Goal: Task Accomplishment & Management: Manage account settings

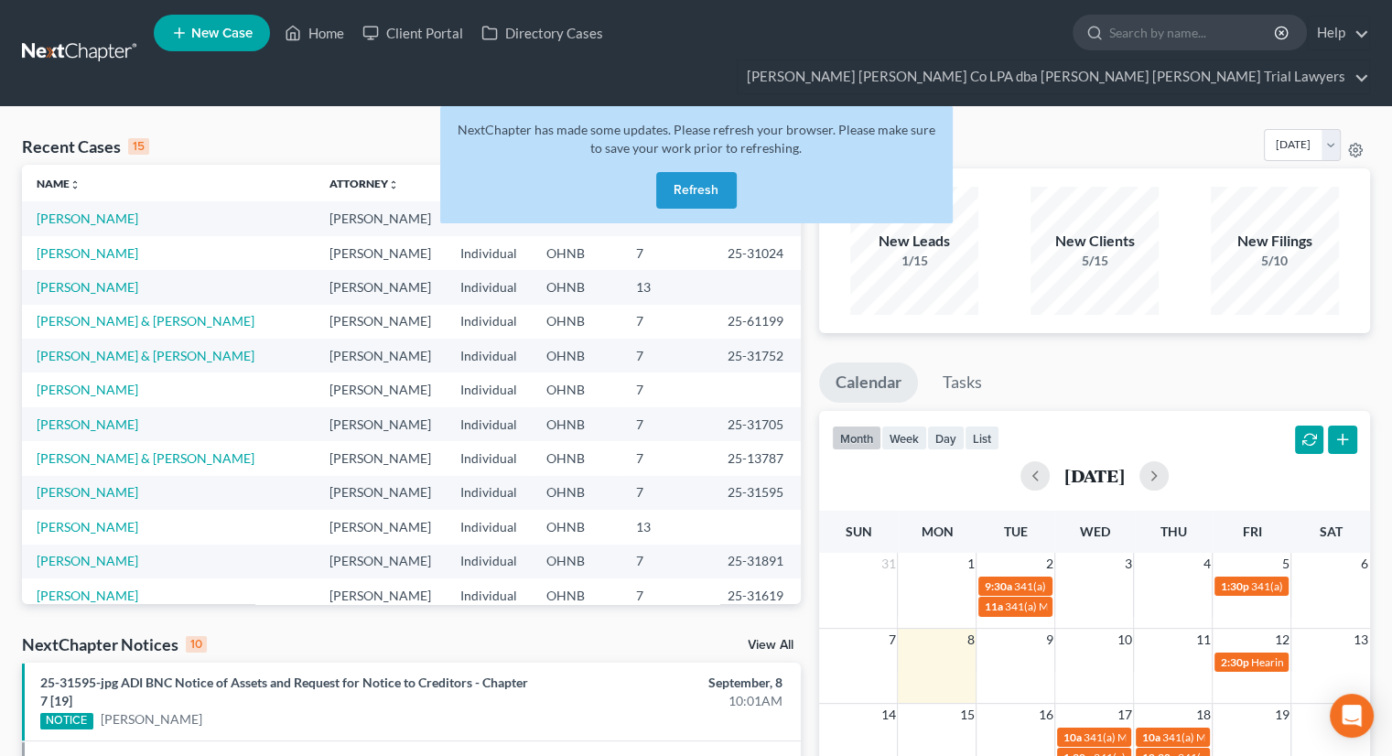
click at [695, 172] on button "Refresh" at bounding box center [696, 190] width 81 height 37
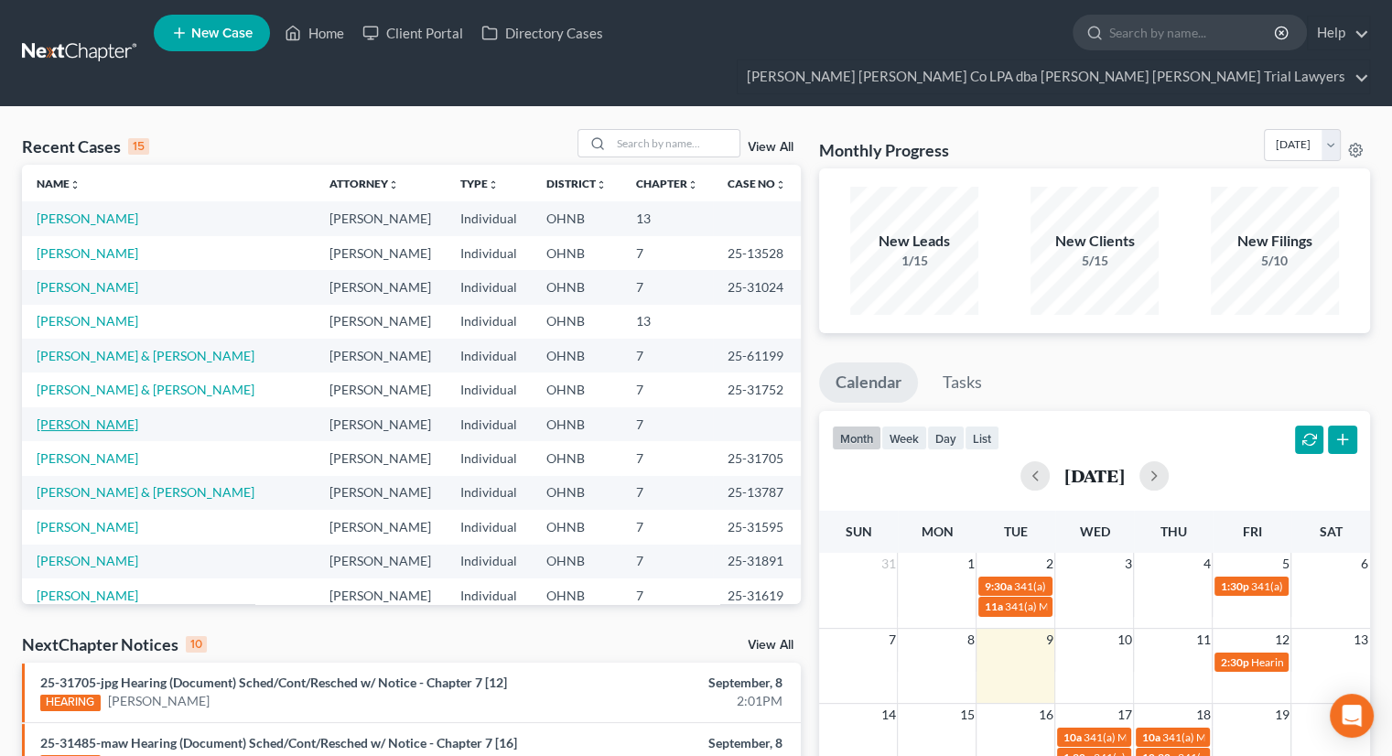
click at [72, 416] on link "[PERSON_NAME]" at bounding box center [88, 424] width 102 height 16
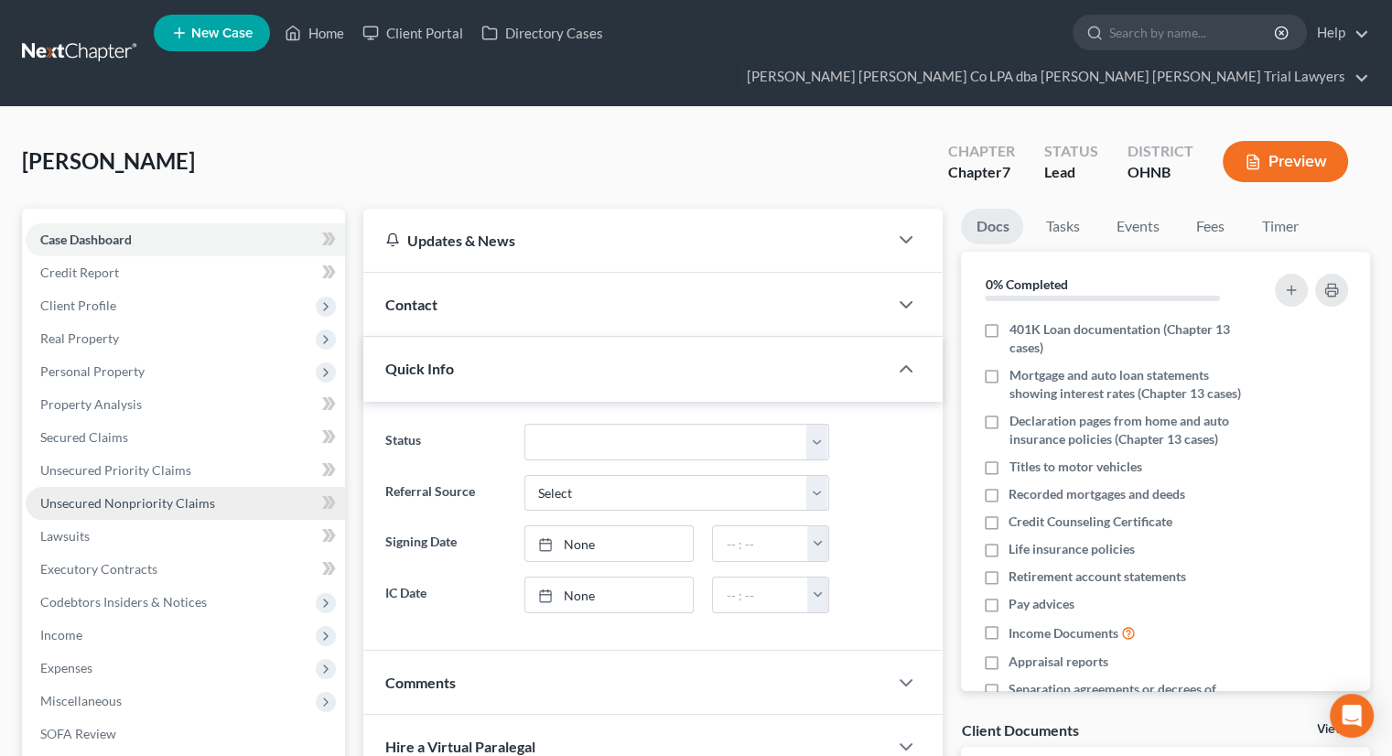
click at [190, 495] on span "Unsecured Nonpriority Claims" at bounding box center [127, 503] width 175 height 16
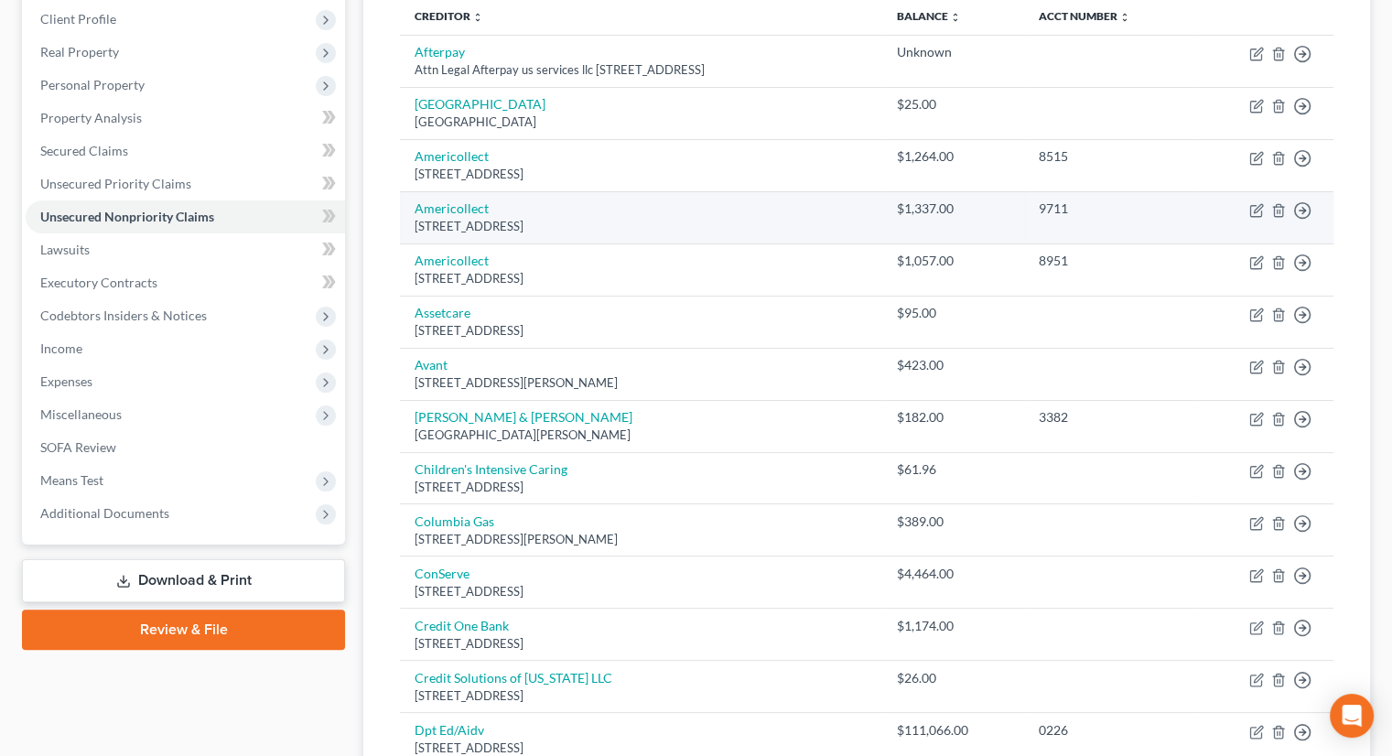
scroll to position [366, 0]
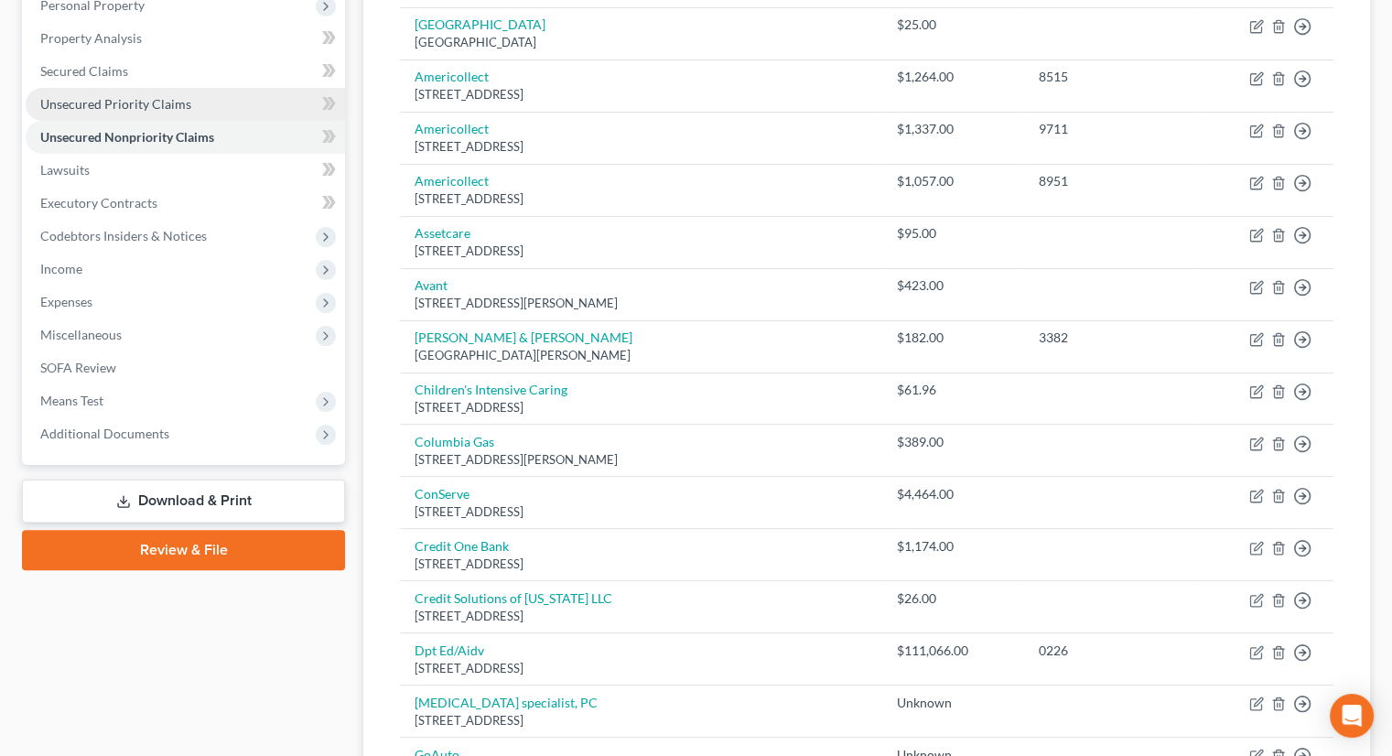
click at [147, 96] on span "Unsecured Priority Claims" at bounding box center [115, 104] width 151 height 16
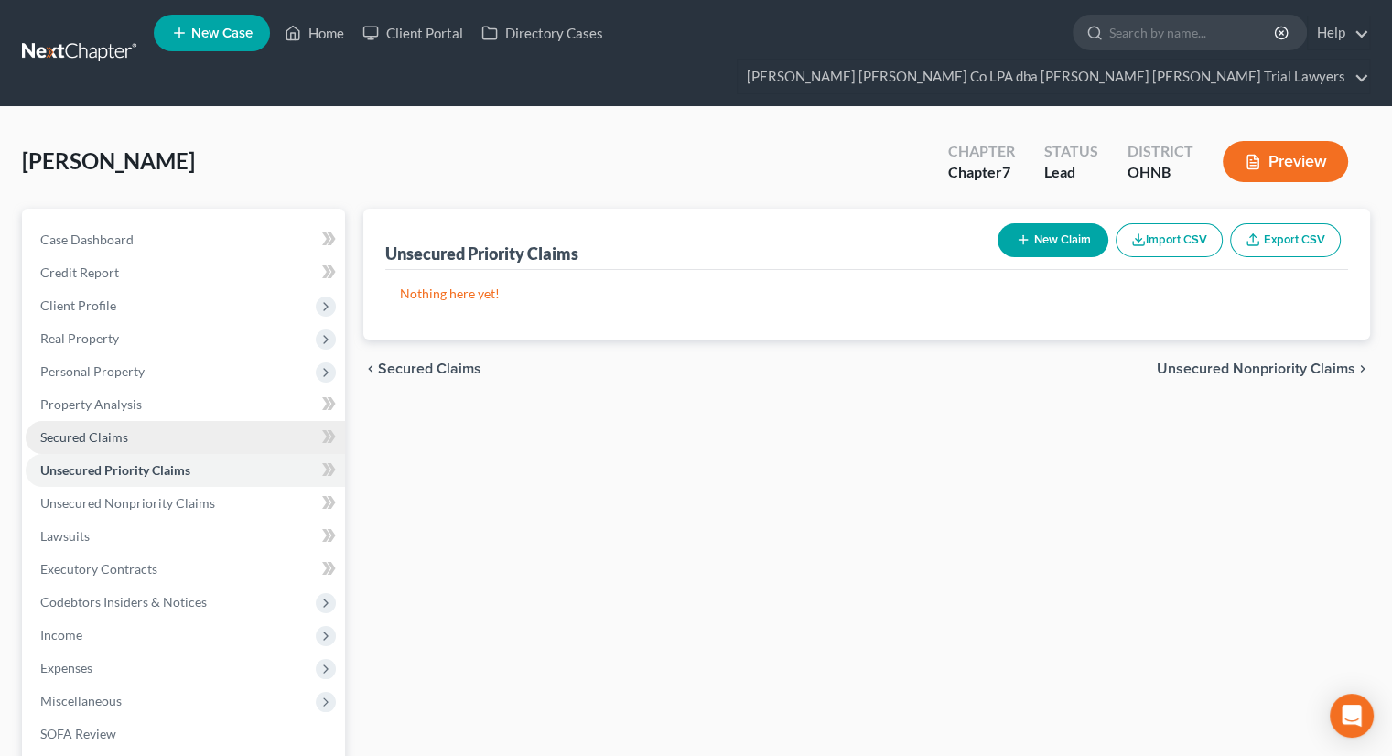
click at [172, 421] on link "Secured Claims" at bounding box center [185, 437] width 319 height 33
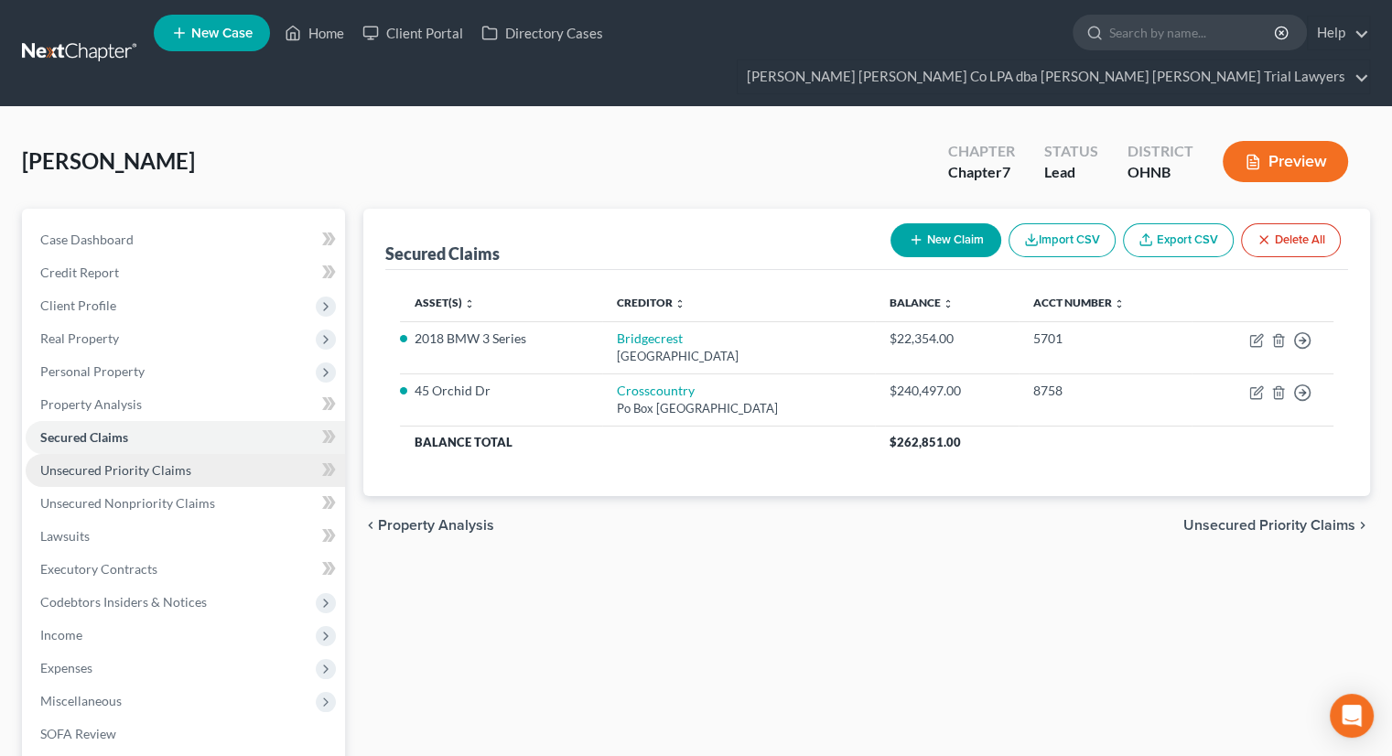
click at [193, 454] on link "Unsecured Priority Claims" at bounding box center [185, 470] width 319 height 33
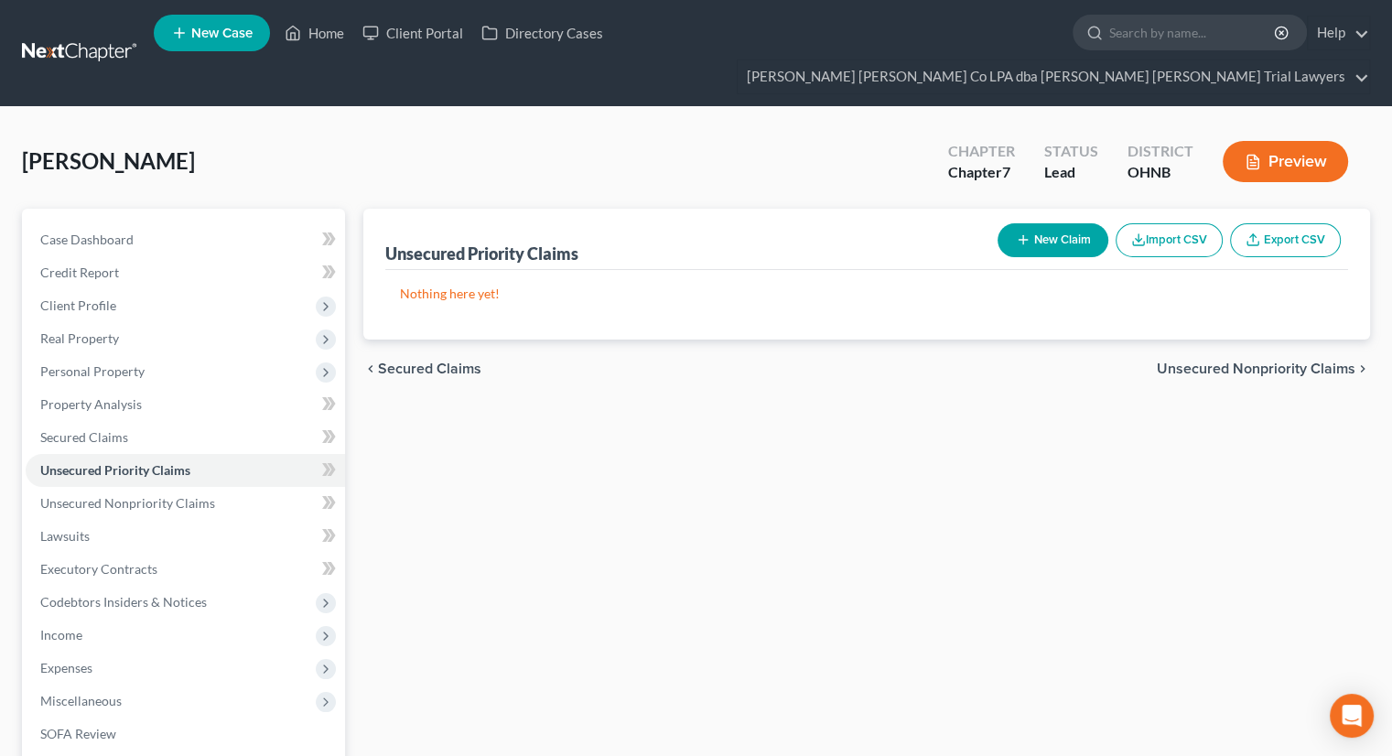
click at [1066, 223] on button "New Claim" at bounding box center [1052, 240] width 111 height 34
select select "0"
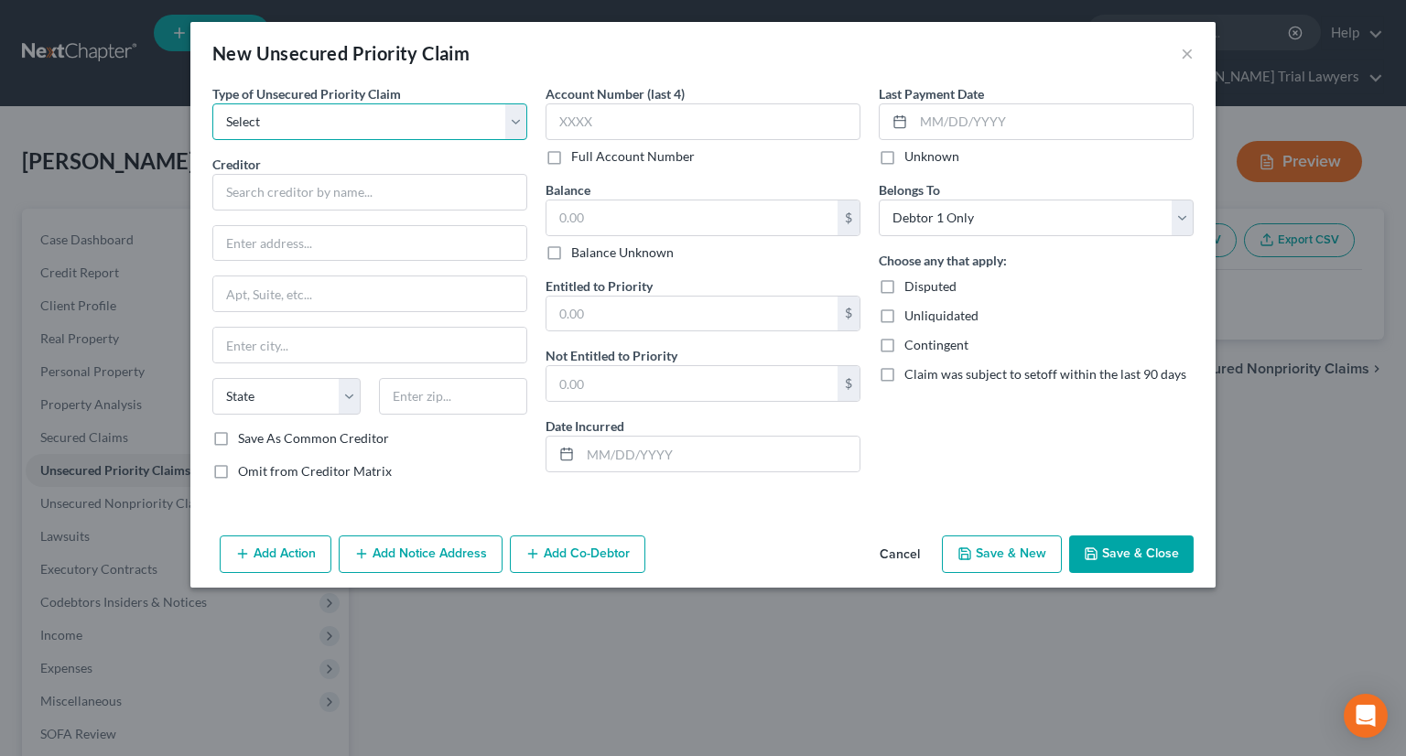
click at [444, 119] on select "Select Taxes & Other Government Units Domestic Support Obligations Extensions o…" at bounding box center [369, 121] width 315 height 37
select select "0"
click at [212, 103] on select "Select Taxes & Other Government Units Domestic Support Obligations Extensions o…" at bounding box center [369, 121] width 315 height 37
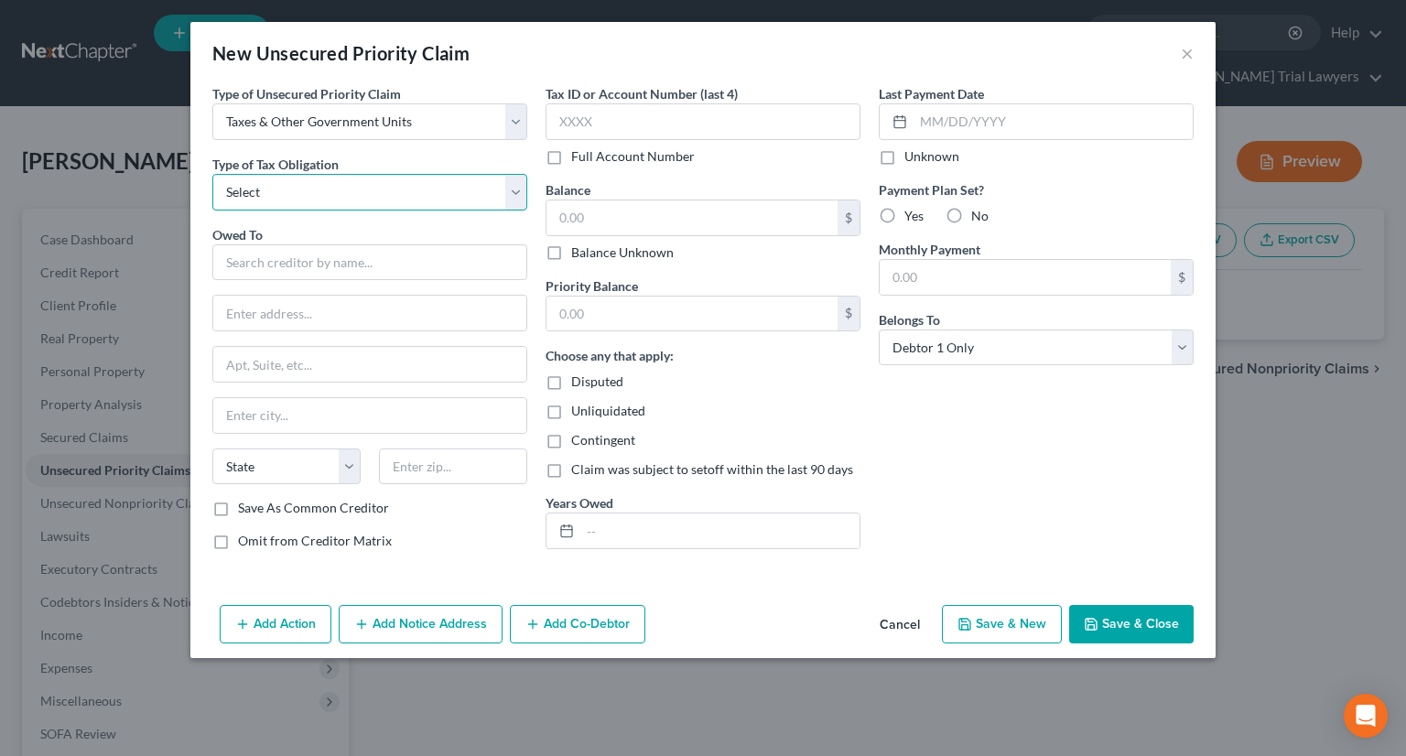
click at [411, 196] on select "Select Federal City State Franchise Tax Board Other" at bounding box center [369, 192] width 315 height 37
select select "0"
click at [212, 174] on select "Select Federal City State Franchise Tax Board Other" at bounding box center [369, 192] width 315 height 37
click at [374, 261] on input "text" at bounding box center [369, 262] width 315 height 37
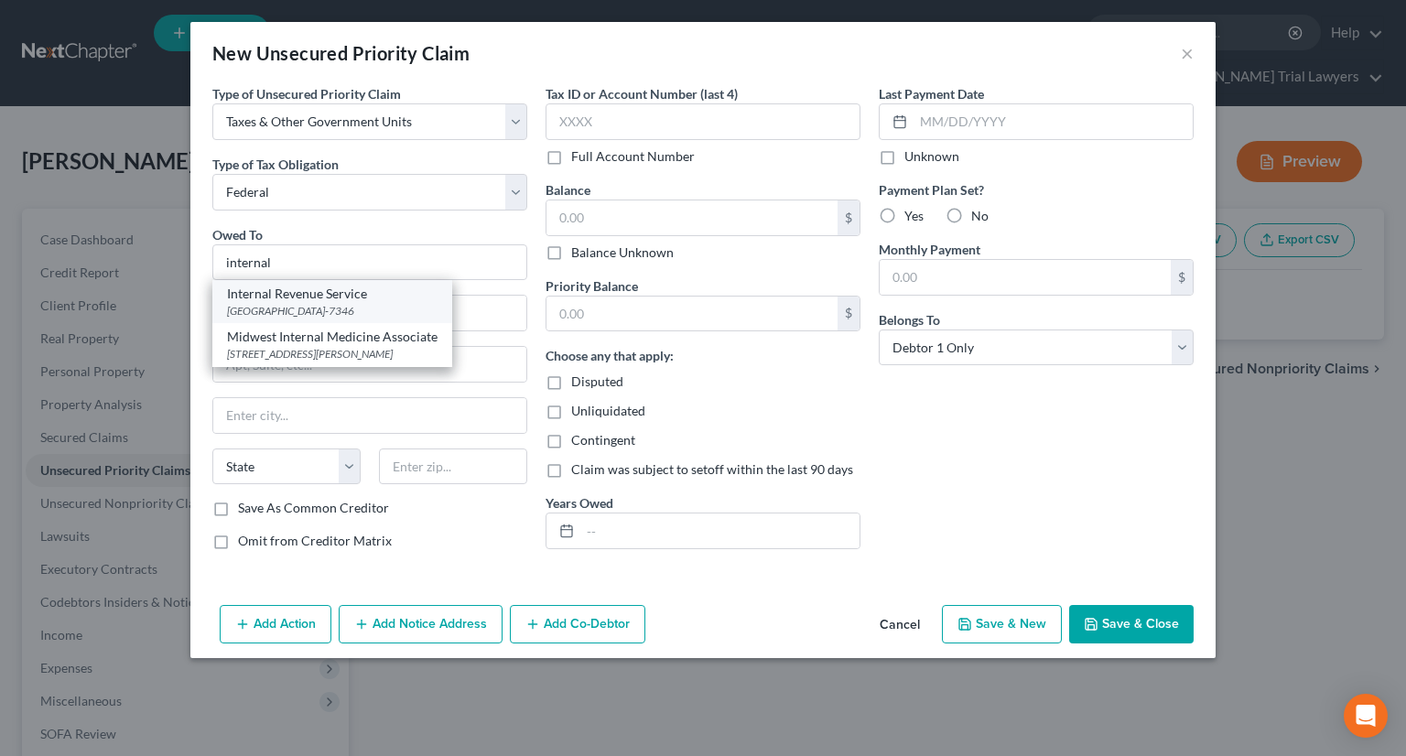
click at [307, 305] on div "[GEOGRAPHIC_DATA]-7346" at bounding box center [332, 311] width 210 height 16
type input "Internal Revenue Service"
type input "PO Box 7346"
type input "Philadelphia"
select select "39"
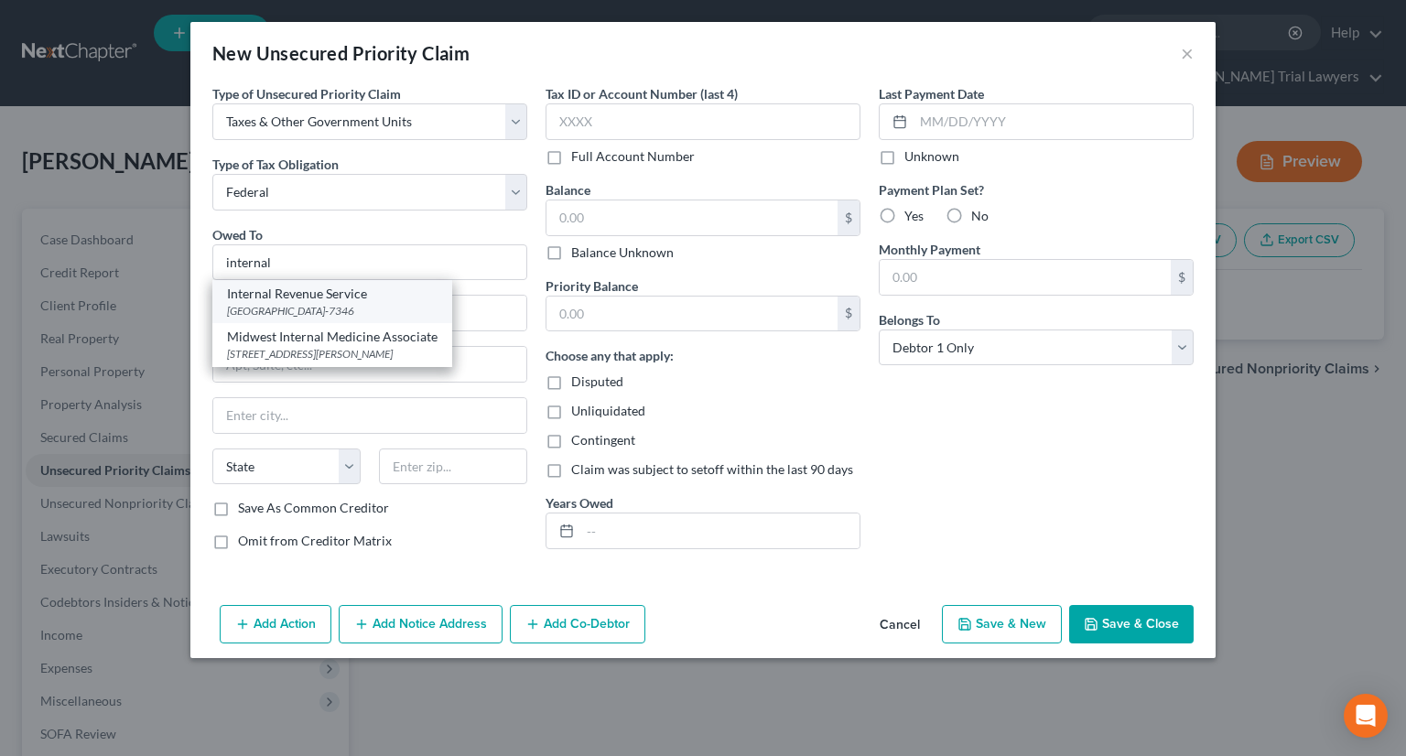
type input "19101-7346"
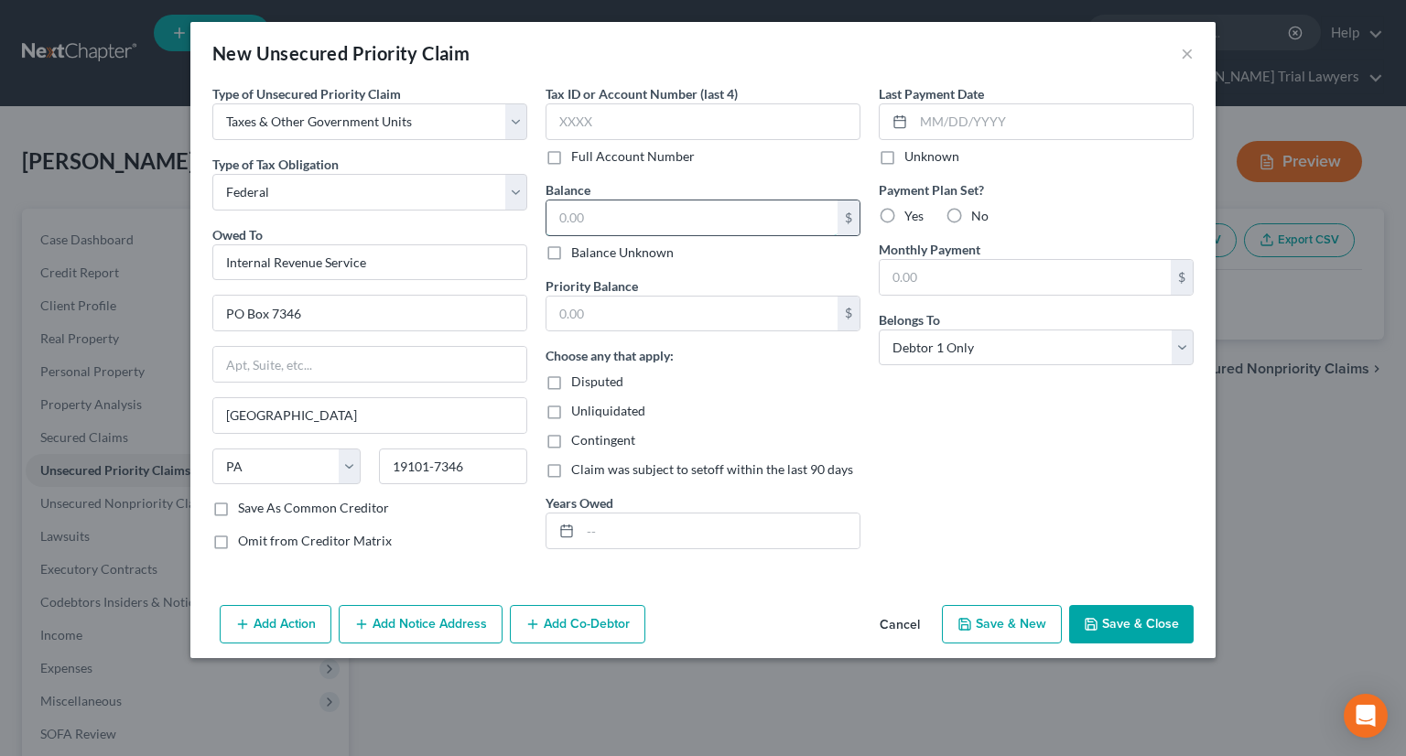
click at [619, 214] on input "text" at bounding box center [691, 217] width 291 height 35
type input "4,464.01"
click at [428, 620] on button "Add Notice Address" at bounding box center [421, 624] width 164 height 38
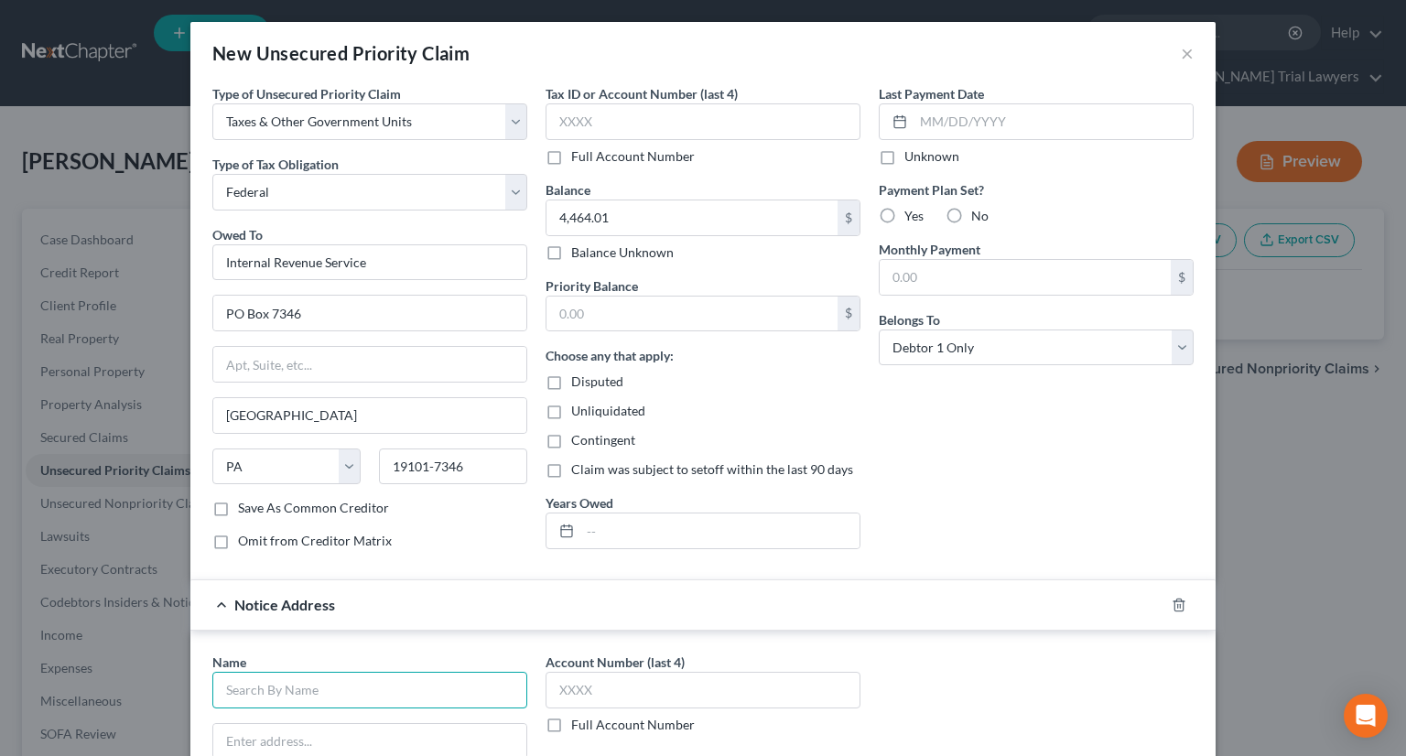
click at [363, 678] on input "text" at bounding box center [369, 690] width 315 height 37
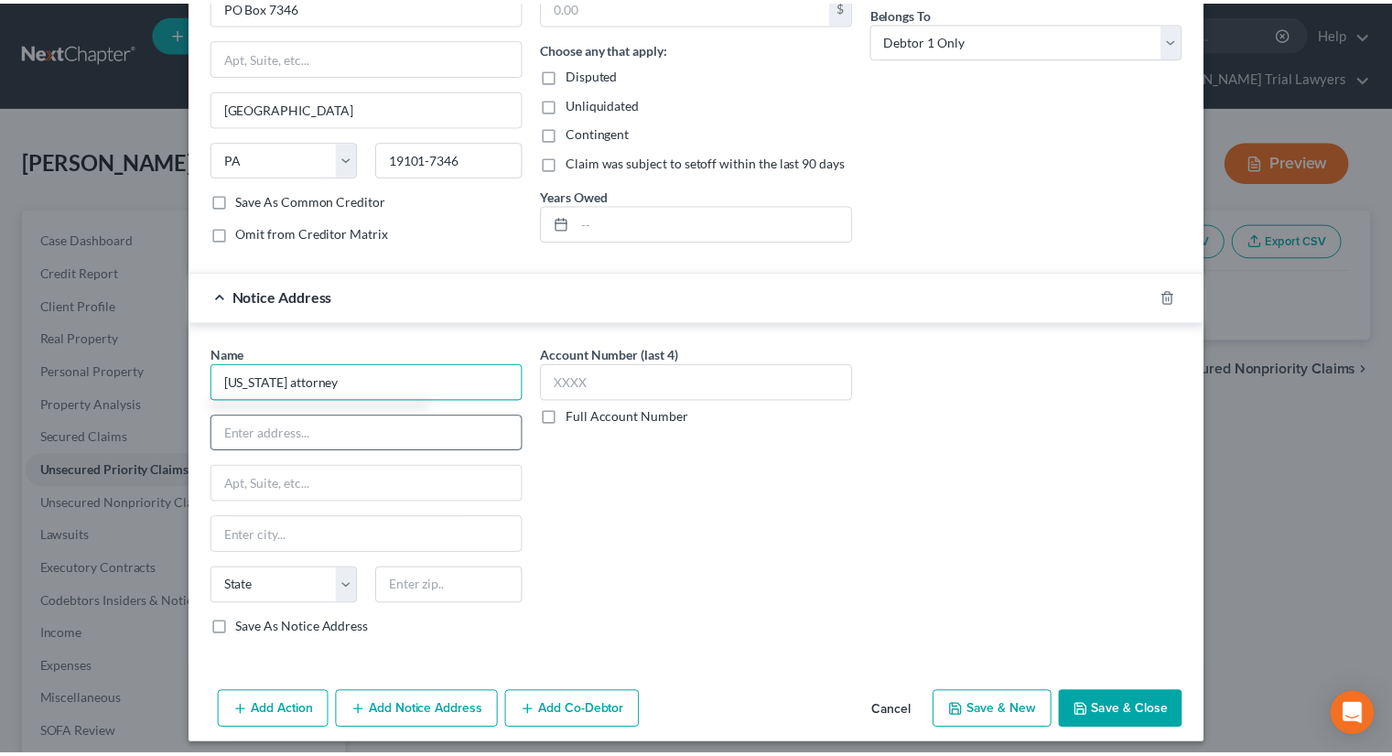
scroll to position [315, 0]
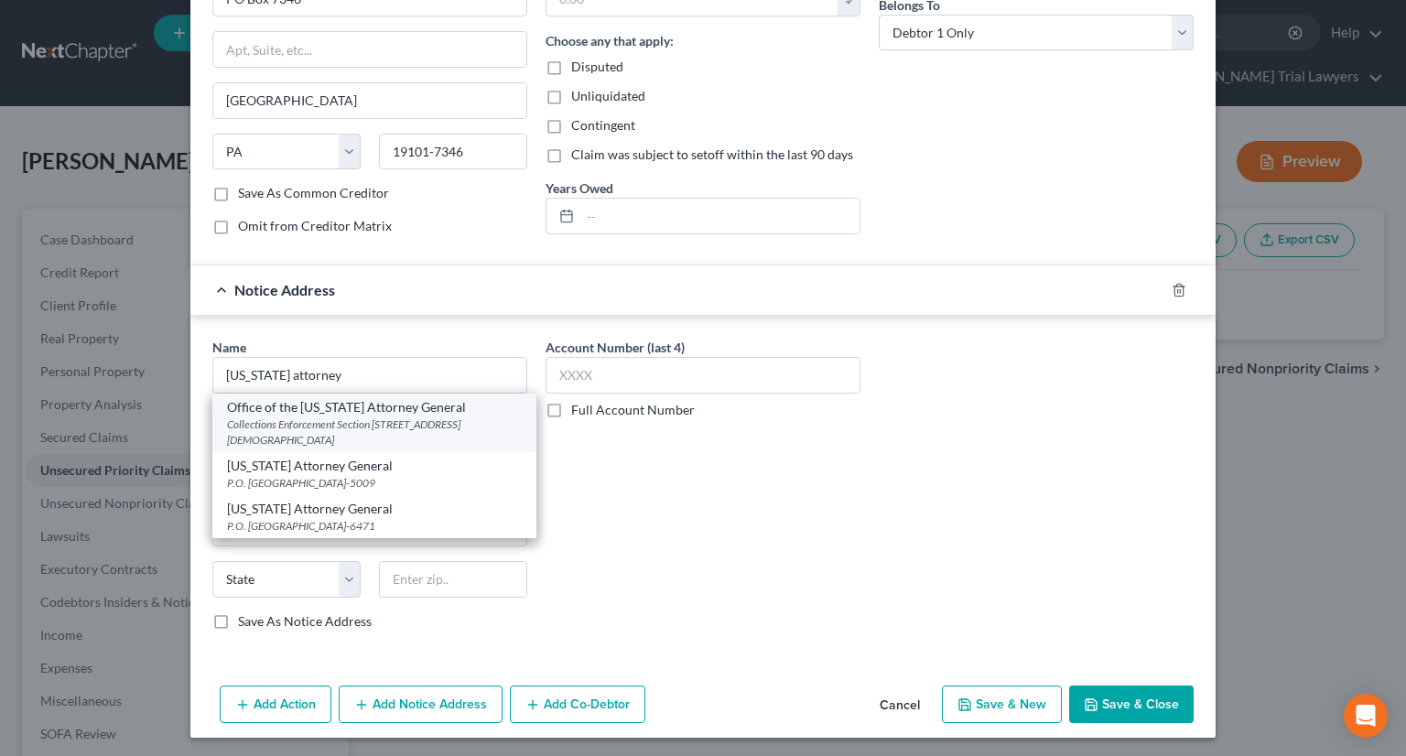
click at [375, 416] on div "Collections Enforcement Section 150 E. Gay Street, Columbus, OH 43215-3191" at bounding box center [374, 431] width 295 height 31
type input "Office of the Ohio Attorney General"
type input "Collections Enforcement Section"
type input "150 E. Gay Street"
type input "Columbus"
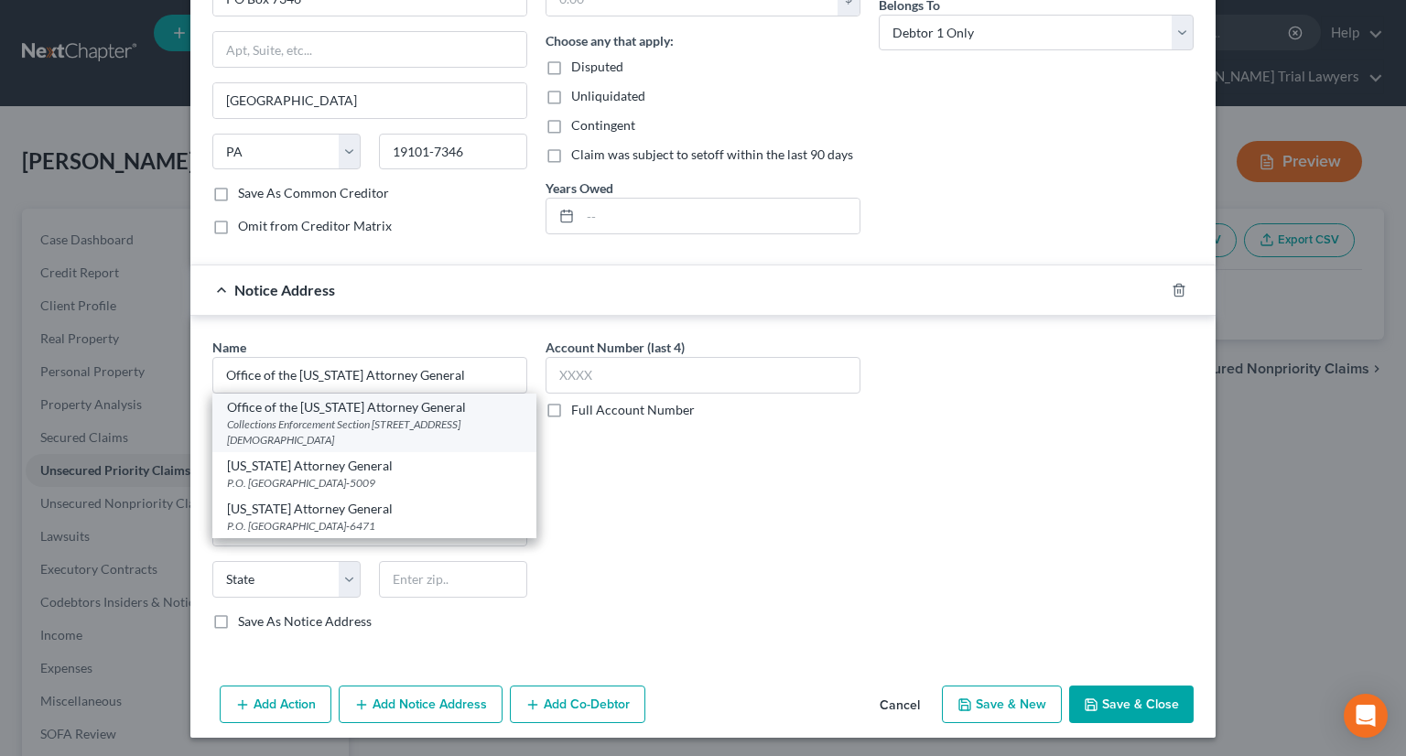
select select "36"
type input "43215-3191"
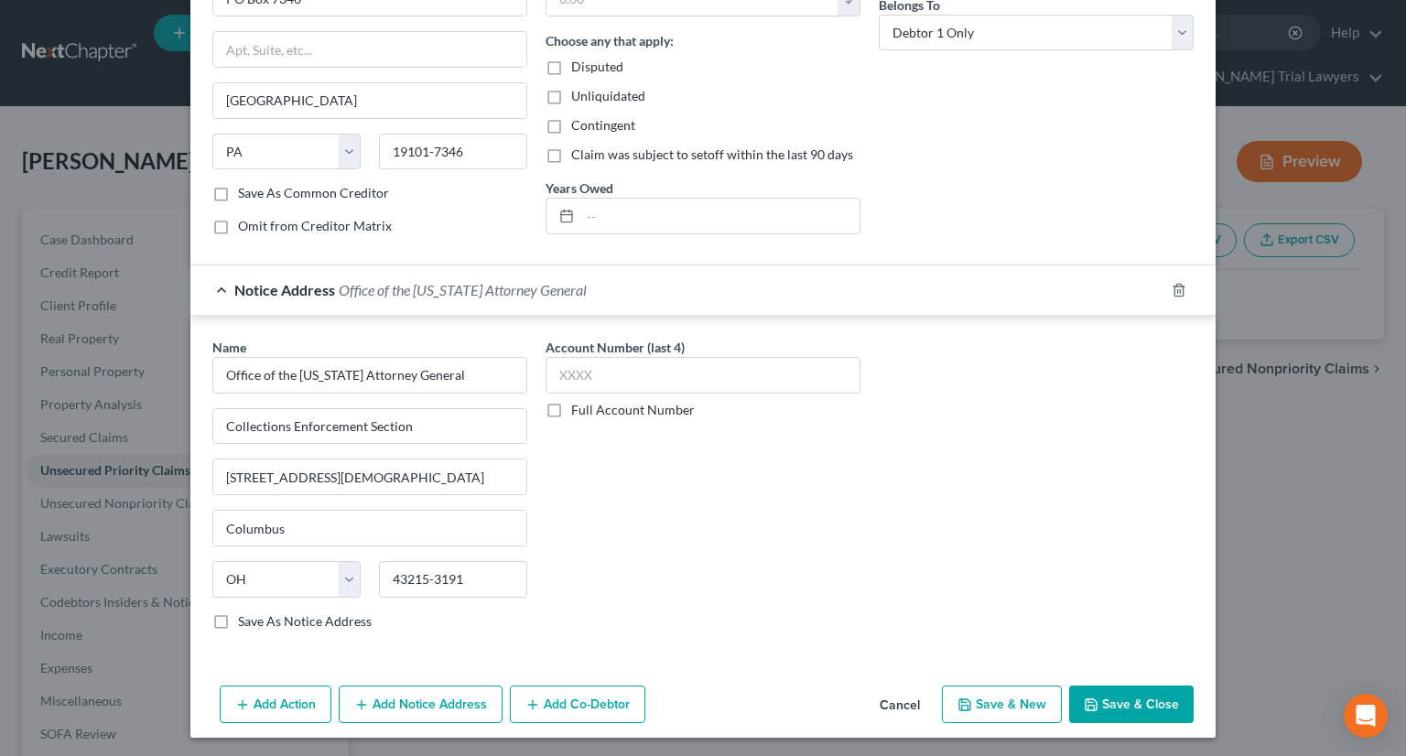
drag, startPoint x: 1168, startPoint y: 706, endPoint x: 1155, endPoint y: 700, distance: 13.9
click at [1168, 706] on button "Save & Close" at bounding box center [1131, 704] width 124 height 38
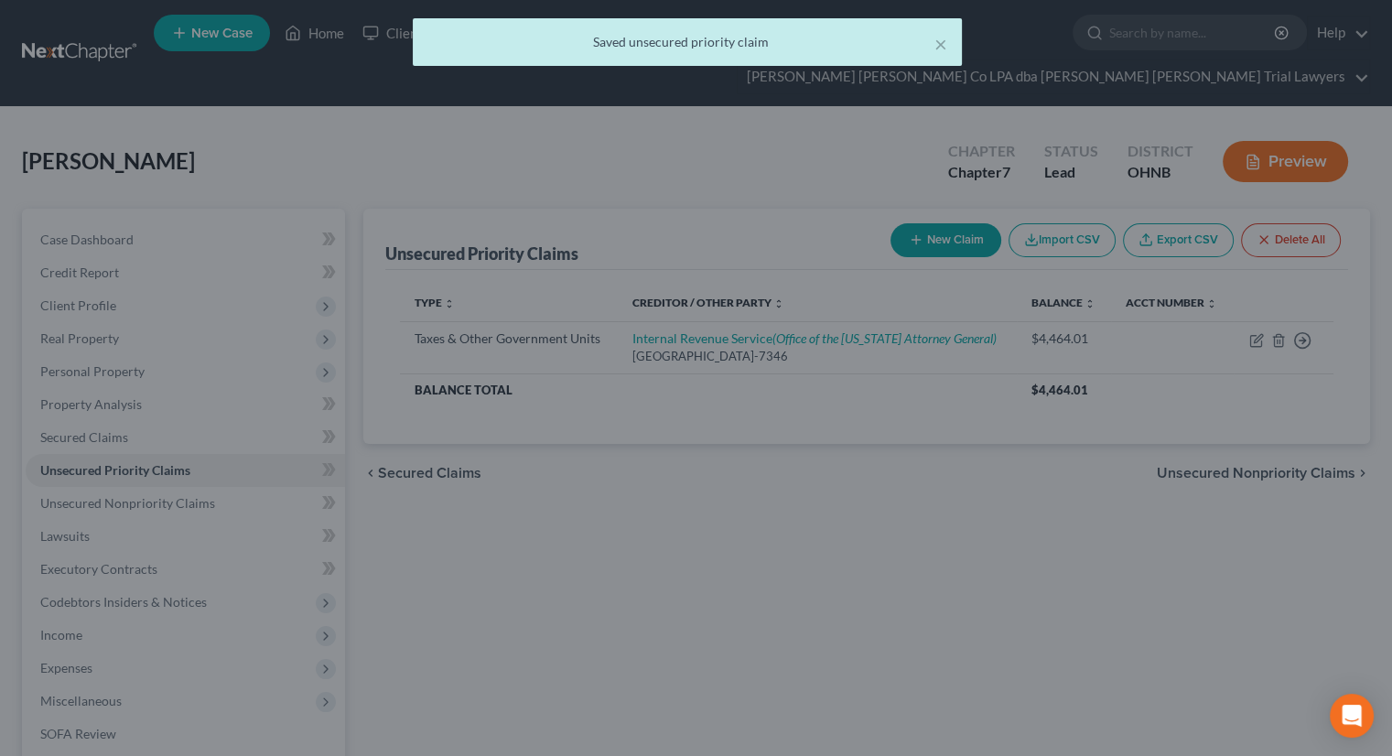
scroll to position [0, 0]
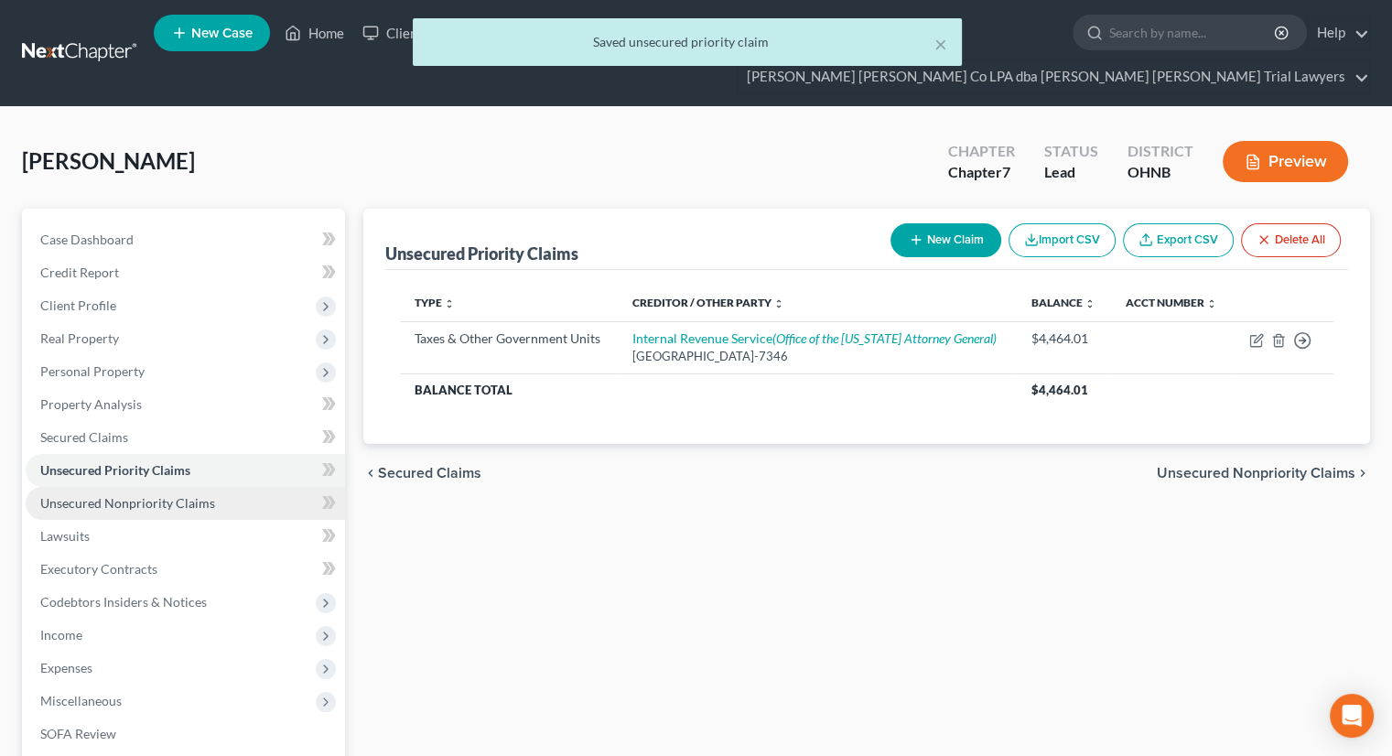
click at [183, 487] on link "Unsecured Nonpriority Claims" at bounding box center [185, 503] width 319 height 33
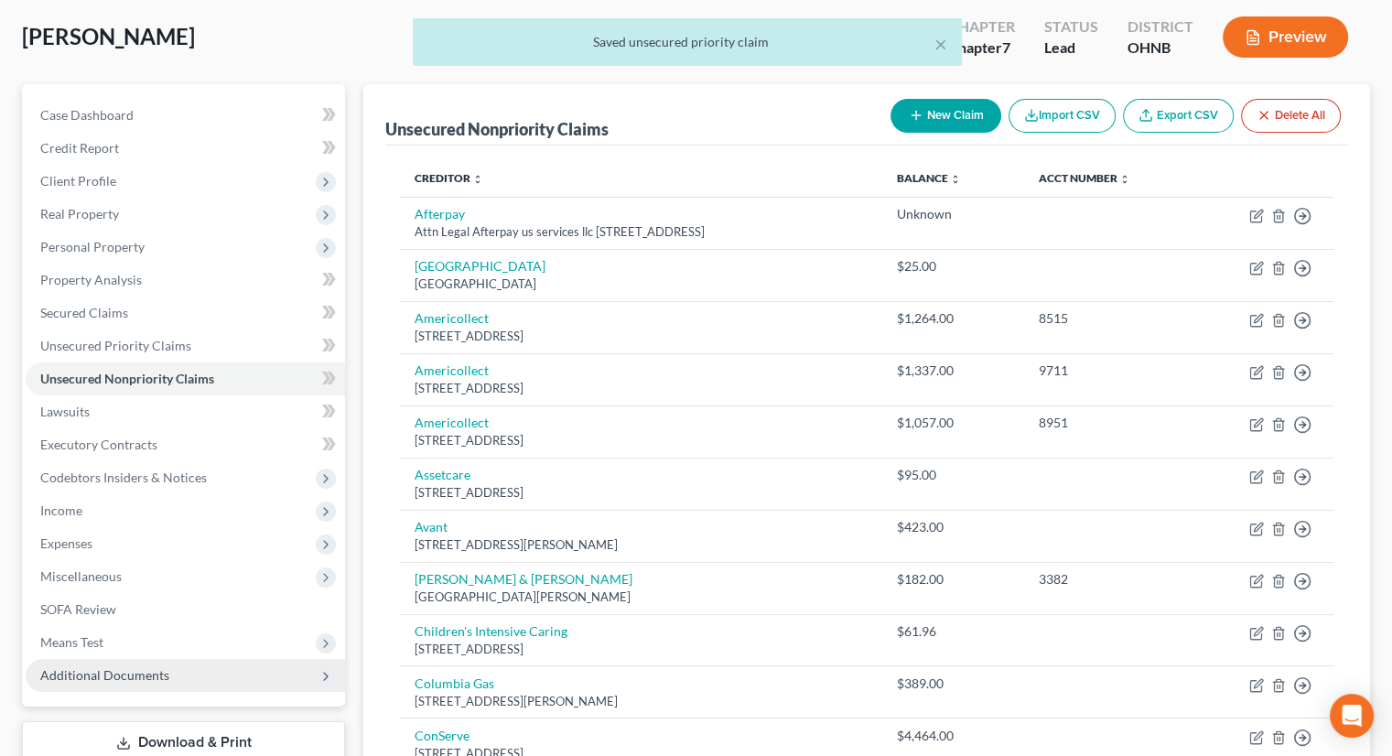
scroll to position [275, 0]
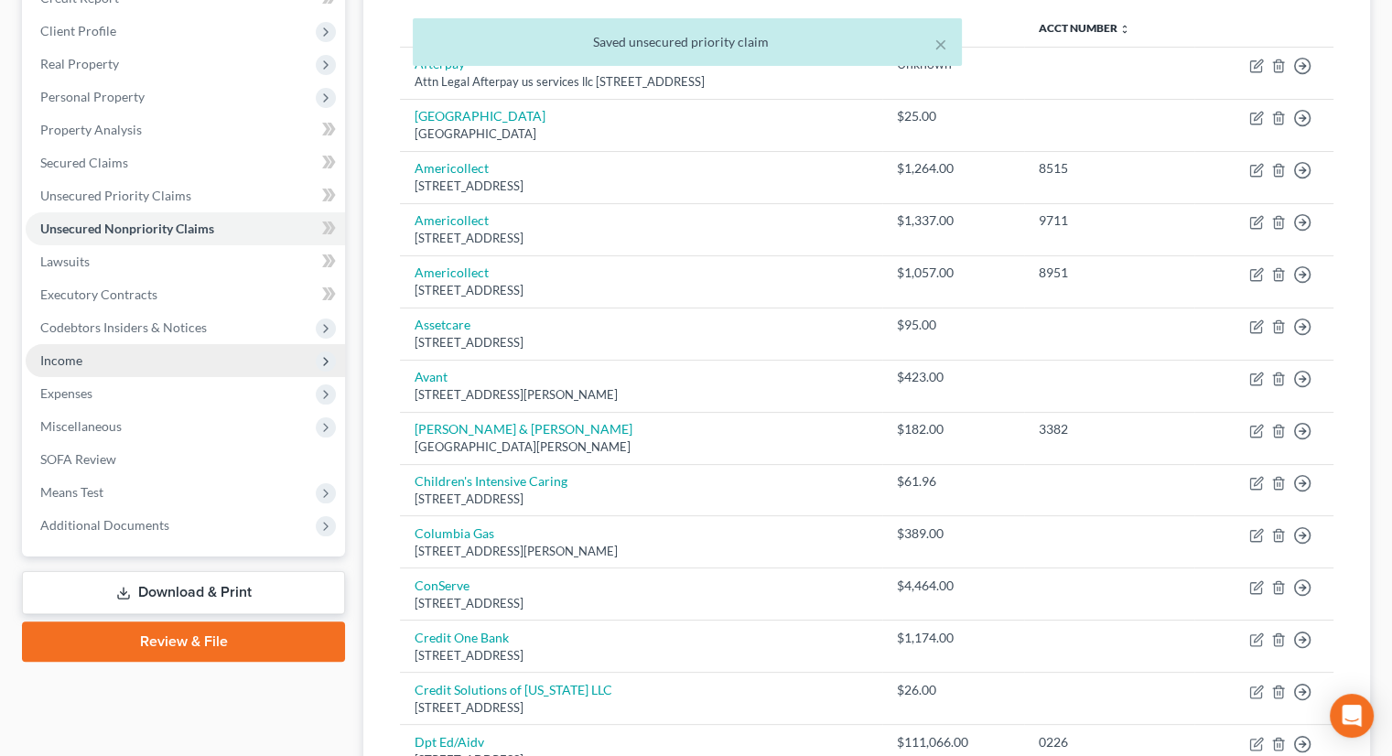
click at [131, 344] on span "Income" at bounding box center [185, 360] width 319 height 33
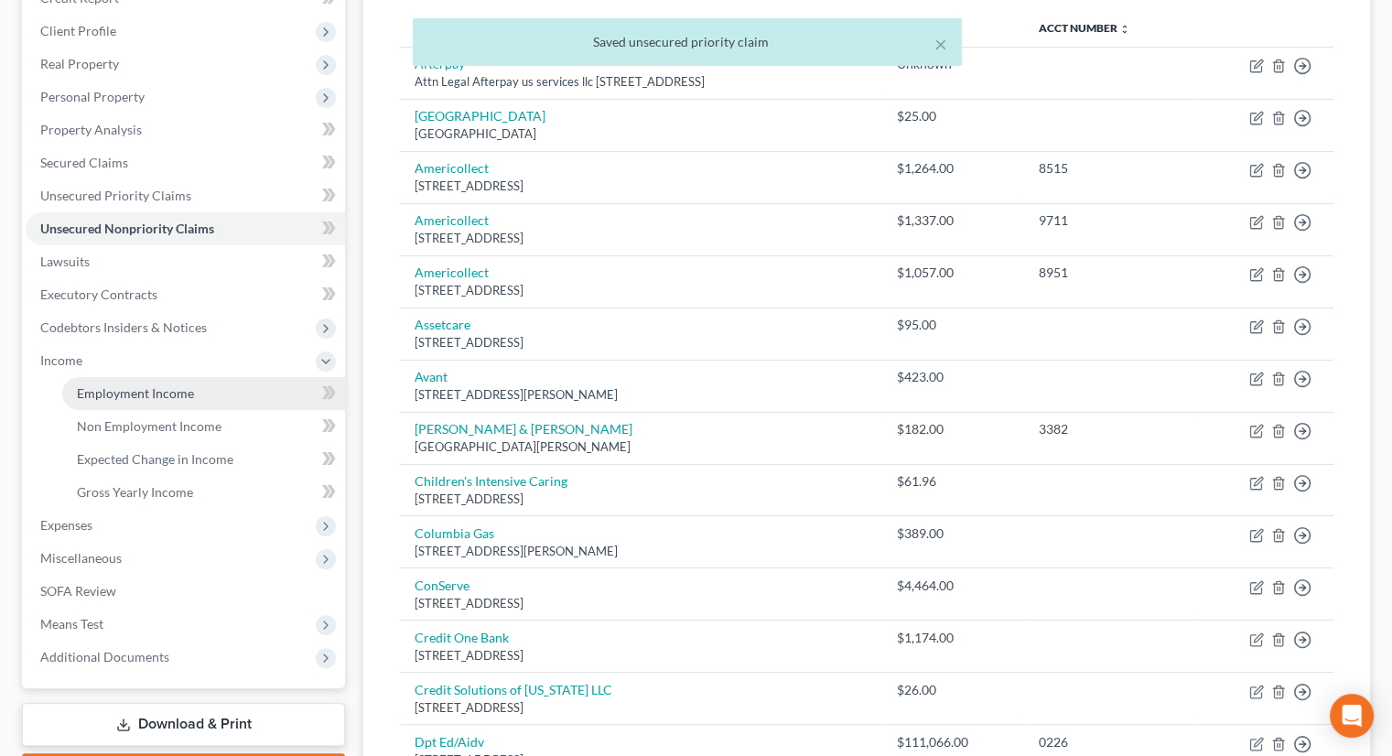
click at [133, 377] on link "Employment Income" at bounding box center [203, 393] width 283 height 33
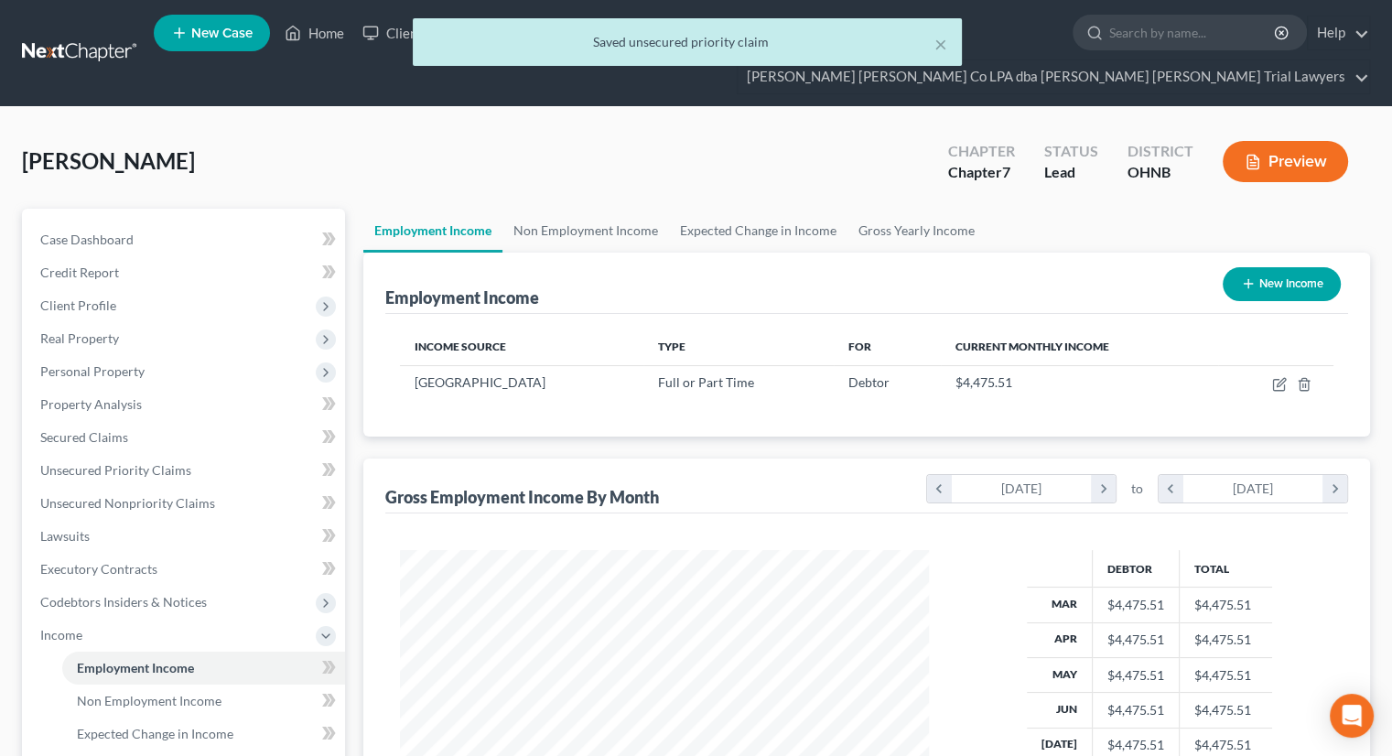
scroll to position [326, 565]
click at [919, 209] on link "Gross Yearly Income" at bounding box center [916, 231] width 138 height 44
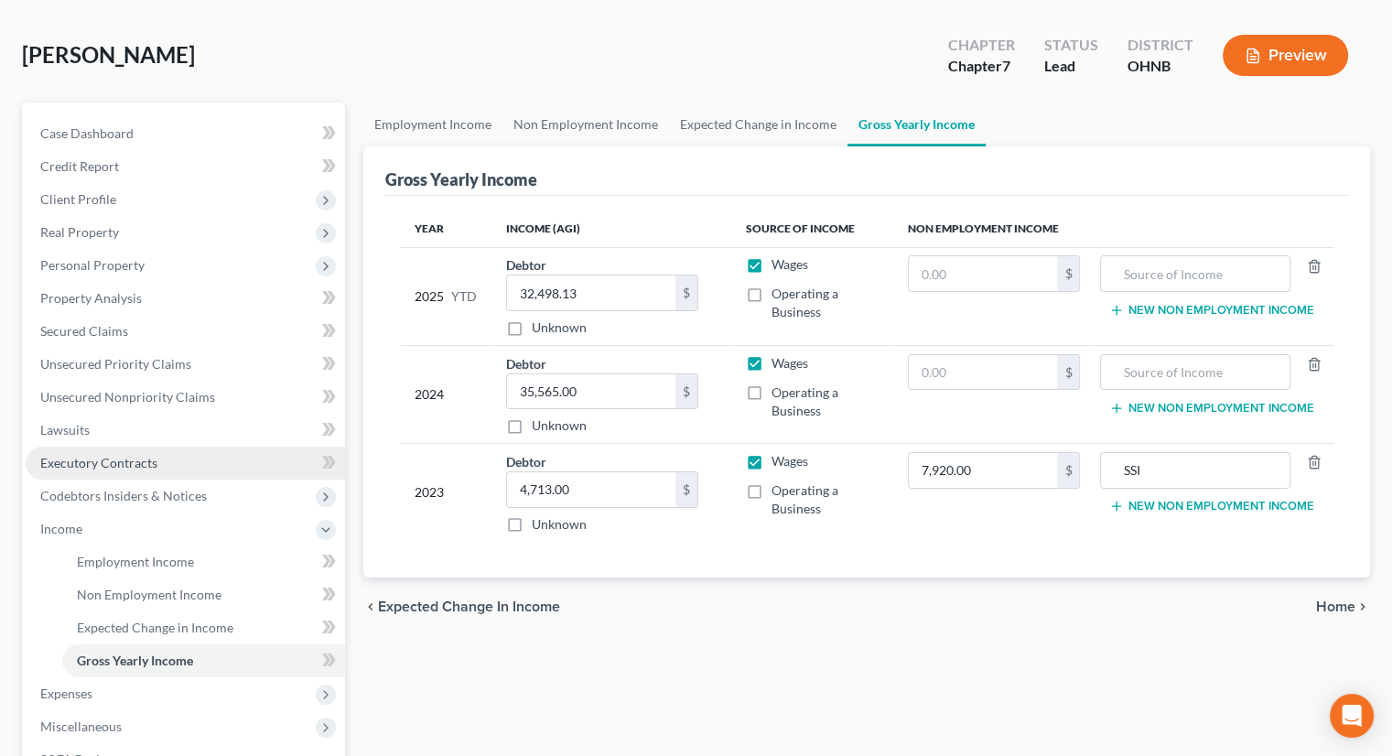
scroll to position [275, 0]
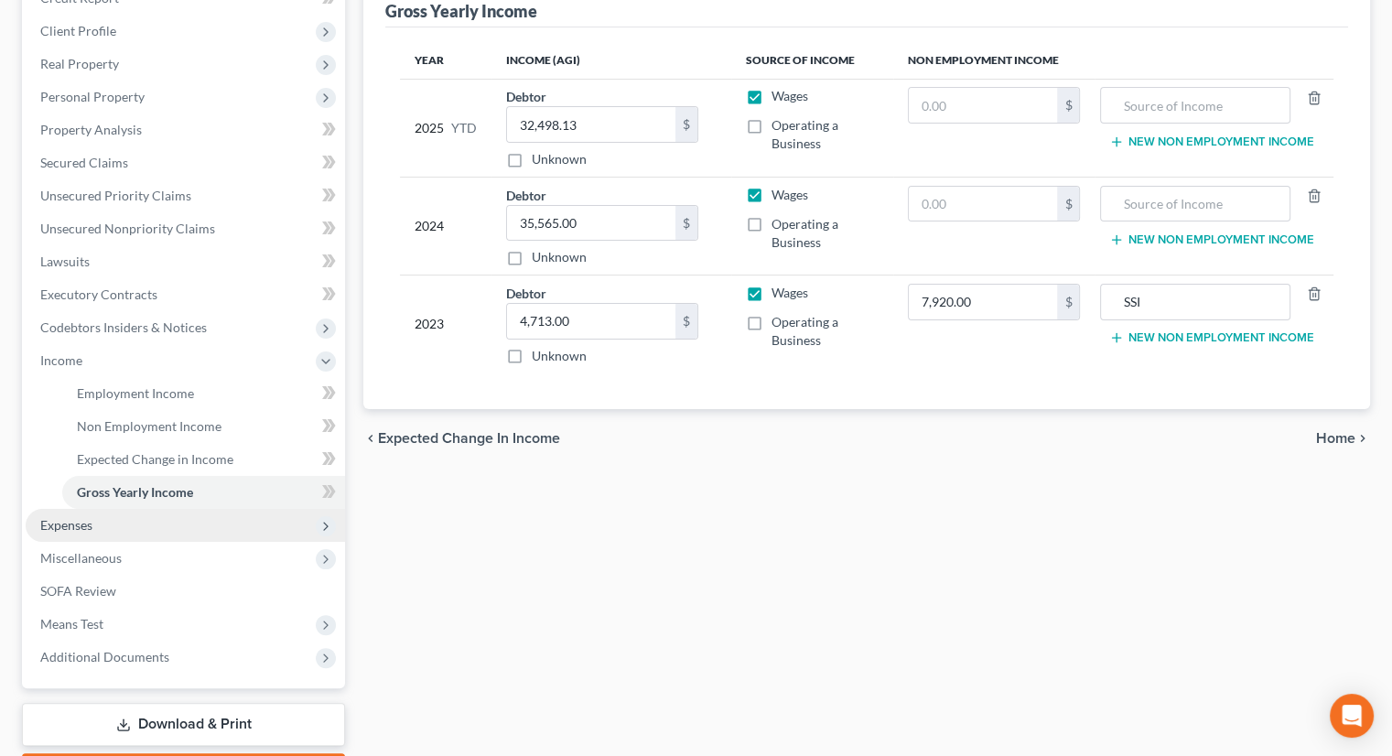
click at [121, 509] on span "Expenses" at bounding box center [185, 525] width 319 height 33
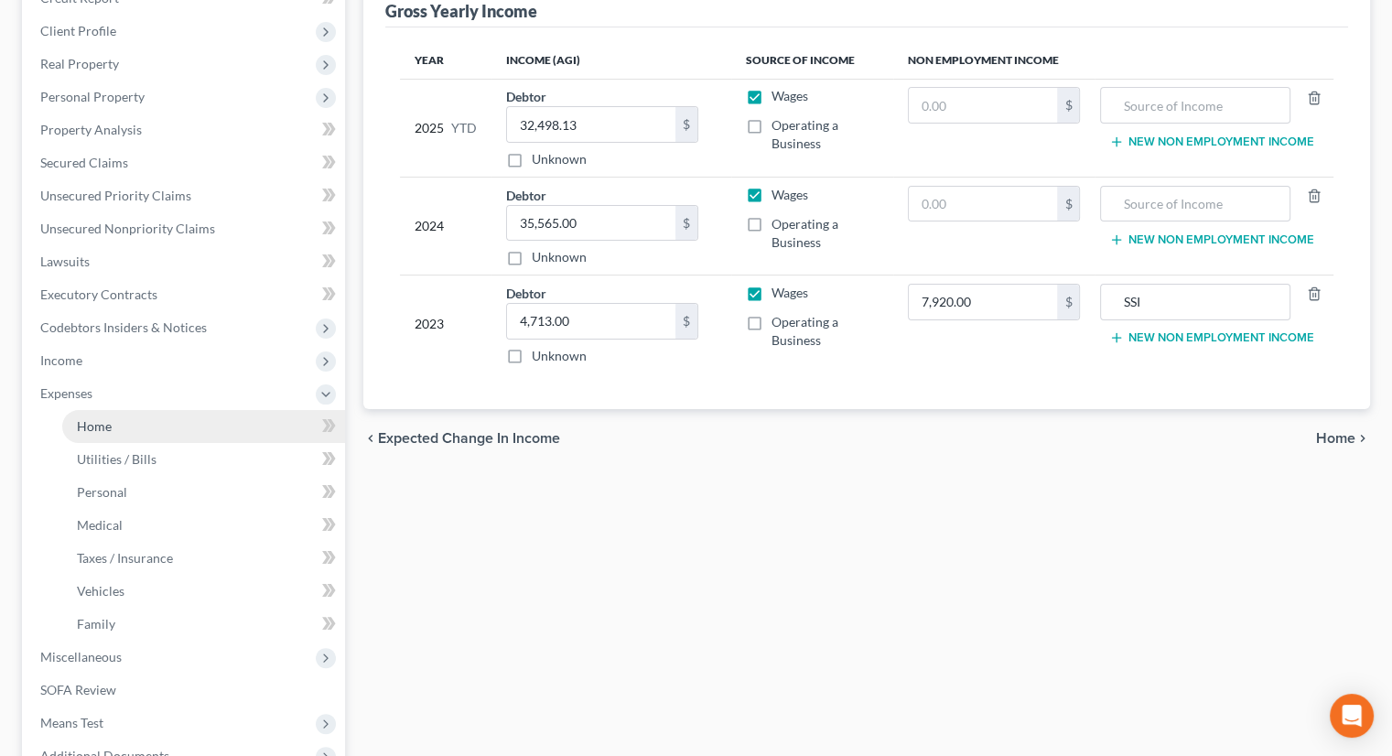
click at [118, 410] on link "Home" at bounding box center [203, 426] width 283 height 33
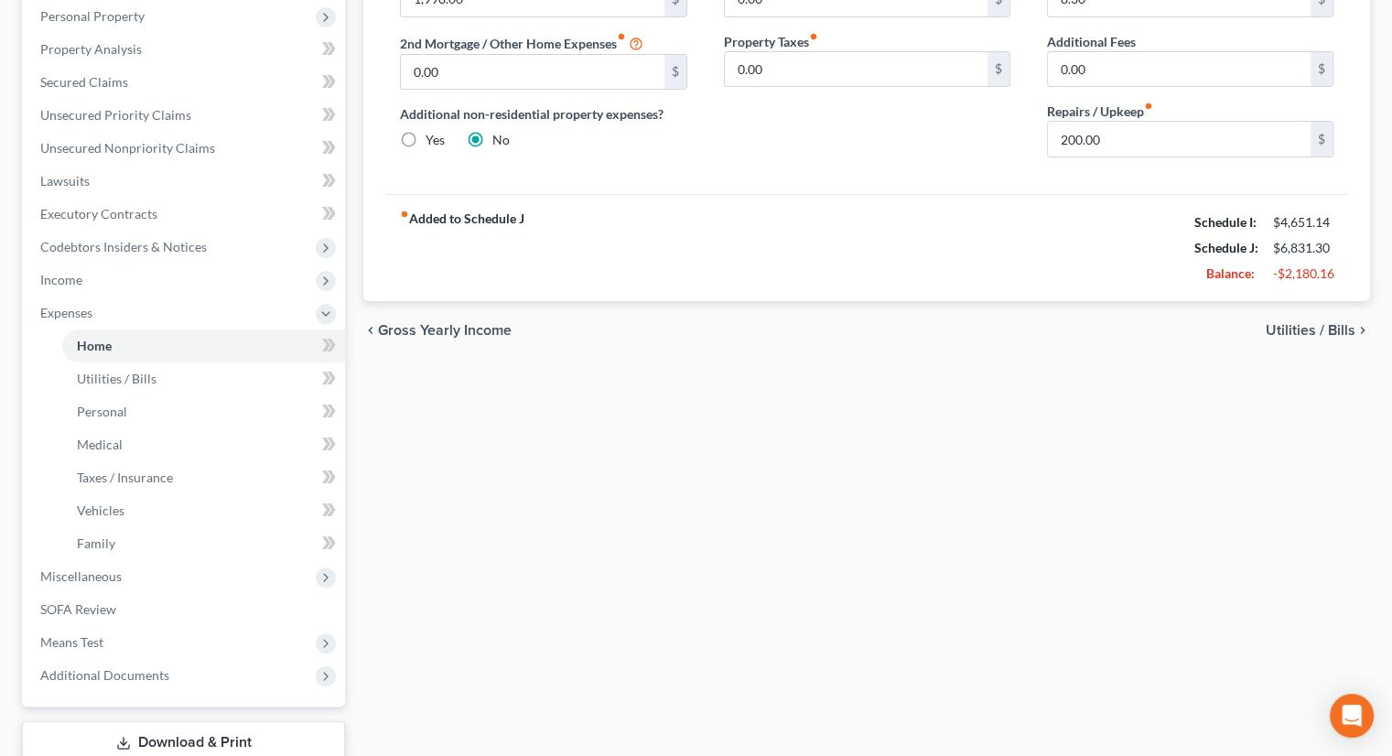
scroll to position [366, 0]
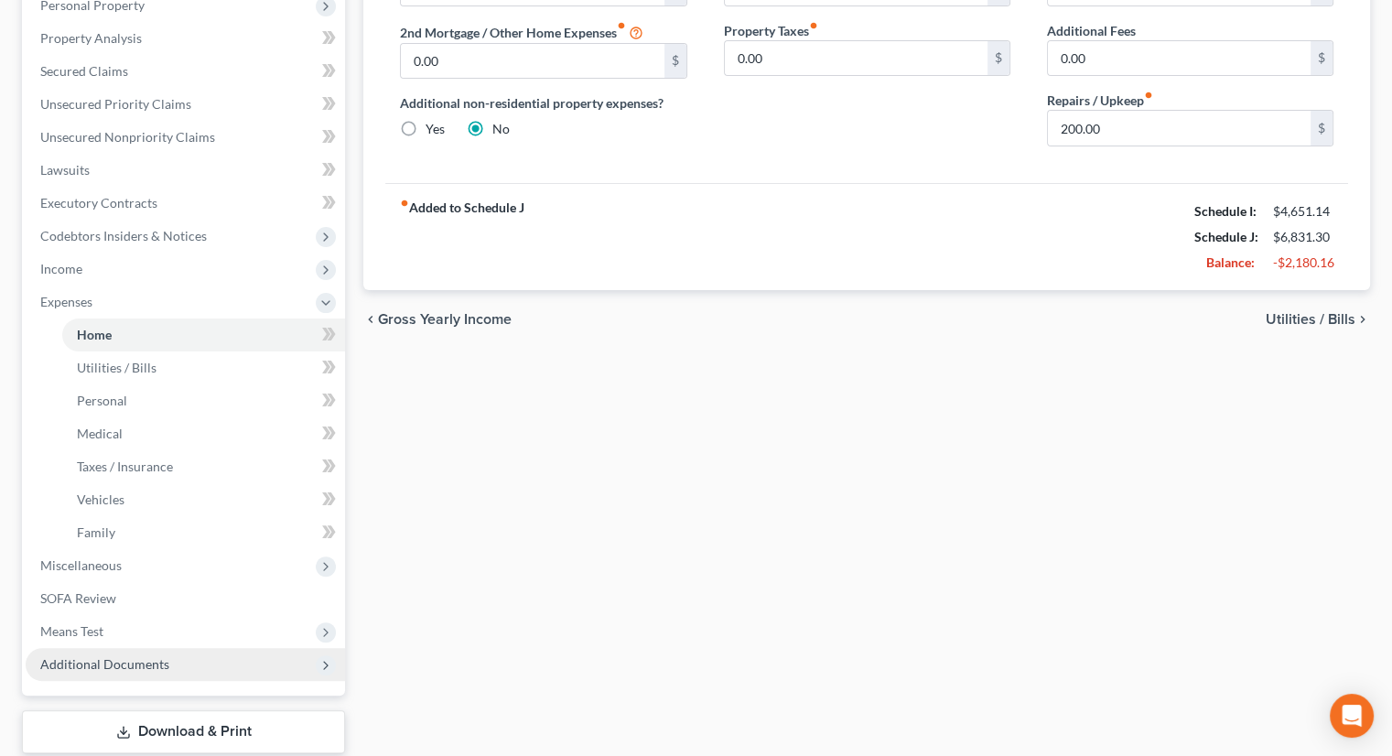
click at [157, 656] on span "Additional Documents" at bounding box center [104, 664] width 129 height 16
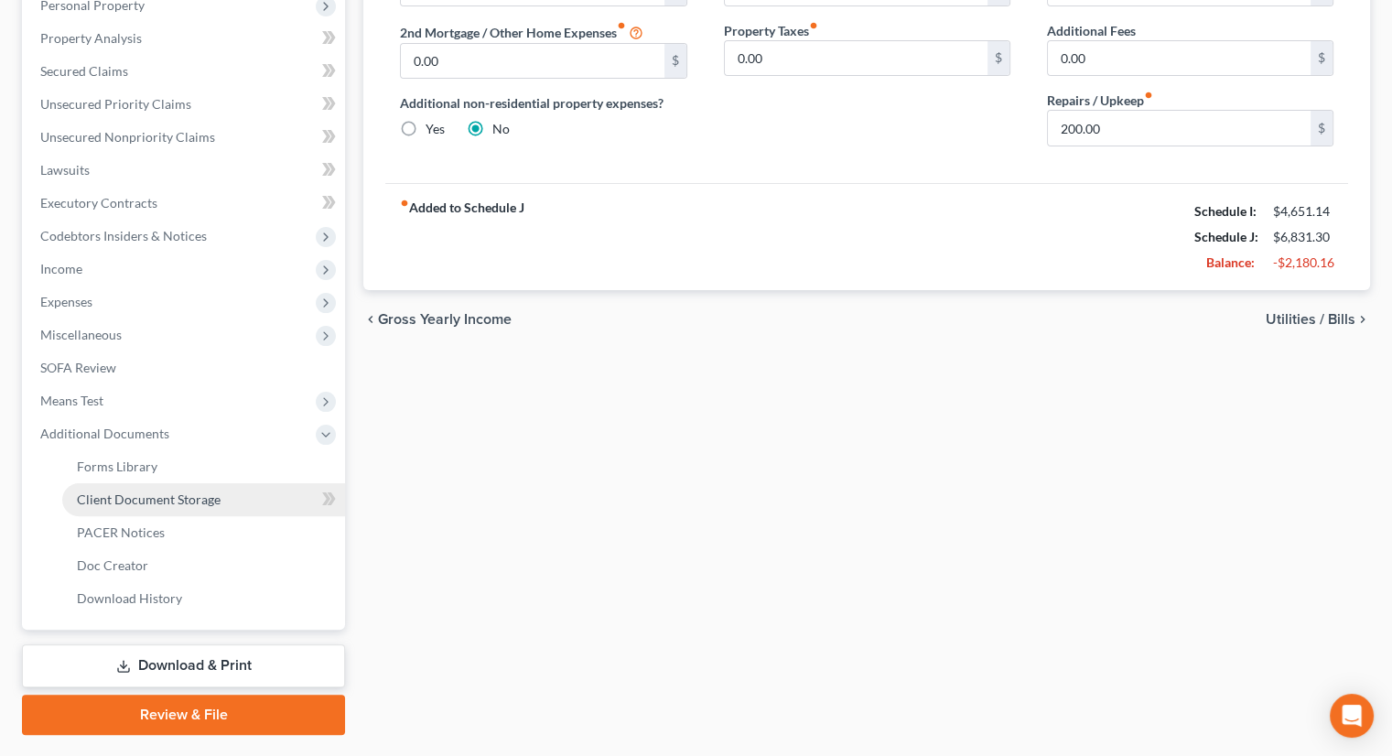
click at [184, 491] on span "Client Document Storage" at bounding box center [149, 499] width 144 height 16
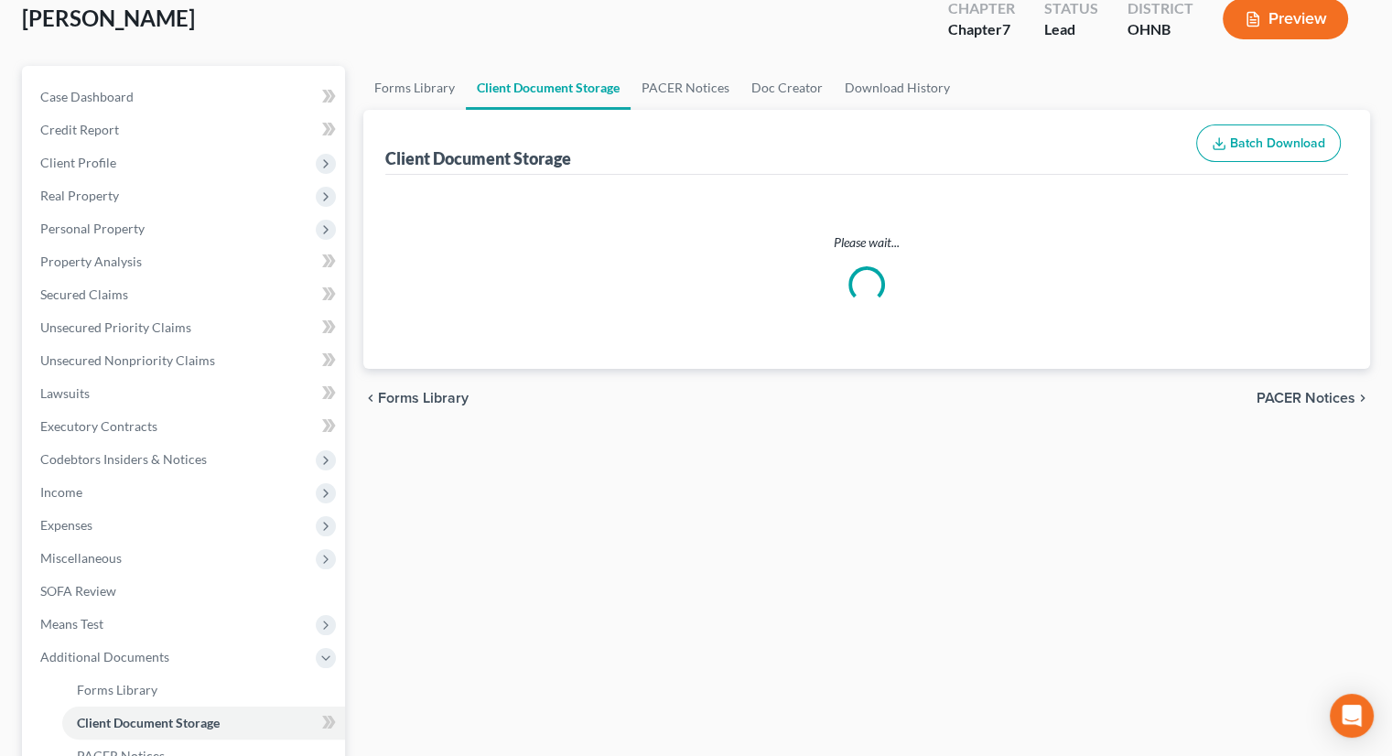
scroll to position [24, 0]
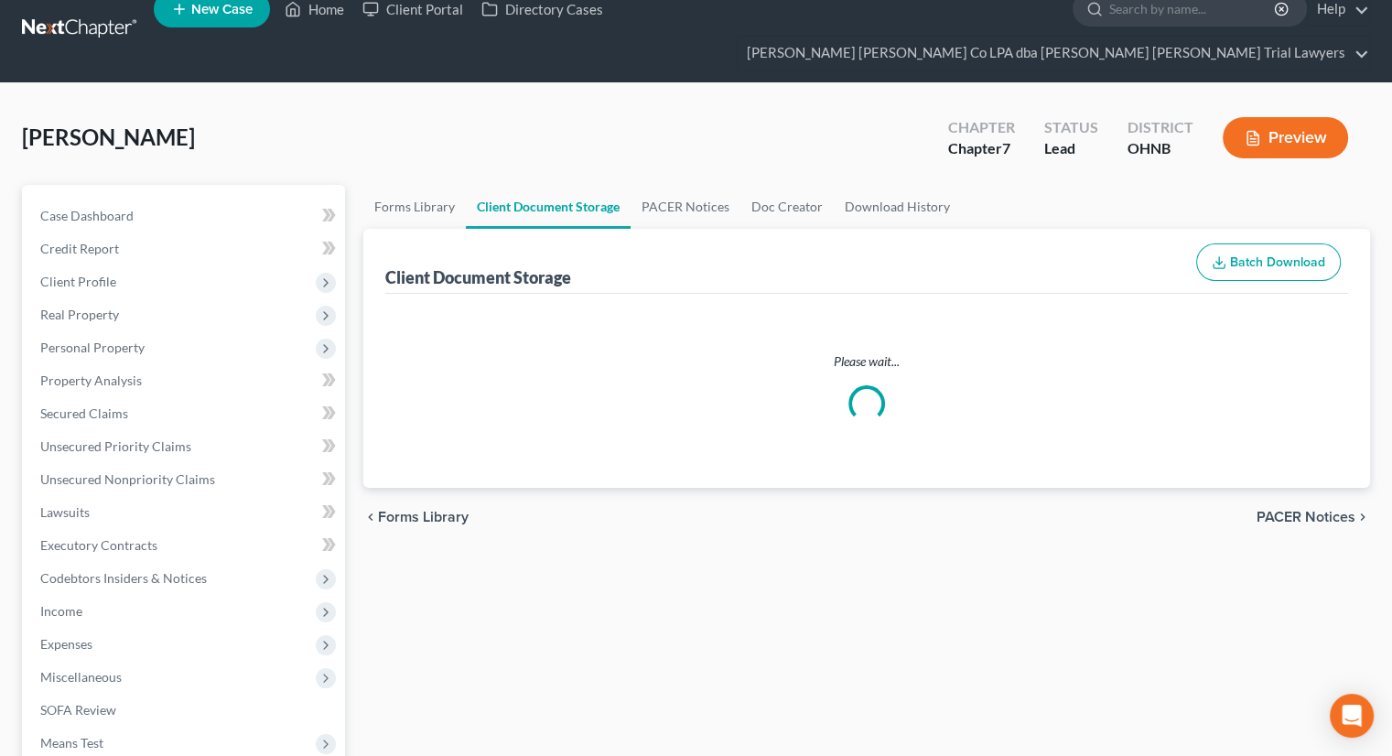
select select "20"
select select "5"
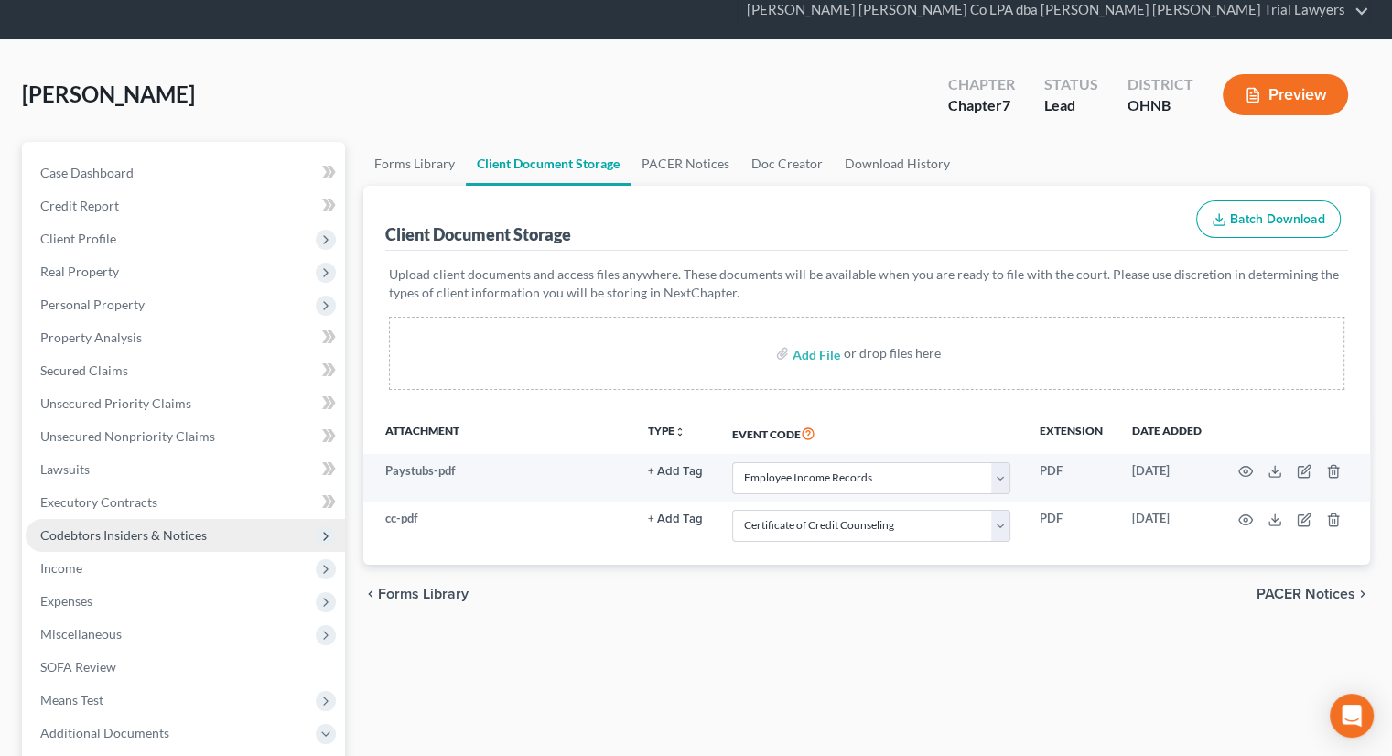
scroll to position [0, 0]
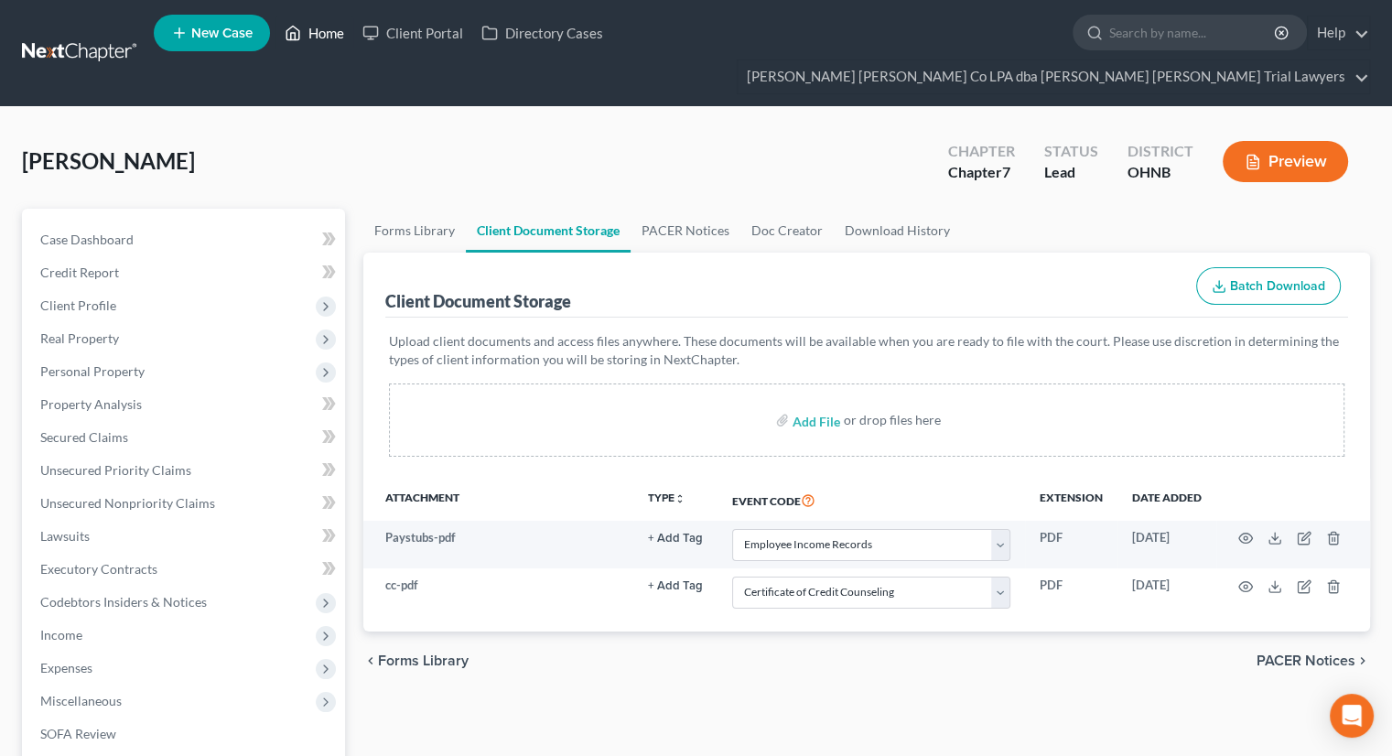
click at [309, 37] on link "Home" at bounding box center [314, 32] width 78 height 33
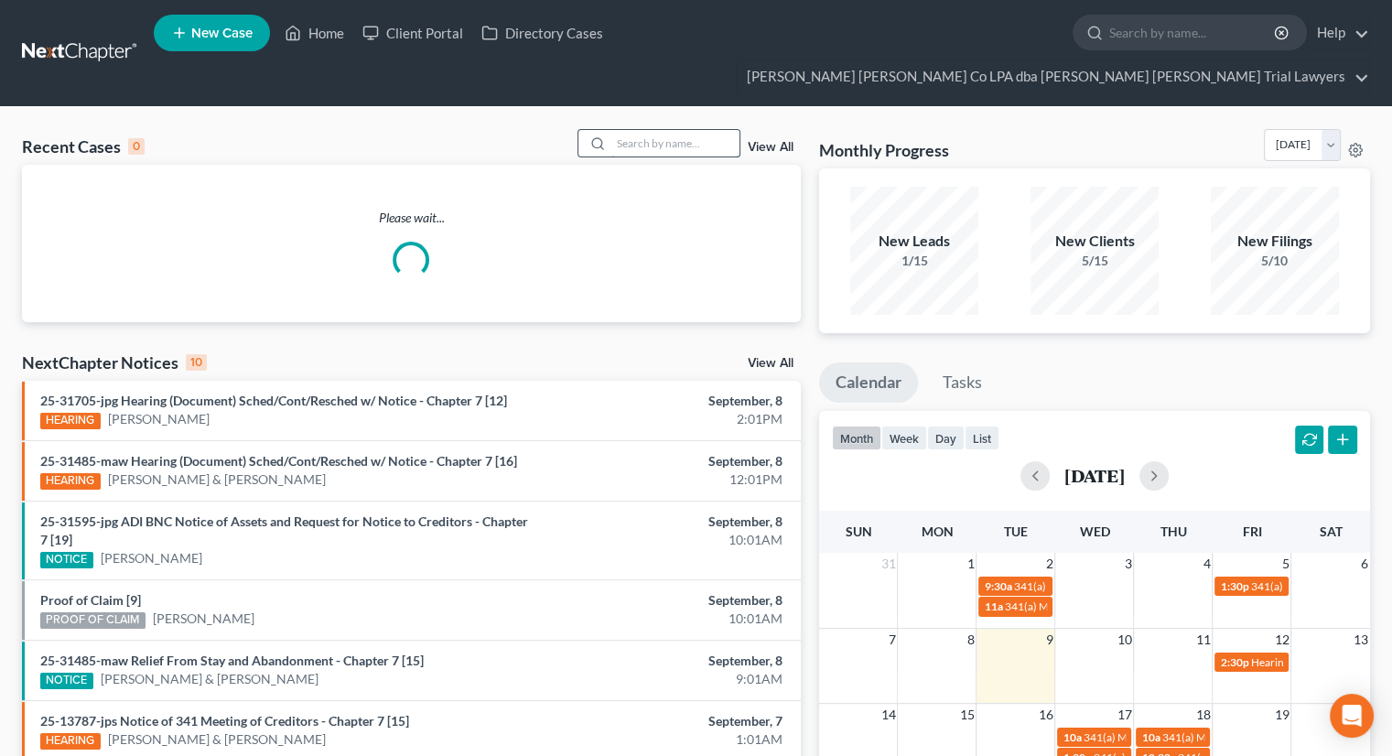
click at [619, 130] on input "search" at bounding box center [675, 143] width 128 height 27
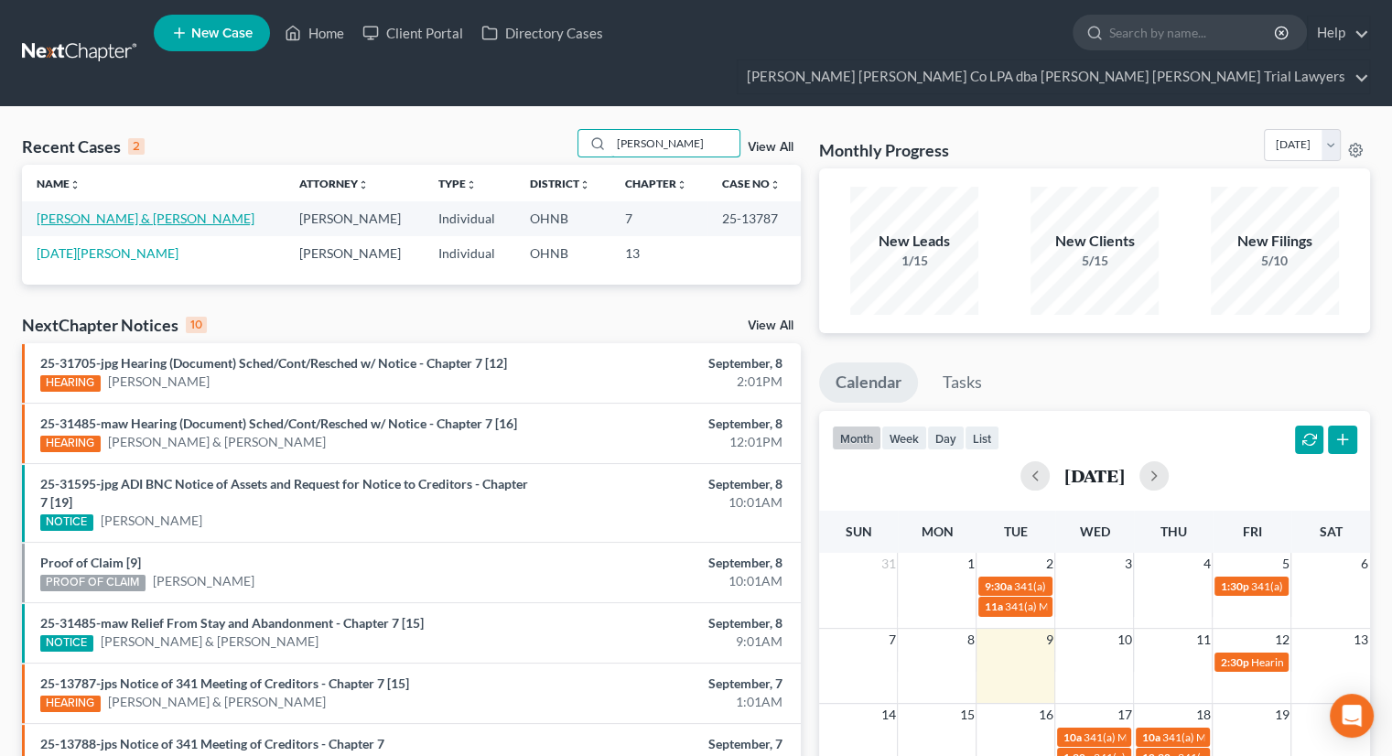
type input "rosa"
click at [82, 210] on link "[PERSON_NAME] & [PERSON_NAME]" at bounding box center [146, 218] width 218 height 16
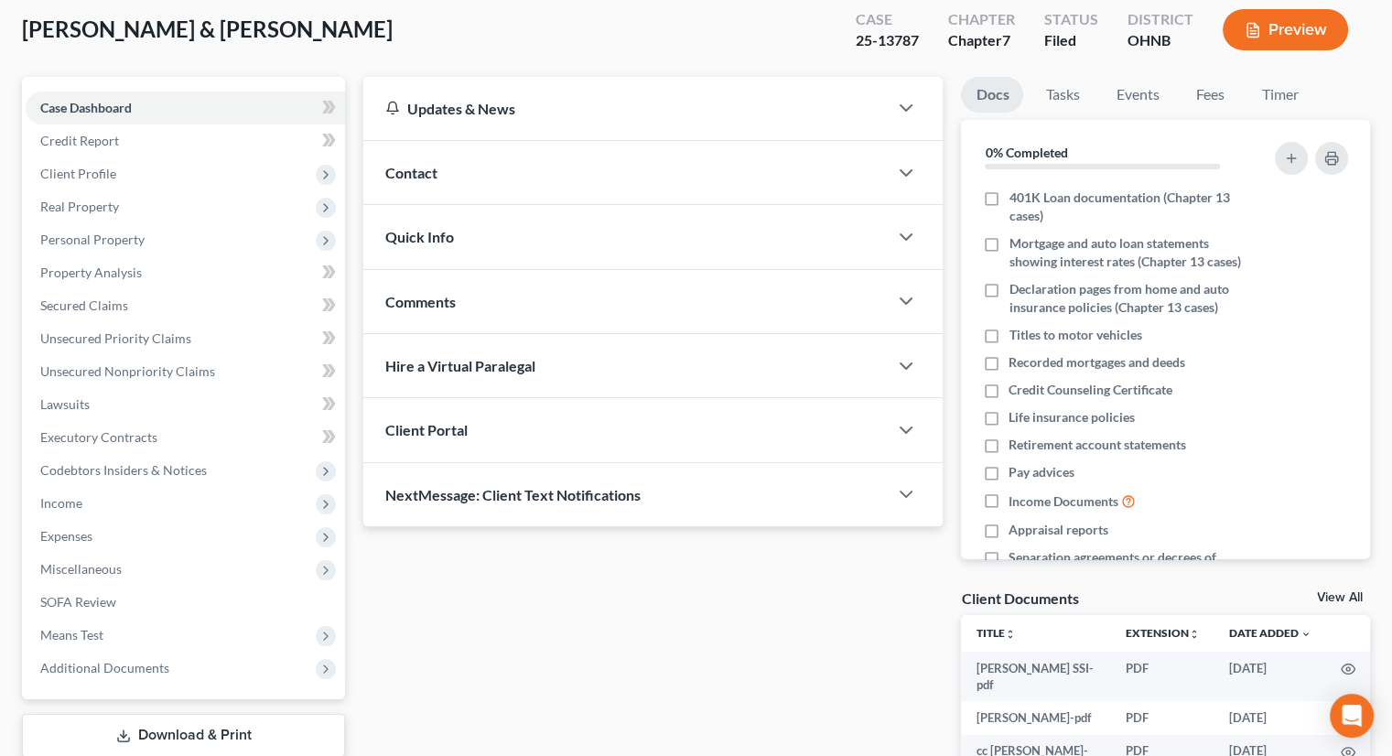
scroll to position [241, 0]
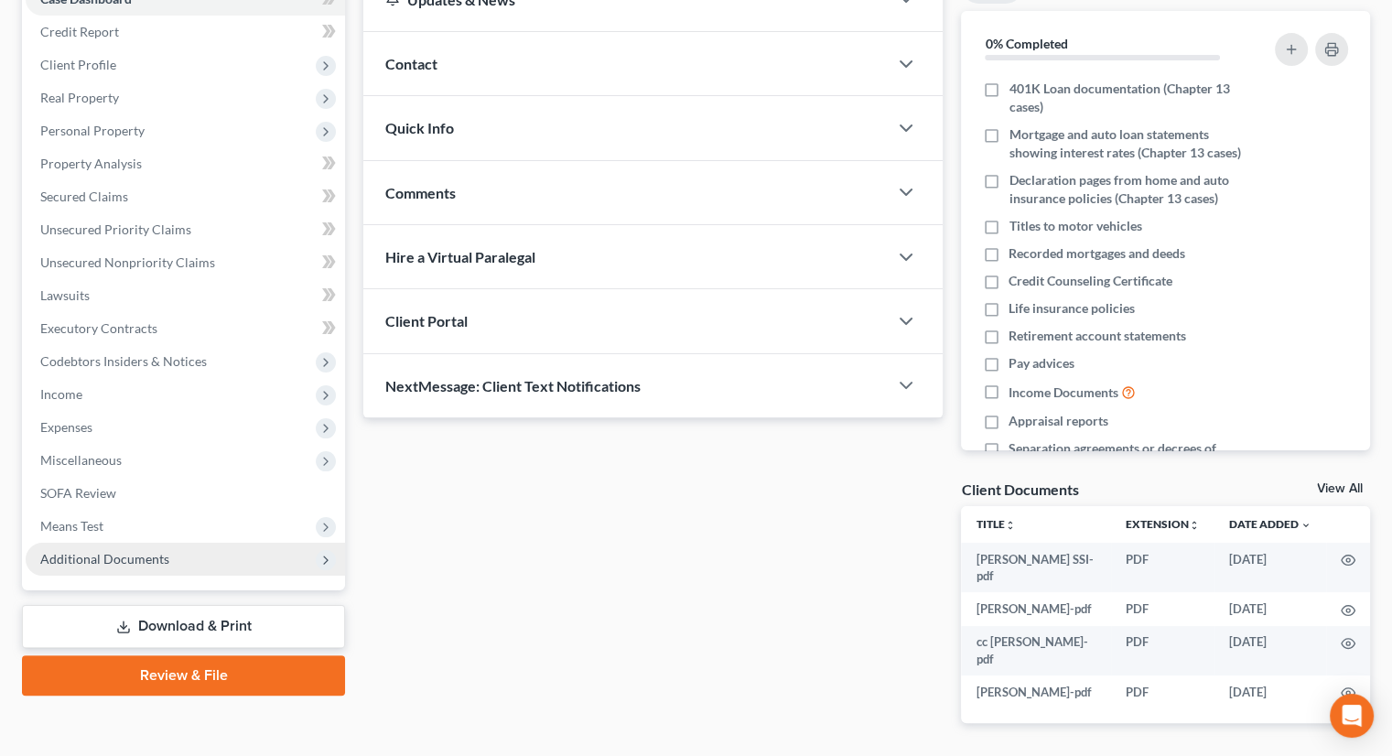
click at [148, 551] on span "Additional Documents" at bounding box center [104, 559] width 129 height 16
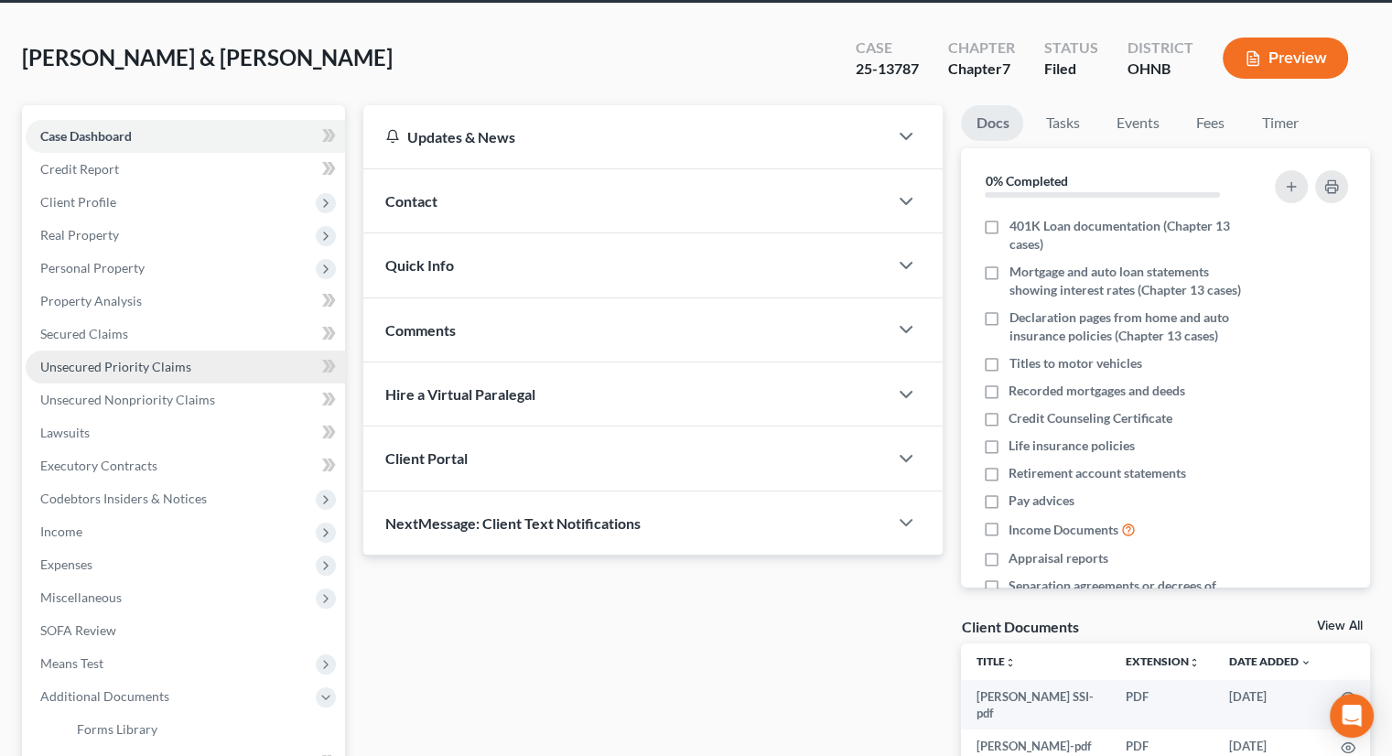
scroll to position [0, 0]
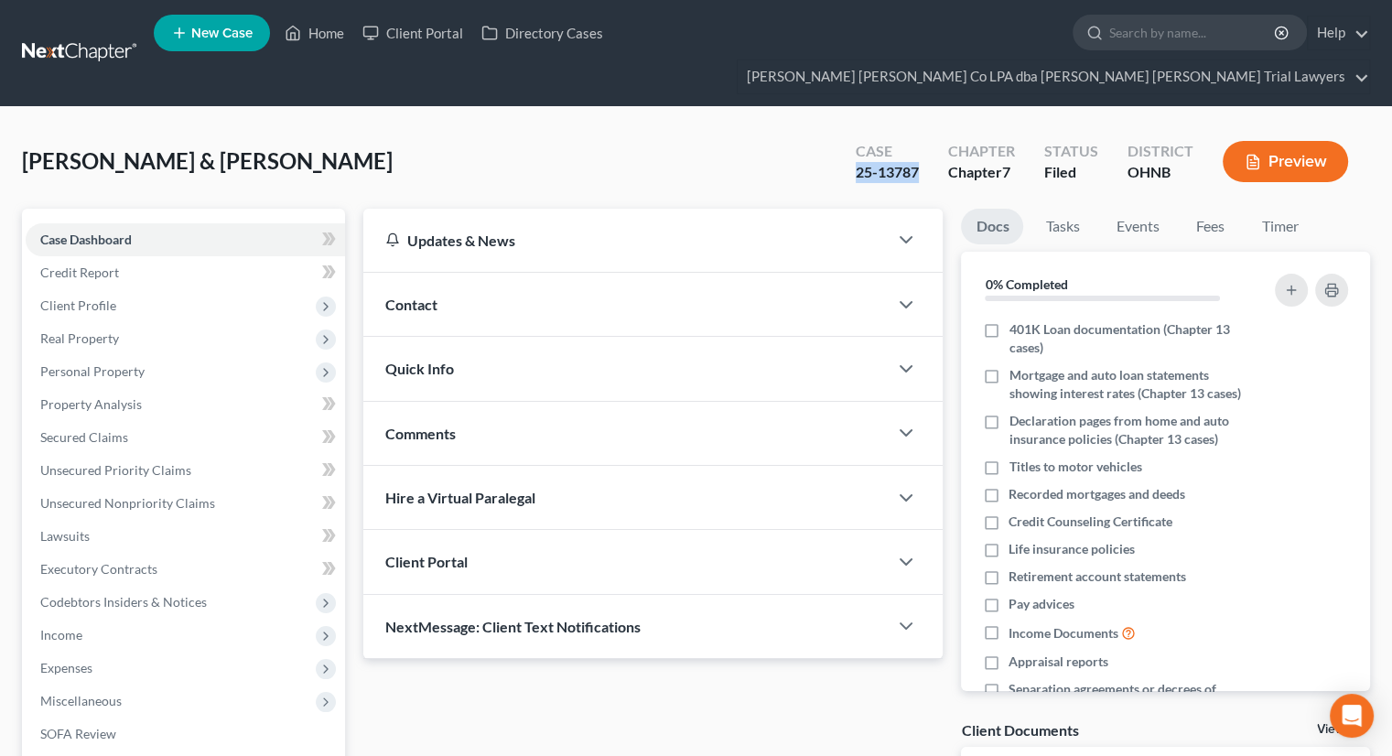
drag, startPoint x: 852, startPoint y: 136, endPoint x: 926, endPoint y: 138, distance: 74.1
click at [926, 138] on div "Case 25-13787" at bounding box center [887, 163] width 92 height 54
copy div "25-13787"
click at [304, 46] on link "Home" at bounding box center [314, 32] width 78 height 33
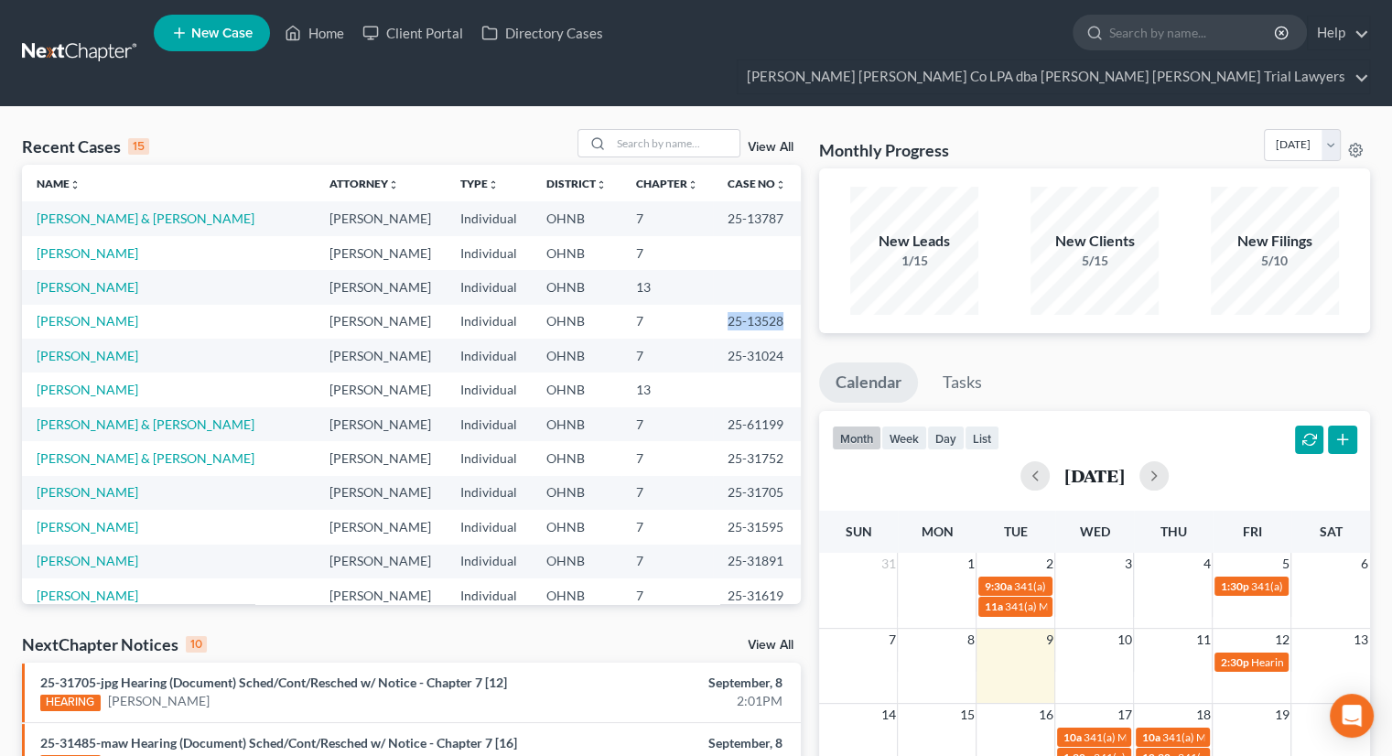
drag, startPoint x: 710, startPoint y: 287, endPoint x: 769, endPoint y: 291, distance: 58.7
click at [769, 305] on td "25-13528" at bounding box center [757, 322] width 88 height 34
copy td "25-13528"
drag, startPoint x: 710, startPoint y: 184, endPoint x: 768, endPoint y: 188, distance: 57.8
click at [768, 201] on td "25-13787" at bounding box center [757, 218] width 88 height 34
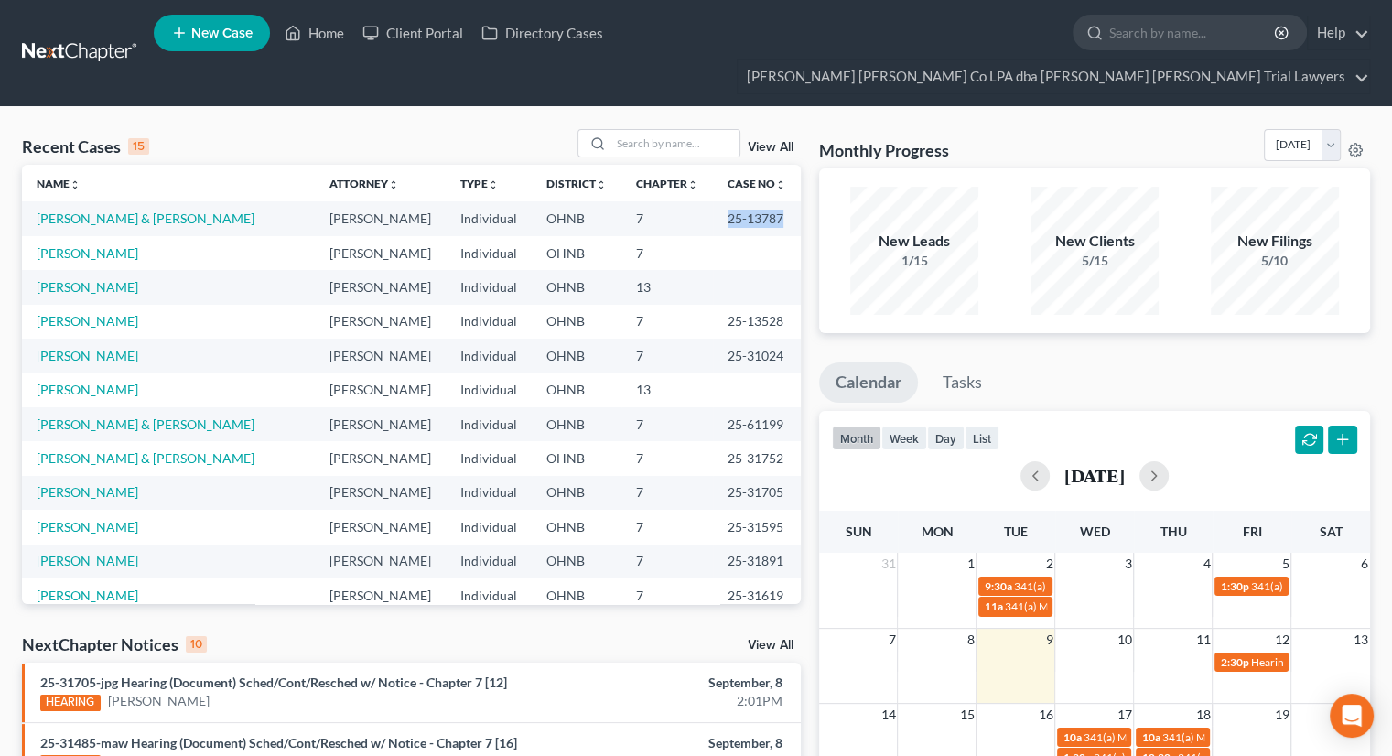
copy td "25-13787"
click at [651, 130] on input "search" at bounding box center [675, 143] width 128 height 27
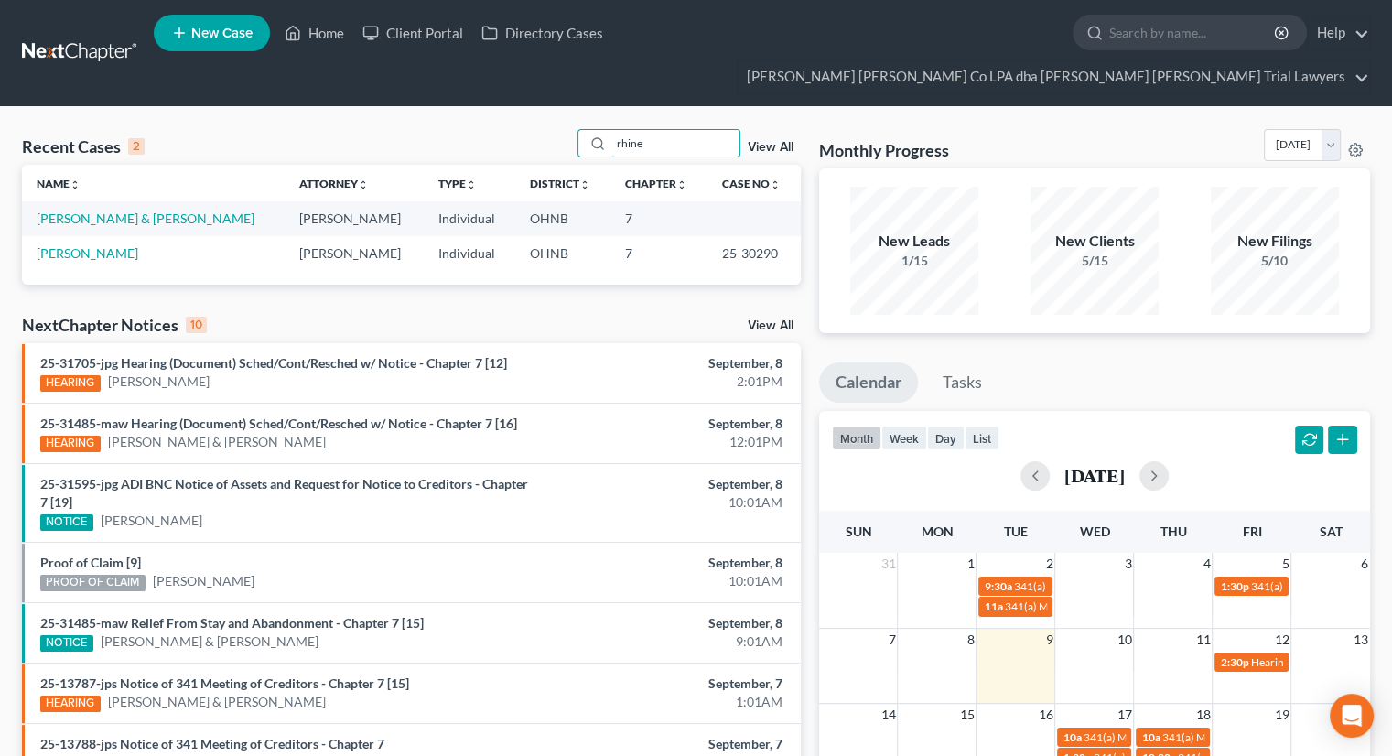
type input "rhine"
click at [99, 210] on link "[PERSON_NAME] & [PERSON_NAME]" at bounding box center [146, 218] width 218 height 16
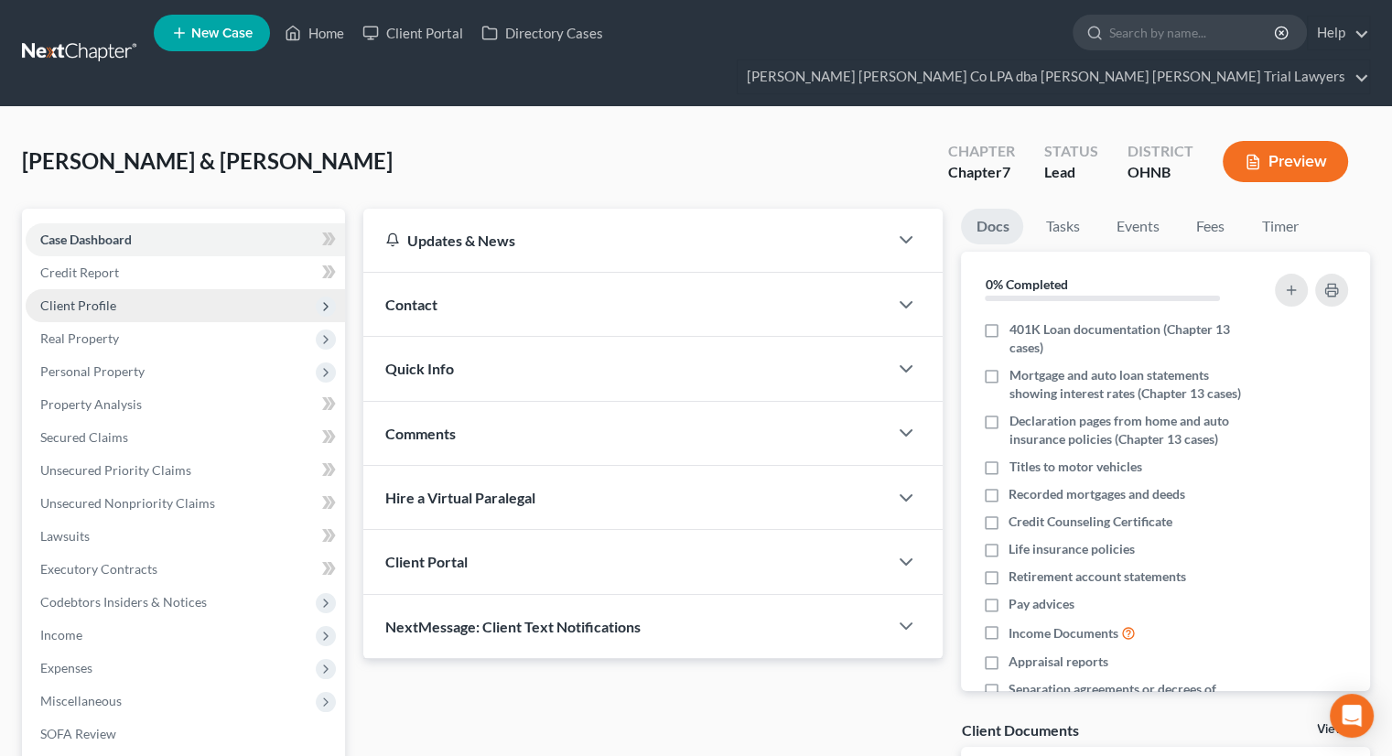
click at [94, 297] on span "Client Profile" at bounding box center [78, 305] width 76 height 16
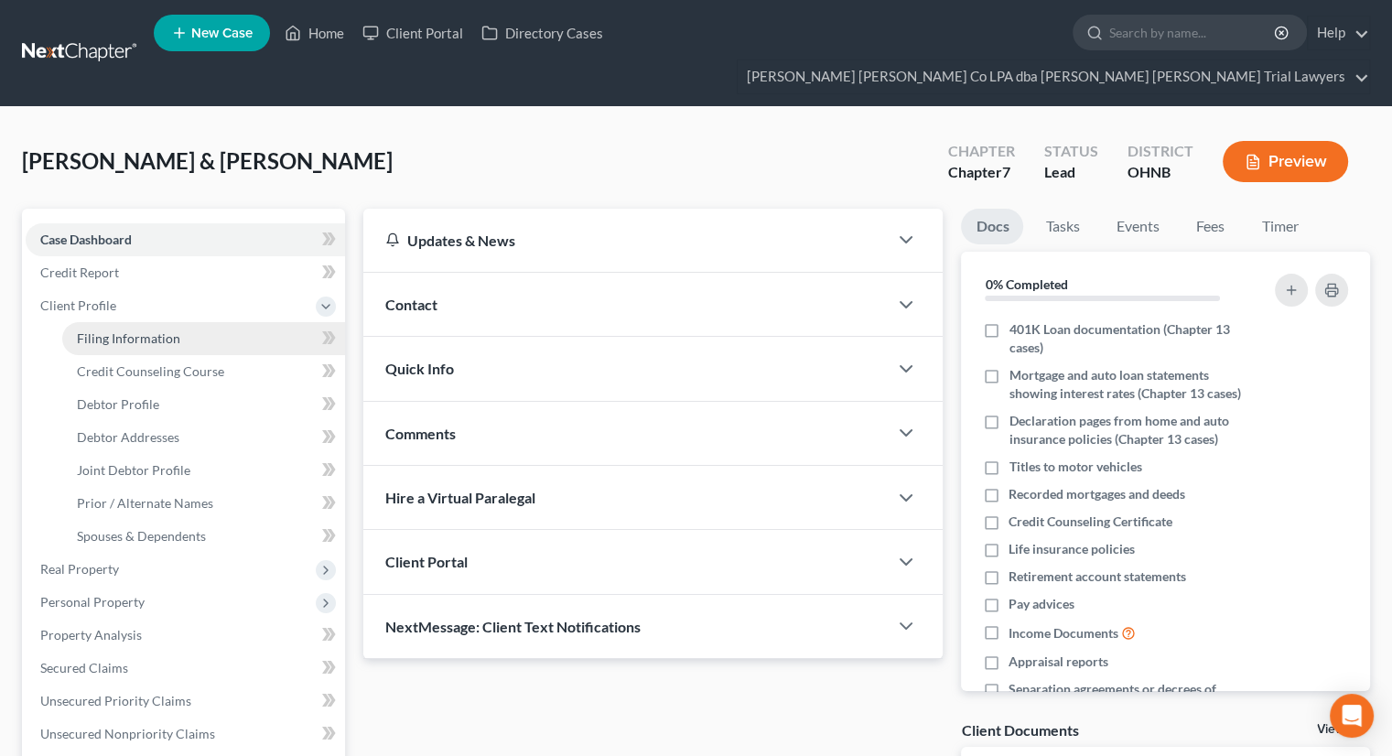
click at [102, 330] on span "Filing Information" at bounding box center [128, 338] width 103 height 16
select select "1"
select select "0"
select select "36"
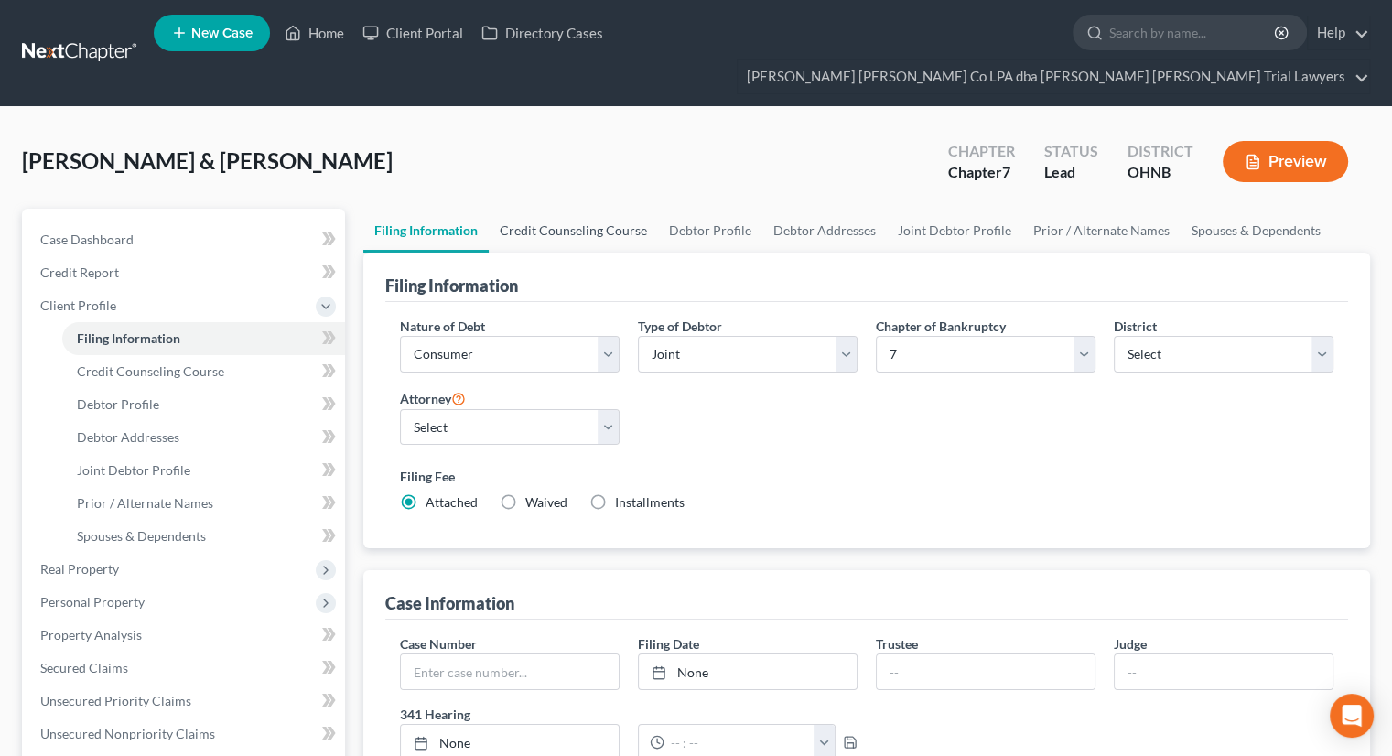
click at [575, 209] on link "Credit Counseling Course" at bounding box center [573, 231] width 169 height 44
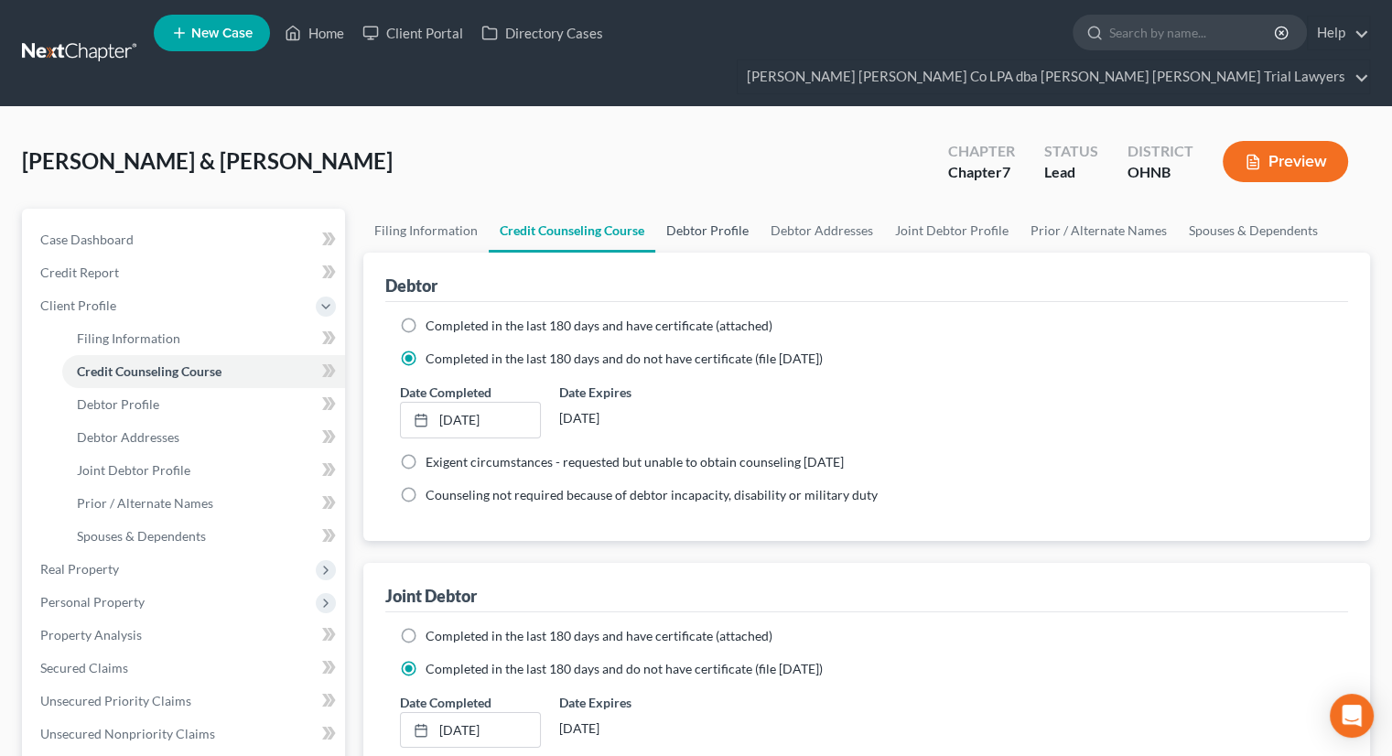
click at [696, 209] on link "Debtor Profile" at bounding box center [707, 231] width 104 height 44
select select "1"
select select "5"
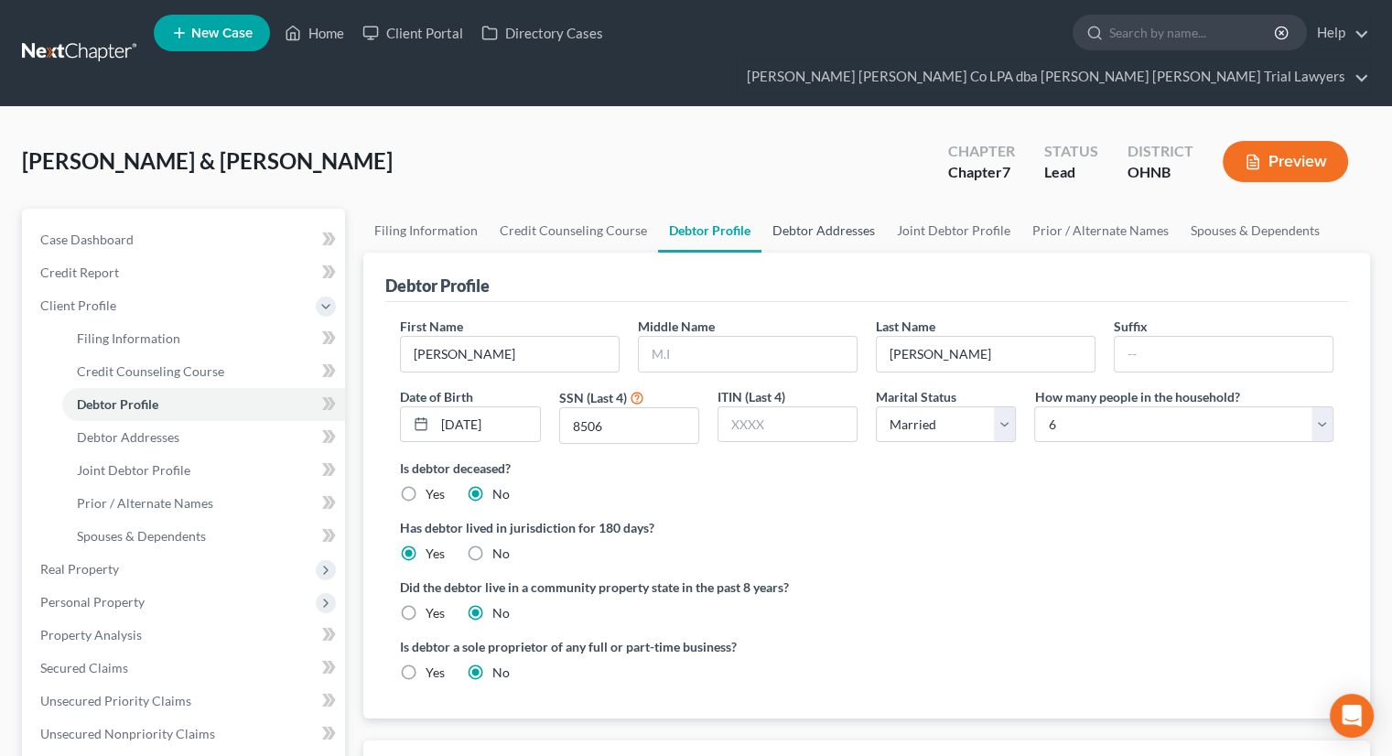
click at [793, 209] on link "Debtor Addresses" at bounding box center [823, 231] width 124 height 44
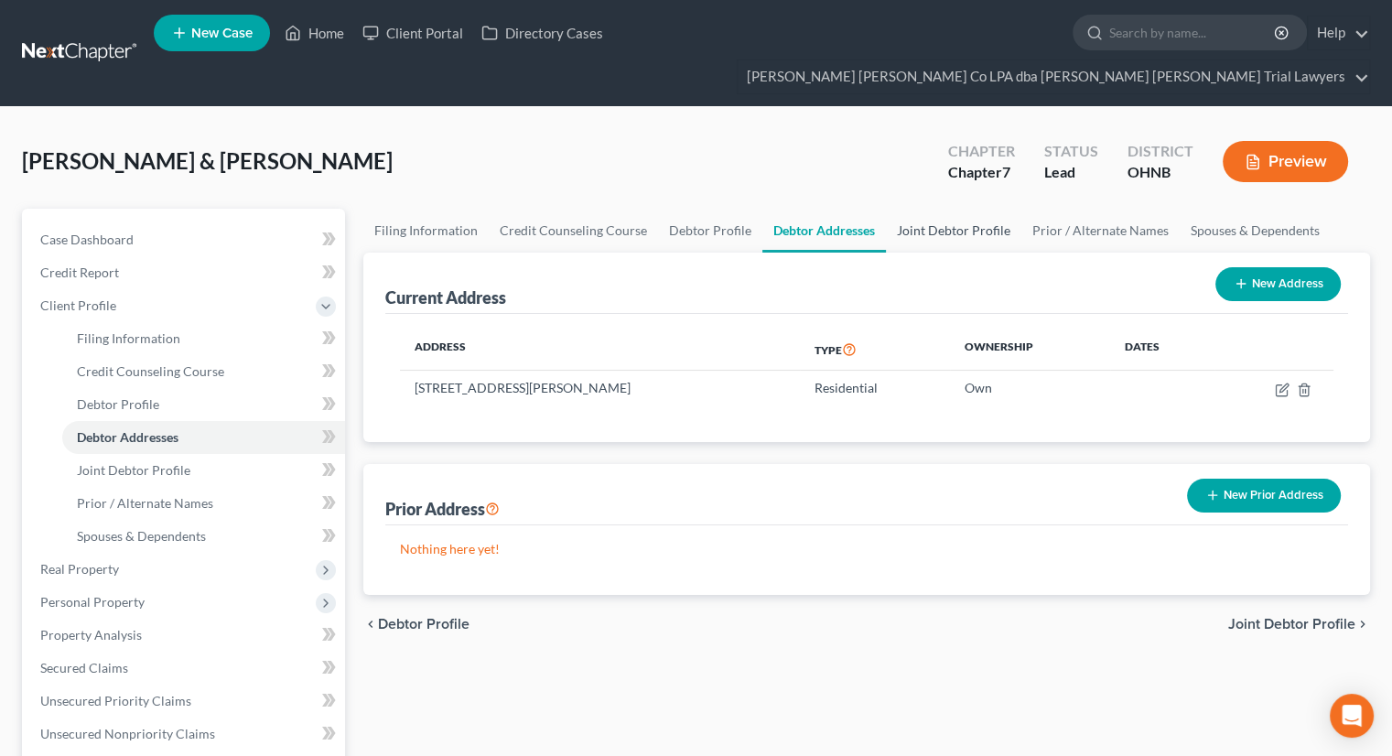
click at [903, 209] on link "Joint Debtor Profile" at bounding box center [953, 231] width 135 height 44
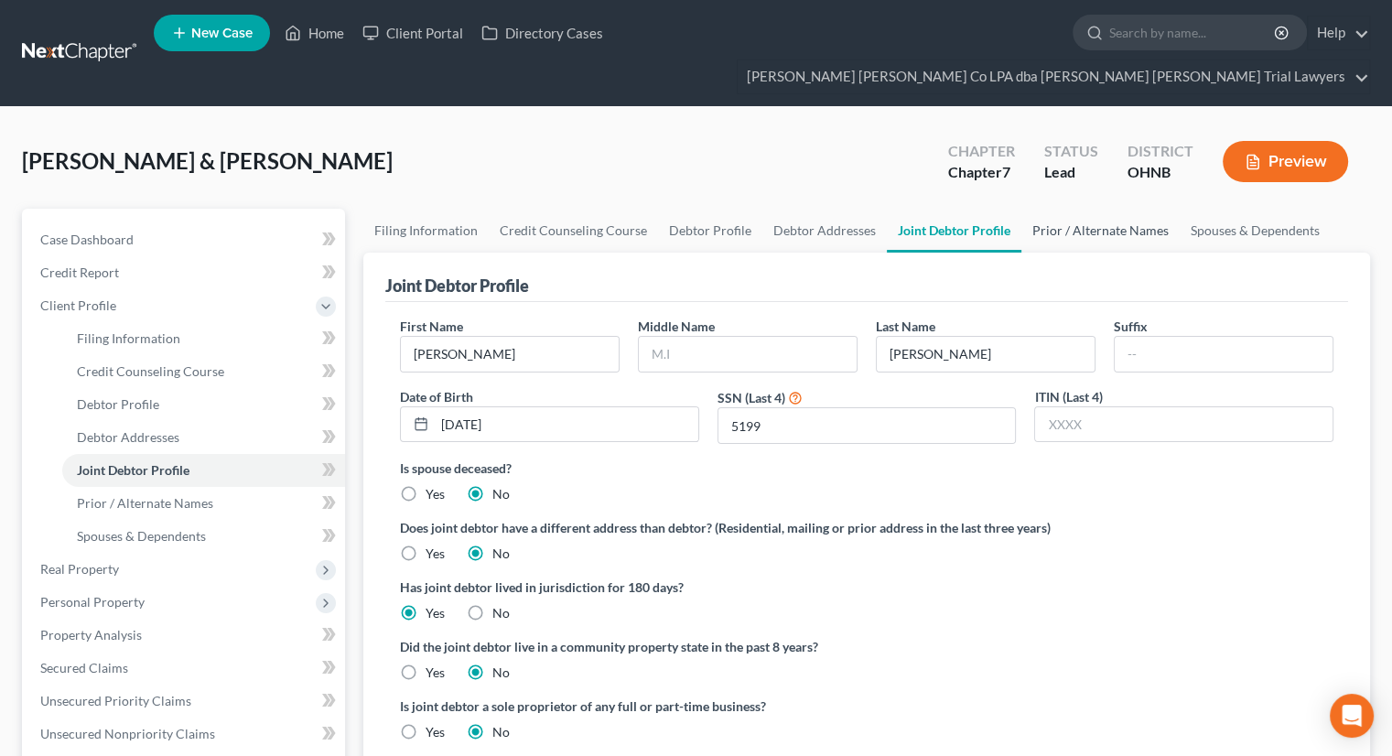
click at [1058, 209] on link "Prior / Alternate Names" at bounding box center [1100, 231] width 158 height 44
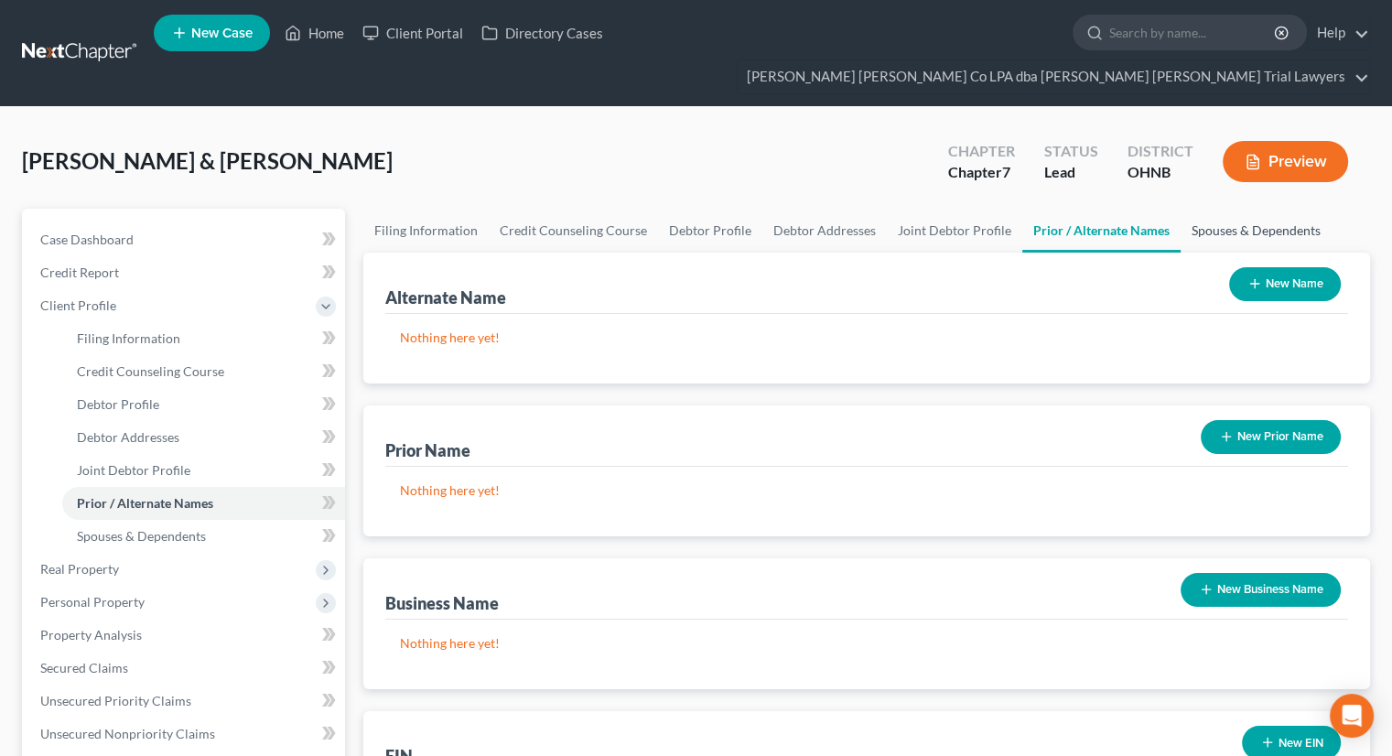
click at [1215, 209] on link "Spouses & Dependents" at bounding box center [1255, 231] width 151 height 44
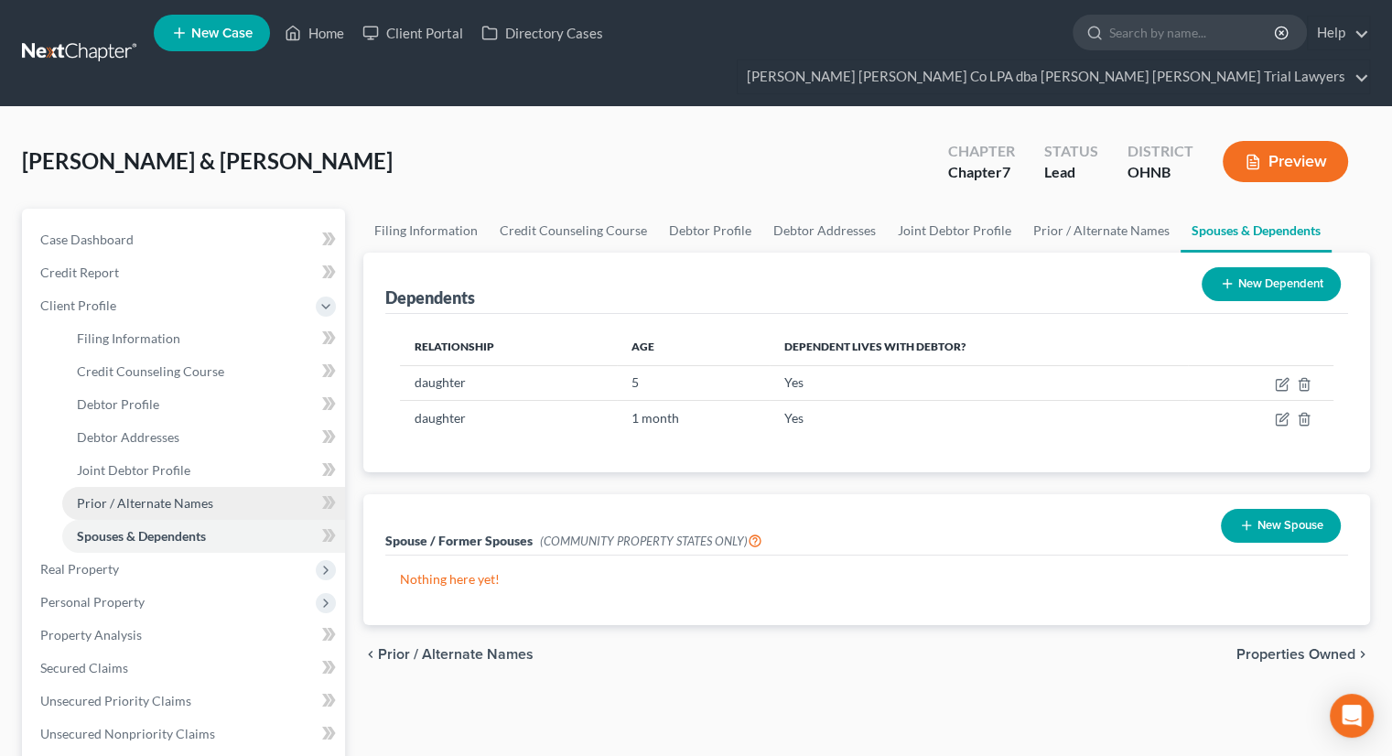
scroll to position [183, 0]
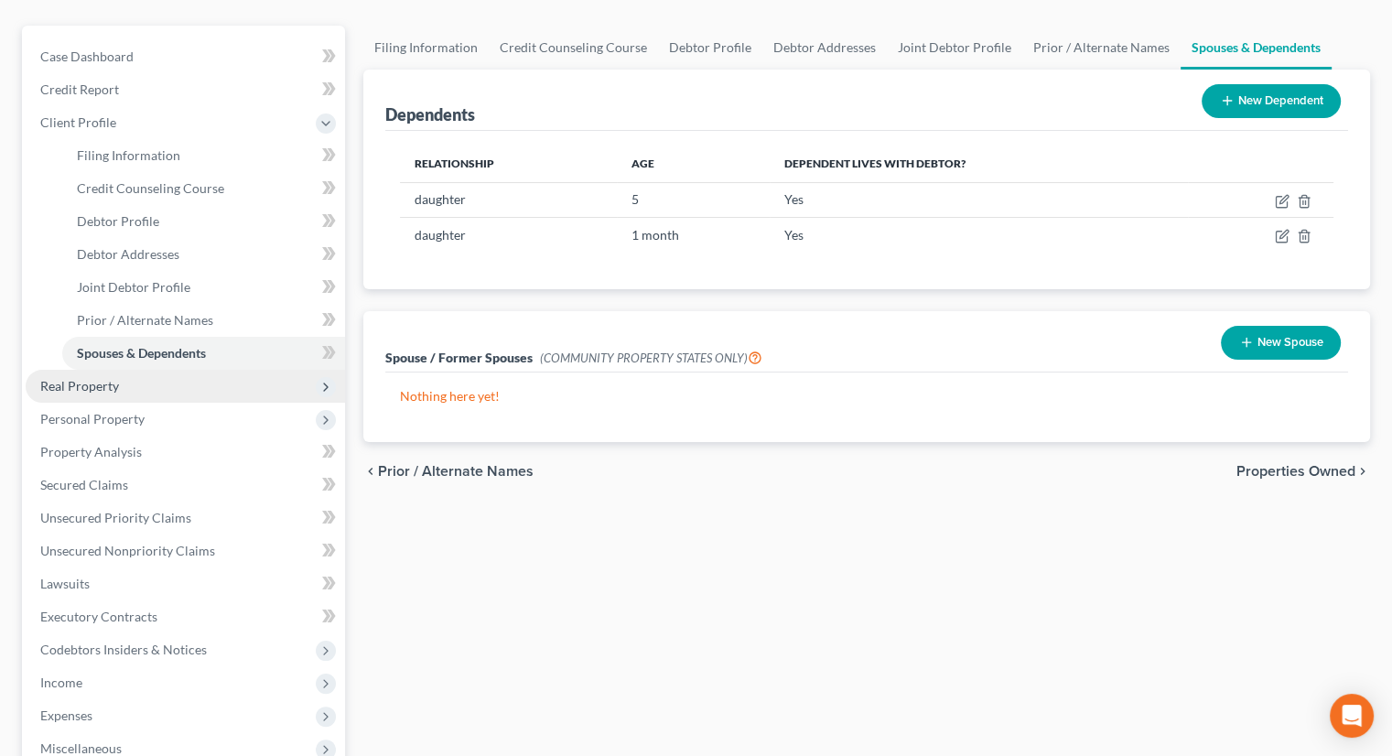
click at [153, 370] on span "Real Property" at bounding box center [185, 386] width 319 height 33
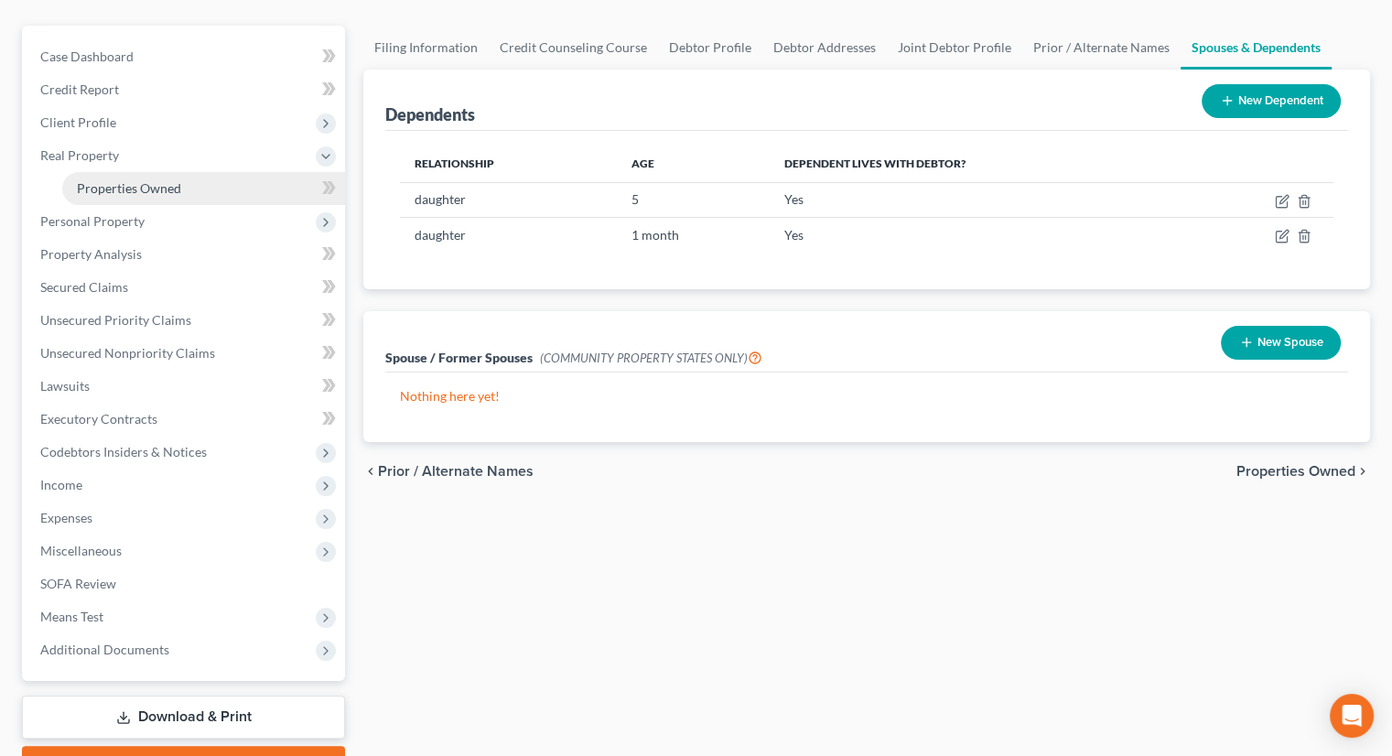
click at [150, 172] on link "Properties Owned" at bounding box center [203, 188] width 283 height 33
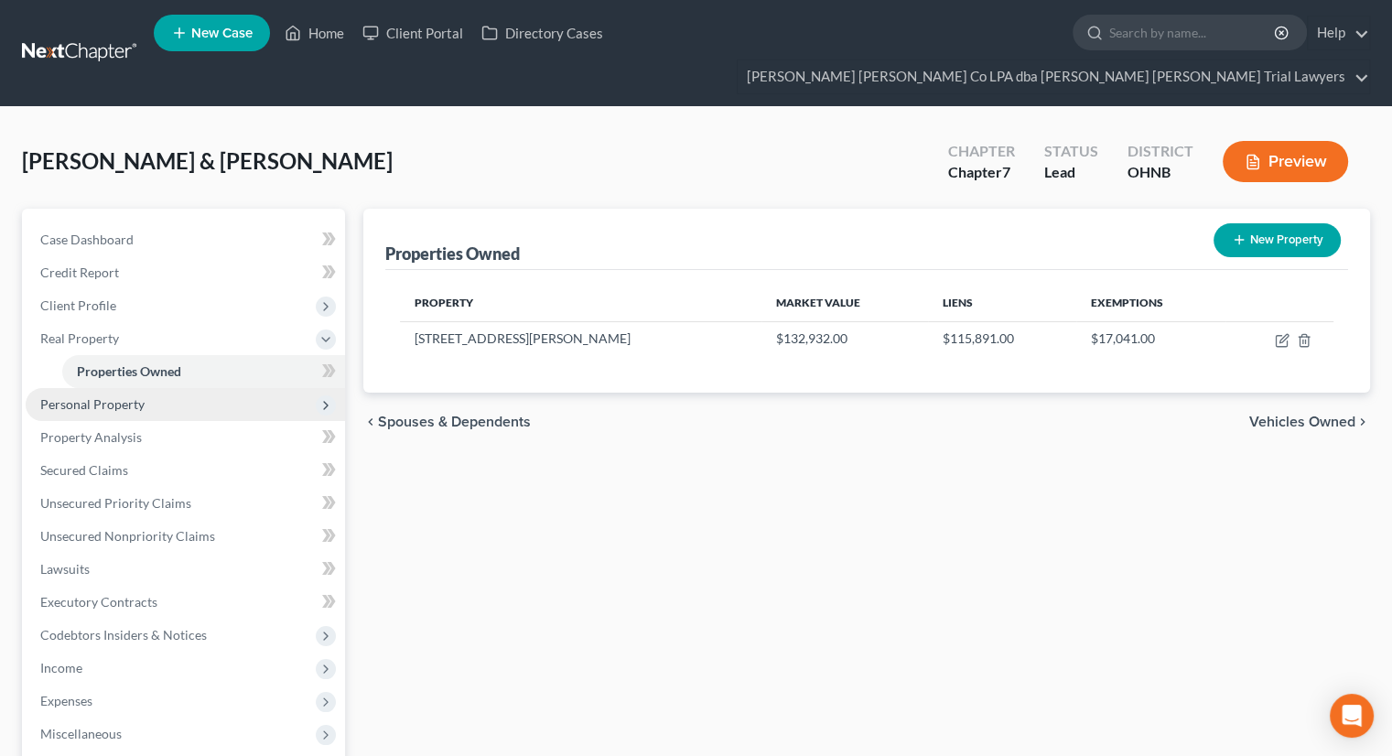
click at [135, 388] on span "Personal Property" at bounding box center [185, 404] width 319 height 33
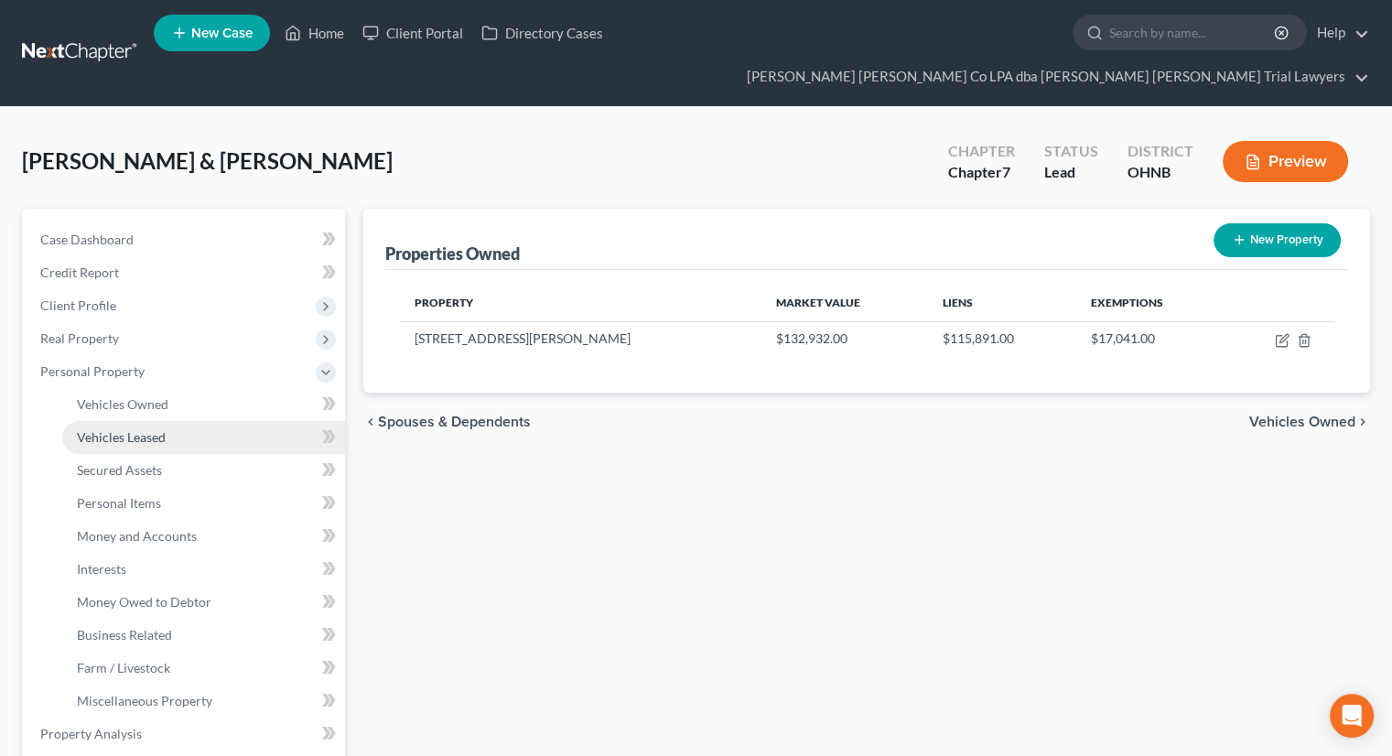
click at [144, 429] on span "Vehicles Leased" at bounding box center [121, 437] width 89 height 16
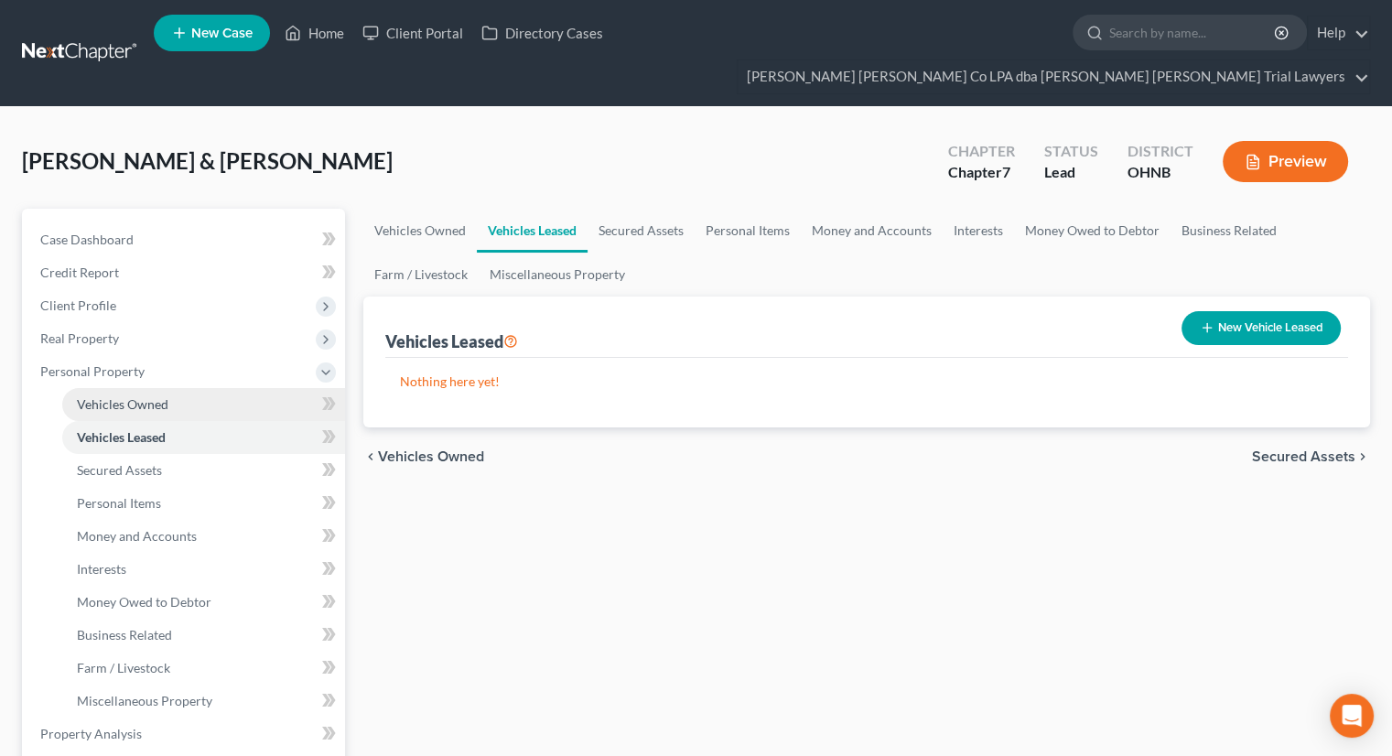
click at [144, 396] on span "Vehicles Owned" at bounding box center [123, 404] width 92 height 16
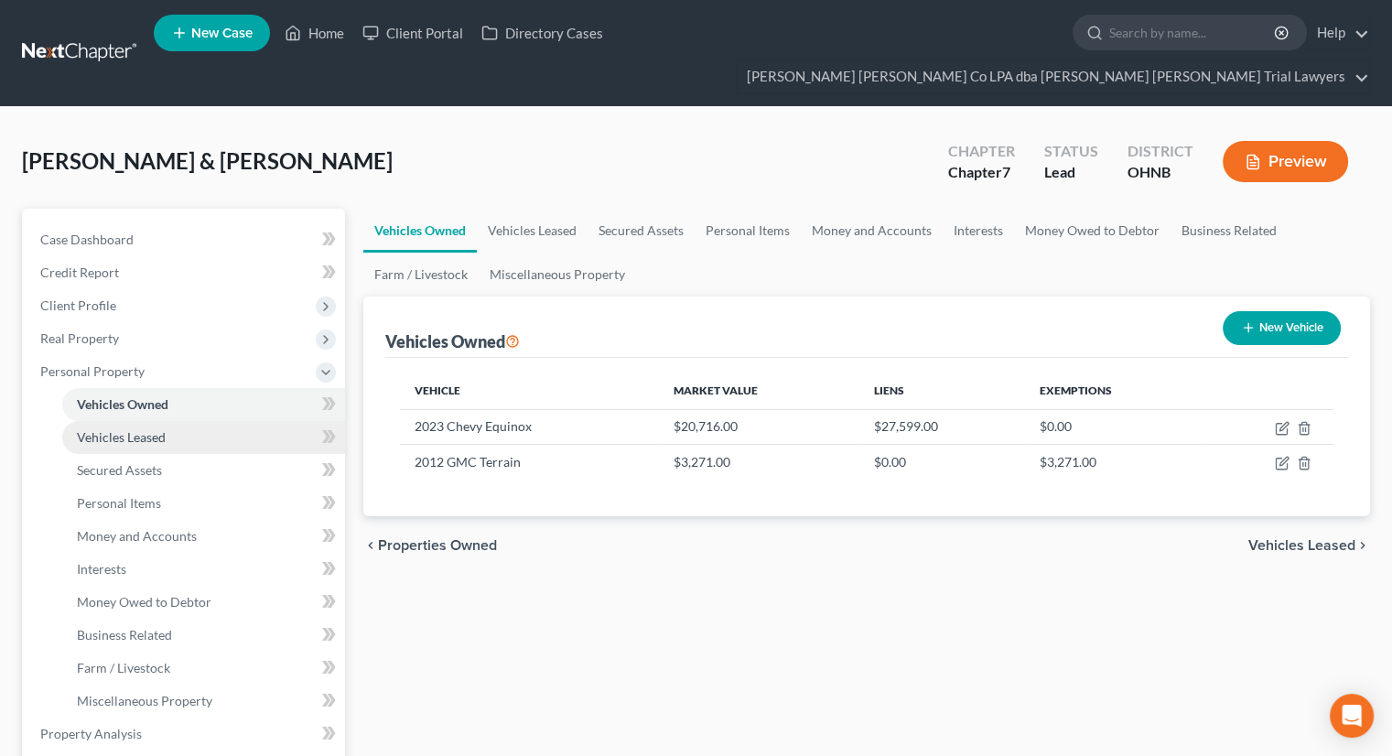
click at [128, 429] on span "Vehicles Leased" at bounding box center [121, 437] width 89 height 16
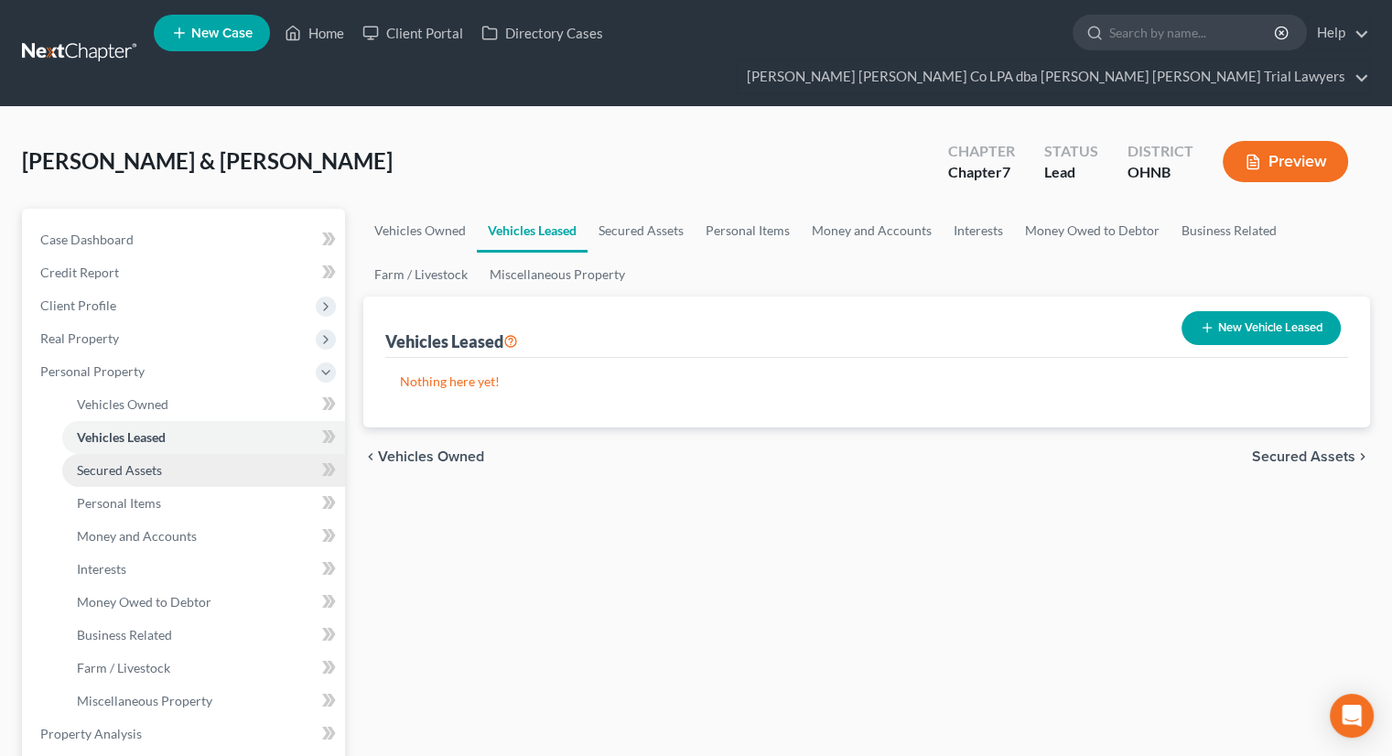
click at [133, 462] on span "Secured Assets" at bounding box center [119, 470] width 85 height 16
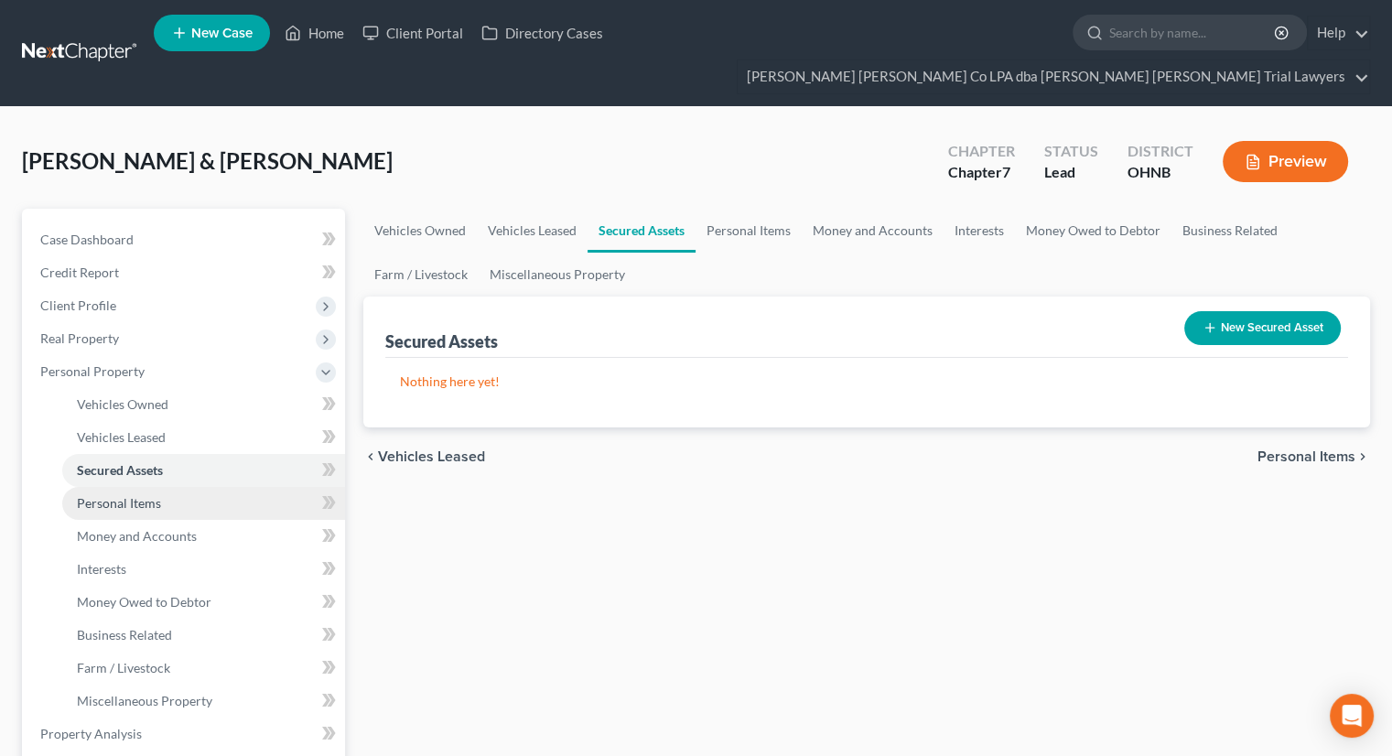
click at [135, 495] on span "Personal Items" at bounding box center [119, 503] width 84 height 16
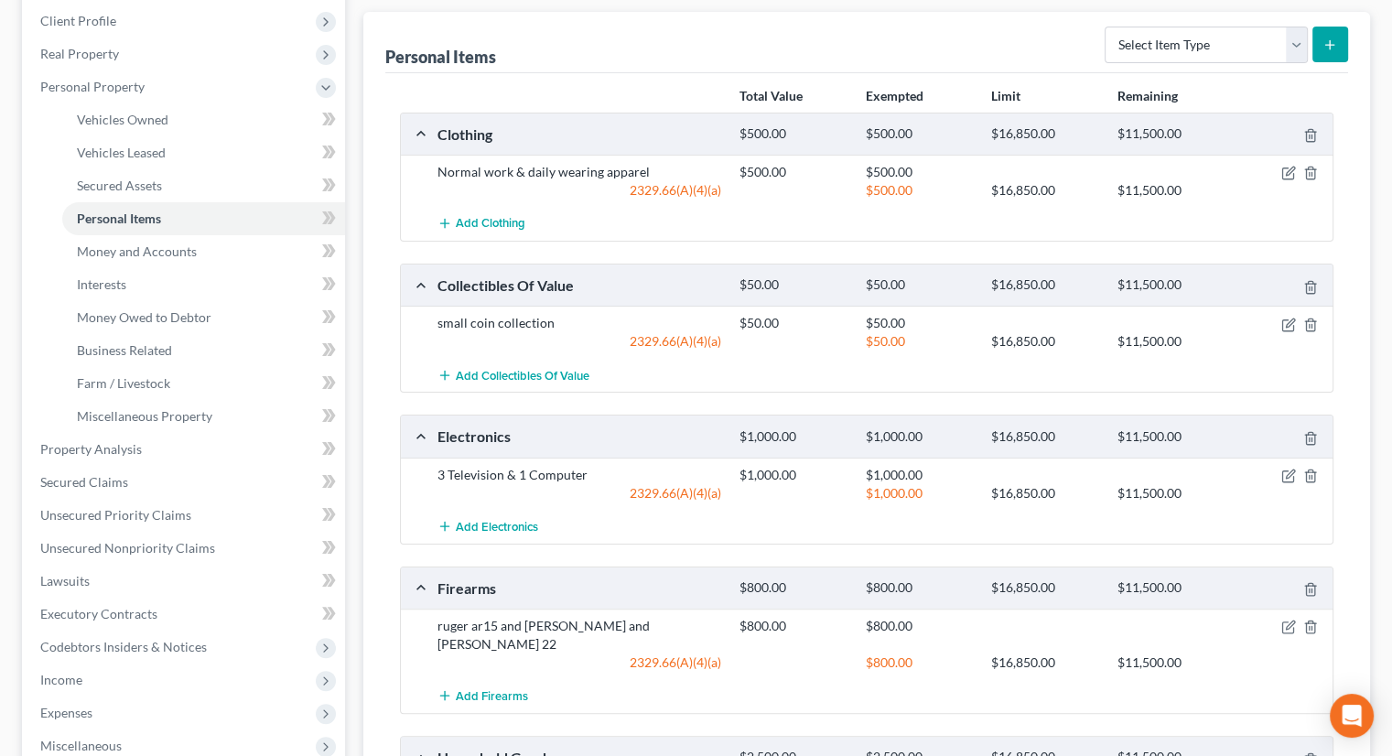
scroll to position [275, 0]
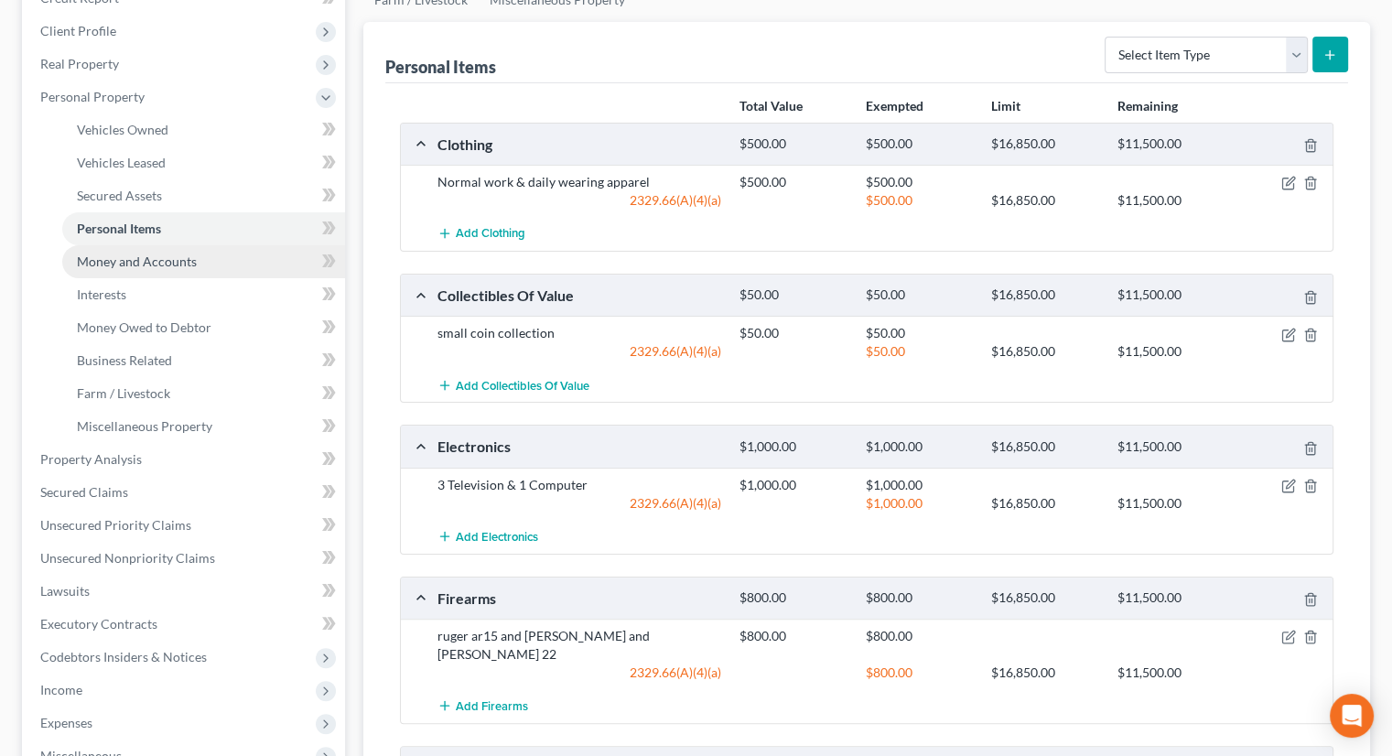
click at [84, 253] on span "Money and Accounts" at bounding box center [137, 261] width 120 height 16
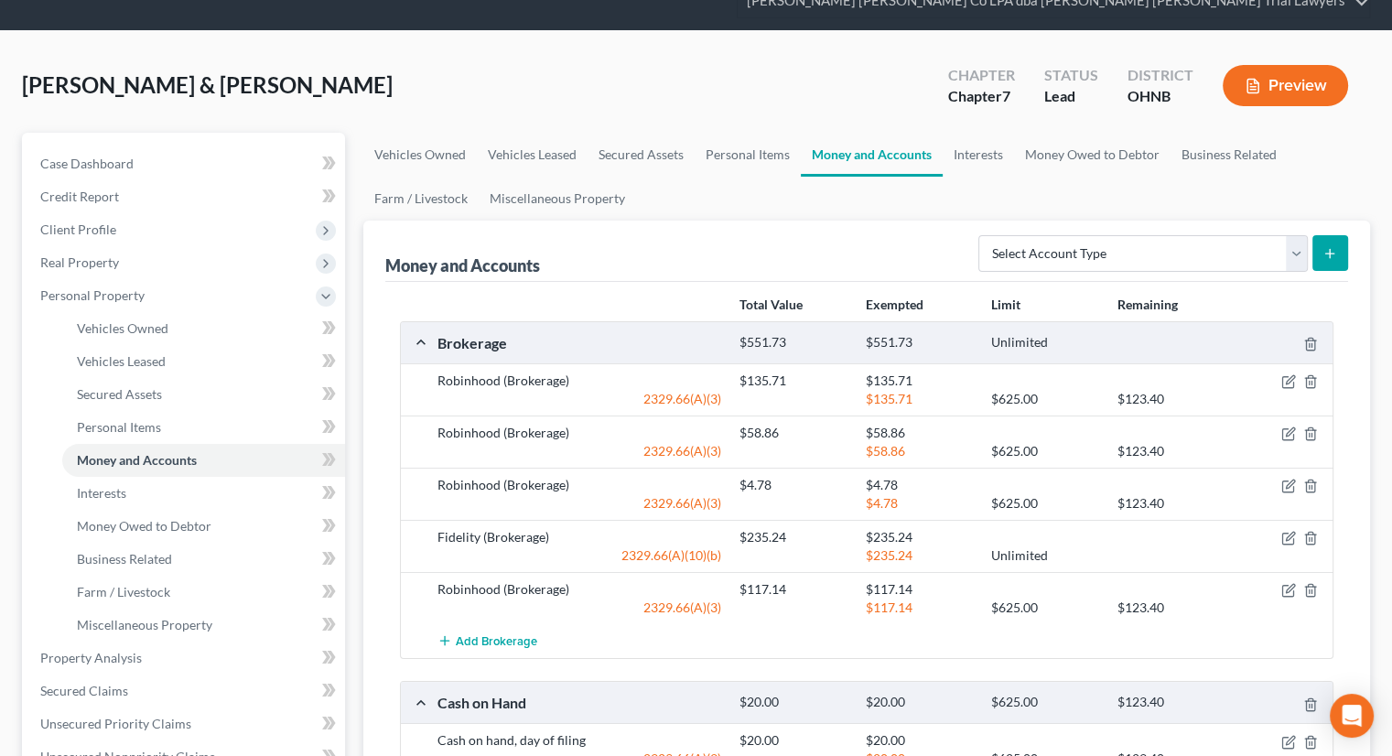
scroll to position [275, 0]
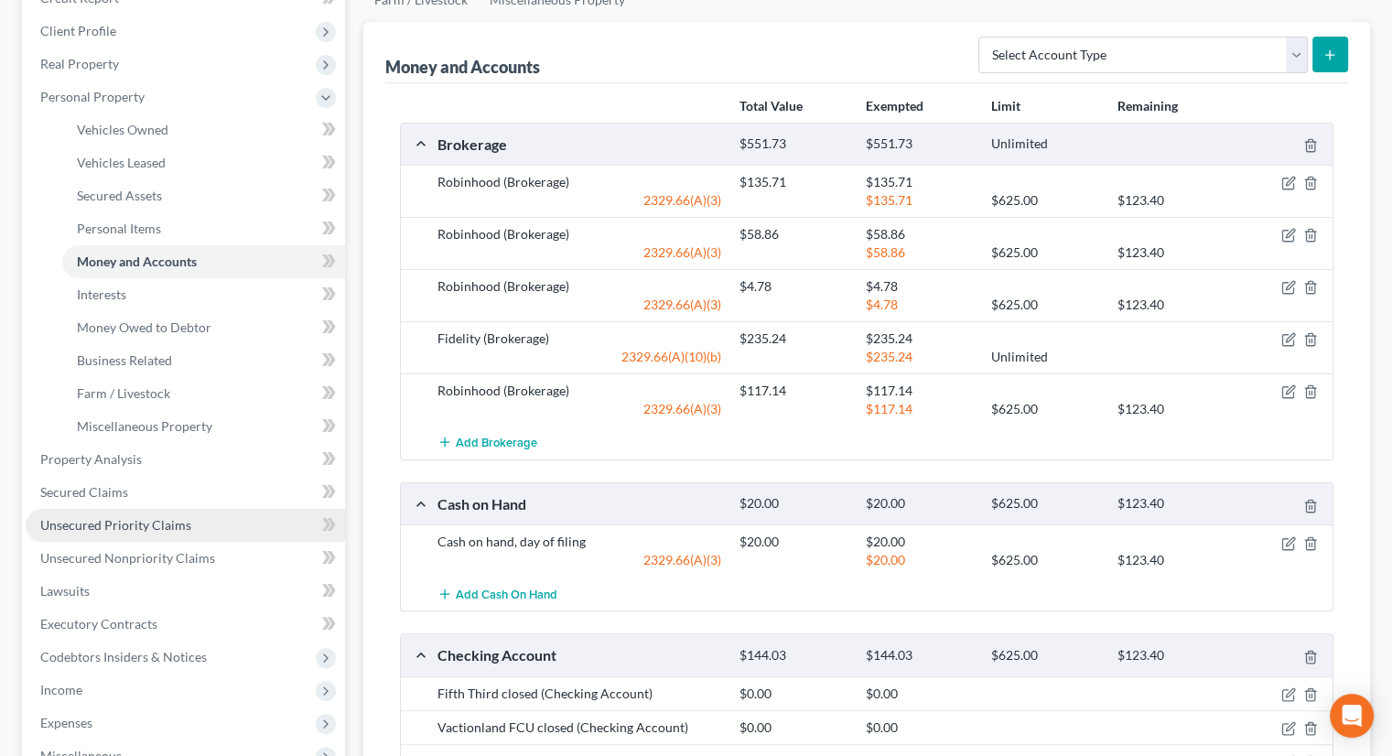
click at [152, 517] on span "Unsecured Priority Claims" at bounding box center [115, 525] width 151 height 16
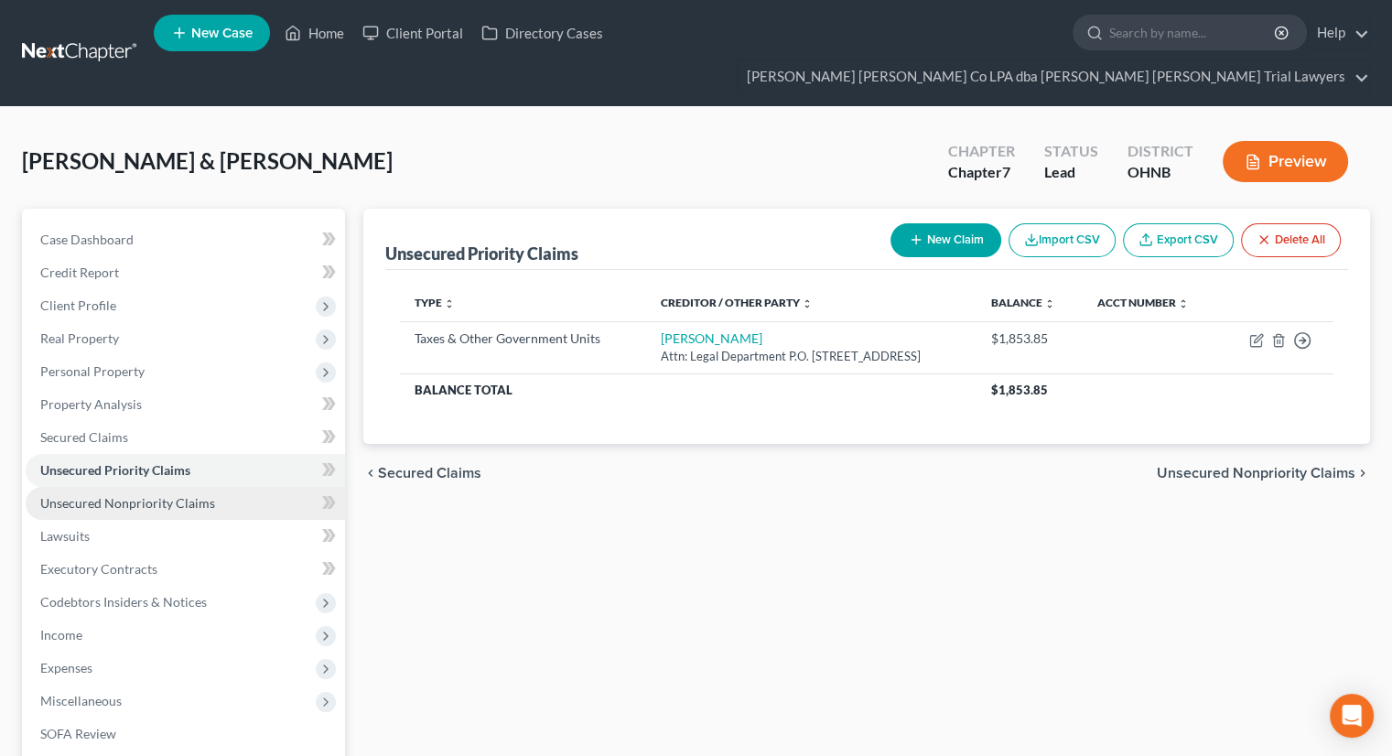
click at [209, 495] on span "Unsecured Nonpriority Claims" at bounding box center [127, 503] width 175 height 16
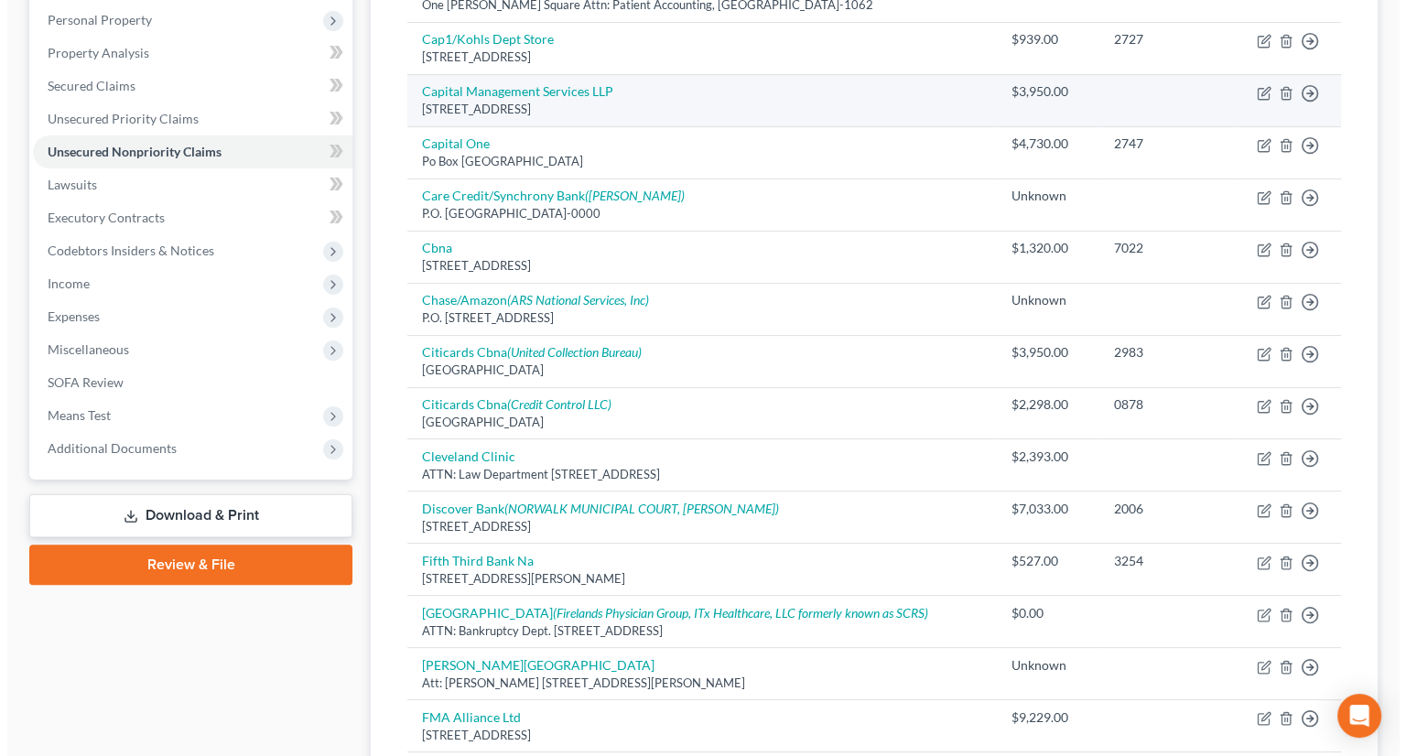
scroll to position [458, 0]
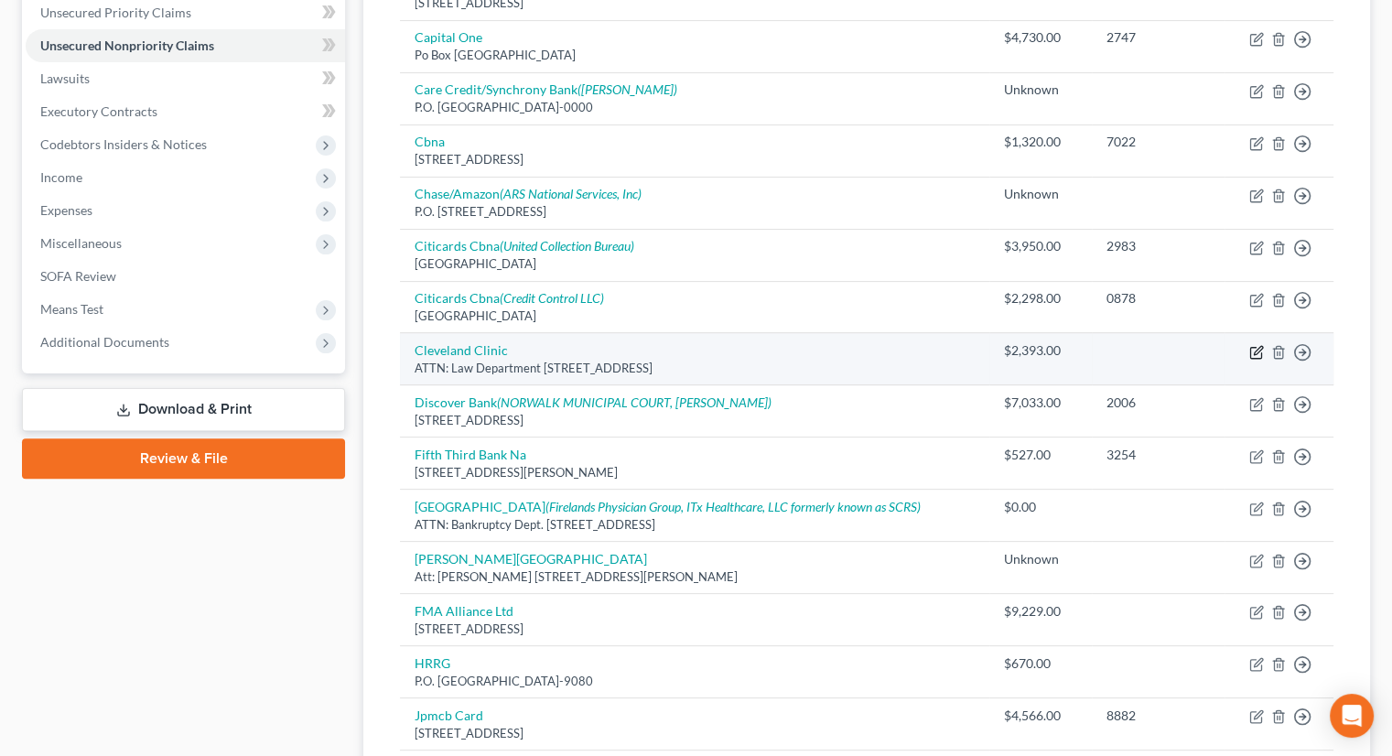
click at [1255, 345] on icon "button" at bounding box center [1256, 352] width 15 height 15
select select "36"
select select "9"
select select "2"
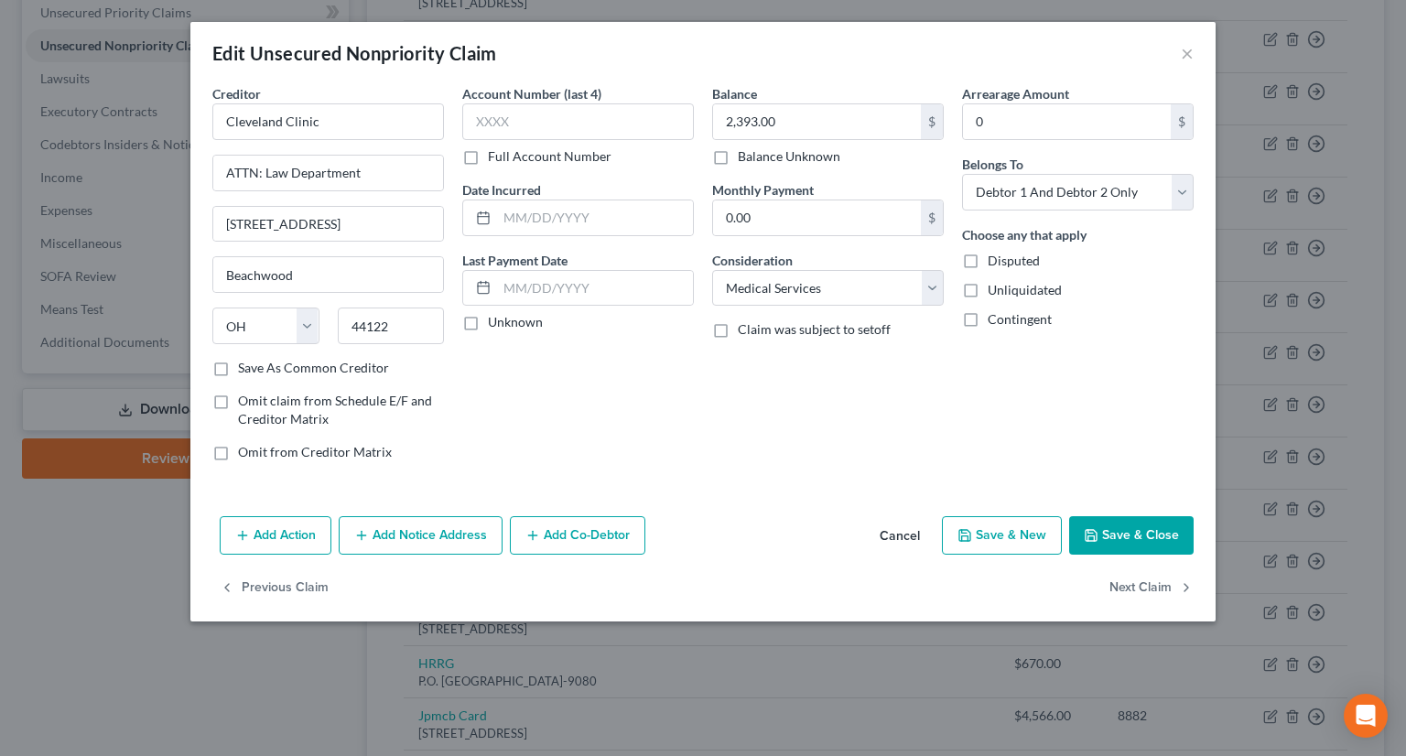
click at [411, 537] on button "Add Notice Address" at bounding box center [421, 535] width 164 height 38
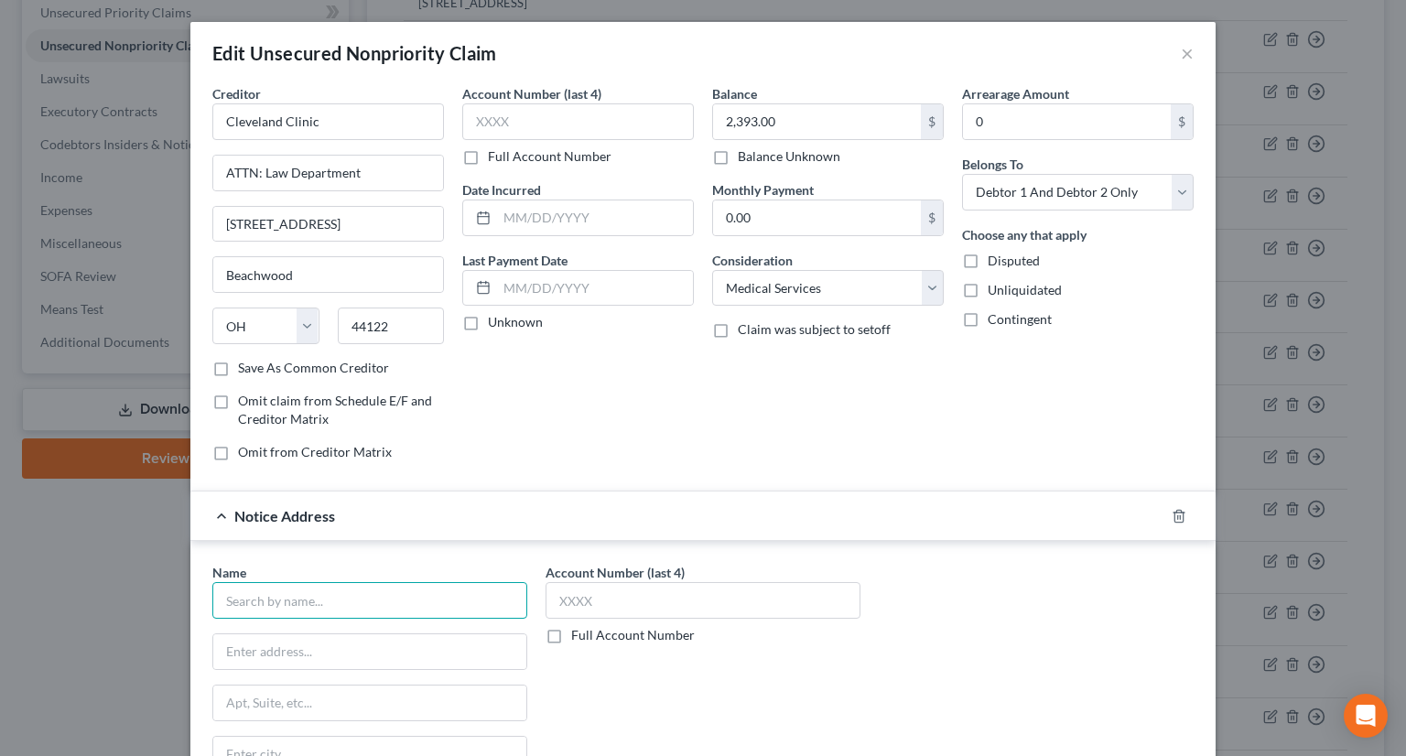
click at [297, 605] on input "text" at bounding box center [369, 600] width 315 height 37
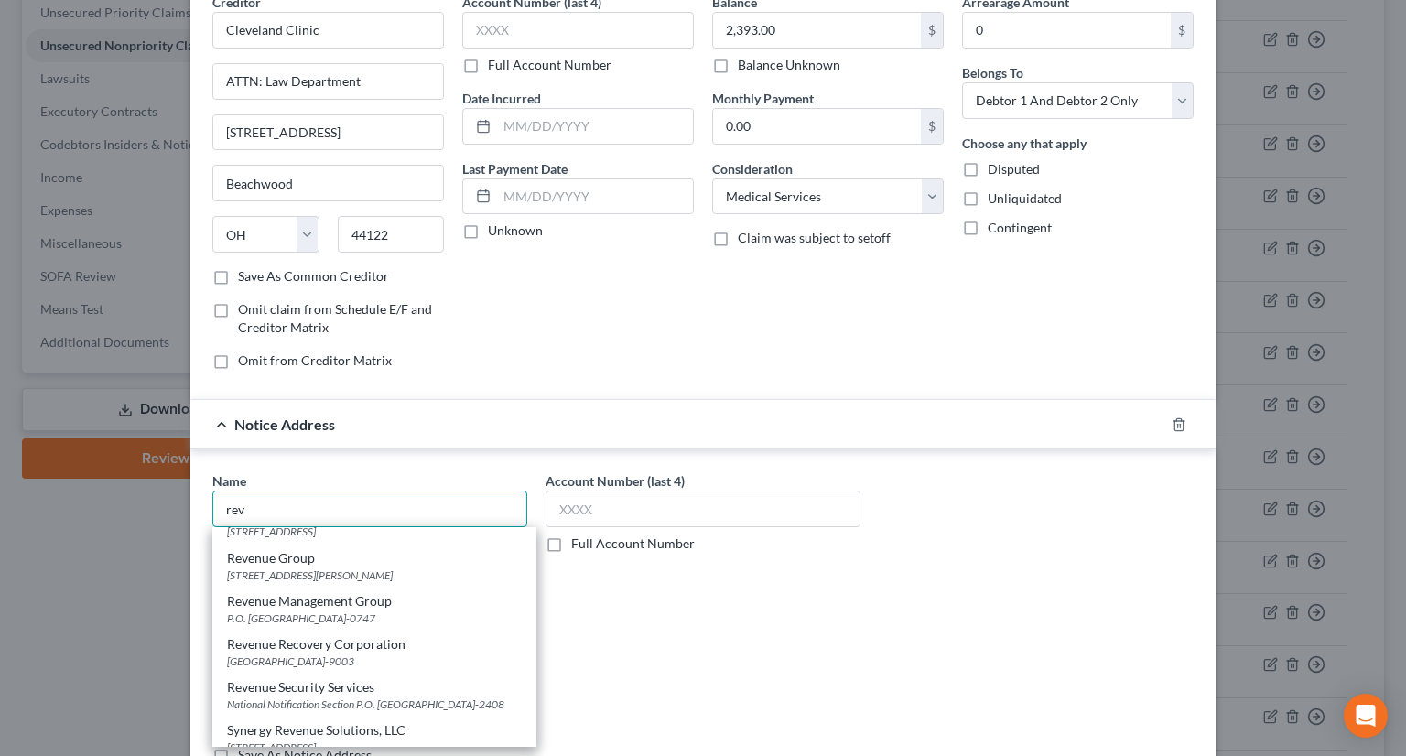
scroll to position [641, 0]
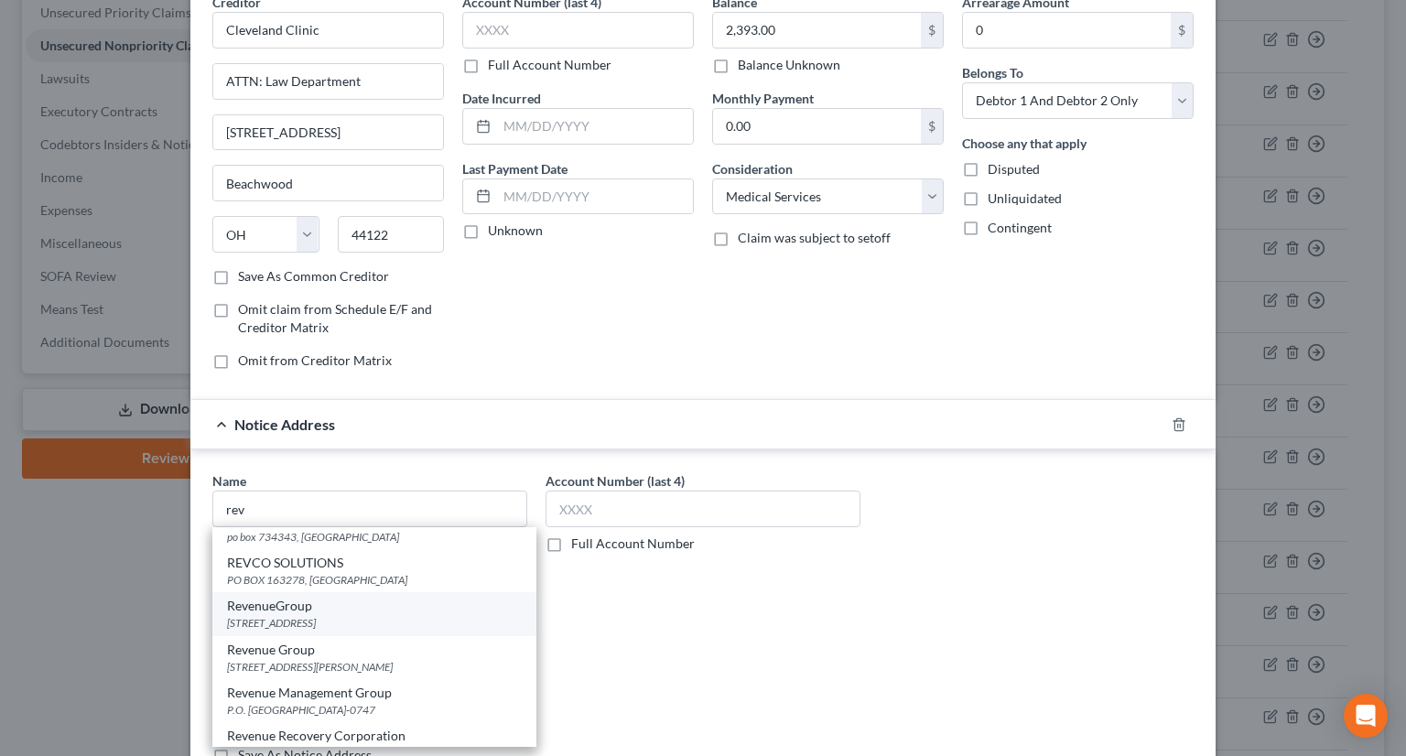
click at [294, 615] on div "RevenueGroup" at bounding box center [374, 606] width 295 height 18
type input "RevenueGroup"
type input "4780 Hinckley Industrial Parkway"
type input "Suite 200"
type input "[GEOGRAPHIC_DATA]"
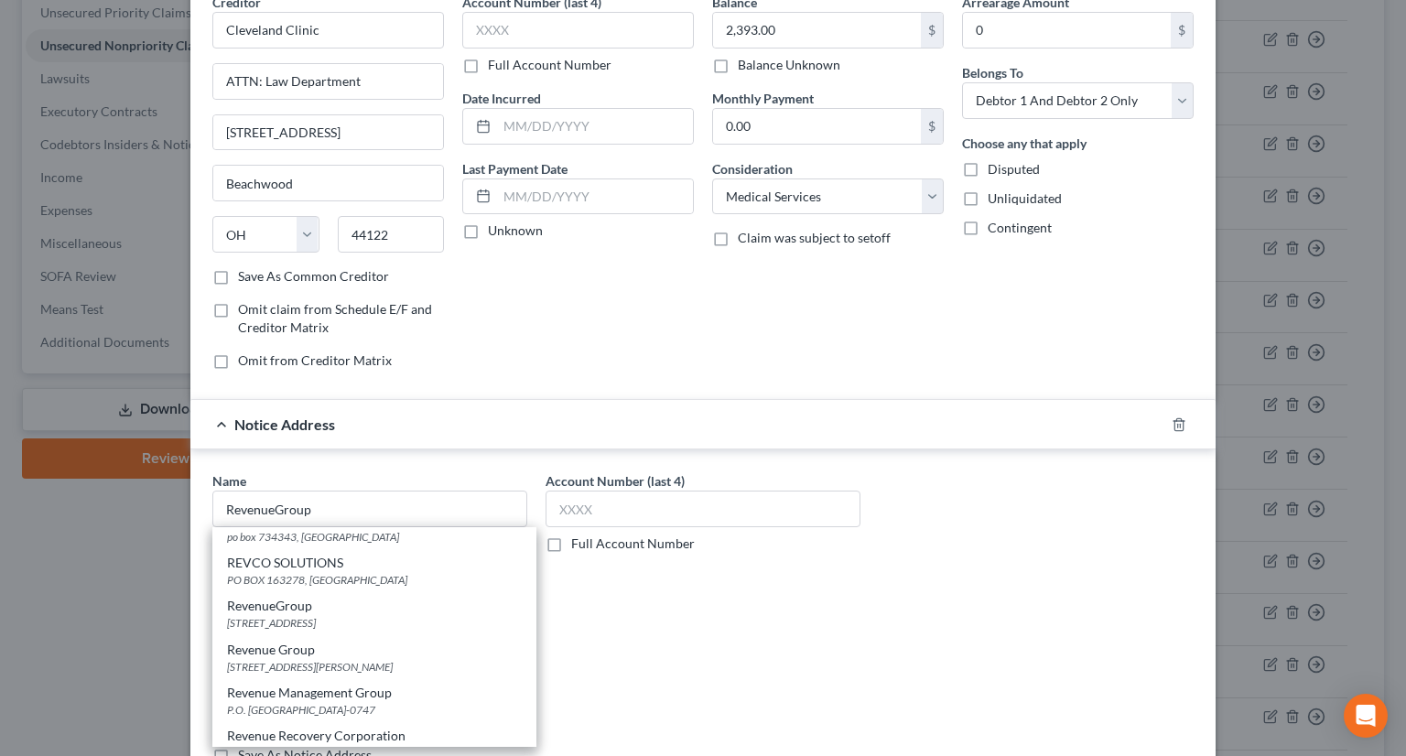
select select "36"
type input "44109-0000"
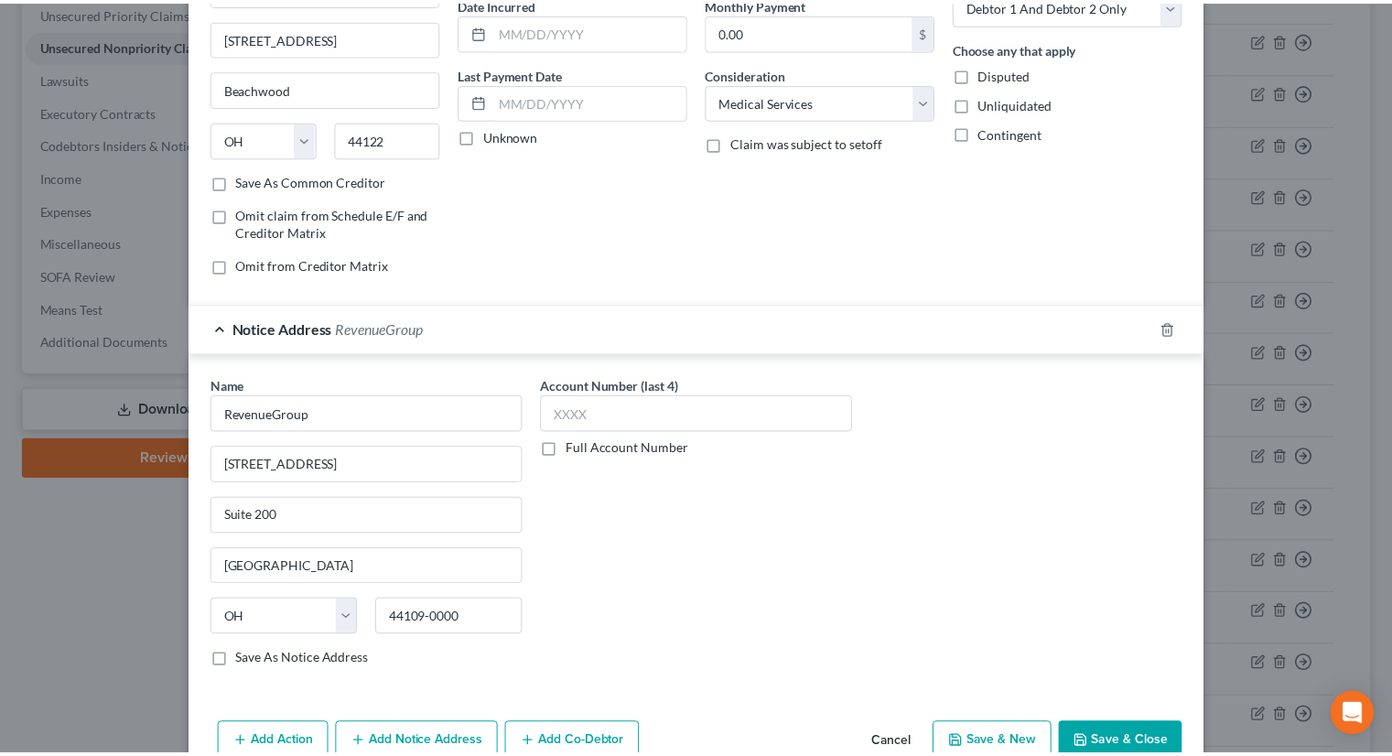
scroll to position [278, 0]
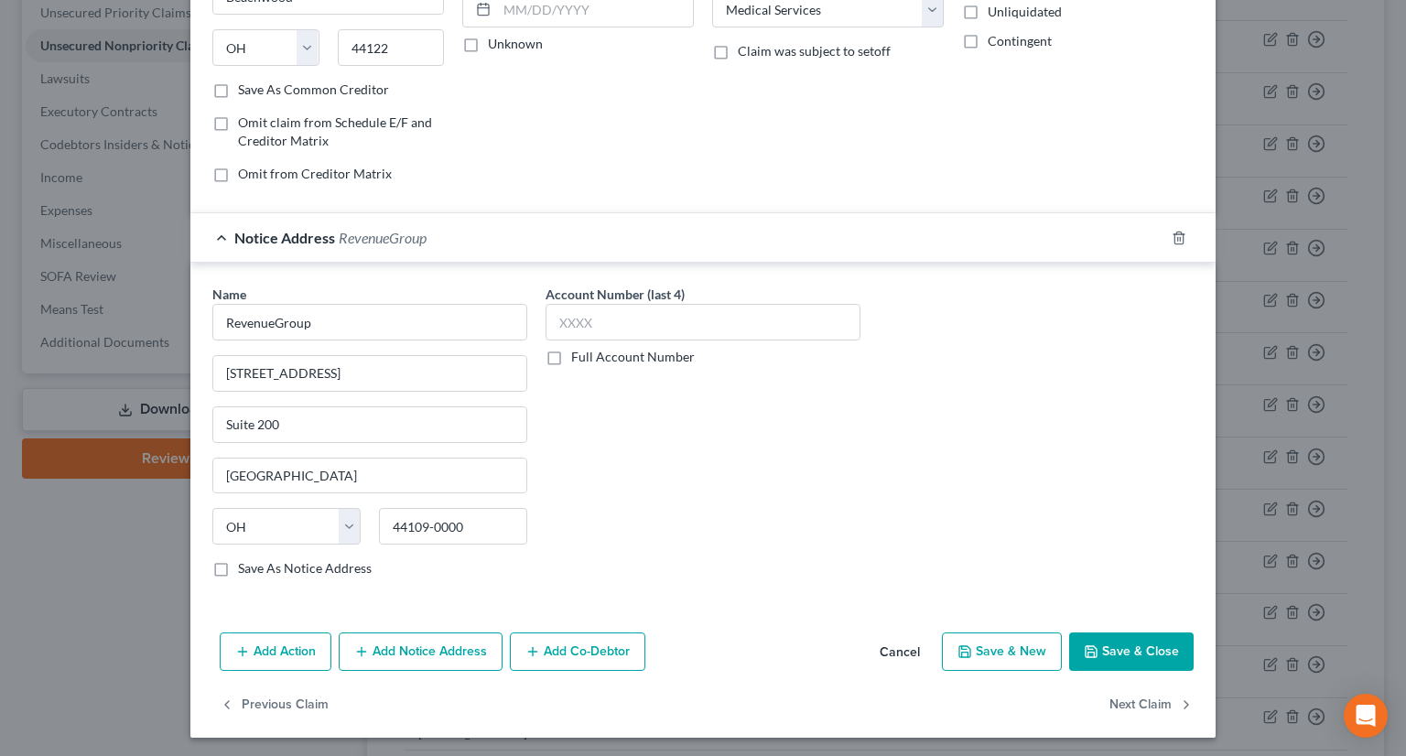
click at [1149, 636] on button "Save & Close" at bounding box center [1131, 651] width 124 height 38
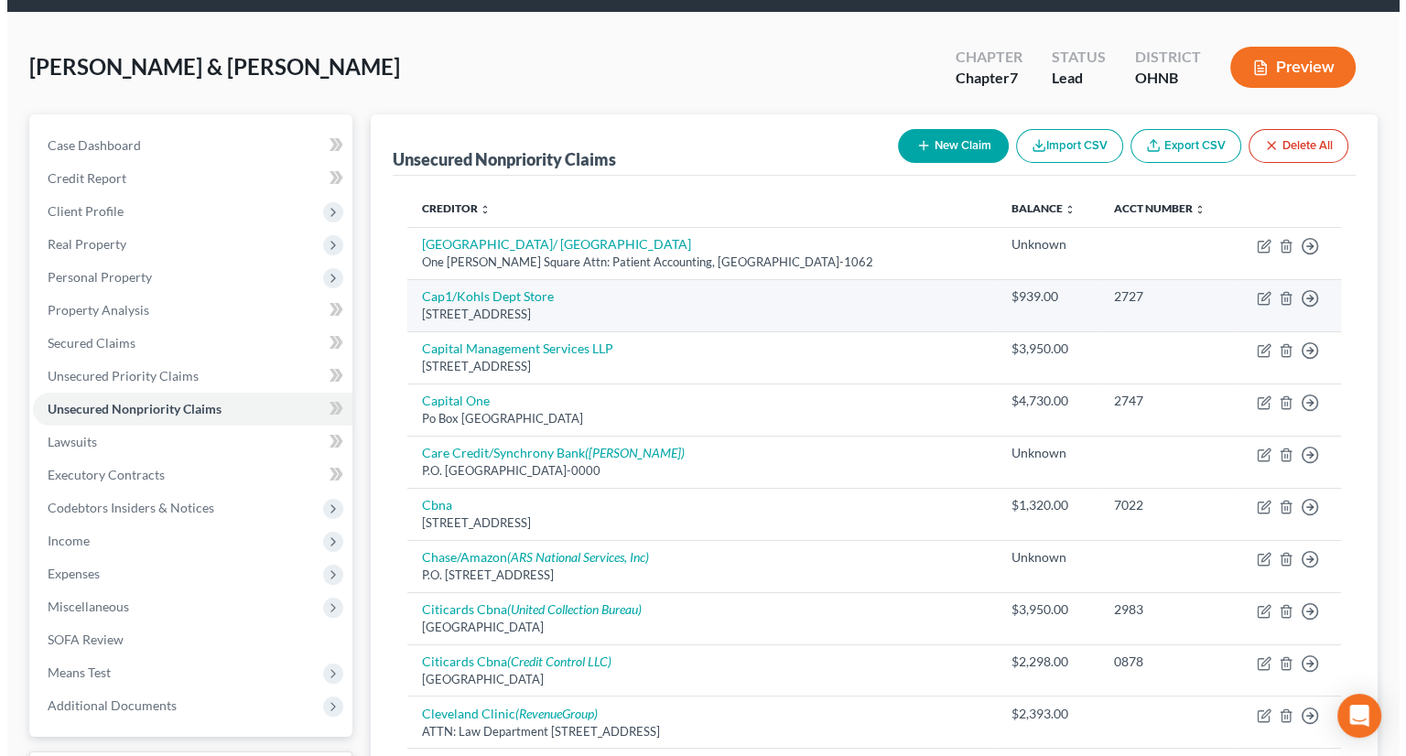
scroll to position [92, 0]
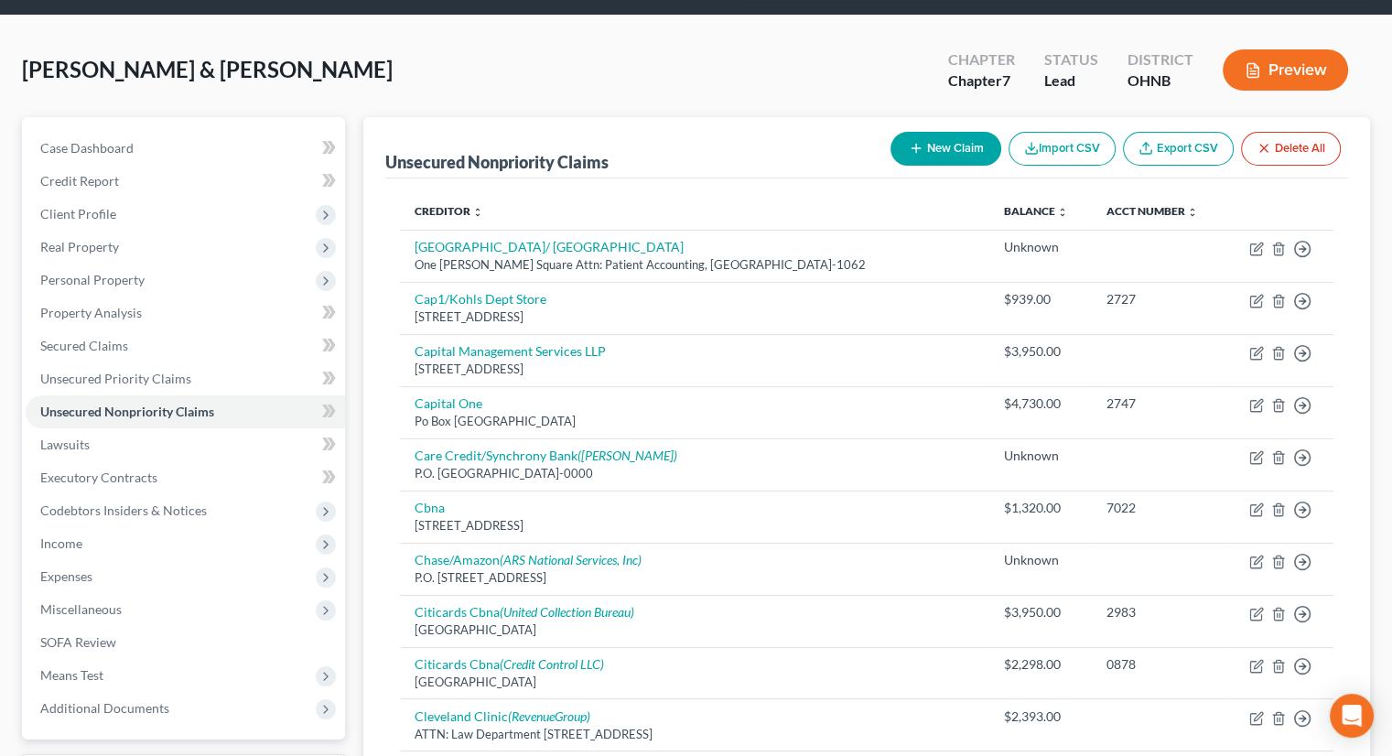
click at [961, 132] on button "New Claim" at bounding box center [945, 149] width 111 height 34
select select "2"
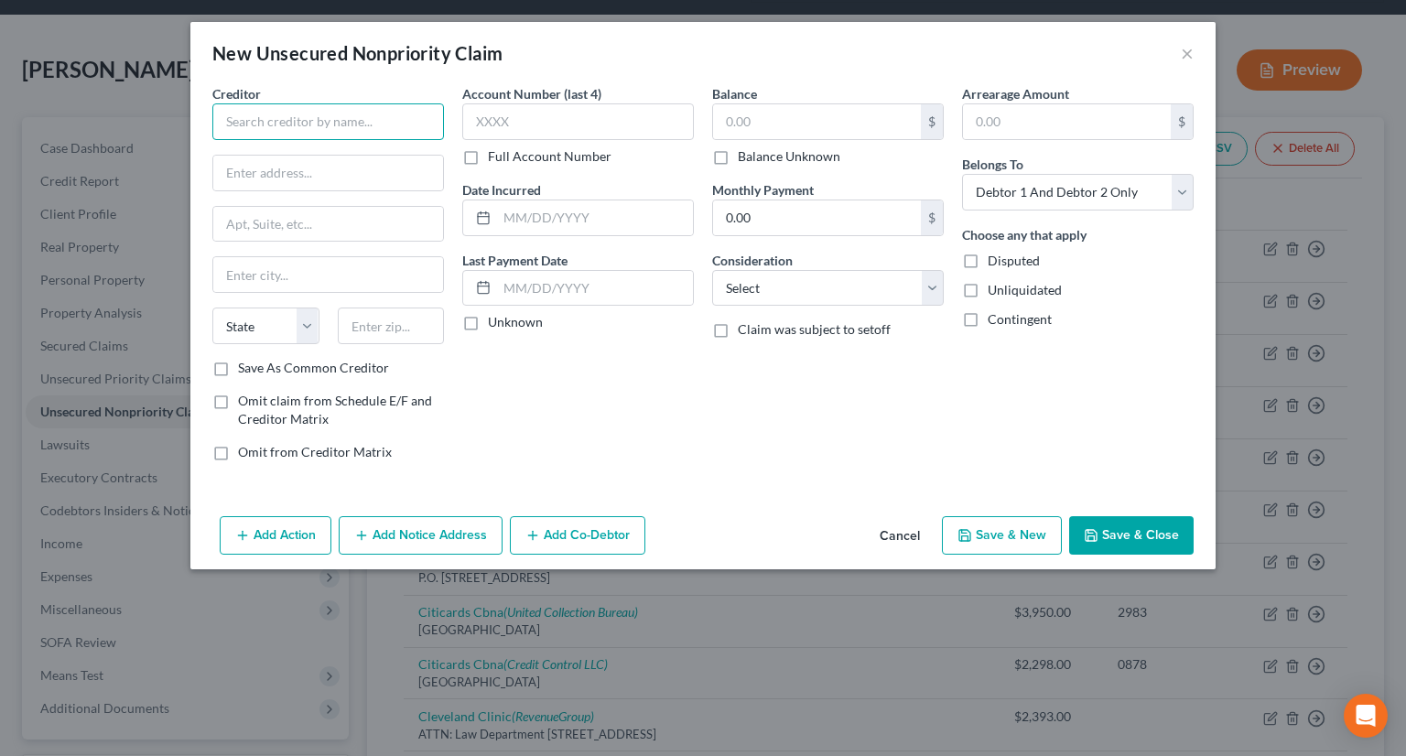
click at [394, 111] on input "text" at bounding box center [328, 121] width 232 height 37
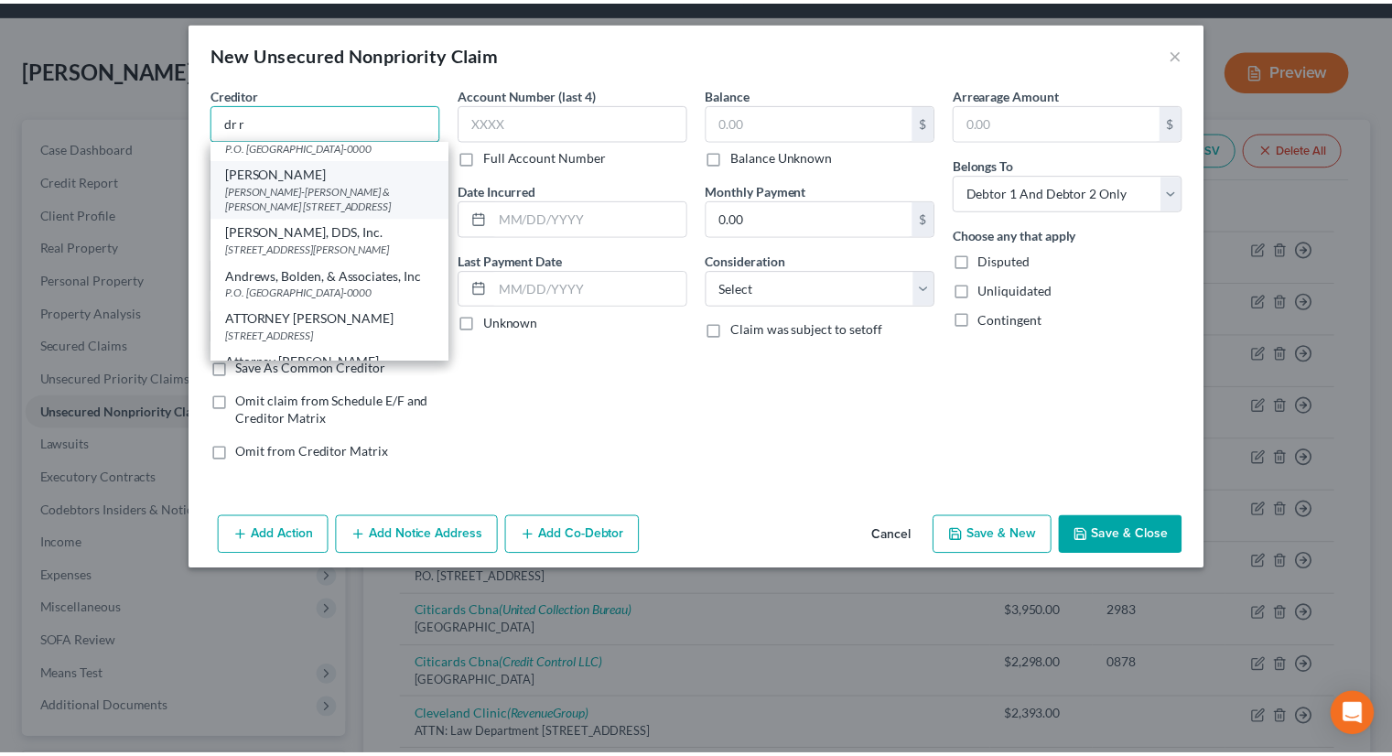
scroll to position [0, 0]
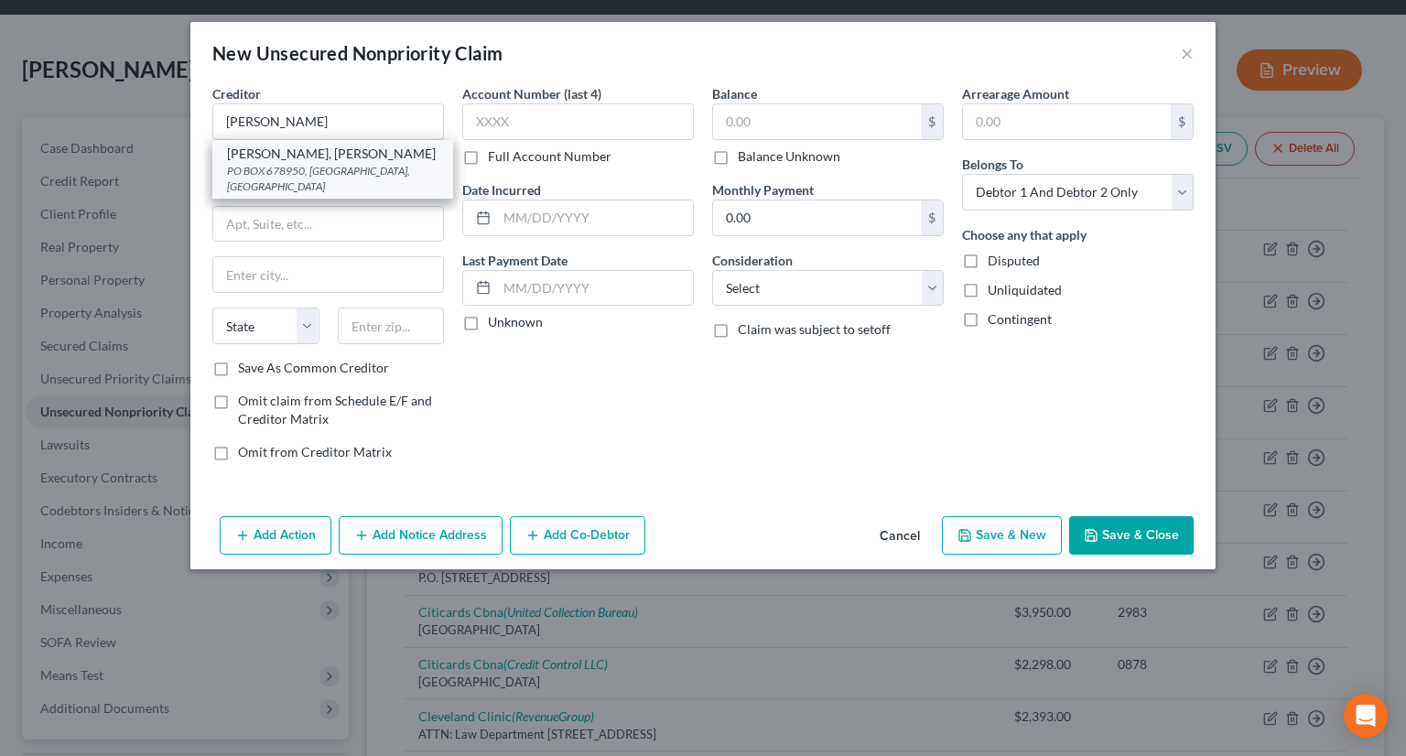
click at [305, 177] on div "PO BOX 678950, [GEOGRAPHIC_DATA], [GEOGRAPHIC_DATA]" at bounding box center [332, 178] width 211 height 31
type input "[PERSON_NAME], [PERSON_NAME]"
type input "PO BOX 678950"
type input "DALLAS"
select select "45"
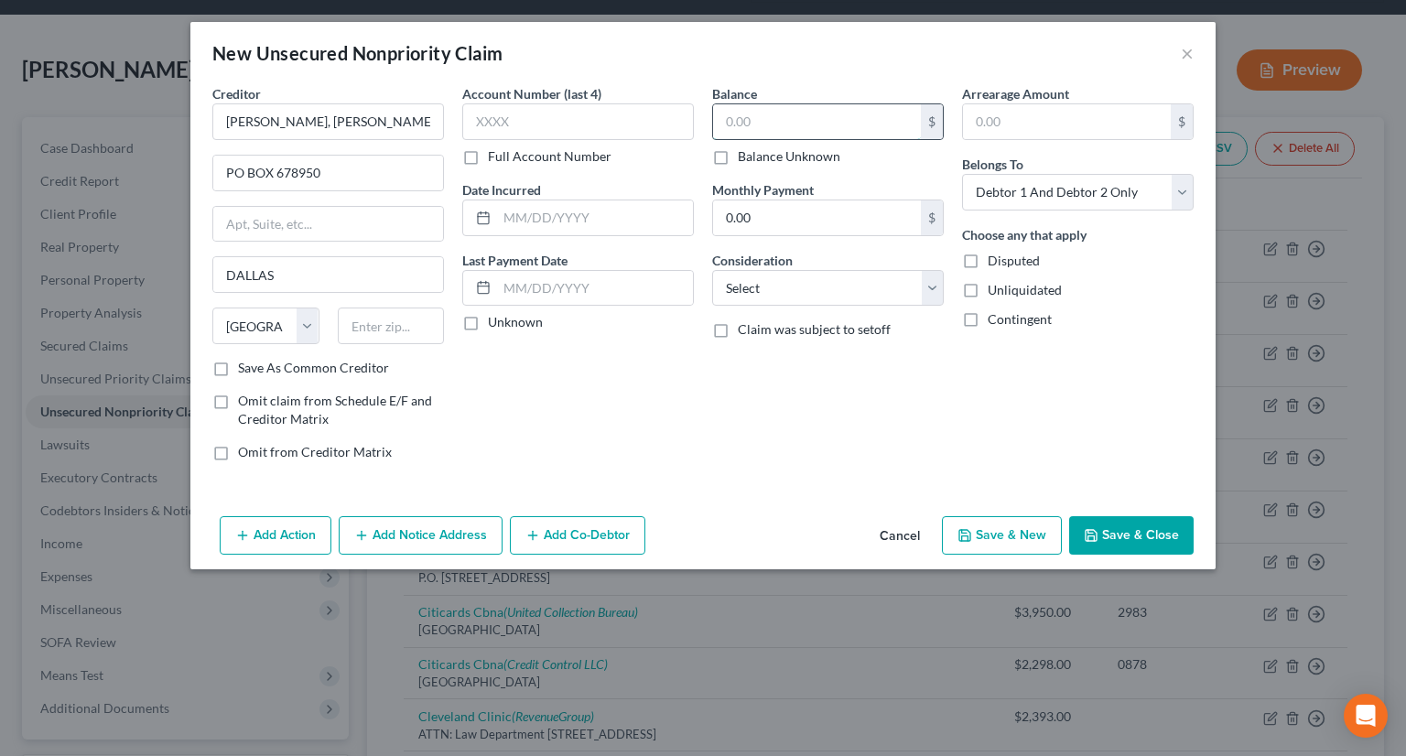
click at [770, 119] on input "text" at bounding box center [817, 121] width 208 height 35
type input "119"
click at [758, 278] on select "Select Cable / Satellite Services Collection Agency Credit Card Debt Debt Couns…" at bounding box center [828, 288] width 232 height 37
select select "9"
click at [712, 270] on select "Select Cable / Satellite Services Collection Agency Credit Card Debt Debt Couns…" at bounding box center [828, 288] width 232 height 37
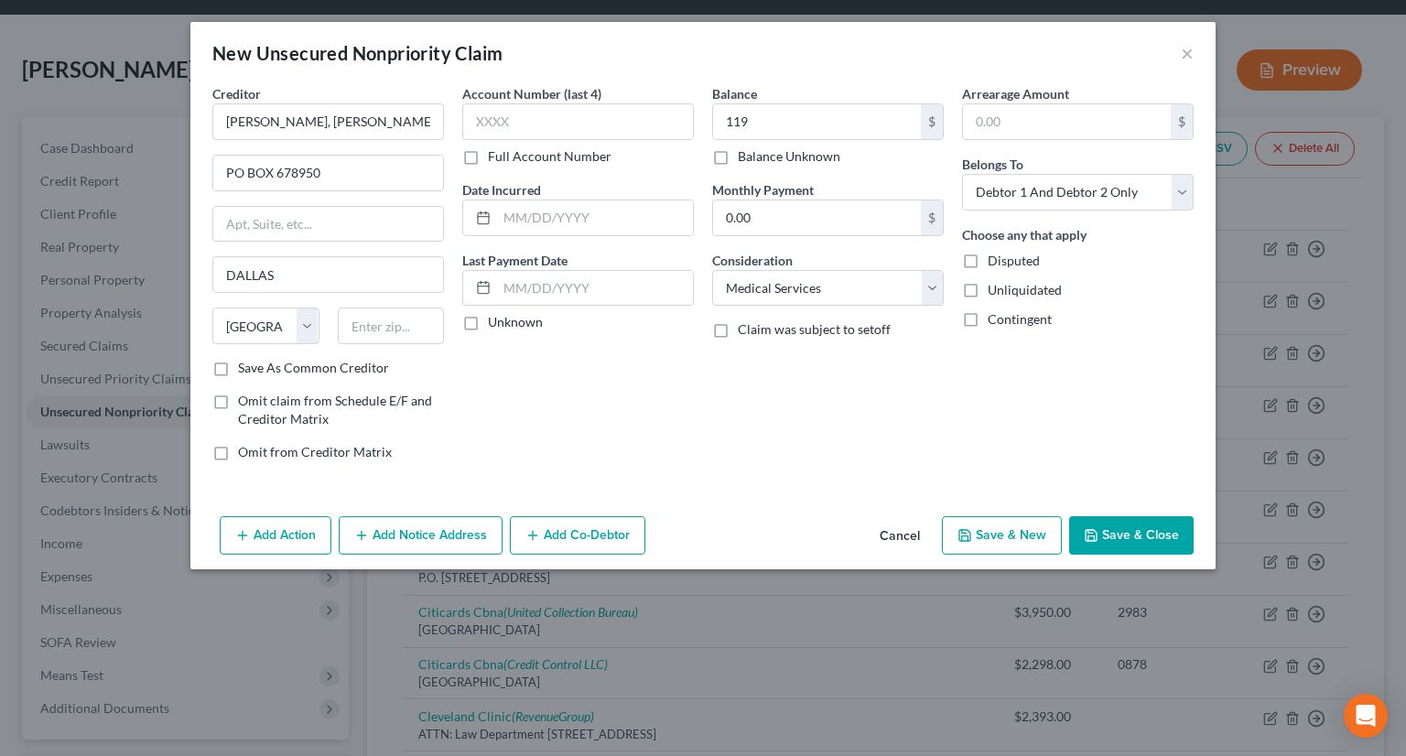
click at [1113, 544] on button "Save & Close" at bounding box center [1131, 535] width 124 height 38
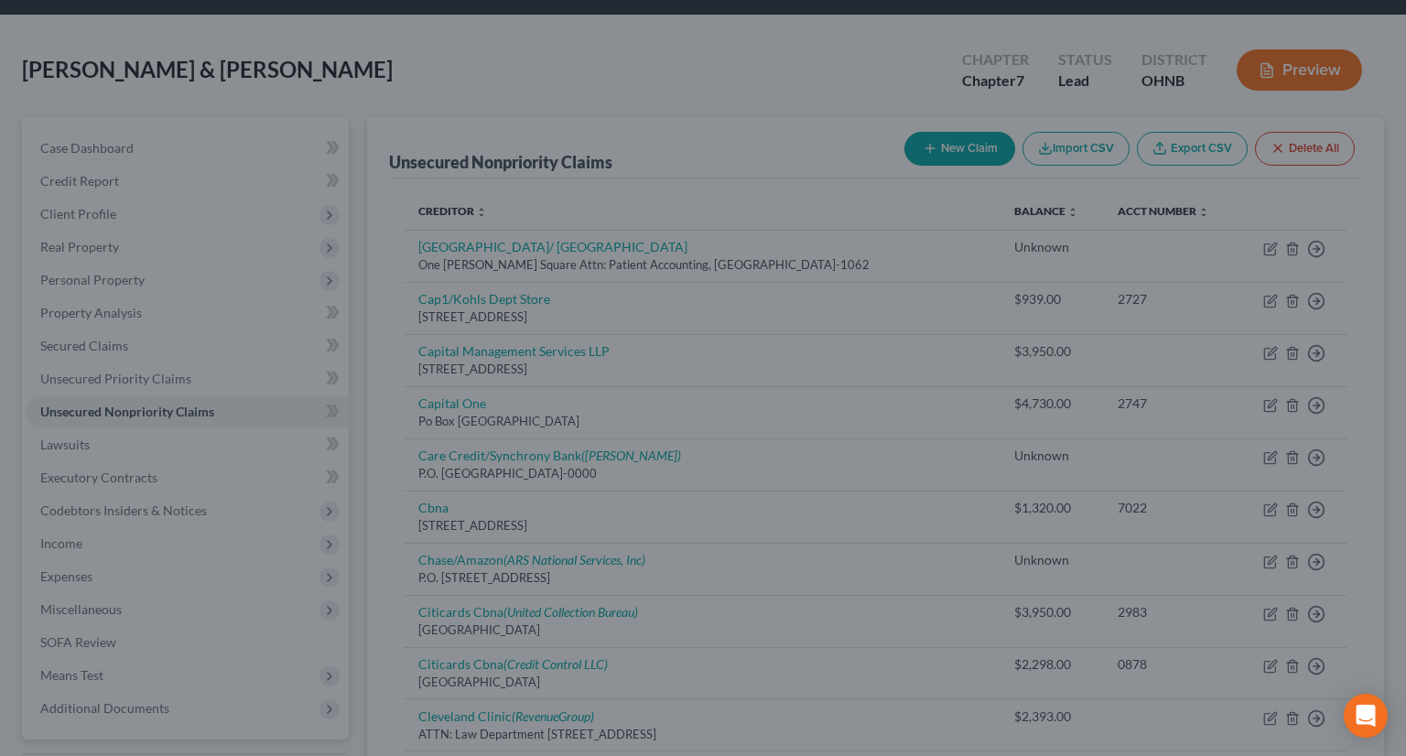
type input "119.00"
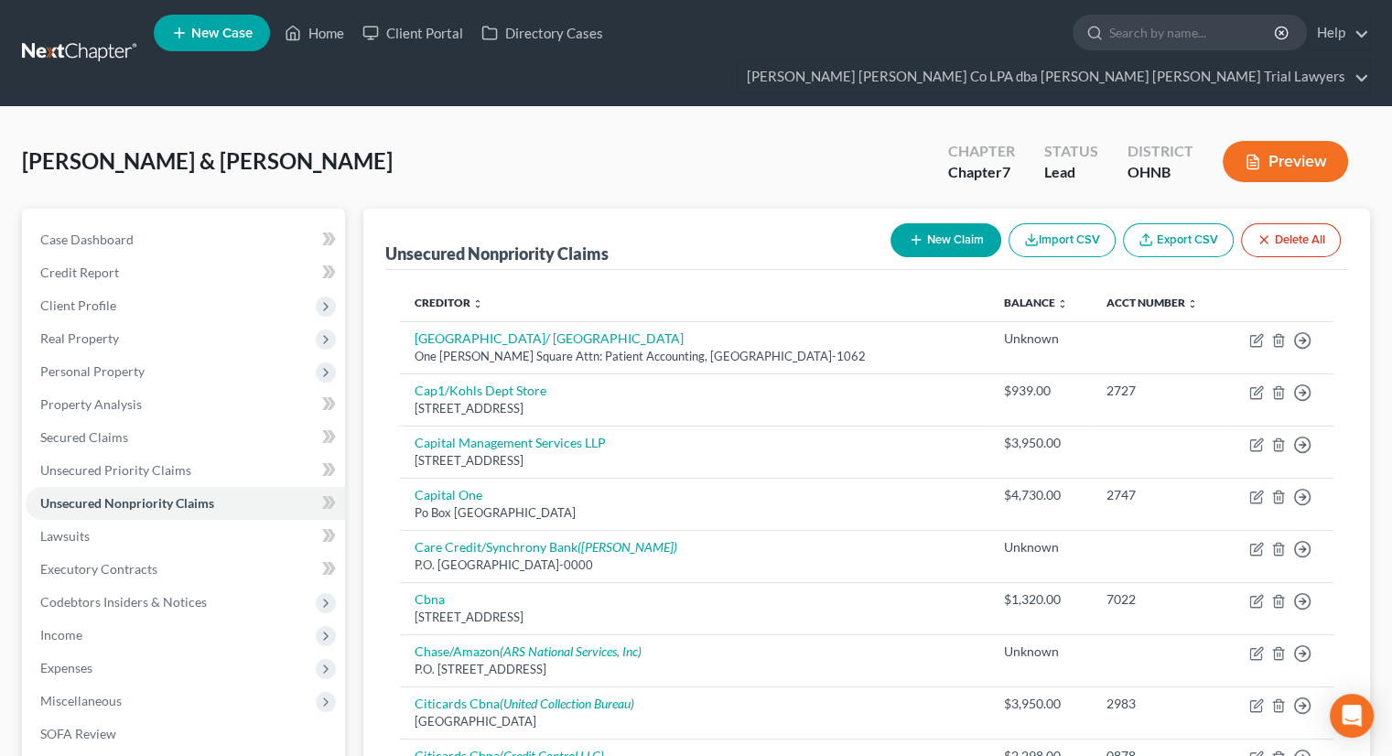
click at [932, 223] on button "New Claim" at bounding box center [945, 240] width 111 height 34
select select "2"
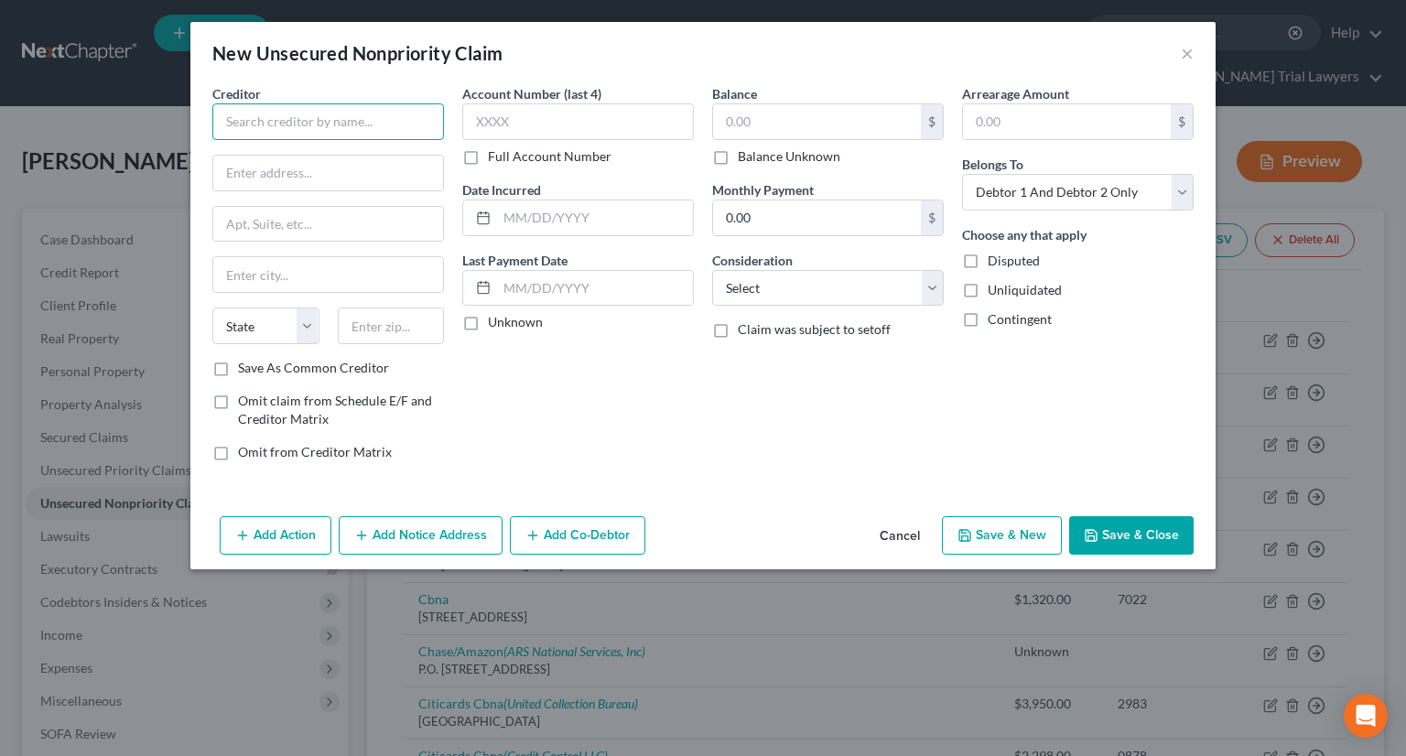
click at [392, 128] on input "text" at bounding box center [328, 121] width 232 height 37
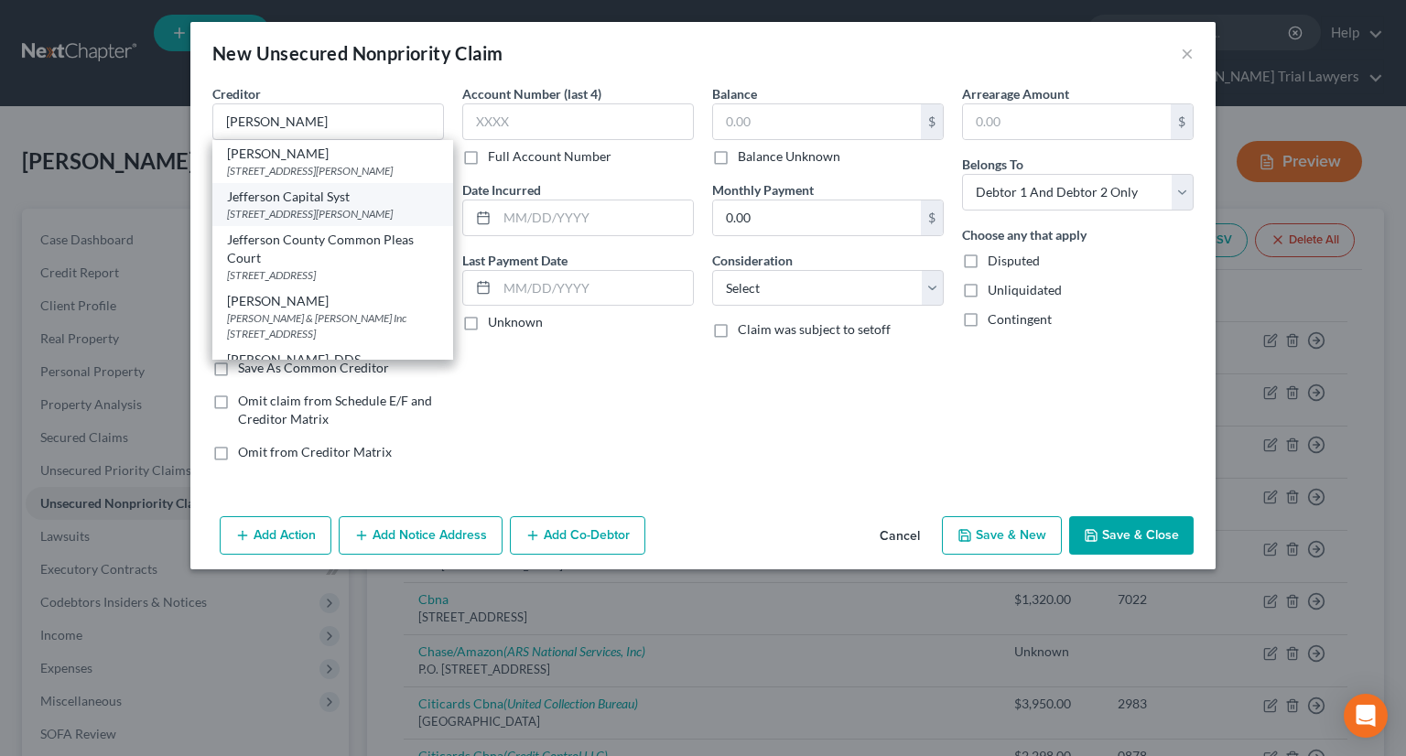
click at [338, 206] on div "Jefferson Capital Syst" at bounding box center [332, 197] width 211 height 18
type input "Jefferson Capital Syst"
type input "16 Mcleland Rd"
type input "Saint Cloud"
select select "24"
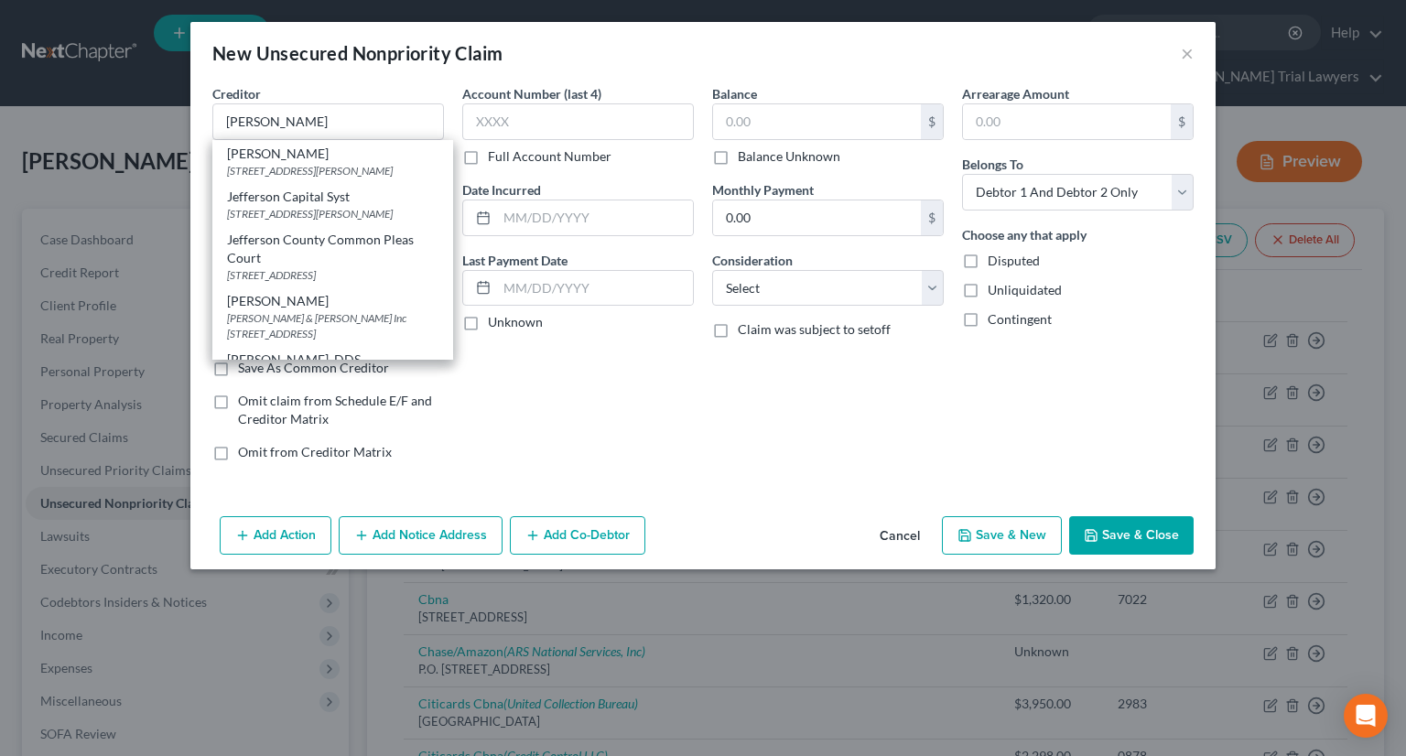
type input "56303-0000"
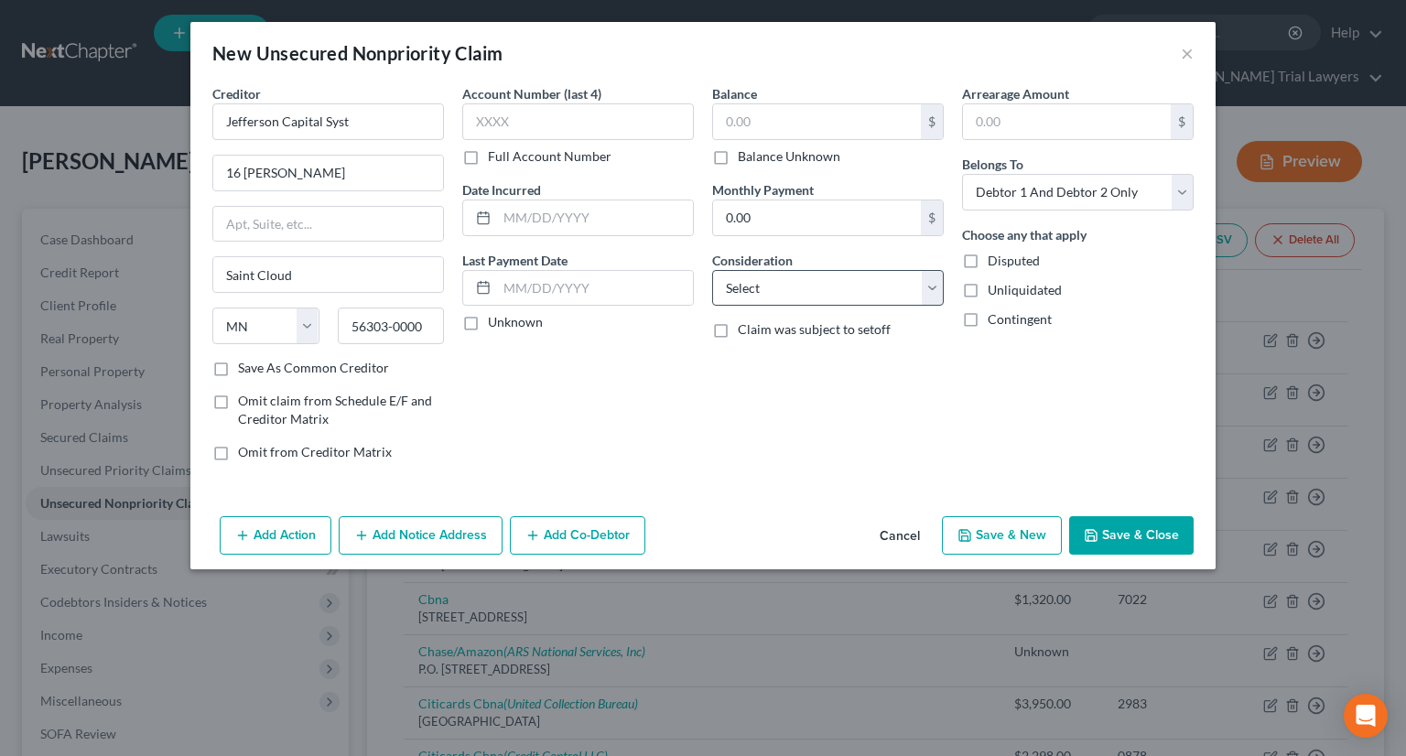
drag, startPoint x: 720, startPoint y: 156, endPoint x: 797, endPoint y: 268, distance: 136.3
click at [738, 156] on label "Balance Unknown" at bounding box center [789, 156] width 102 height 18
click at [745, 156] on input "Balance Unknown" at bounding box center [751, 153] width 12 height 12
checkbox input "true"
type input "0.00"
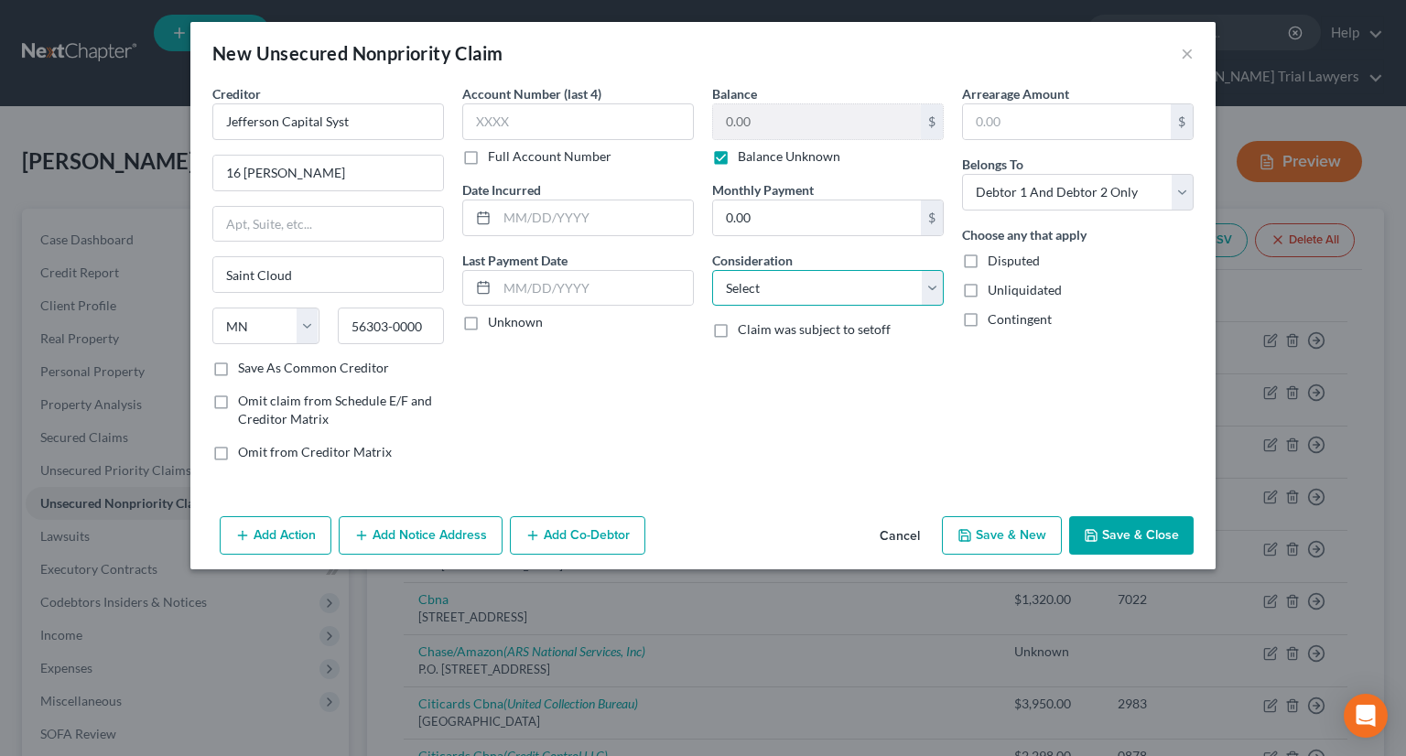
click at [805, 281] on select "Select Cable / Satellite Services Collection Agency Credit Card Debt Debt Couns…" at bounding box center [828, 288] width 232 height 37
select select "1"
click at [712, 270] on select "Select Cable / Satellite Services Collection Agency Credit Card Debt Debt Couns…" at bounding box center [828, 288] width 232 height 37
click at [1100, 517] on button "Save & Close" at bounding box center [1131, 535] width 124 height 38
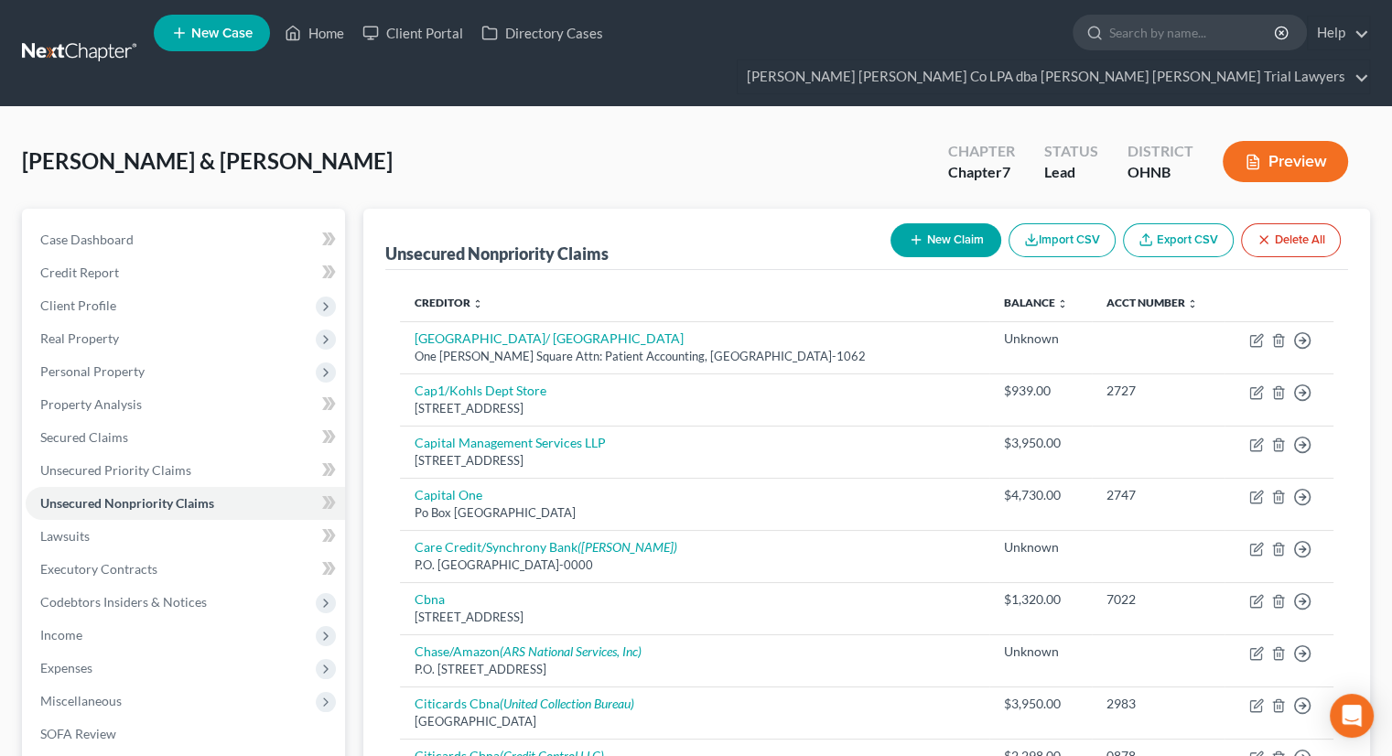
click at [940, 223] on button "New Claim" at bounding box center [945, 240] width 111 height 34
select select "2"
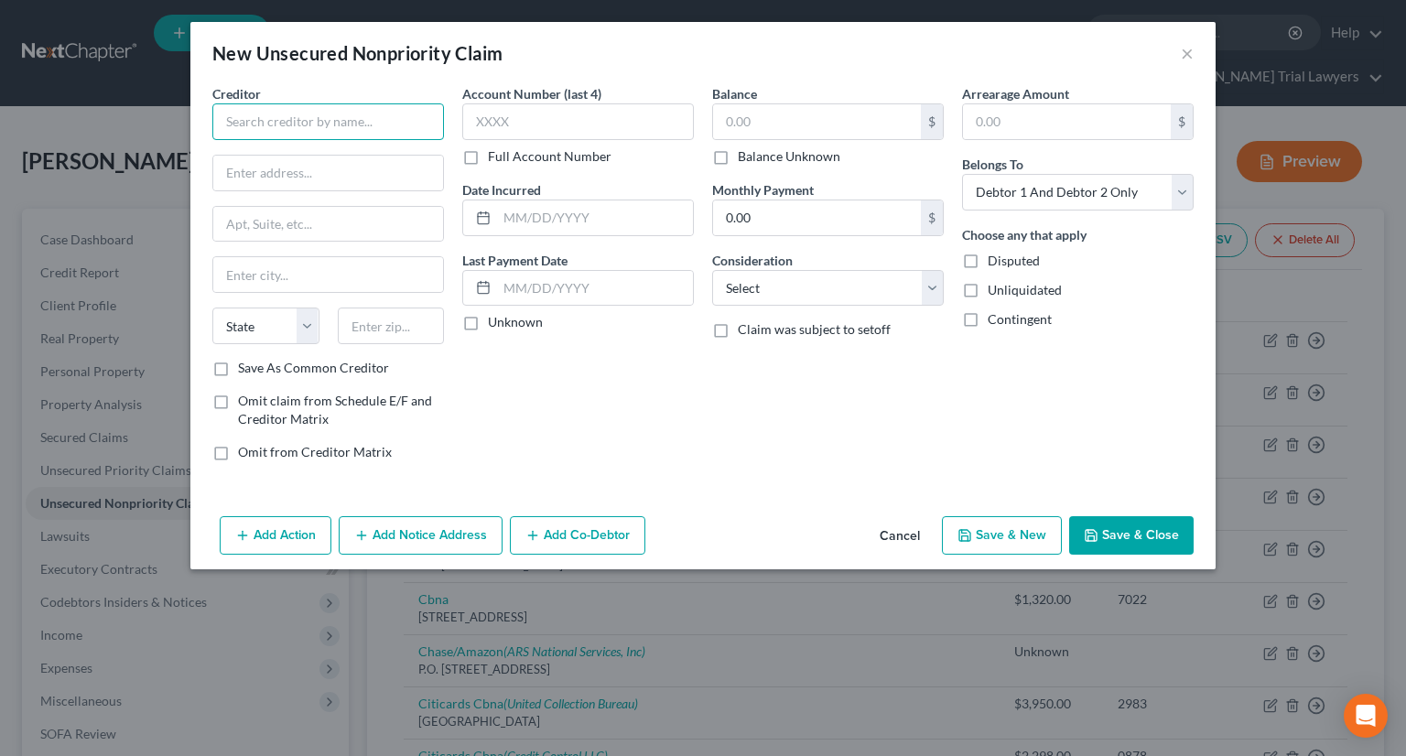
click at [242, 111] on input "text" at bounding box center [328, 121] width 232 height 37
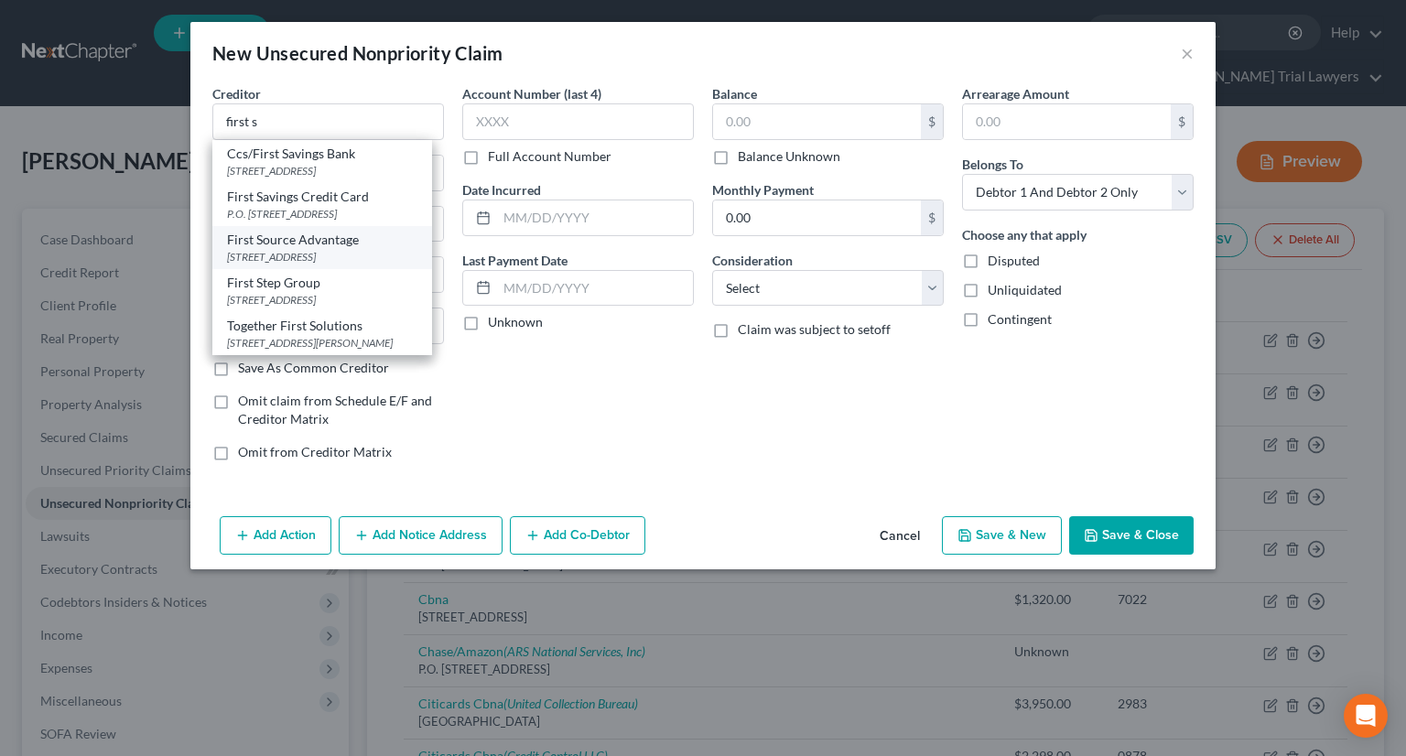
drag, startPoint x: 355, startPoint y: 261, endPoint x: 422, endPoint y: 218, distance: 79.4
click at [355, 260] on div "[STREET_ADDRESS]" at bounding box center [322, 257] width 190 height 16
type input "First Source Advantage"
type input "7650 Magna Drive"
type input "Belleville"
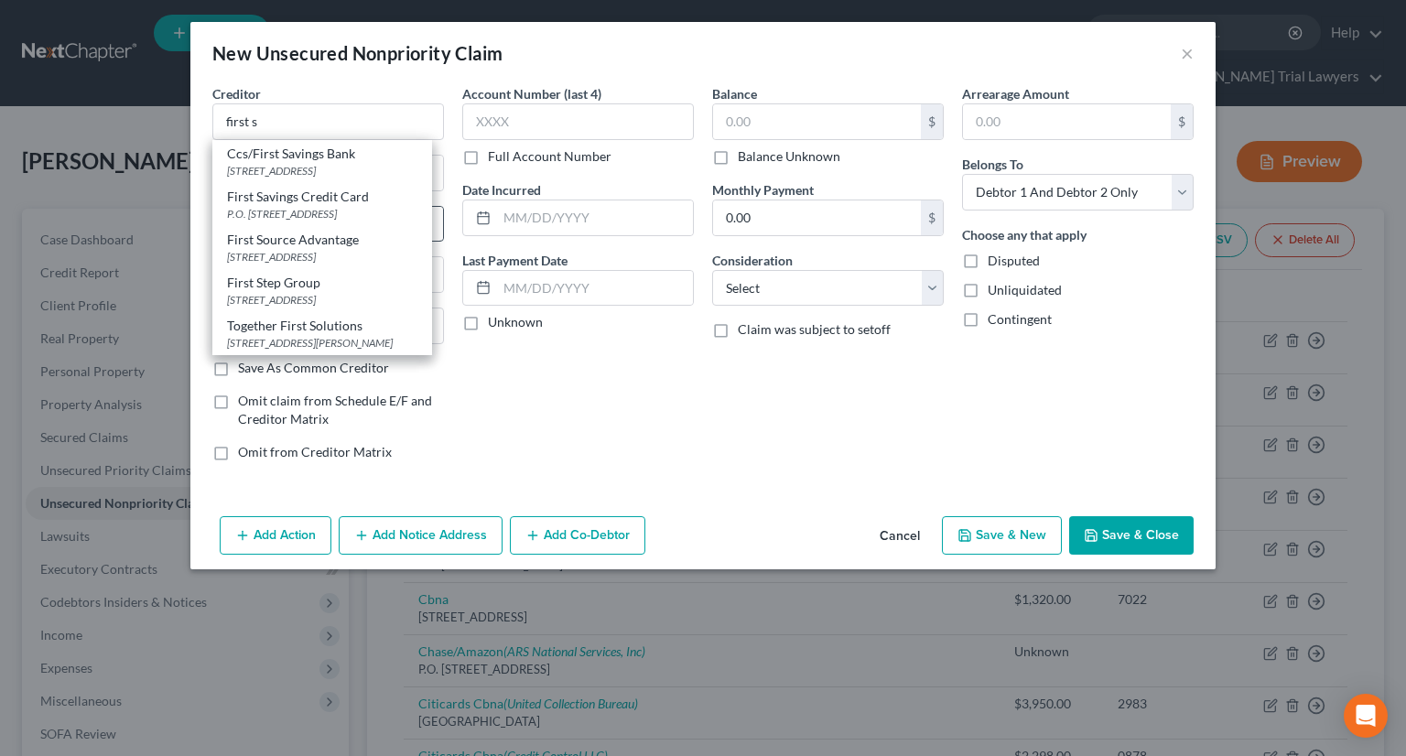
select select "14"
type input "62223-0000"
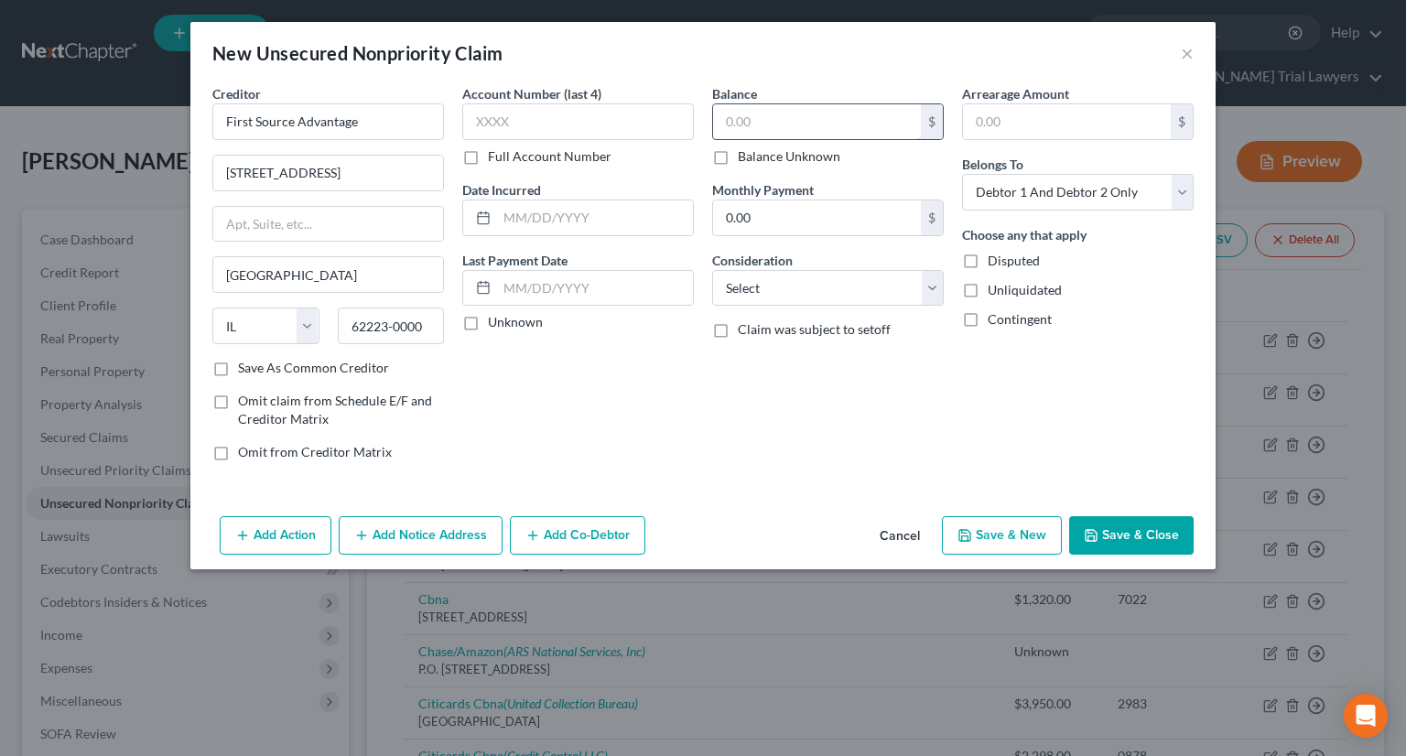
click at [789, 125] on input "text" at bounding box center [817, 121] width 208 height 35
type input "2,818"
click at [805, 288] on select "Select Cable / Satellite Services Collection Agency Credit Card Debt Debt Couns…" at bounding box center [828, 288] width 232 height 37
select select "1"
click at [712, 270] on select "Select Cable / Satellite Services Collection Agency Credit Card Debt Debt Couns…" at bounding box center [828, 288] width 232 height 37
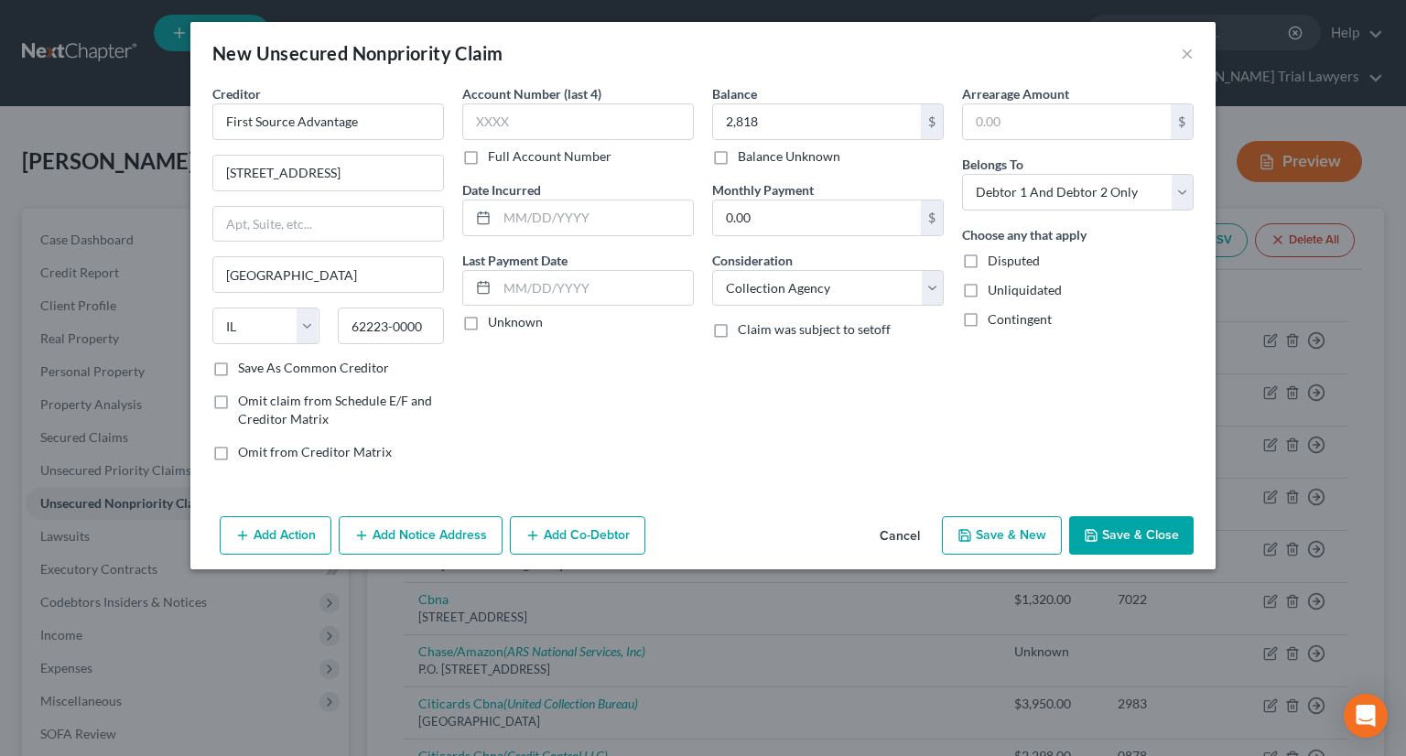
click at [1171, 542] on button "Save & Close" at bounding box center [1131, 535] width 124 height 38
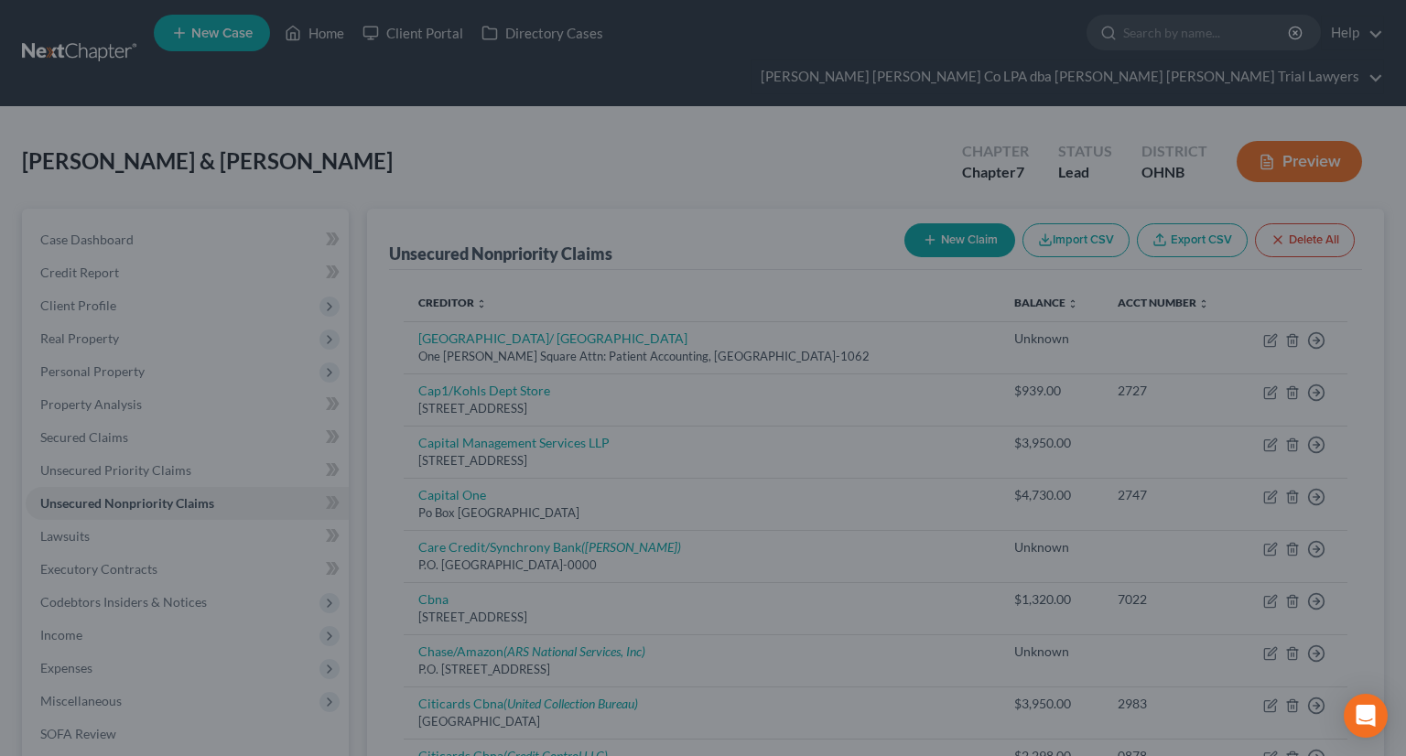
type input "2,818.00"
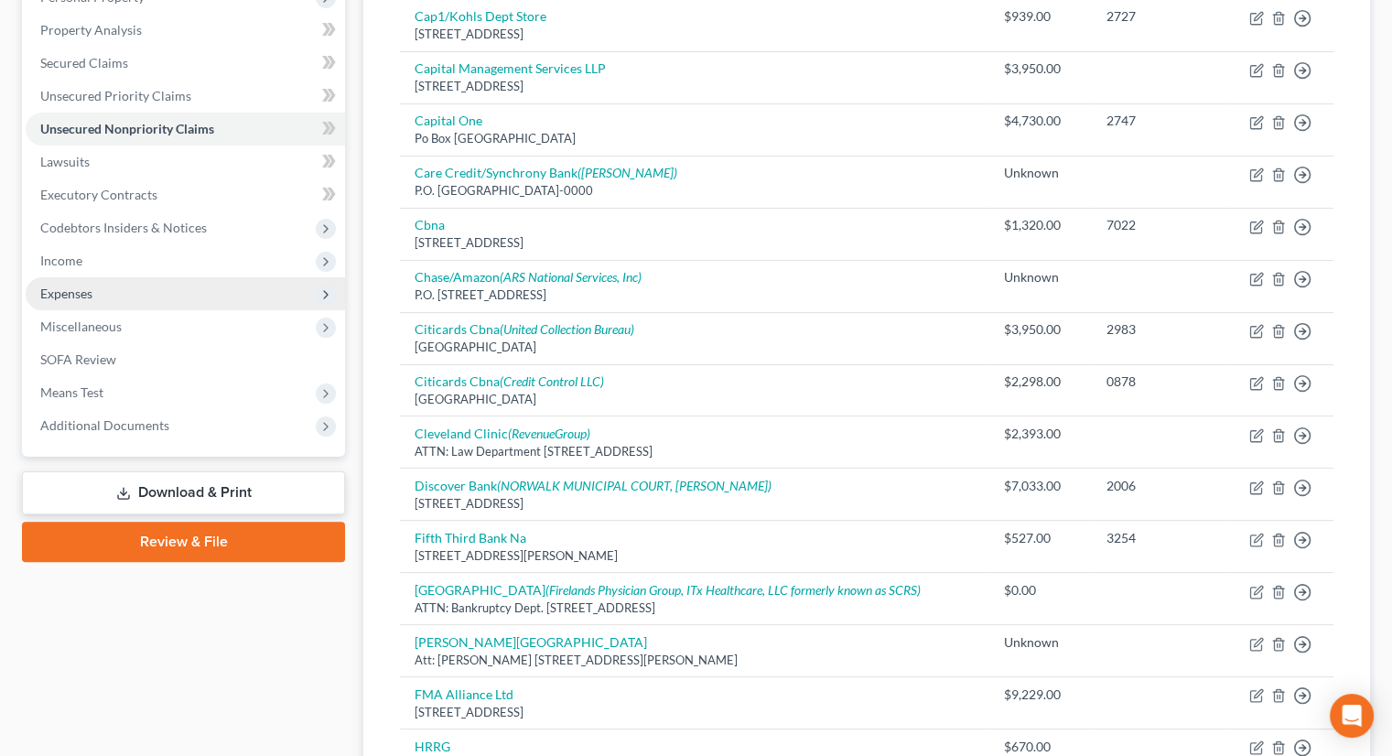
scroll to position [366, 0]
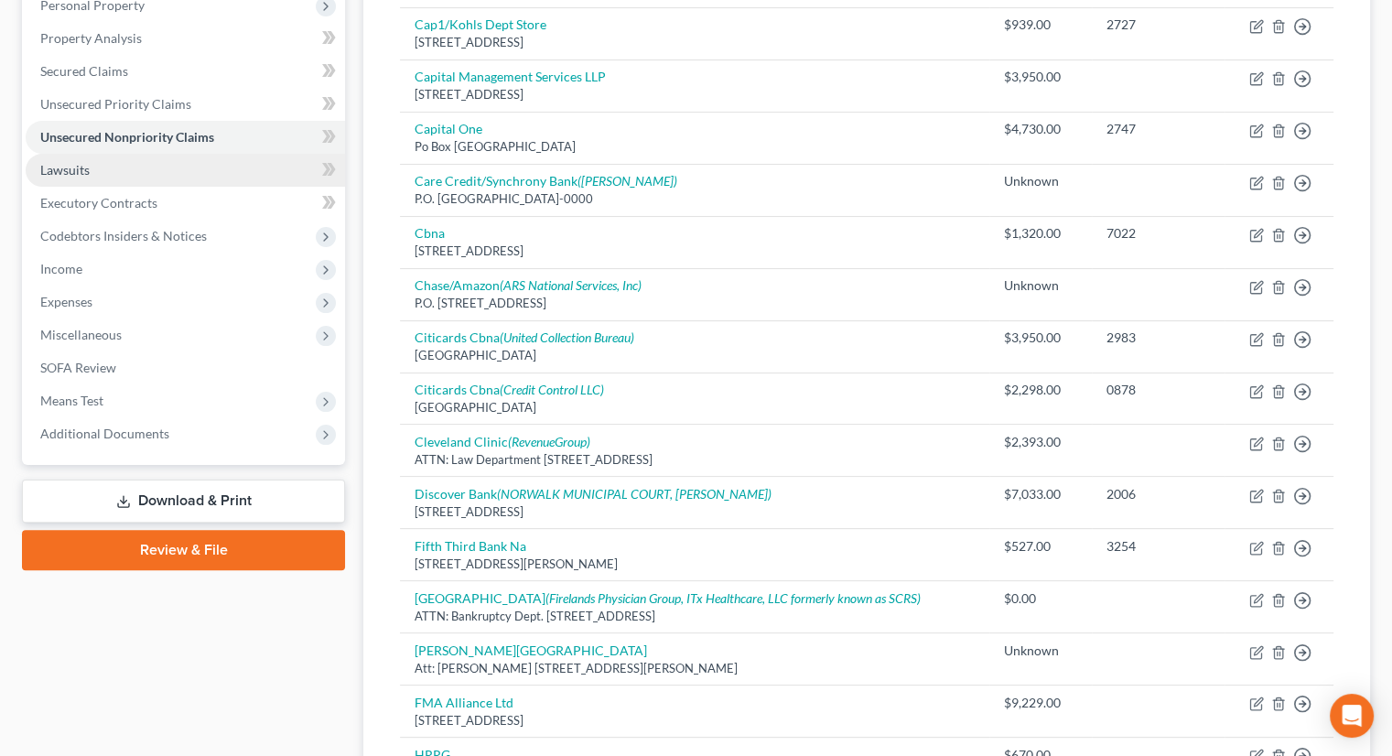
click at [160, 154] on link "Lawsuits" at bounding box center [185, 170] width 319 height 33
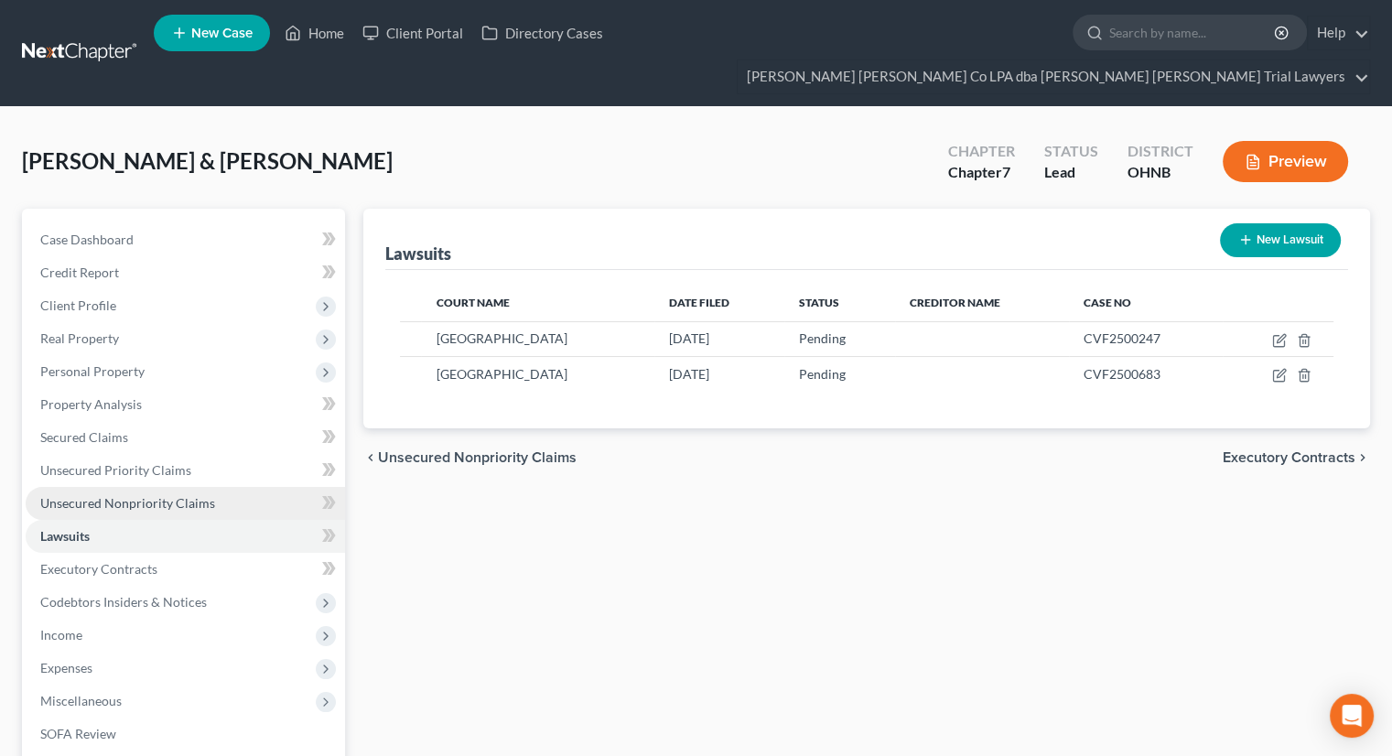
click at [156, 495] on span "Unsecured Nonpriority Claims" at bounding box center [127, 503] width 175 height 16
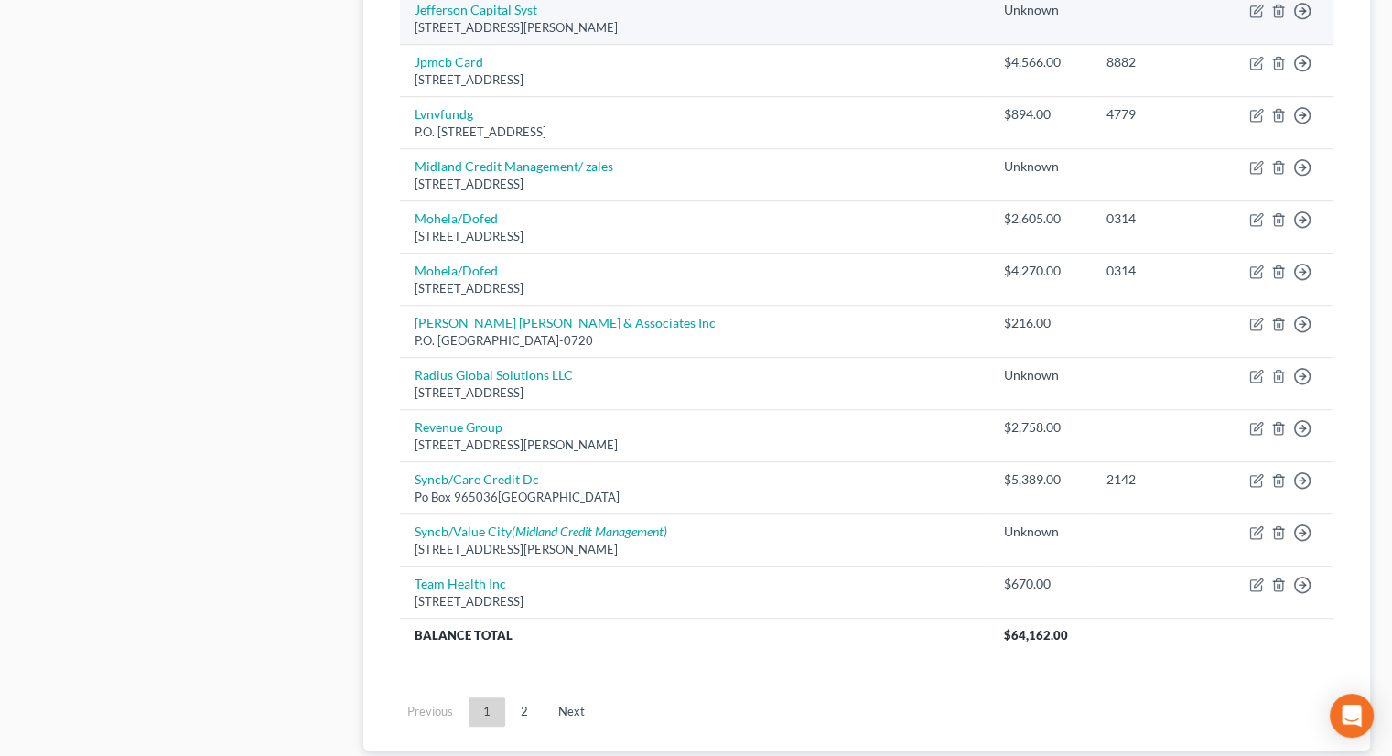
scroll to position [1281, 0]
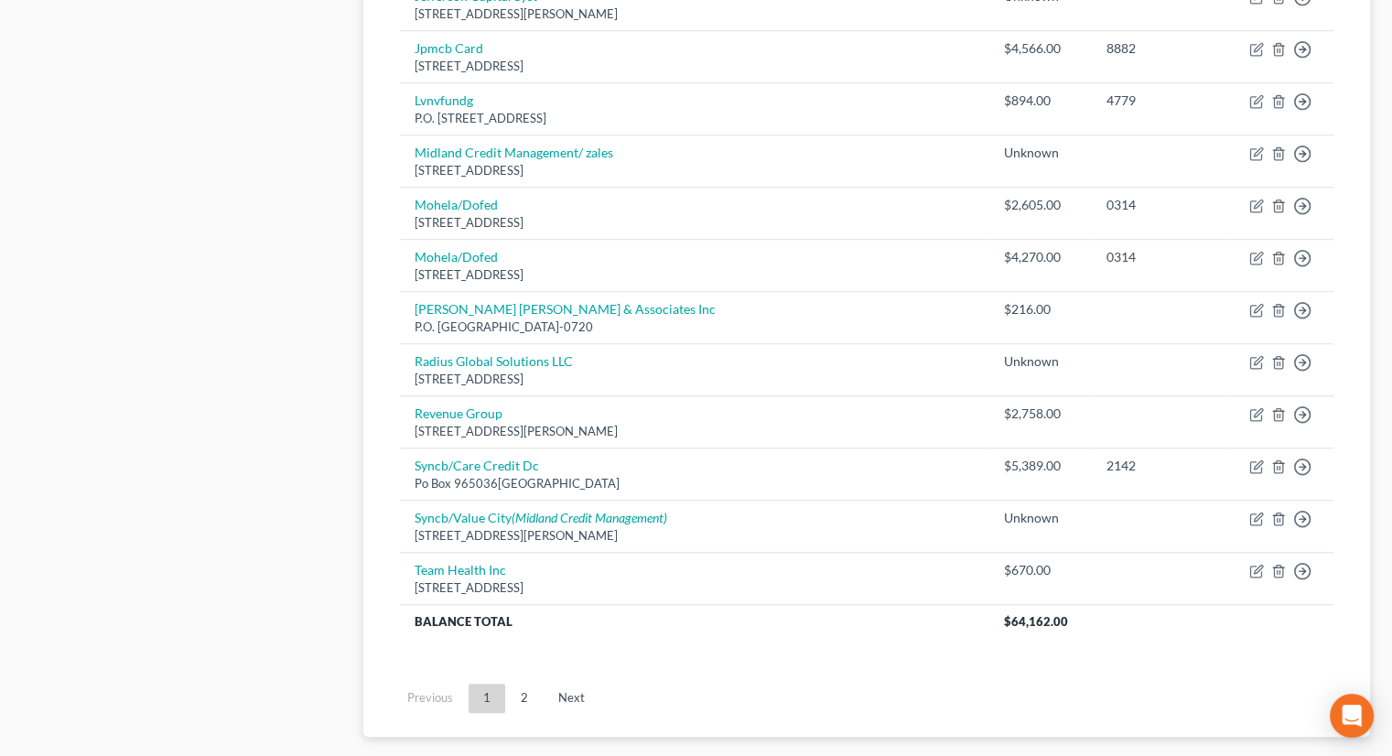
drag, startPoint x: 525, startPoint y: 666, endPoint x: 543, endPoint y: 652, distance: 22.2
click at [524, 684] on link "2" at bounding box center [524, 698] width 37 height 29
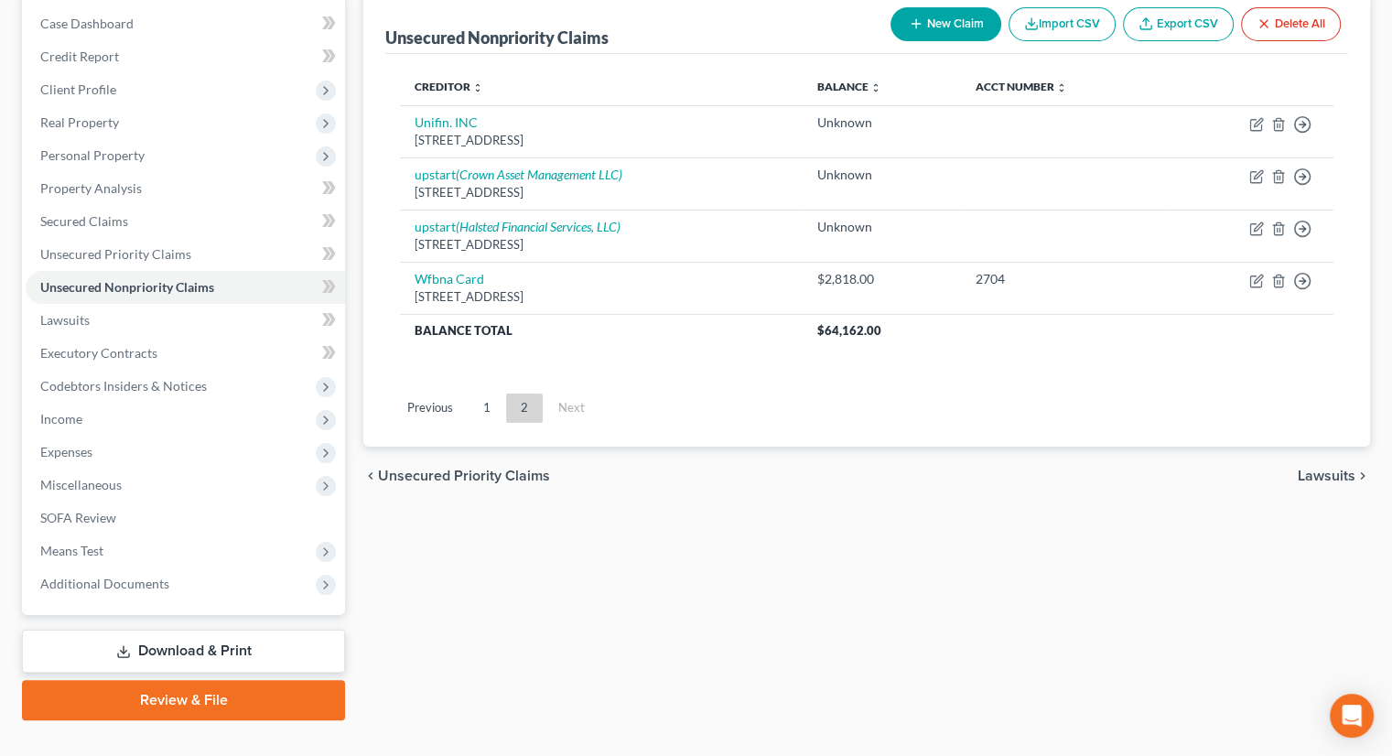
scroll to position [124, 0]
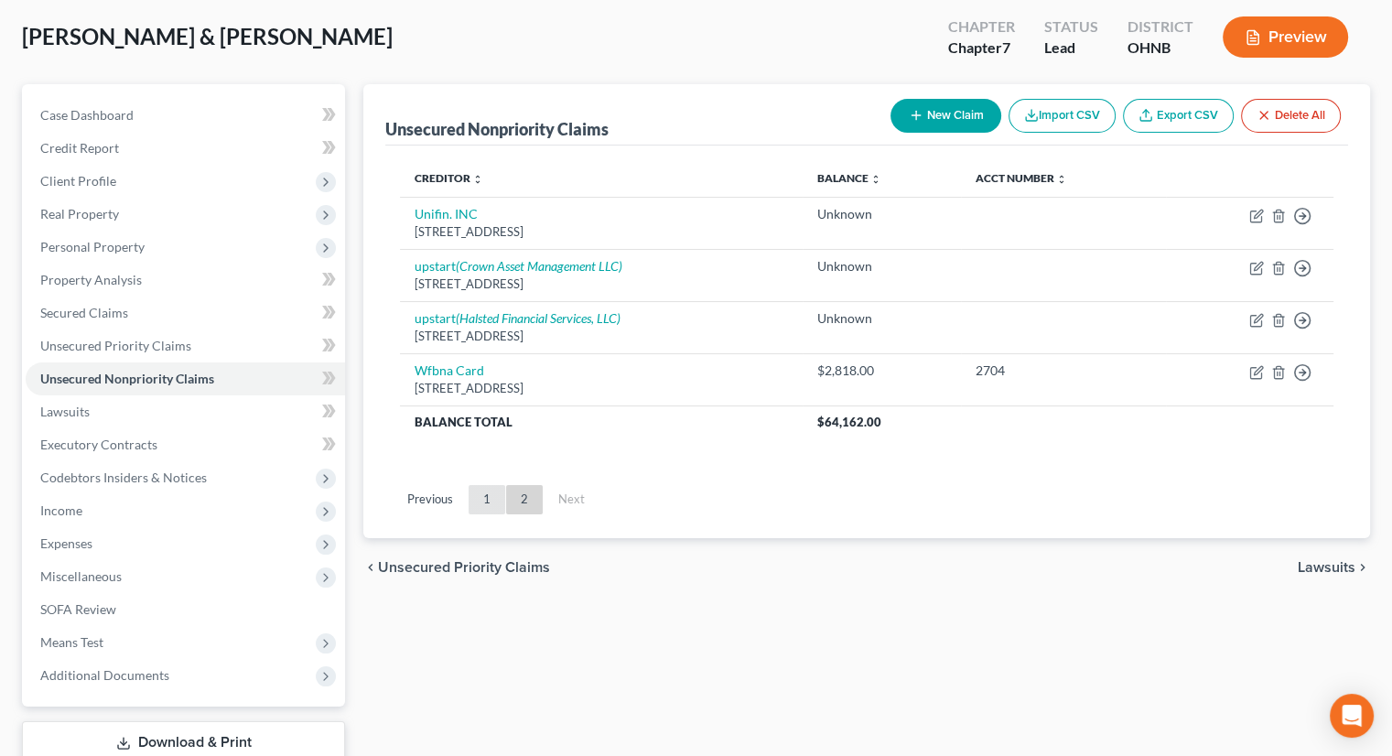
click at [487, 485] on link "1" at bounding box center [487, 499] width 37 height 29
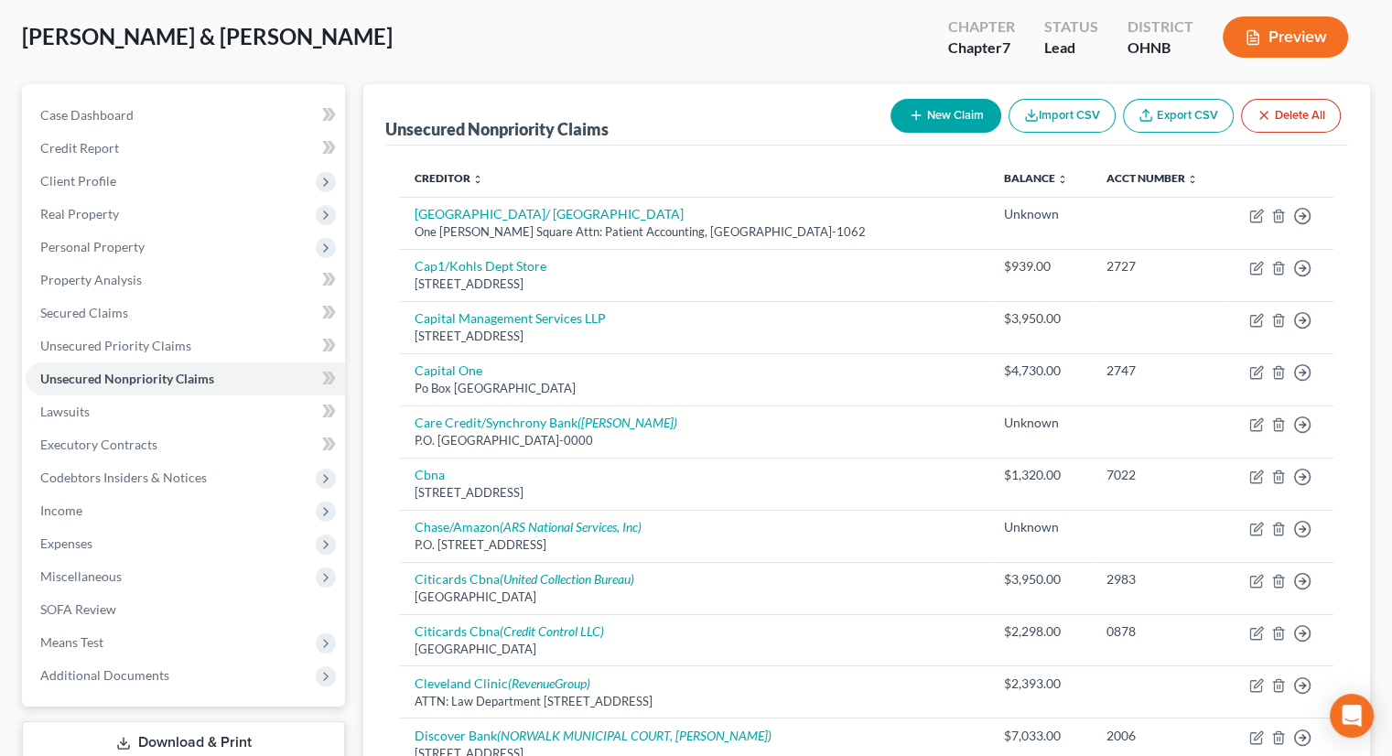
scroll to position [0, 0]
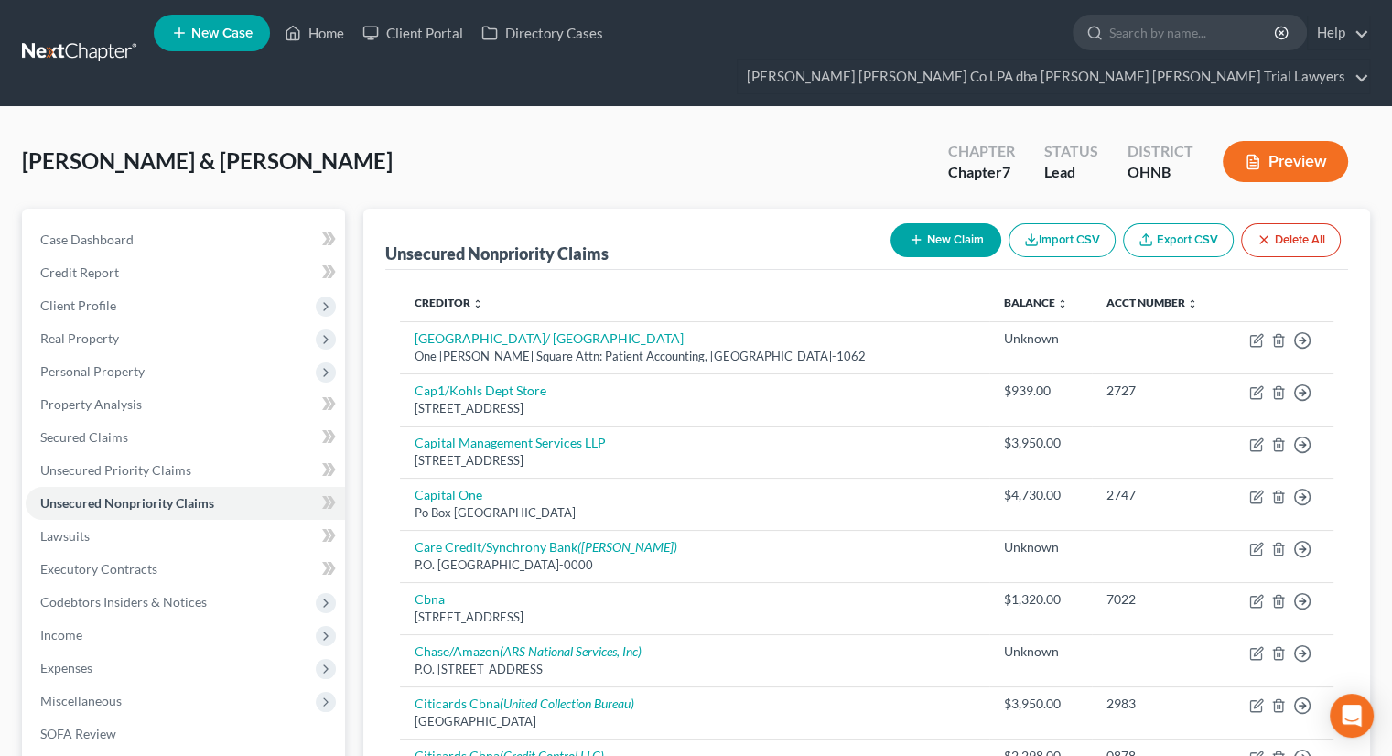
click at [969, 223] on button "New Claim" at bounding box center [945, 240] width 111 height 34
select select "2"
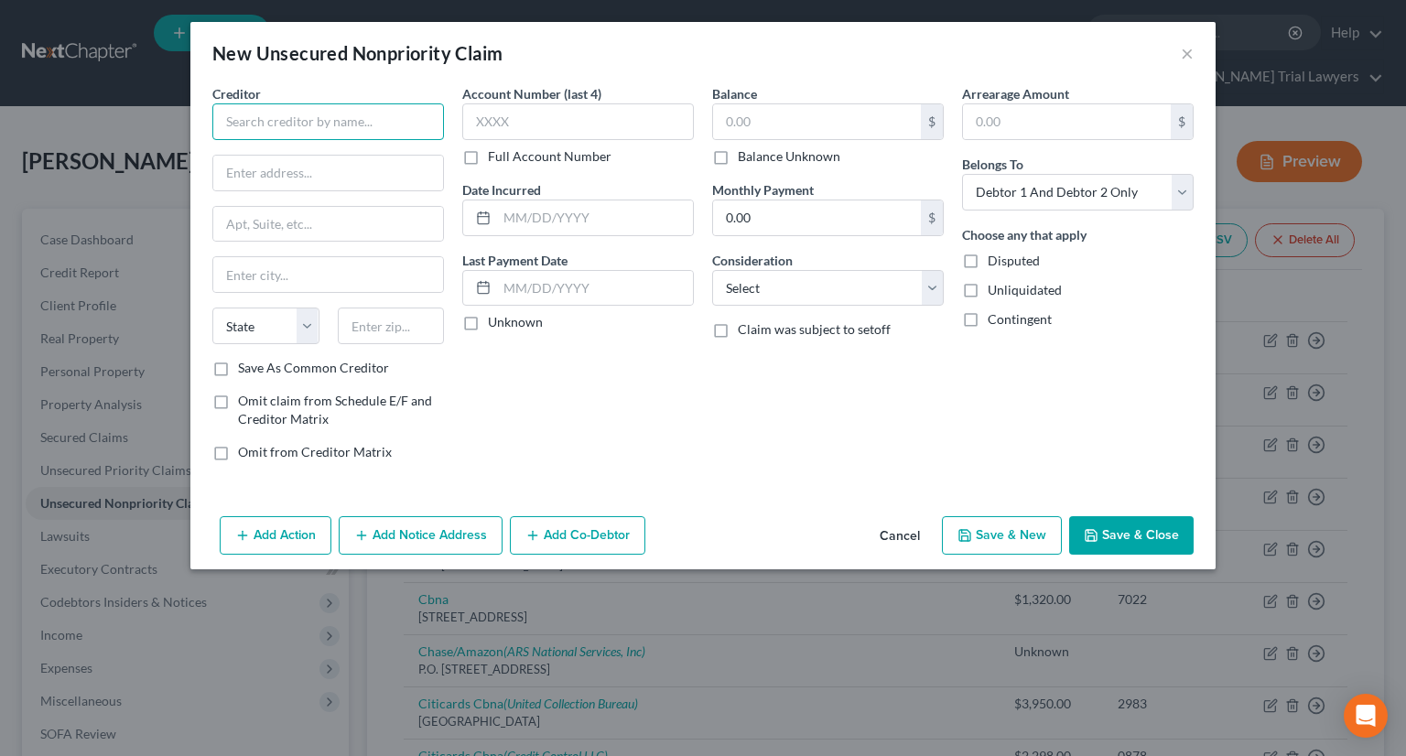
click at [366, 124] on input "text" at bounding box center [328, 121] width 232 height 37
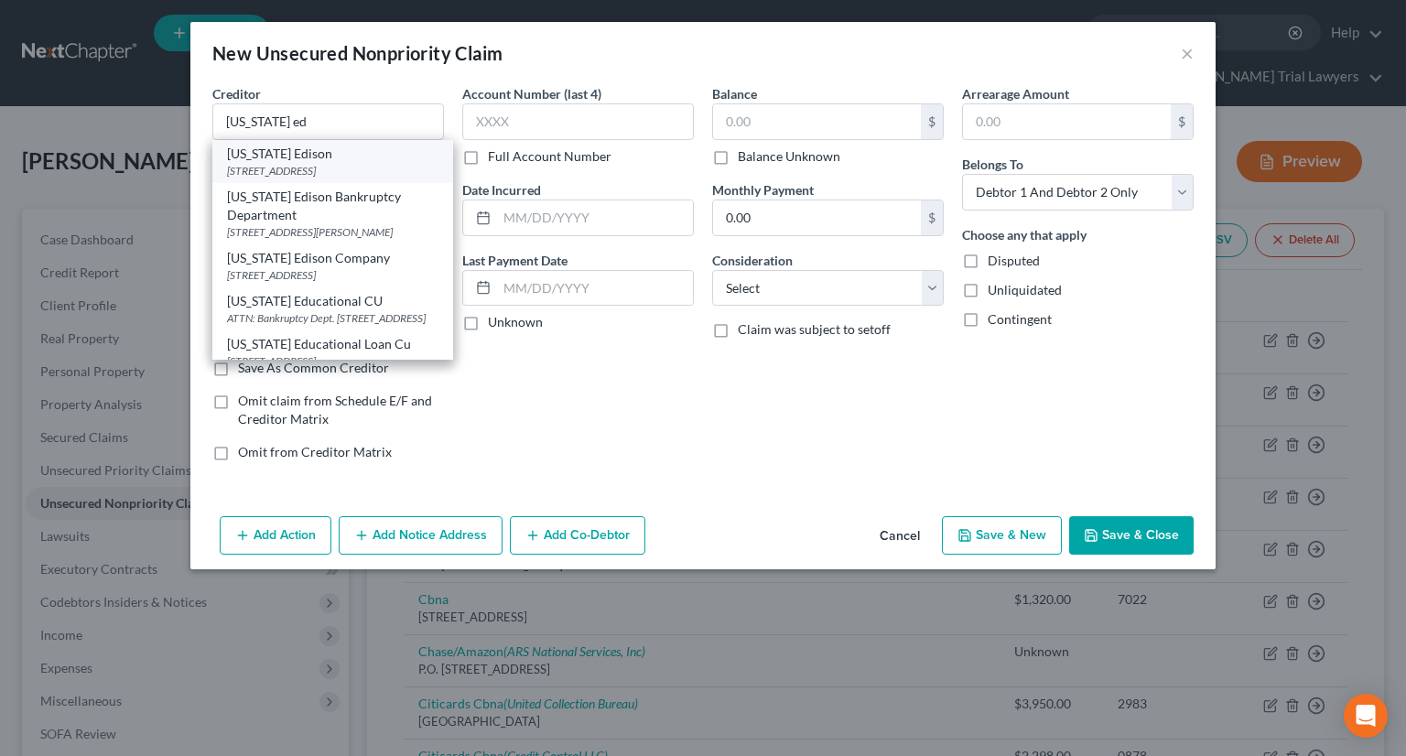
click at [348, 169] on div "[STREET_ADDRESS]" at bounding box center [332, 171] width 211 height 16
type input "[US_STATE] Edison"
type input "PO Box 3687"
type input "Akron"
select select "36"
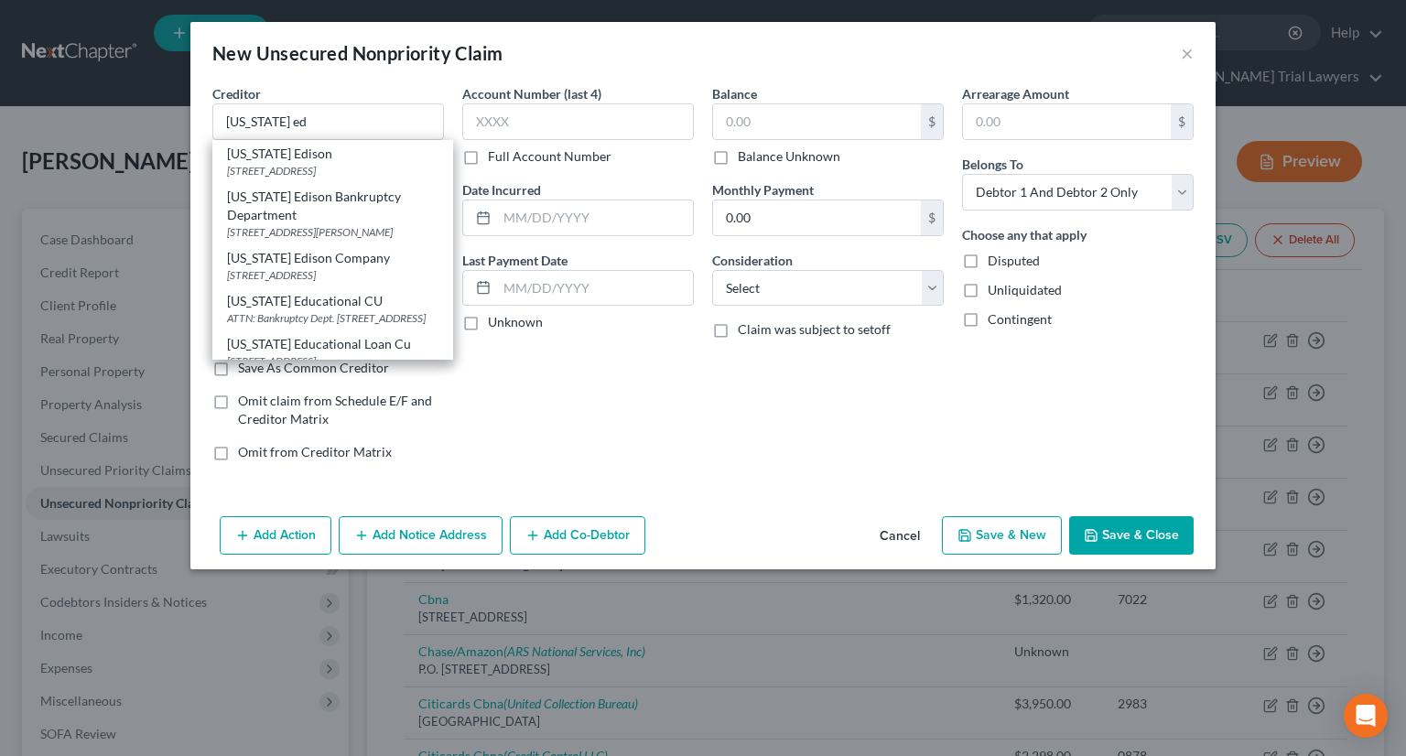
type input "44309"
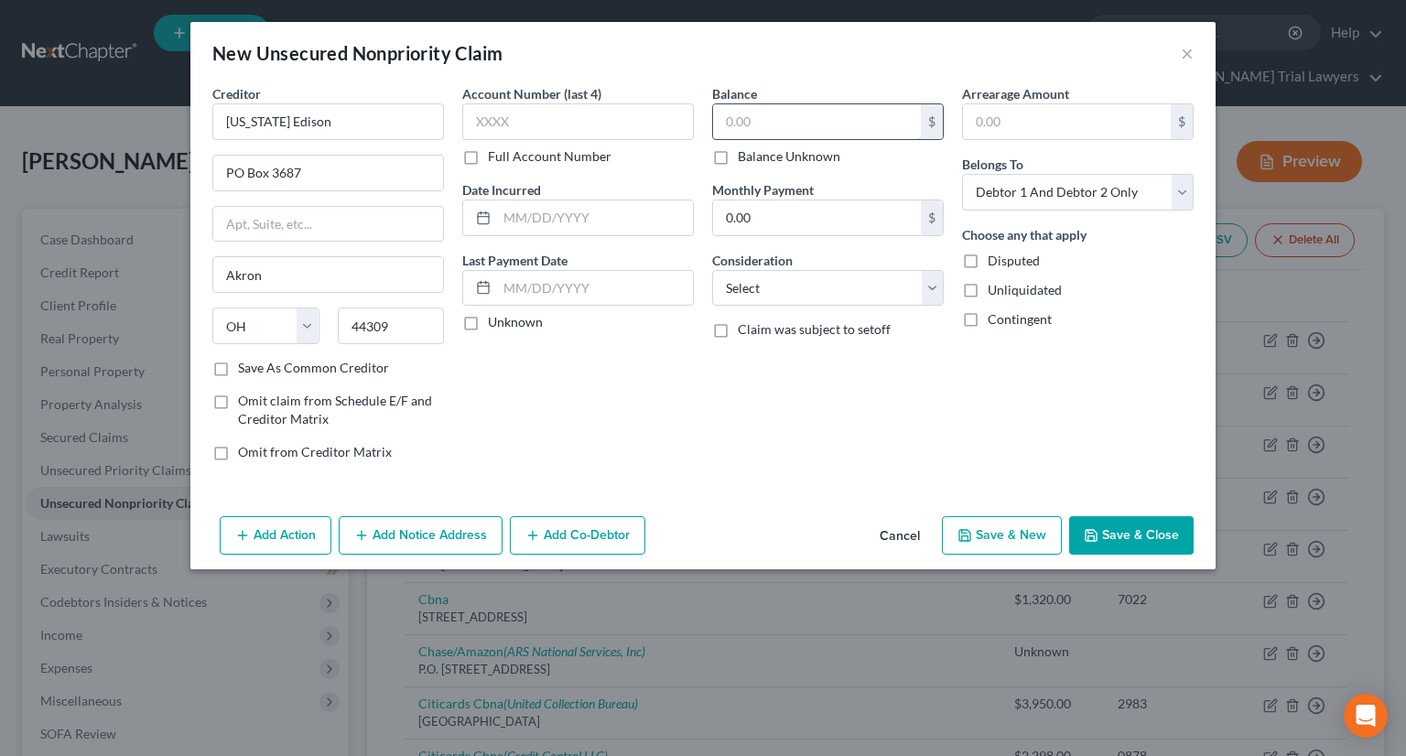
click at [834, 123] on input "text" at bounding box center [817, 121] width 208 height 35
type input "163.79"
click at [1138, 521] on button "Save & Close" at bounding box center [1131, 535] width 124 height 38
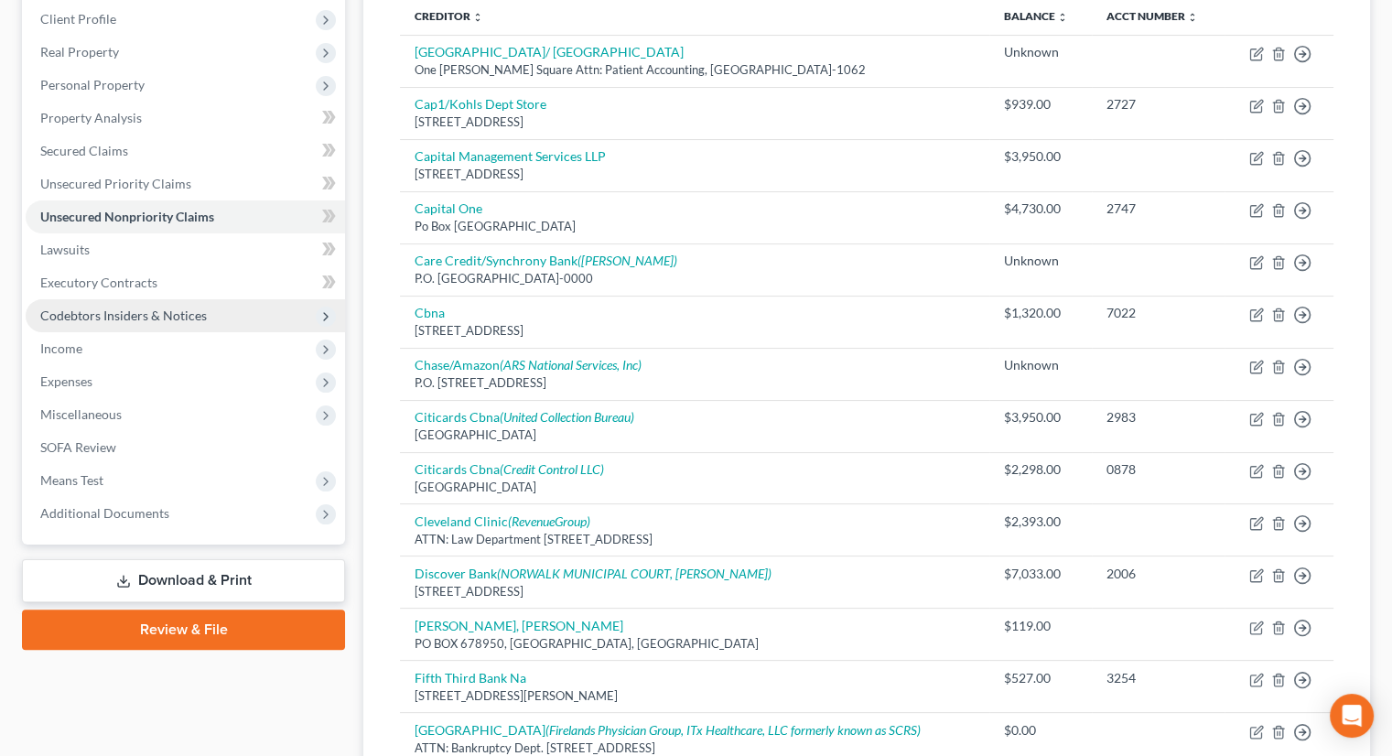
scroll to position [275, 0]
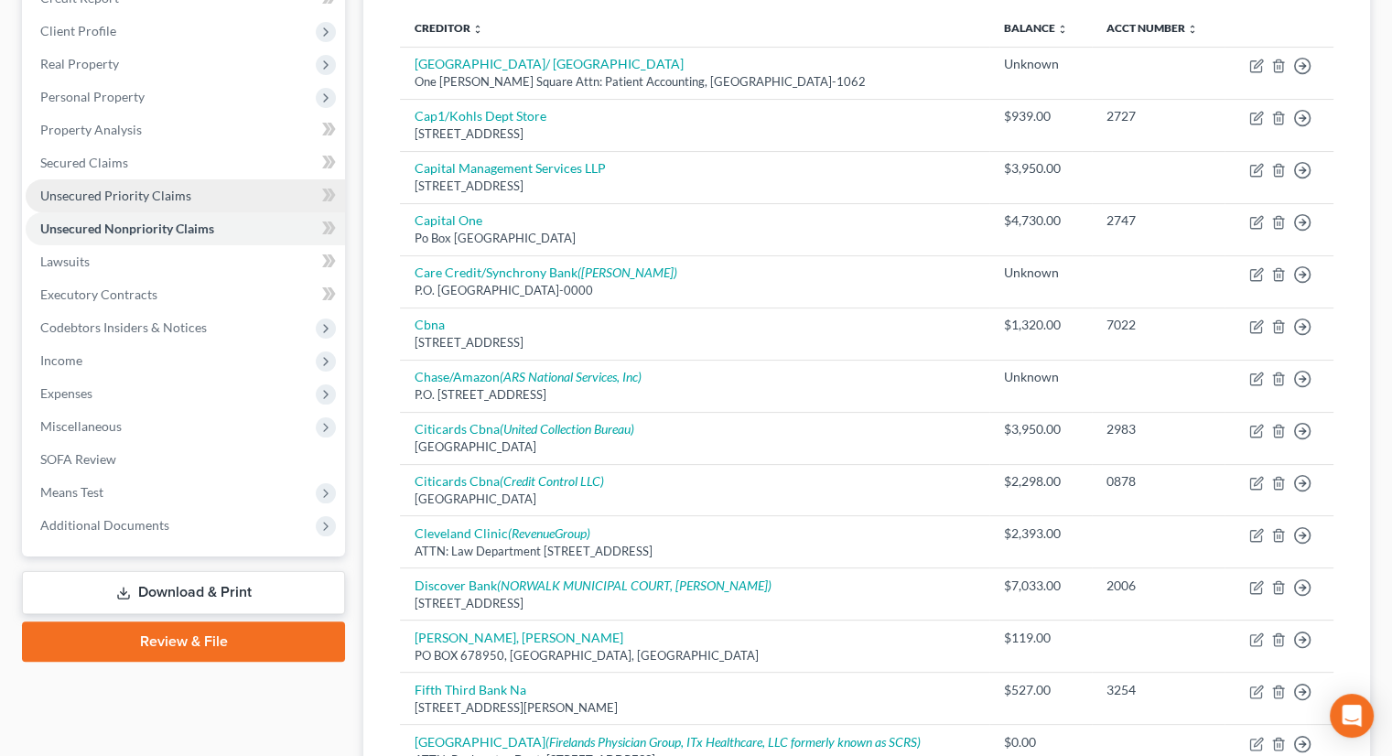
click at [150, 179] on link "Unsecured Priority Claims" at bounding box center [185, 195] width 319 height 33
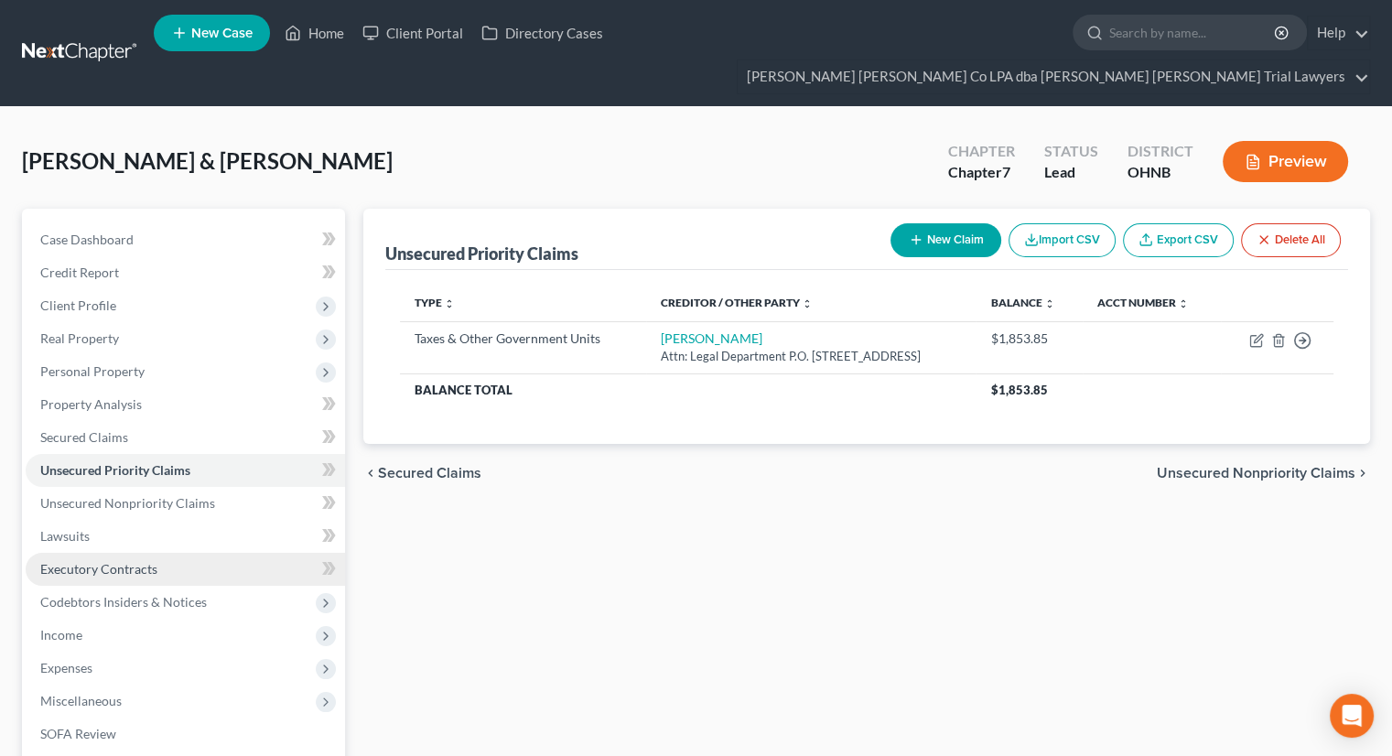
click at [135, 553] on link "Executory Contracts" at bounding box center [185, 569] width 319 height 33
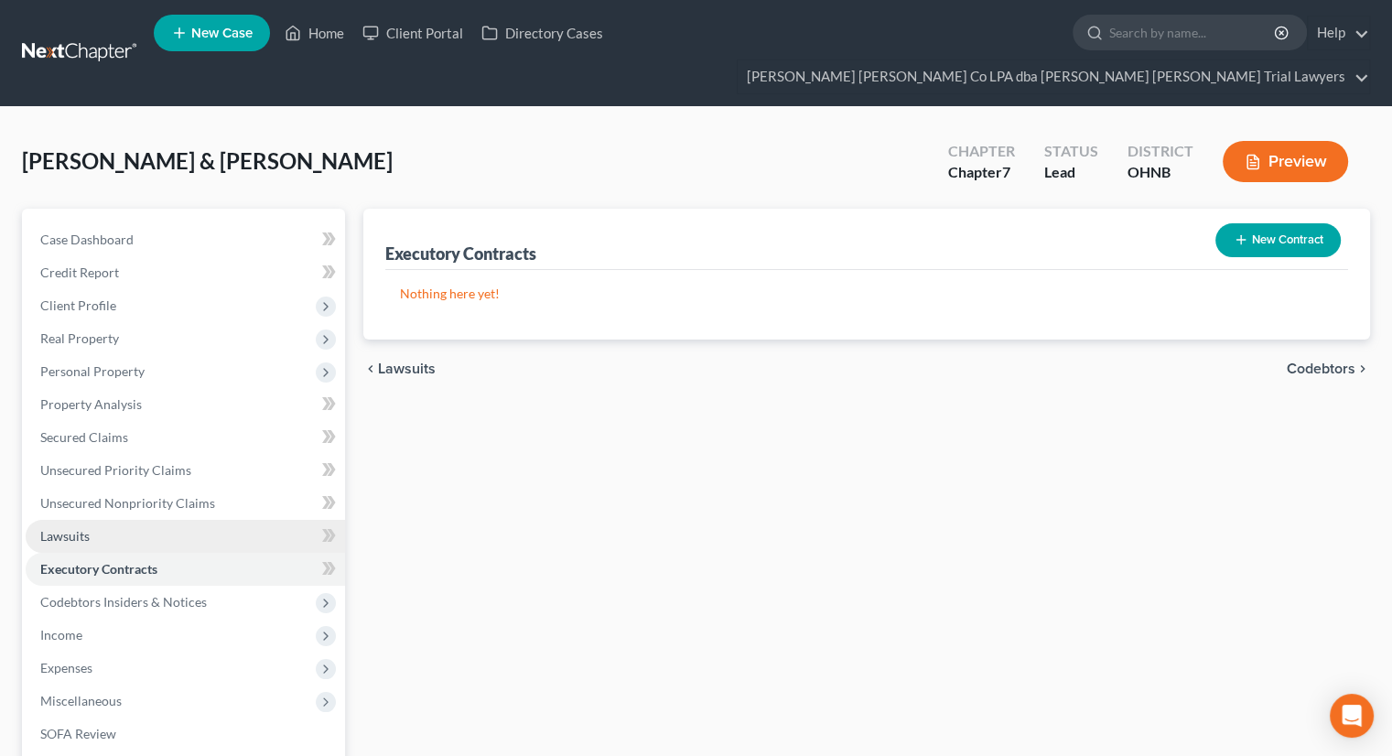
click at [128, 520] on link "Lawsuits" at bounding box center [185, 536] width 319 height 33
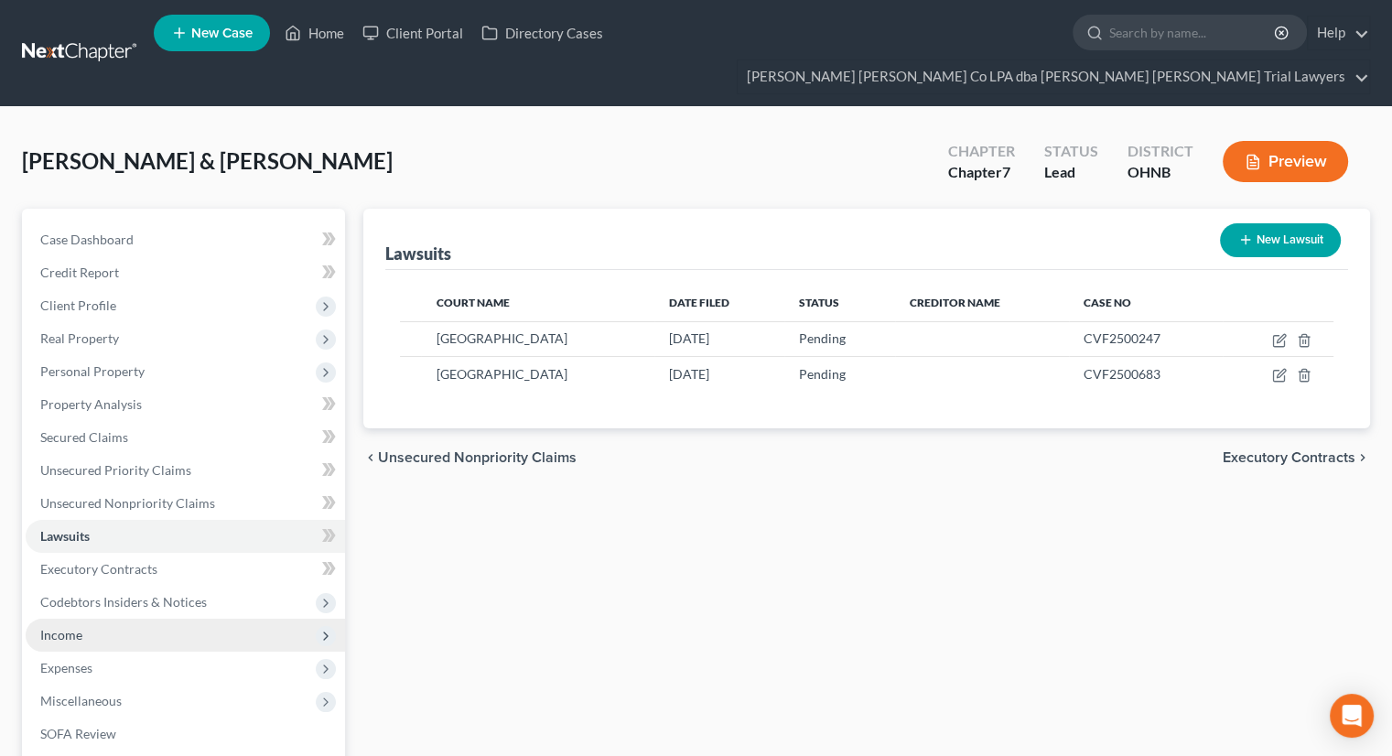
click at [88, 619] on span "Income" at bounding box center [185, 635] width 319 height 33
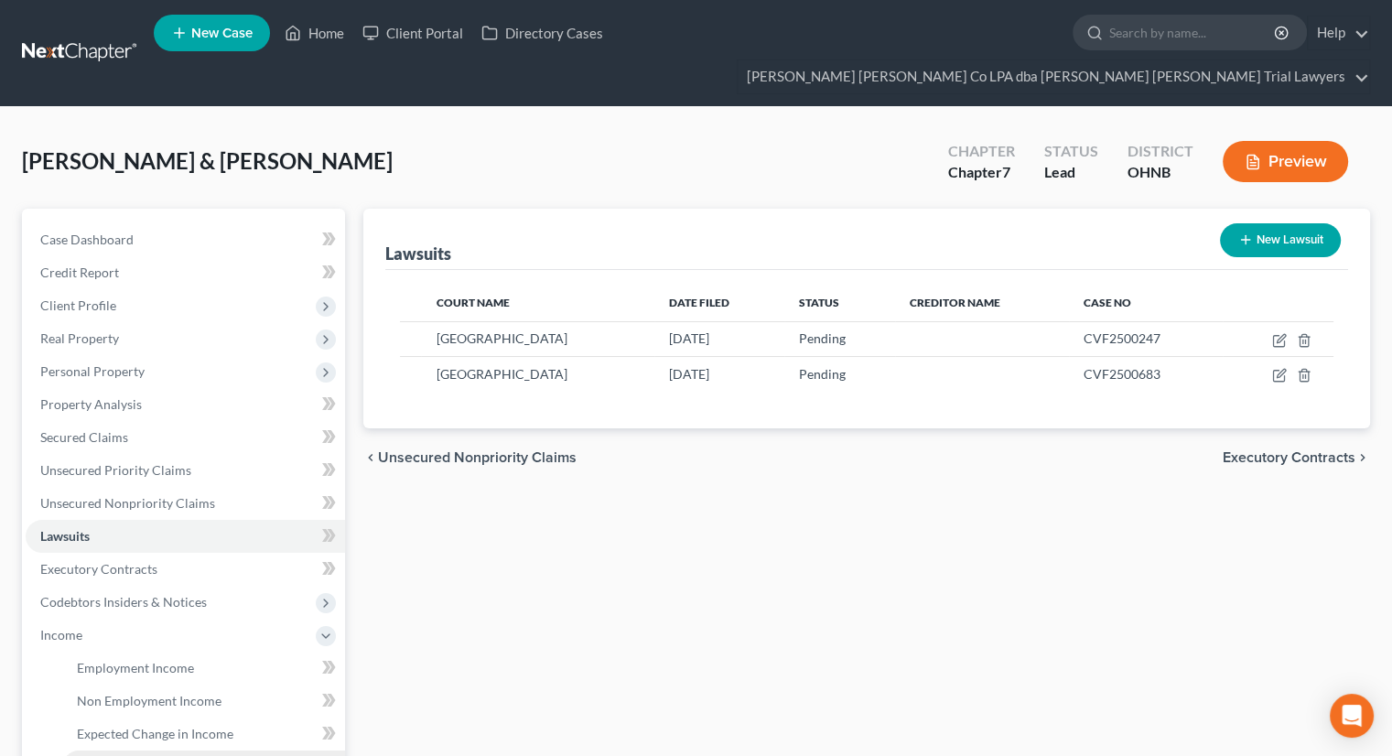
click at [176, 750] on link "Gross Yearly Income" at bounding box center [203, 766] width 283 height 33
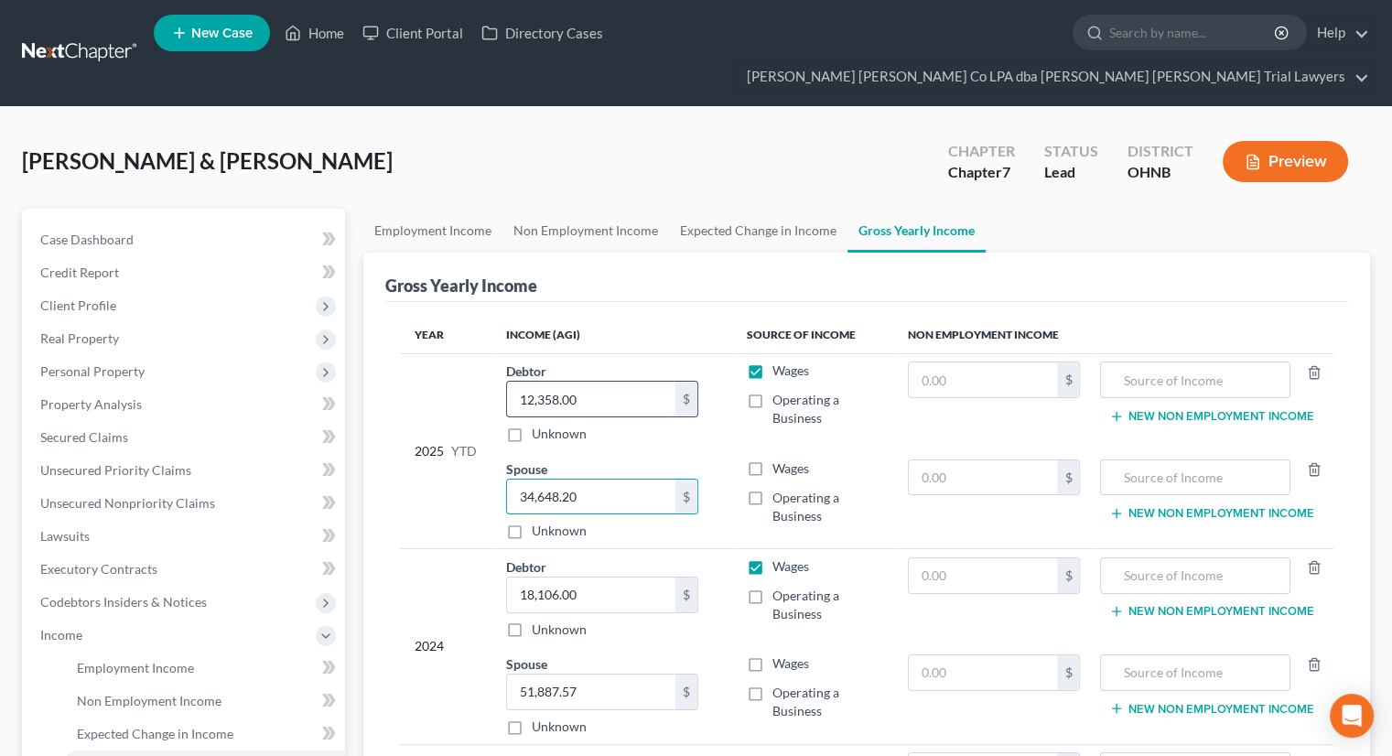
type input "34,648.20"
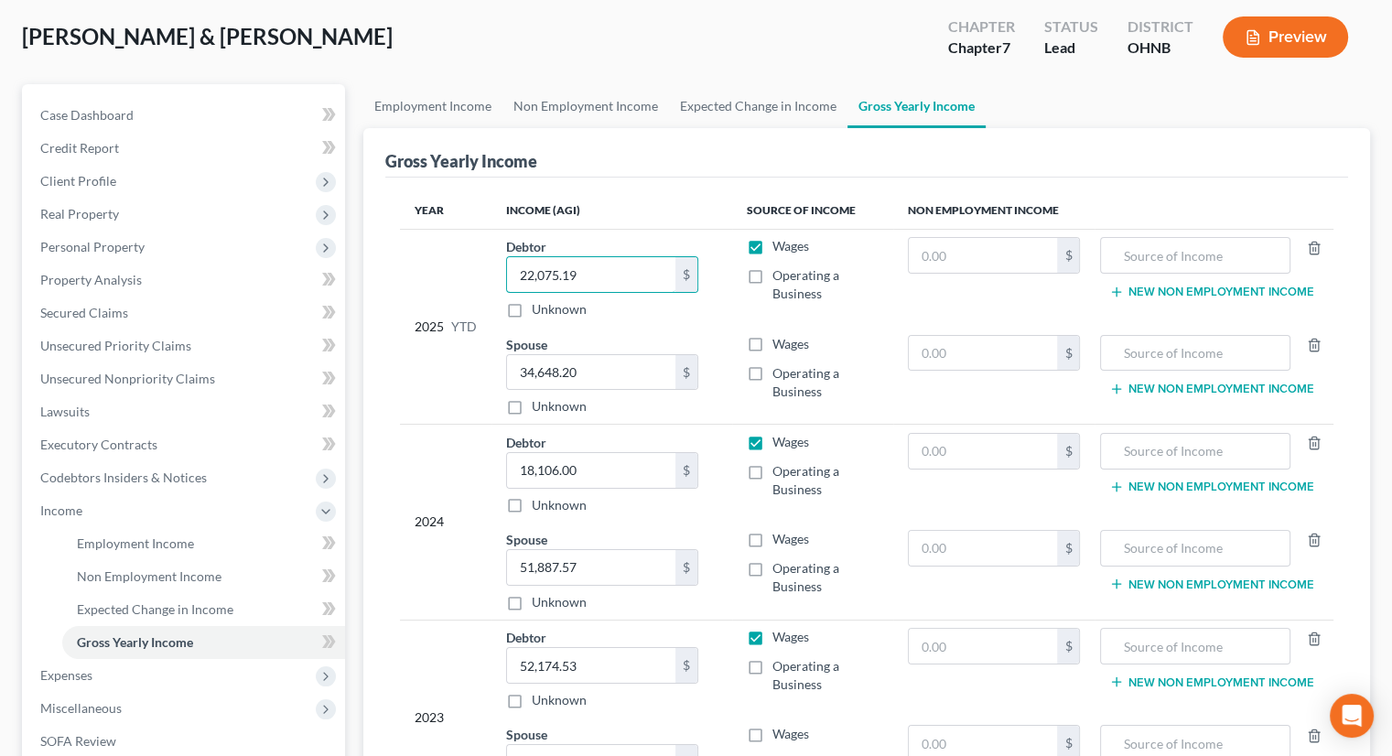
scroll to position [275, 0]
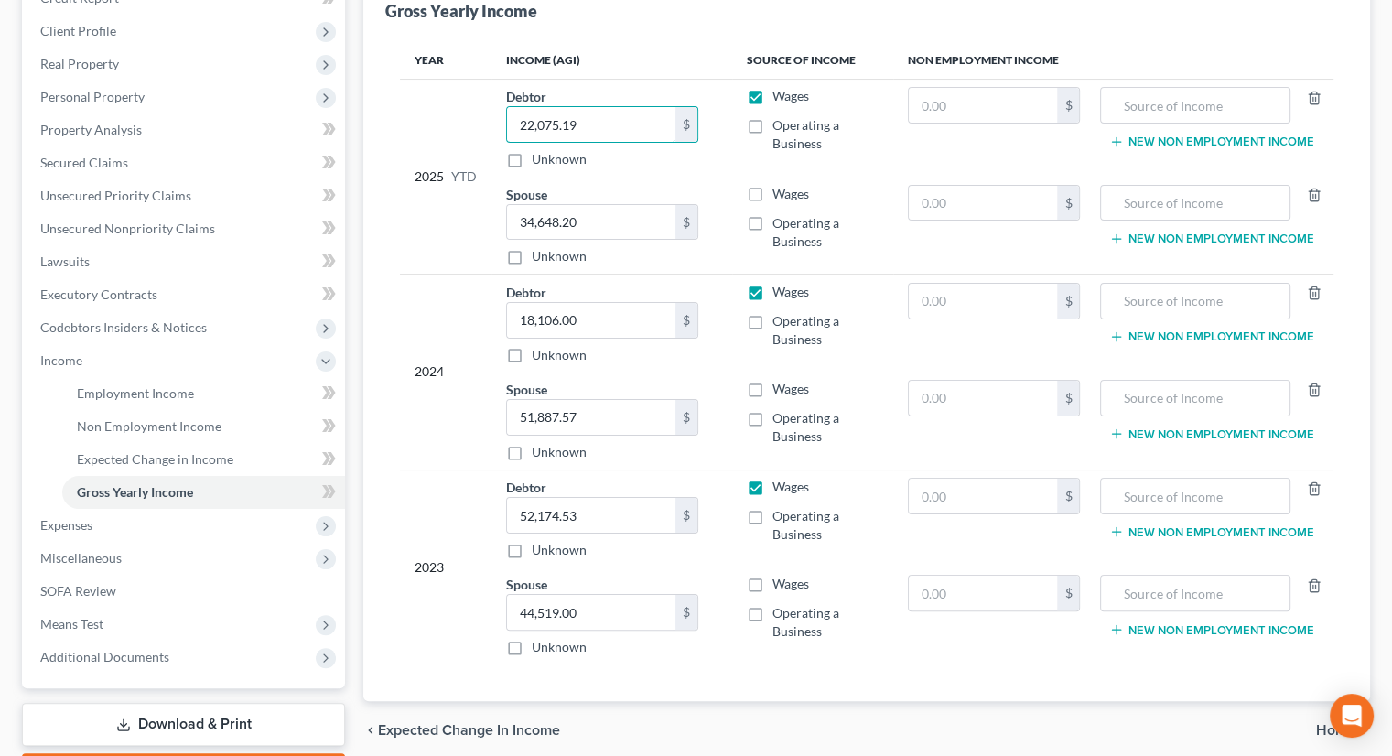
type input "22,075.19"
click at [728, 312] on td "Debtor 18,106.00 $ Unknown Balance Undetermined 18,106.00 $ Unknown" at bounding box center [611, 324] width 241 height 98
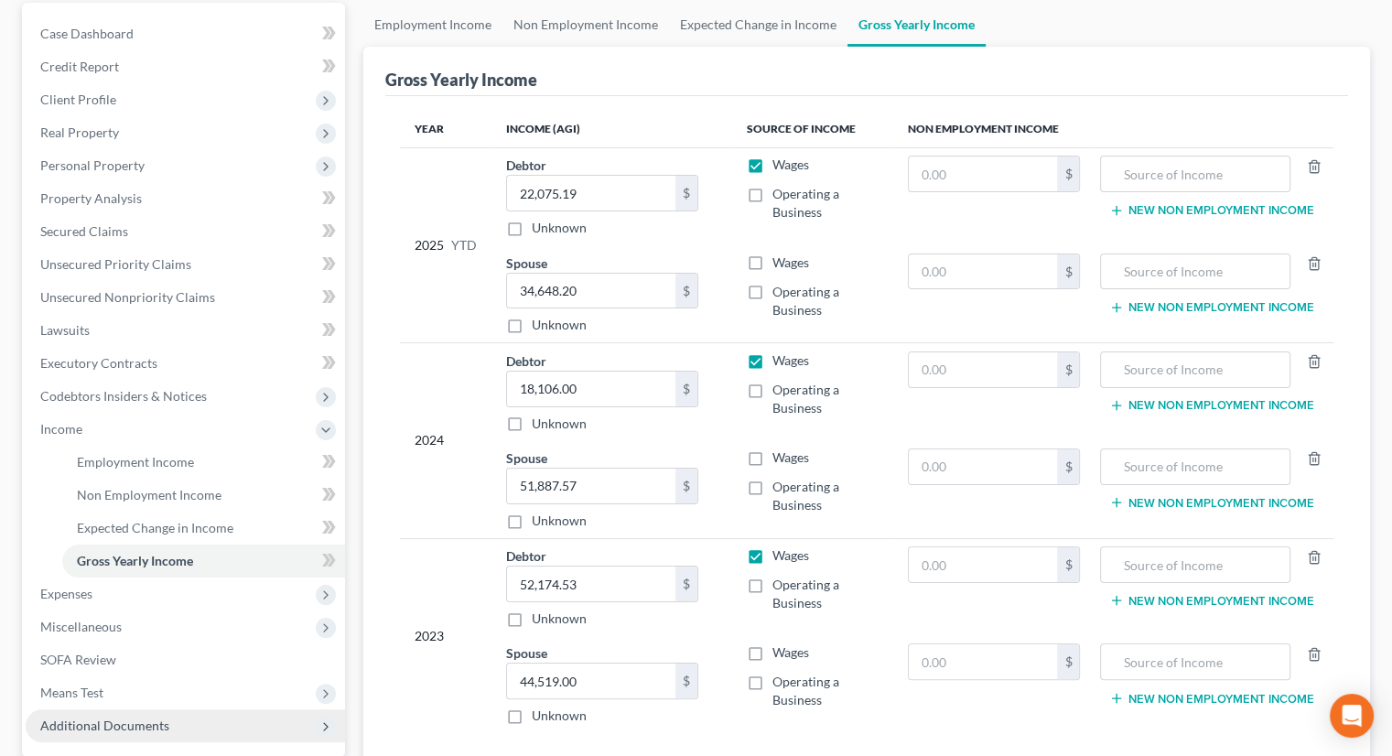
scroll to position [348, 0]
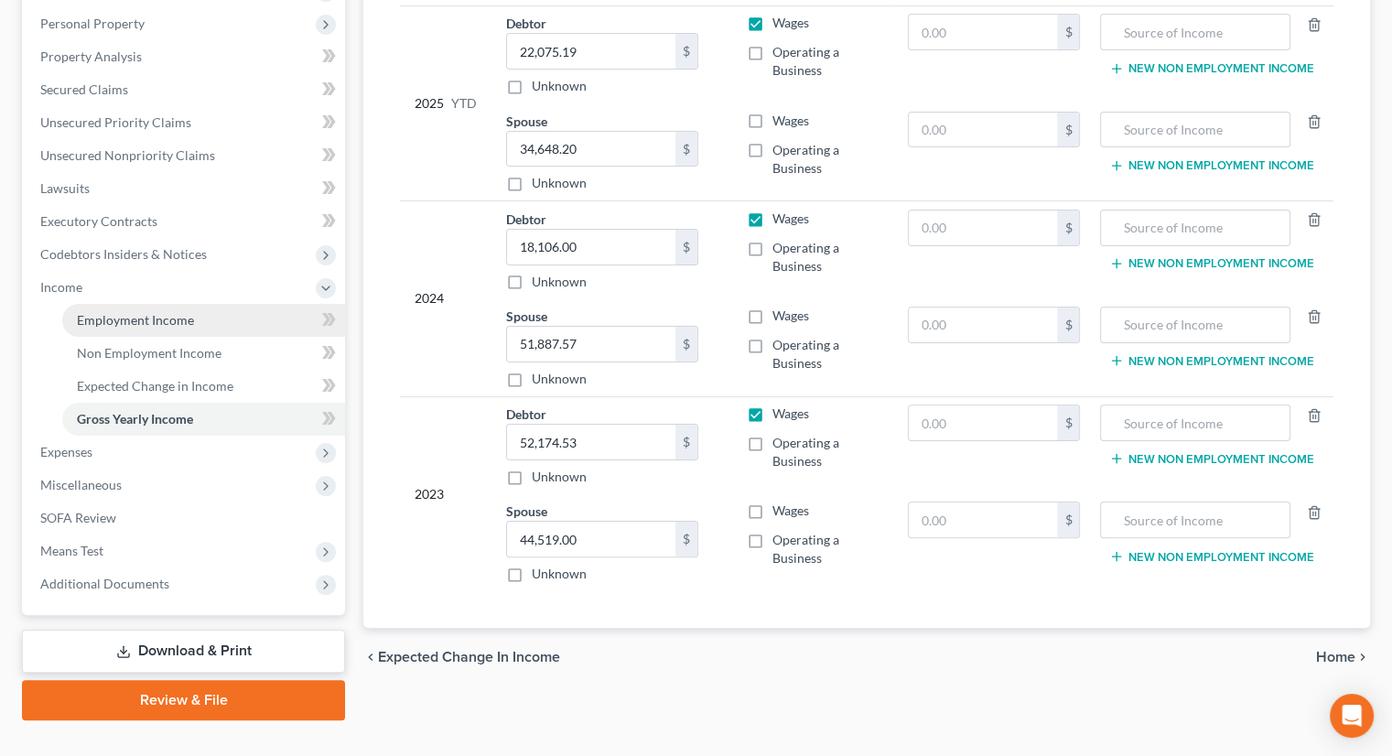
click at [87, 312] on span "Employment Income" at bounding box center [135, 320] width 117 height 16
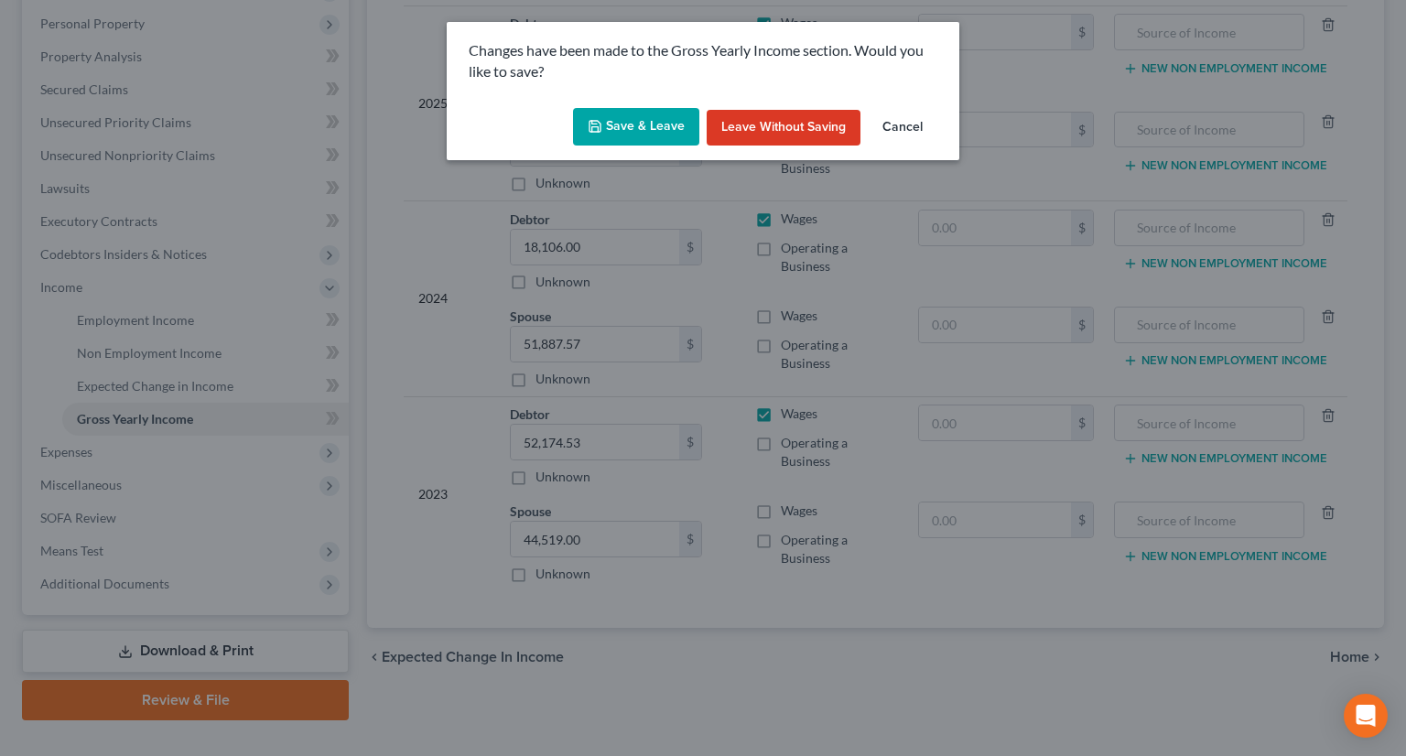
click at [619, 134] on button "Save & Leave" at bounding box center [636, 127] width 126 height 38
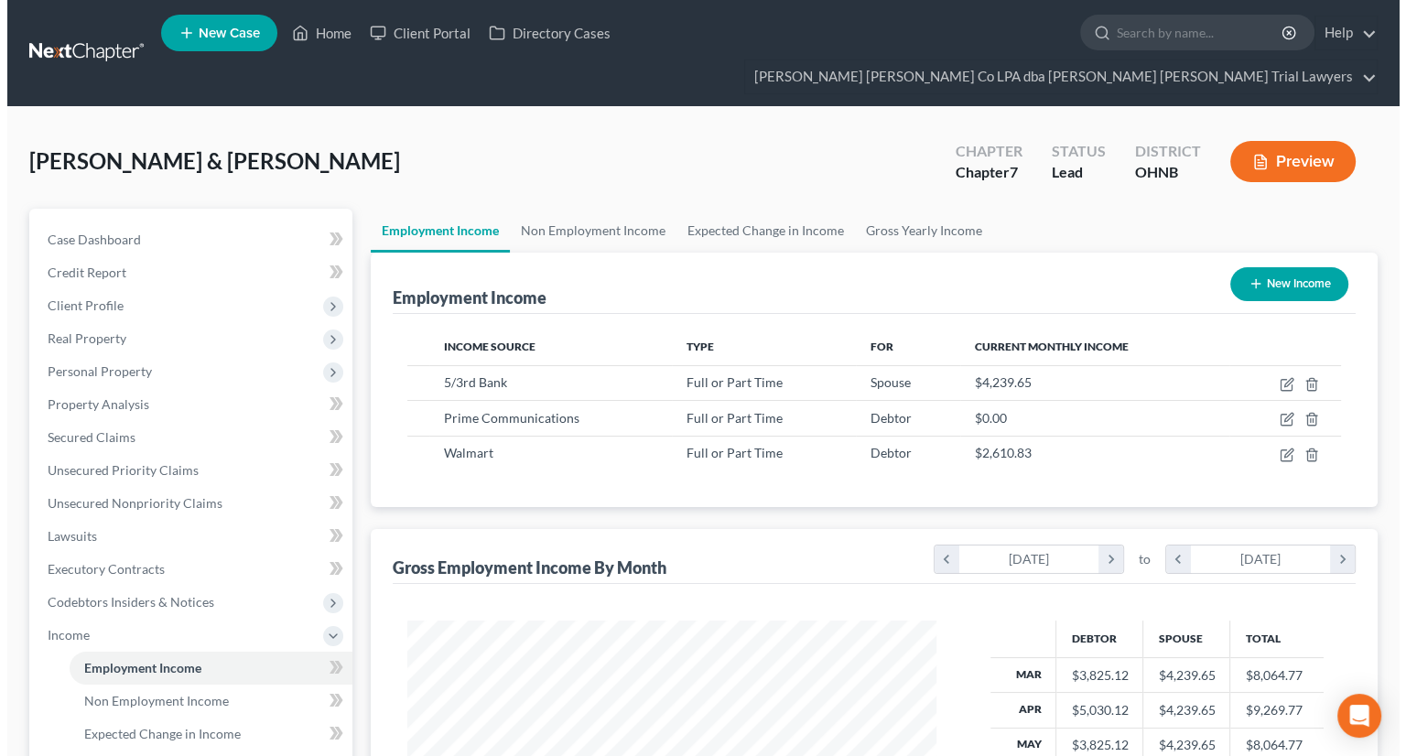
scroll to position [326, 565]
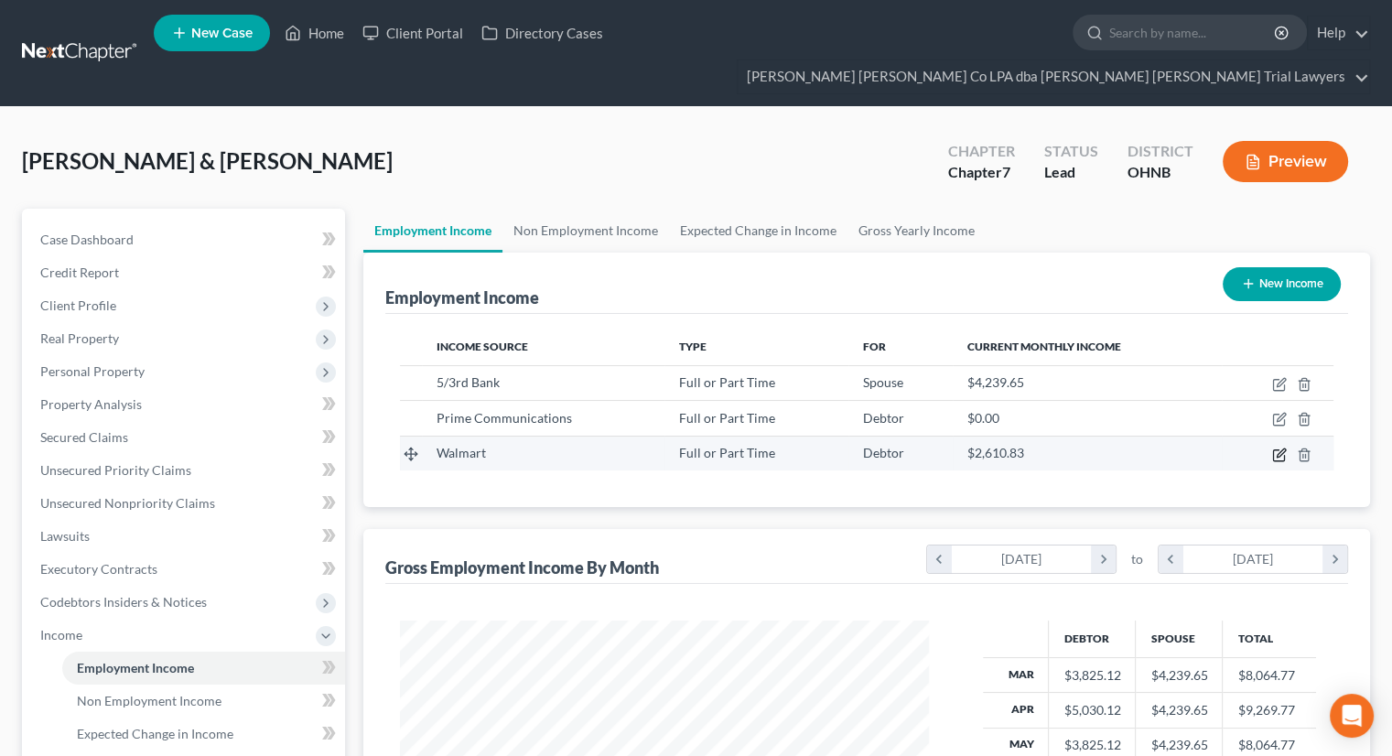
click at [1279, 448] on icon "button" at bounding box center [1281, 452] width 8 height 8
select select "0"
select select "36"
select select "2"
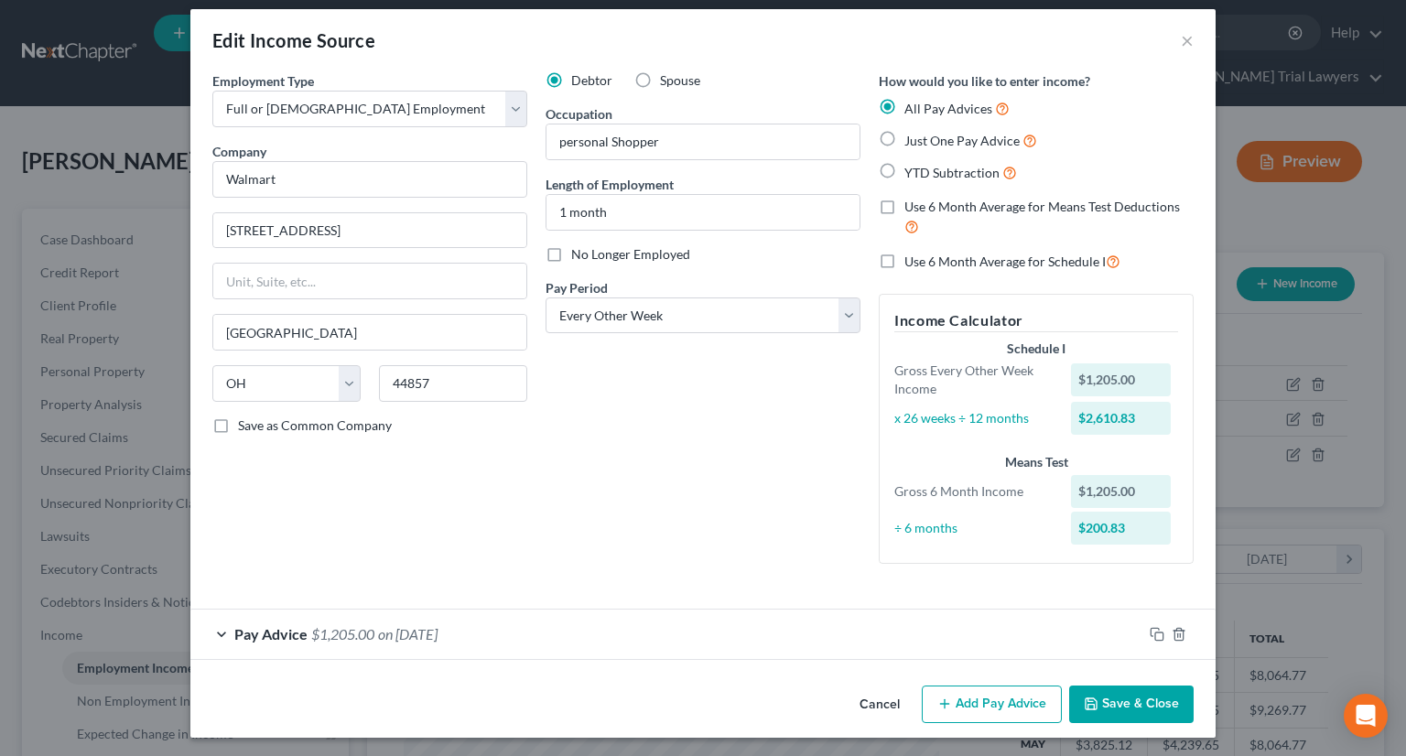
scroll to position [16, 0]
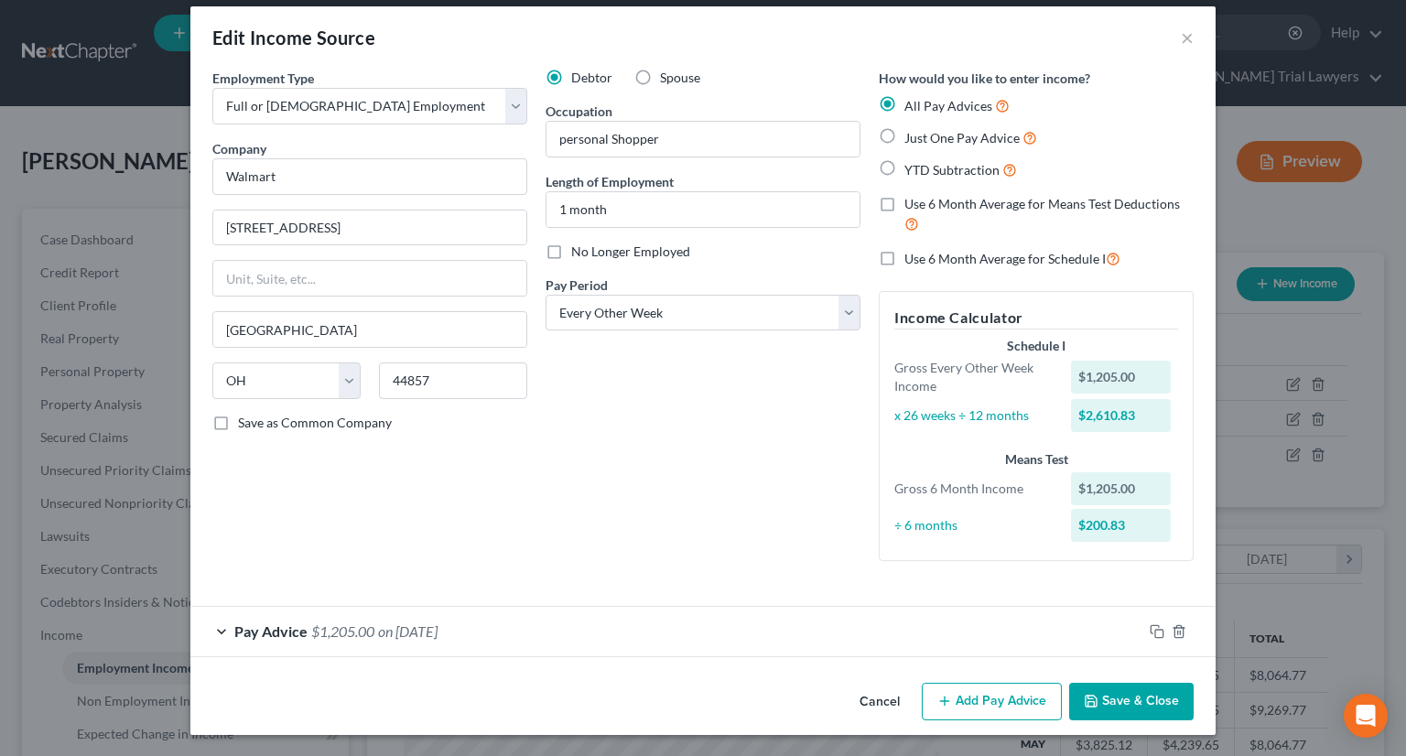
click at [958, 696] on button "Add Pay Advice" at bounding box center [991, 702] width 140 height 38
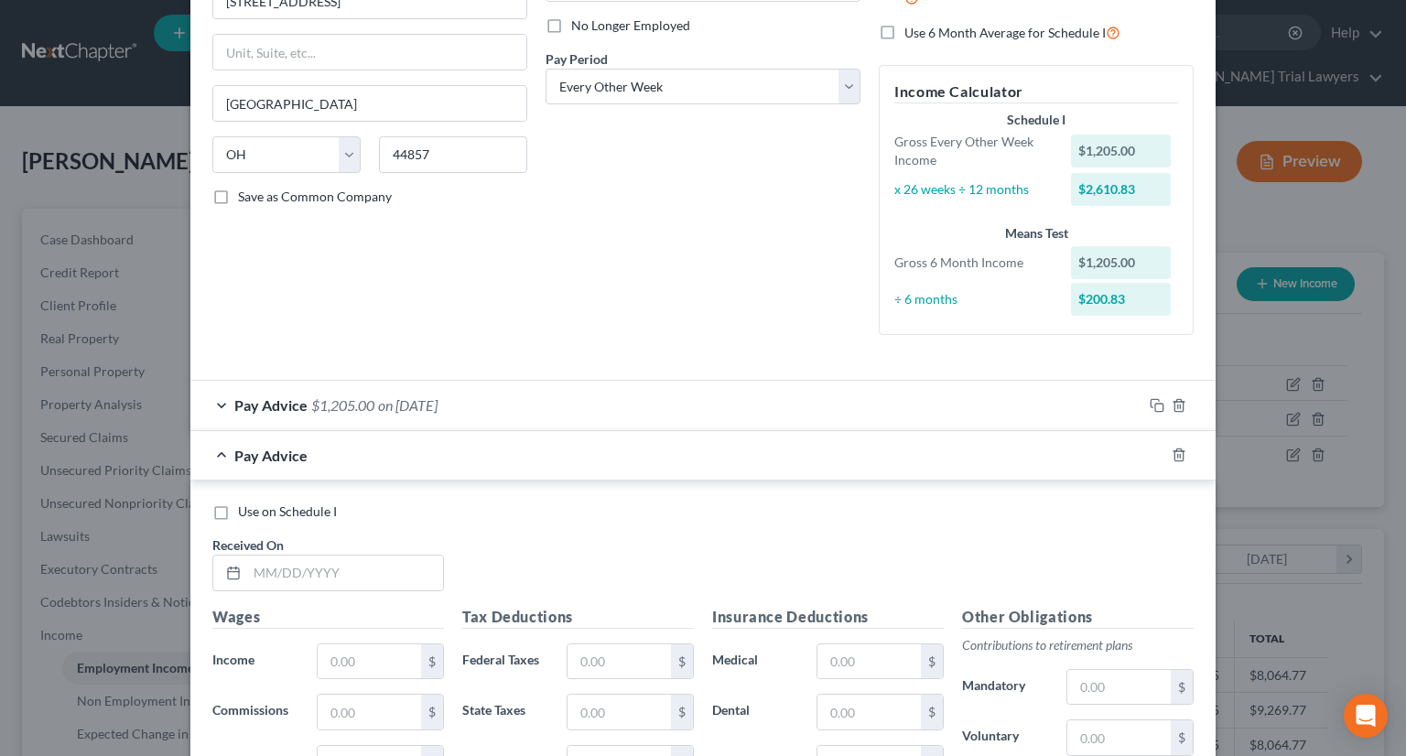
scroll to position [382, 0]
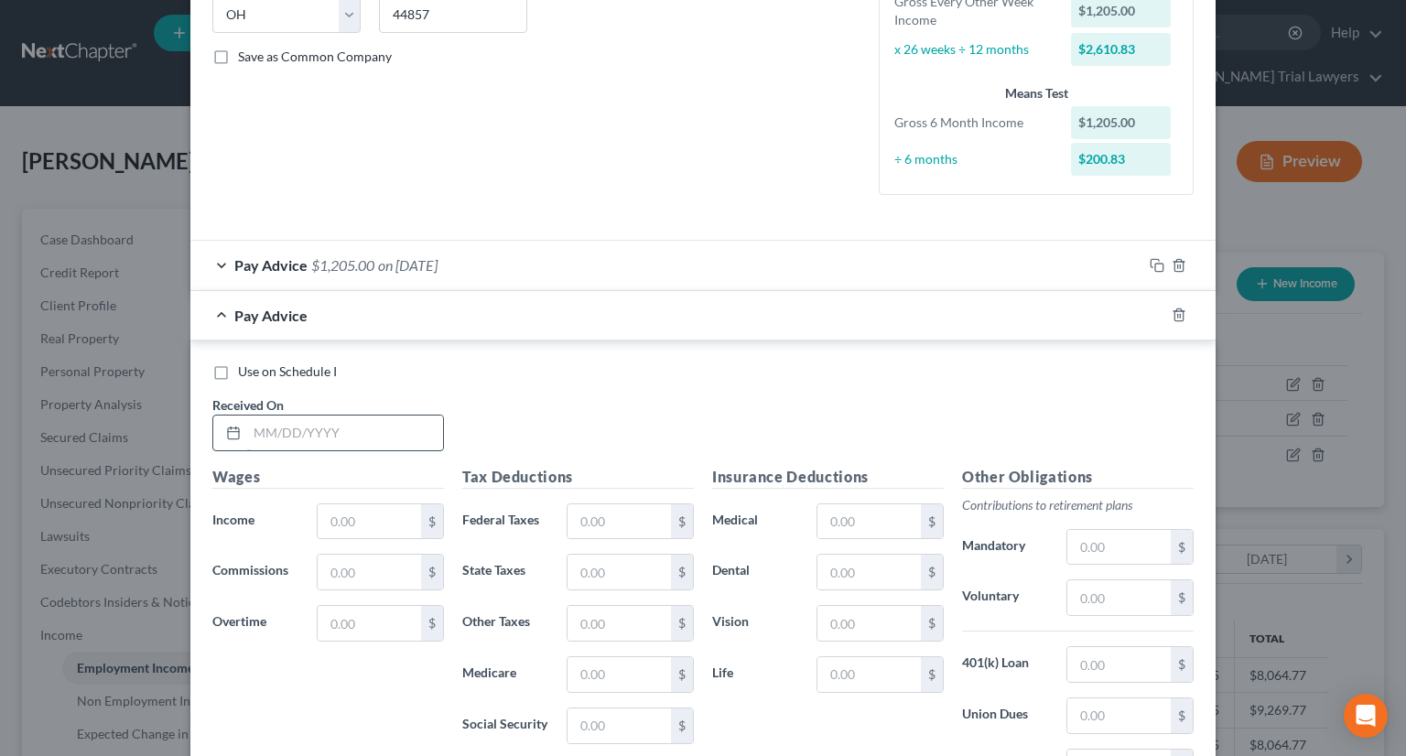
click at [313, 433] on input "text" at bounding box center [345, 432] width 196 height 35
type input "07/31/2025"
click at [390, 524] on input "text" at bounding box center [369, 521] width 103 height 35
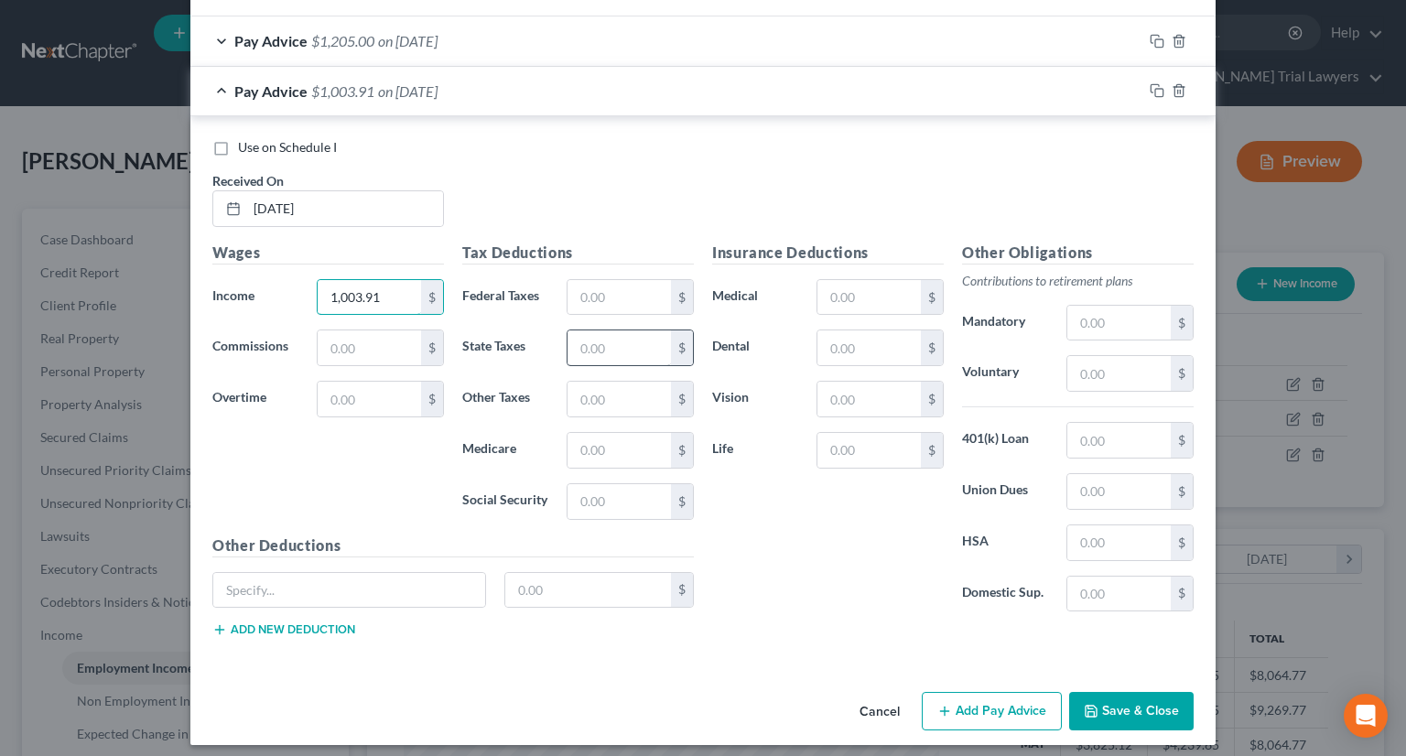
scroll to position [613, 0]
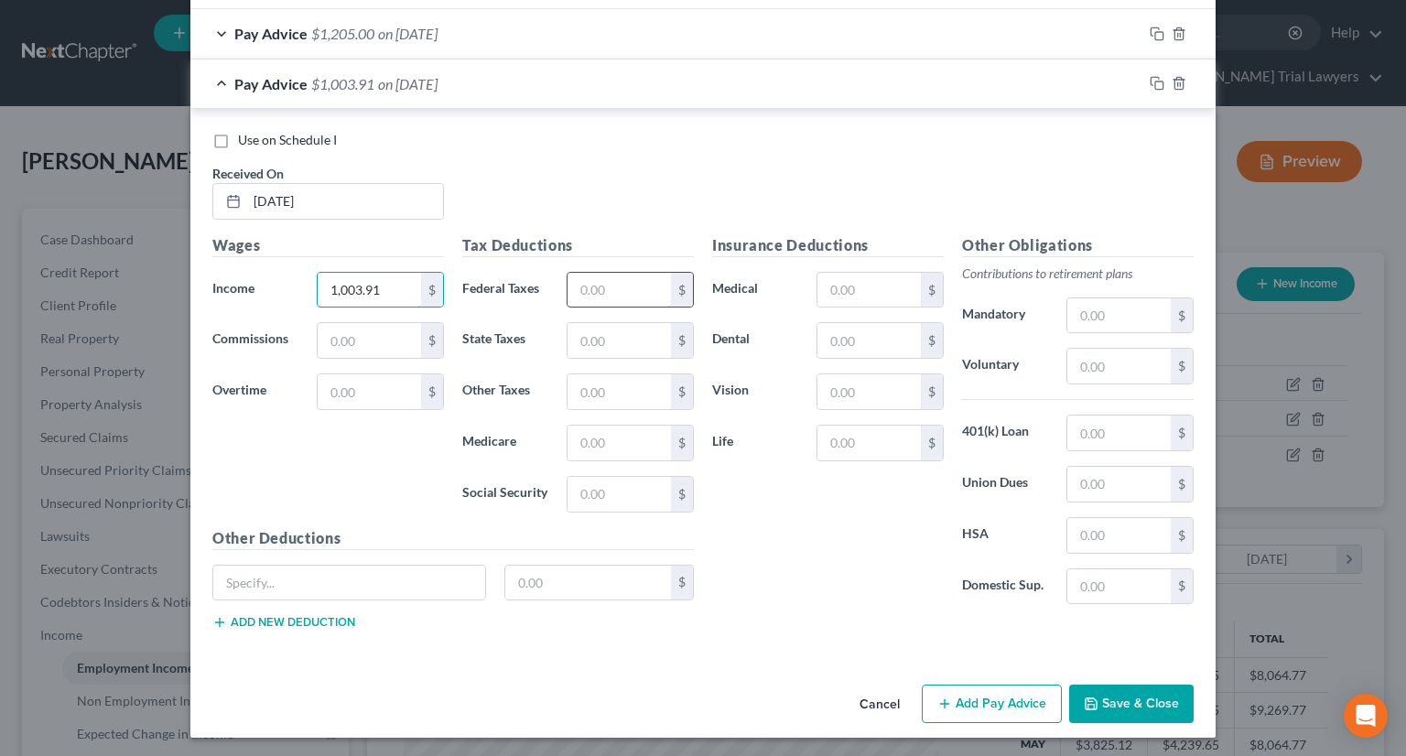
type input "1,003.91"
click at [611, 285] on input "text" at bounding box center [618, 290] width 103 height 35
type input "15"
click at [569, 346] on input "text" at bounding box center [618, 340] width 103 height 35
type input "17.23"
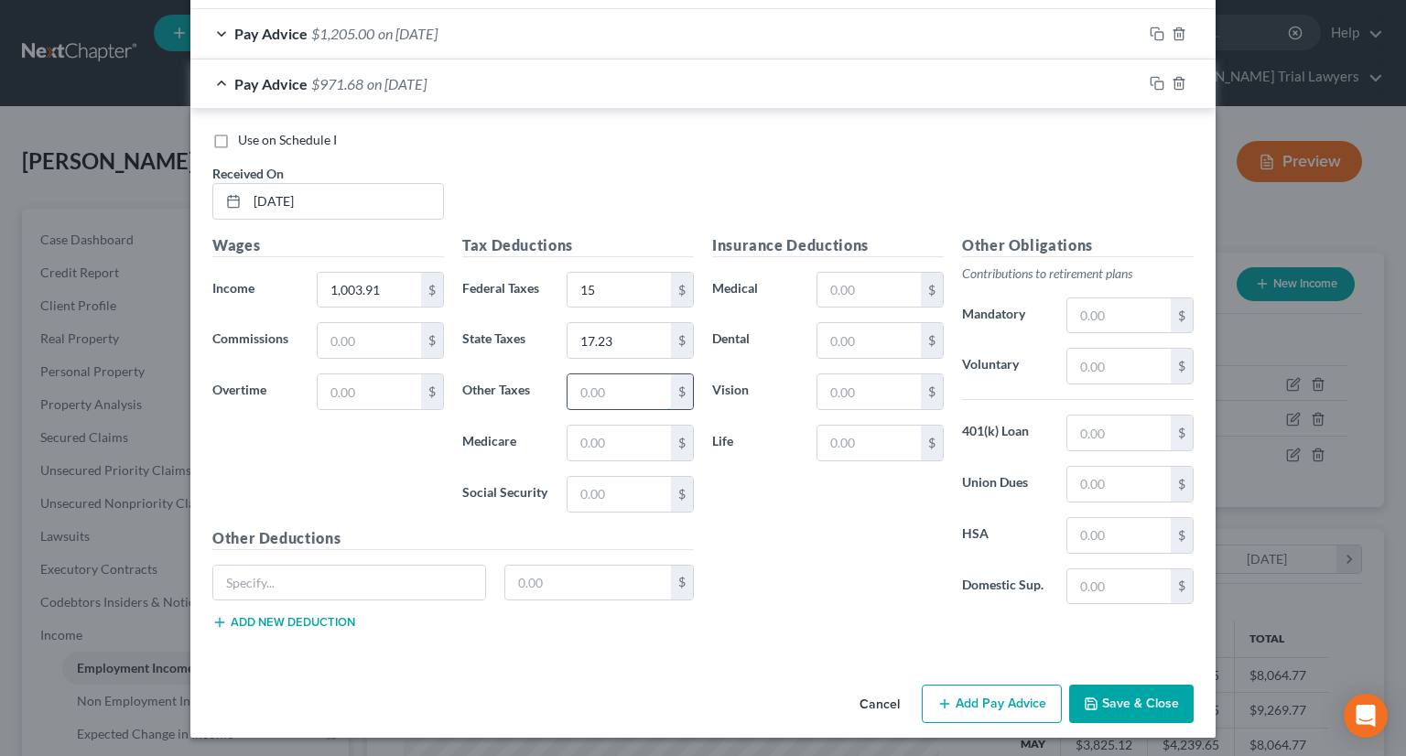
click at [575, 385] on input "text" at bounding box center [618, 391] width 103 height 35
type input "4.68"
click at [588, 451] on input "text" at bounding box center [618, 443] width 103 height 35
type input "13.59"
click at [597, 485] on input "text" at bounding box center [618, 494] width 103 height 35
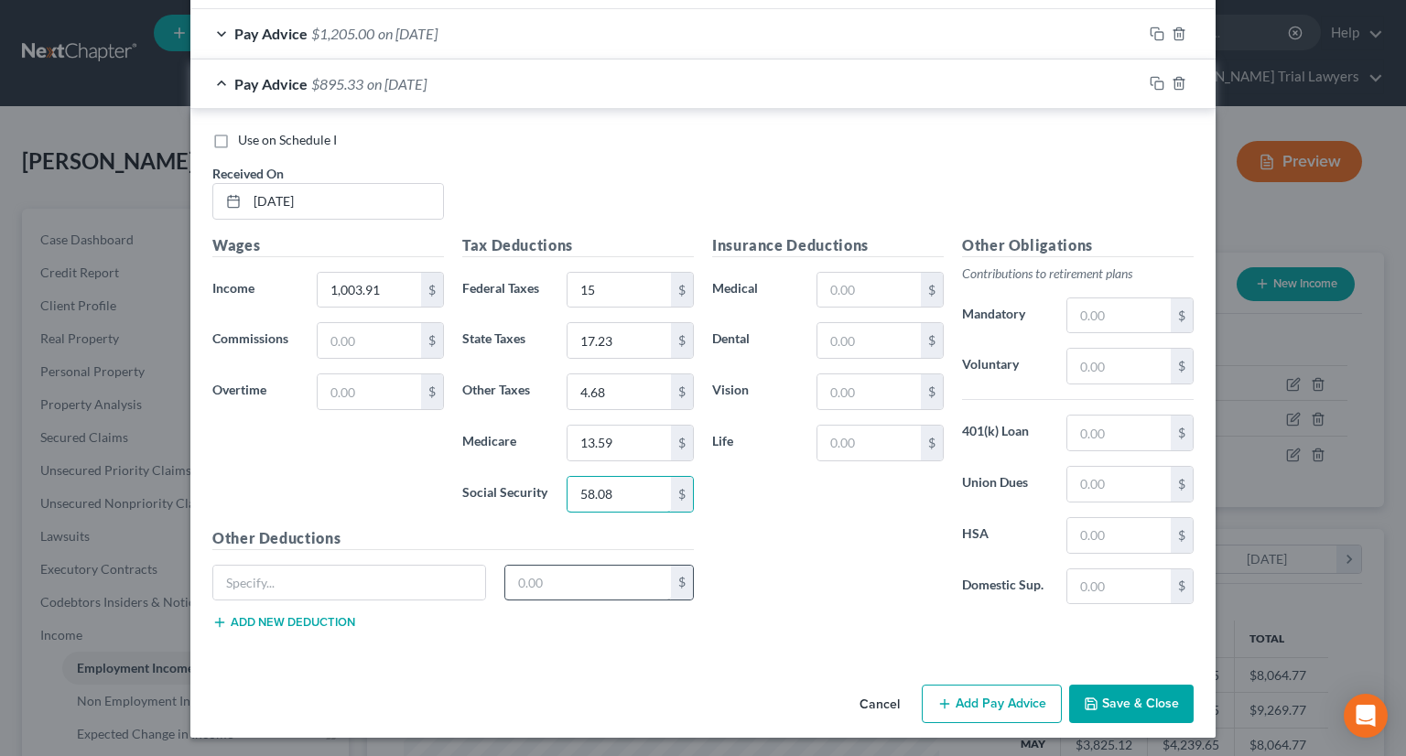
type input "58.08"
click at [566, 576] on input "text" at bounding box center [588, 583] width 167 height 35
type input "14.05"
click at [326, 620] on button "Add new deduction" at bounding box center [283, 622] width 143 height 15
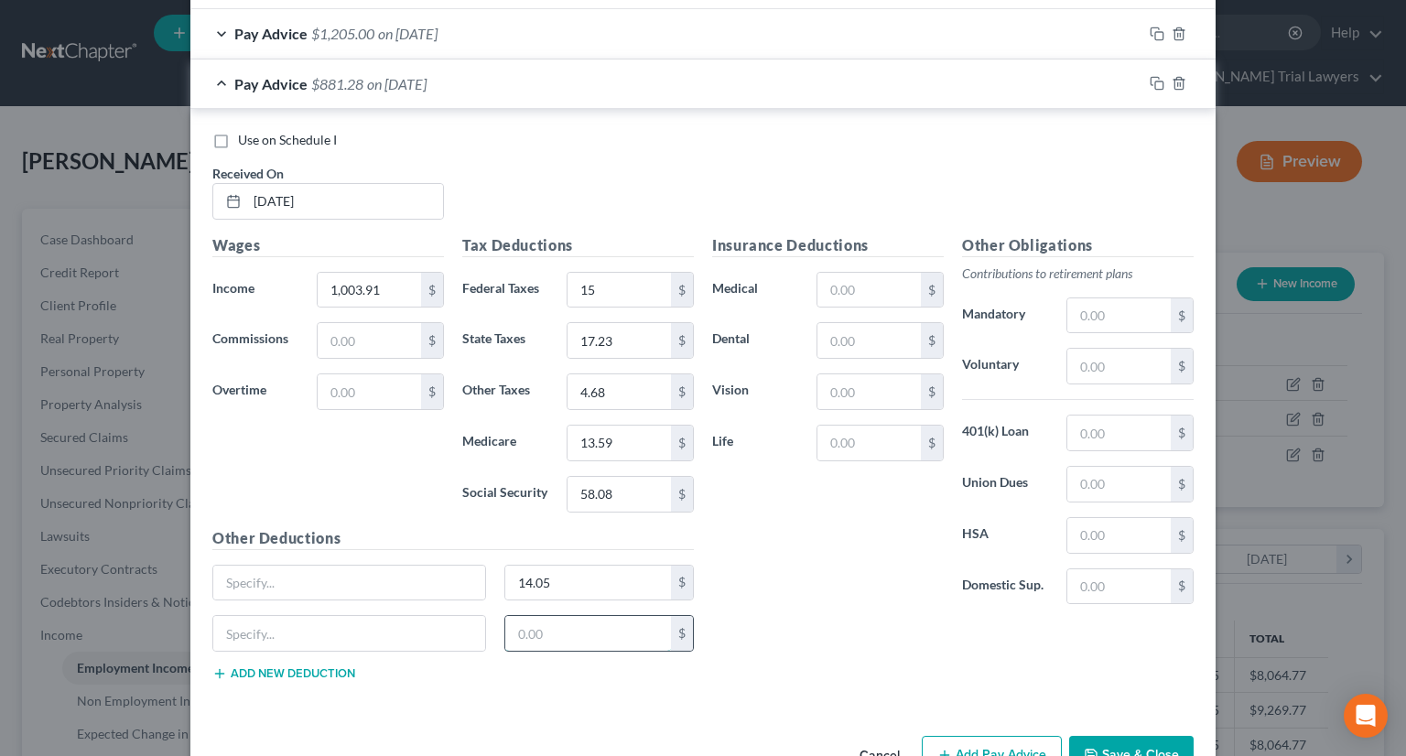
click at [516, 626] on input "text" at bounding box center [588, 633] width 167 height 35
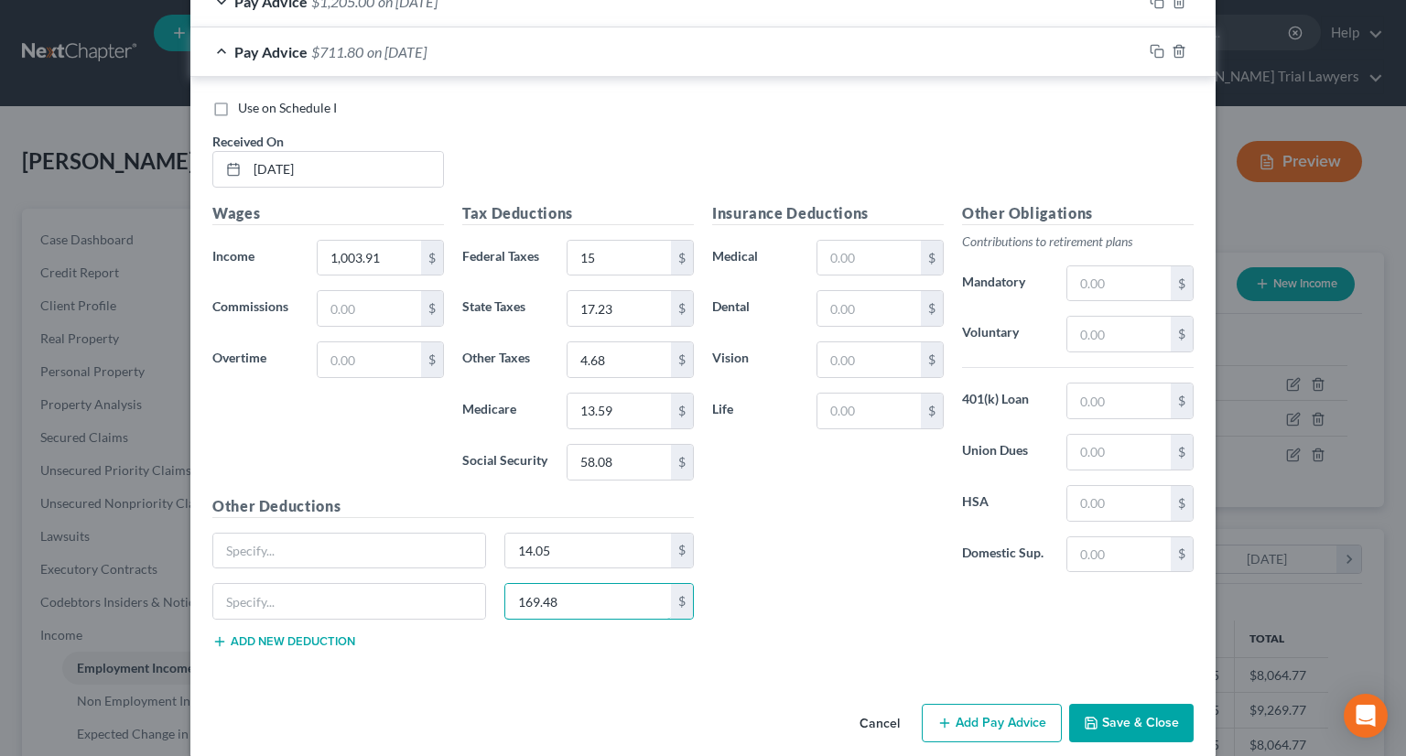
scroll to position [663, 0]
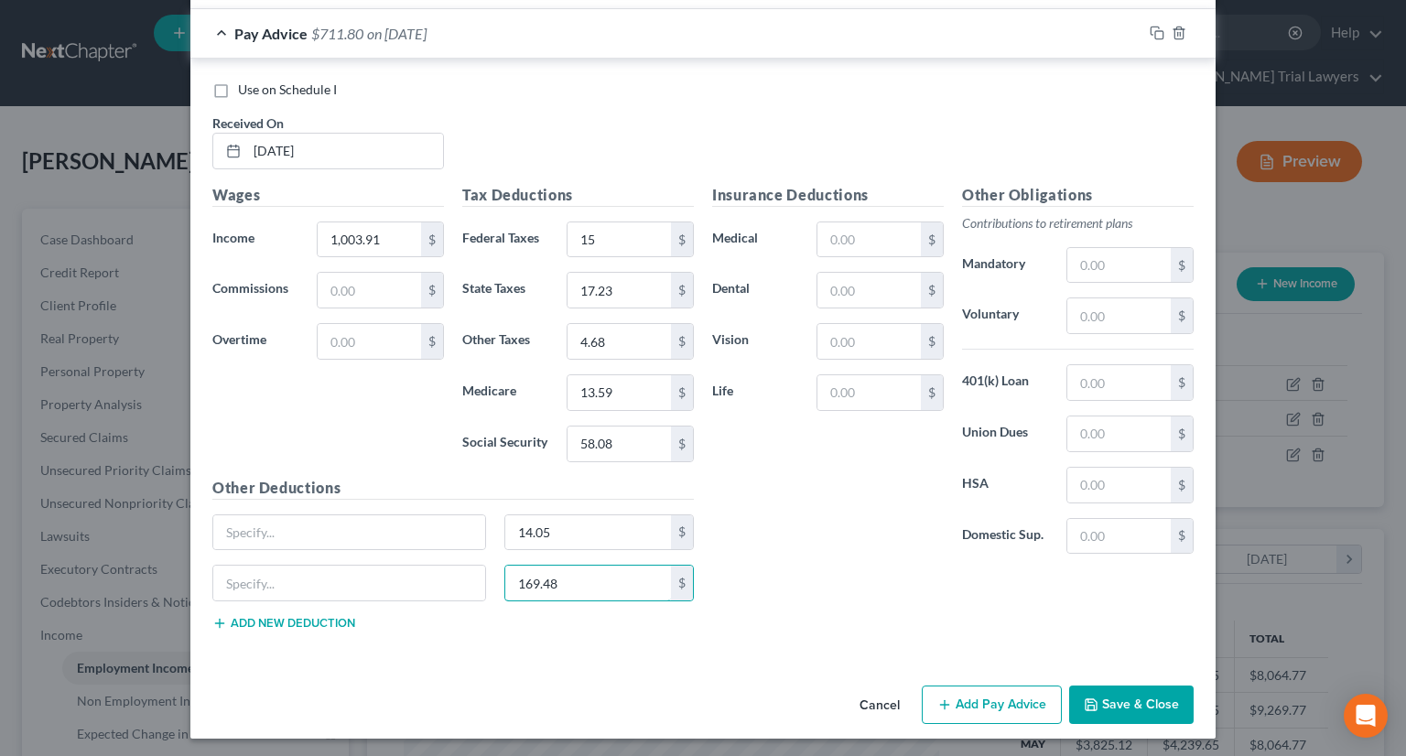
type input "169.48"
click at [941, 697] on icon "button" at bounding box center [944, 704] width 15 height 15
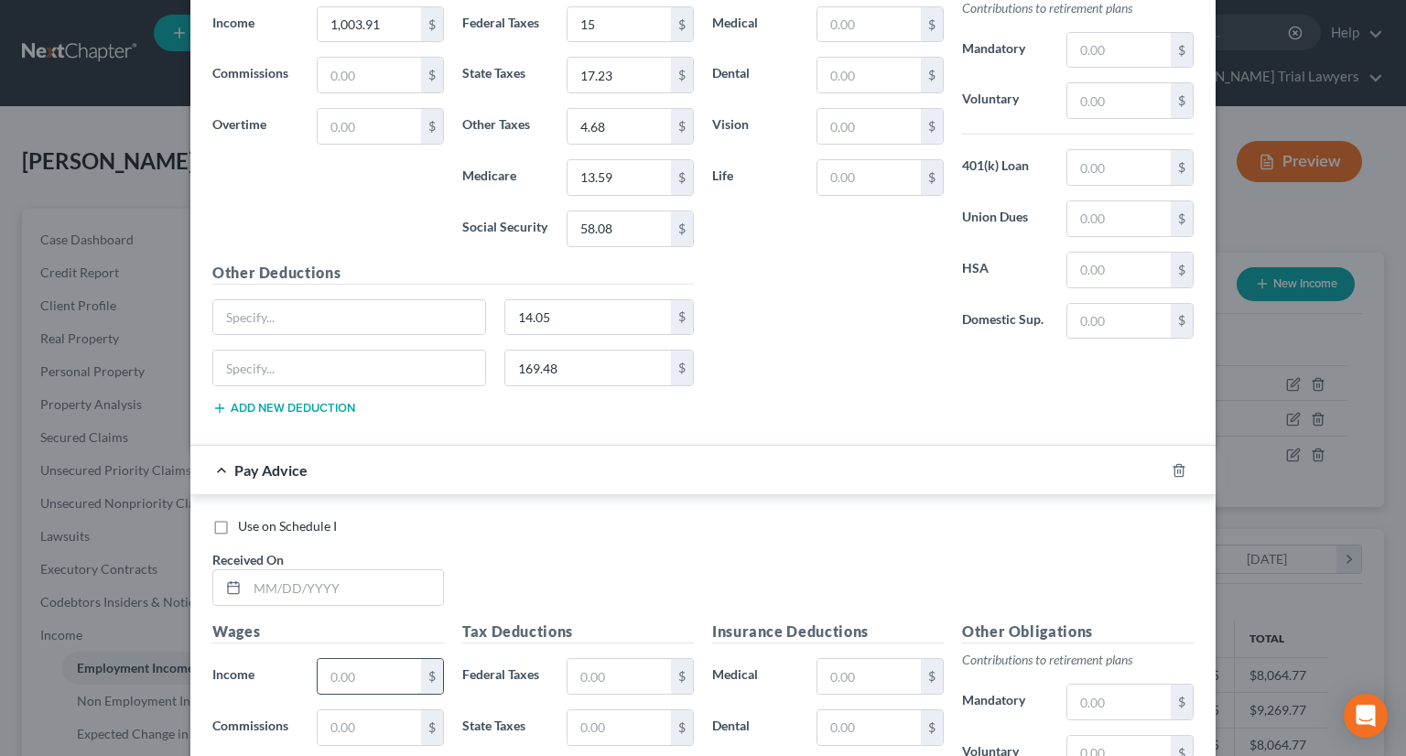
scroll to position [1029, 0]
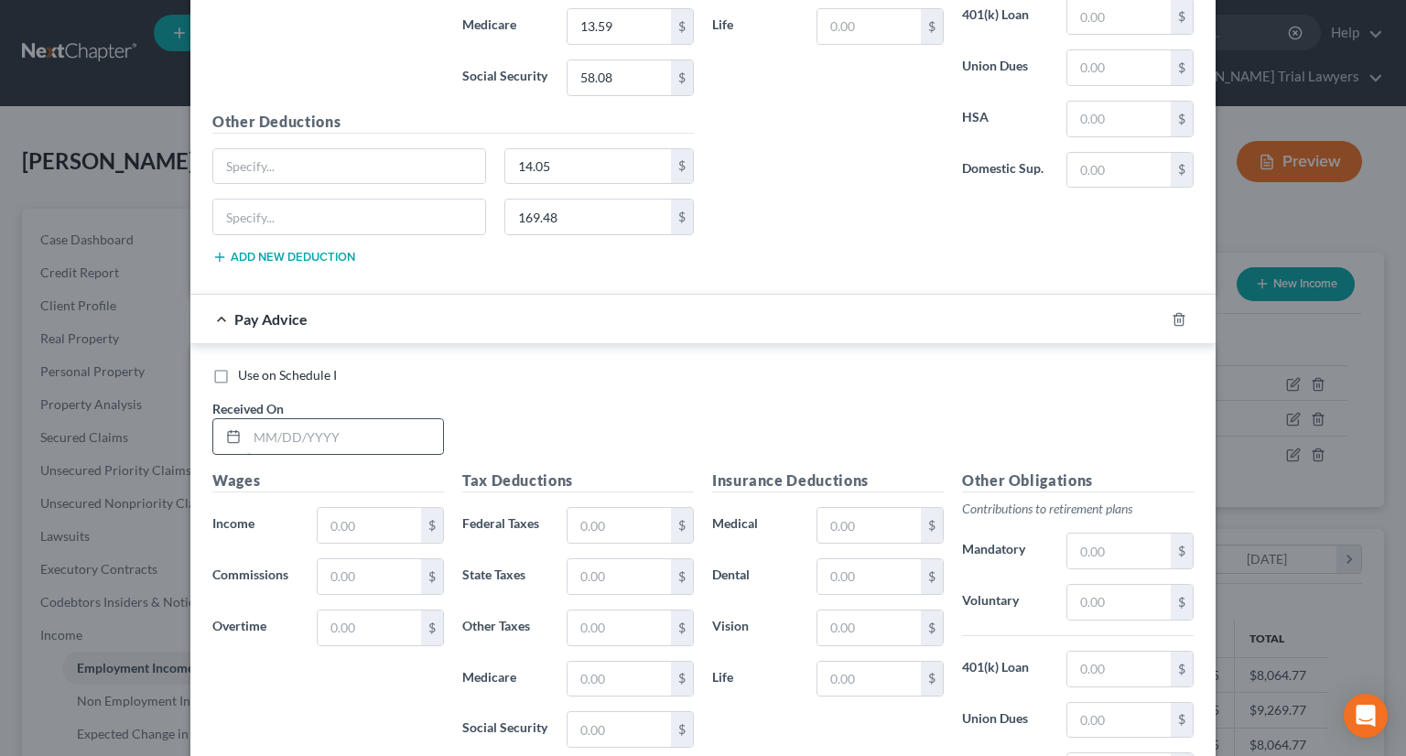
click at [333, 437] on input "text" at bounding box center [345, 436] width 196 height 35
type input "08/14/2025"
click at [358, 510] on input "text" at bounding box center [369, 525] width 103 height 35
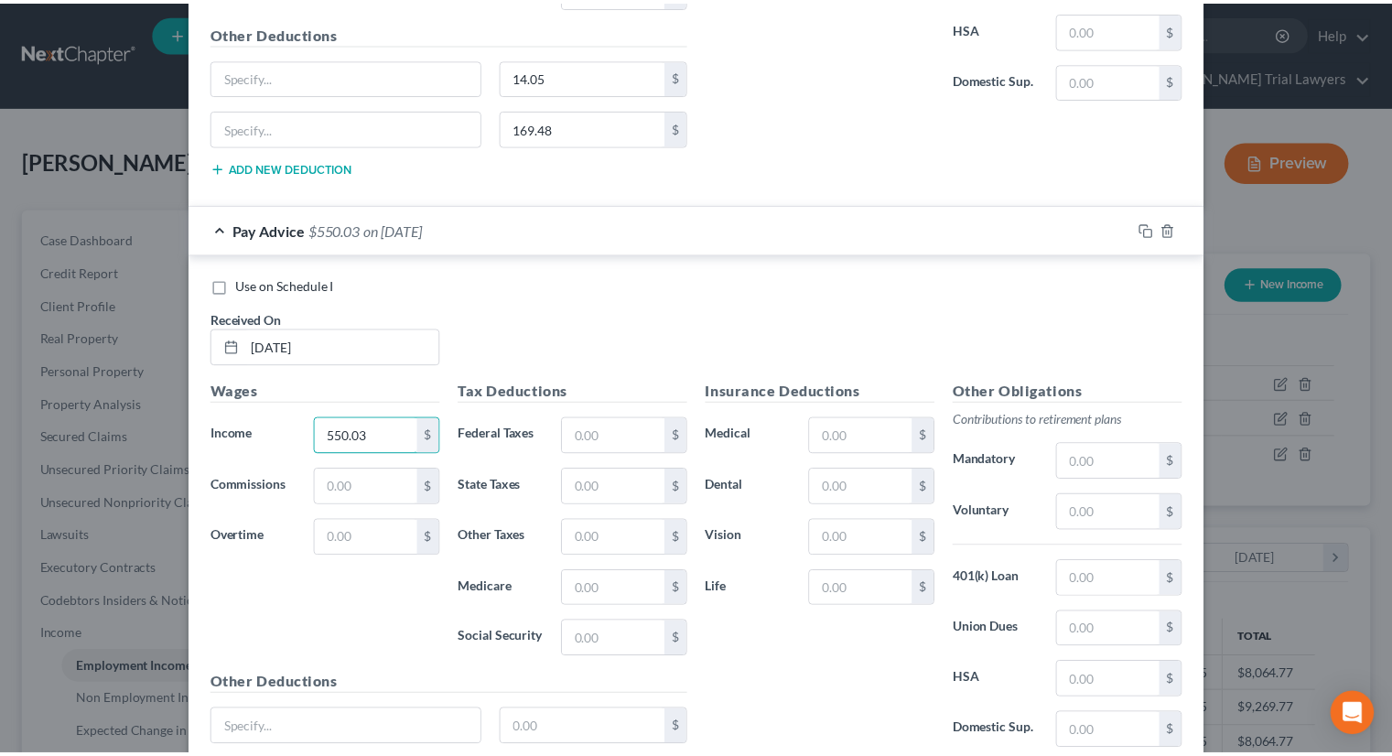
scroll to position [1262, 0]
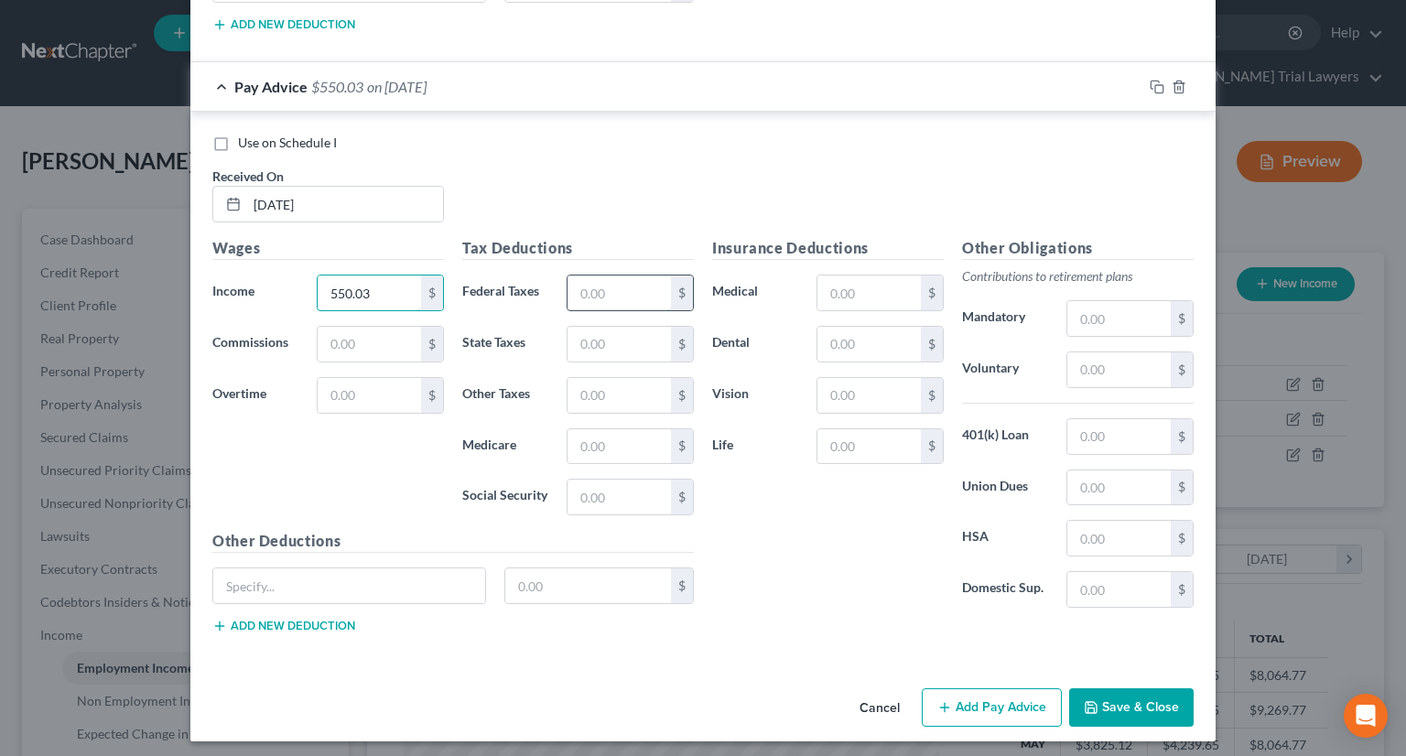
type input "550.03"
click at [627, 286] on input "text" at bounding box center [618, 292] width 103 height 35
type input "69.33"
click at [521, 573] on input "text" at bounding box center [588, 585] width 167 height 35
type input "3"
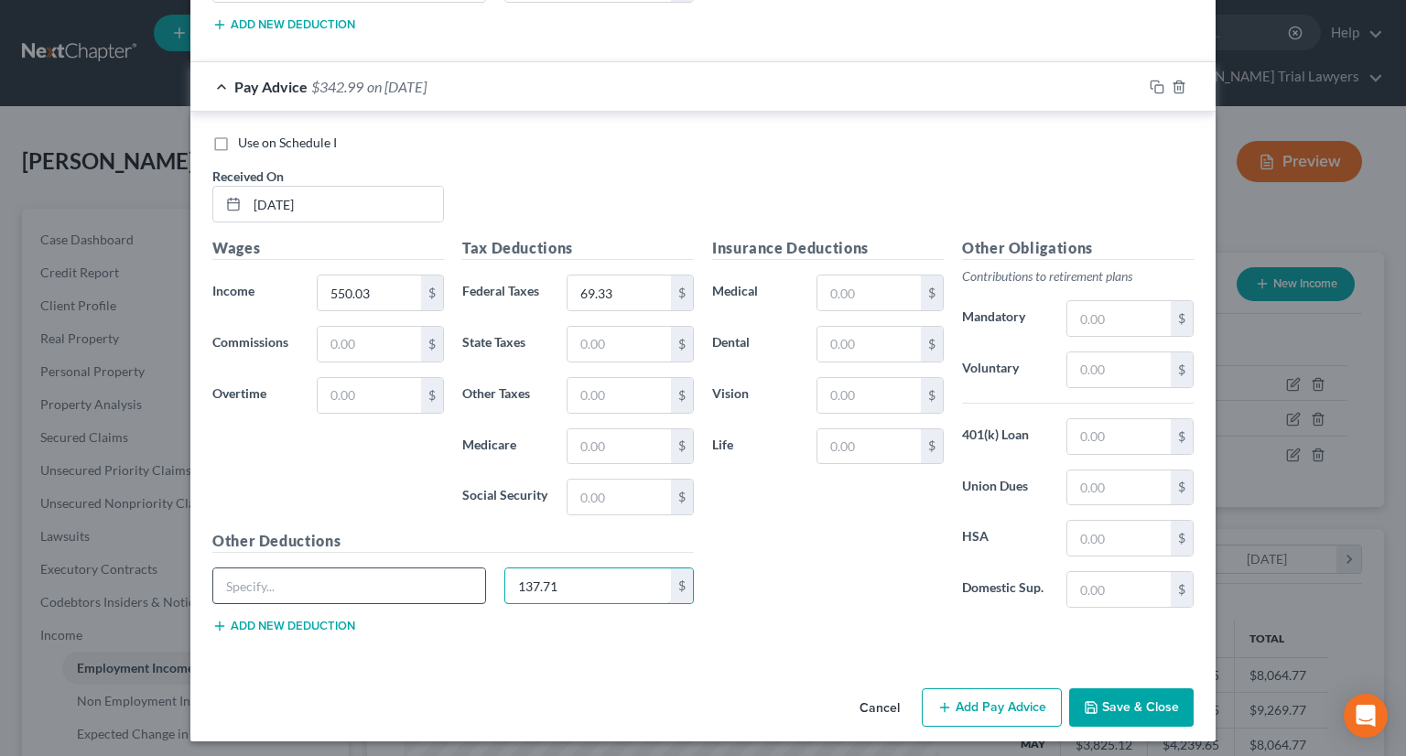
type input "137.71"
click at [309, 581] on input "text" at bounding box center [349, 585] width 272 height 35
type input "e"
type input "deductions"
click at [1156, 698] on button "Save & Close" at bounding box center [1131, 707] width 124 height 38
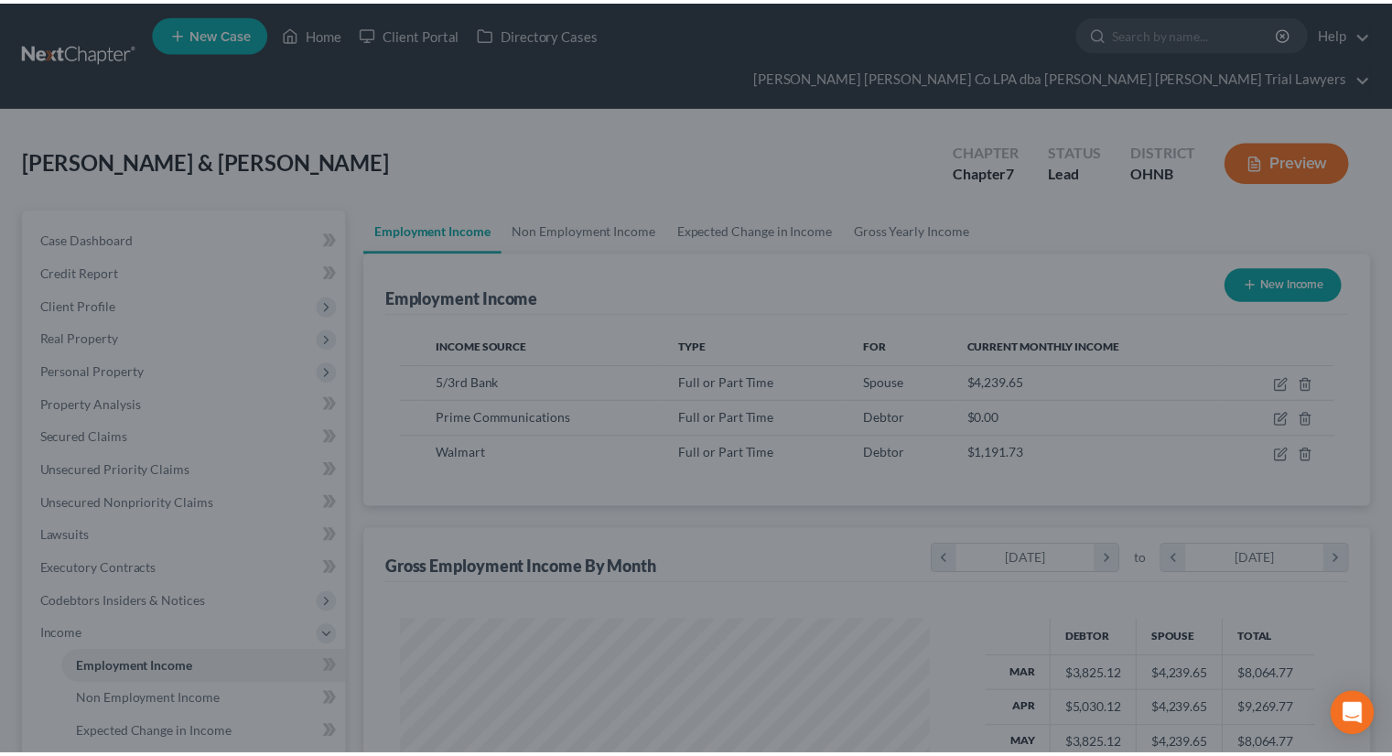
scroll to position [914745, 914505]
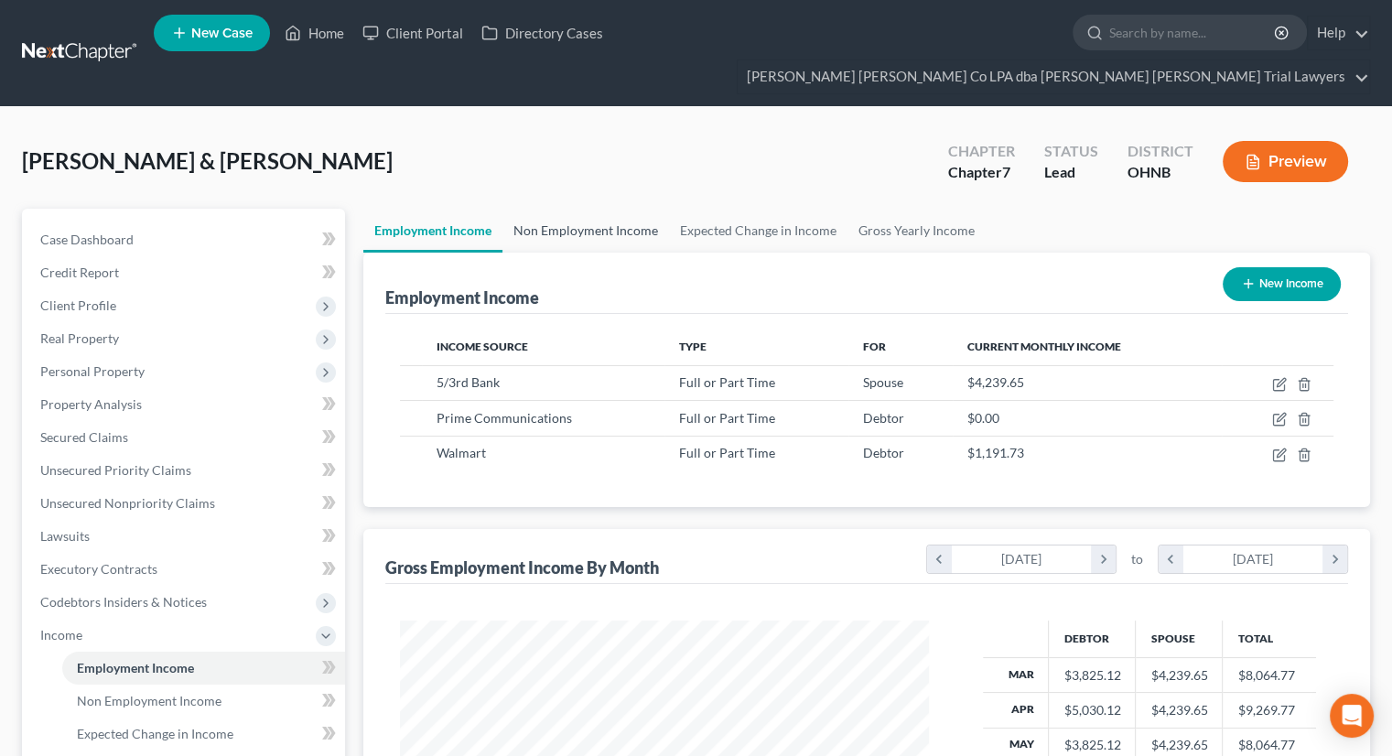
click at [611, 209] on link "Non Employment Income" at bounding box center [585, 231] width 167 height 44
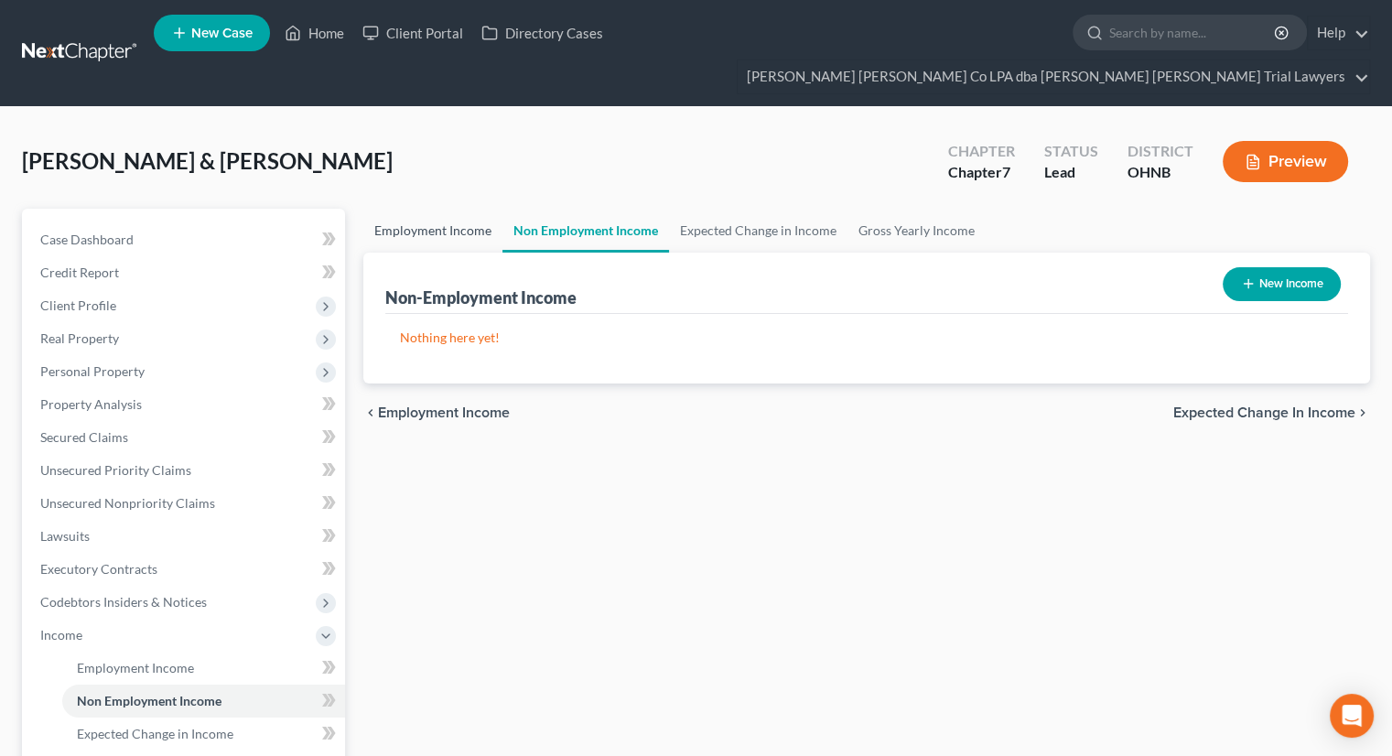
drag, startPoint x: 458, startPoint y: 203, endPoint x: 488, endPoint y: 202, distance: 30.2
click at [457, 209] on link "Employment Income" at bounding box center [432, 231] width 139 height 44
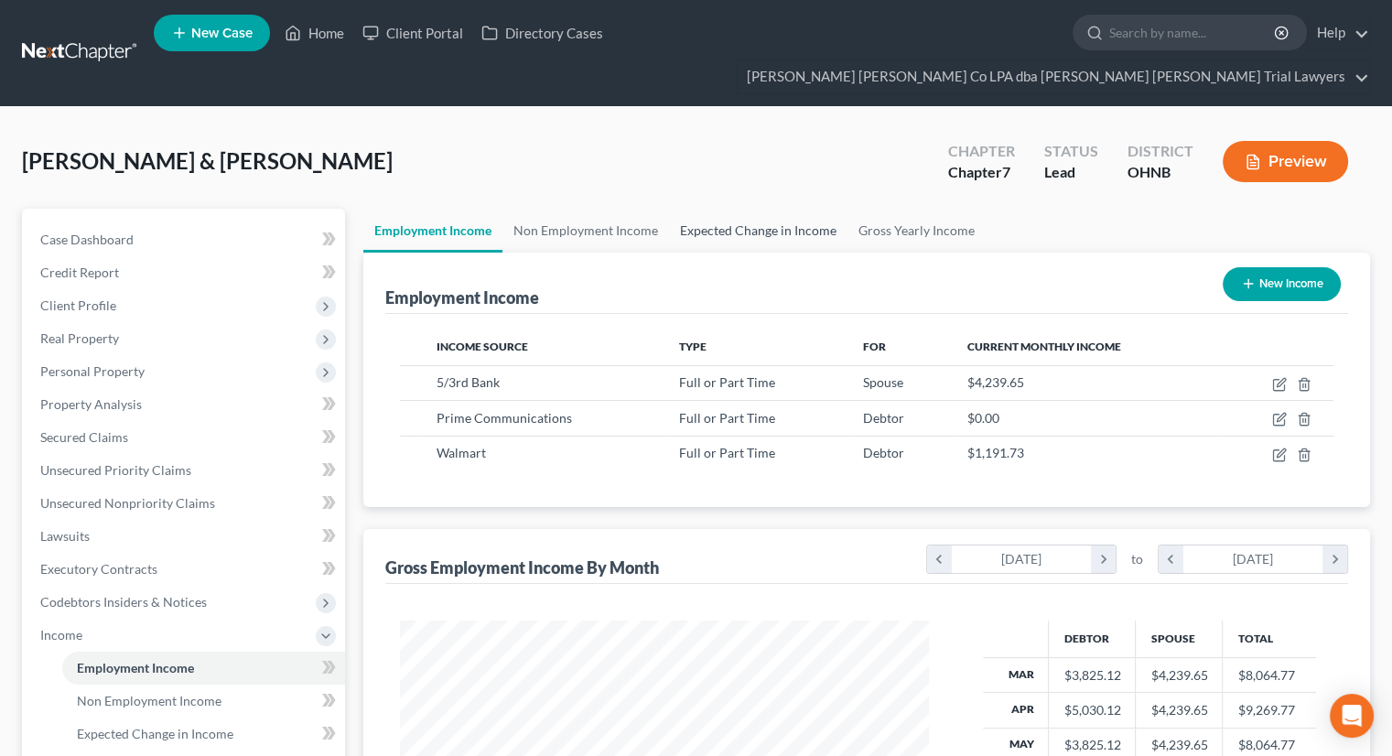
scroll to position [326, 565]
click at [692, 209] on link "Expected Change in Income" at bounding box center [758, 231] width 178 height 44
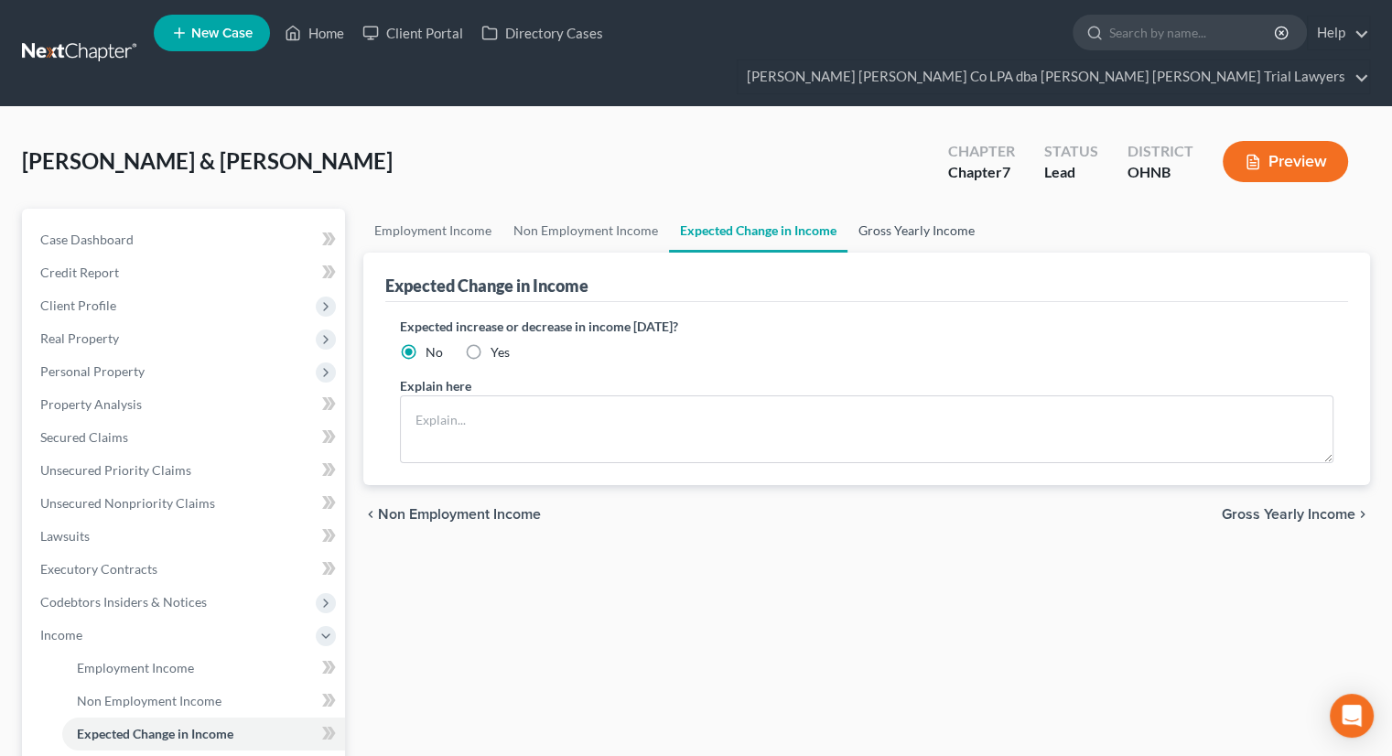
click at [900, 209] on link "Gross Yearly Income" at bounding box center [916, 231] width 138 height 44
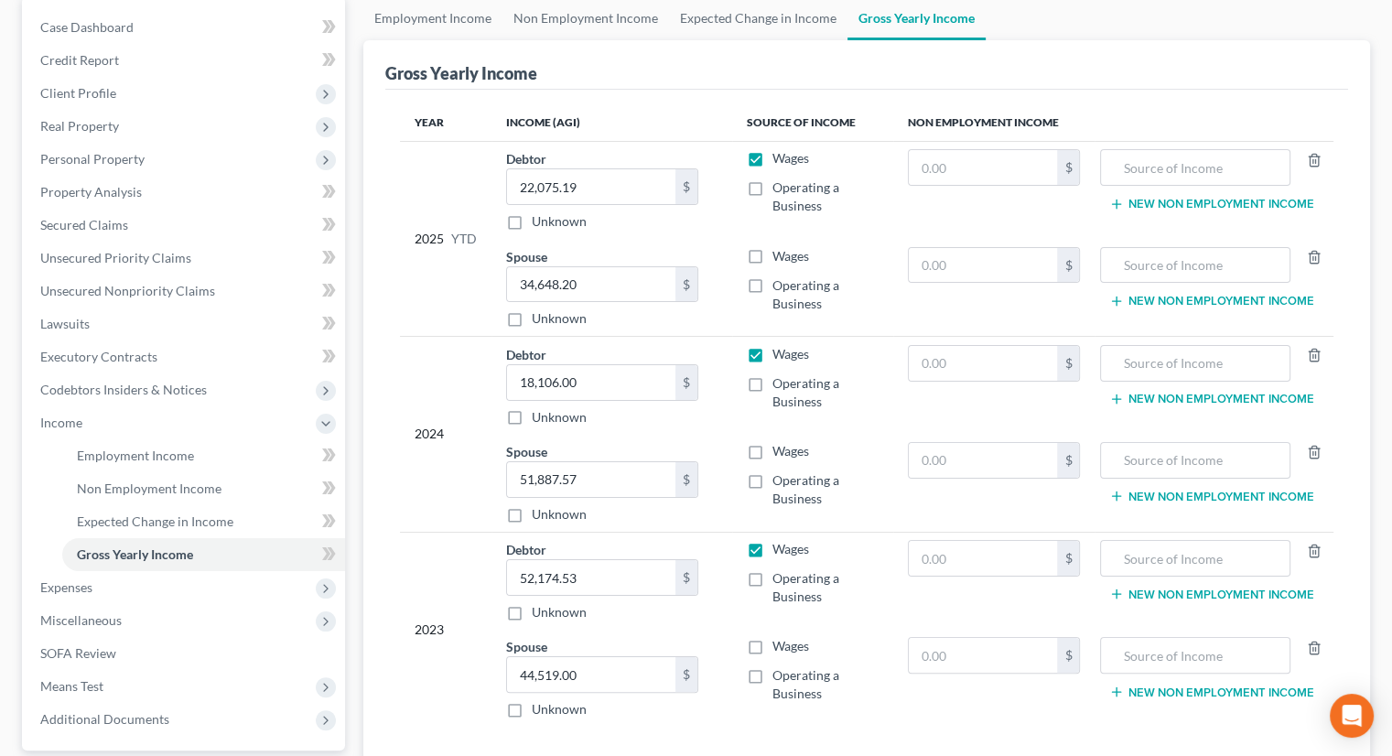
scroll to position [275, 0]
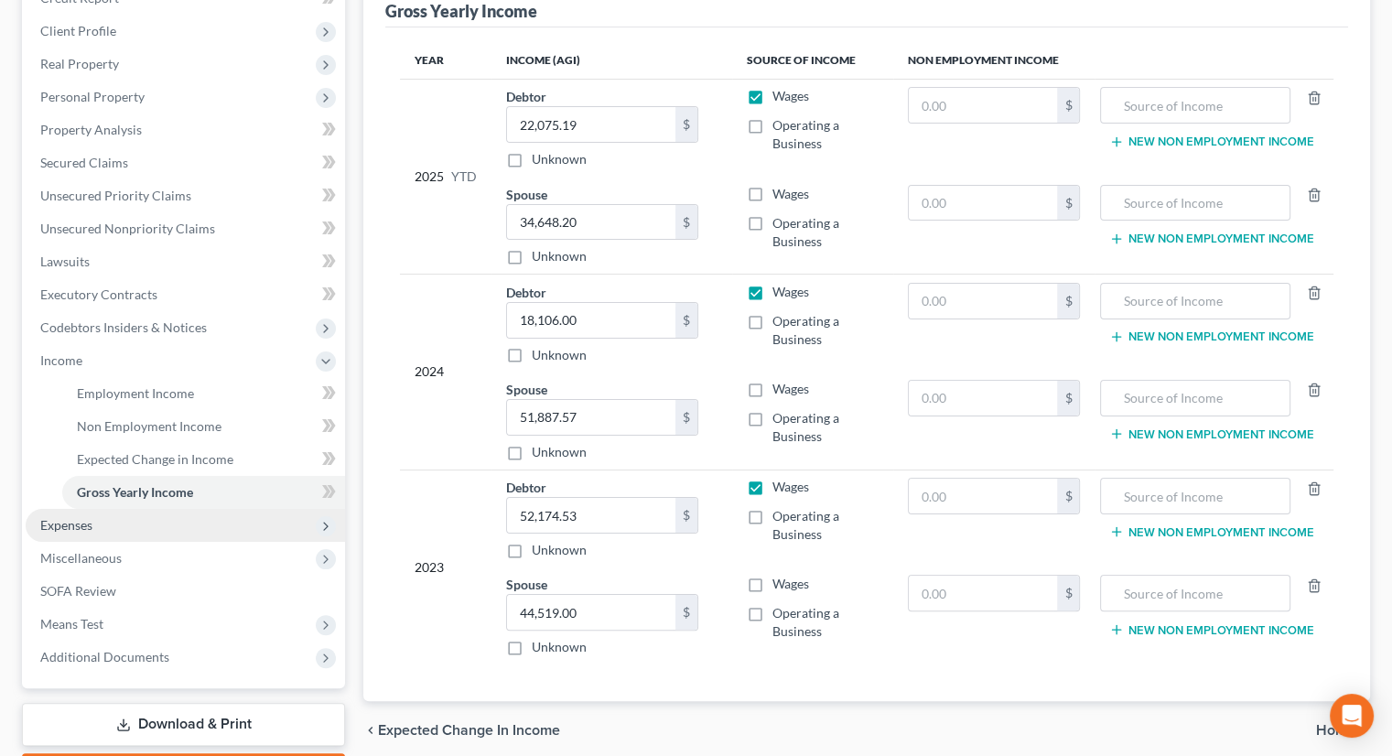
click at [128, 509] on span "Expenses" at bounding box center [185, 525] width 319 height 33
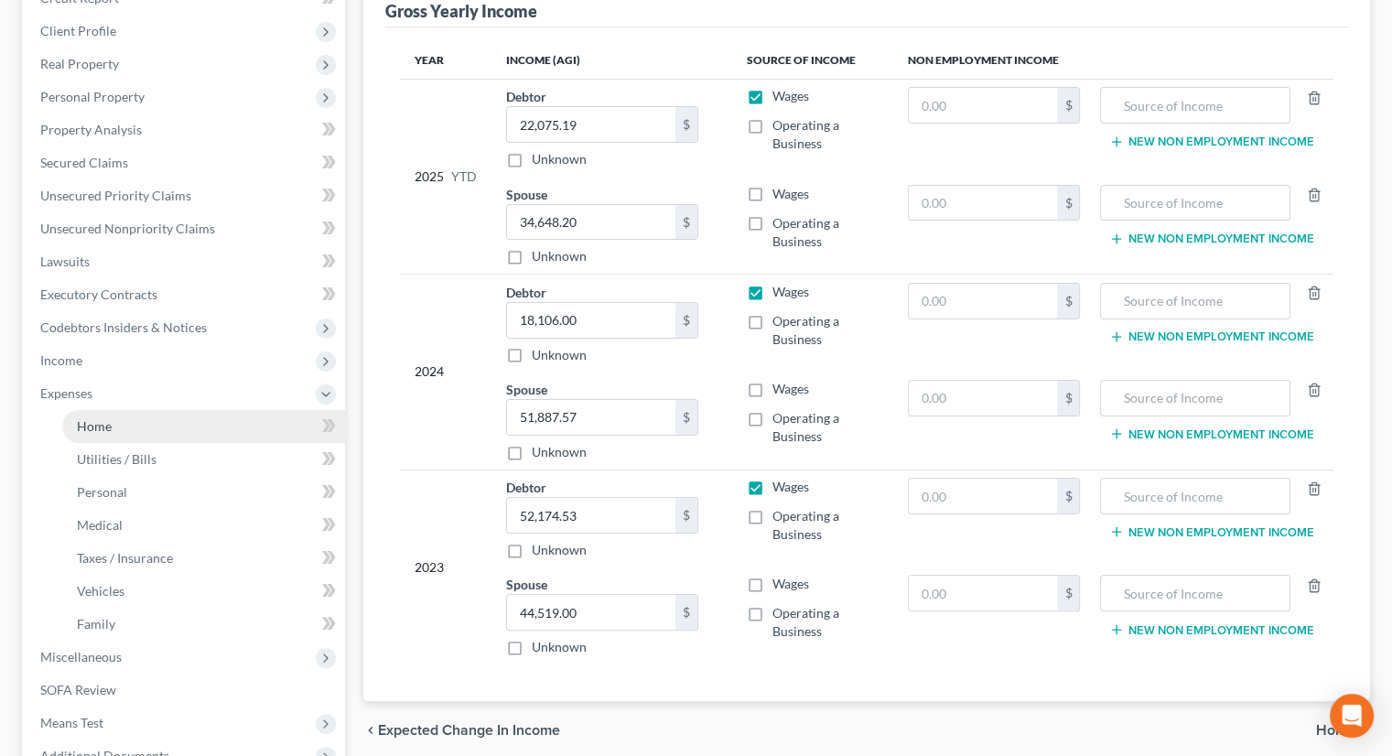
click at [121, 410] on link "Home" at bounding box center [203, 426] width 283 height 33
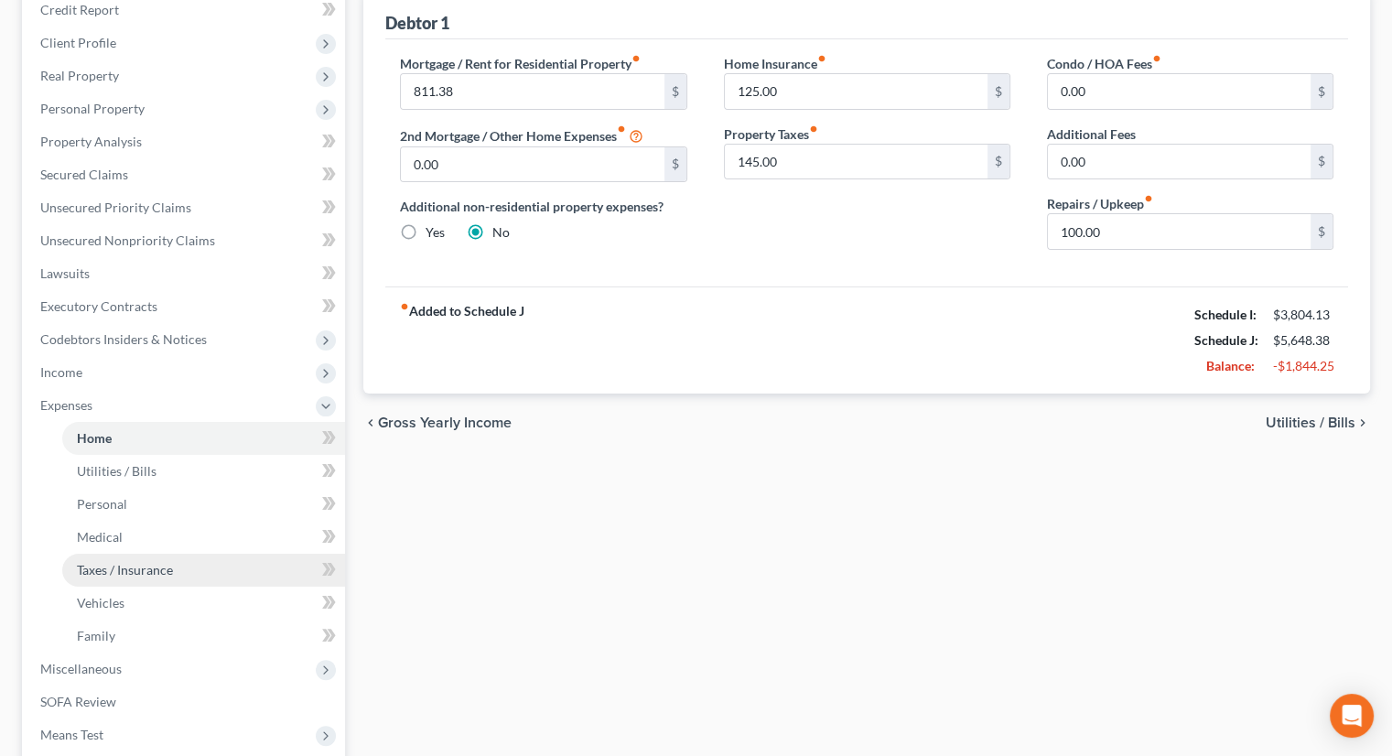
scroll to position [275, 0]
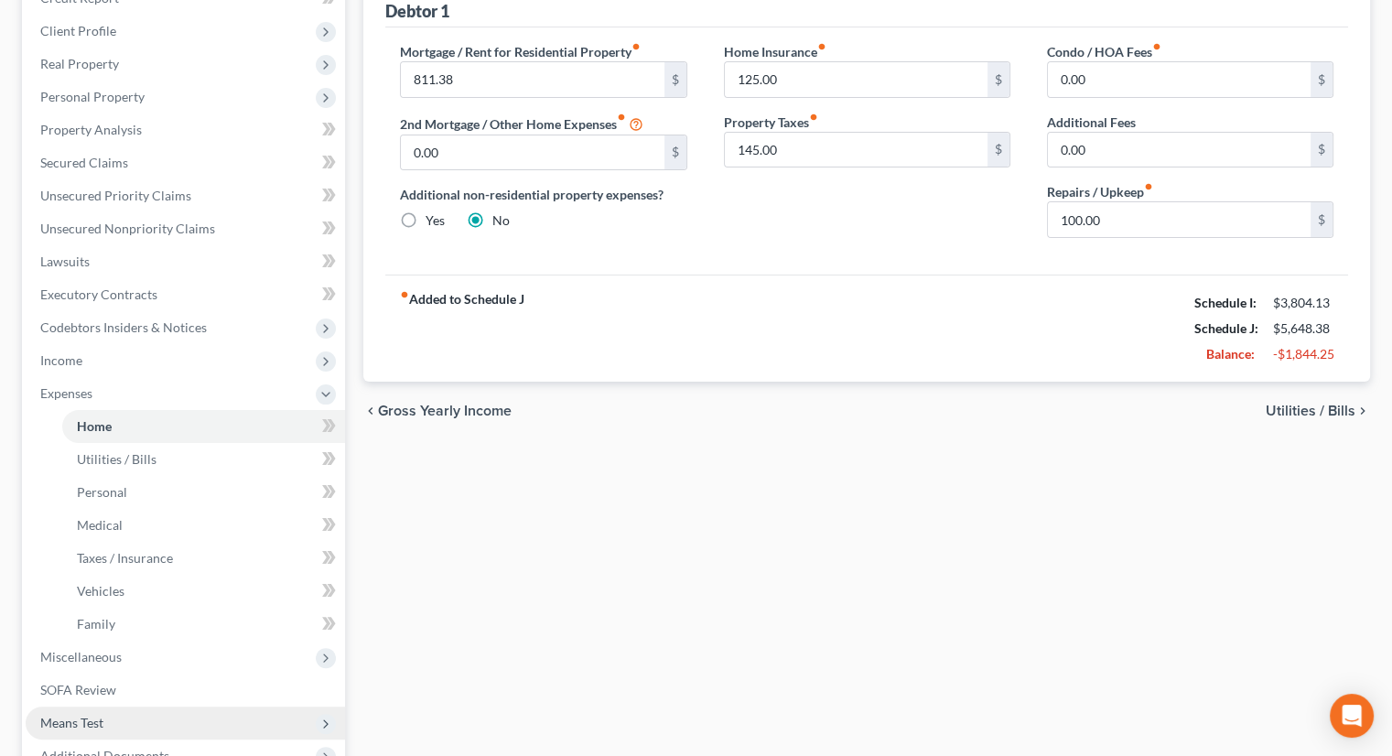
click at [128, 706] on span "Means Test" at bounding box center [185, 722] width 319 height 33
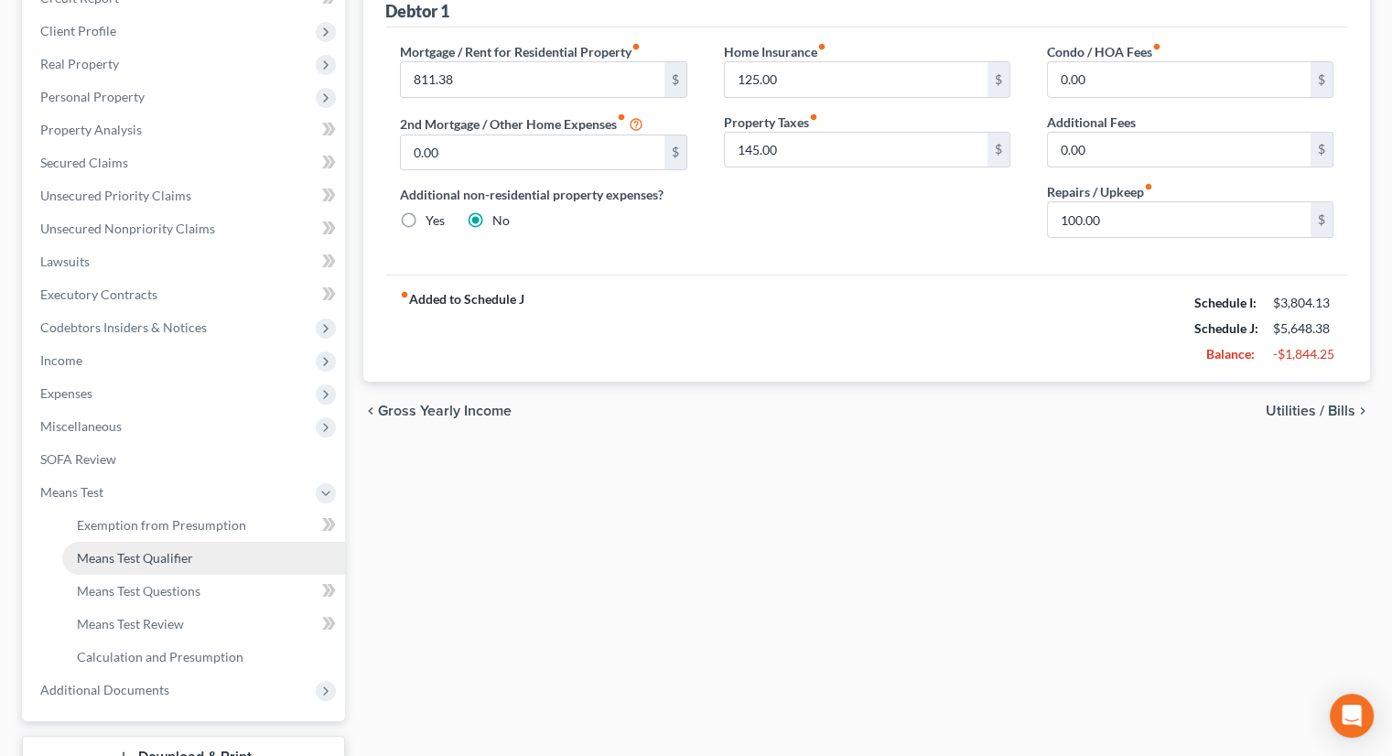
click at [157, 550] on span "Means Test Qualifier" at bounding box center [135, 558] width 116 height 16
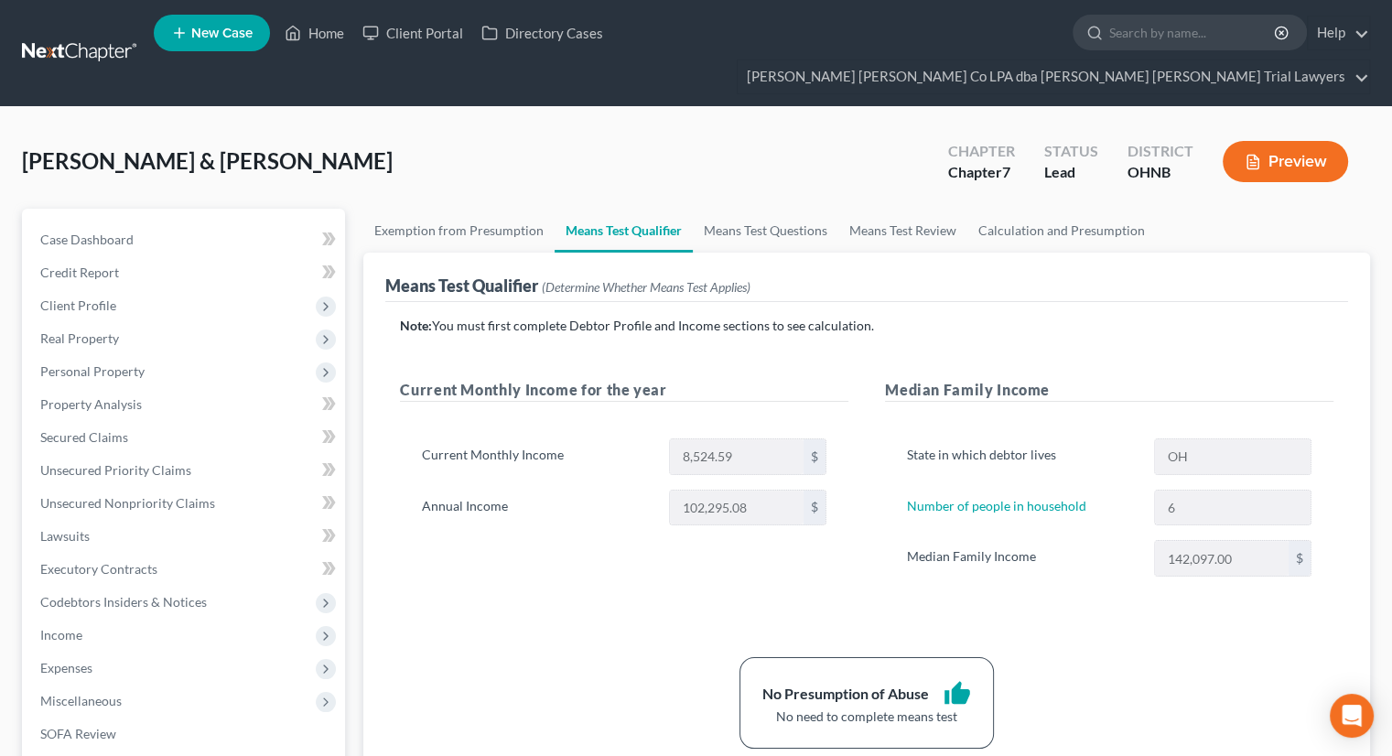
scroll to position [183, 0]
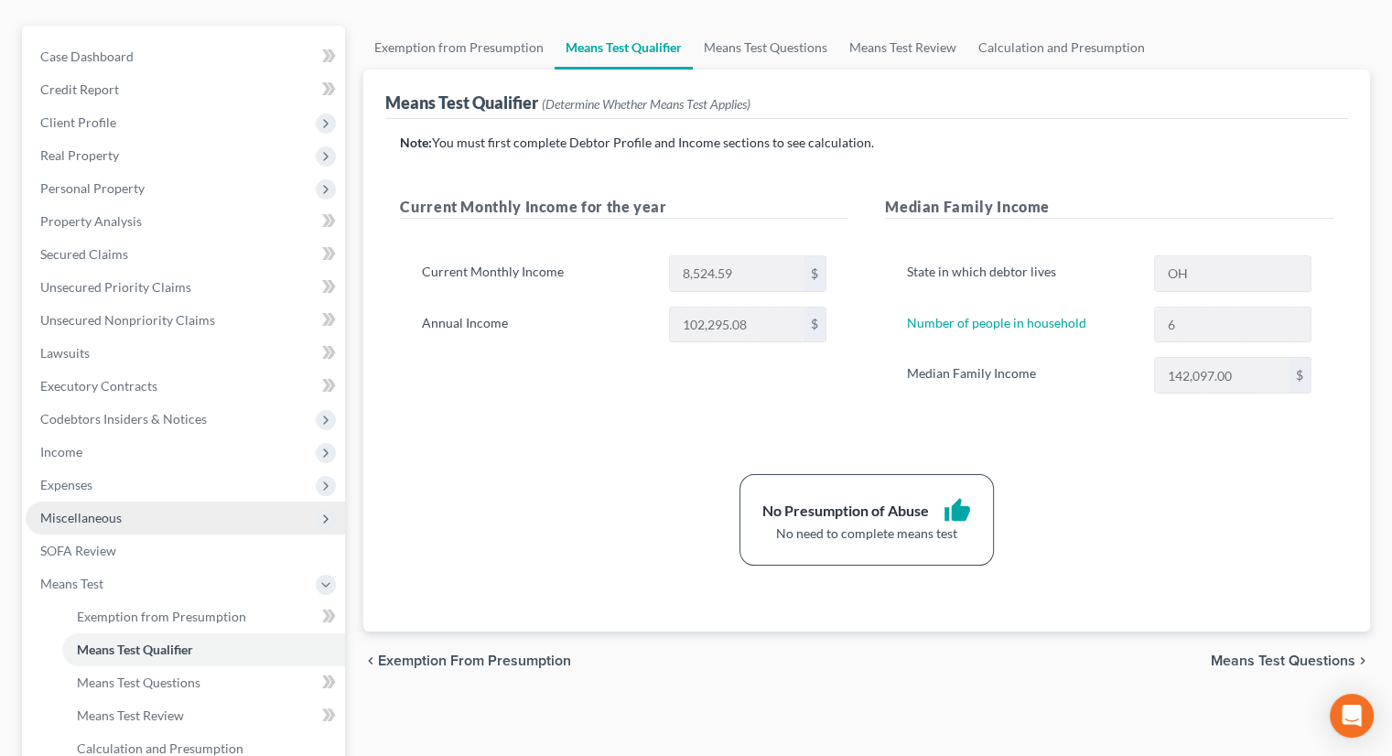
click at [87, 501] on span "Miscellaneous" at bounding box center [185, 517] width 319 height 33
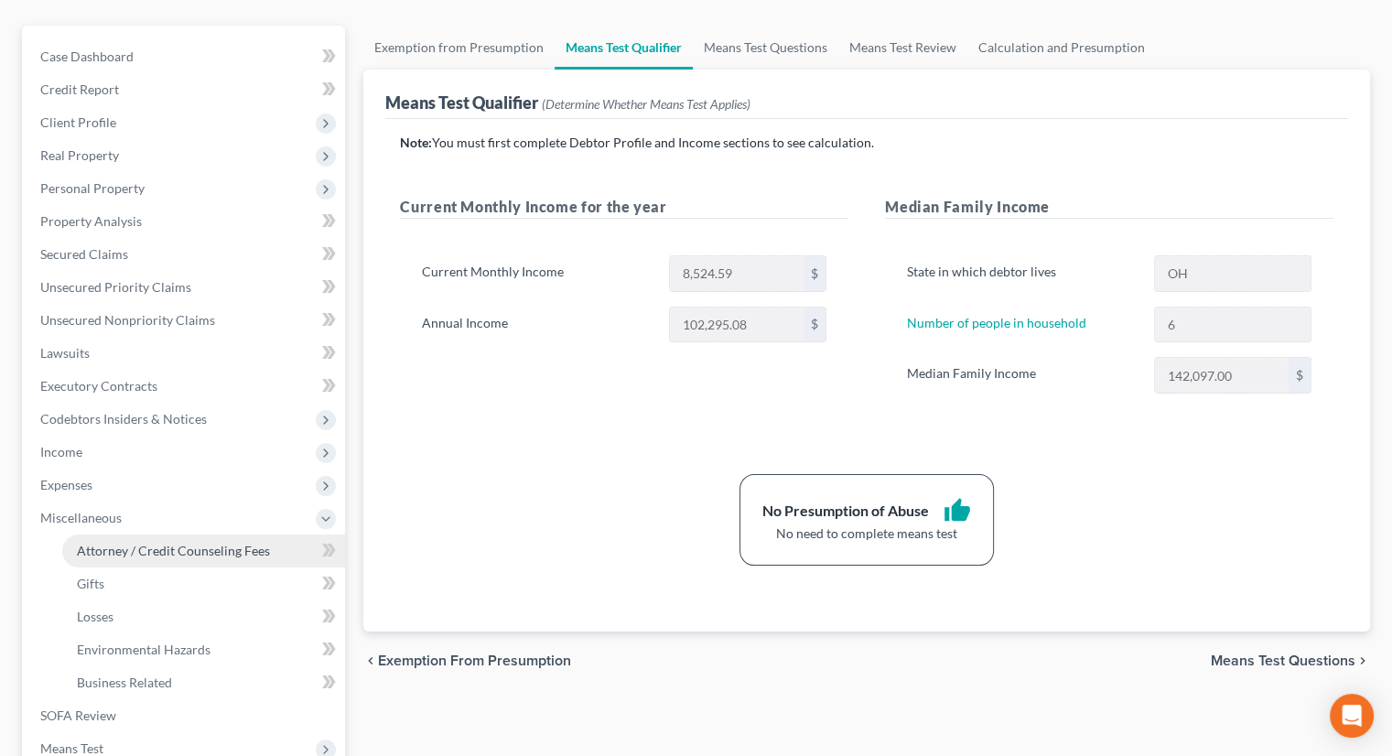
click at [113, 534] on link "Attorney / Credit Counseling Fees" at bounding box center [203, 550] width 283 height 33
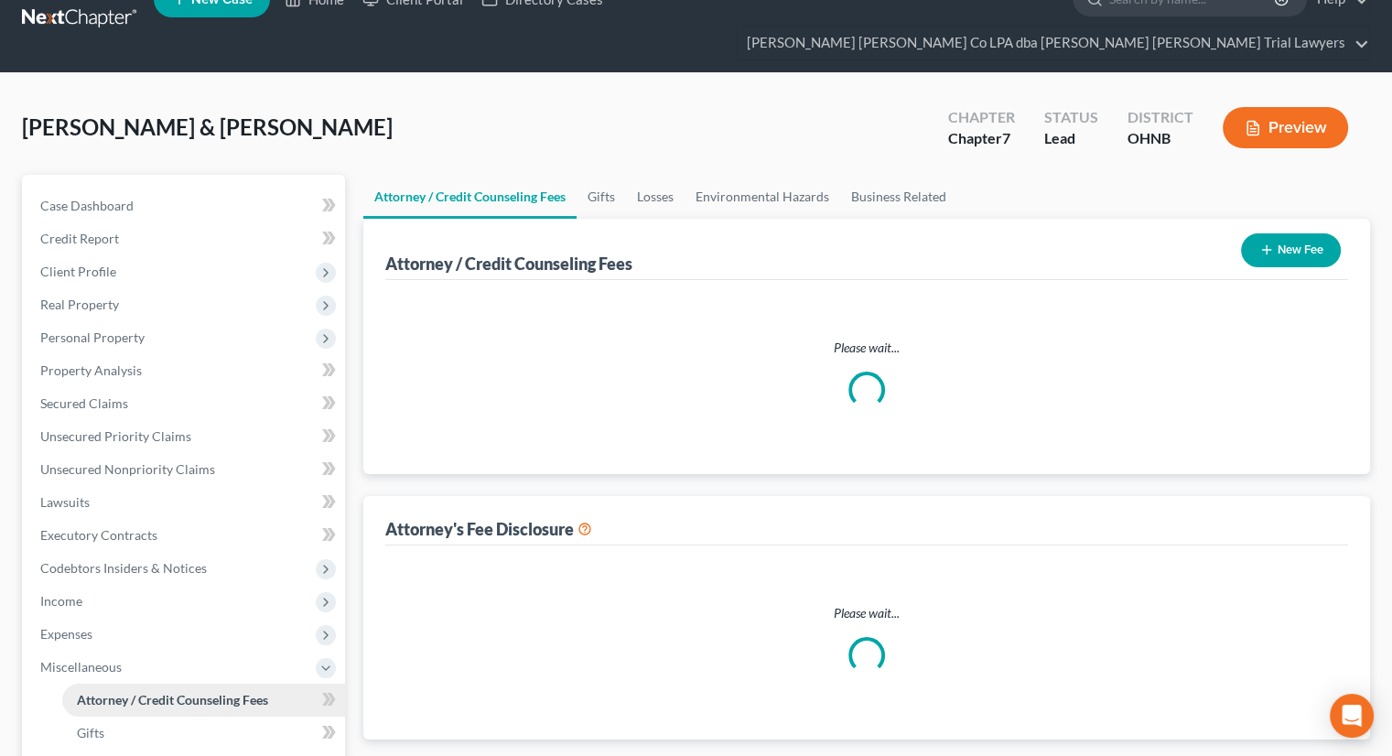
select select "0"
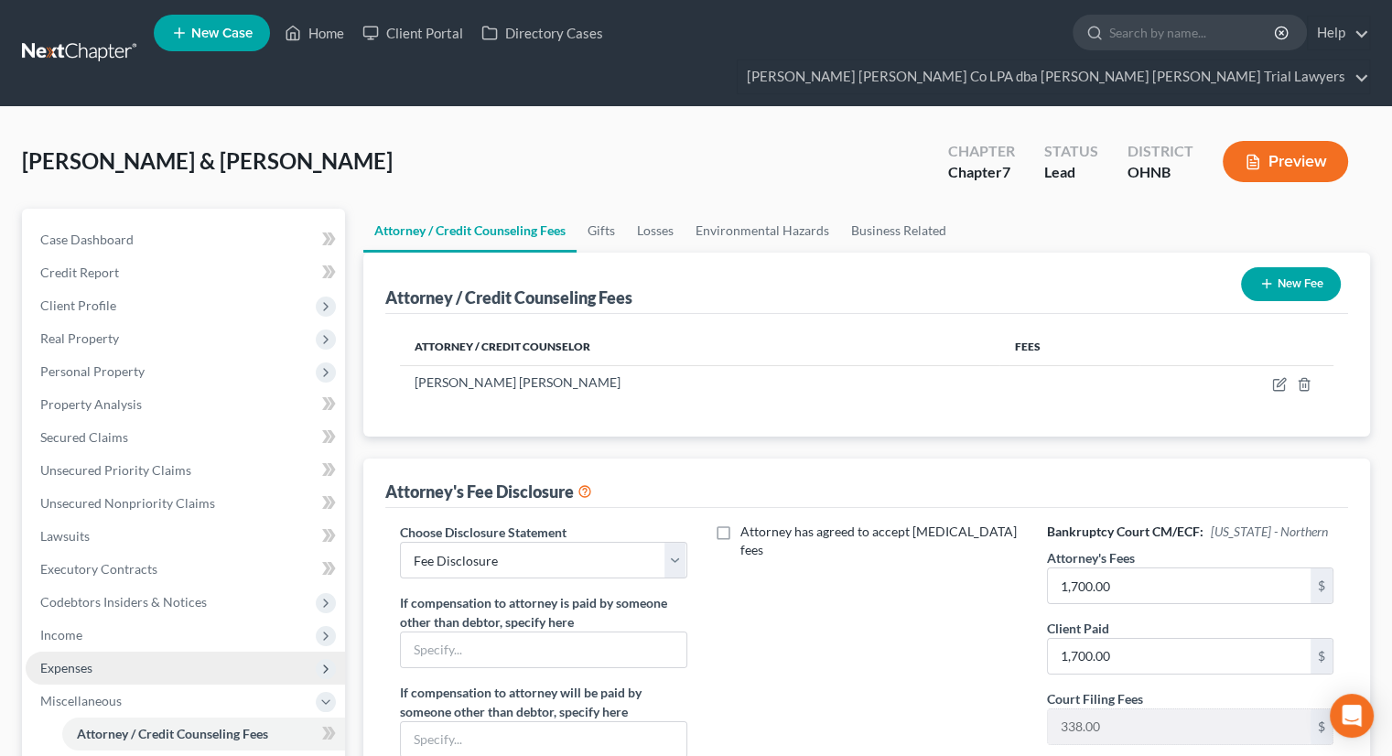
click at [106, 652] on span "Expenses" at bounding box center [185, 668] width 319 height 33
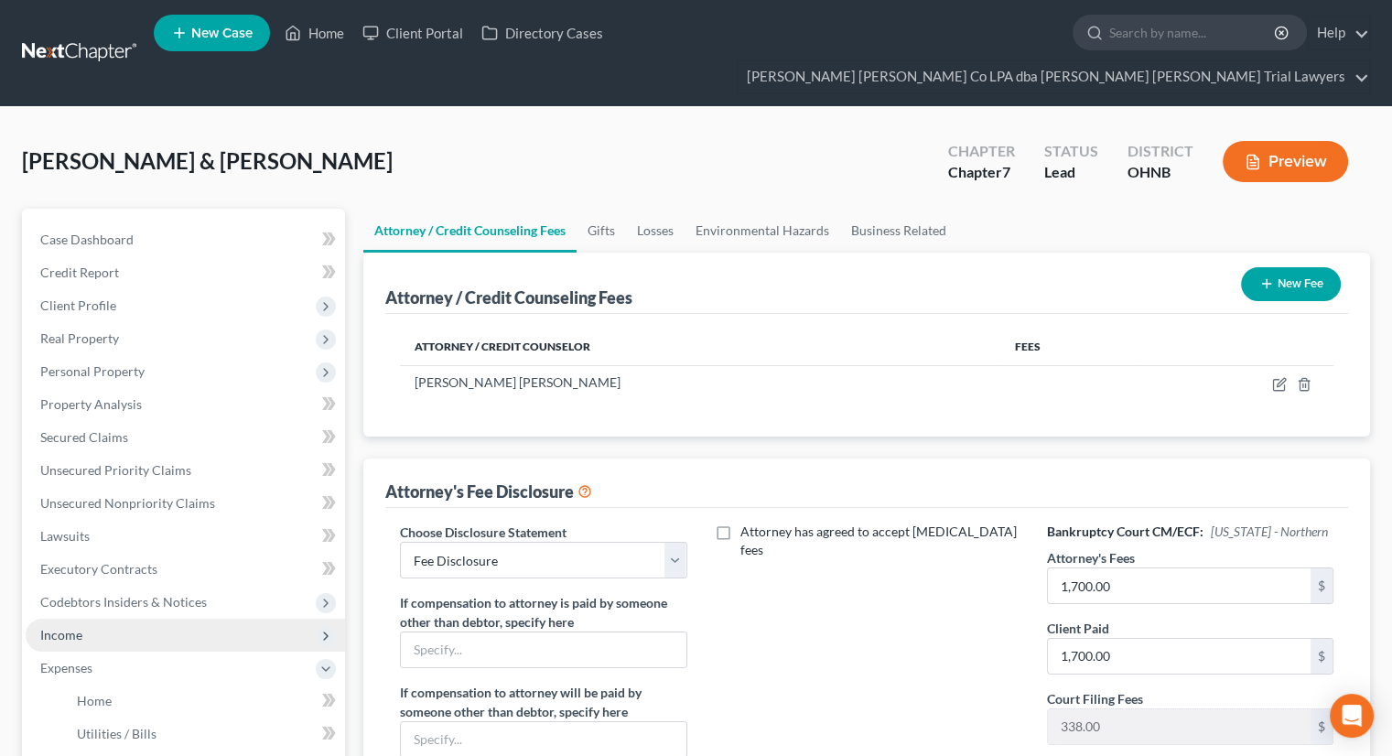
click at [102, 619] on span "Income" at bounding box center [185, 635] width 319 height 33
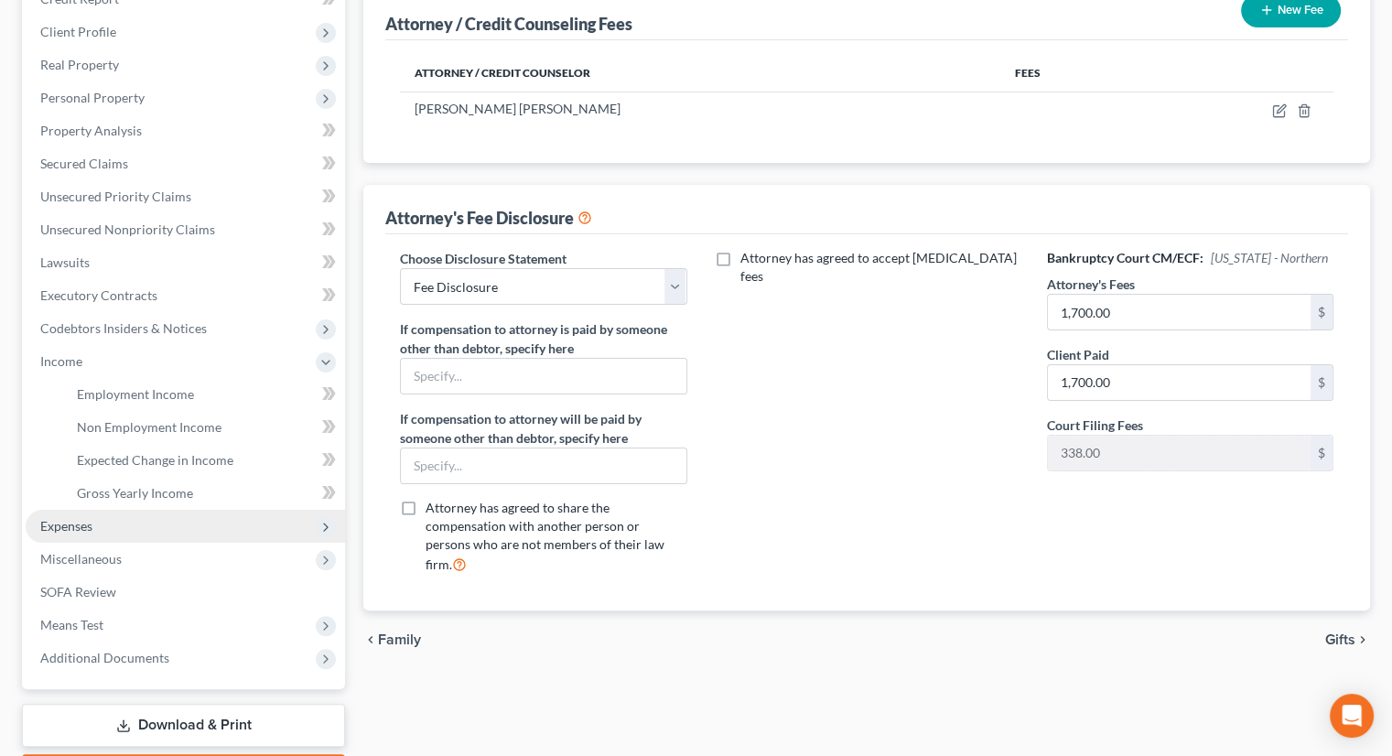
scroll to position [275, 0]
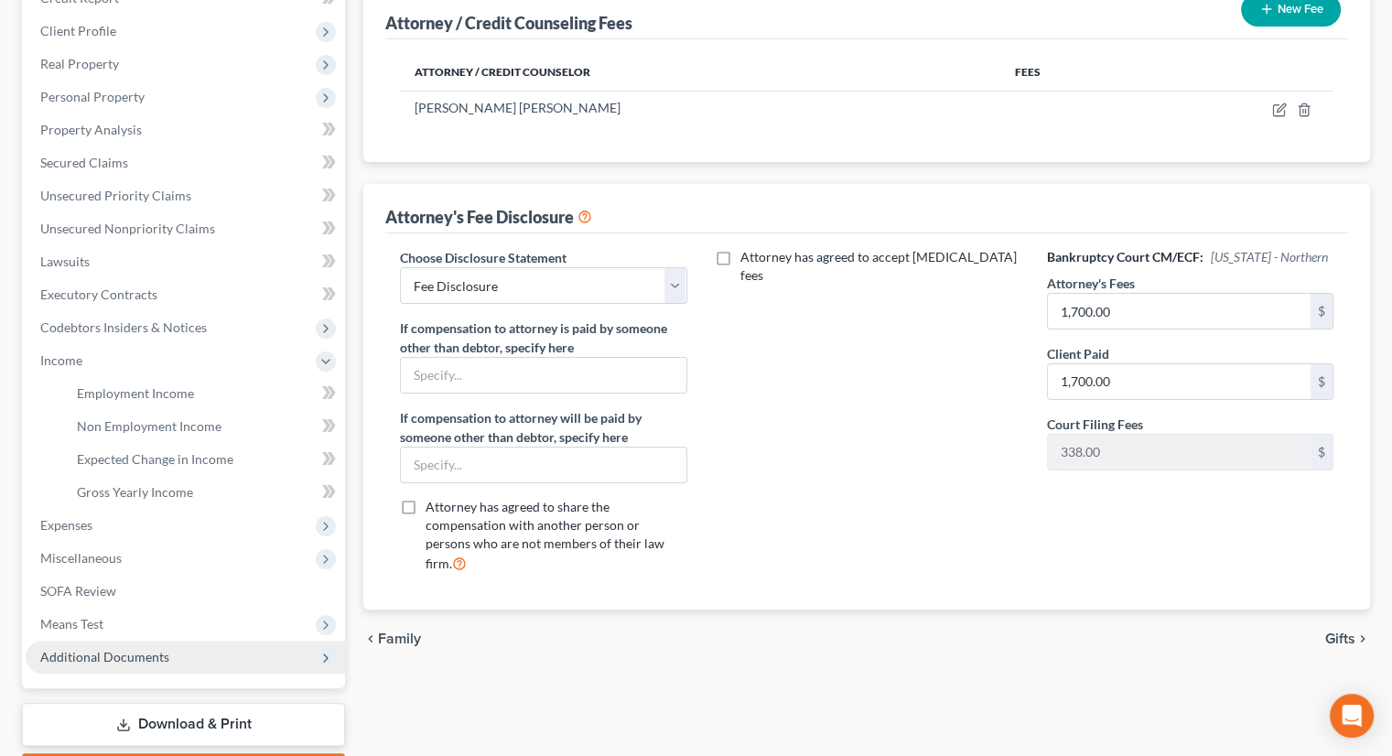
click at [161, 649] on span "Additional Documents" at bounding box center [104, 657] width 129 height 16
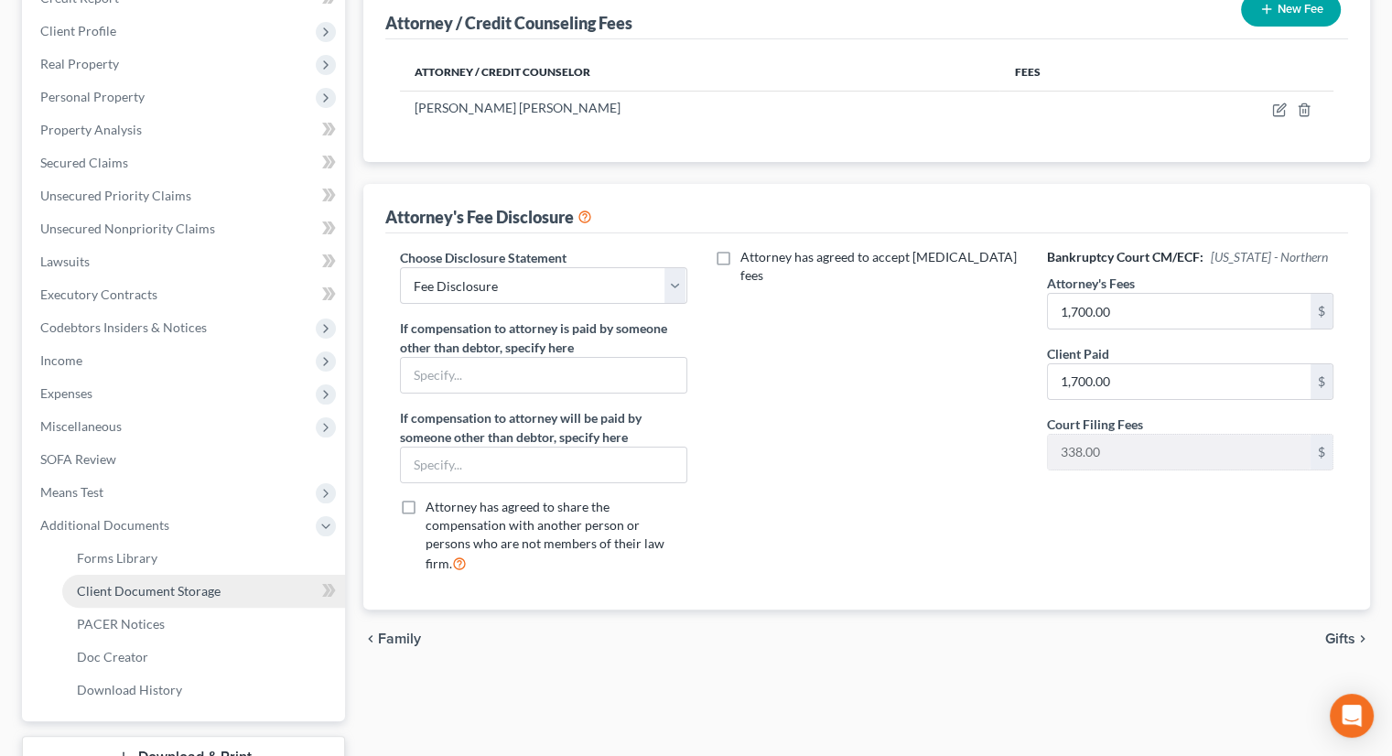
click at [168, 583] on span "Client Document Storage" at bounding box center [149, 591] width 144 height 16
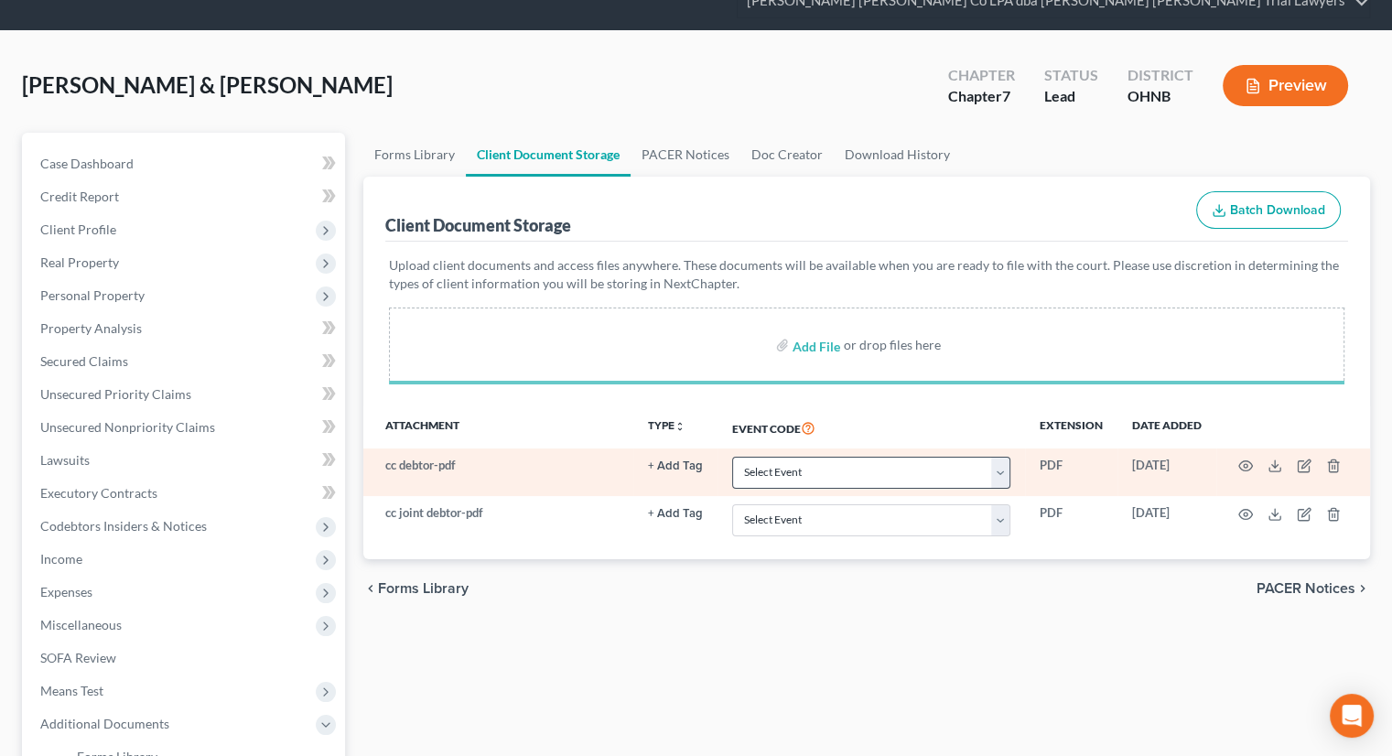
scroll to position [275, 0]
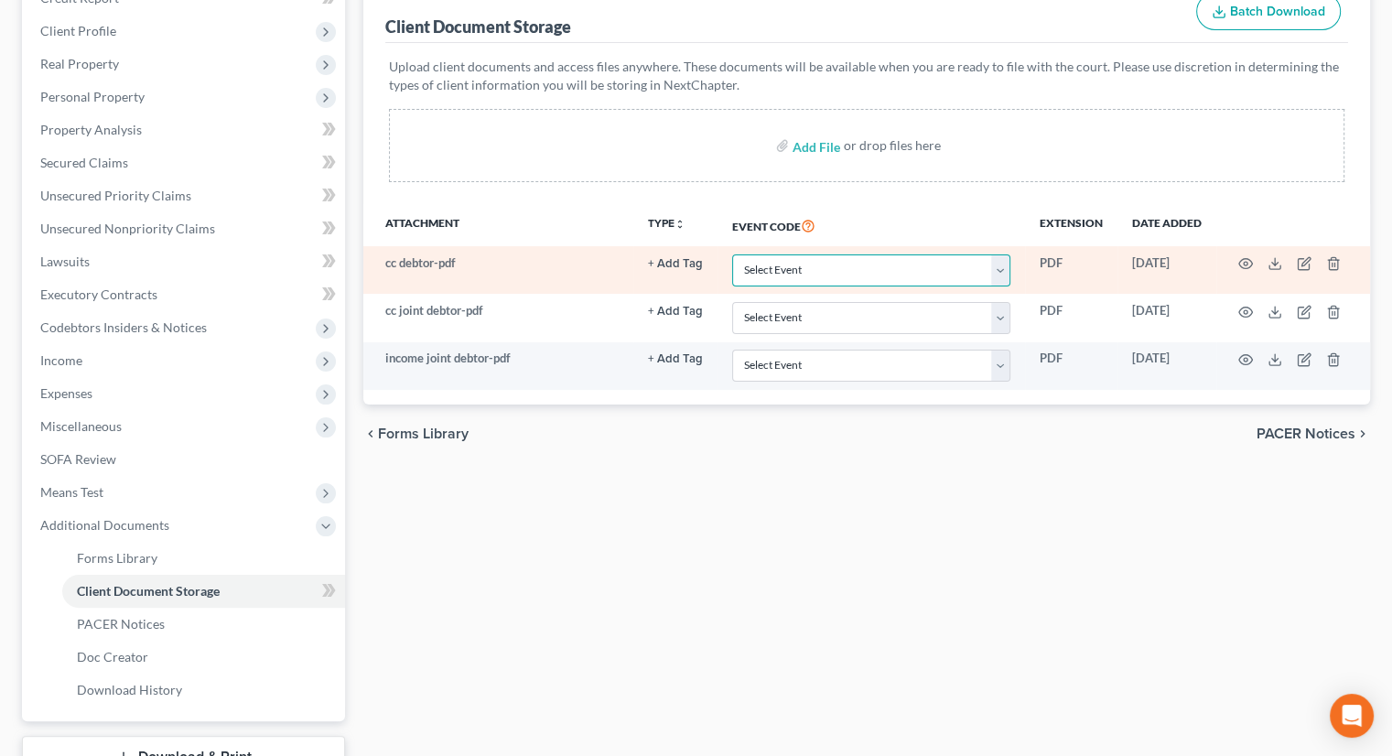
click at [781, 254] on select "Select Event 20 Largest Unsecured Creditors Amended List of Creditors (Fee) Ame…" at bounding box center [871, 270] width 278 height 32
select select "5"
click at [732, 254] on select "Select Event 20 Largest Unsecured Creditors Amended List of Creditors (Fee) Ame…" at bounding box center [871, 270] width 278 height 32
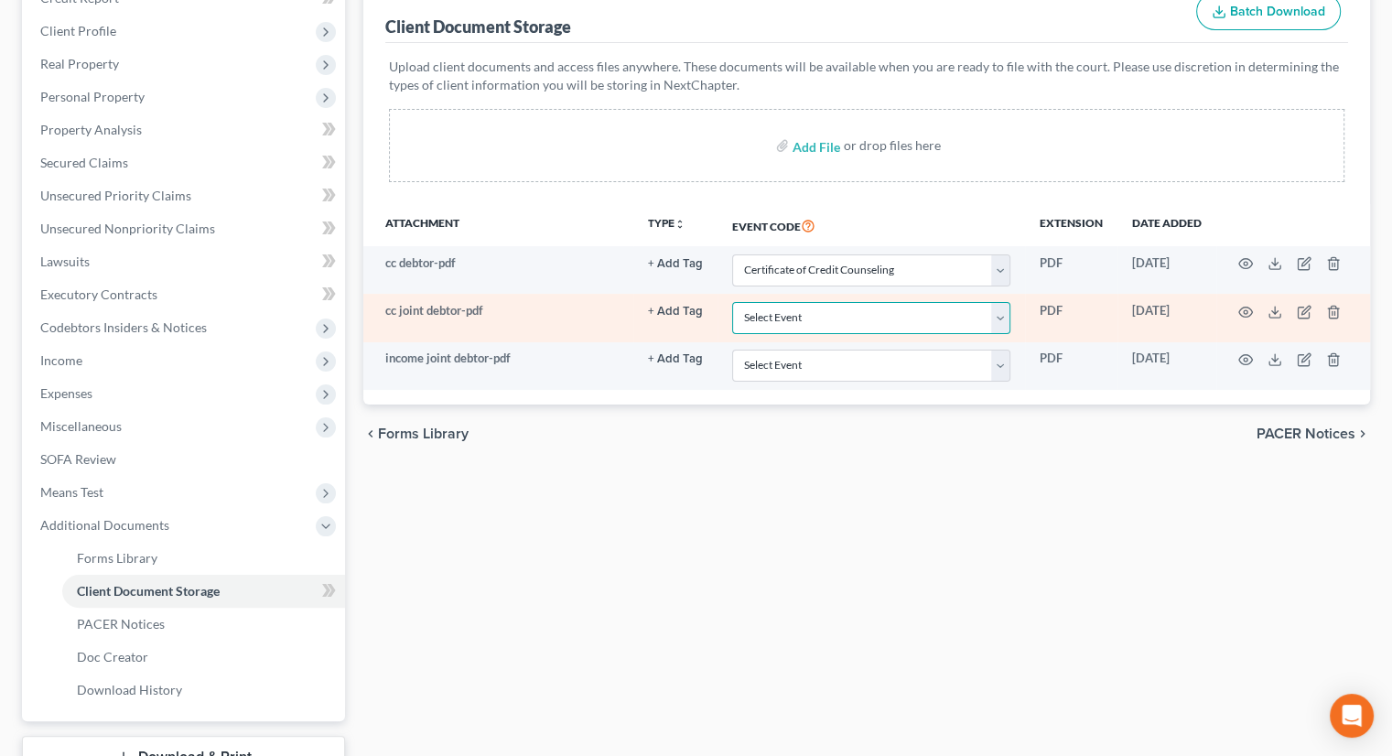
click at [784, 302] on select "Select Event 20 Largest Unsecured Creditors Amended List of Creditors (Fee) Ame…" at bounding box center [871, 318] width 278 height 32
select select "5"
click at [732, 302] on select "Select Event 20 Largest Unsecured Creditors Amended List of Creditors (Fee) Ame…" at bounding box center [871, 318] width 278 height 32
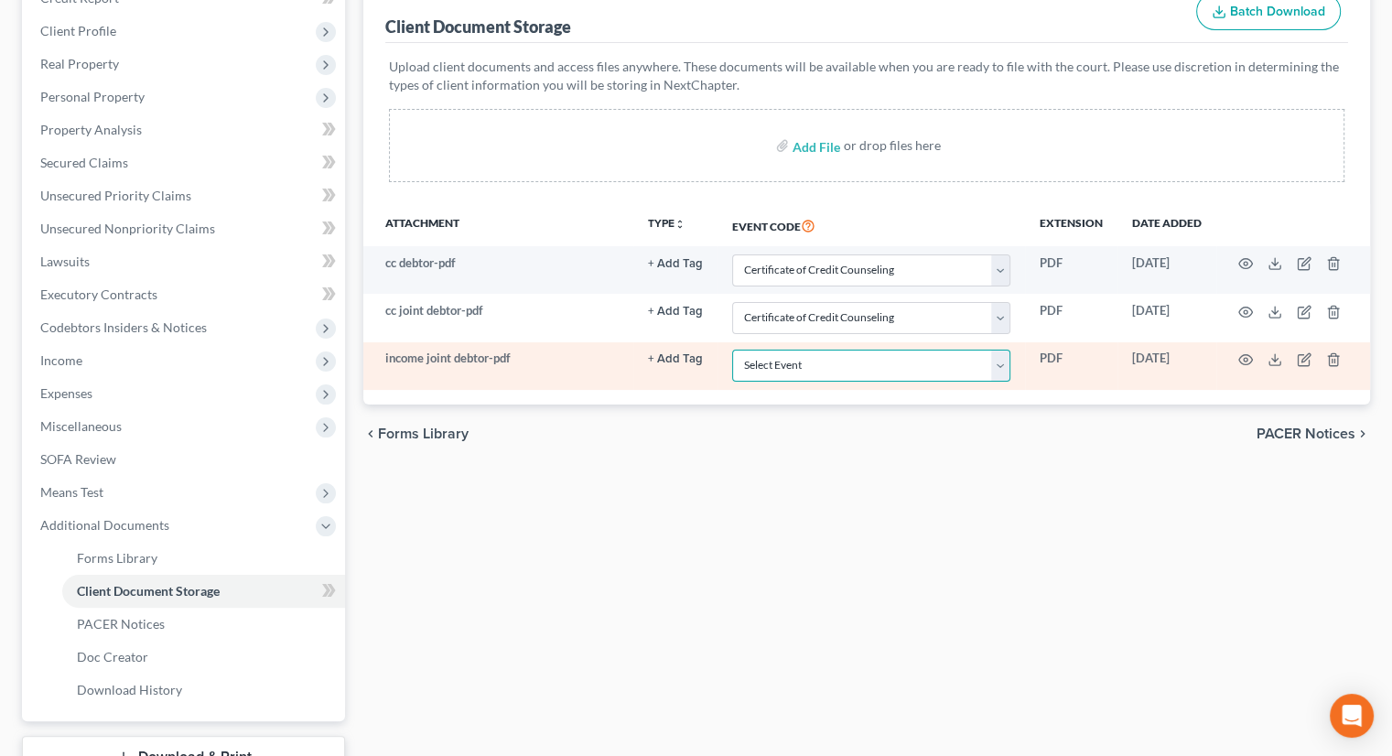
click at [786, 350] on select "Select Event 20 Largest Unsecured Creditors Amended List of Creditors (Fee) Ame…" at bounding box center [871, 366] width 278 height 32
select select "20"
click at [732, 350] on select "Select Event 20 Largest Unsecured Creditors Amended List of Creditors (Fee) Ame…" at bounding box center [871, 366] width 278 height 32
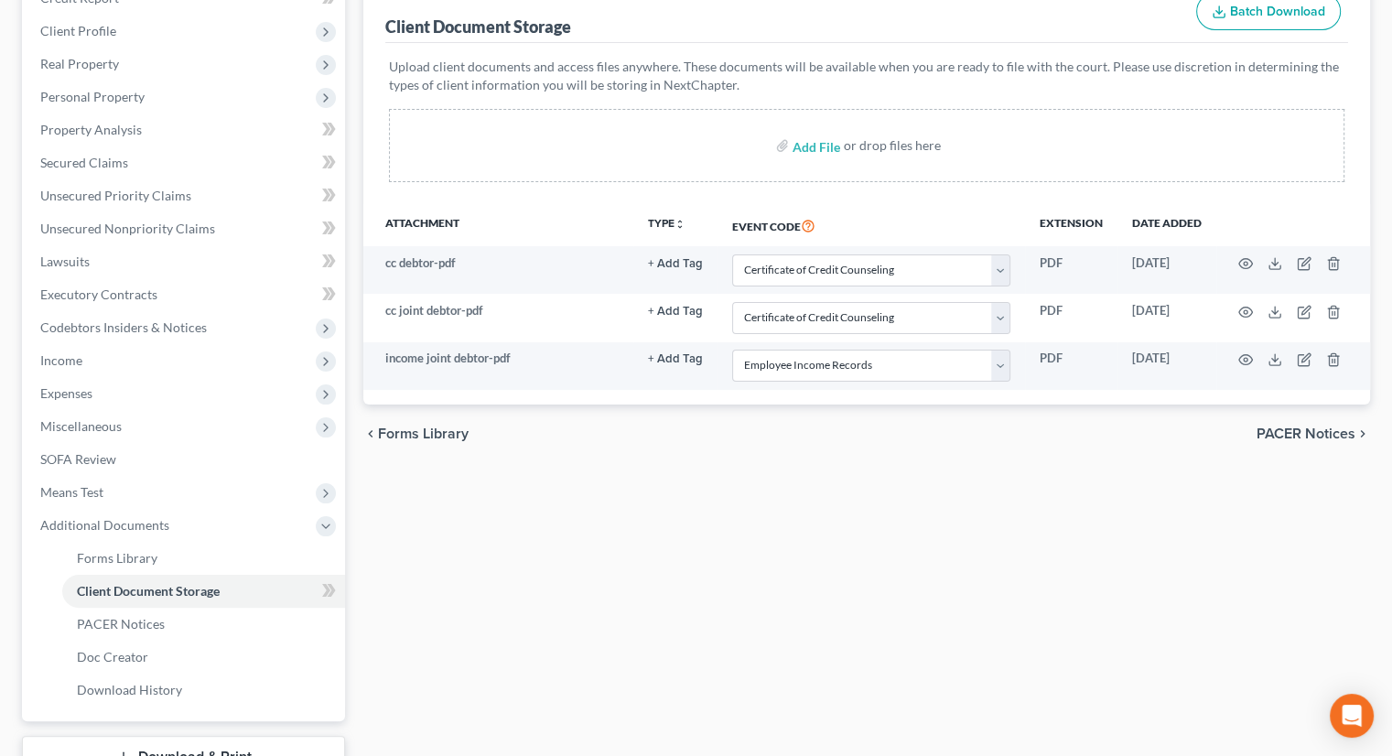
click at [755, 539] on div "Forms Library Client Document Storage PACER Notices Doc Creator Download Histor…" at bounding box center [866, 380] width 1025 height 892
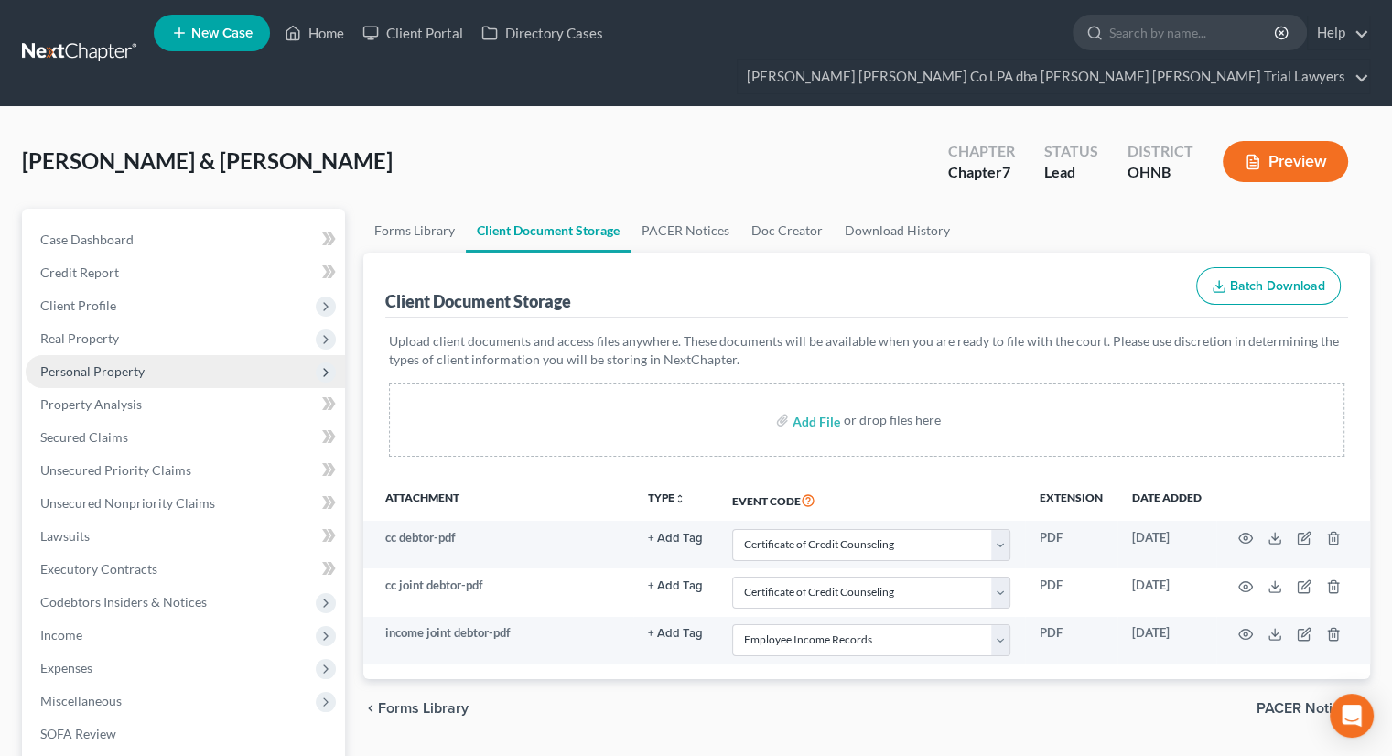
scroll to position [92, 0]
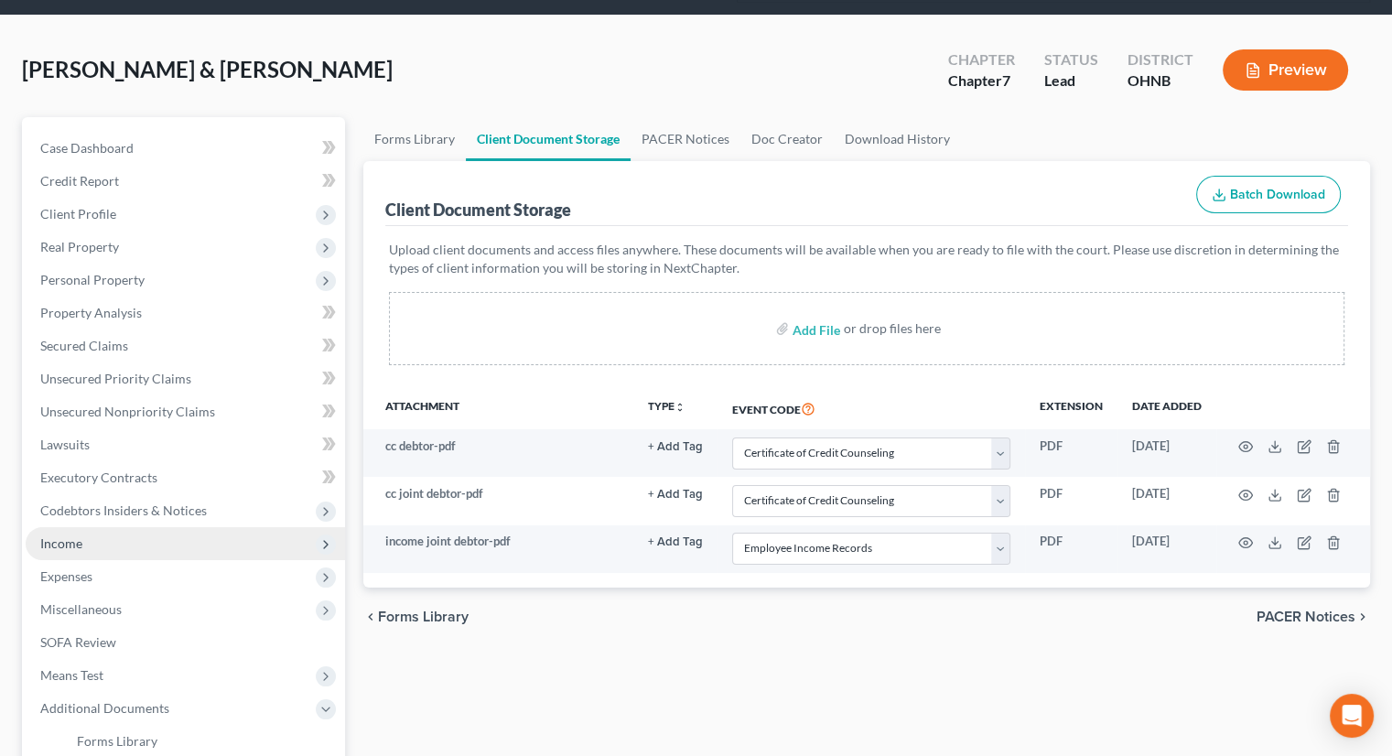
click at [124, 527] on span "Income" at bounding box center [185, 543] width 319 height 33
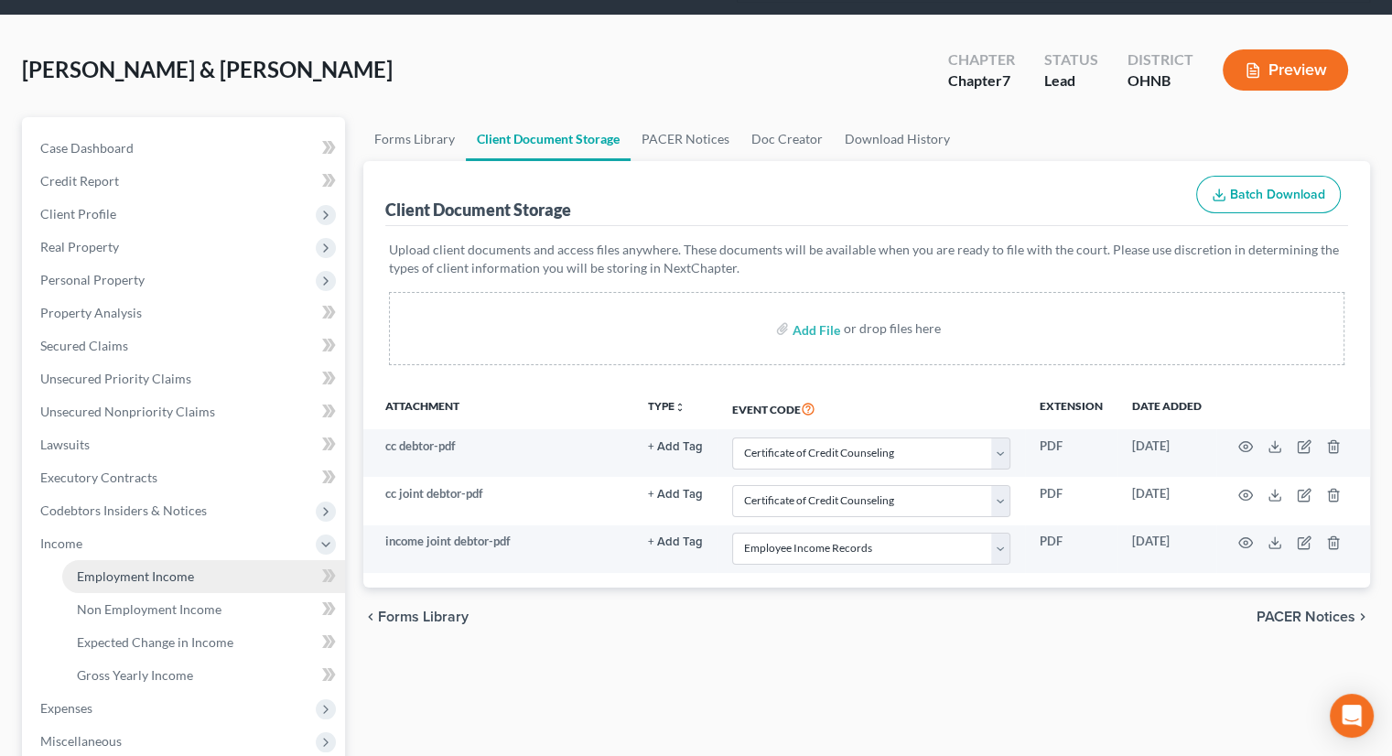
click at [122, 568] on span "Employment Income" at bounding box center [135, 576] width 117 height 16
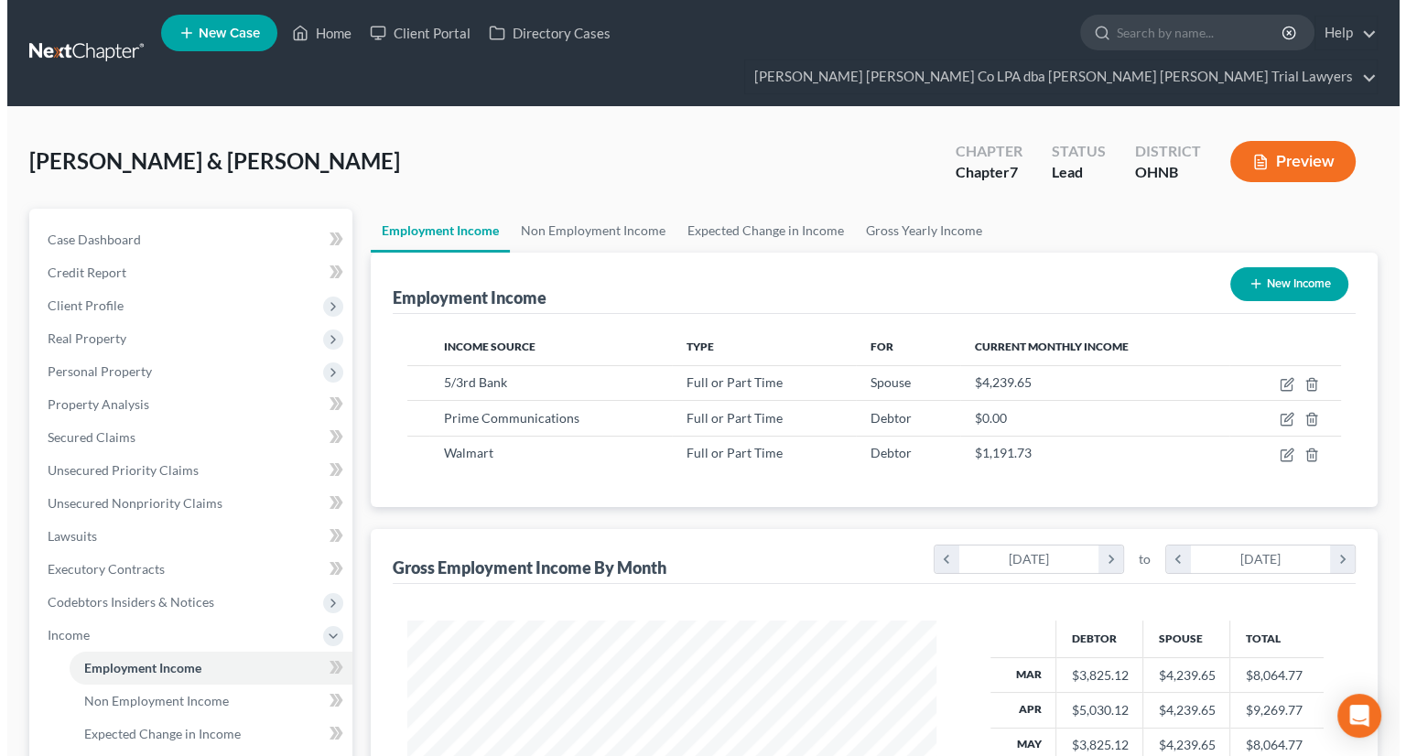
scroll to position [326, 565]
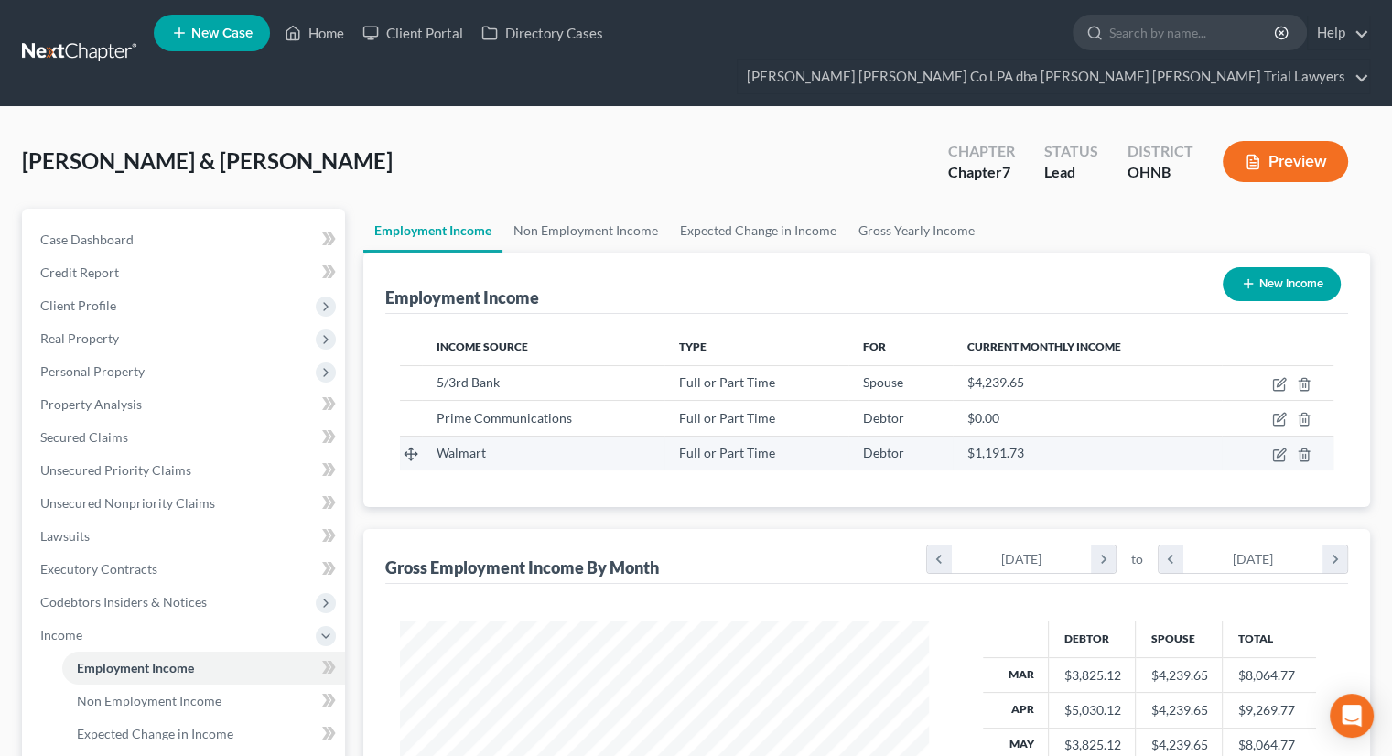
click at [1288, 436] on td at bounding box center [1278, 453] width 112 height 35
click at [1277, 448] on icon "button" at bounding box center [1281, 452] width 8 height 8
select select "0"
select select "36"
select select "2"
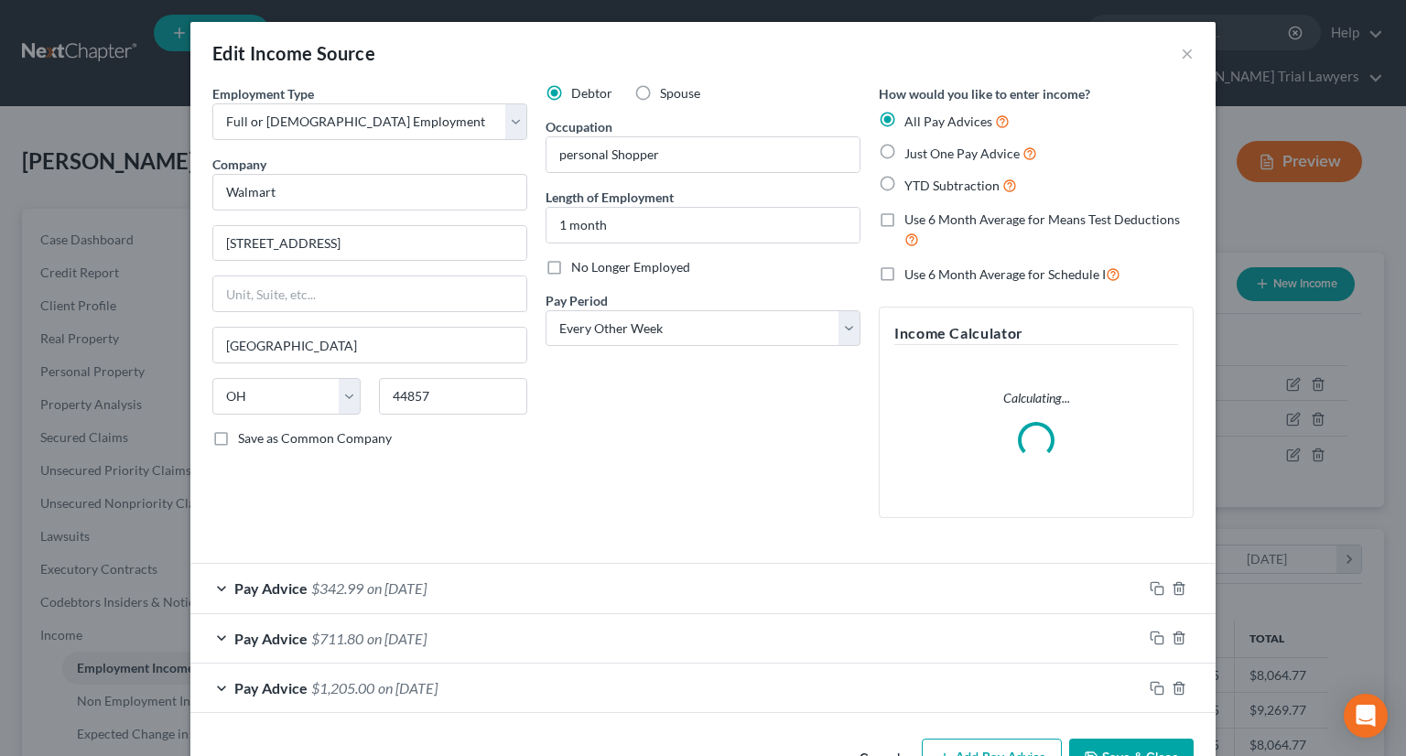
scroll to position [326, 571]
click at [607, 229] on input "1 month" at bounding box center [702, 225] width 313 height 35
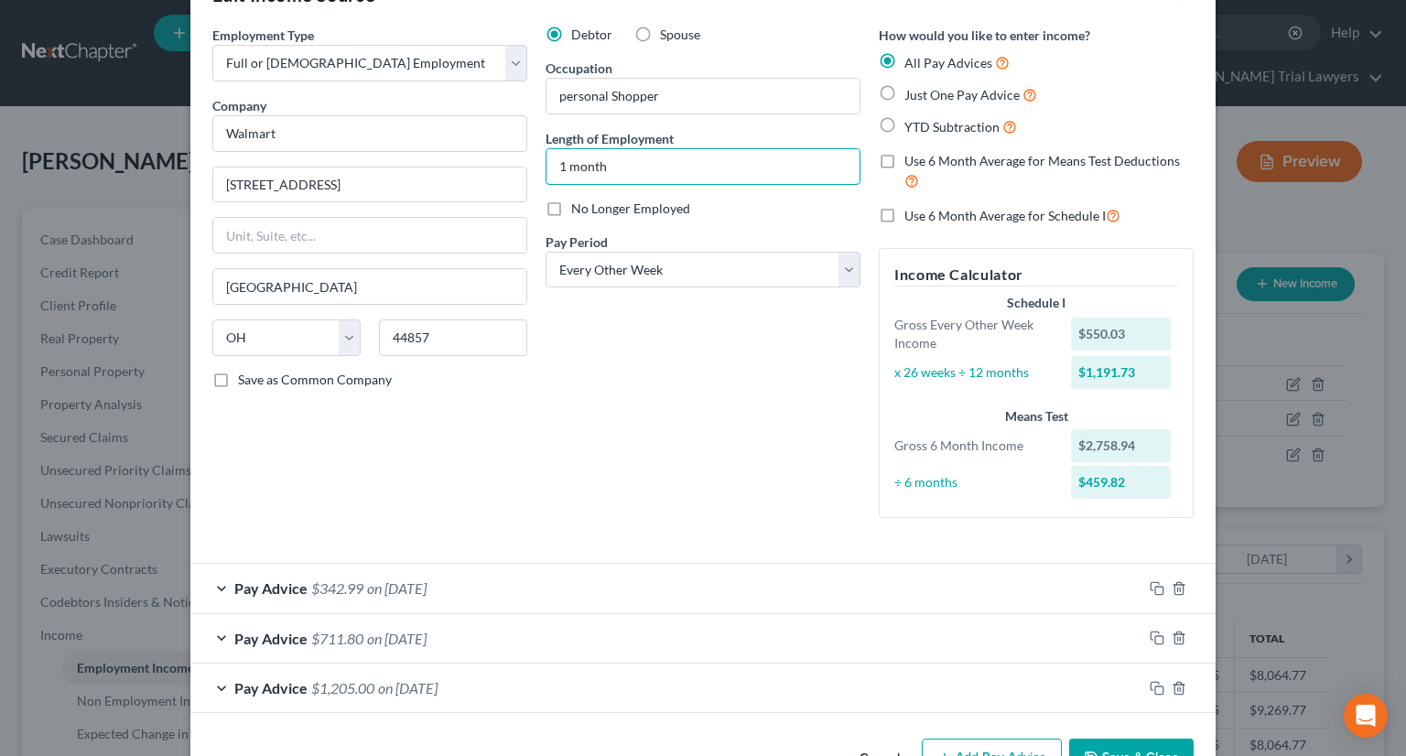
scroll to position [114, 0]
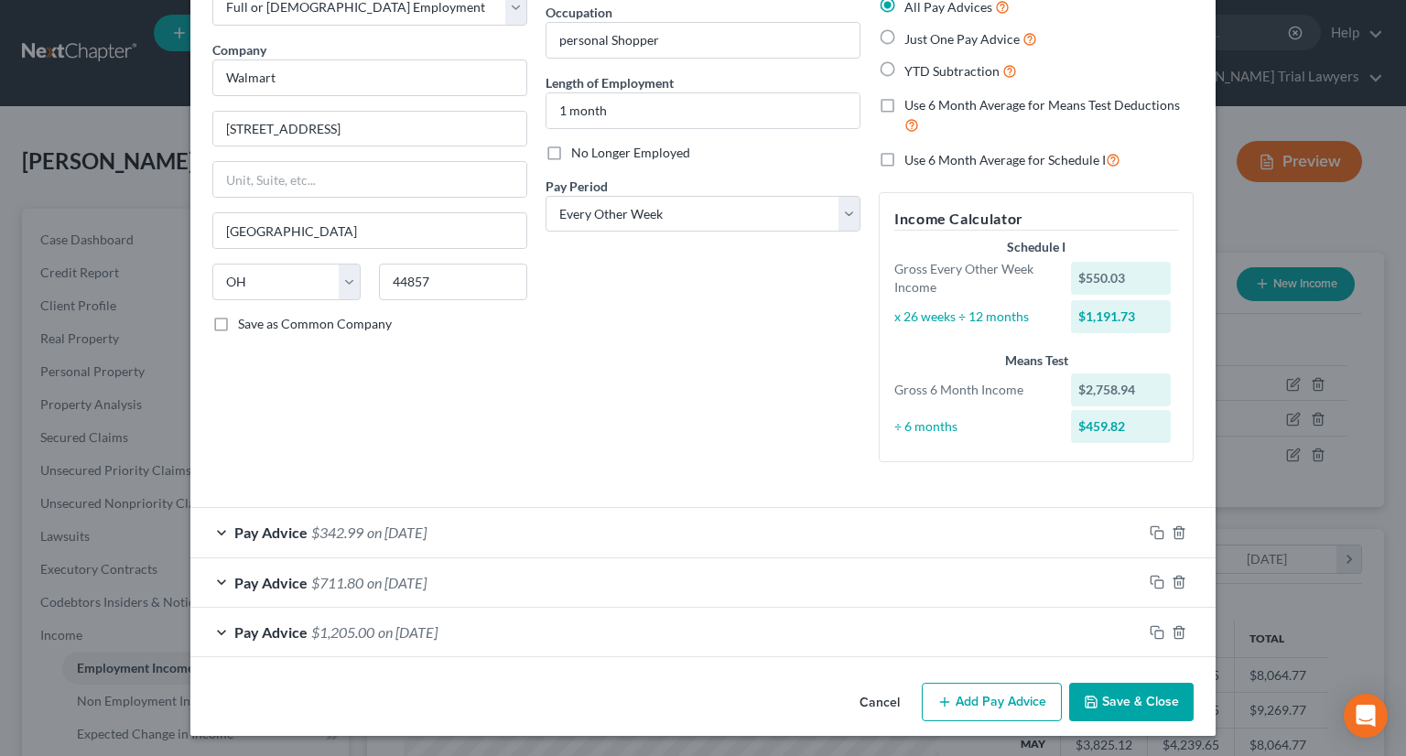
click at [942, 695] on icon "button" at bounding box center [944, 702] width 15 height 15
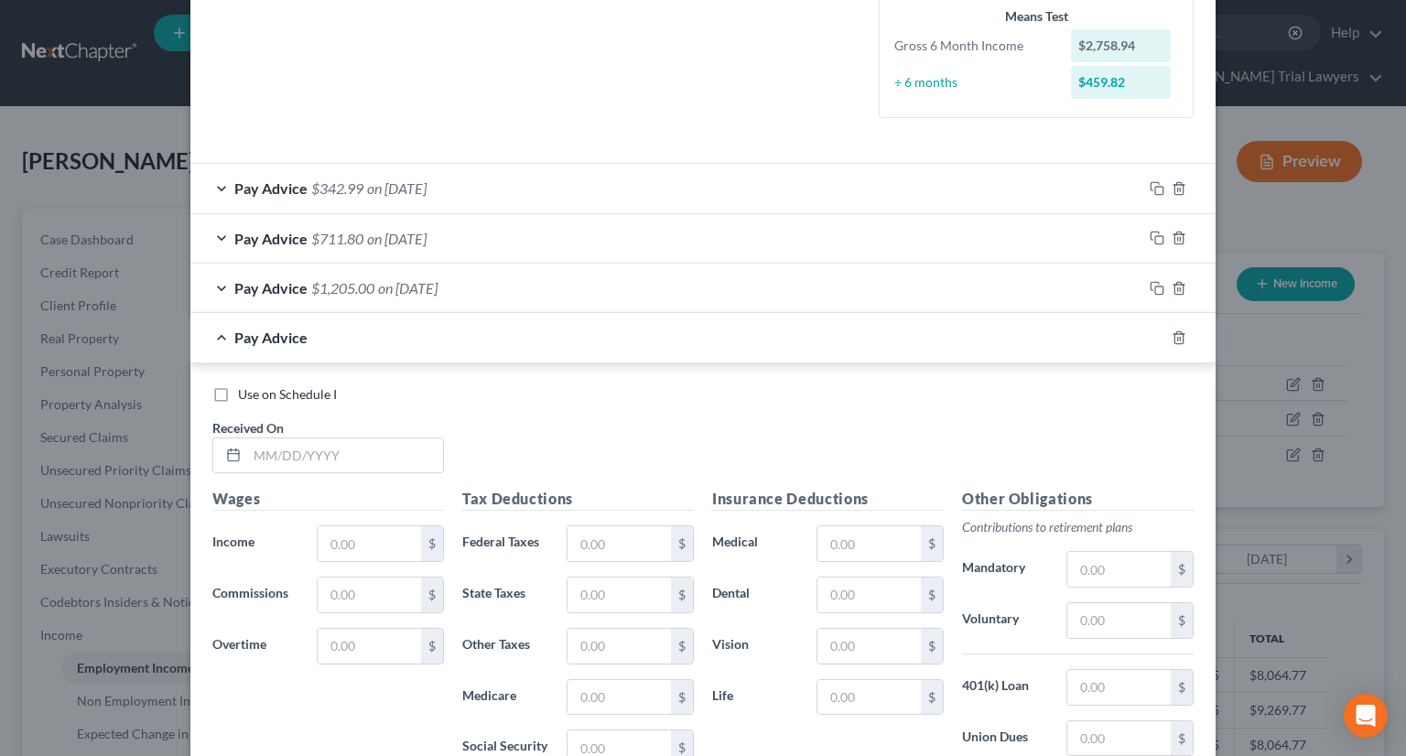
scroll to position [480, 0]
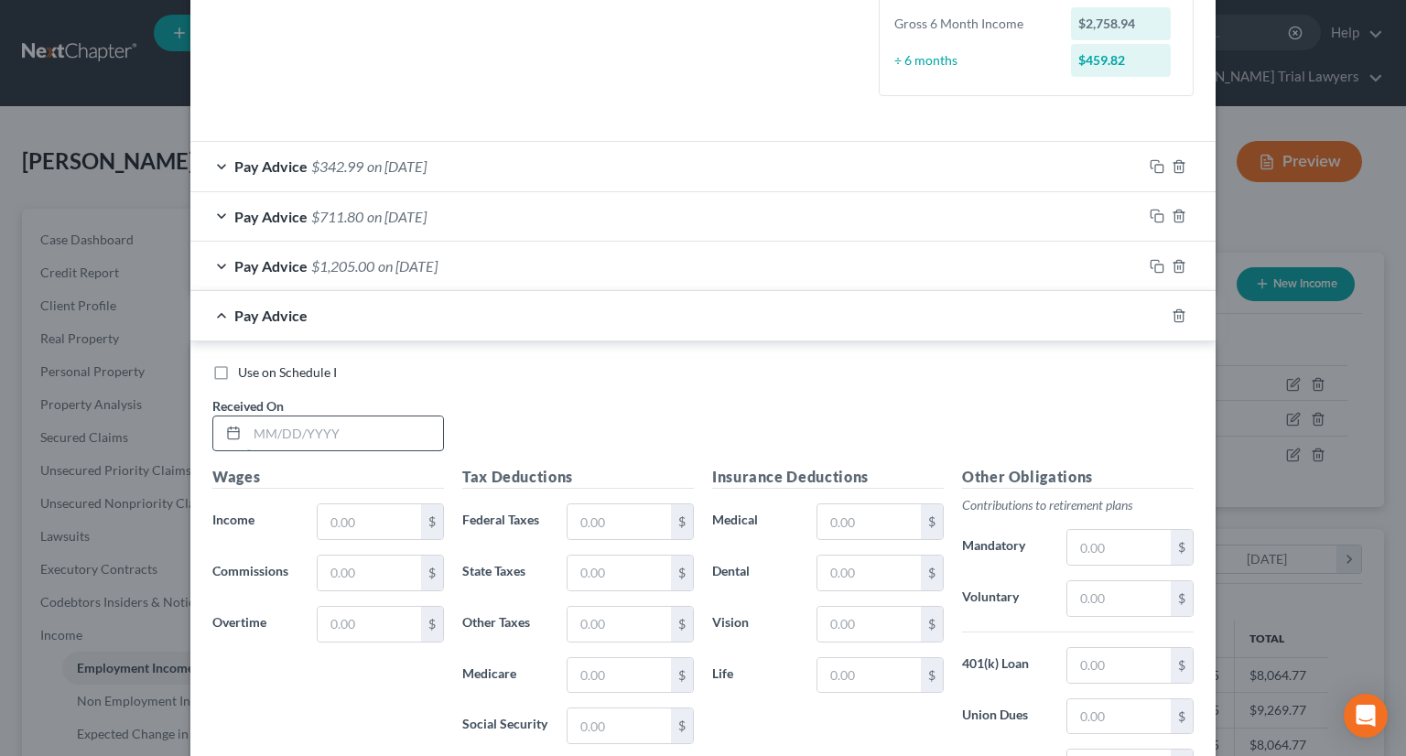
click at [300, 444] on input "text" at bounding box center [345, 433] width 196 height 35
type input "07/03/2025"
click at [369, 532] on input "text" at bounding box center [369, 521] width 103 height 35
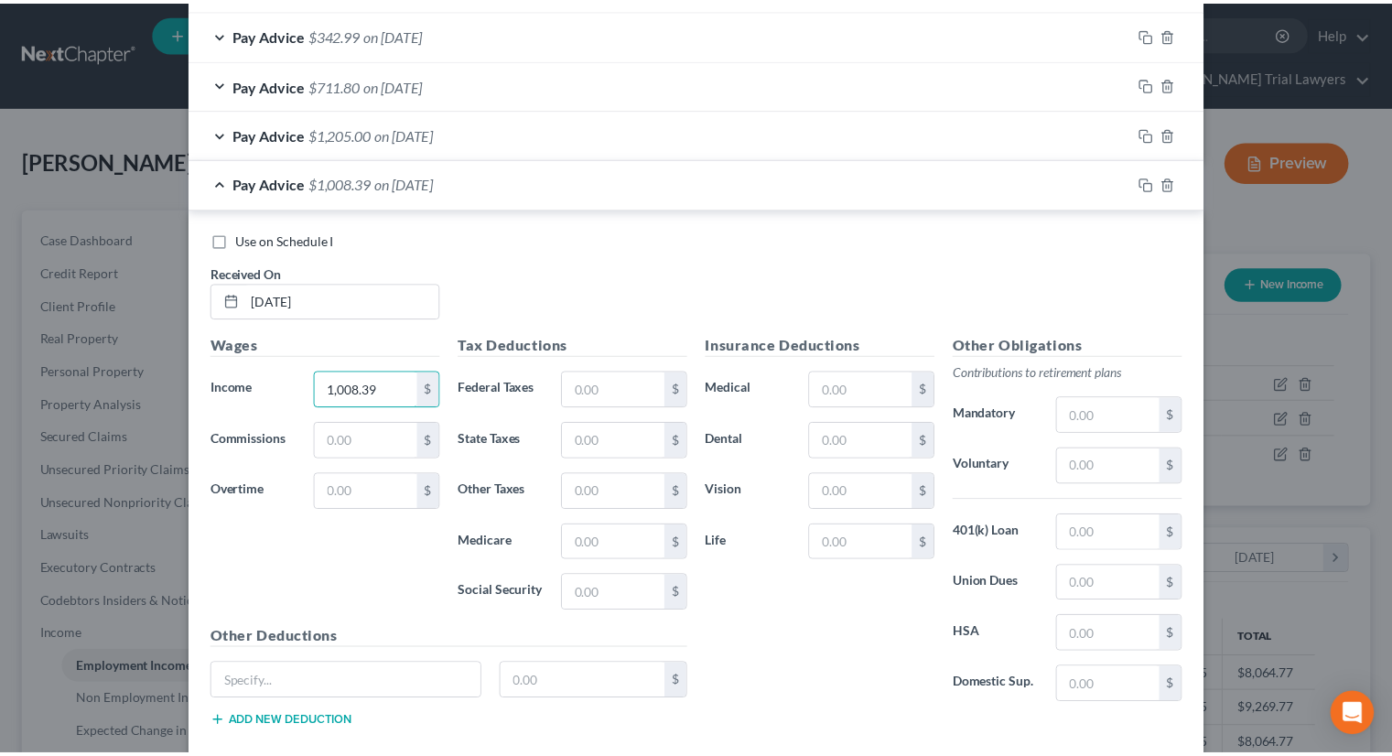
scroll to position [712, 0]
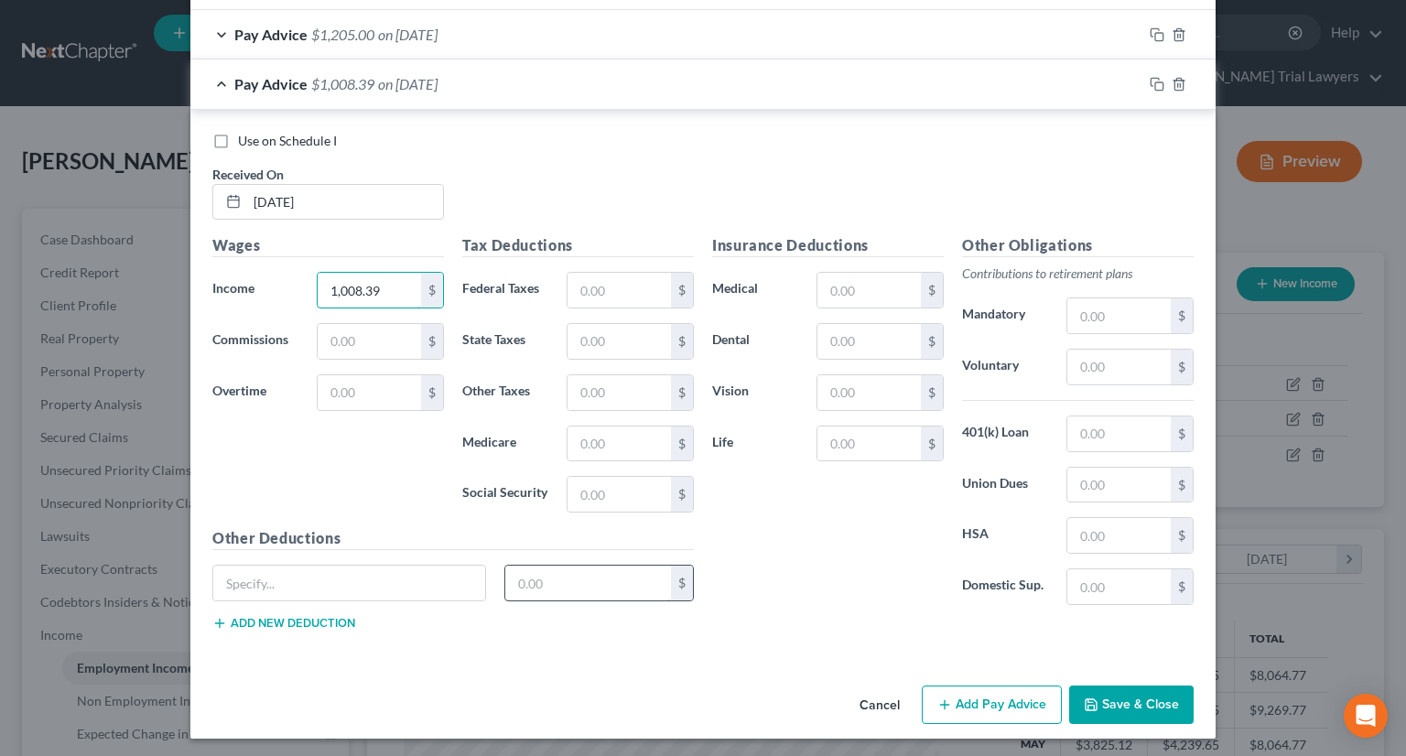
type input "1,008.39"
click at [532, 585] on input "text" at bounding box center [588, 583] width 167 height 35
type input "169.79"
click at [359, 587] on input "text" at bounding box center [349, 583] width 272 height 35
type input "deductions"
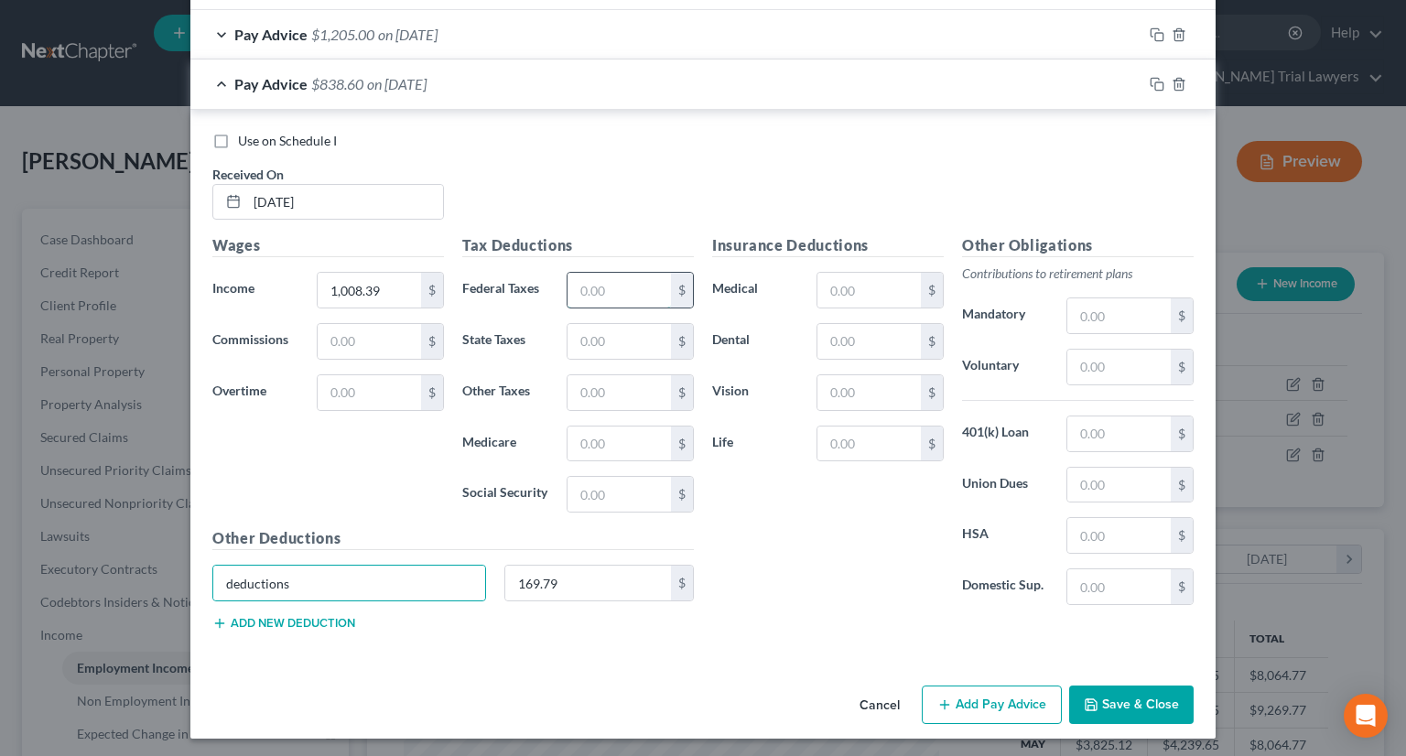
click at [588, 290] on input "text" at bounding box center [618, 290] width 103 height 35
type input "123.20"
click at [1113, 709] on button "Save & Close" at bounding box center [1131, 704] width 124 height 38
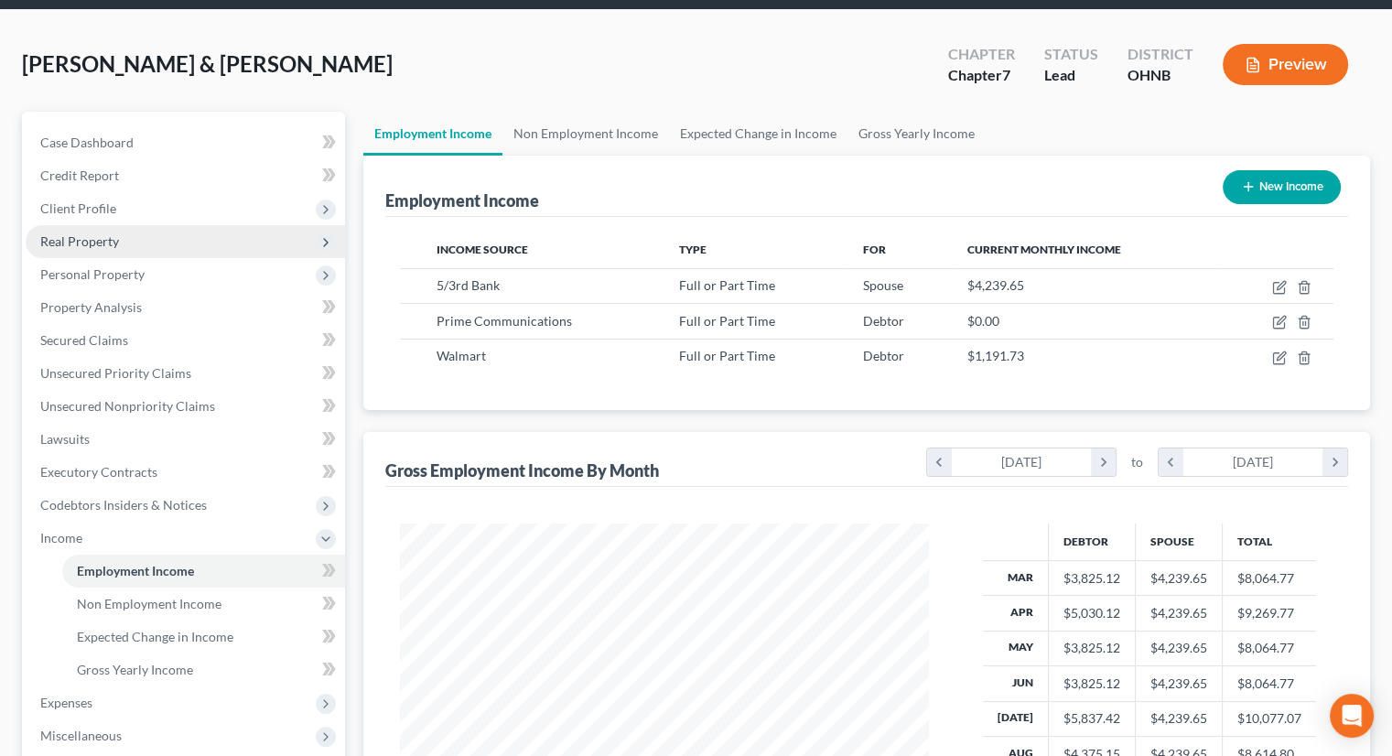
scroll to position [0, 0]
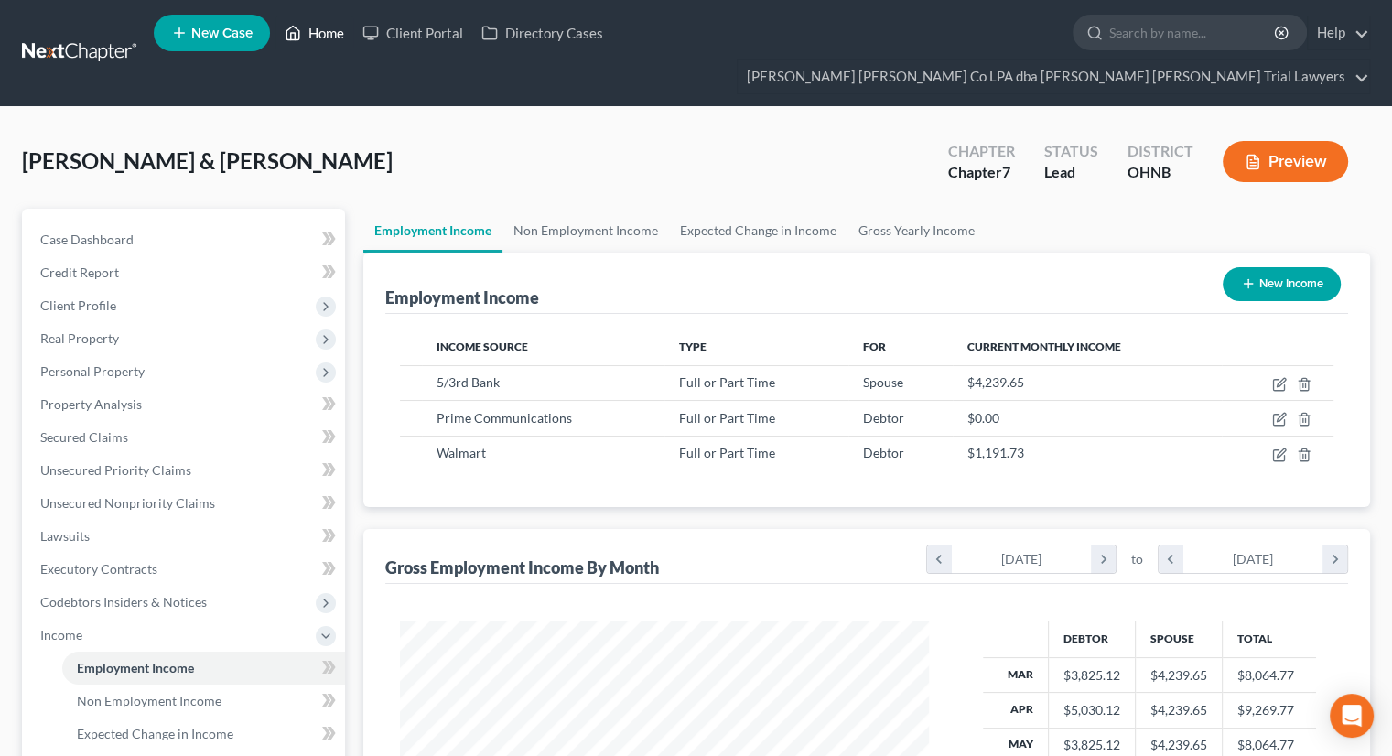
click at [311, 36] on link "Home" at bounding box center [314, 32] width 78 height 33
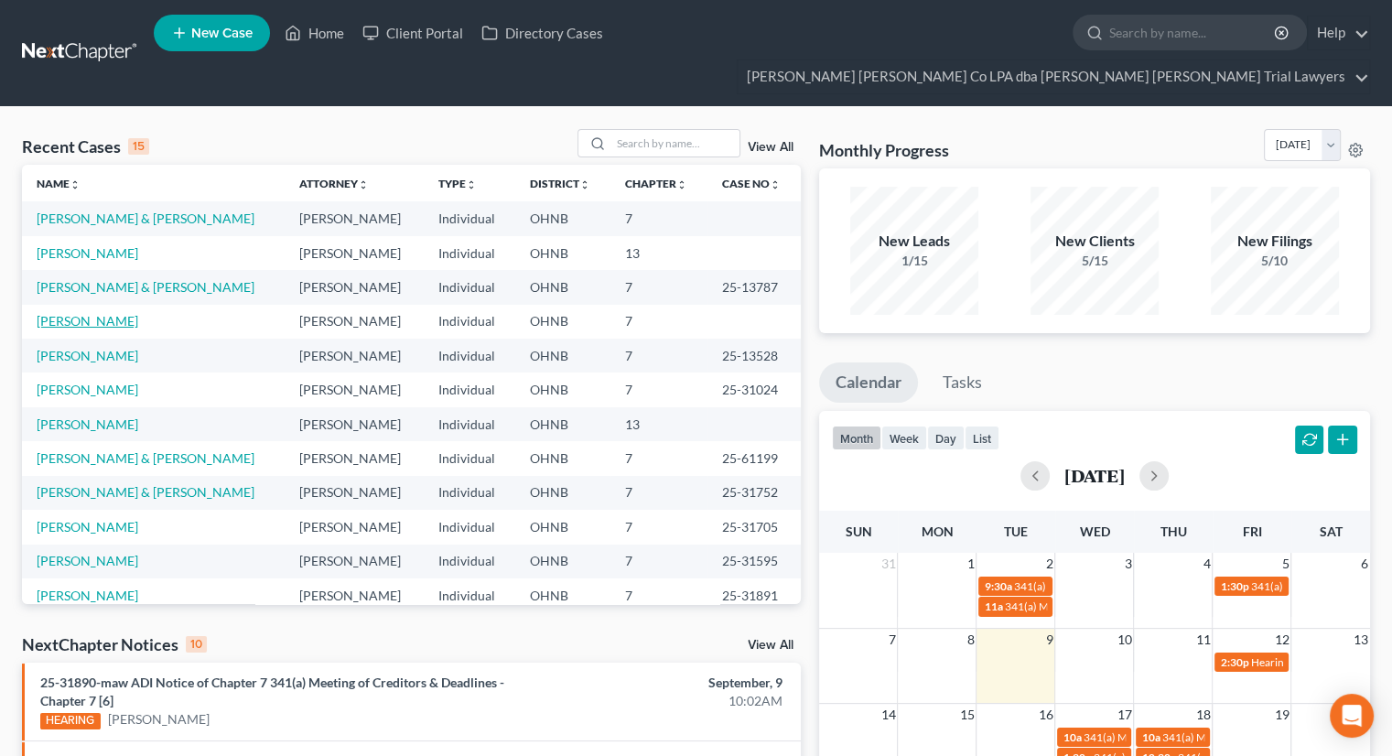
click at [81, 313] on link "[PERSON_NAME]" at bounding box center [88, 321] width 102 height 16
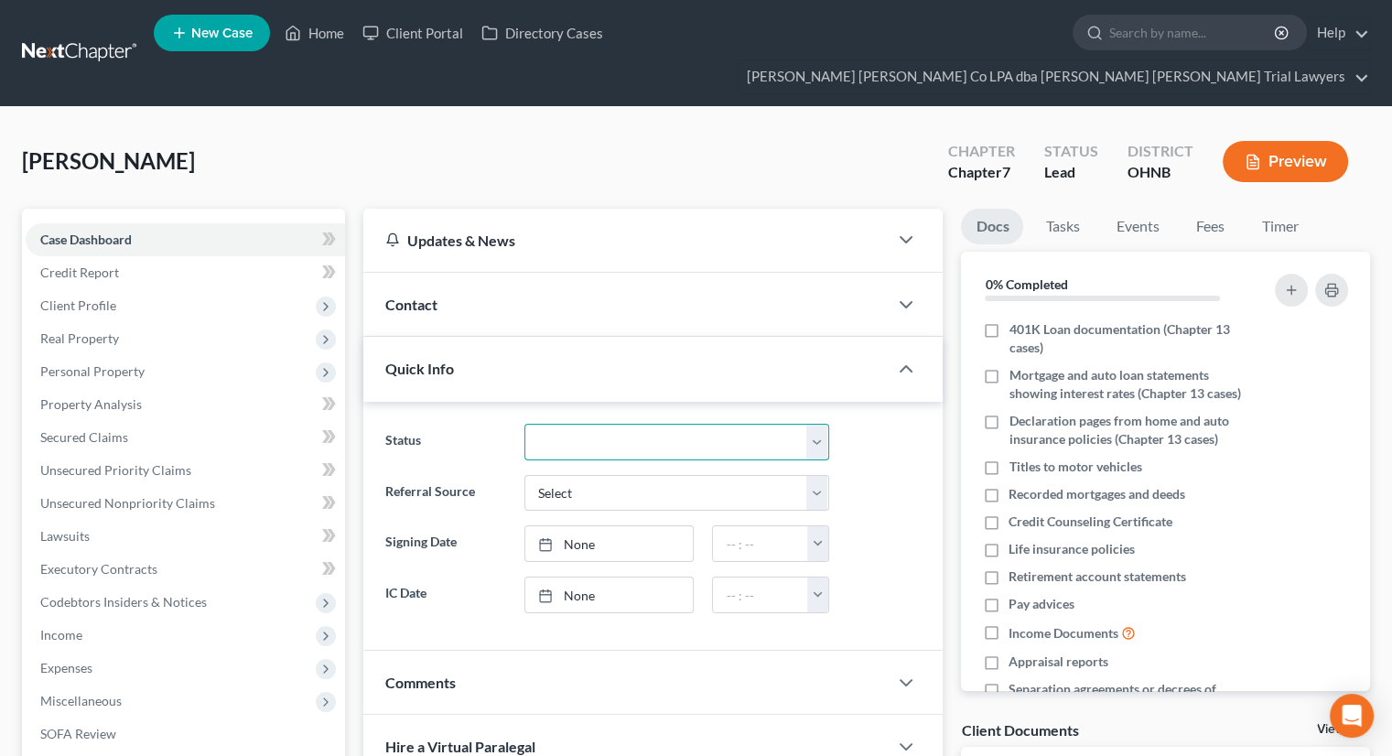
click at [568, 424] on select "Client Withdrew Discharged Dismissed Filed In Progress Lead Lost Lead On Hold R…" at bounding box center [676, 442] width 305 height 37
select select "8"
click at [524, 424] on select "Client Withdrew Discharged Dismissed Filed In Progress Lead Lost Lead On Hold R…" at bounding box center [676, 442] width 305 height 37
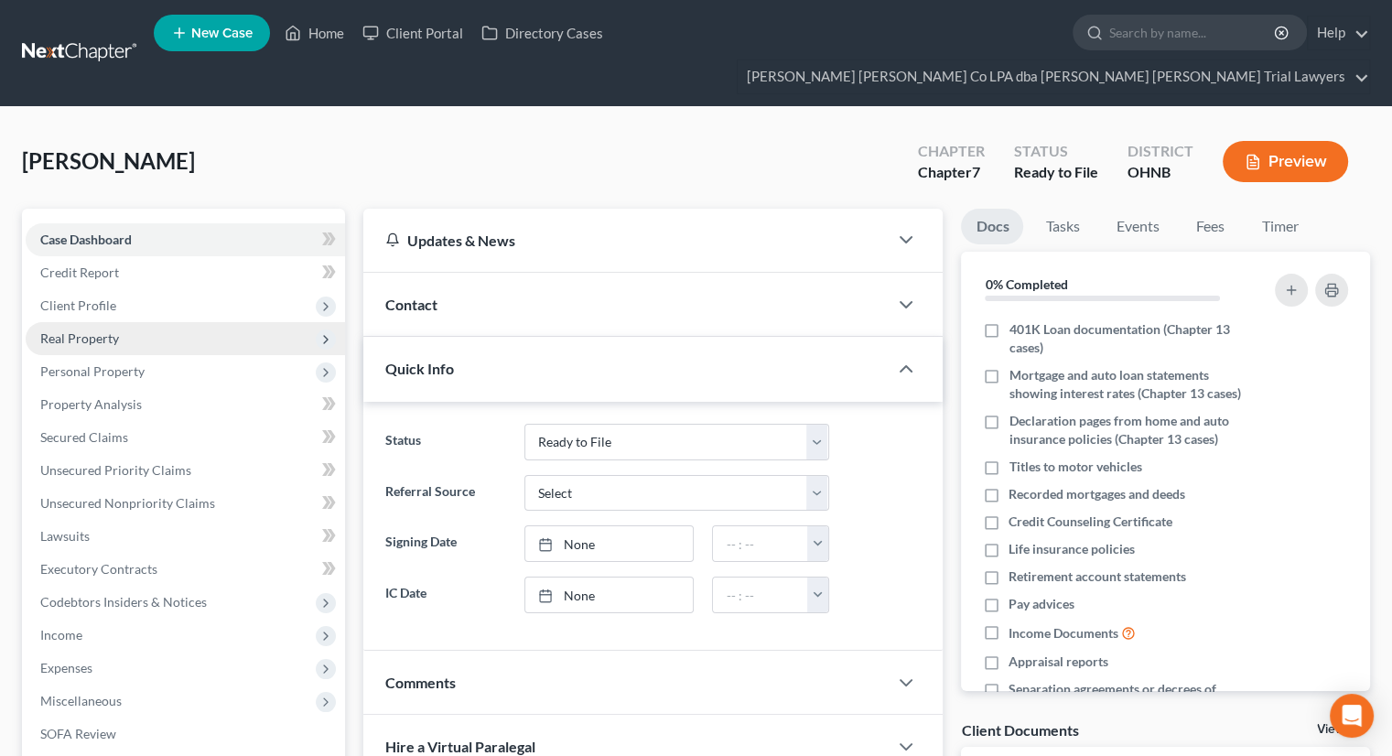
click at [113, 330] on span "Real Property" at bounding box center [79, 338] width 79 height 16
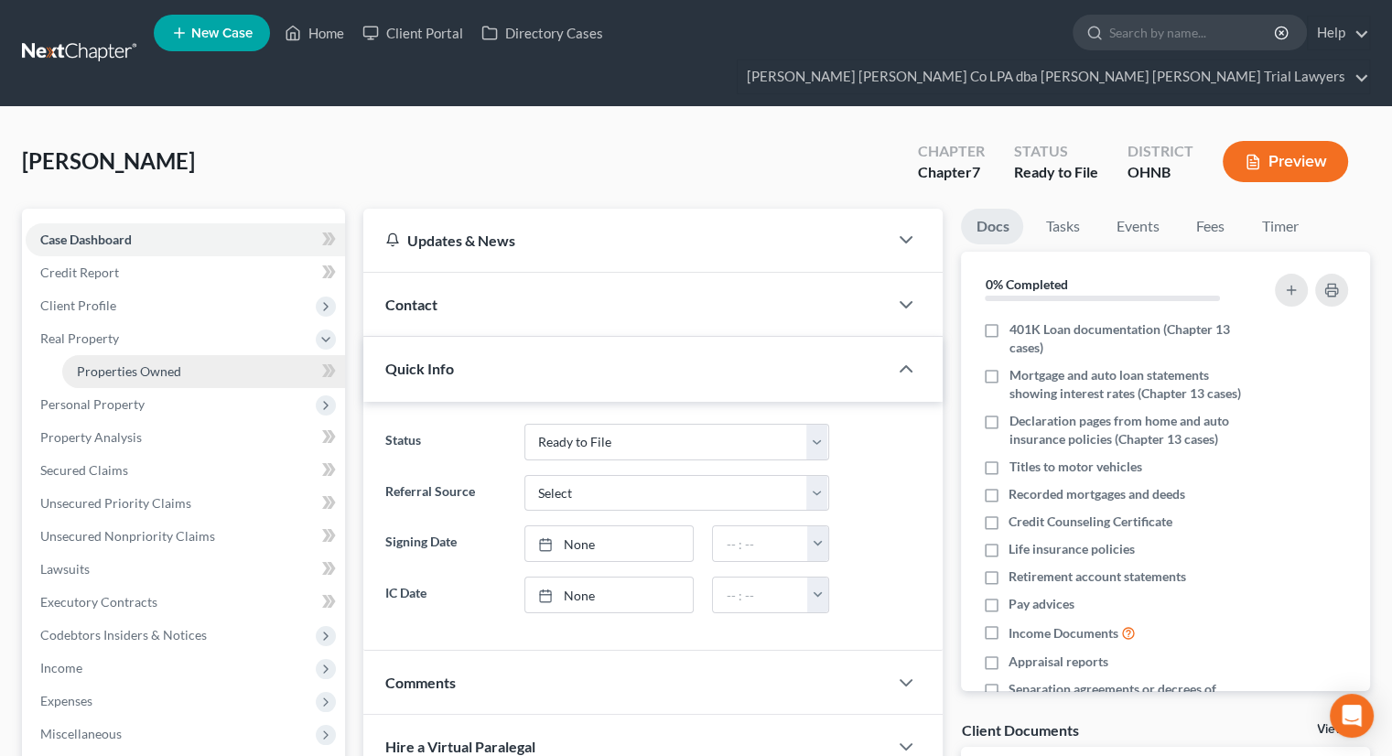
click at [121, 363] on span "Properties Owned" at bounding box center [129, 371] width 104 height 16
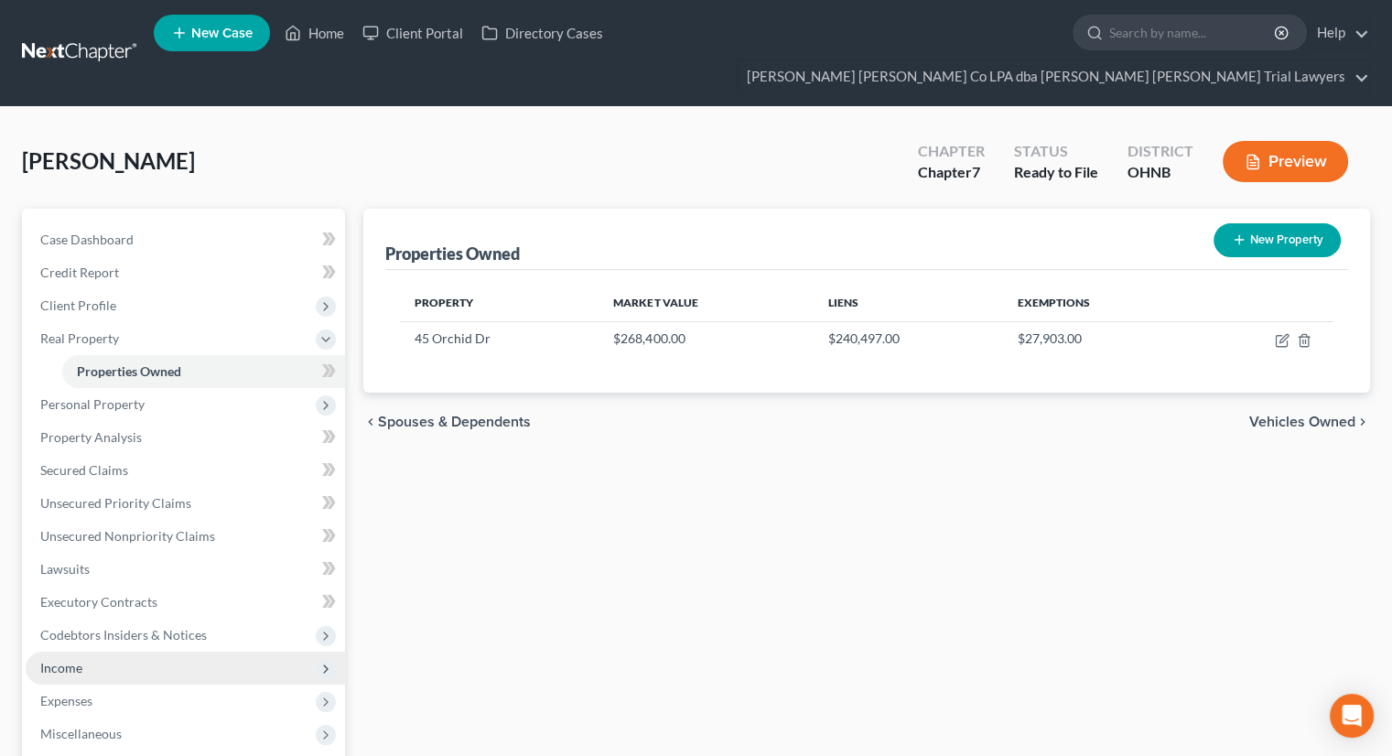
click at [102, 652] on span "Income" at bounding box center [185, 668] width 319 height 33
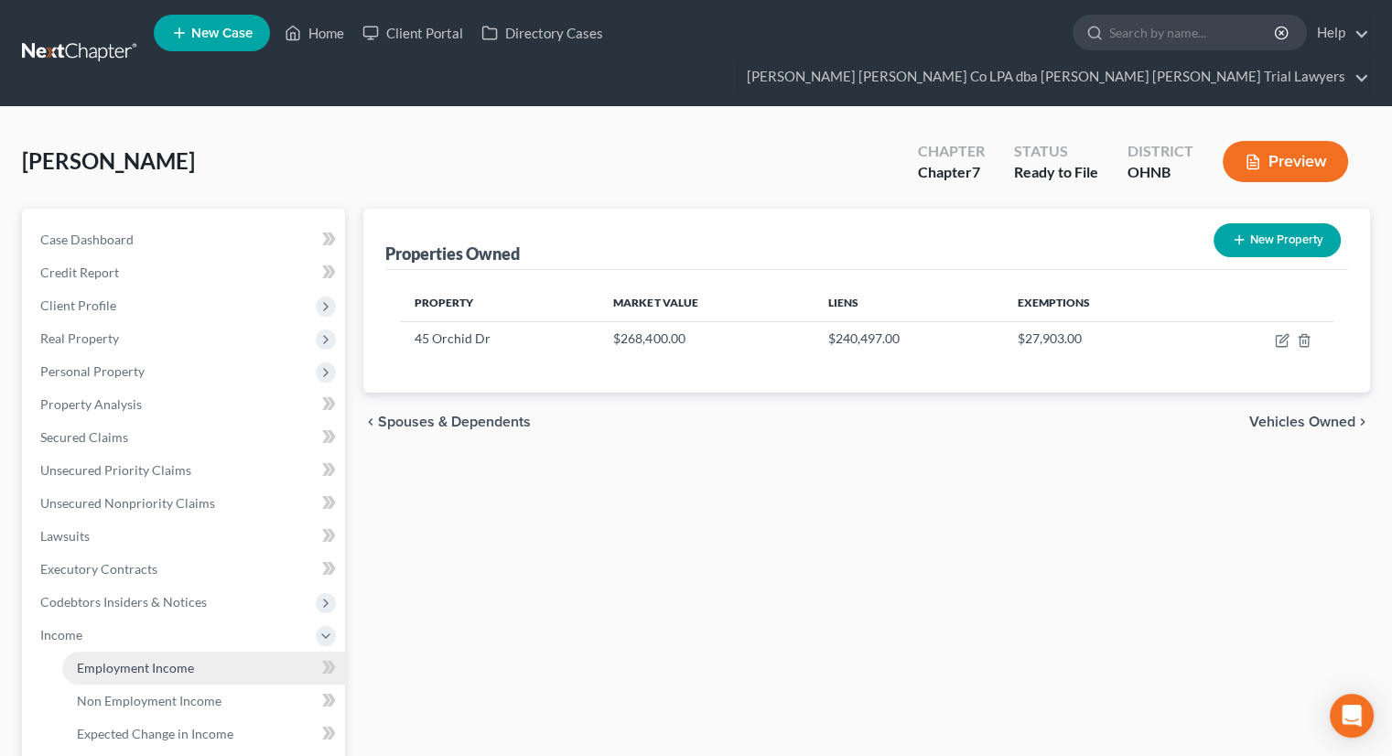
click at [109, 652] on link "Employment Income" at bounding box center [203, 668] width 283 height 33
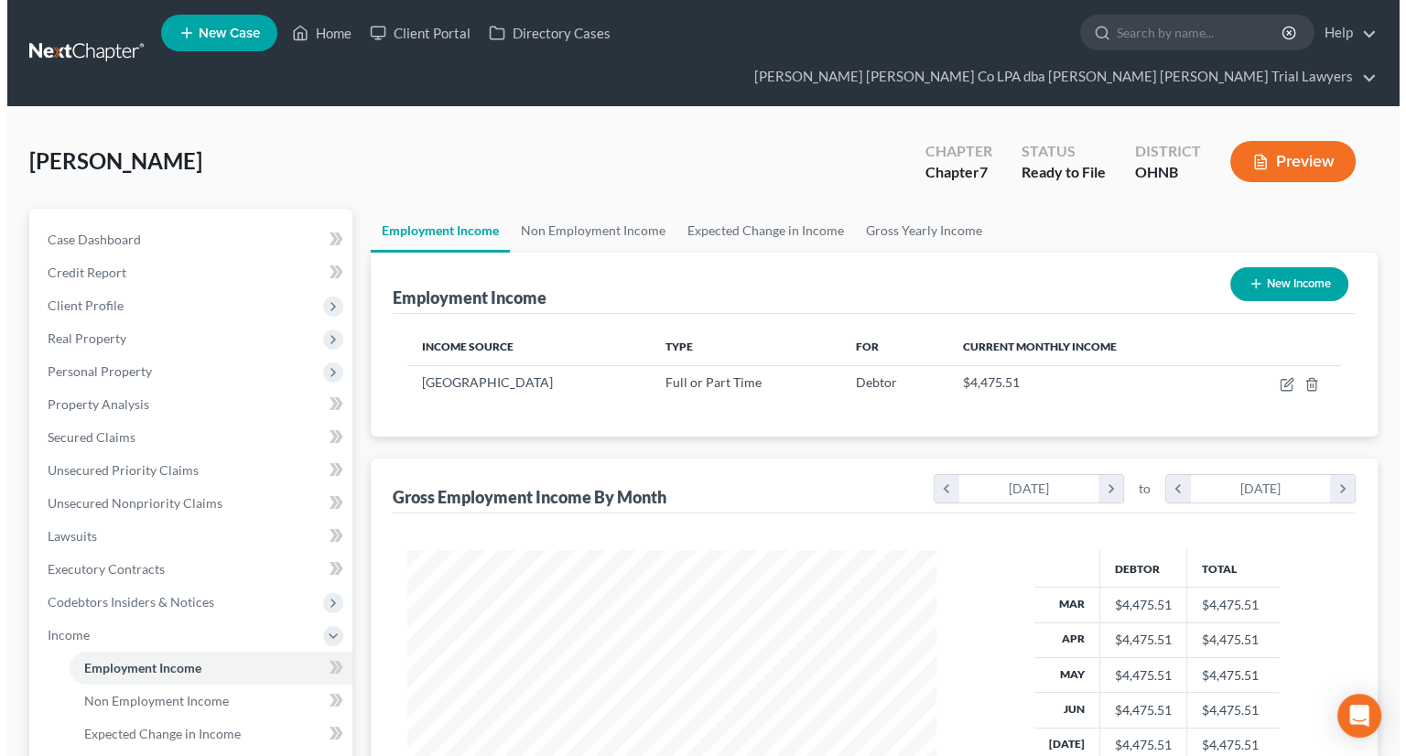
scroll to position [326, 565]
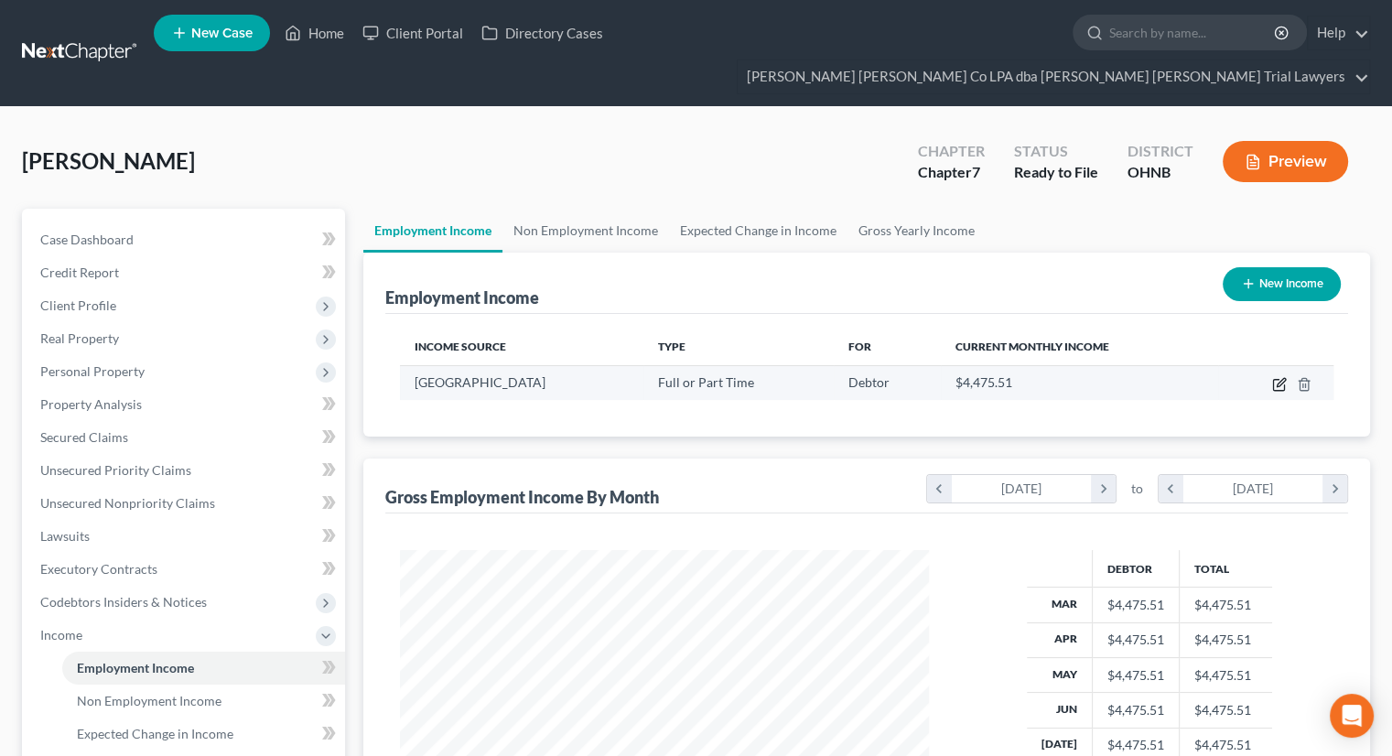
click at [1274, 377] on icon "button" at bounding box center [1279, 384] width 15 height 15
select select "0"
select select "36"
select select "2"
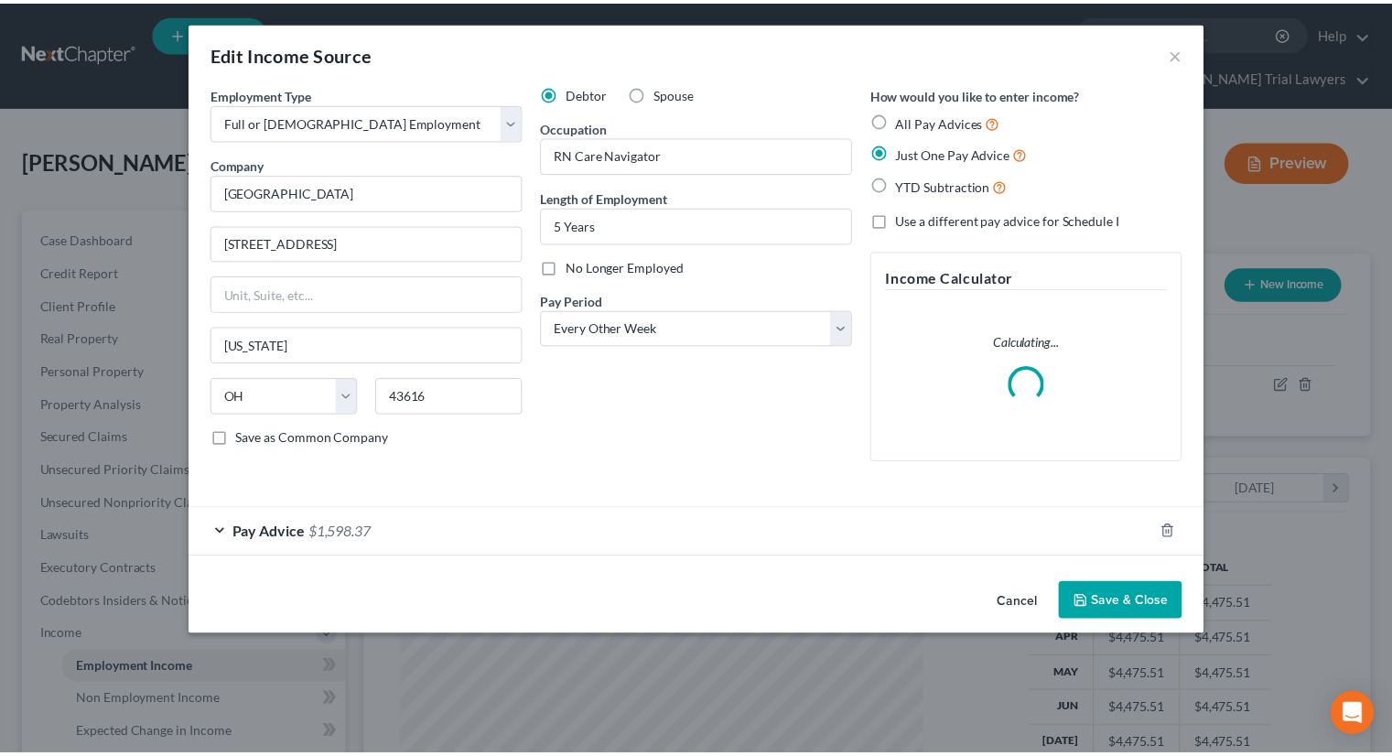
scroll to position [326, 571]
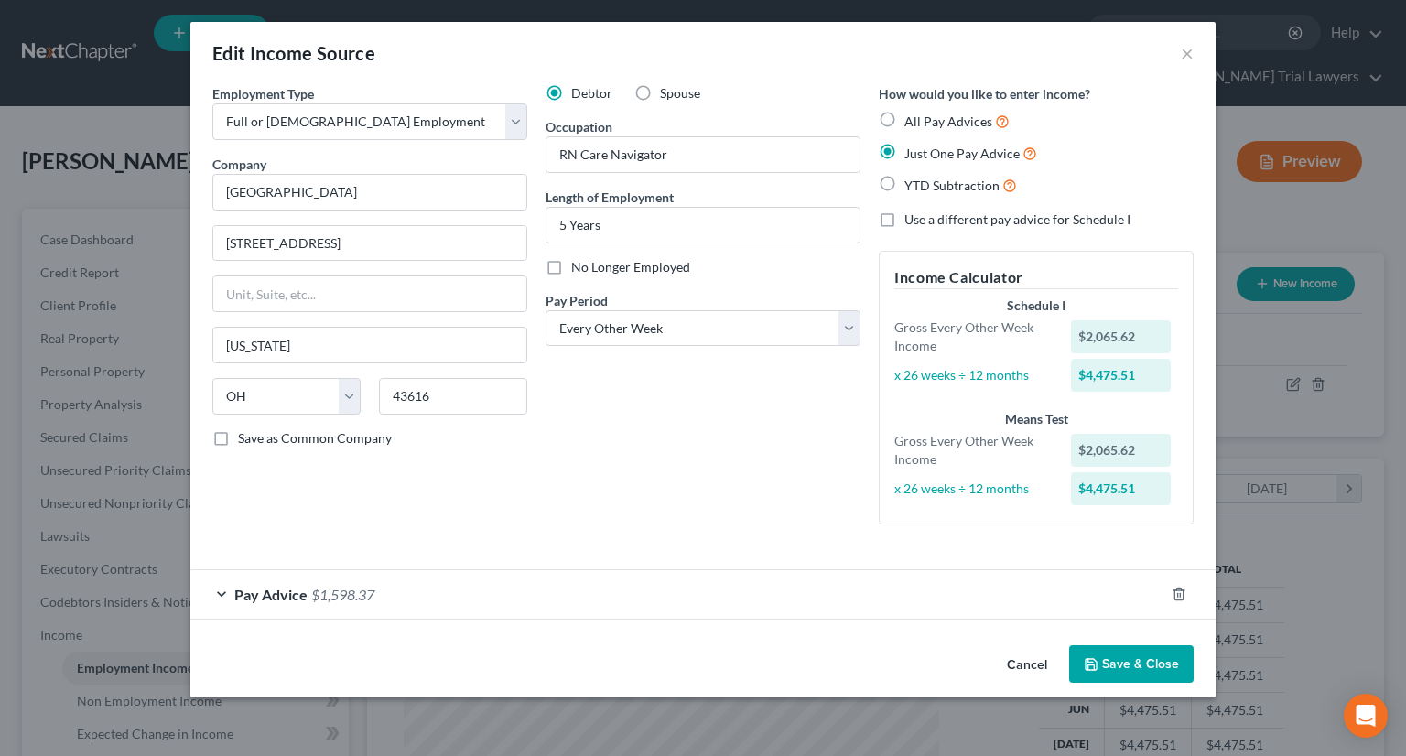
click at [1123, 650] on button "Save & Close" at bounding box center [1131, 664] width 124 height 38
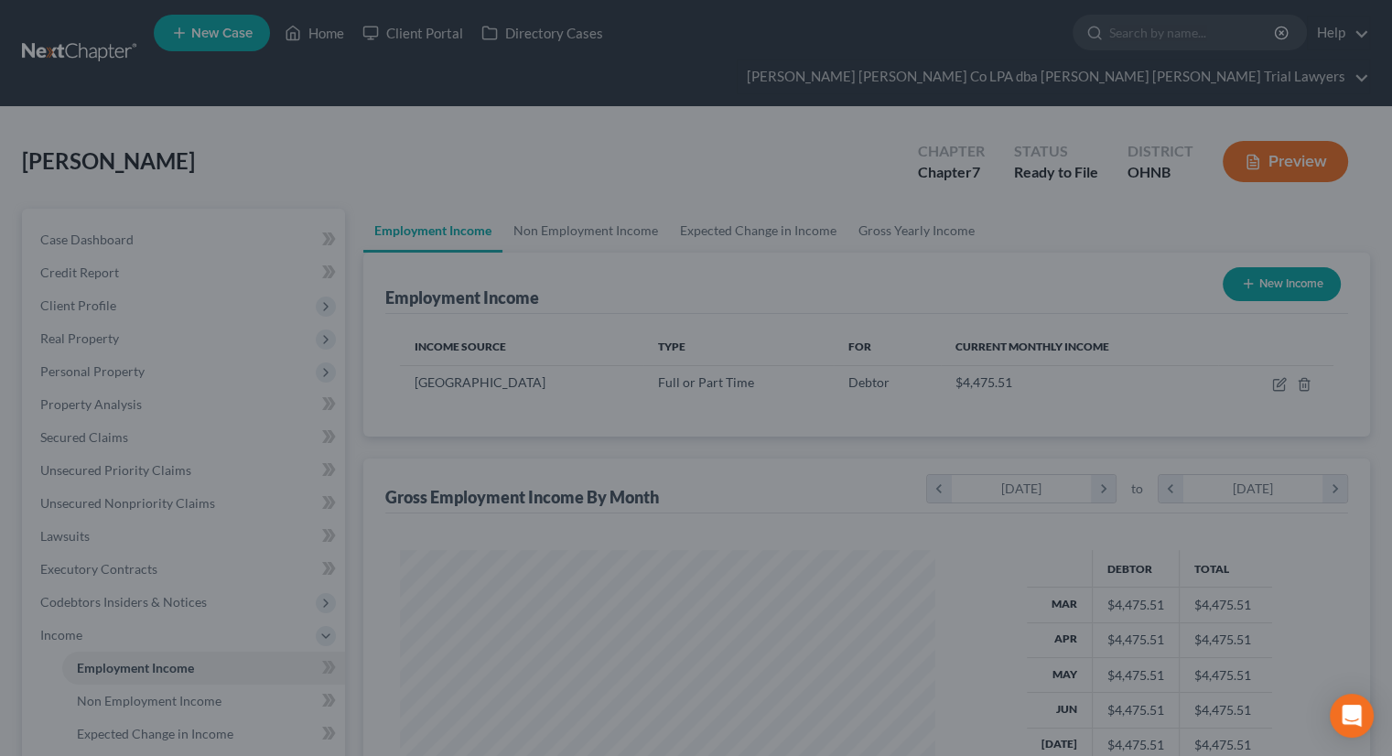
scroll to position [914745, 914505]
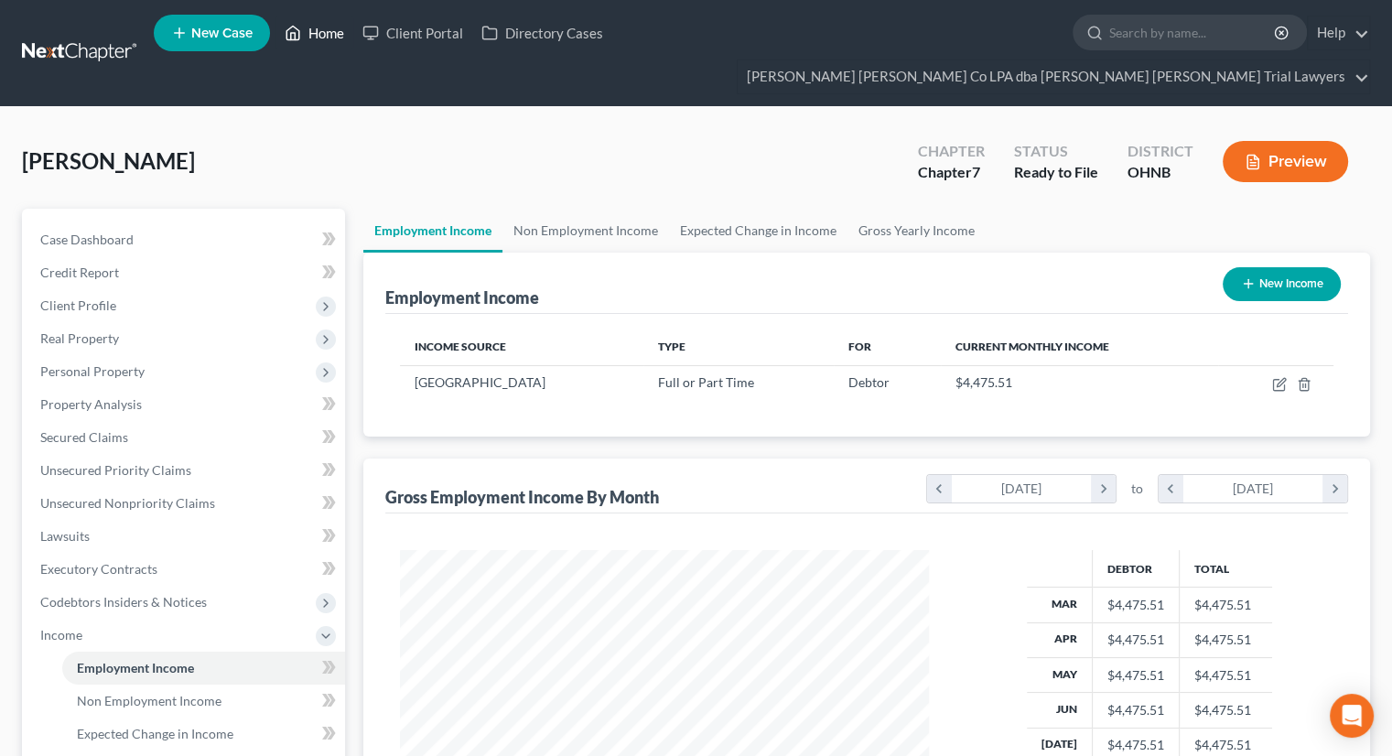
click at [325, 41] on link "Home" at bounding box center [314, 32] width 78 height 33
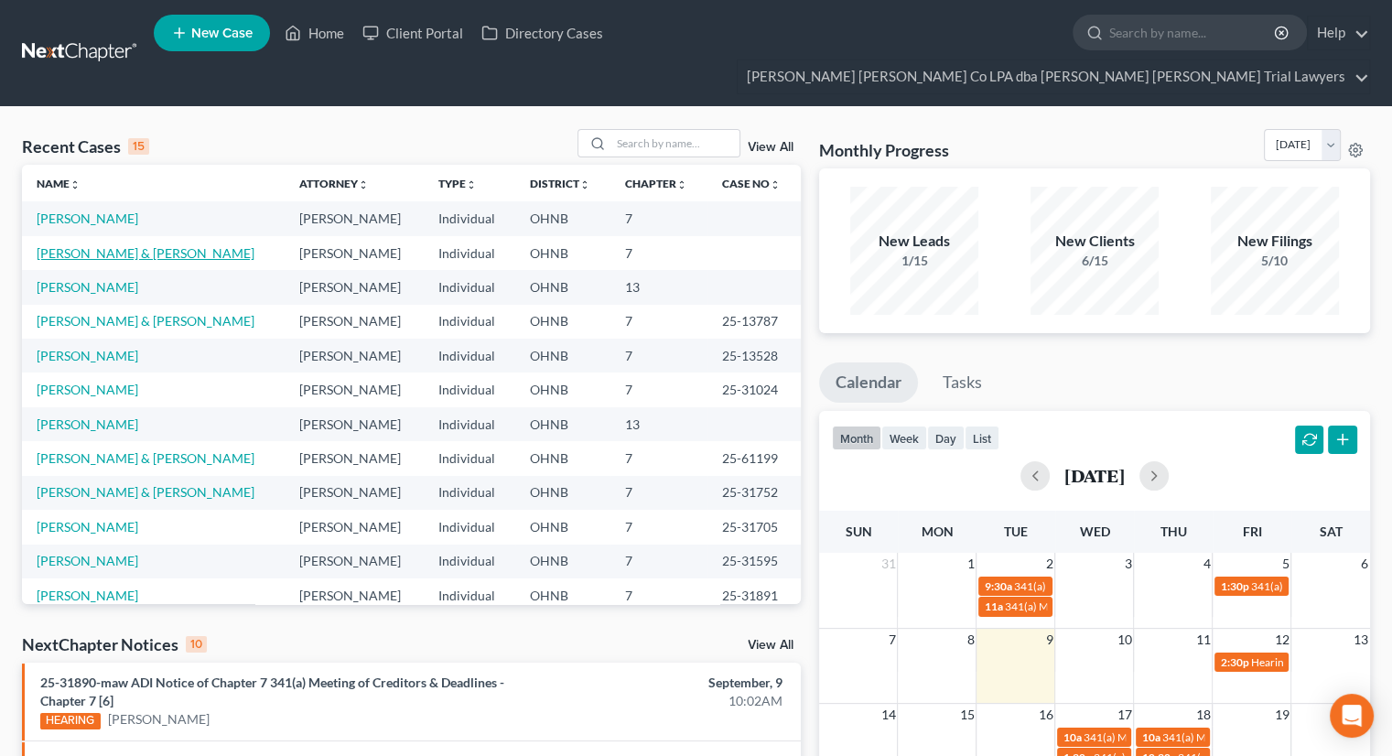
click at [103, 245] on link "[PERSON_NAME] & [PERSON_NAME]" at bounding box center [146, 253] width 218 height 16
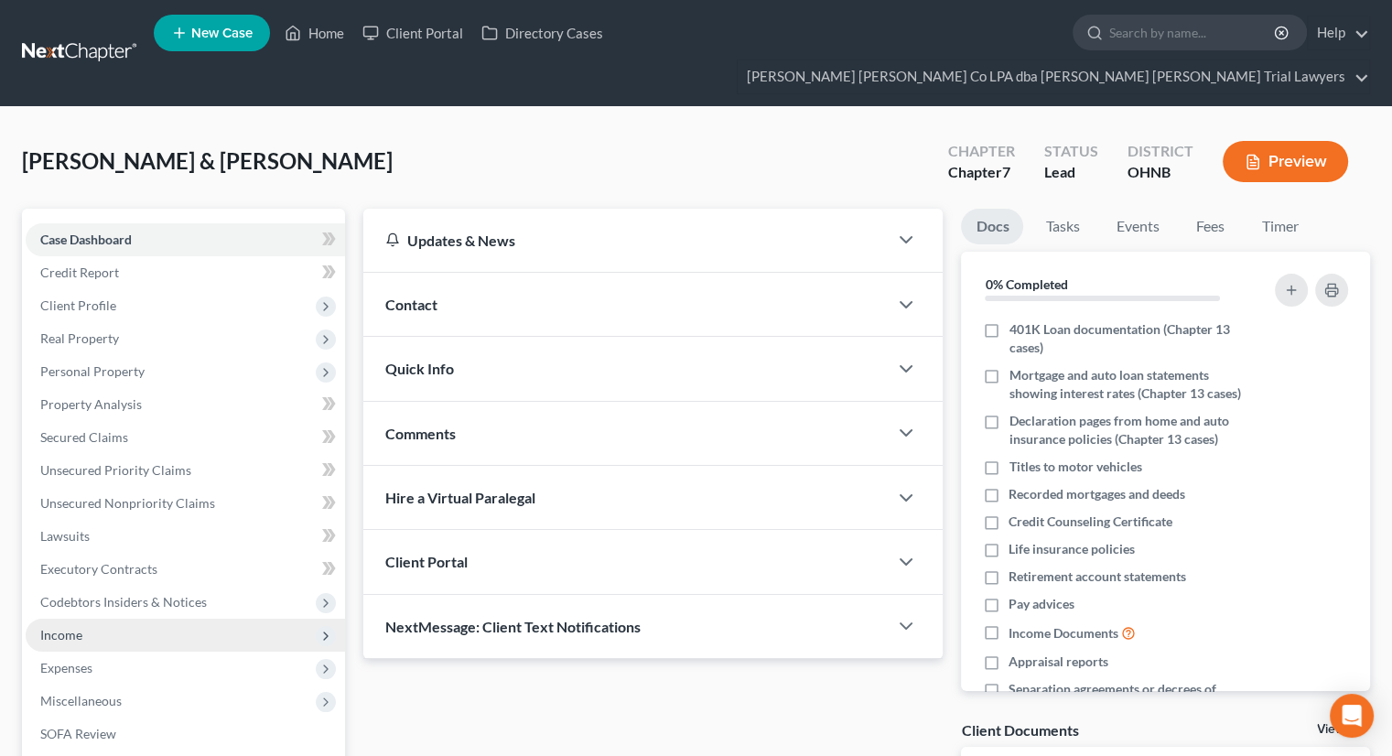
click at [134, 619] on span "Income" at bounding box center [185, 635] width 319 height 33
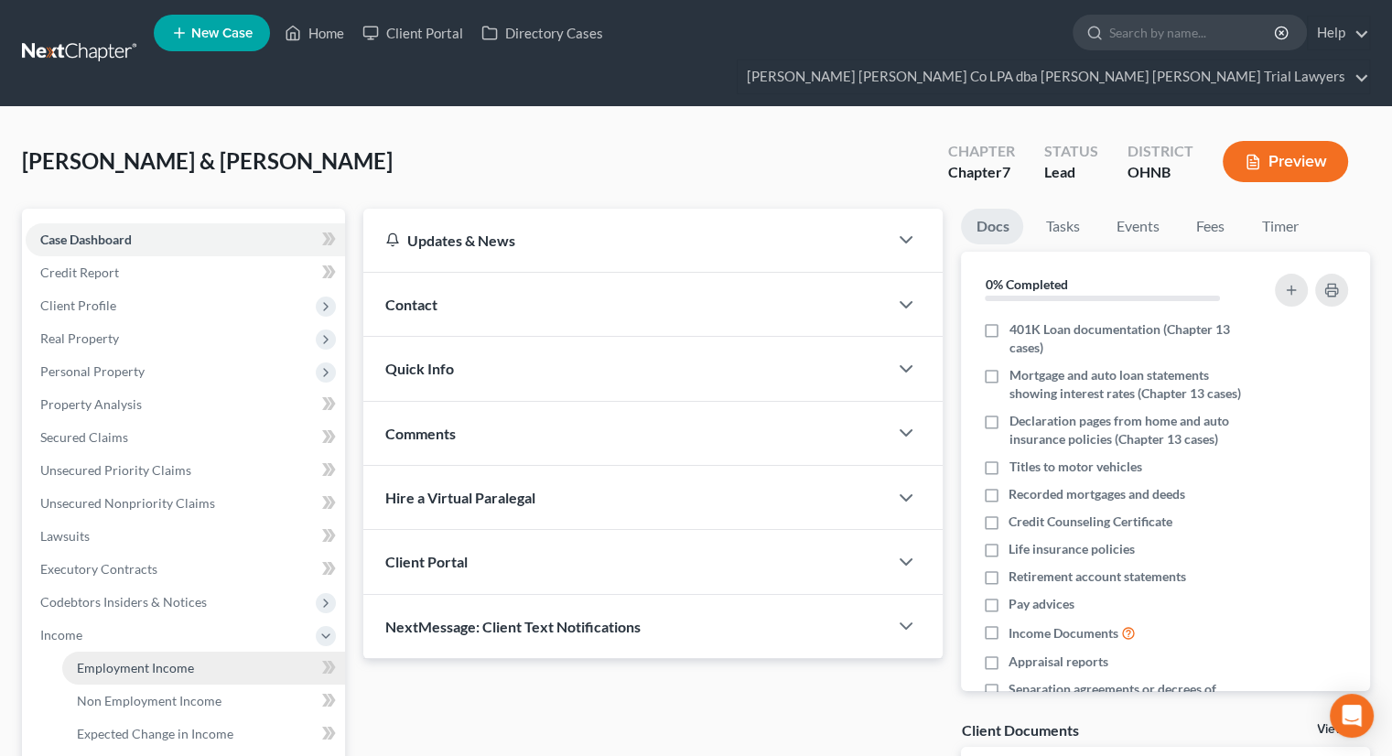
click at [145, 660] on span "Employment Income" at bounding box center [135, 668] width 117 height 16
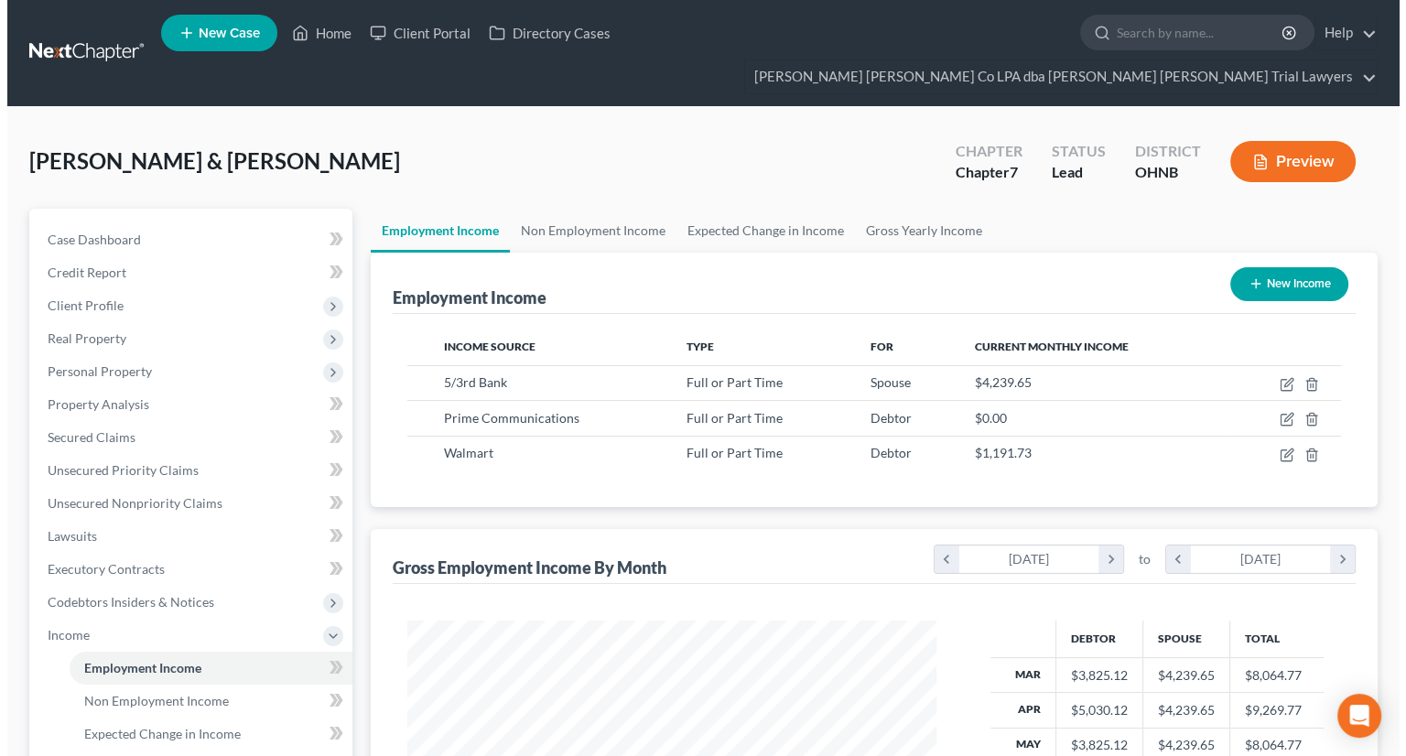
scroll to position [326, 565]
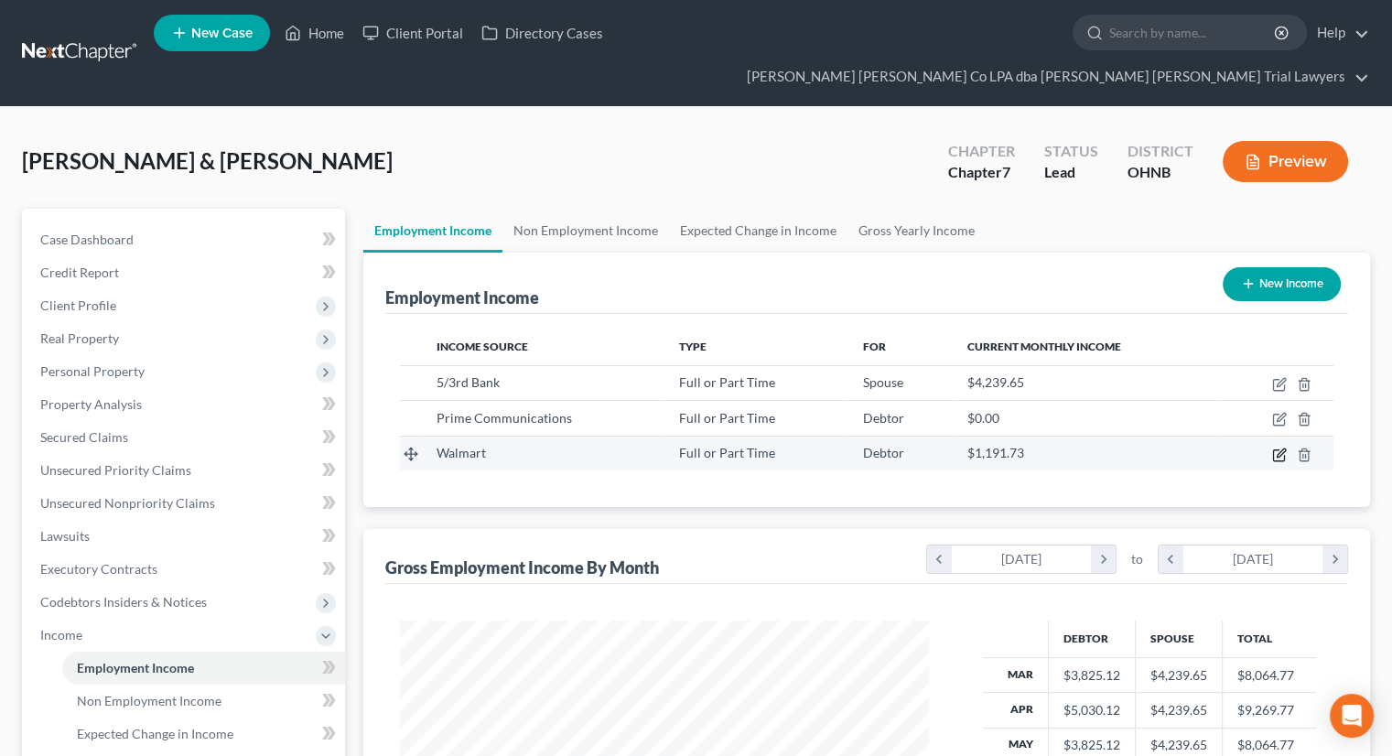
click at [1277, 447] on icon "button" at bounding box center [1279, 454] width 15 height 15
select select "0"
select select "36"
select select "2"
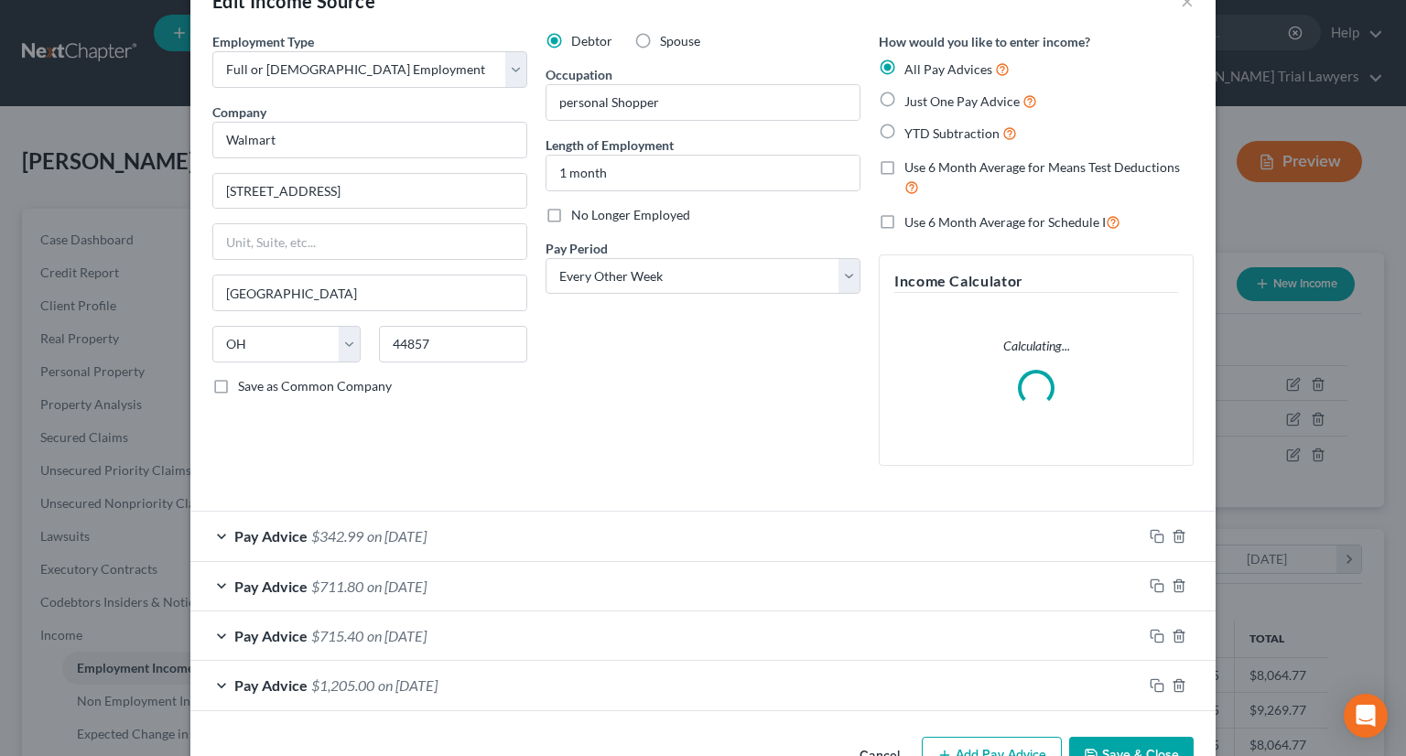
scroll to position [106, 0]
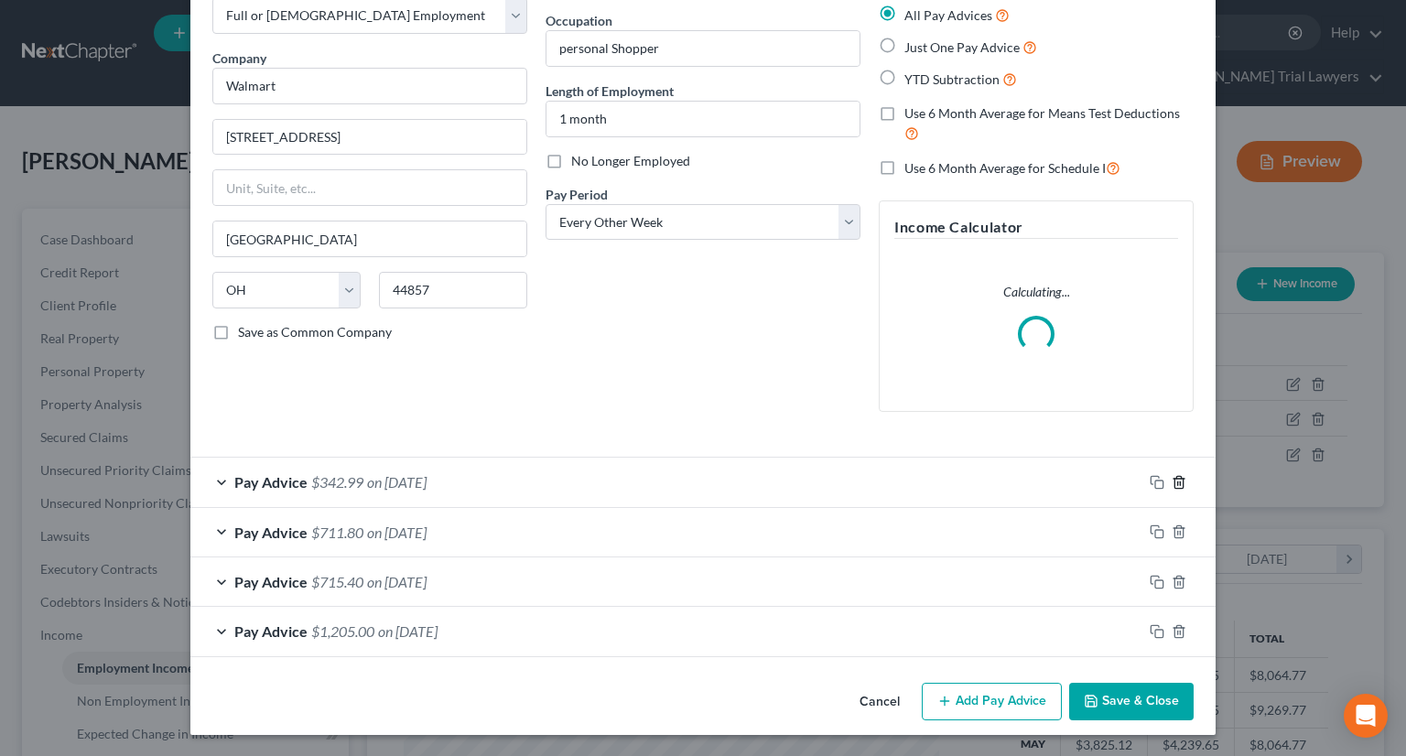
click at [1175, 484] on icon "button" at bounding box center [1178, 482] width 15 height 15
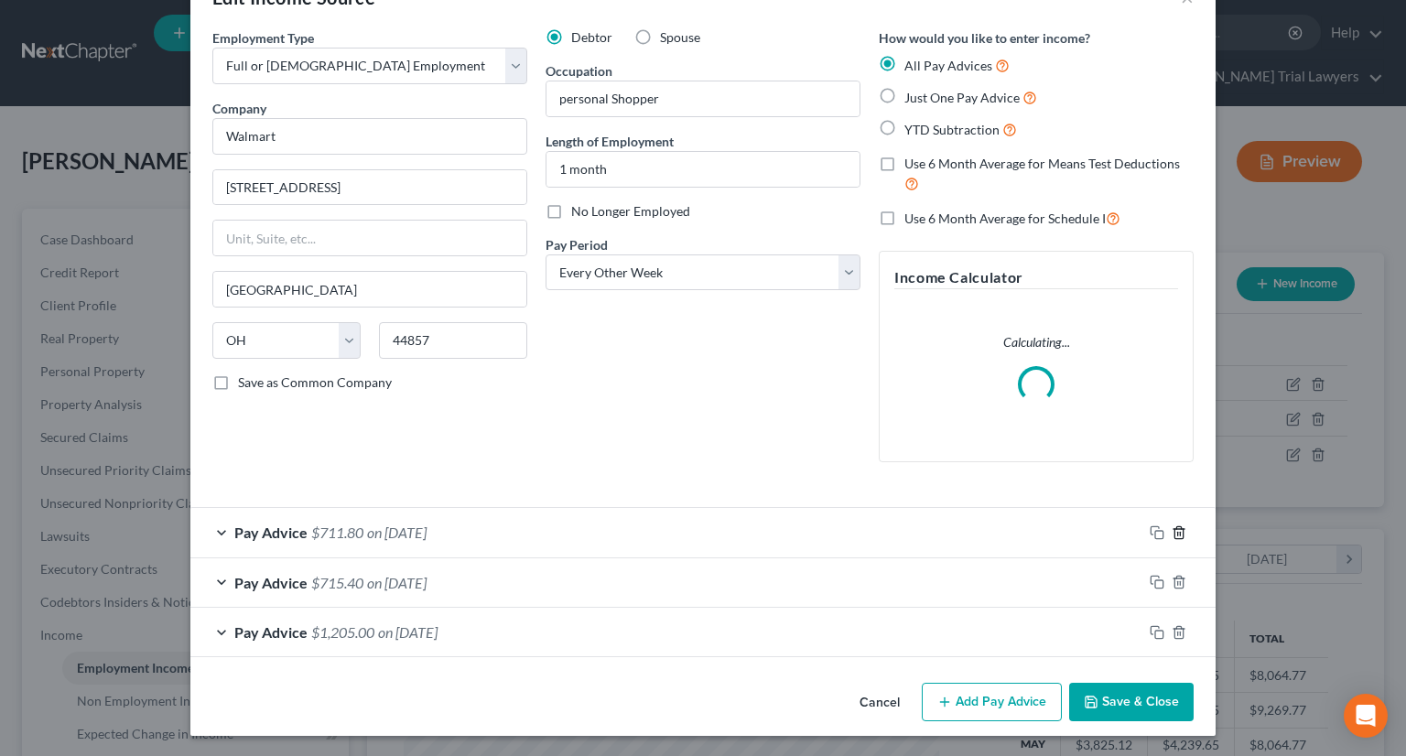
click at [1175, 528] on icon "button" at bounding box center [1178, 532] width 8 height 12
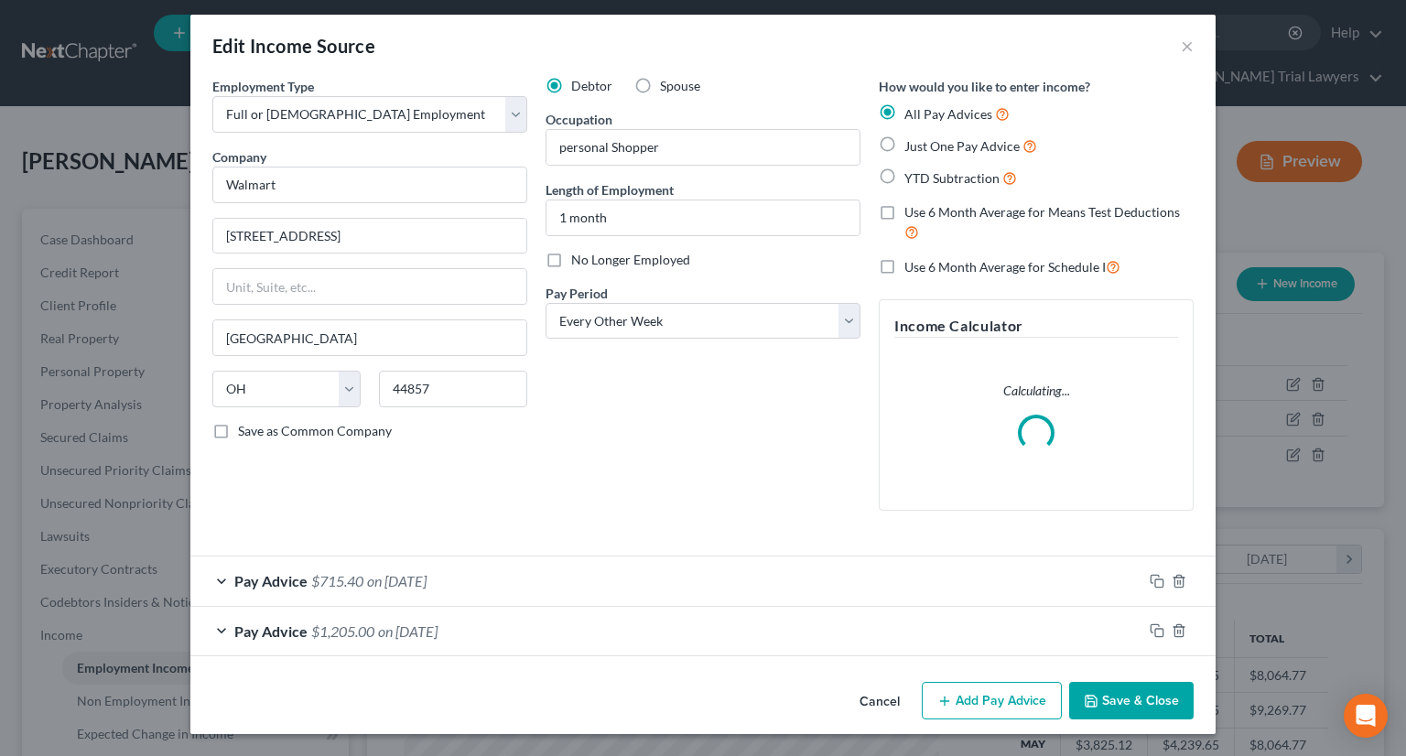
scroll to position [7, 0]
click at [1171, 576] on icon "button" at bounding box center [1178, 581] width 15 height 15
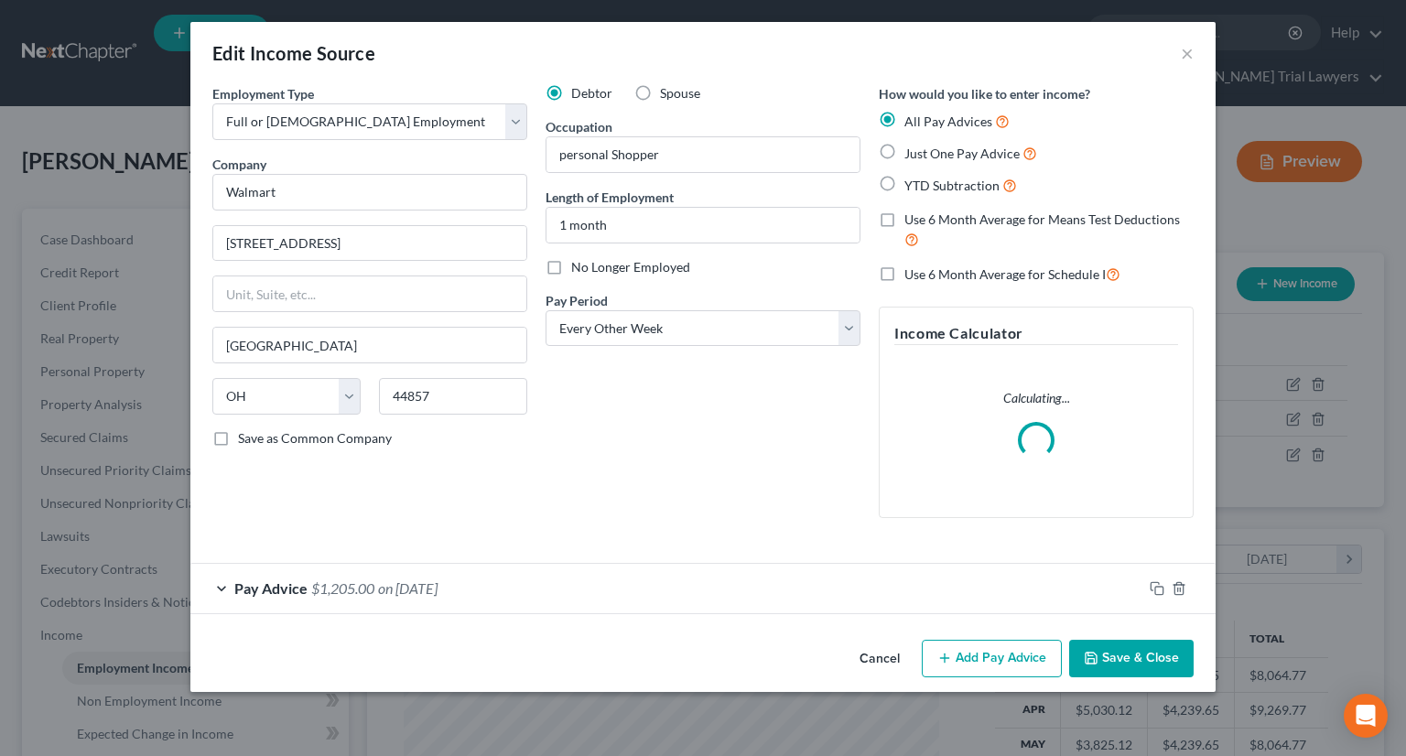
scroll to position [0, 0]
drag, startPoint x: 1177, startPoint y: 590, endPoint x: 1137, endPoint y: 569, distance: 45.4
click at [1178, 590] on line "button" at bounding box center [1178, 589] width 0 height 4
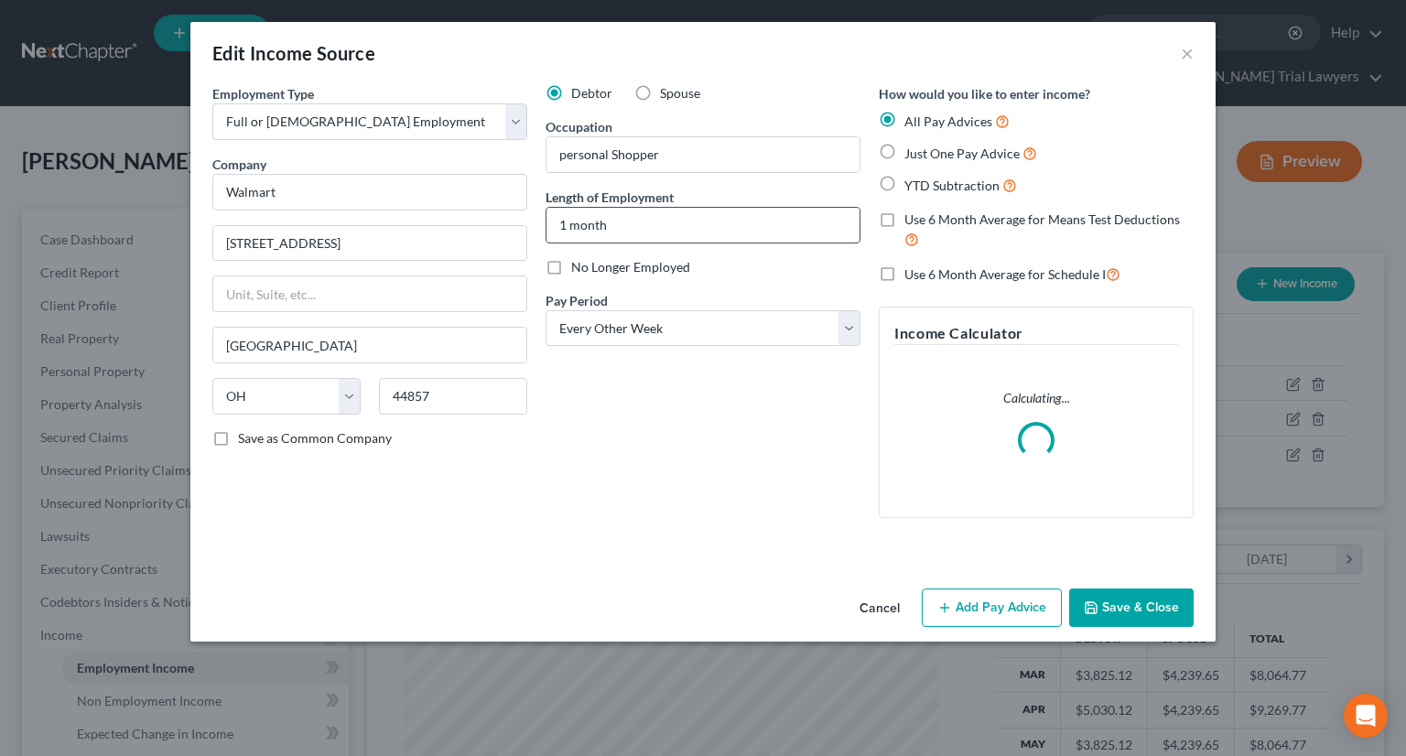
click at [630, 216] on input "1 month" at bounding box center [702, 225] width 313 height 35
drag, startPoint x: 615, startPoint y: 226, endPoint x: 514, endPoint y: 228, distance: 100.7
click at [515, 227] on div "Employment Type * Select Full or Part Time Employment Self Employment Company *…" at bounding box center [702, 316] width 999 height 464
type input "6 month"
click at [904, 151] on label "Just One Pay Advice" at bounding box center [970, 153] width 133 height 21
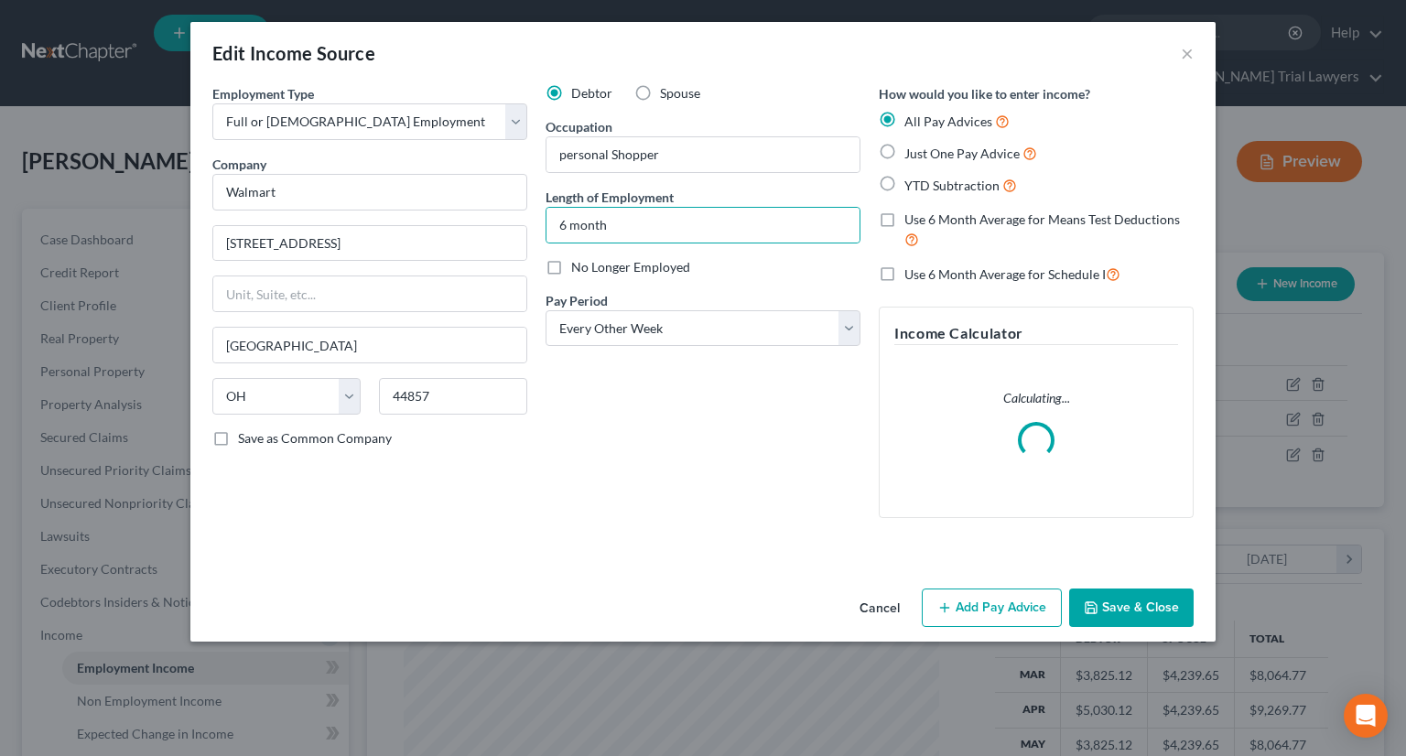
click at [911, 151] on input "Just One Pay Advice" at bounding box center [917, 149] width 12 height 12
radio input "true"
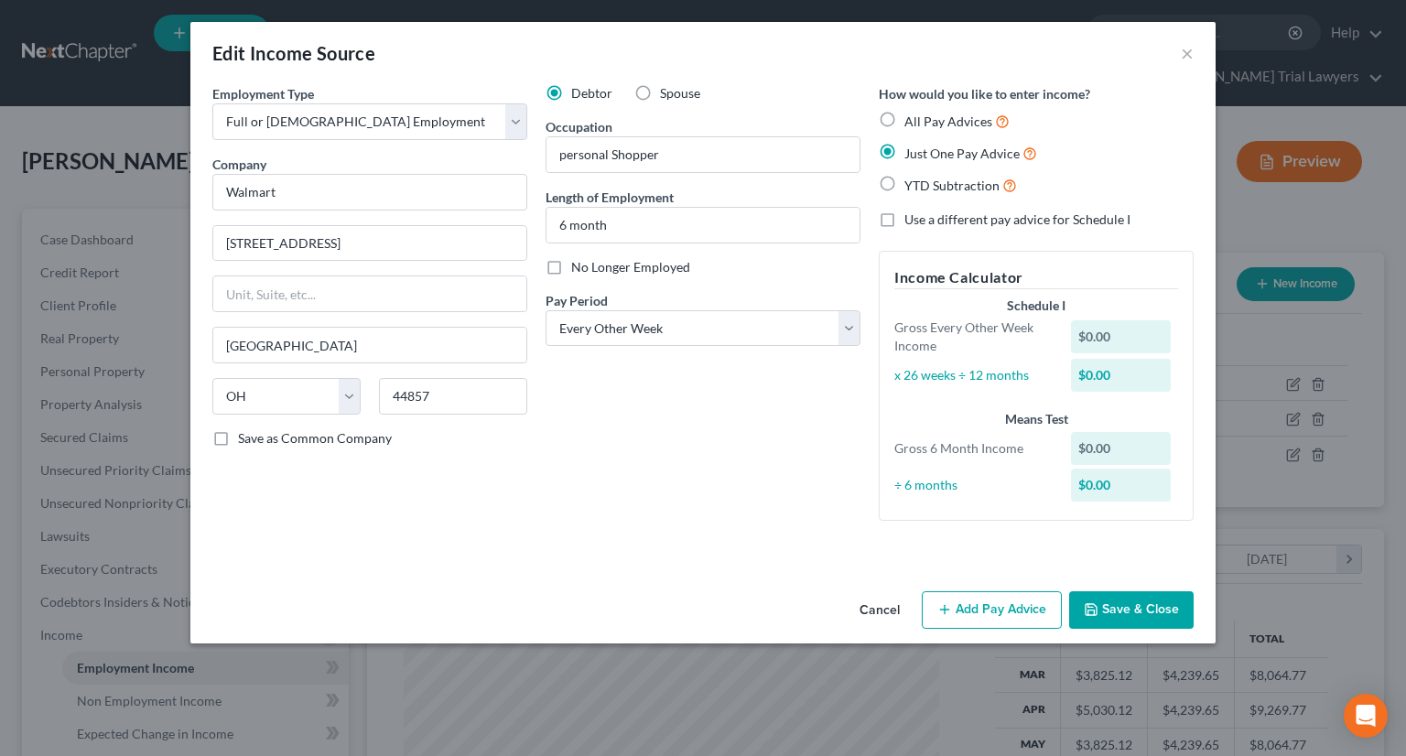
click at [990, 599] on button "Add Pay Advice" at bounding box center [991, 610] width 140 height 38
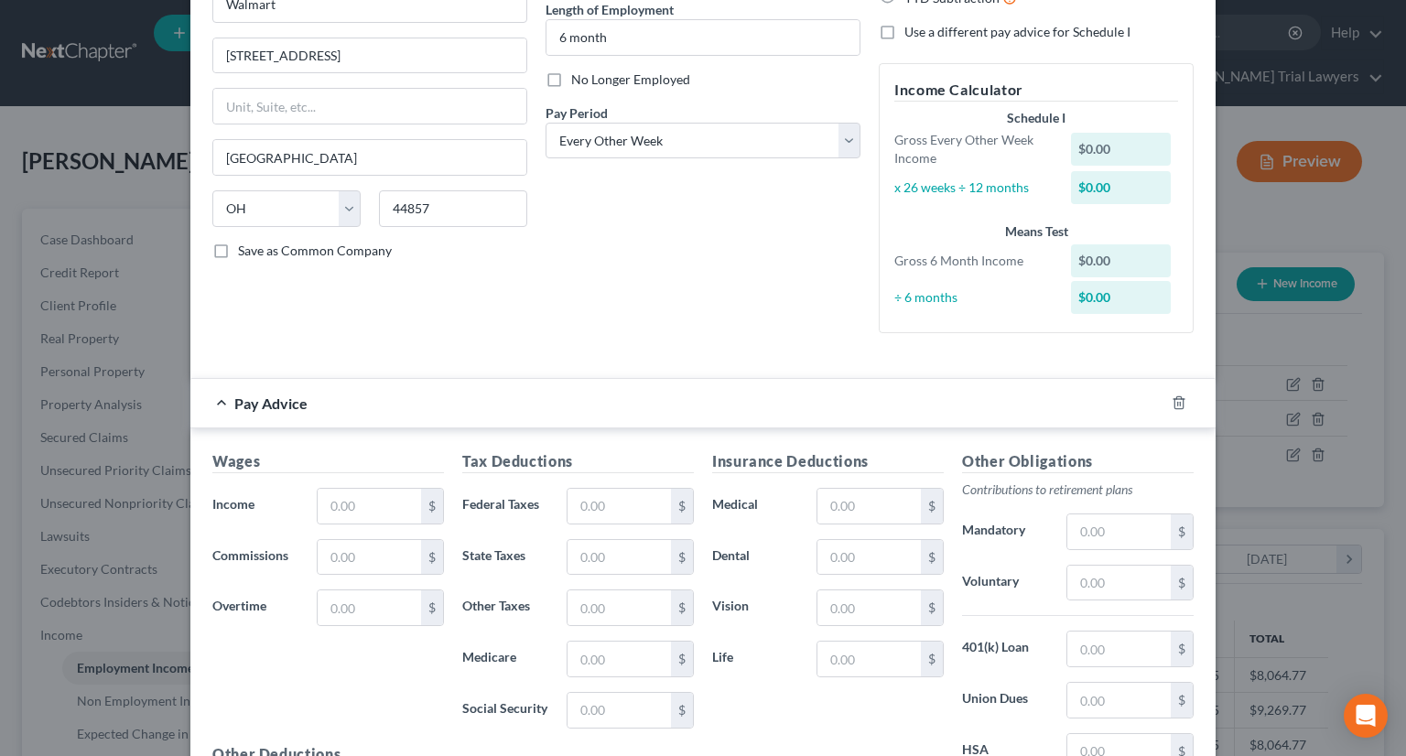
scroll to position [275, 0]
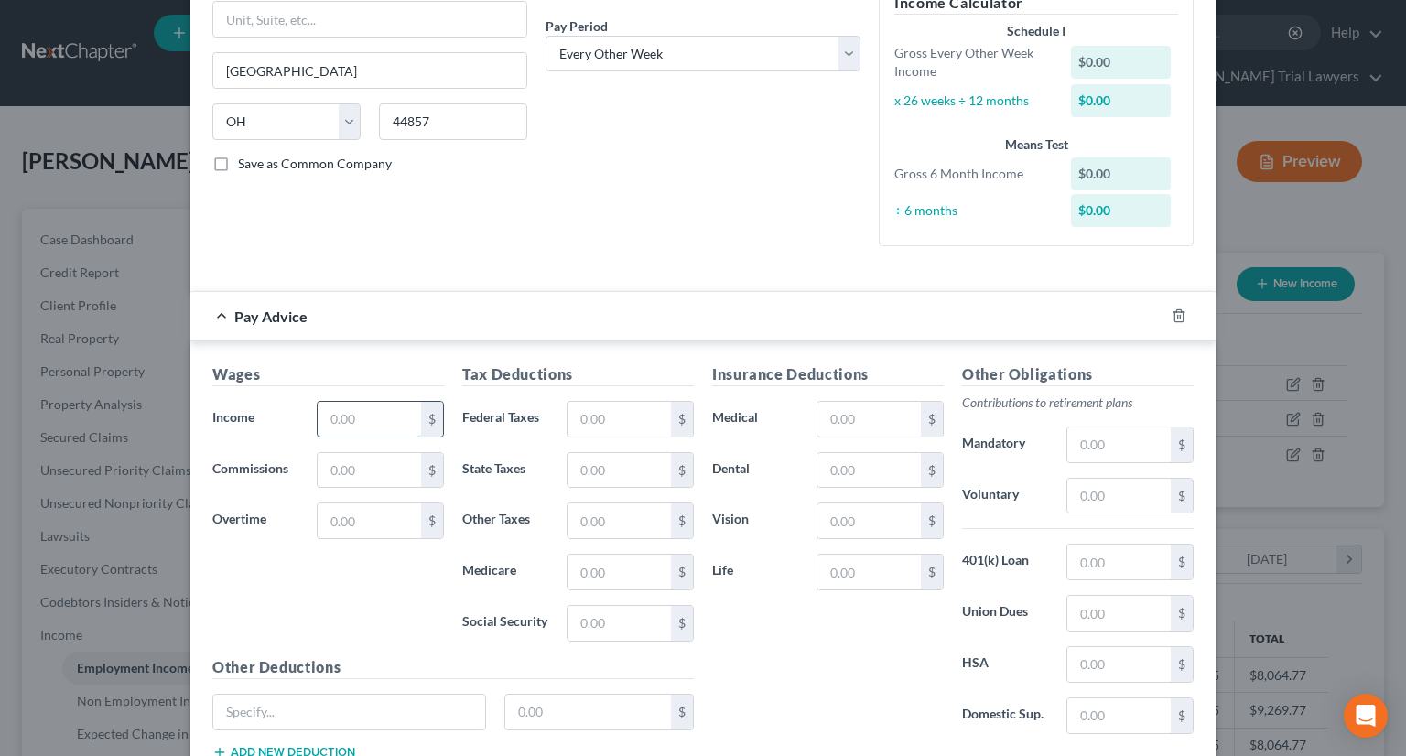
click at [385, 423] on input "text" at bounding box center [369, 419] width 103 height 35
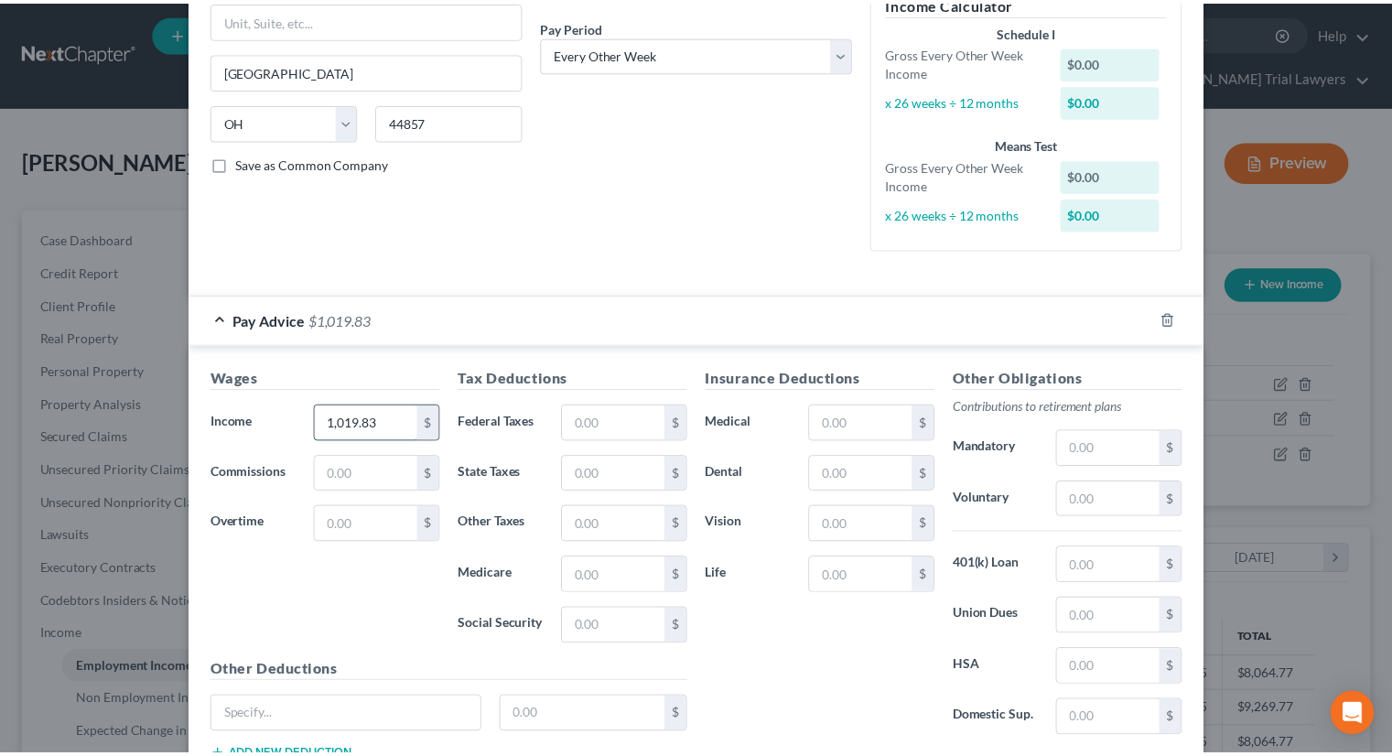
scroll to position [407, 0]
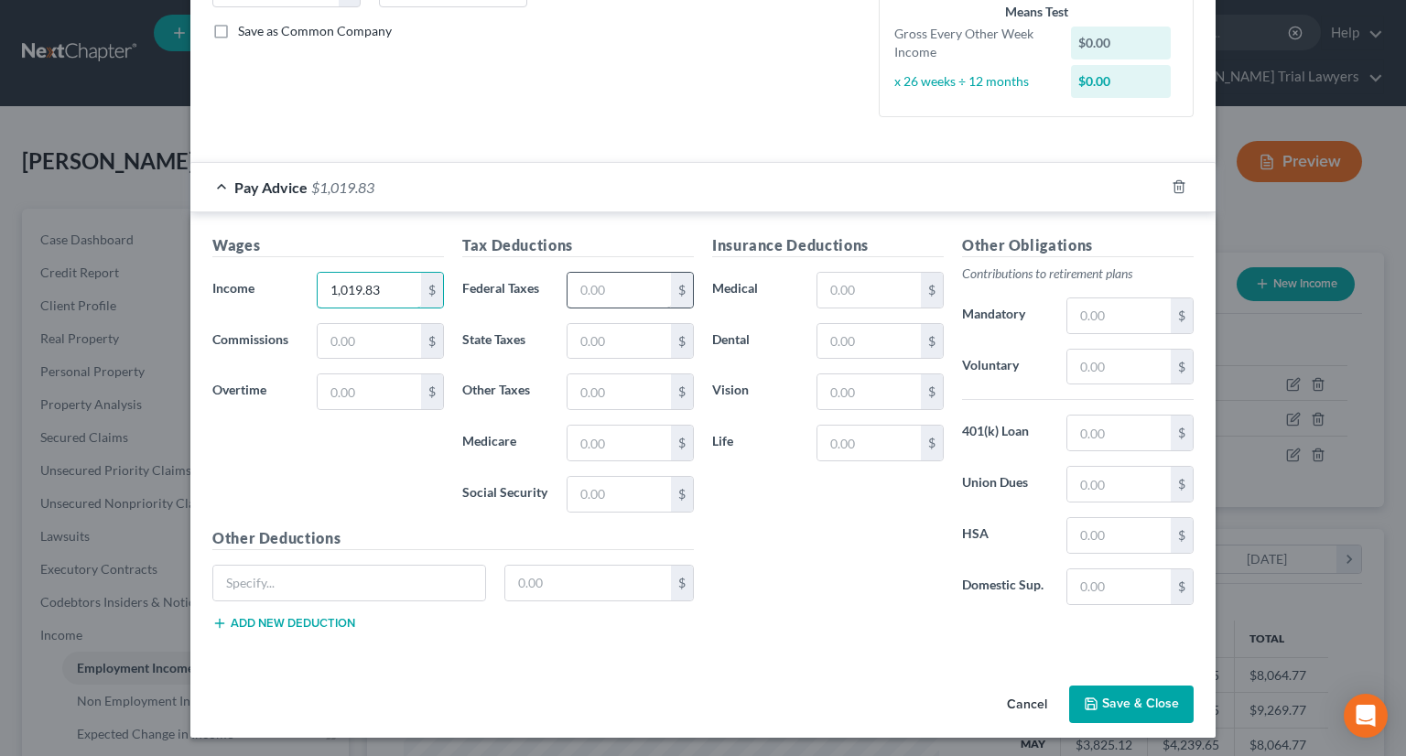
type input "1,019.83"
click at [587, 296] on input "text" at bounding box center [618, 290] width 103 height 35
type input "15"
click at [575, 343] on input "text" at bounding box center [618, 341] width 103 height 35
type input "21.81"
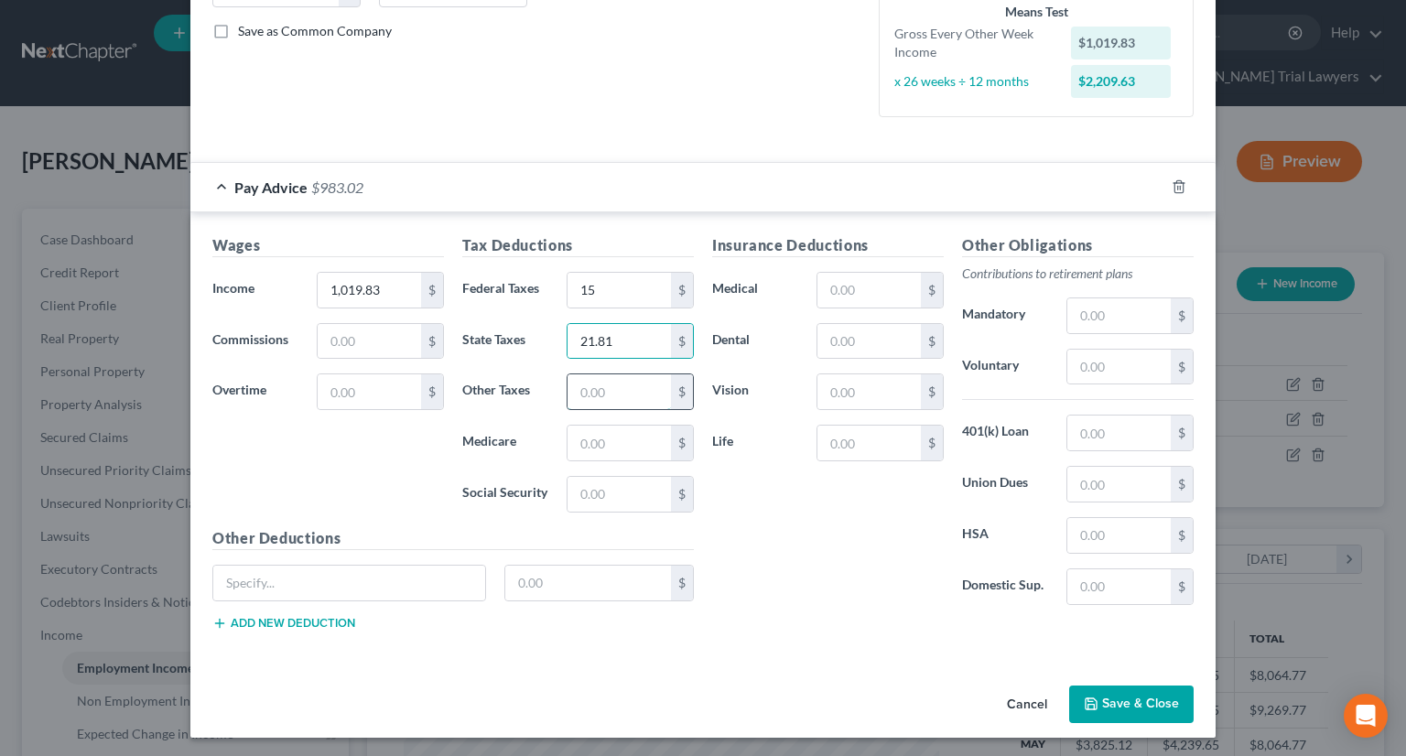
click at [631, 382] on input "text" at bounding box center [618, 391] width 103 height 35
type input "20.40"
click at [602, 443] on input "text" at bounding box center [618, 443] width 103 height 35
type input "14.79"
click at [593, 491] on input "text" at bounding box center [618, 494] width 103 height 35
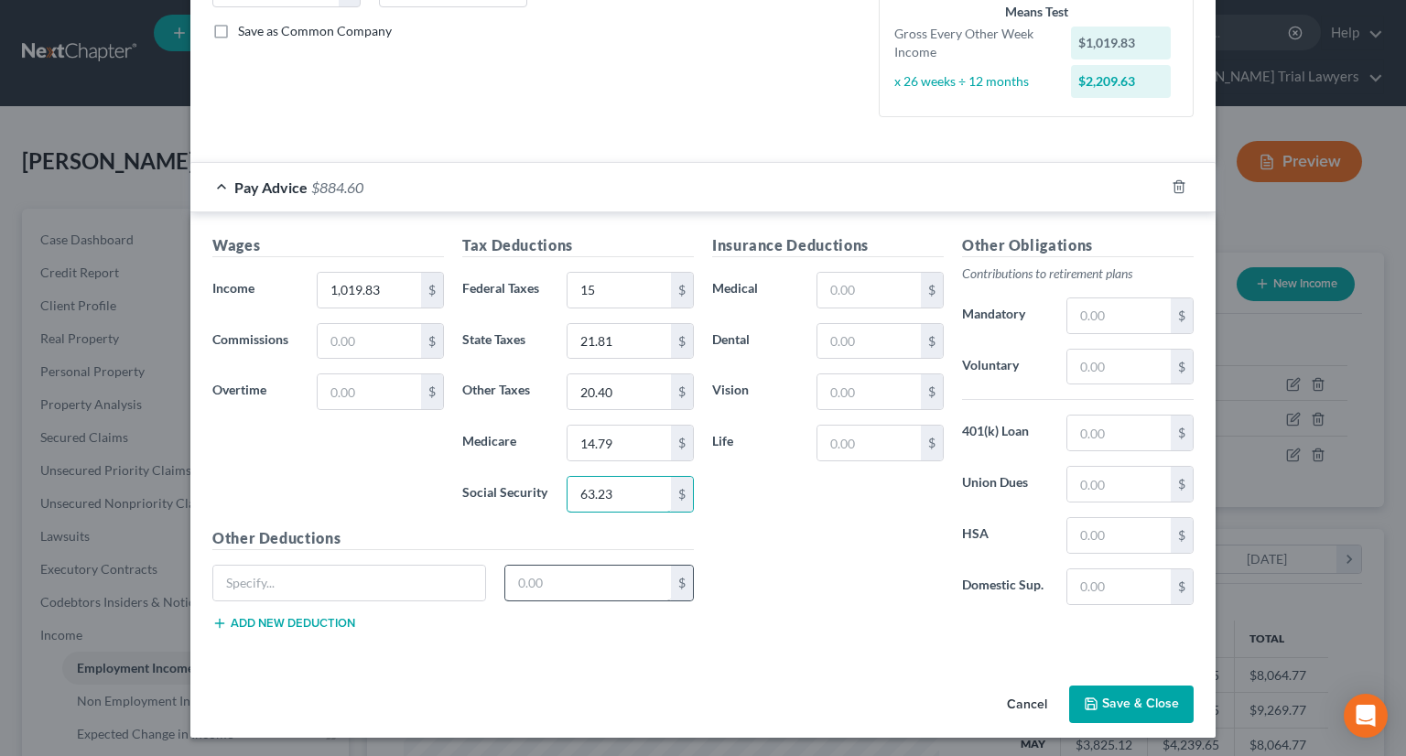
type input "63.23"
click at [568, 585] on input "text" at bounding box center [588, 583] width 167 height 35
drag, startPoint x: 1135, startPoint y: 695, endPoint x: 1124, endPoint y: 693, distance: 11.3
click at [1135, 696] on button "Save & Close" at bounding box center [1131, 704] width 124 height 38
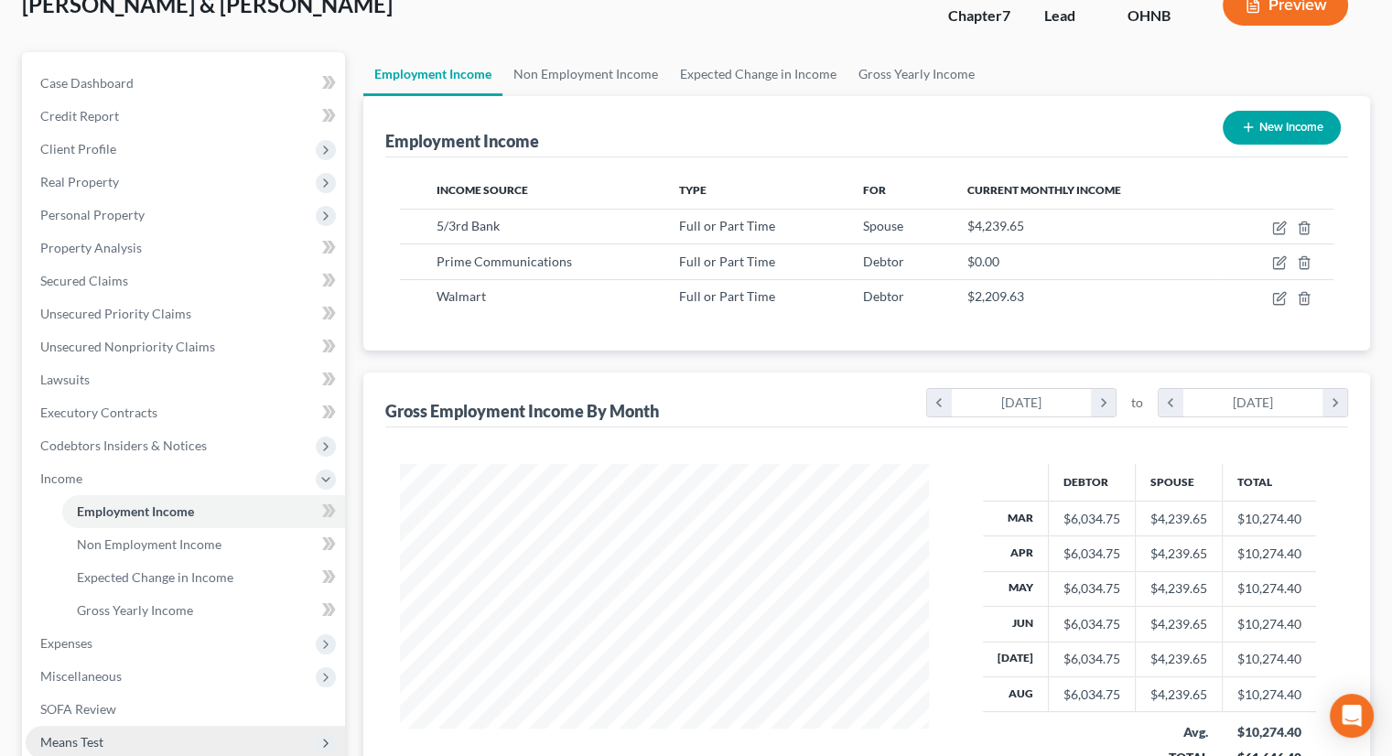
scroll to position [183, 0]
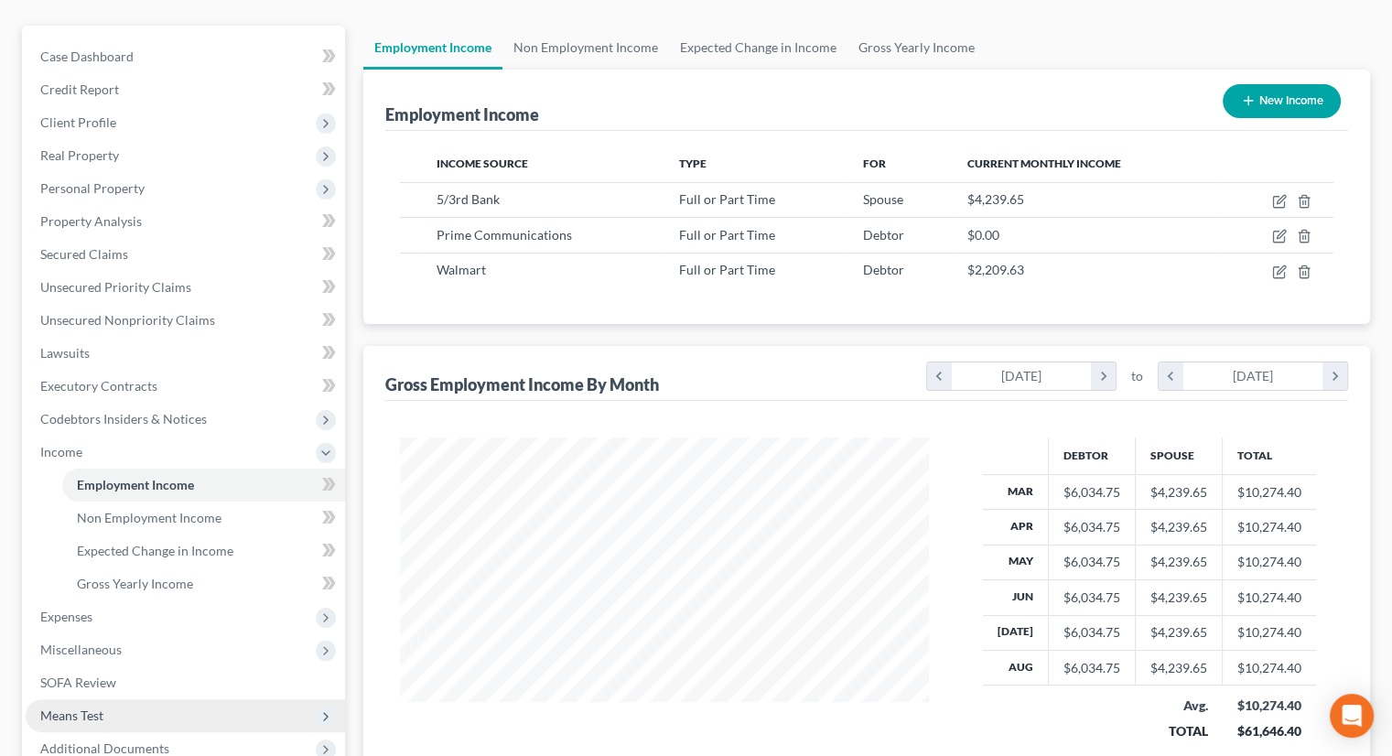
click at [116, 699] on span "Means Test" at bounding box center [185, 715] width 319 height 33
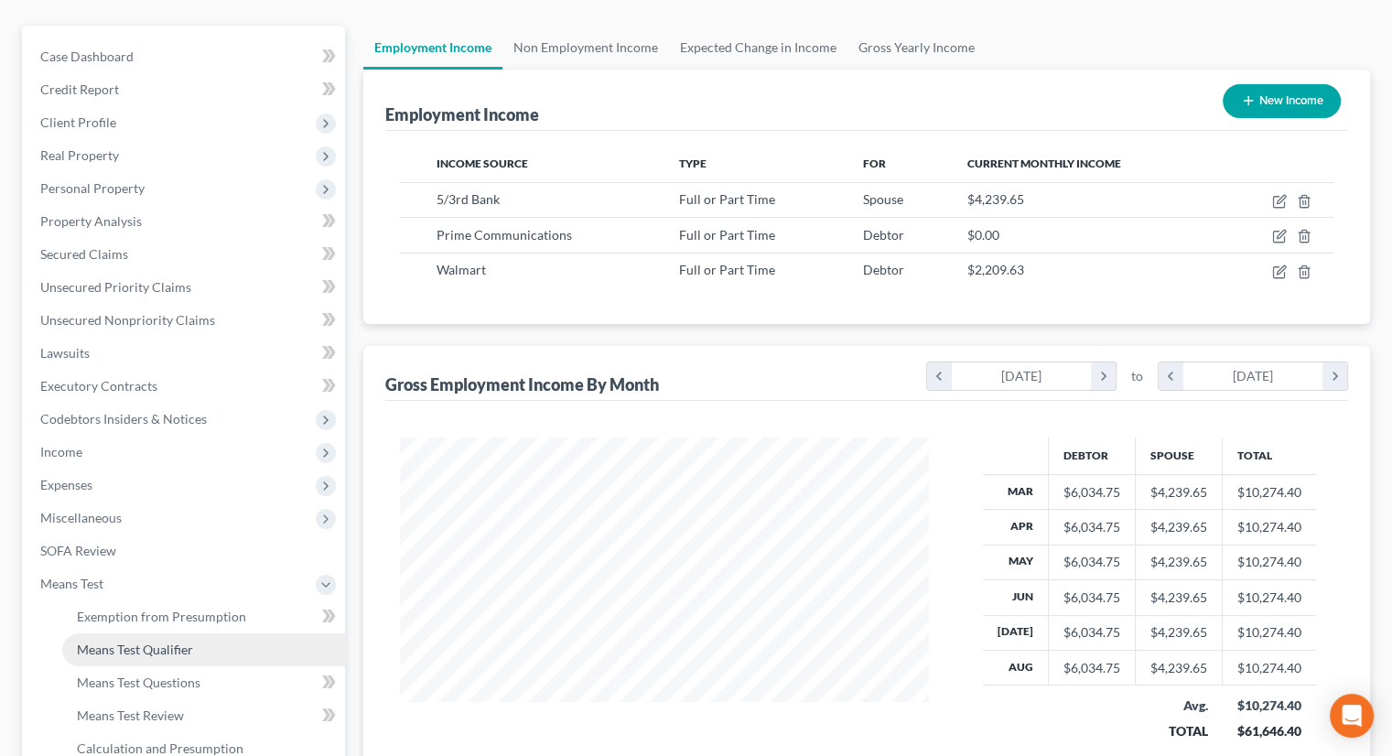
click at [121, 641] on span "Means Test Qualifier" at bounding box center [135, 649] width 116 height 16
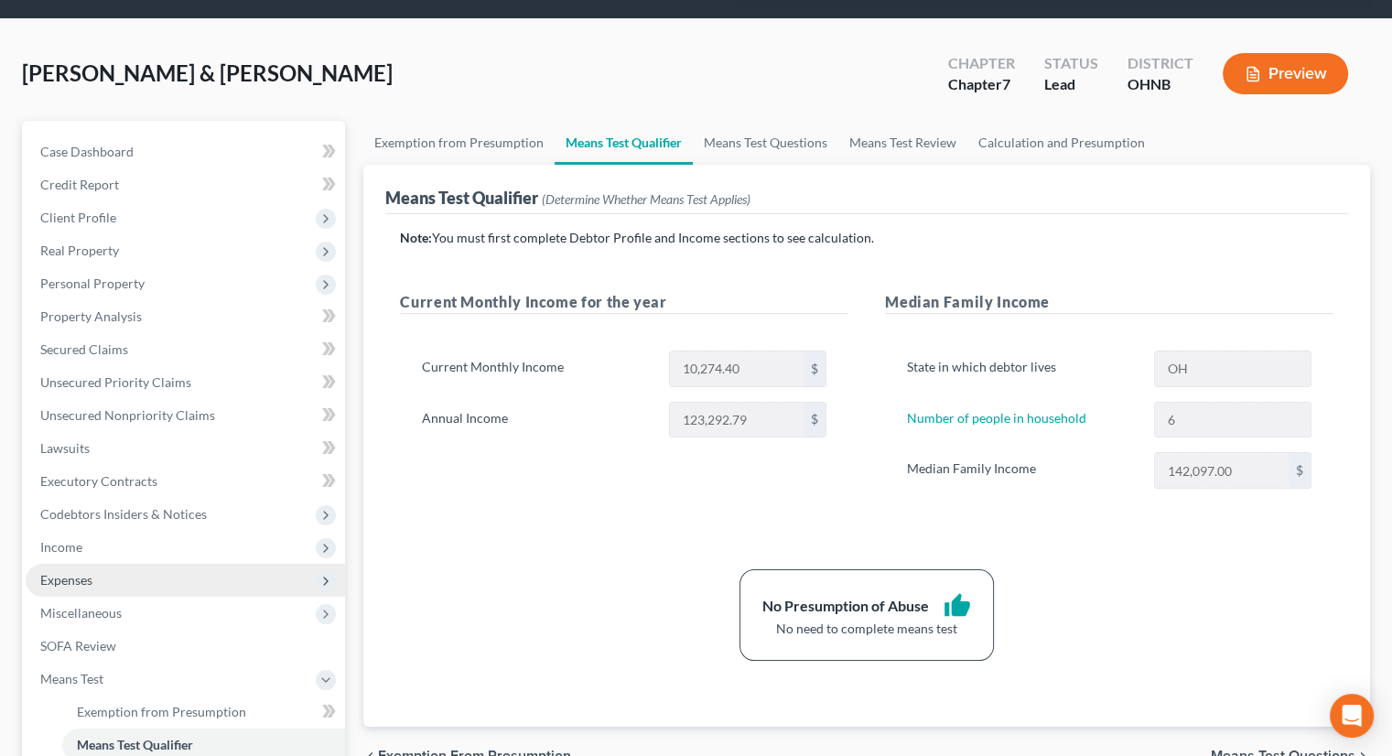
scroll to position [275, 0]
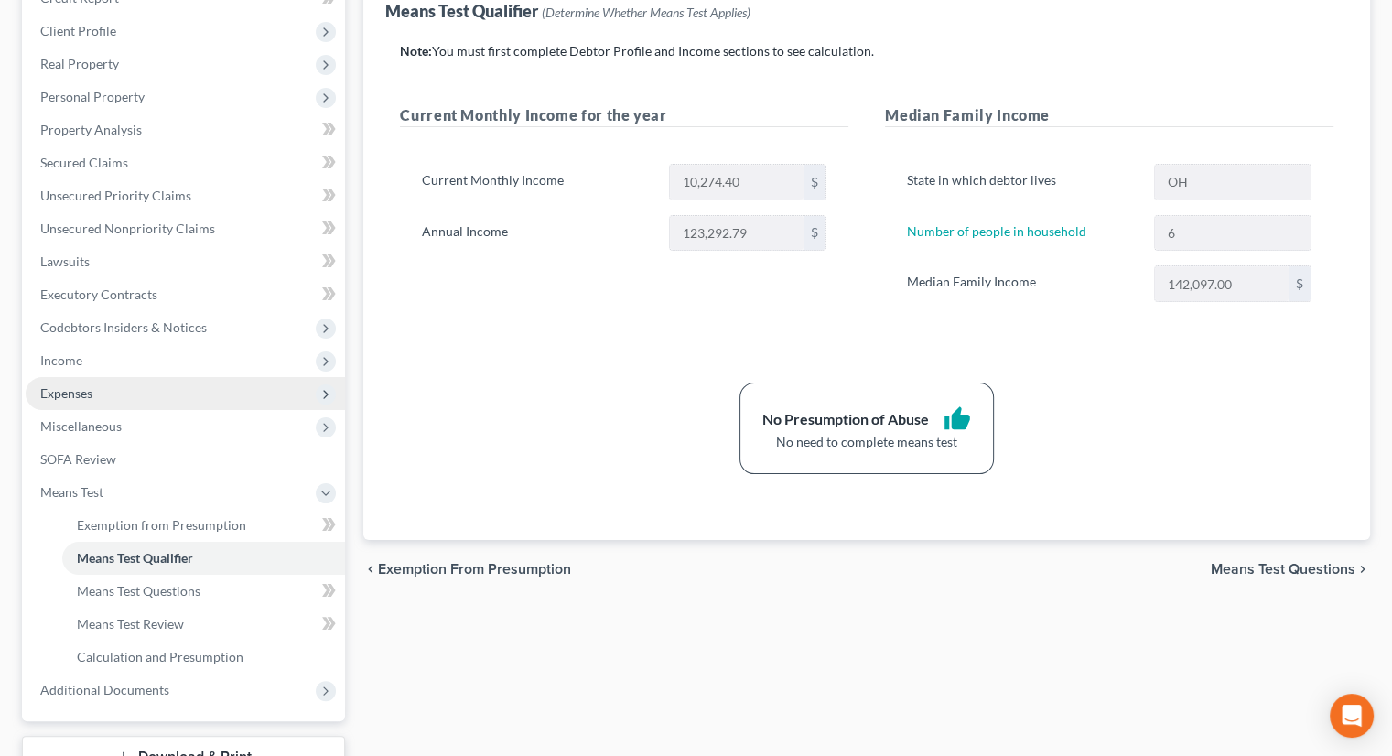
click at [96, 377] on span "Expenses" at bounding box center [185, 393] width 319 height 33
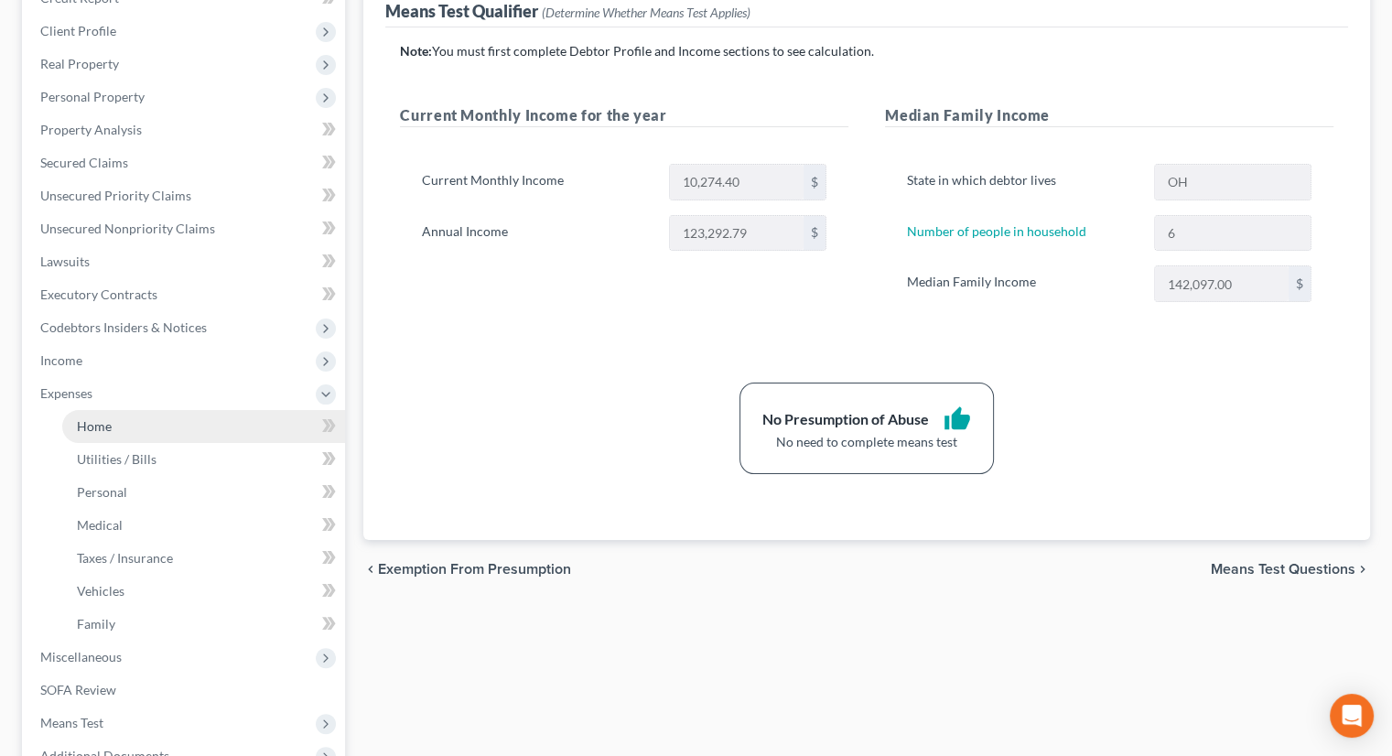
click at [111, 410] on link "Home" at bounding box center [203, 426] width 283 height 33
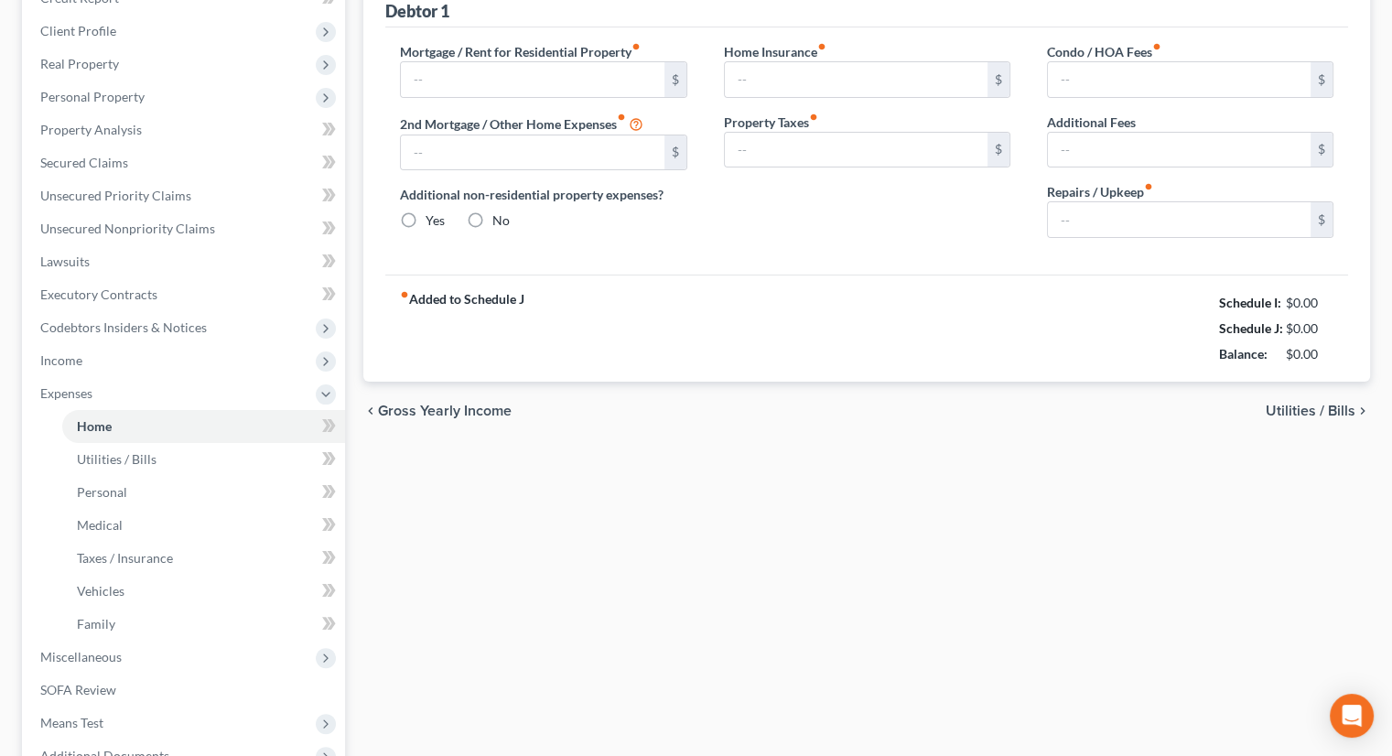
scroll to position [81, 0]
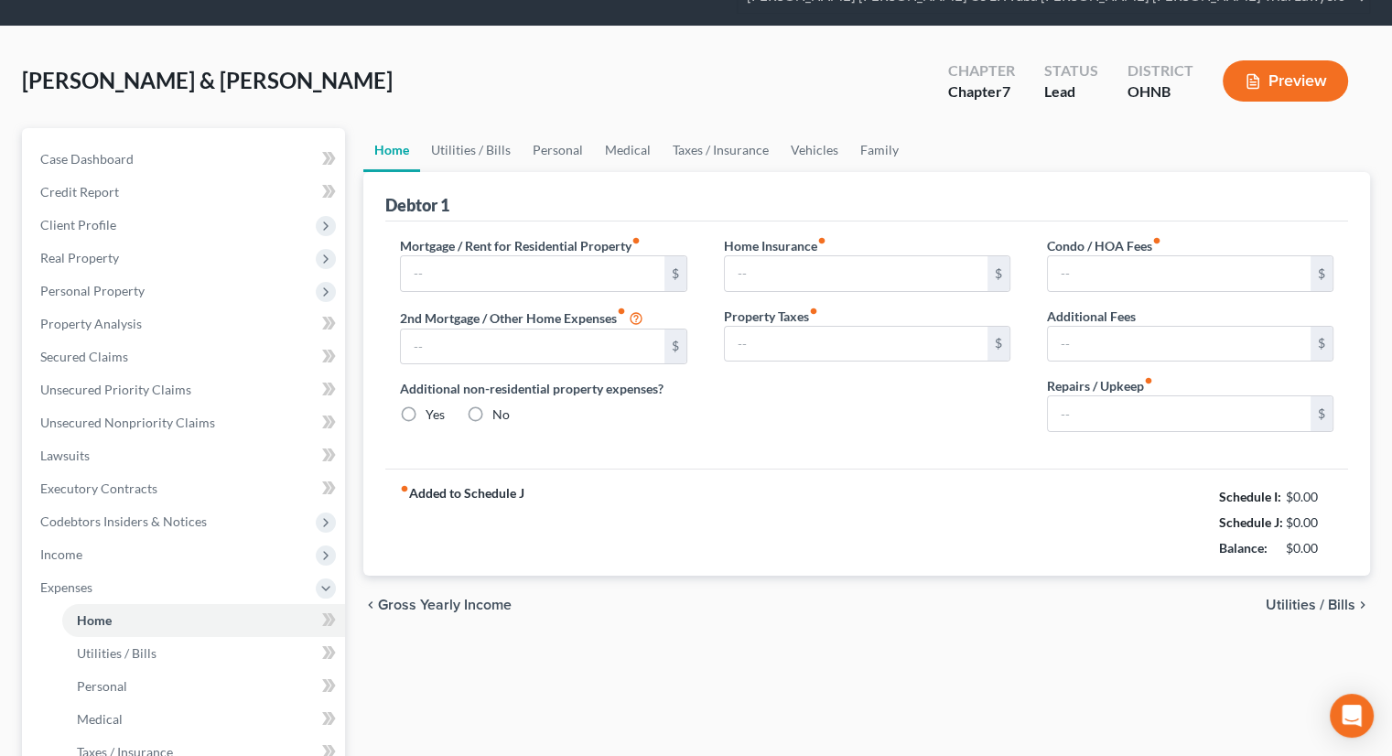
type input "811.38"
type input "0.00"
radio input "true"
type input "125.00"
type input "145.00"
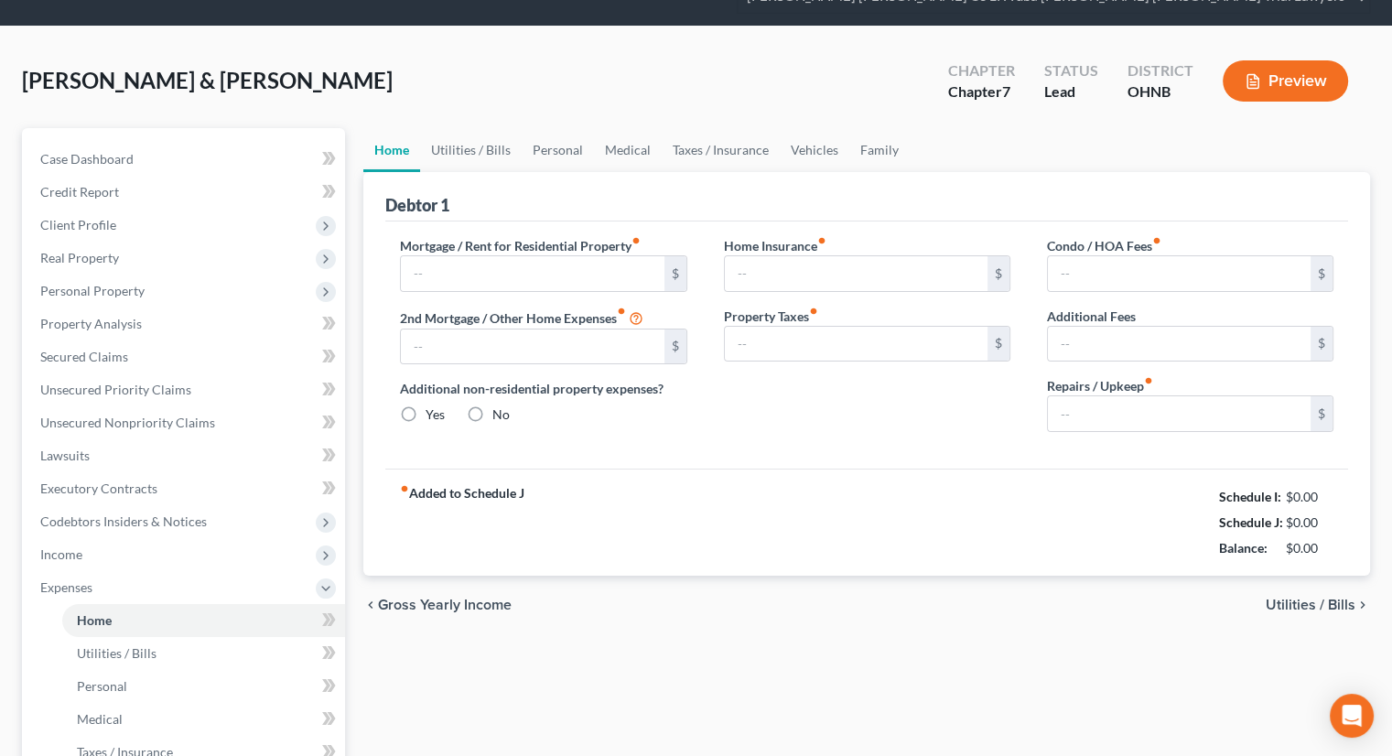
type input "0.00"
type input "100.00"
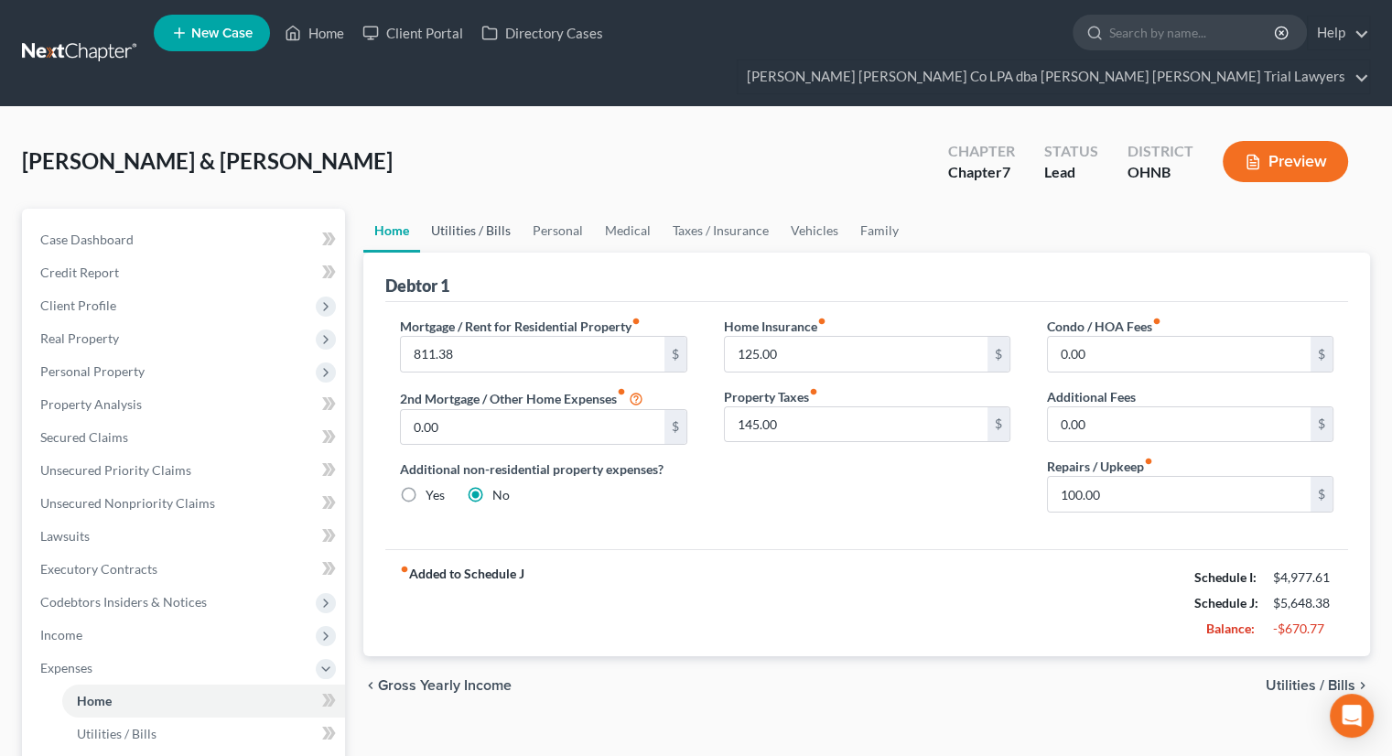
click at [484, 209] on link "Utilities / Bills" at bounding box center [471, 231] width 102 height 44
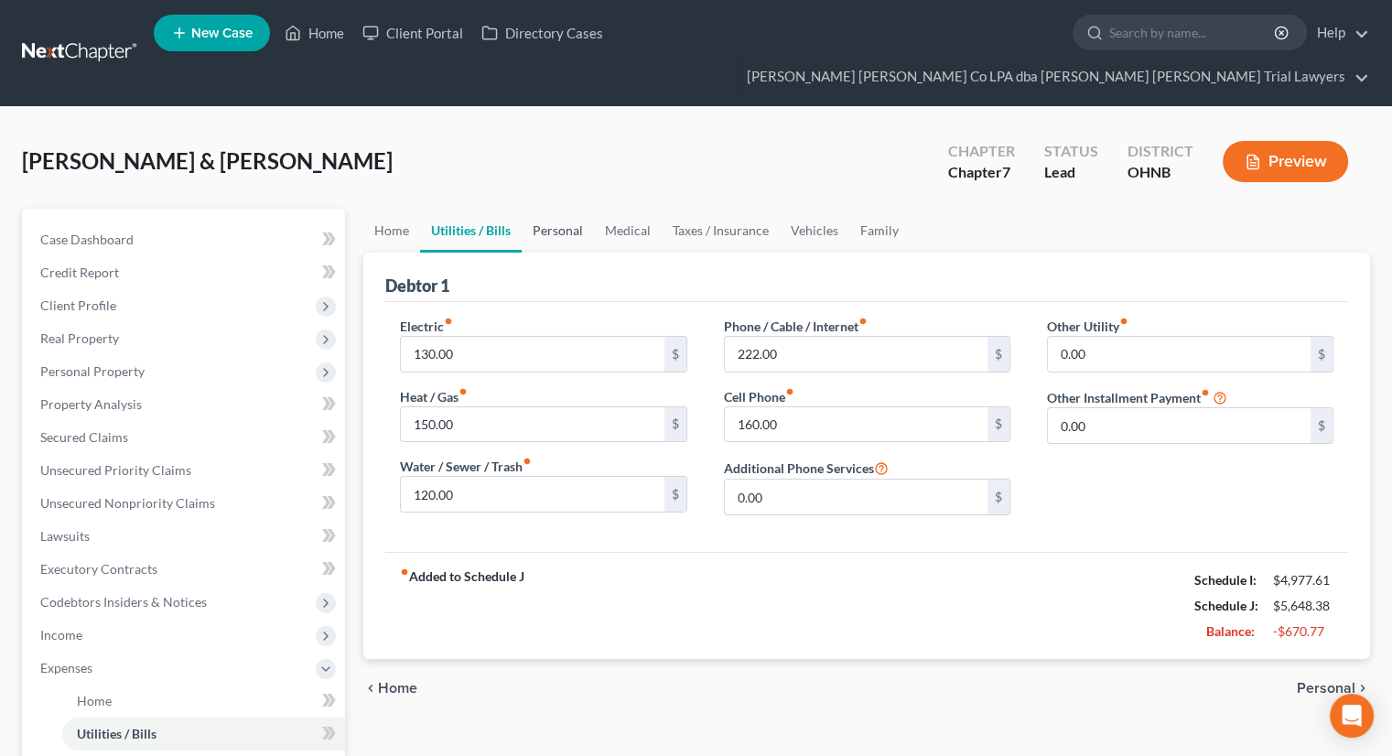
click at [565, 209] on link "Personal" at bounding box center [558, 231] width 72 height 44
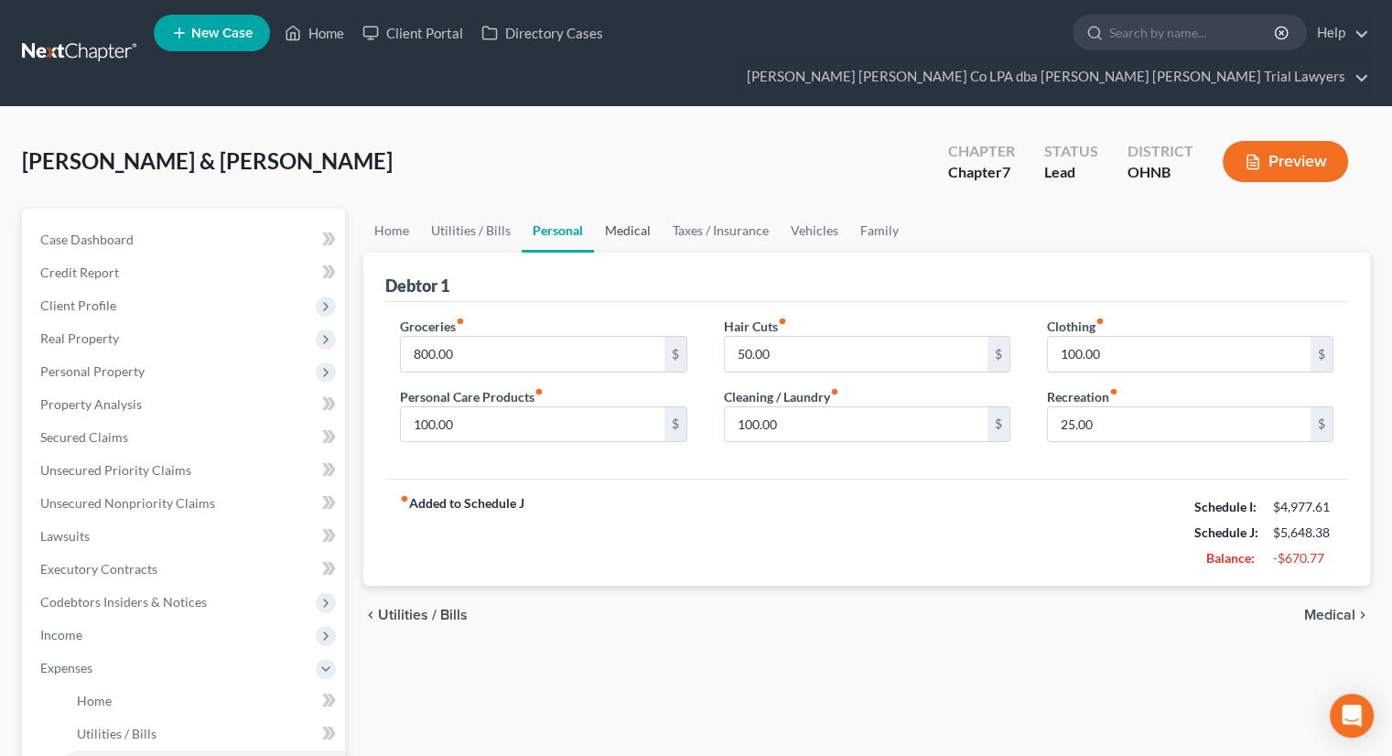
click at [640, 209] on link "Medical" at bounding box center [628, 231] width 68 height 44
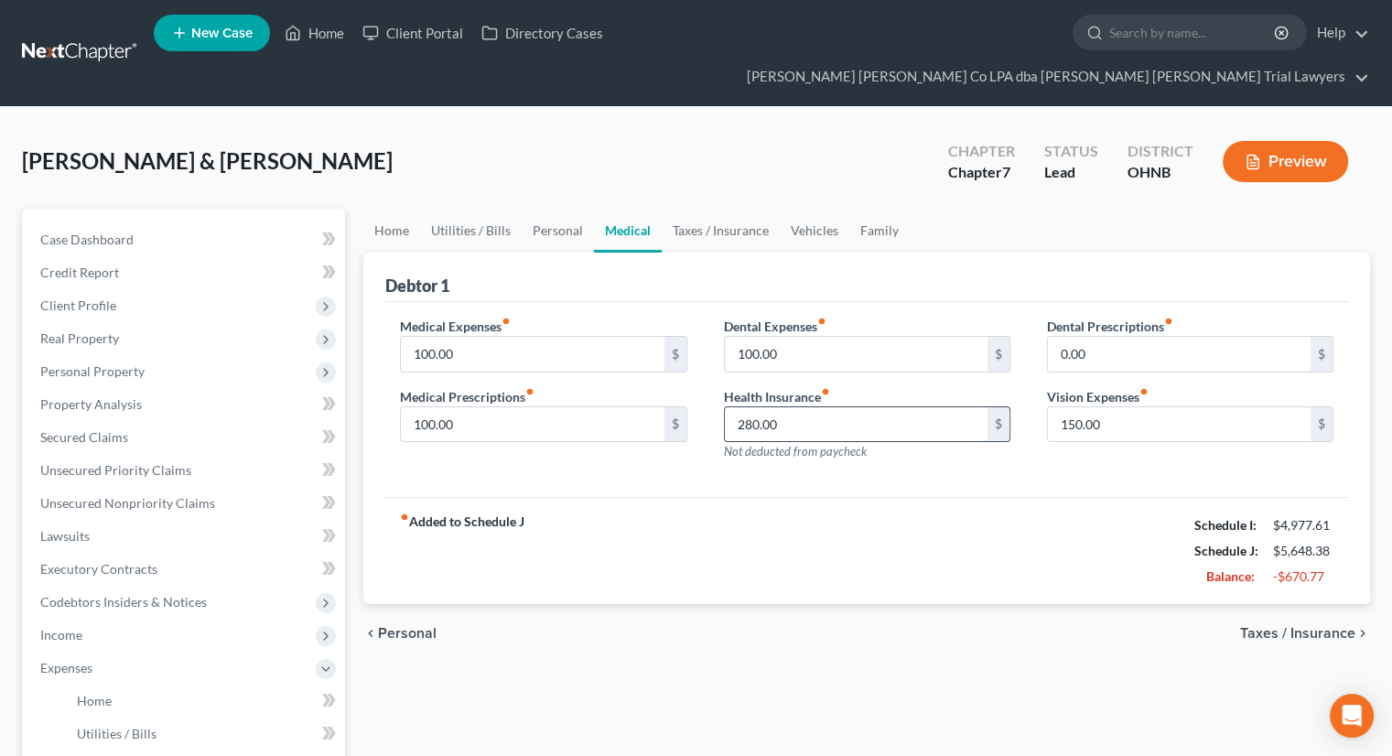
click at [798, 407] on input "280.00" at bounding box center [856, 424] width 263 height 35
click at [719, 209] on link "Taxes / Insurance" at bounding box center [721, 231] width 118 height 44
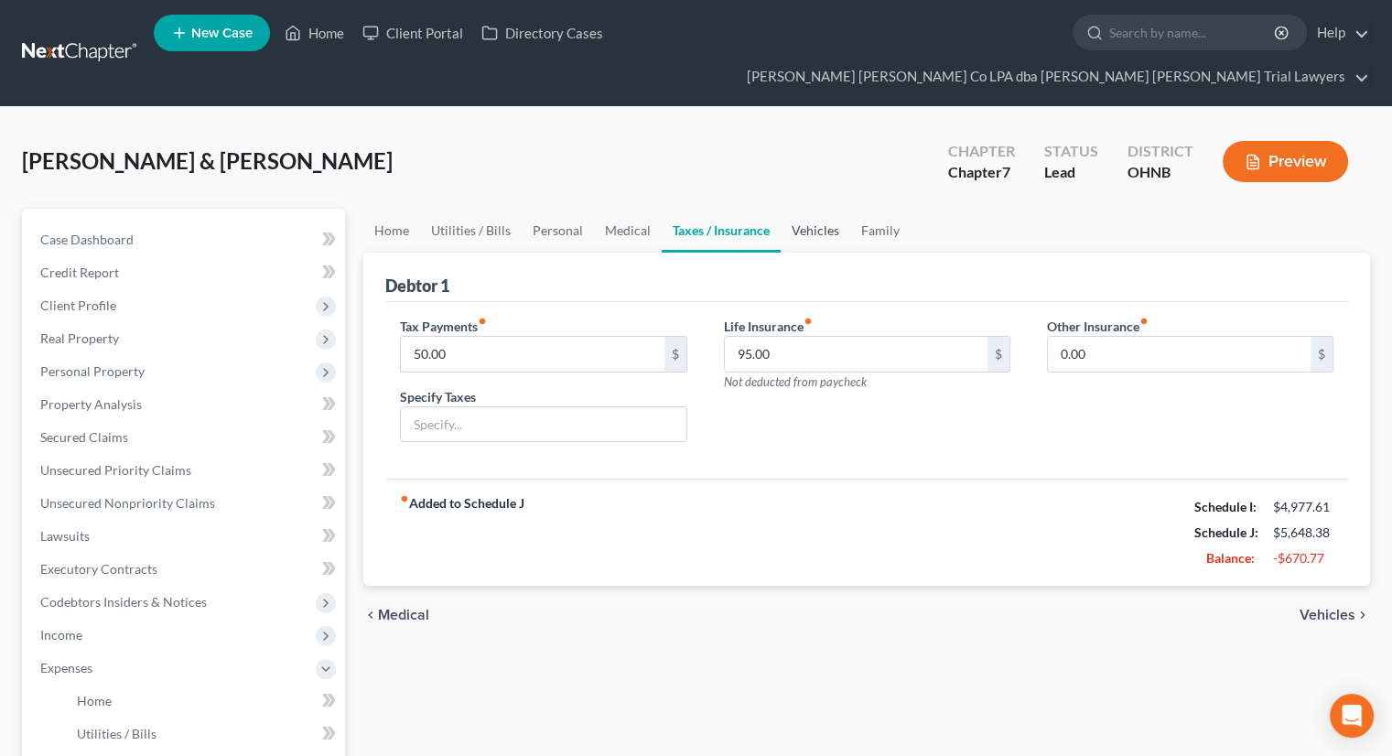
click at [814, 209] on link "Vehicles" at bounding box center [816, 231] width 70 height 44
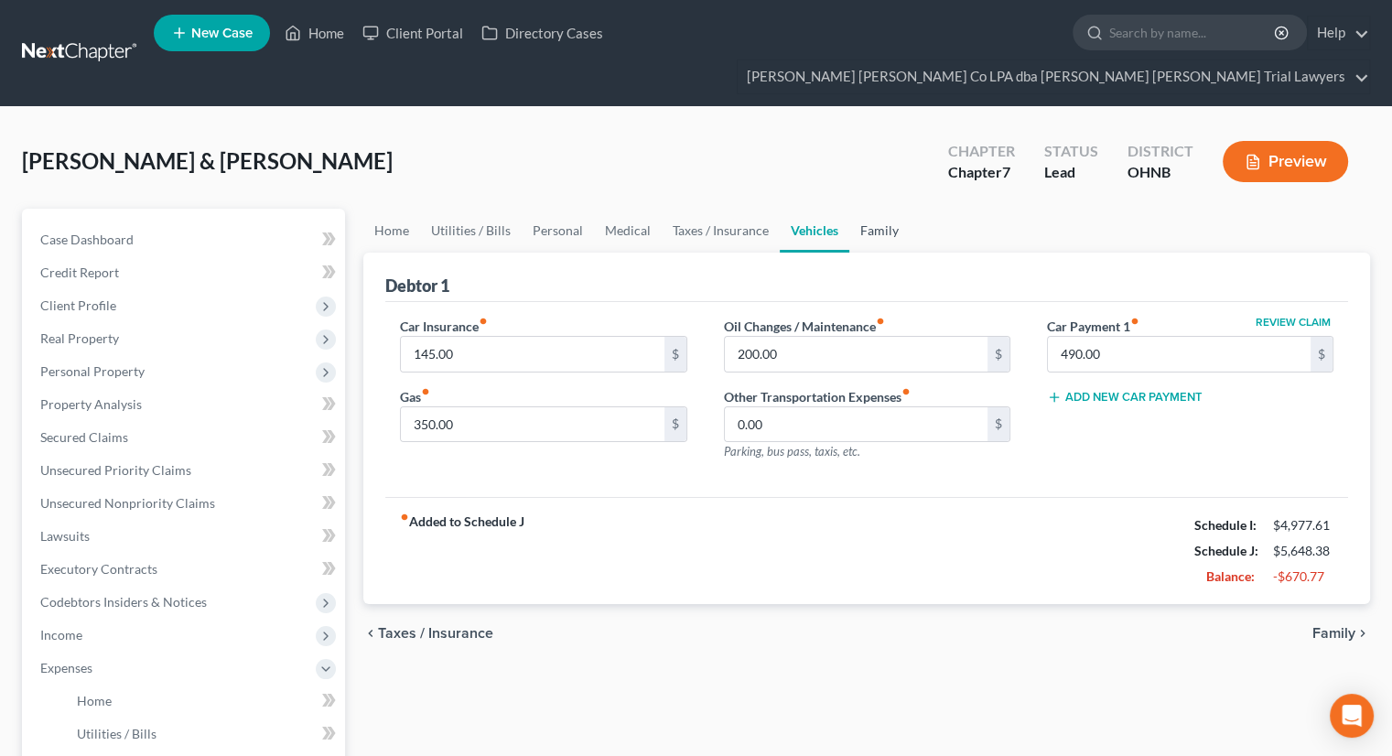
click at [865, 209] on link "Family" at bounding box center [879, 231] width 60 height 44
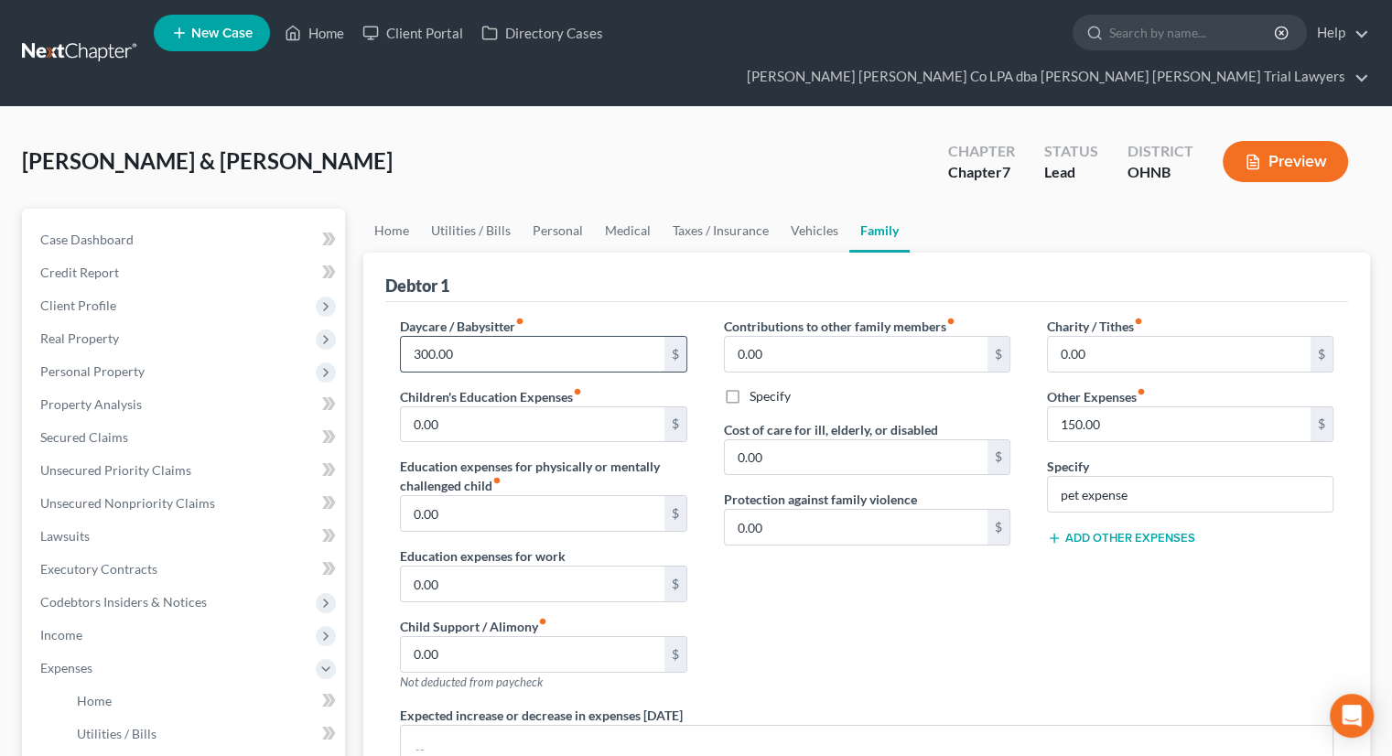
click at [534, 337] on input "300.00" at bounding box center [532, 354] width 263 height 35
type input "0"
click at [589, 253] on div "Debtor 1" at bounding box center [866, 277] width 963 height 49
click at [786, 209] on link "Vehicles" at bounding box center [815, 231] width 70 height 44
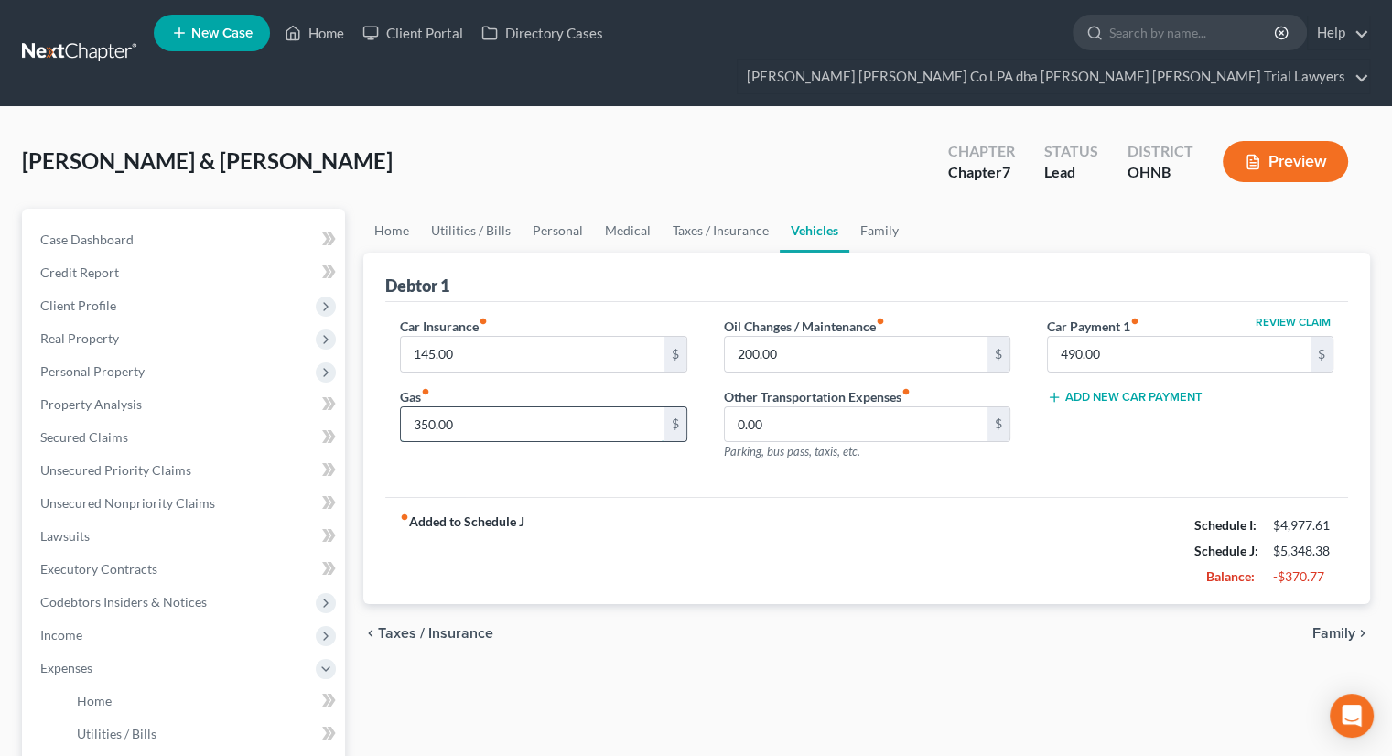
click at [520, 407] on input "350.00" at bounding box center [532, 424] width 263 height 35
type input "300"
click at [813, 337] on input "200.00" at bounding box center [856, 354] width 263 height 35
type input "100"
drag, startPoint x: 718, startPoint y: 199, endPoint x: 683, endPoint y: 212, distance: 37.9
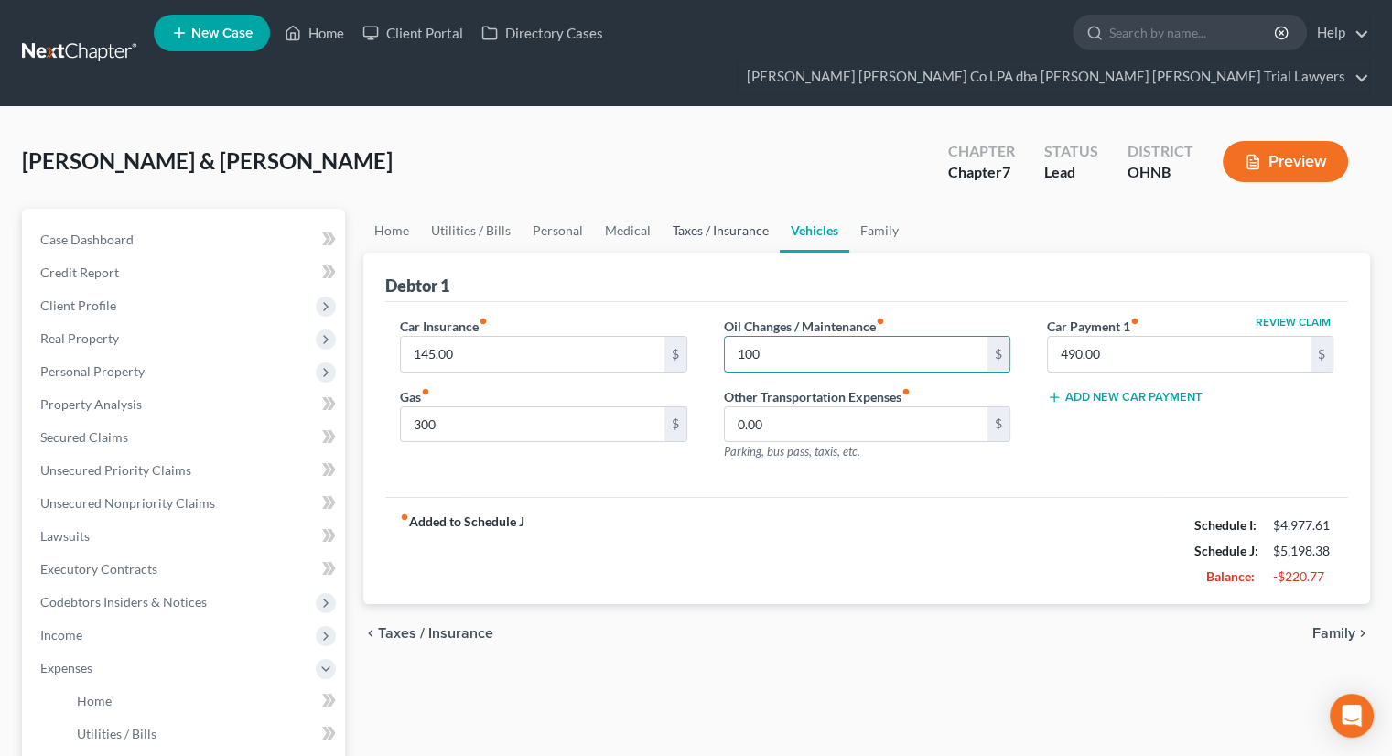
click at [718, 209] on link "Taxes / Insurance" at bounding box center [721, 231] width 118 height 44
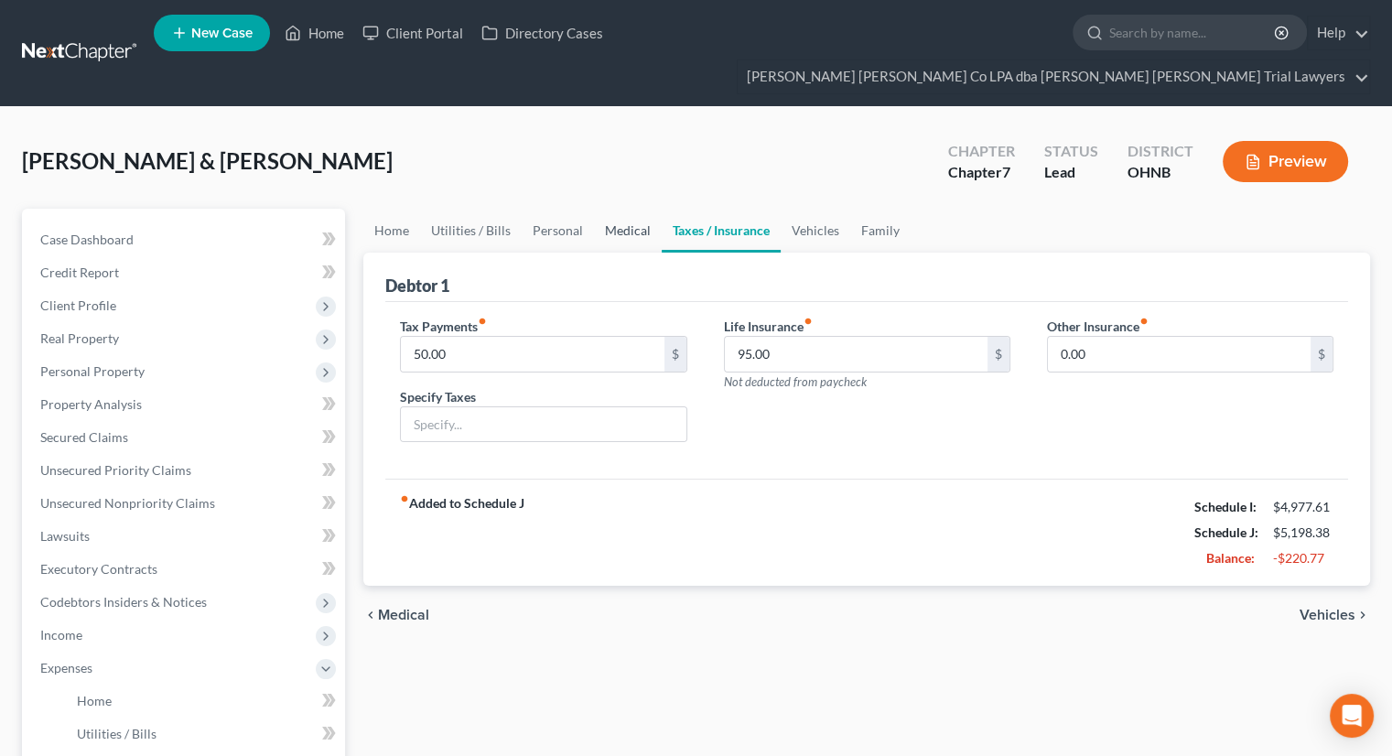
click at [624, 209] on link "Medical" at bounding box center [628, 231] width 68 height 44
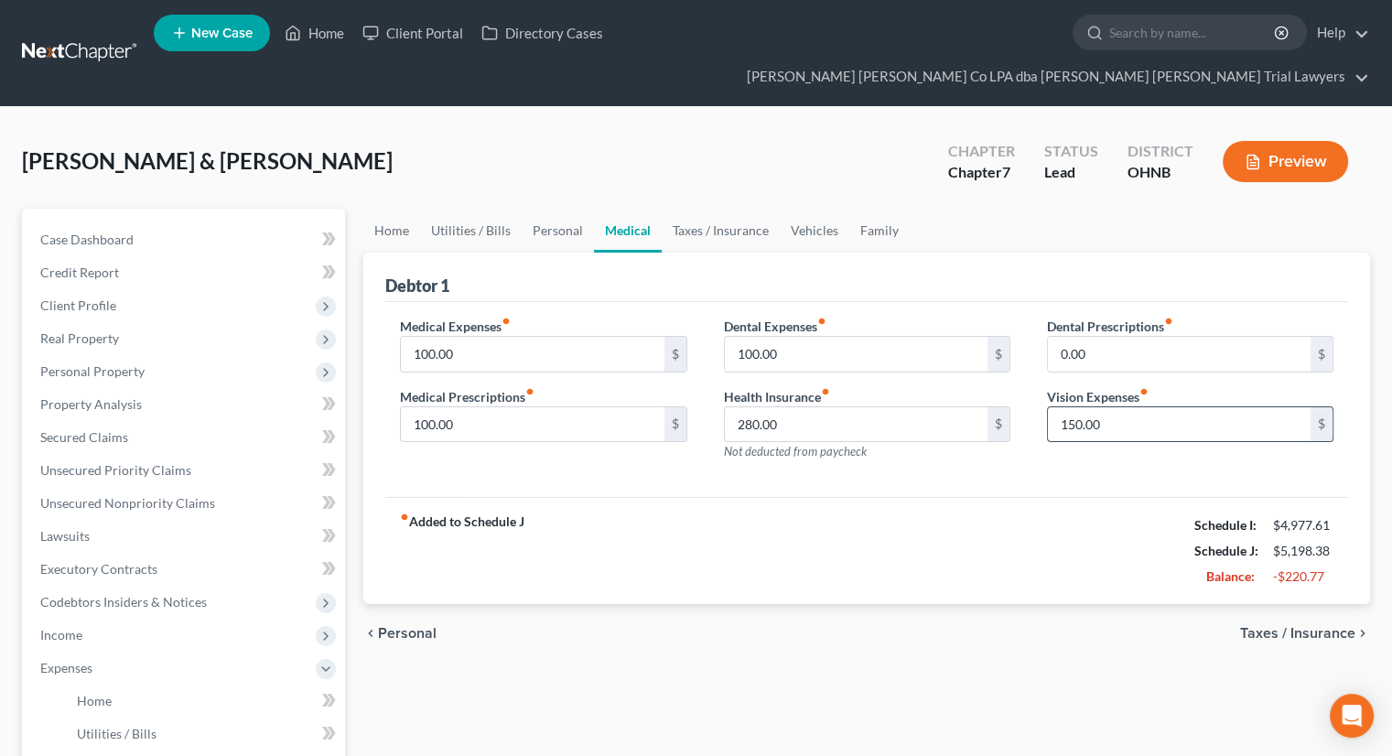
click at [1127, 407] on input "150.00" at bounding box center [1179, 424] width 263 height 35
type input "100"
click at [838, 337] on input "100.00" at bounding box center [856, 354] width 263 height 35
type input "50"
drag, startPoint x: 499, startPoint y: 372, endPoint x: 490, endPoint y: 378, distance: 10.4
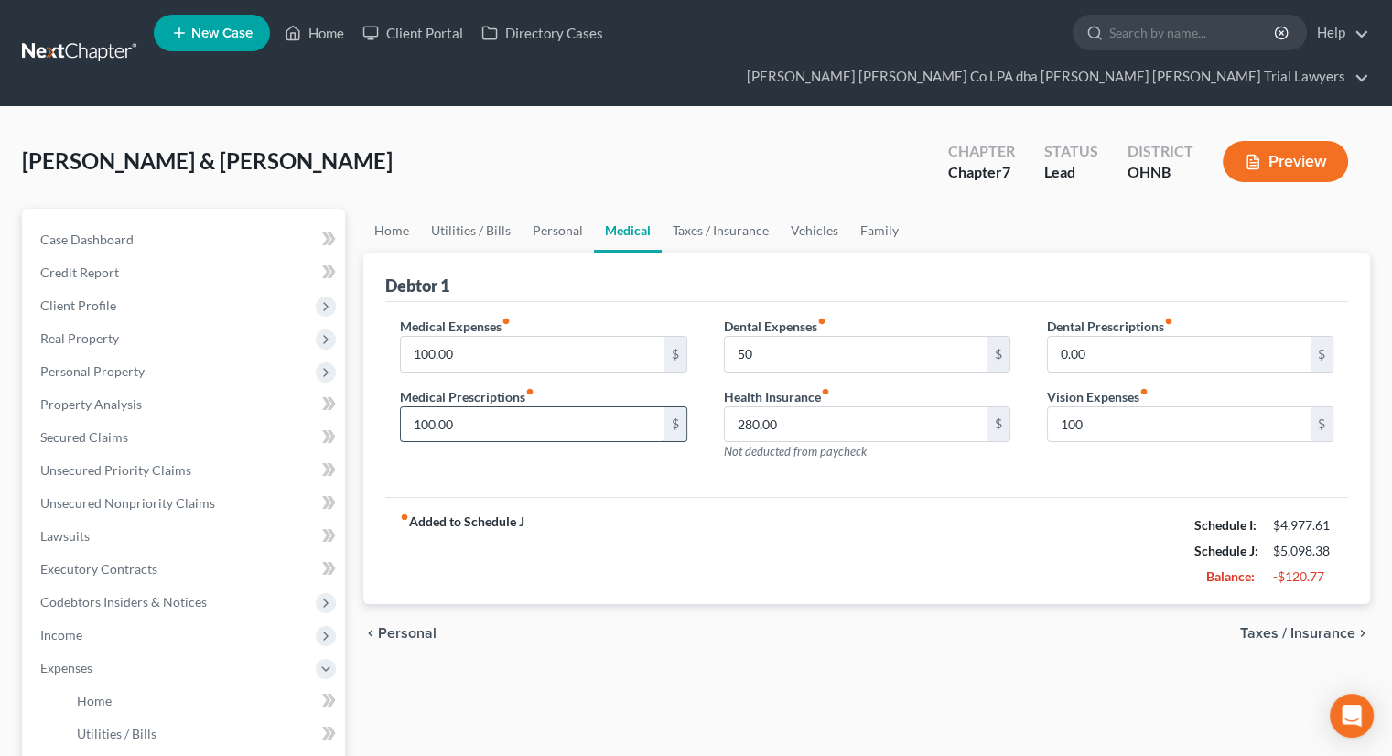
click at [498, 407] on input "100.00" at bounding box center [532, 424] width 263 height 35
type input "50"
click at [461, 337] on input "100.00" at bounding box center [532, 354] width 263 height 35
type input "50"
click at [798, 407] on input "280.00" at bounding box center [856, 424] width 263 height 35
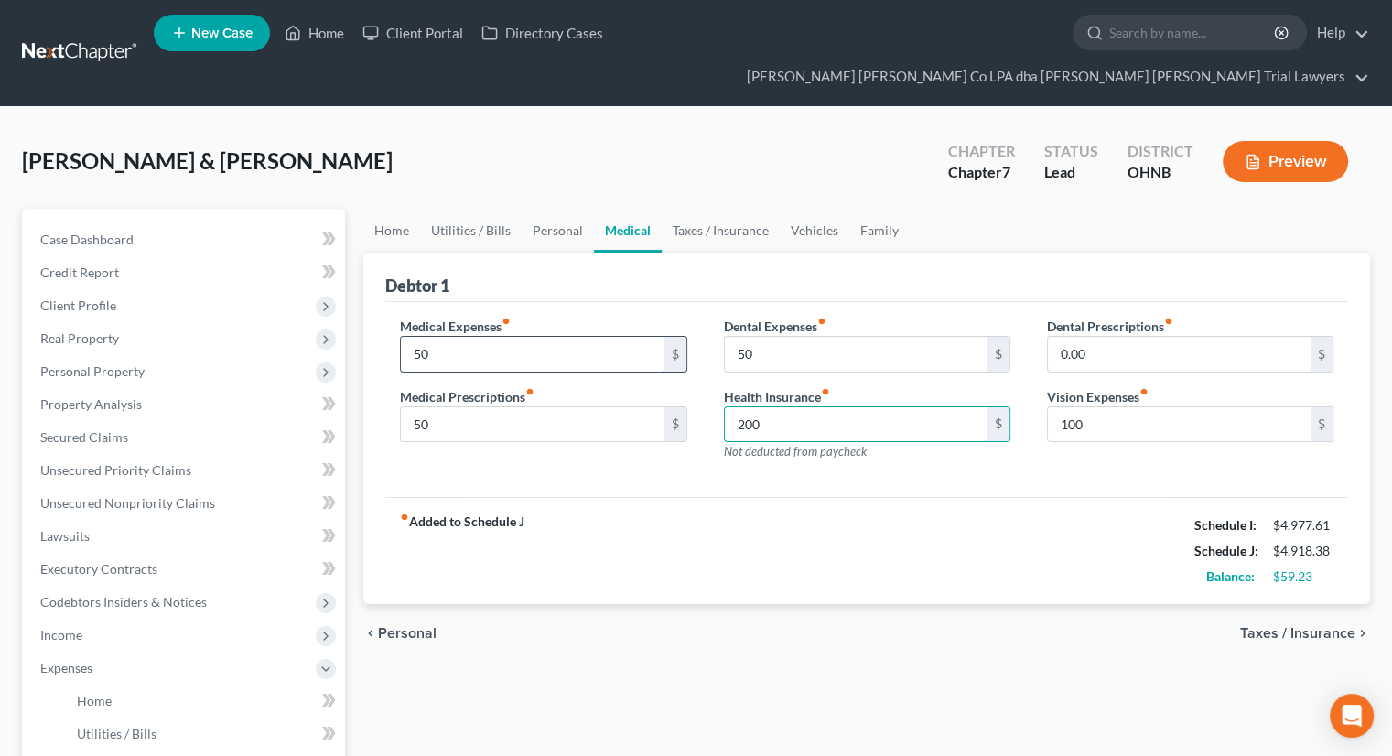
type input "200"
click at [485, 337] on input "50" at bounding box center [532, 354] width 263 height 35
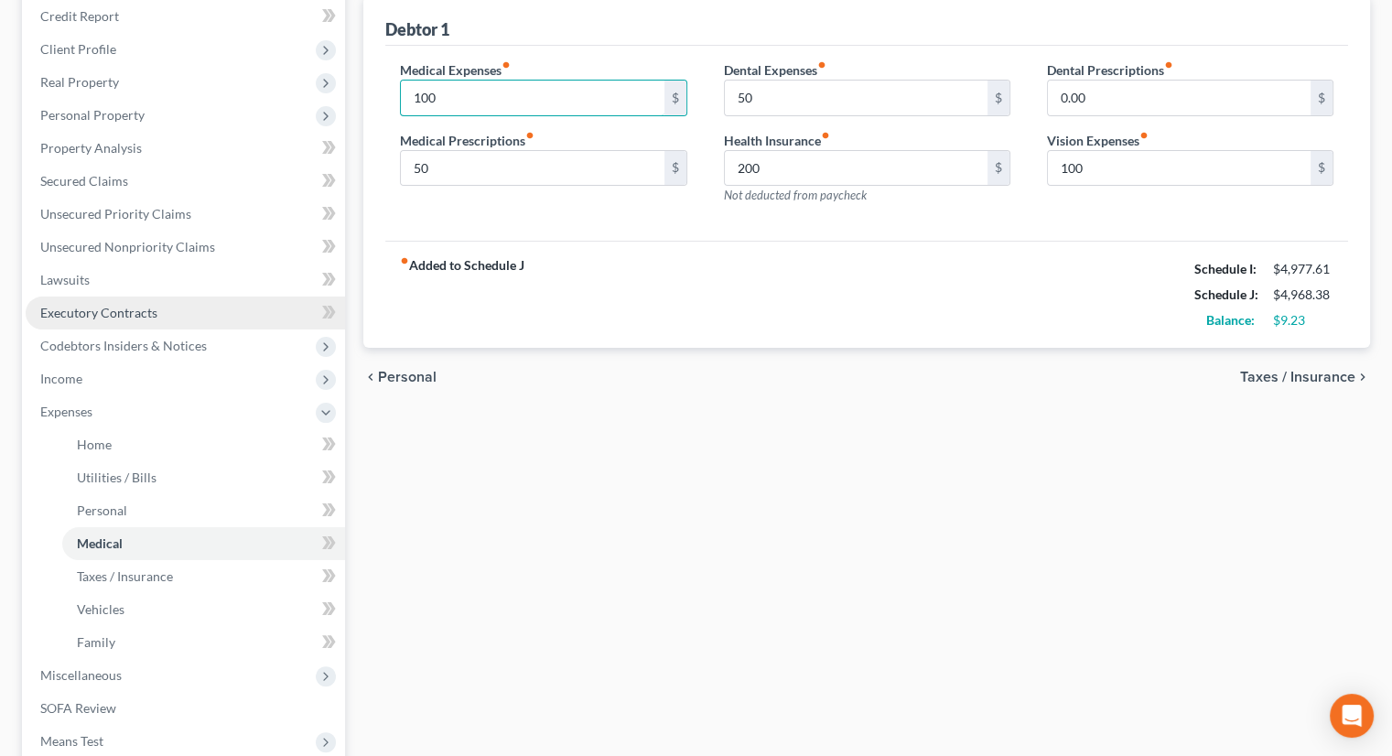
scroll to position [92, 0]
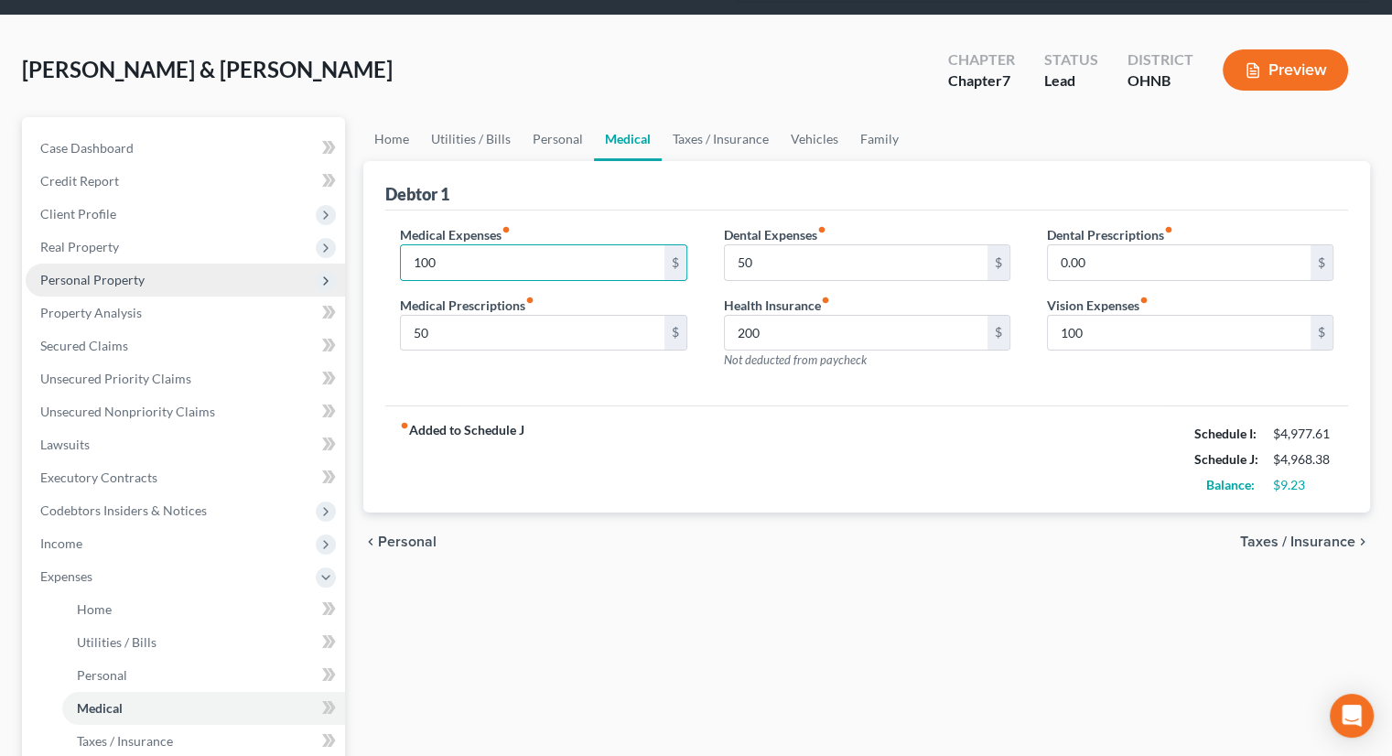
click at [95, 272] on span "Personal Property" at bounding box center [92, 280] width 104 height 16
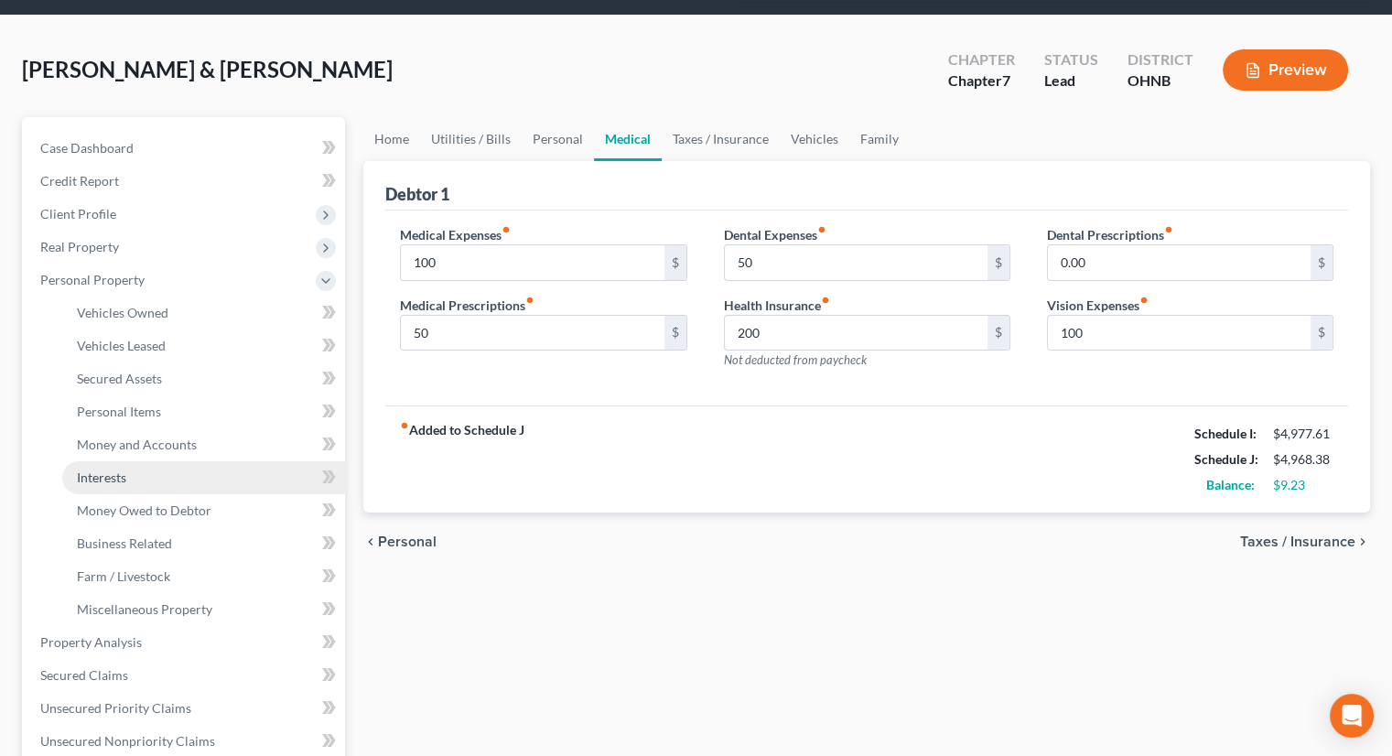
click at [131, 461] on link "Interests" at bounding box center [203, 477] width 283 height 33
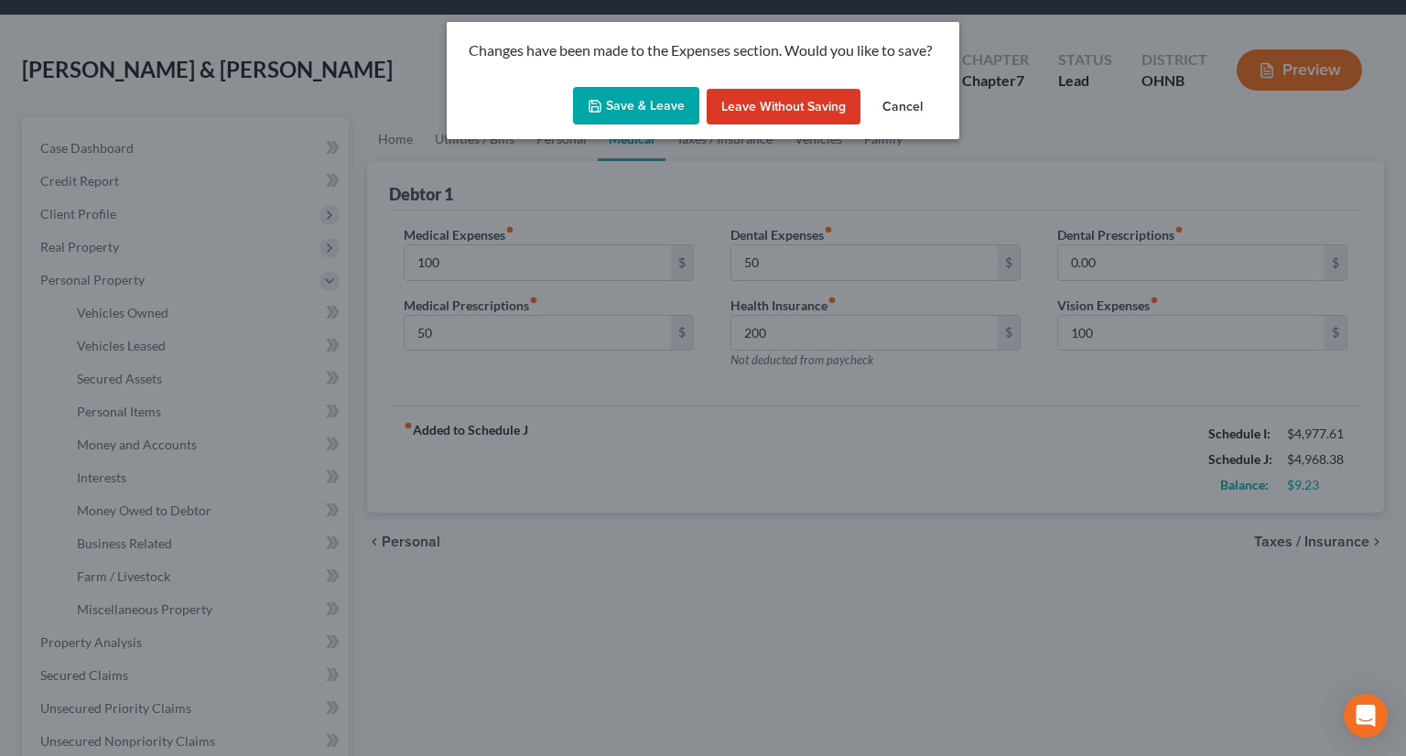
click at [670, 104] on button "Save & Leave" at bounding box center [636, 106] width 126 height 38
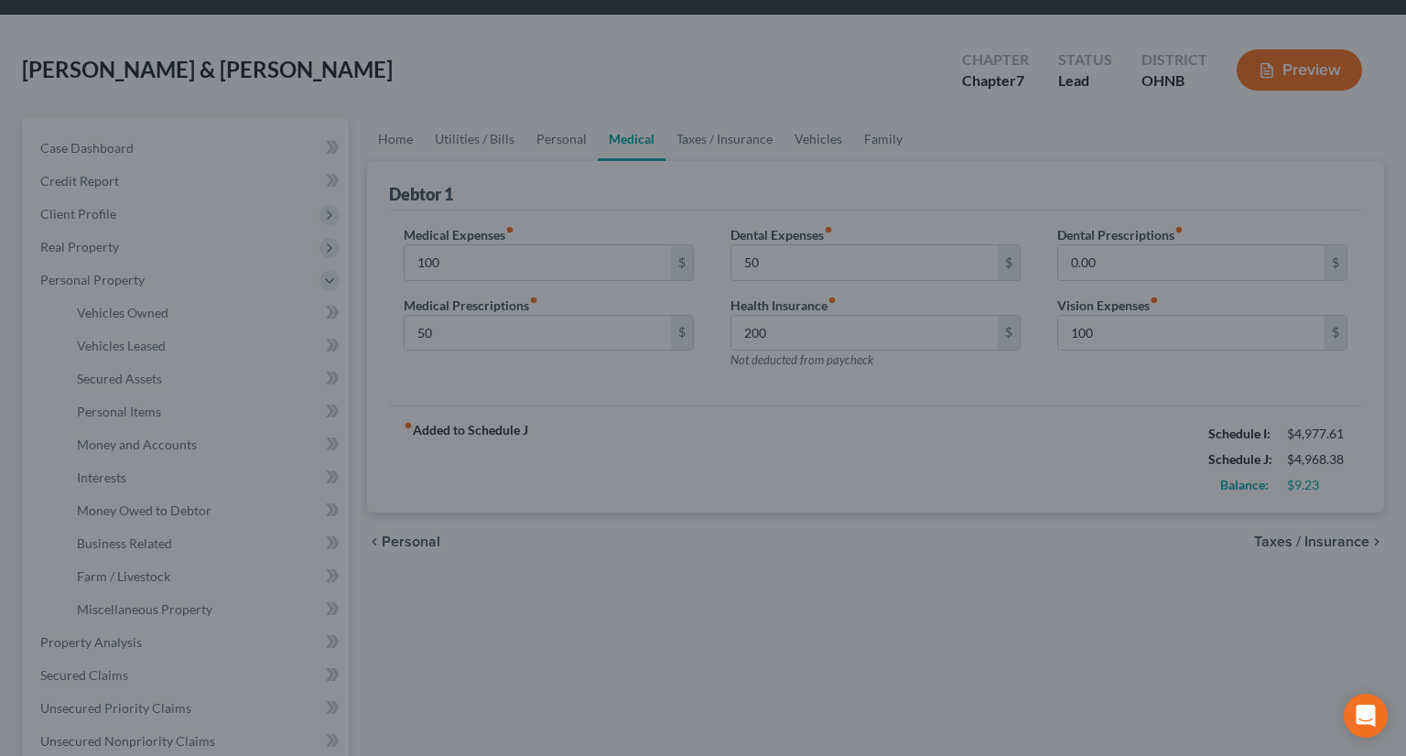
type input "100.00"
type input "50.00"
type input "200.00"
type input "100.00"
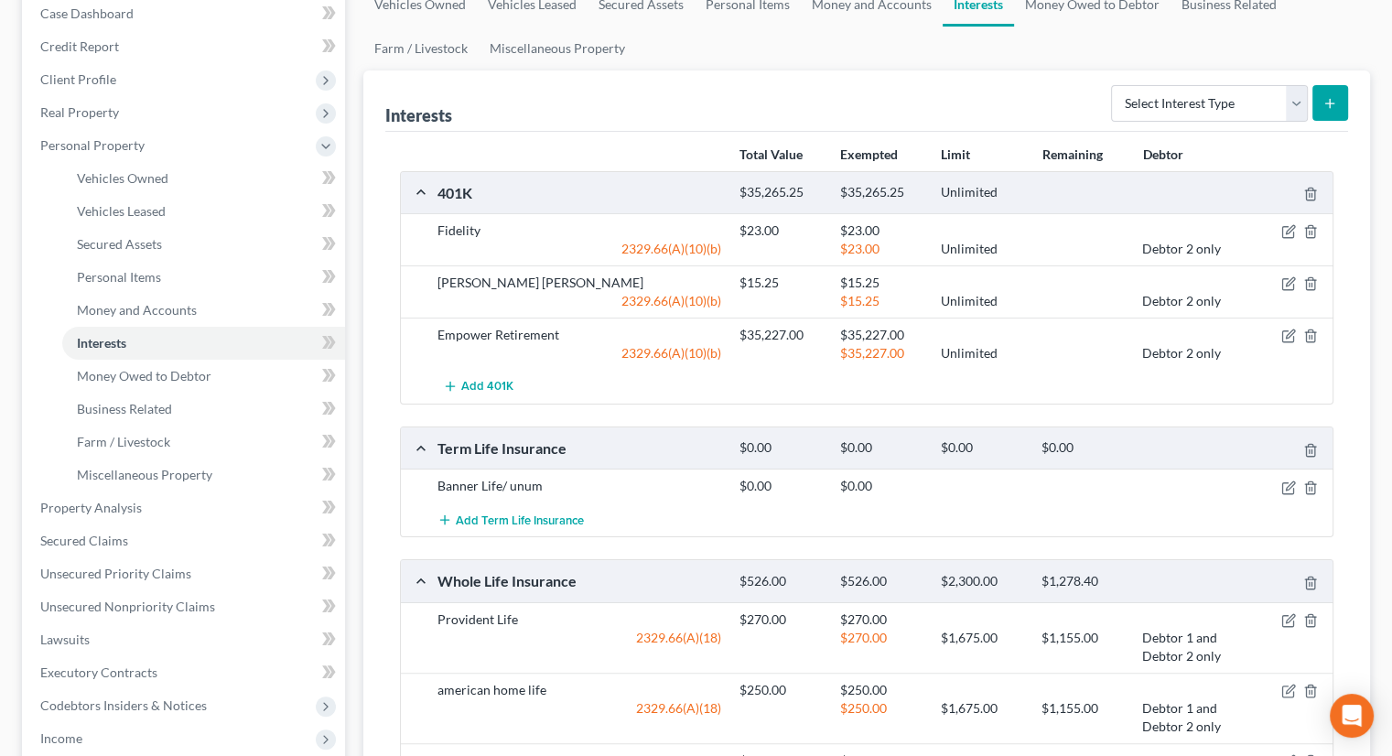
scroll to position [179, 0]
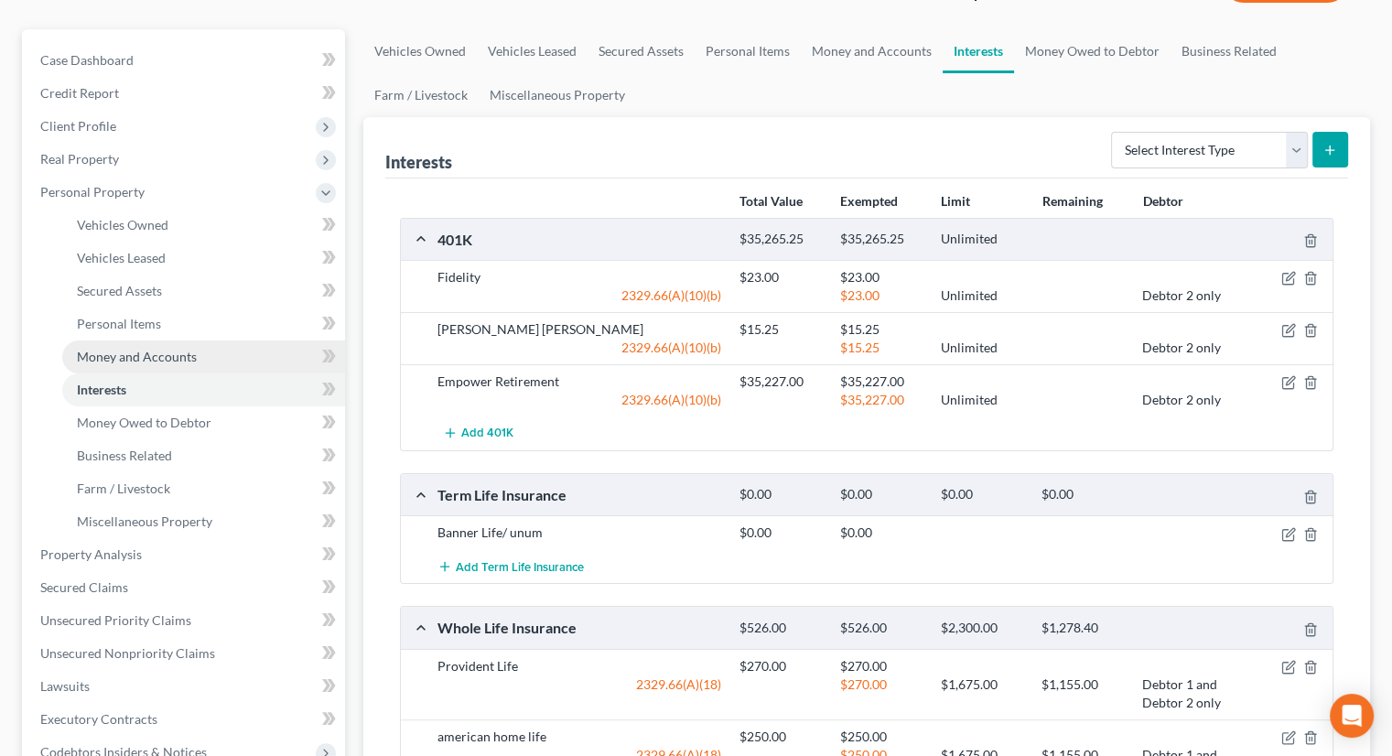
click at [202, 340] on link "Money and Accounts" at bounding box center [203, 356] width 283 height 33
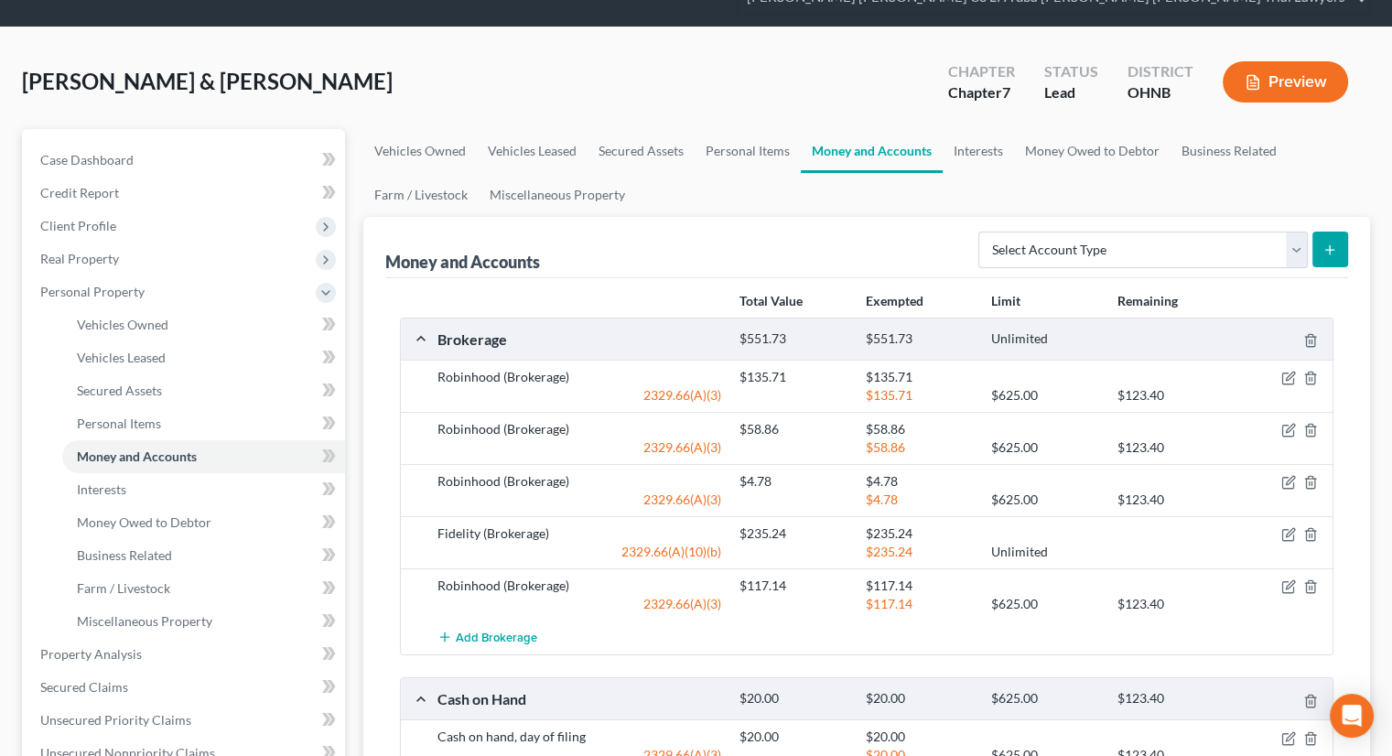
scroll to position [183, 0]
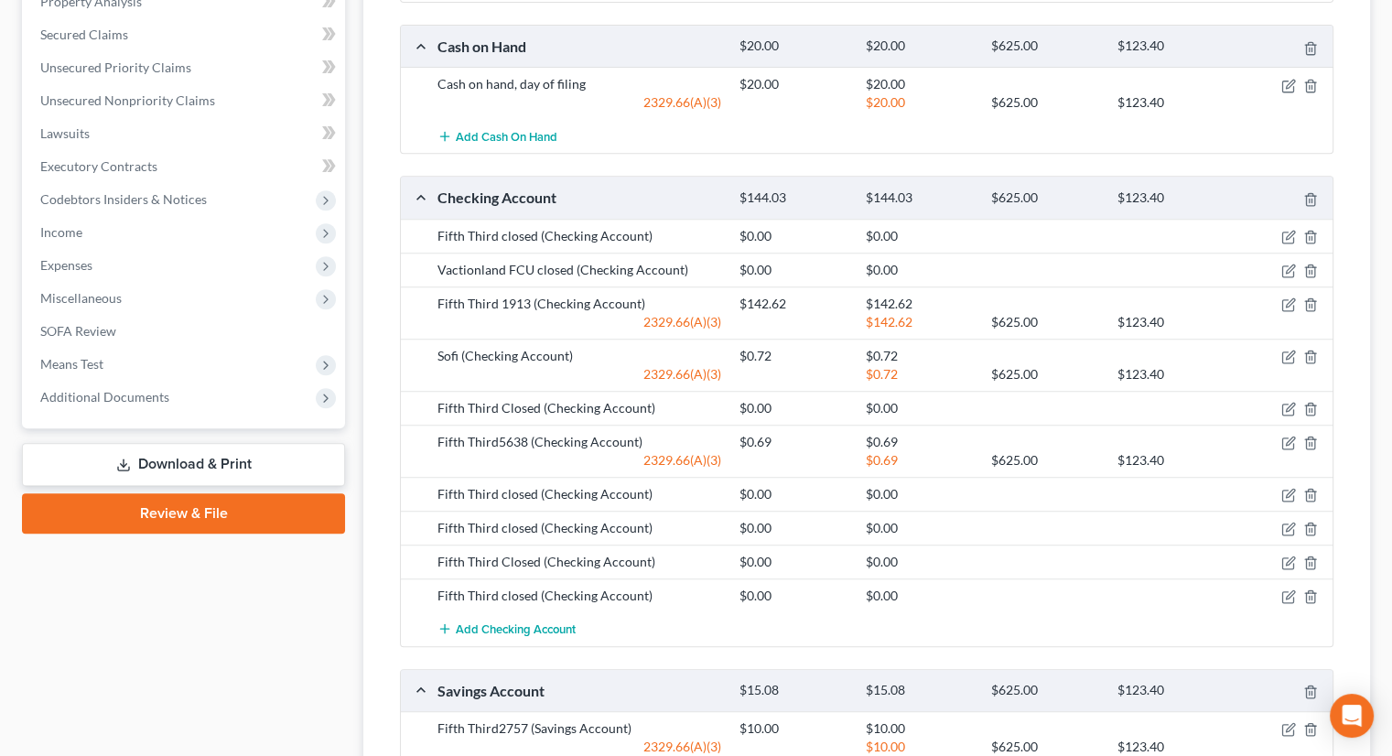
drag, startPoint x: 114, startPoint y: 364, endPoint x: 124, endPoint y: 380, distance: 18.5
click at [114, 389] on span "Additional Documents" at bounding box center [104, 397] width 129 height 16
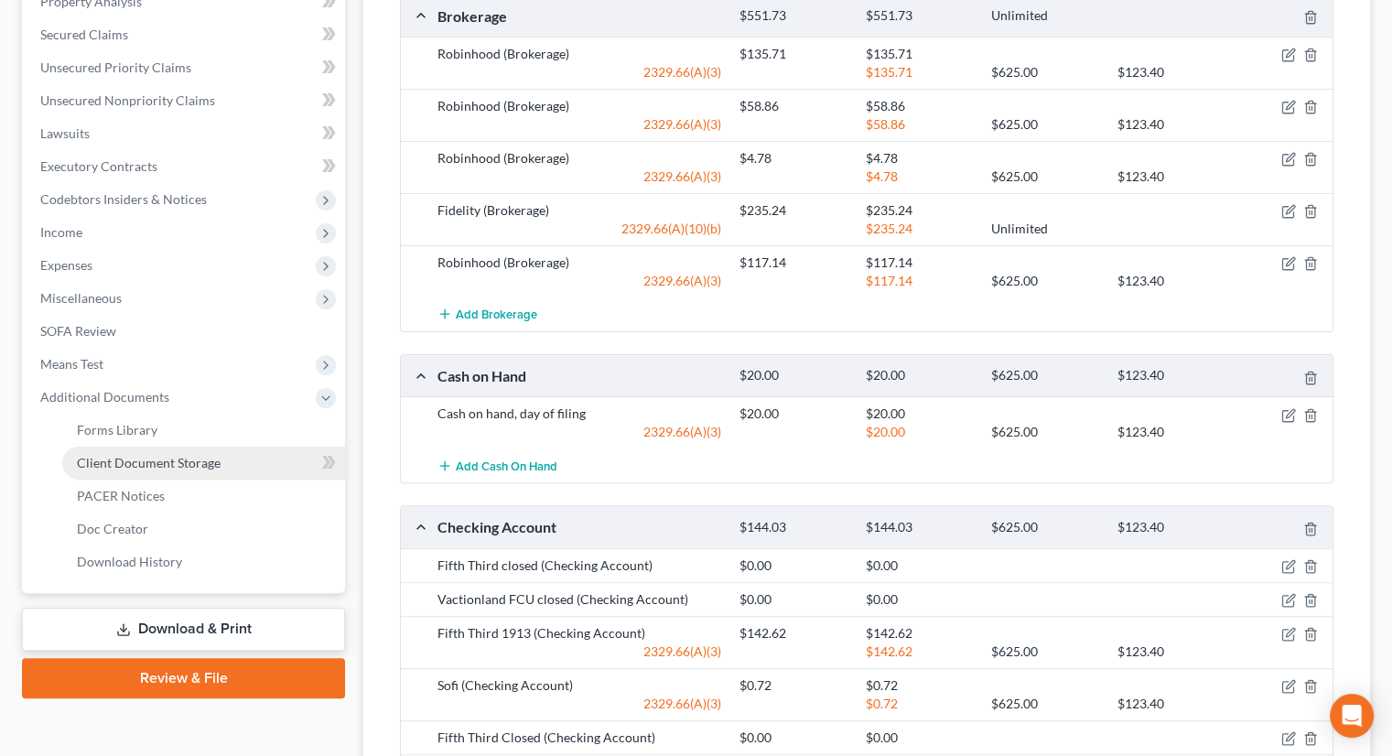
click at [153, 455] on span "Client Document Storage" at bounding box center [149, 463] width 144 height 16
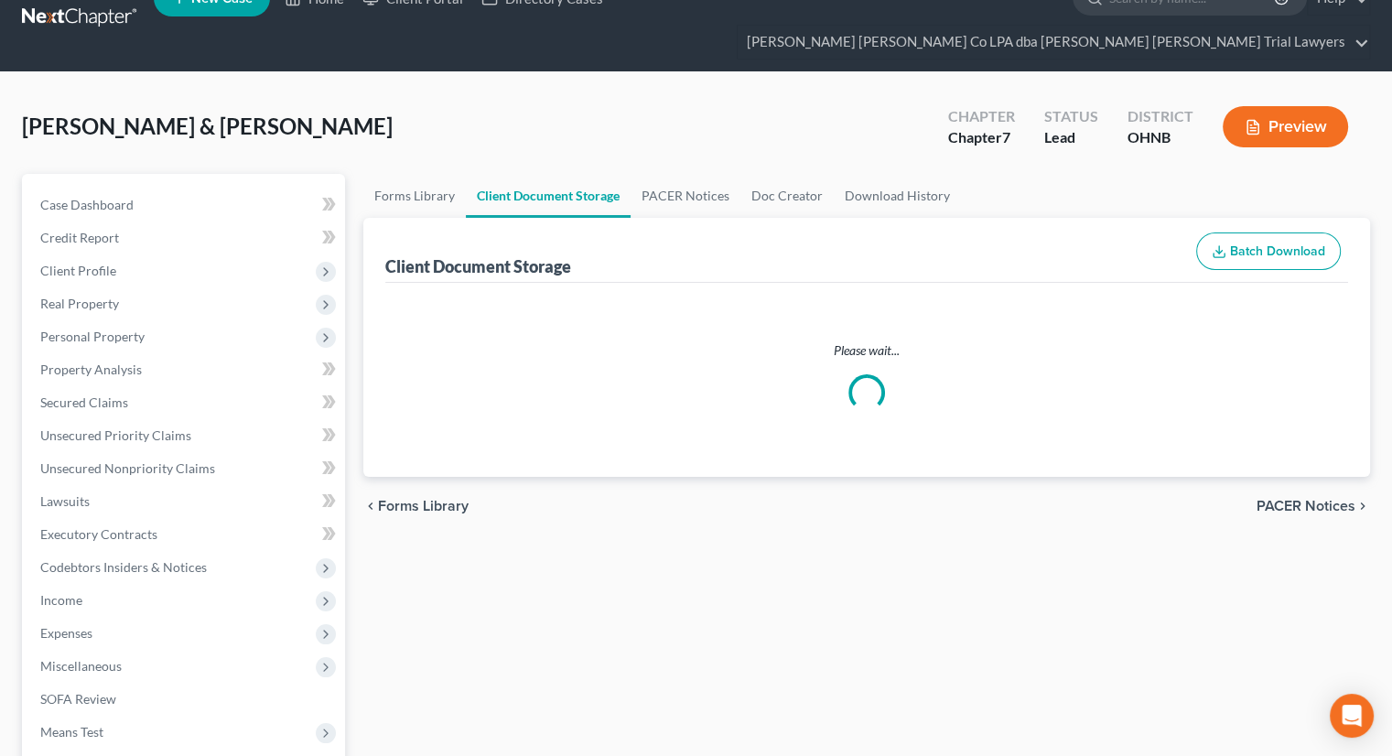
scroll to position [2, 0]
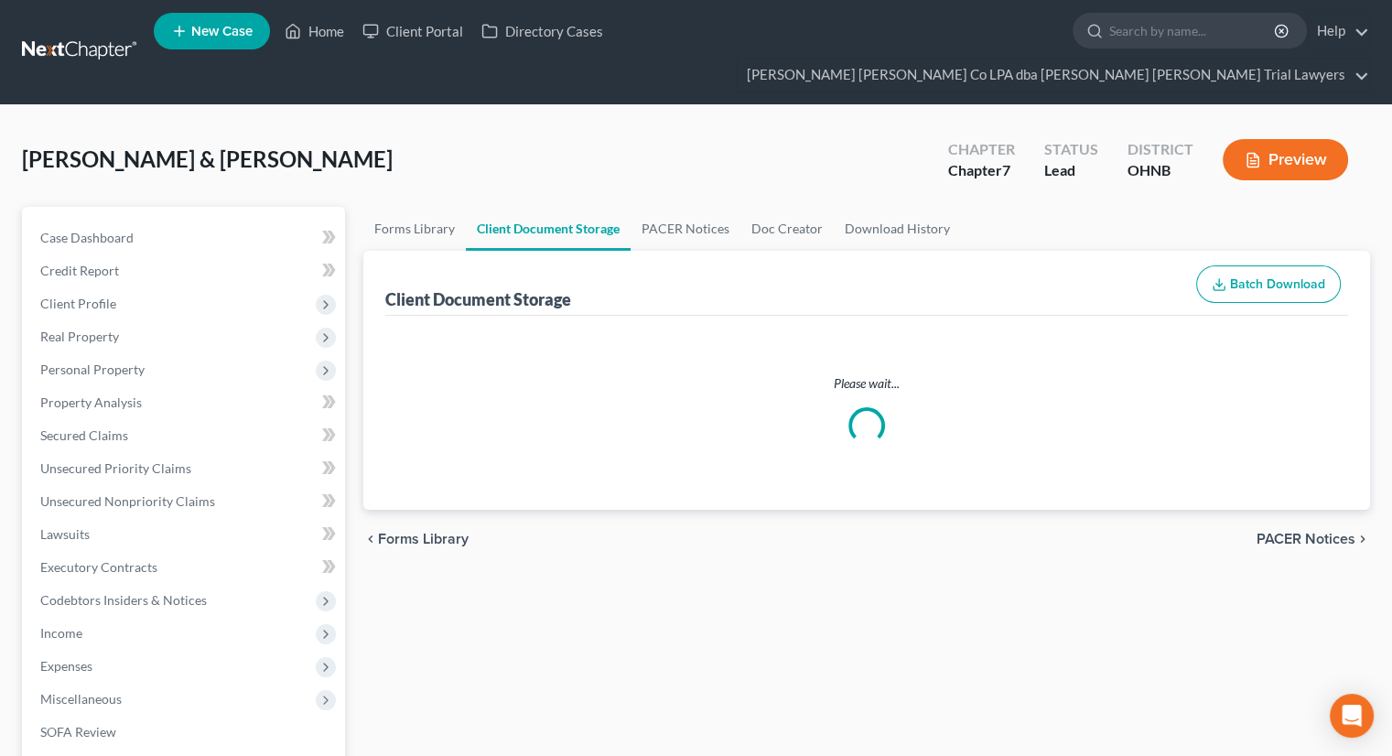
select select "5"
select select "20"
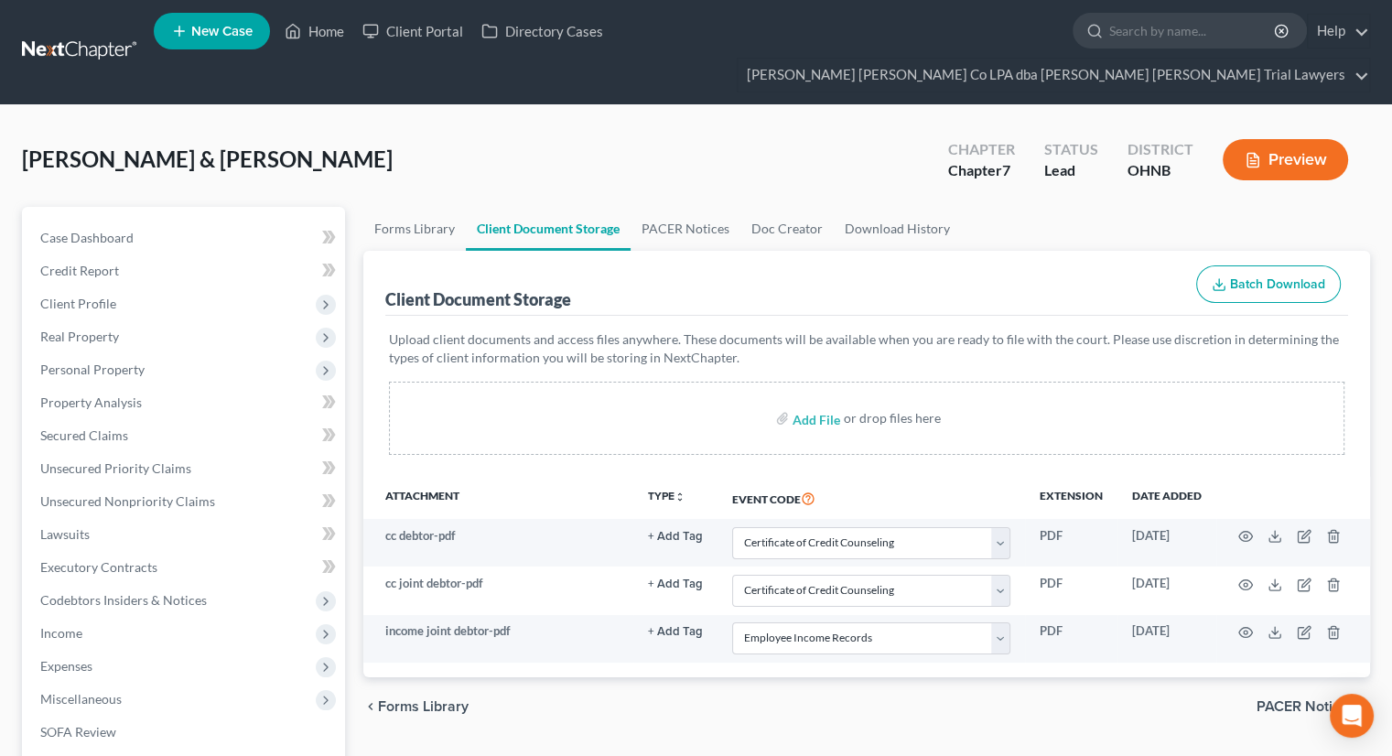
scroll to position [0, 0]
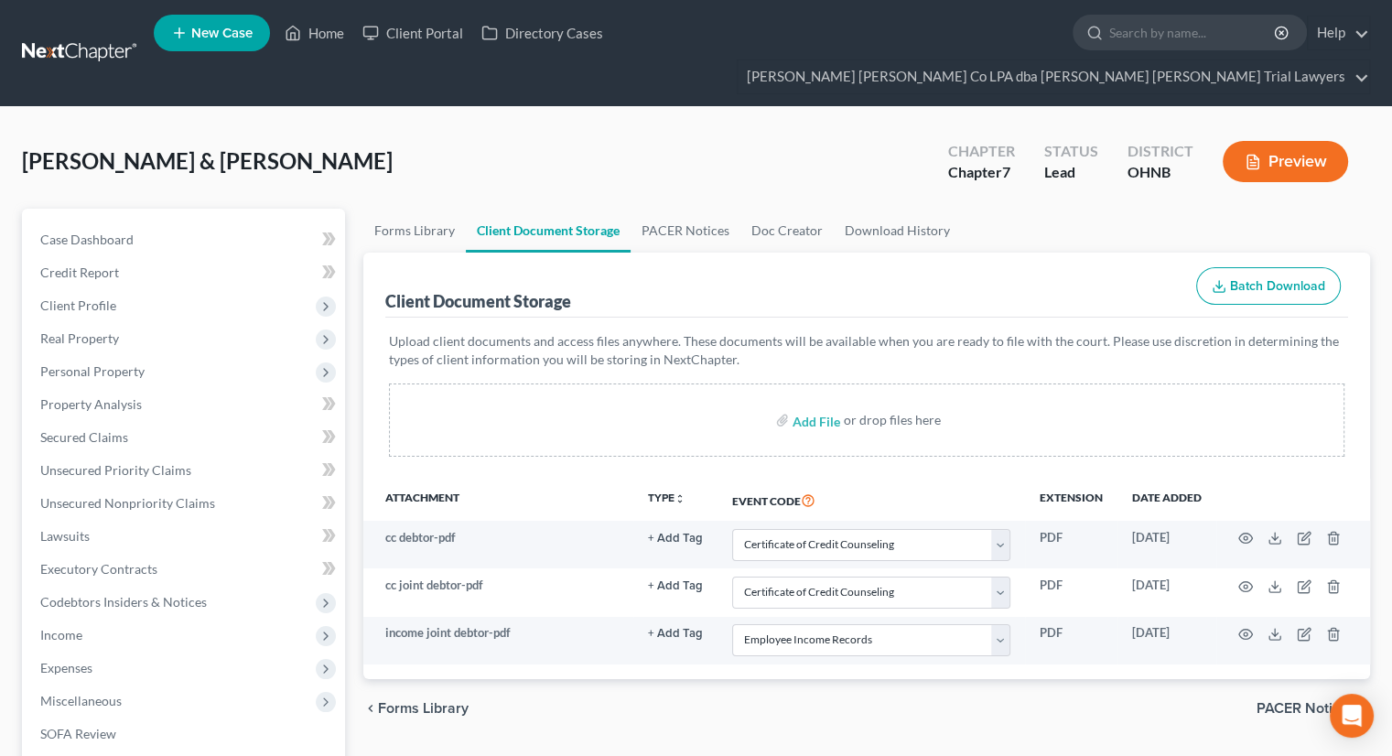
select select "5"
select select "20"
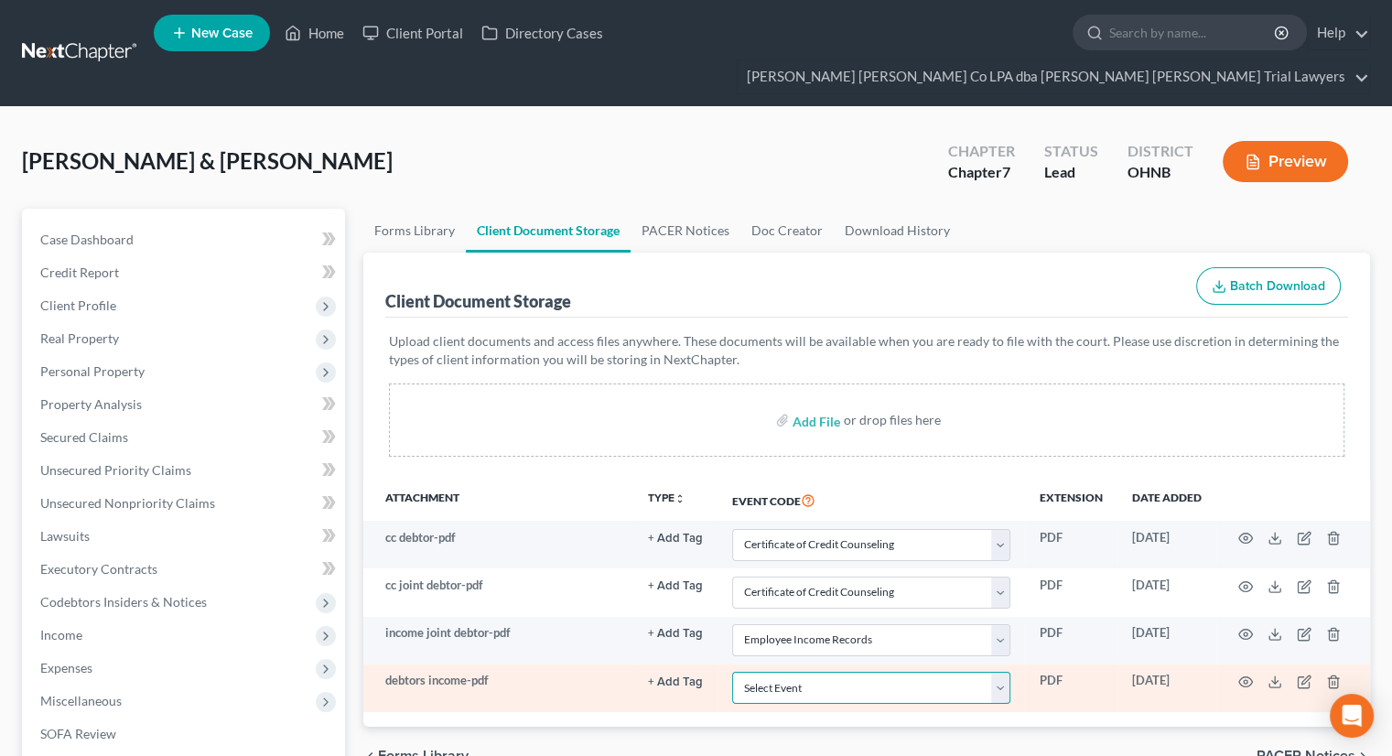
click at [797, 672] on select "Select Event 20 Largest Unsecured Creditors Amended List of Creditors (Fee) Ame…" at bounding box center [871, 688] width 278 height 32
select select "20"
click at [732, 672] on select "Select Event 20 Largest Unsecured Creditors Amended List of Creditors (Fee) Ame…" at bounding box center [871, 688] width 278 height 32
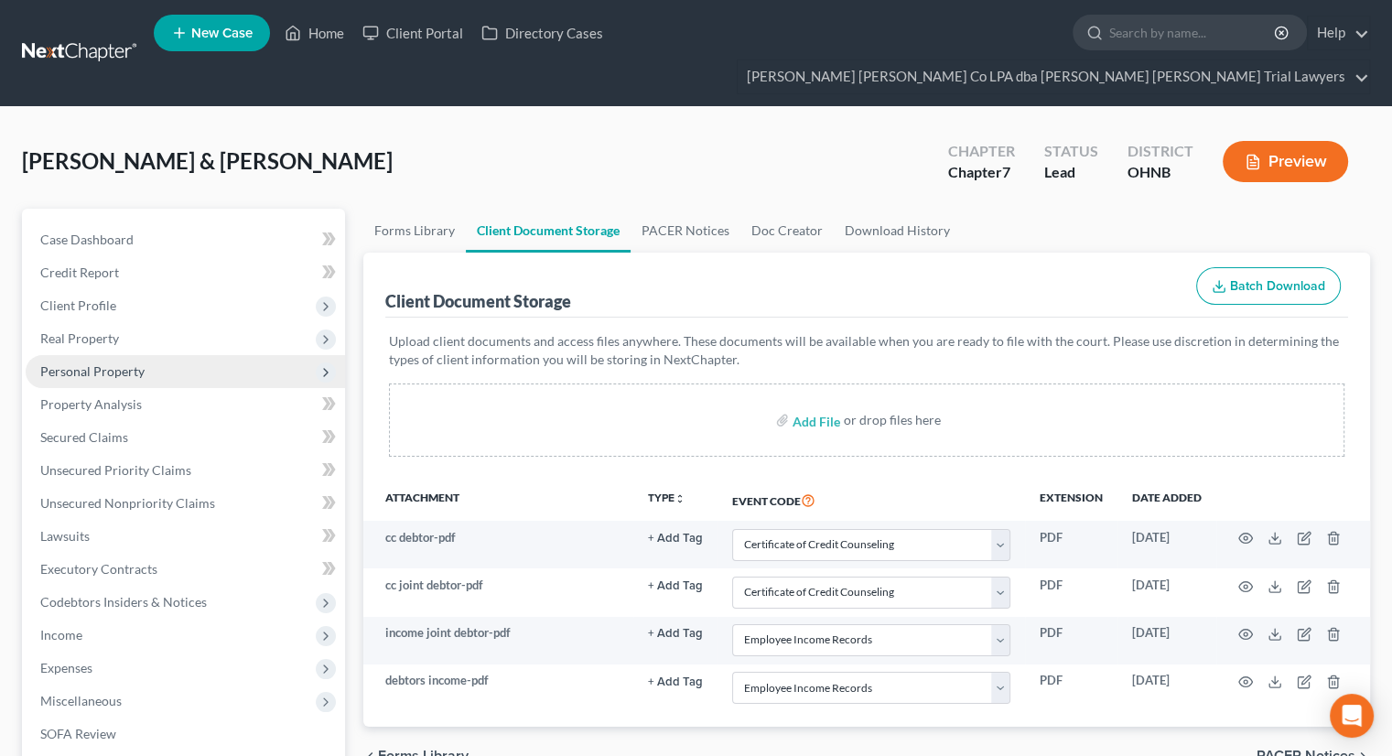
click at [100, 363] on span "Personal Property" at bounding box center [92, 371] width 104 height 16
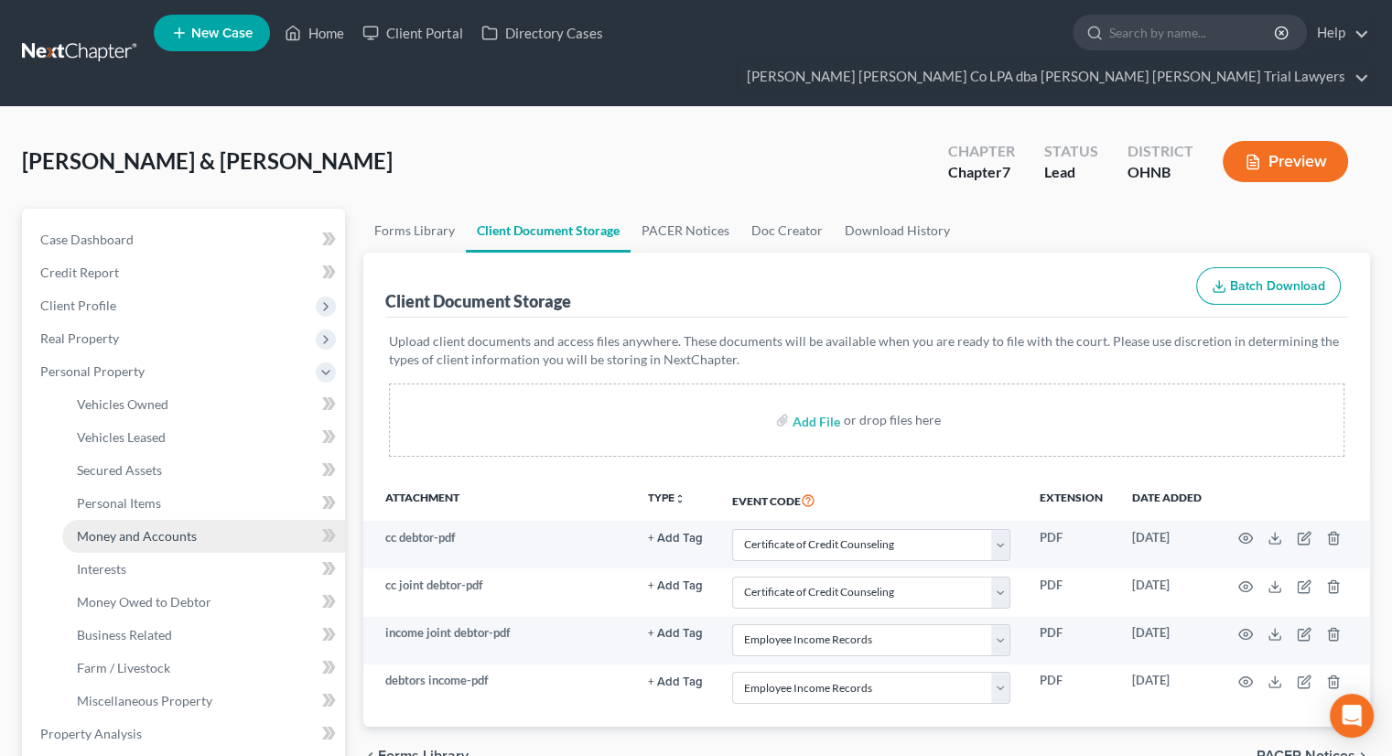
click at [146, 520] on link "Money and Accounts" at bounding box center [203, 536] width 283 height 33
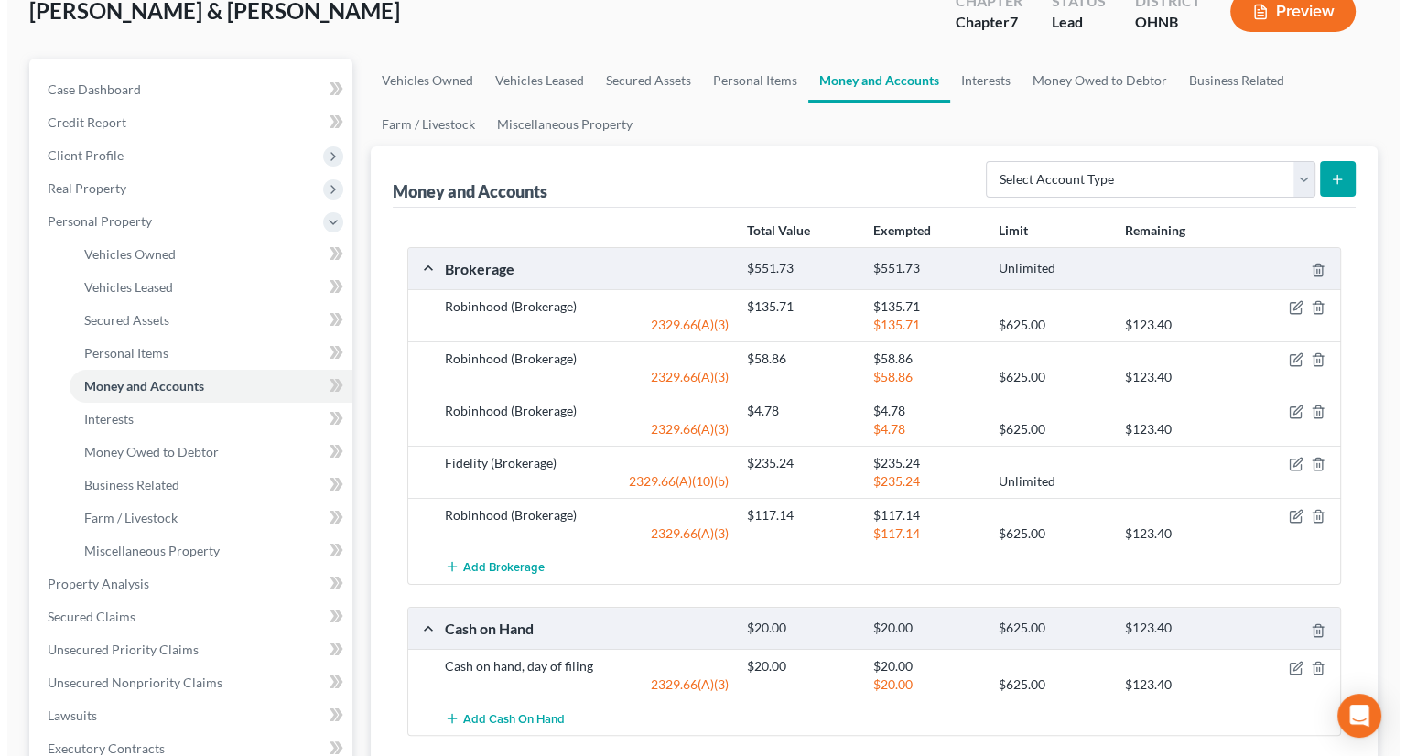
scroll to position [183, 0]
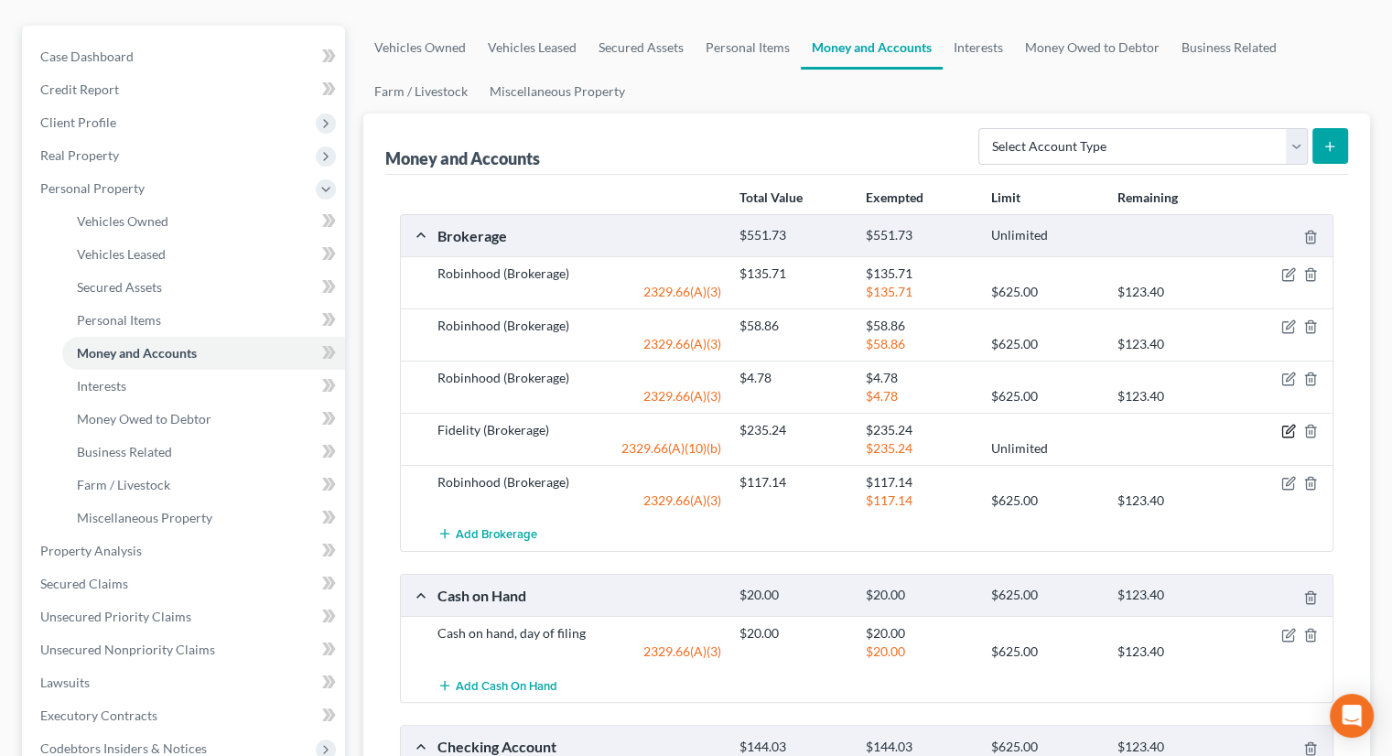
click at [1288, 424] on icon "button" at bounding box center [1288, 431] width 15 height 15
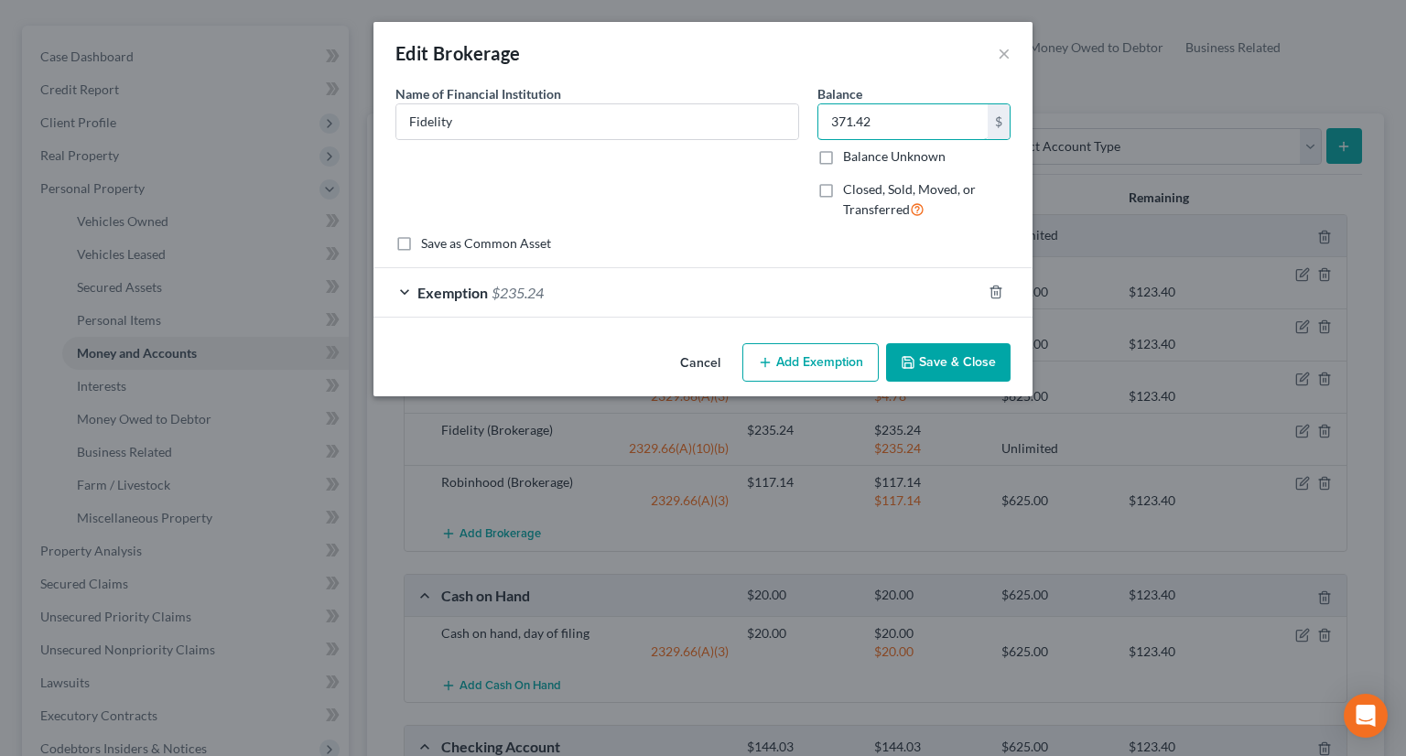
type input "371.42"
click at [729, 294] on div "Exemption $235.24" at bounding box center [677, 292] width 608 height 48
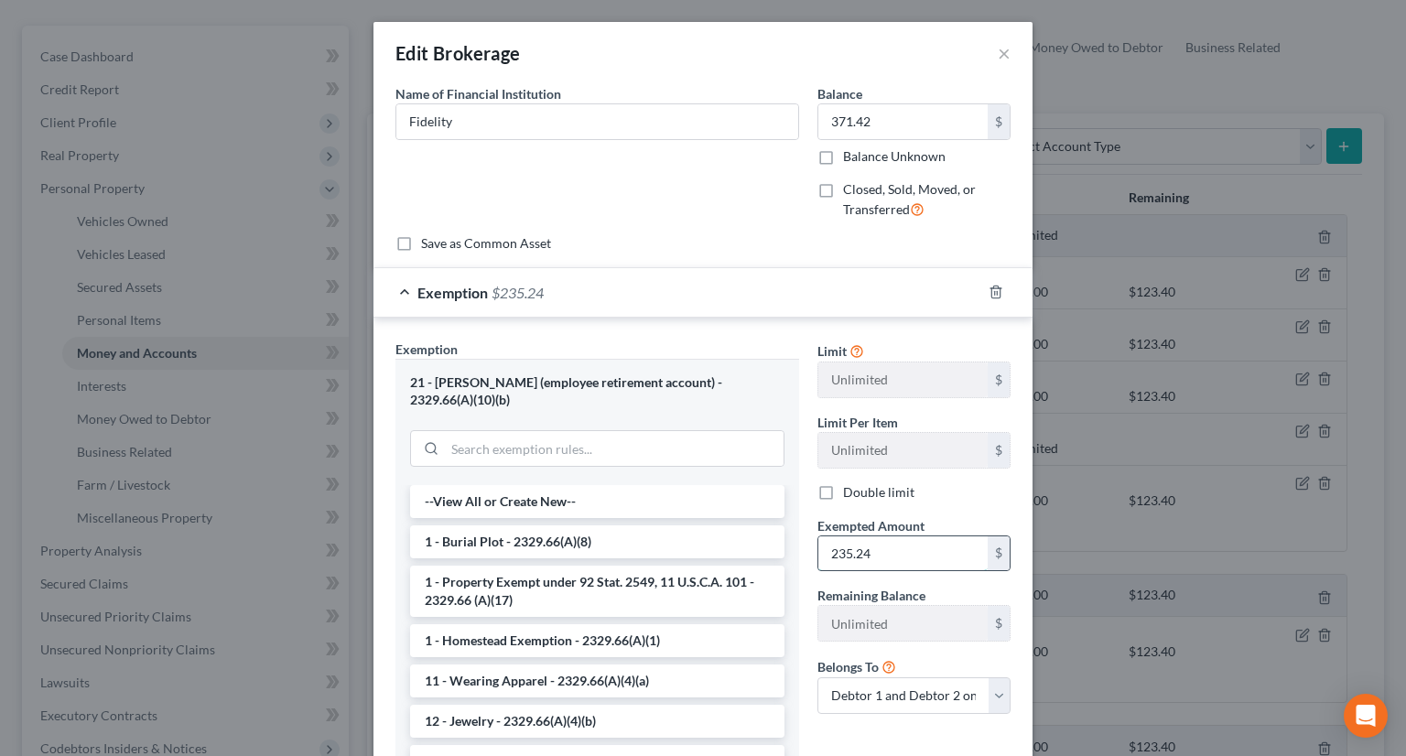
click at [897, 549] on input "235.24" at bounding box center [902, 553] width 169 height 35
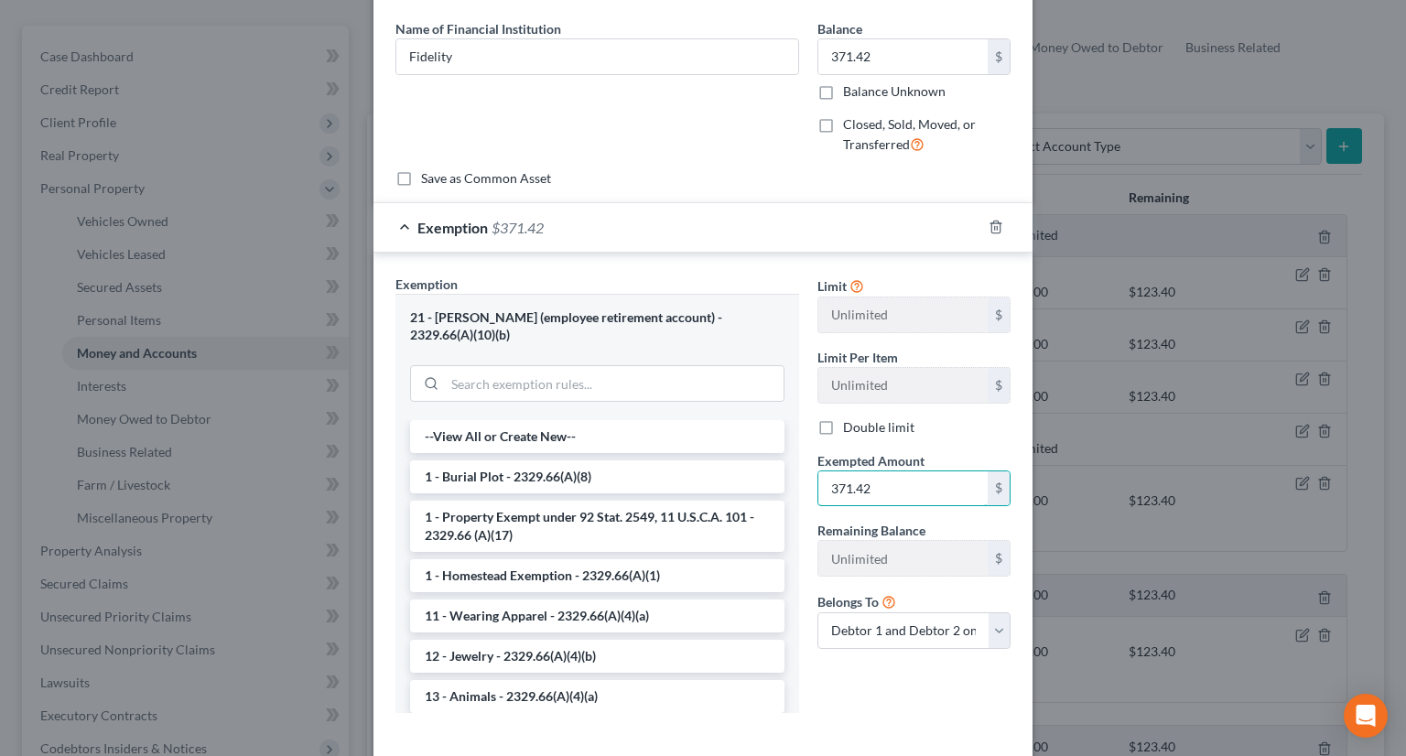
scroll to position [135, 0]
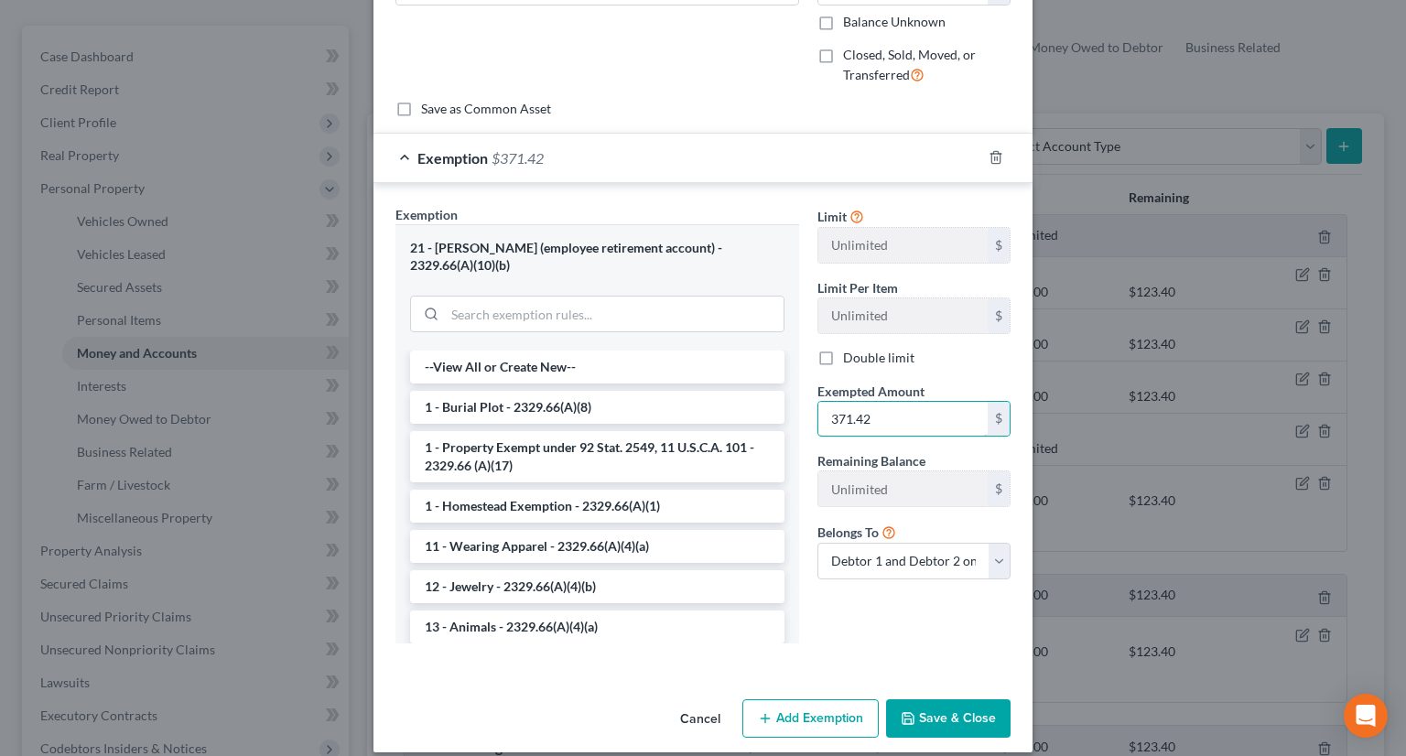
type input "371.42"
click at [966, 705] on button "Save & Close" at bounding box center [948, 718] width 124 height 38
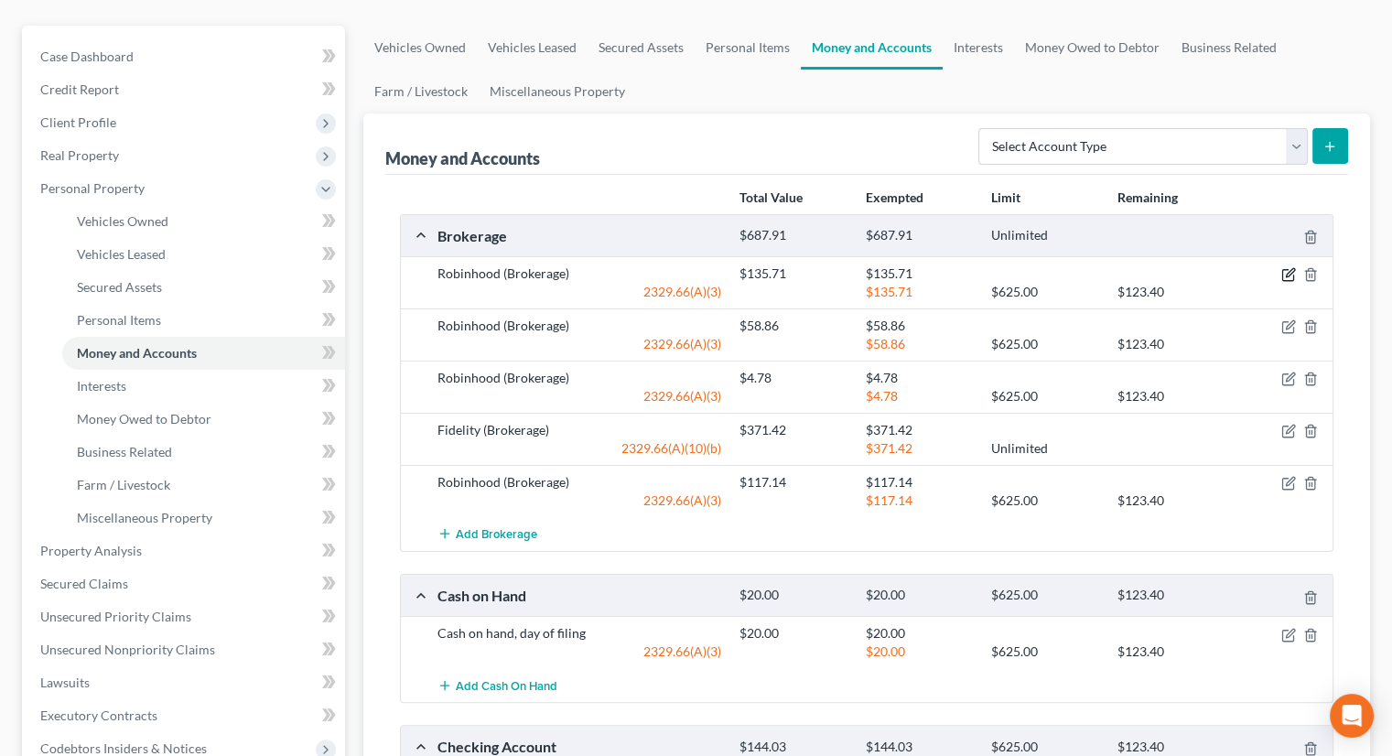
click at [1288, 269] on icon "button" at bounding box center [1290, 273] width 8 height 8
select select "2"
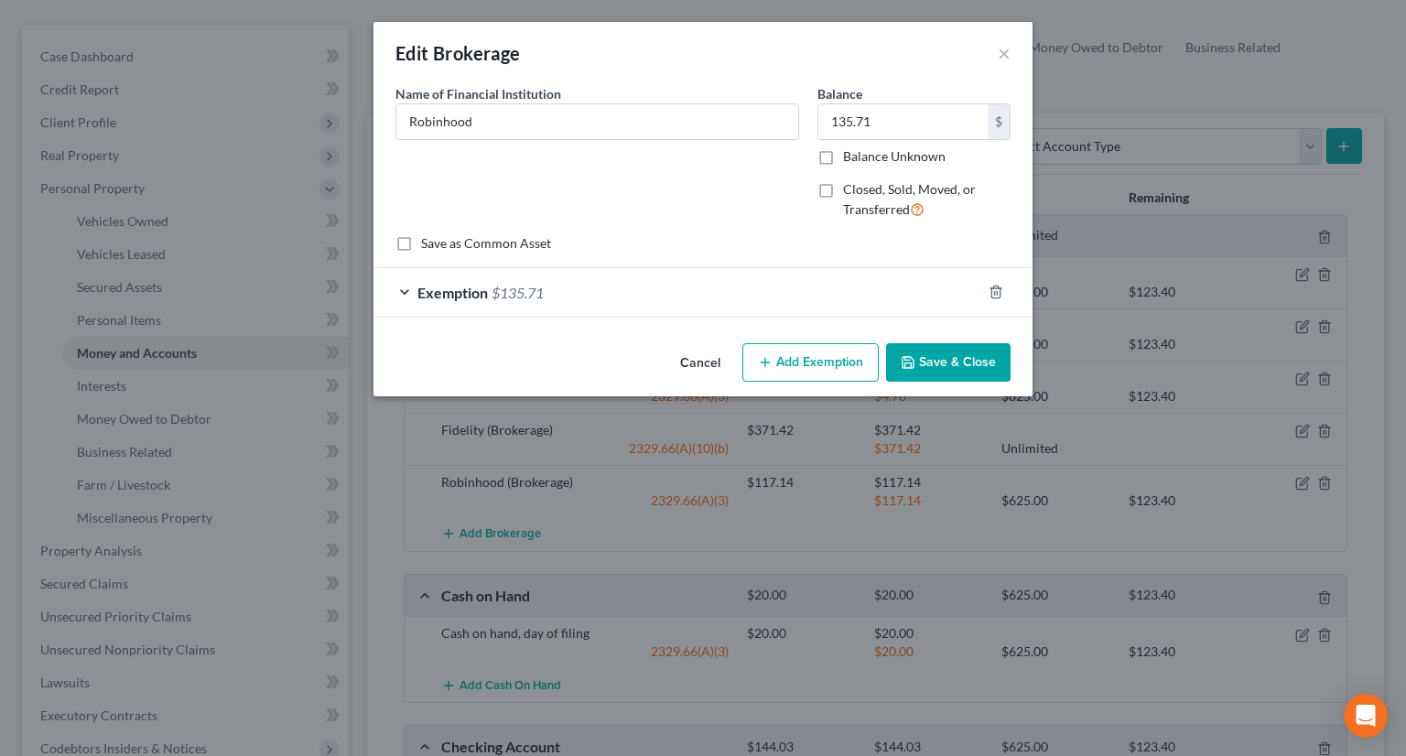
click at [614, 301] on div "Exemption $135.71" at bounding box center [677, 292] width 608 height 48
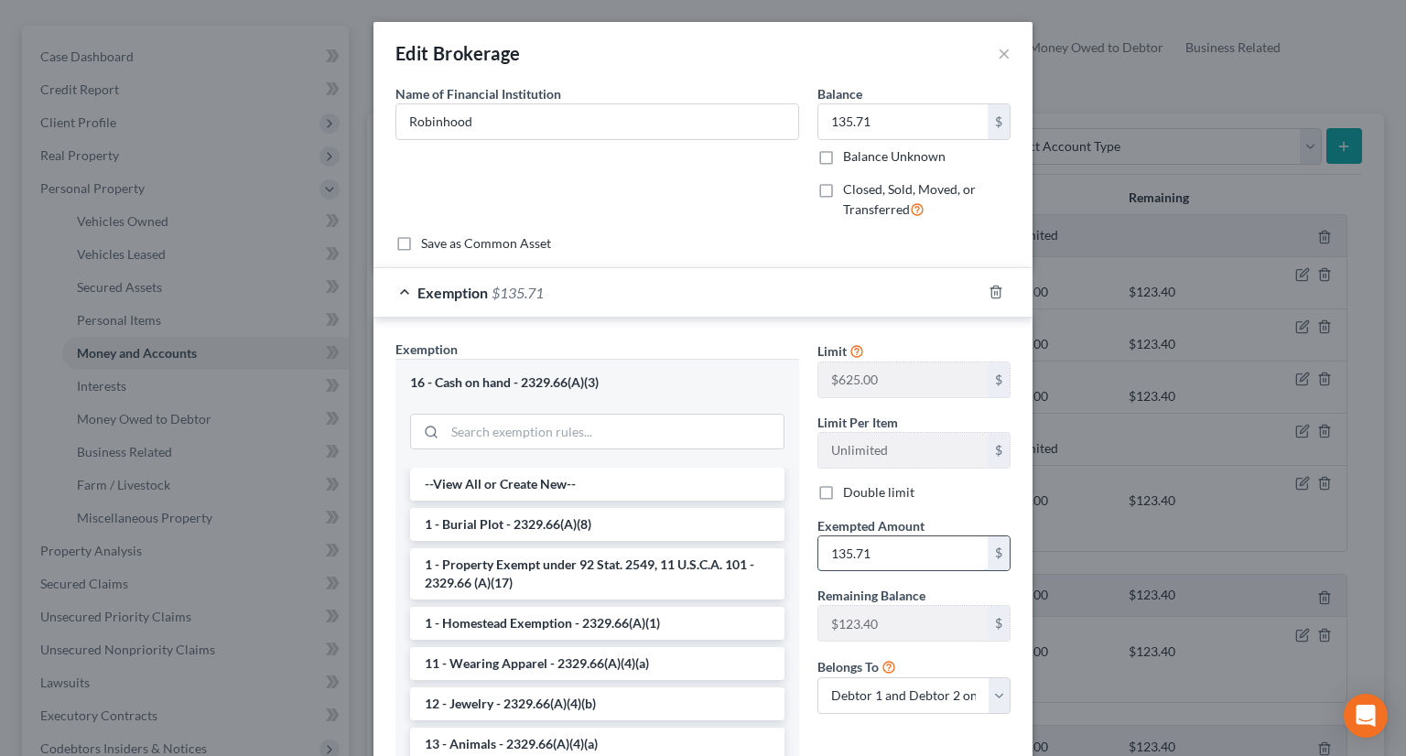
click at [881, 547] on input "135.71" at bounding box center [902, 553] width 169 height 35
click at [880, 548] on input "135.71" at bounding box center [902, 553] width 169 height 35
click at [879, 552] on input "135.71" at bounding box center [902, 553] width 169 height 35
click at [869, 550] on input "135.71" at bounding box center [902, 553] width 169 height 35
drag, startPoint x: 865, startPoint y: 552, endPoint x: 849, endPoint y: 553, distance: 15.6
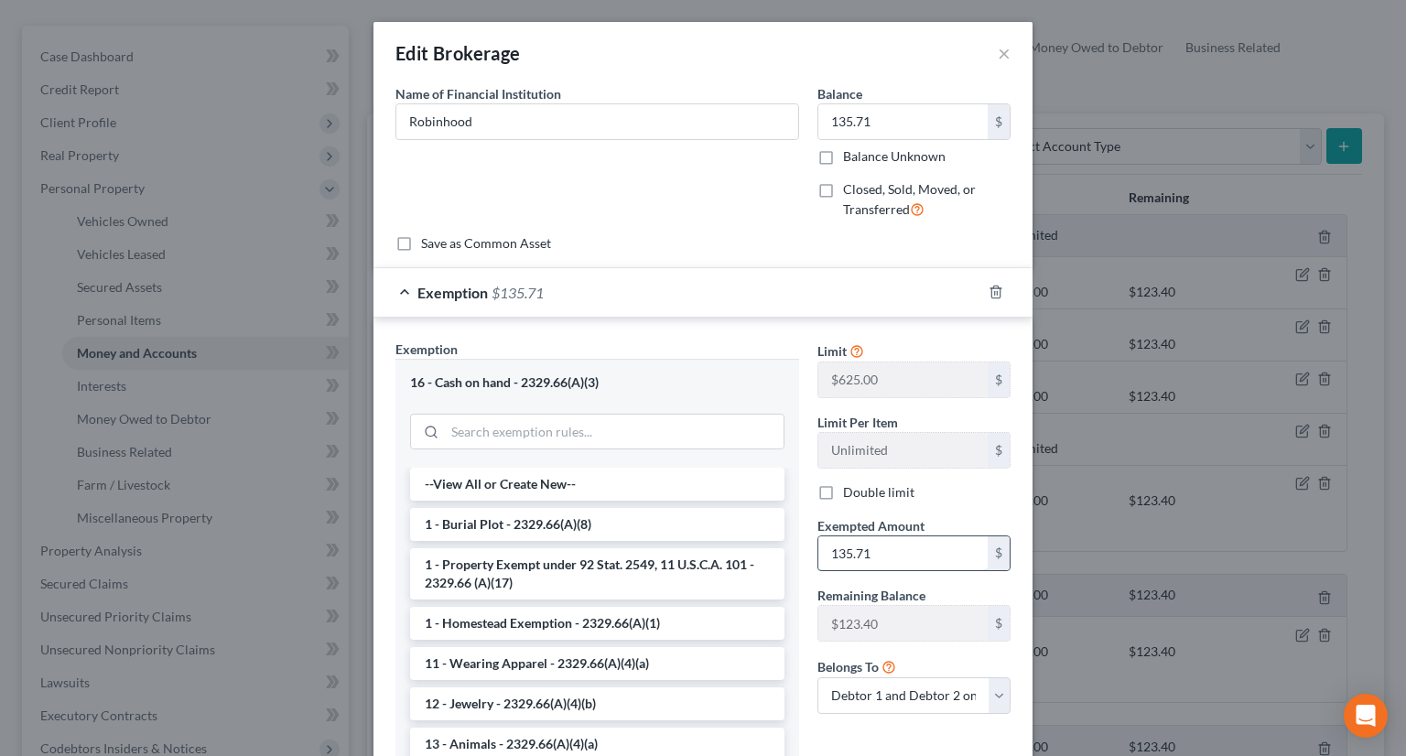
click at [865, 553] on input "135.71" at bounding box center [902, 553] width 169 height 35
click at [848, 552] on input "135.71" at bounding box center [902, 553] width 169 height 35
click at [867, 550] on input "135.71" at bounding box center [902, 553] width 169 height 35
type input "135.18"
click at [868, 115] on input "135.71" at bounding box center [902, 121] width 169 height 35
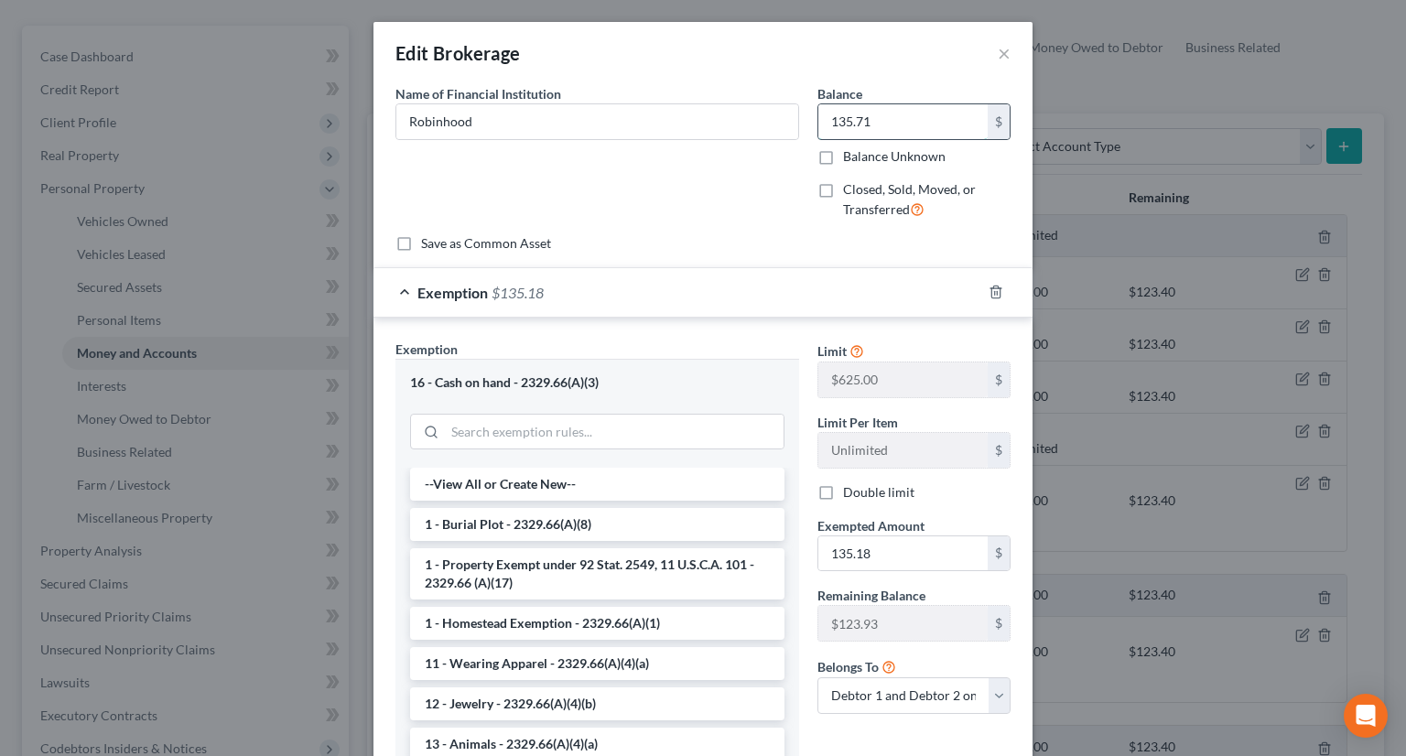
click at [868, 120] on input "135.71" at bounding box center [902, 121] width 169 height 35
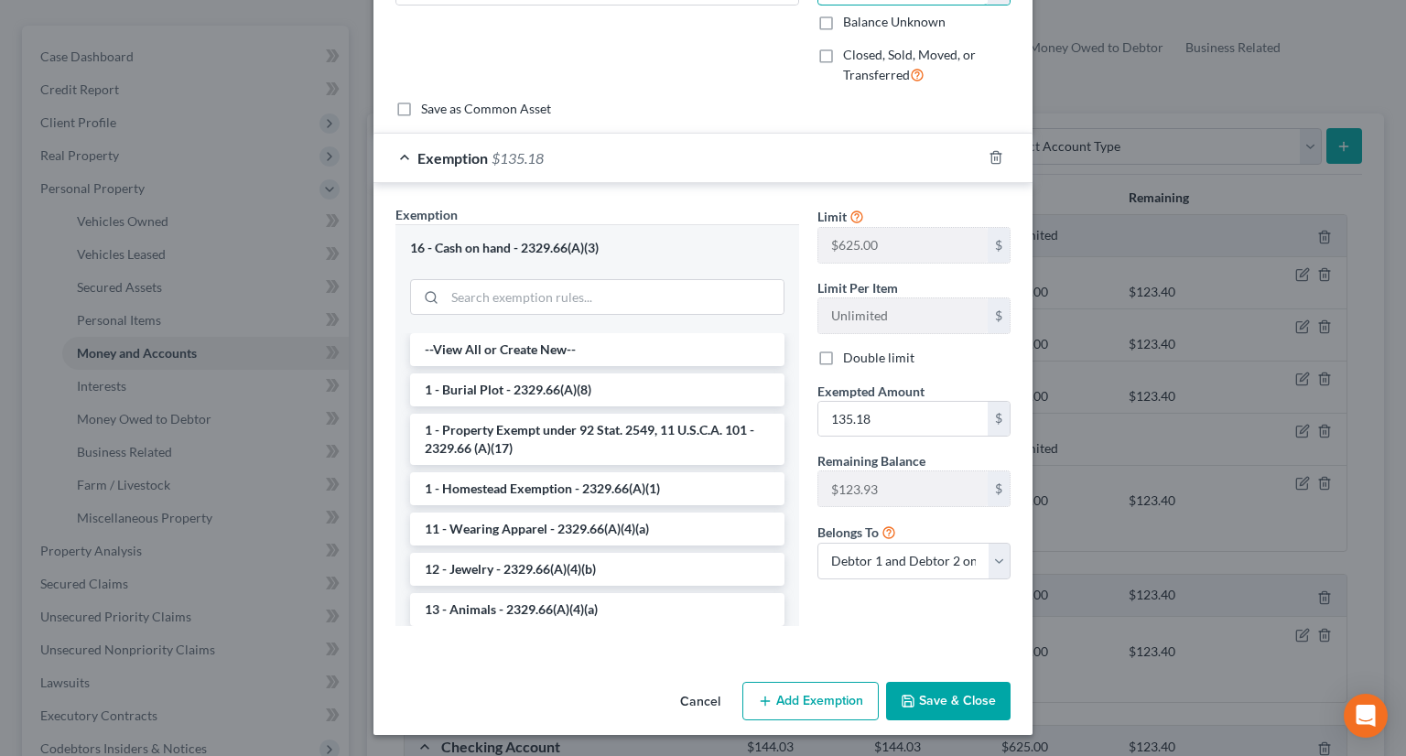
type input "135.18"
click at [955, 693] on button "Save & Close" at bounding box center [948, 701] width 124 height 38
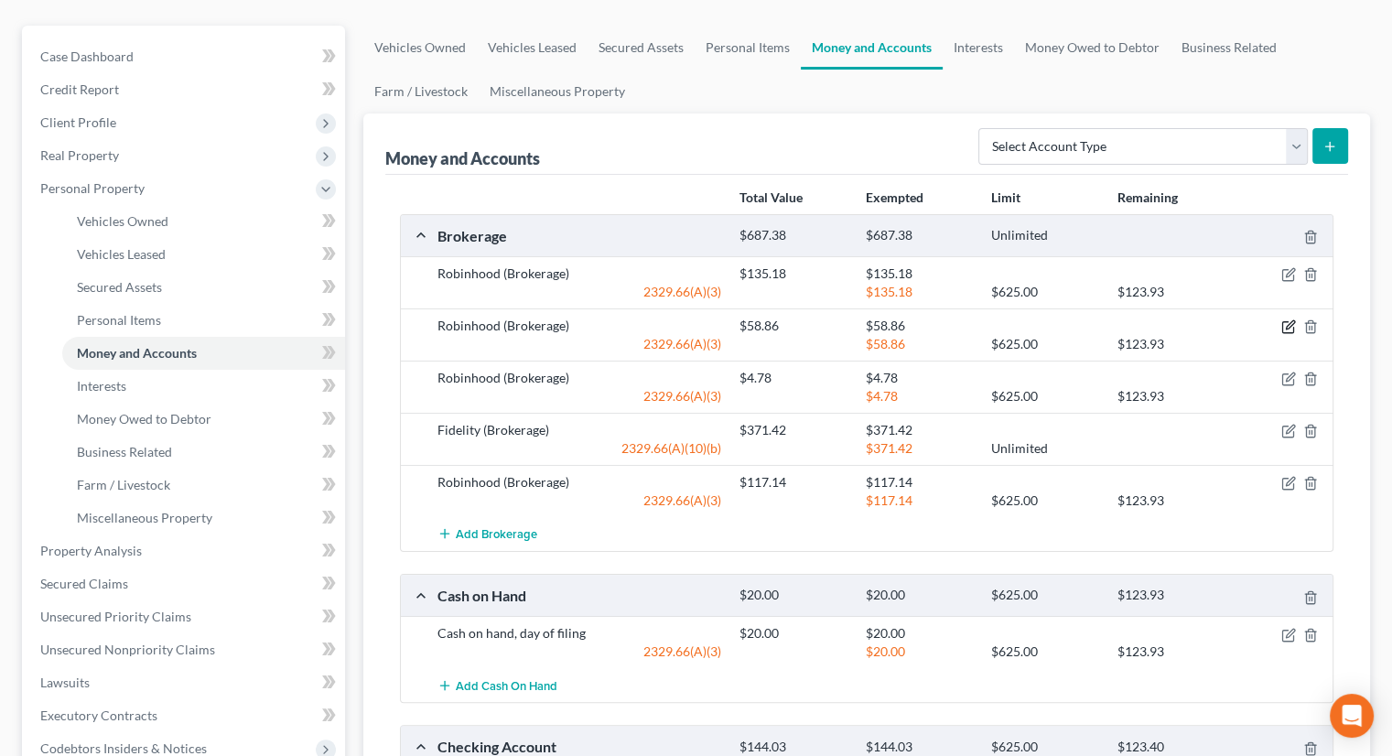
click at [1290, 319] on icon "button" at bounding box center [1288, 326] width 15 height 15
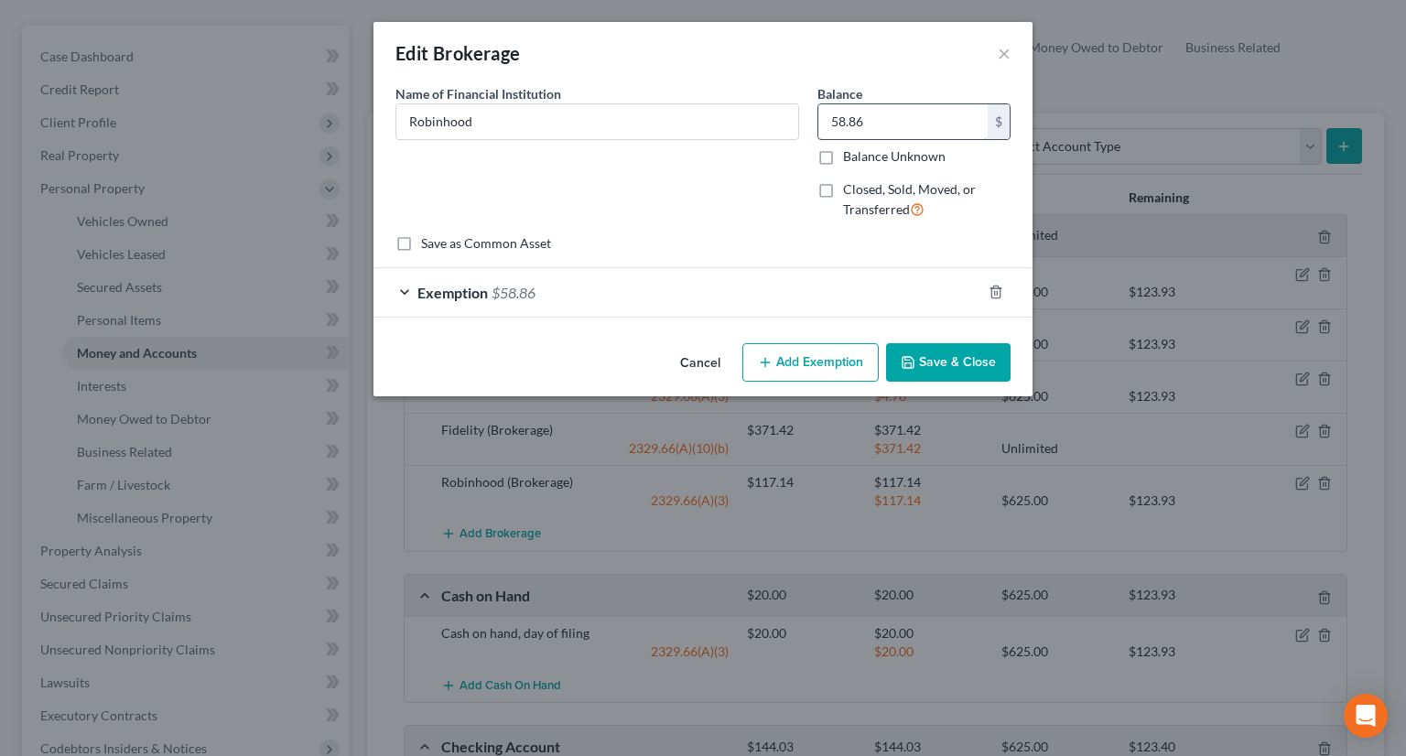
click at [871, 127] on input "58.86" at bounding box center [902, 121] width 169 height 35
type input "193.90"
click at [695, 285] on div "Exemption $58.86" at bounding box center [677, 292] width 608 height 48
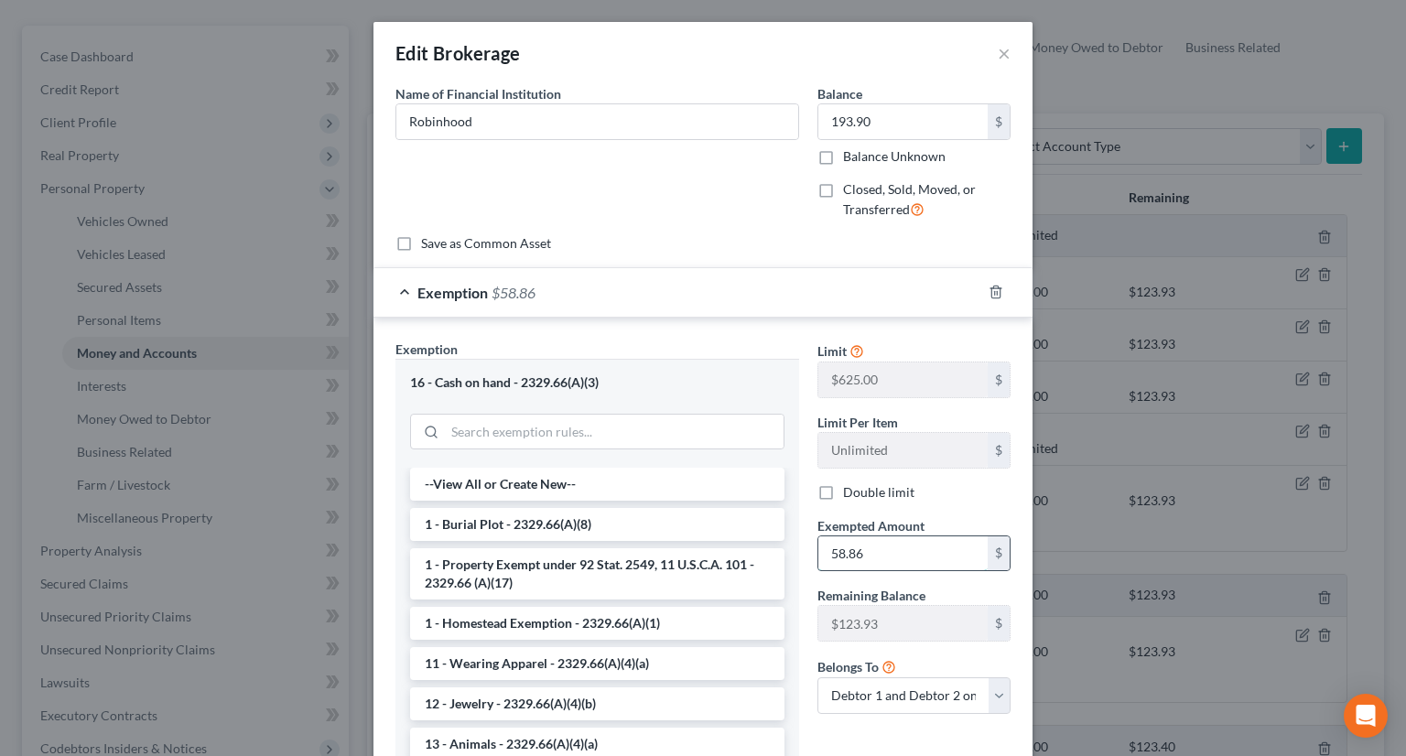
click at [901, 556] on input "58.86" at bounding box center [902, 553] width 169 height 35
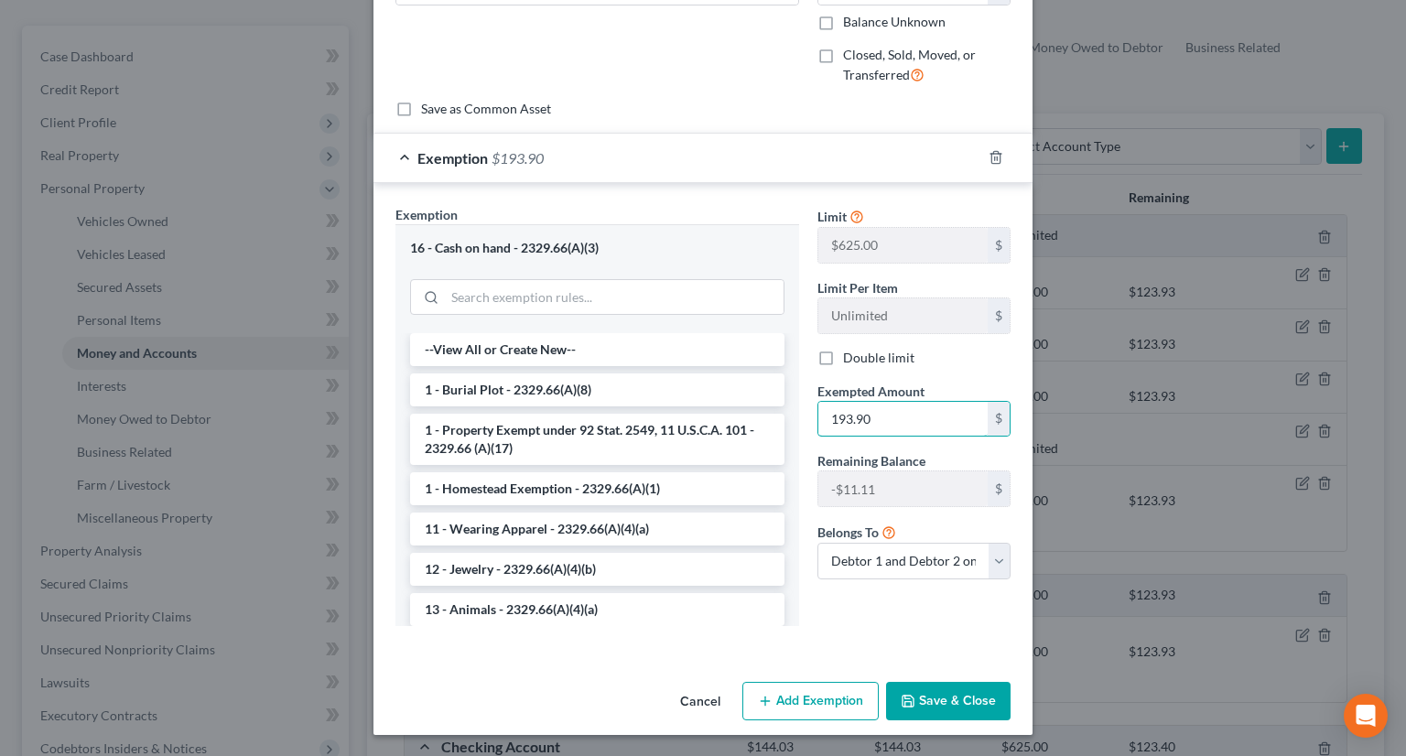
type input "193.90"
click at [932, 696] on button "Save & Close" at bounding box center [948, 701] width 124 height 38
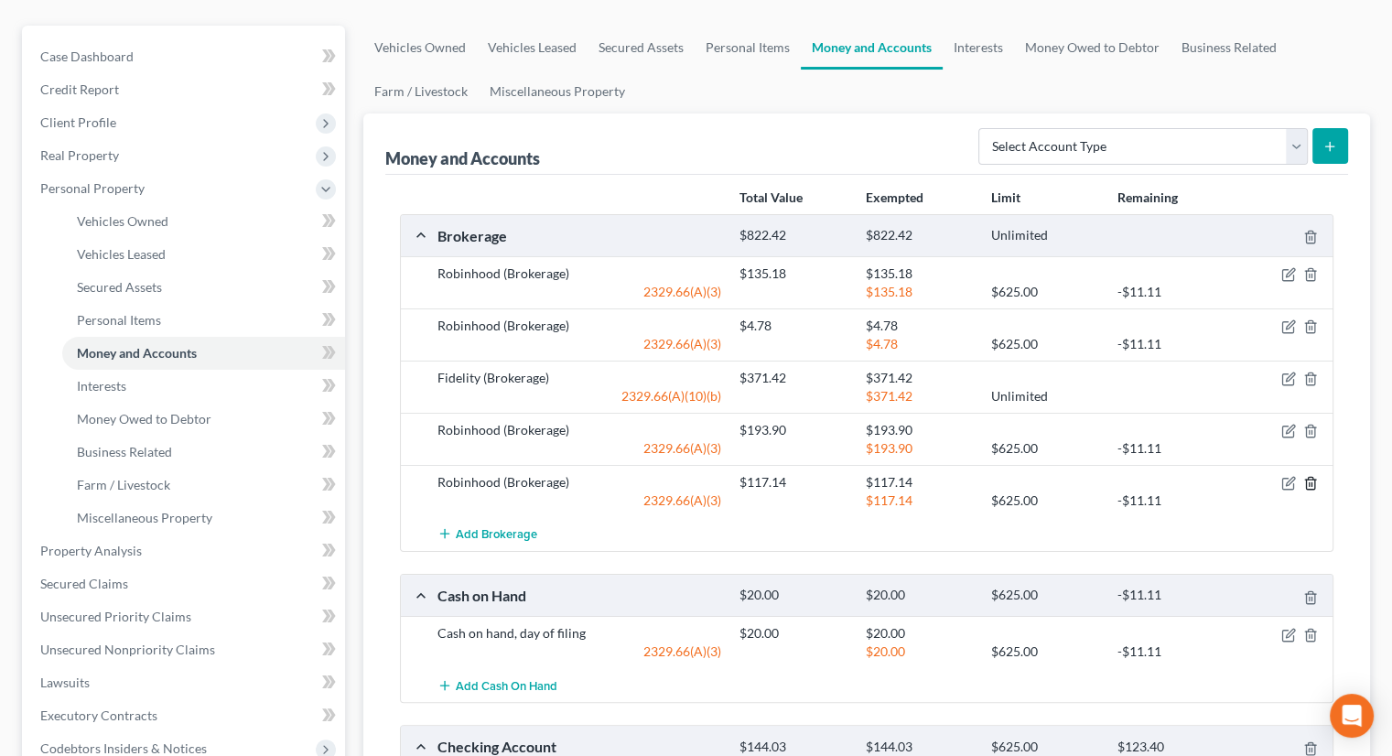
click at [1314, 478] on icon "button" at bounding box center [1310, 484] width 8 height 12
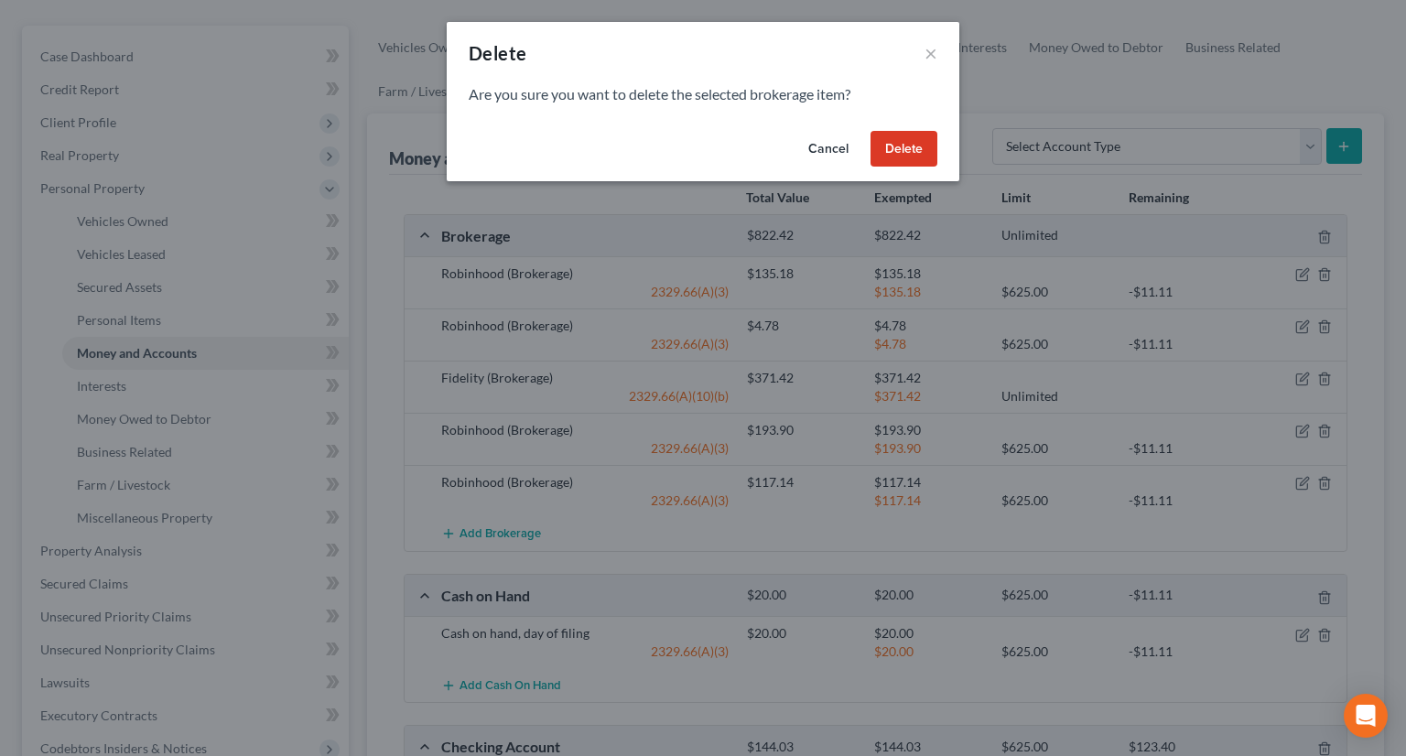
click at [889, 155] on button "Delete" at bounding box center [903, 149] width 67 height 37
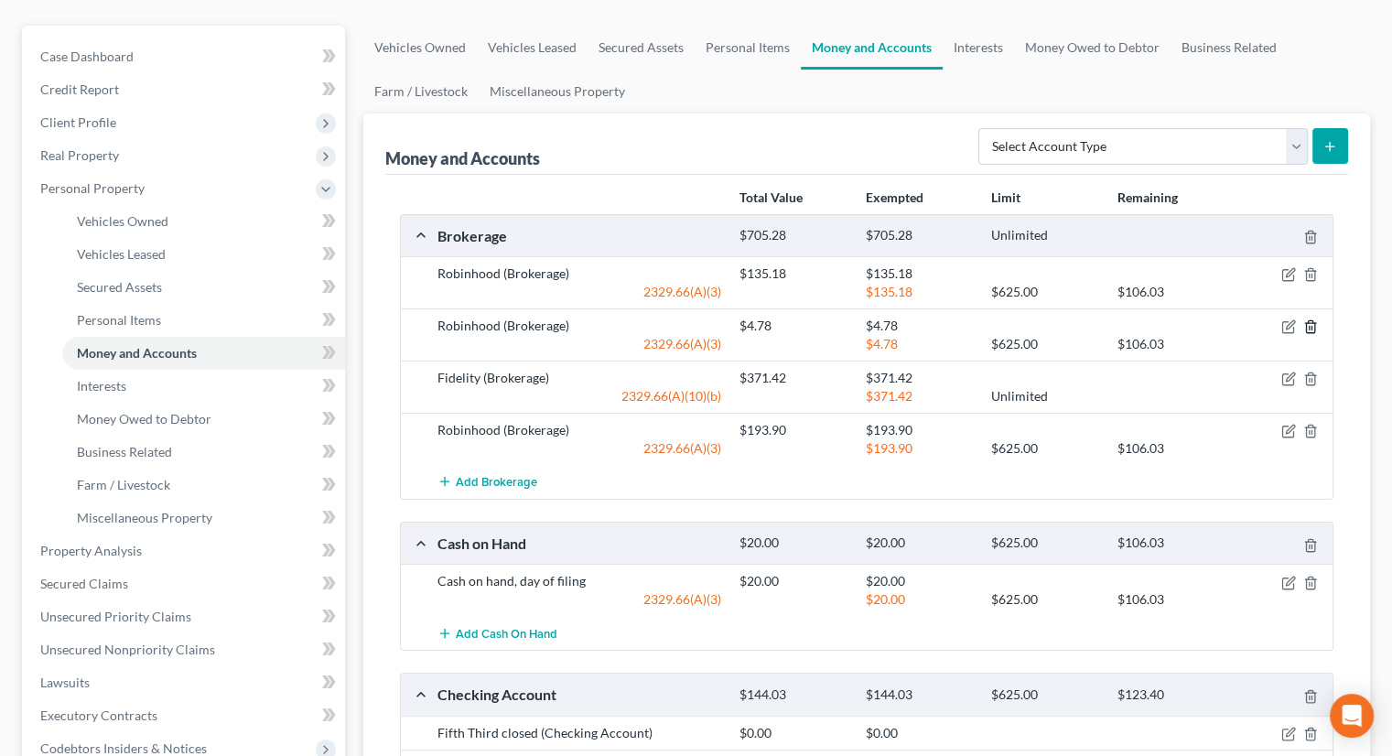
click at [1307, 321] on icon "button" at bounding box center [1310, 327] width 8 height 12
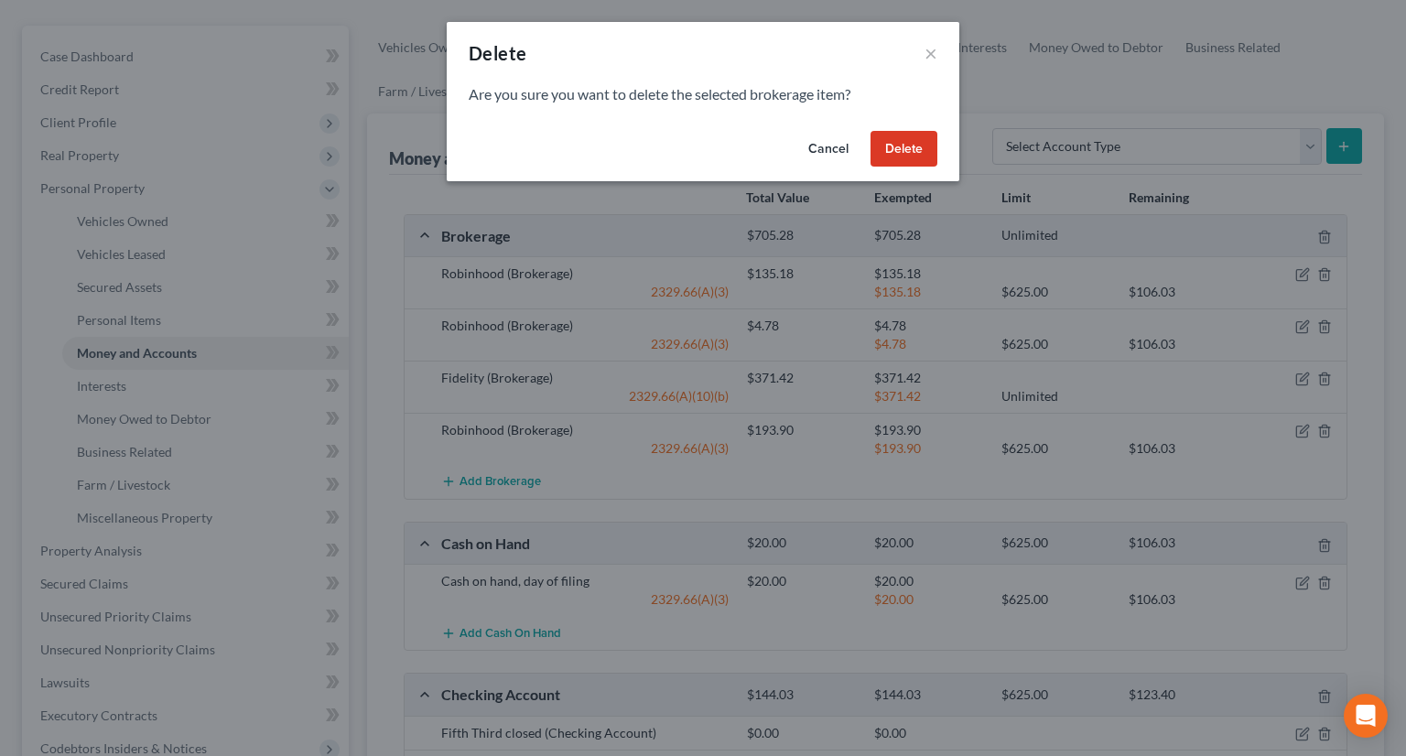
click at [891, 144] on button "Delete" at bounding box center [903, 149] width 67 height 37
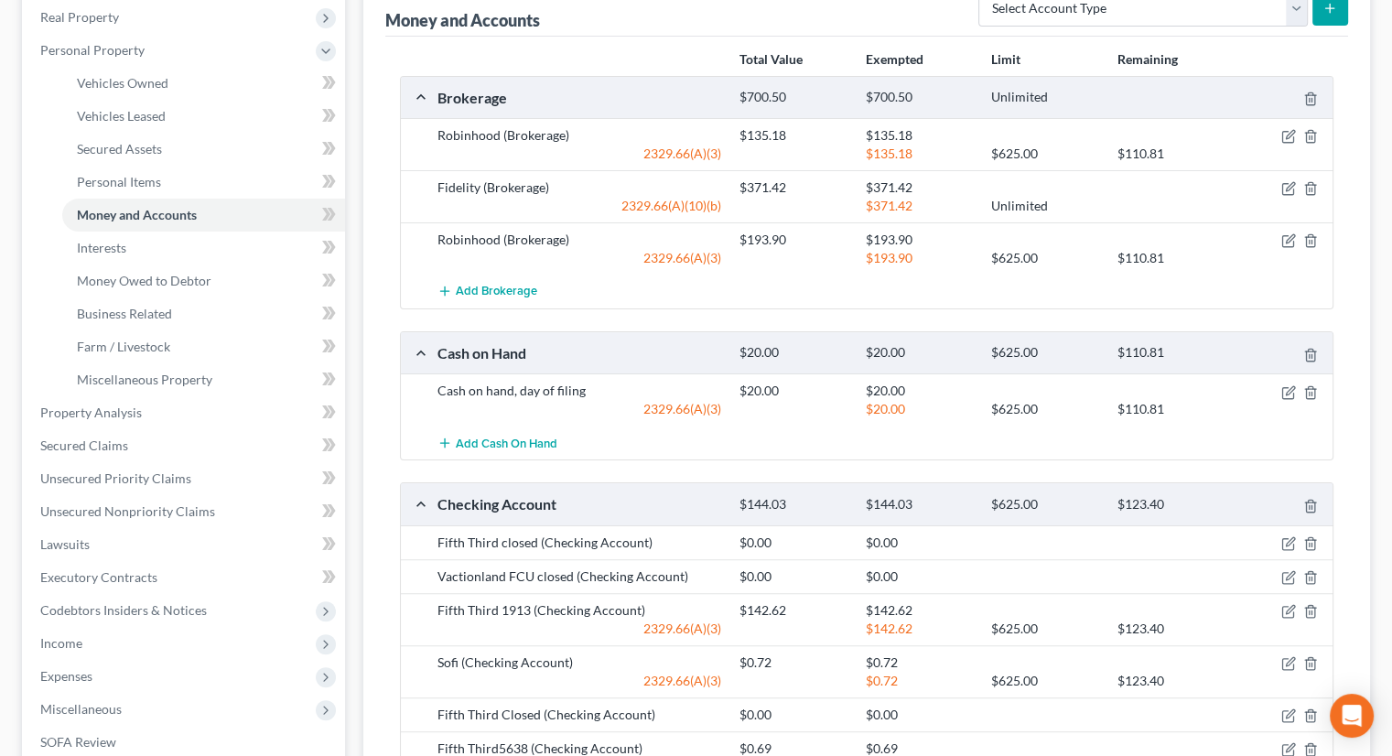
scroll to position [366, 0]
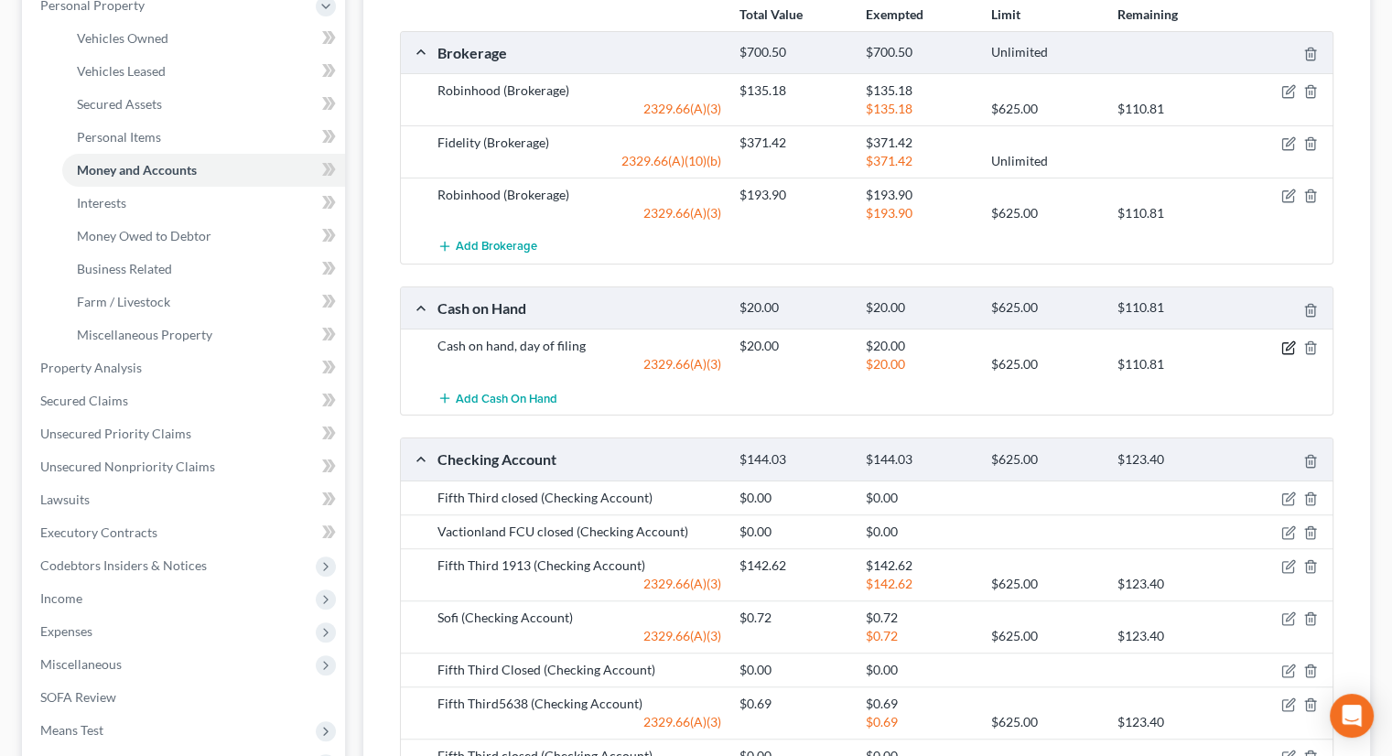
drag, startPoint x: 1285, startPoint y: 308, endPoint x: 1263, endPoint y: 313, distance: 22.4
click at [1285, 340] on icon "button" at bounding box center [1288, 347] width 15 height 15
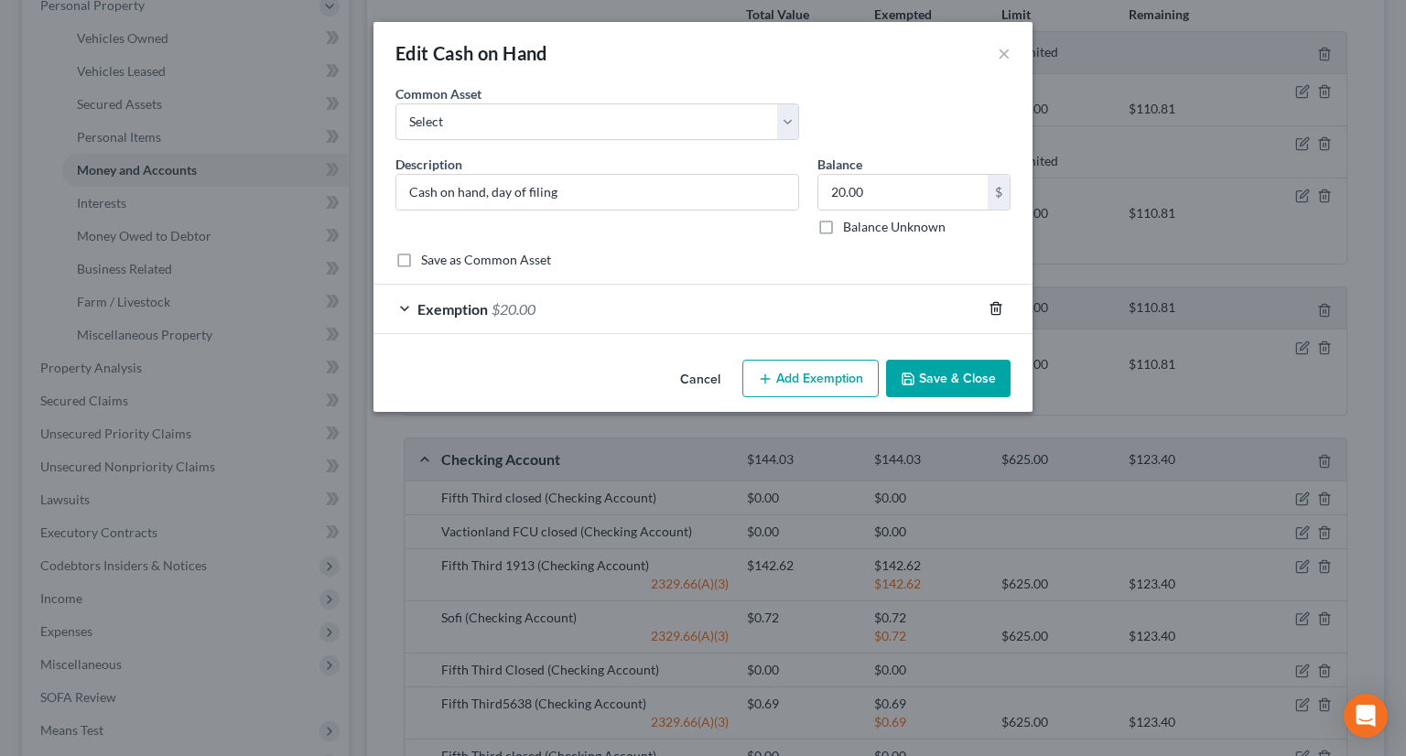
click at [997, 308] on line "button" at bounding box center [997, 310] width 0 height 4
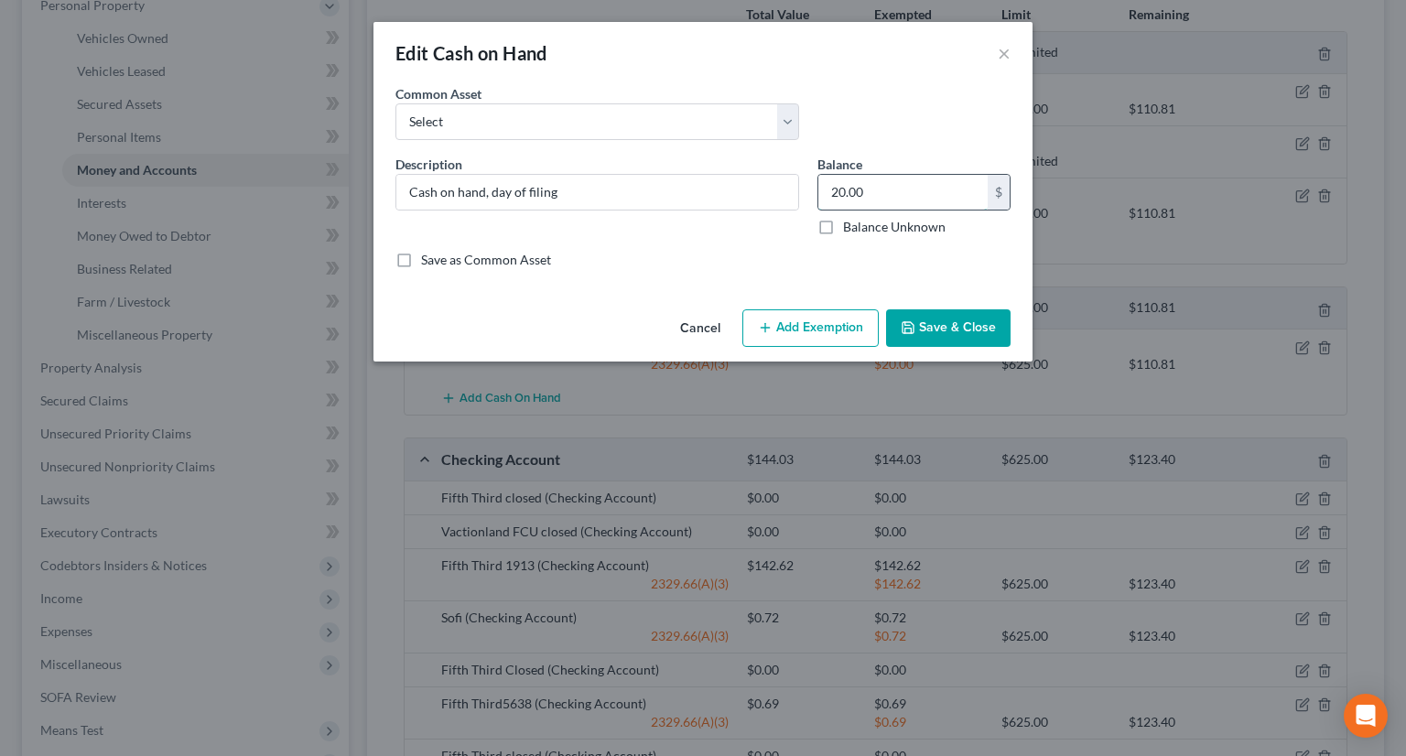
click at [883, 199] on input "20.00" at bounding box center [902, 192] width 169 height 35
type input "0"
click at [945, 329] on button "Save & Close" at bounding box center [948, 328] width 124 height 38
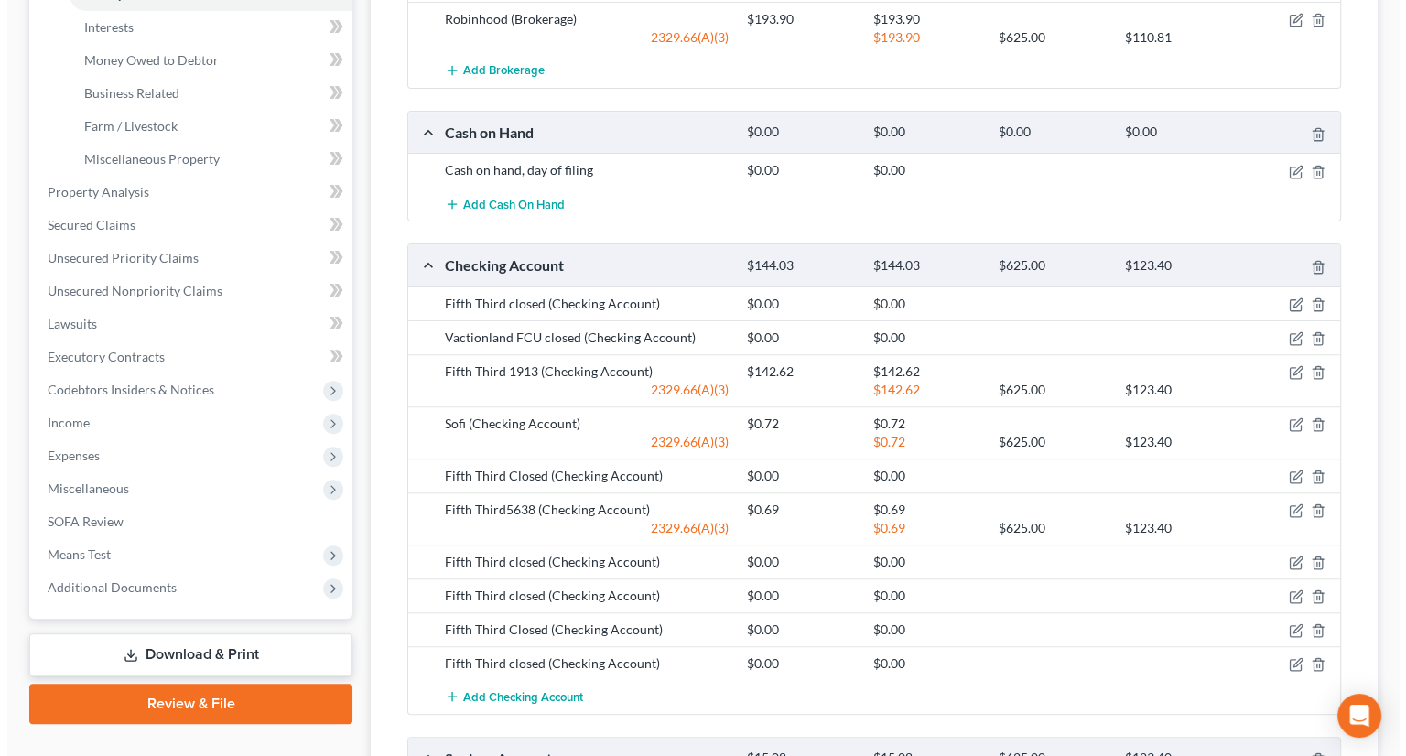
scroll to position [549, 0]
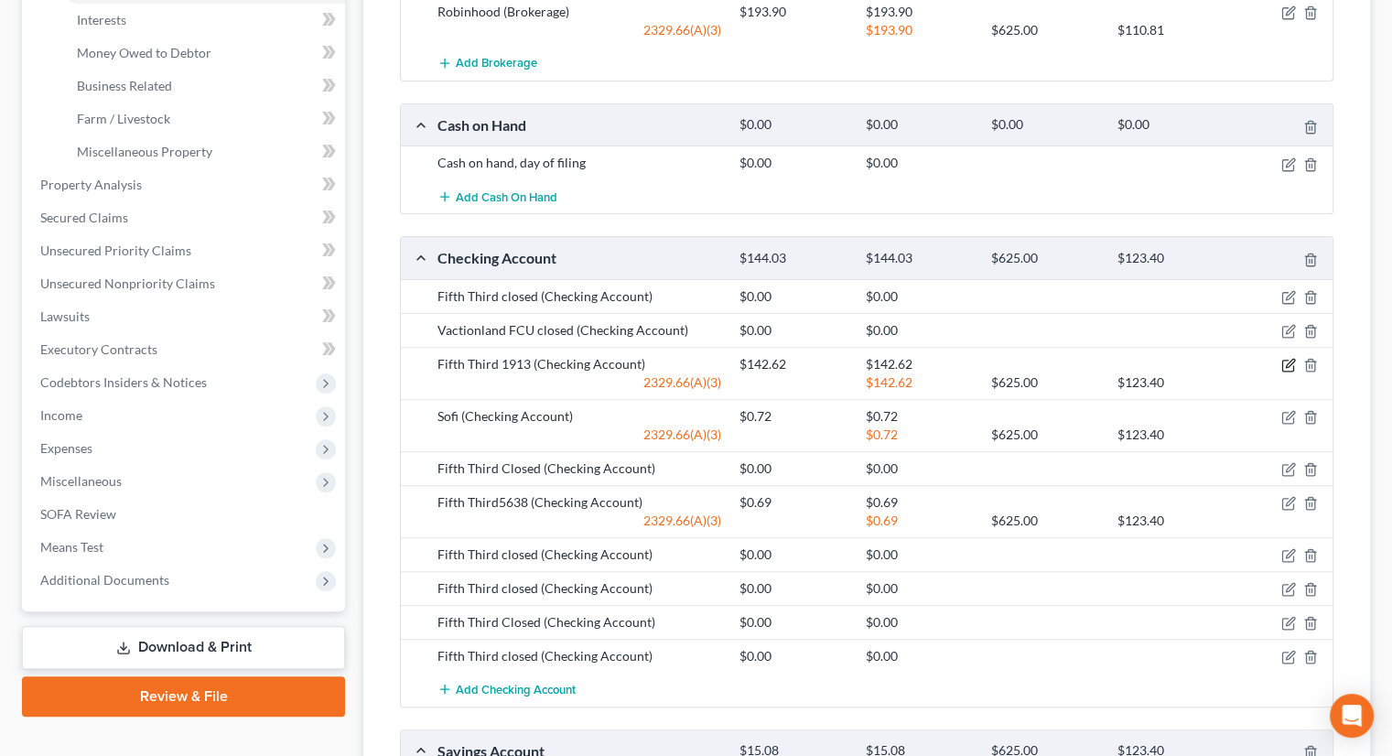
click at [1285, 361] on icon "button" at bounding box center [1287, 366] width 11 height 11
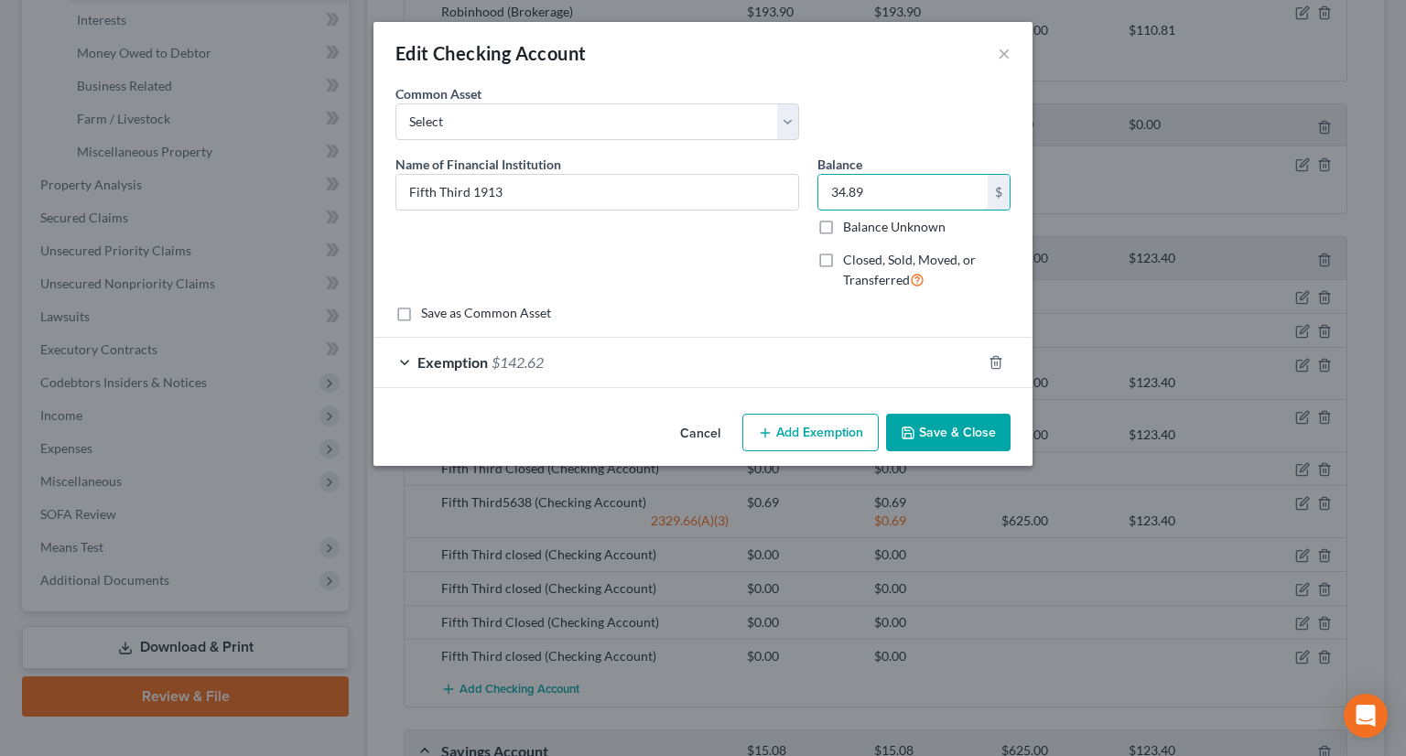
type input "34.89"
click at [684, 367] on div "Exemption $142.62" at bounding box center [677, 362] width 608 height 48
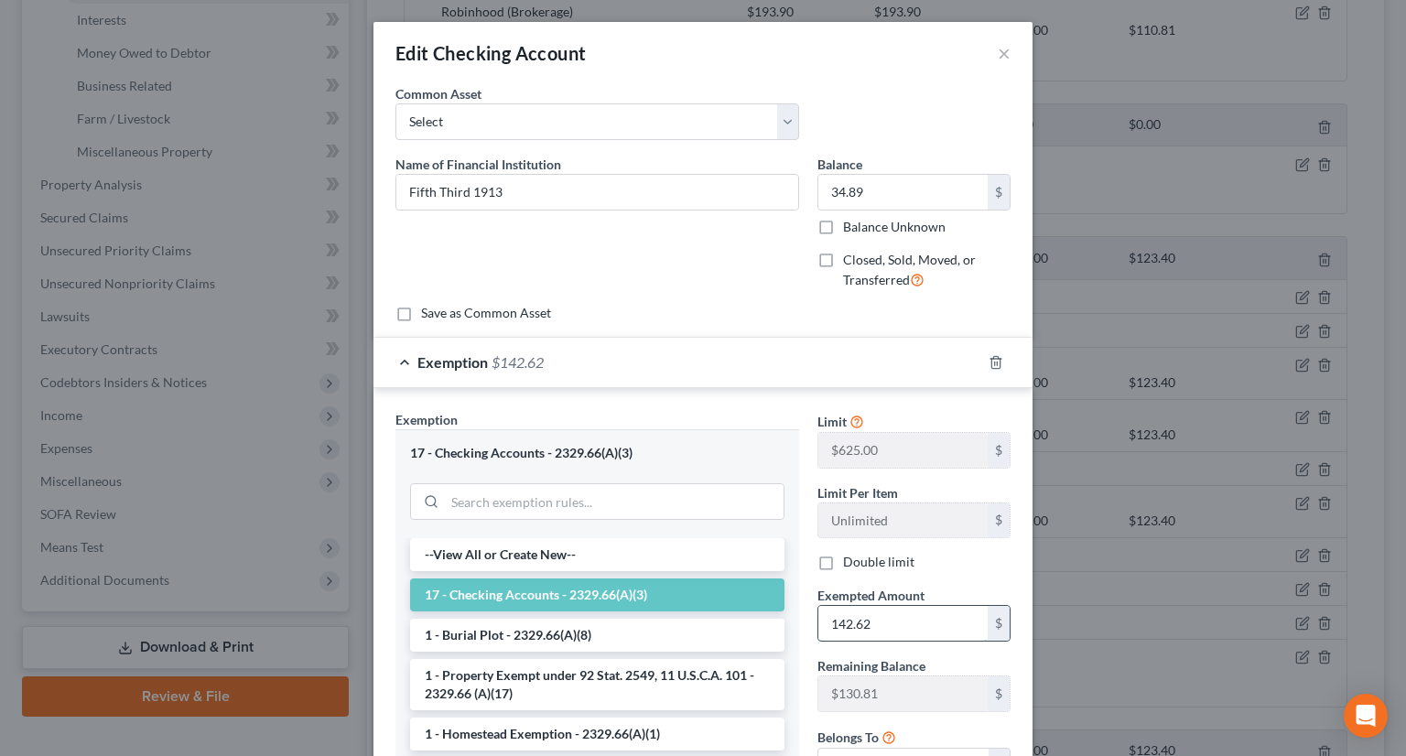
click at [878, 624] on input "142.62" at bounding box center [902, 623] width 169 height 35
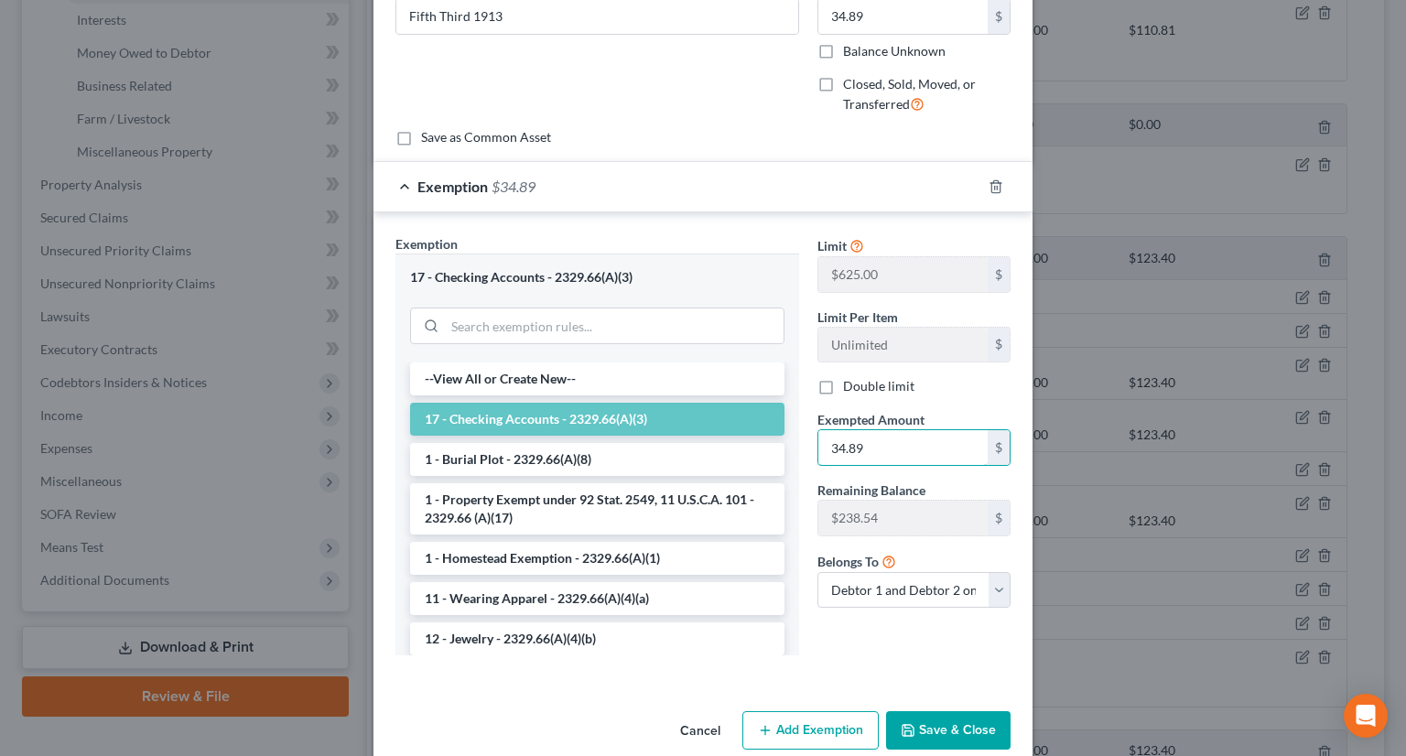
scroll to position [204, 0]
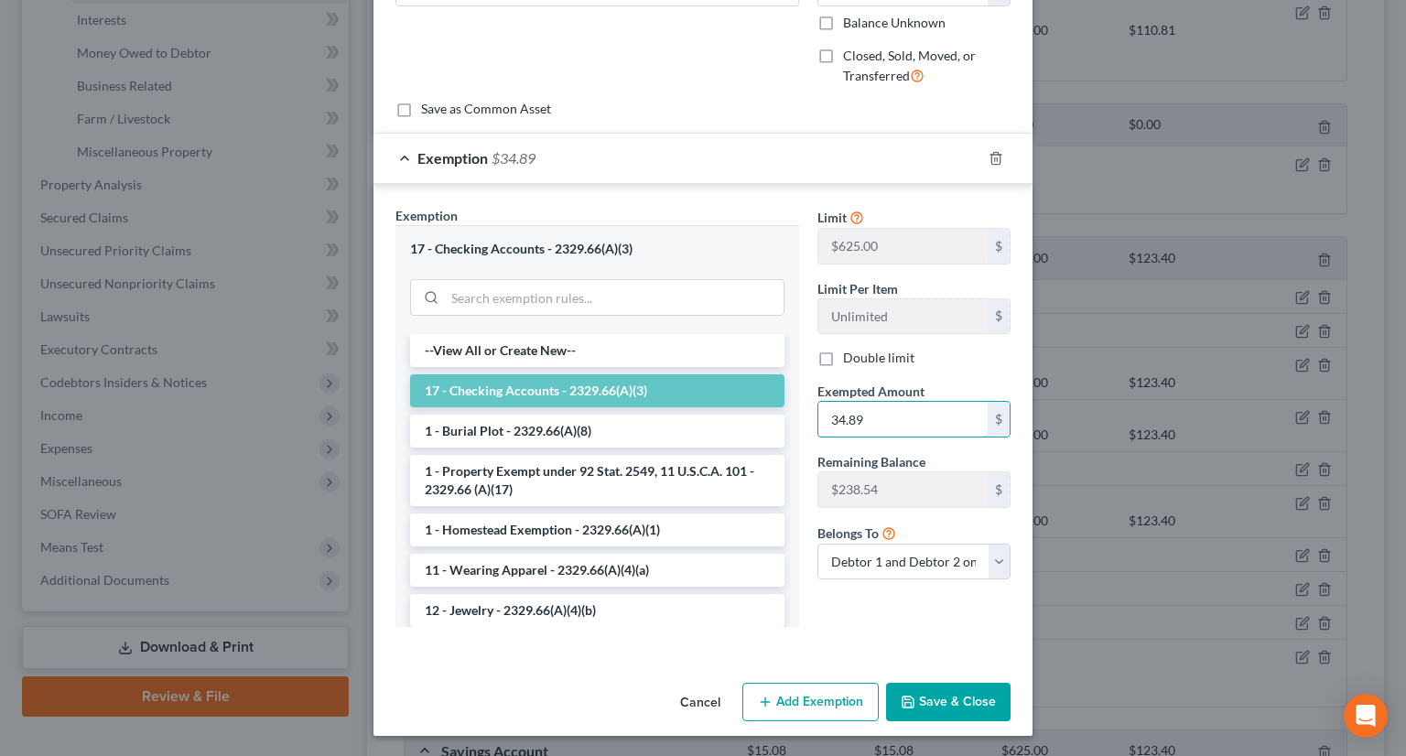
type input "34.89"
click at [911, 702] on button "Save & Close" at bounding box center [948, 702] width 124 height 38
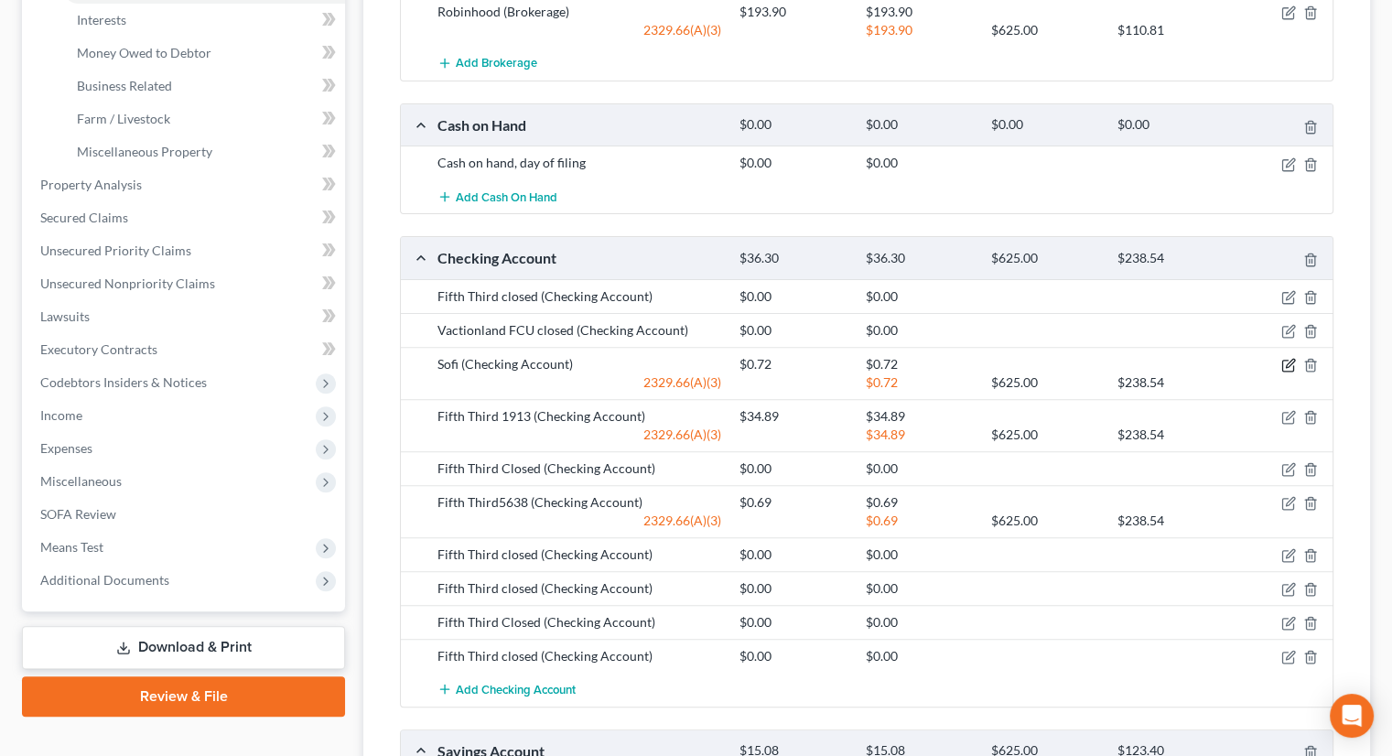
click at [1284, 358] on icon "button" at bounding box center [1288, 365] width 15 height 15
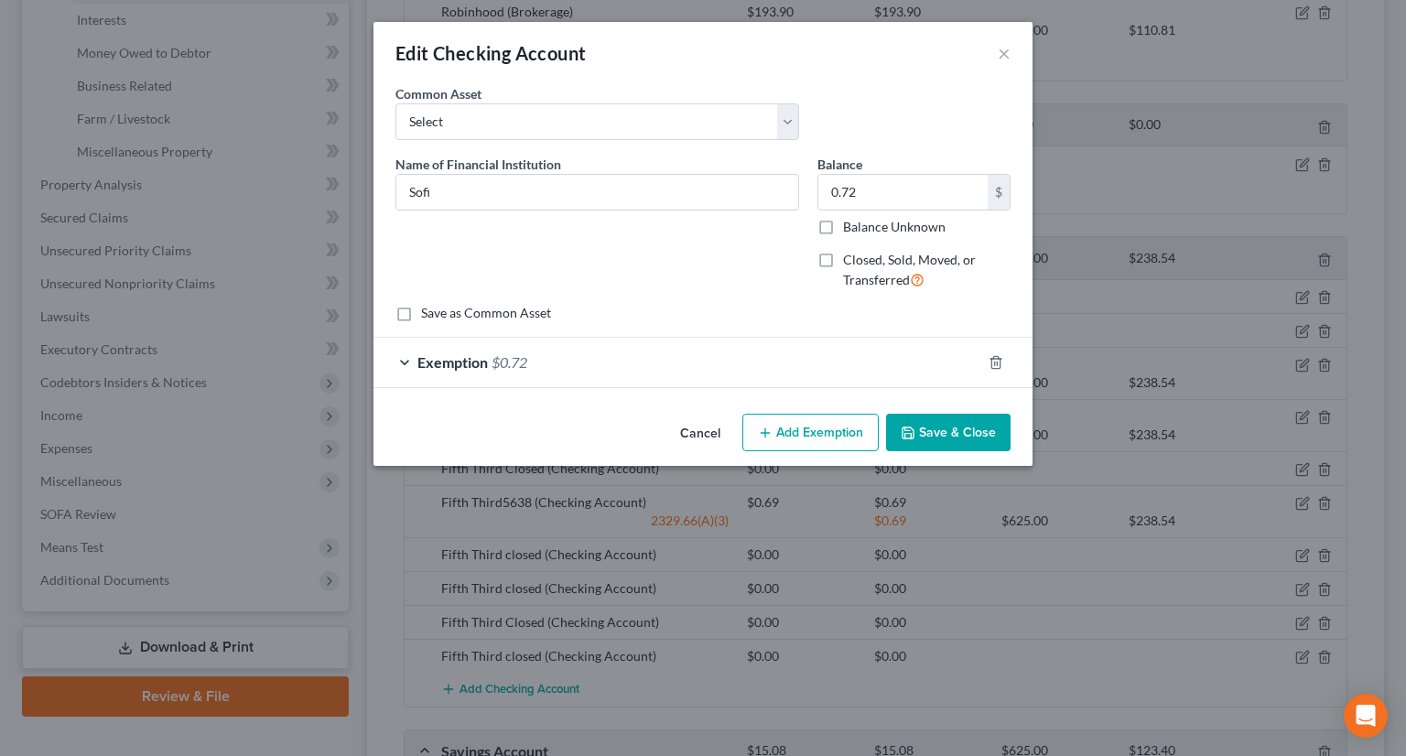
click at [937, 433] on button "Save & Close" at bounding box center [948, 433] width 124 height 38
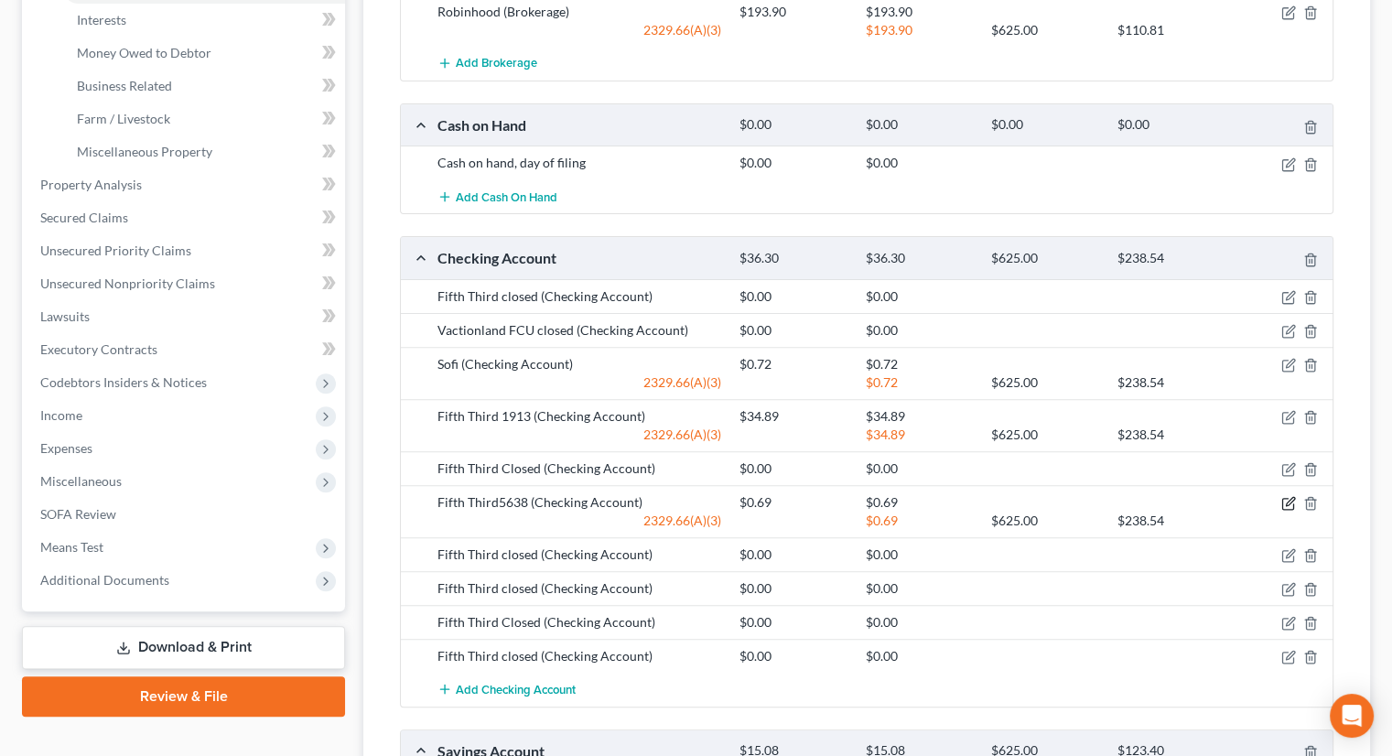
click at [1284, 496] on icon "button" at bounding box center [1288, 503] width 15 height 15
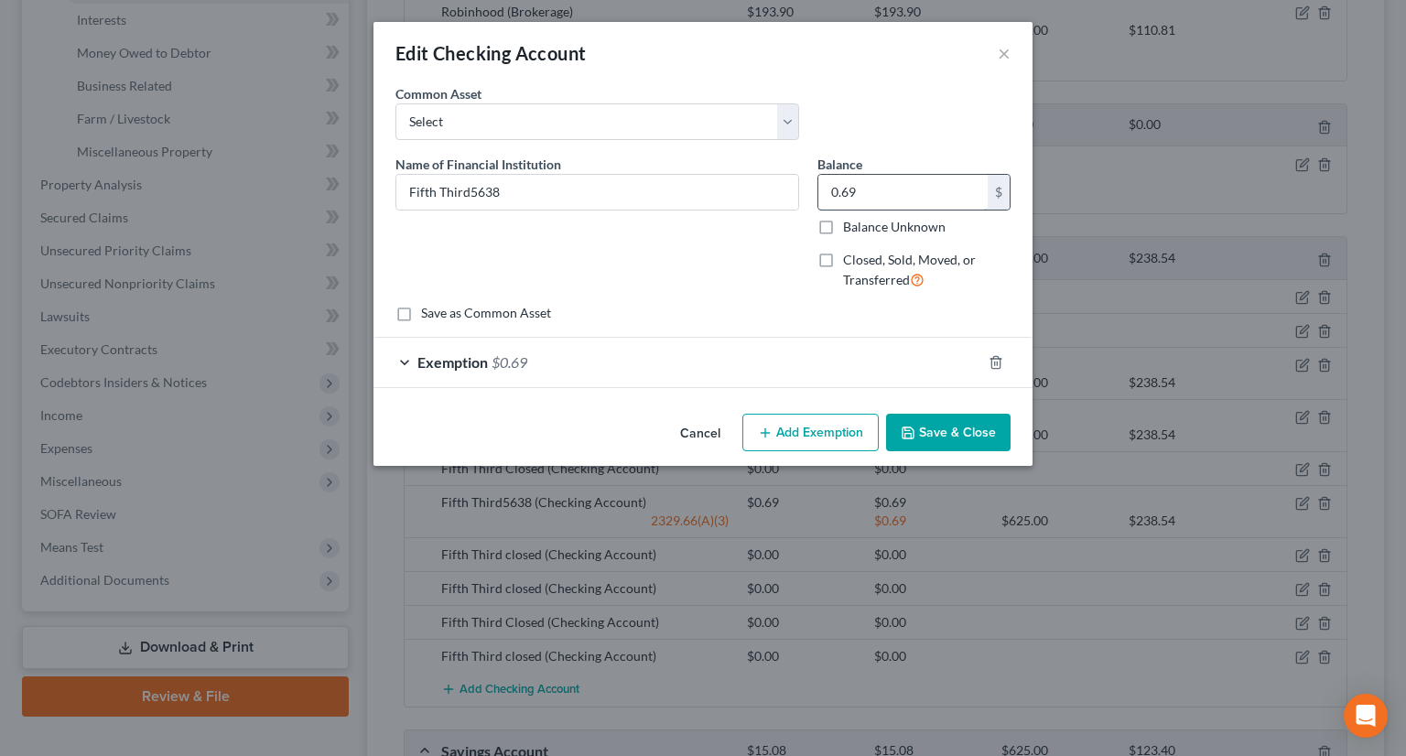
click at [886, 194] on input "0.69" at bounding box center [902, 192] width 169 height 35
type input "13.07"
click at [682, 363] on div "Exemption $0.69" at bounding box center [677, 362] width 608 height 48
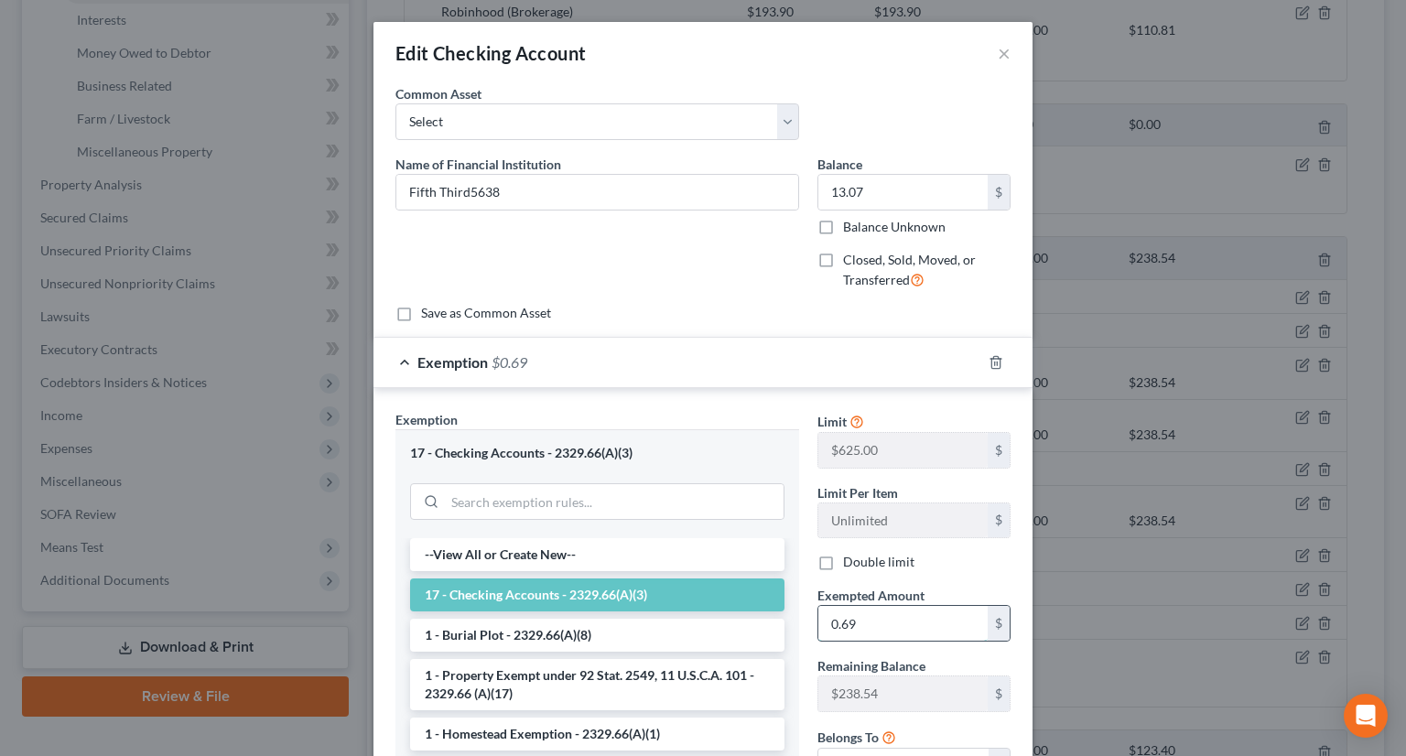
click at [878, 606] on input "0.69" at bounding box center [902, 623] width 169 height 35
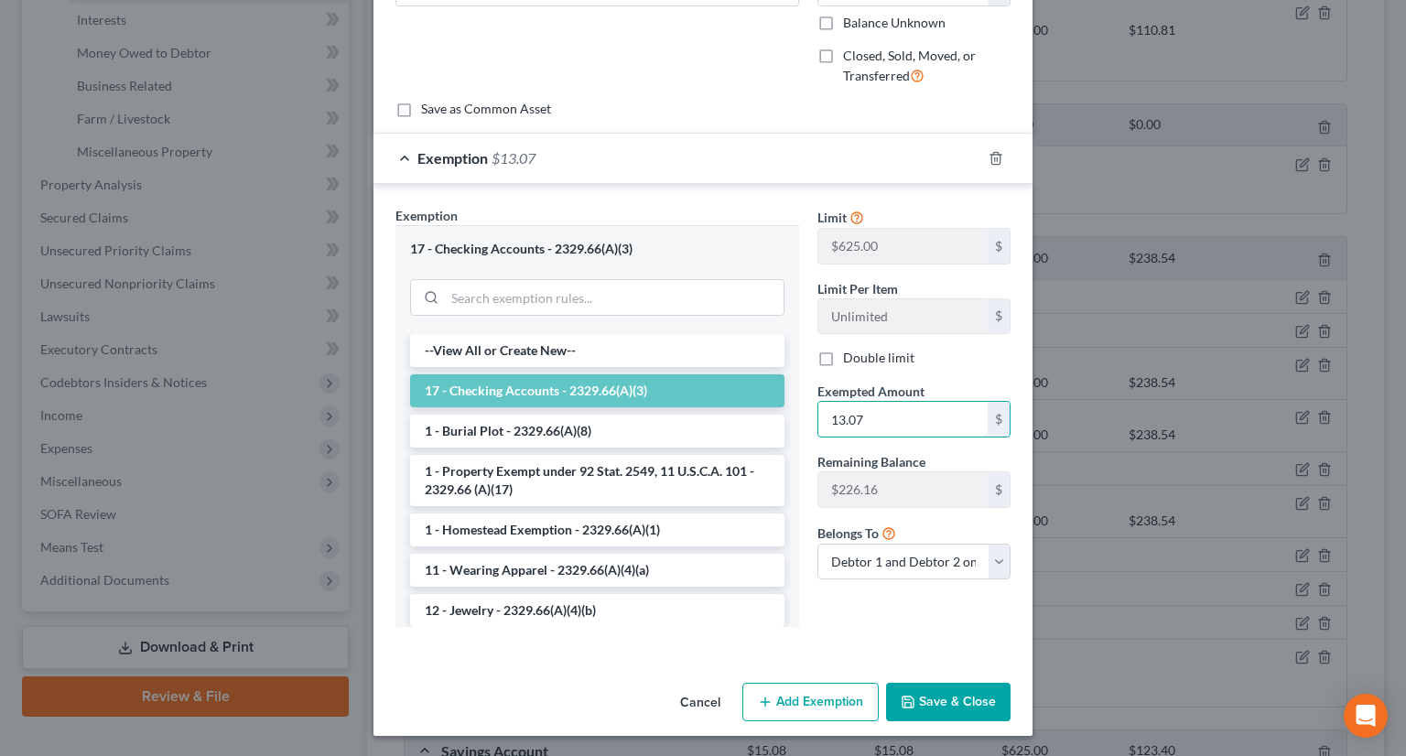
type input "13.07"
click at [944, 695] on button "Save & Close" at bounding box center [948, 702] width 124 height 38
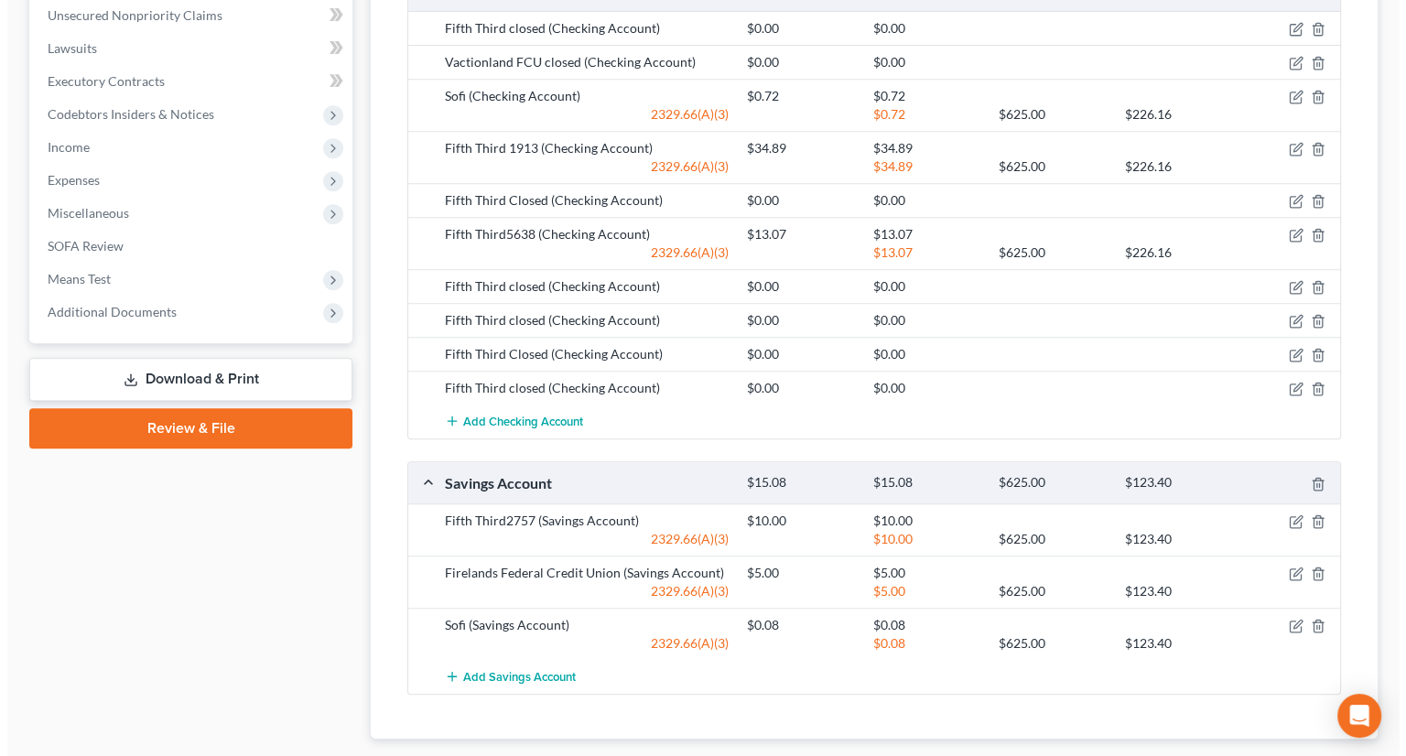
scroll to position [824, 0]
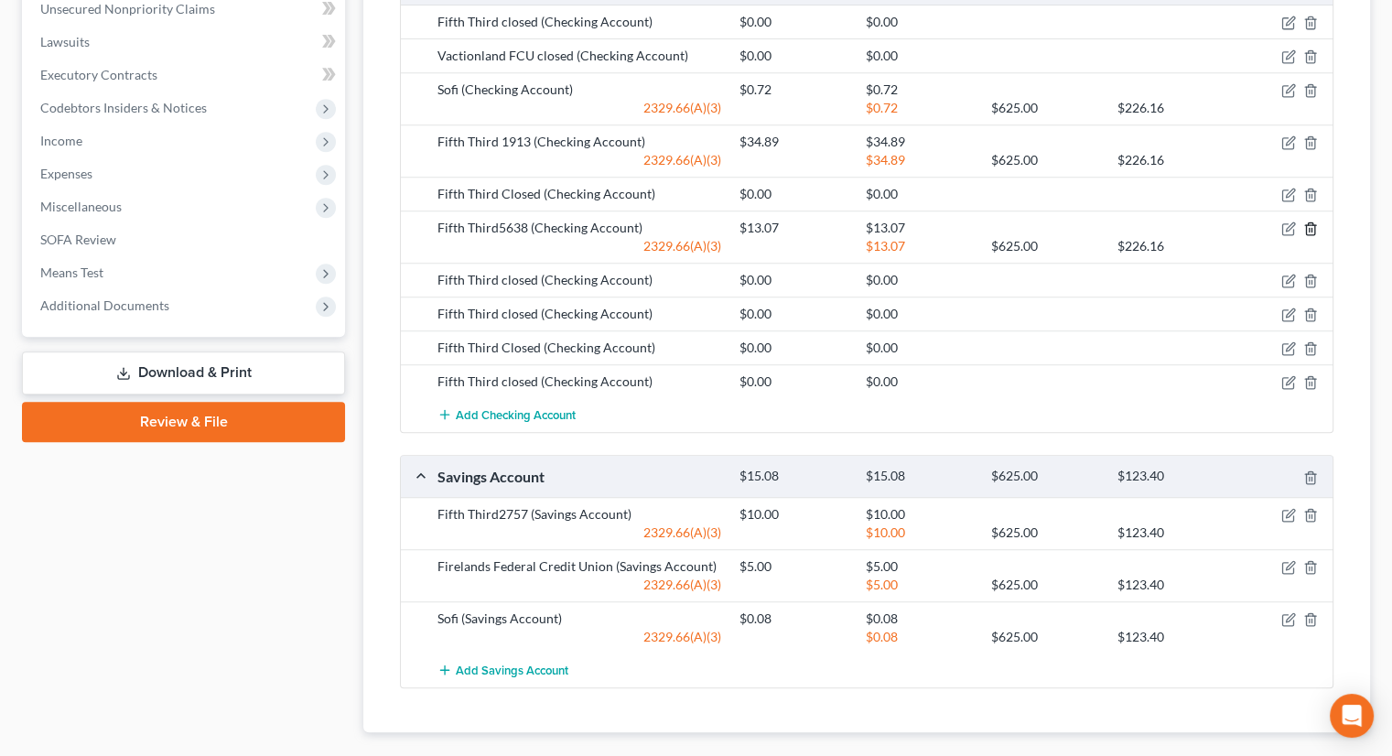
click at [1303, 221] on icon "button" at bounding box center [1310, 228] width 15 height 15
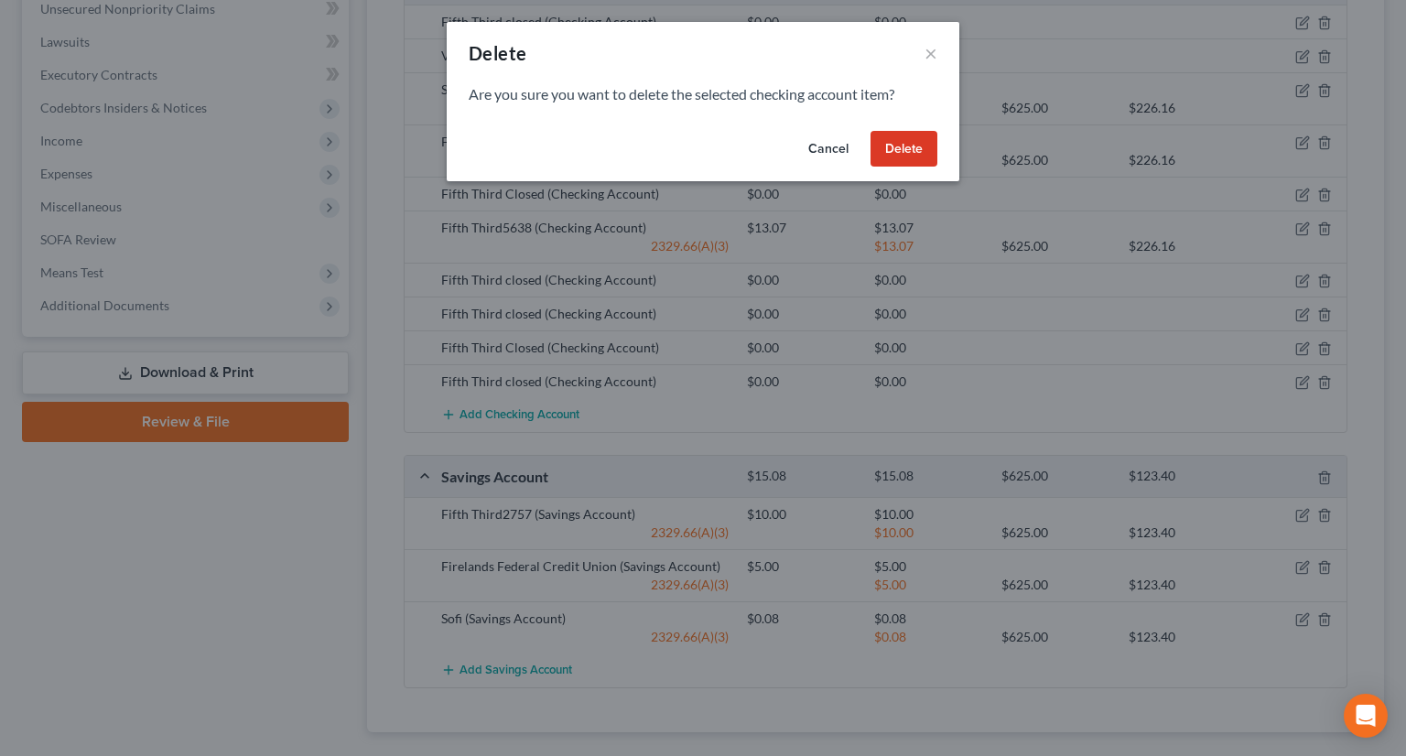
click at [905, 145] on button "Delete" at bounding box center [903, 149] width 67 height 37
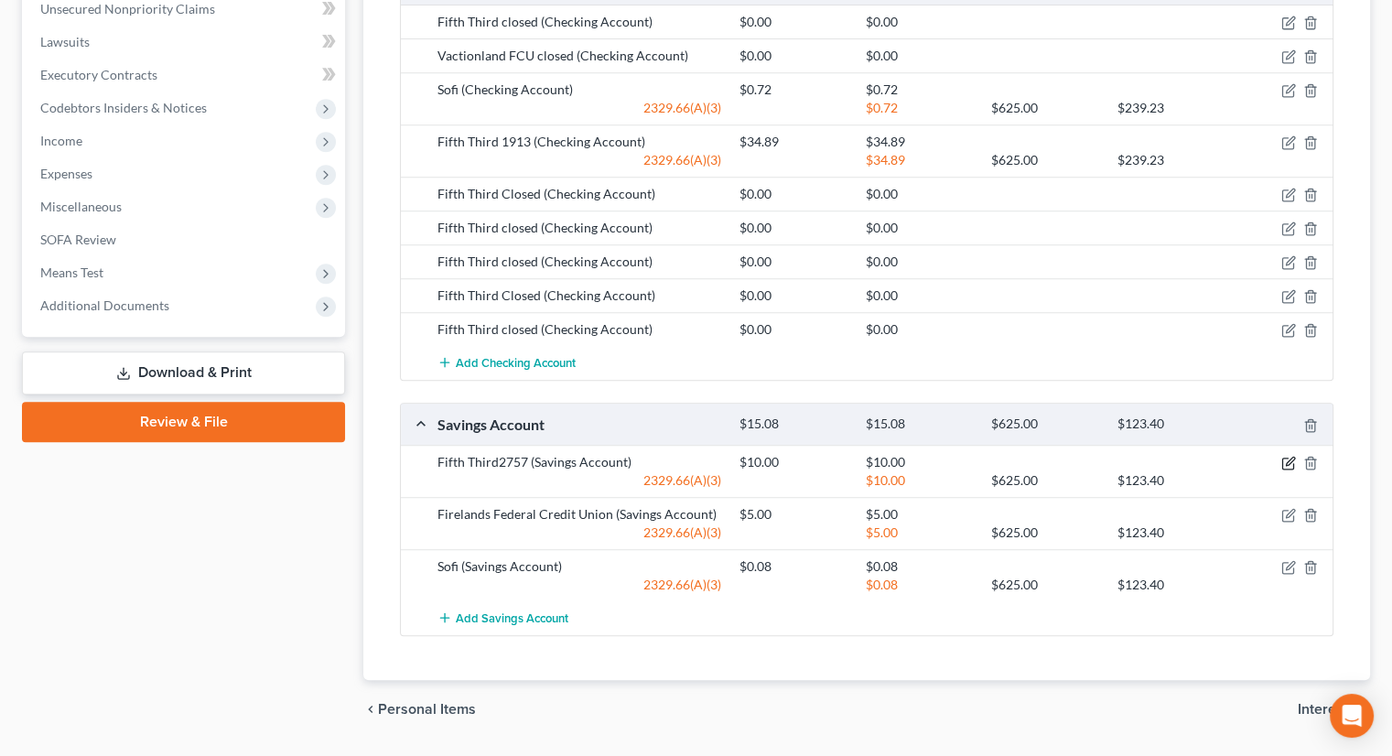
click at [1284, 456] on icon "button" at bounding box center [1288, 463] width 15 height 15
select select "2"
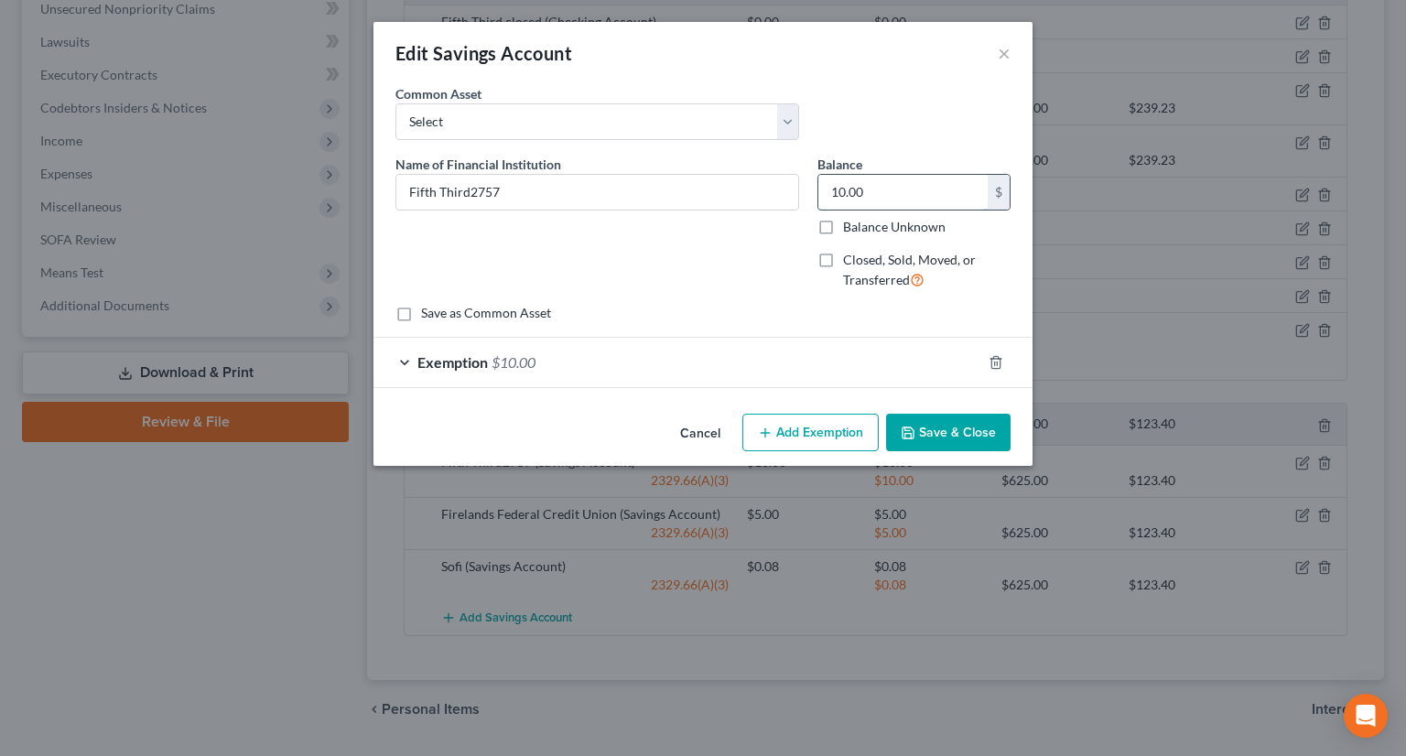
click at [867, 191] on input "10.00" at bounding box center [902, 192] width 169 height 35
type input "13.07"
click at [669, 369] on div "Exemption $10.00" at bounding box center [677, 362] width 608 height 48
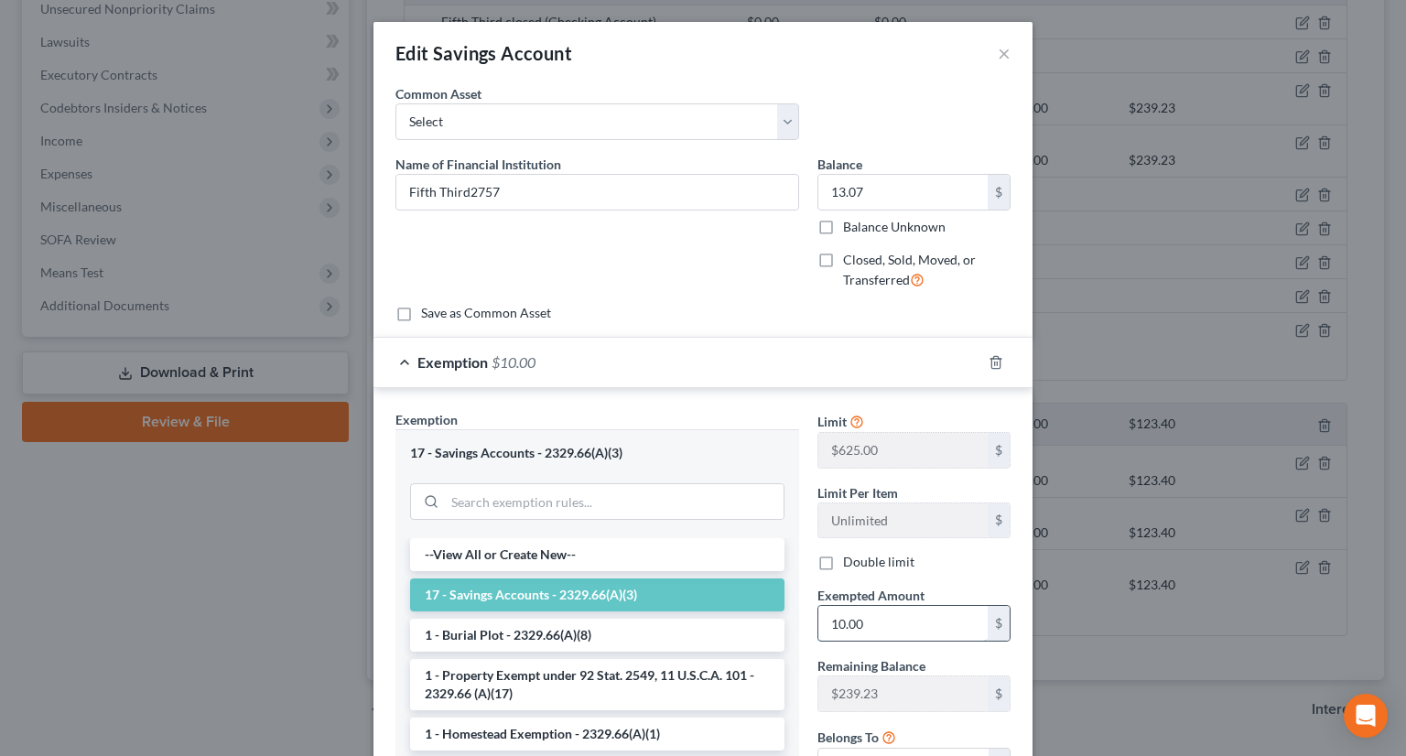
click at [860, 628] on input "10.00" at bounding box center [902, 623] width 169 height 35
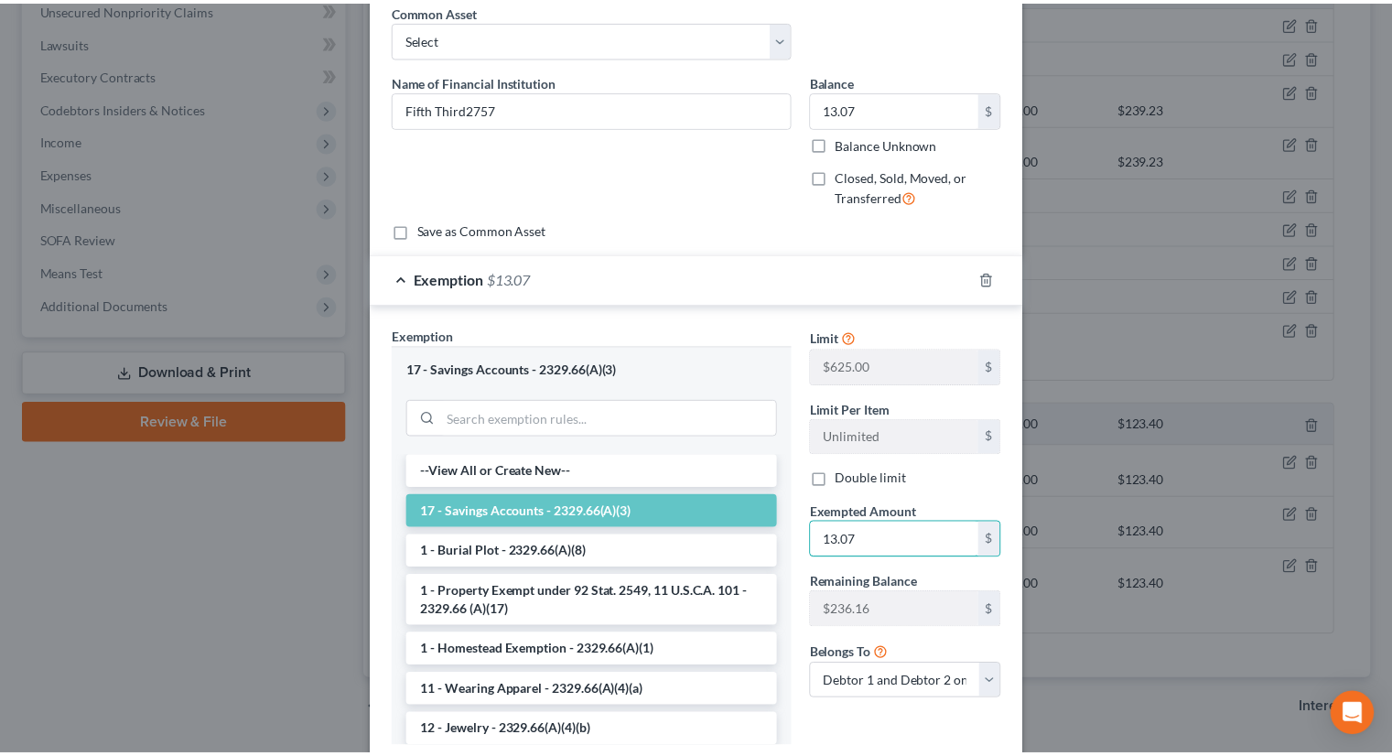
scroll to position [204, 0]
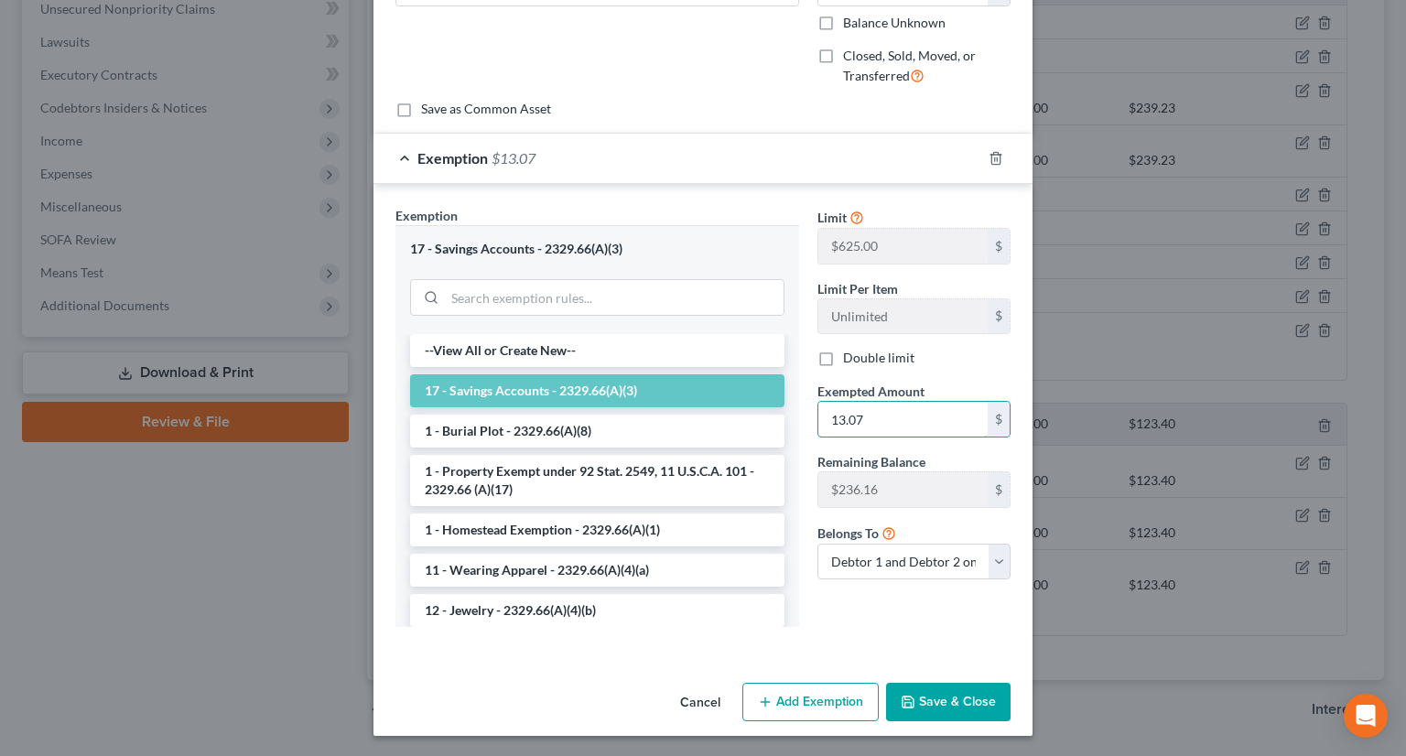
type input "13.07"
click at [910, 699] on button "Save & Close" at bounding box center [948, 702] width 124 height 38
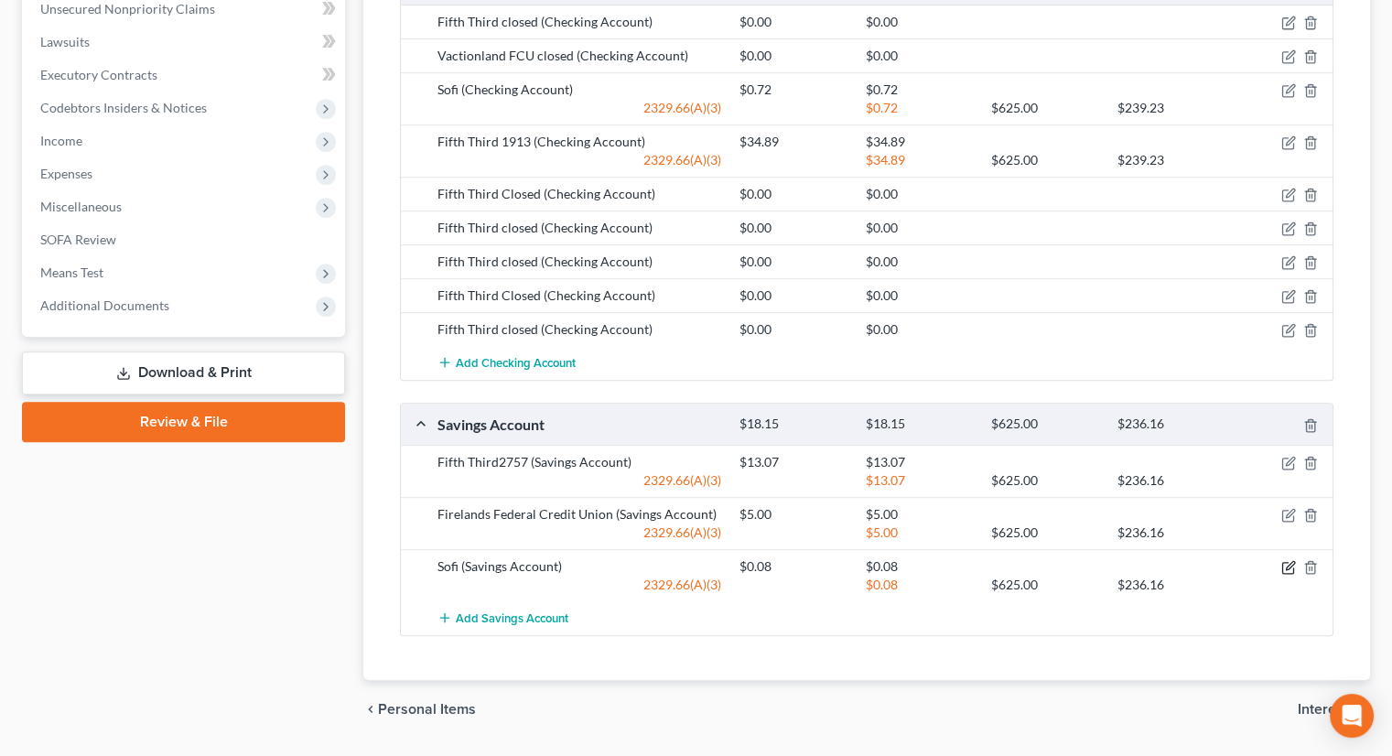
click at [1288, 560] on icon "button" at bounding box center [1288, 567] width 15 height 15
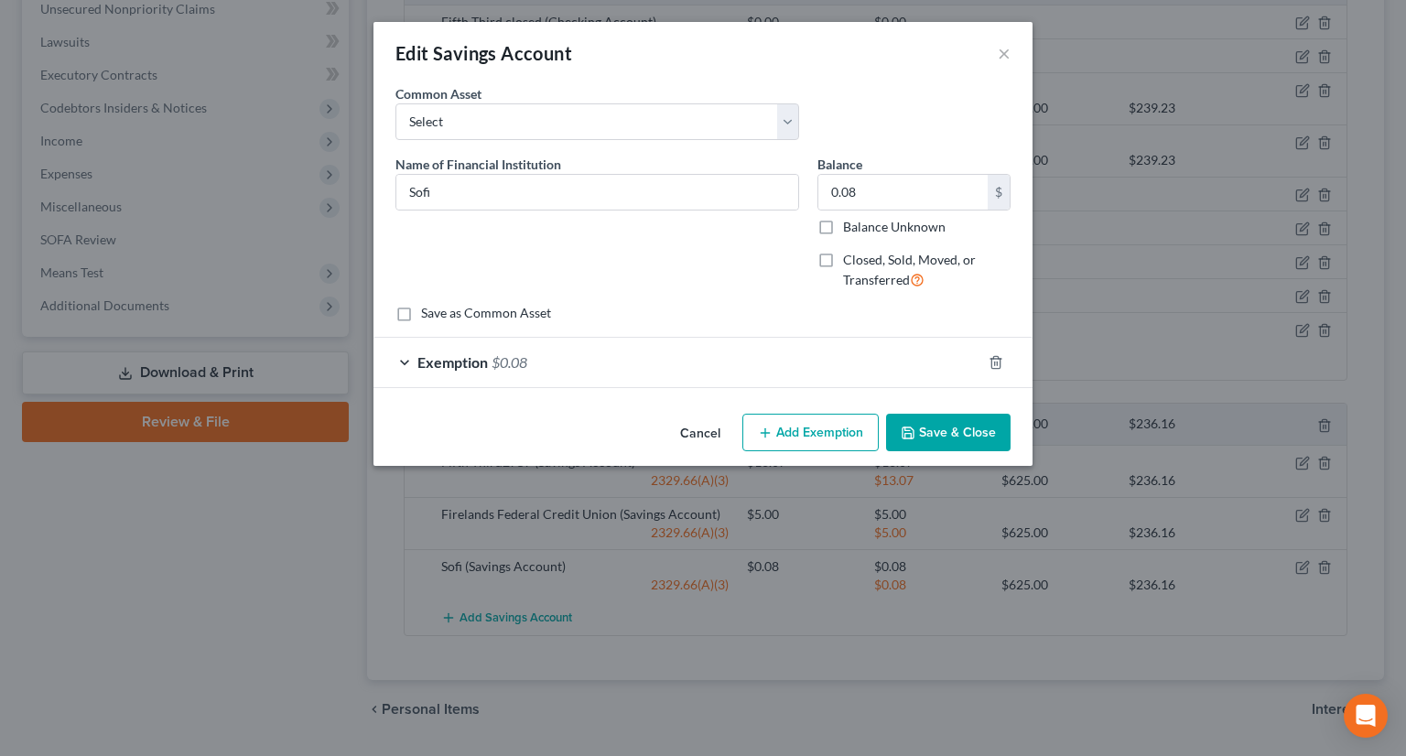
drag, startPoint x: 964, startPoint y: 441, endPoint x: 939, endPoint y: 457, distance: 29.2
click at [963, 442] on button "Save & Close" at bounding box center [948, 433] width 124 height 38
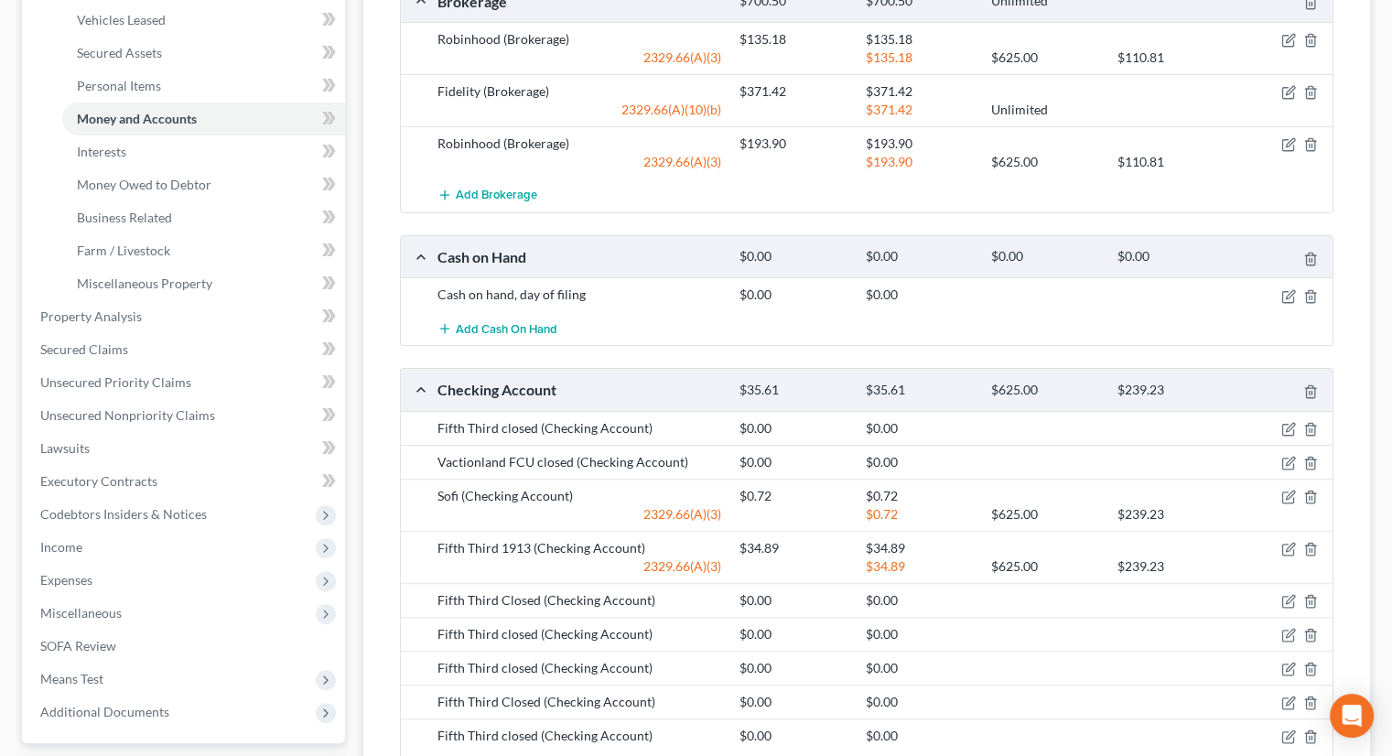
scroll to position [366, 0]
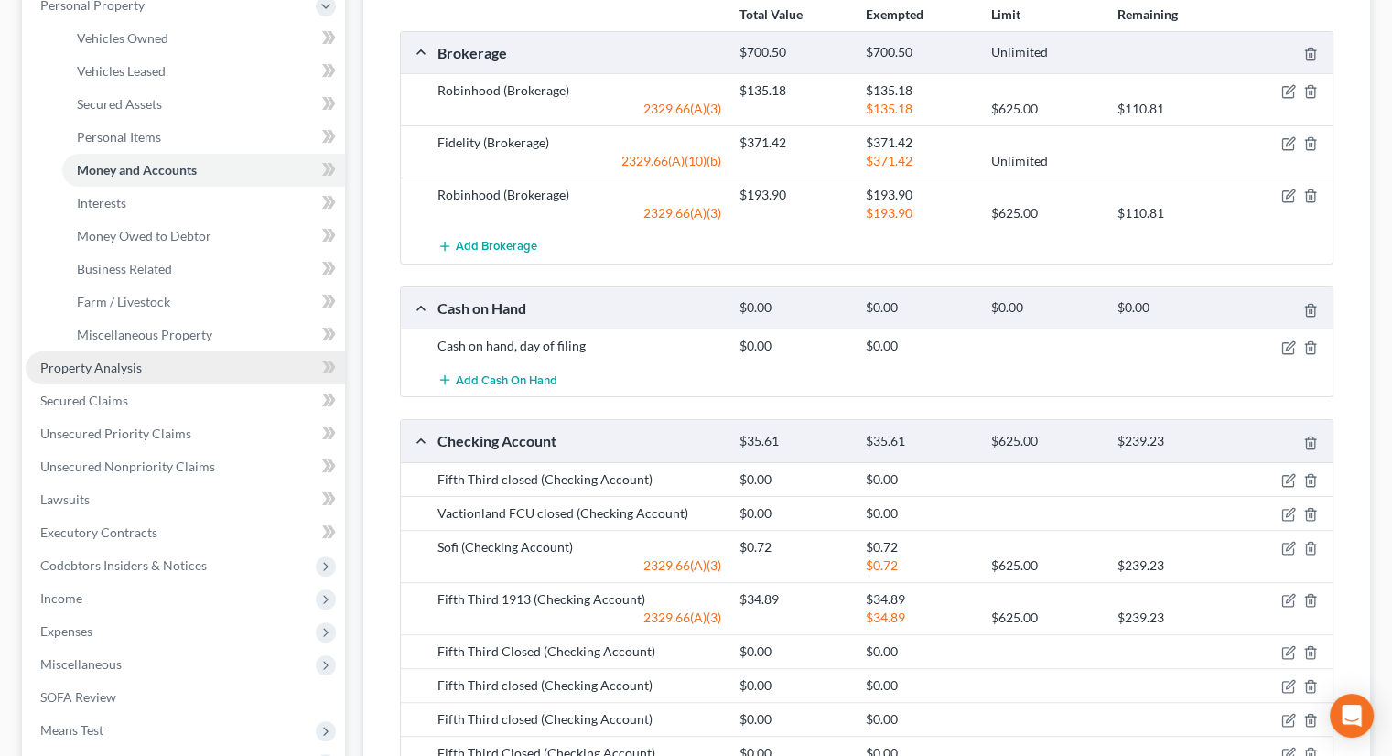
click at [203, 351] on link "Property Analysis" at bounding box center [185, 367] width 319 height 33
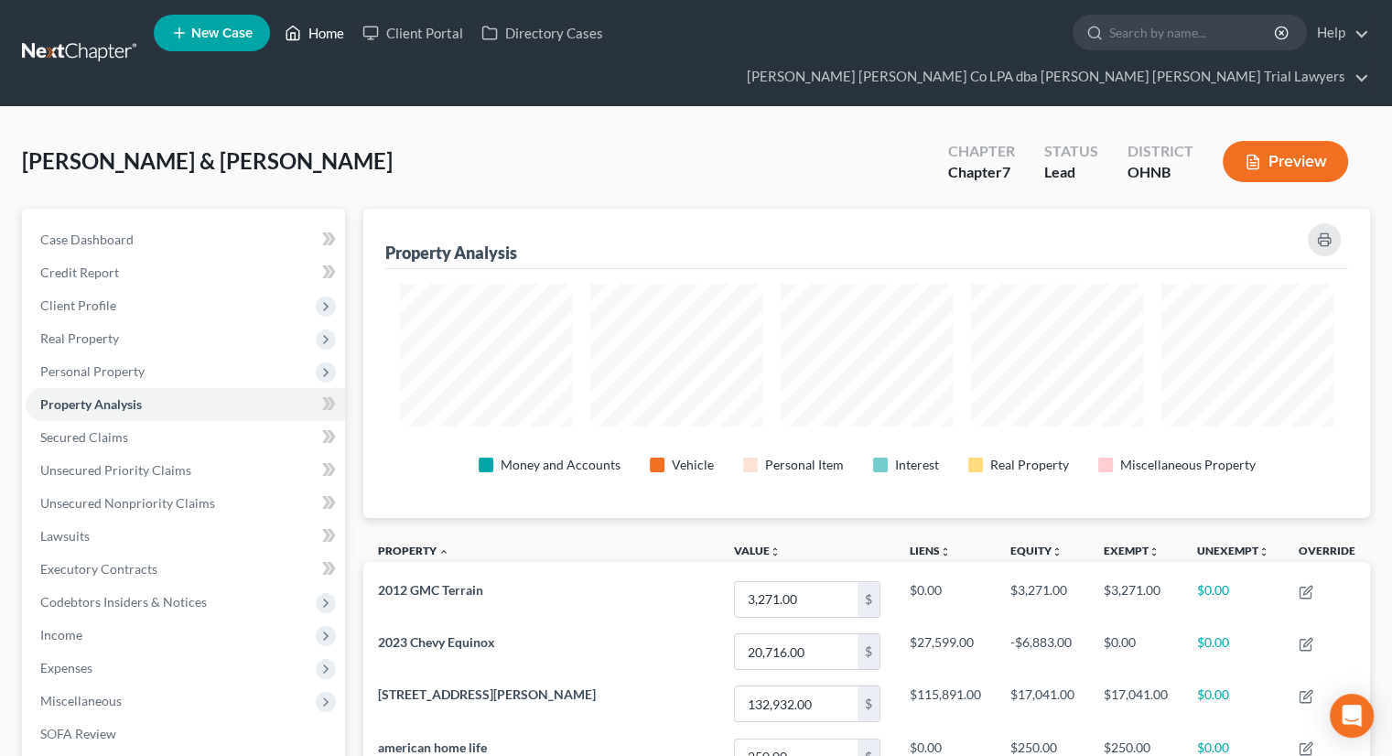
click at [331, 27] on link "Home" at bounding box center [314, 32] width 78 height 33
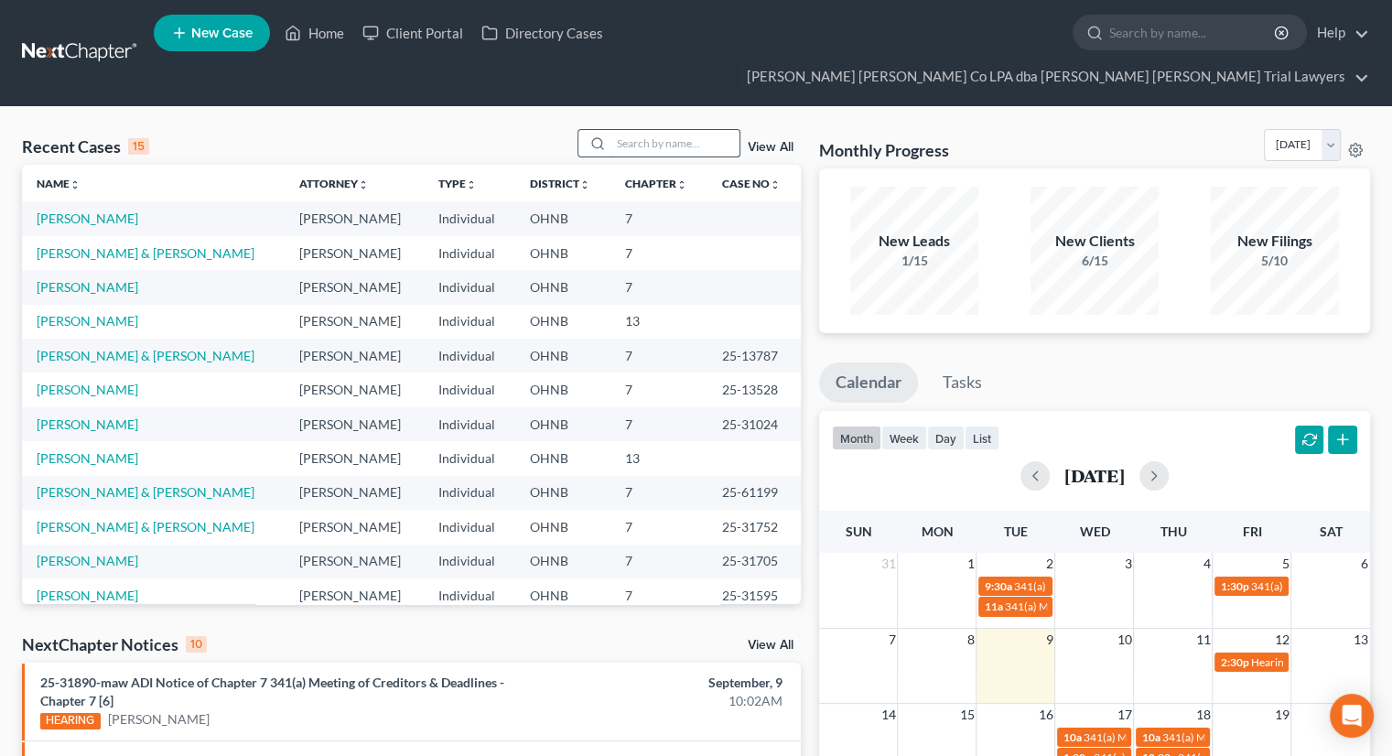
click at [629, 130] on input "search" at bounding box center [675, 143] width 128 height 27
type input "u"
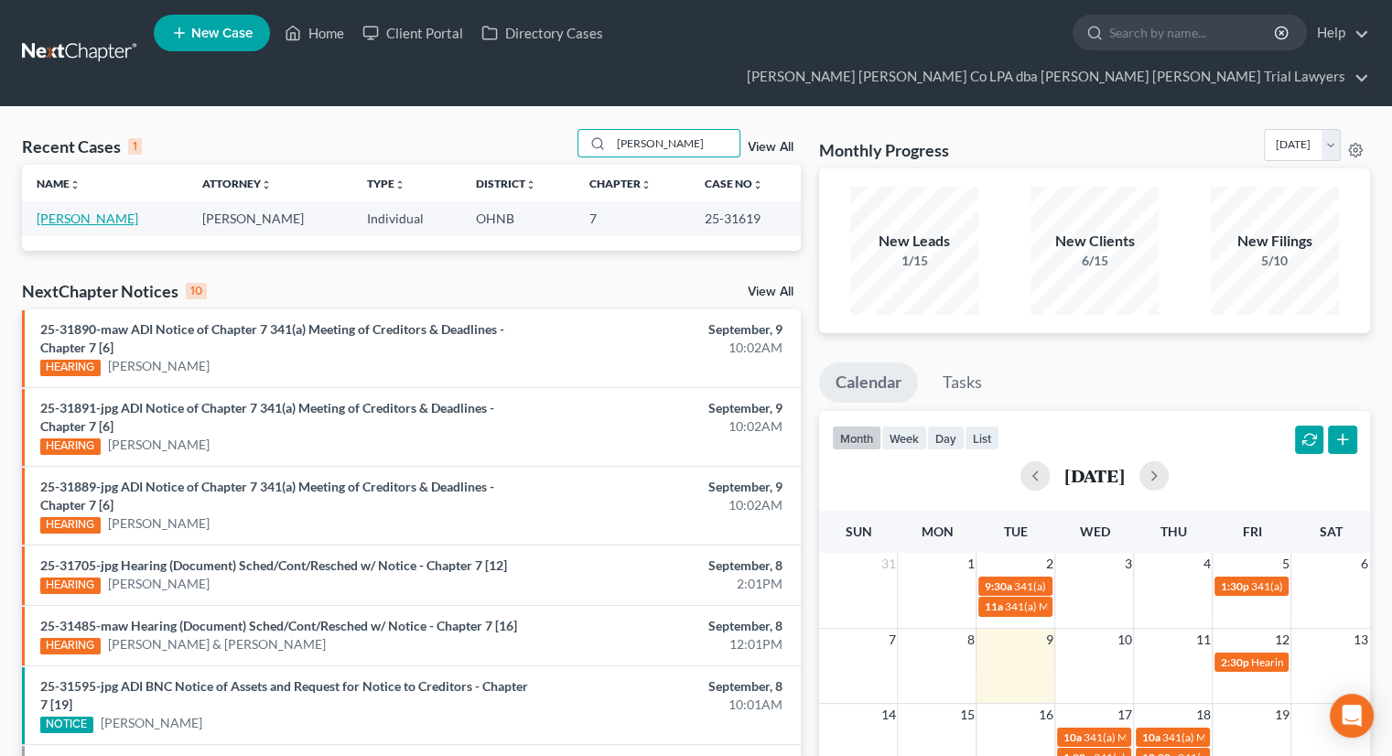
type input "hartl"
click at [89, 210] on link "[PERSON_NAME]" at bounding box center [88, 218] width 102 height 16
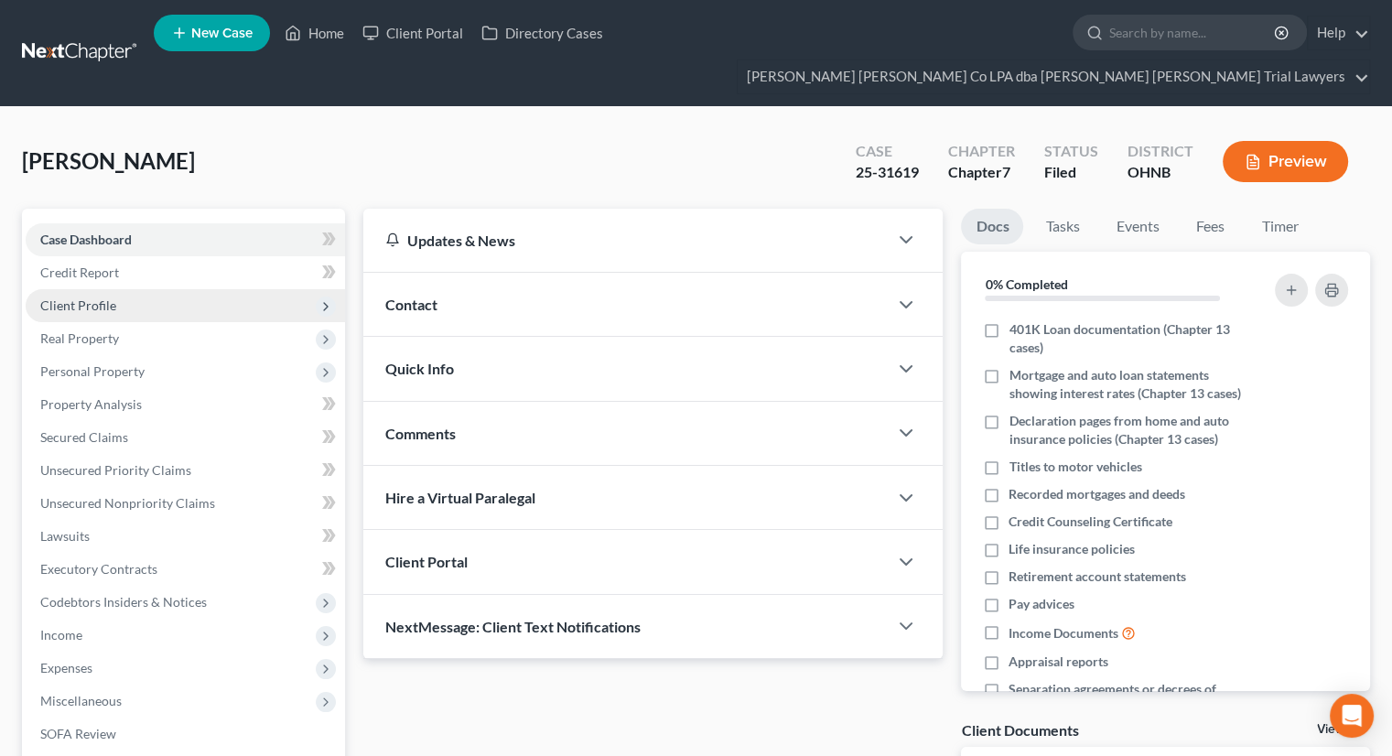
click at [113, 297] on span "Client Profile" at bounding box center [78, 305] width 76 height 16
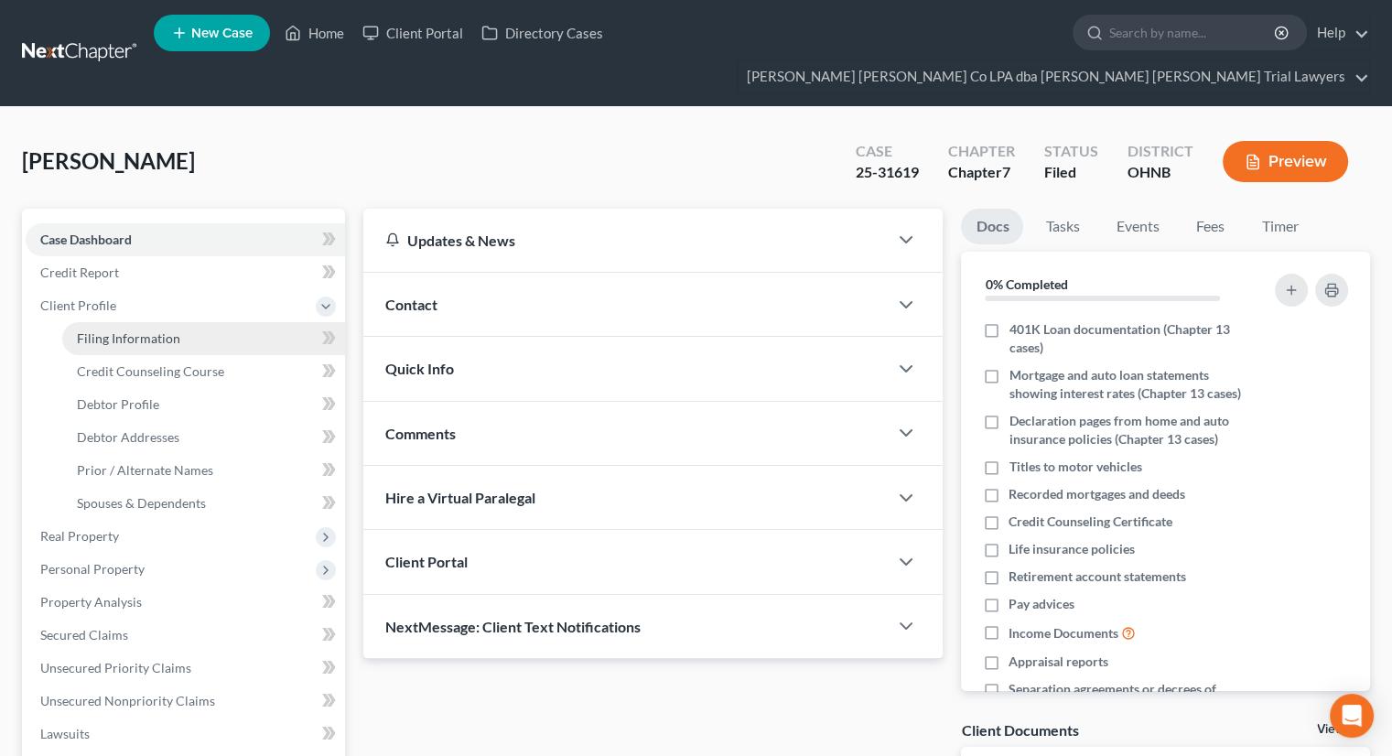
click at [122, 330] on span "Filing Information" at bounding box center [128, 338] width 103 height 16
select select "1"
select select "0"
select select "61"
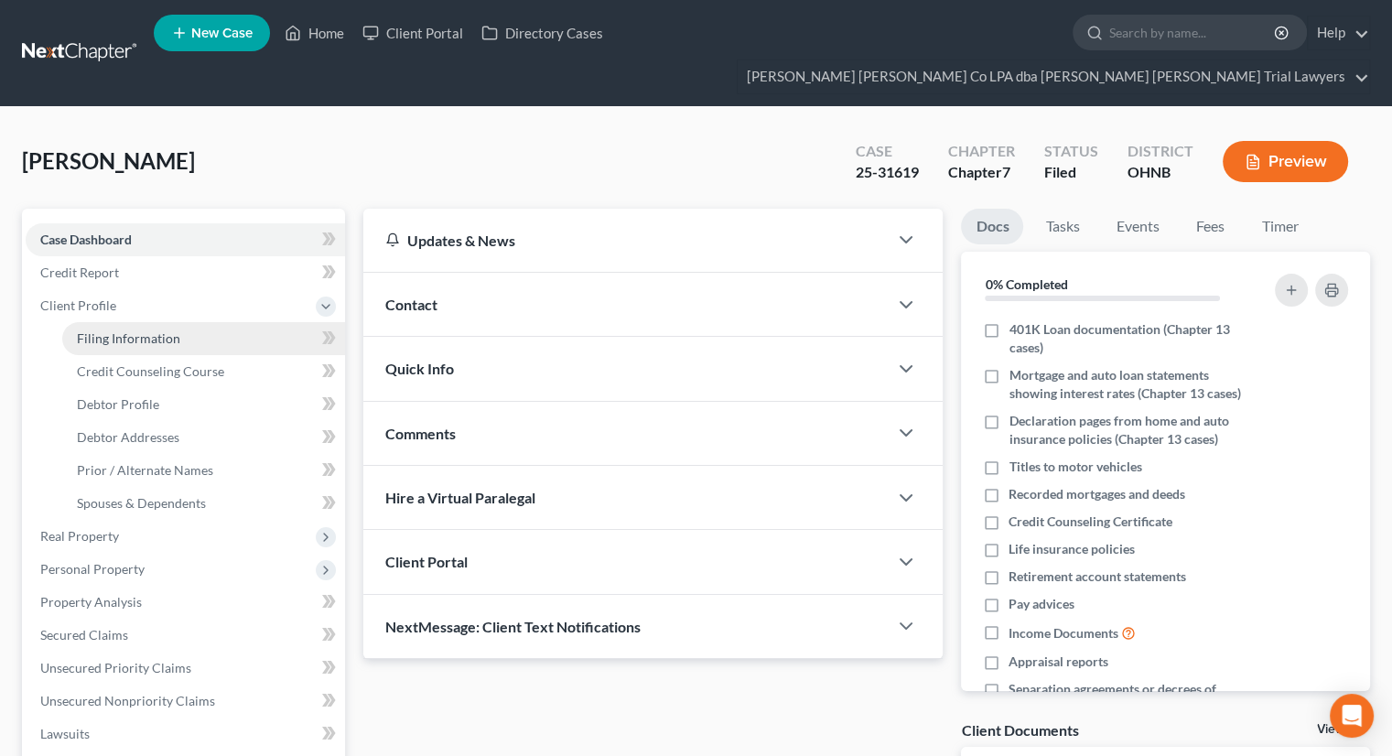
select select "0"
select select "36"
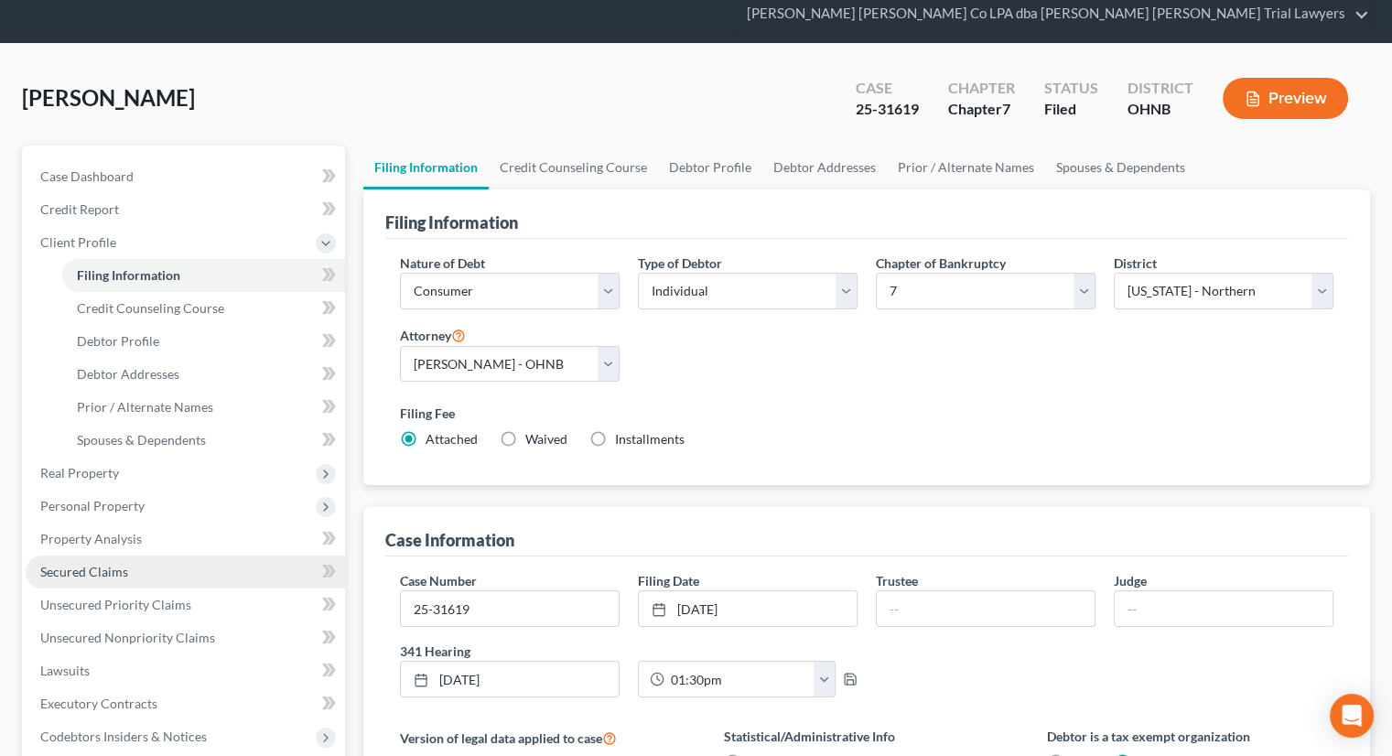
scroll to position [183, 0]
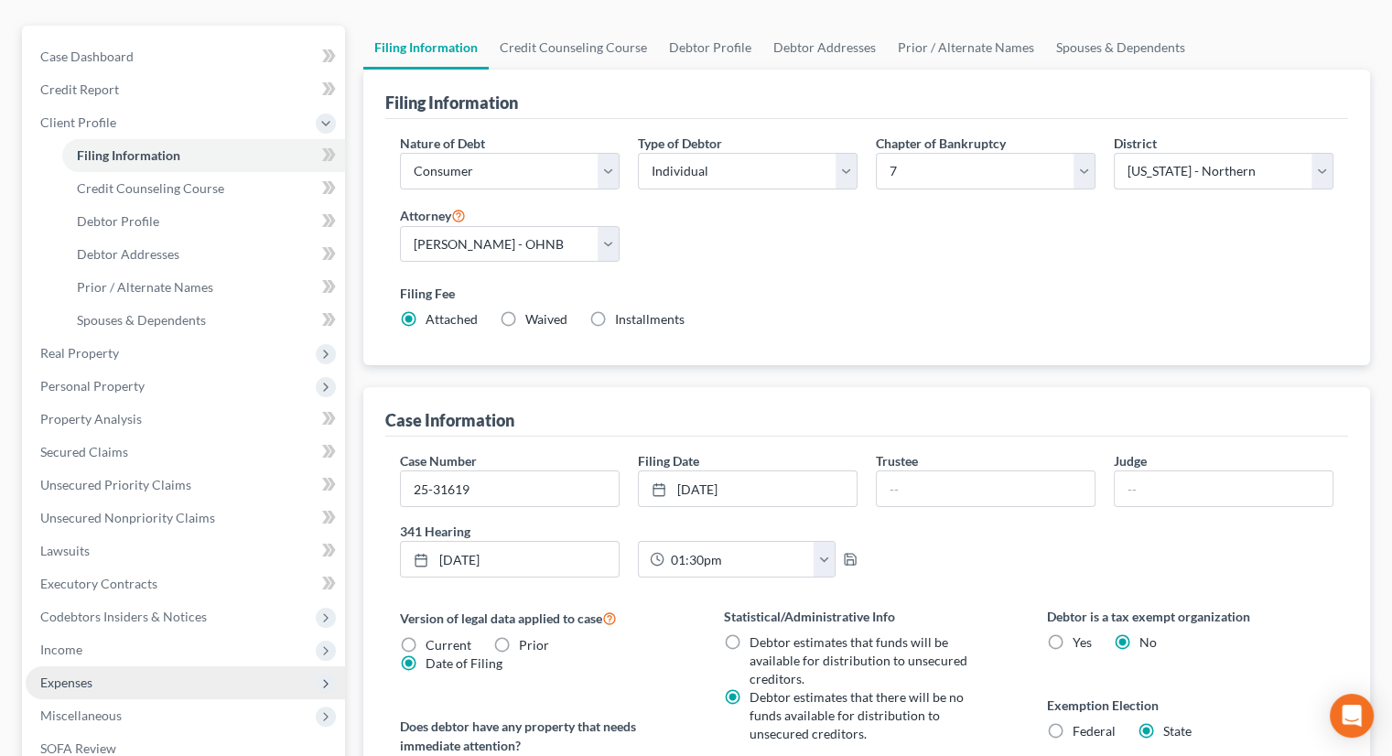
click at [102, 666] on span "Expenses" at bounding box center [185, 682] width 319 height 33
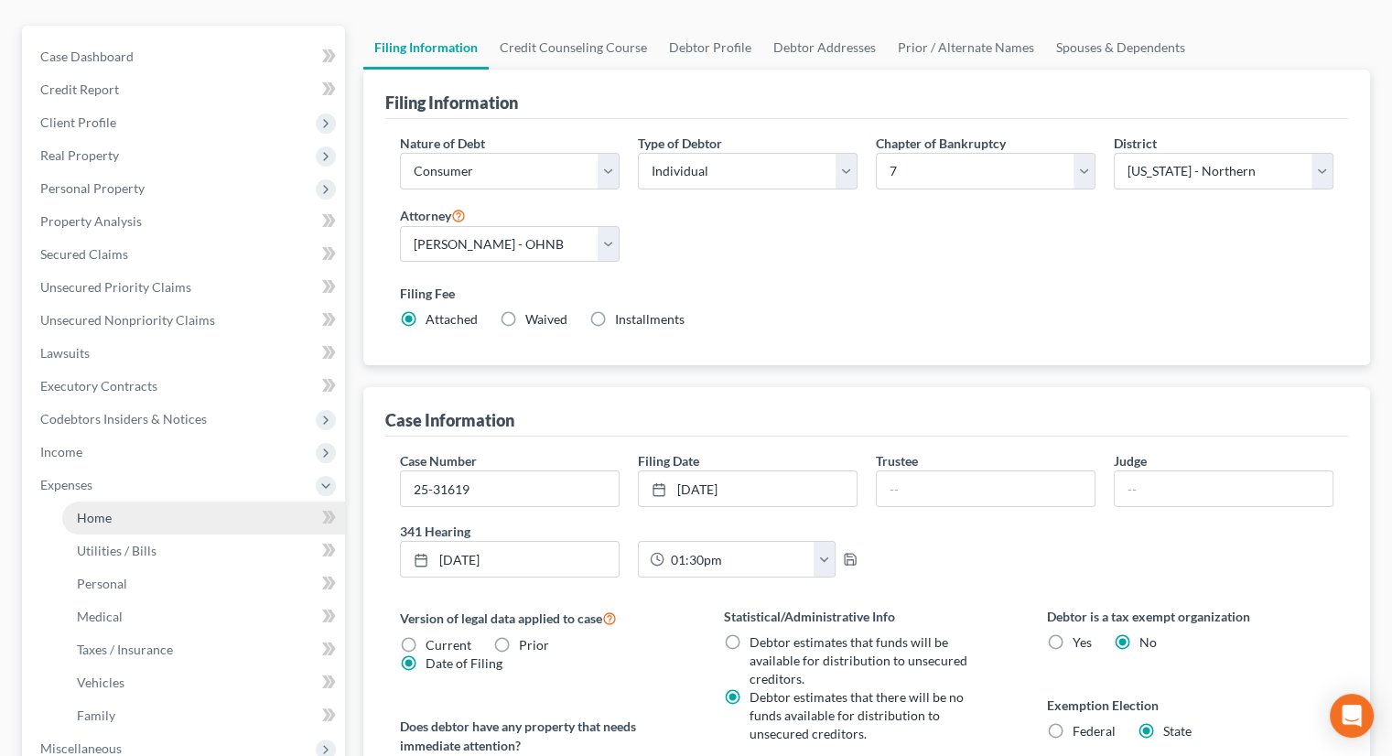
click at [107, 501] on link "Home" at bounding box center [203, 517] width 283 height 33
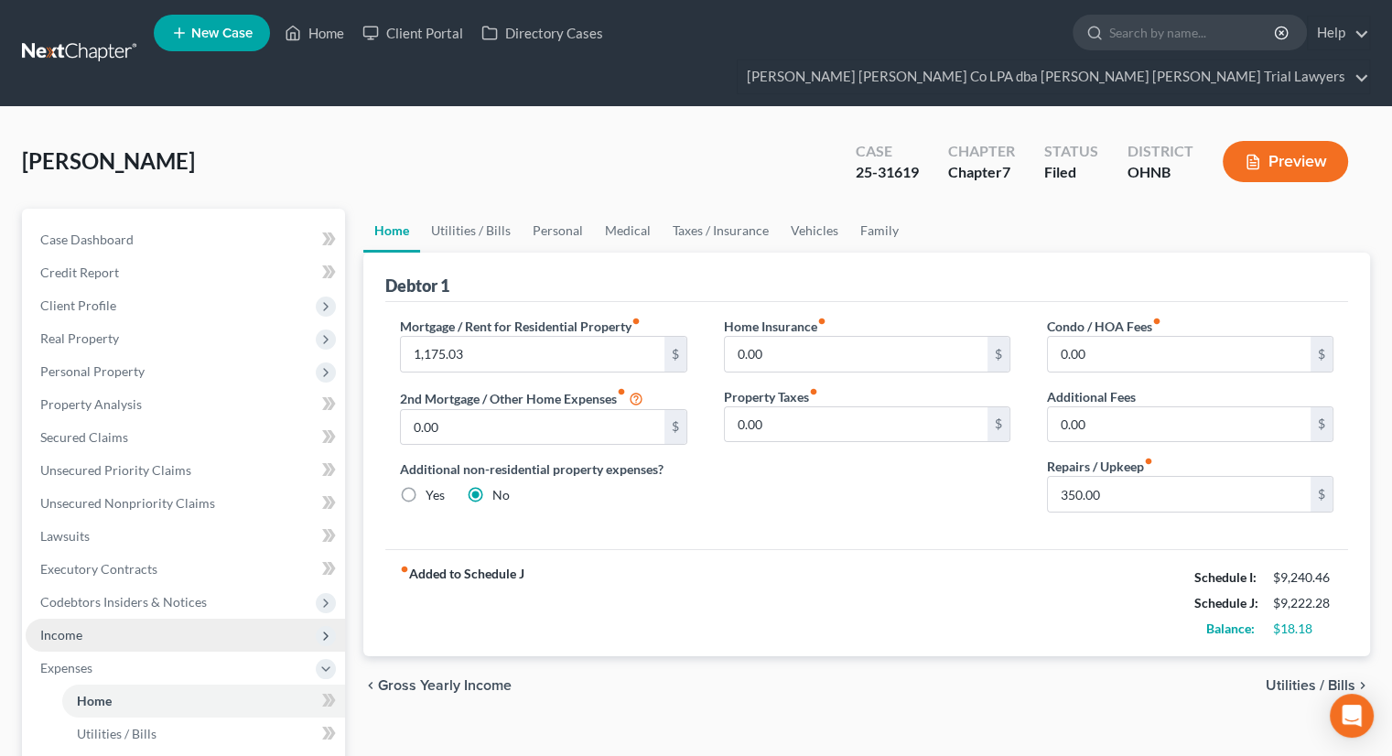
click at [144, 619] on span "Income" at bounding box center [185, 635] width 319 height 33
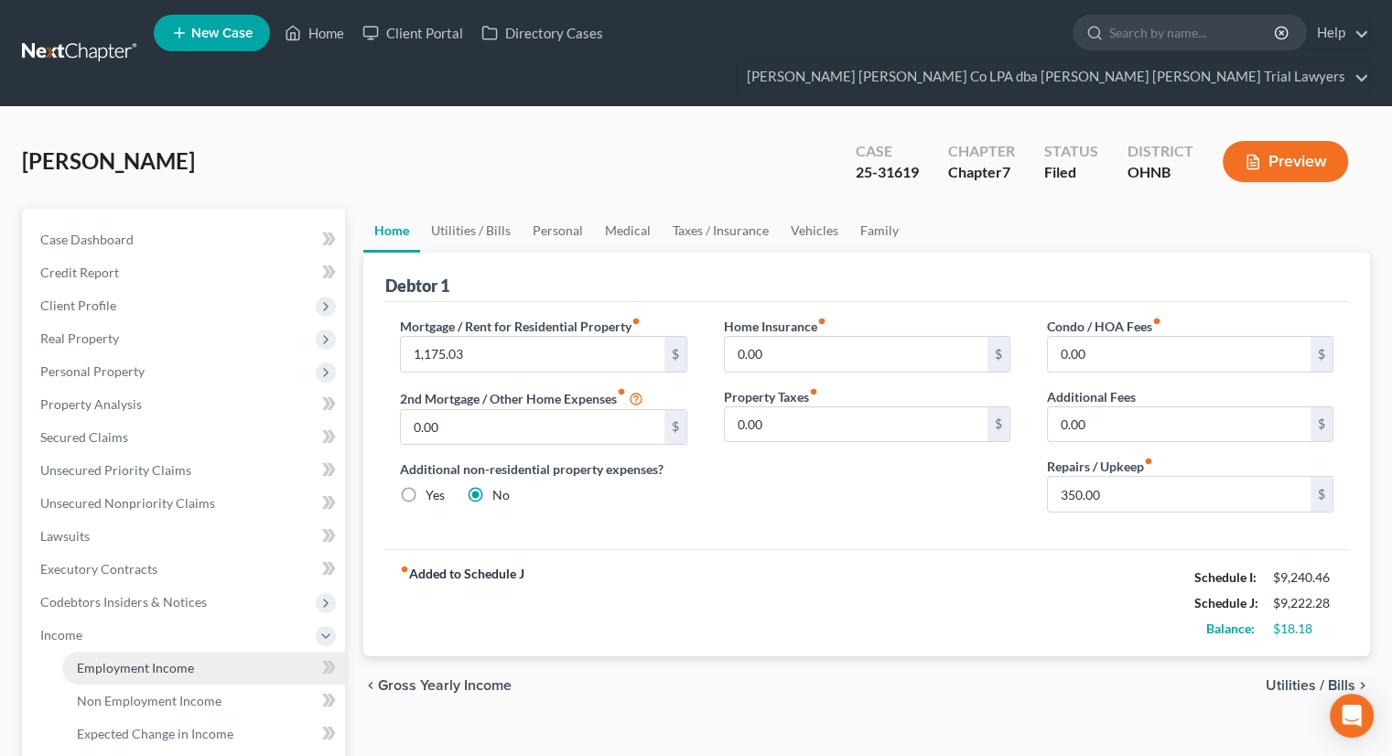
click at [147, 660] on span "Employment Income" at bounding box center [135, 668] width 117 height 16
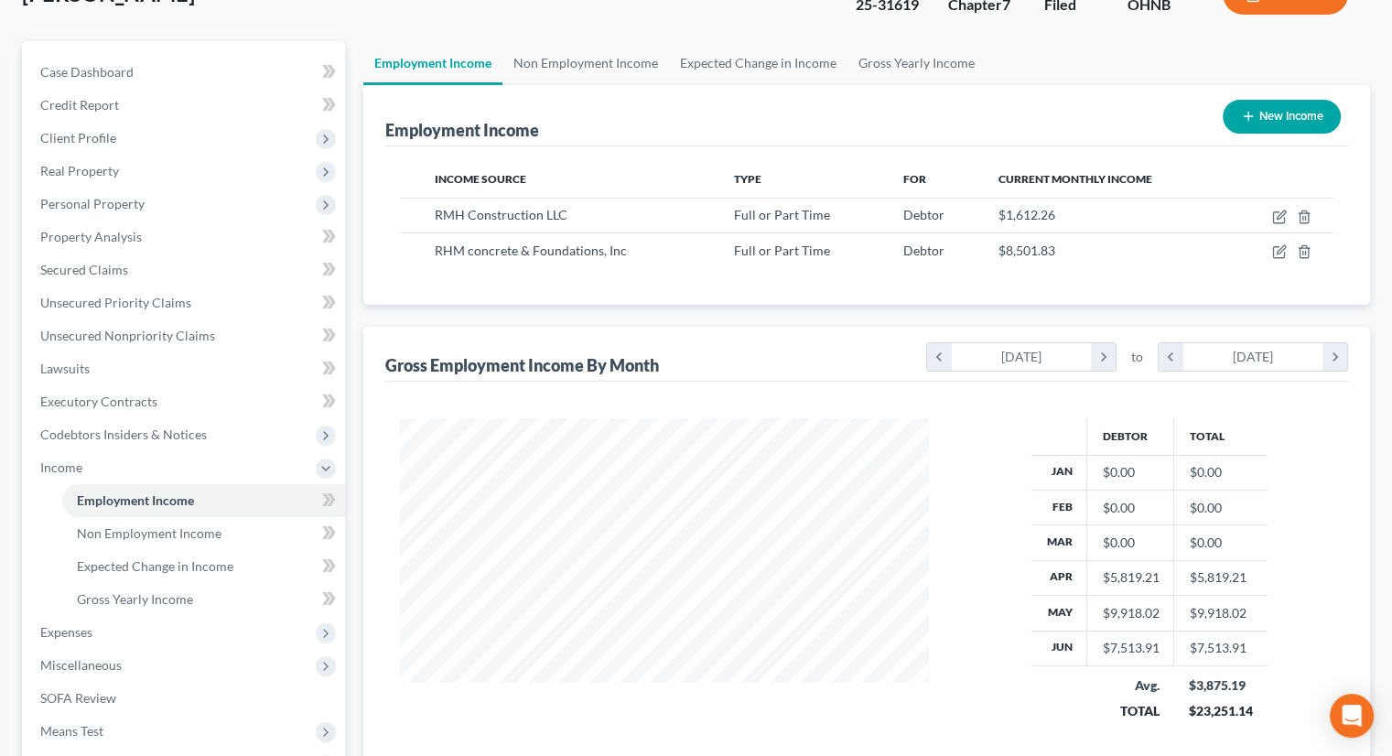
scroll to position [183, 0]
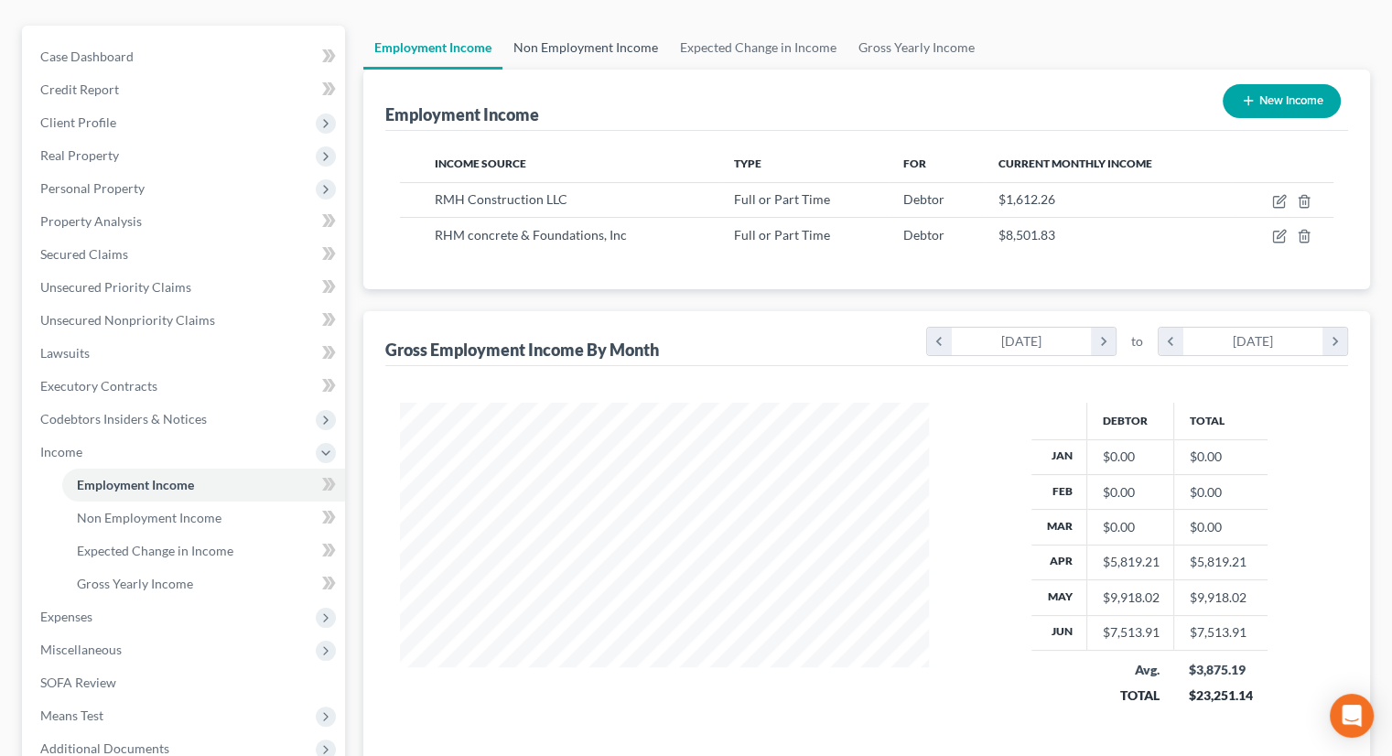
click at [615, 26] on link "Non Employment Income" at bounding box center [585, 48] width 167 height 44
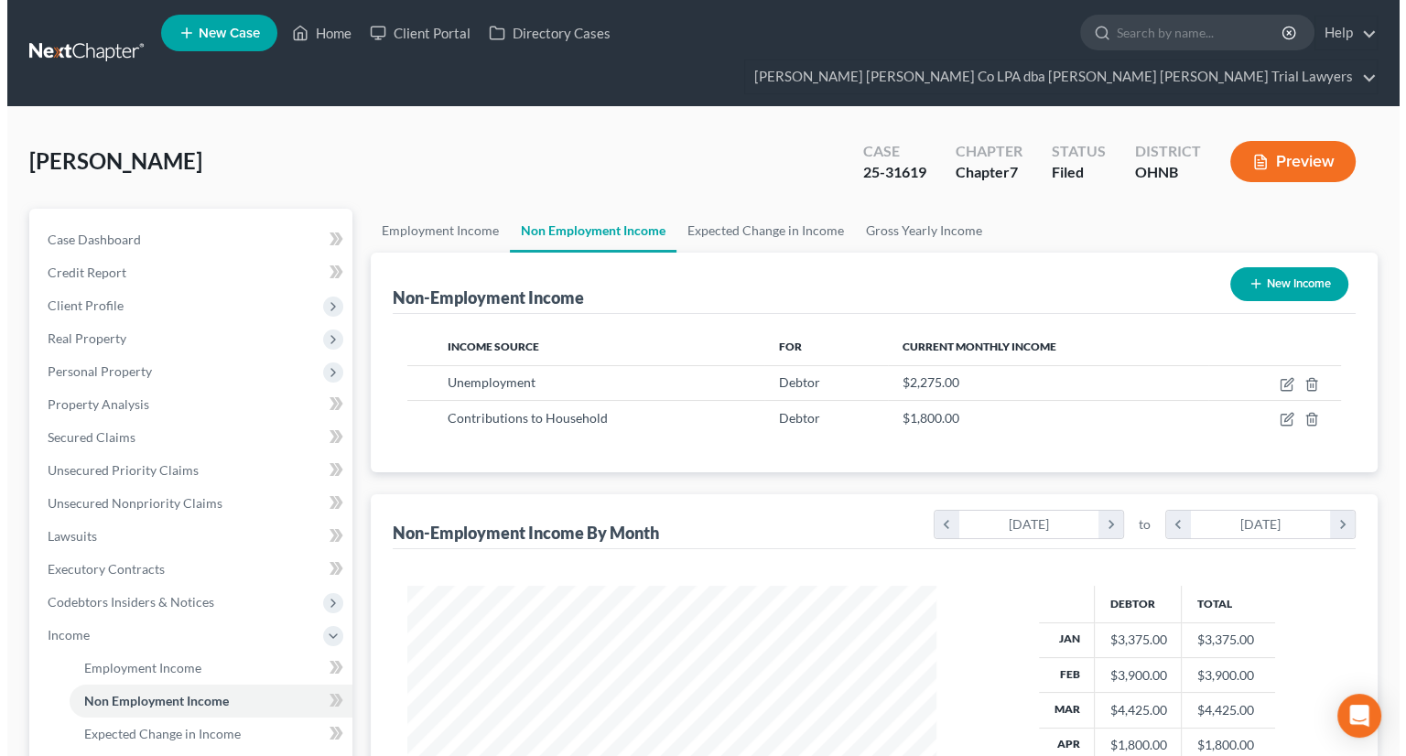
scroll to position [326, 565]
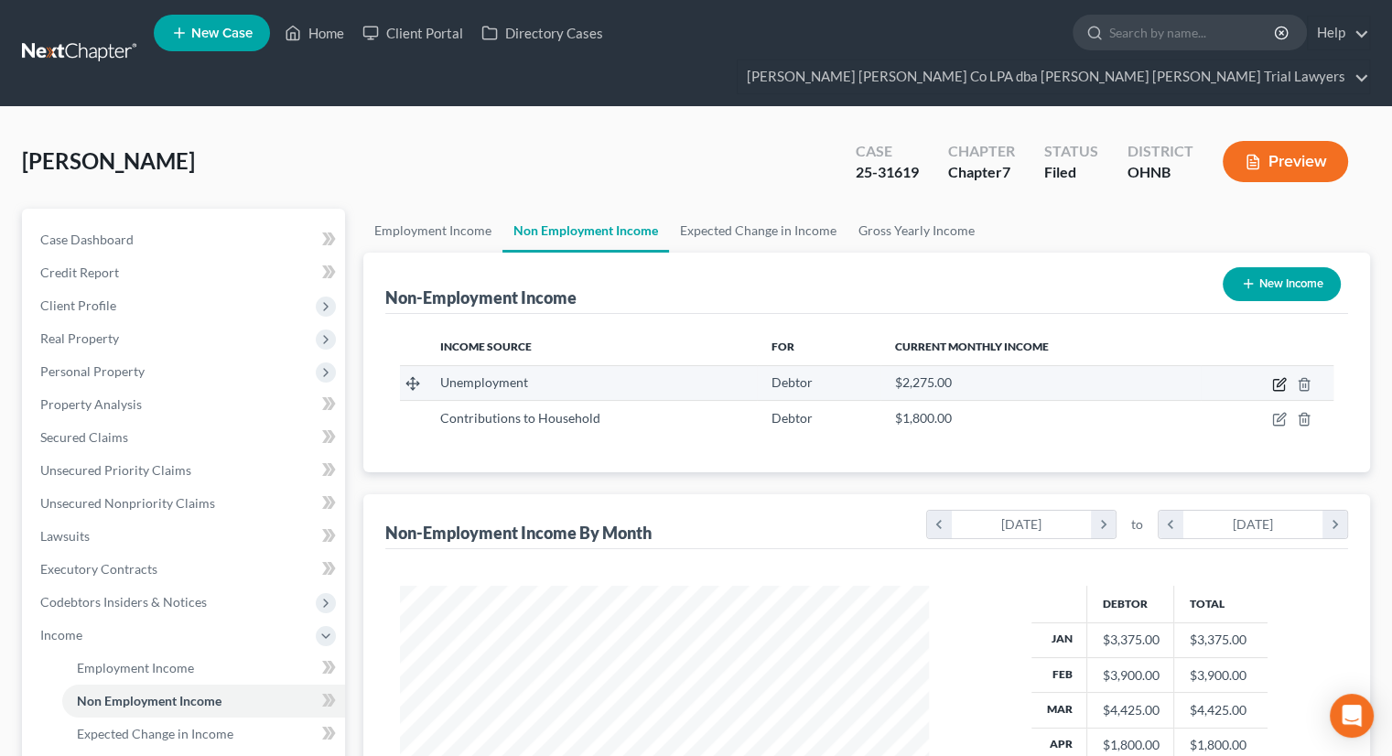
click at [1280, 377] on icon "button" at bounding box center [1279, 384] width 15 height 15
select select "0"
select select "3"
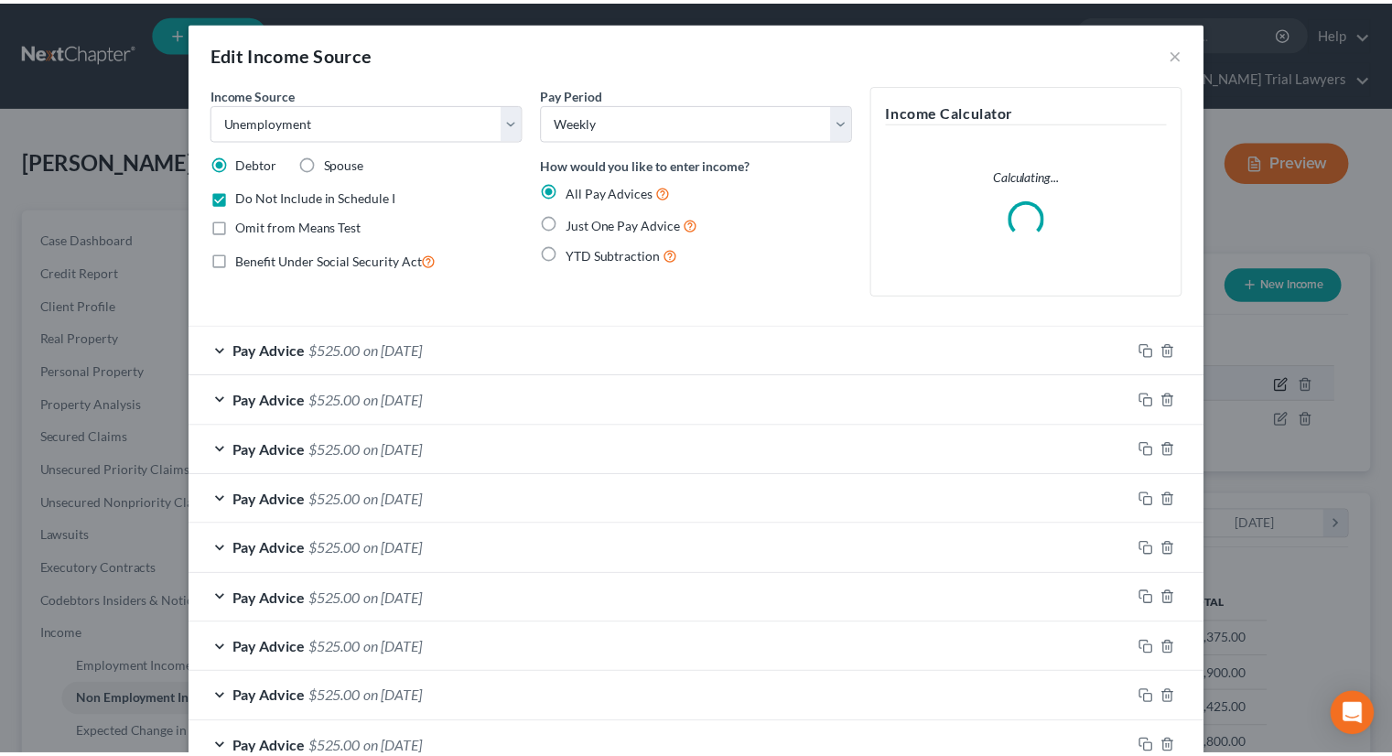
scroll to position [326, 571]
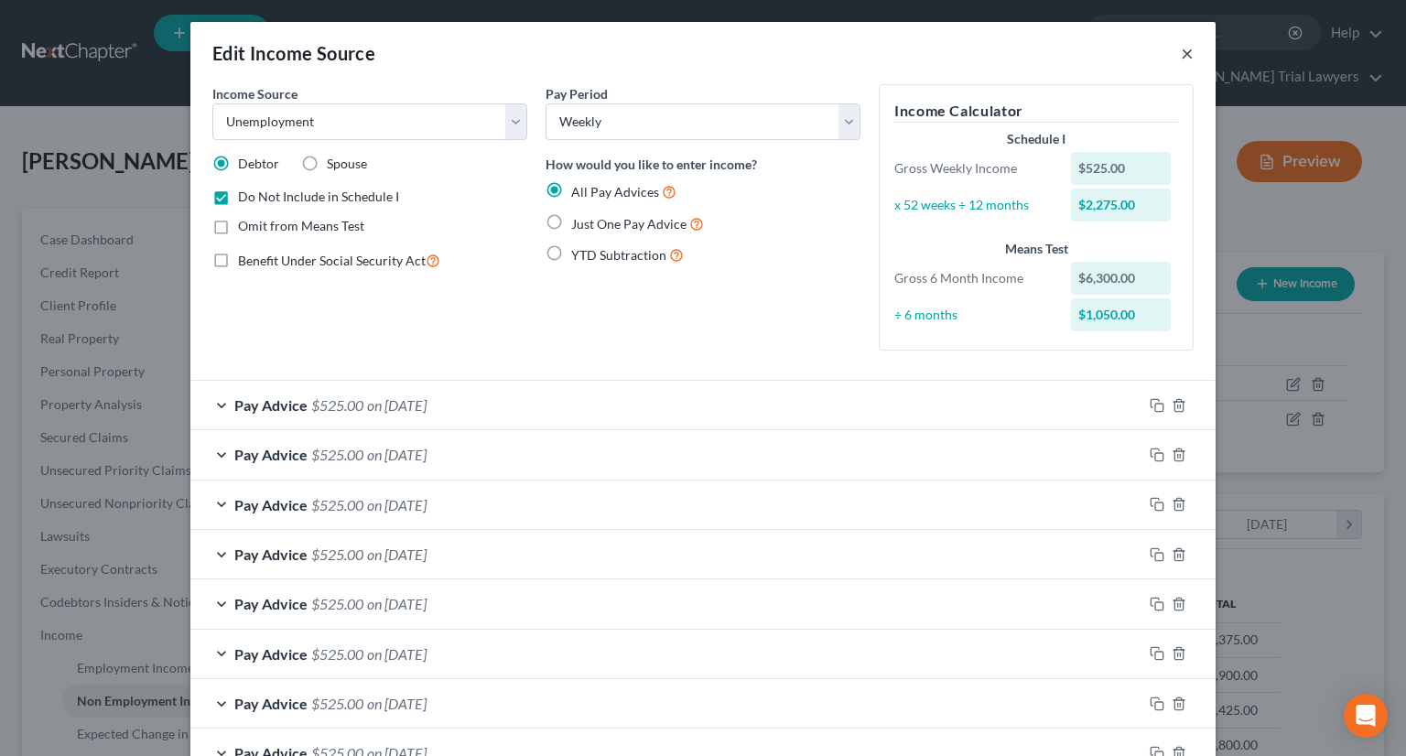
click at [1182, 54] on button "×" at bounding box center [1186, 53] width 13 height 22
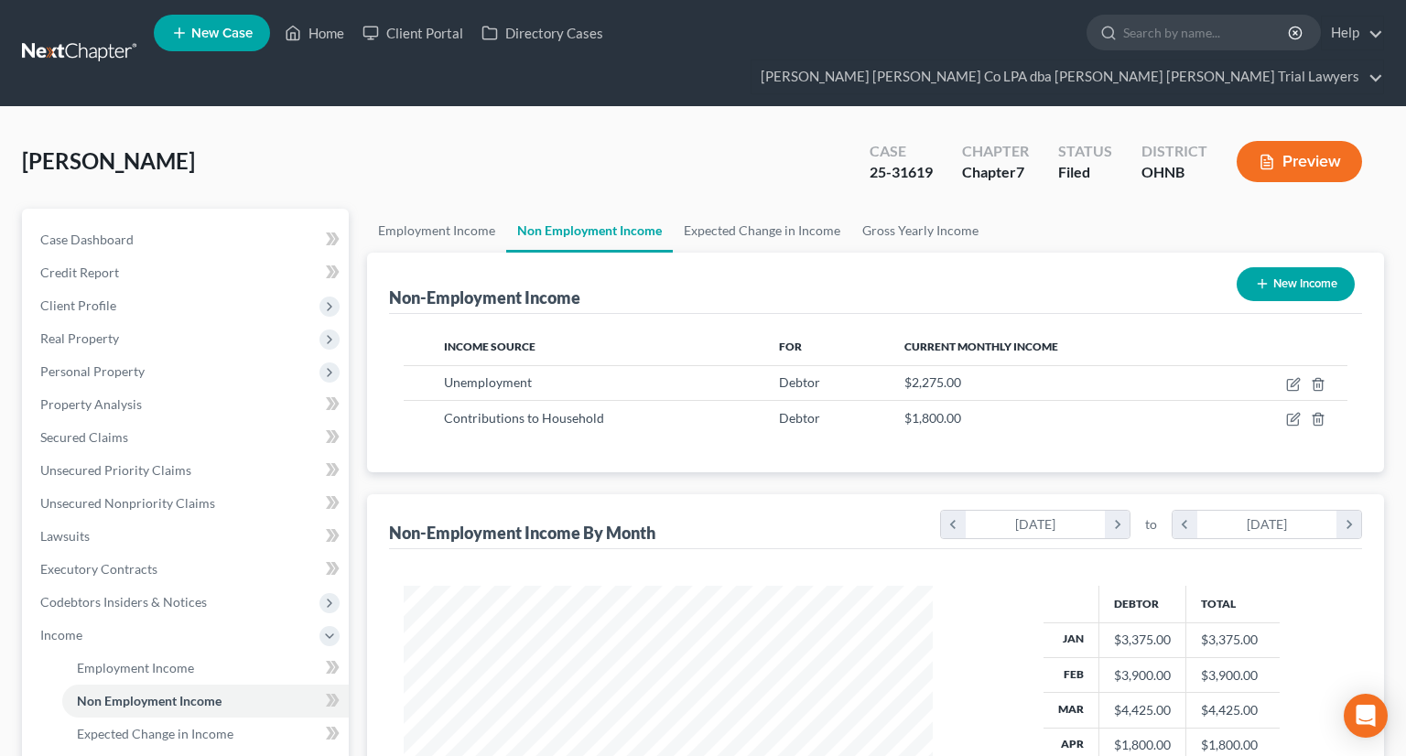
scroll to position [914745, 914505]
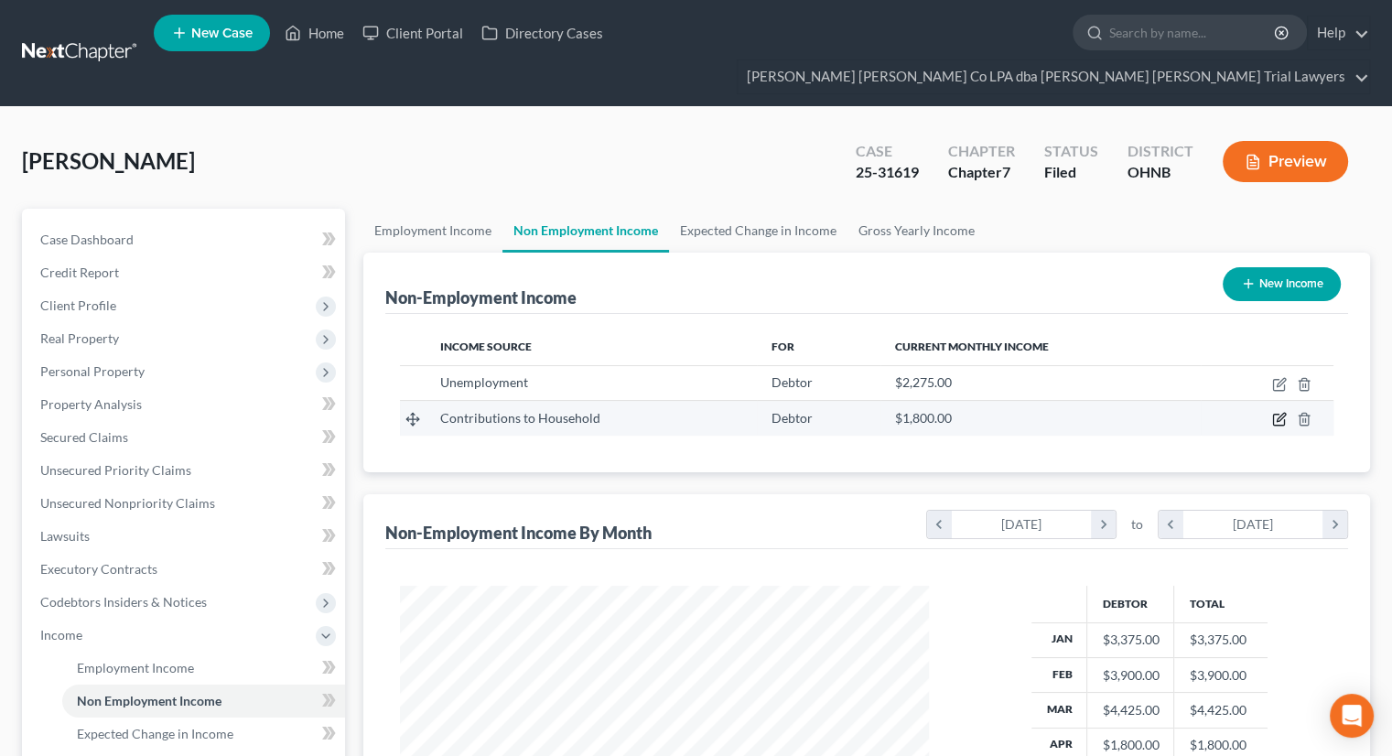
click at [1278, 412] on icon "button" at bounding box center [1279, 419] width 15 height 15
select select "8"
select select "0"
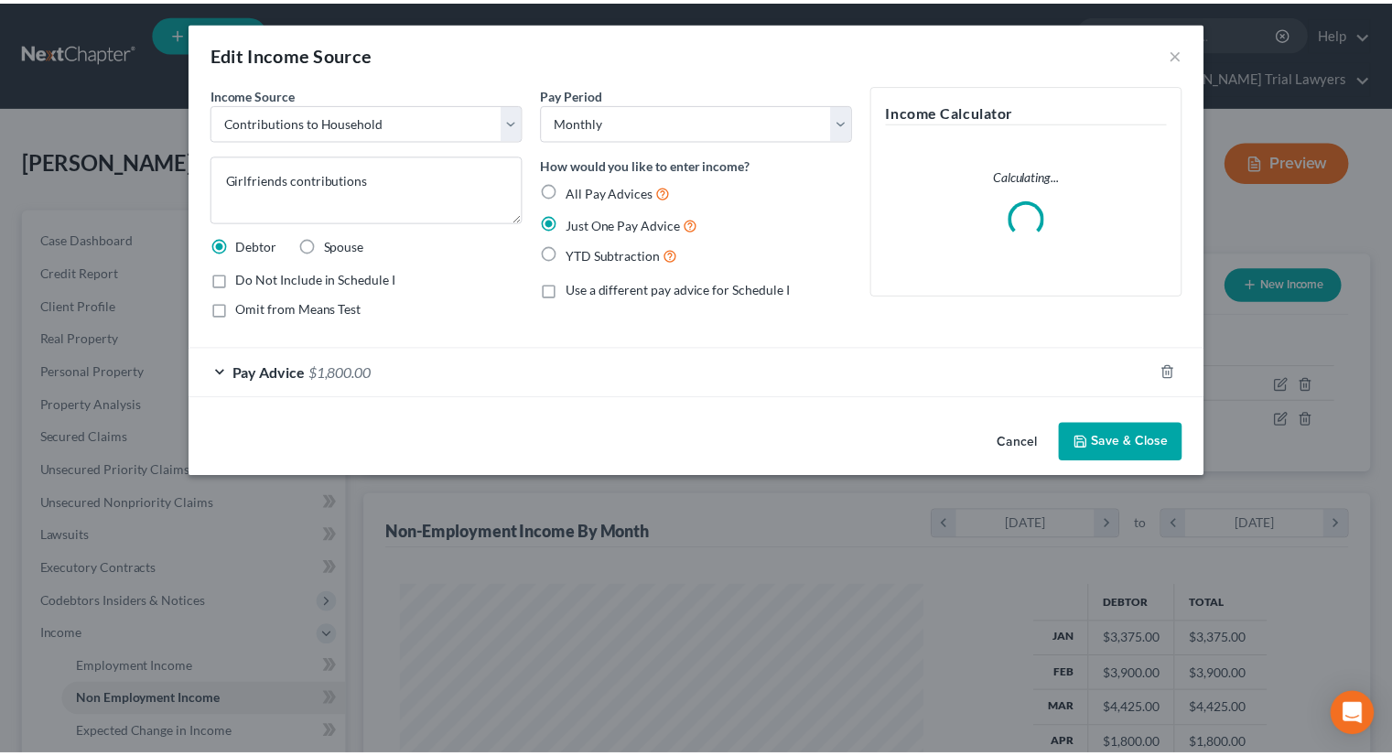
scroll to position [326, 571]
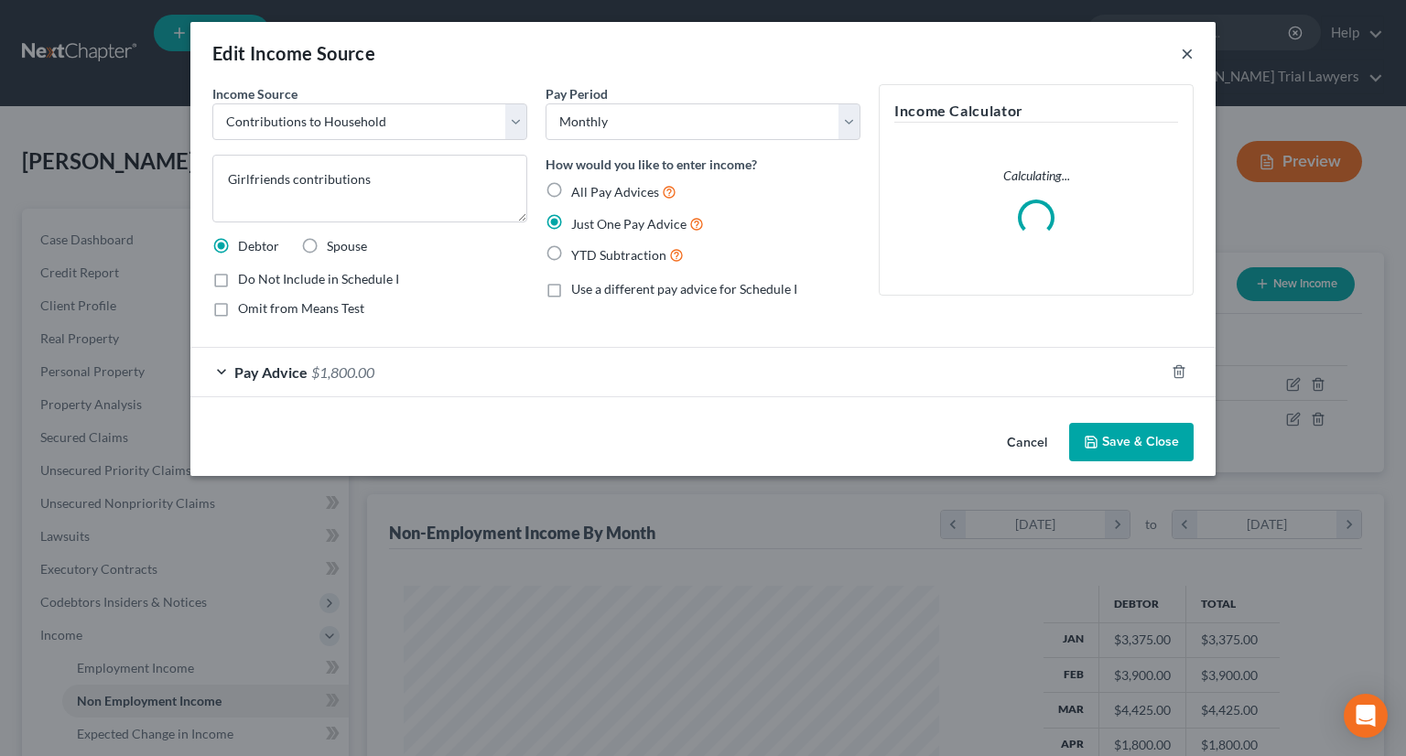
click at [1186, 54] on button "×" at bounding box center [1186, 53] width 13 height 22
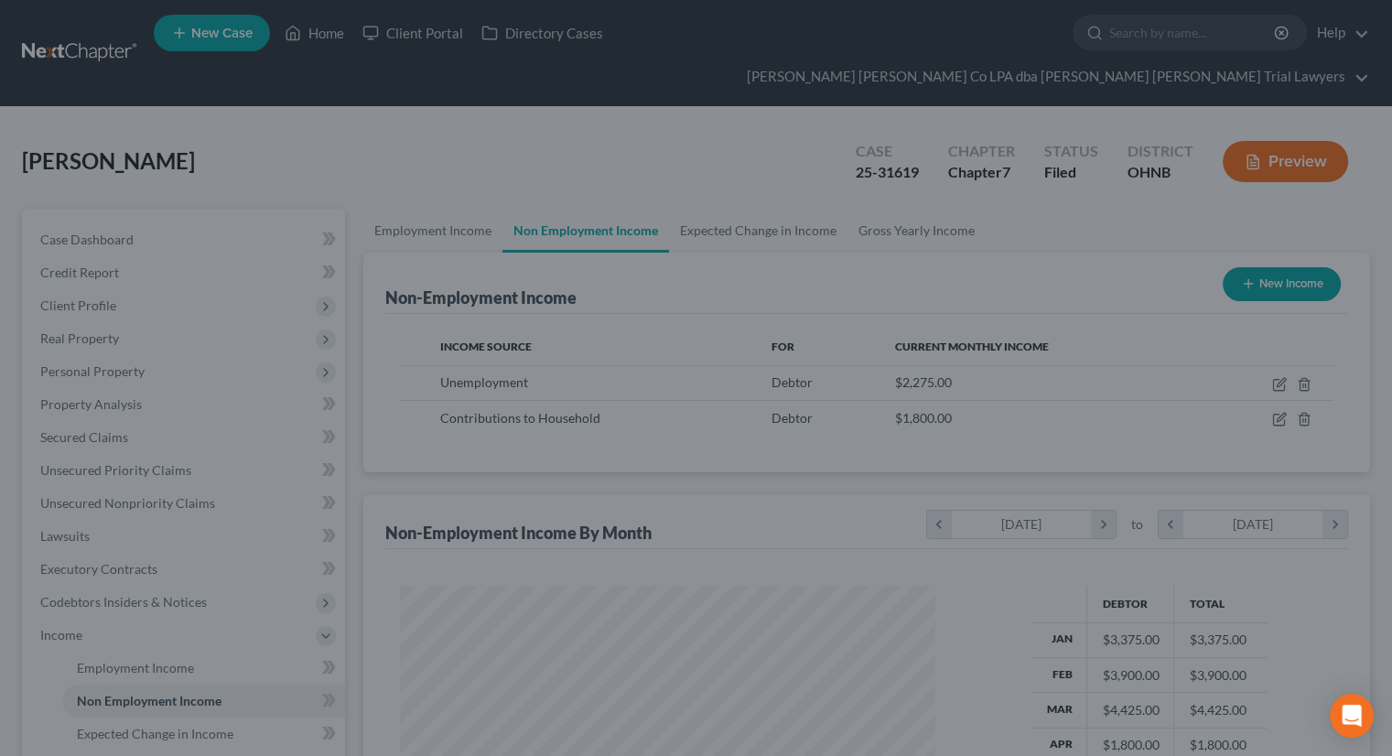
scroll to position [914745, 914505]
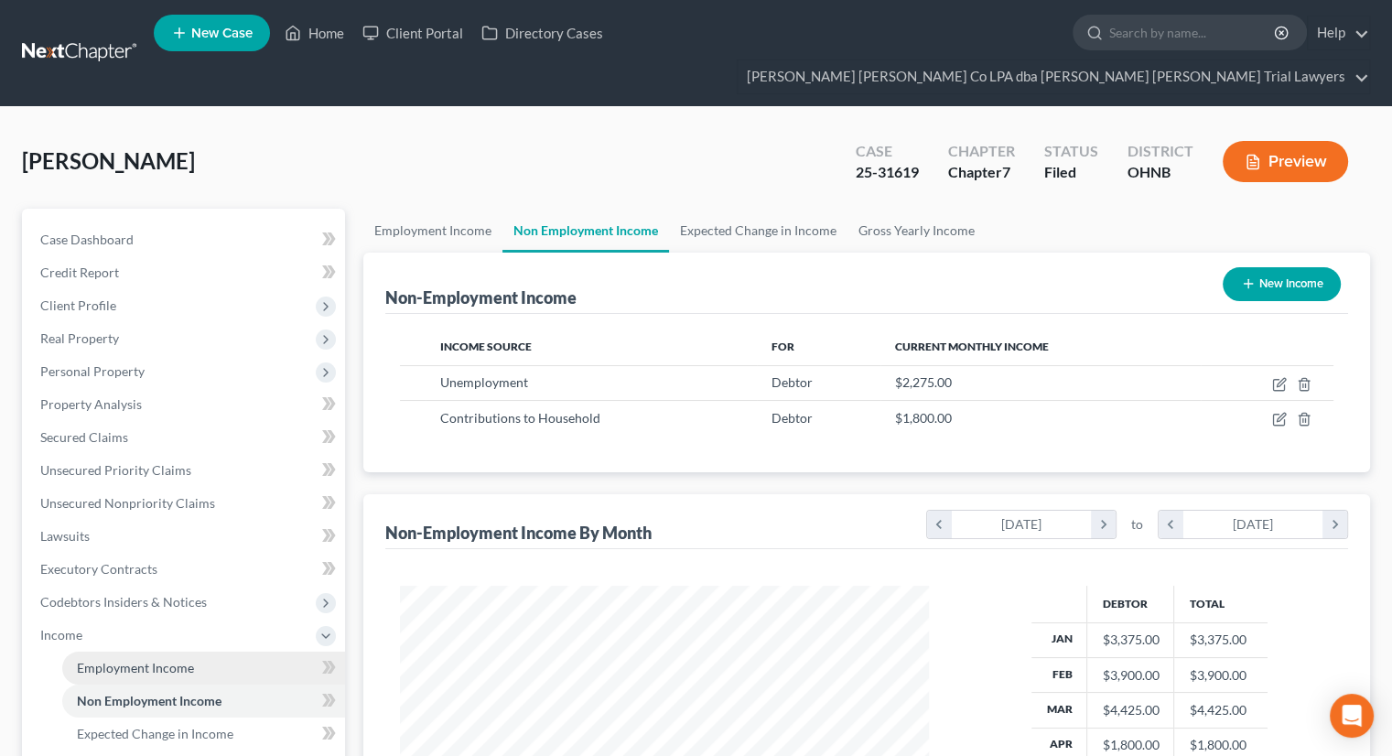
drag, startPoint x: 153, startPoint y: 635, endPoint x: 172, endPoint y: 632, distance: 19.4
click at [153, 660] on span "Employment Income" at bounding box center [135, 668] width 117 height 16
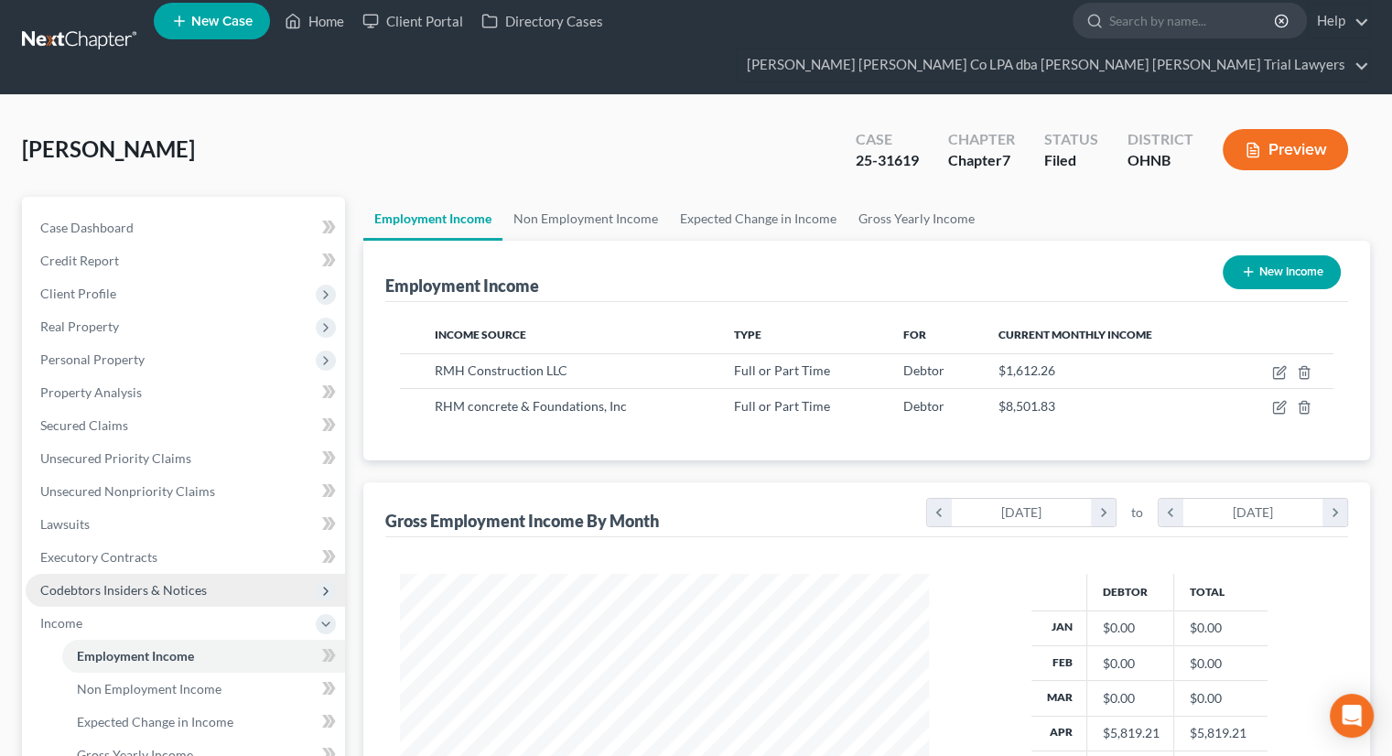
scroll to position [183, 0]
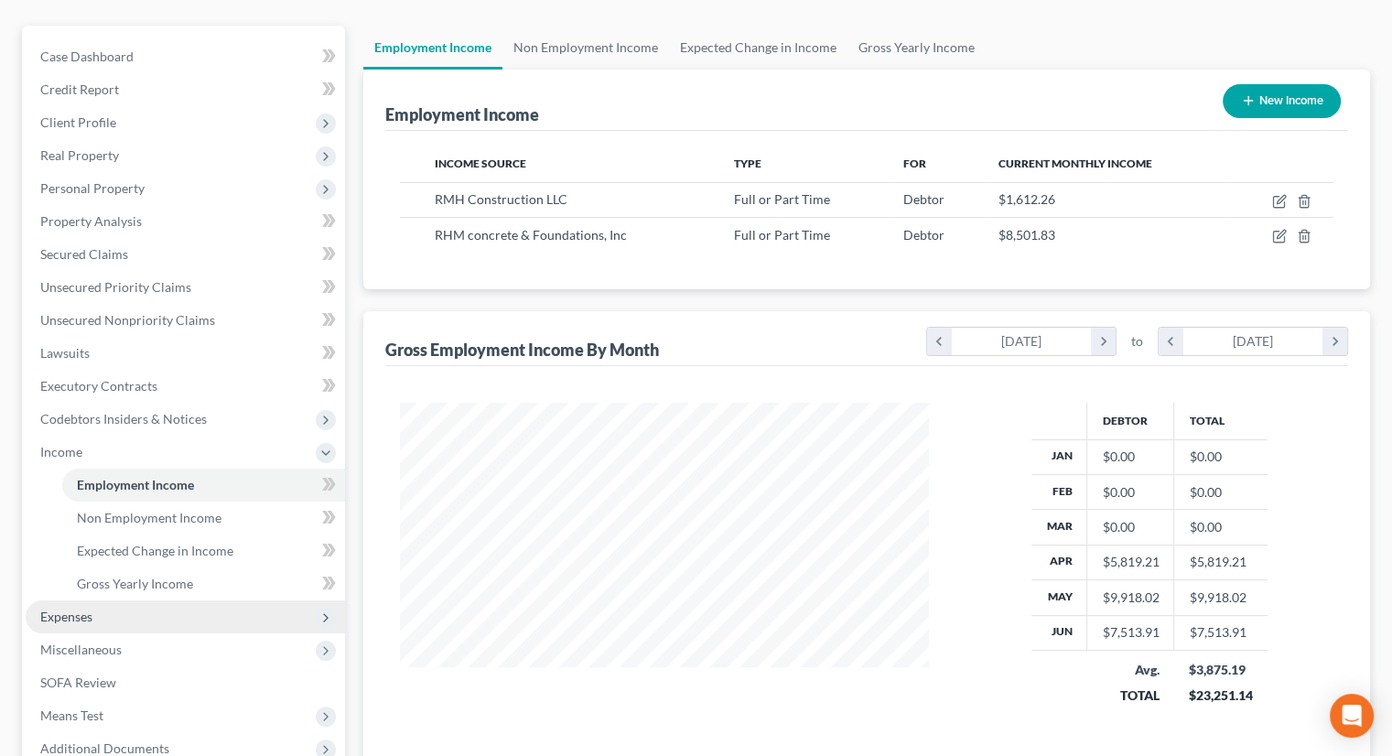
click at [102, 600] on span "Expenses" at bounding box center [185, 616] width 319 height 33
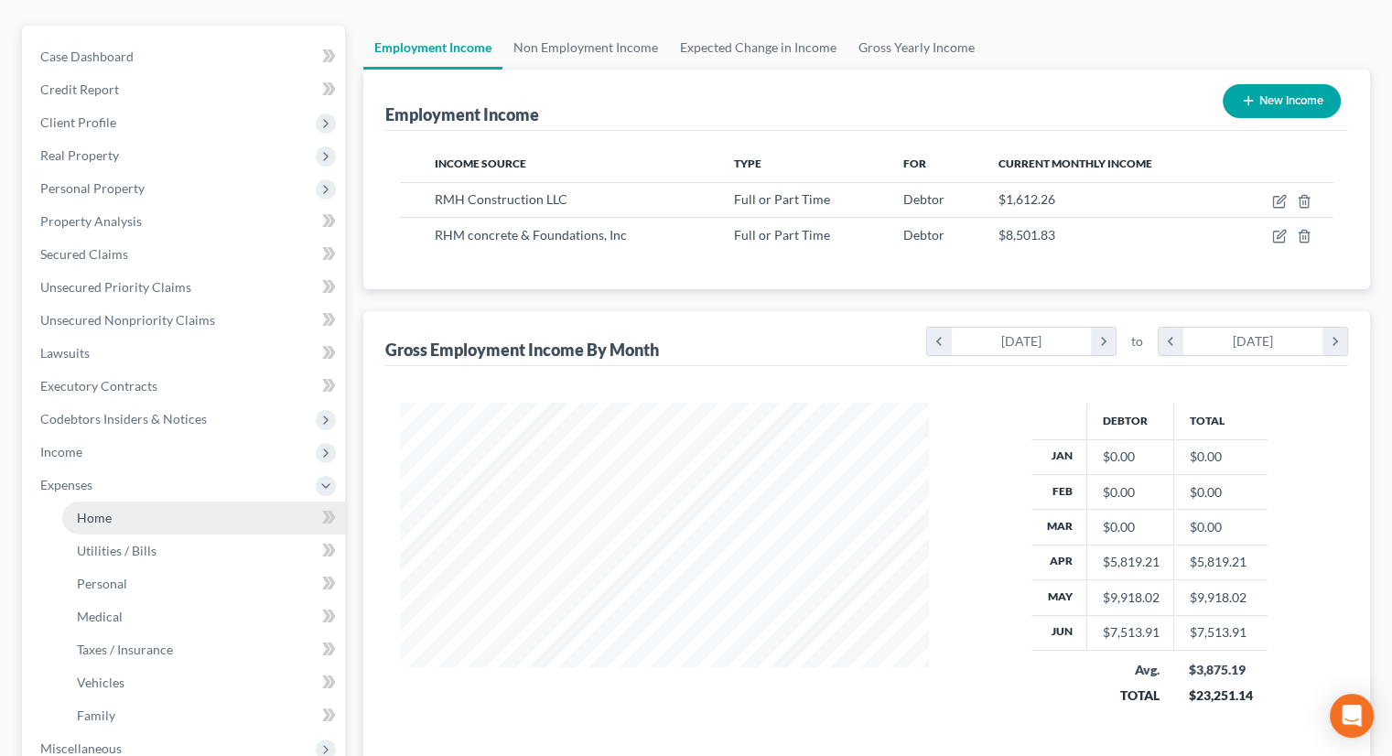
click at [110, 510] on span "Home" at bounding box center [94, 518] width 35 height 16
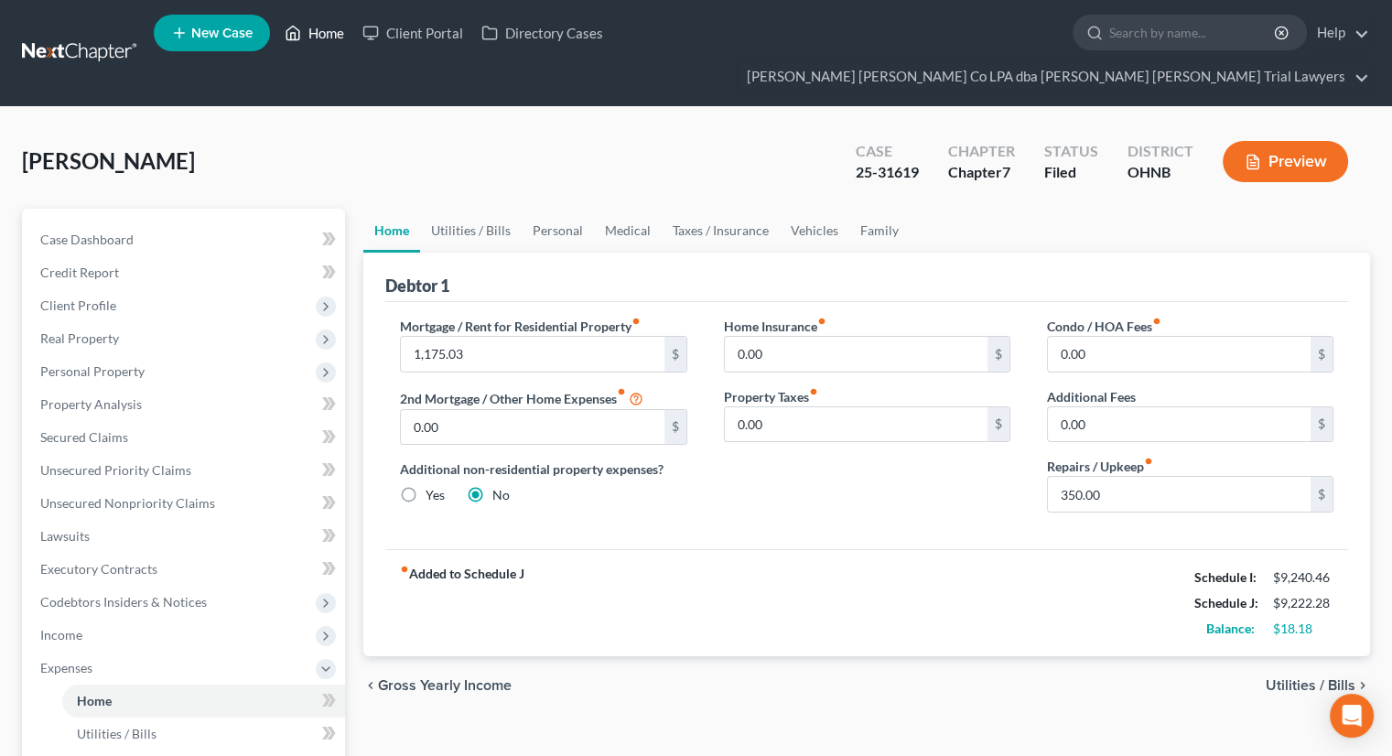
click at [318, 41] on link "Home" at bounding box center [314, 32] width 78 height 33
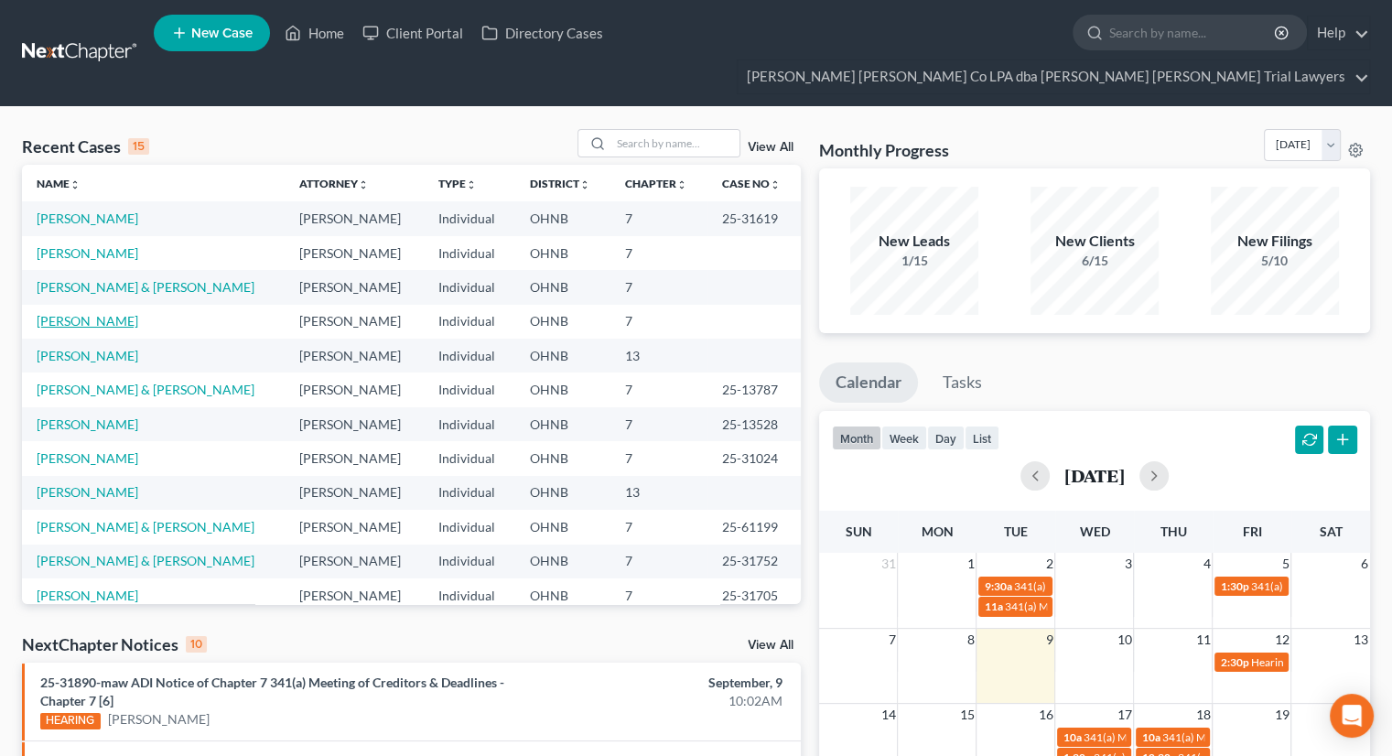
click at [73, 313] on link "[PERSON_NAME]" at bounding box center [88, 321] width 102 height 16
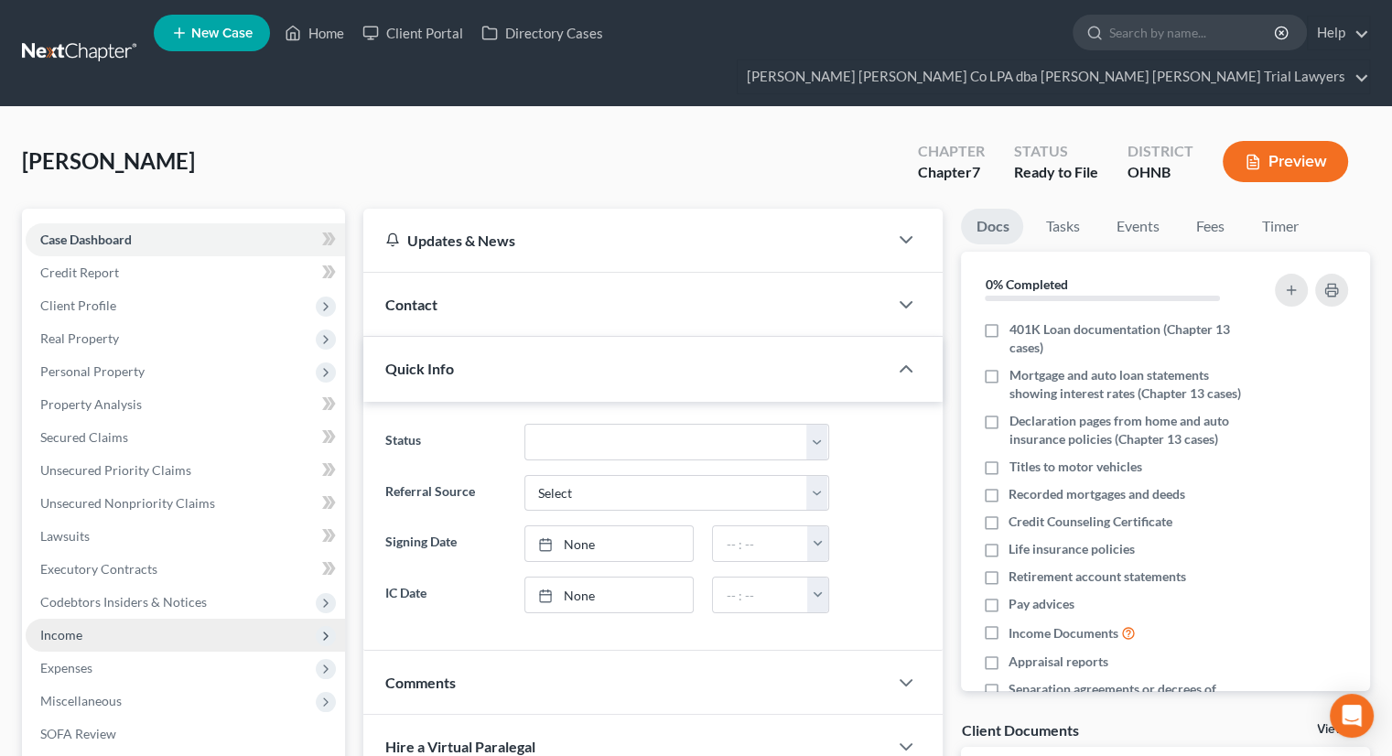
click at [113, 619] on span "Income" at bounding box center [185, 635] width 319 height 33
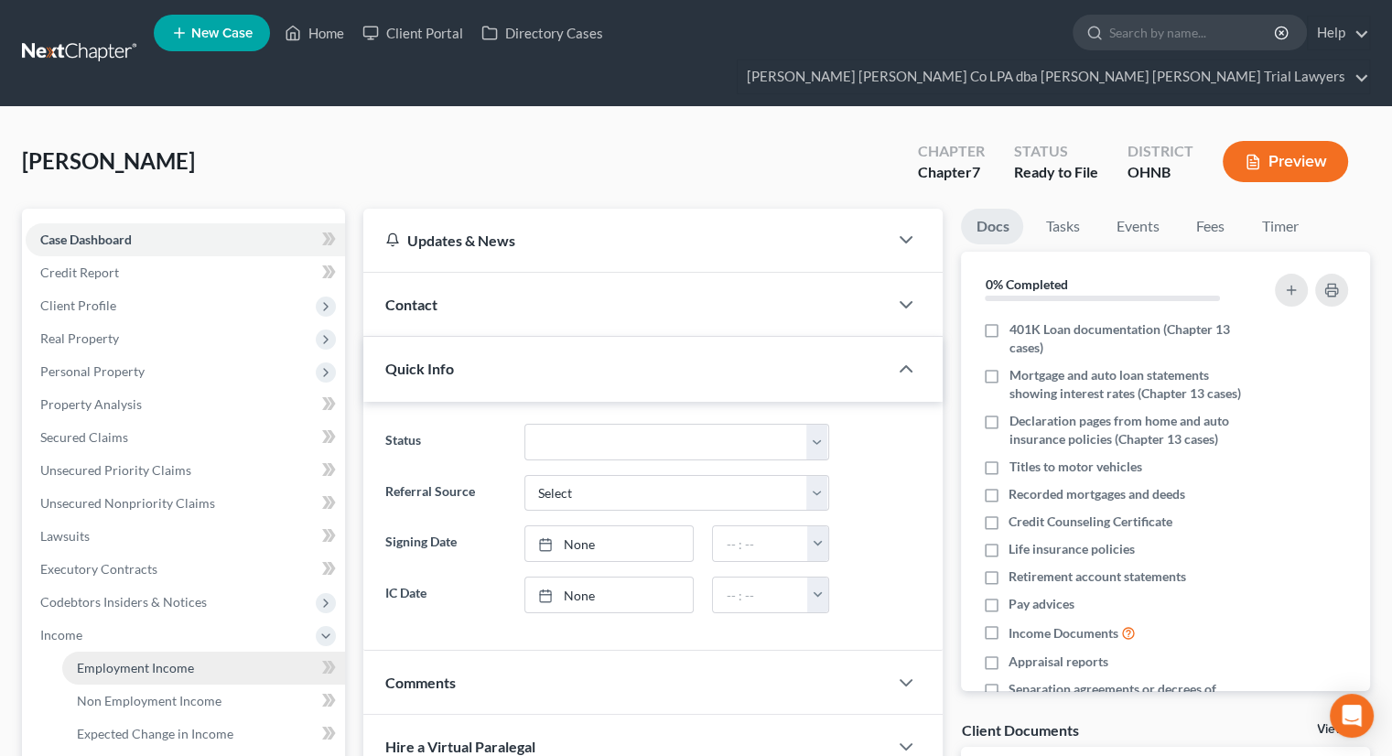
click at [114, 660] on span "Employment Income" at bounding box center [135, 668] width 117 height 16
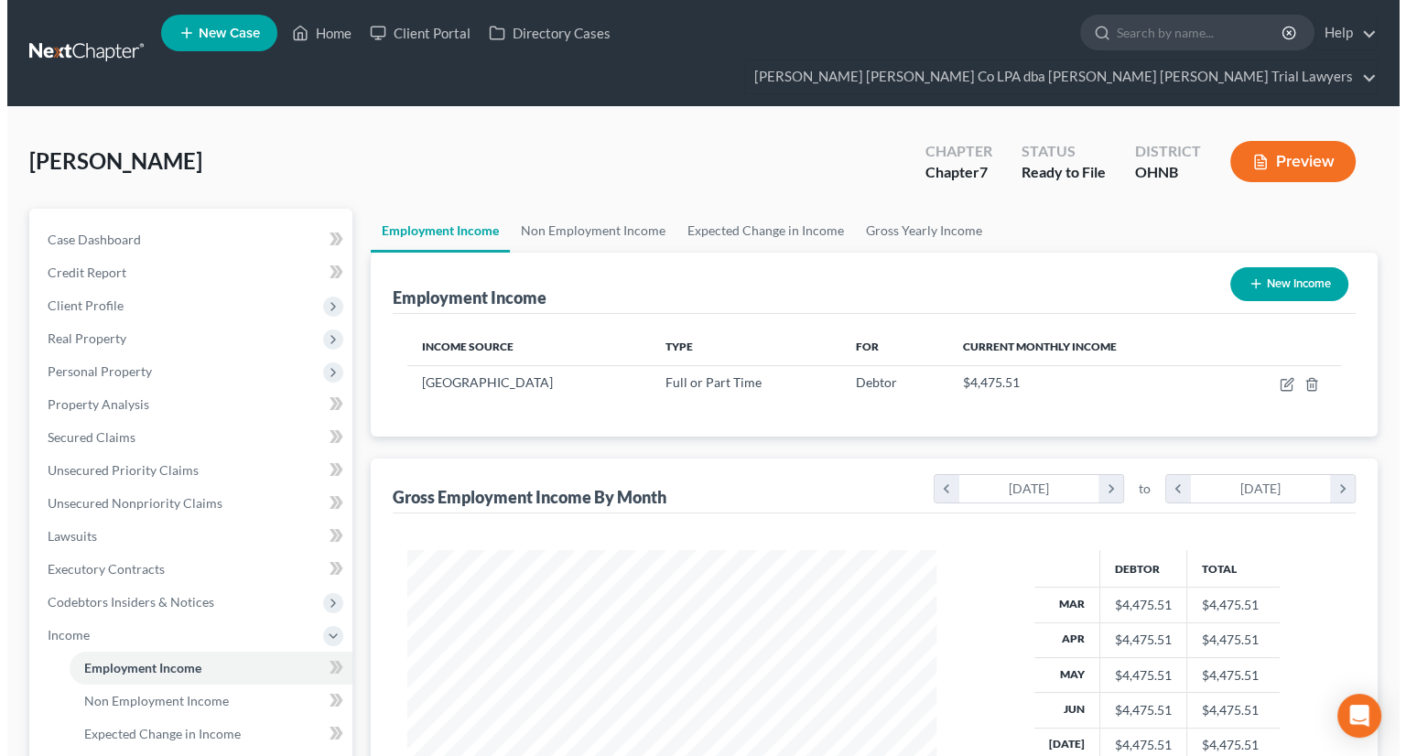
scroll to position [326, 565]
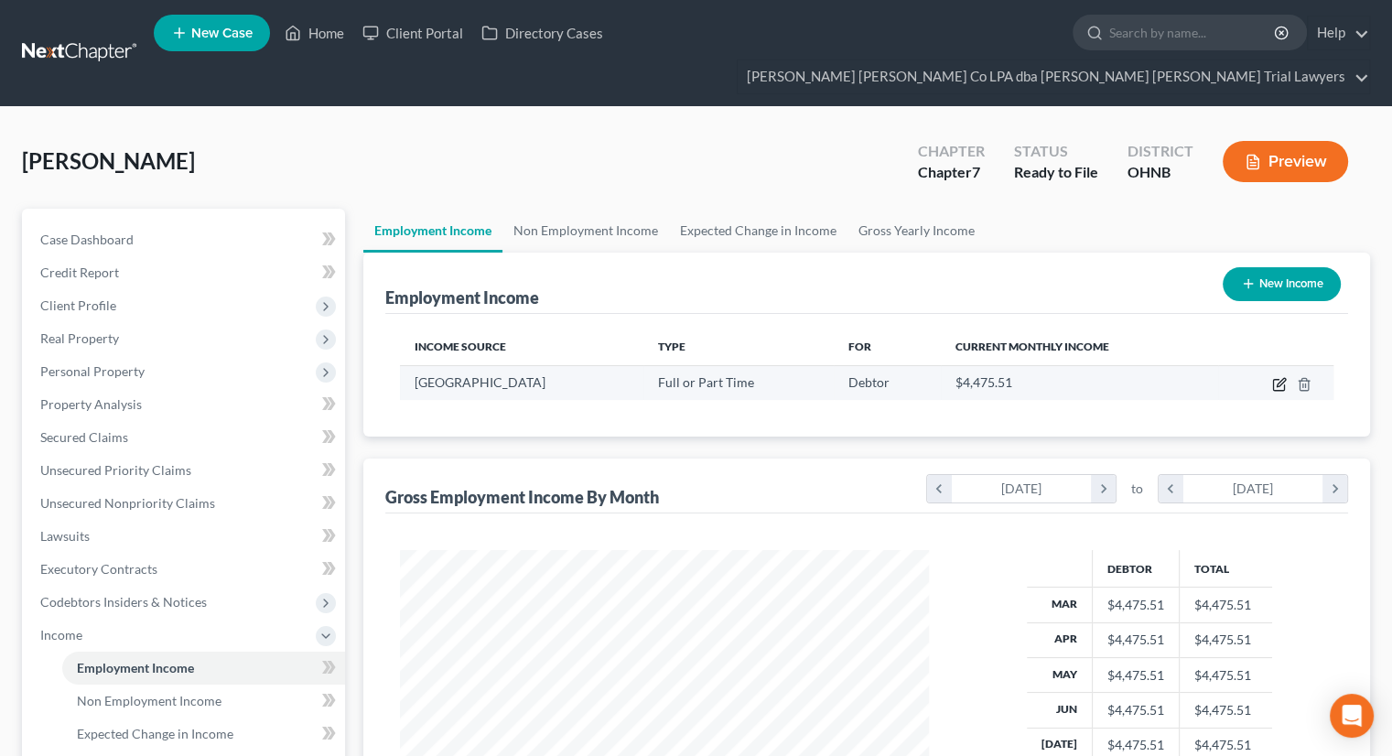
click at [1277, 378] on icon "button" at bounding box center [1281, 382] width 8 height 8
select select "0"
select select "36"
select select "2"
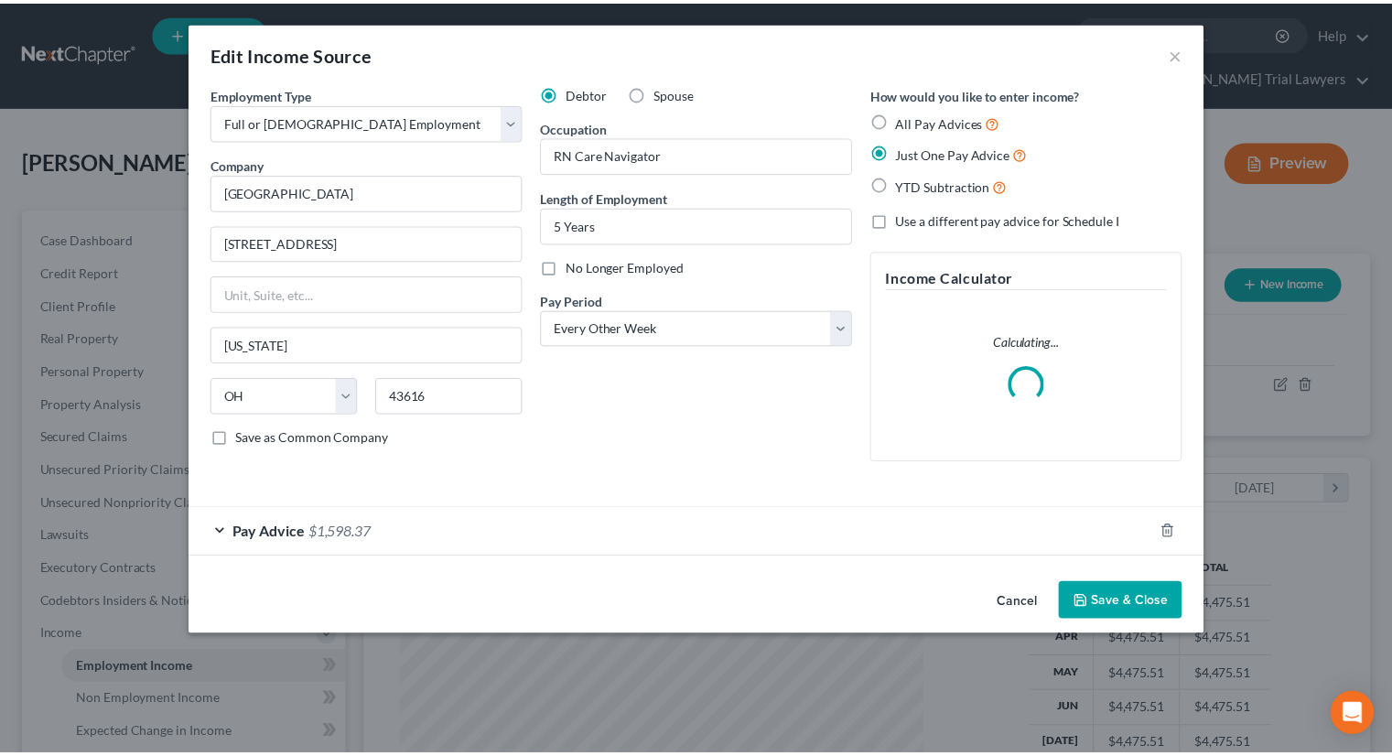
scroll to position [326, 571]
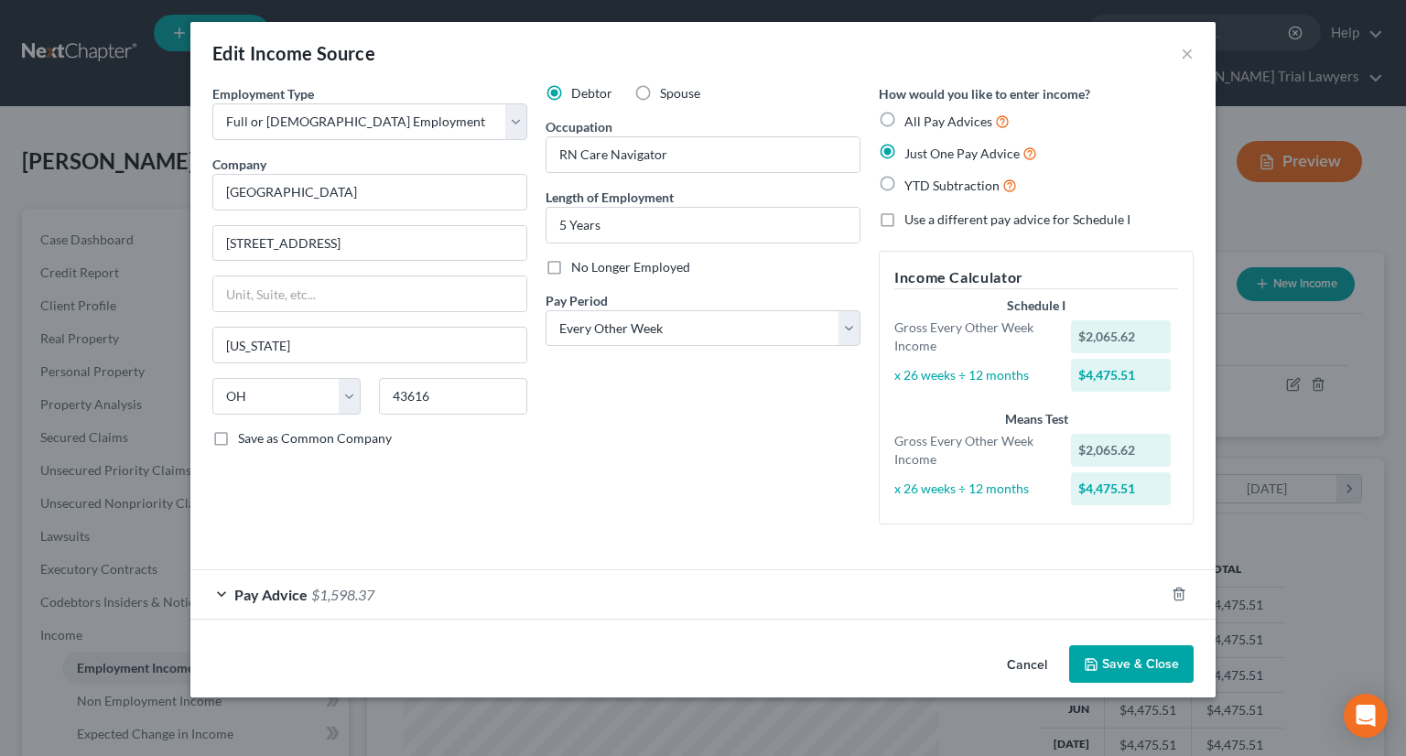
click at [1144, 664] on button "Save & Close" at bounding box center [1131, 664] width 124 height 38
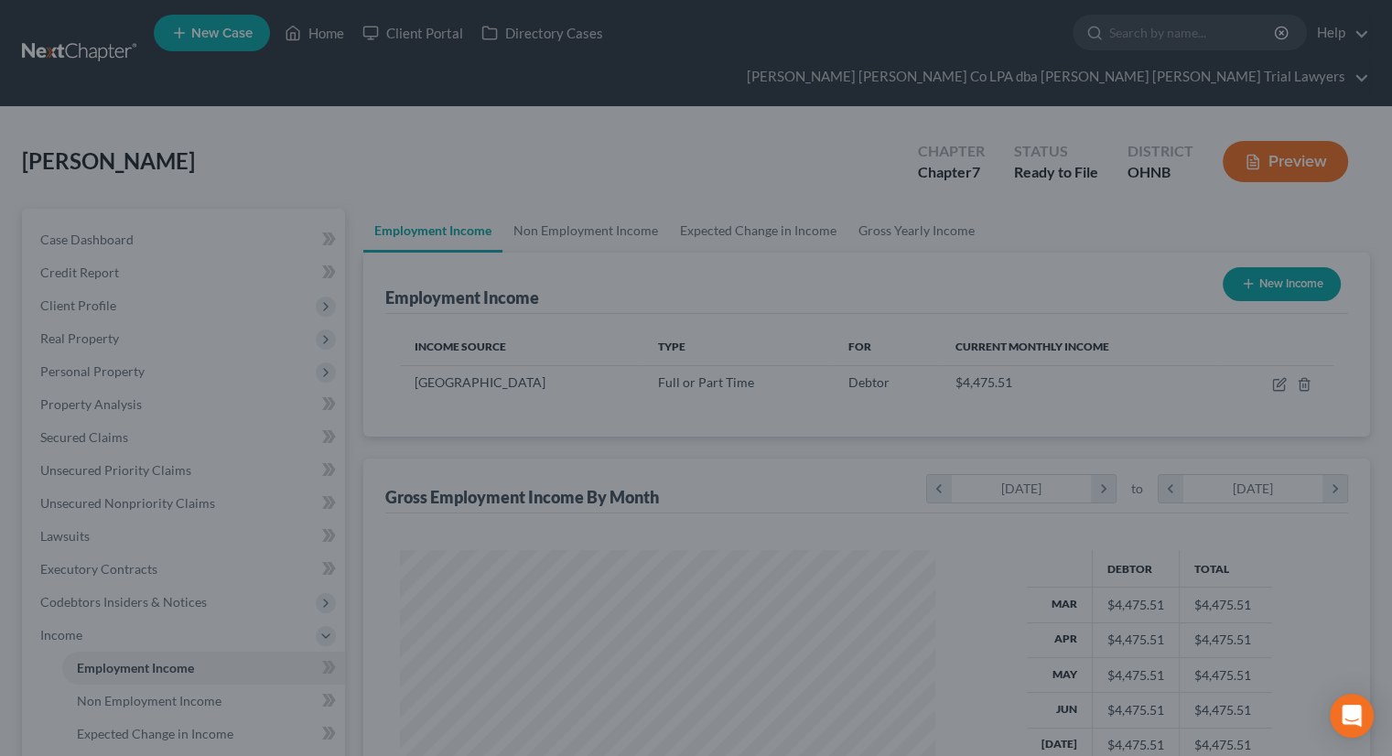
scroll to position [914745, 914505]
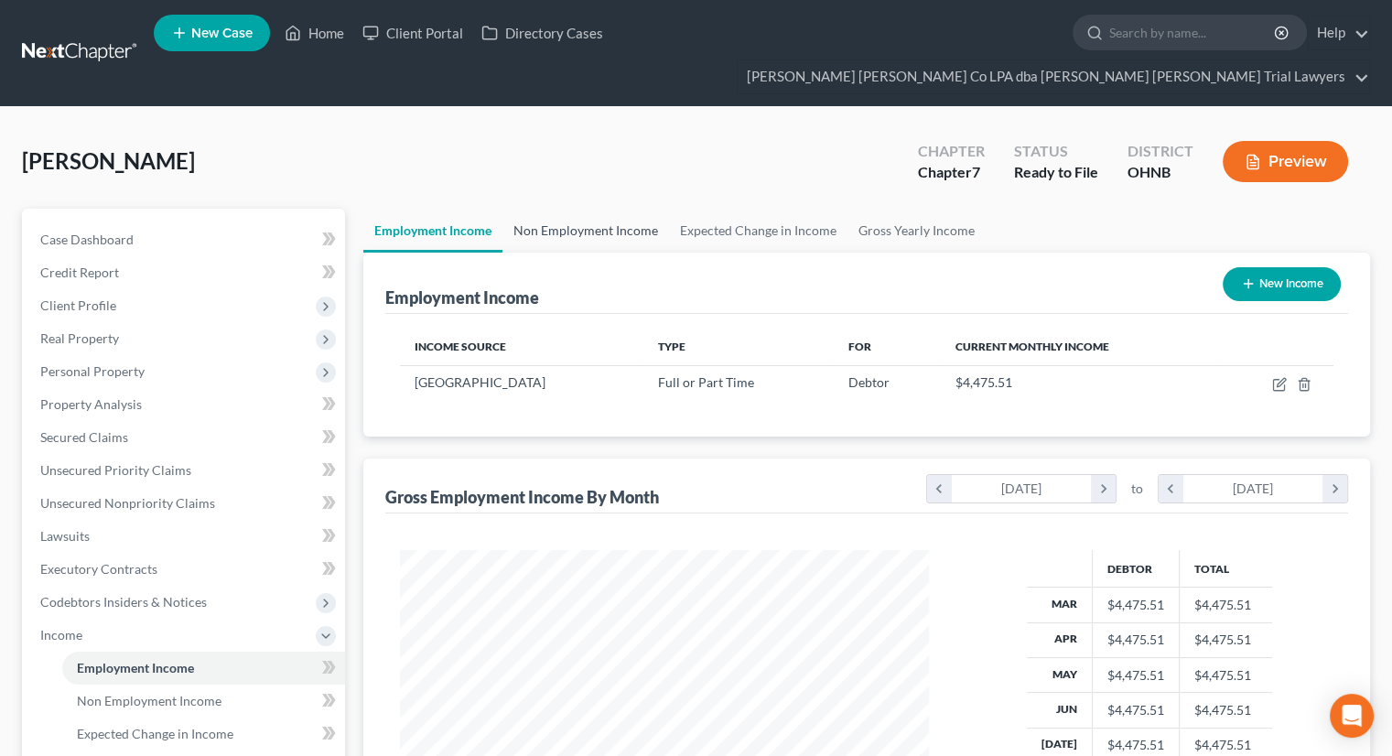
drag, startPoint x: 600, startPoint y: 192, endPoint x: 626, endPoint y: 200, distance: 26.9
click at [600, 209] on link "Non Employment Income" at bounding box center [585, 231] width 167 height 44
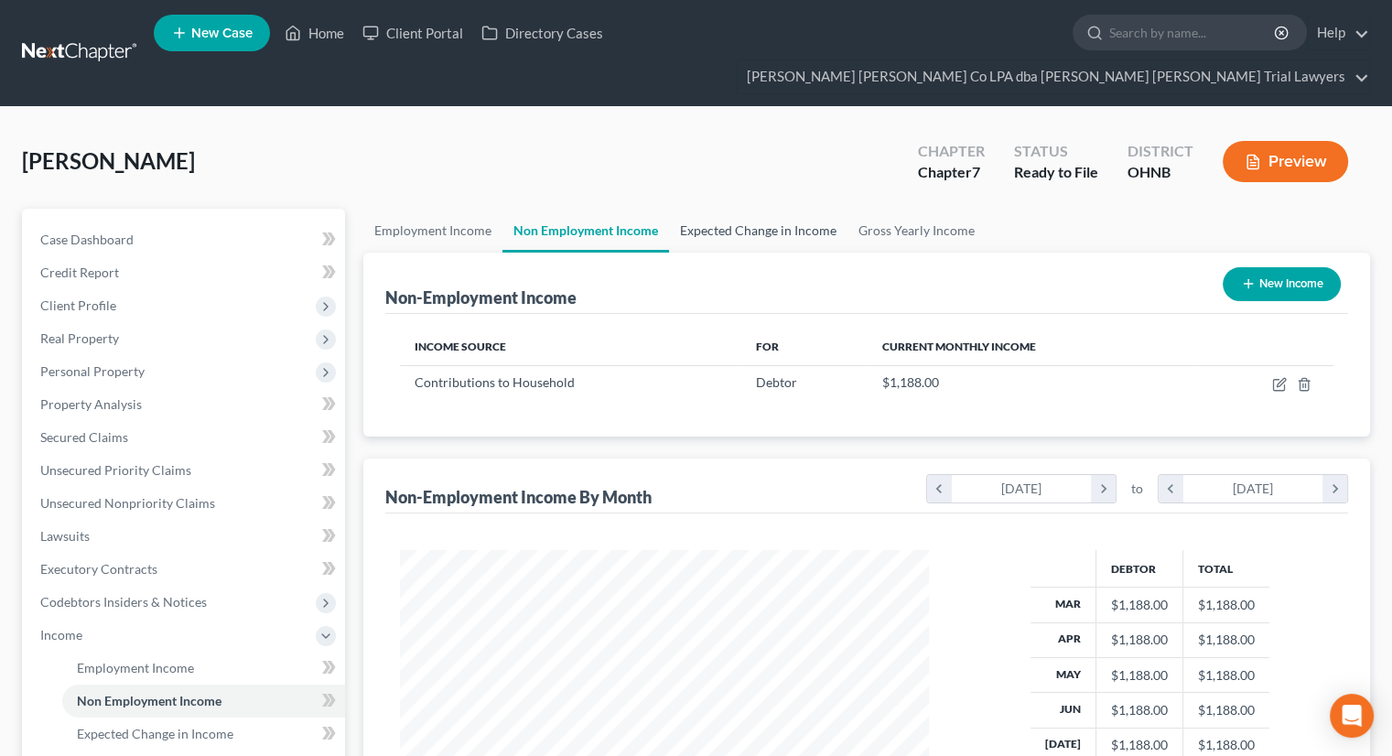
scroll to position [326, 565]
click at [773, 209] on link "Expected Change in Income" at bounding box center [758, 231] width 178 height 44
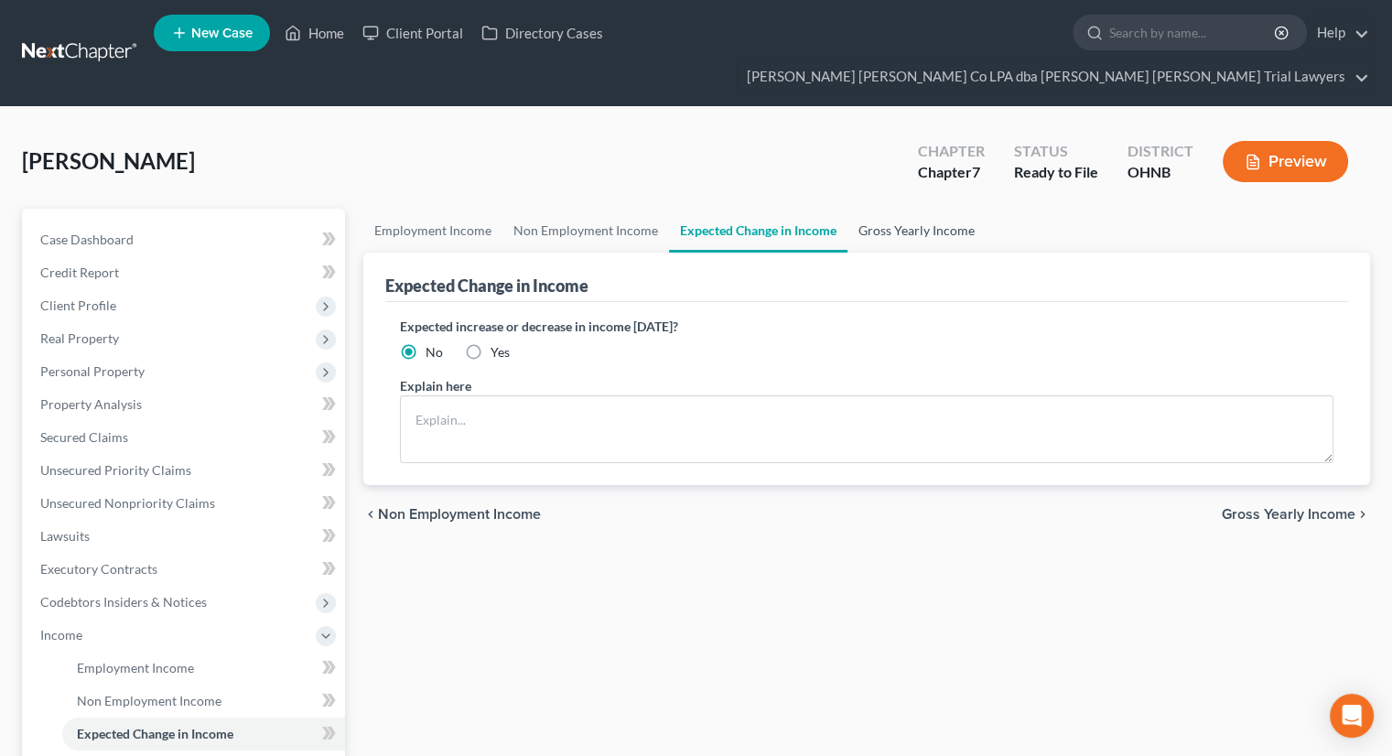
click at [889, 209] on link "Gross Yearly Income" at bounding box center [916, 231] width 138 height 44
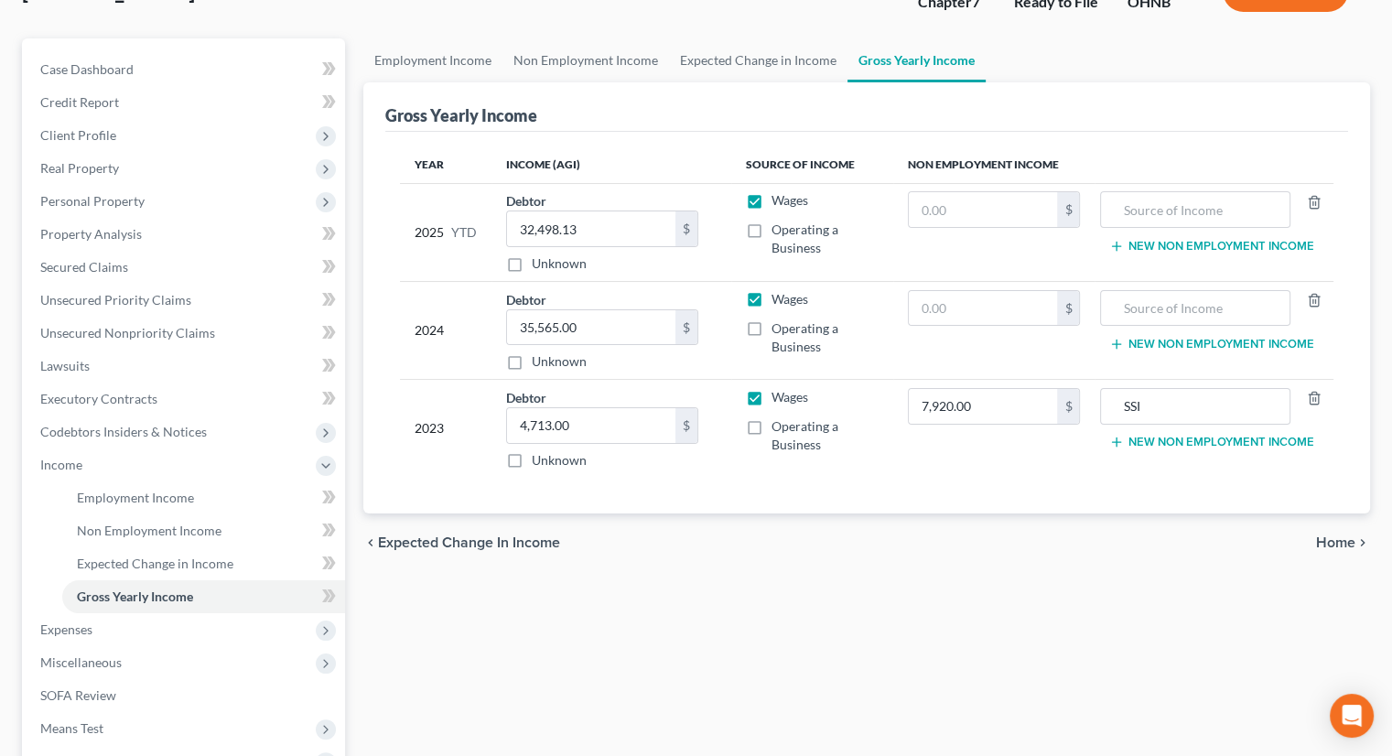
scroll to position [183, 0]
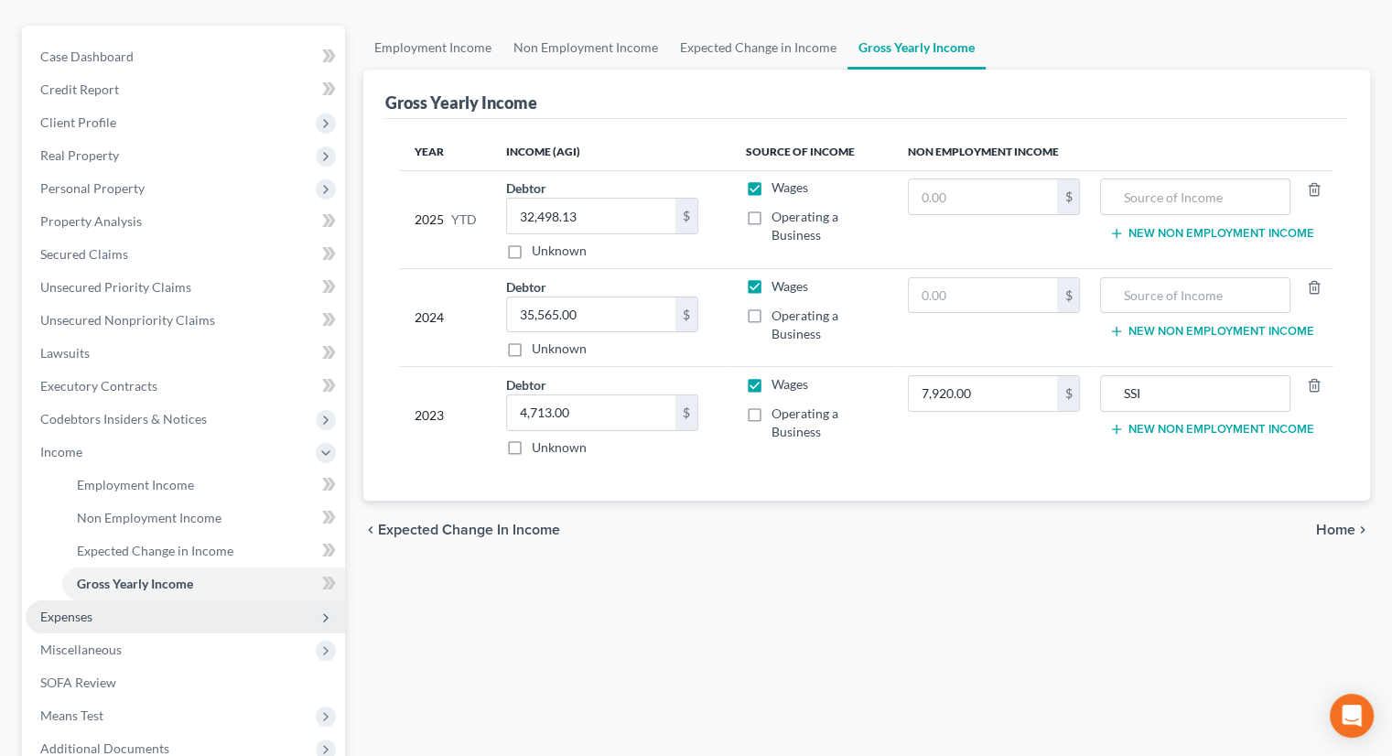
click at [141, 600] on span "Expenses" at bounding box center [185, 616] width 319 height 33
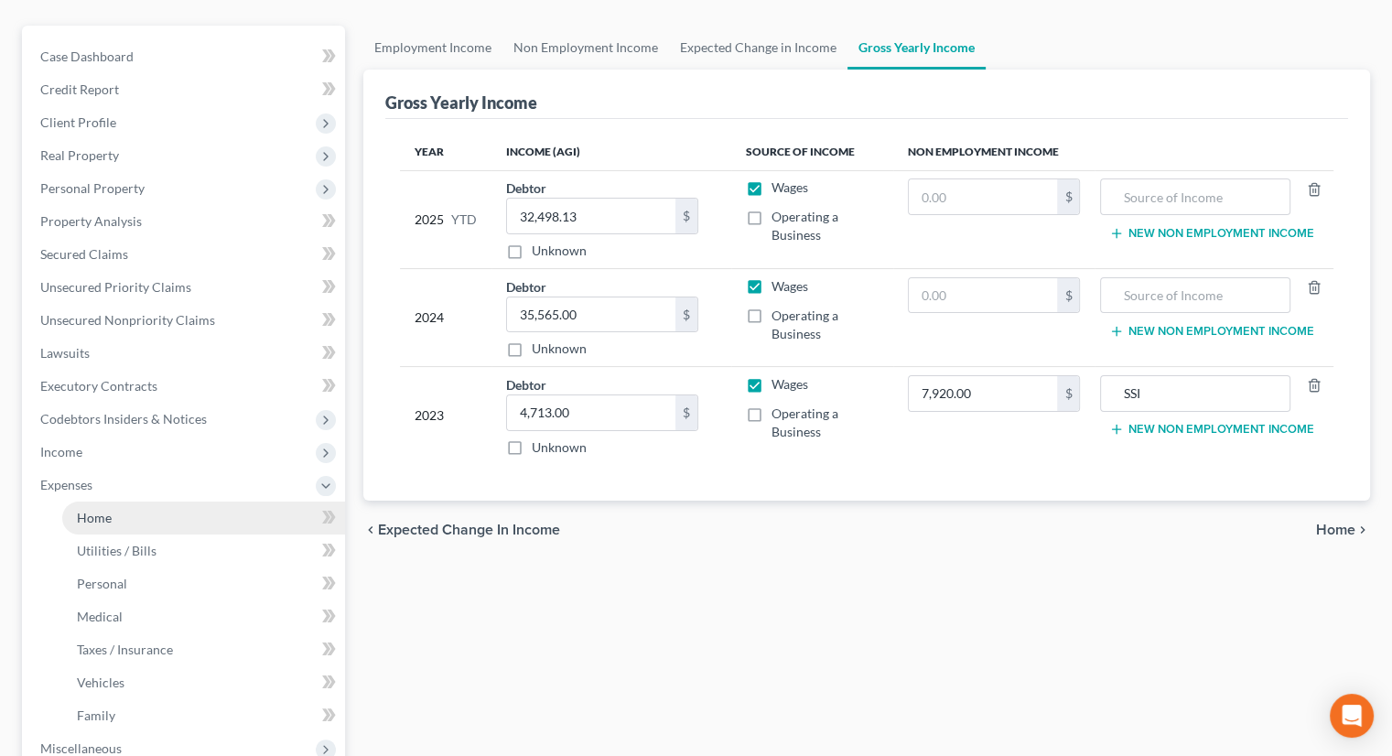
click at [114, 501] on link "Home" at bounding box center [203, 517] width 283 height 33
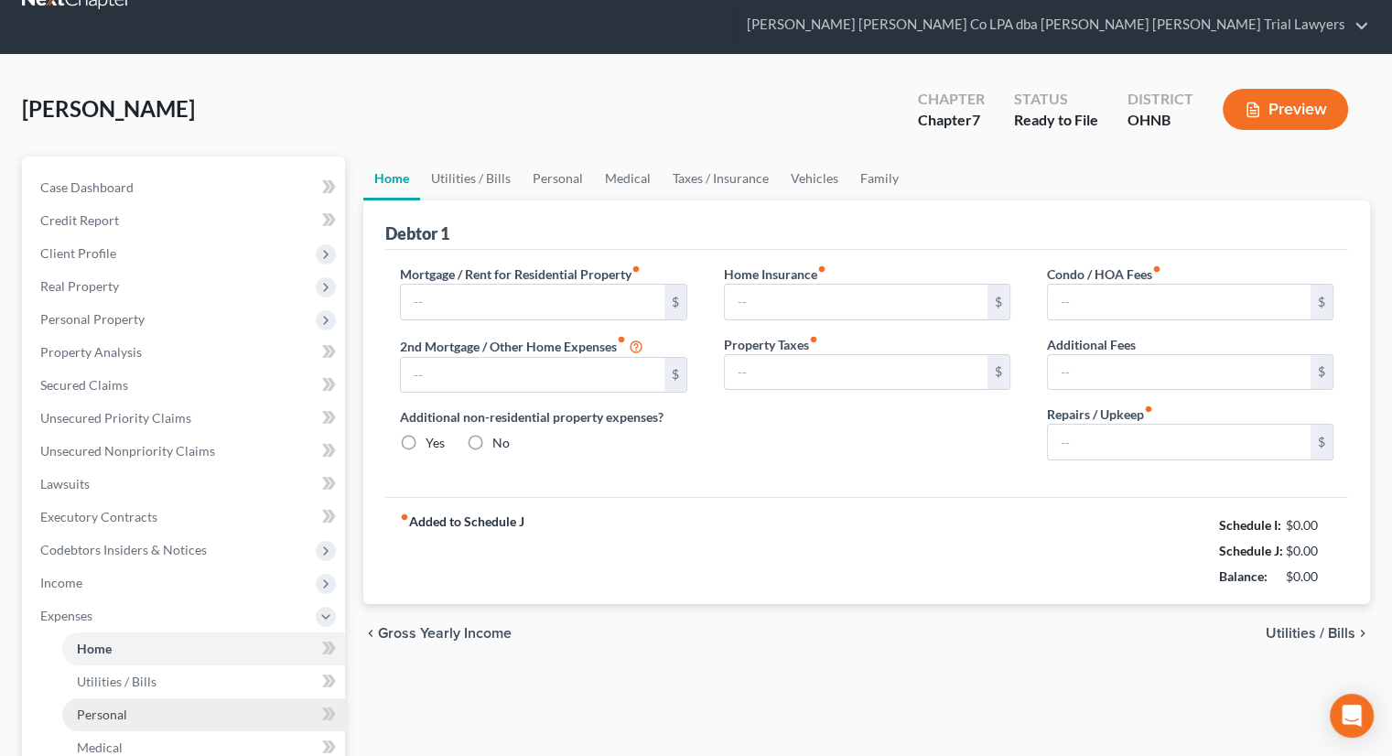
type input "1,998.00"
type input "0.00"
radio input "true"
type input "0.00"
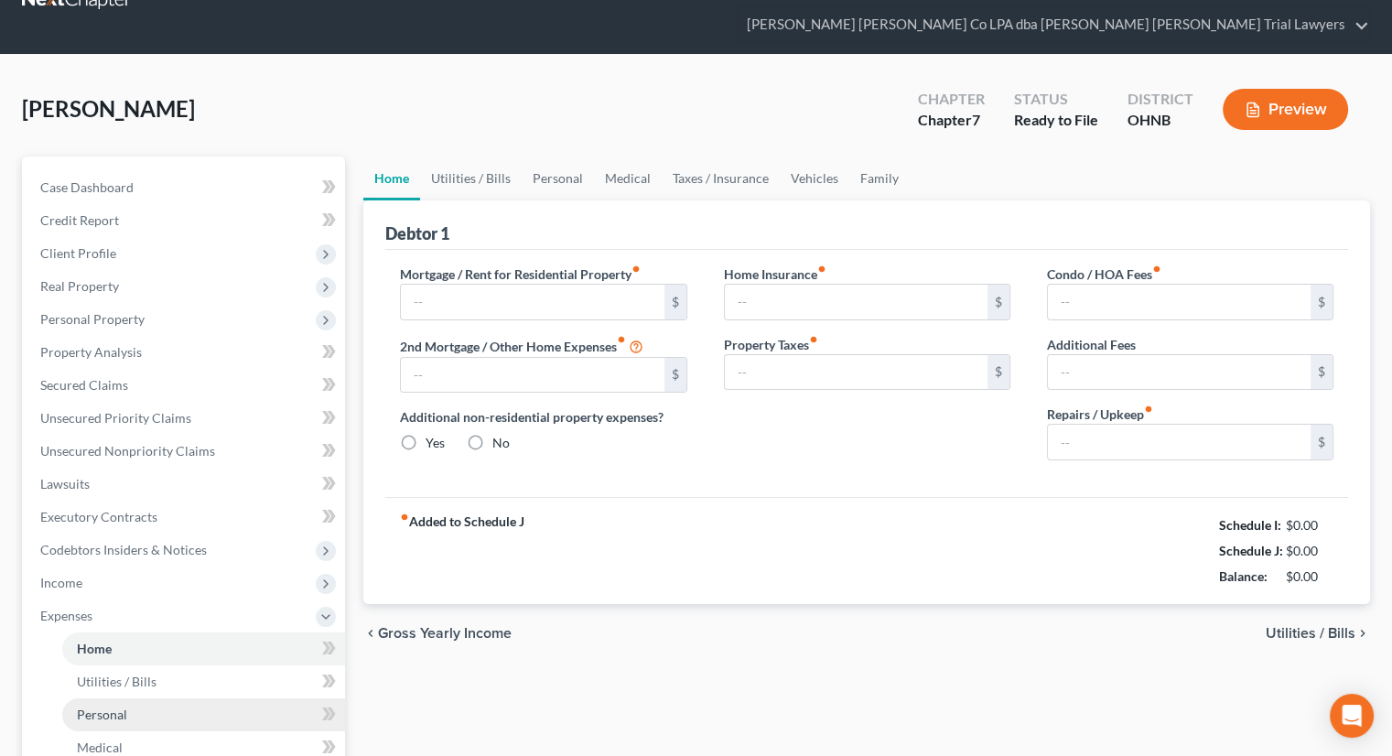
type input "8.30"
type input "0.00"
type input "200.00"
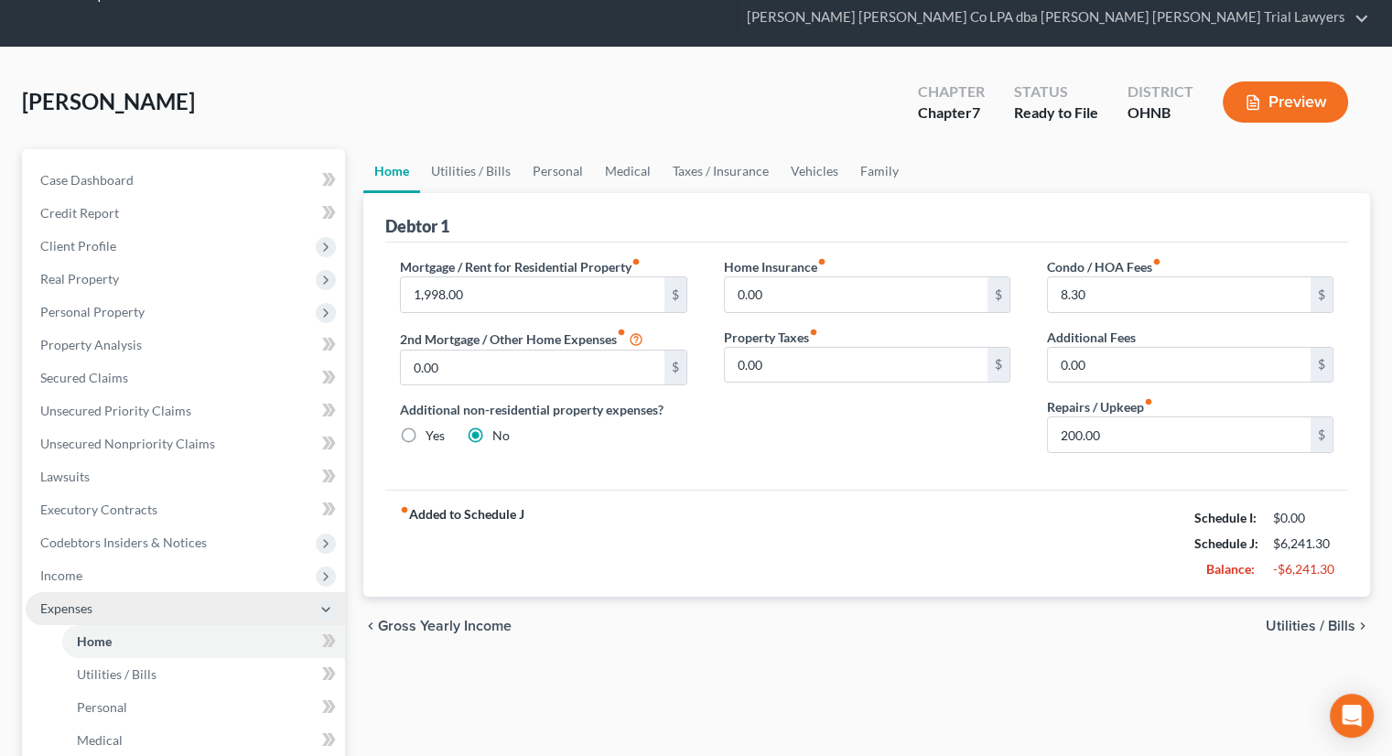
scroll to position [92, 0]
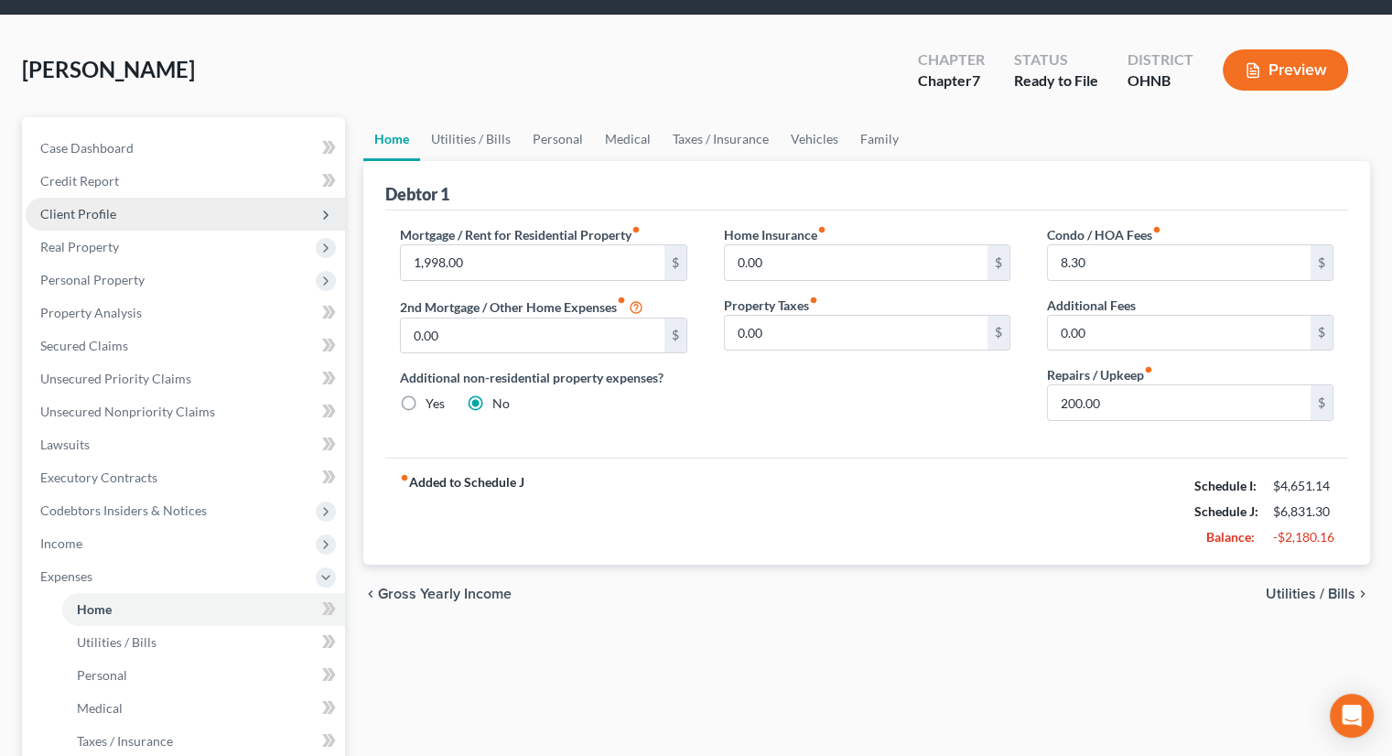
click at [135, 198] on span "Client Profile" at bounding box center [185, 214] width 319 height 33
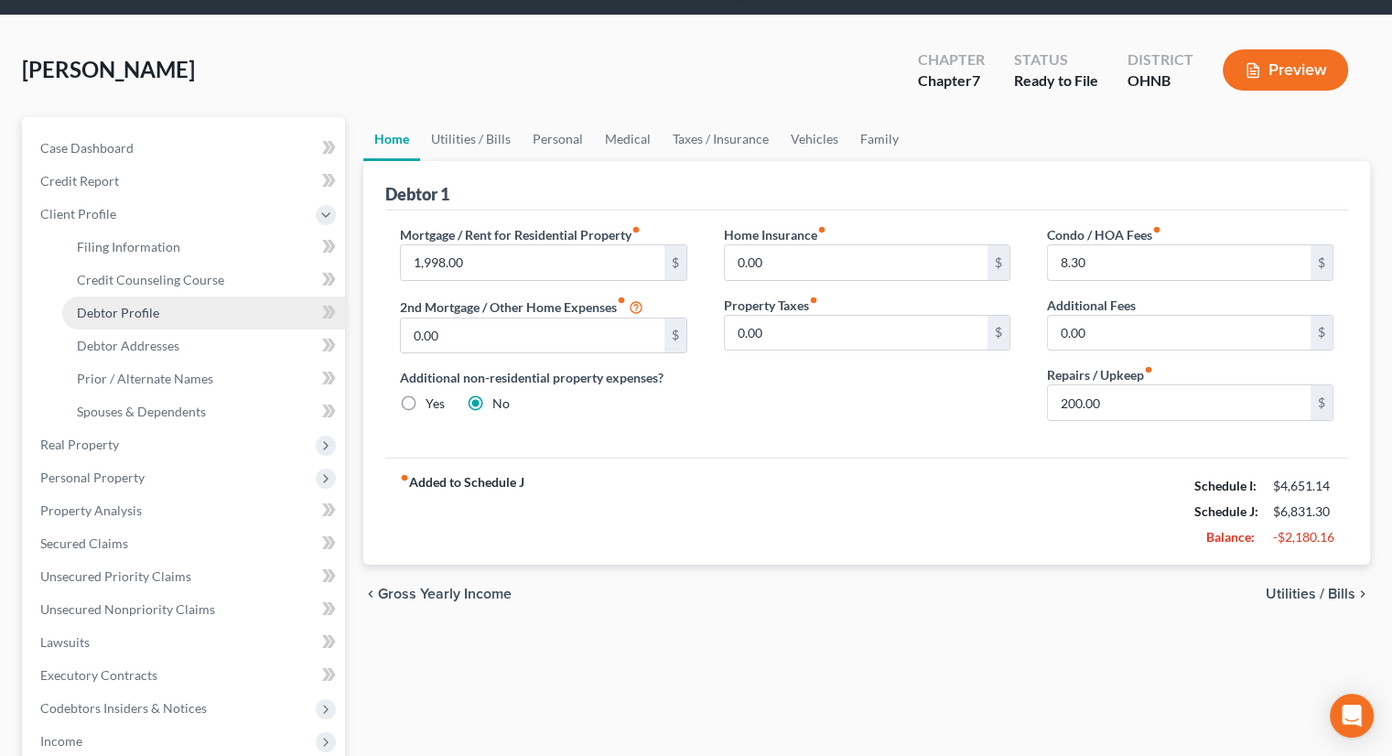
click at [154, 305] on span "Debtor Profile" at bounding box center [118, 313] width 82 height 16
select select "2"
select select "1"
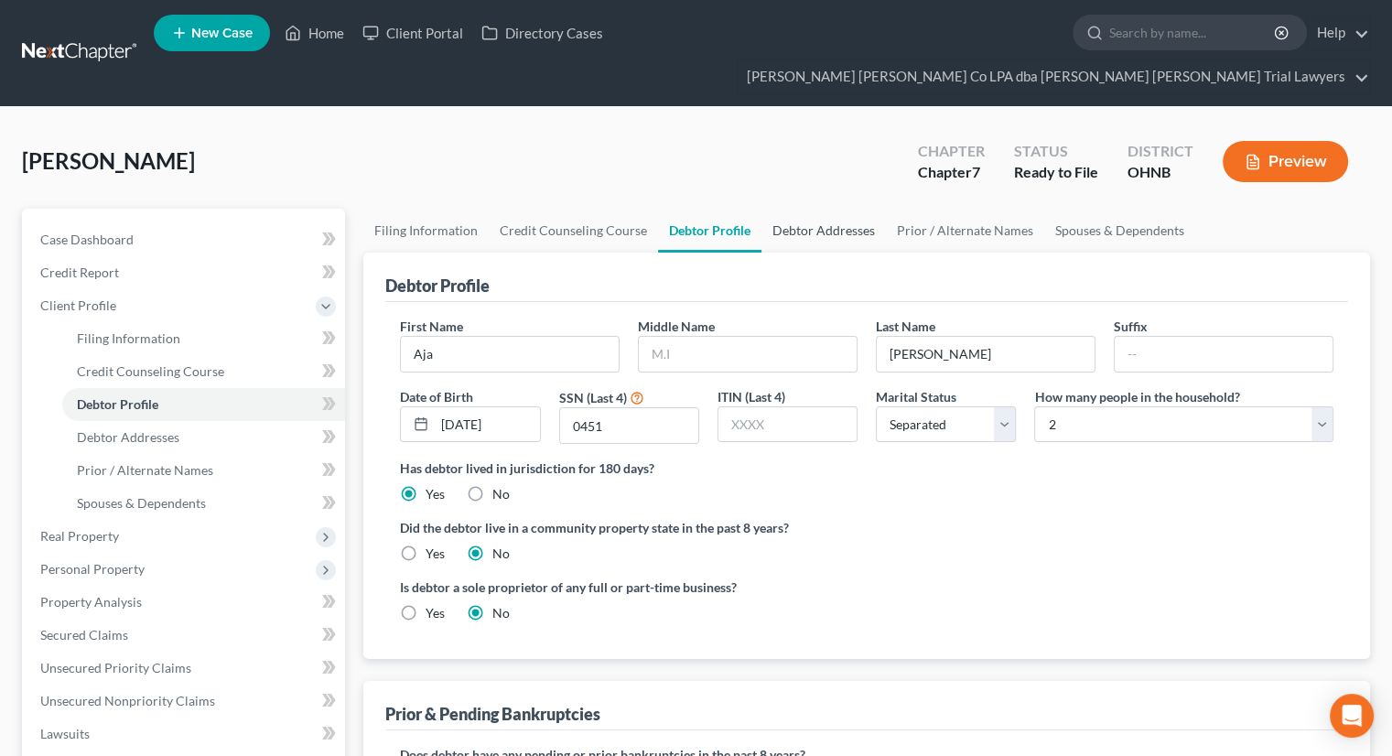
click at [824, 209] on link "Debtor Addresses" at bounding box center [823, 231] width 124 height 44
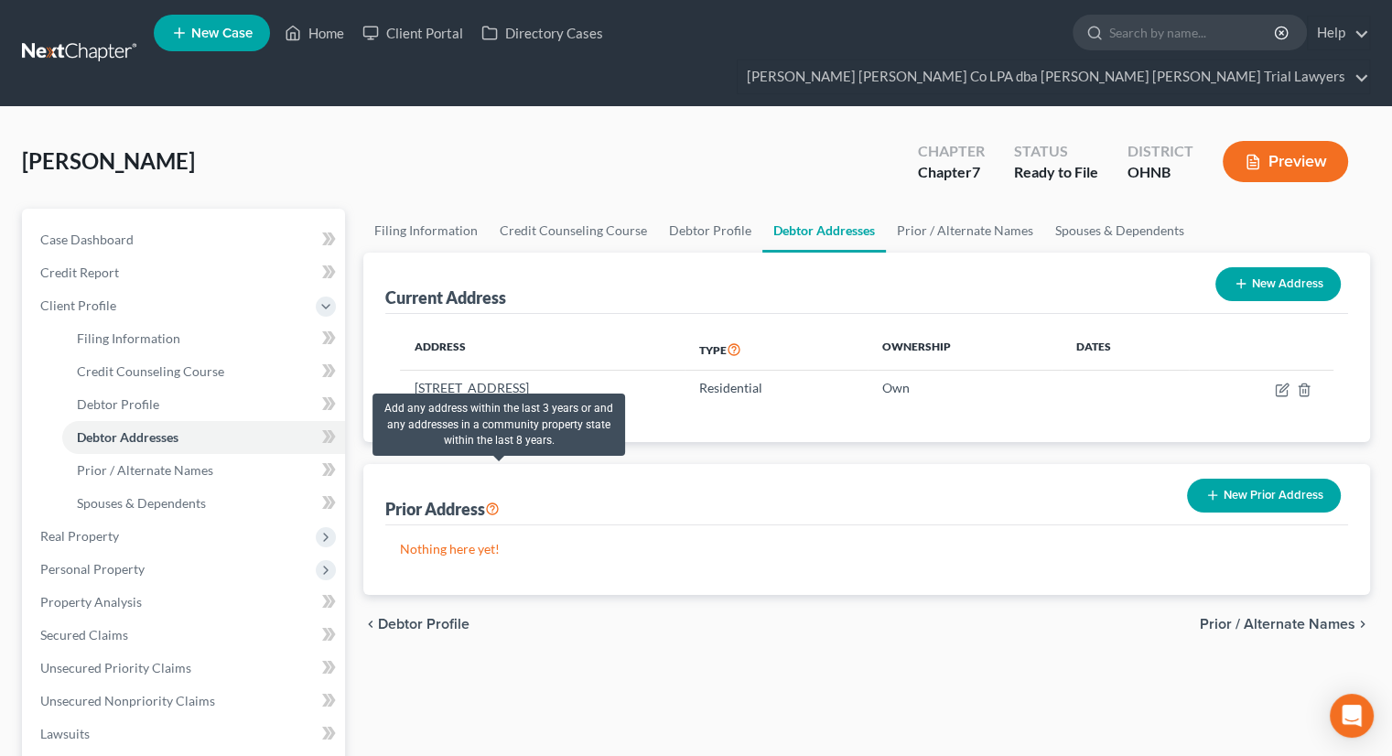
click at [498, 499] on icon at bounding box center [492, 507] width 15 height 17
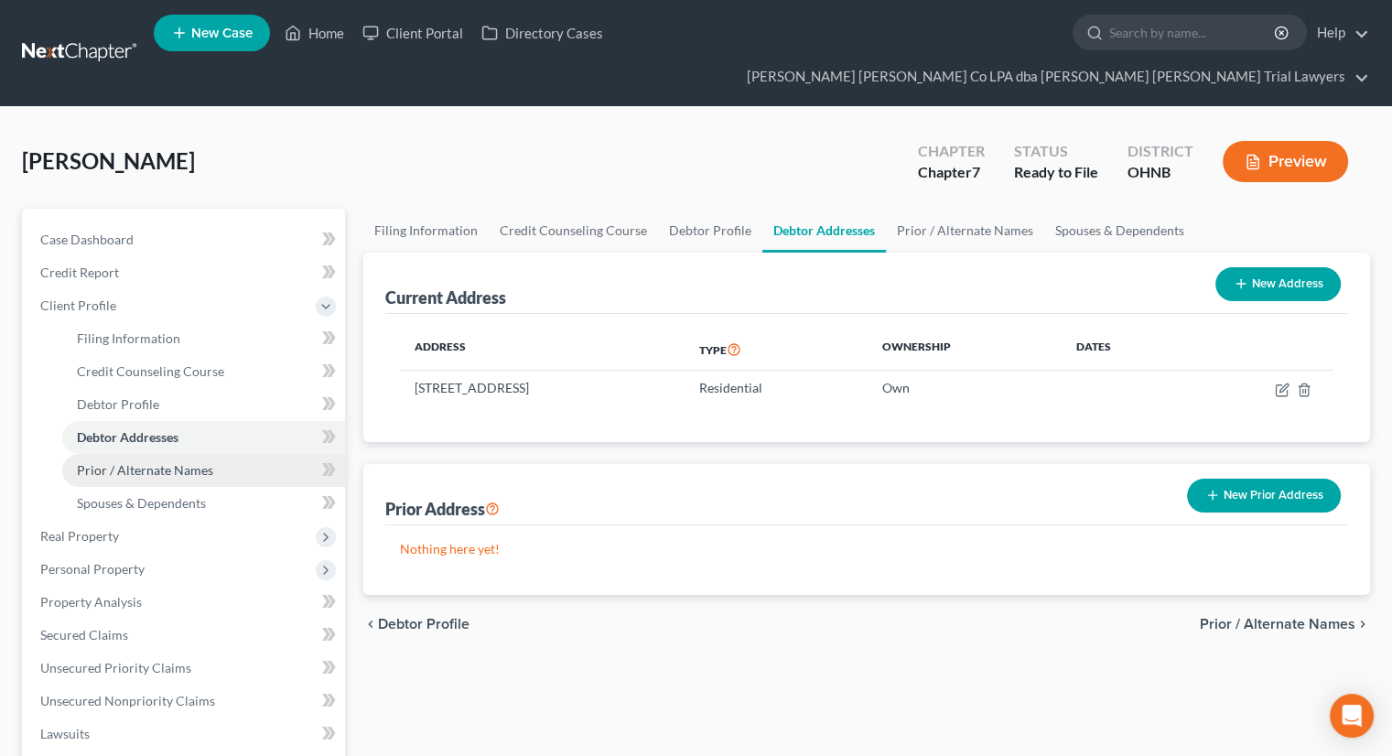
click at [184, 454] on link "Prior / Alternate Names" at bounding box center [203, 470] width 283 height 33
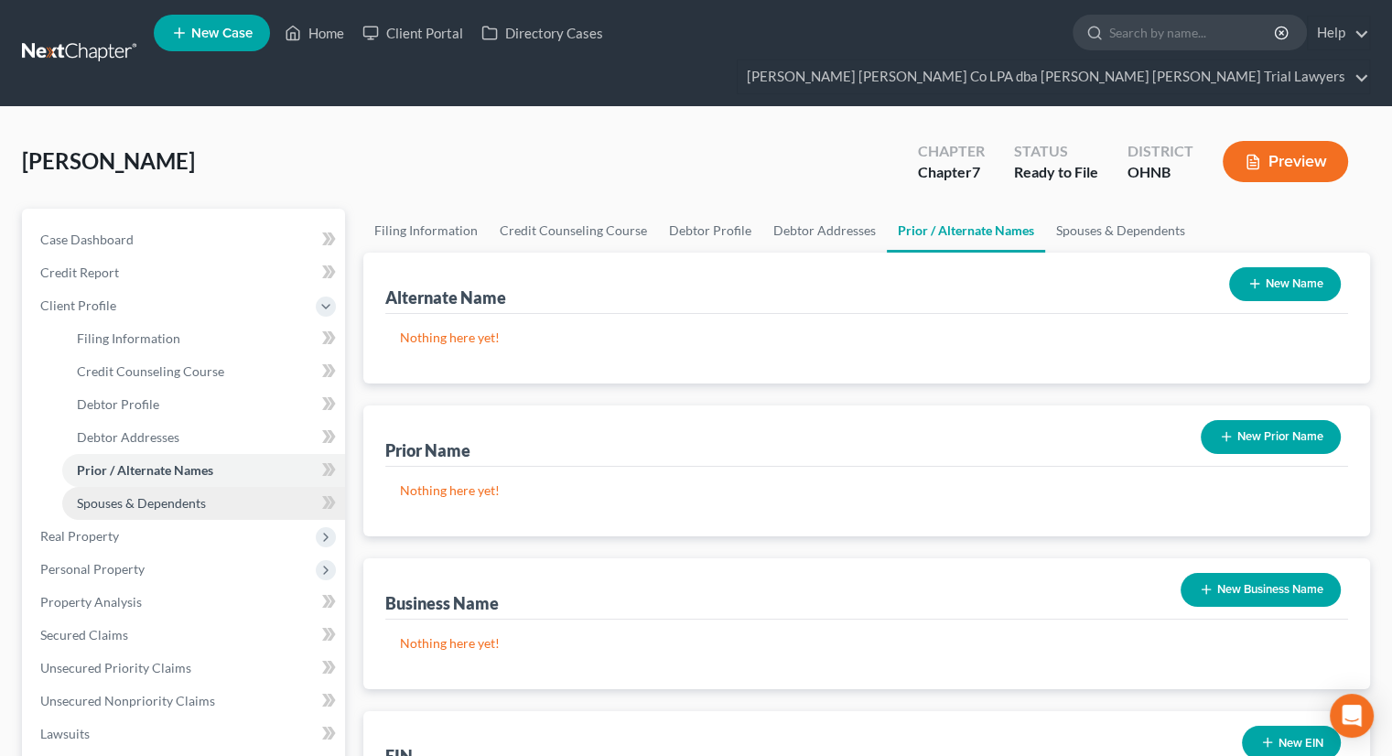
click at [188, 495] on span "Spouses & Dependents" at bounding box center [141, 503] width 129 height 16
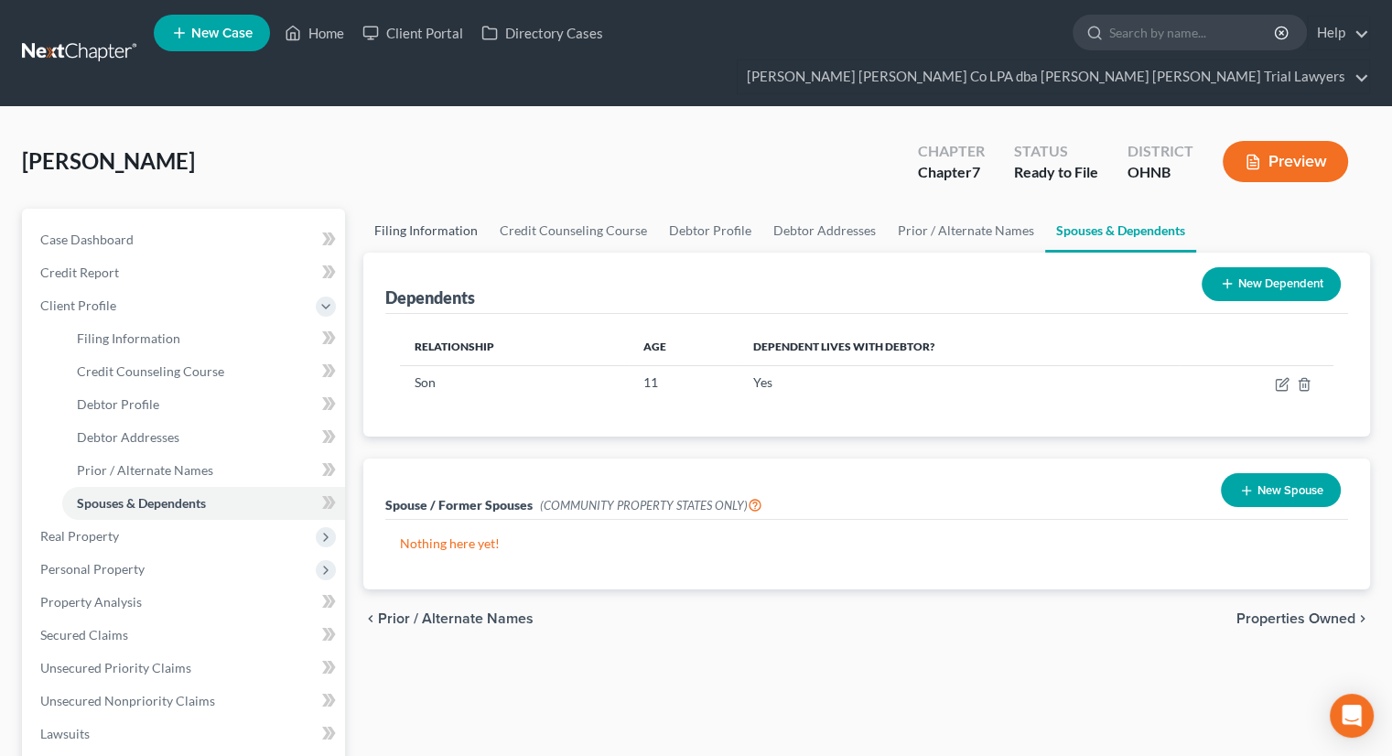
click at [472, 209] on link "Filing Information" at bounding box center [425, 231] width 125 height 44
select select "1"
select select "0"
select select "61"
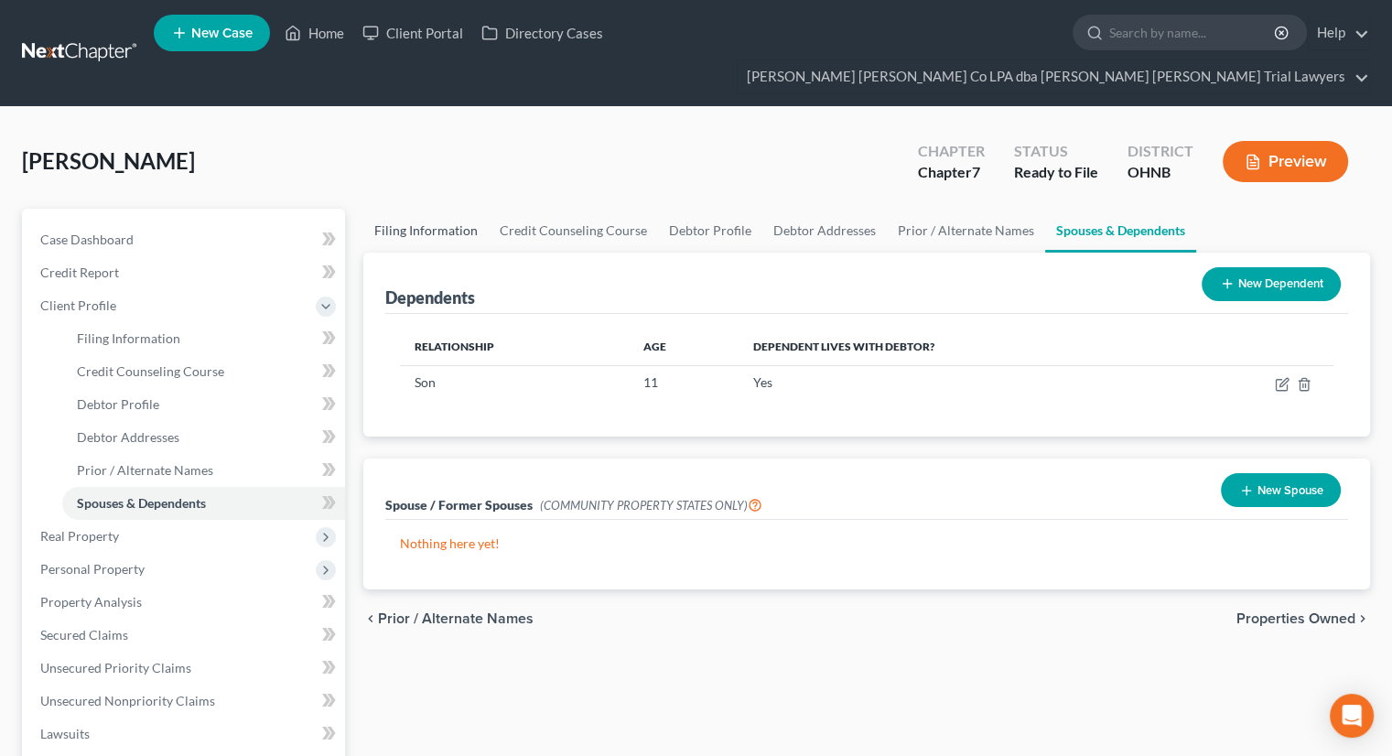
select select "0"
select select "36"
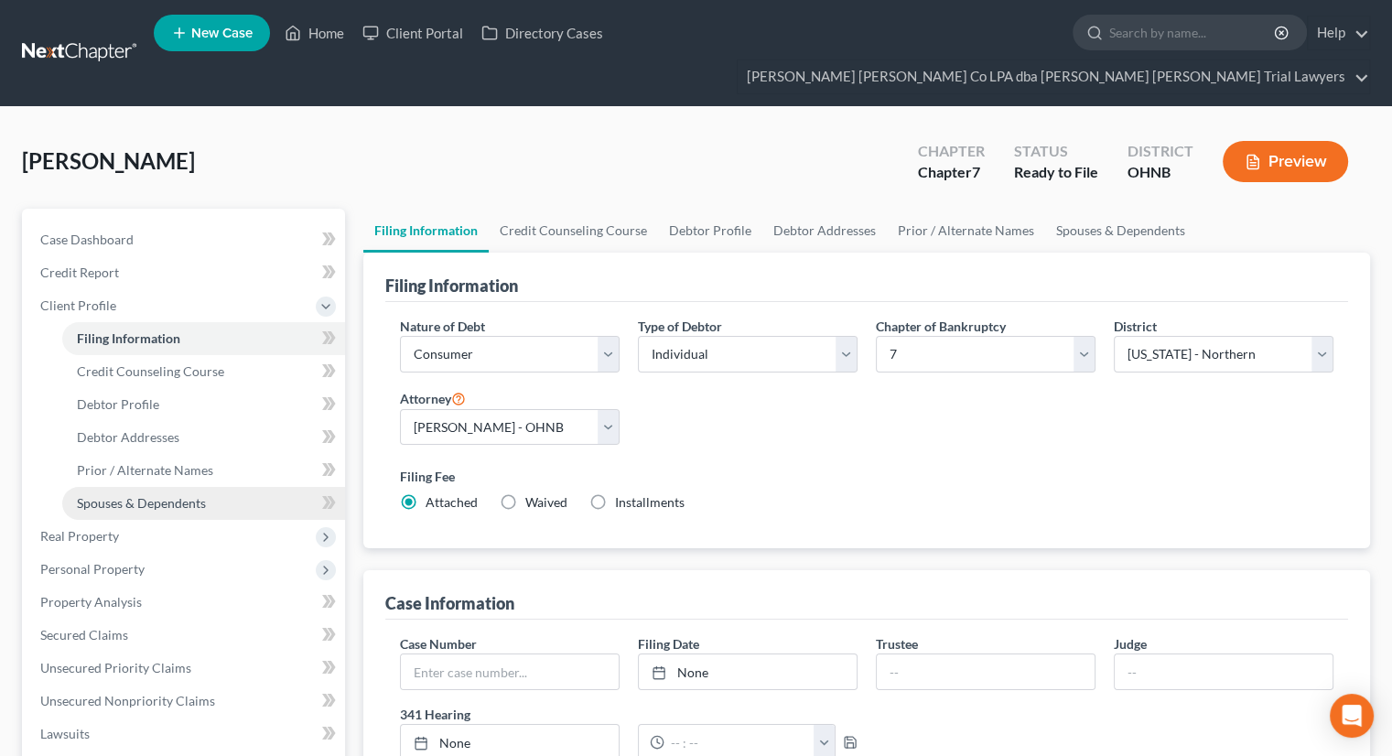
click at [172, 487] on link "Spouses & Dependents" at bounding box center [203, 503] width 283 height 33
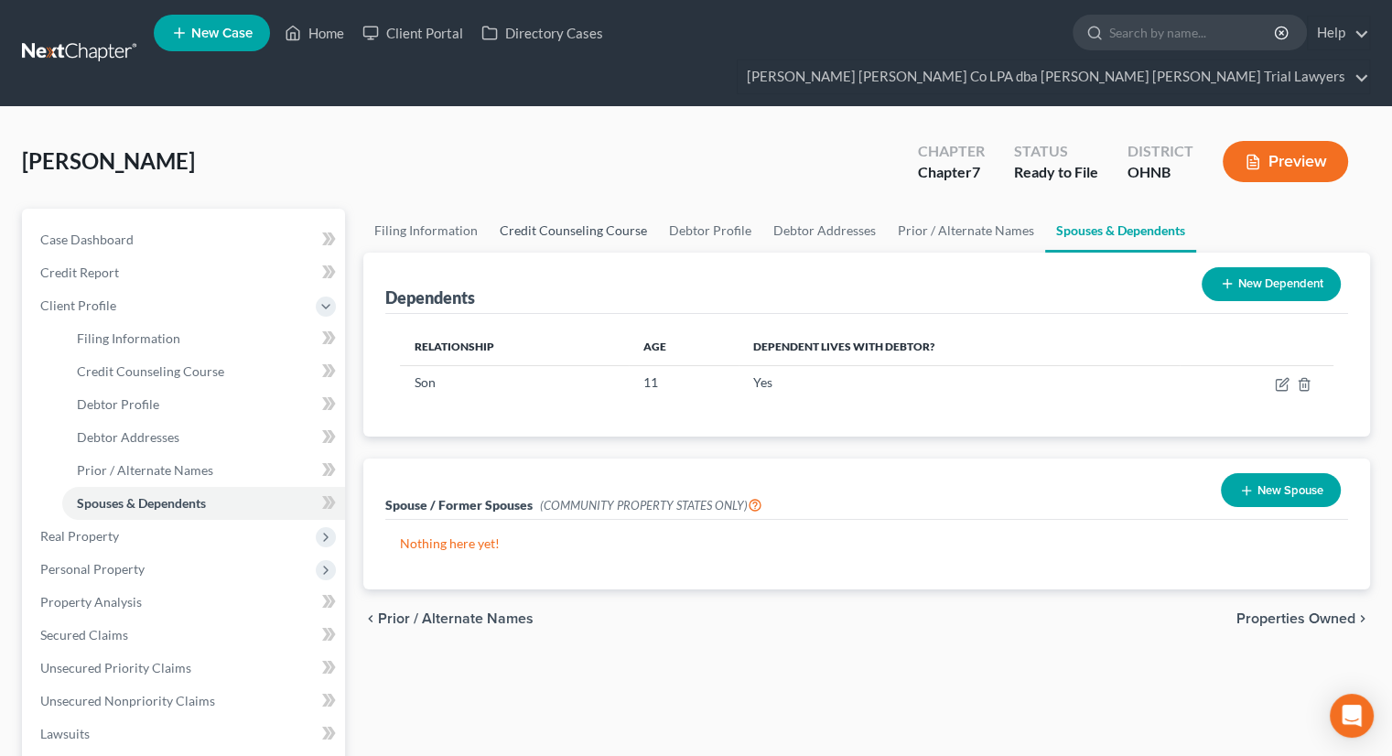
click at [604, 209] on link "Credit Counseling Course" at bounding box center [573, 231] width 169 height 44
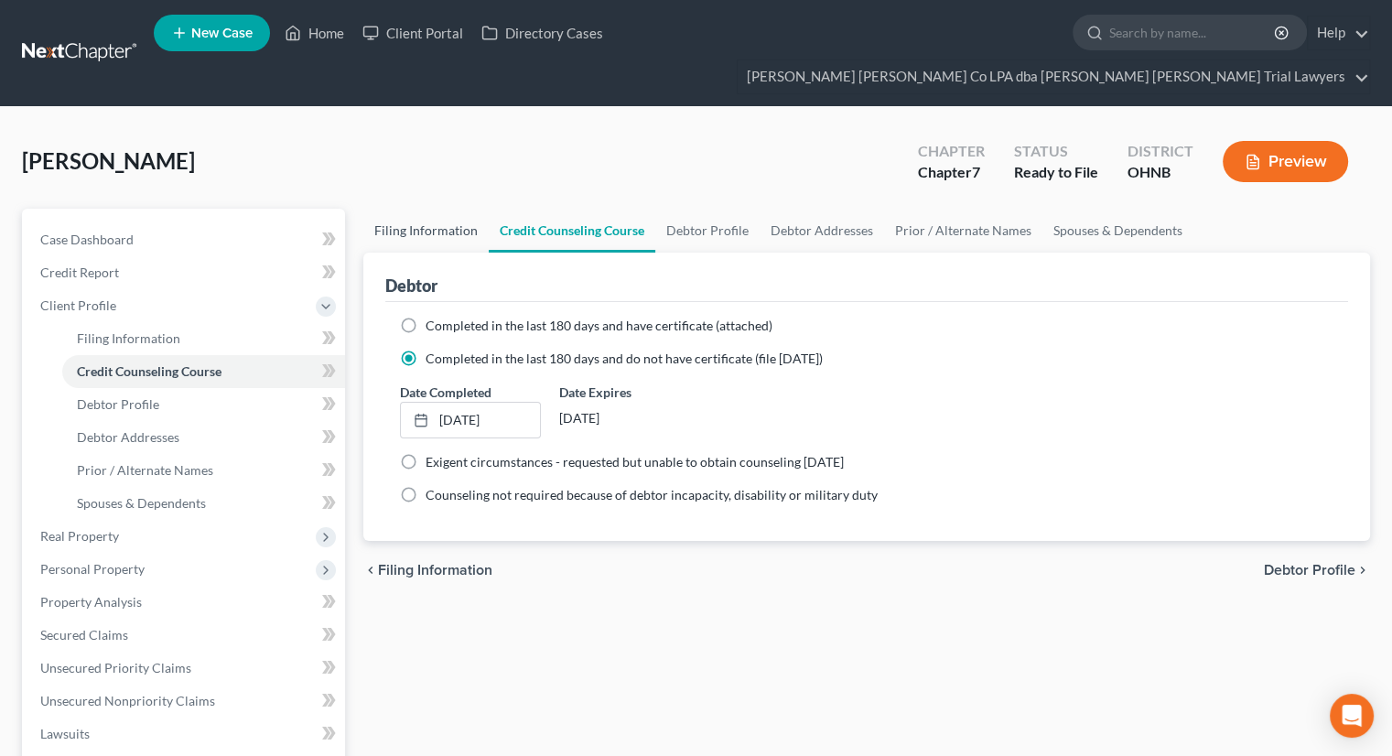
click at [417, 209] on link "Filing Information" at bounding box center [425, 231] width 125 height 44
select select "1"
select select "0"
select select "61"
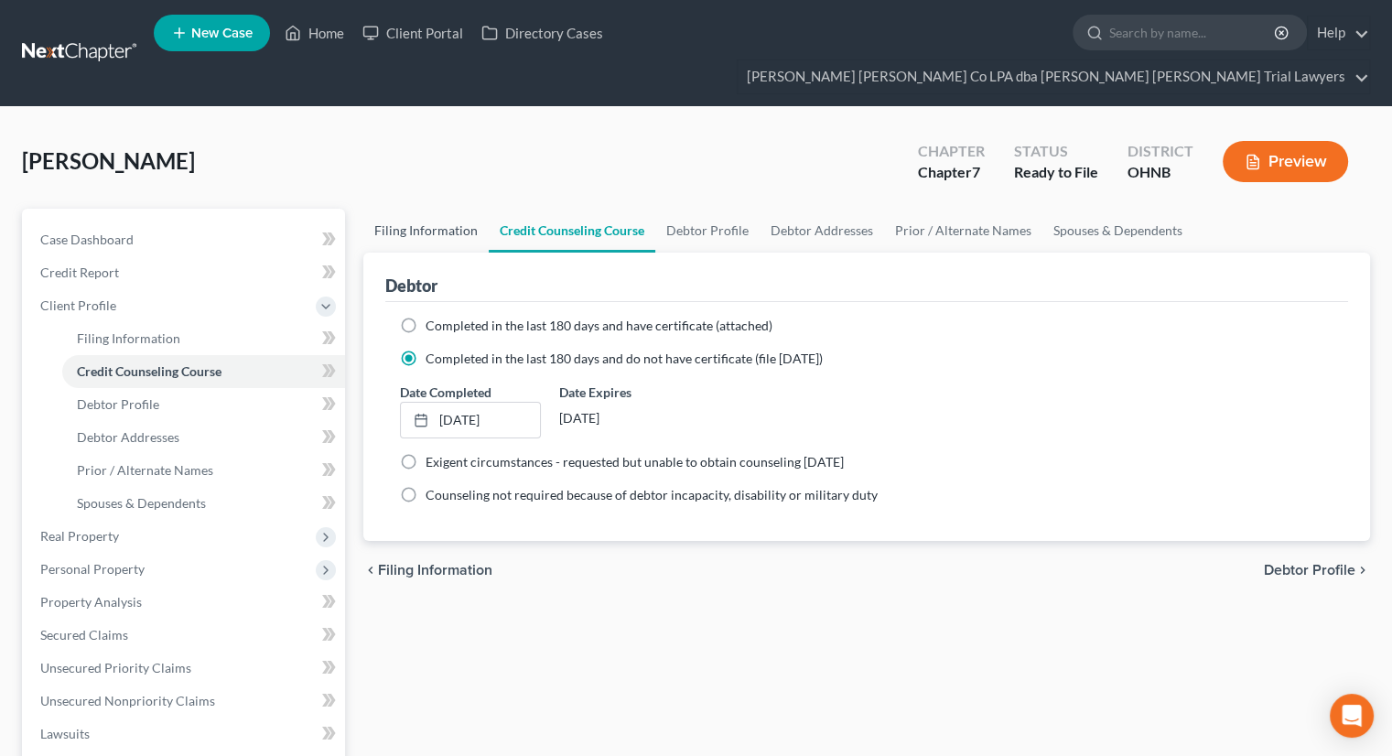
select select "0"
select select "36"
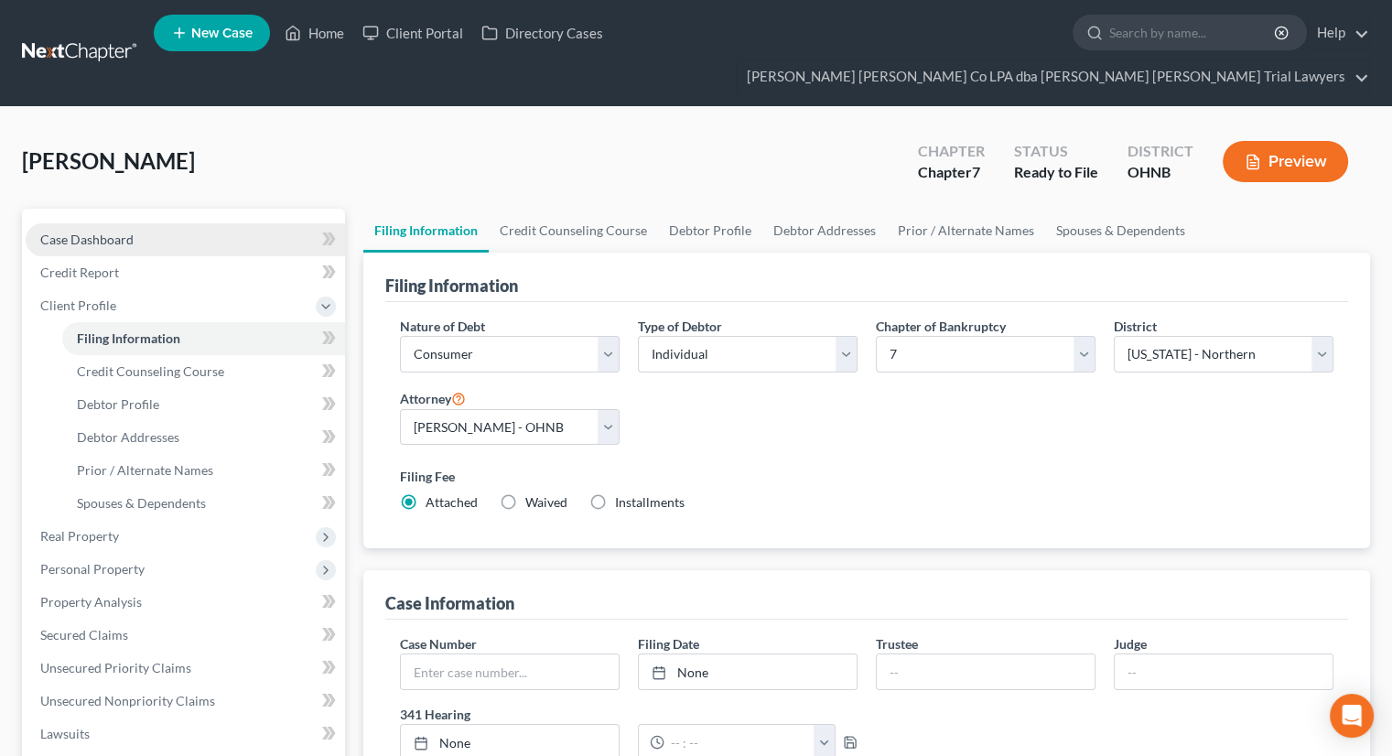
click at [115, 232] on span "Case Dashboard" at bounding box center [86, 240] width 93 height 16
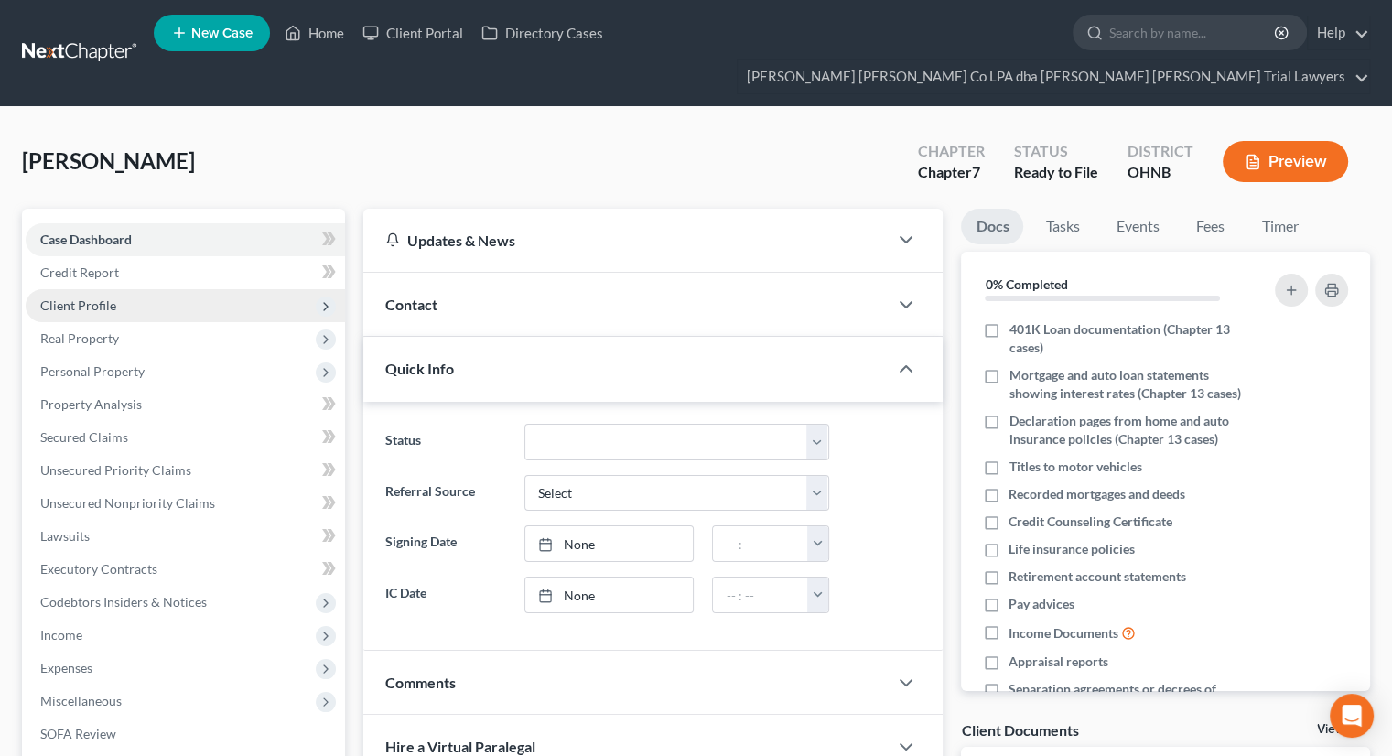
click at [131, 289] on span "Client Profile" at bounding box center [185, 305] width 319 height 33
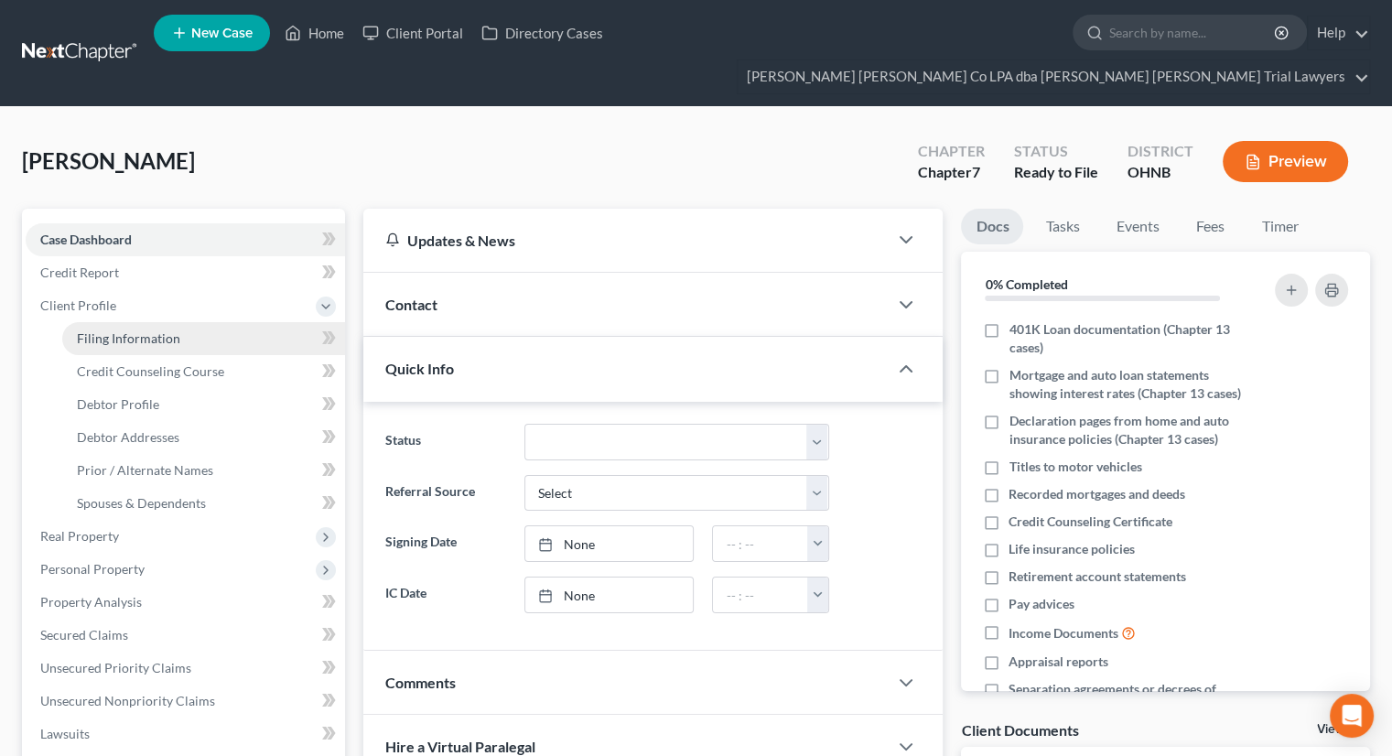
click at [139, 330] on span "Filing Information" at bounding box center [128, 338] width 103 height 16
select select "1"
select select "0"
select select "61"
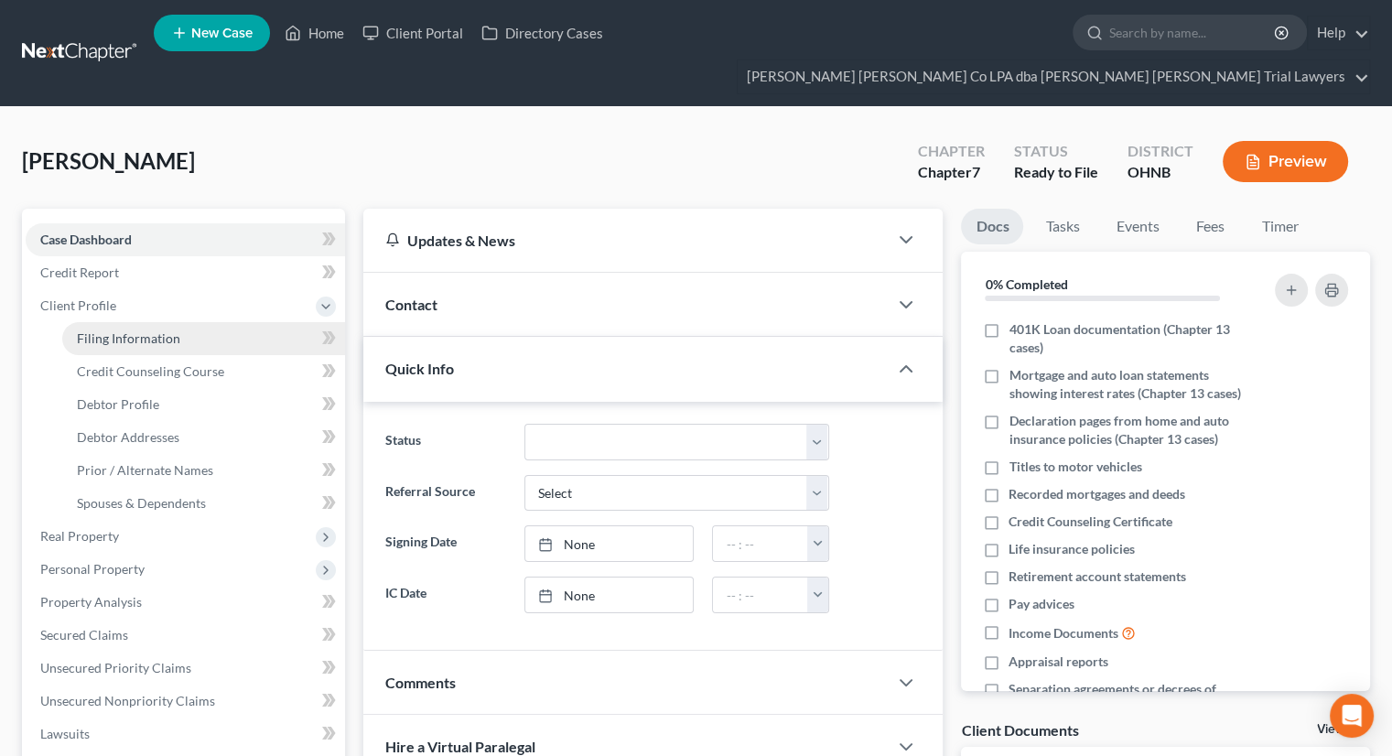
select select "0"
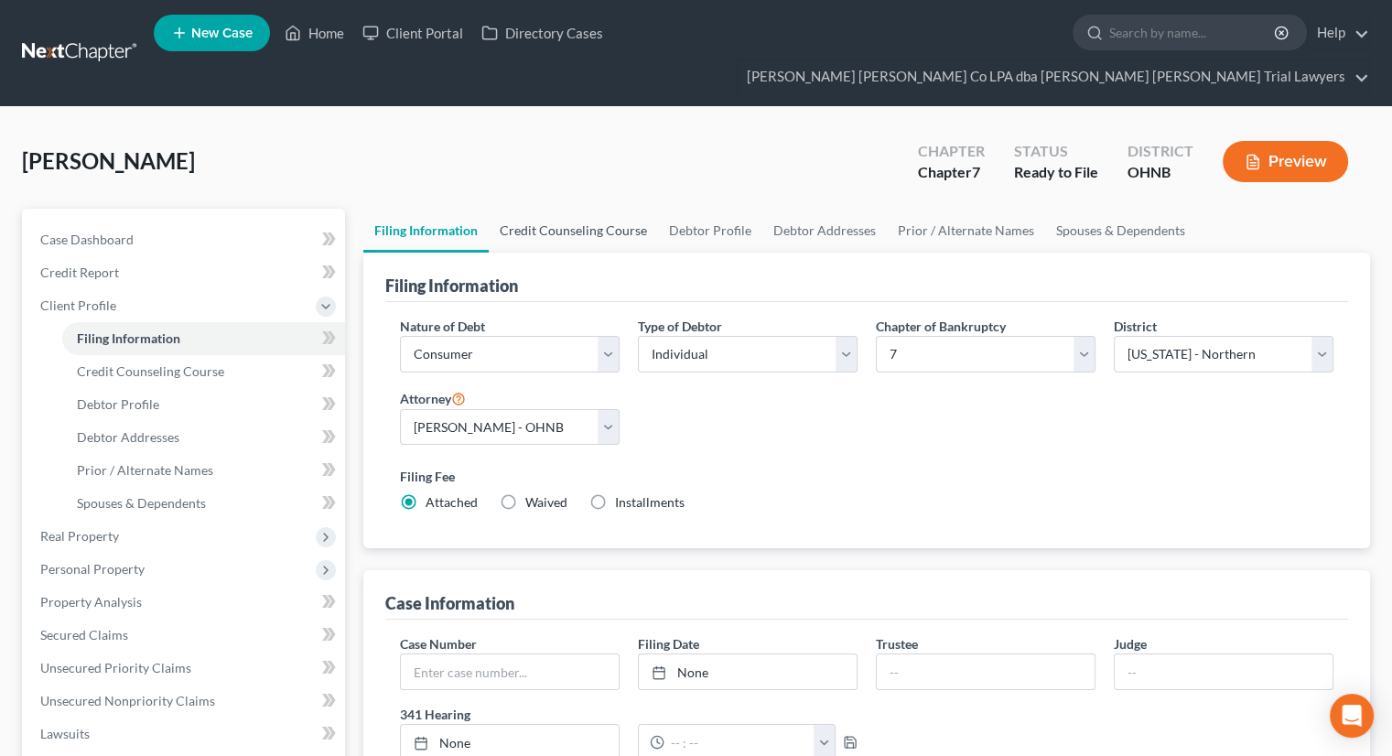
click at [607, 209] on link "Credit Counseling Course" at bounding box center [573, 231] width 169 height 44
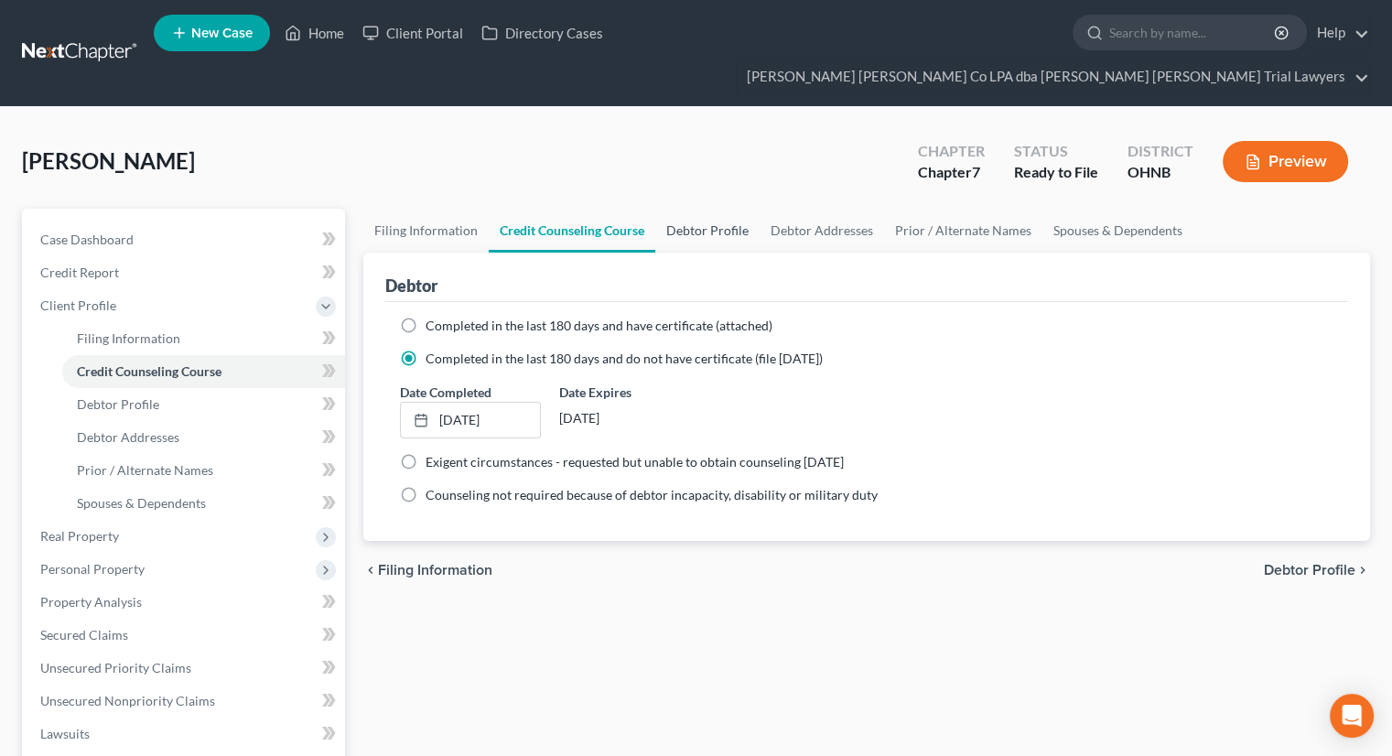
click at [706, 209] on link "Debtor Profile" at bounding box center [707, 231] width 104 height 44
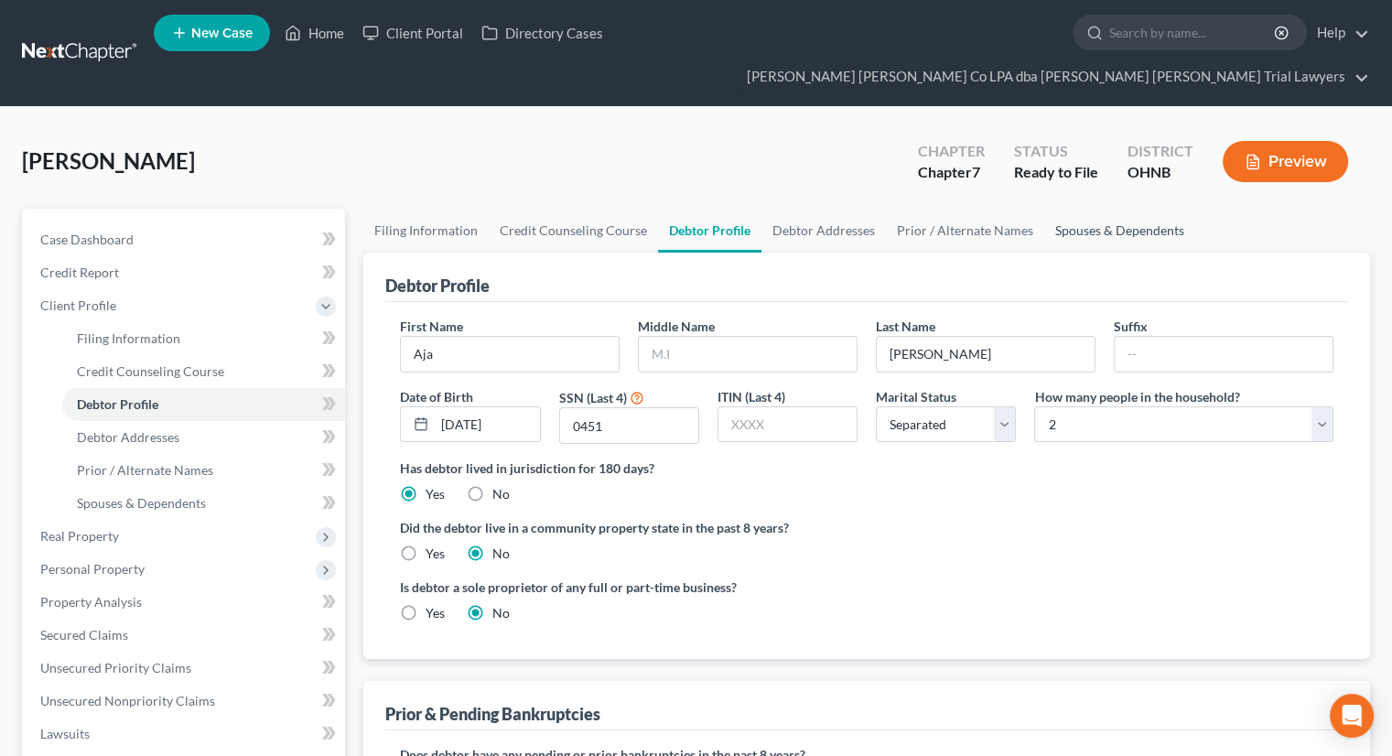
click at [1124, 209] on link "Spouses & Dependents" at bounding box center [1119, 231] width 151 height 44
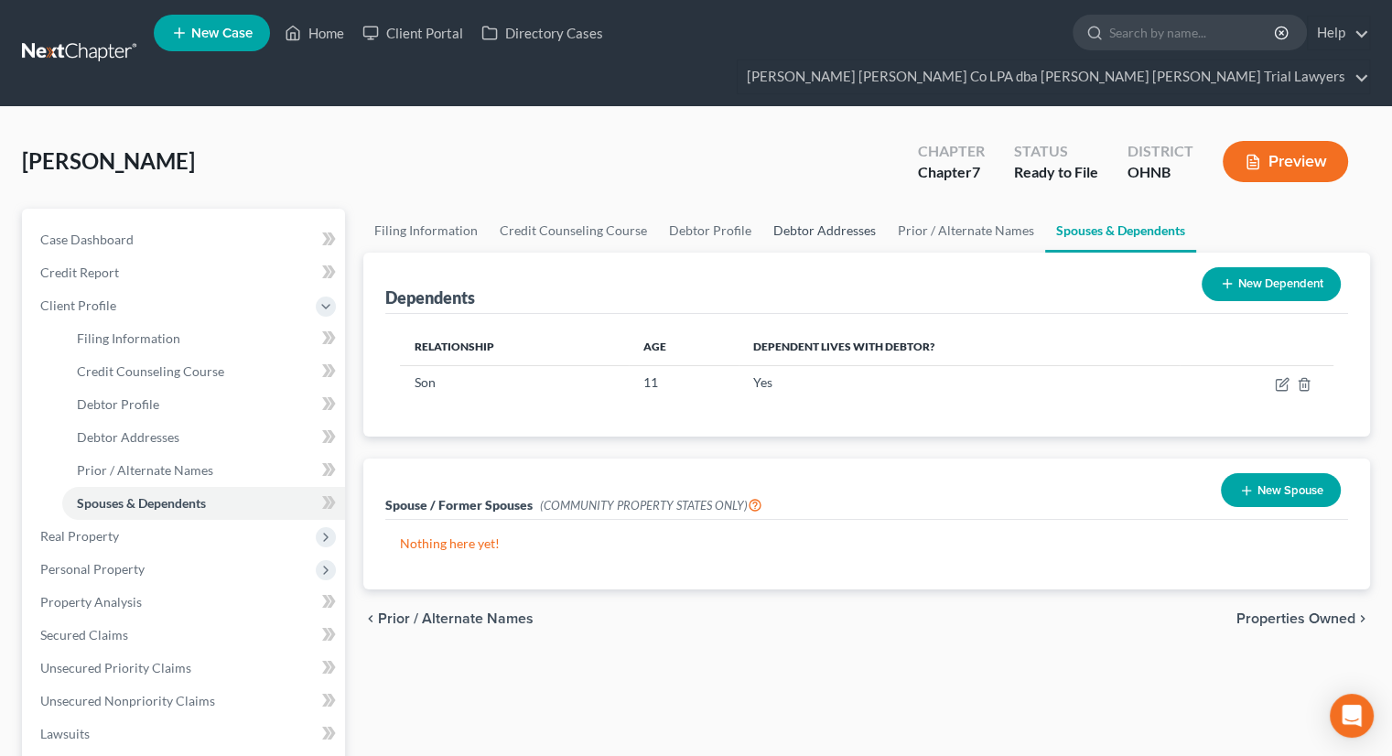
click at [806, 209] on link "Debtor Addresses" at bounding box center [824, 231] width 124 height 44
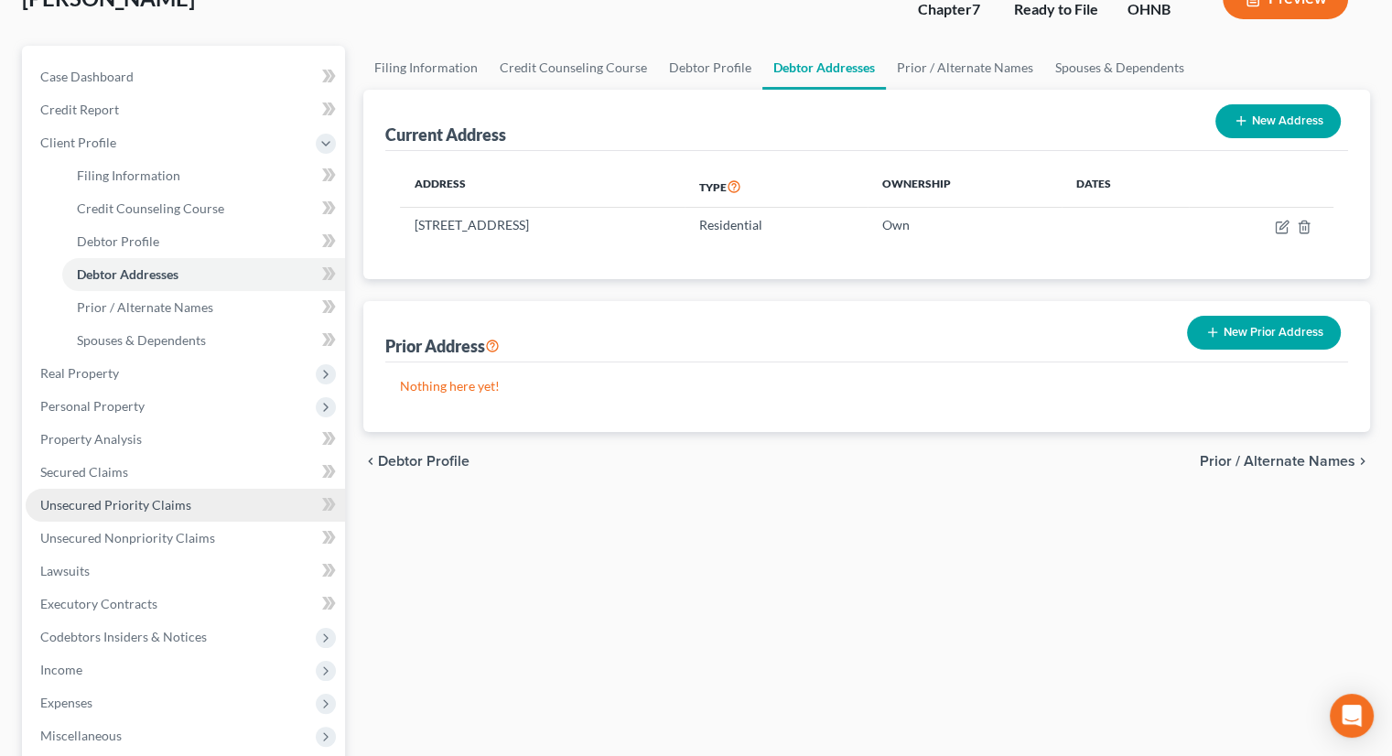
scroll to position [183, 0]
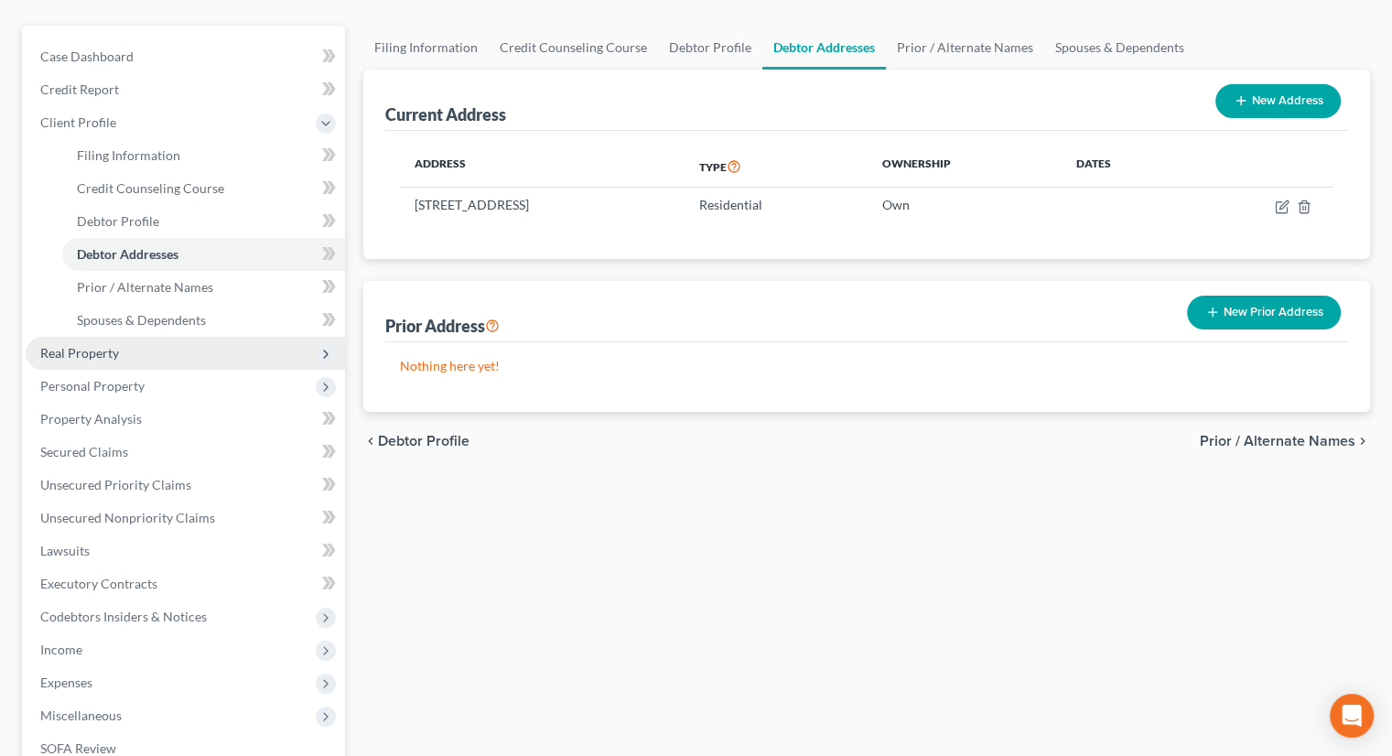
click at [124, 337] on span "Real Property" at bounding box center [185, 353] width 319 height 33
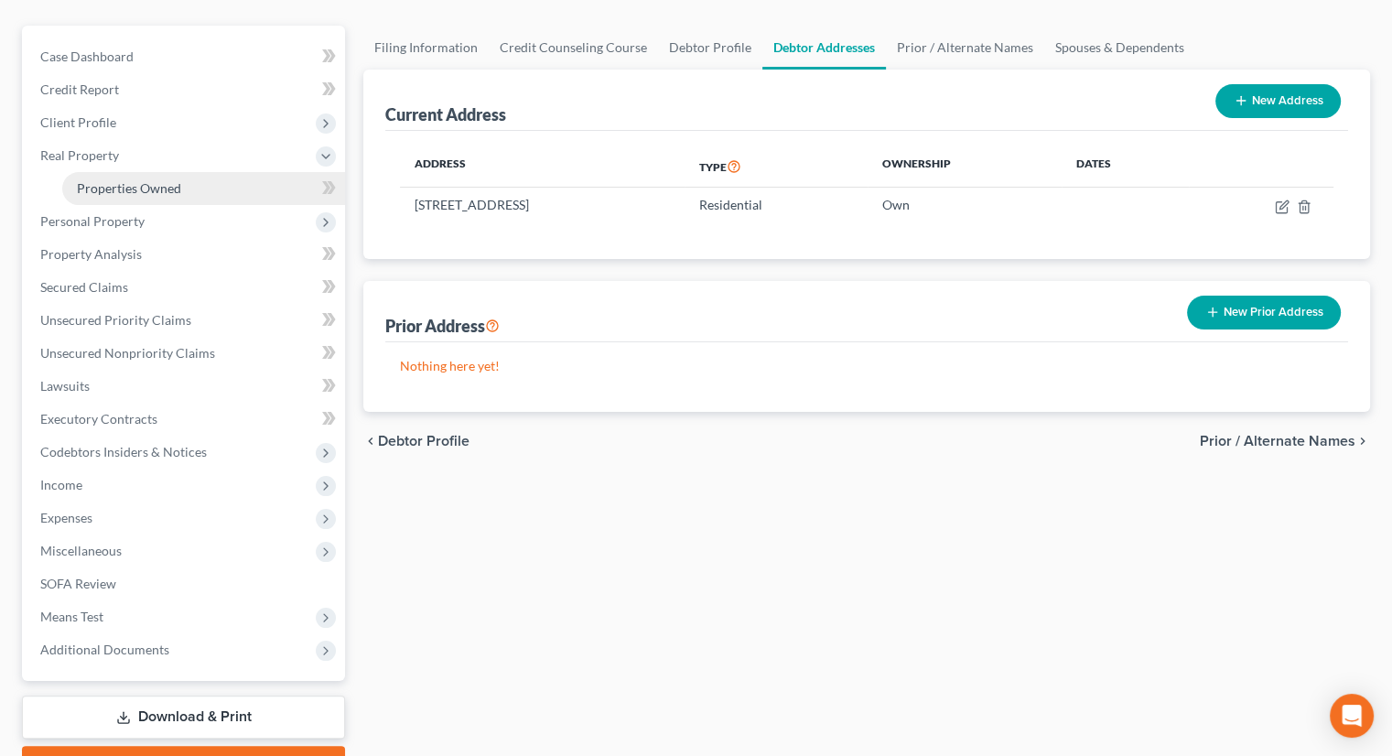
click at [137, 172] on link "Properties Owned" at bounding box center [203, 188] width 283 height 33
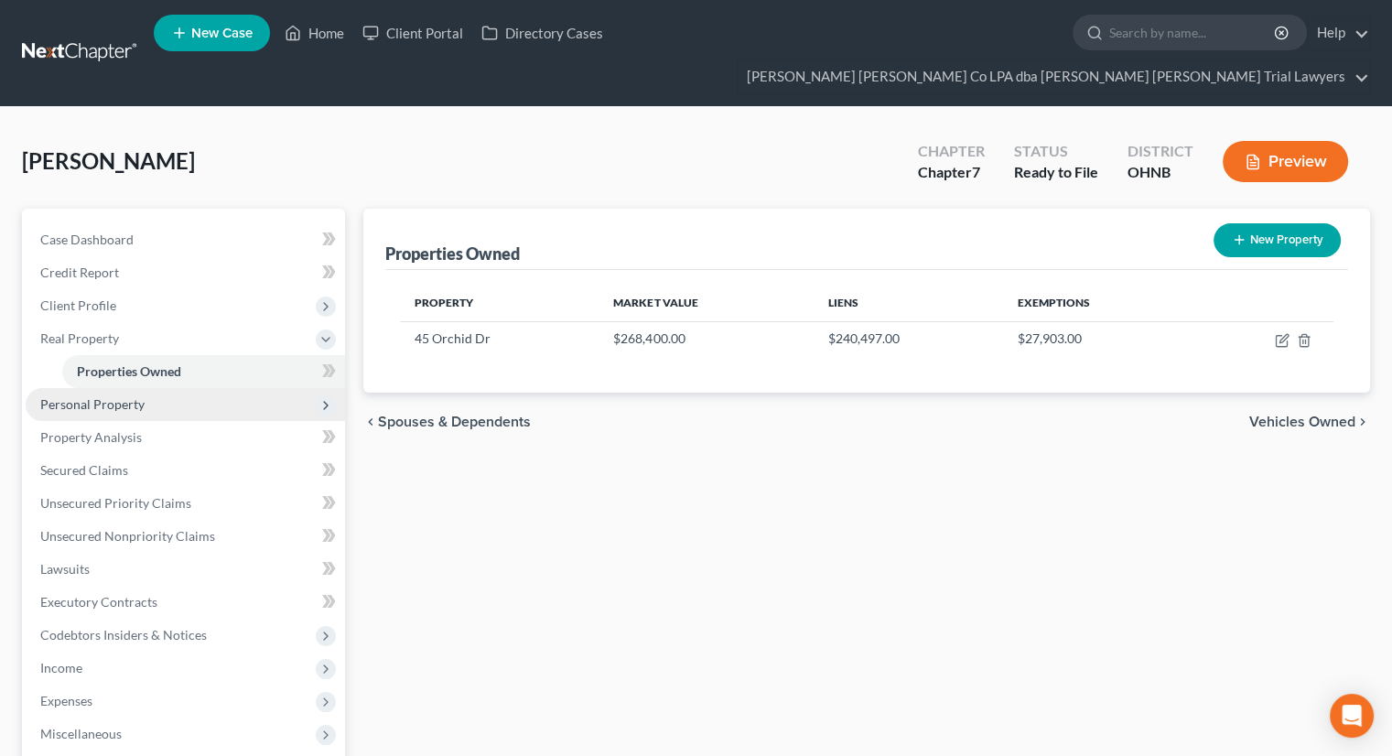
click at [89, 396] on span "Personal Property" at bounding box center [92, 404] width 104 height 16
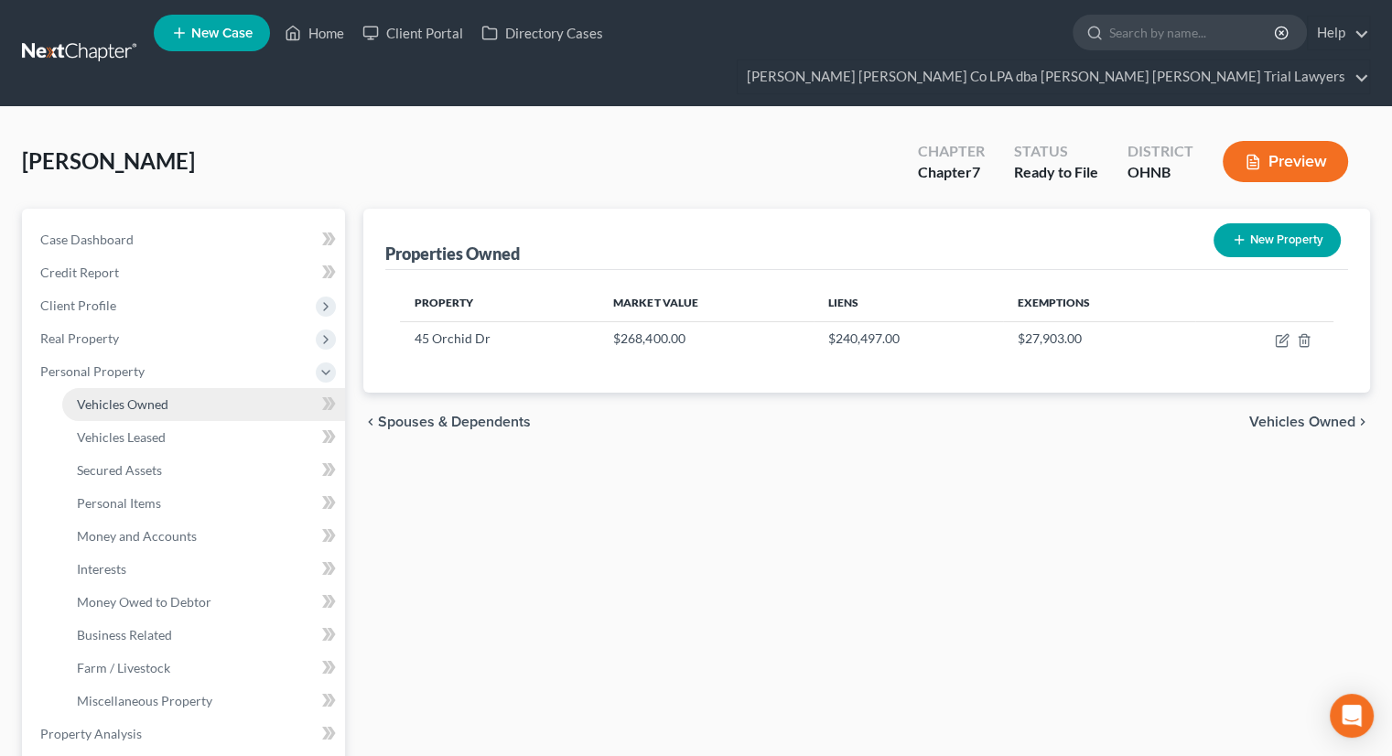
click at [117, 388] on link "Vehicles Owned" at bounding box center [203, 404] width 283 height 33
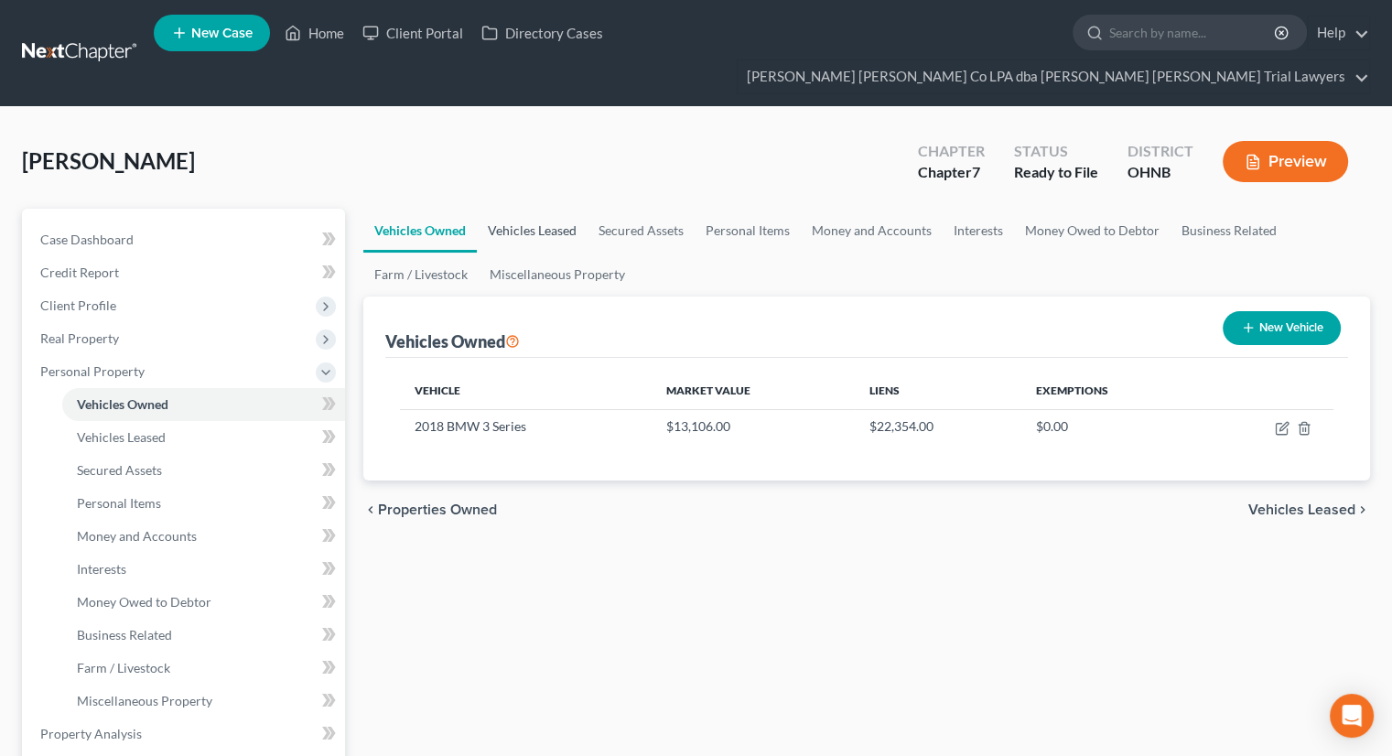
click at [549, 209] on link "Vehicles Leased" at bounding box center [532, 231] width 111 height 44
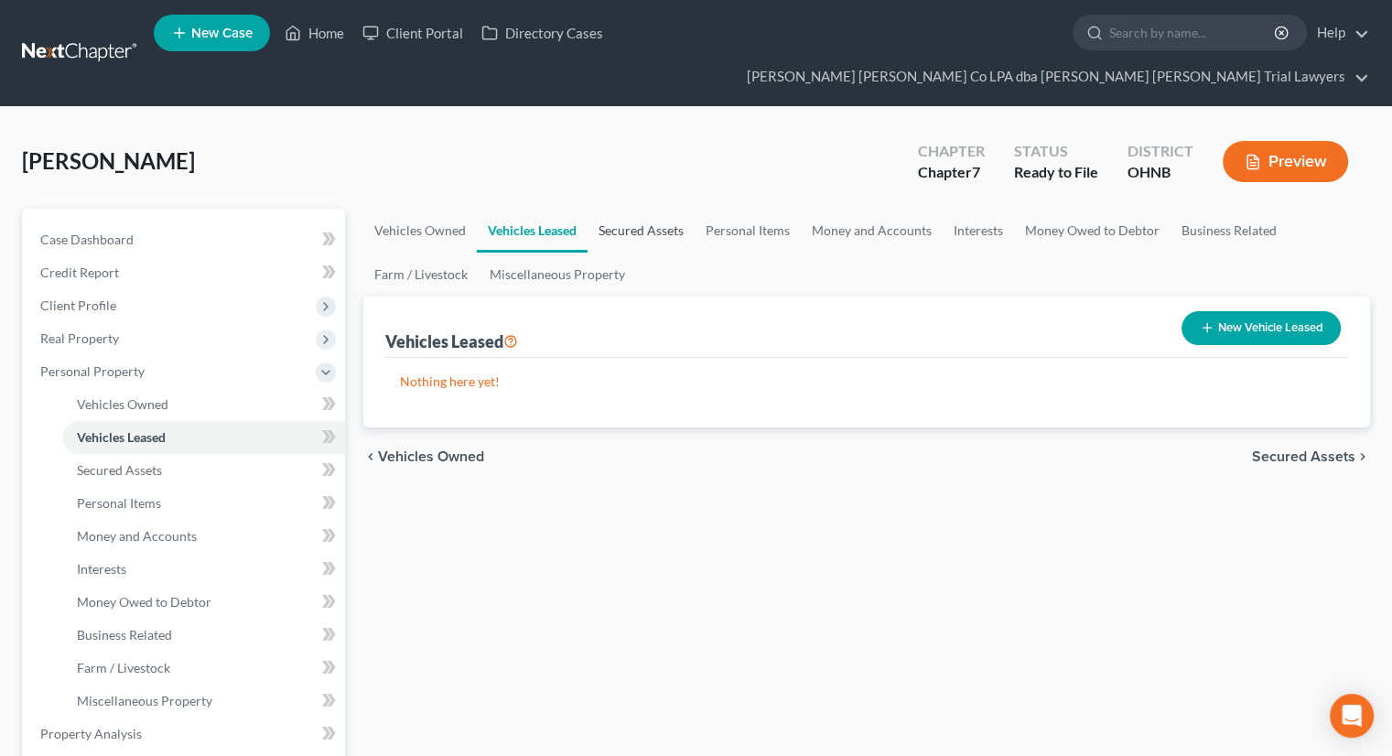
click at [615, 209] on link "Secured Assets" at bounding box center [640, 231] width 107 height 44
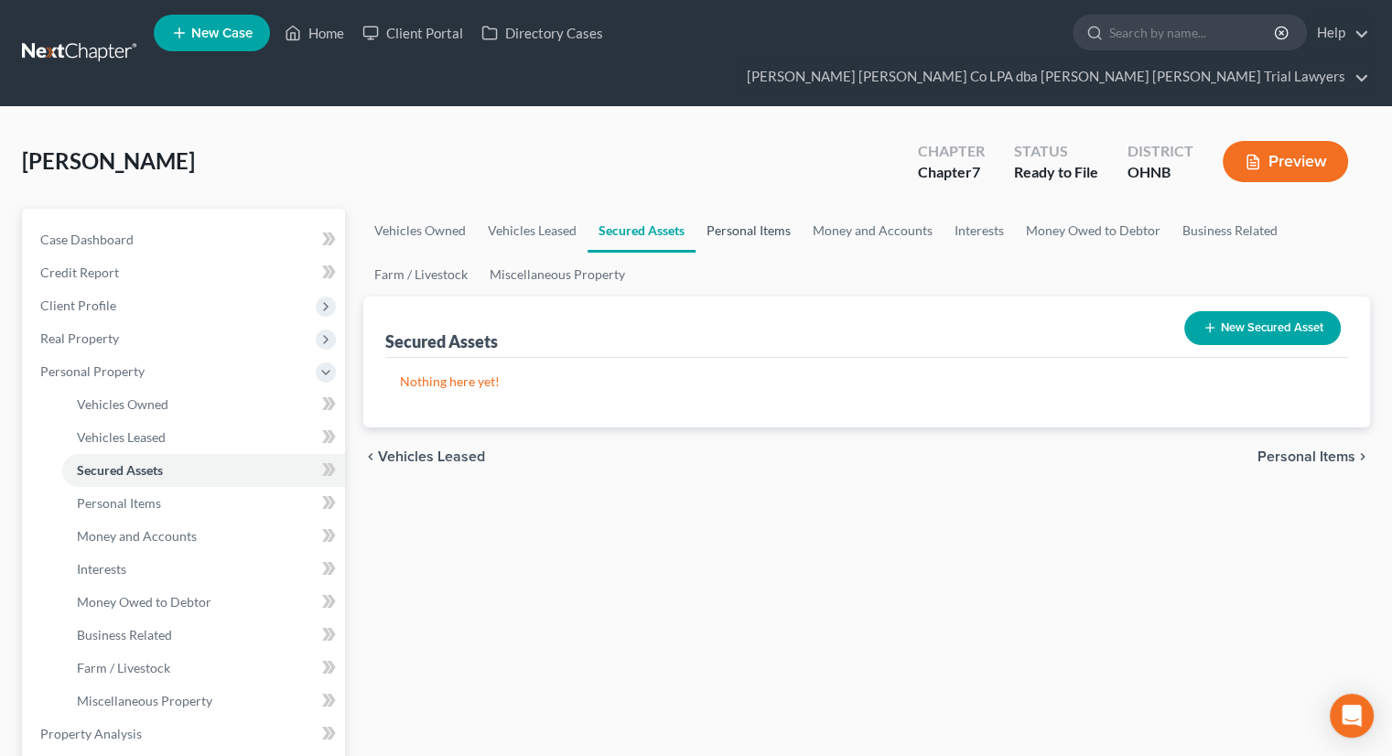
click at [718, 209] on link "Personal Items" at bounding box center [748, 231] width 106 height 44
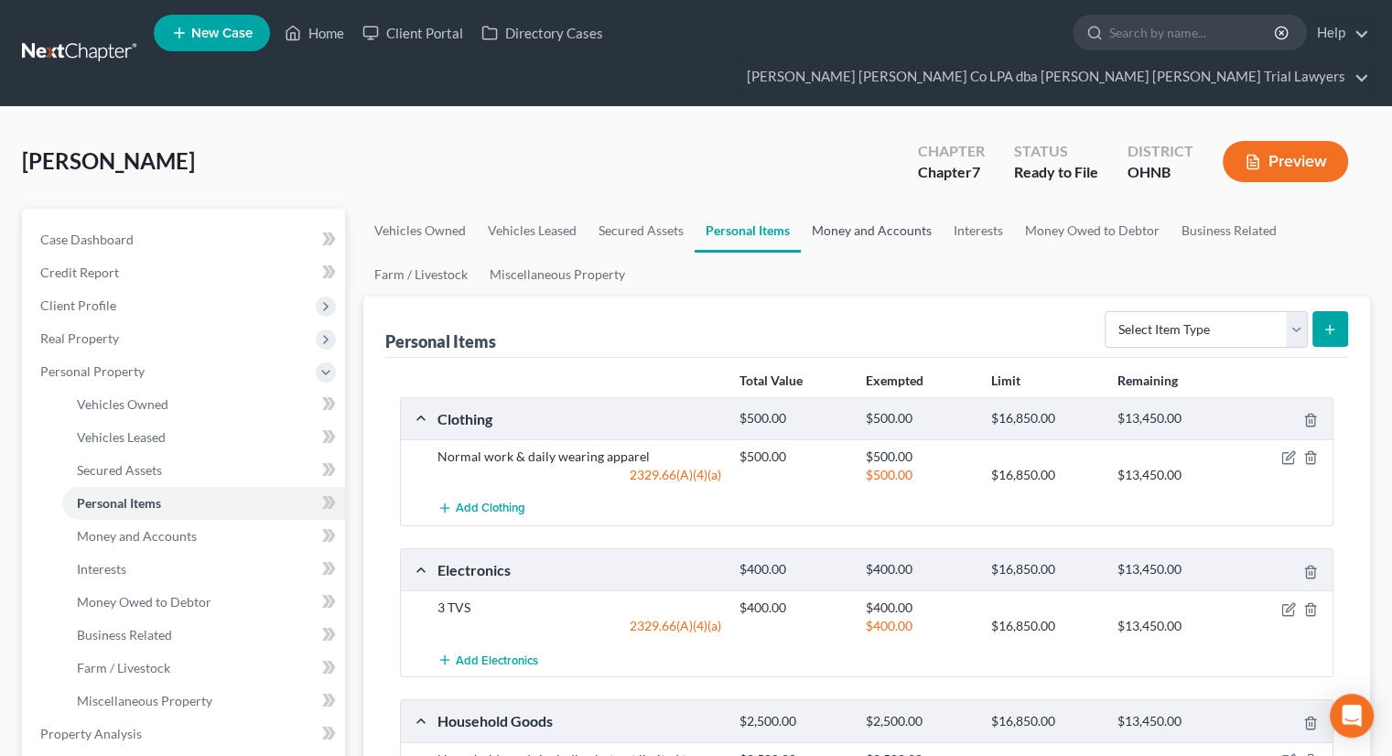
click at [858, 209] on link "Money and Accounts" at bounding box center [872, 231] width 142 height 44
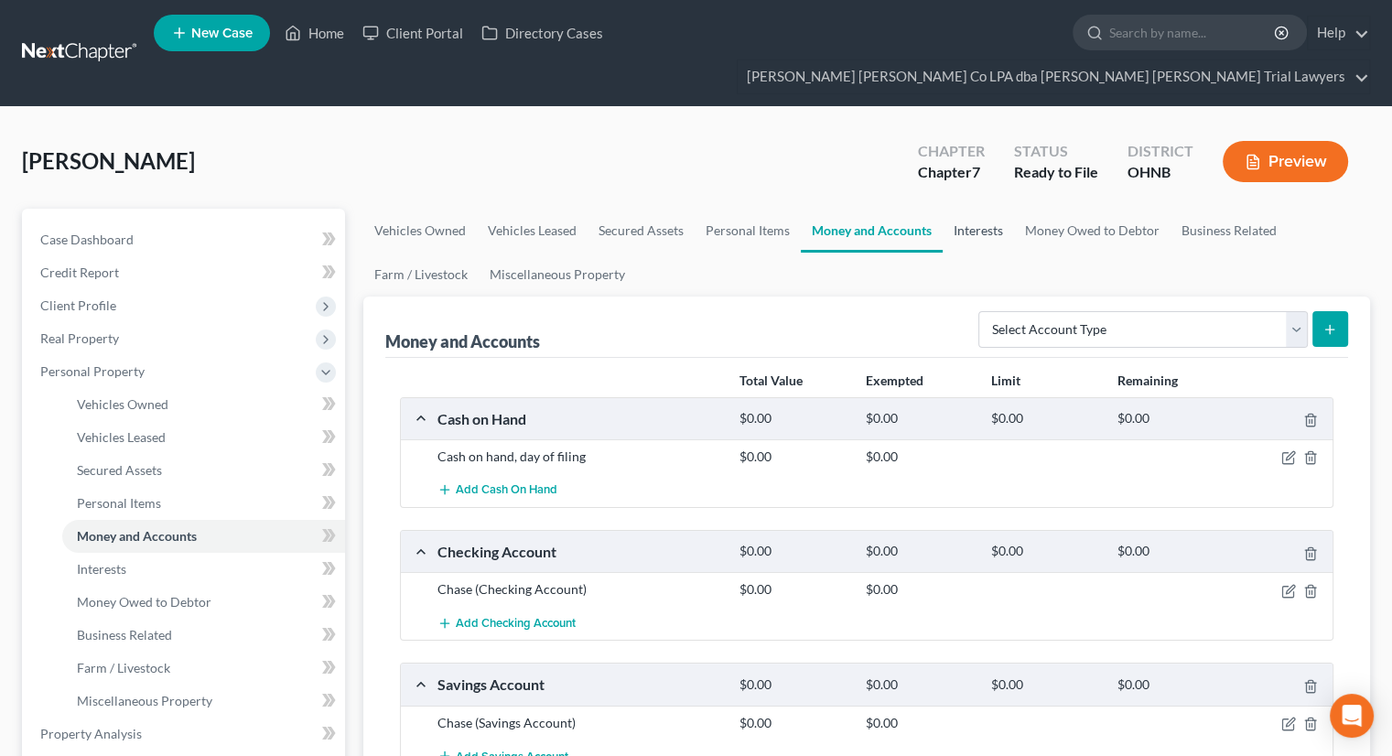
click at [970, 209] on link "Interests" at bounding box center [978, 231] width 71 height 44
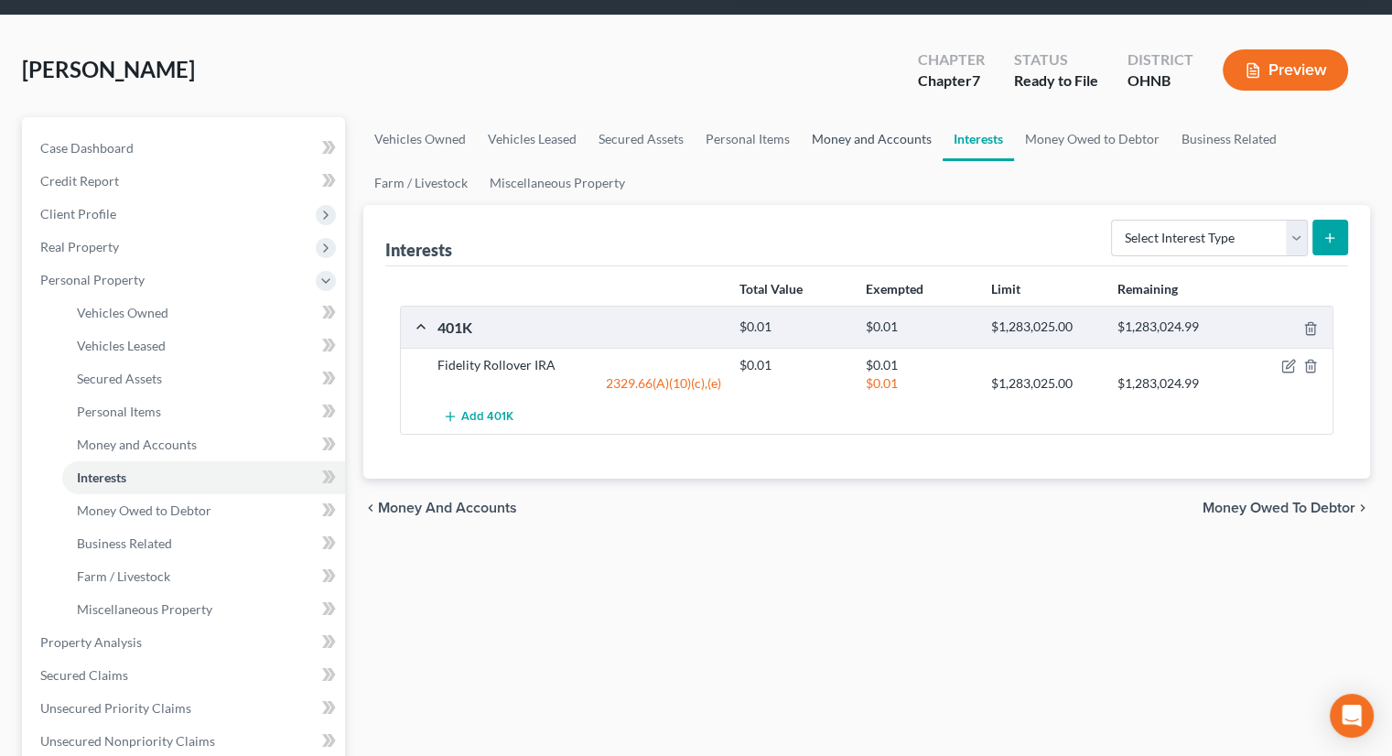
click at [869, 117] on link "Money and Accounts" at bounding box center [872, 139] width 142 height 44
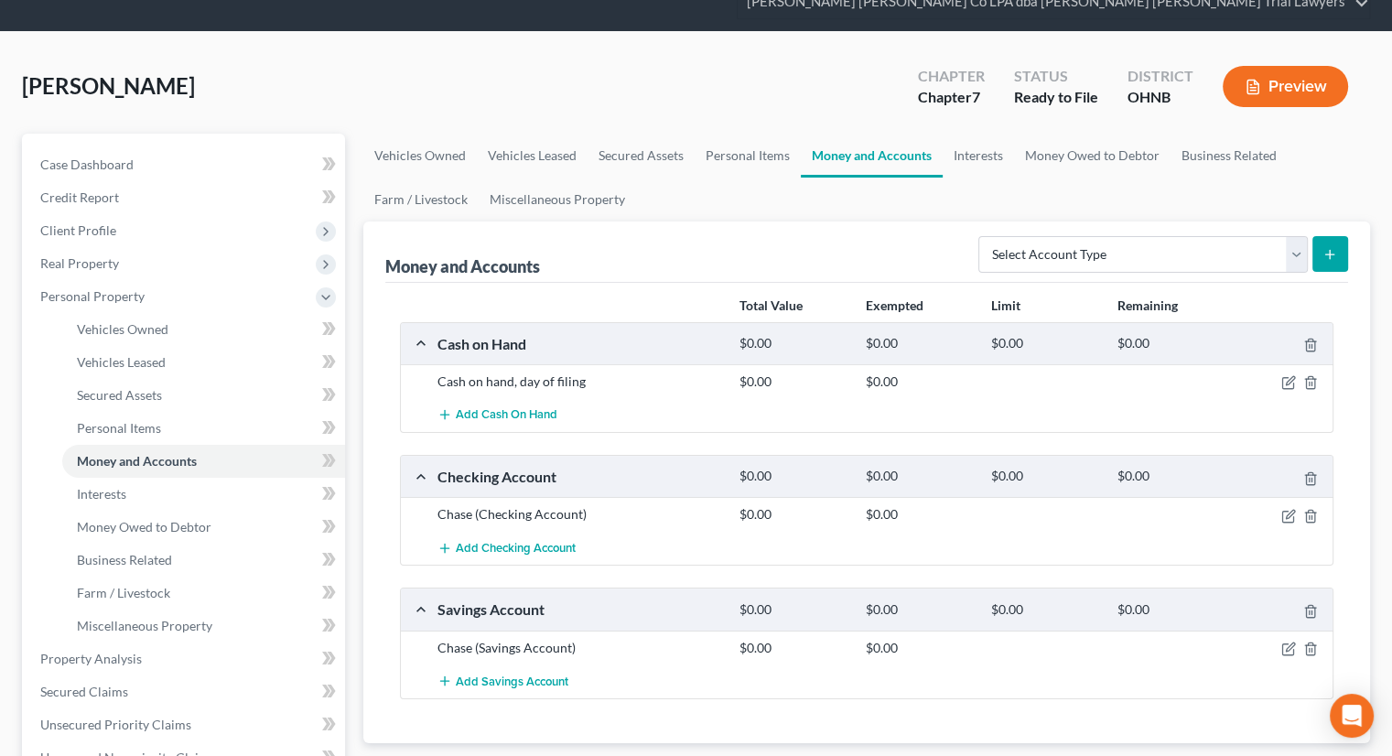
scroll to position [183, 0]
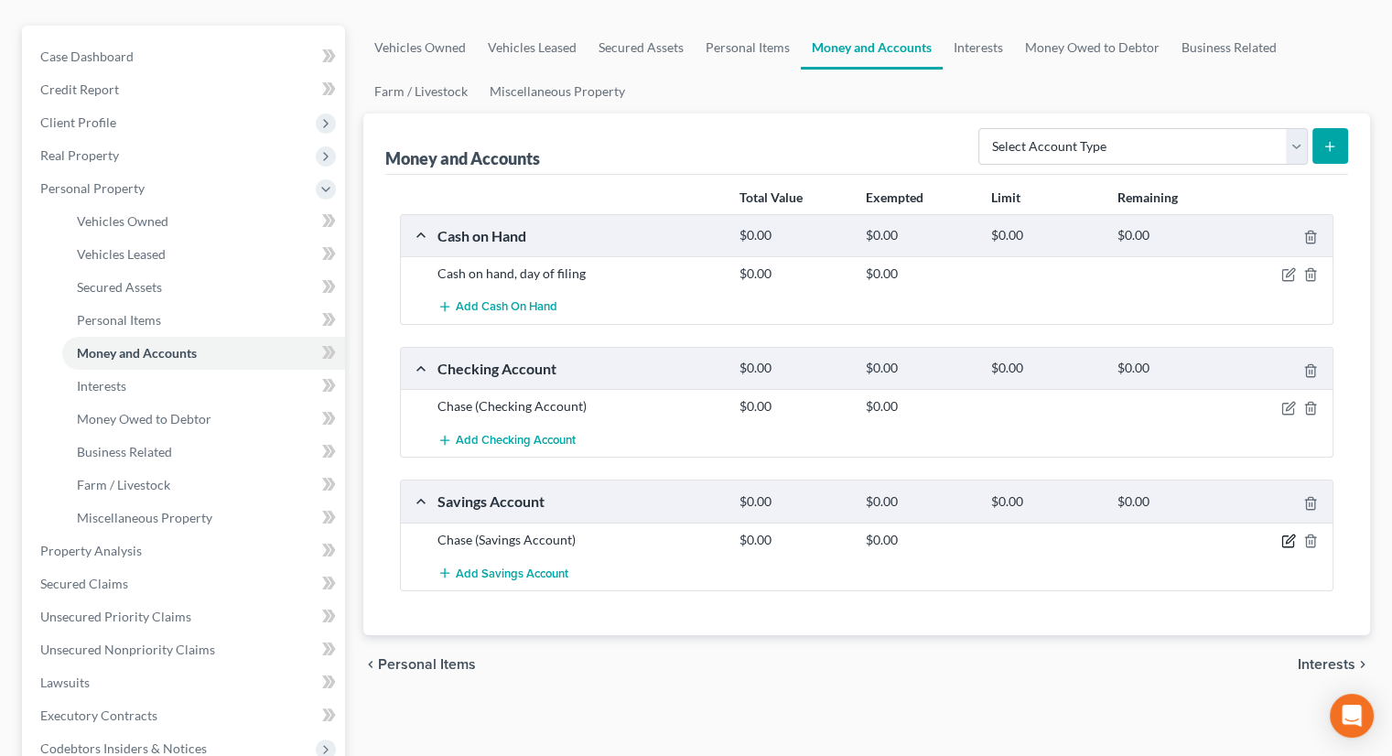
click at [1287, 533] on icon "button" at bounding box center [1288, 540] width 15 height 15
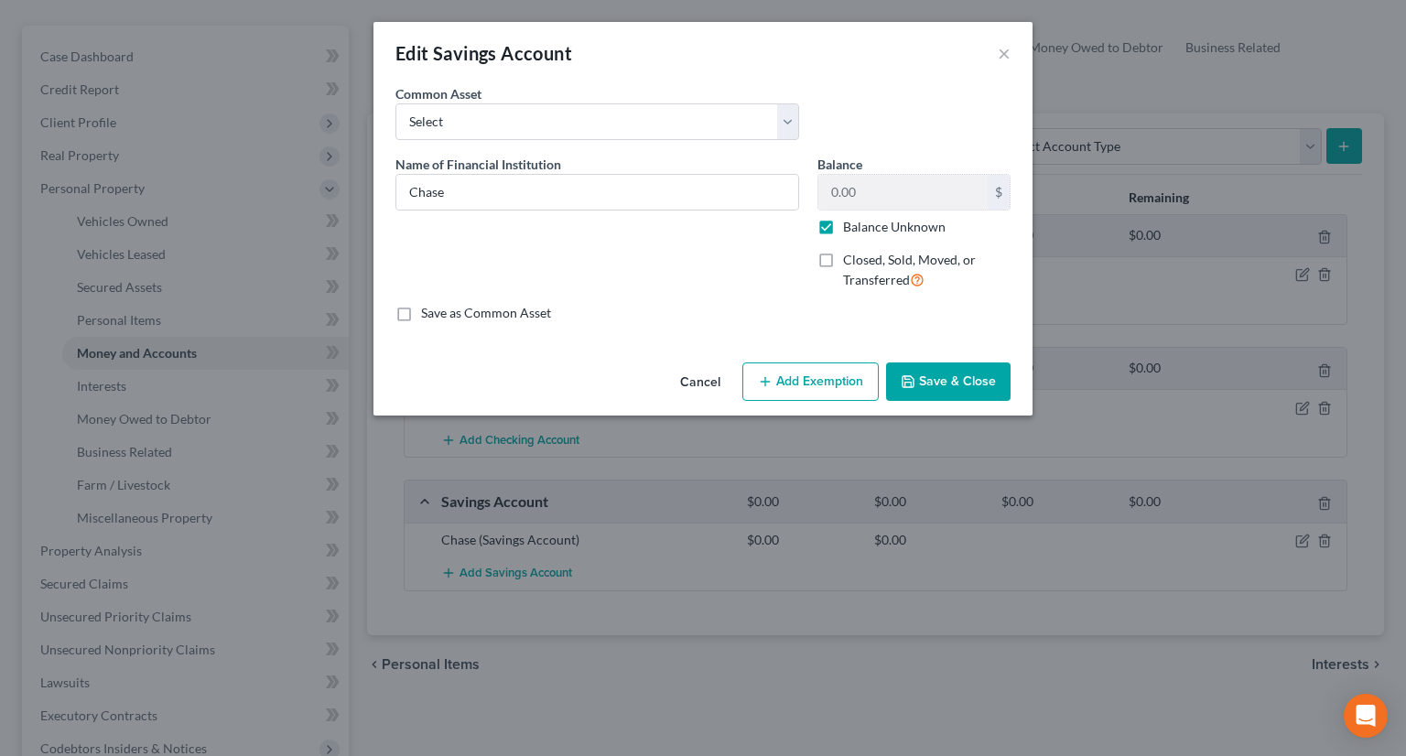
click at [843, 259] on label "Closed, Sold, Moved, or Transferred" at bounding box center [926, 270] width 167 height 39
click at [850, 259] on input "Closed, Sold, Moved, or Transferred" at bounding box center [856, 257] width 12 height 12
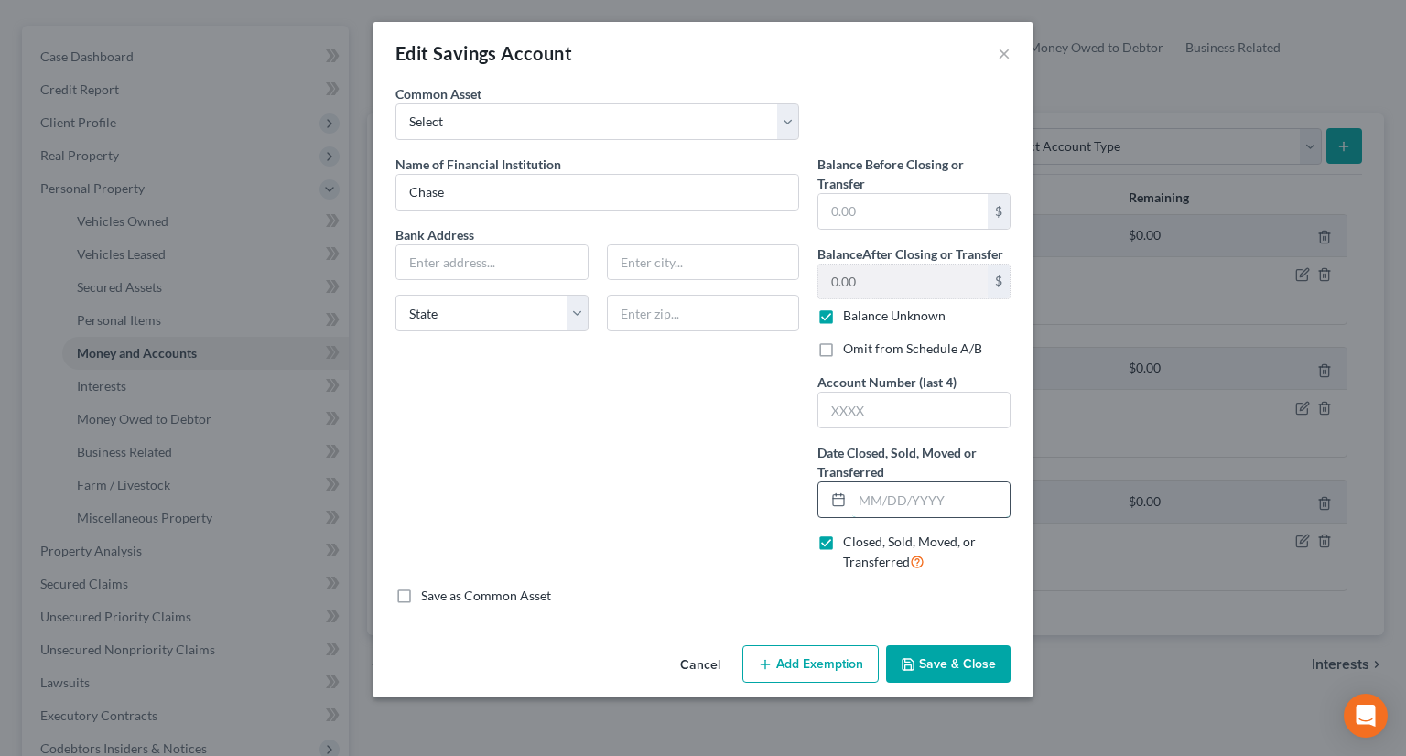
click at [881, 497] on input "text" at bounding box center [930, 499] width 157 height 35
click at [953, 659] on button "Save & Close" at bounding box center [948, 664] width 124 height 38
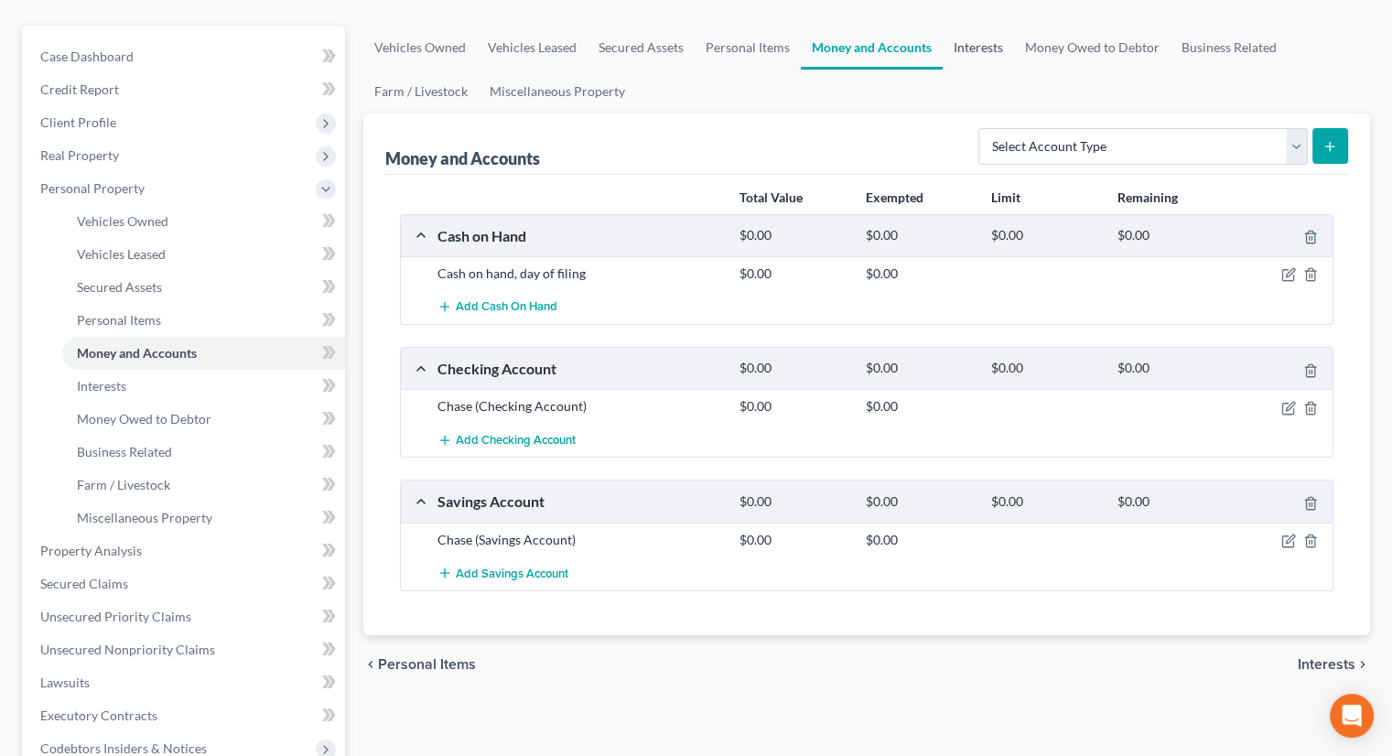
click at [985, 26] on link "Interests" at bounding box center [978, 48] width 71 height 44
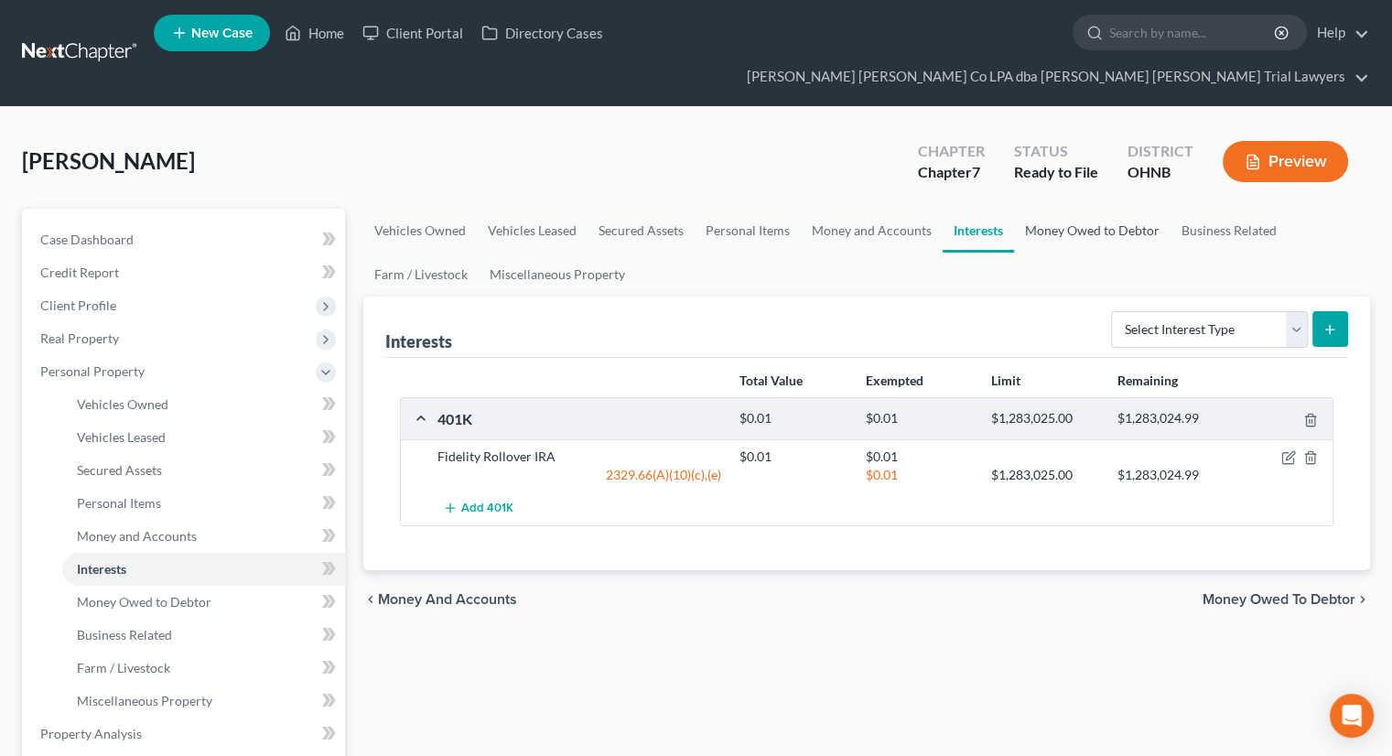
click at [1063, 209] on link "Money Owed to Debtor" at bounding box center [1092, 231] width 156 height 44
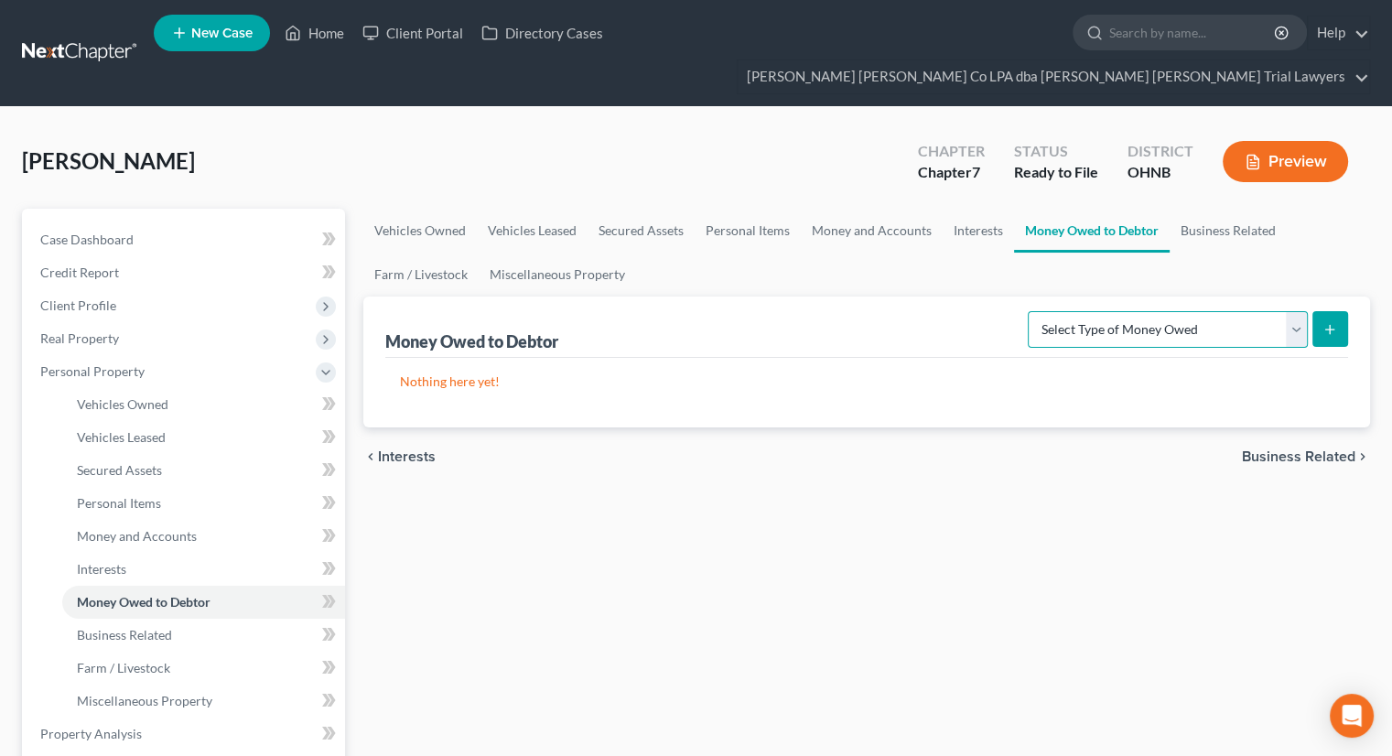
click at [1147, 311] on select "Select Type of Money Owed Accounts Receivable Alimony Child Support Claims Agai…" at bounding box center [1168, 329] width 280 height 37
click at [1031, 311] on select "Select Type of Money Owed Accounts Receivable Alimony Child Support Claims Agai…" at bounding box center [1168, 329] width 280 height 37
click at [1330, 325] on line "submit" at bounding box center [1330, 329] width 0 height 8
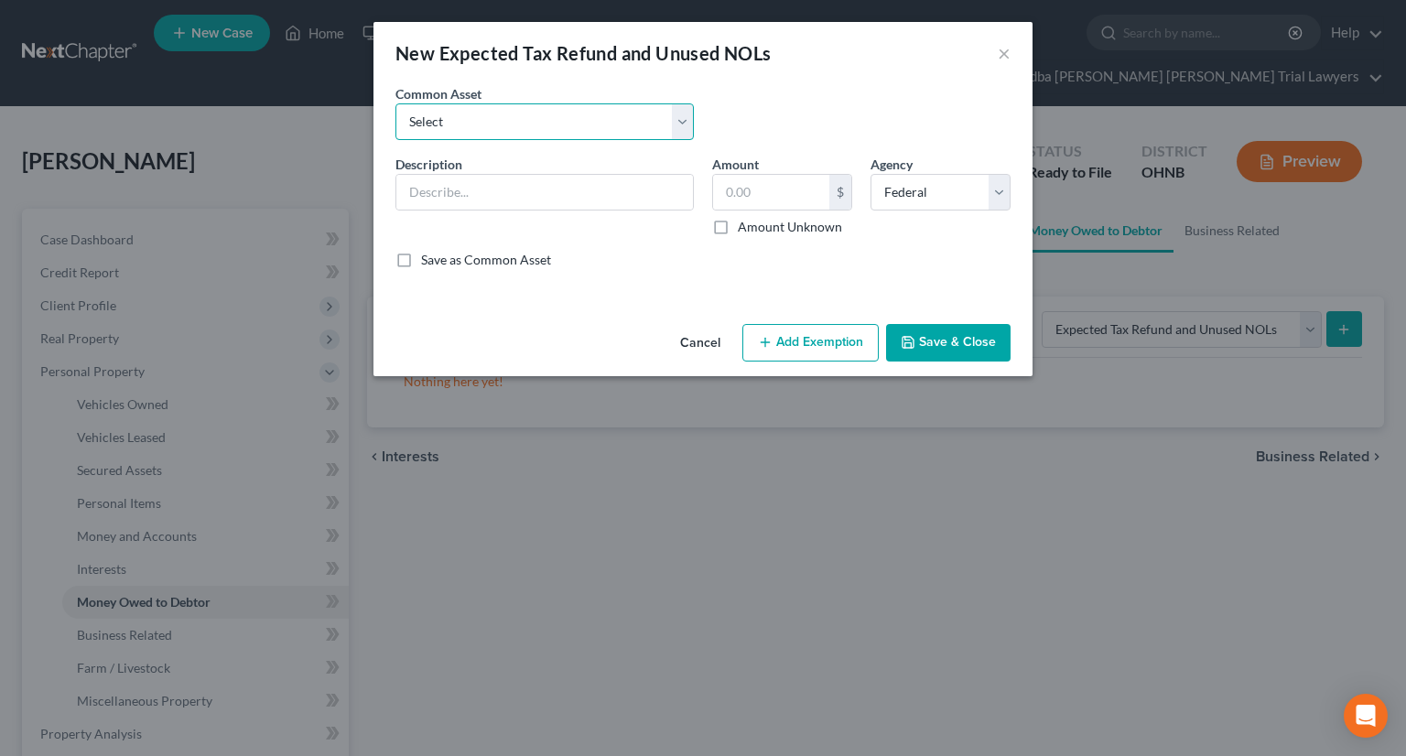
drag, startPoint x: 601, startPoint y: 111, endPoint x: 583, endPoint y: 137, distance: 32.2
click at [601, 111] on select "Select Anticipated tax refunds; Federal & State Anticipated tax refunds; Federa…" at bounding box center [544, 121] width 298 height 37
click at [395, 103] on select "Select Anticipated tax refunds; Federal & State Anticipated tax refunds; Federa…" at bounding box center [544, 121] width 298 height 37
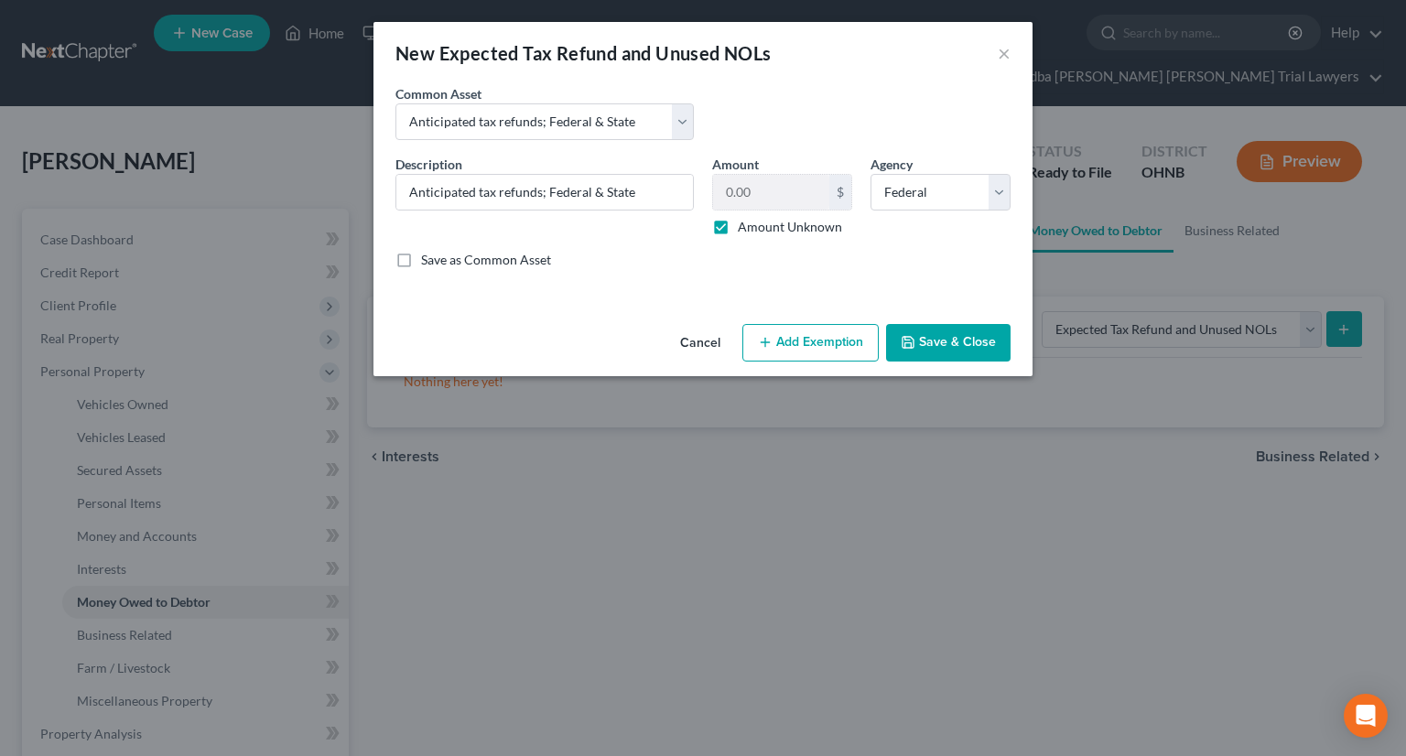
click at [819, 343] on button "Add Exemption" at bounding box center [810, 343] width 136 height 38
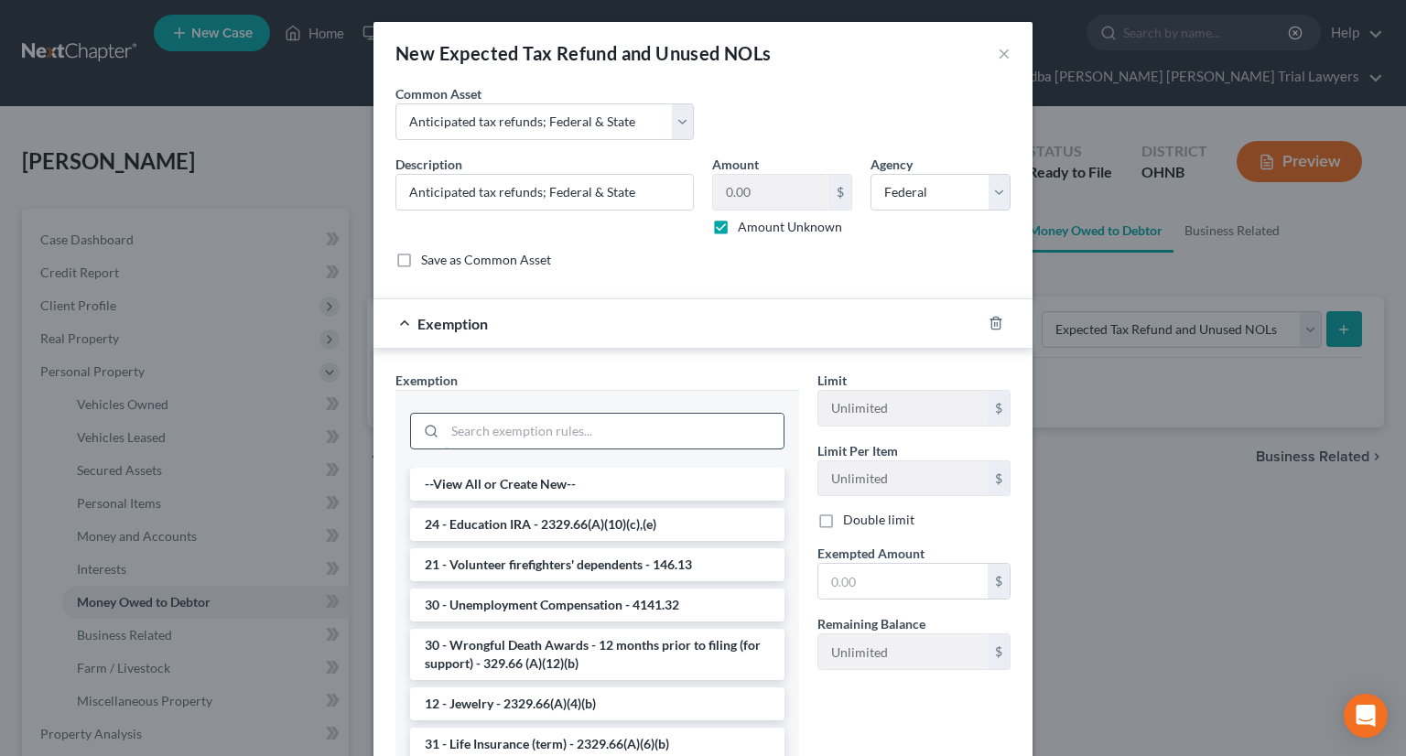
click at [512, 436] on input "search" at bounding box center [614, 431] width 339 height 35
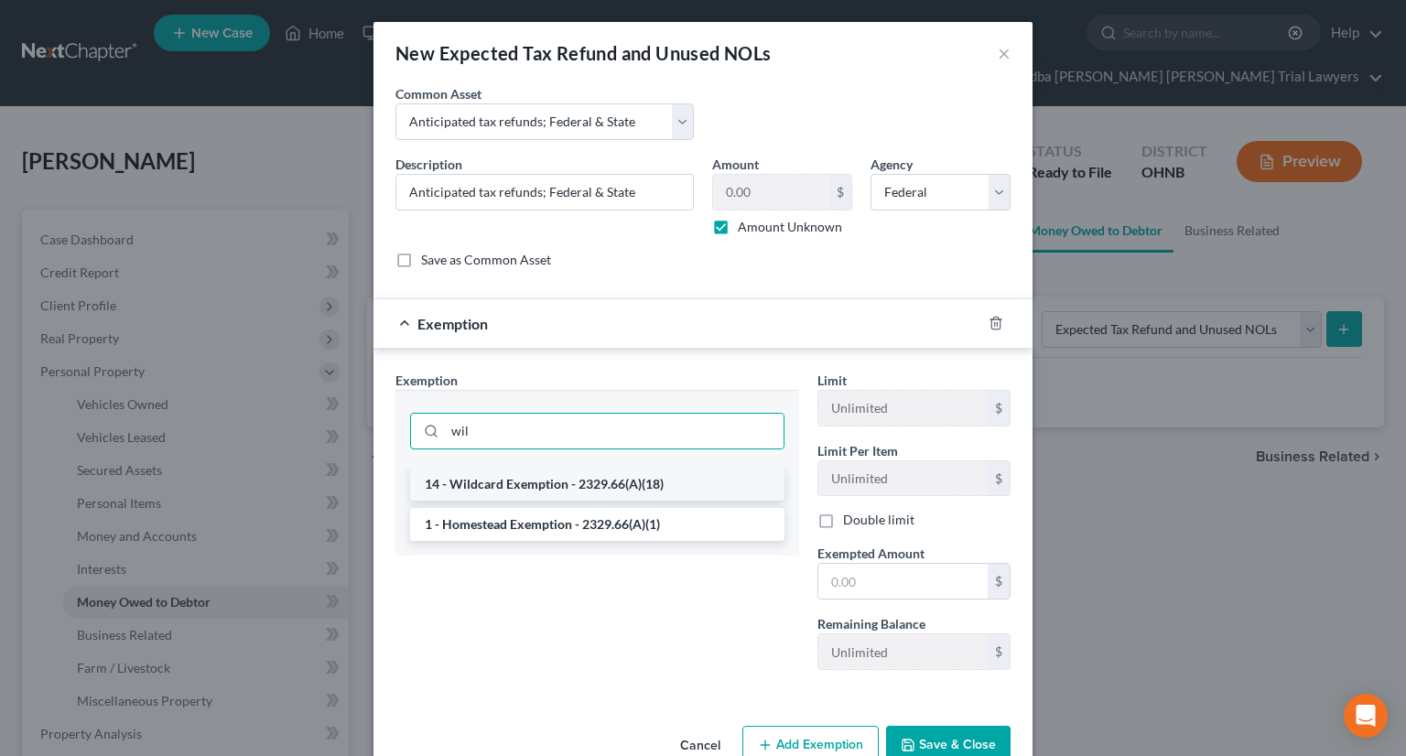
click at [519, 484] on li "14 - Wildcard Exemption - 2329.66(A)(18)" at bounding box center [597, 484] width 374 height 33
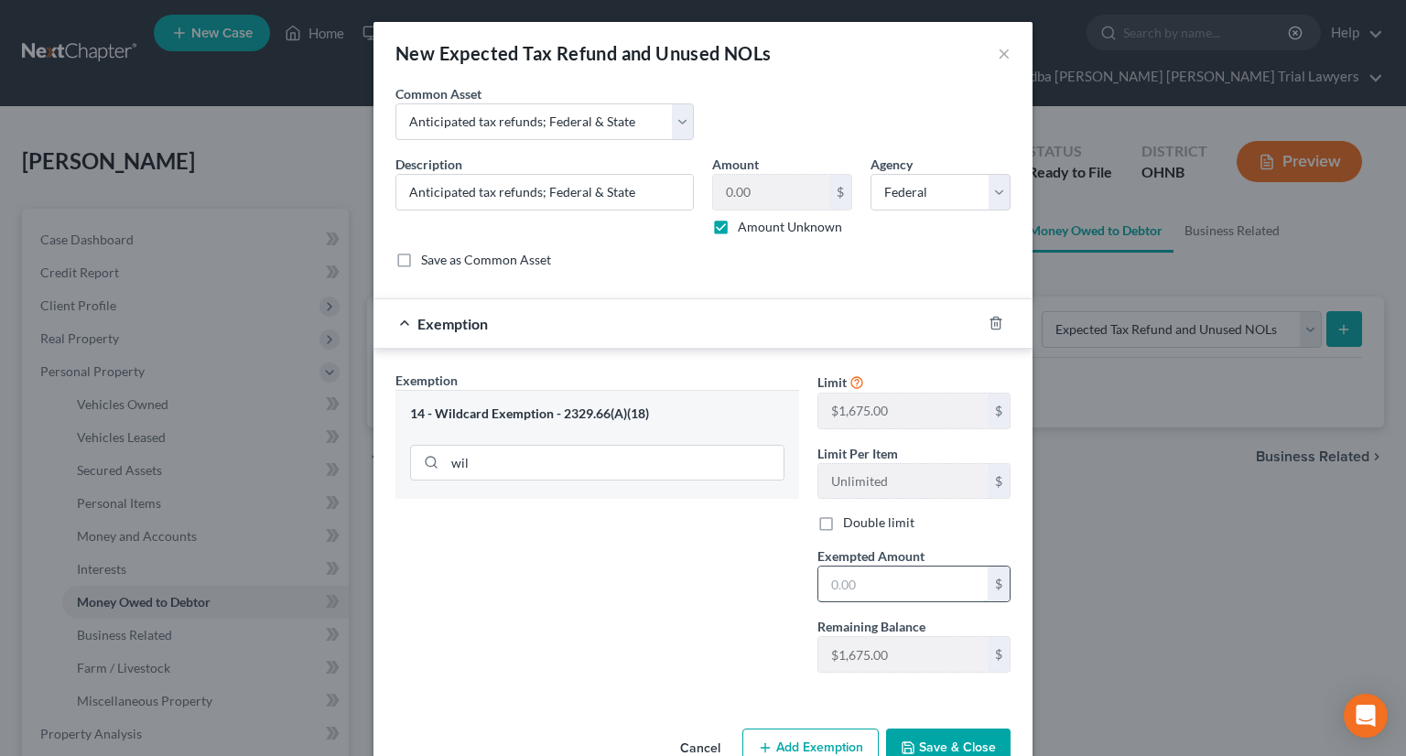
drag, startPoint x: 870, startPoint y: 584, endPoint x: 853, endPoint y: 576, distance: 19.2
click at [870, 584] on input "text" at bounding box center [902, 583] width 169 height 35
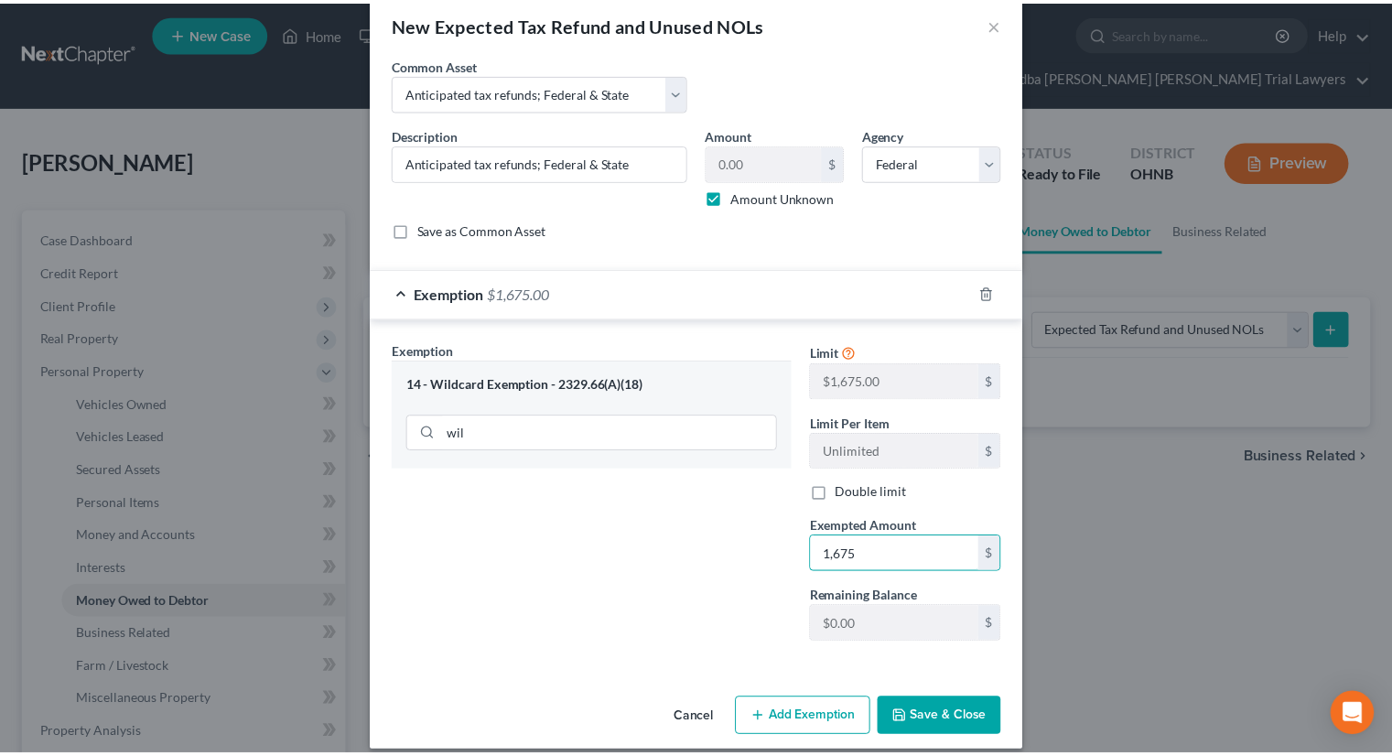
scroll to position [45, 0]
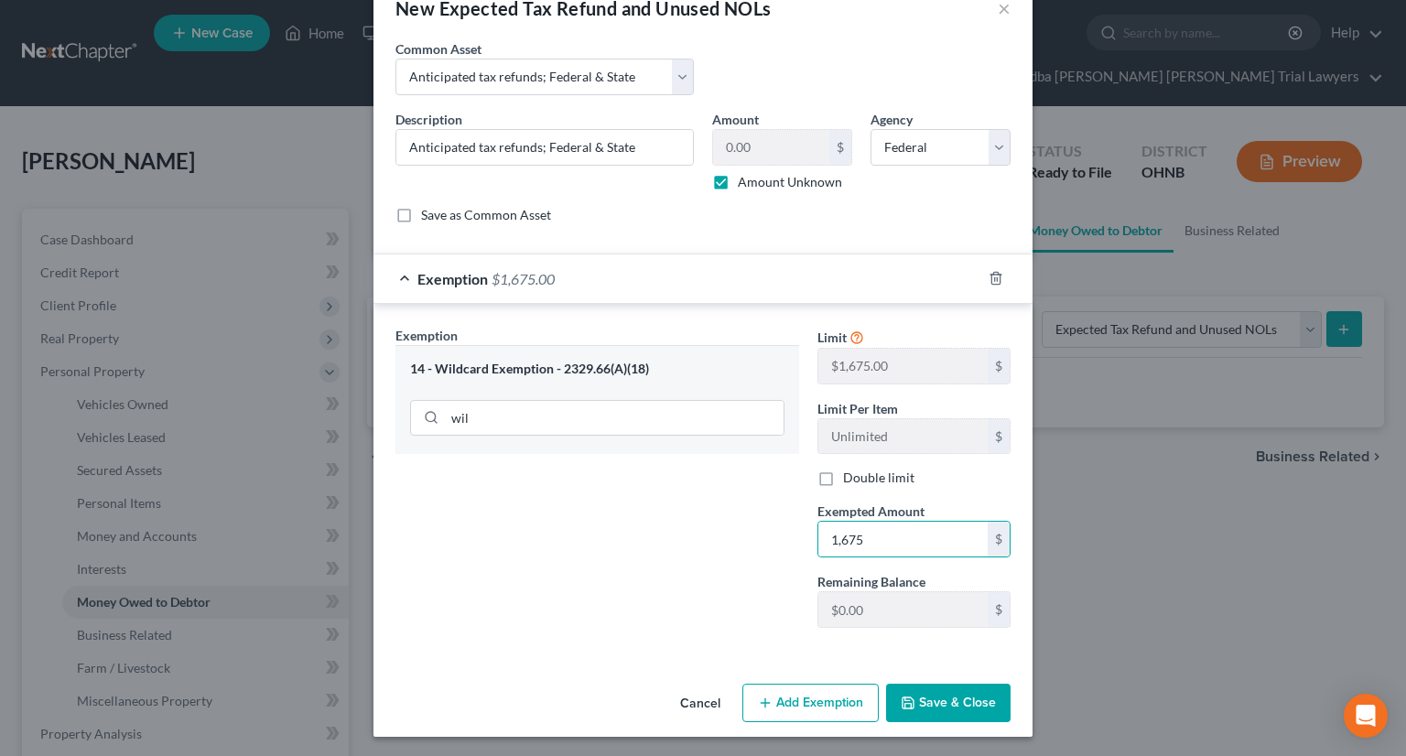
click at [939, 689] on button "Save & Close" at bounding box center [948, 703] width 124 height 38
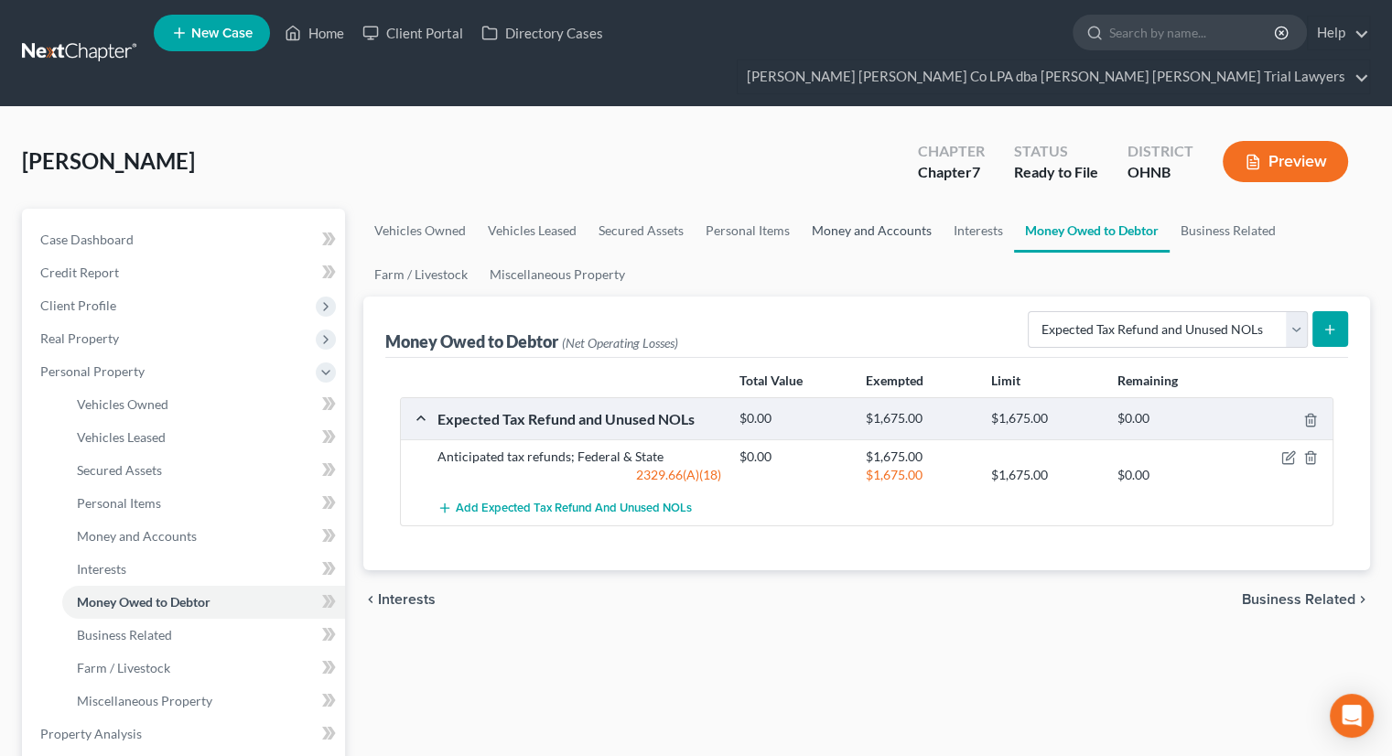
click at [833, 209] on link "Money and Accounts" at bounding box center [872, 231] width 142 height 44
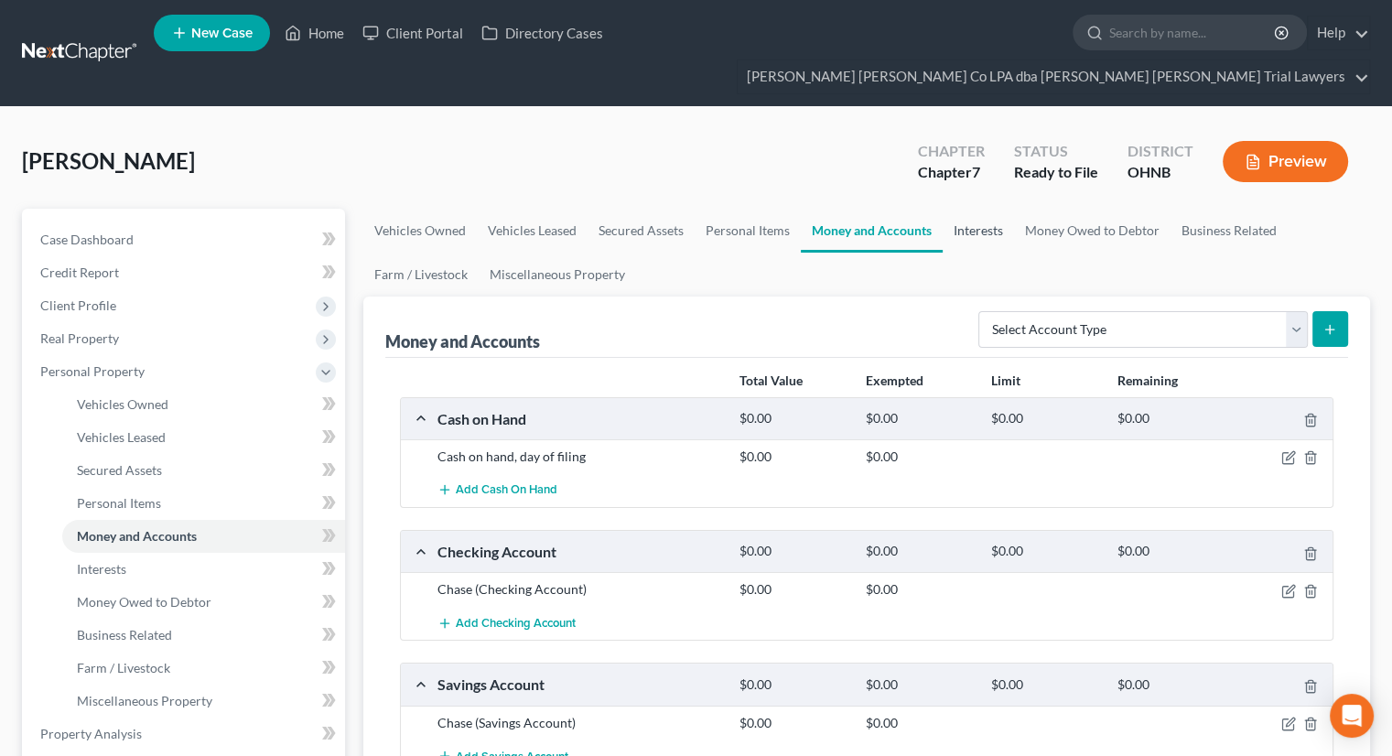
click at [964, 209] on link "Interests" at bounding box center [978, 231] width 71 height 44
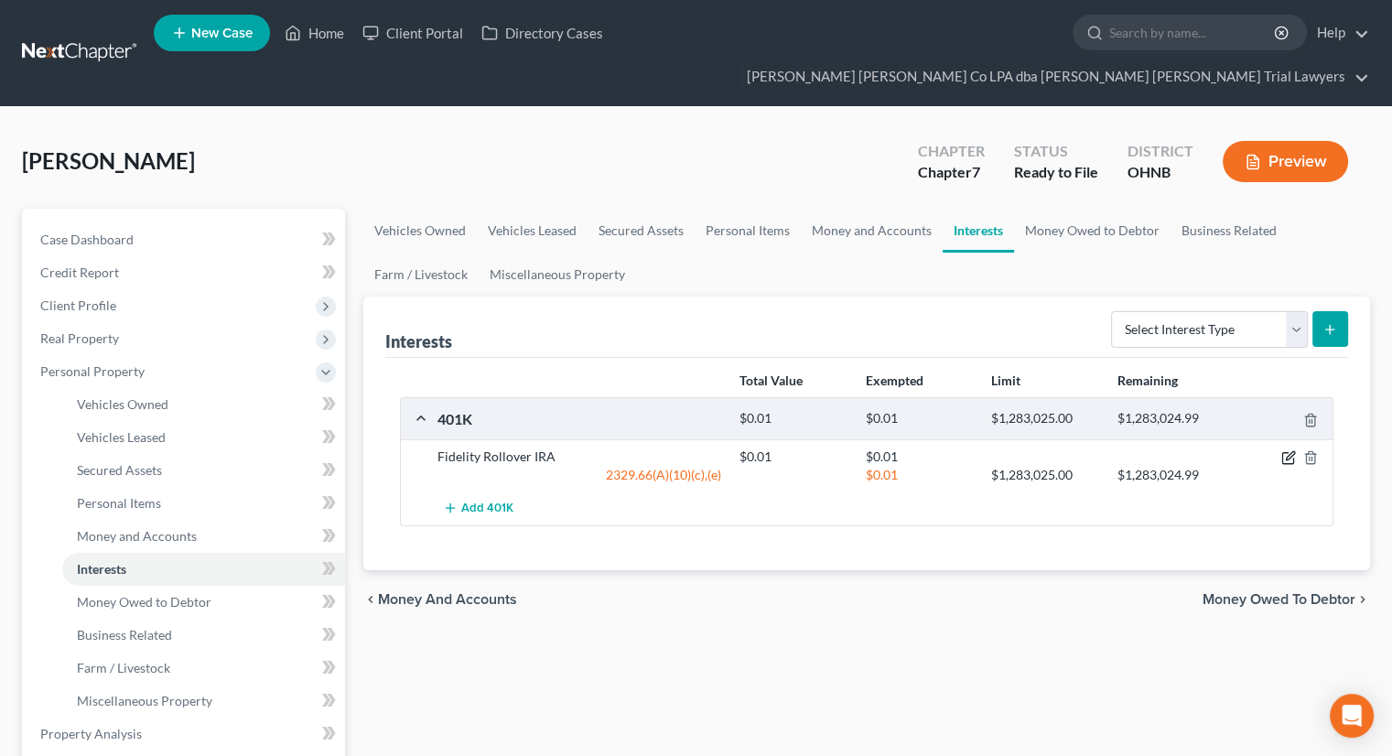
click at [1290, 450] on icon "button" at bounding box center [1288, 457] width 15 height 15
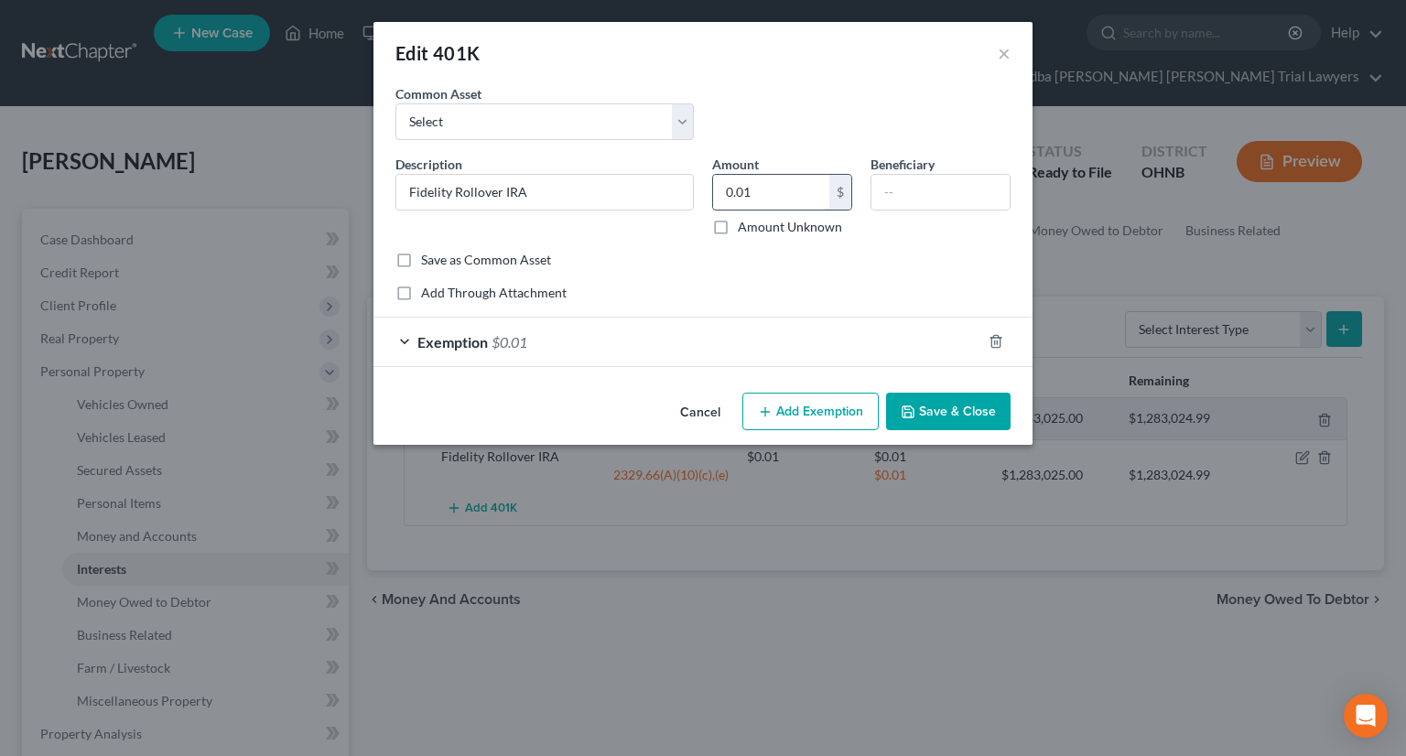
click at [760, 198] on input "0.01" at bounding box center [771, 192] width 116 height 35
click at [929, 417] on button "Save & Close" at bounding box center [948, 412] width 124 height 38
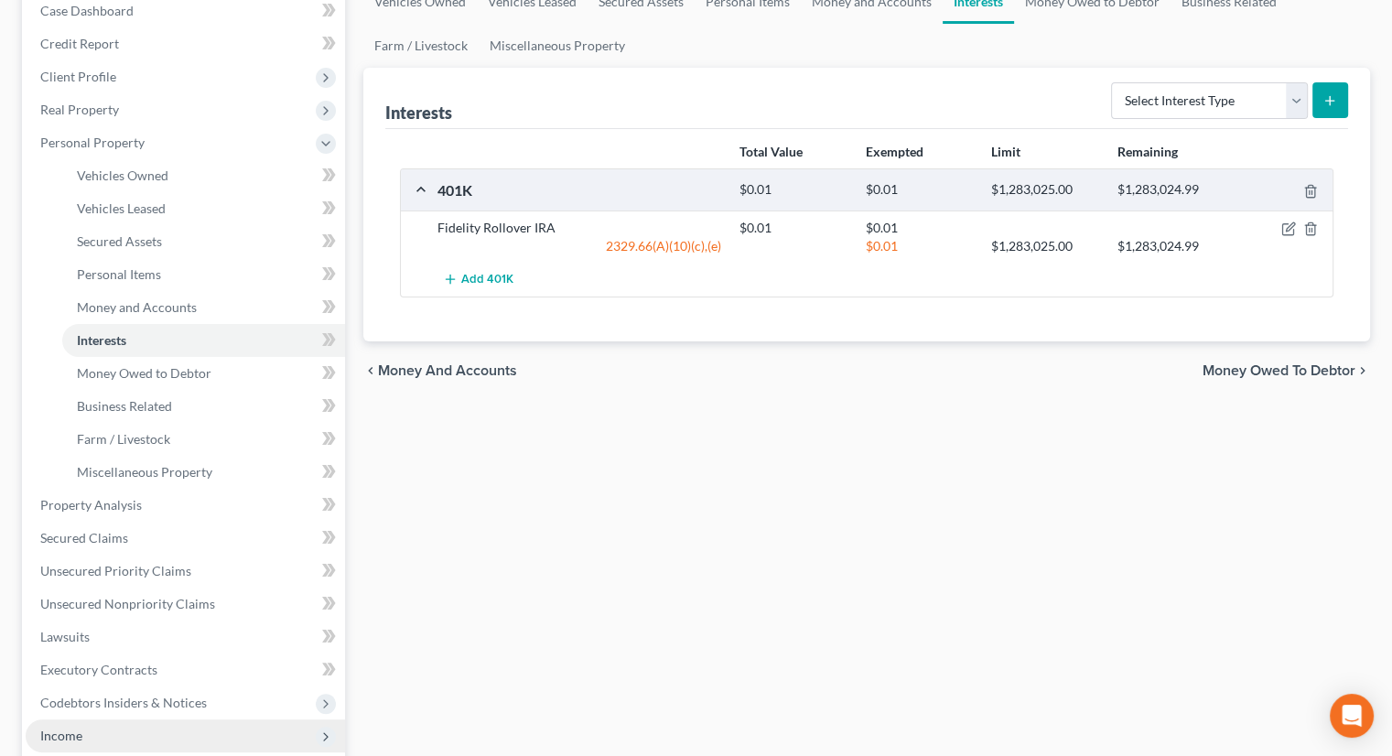
scroll to position [275, 0]
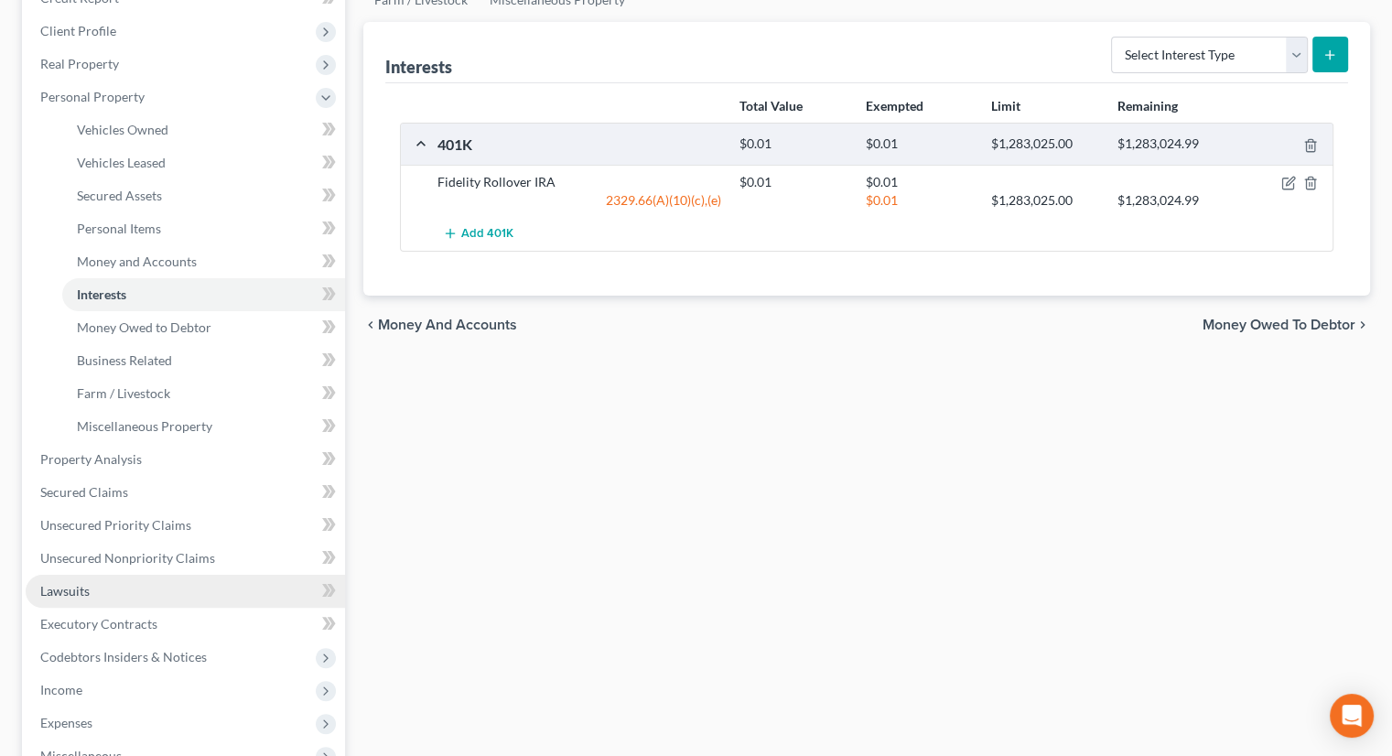
click at [102, 575] on link "Lawsuits" at bounding box center [185, 591] width 319 height 33
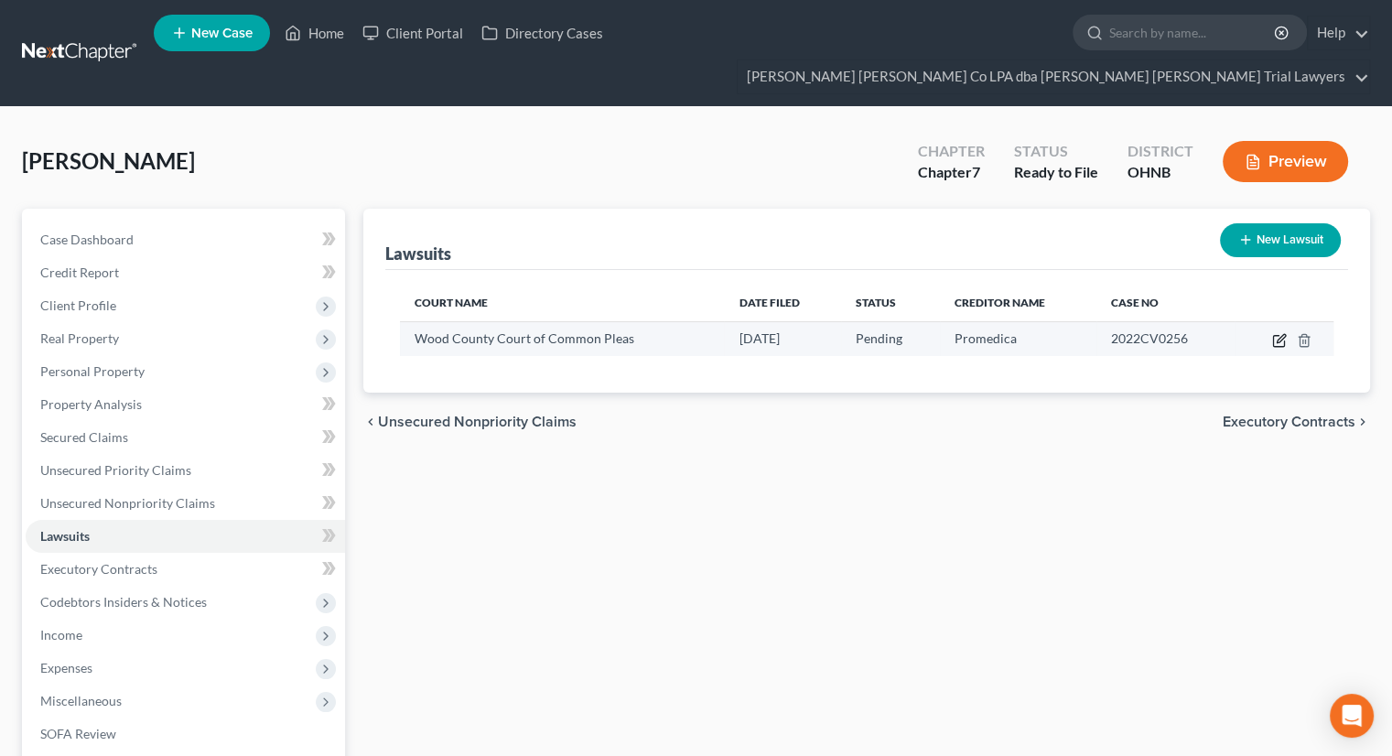
click at [1281, 333] on icon "button" at bounding box center [1279, 340] width 15 height 15
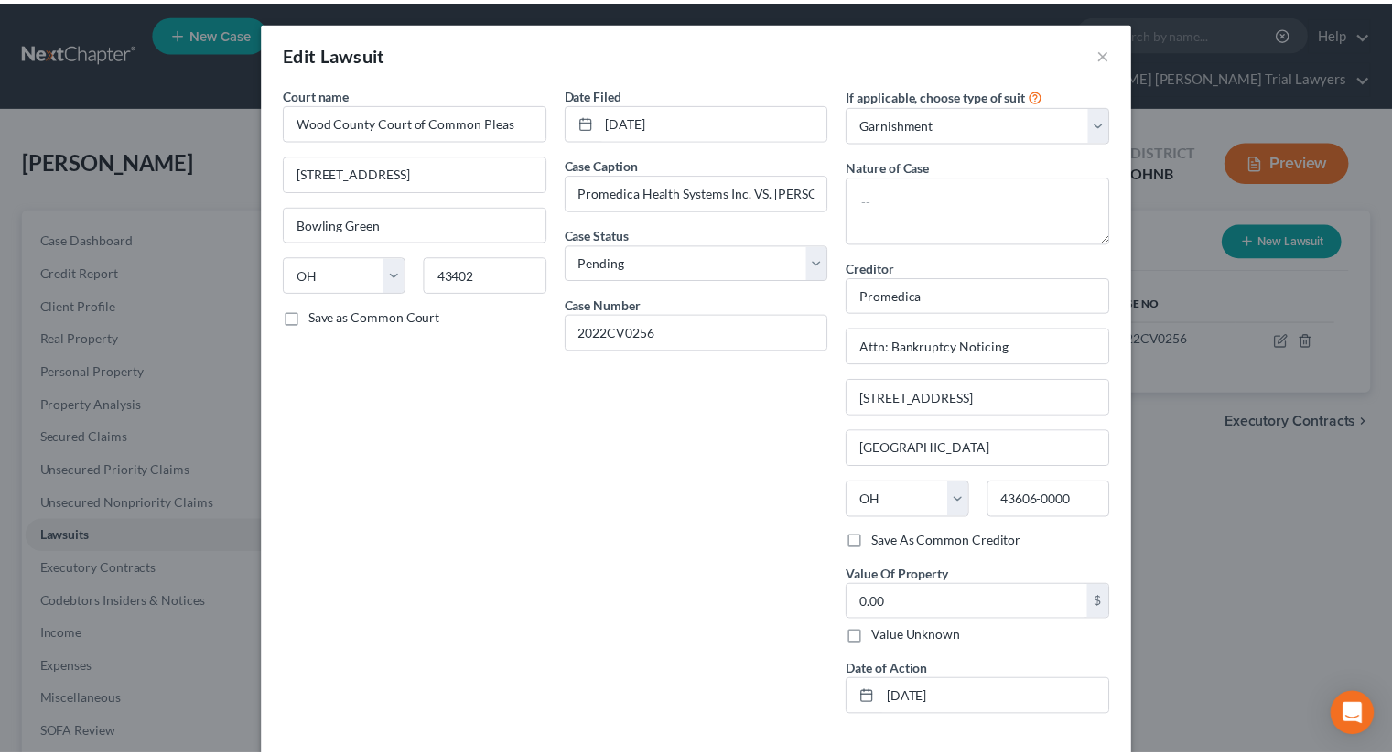
scroll to position [73, 0]
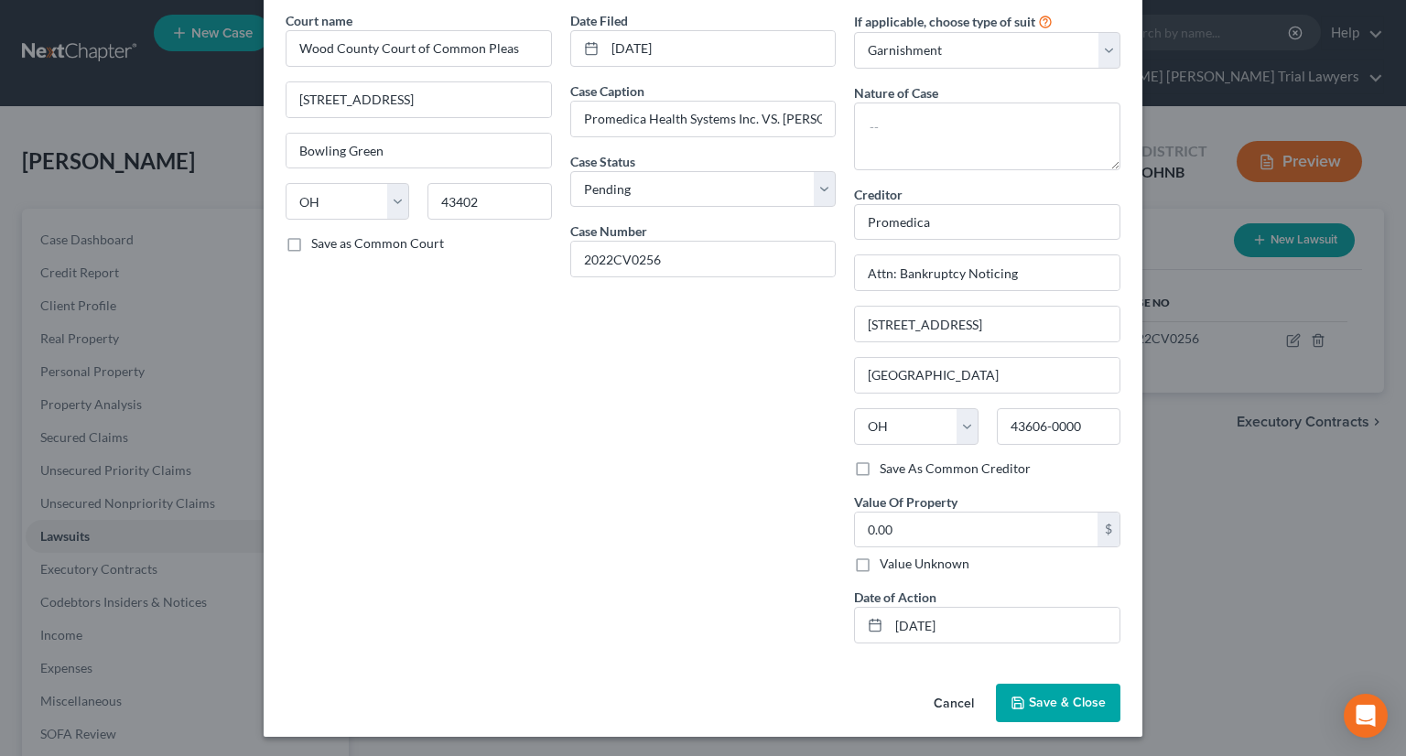
click at [999, 697] on button "Save & Close" at bounding box center [1058, 703] width 124 height 38
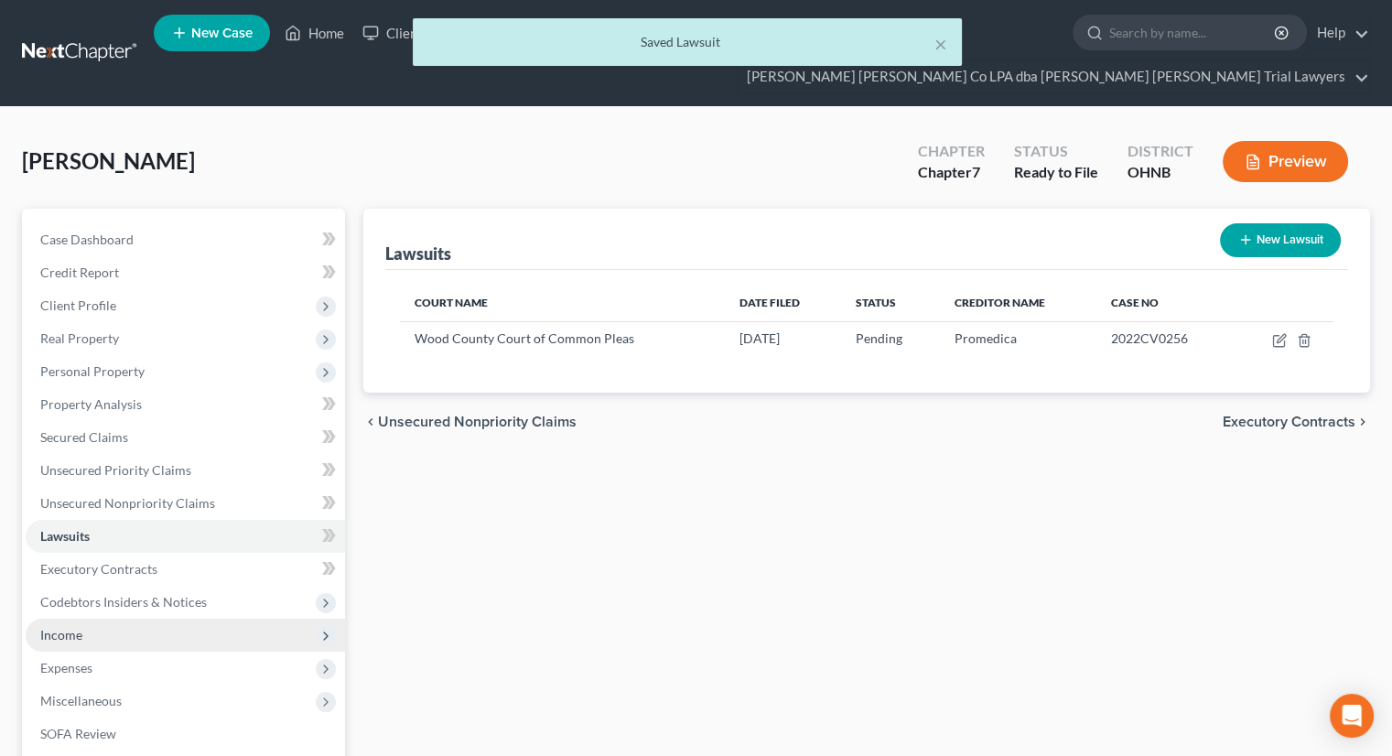
click at [146, 619] on span "Income" at bounding box center [185, 635] width 319 height 33
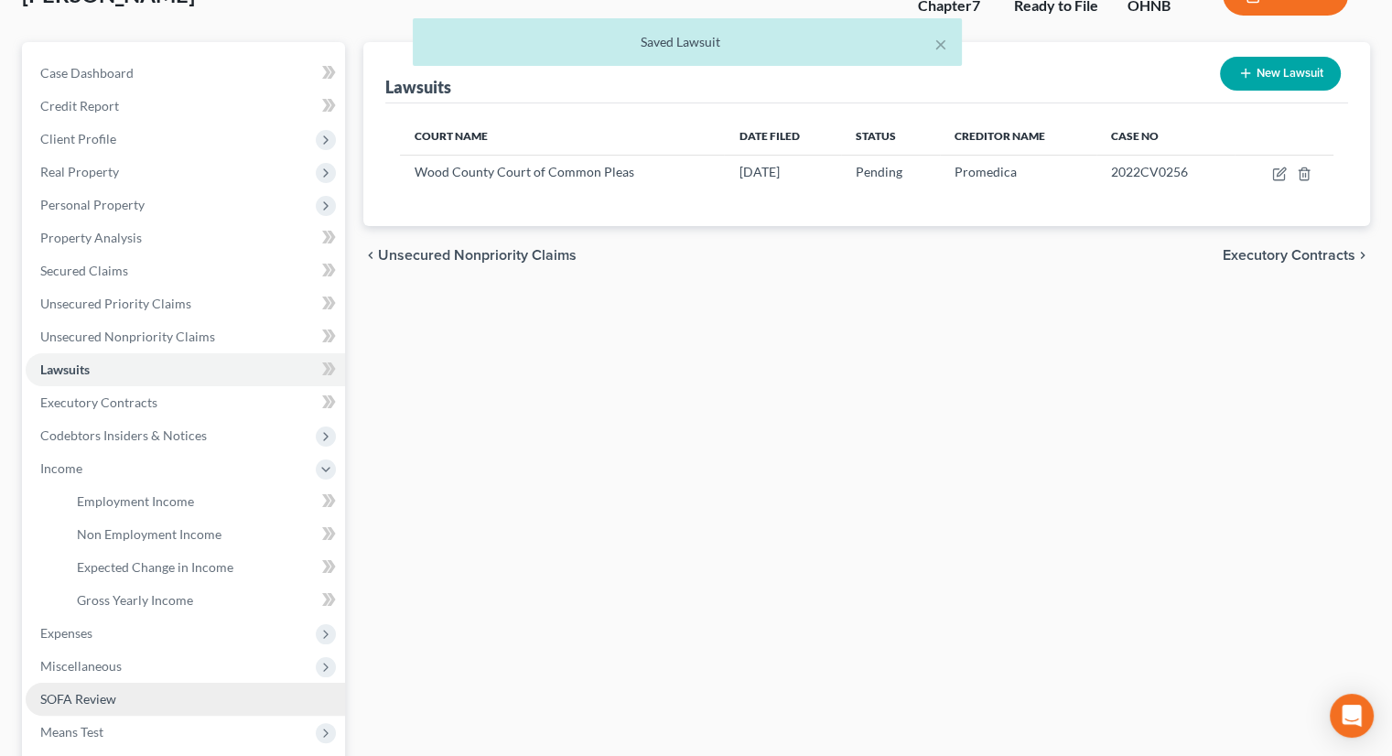
scroll to position [92, 0]
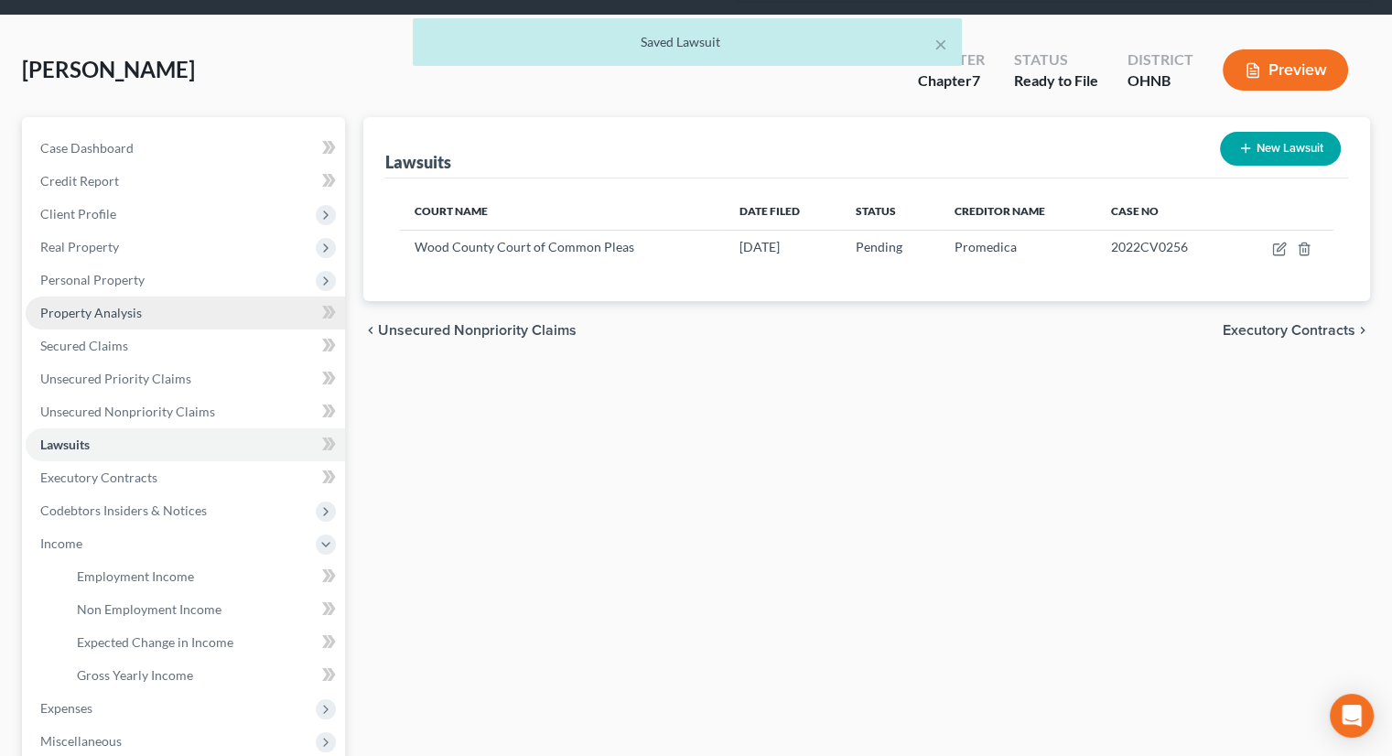
click at [143, 296] on link "Property Analysis" at bounding box center [185, 312] width 319 height 33
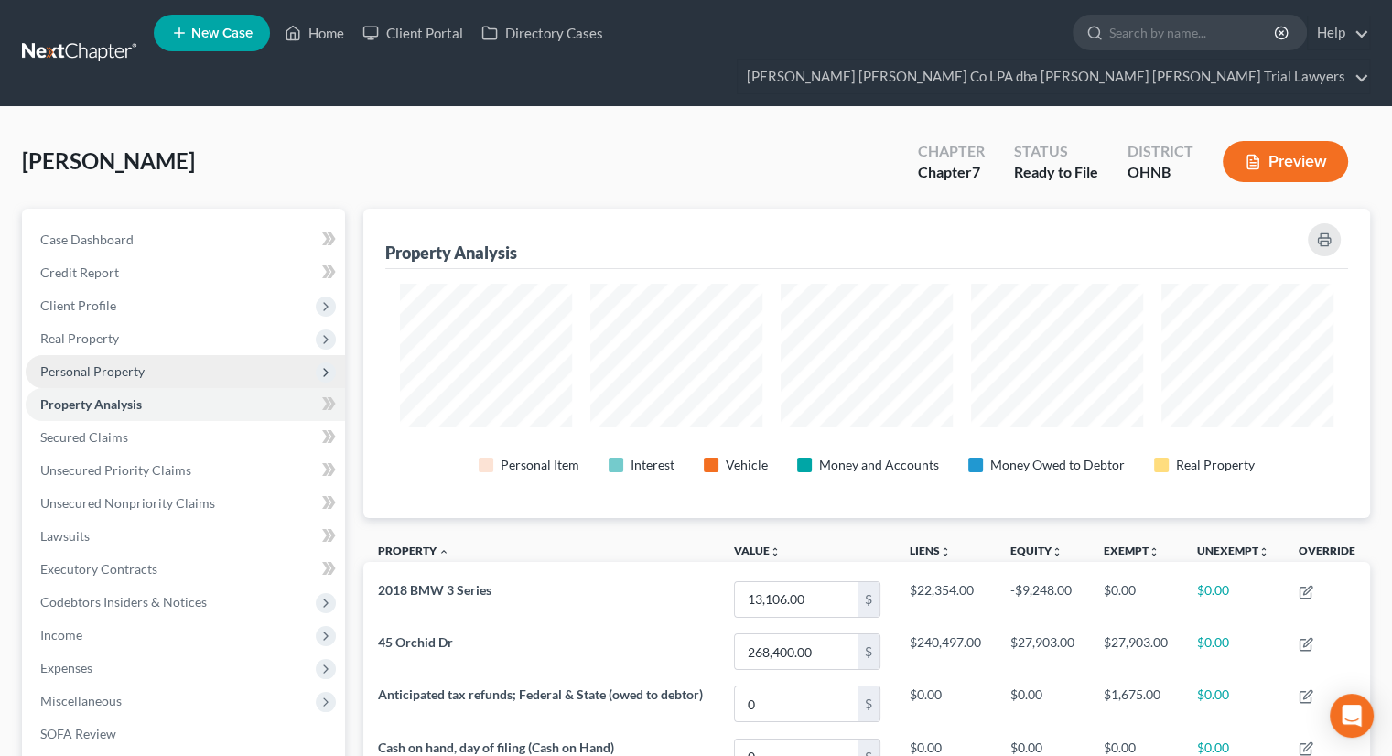
scroll to position [309, 1006]
click at [125, 355] on span "Personal Property" at bounding box center [185, 371] width 319 height 33
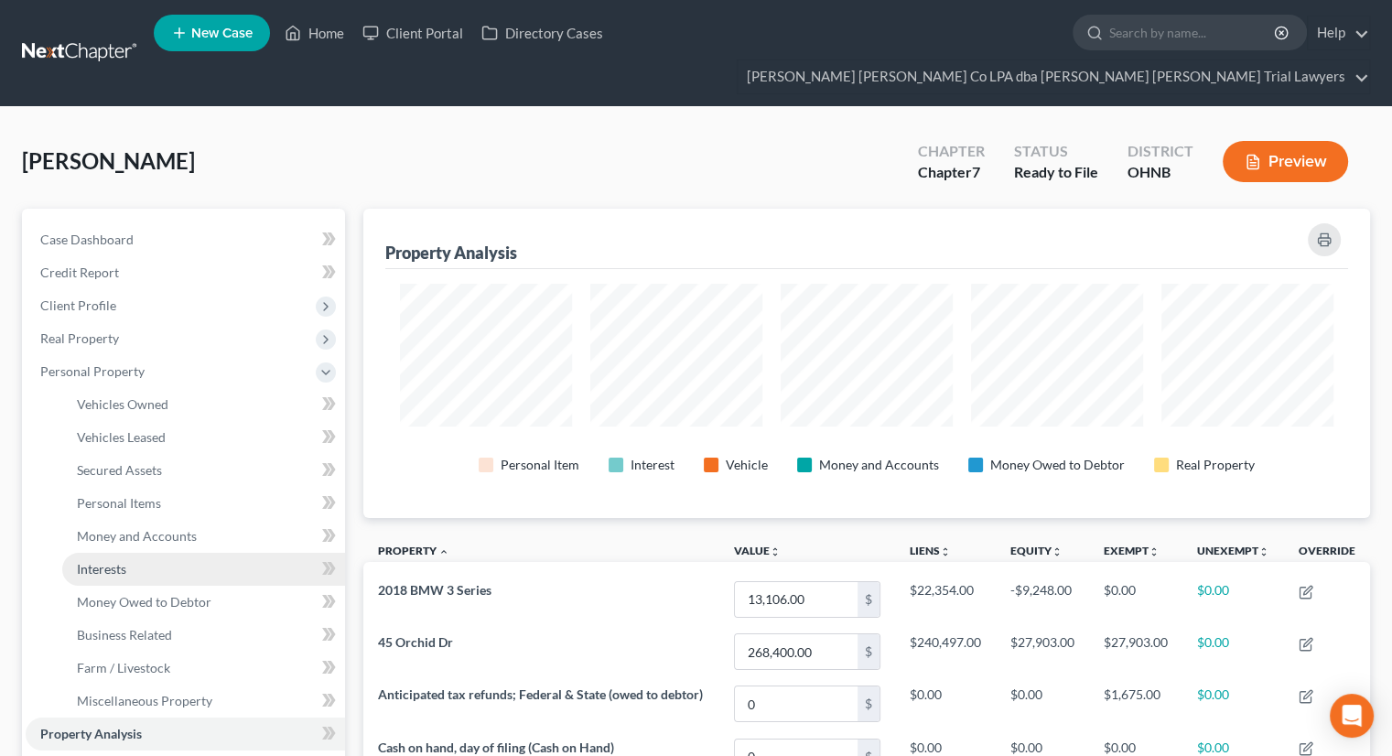
click at [143, 553] on link "Interests" at bounding box center [203, 569] width 283 height 33
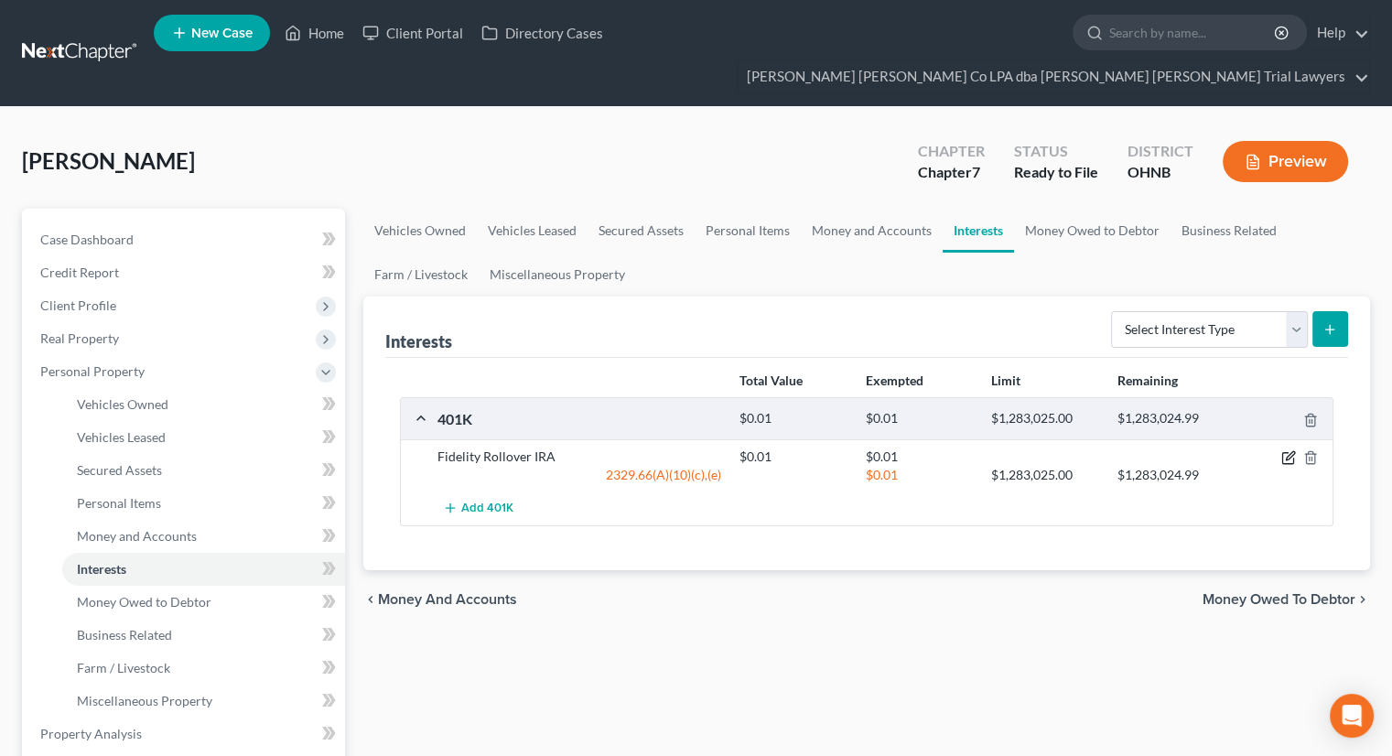
click at [1288, 450] on icon "button" at bounding box center [1288, 457] width 15 height 15
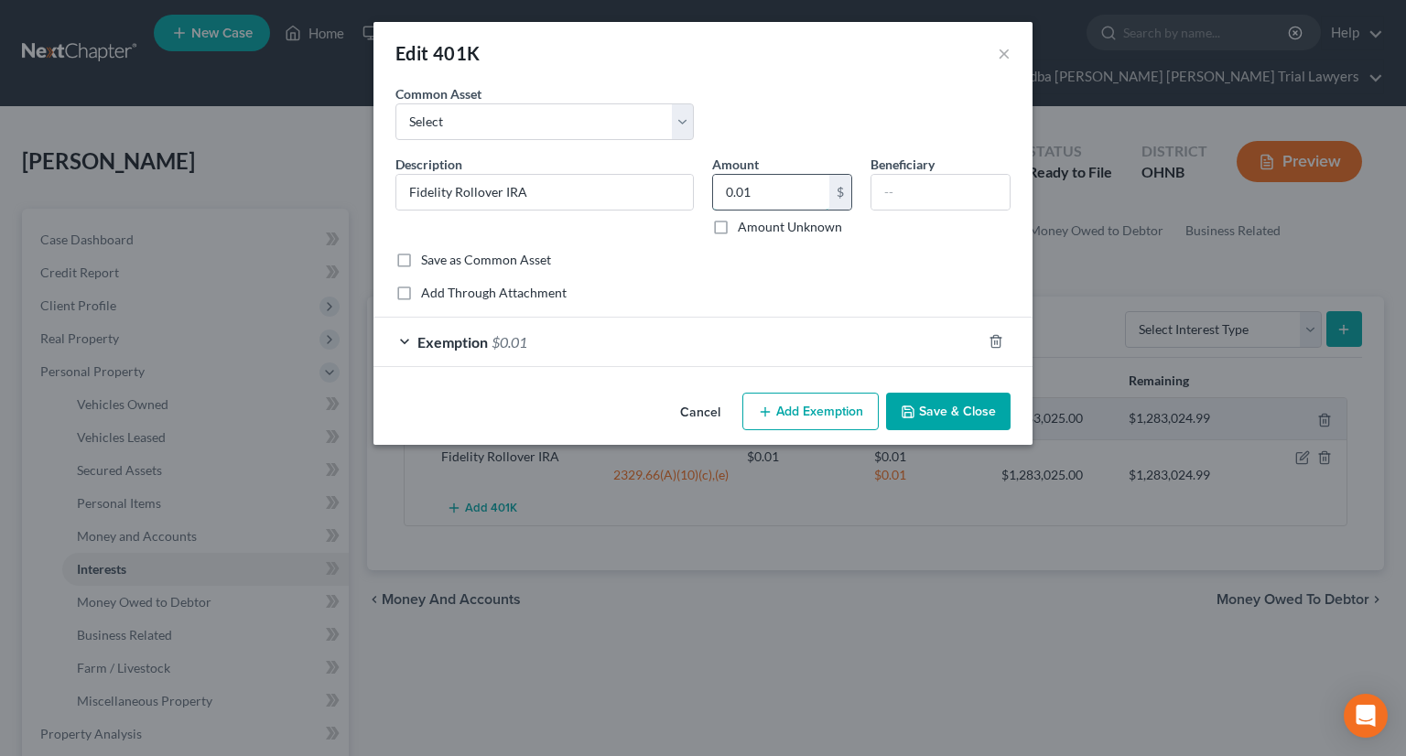
click at [783, 185] on input "0.01" at bounding box center [771, 192] width 116 height 35
click at [599, 339] on div "Exemption $0.01" at bounding box center [677, 342] width 608 height 48
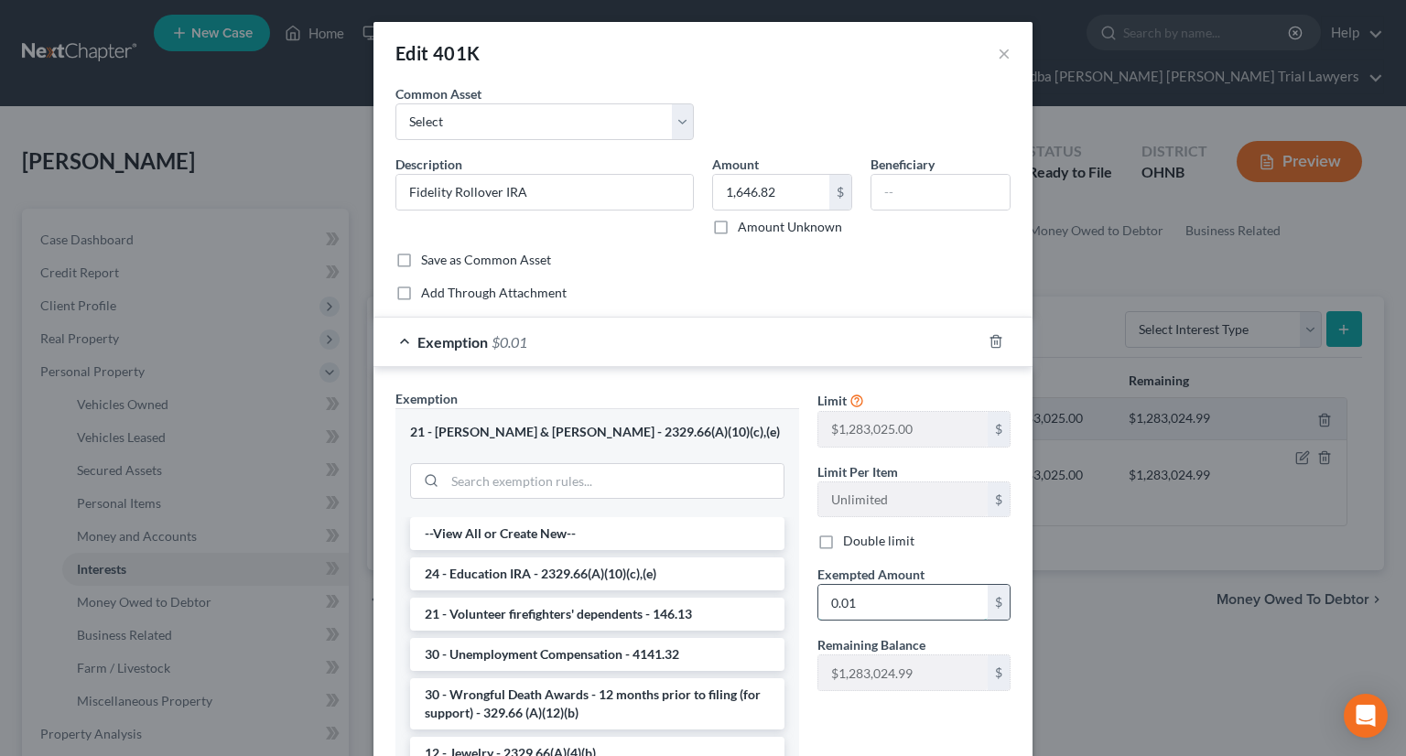
click at [860, 598] on input "0.01" at bounding box center [902, 602] width 169 height 35
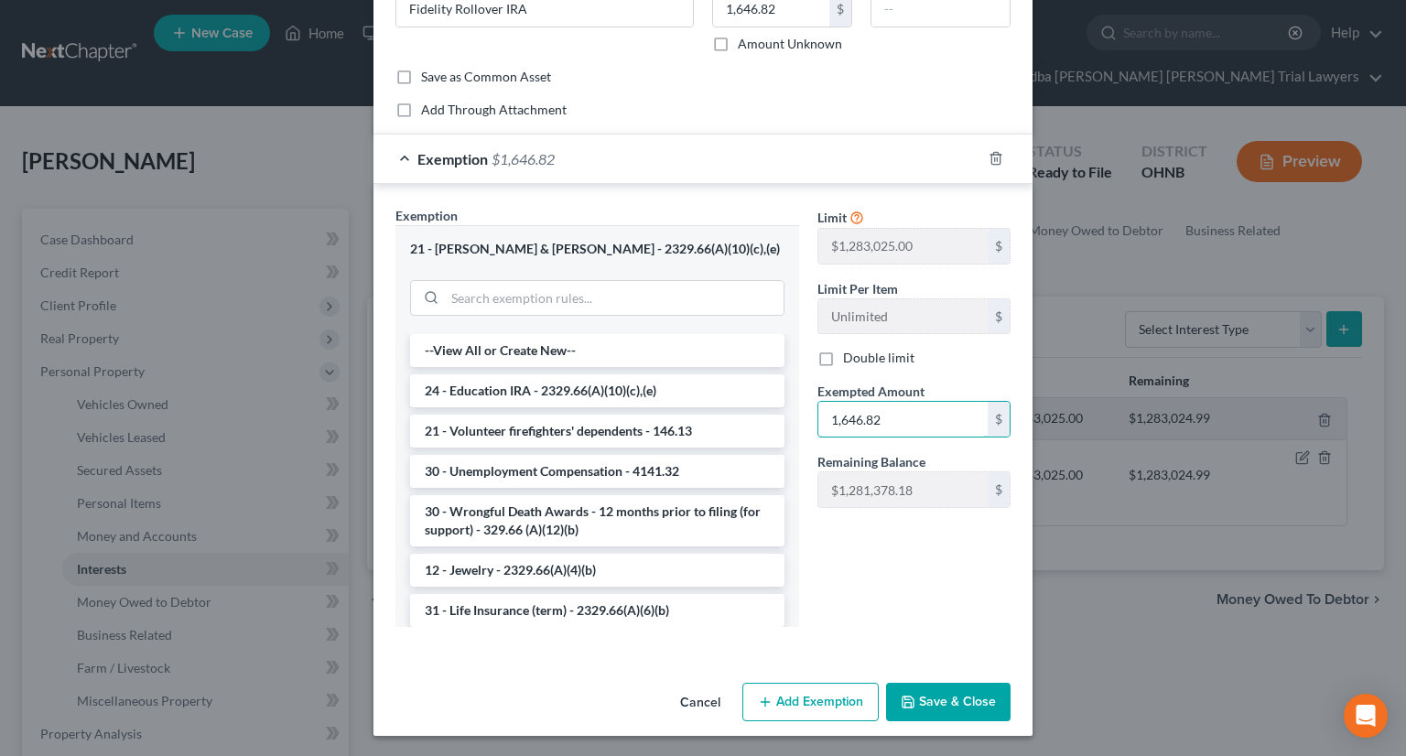
scroll to position [92, 0]
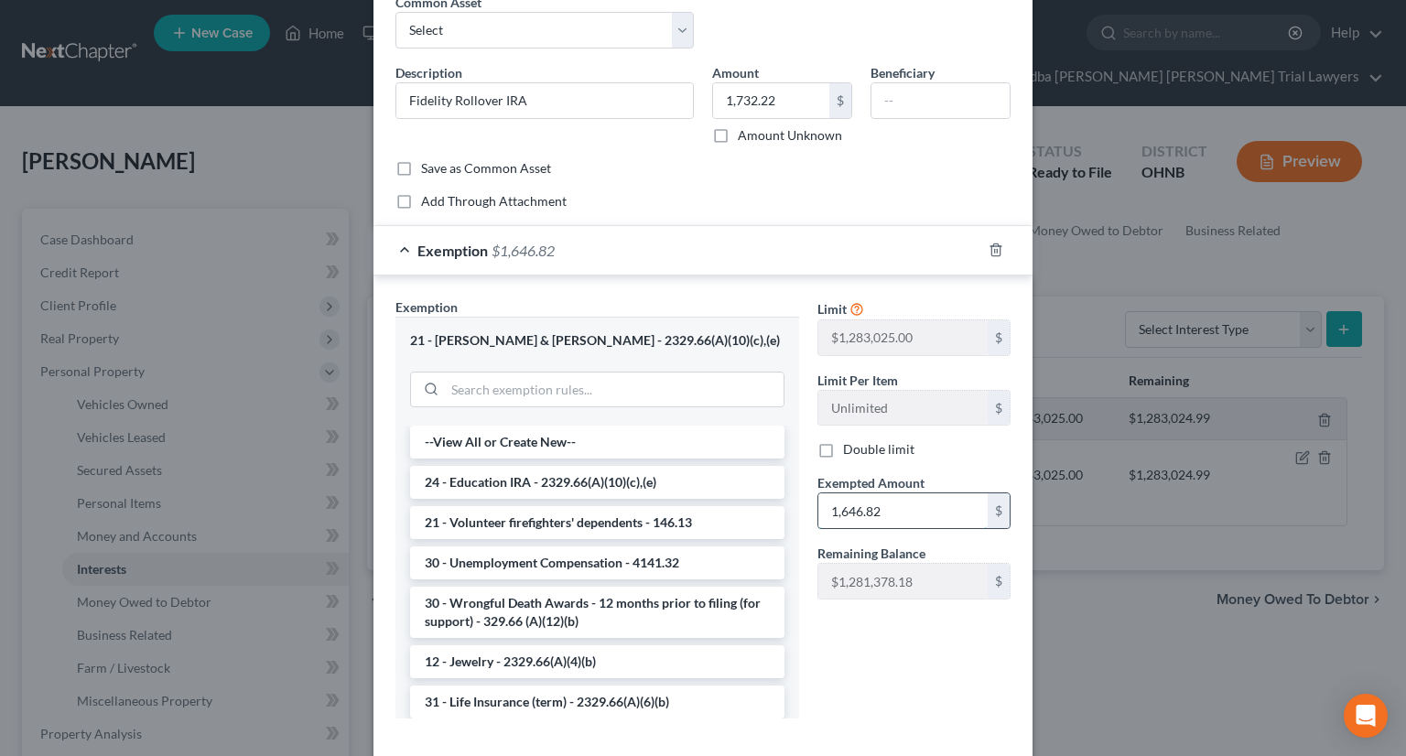
click at [892, 513] on input "1,646.82" at bounding box center [902, 510] width 169 height 35
click at [843, 506] on input "173.22" at bounding box center [902, 510] width 169 height 35
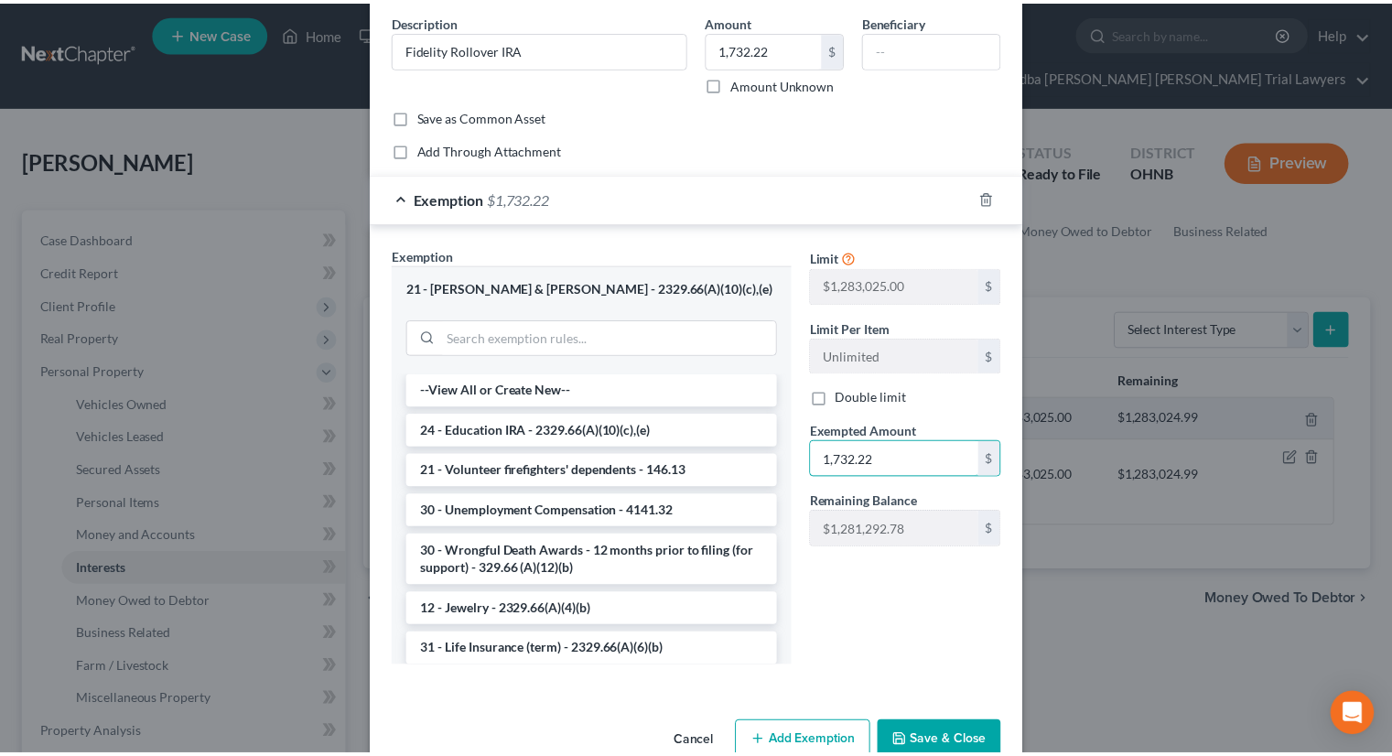
scroll to position [183, 0]
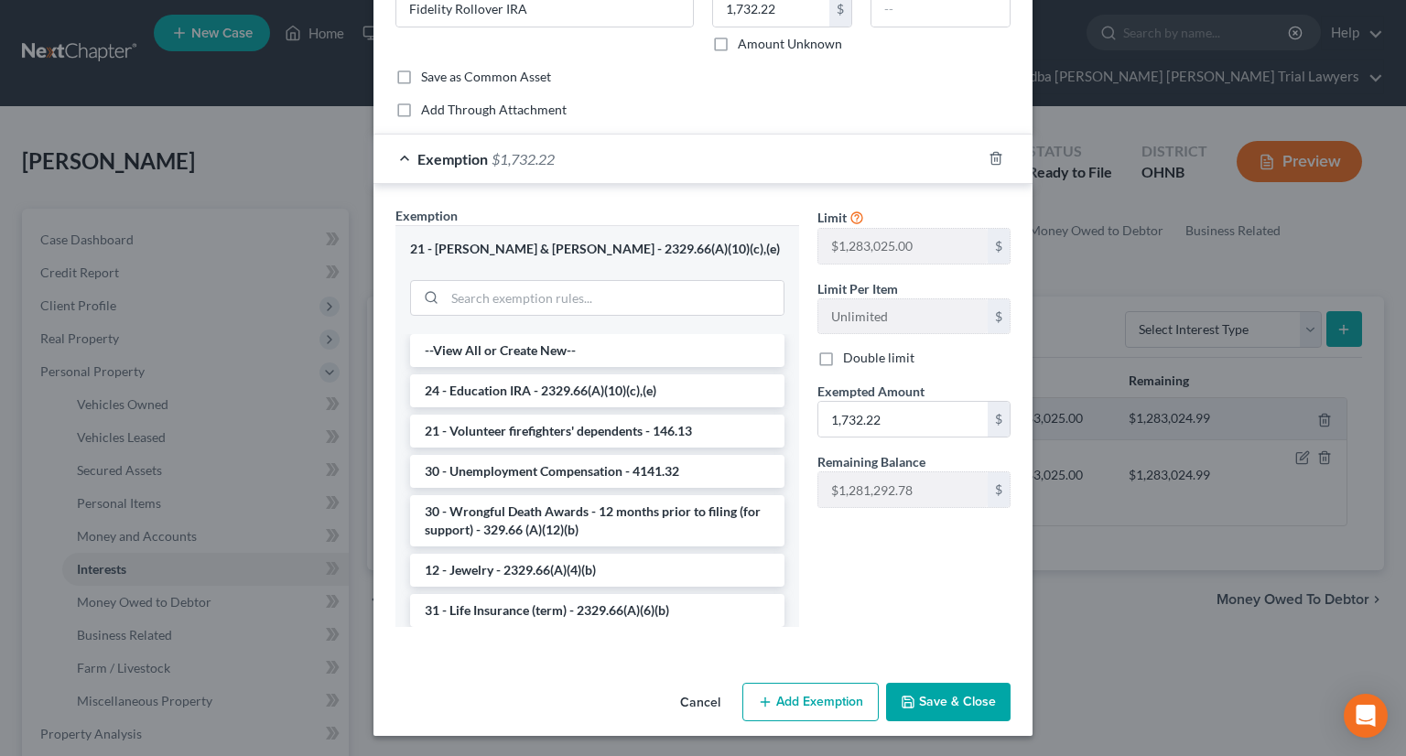
drag, startPoint x: 947, startPoint y: 692, endPoint x: 912, endPoint y: 685, distance: 35.4
click at [948, 692] on button "Save & Close" at bounding box center [948, 702] width 124 height 38
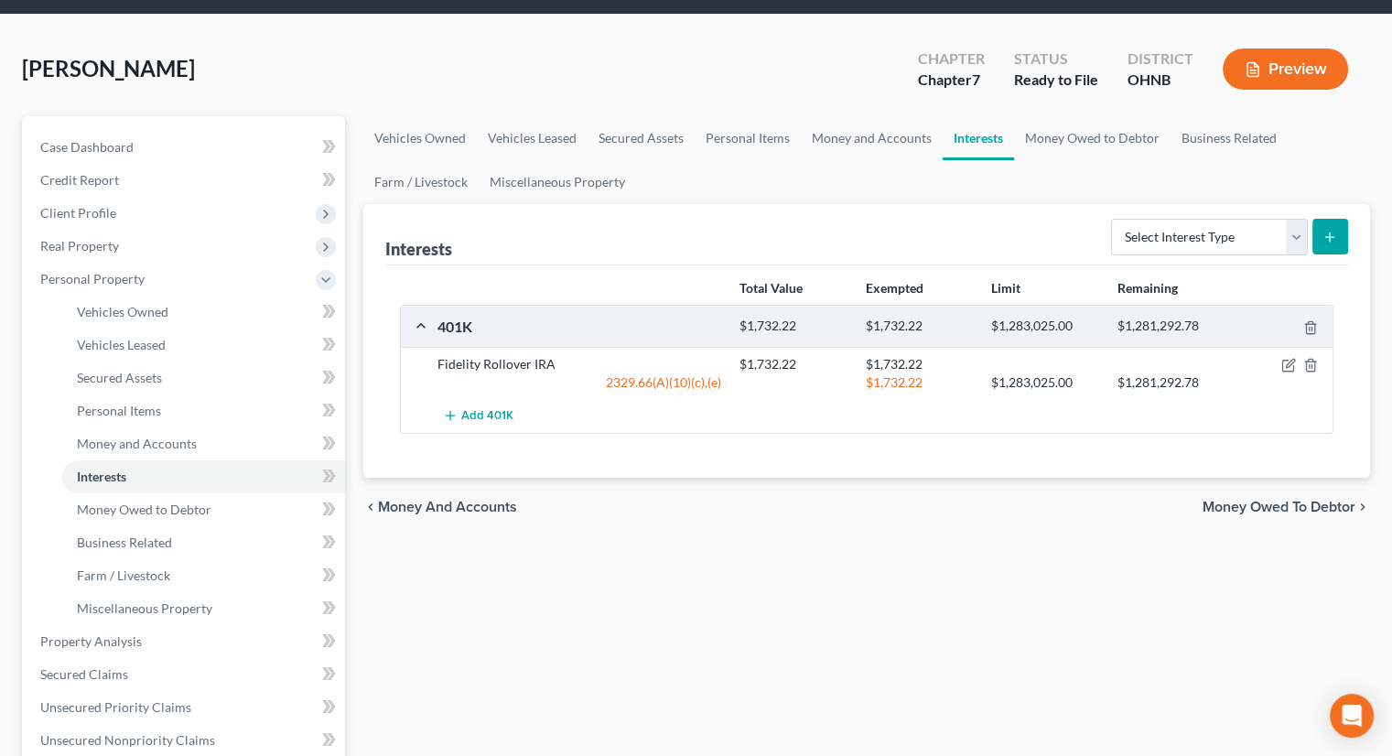
scroll to position [92, 0]
click at [1160, 220] on select "Select Interest Type 401K Annuity Bond Education IRA Government Bond Government…" at bounding box center [1209, 238] width 197 height 37
click at [1113, 220] on select "Select Interest Type 401K Annuity Bond Education IRA Government Bond Government…" at bounding box center [1209, 238] width 197 height 37
click at [1327, 231] on icon "submit" at bounding box center [1329, 238] width 15 height 15
click at [1322, 220] on button "submit" at bounding box center [1330, 238] width 36 height 36
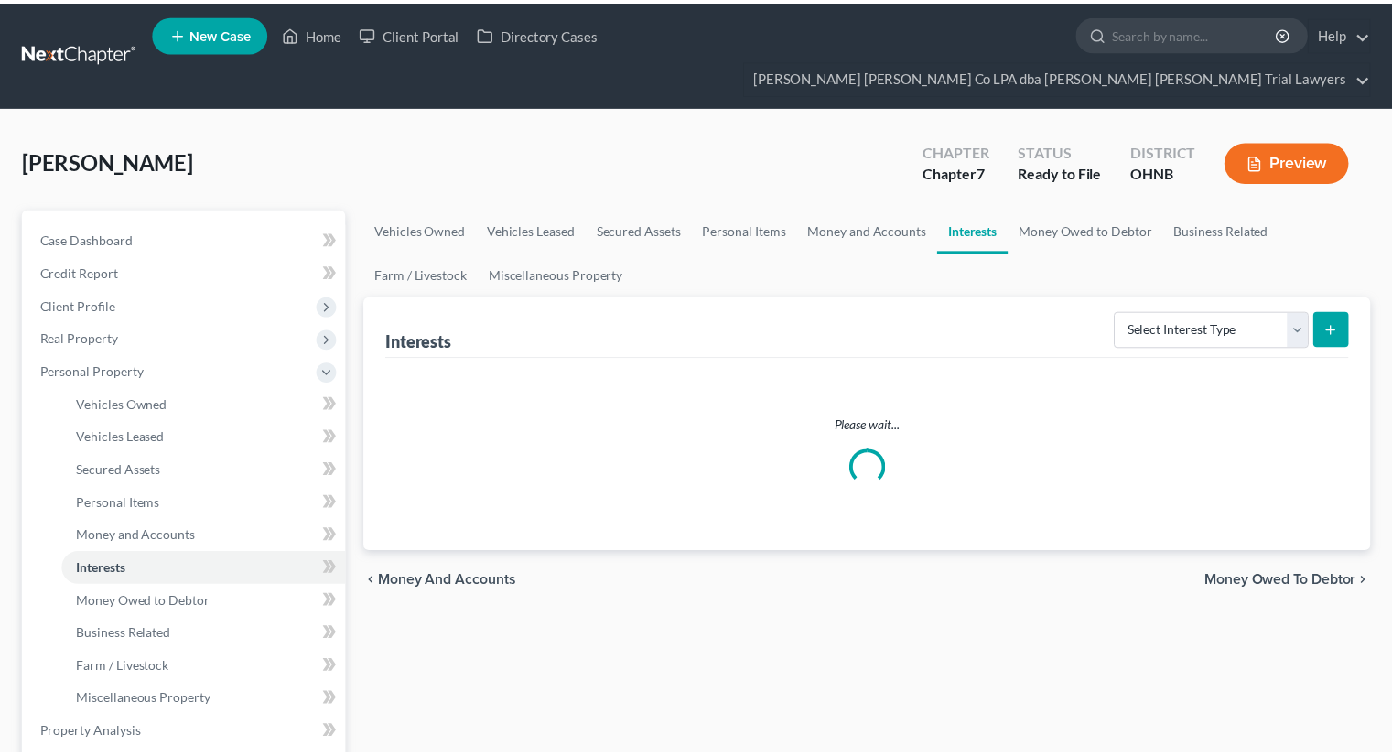
scroll to position [92, 0]
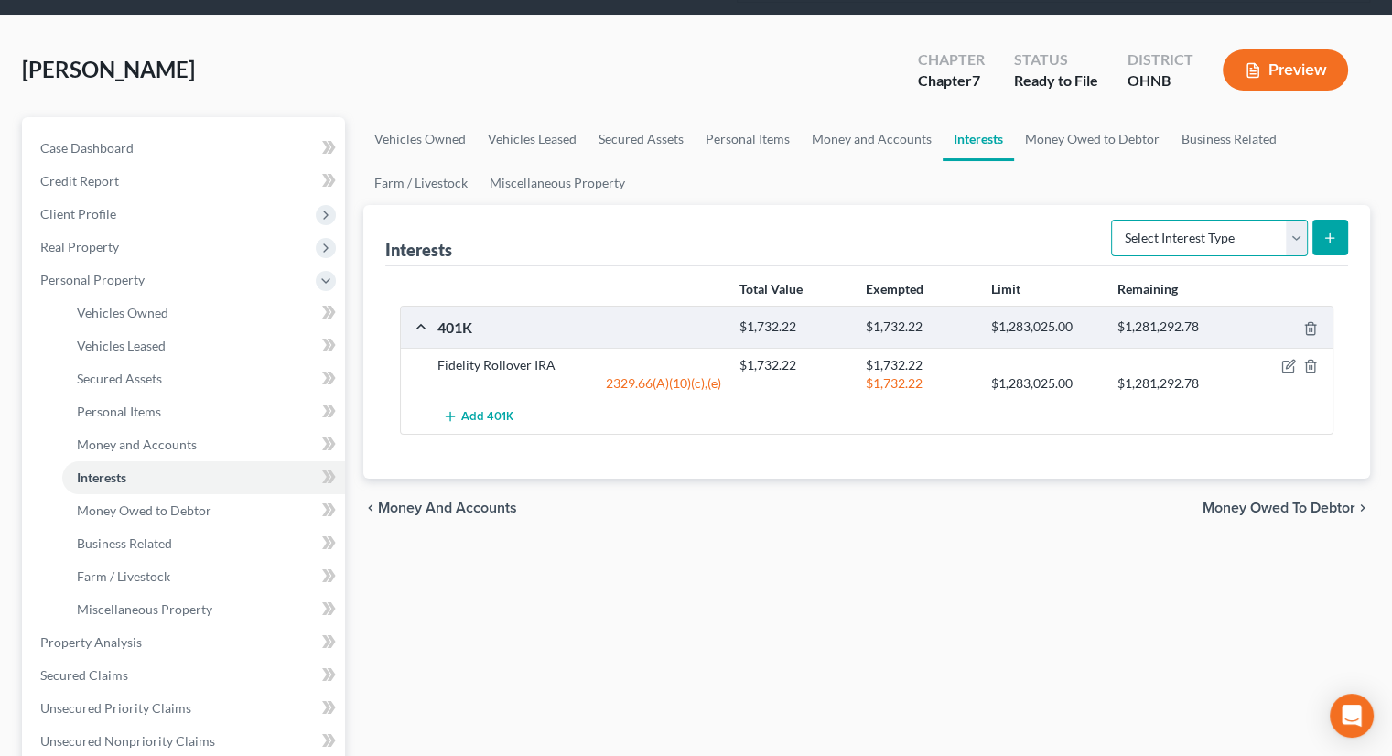
click at [1179, 220] on select "Select Interest Type 401K Annuity Bond Education IRA Government Bond Government…" at bounding box center [1209, 238] width 197 height 37
select select "term_life_insurance"
click at [1113, 220] on select "Select Interest Type 401K Annuity Bond Education IRA Government Bond Government…" at bounding box center [1209, 238] width 197 height 37
click at [1334, 231] on icon "submit" at bounding box center [1329, 238] width 15 height 15
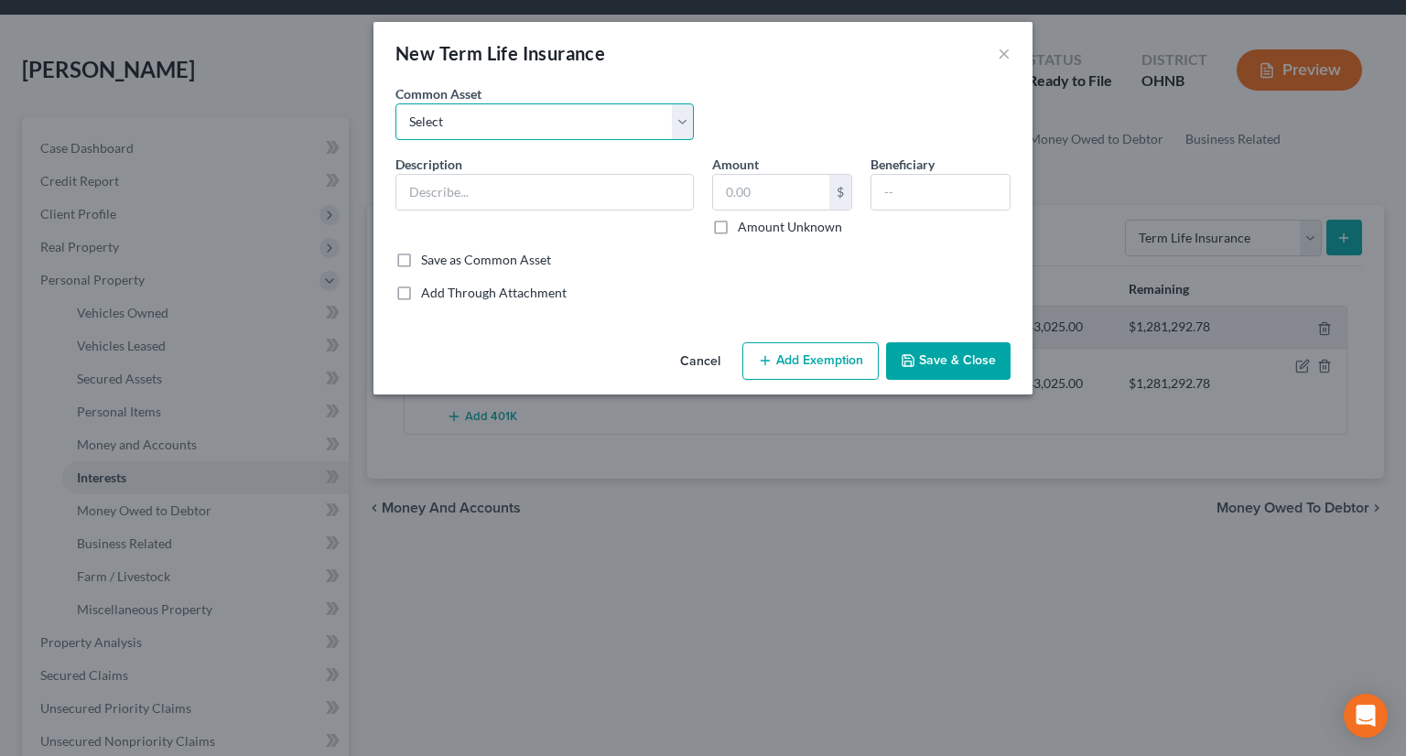
click at [671, 122] on select "Select Term Life, through employer." at bounding box center [544, 121] width 298 height 37
select select "0"
click at [395, 103] on select "Select Term Life, through employer." at bounding box center [544, 121] width 298 height 37
type input "Term Life, through employer."
type input "0"
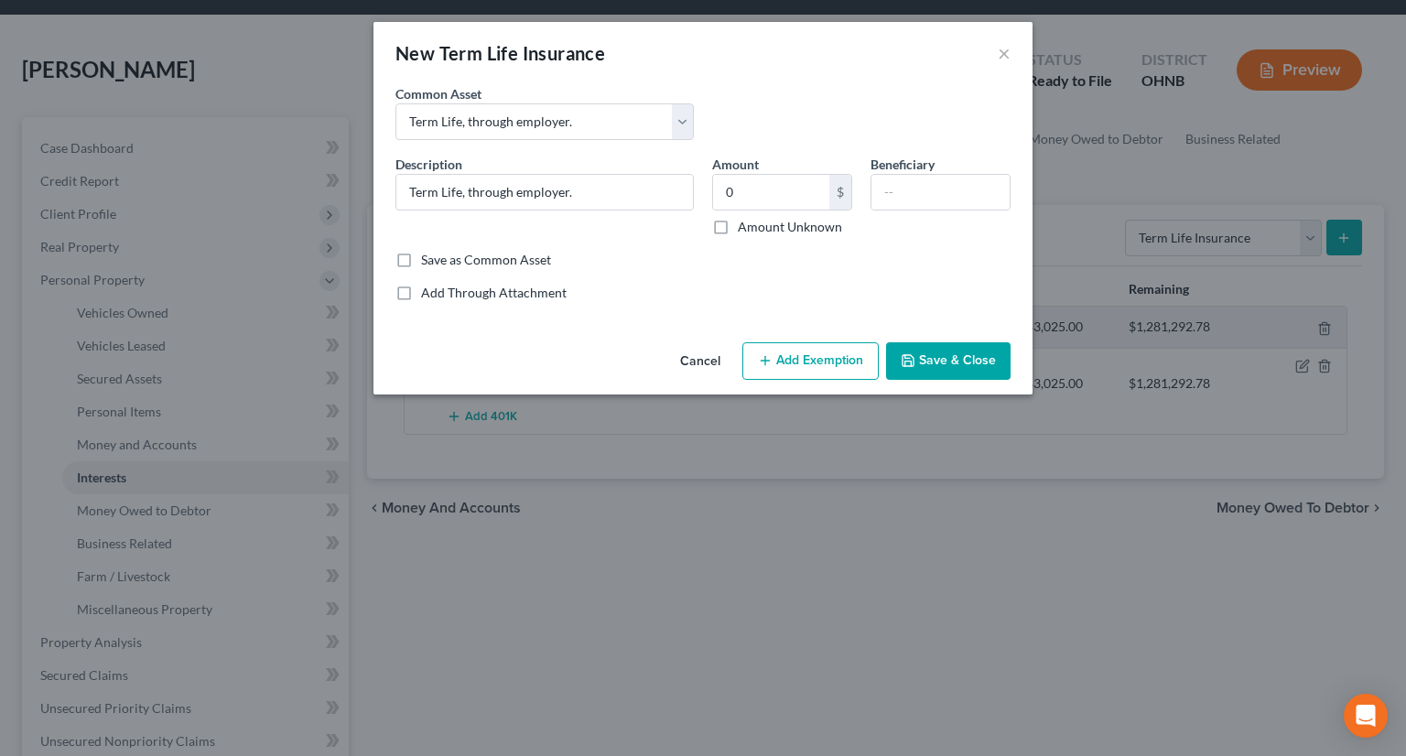
click at [977, 349] on button "Save & Close" at bounding box center [948, 361] width 124 height 38
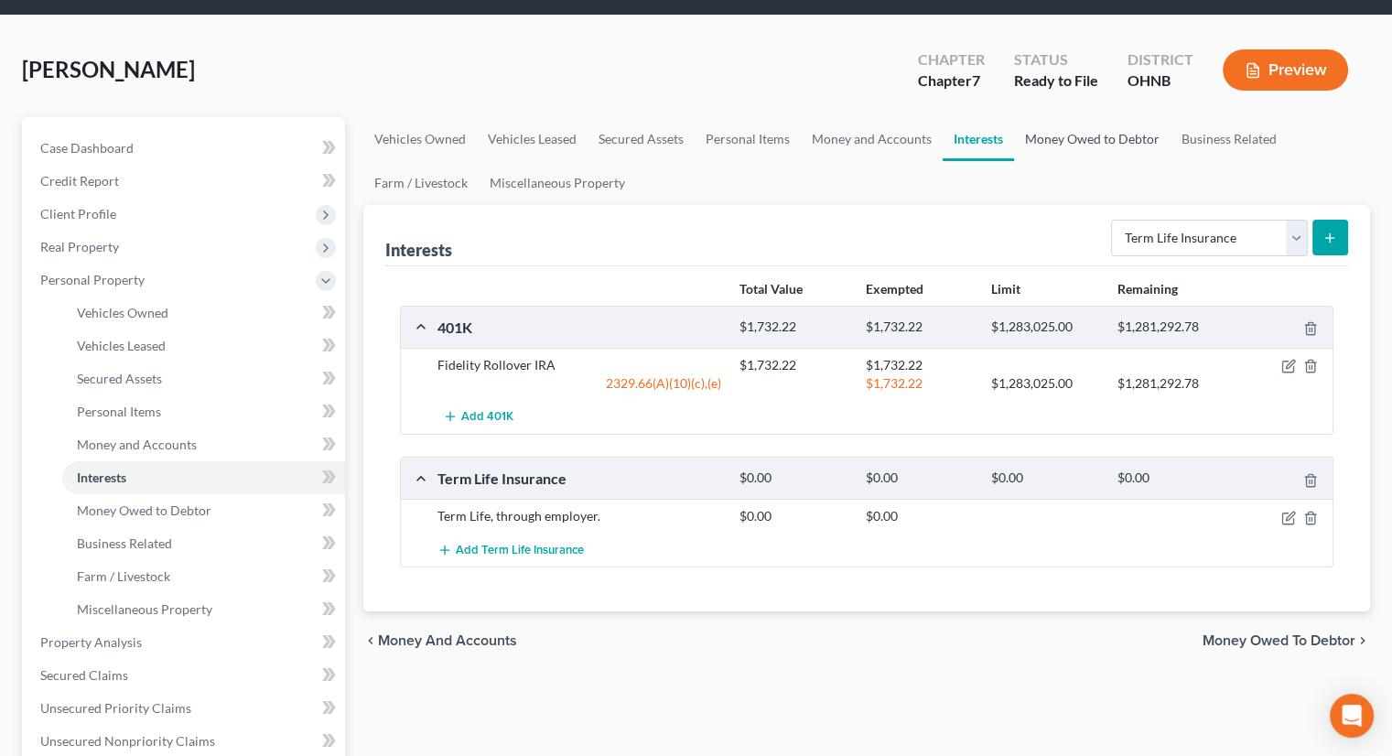
click at [1099, 117] on link "Money Owed to Debtor" at bounding box center [1092, 139] width 156 height 44
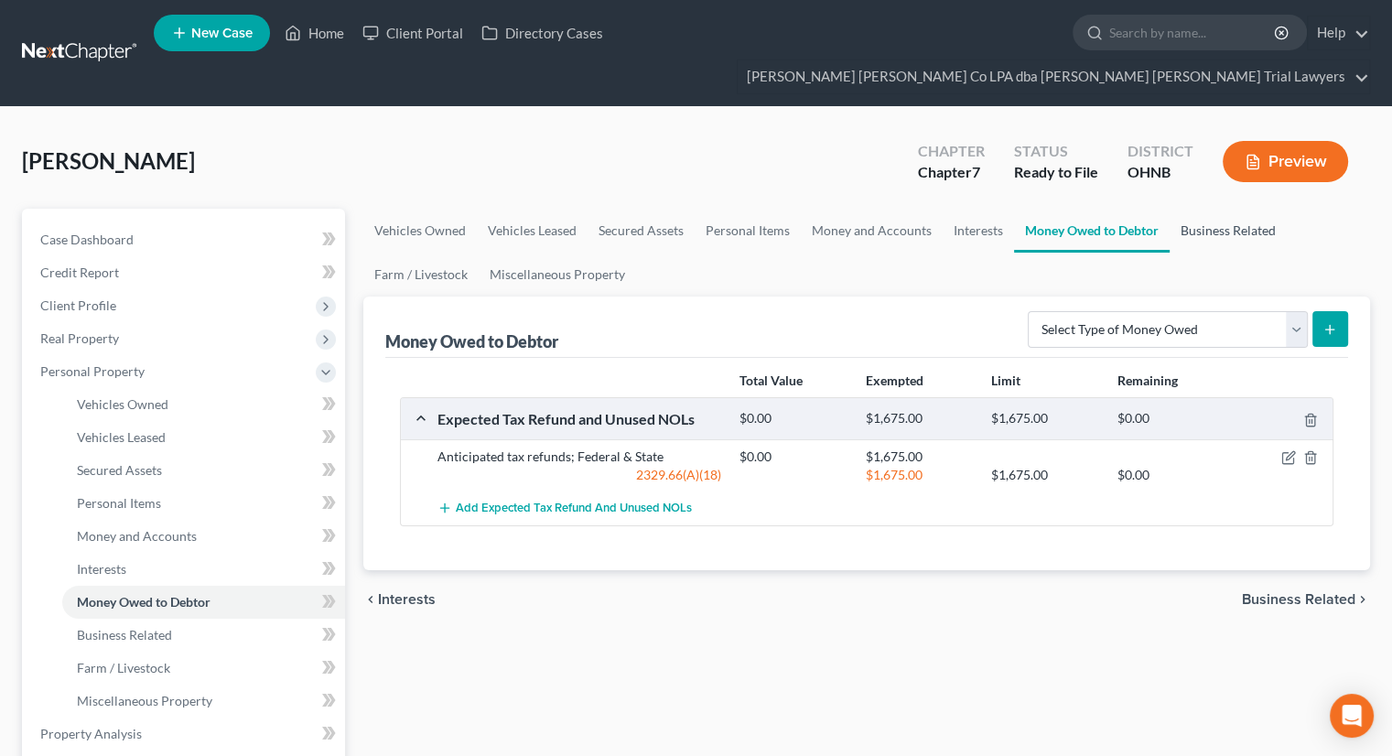
click at [1236, 209] on link "Business Related" at bounding box center [1227, 231] width 117 height 44
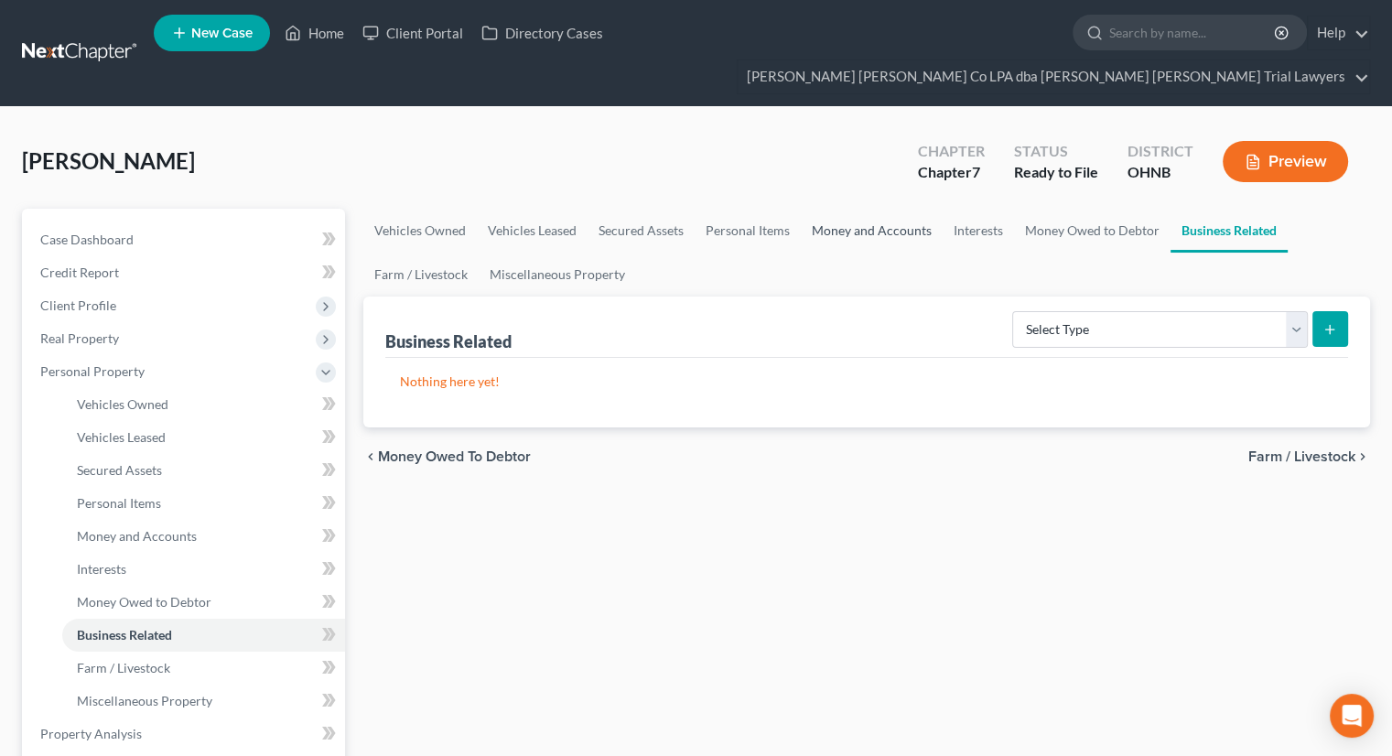
click at [886, 209] on link "Money and Accounts" at bounding box center [872, 231] width 142 height 44
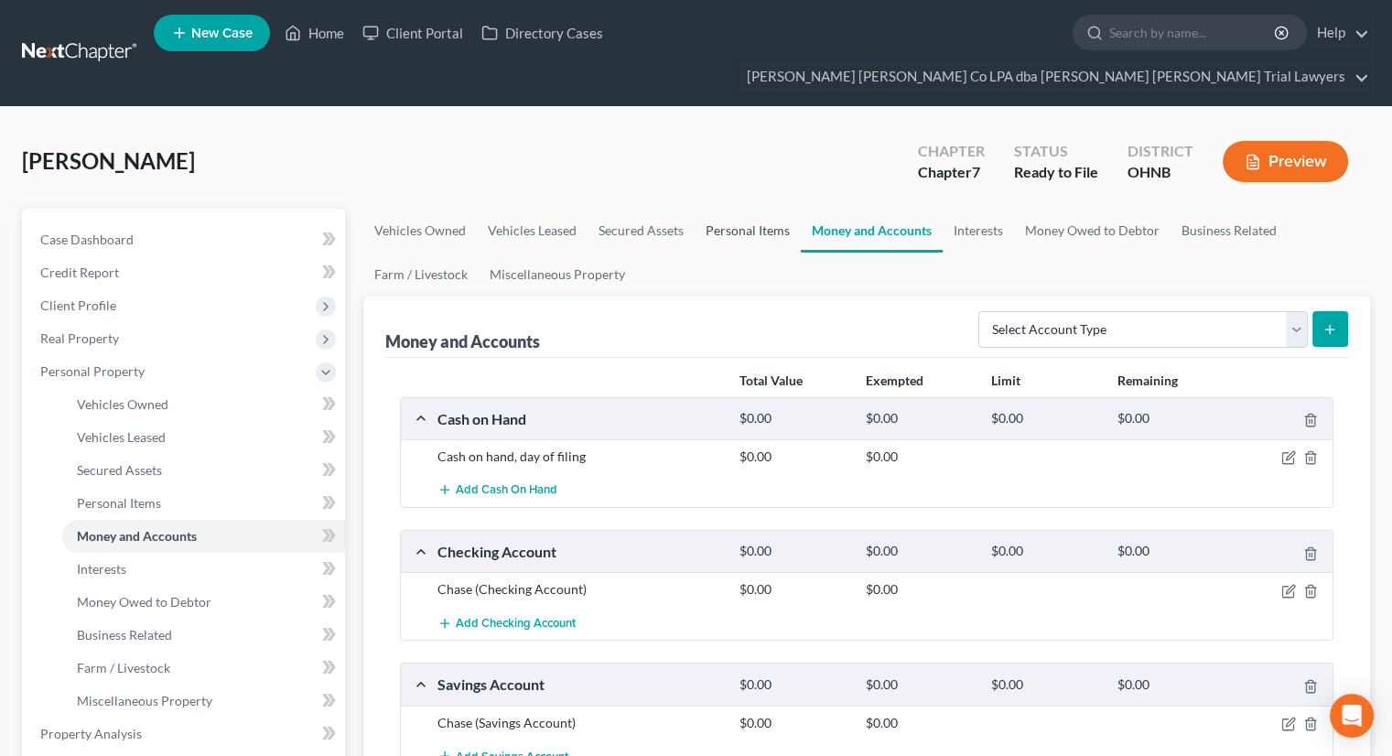
click at [739, 209] on link "Personal Items" at bounding box center [748, 231] width 106 height 44
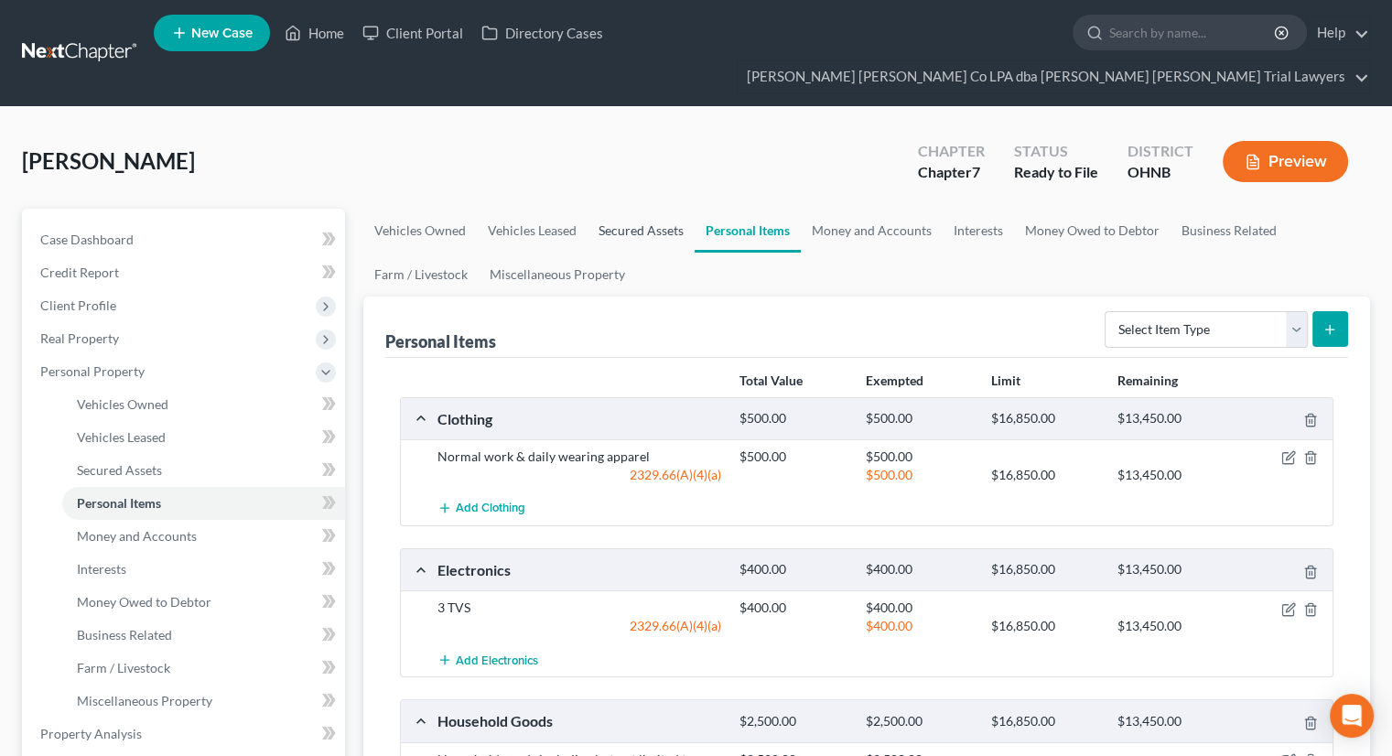
click at [627, 209] on link "Secured Assets" at bounding box center [640, 231] width 107 height 44
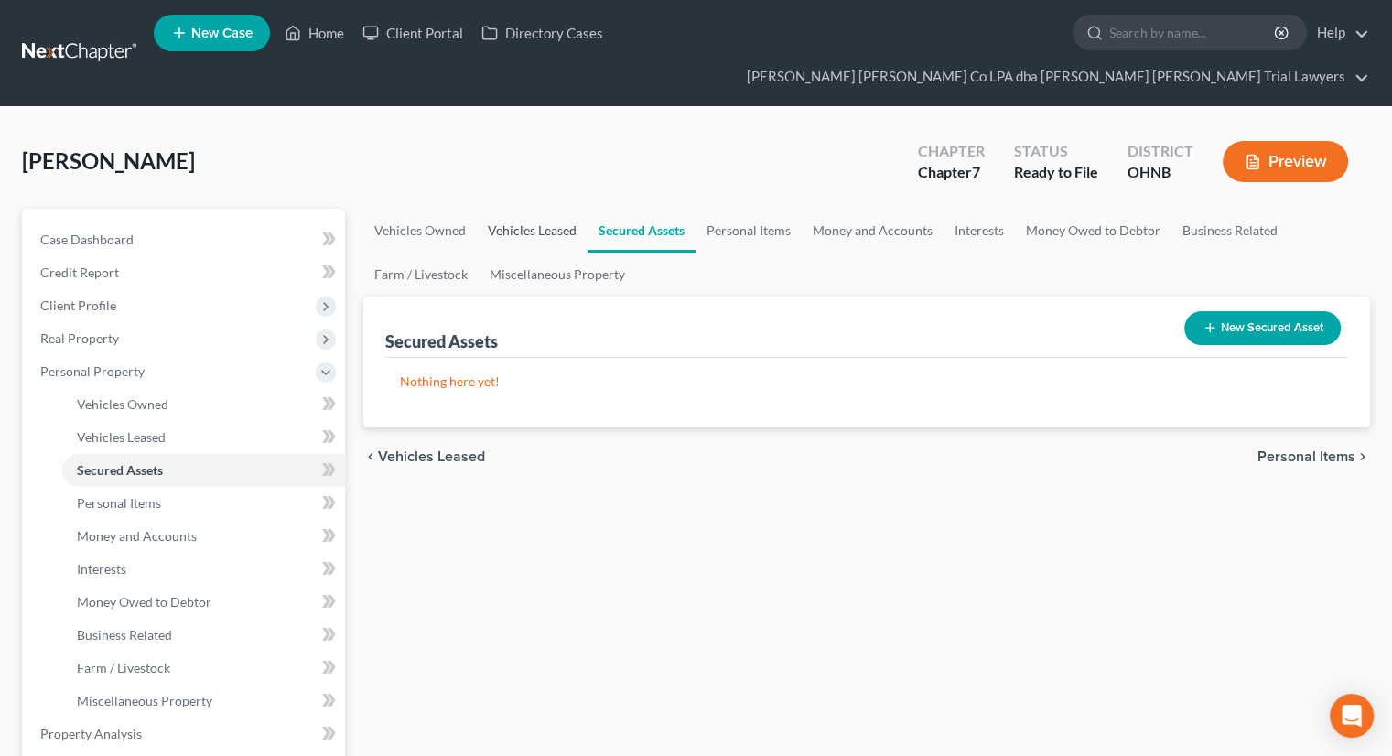
click at [512, 209] on link "Vehicles Leased" at bounding box center [532, 231] width 111 height 44
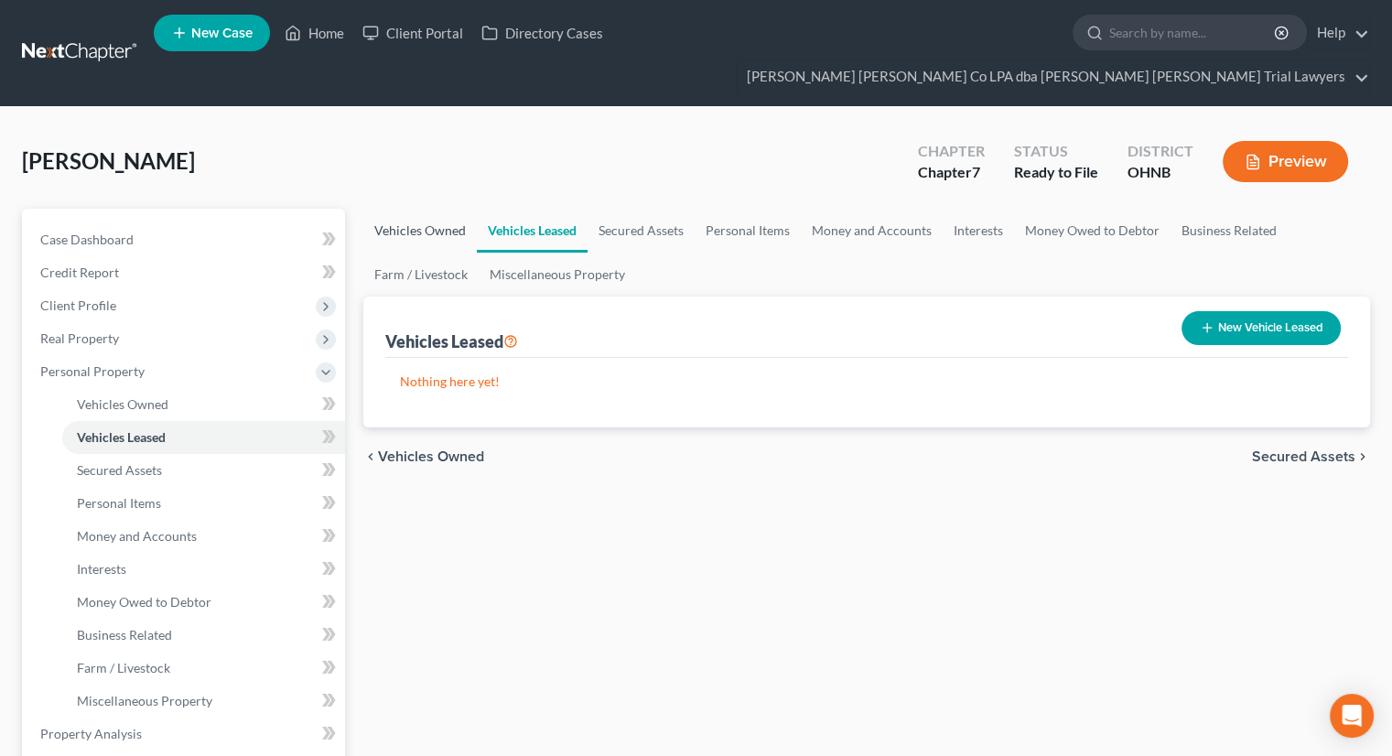
click at [463, 209] on link "Vehicles Owned" at bounding box center [419, 231] width 113 height 44
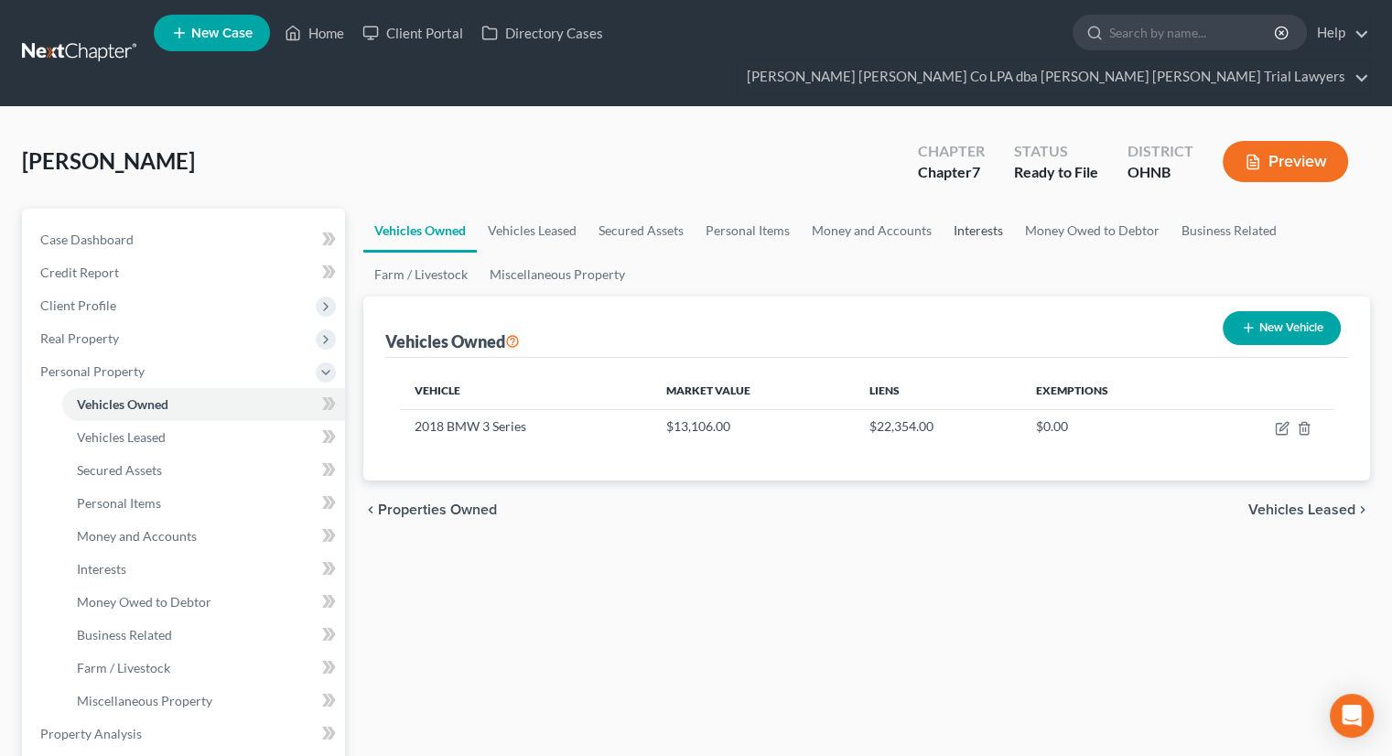
click at [985, 209] on link "Interests" at bounding box center [978, 231] width 71 height 44
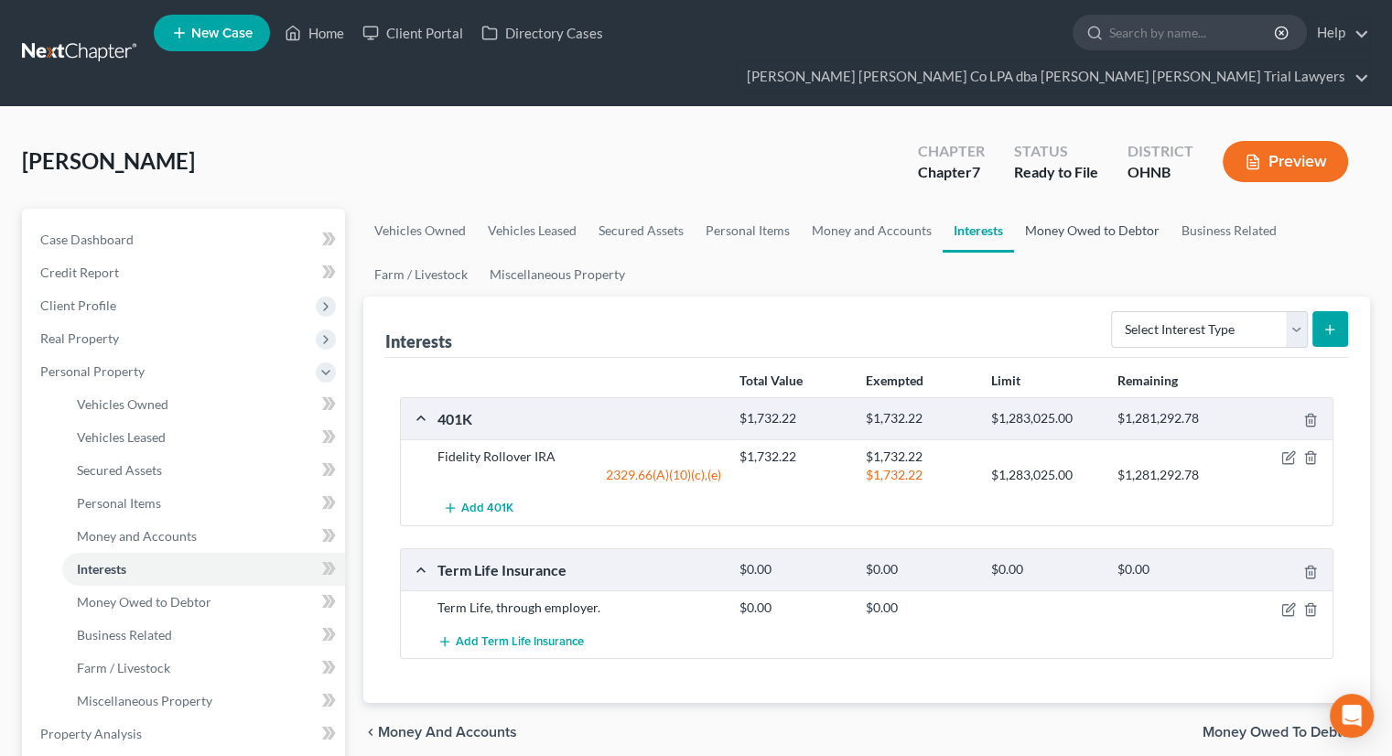
click at [1072, 209] on link "Money Owed to Debtor" at bounding box center [1092, 231] width 156 height 44
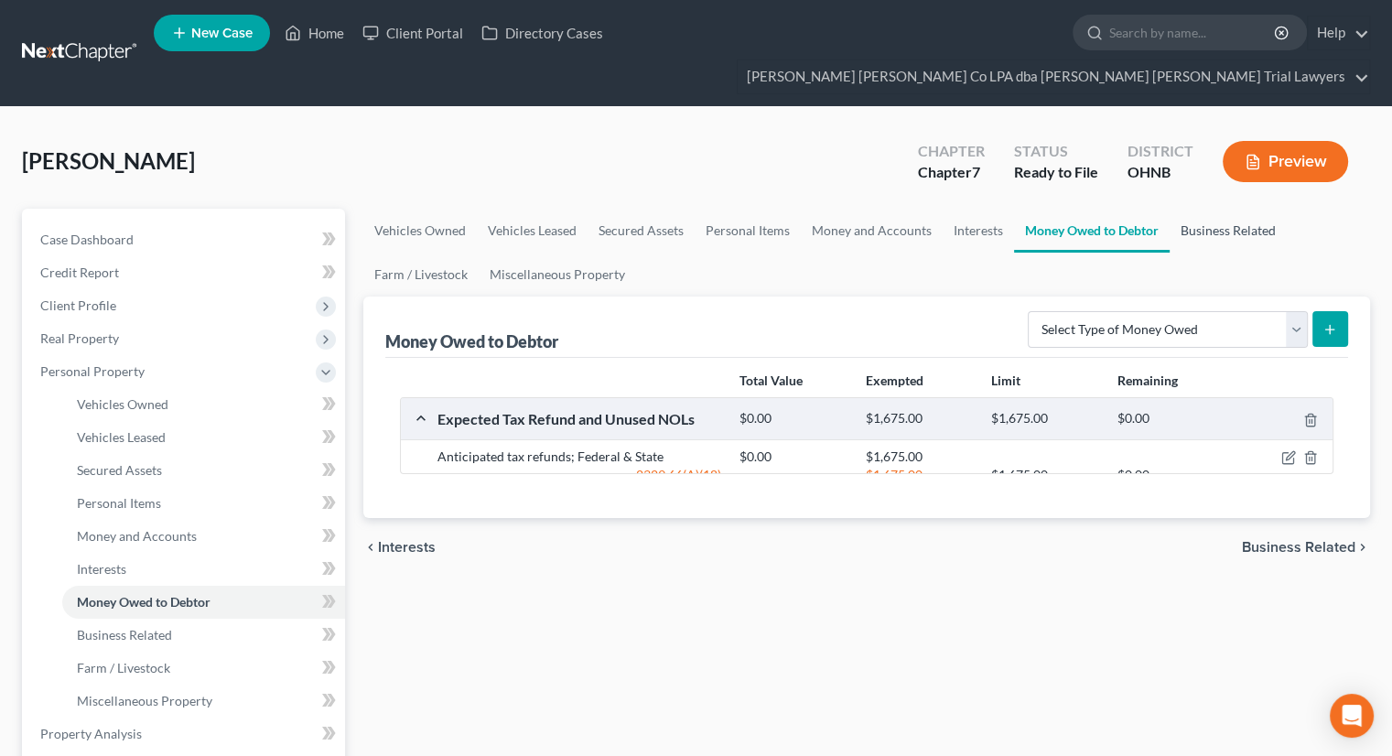
click at [1207, 209] on link "Business Related" at bounding box center [1227, 231] width 117 height 44
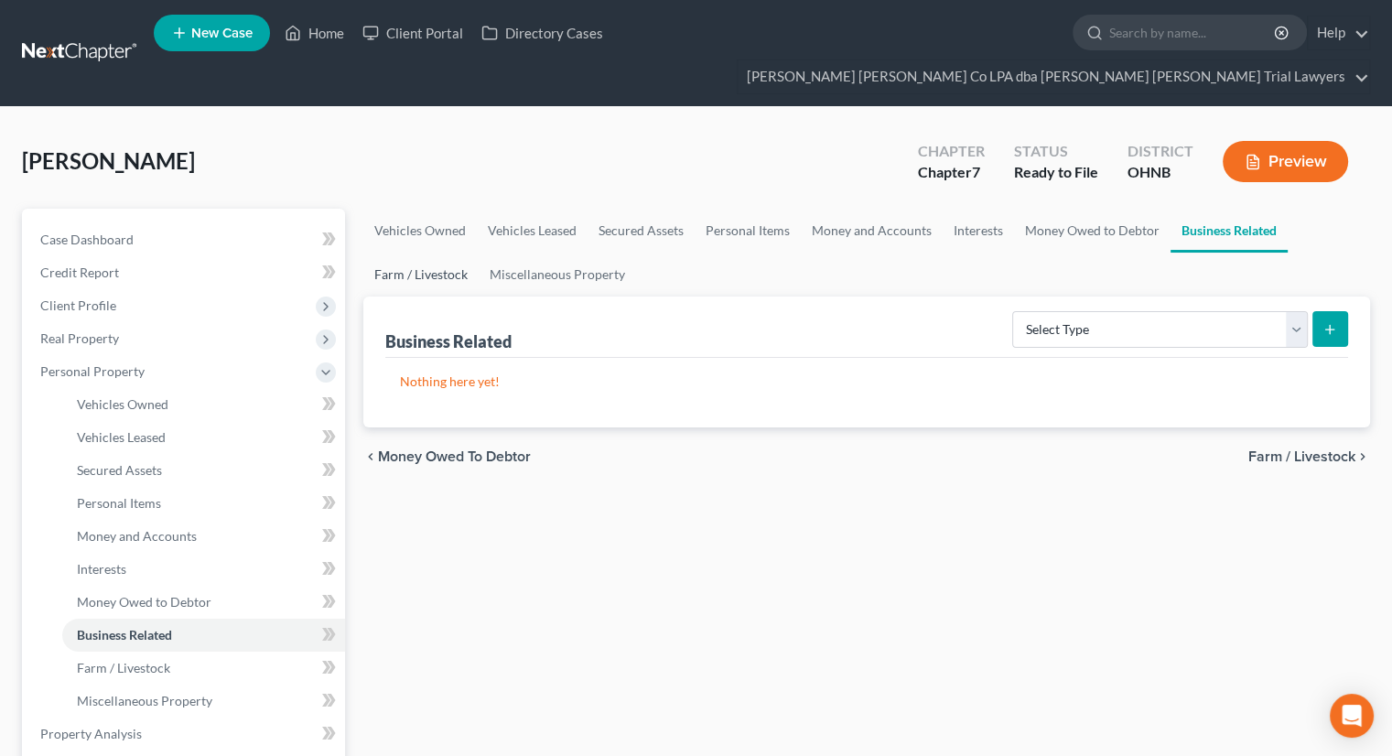
click at [423, 253] on link "Farm / Livestock" at bounding box center [420, 275] width 115 height 44
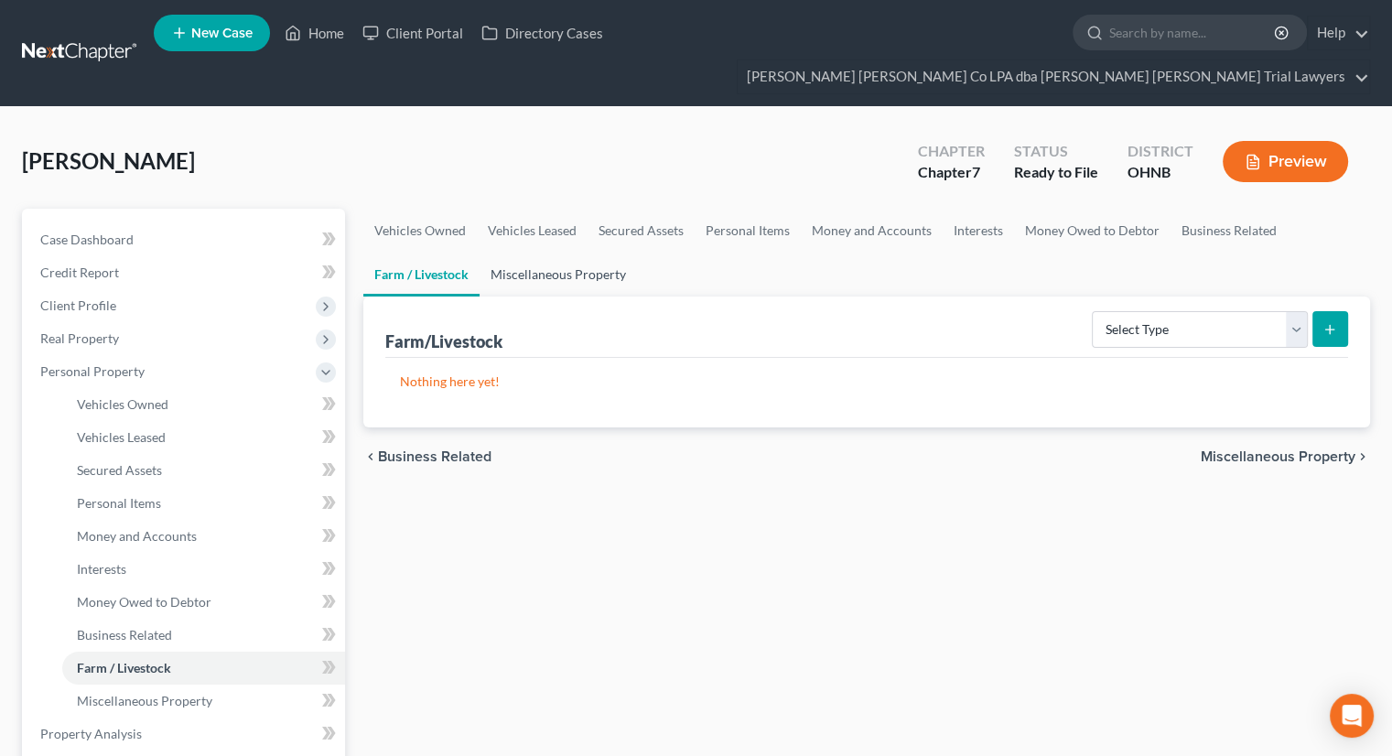
click at [538, 253] on link "Miscellaneous Property" at bounding box center [557, 275] width 157 height 44
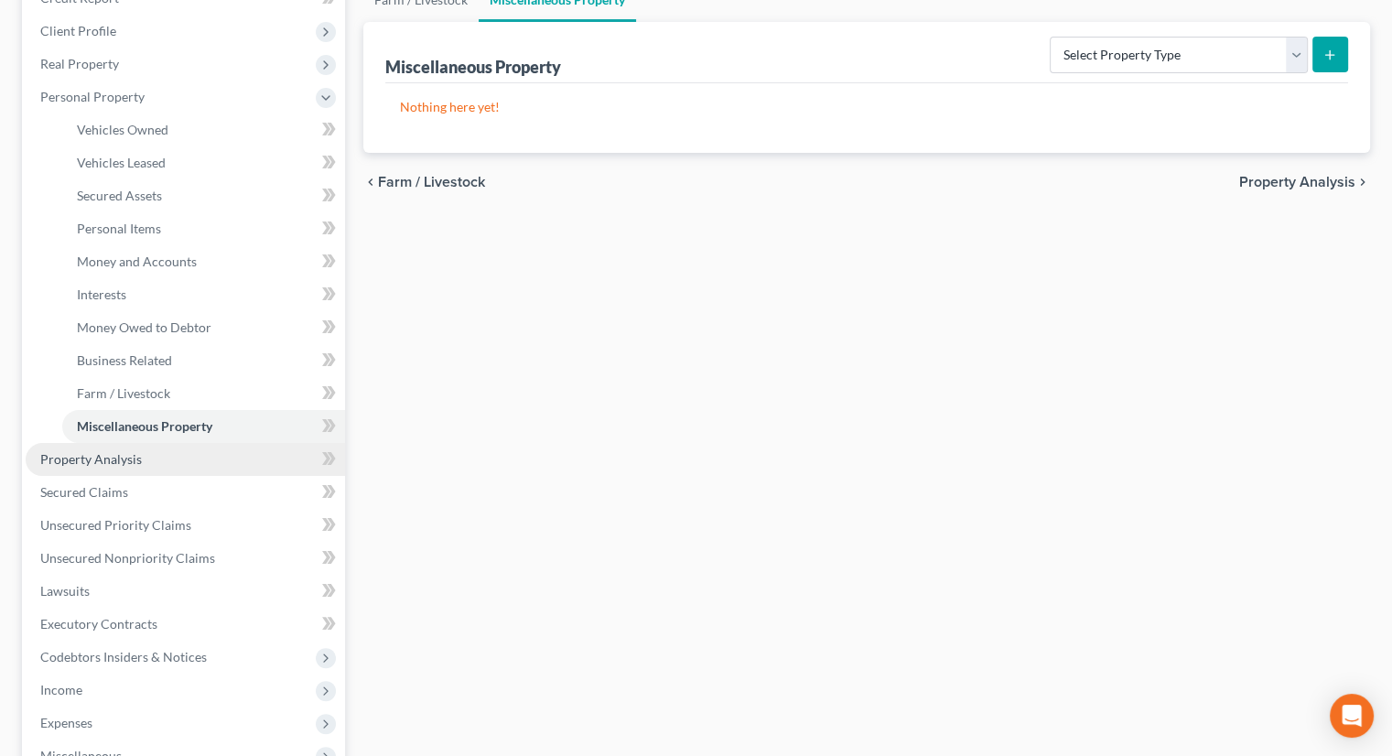
click at [102, 451] on span "Property Analysis" at bounding box center [91, 459] width 102 height 16
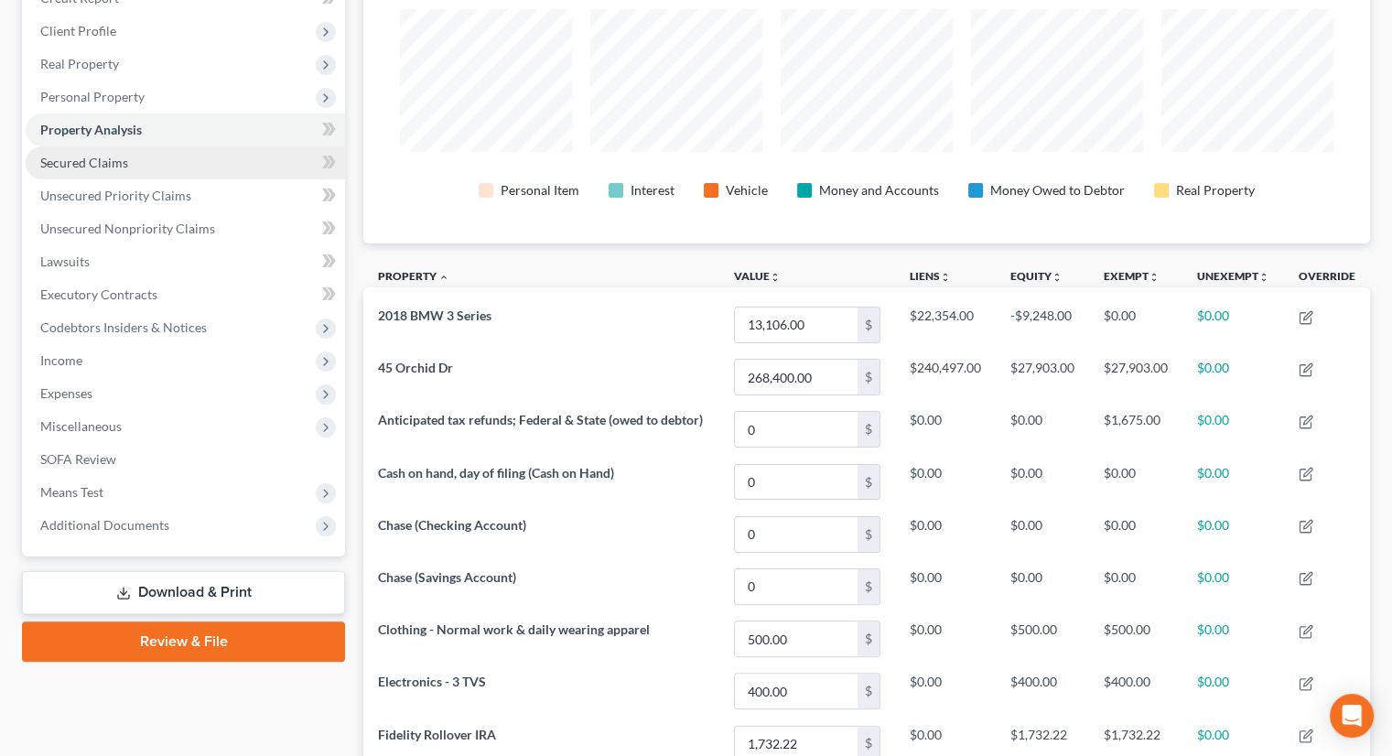
click at [104, 155] on span "Secured Claims" at bounding box center [84, 163] width 88 height 16
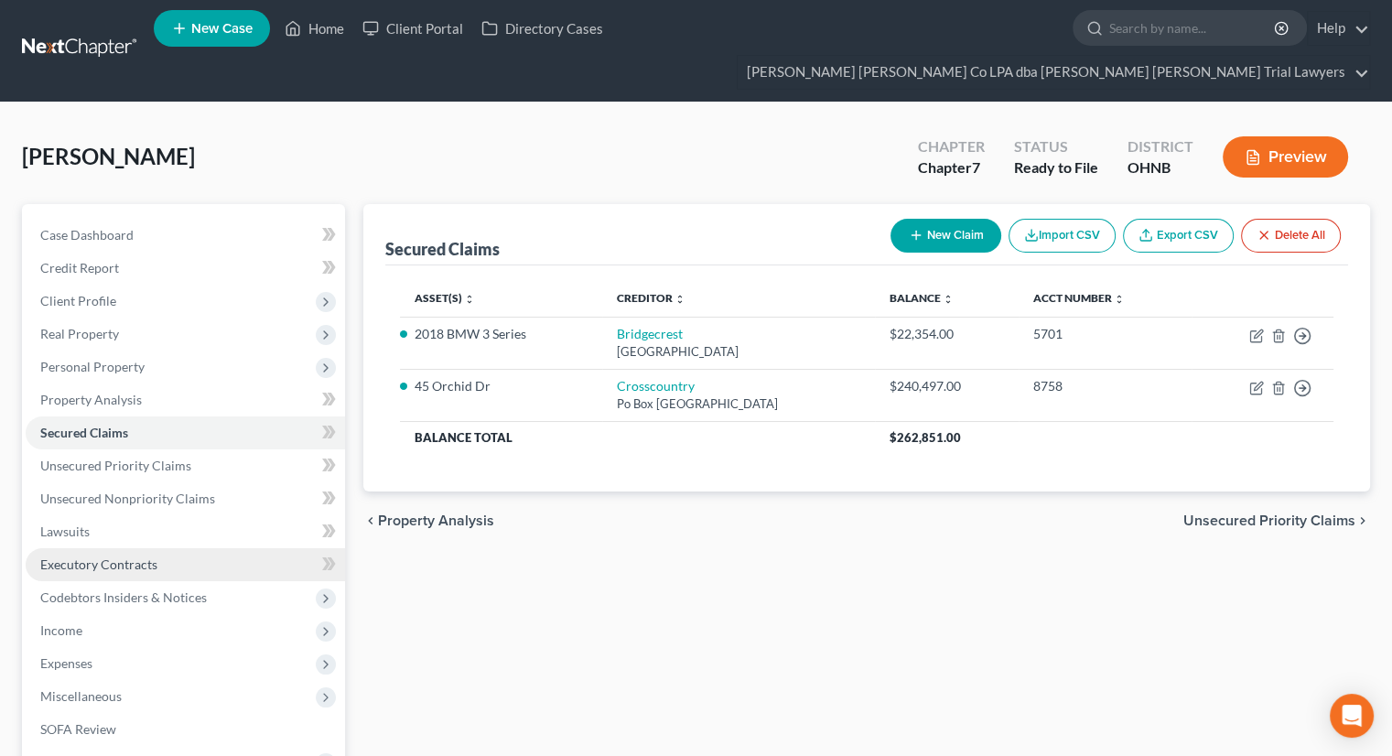
scroll to position [92, 0]
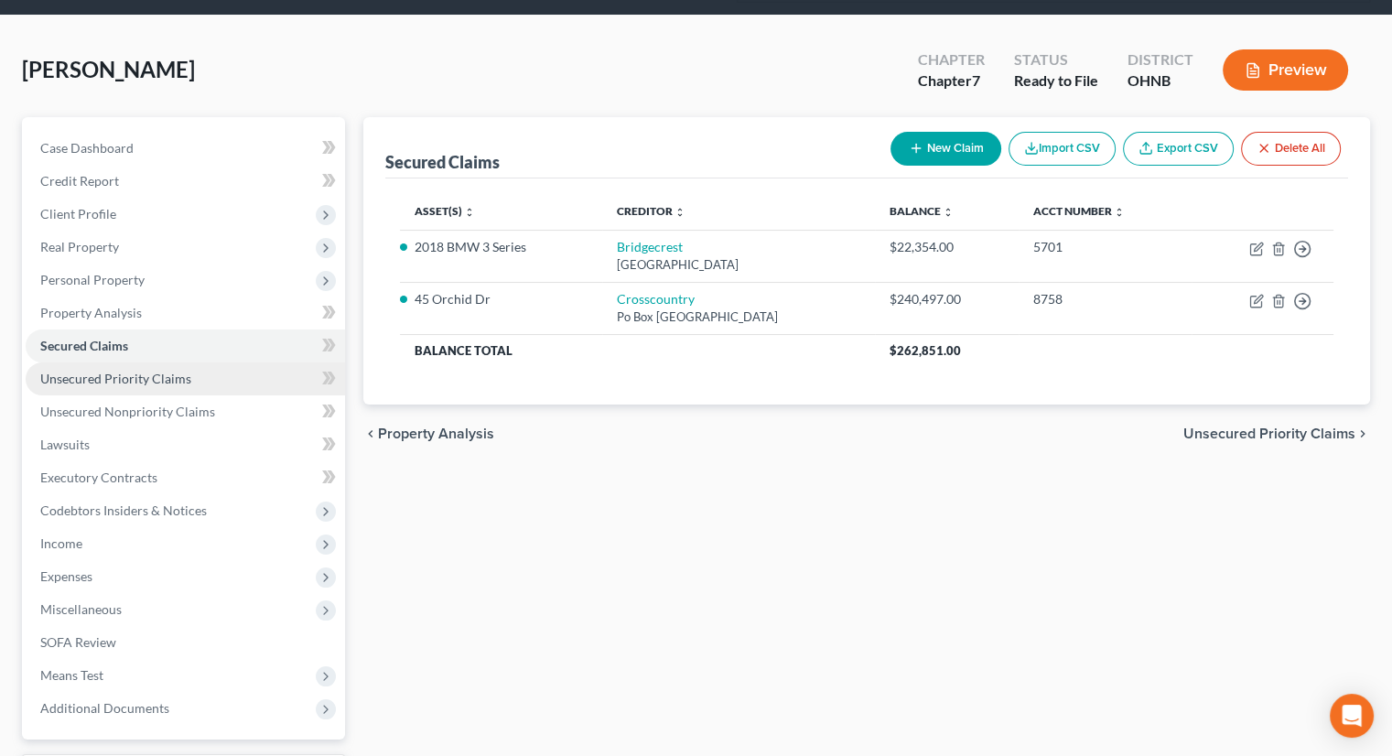
click at [135, 371] on span "Unsecured Priority Claims" at bounding box center [115, 379] width 151 height 16
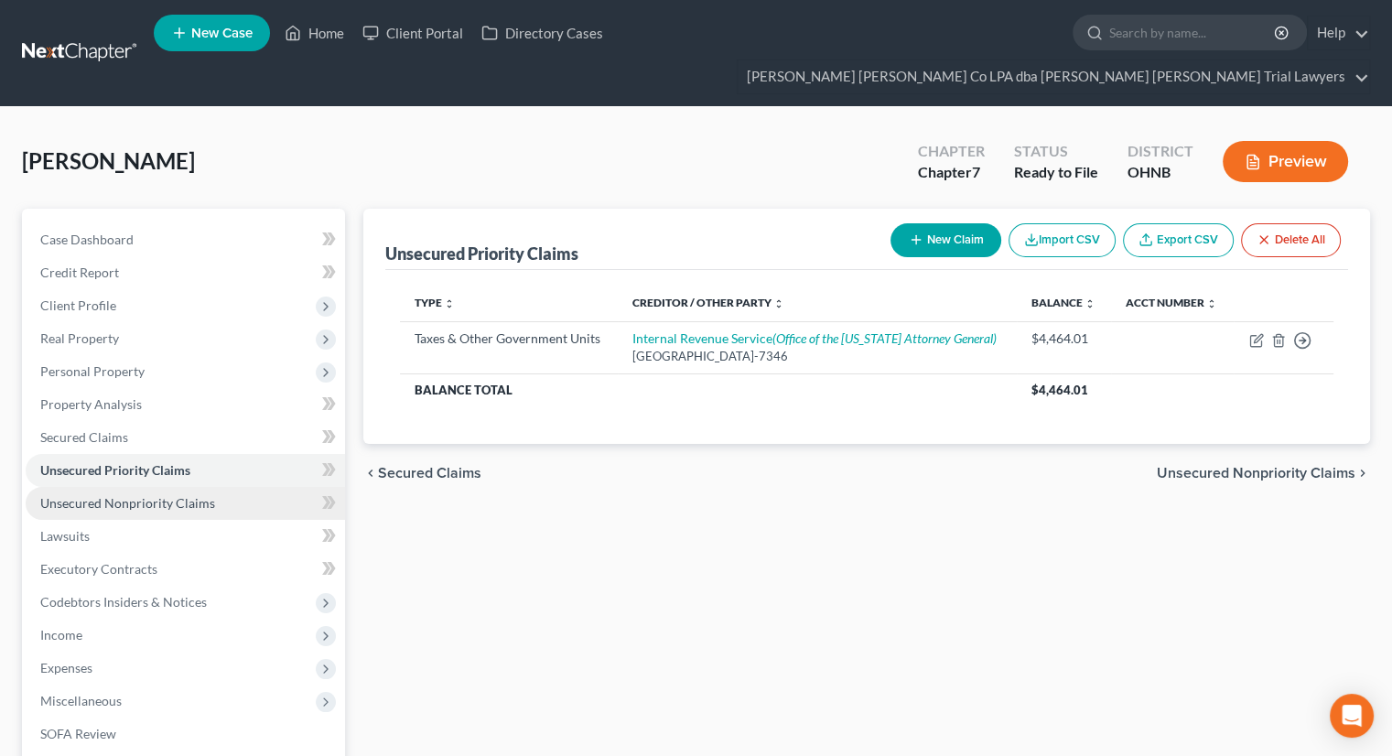
click at [163, 495] on span "Unsecured Nonpriority Claims" at bounding box center [127, 503] width 175 height 16
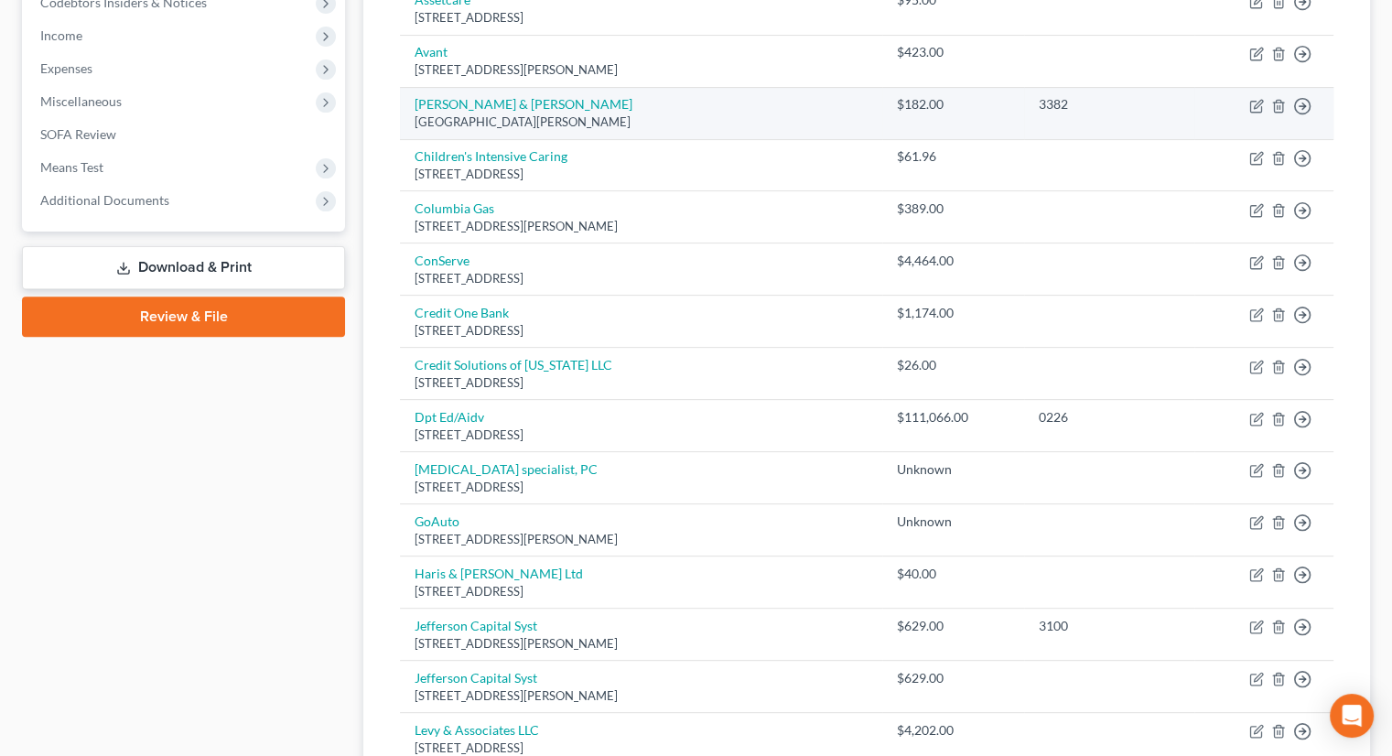
scroll to position [732, 0]
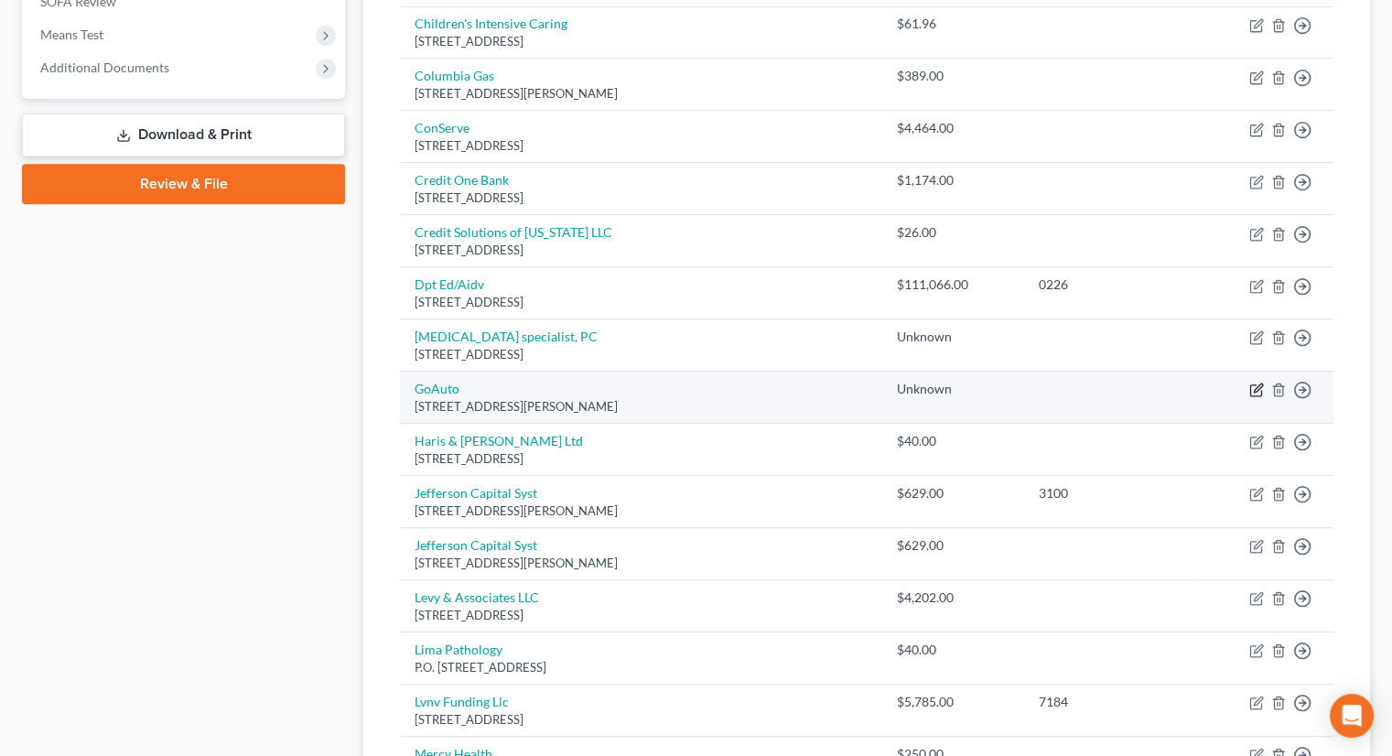
click at [1255, 384] on icon "button" at bounding box center [1258, 388] width 8 height 8
select select "36"
select select "6"
select select "0"
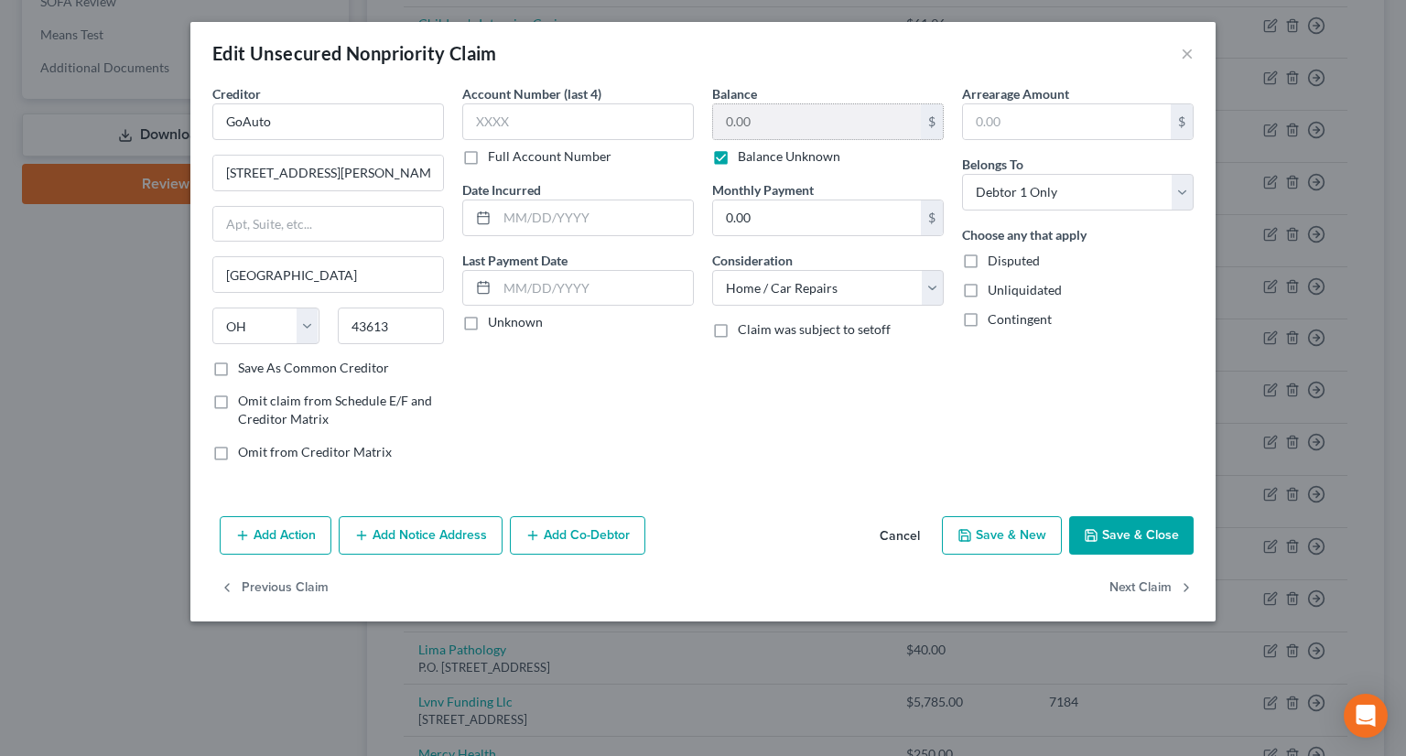
click at [738, 156] on label "Balance Unknown" at bounding box center [789, 156] width 102 height 18
click at [745, 156] on input "Balance Unknown" at bounding box center [751, 153] width 12 height 12
checkbox input "false"
click at [761, 129] on input "0.00" at bounding box center [817, 121] width 208 height 35
type input "2"
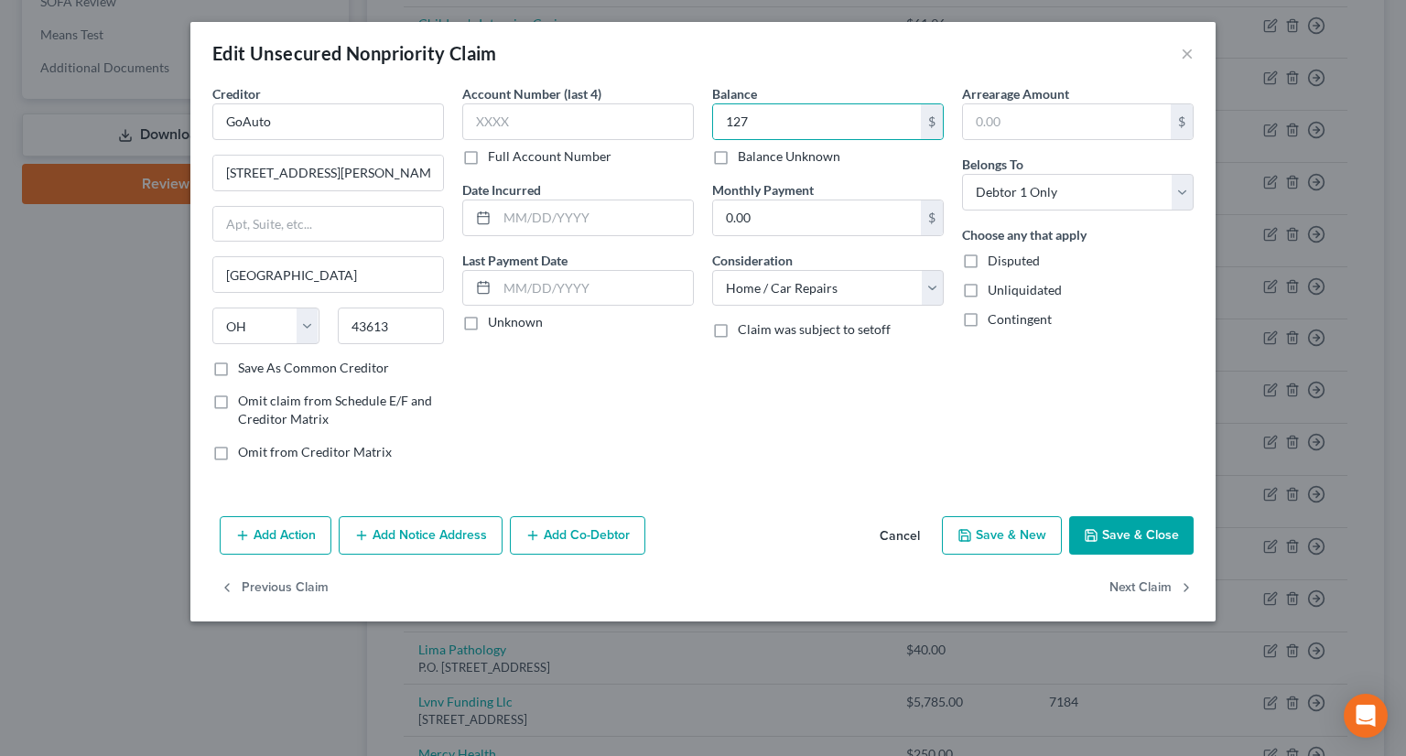
click at [1110, 539] on button "Save & Close" at bounding box center [1131, 535] width 124 height 38
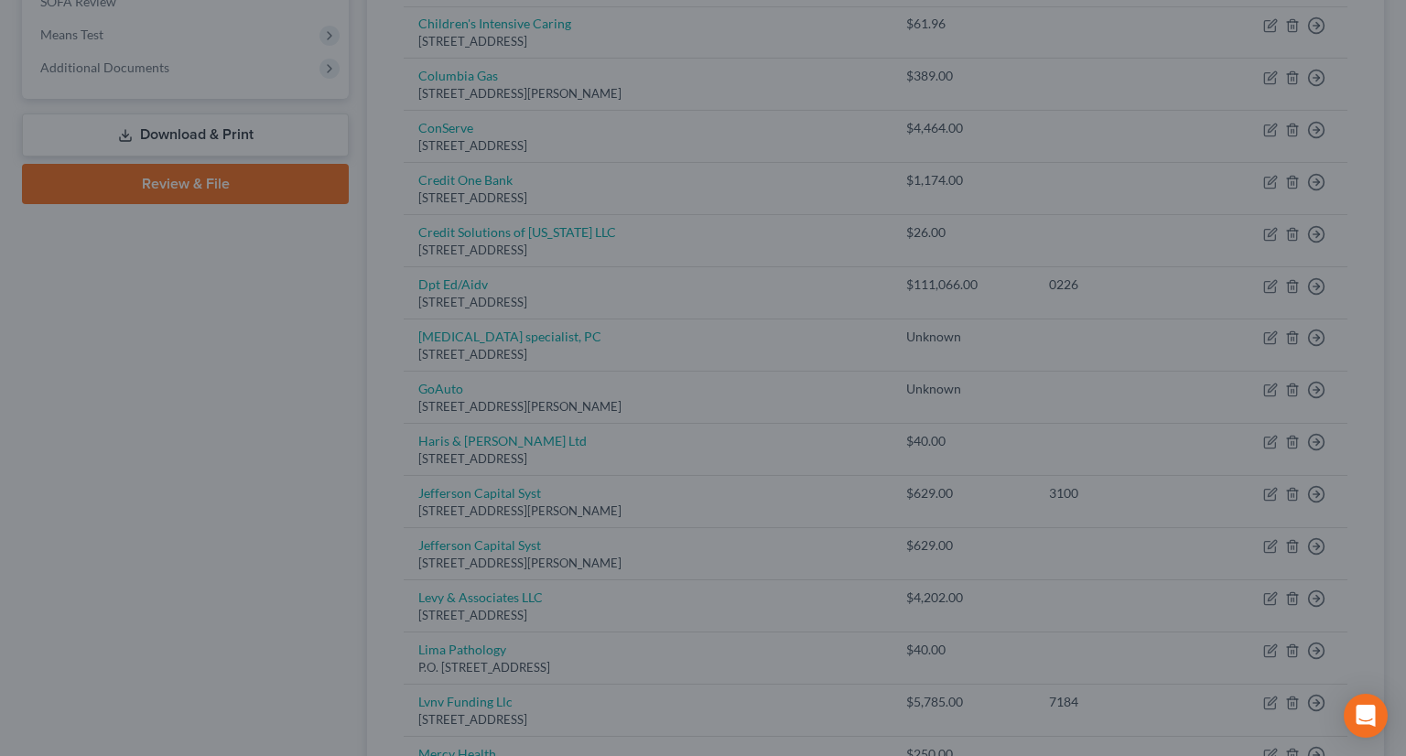
type input "127.00"
type input "0"
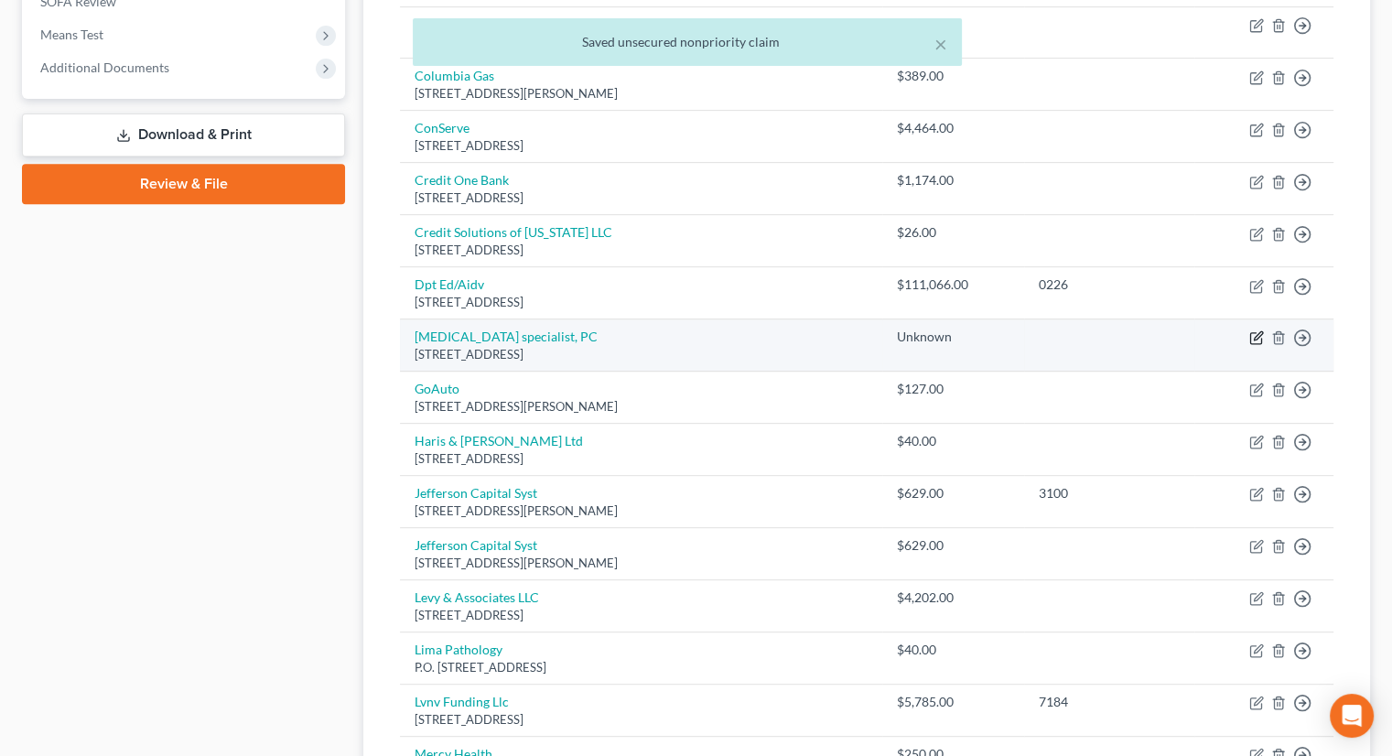
click at [1254, 332] on icon "button" at bounding box center [1258, 336] width 8 height 8
select select "36"
select select "0"
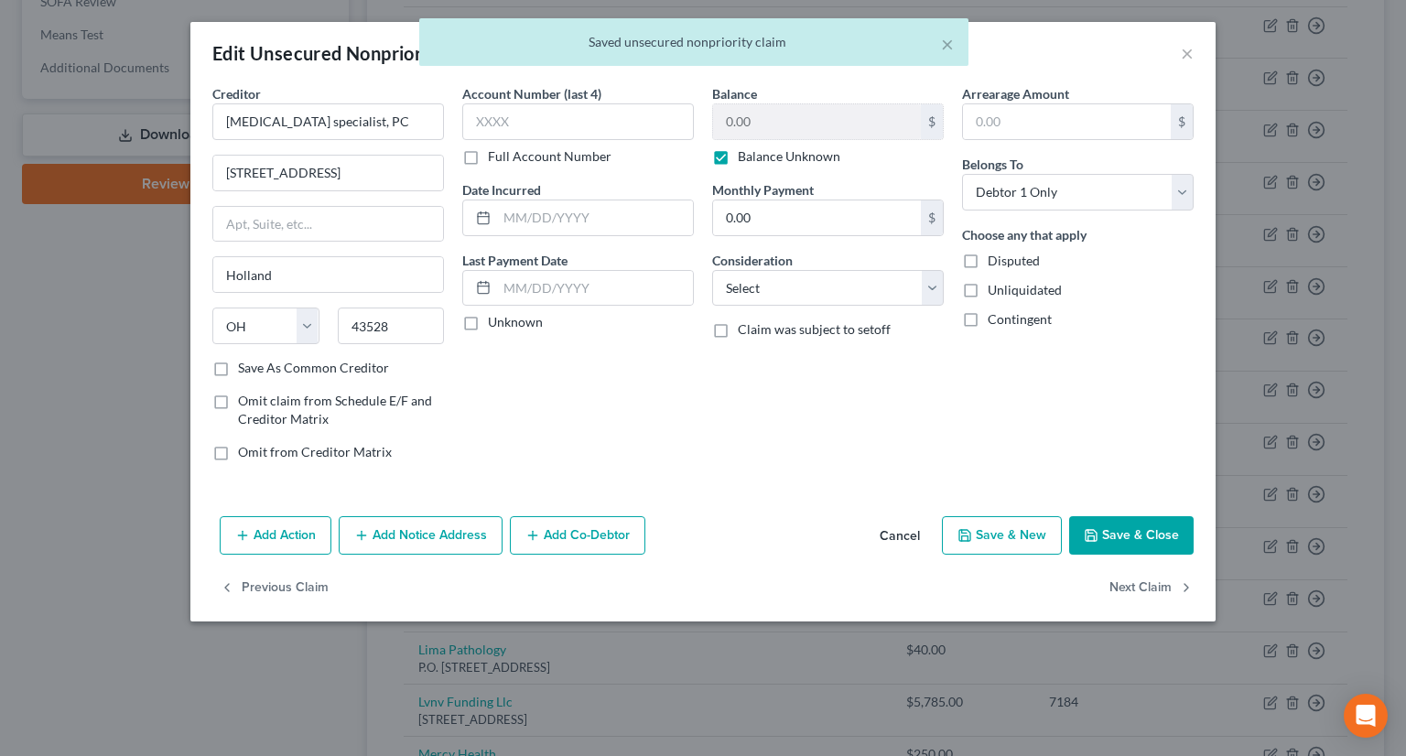
click at [738, 156] on label "Balance Unknown" at bounding box center [789, 156] width 102 height 18
click at [745, 156] on input "Balance Unknown" at bounding box center [751, 153] width 12 height 12
checkbox input "false"
click at [768, 124] on input "0.00" at bounding box center [817, 121] width 208 height 35
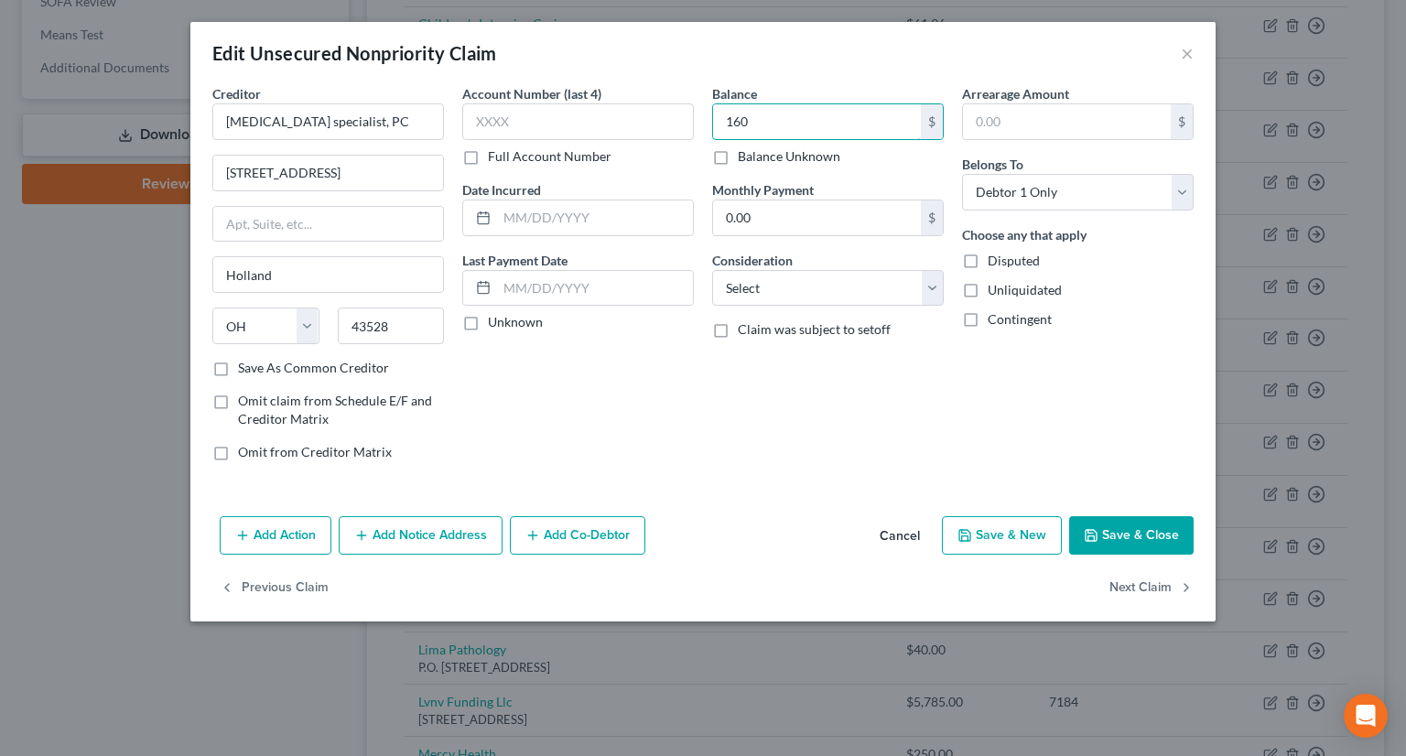
type input "160"
click at [1107, 540] on button "Save & Close" at bounding box center [1131, 535] width 124 height 38
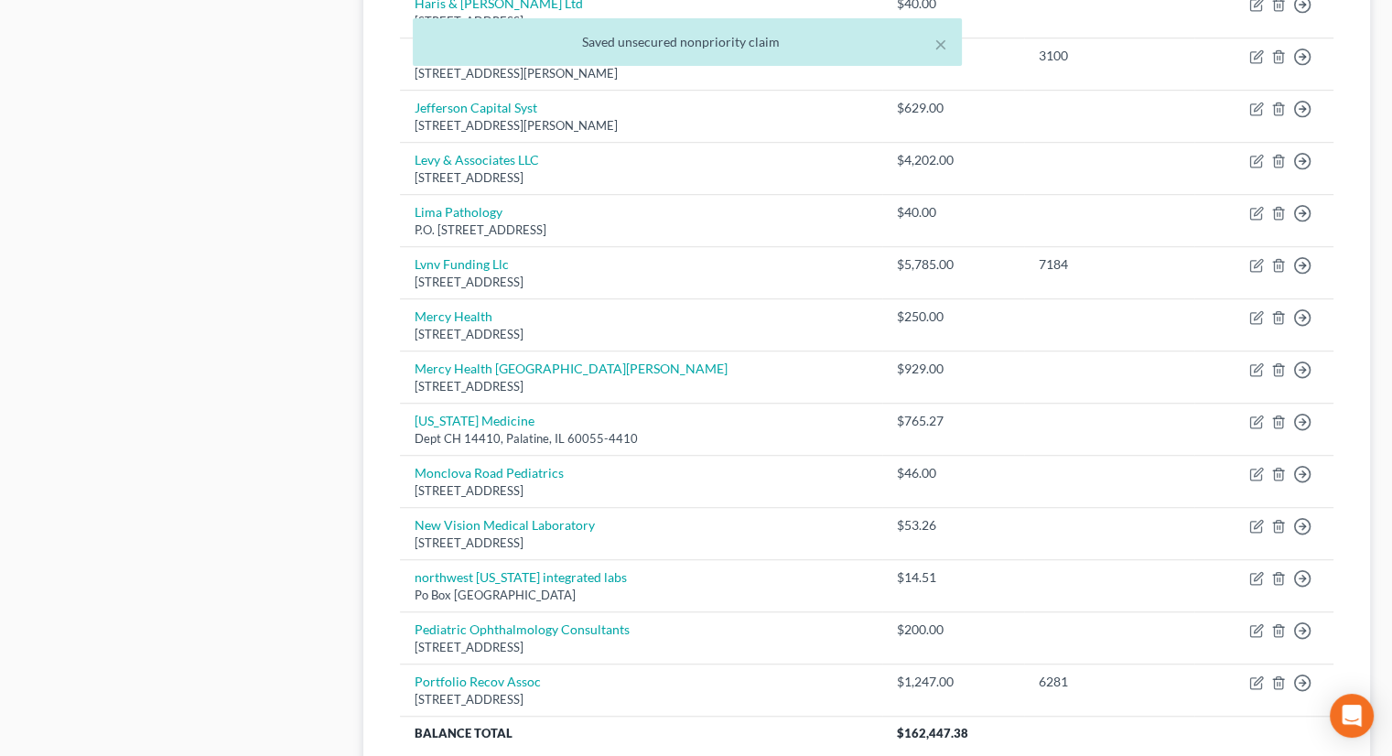
scroll to position [1281, 0]
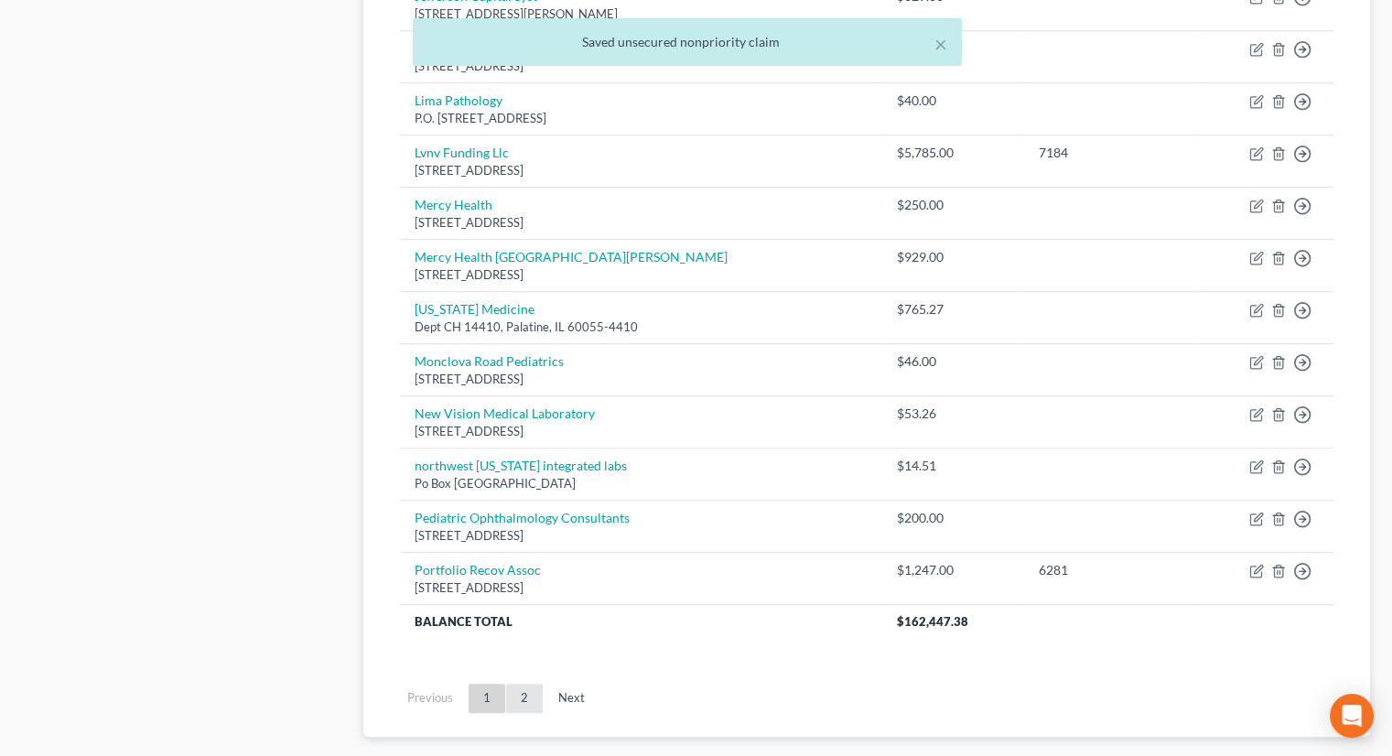
click at [532, 684] on link "2" at bounding box center [524, 698] width 37 height 29
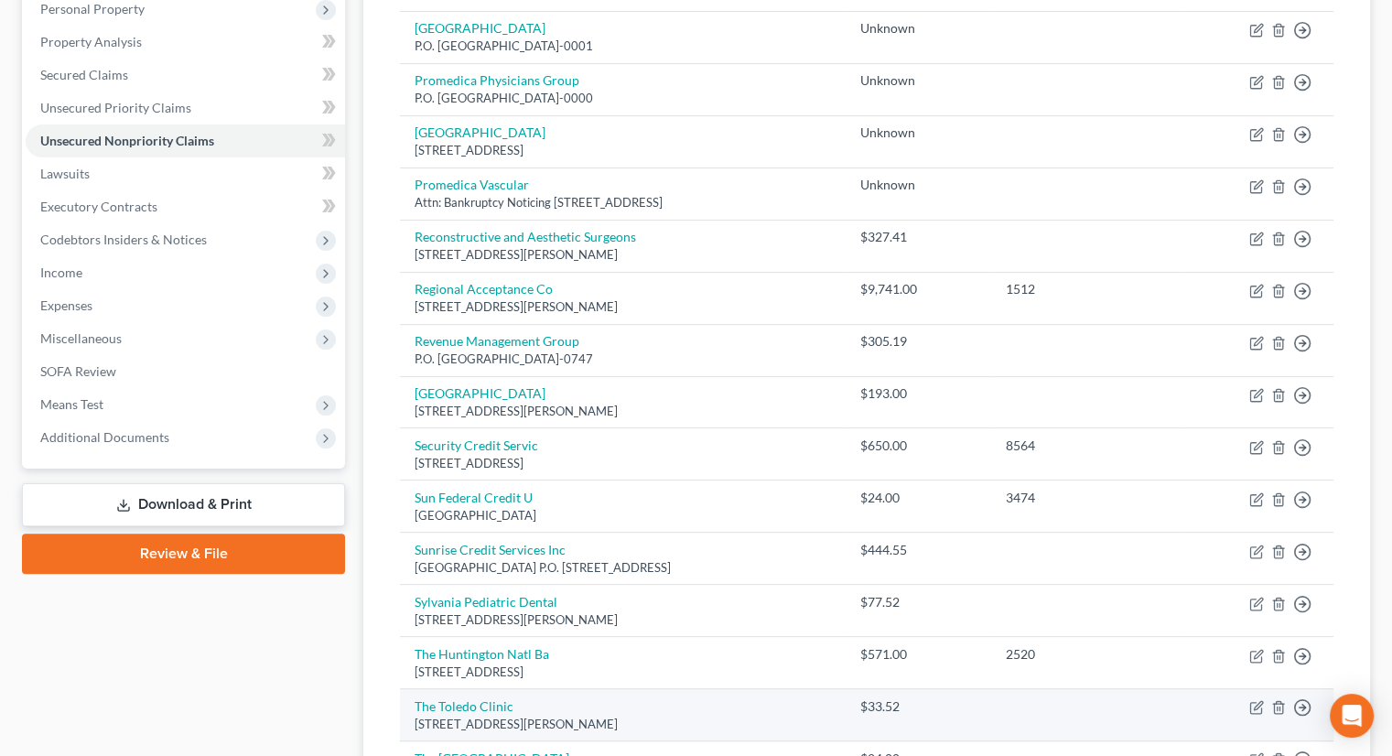
scroll to position [151, 0]
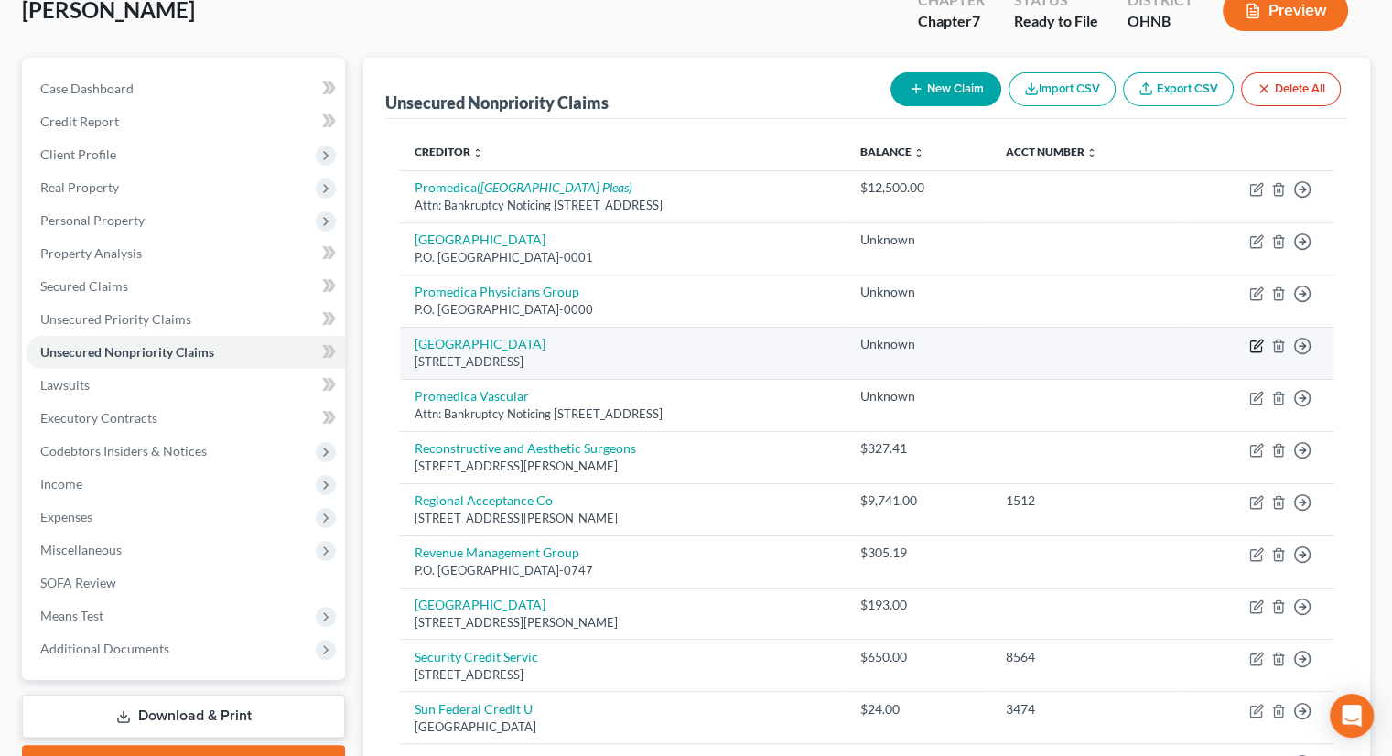
click at [1261, 340] on icon "button" at bounding box center [1255, 345] width 11 height 11
select select "36"
select select "9"
select select "0"
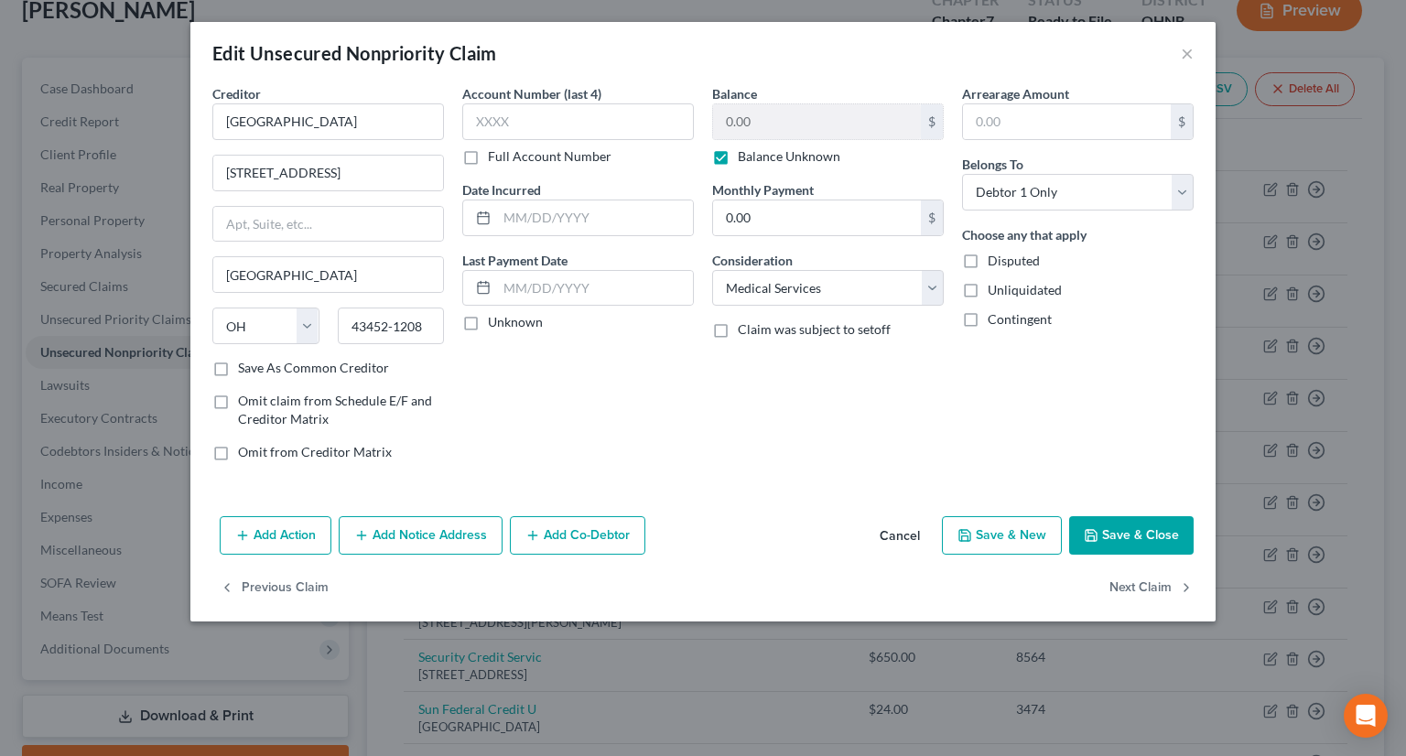
click at [738, 162] on label "Balance Unknown" at bounding box center [789, 156] width 102 height 18
click at [745, 159] on input "Balance Unknown" at bounding box center [751, 153] width 12 height 12
checkbox input "false"
click at [774, 123] on input "0.00" at bounding box center [817, 121] width 208 height 35
click at [1104, 542] on button "Save & Close" at bounding box center [1131, 535] width 124 height 38
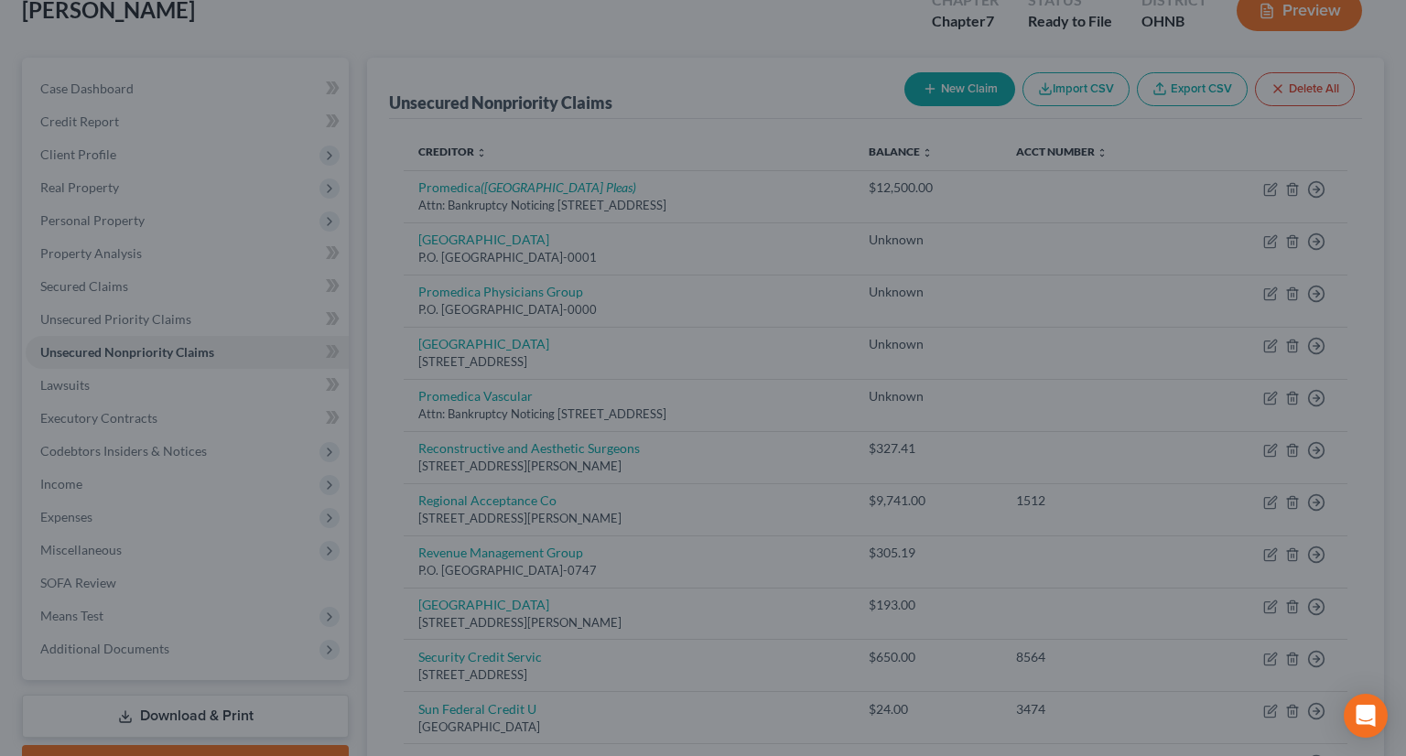
type input "12,820.00"
type input "0"
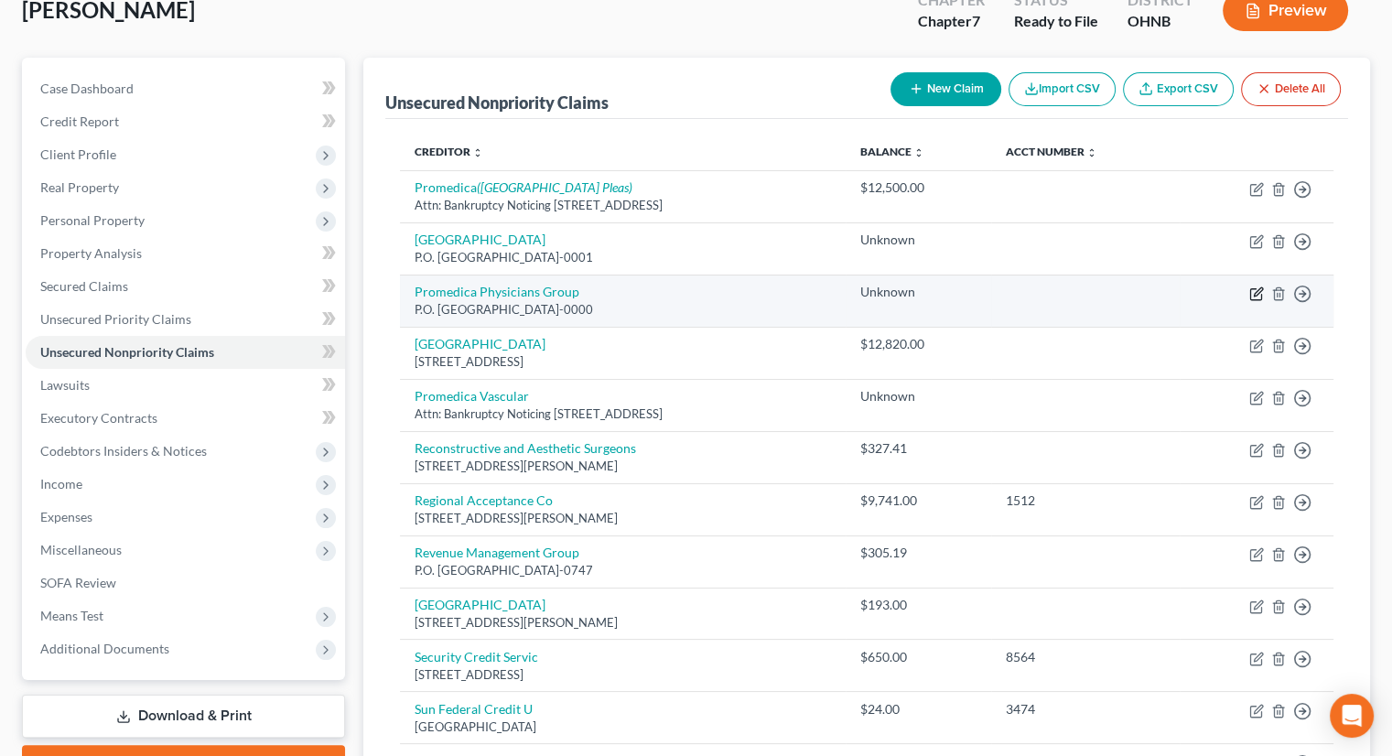
click at [1255, 287] on icon "button" at bounding box center [1258, 291] width 8 height 8
select select "36"
select select "9"
select select "0"
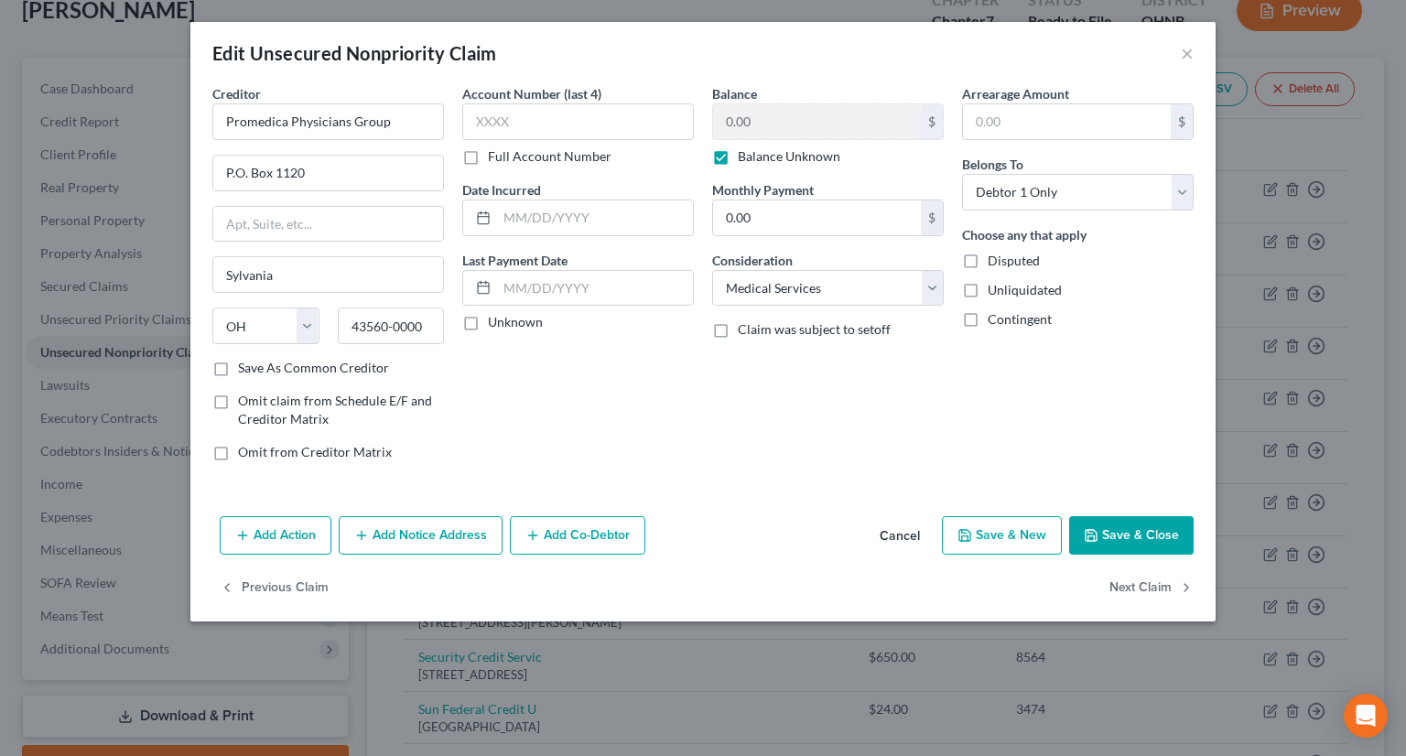
click at [738, 157] on label "Balance Unknown" at bounding box center [789, 156] width 102 height 18
click at [745, 157] on input "Balance Unknown" at bounding box center [751, 153] width 12 height 12
checkbox input "false"
click at [747, 135] on input "0.00" at bounding box center [817, 121] width 208 height 35
type input "1,232.37"
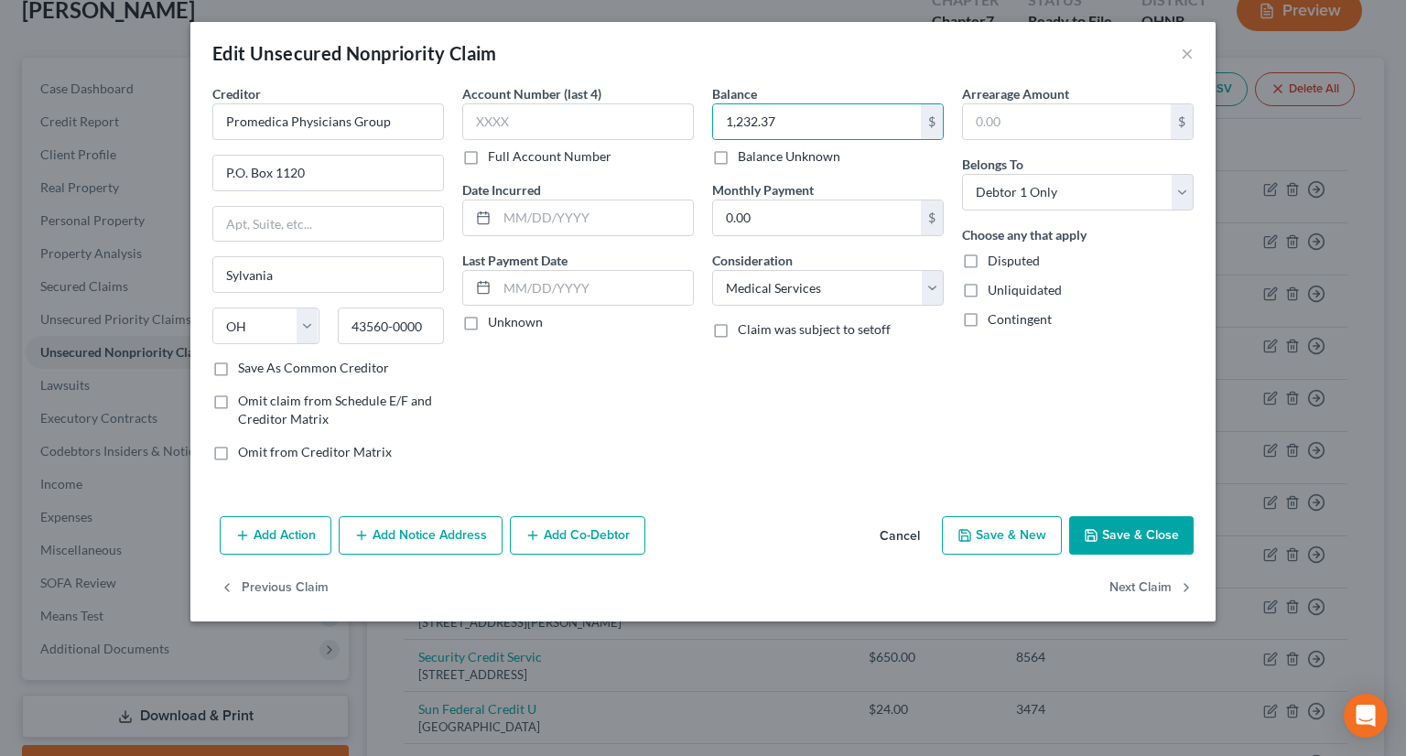
click at [1102, 539] on button "Save & Close" at bounding box center [1131, 535] width 124 height 38
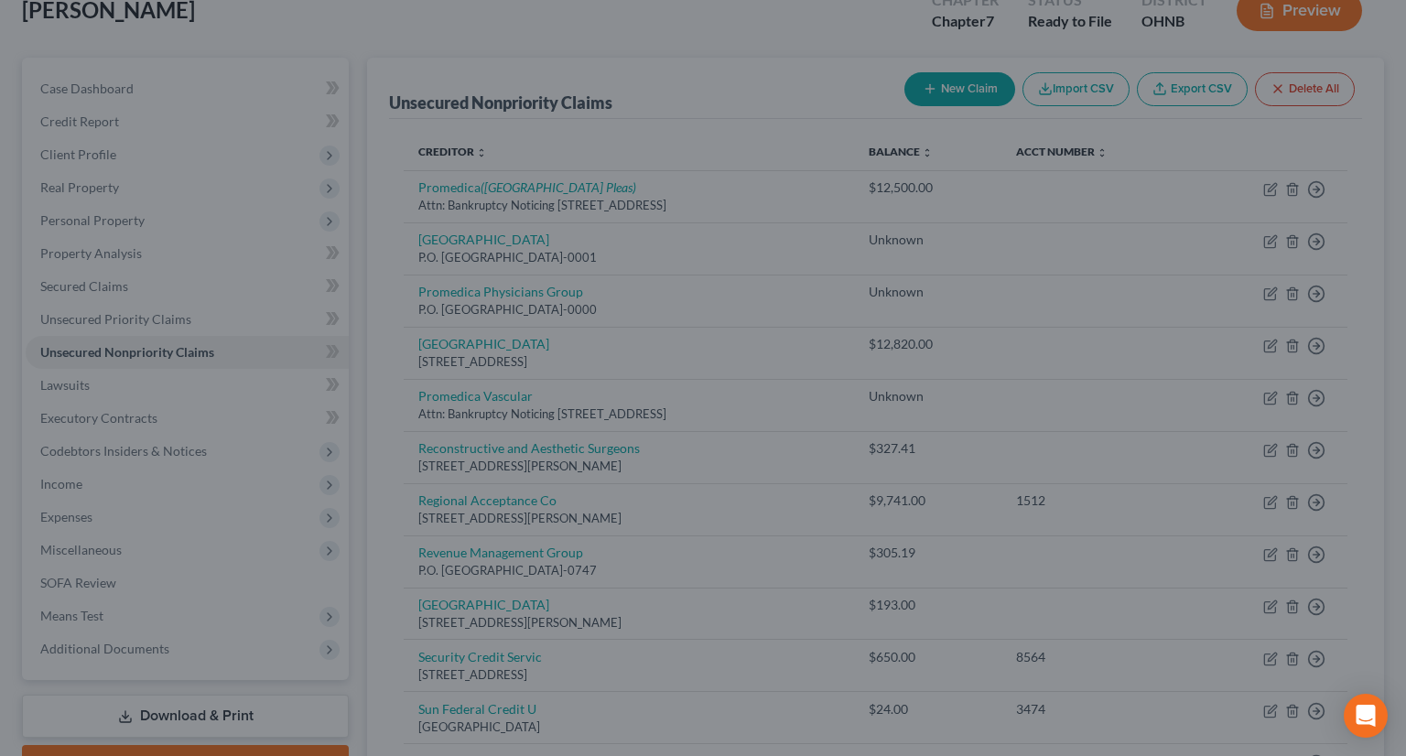
type input "0"
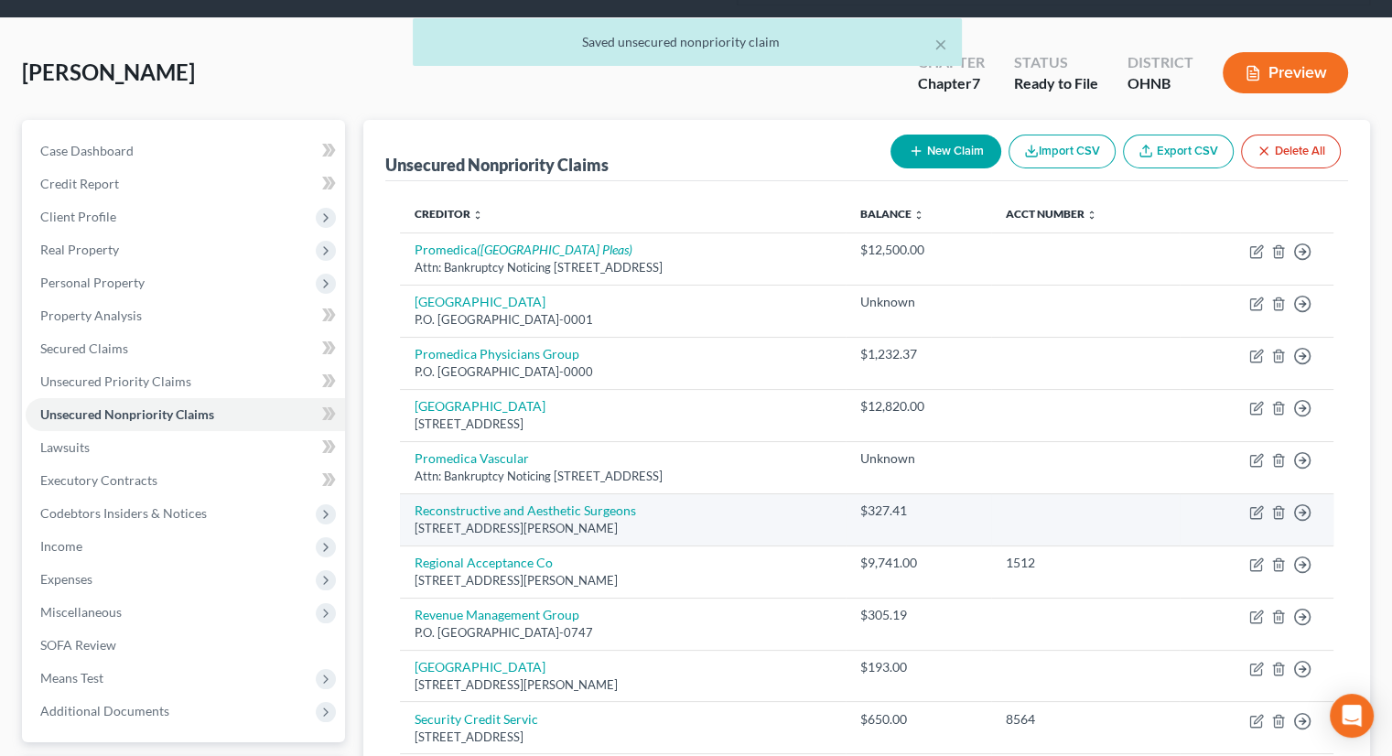
scroll to position [59, 0]
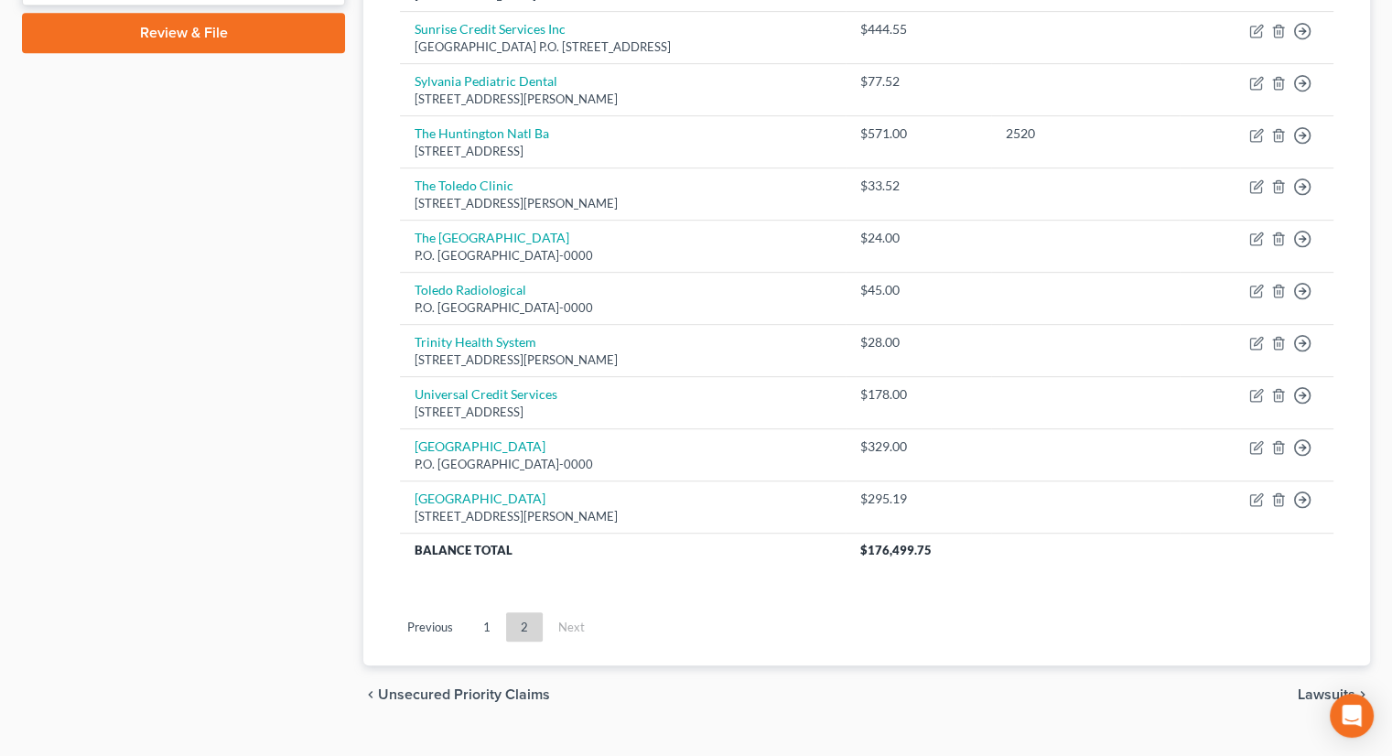
click at [489, 612] on link "1" at bounding box center [487, 626] width 37 height 29
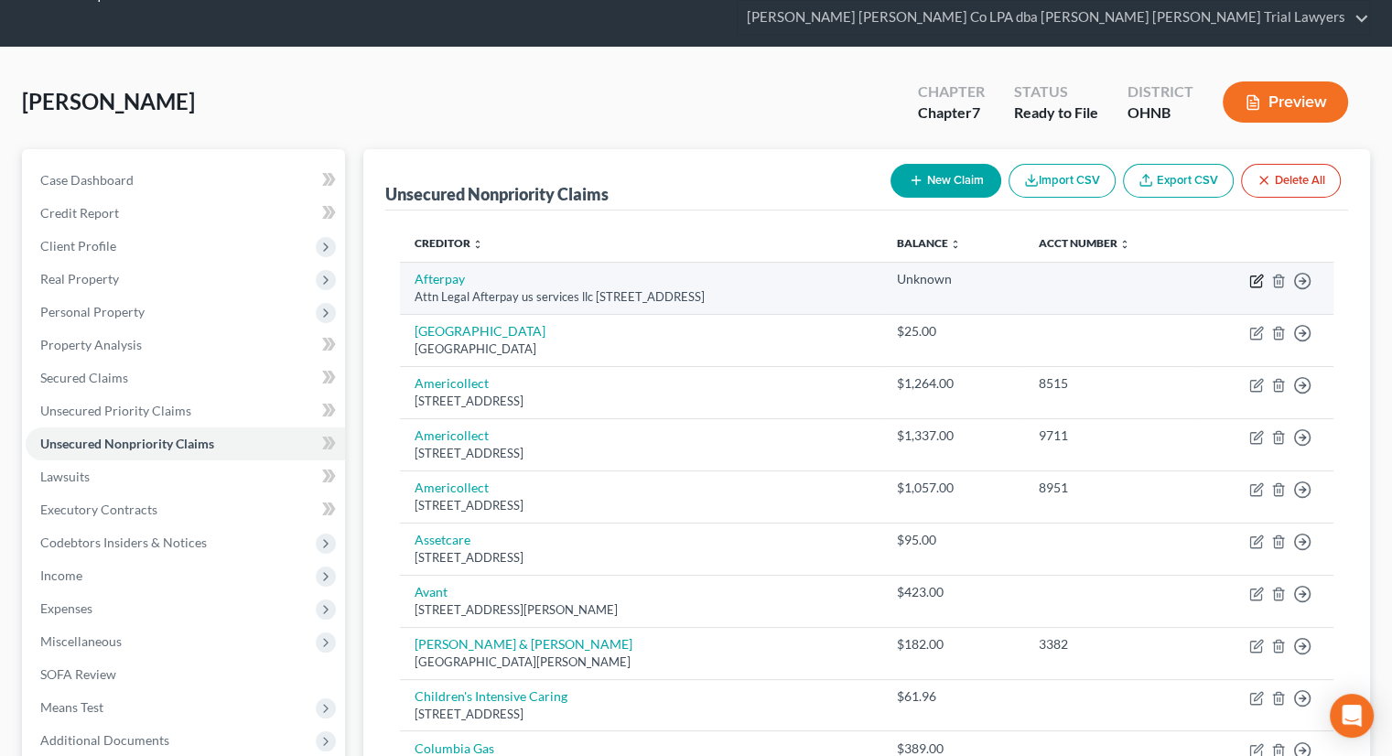
click at [1255, 274] on icon "button" at bounding box center [1256, 281] width 15 height 15
select select "4"
select select "2"
select select "0"
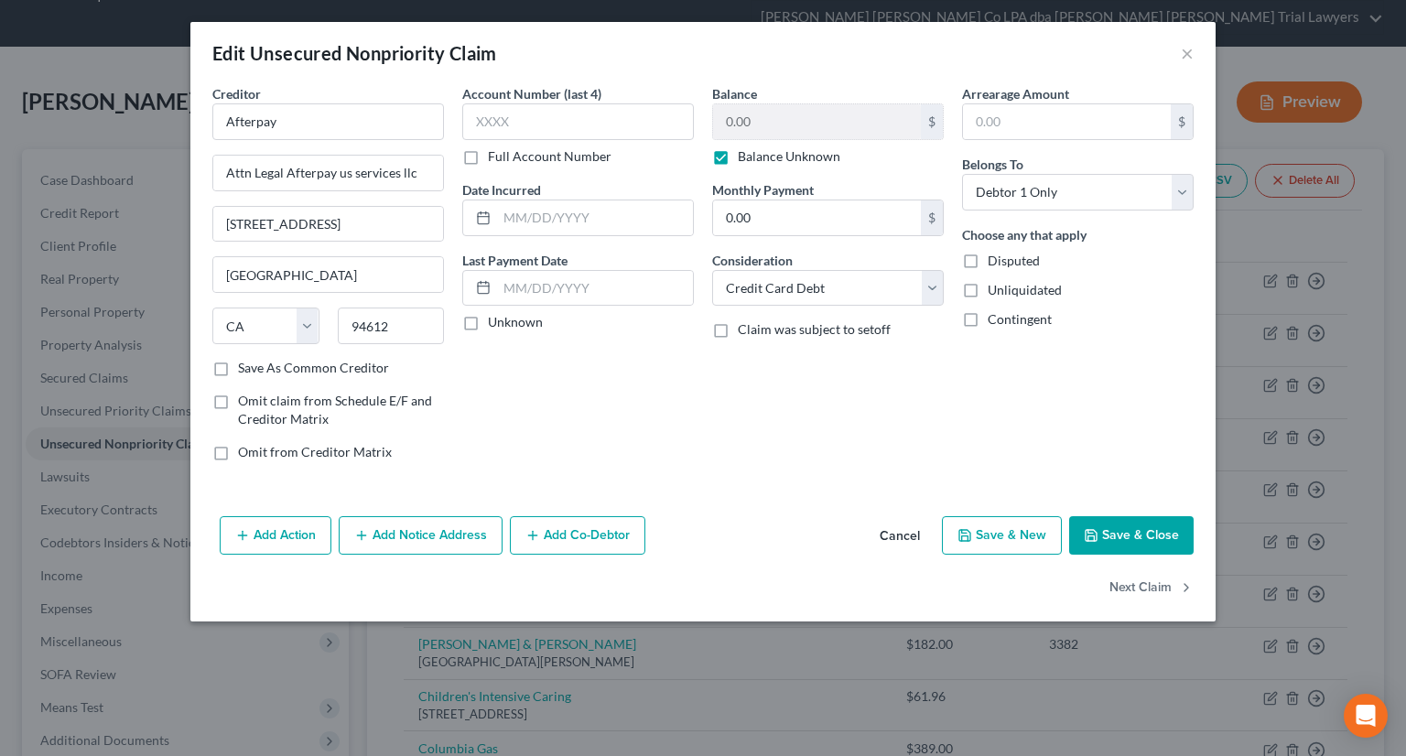
click at [738, 155] on label "Balance Unknown" at bounding box center [789, 156] width 102 height 18
click at [745, 155] on input "Balance Unknown" at bounding box center [751, 153] width 12 height 12
click at [738, 156] on label "Balance Unknown" at bounding box center [789, 156] width 102 height 18
click at [745, 156] on input "Balance Unknown" at bounding box center [751, 153] width 12 height 12
click at [738, 156] on label "Balance Unknown" at bounding box center [789, 156] width 102 height 18
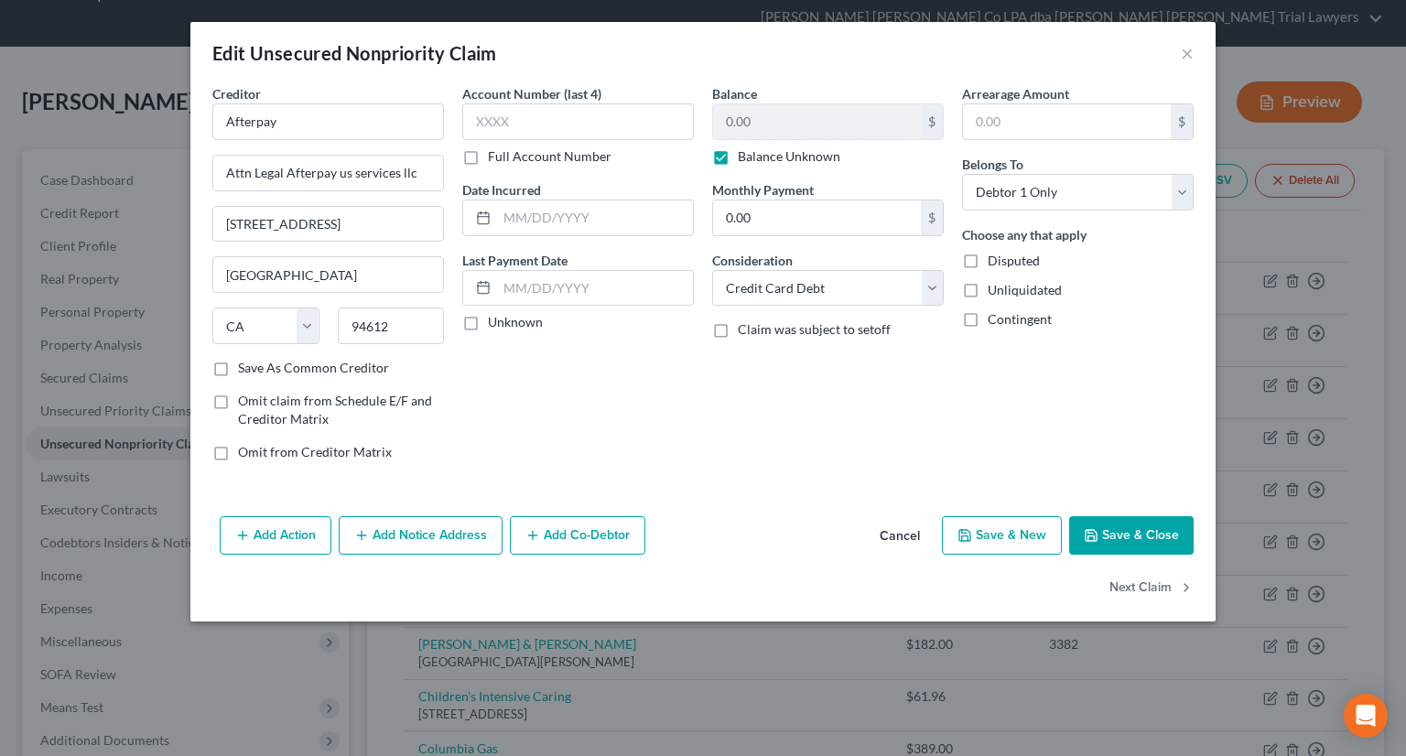
click at [745, 156] on input "Balance Unknown" at bounding box center [751, 153] width 12 height 12
checkbox input "false"
click at [754, 127] on input "0.00" at bounding box center [817, 121] width 208 height 35
type input "1,000"
click at [1146, 546] on button "Save & Close" at bounding box center [1131, 535] width 124 height 38
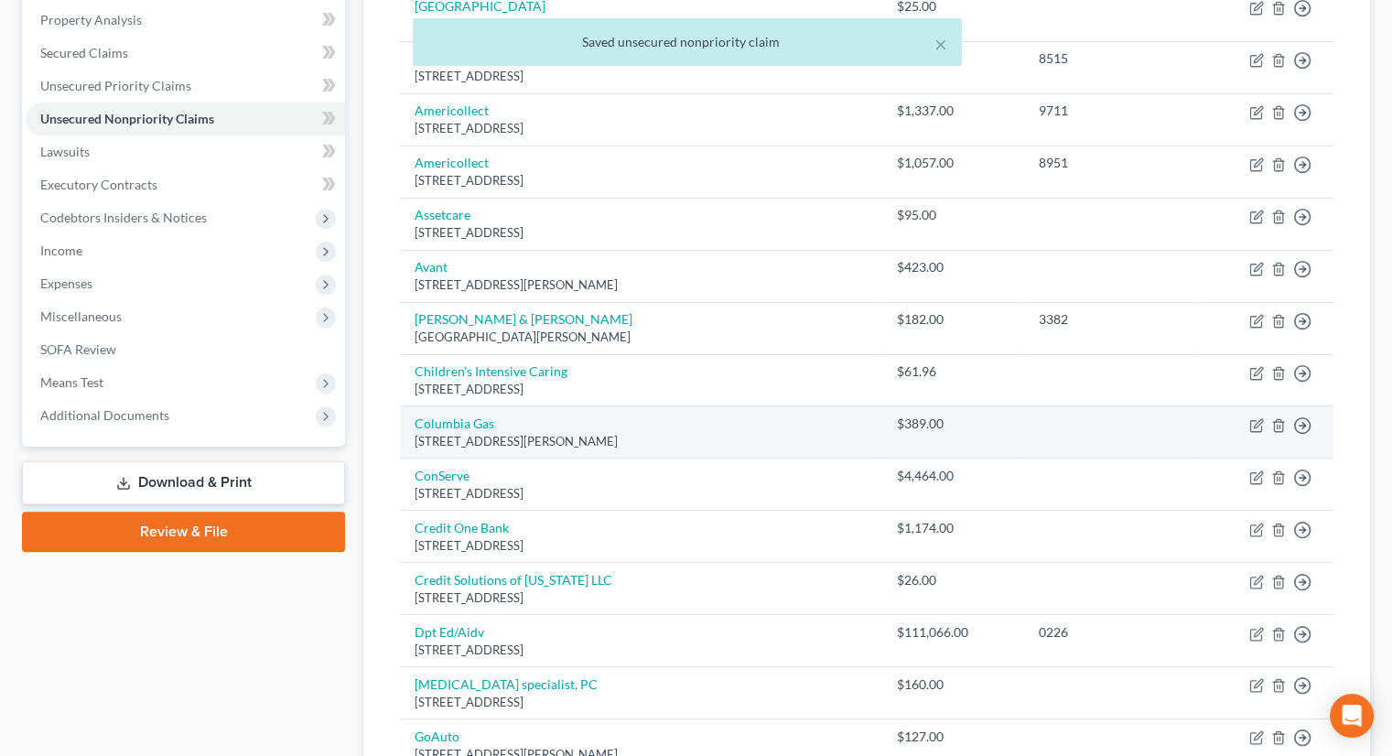
scroll to position [253, 0]
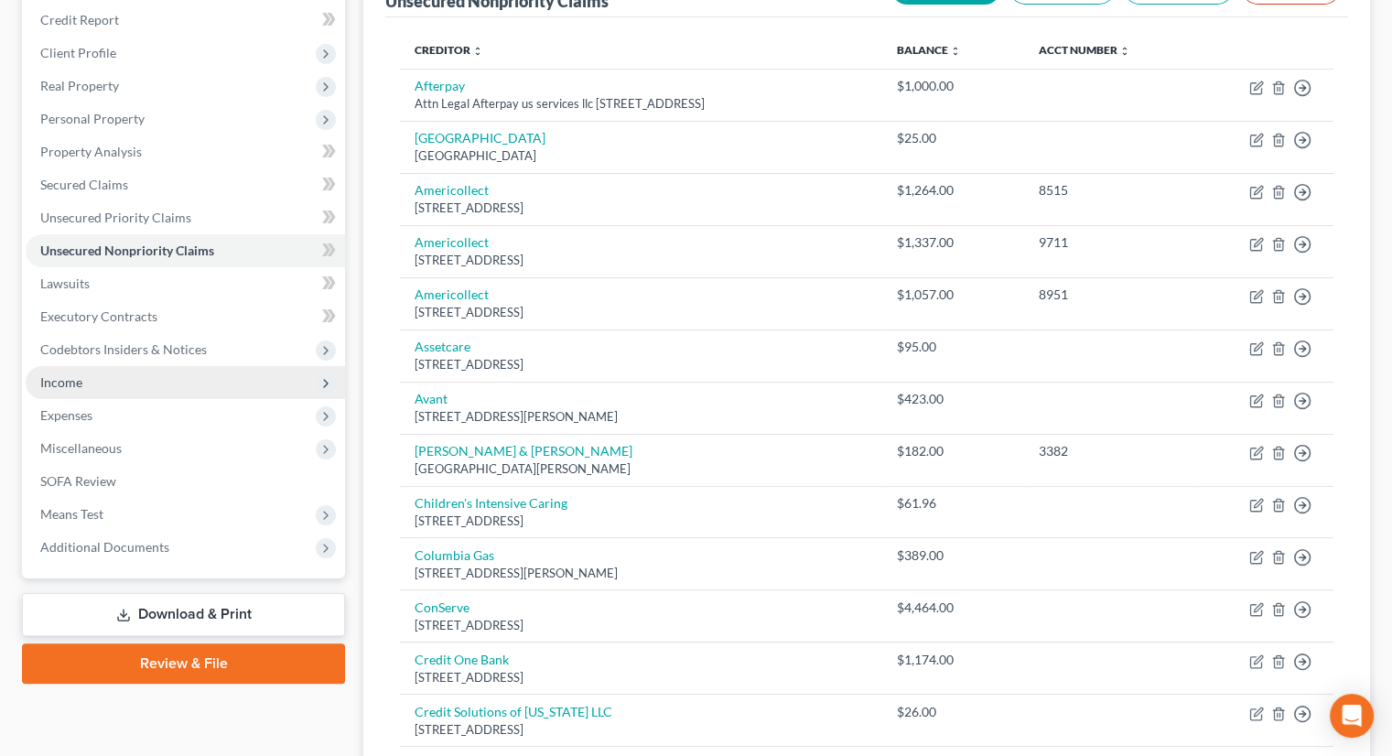
click at [178, 366] on span "Income" at bounding box center [185, 382] width 319 height 33
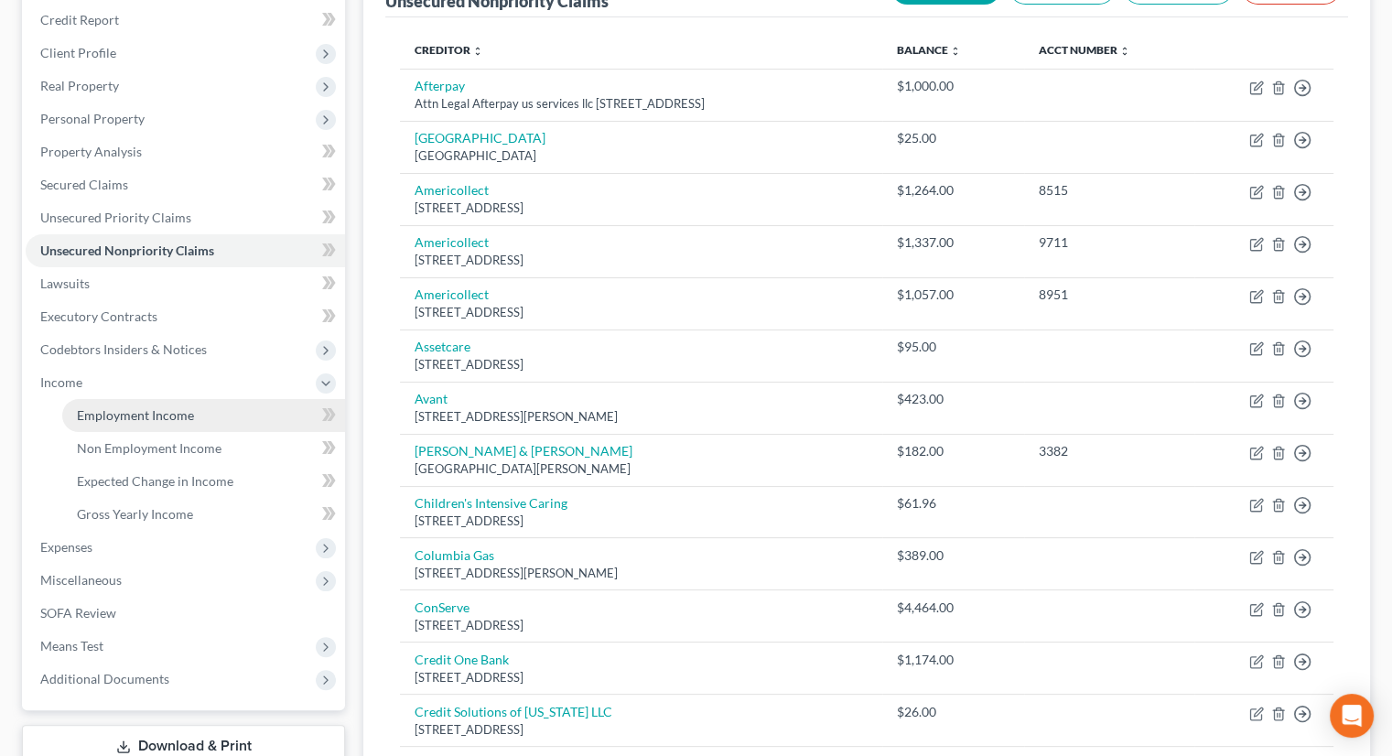
click at [172, 407] on span "Employment Income" at bounding box center [135, 415] width 117 height 16
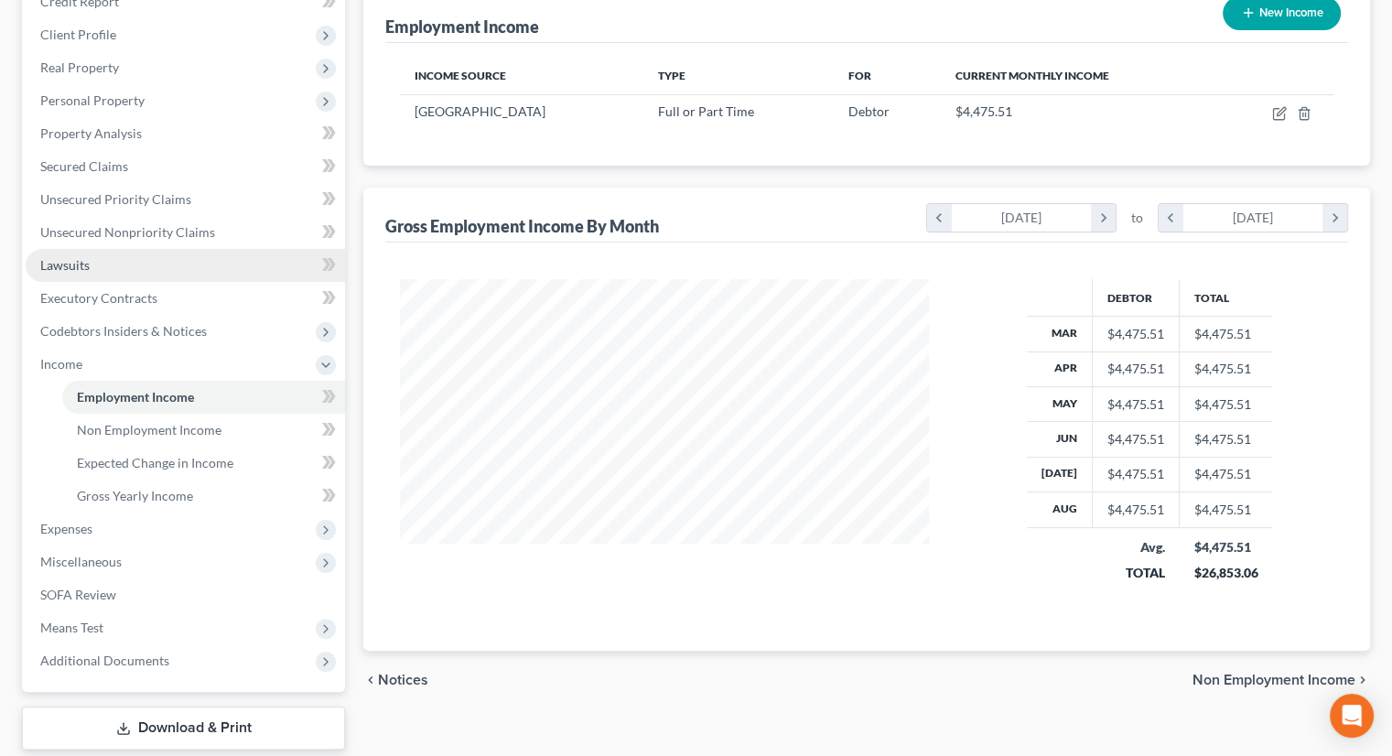
scroll to position [275, 0]
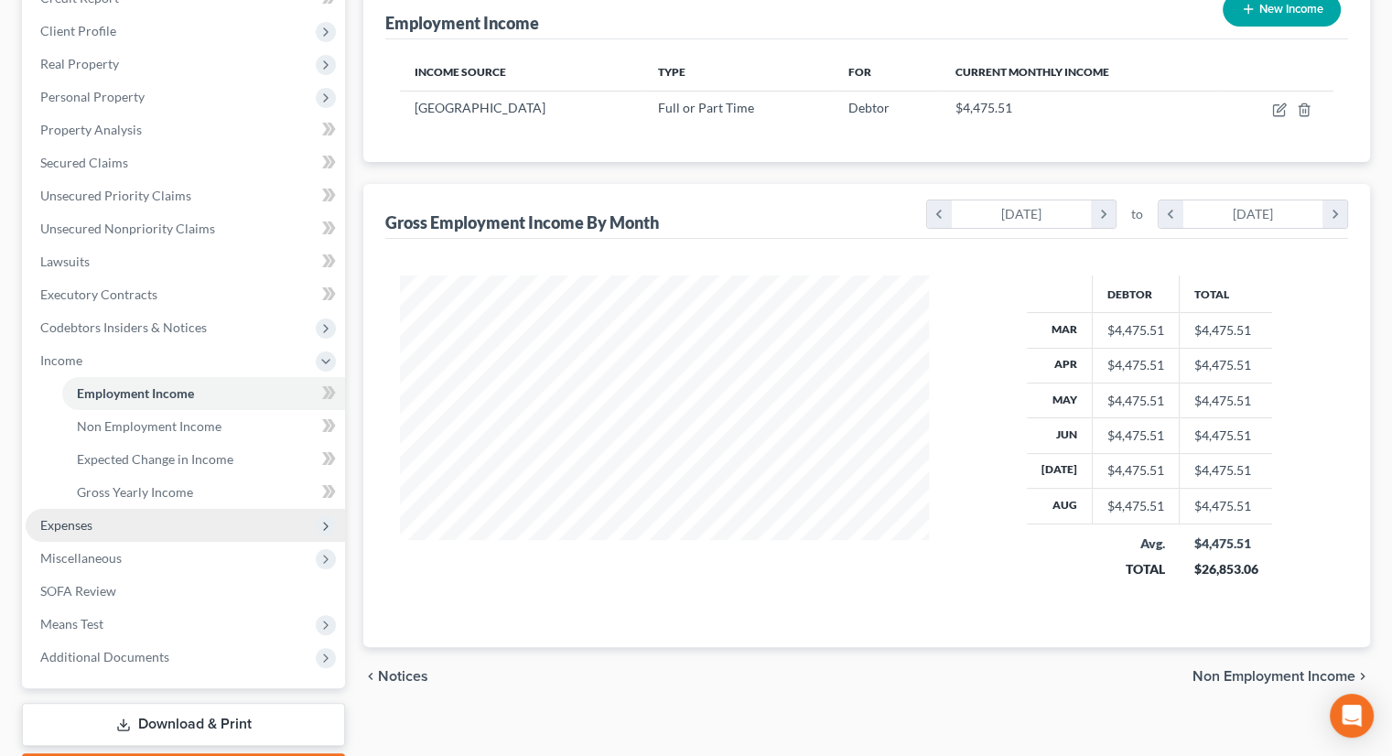
click at [132, 509] on span "Expenses" at bounding box center [185, 525] width 319 height 33
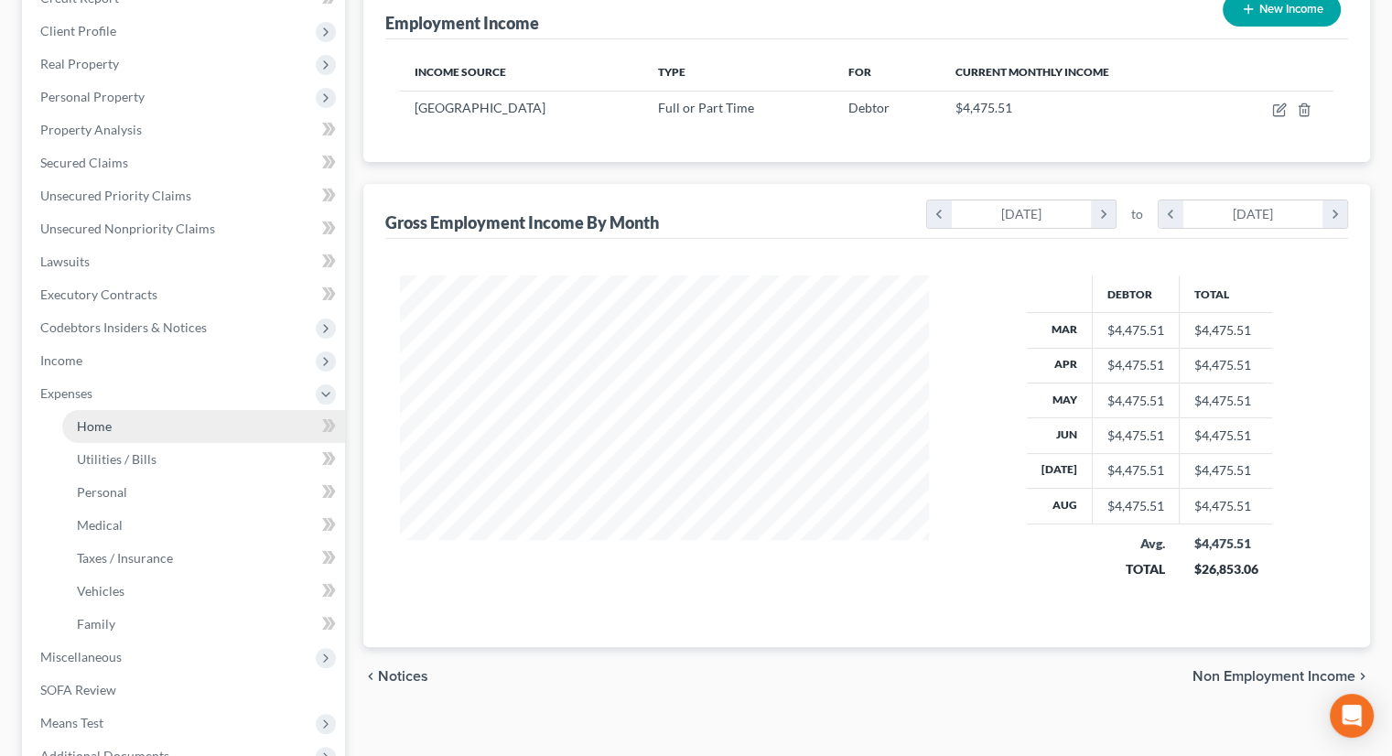
click at [114, 410] on link "Home" at bounding box center [203, 426] width 283 height 33
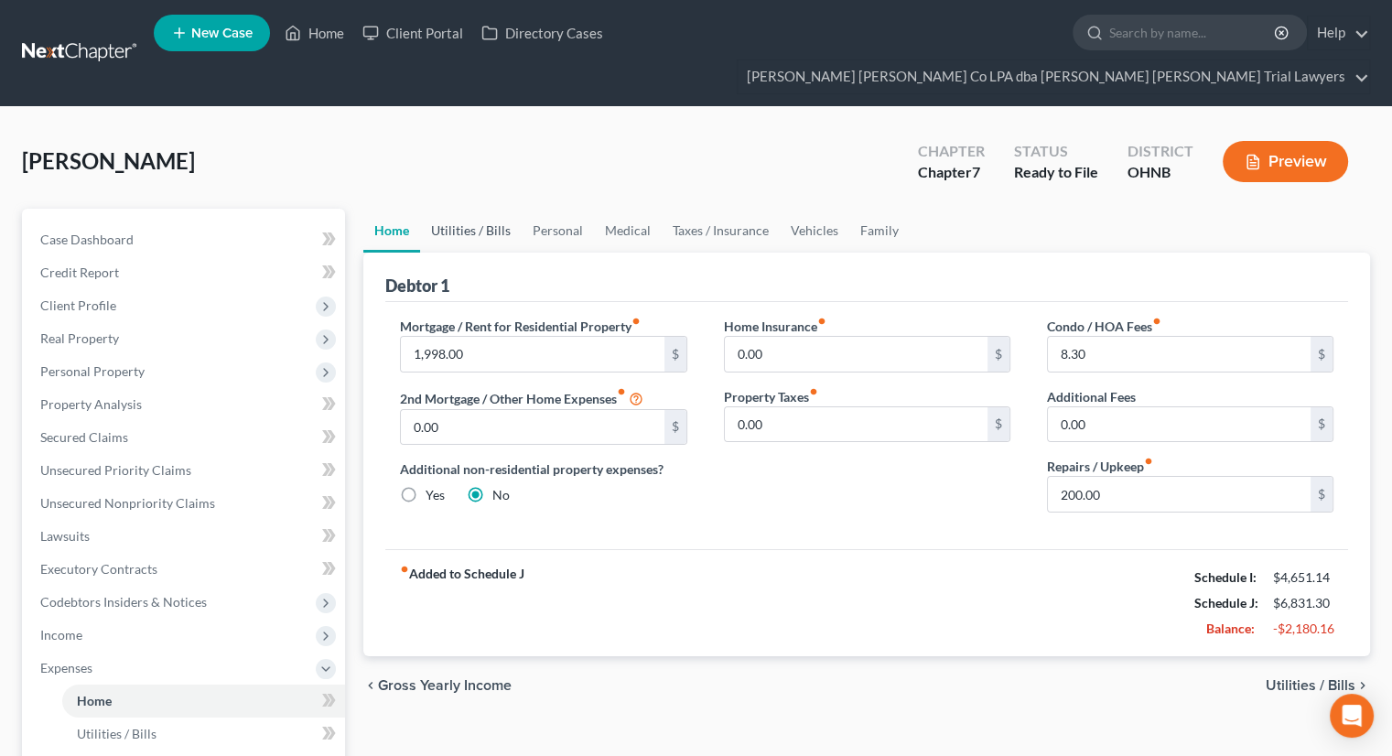
click at [470, 209] on link "Utilities / Bills" at bounding box center [471, 231] width 102 height 44
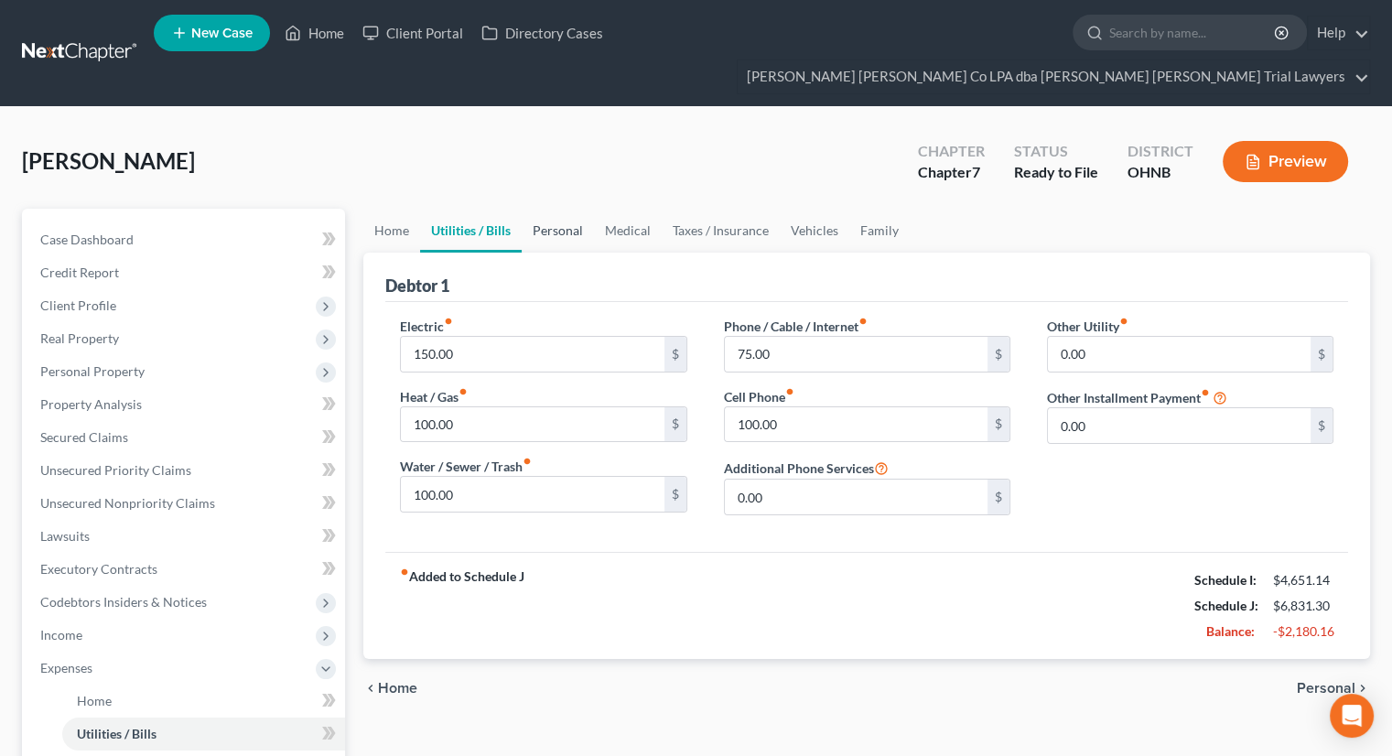
click at [566, 209] on link "Personal" at bounding box center [558, 231] width 72 height 44
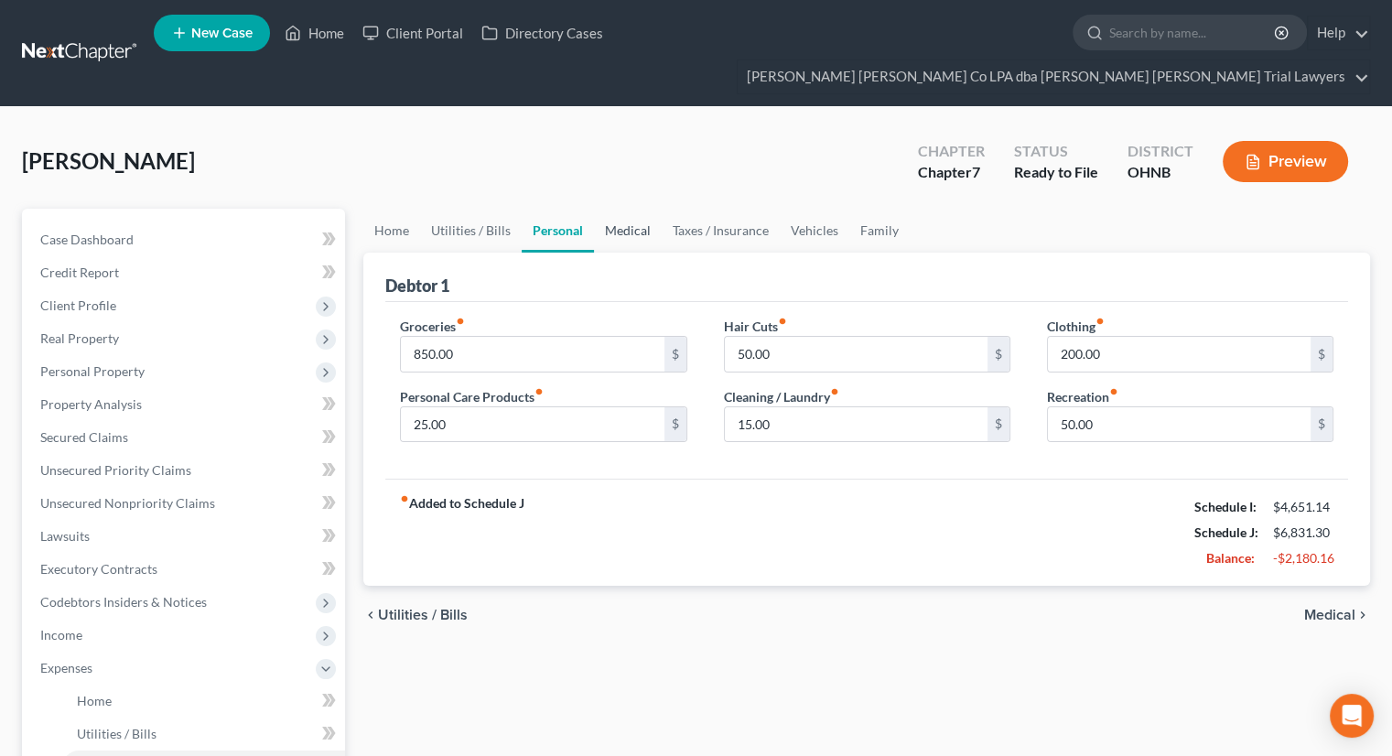
click at [641, 209] on link "Medical" at bounding box center [628, 231] width 68 height 44
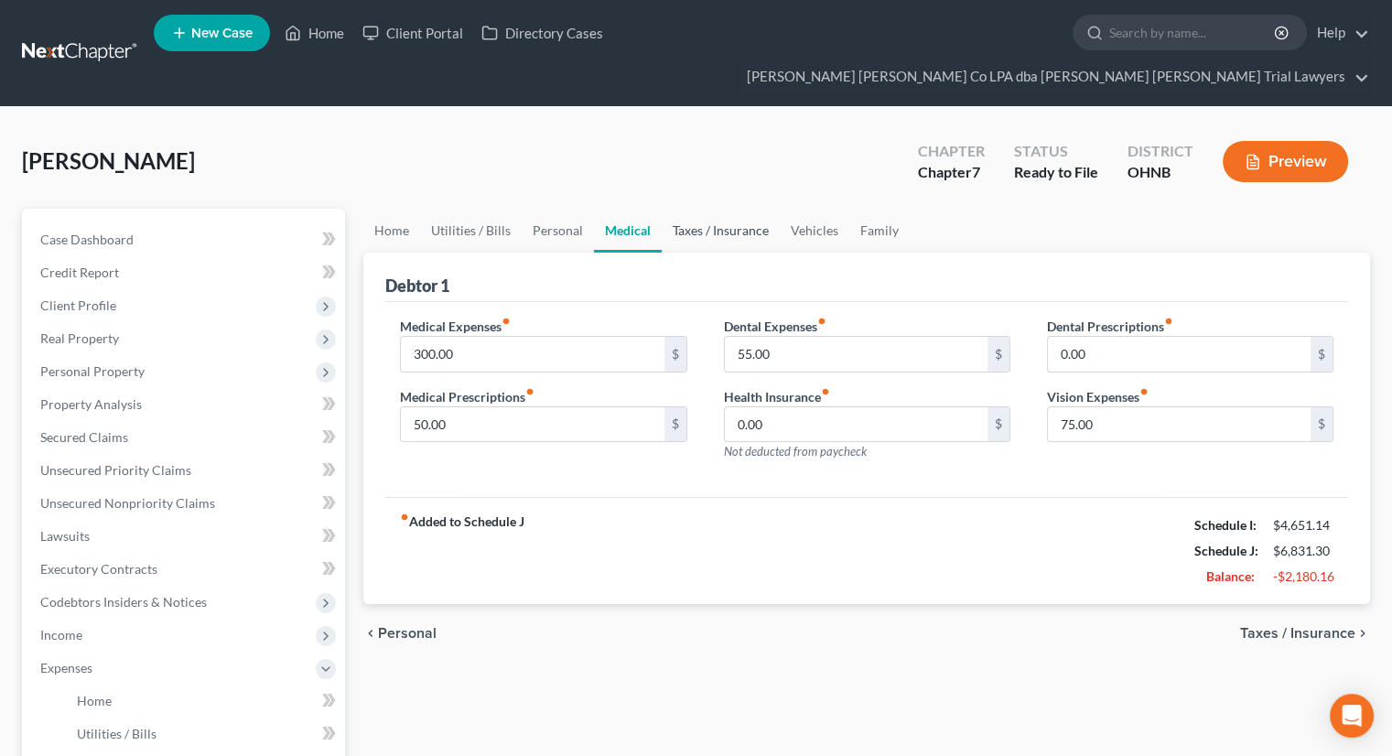
click at [714, 209] on link "Taxes / Insurance" at bounding box center [721, 231] width 118 height 44
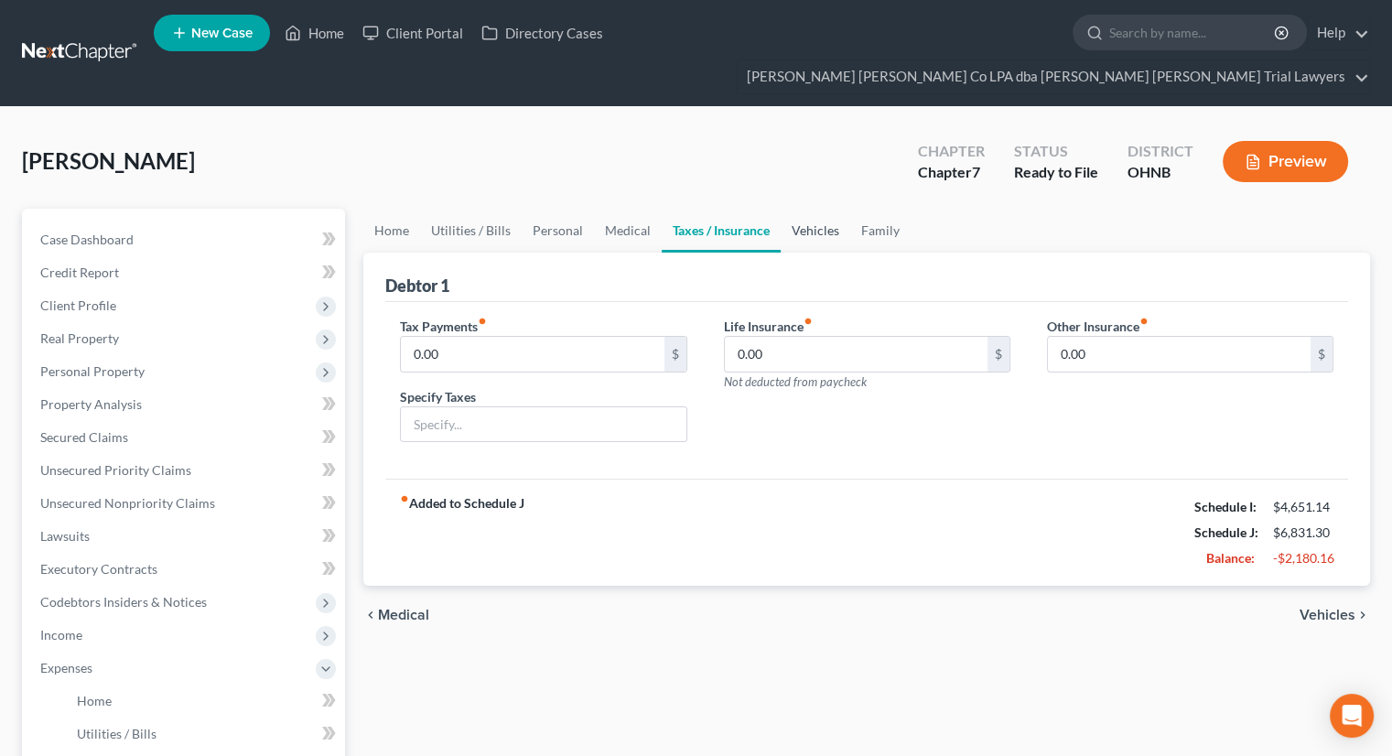
click at [781, 209] on link "Vehicles" at bounding box center [816, 231] width 70 height 44
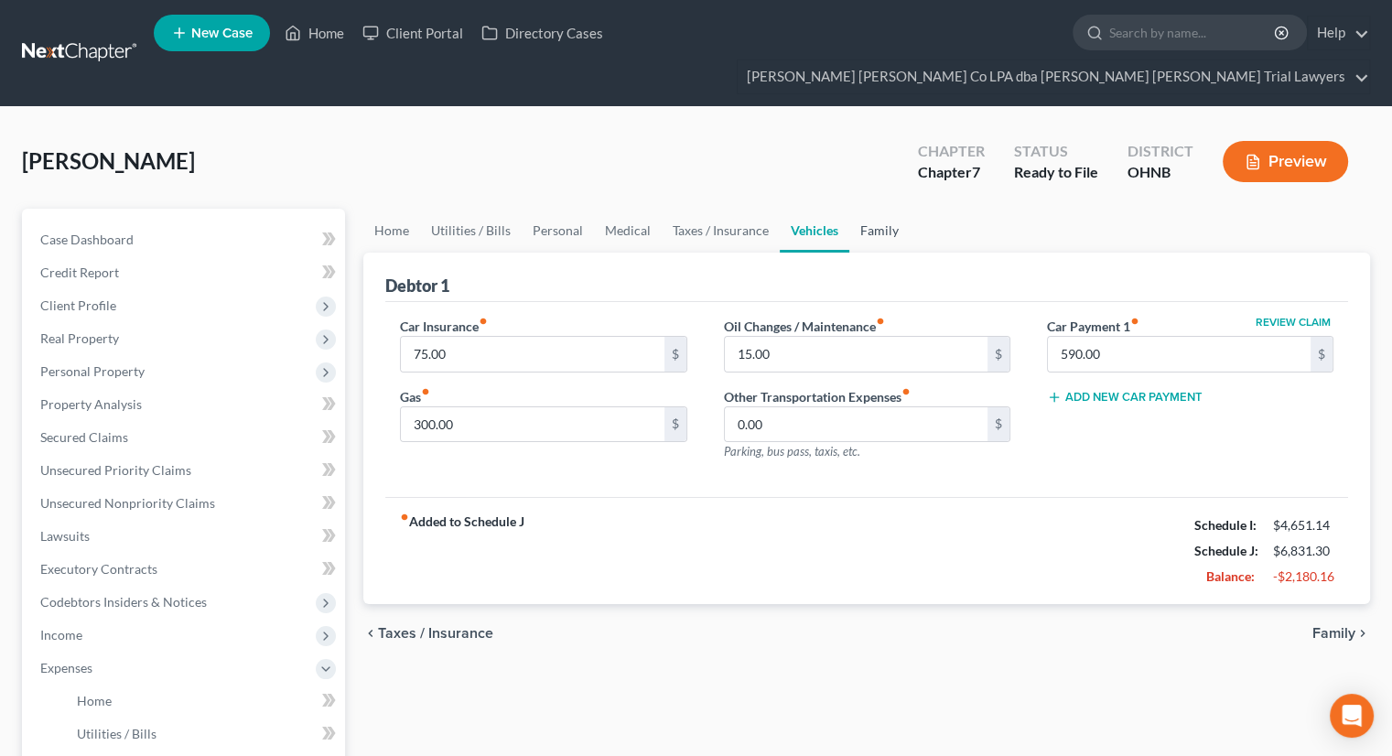
click at [872, 209] on link "Family" at bounding box center [879, 231] width 60 height 44
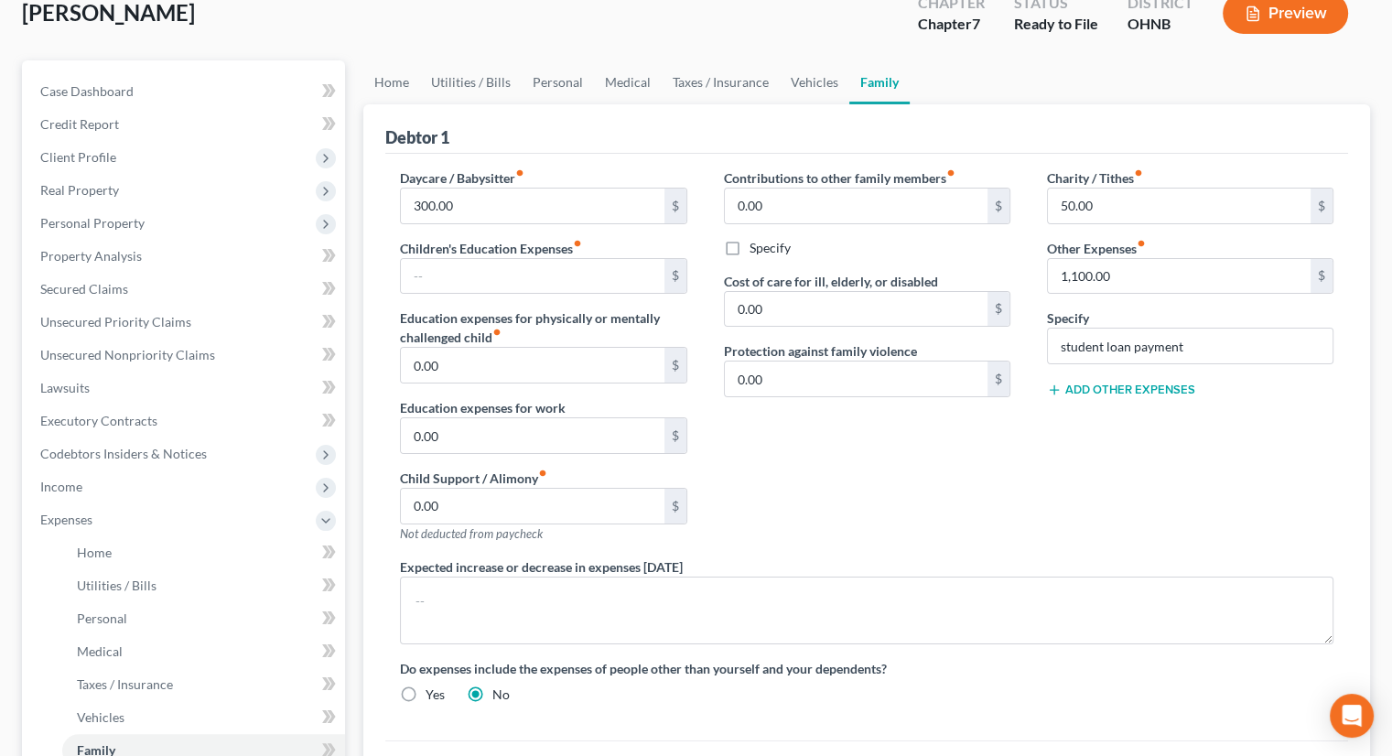
scroll to position [92, 0]
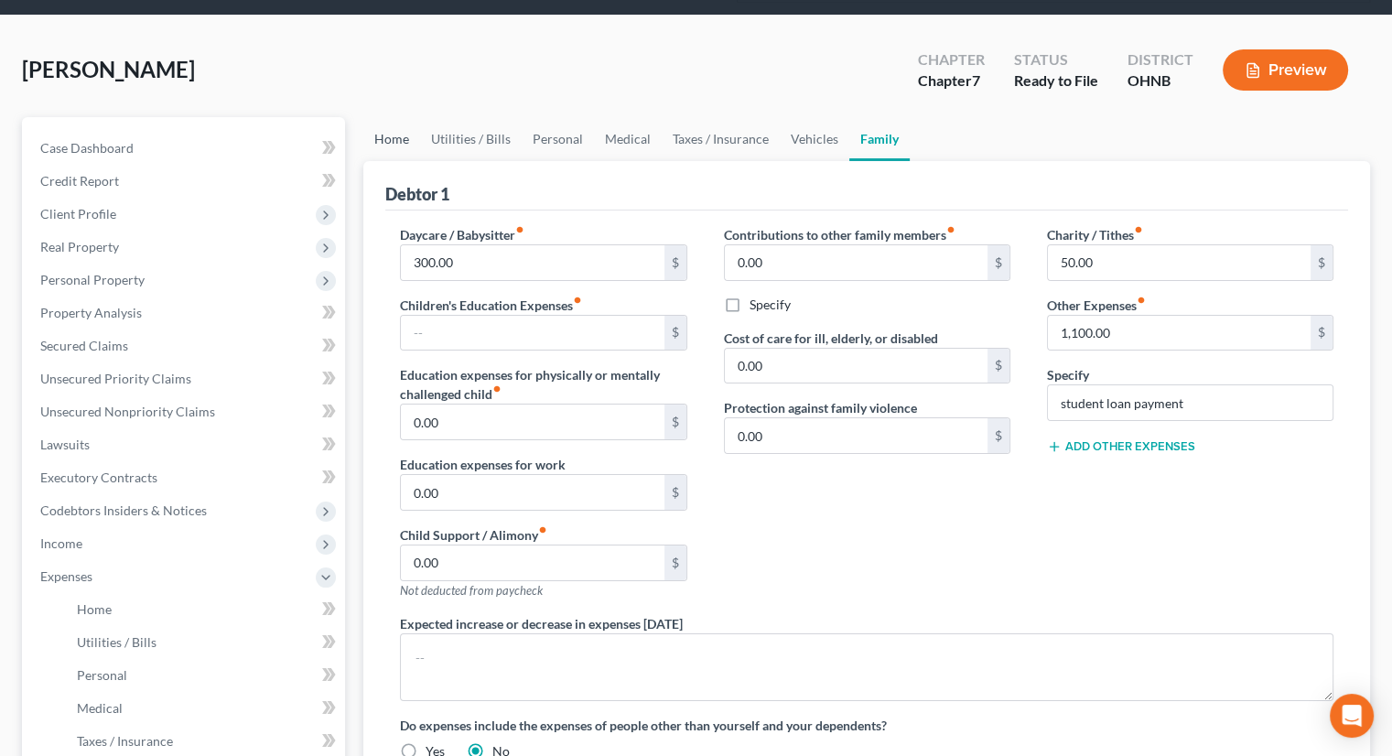
click at [378, 117] on link "Home" at bounding box center [391, 139] width 57 height 44
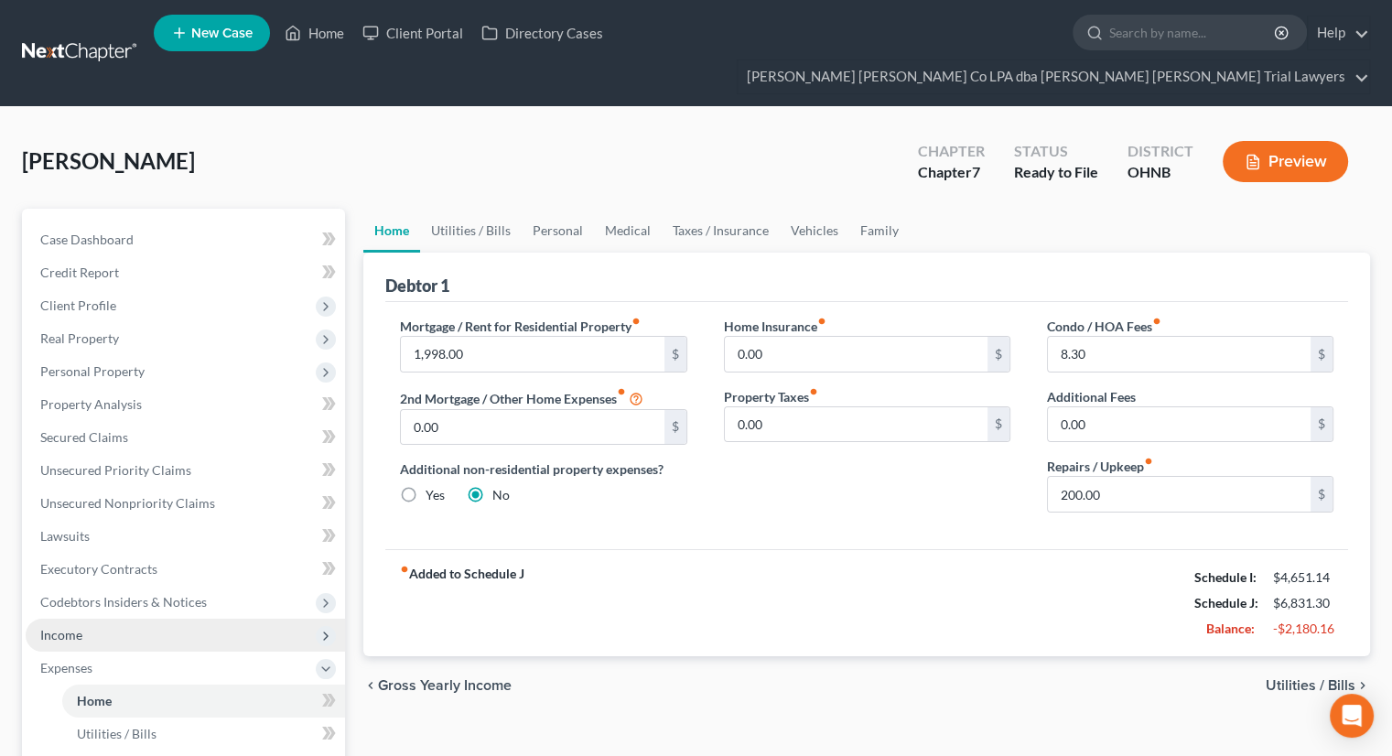
click at [125, 619] on span "Income" at bounding box center [185, 635] width 319 height 33
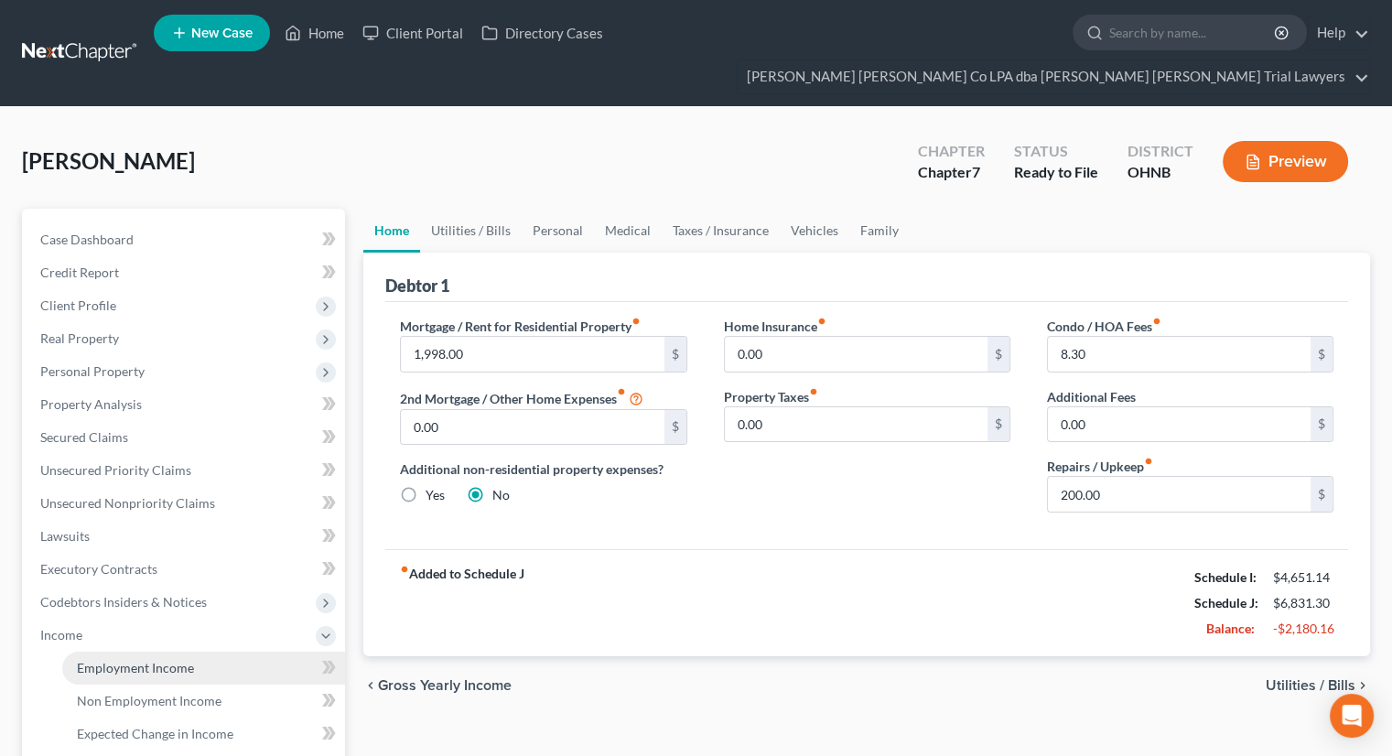
click at [133, 660] on span "Employment Income" at bounding box center [135, 668] width 117 height 16
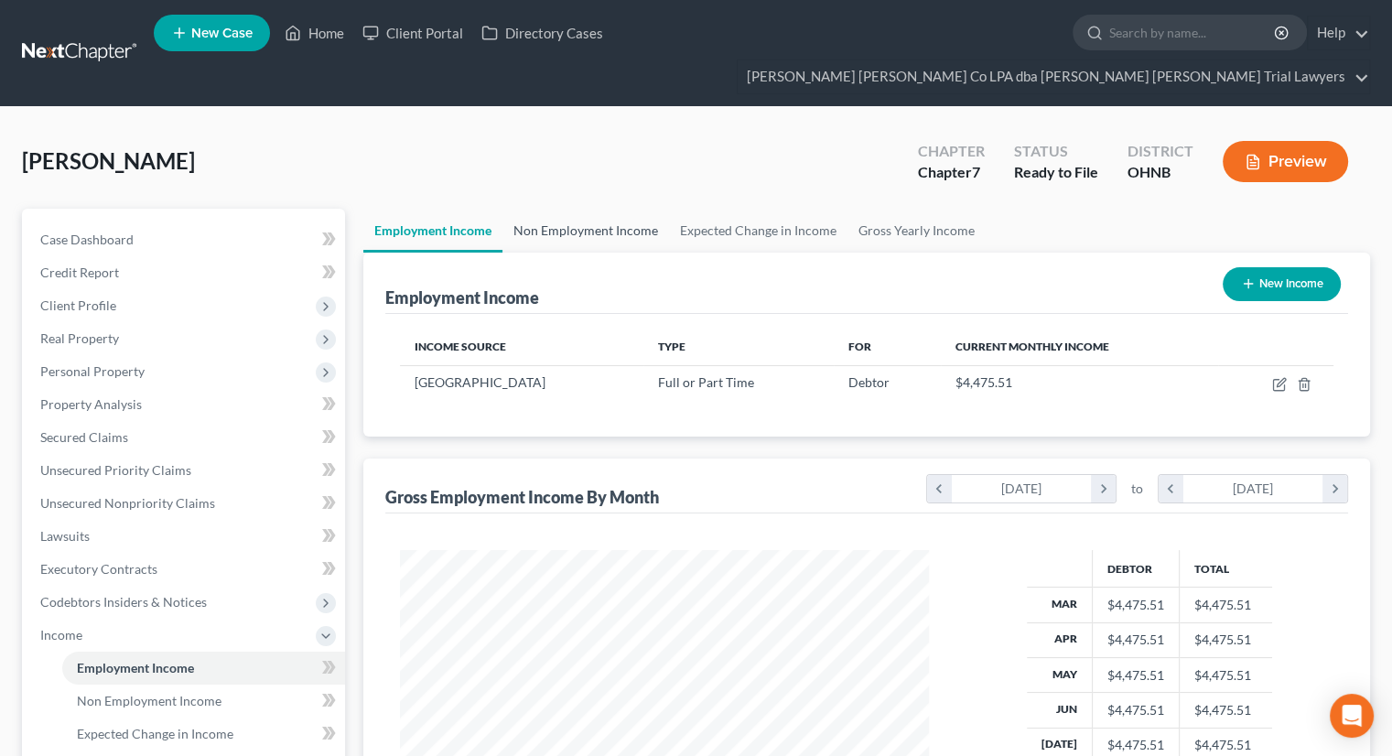
scroll to position [326, 565]
click at [571, 209] on link "Non Employment Income" at bounding box center [585, 231] width 167 height 44
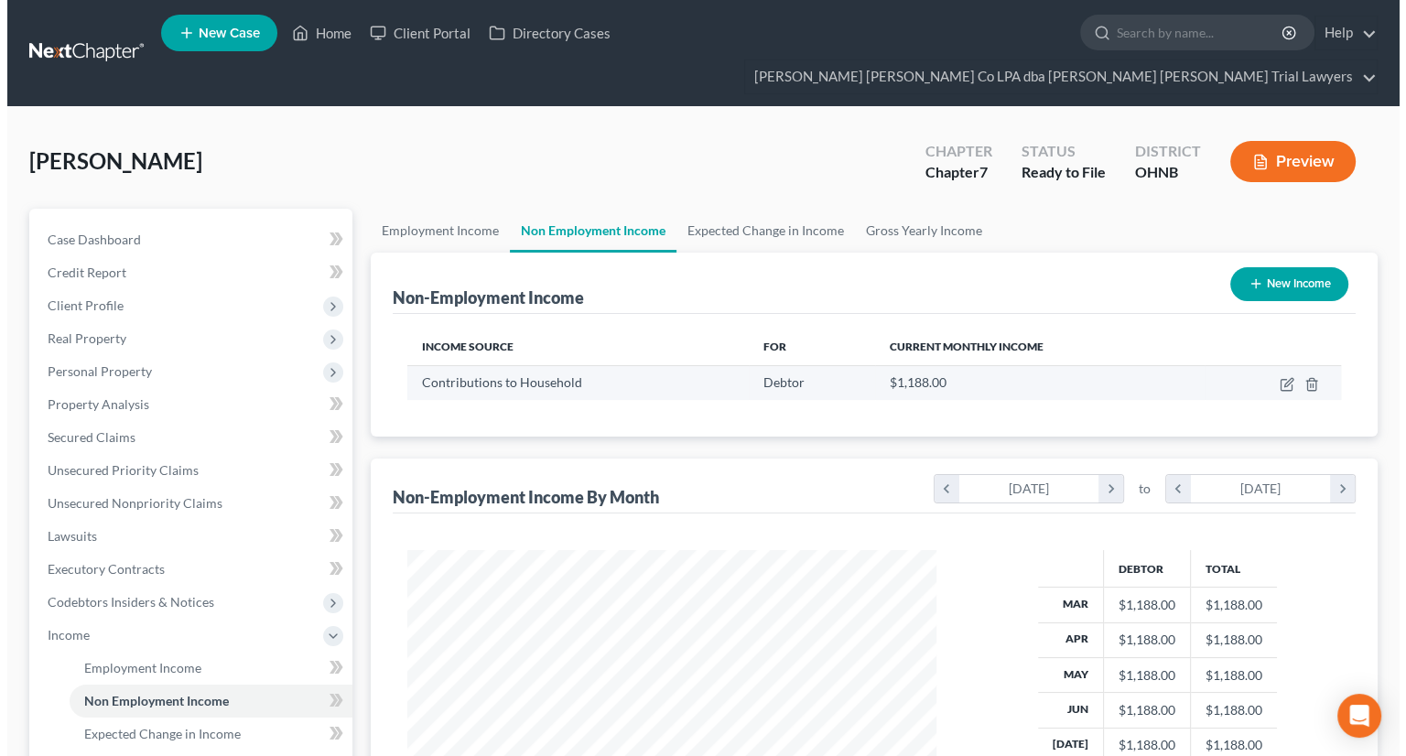
scroll to position [326, 565]
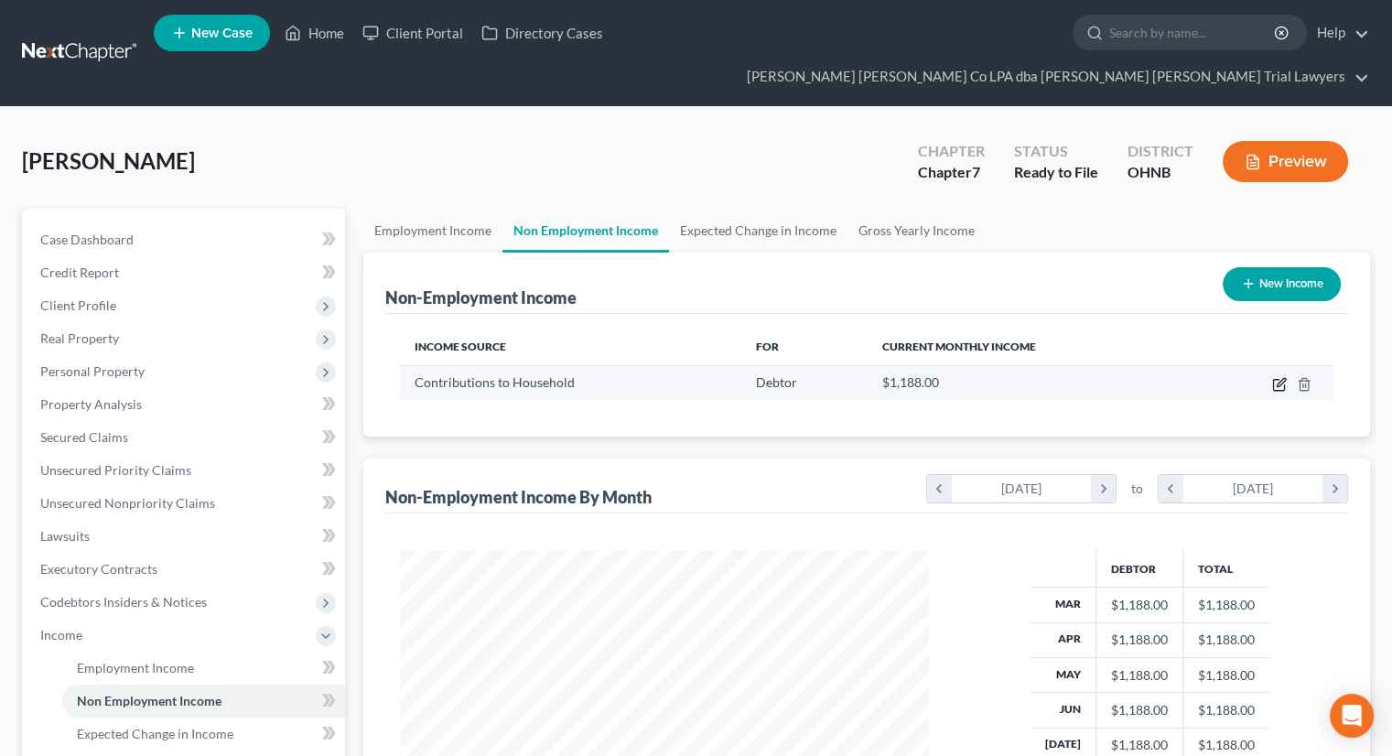
click at [1281, 377] on icon "button" at bounding box center [1279, 384] width 15 height 15
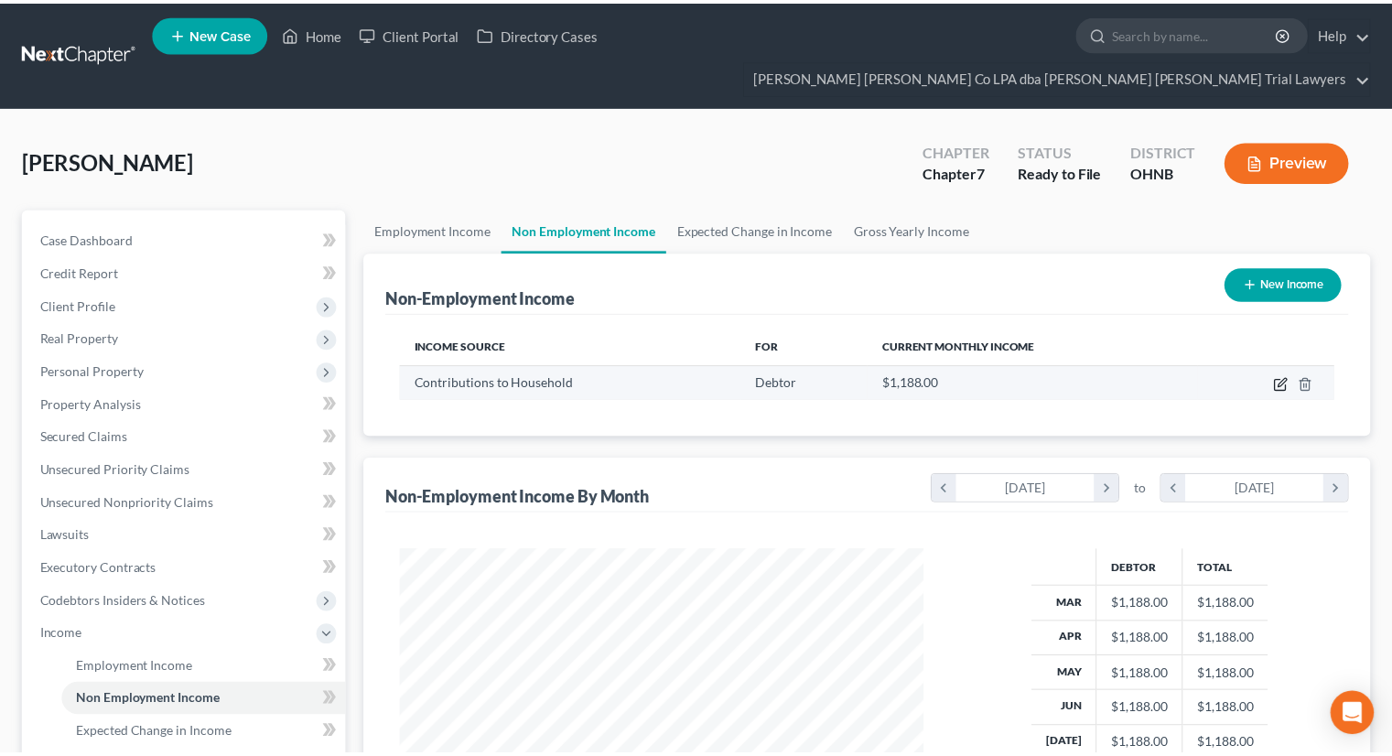
scroll to position [326, 571]
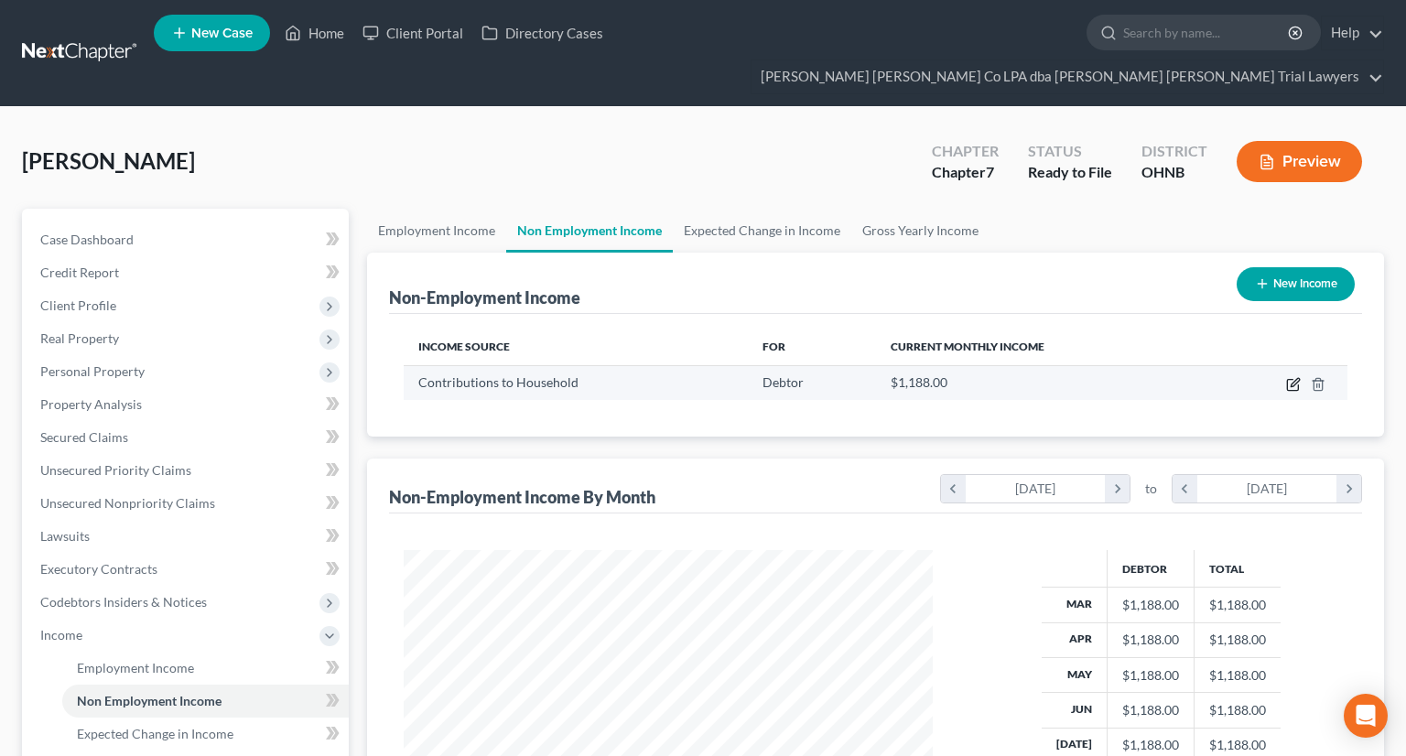
select select "8"
select select "0"
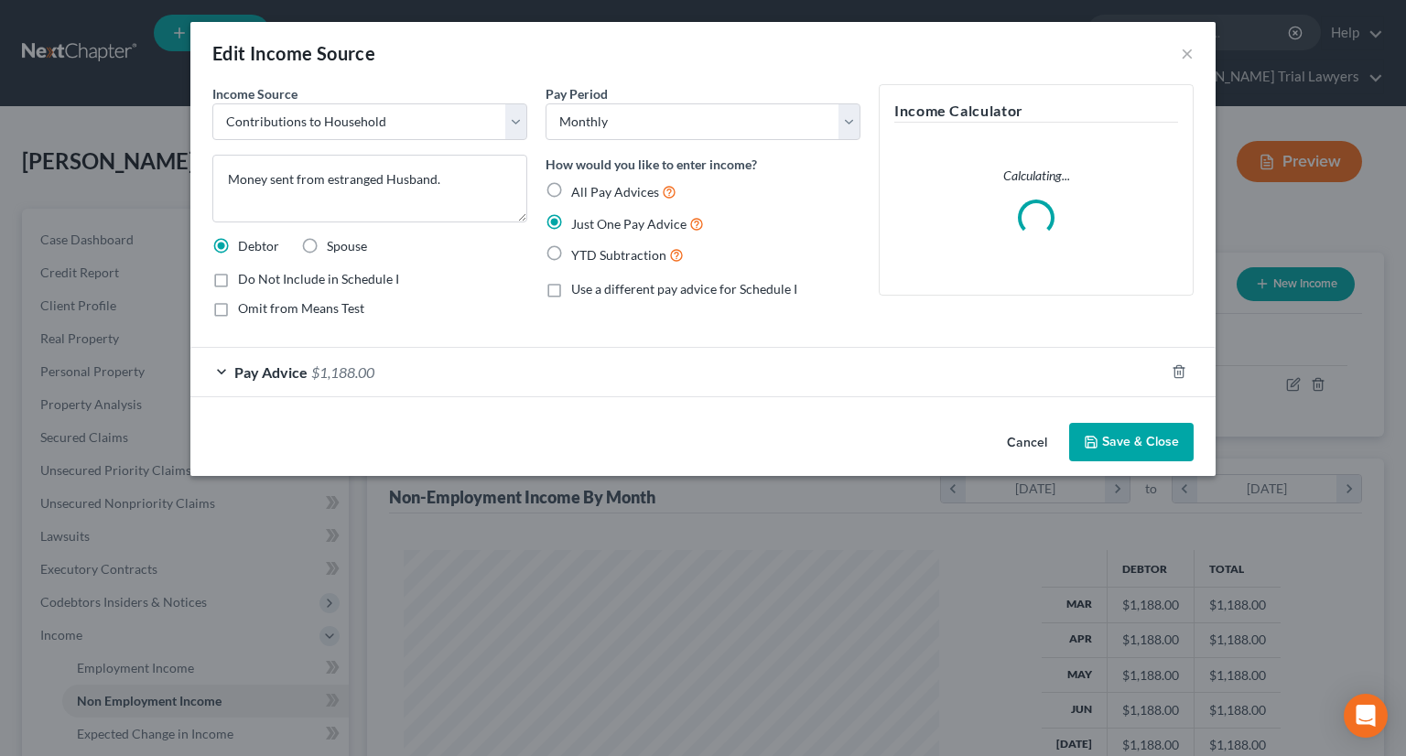
click at [531, 371] on div "Pay Advice $1,188.00" at bounding box center [677, 372] width 974 height 48
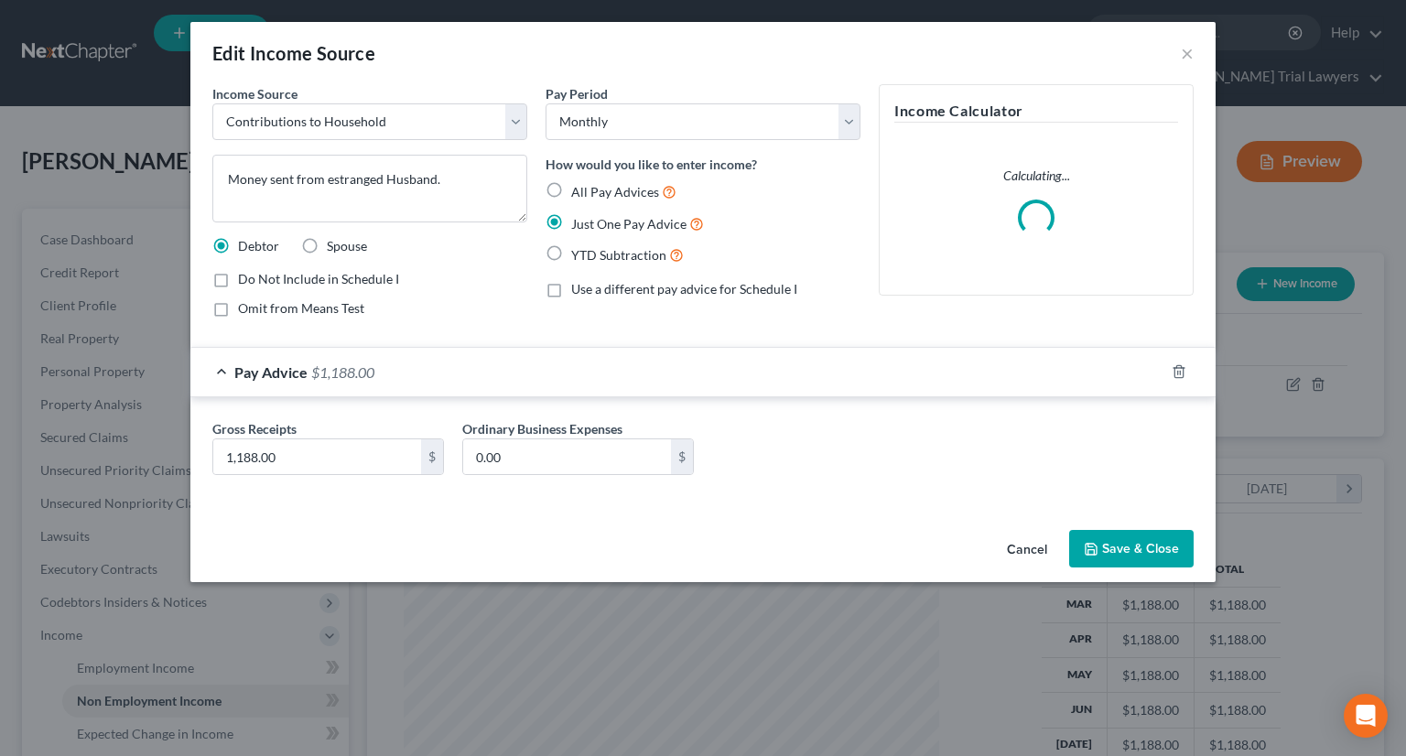
click at [1114, 552] on button "Save & Close" at bounding box center [1131, 549] width 124 height 38
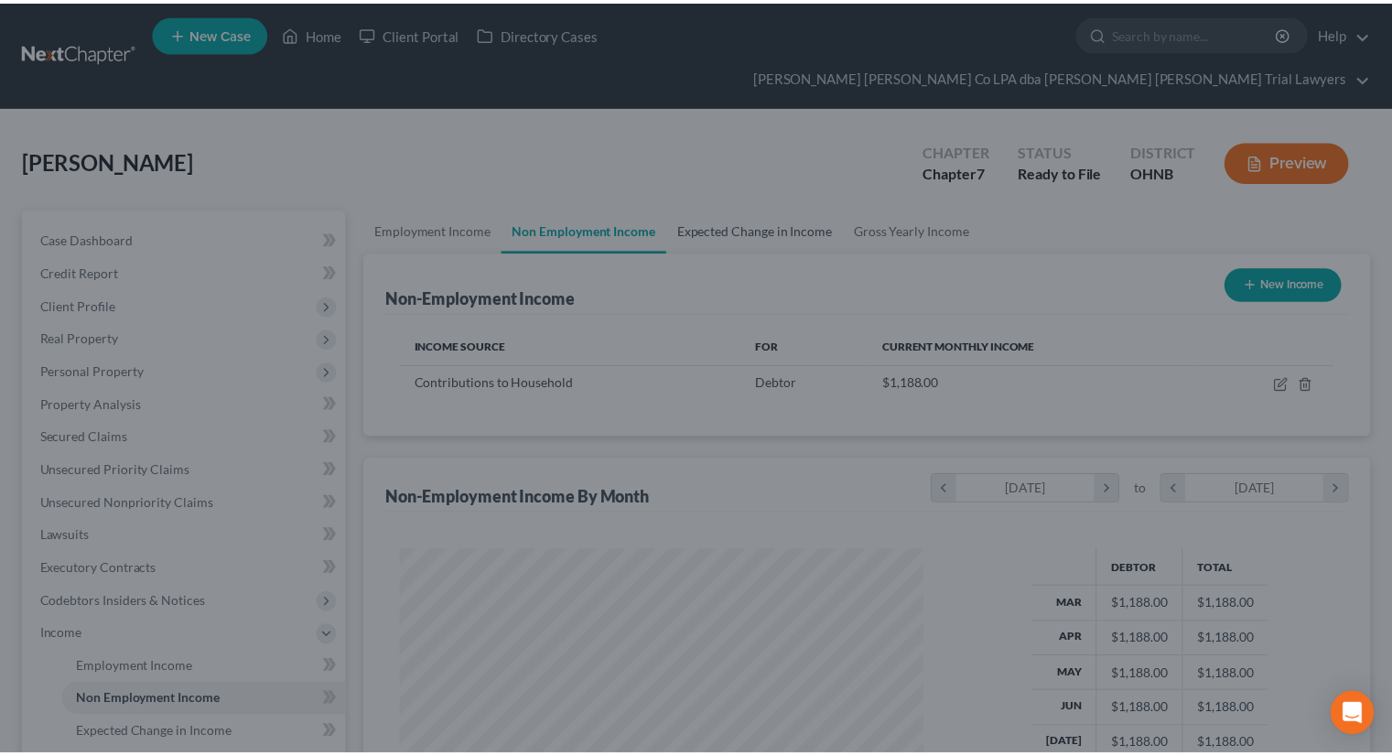
scroll to position [914745, 914505]
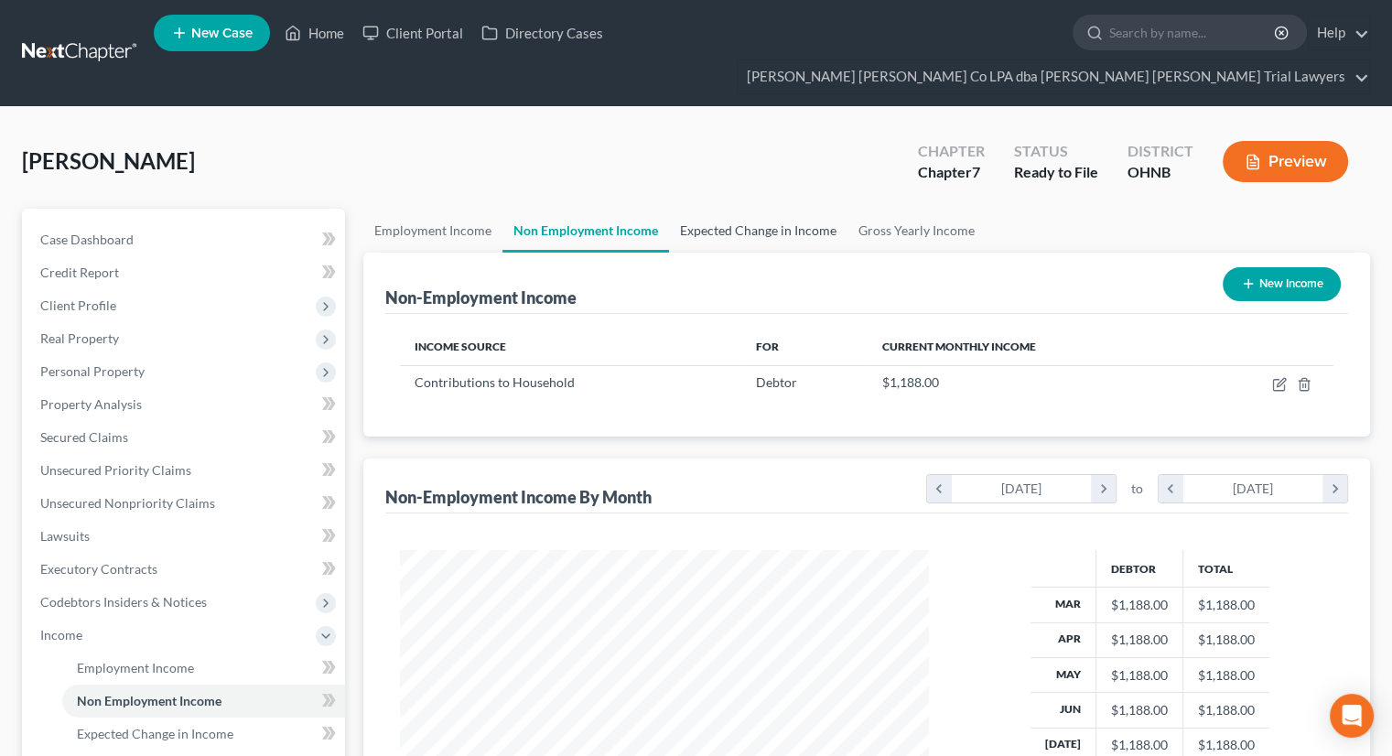
click at [717, 209] on link "Expected Change in Income" at bounding box center [758, 231] width 178 height 44
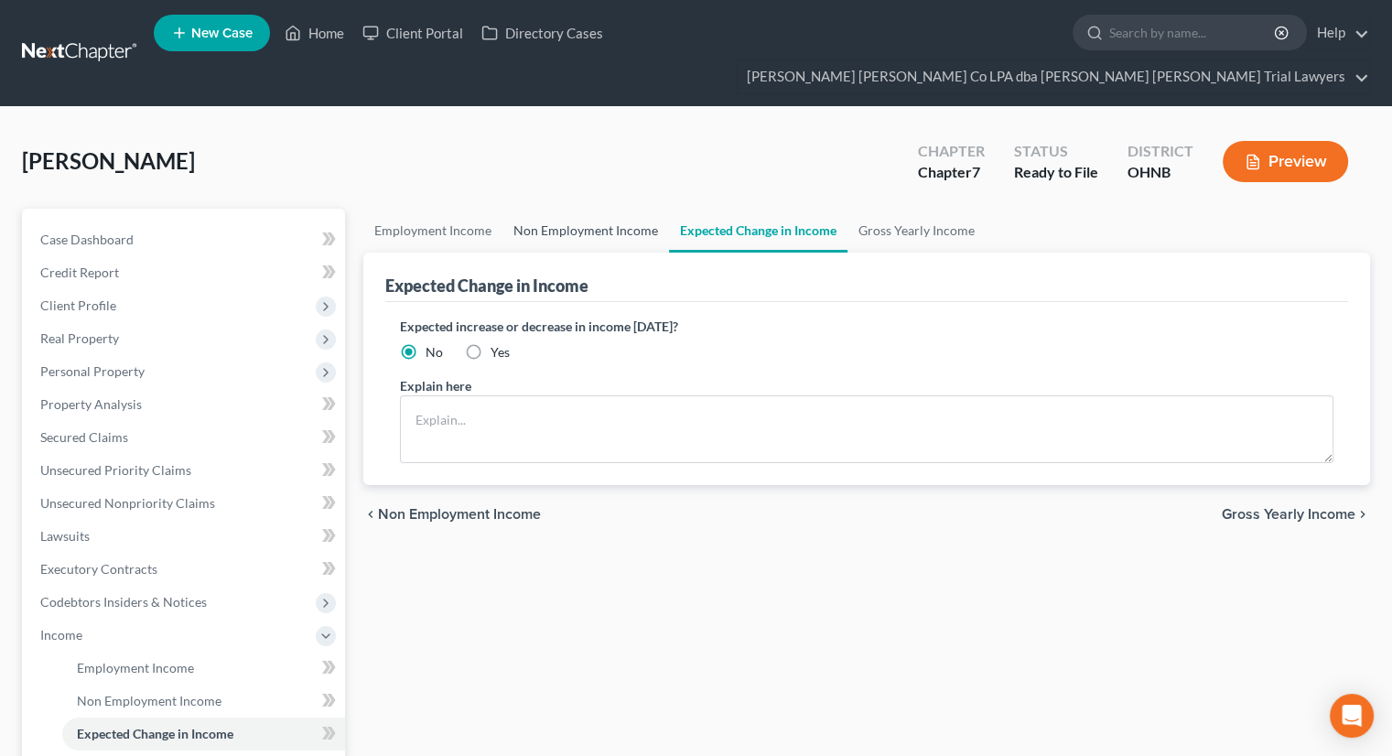
click at [608, 209] on link "Non Employment Income" at bounding box center [585, 231] width 167 height 44
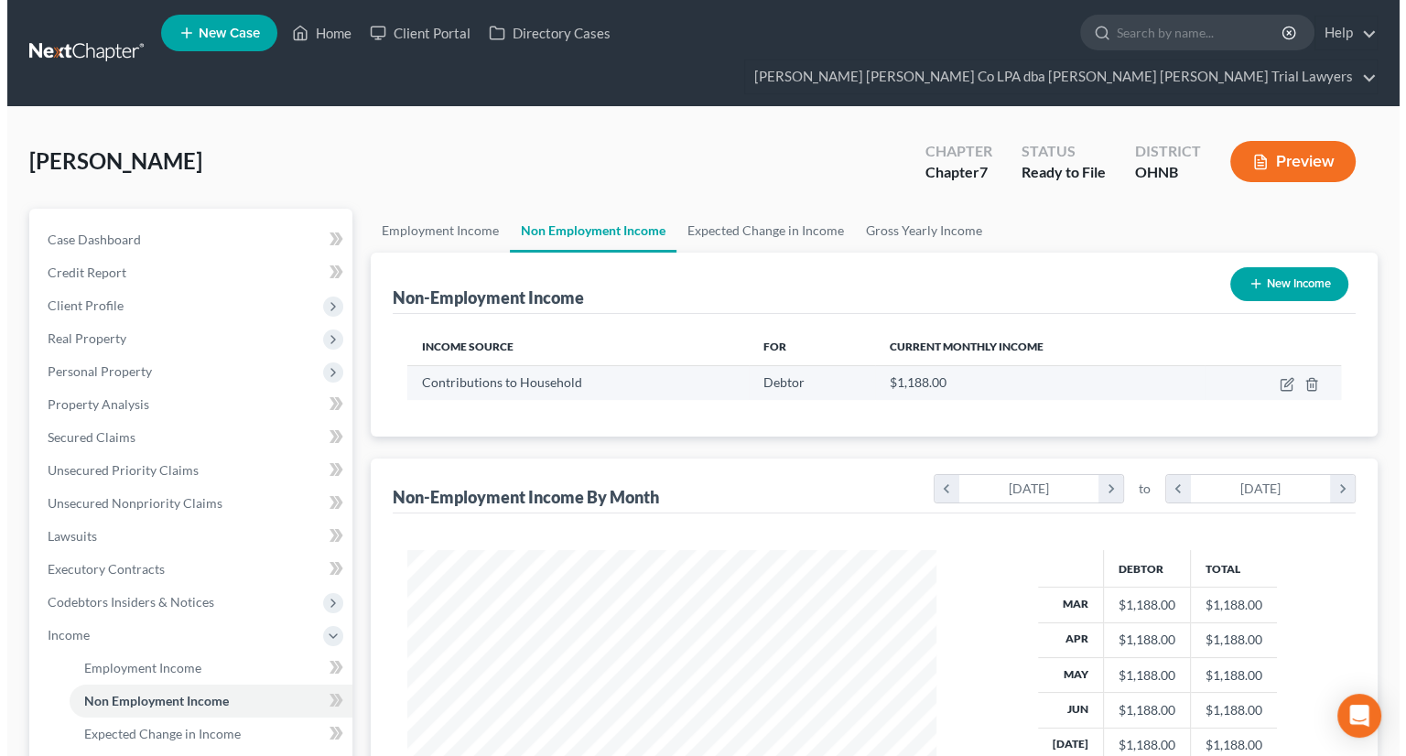
scroll to position [326, 565]
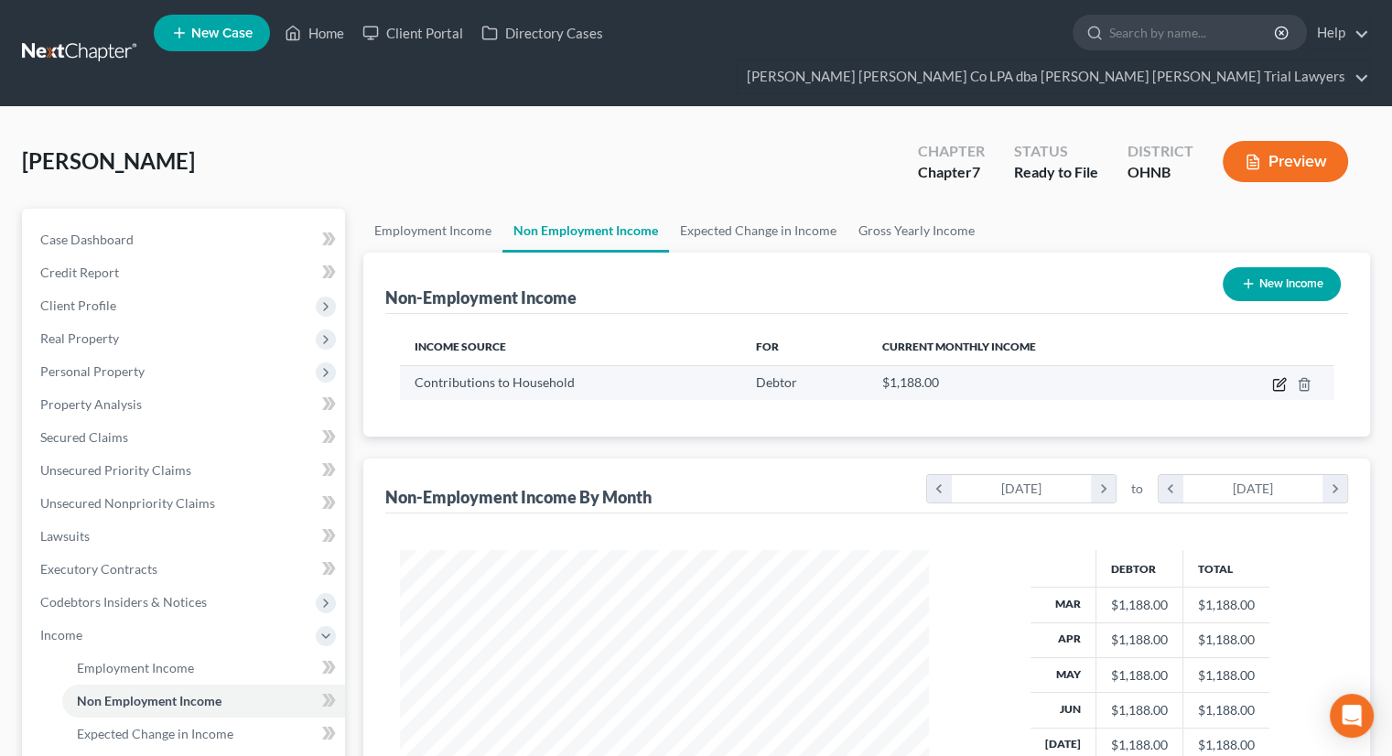
click at [1281, 377] on icon "button" at bounding box center [1279, 384] width 15 height 15
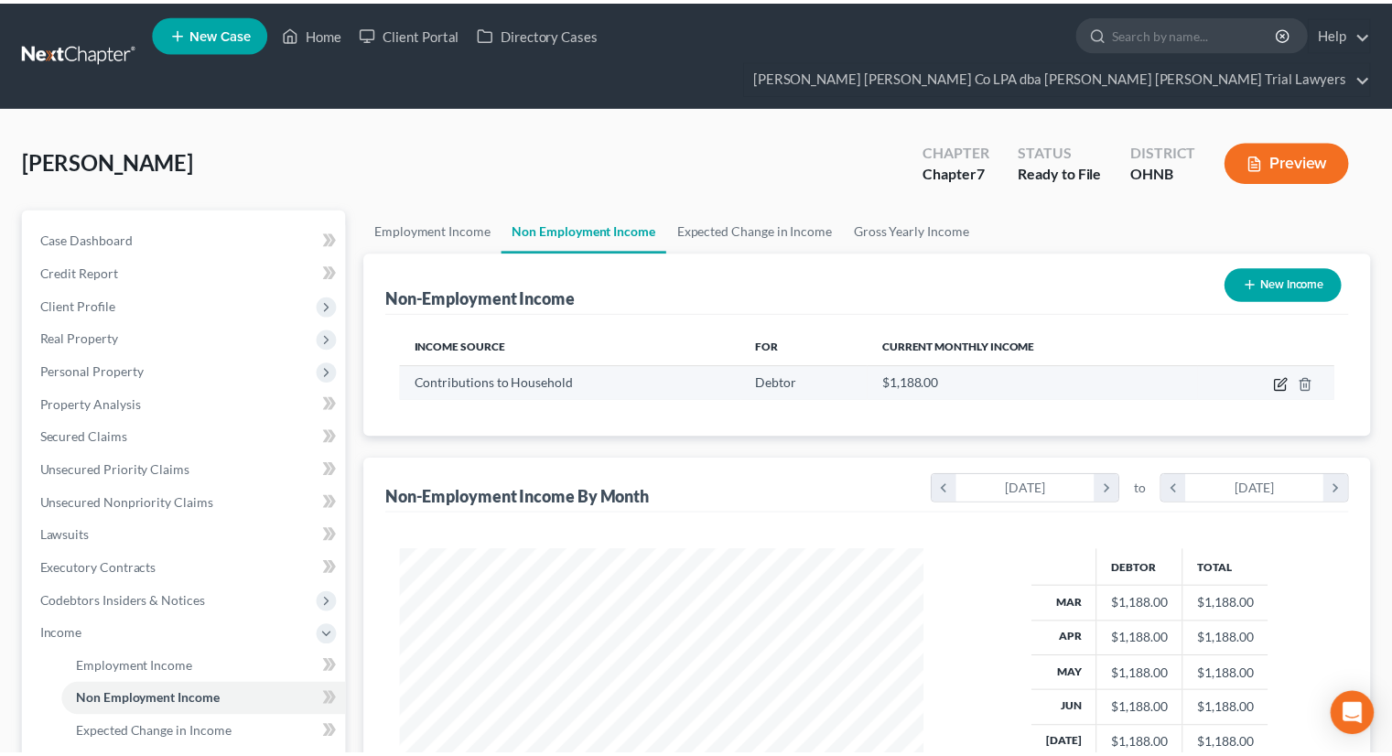
scroll to position [326, 571]
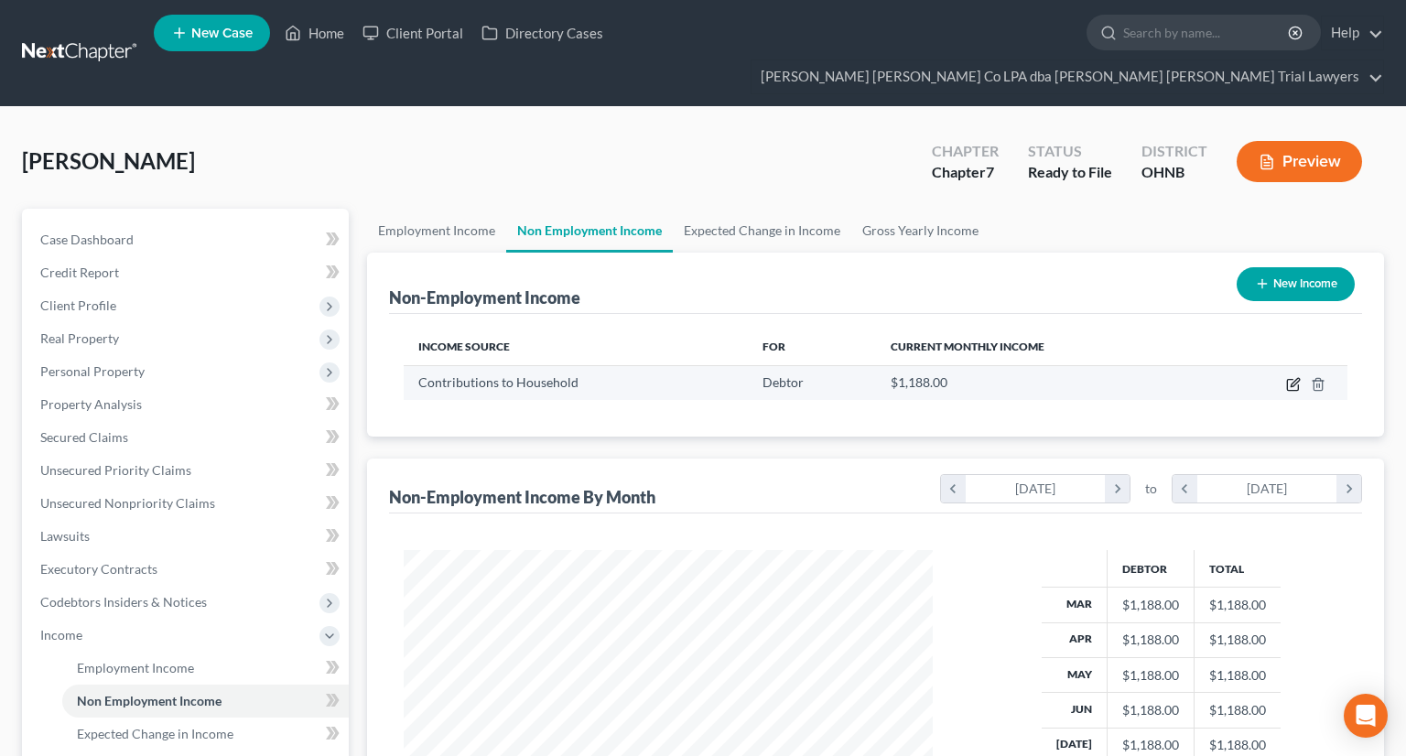
select select "8"
select select "0"
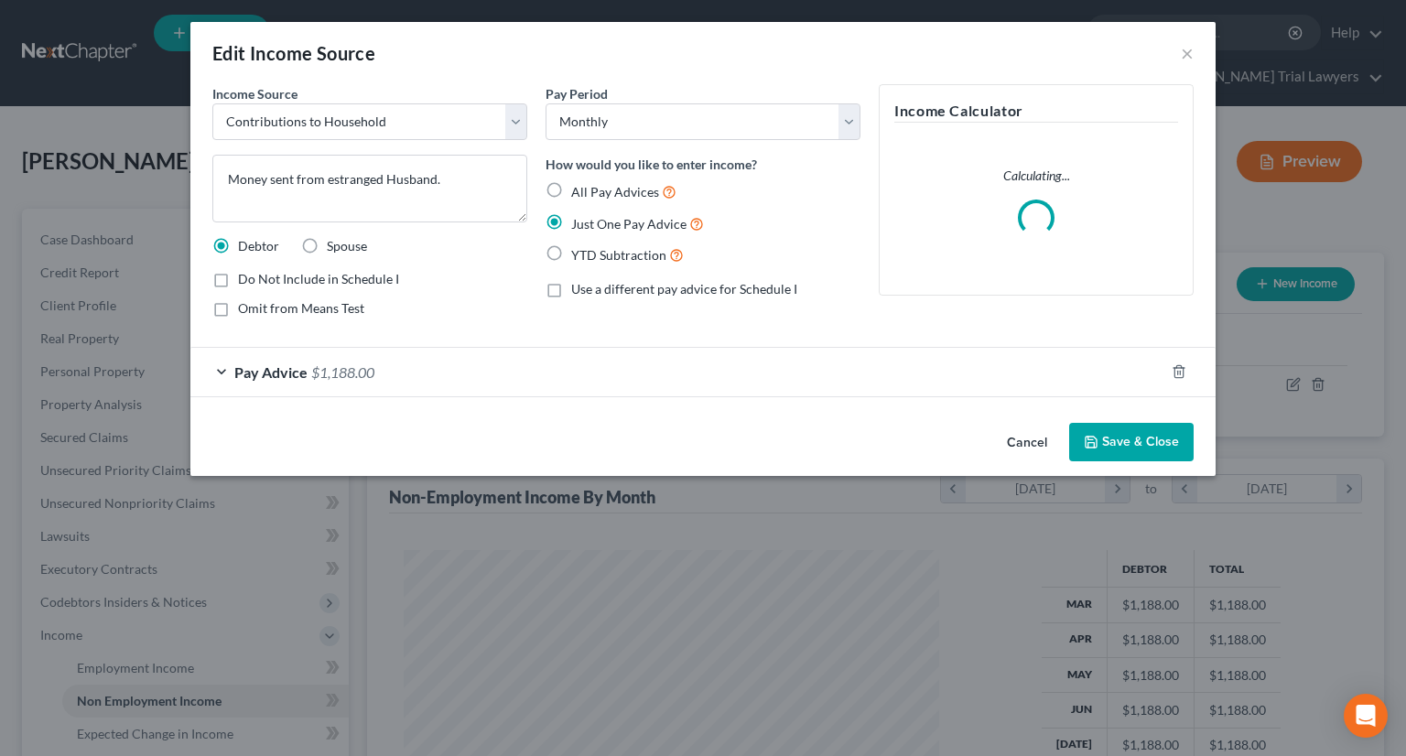
click at [1130, 441] on button "Save & Close" at bounding box center [1131, 442] width 124 height 38
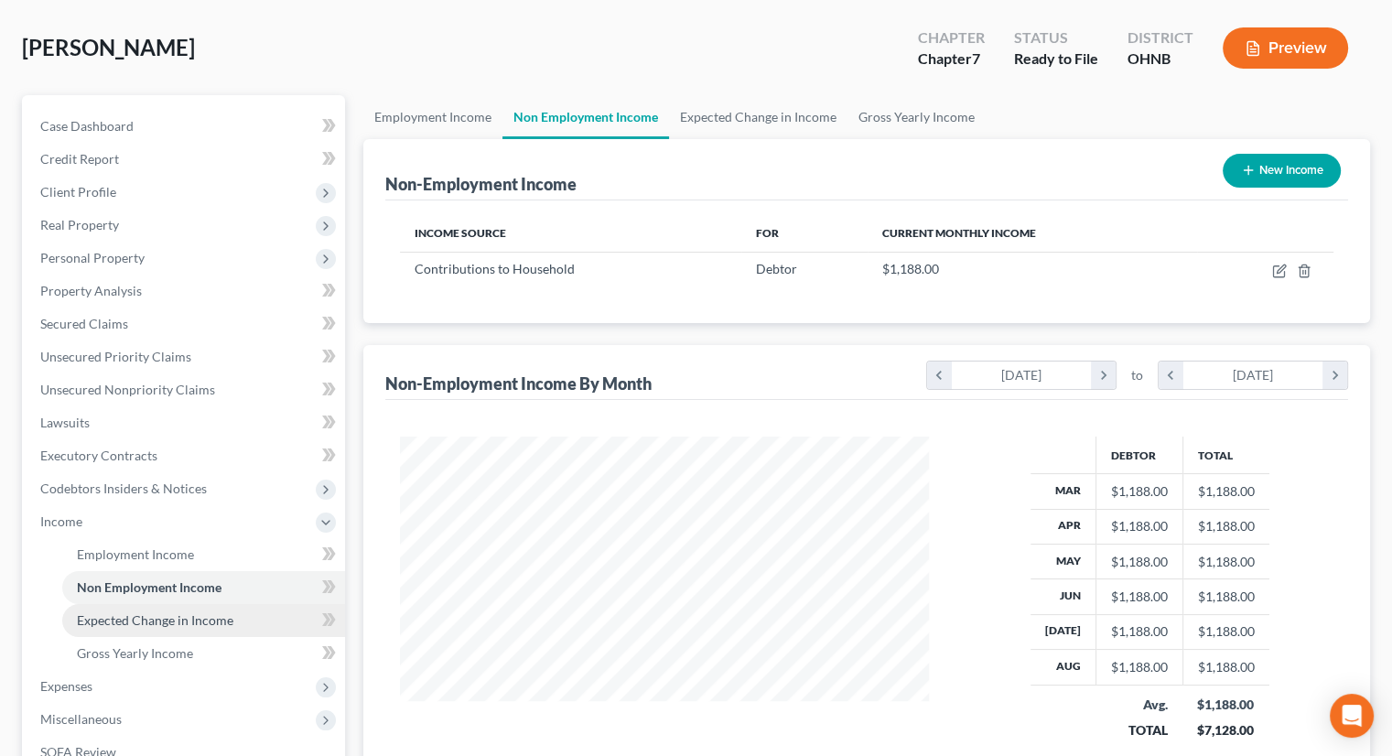
scroll to position [275, 0]
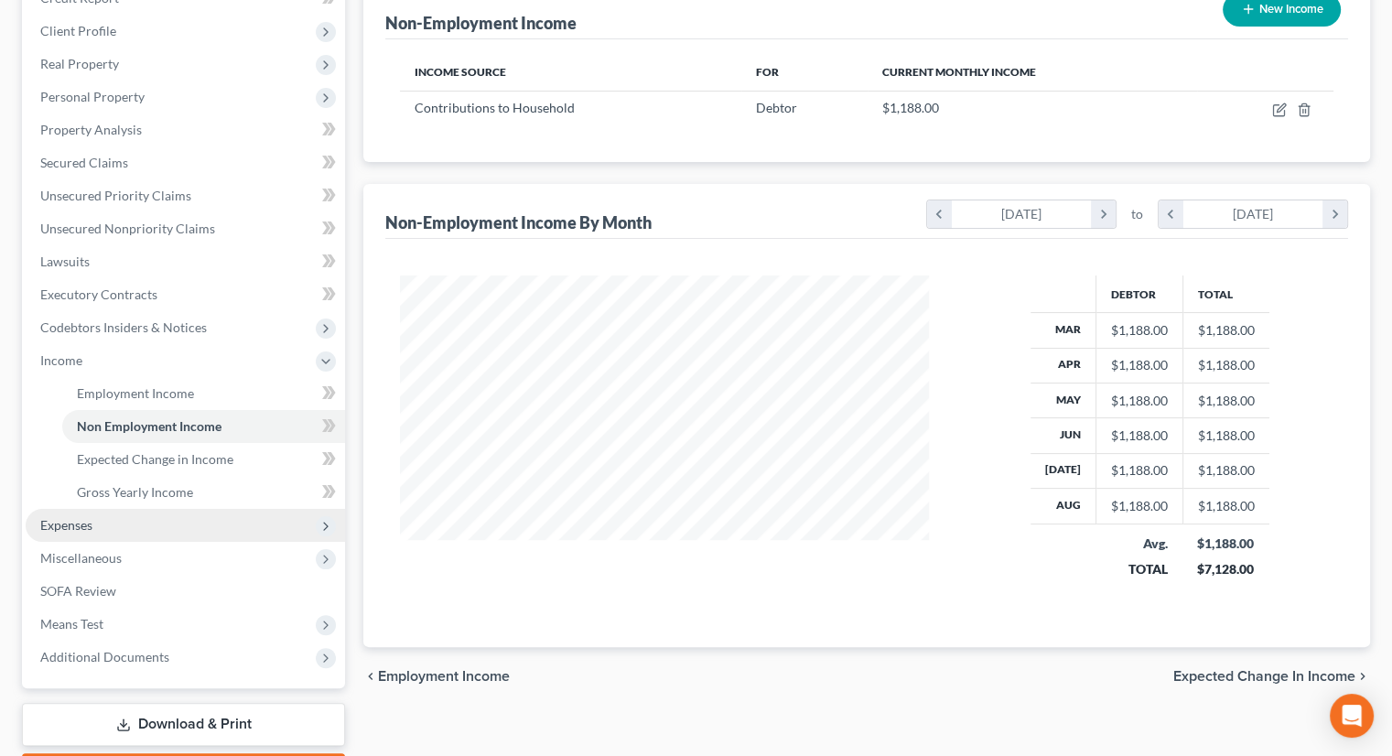
click at [123, 509] on span "Expenses" at bounding box center [185, 525] width 319 height 33
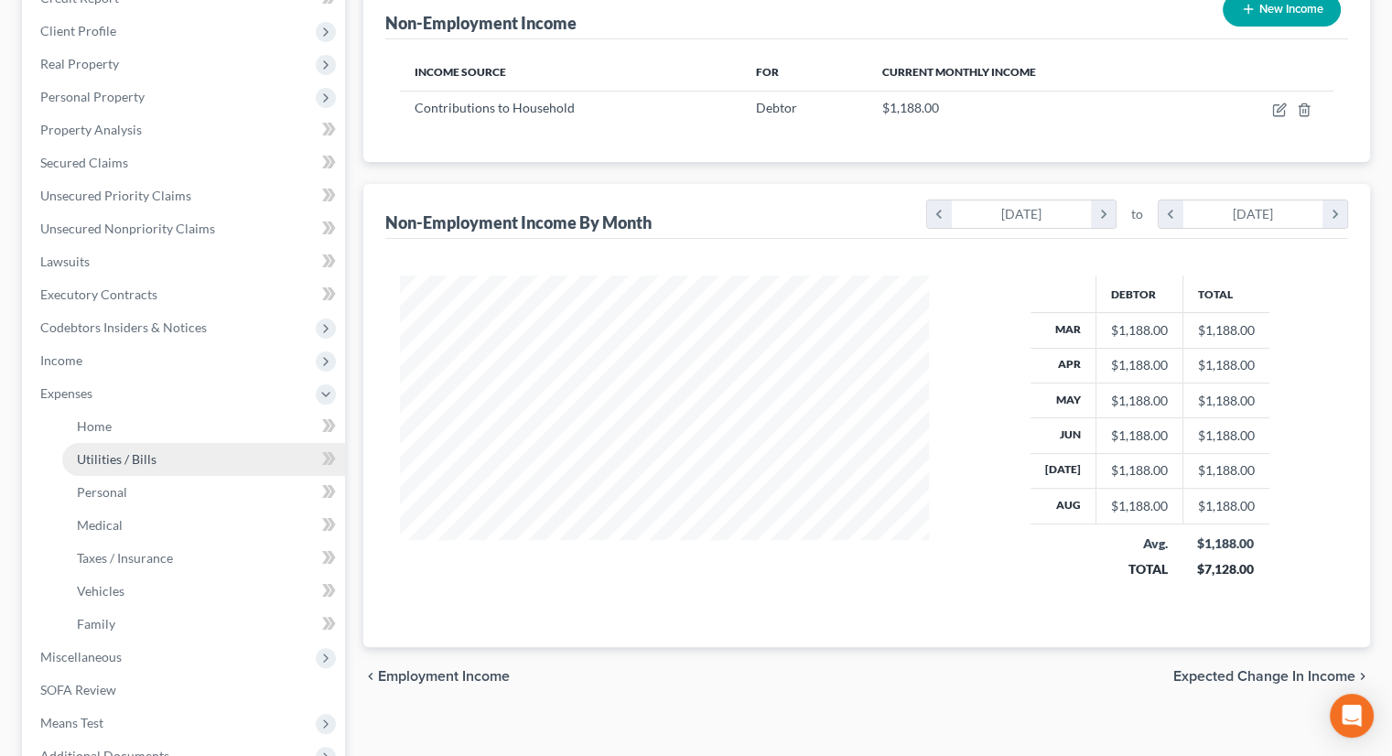
click at [127, 443] on link "Utilities / Bills" at bounding box center [203, 459] width 283 height 33
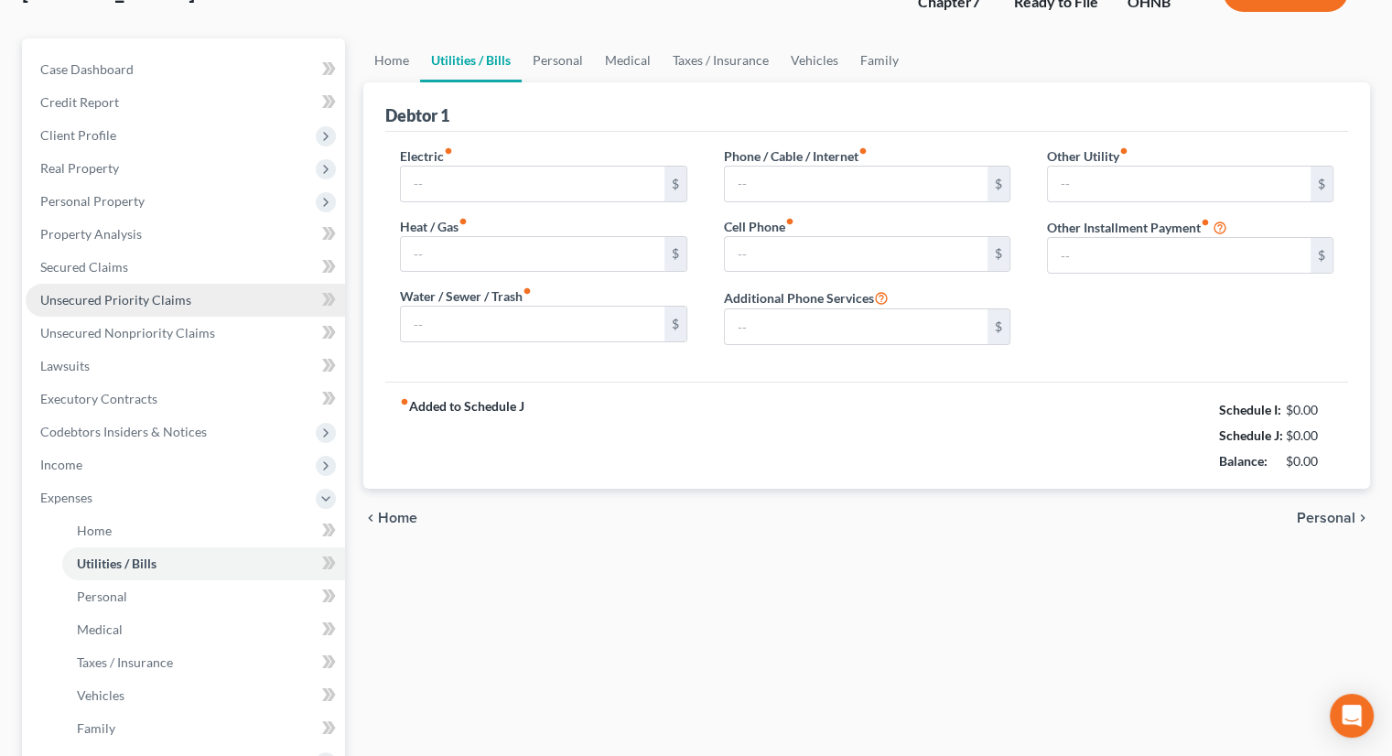
type input "150.00"
type input "100.00"
type input "75.00"
type input "100.00"
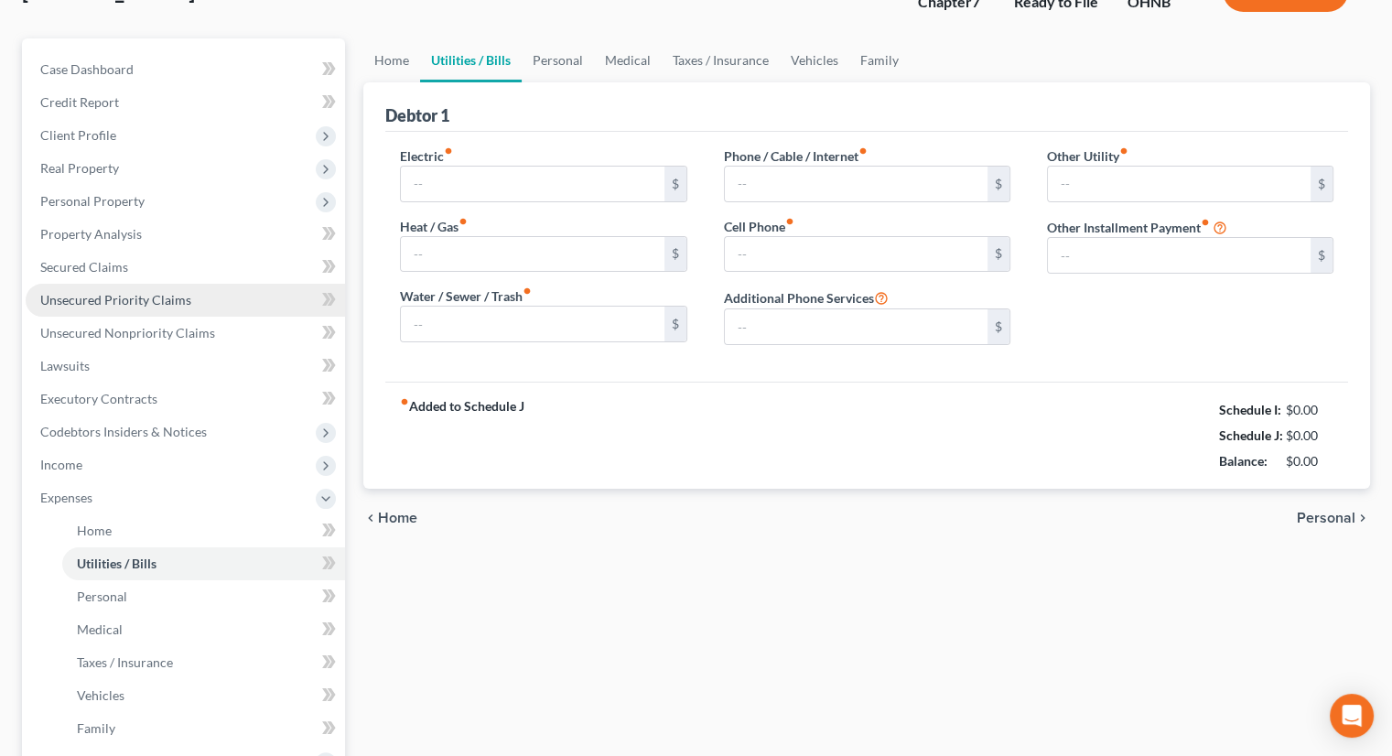
type input "0.00"
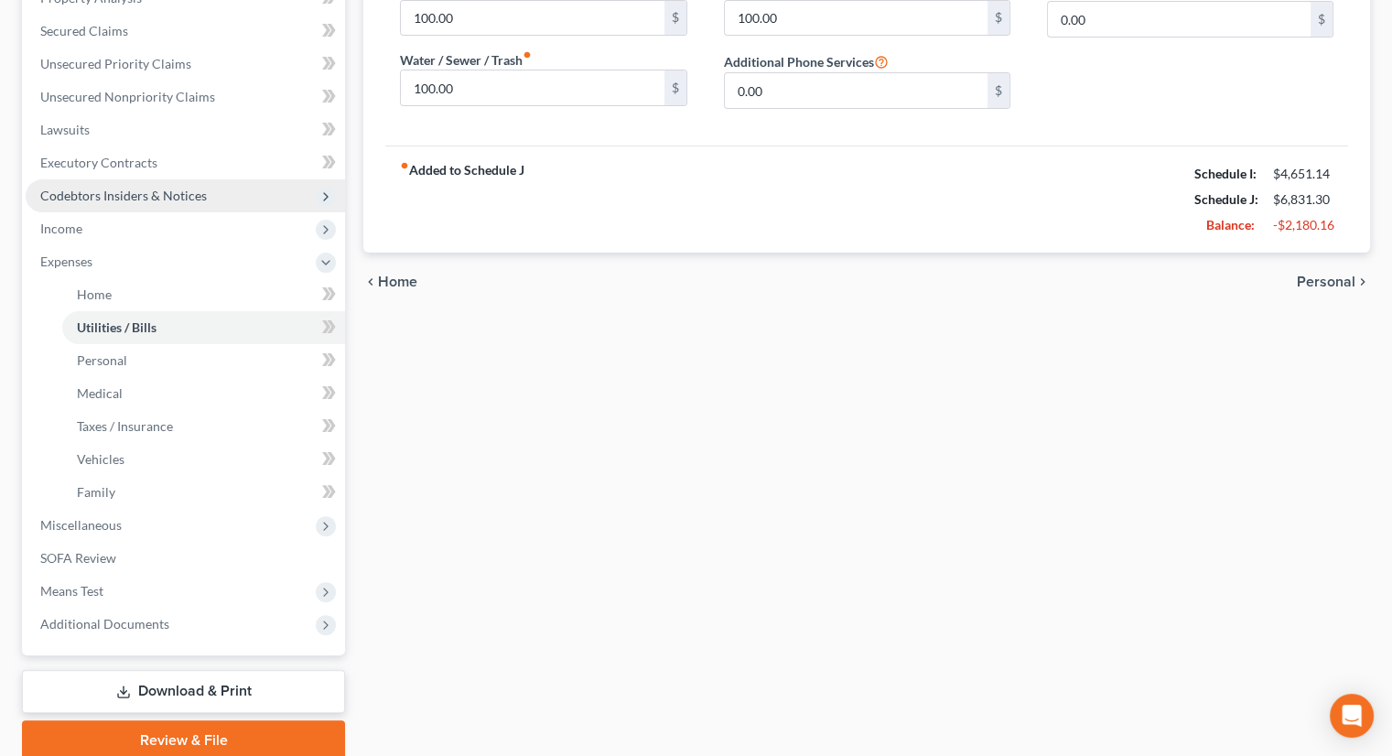
scroll to position [447, 0]
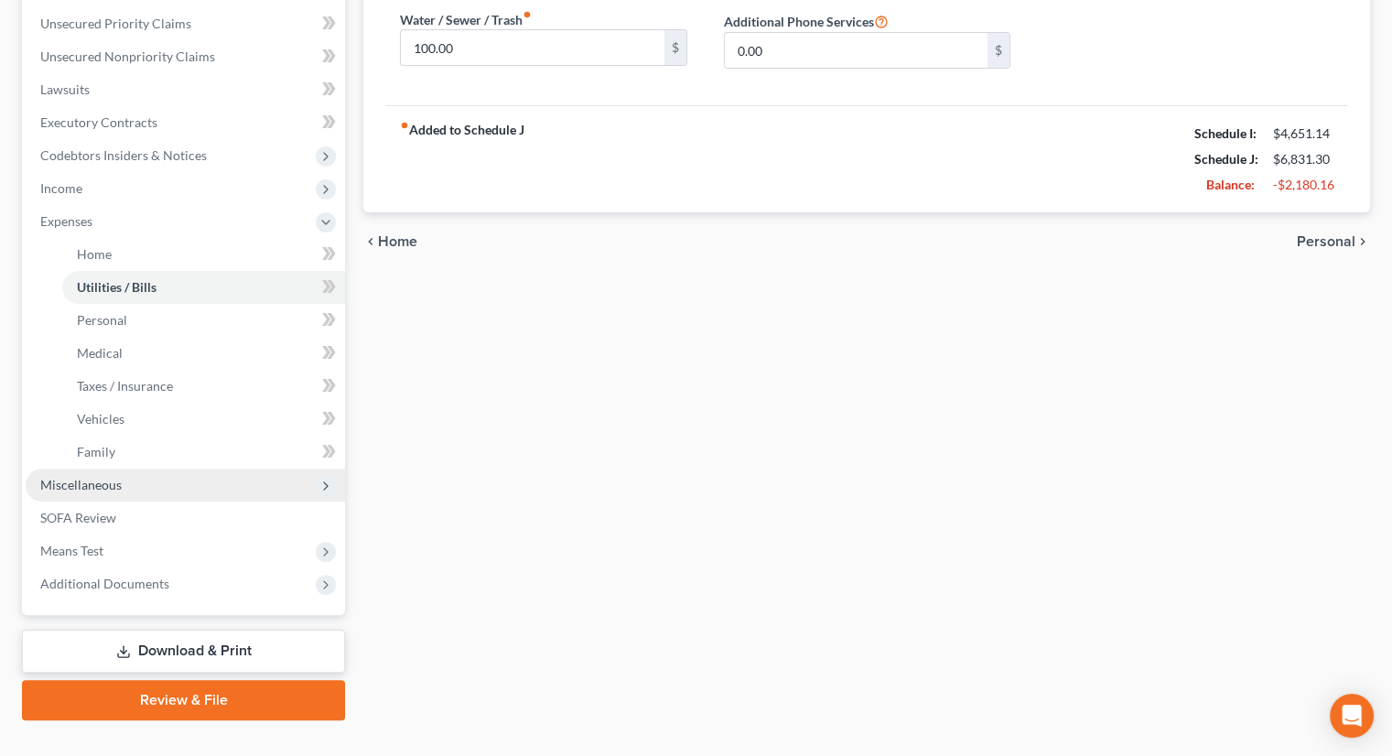
click at [123, 469] on span "Miscellaneous" at bounding box center [185, 485] width 319 height 33
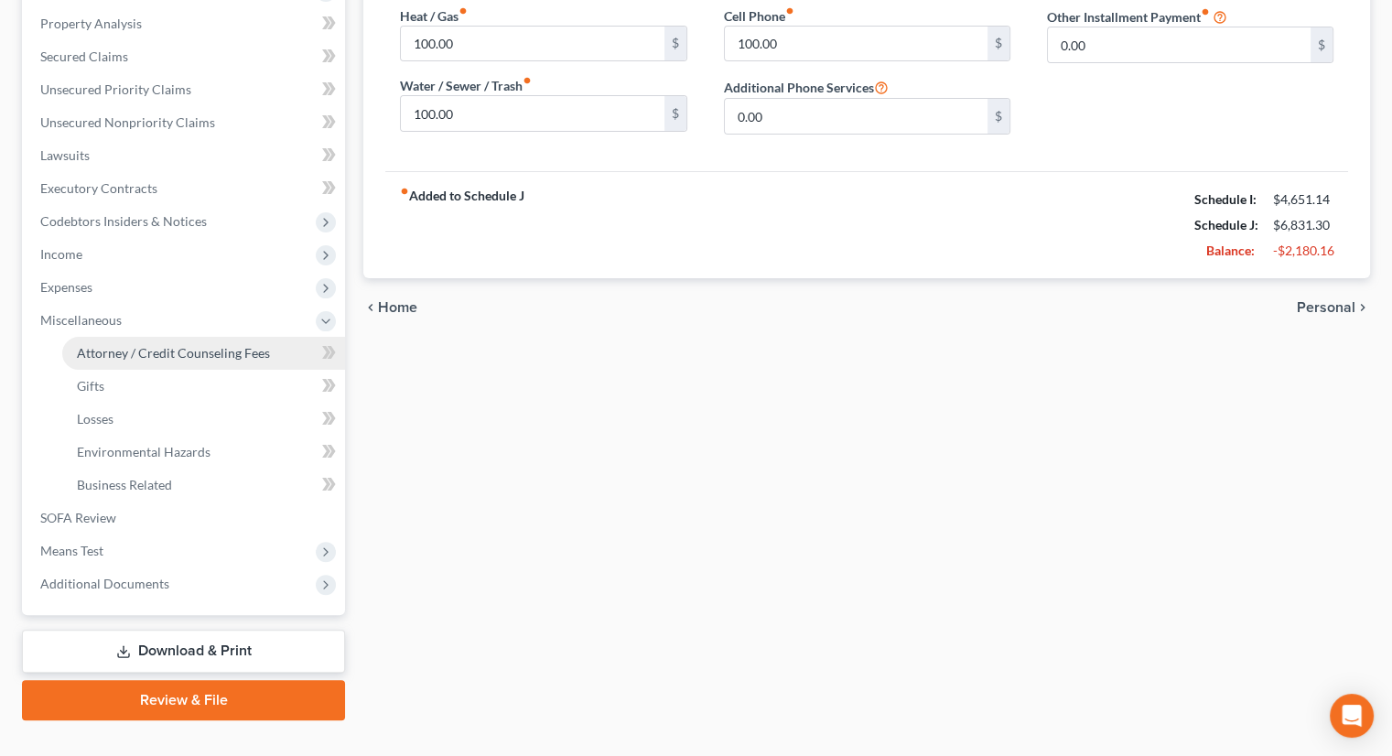
click at [174, 345] on span "Attorney / Credit Counseling Fees" at bounding box center [173, 353] width 193 height 16
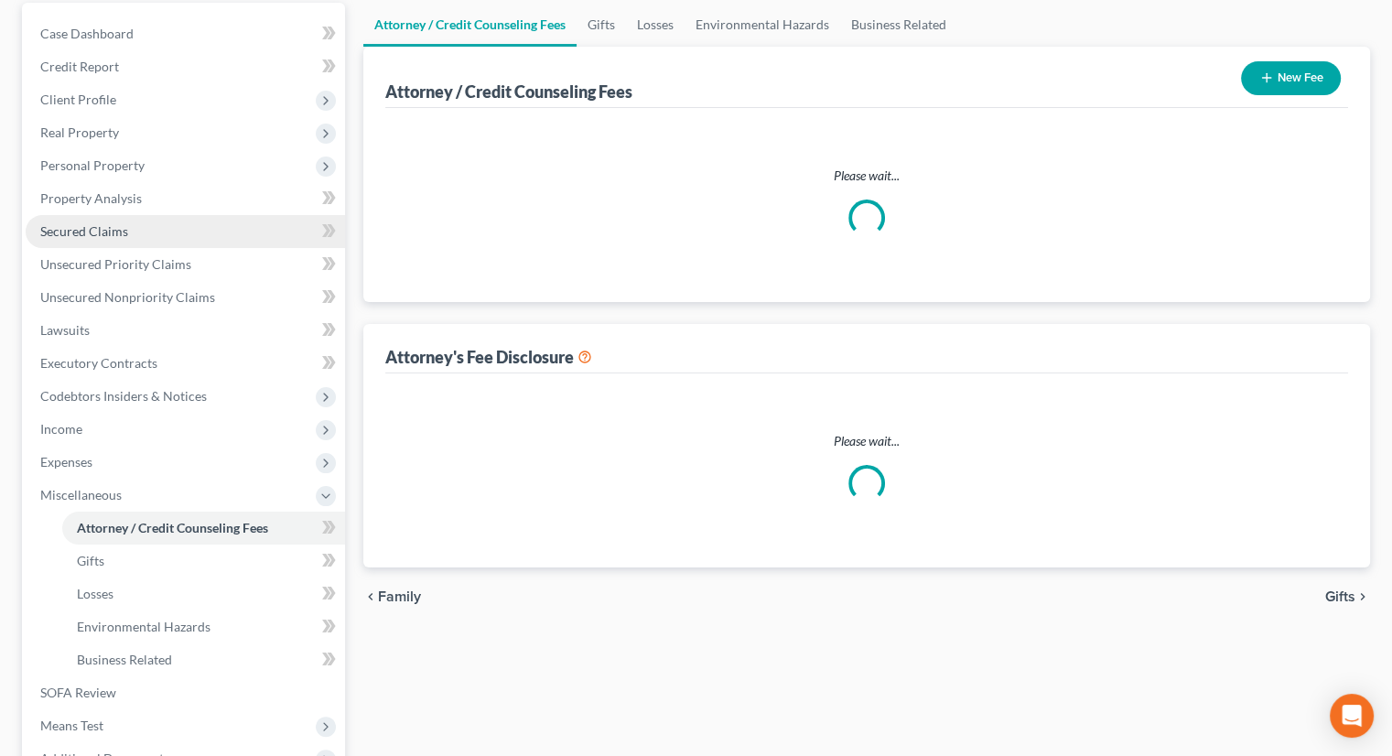
select select "0"
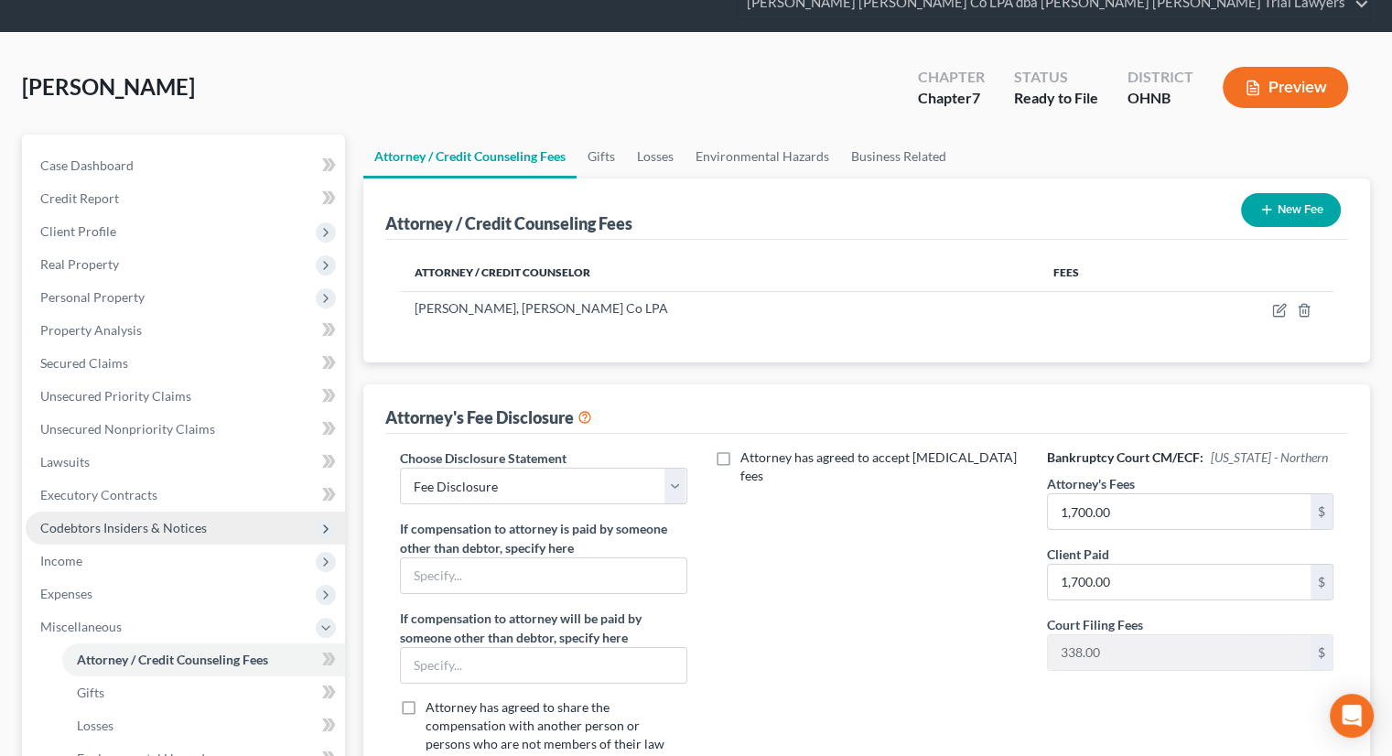
scroll to position [275, 0]
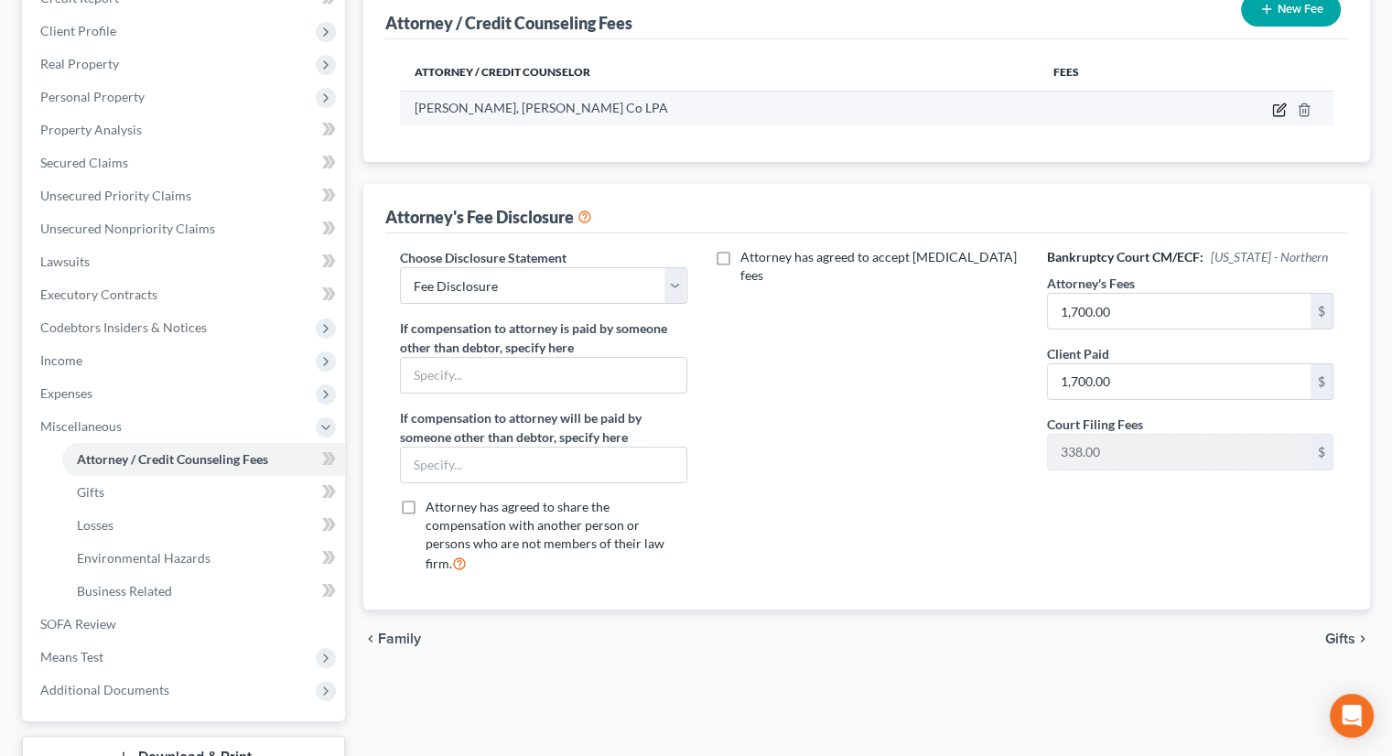
click at [1281, 102] on icon "button" at bounding box center [1279, 109] width 15 height 15
select select "36"
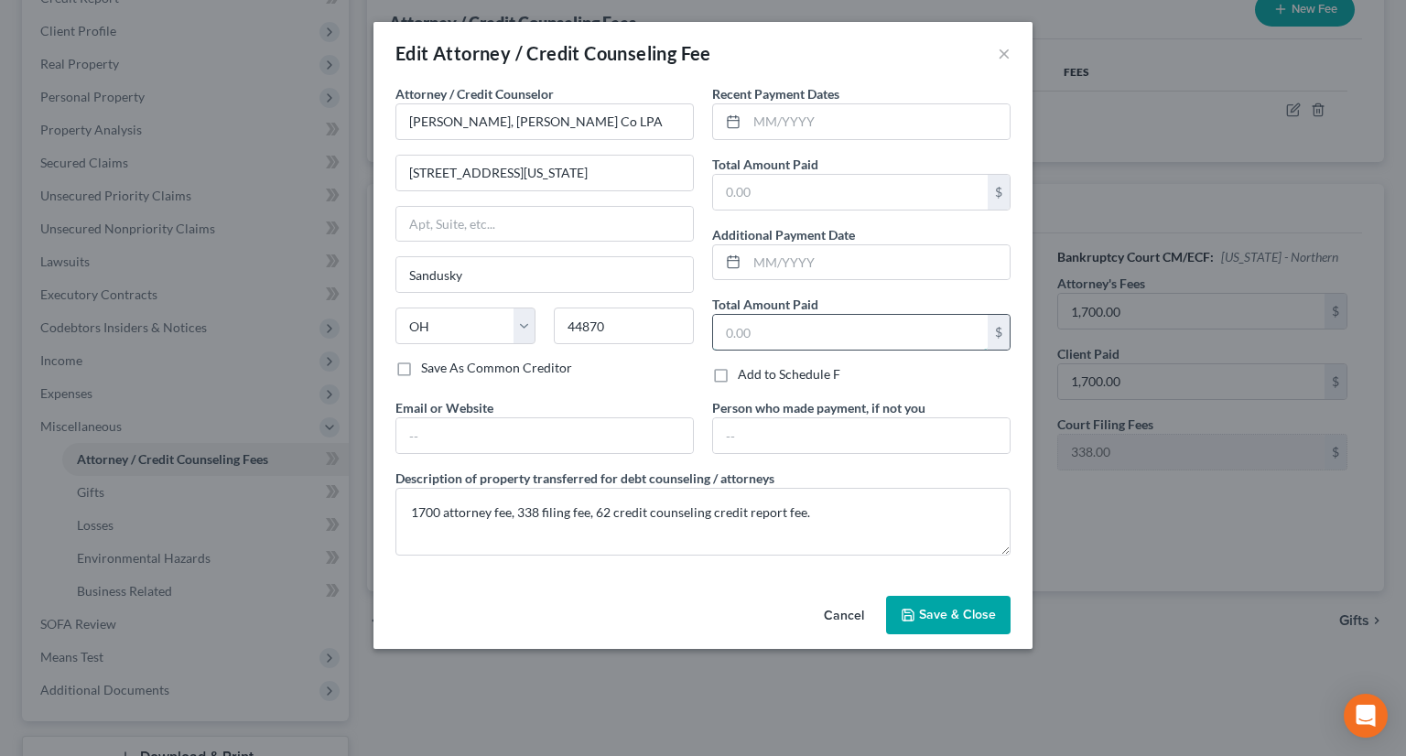
click at [799, 339] on input "text" at bounding box center [850, 332] width 275 height 35
type input "2,100"
click at [936, 620] on span "Save & Close" at bounding box center [957, 615] width 77 height 16
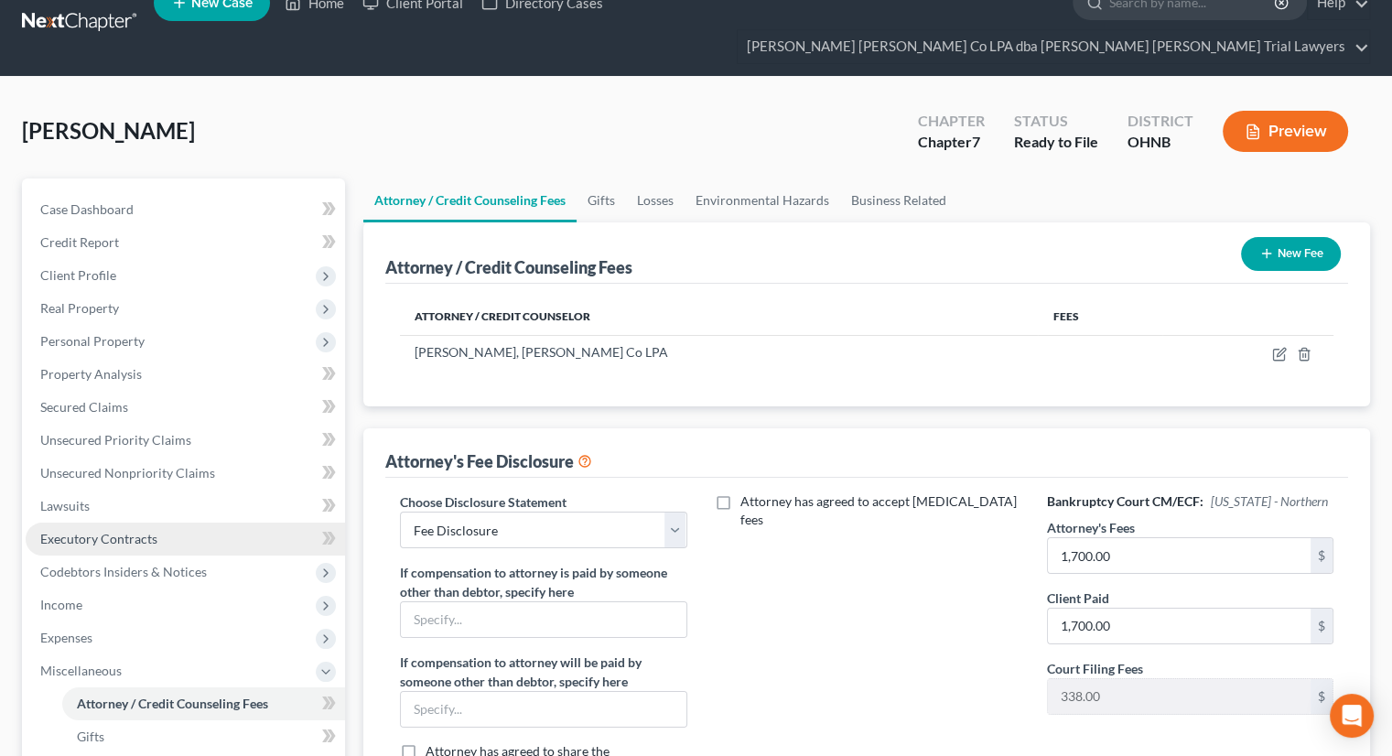
scroll to position [0, 0]
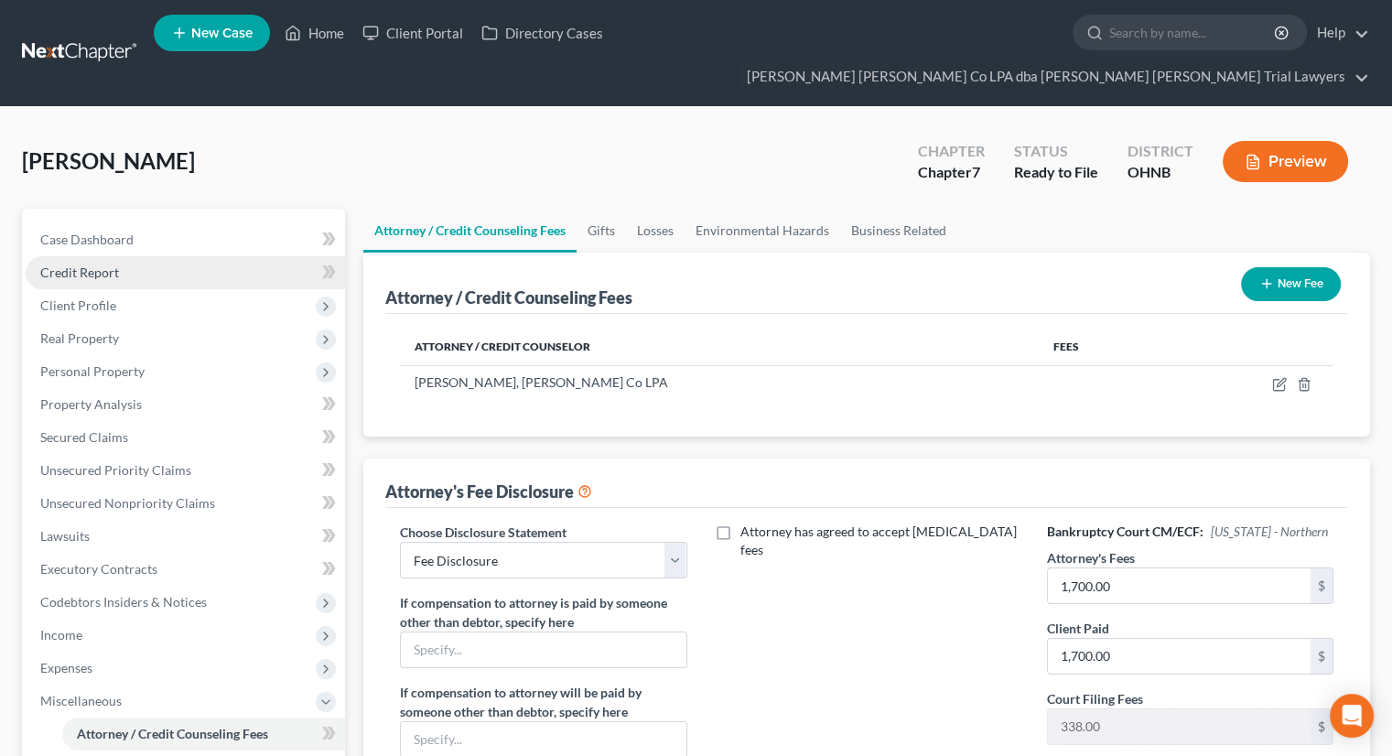
click at [165, 256] on link "Credit Report" at bounding box center [185, 272] width 319 height 33
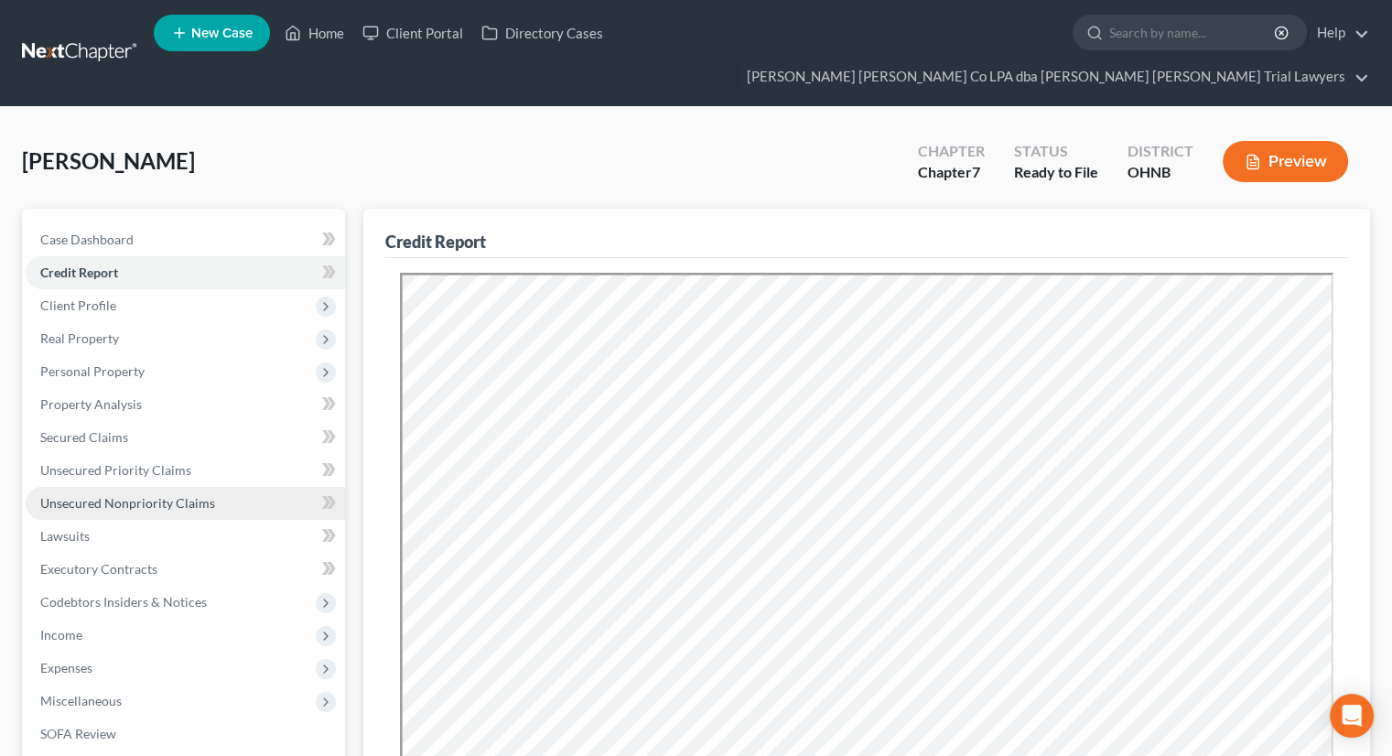
click at [154, 487] on link "Unsecured Nonpriority Claims" at bounding box center [185, 503] width 319 height 33
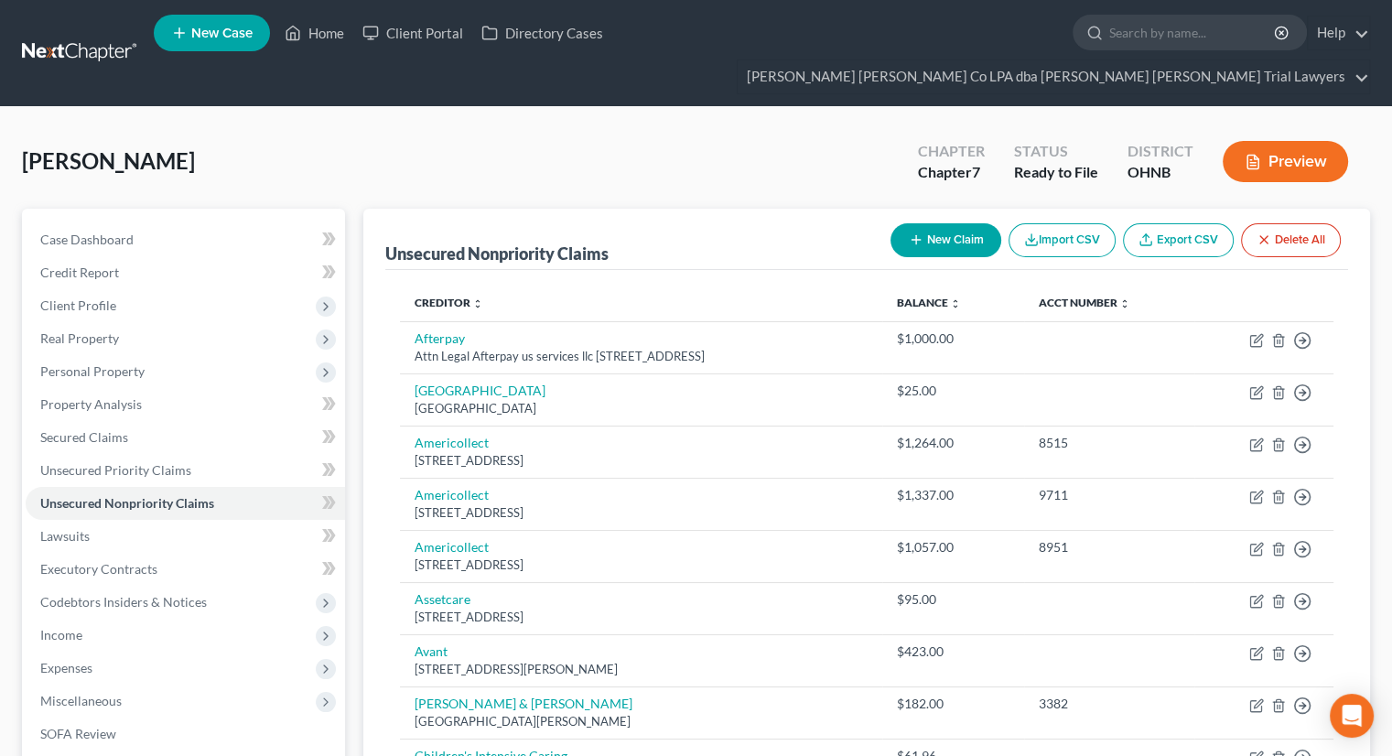
click at [941, 223] on button "New Claim" at bounding box center [945, 240] width 111 height 34
select select "0"
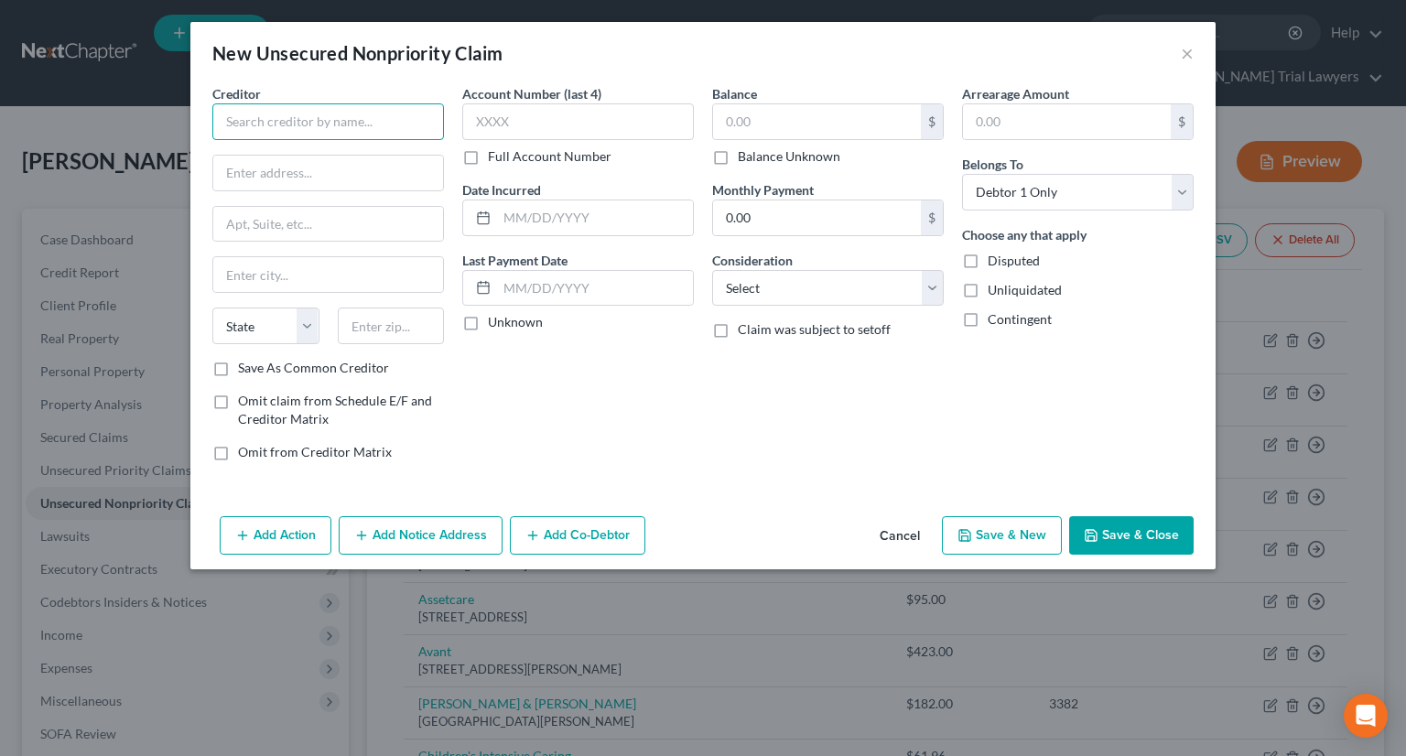
click at [367, 130] on input "text" at bounding box center [328, 121] width 232 height 37
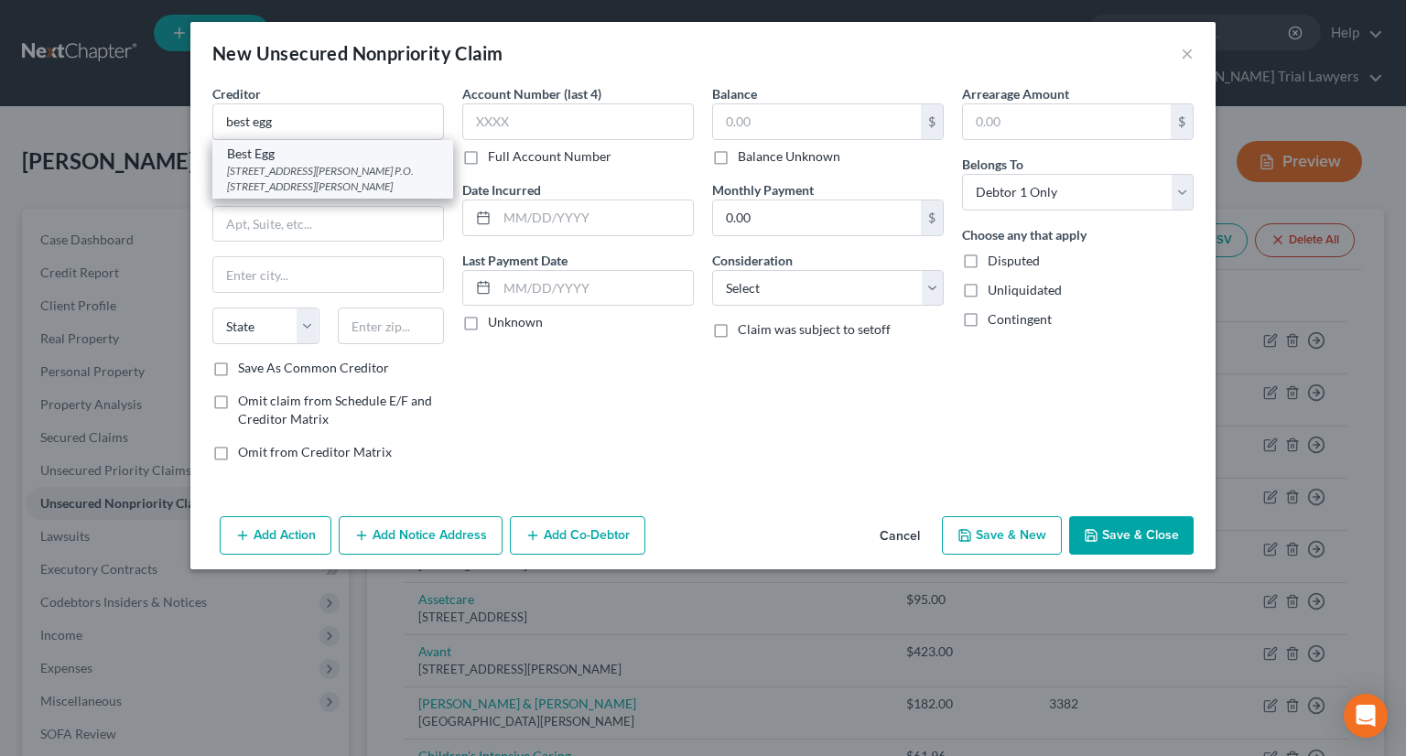
click at [315, 164] on div "[STREET_ADDRESS][PERSON_NAME] P.O. [STREET_ADDRESS][PERSON_NAME]" at bounding box center [332, 178] width 211 height 31
type input "Best Egg"
type input "[STREET_ADDRESS][PERSON_NAME]"
type input "P.O. Box 3999"
type input "Saint [PERSON_NAME]"
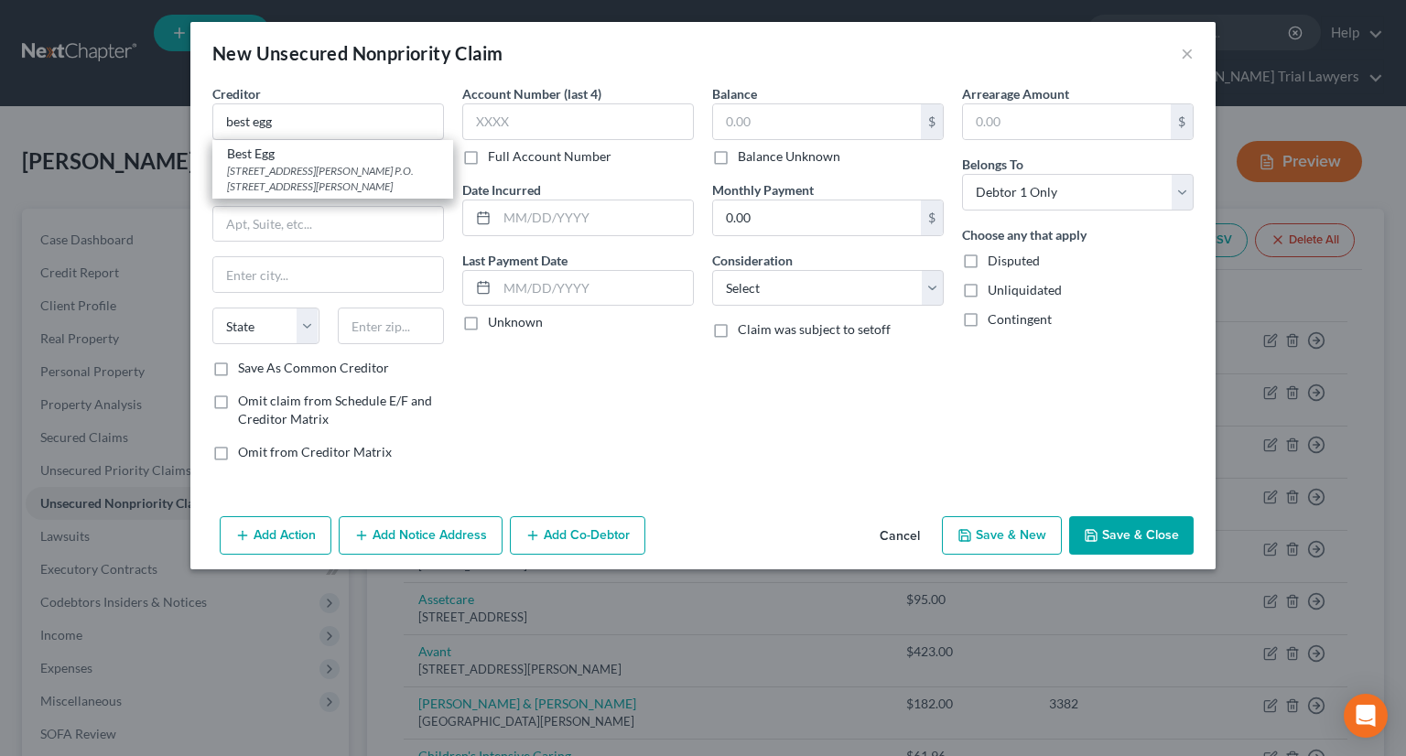
select select "26"
type input "64503-0999"
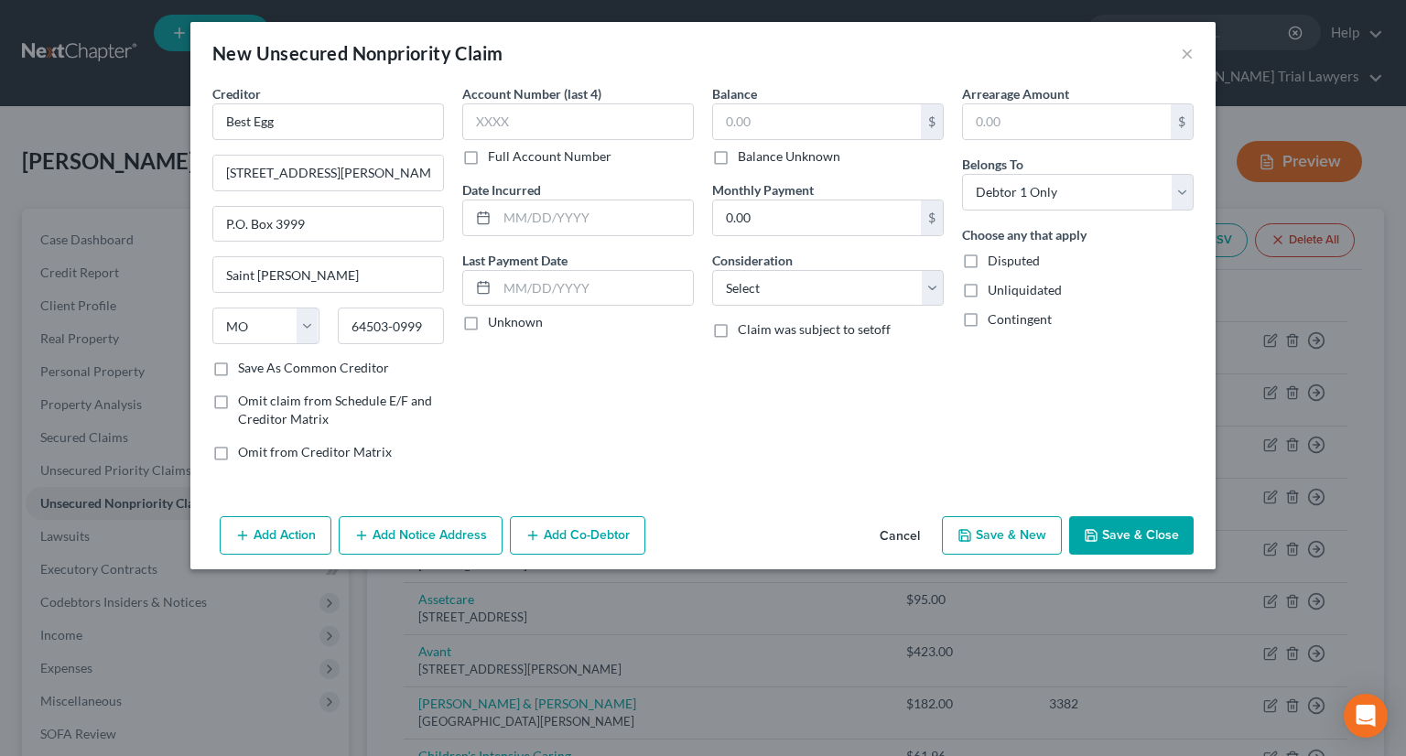
click at [738, 158] on label "Balance Unknown" at bounding box center [789, 156] width 102 height 18
click at [745, 158] on input "Balance Unknown" at bounding box center [751, 153] width 12 height 12
checkbox input "true"
type input "0.00"
click at [793, 296] on select "Select Cable / Satellite Services Collection Agency Credit Card Debt Debt Couns…" at bounding box center [828, 288] width 232 height 37
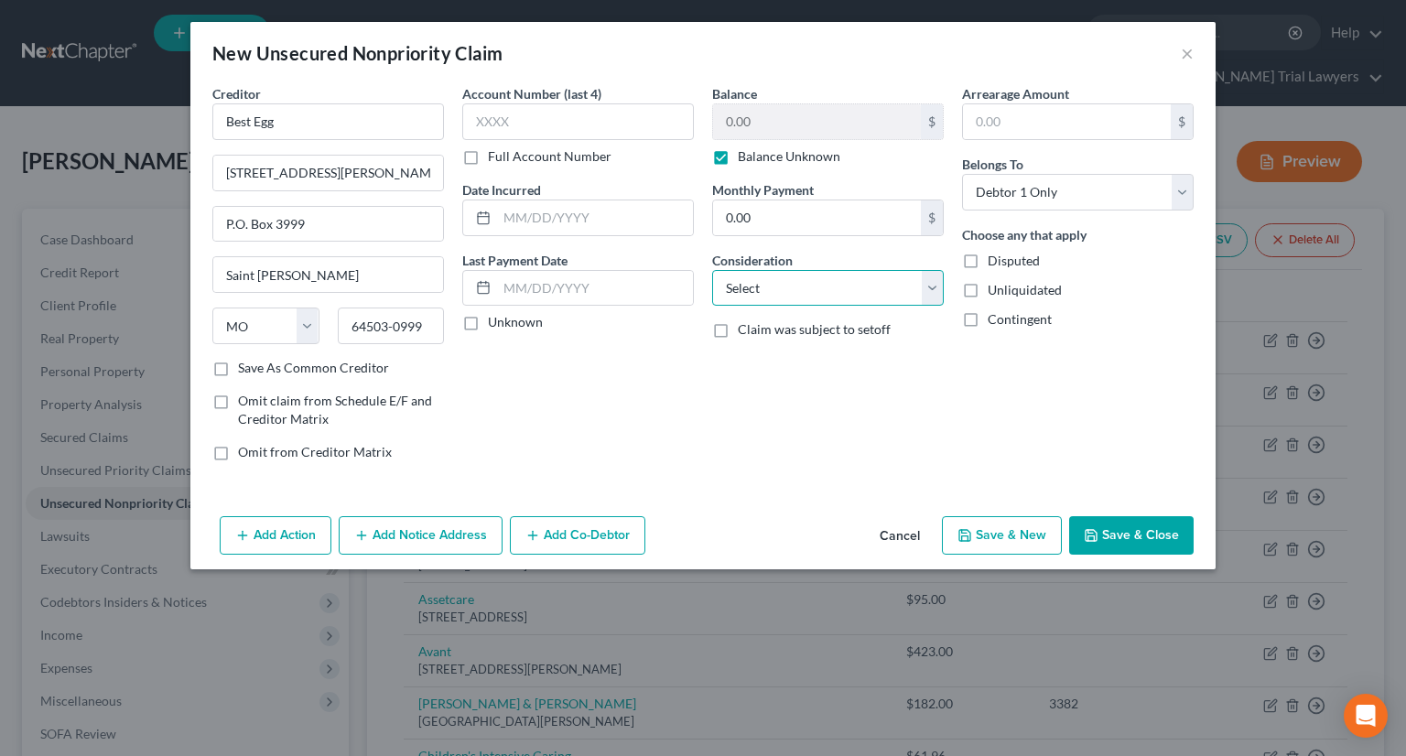
select select "10"
click at [712, 270] on select "Select Cable / Satellite Services Collection Agency Credit Card Debt Debt Couns…" at bounding box center [828, 288] width 232 height 37
click at [1164, 521] on button "Save & Close" at bounding box center [1131, 535] width 124 height 38
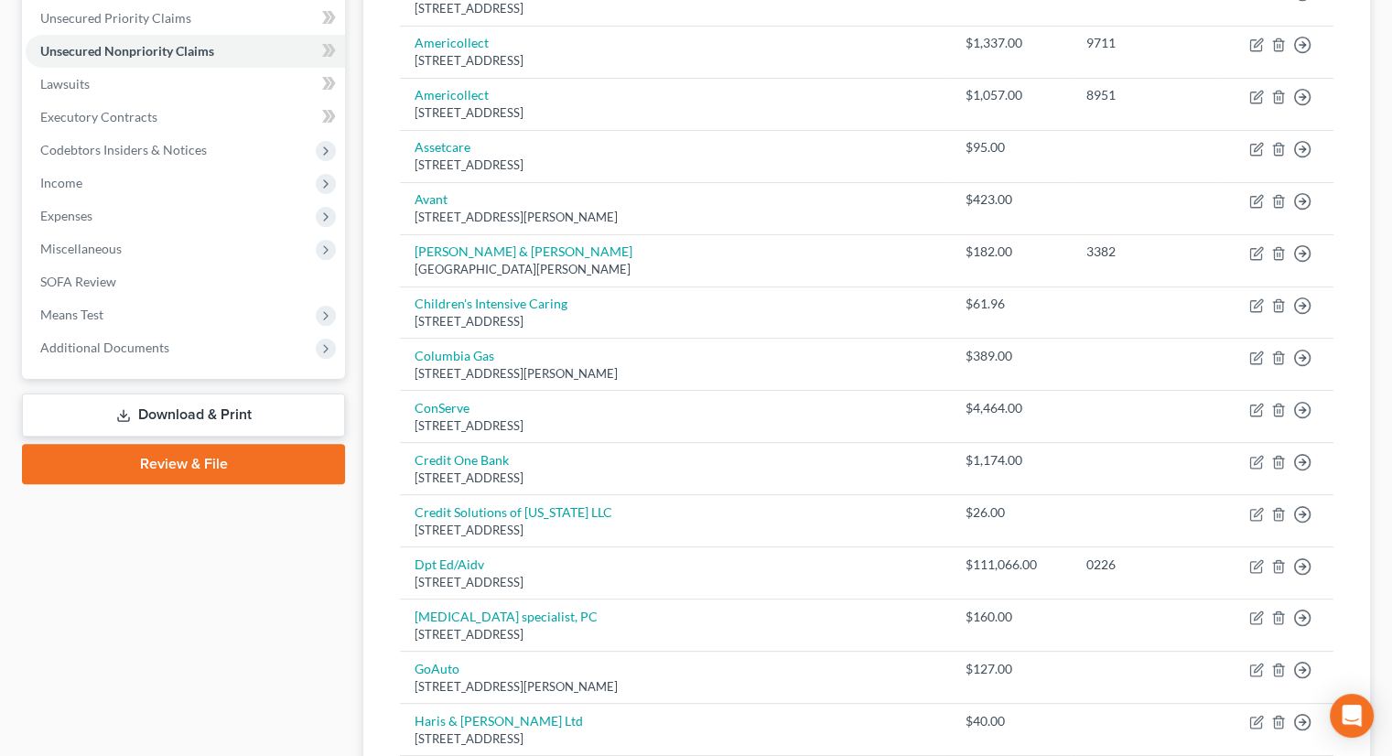
scroll to position [458, 0]
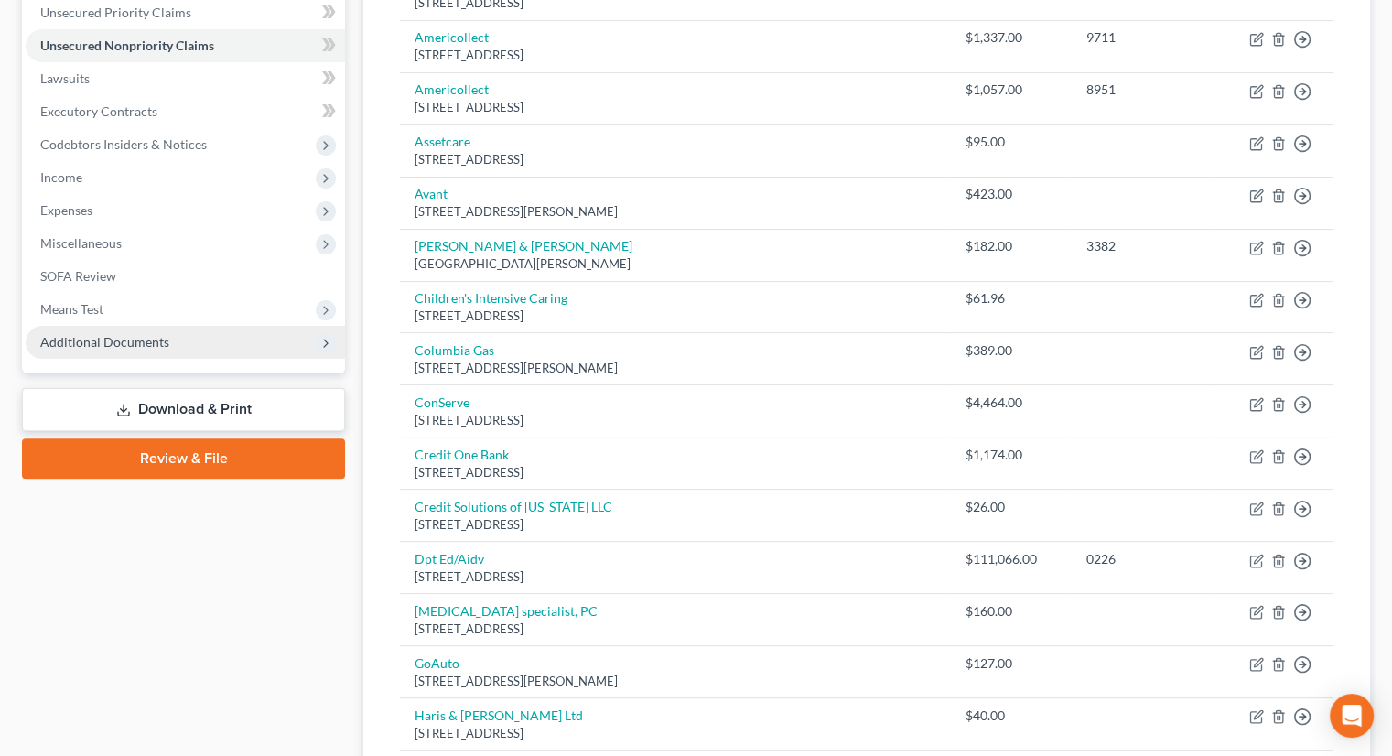
click at [143, 334] on span "Additional Documents" at bounding box center [104, 342] width 129 height 16
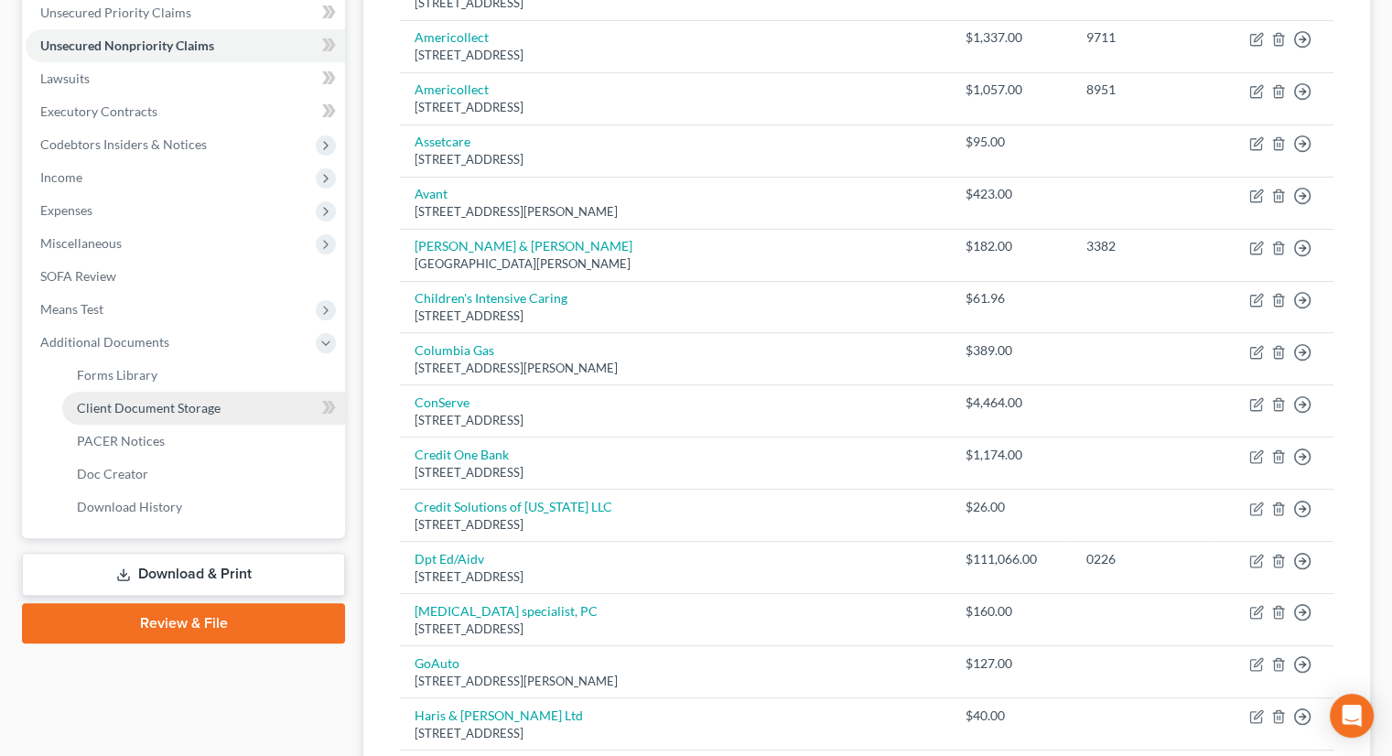
click at [200, 400] on span "Client Document Storage" at bounding box center [149, 408] width 144 height 16
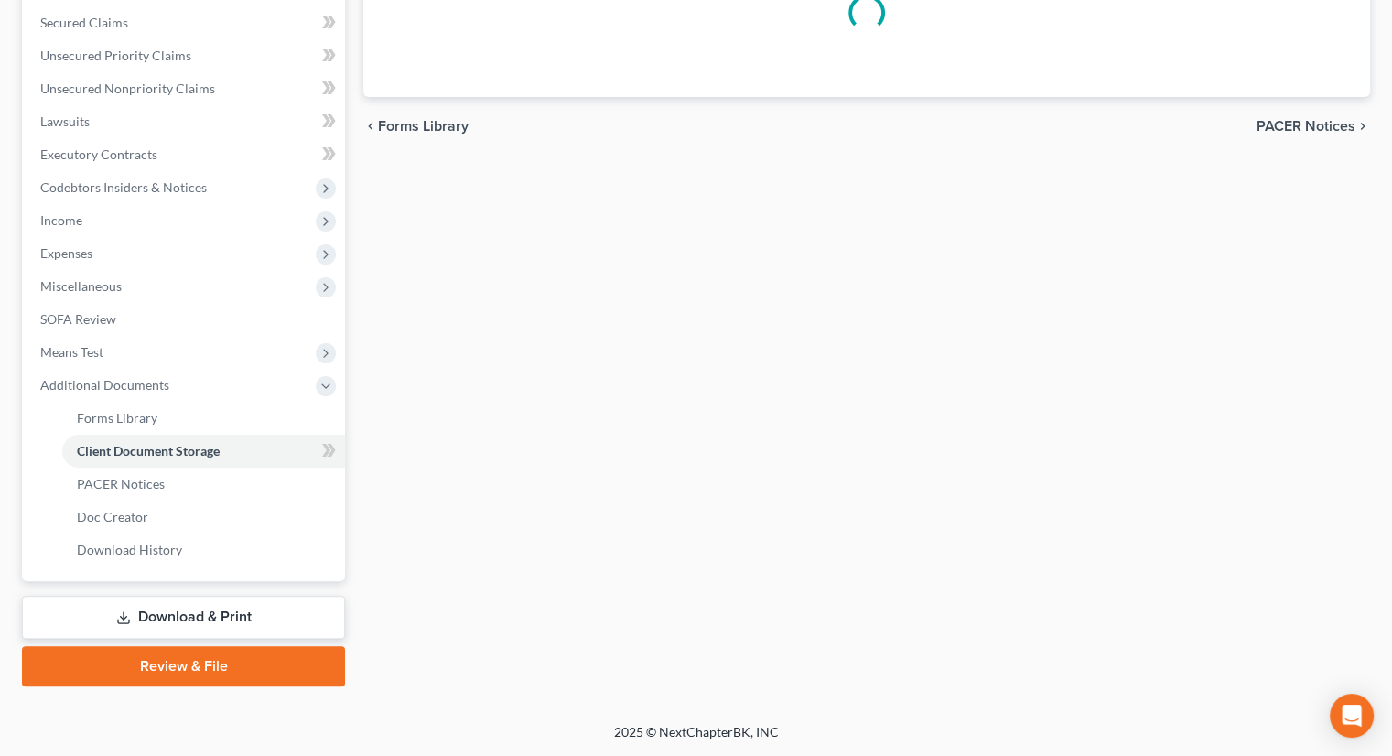
scroll to position [35, 0]
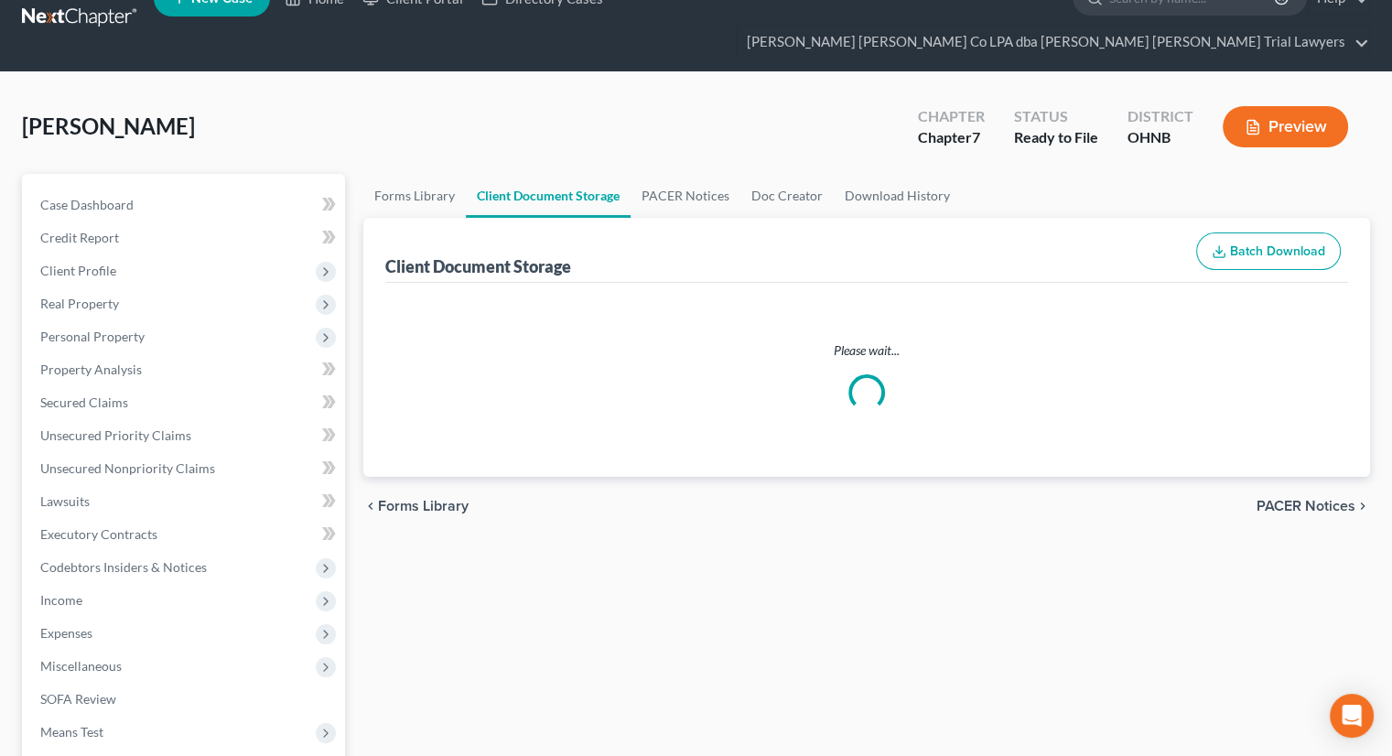
select select "20"
select select "5"
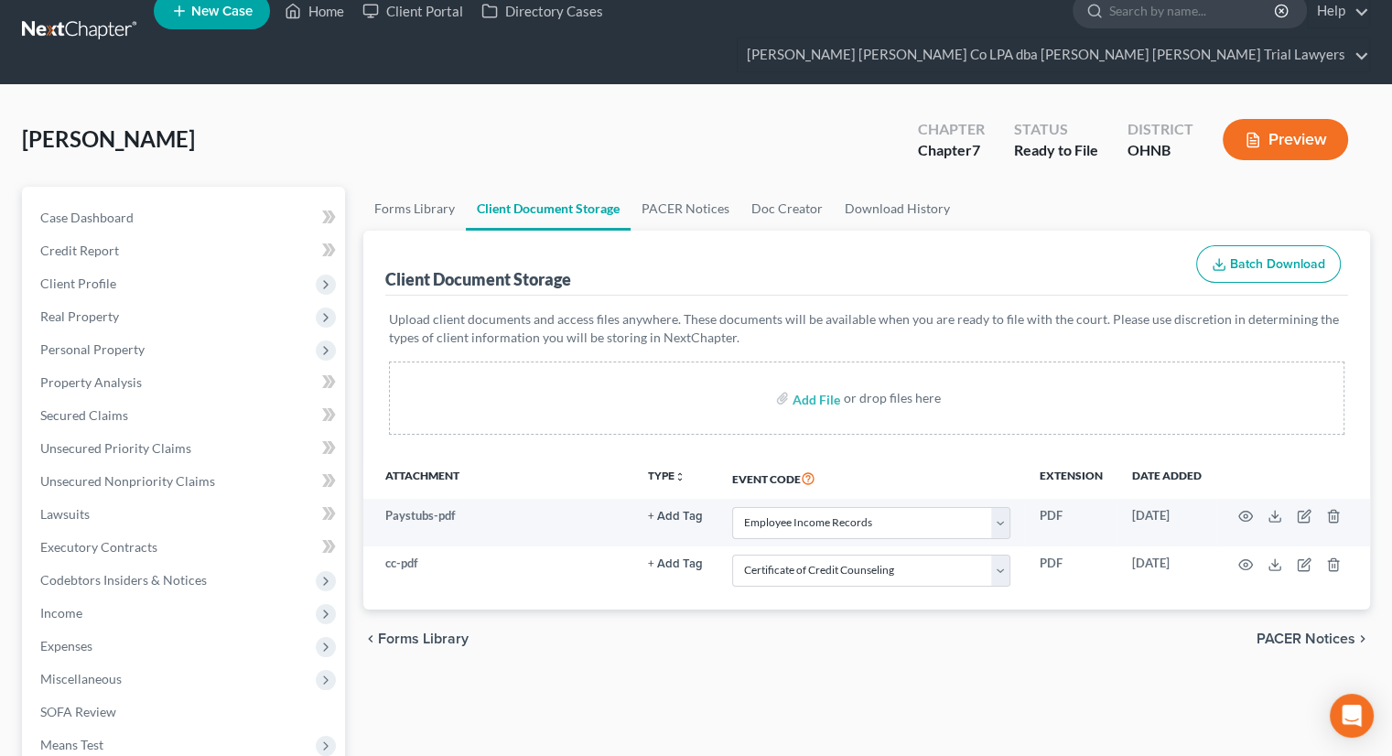
scroll to position [0, 0]
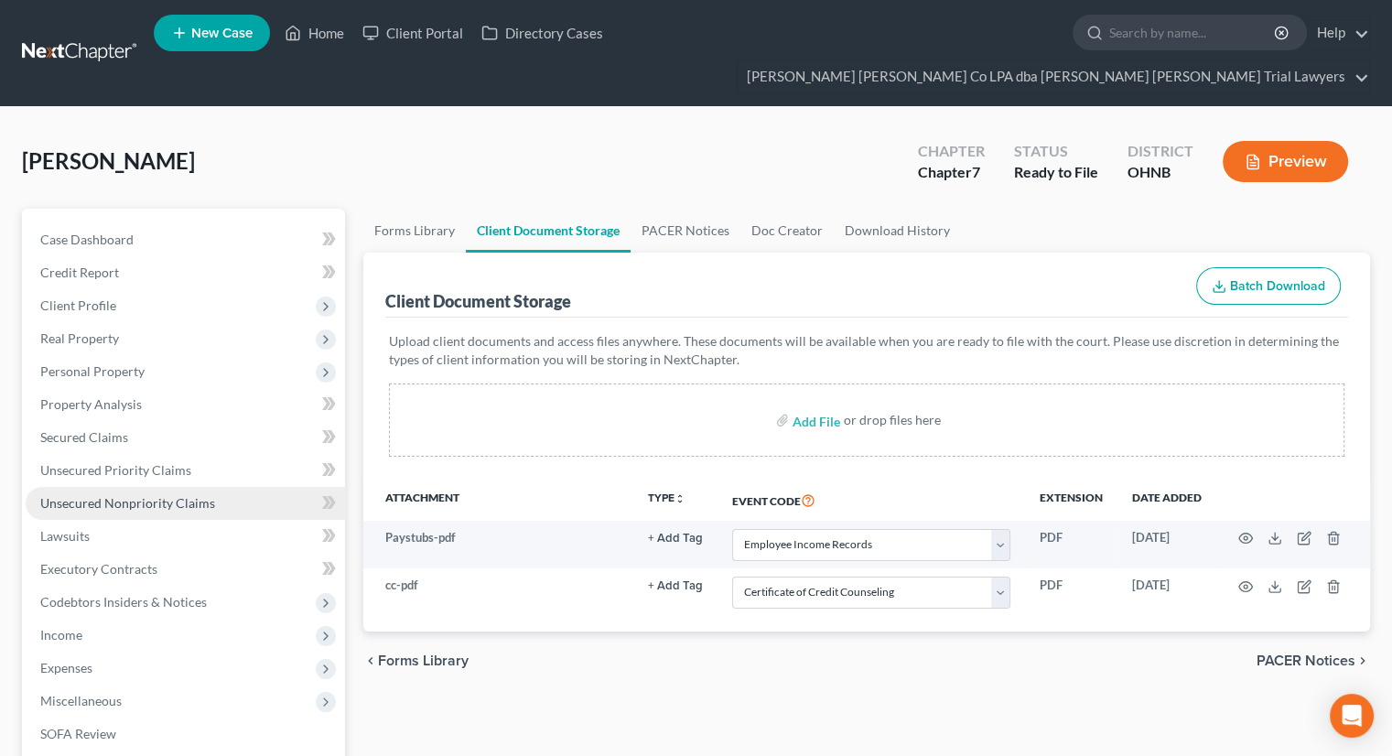
drag, startPoint x: 119, startPoint y: 482, endPoint x: 128, endPoint y: 484, distance: 9.3
click at [120, 487] on link "Unsecured Nonpriority Claims" at bounding box center [185, 503] width 319 height 33
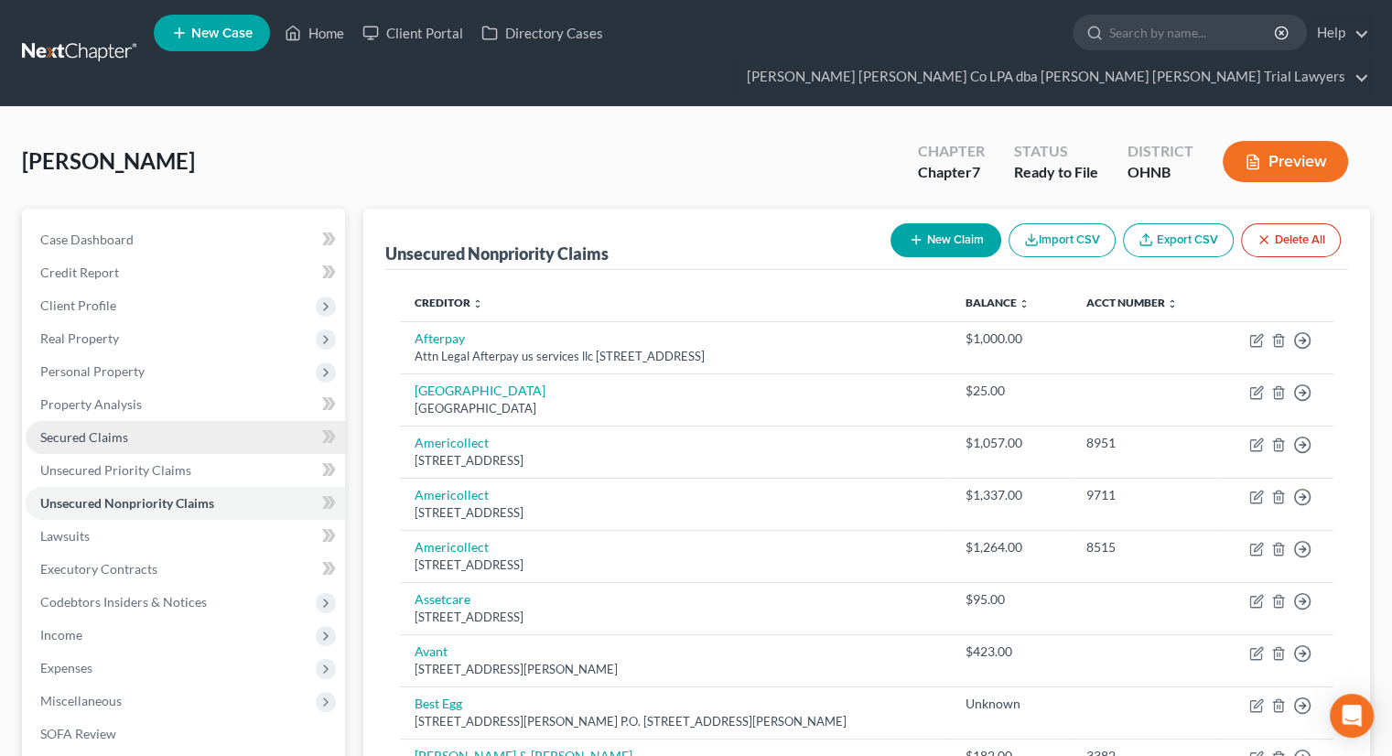
click at [126, 421] on link "Secured Claims" at bounding box center [185, 437] width 319 height 33
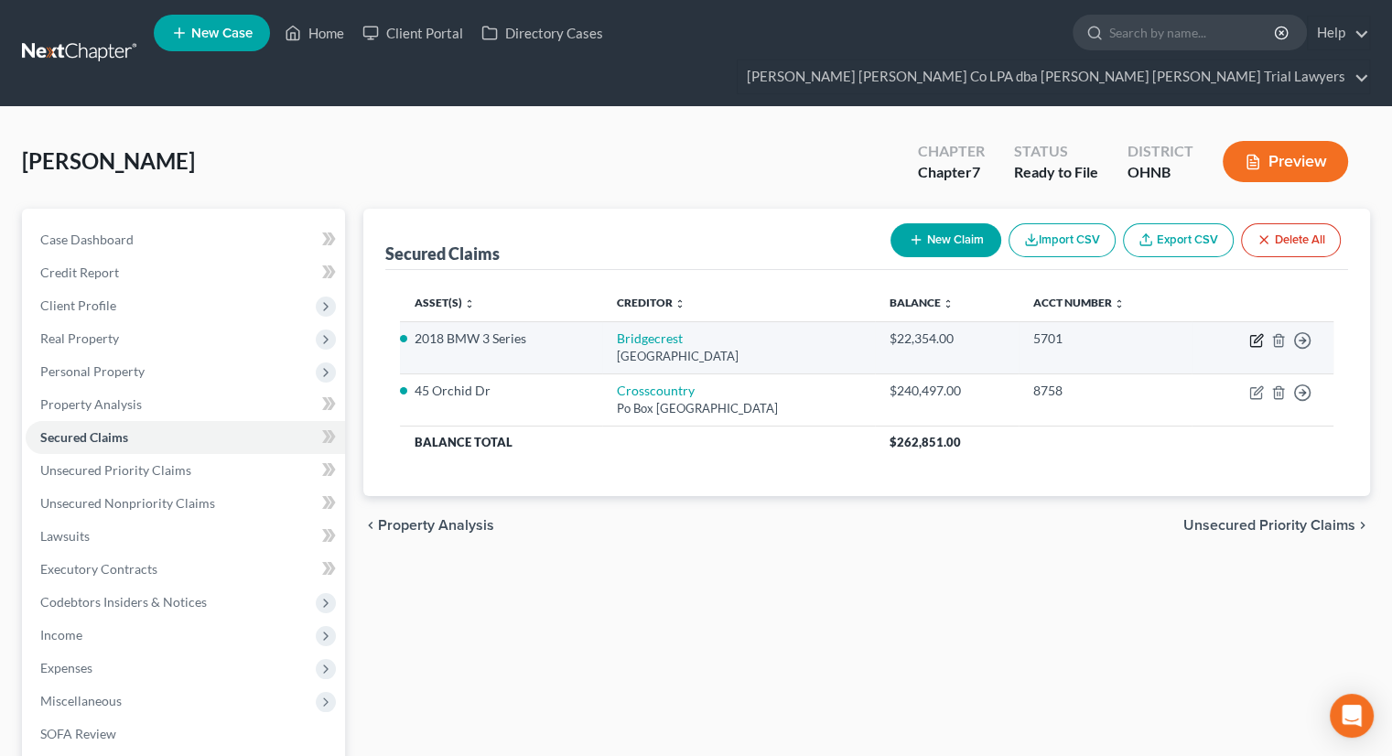
click at [1253, 333] on icon "button" at bounding box center [1256, 340] width 15 height 15
select select "3"
select select "2"
select select "0"
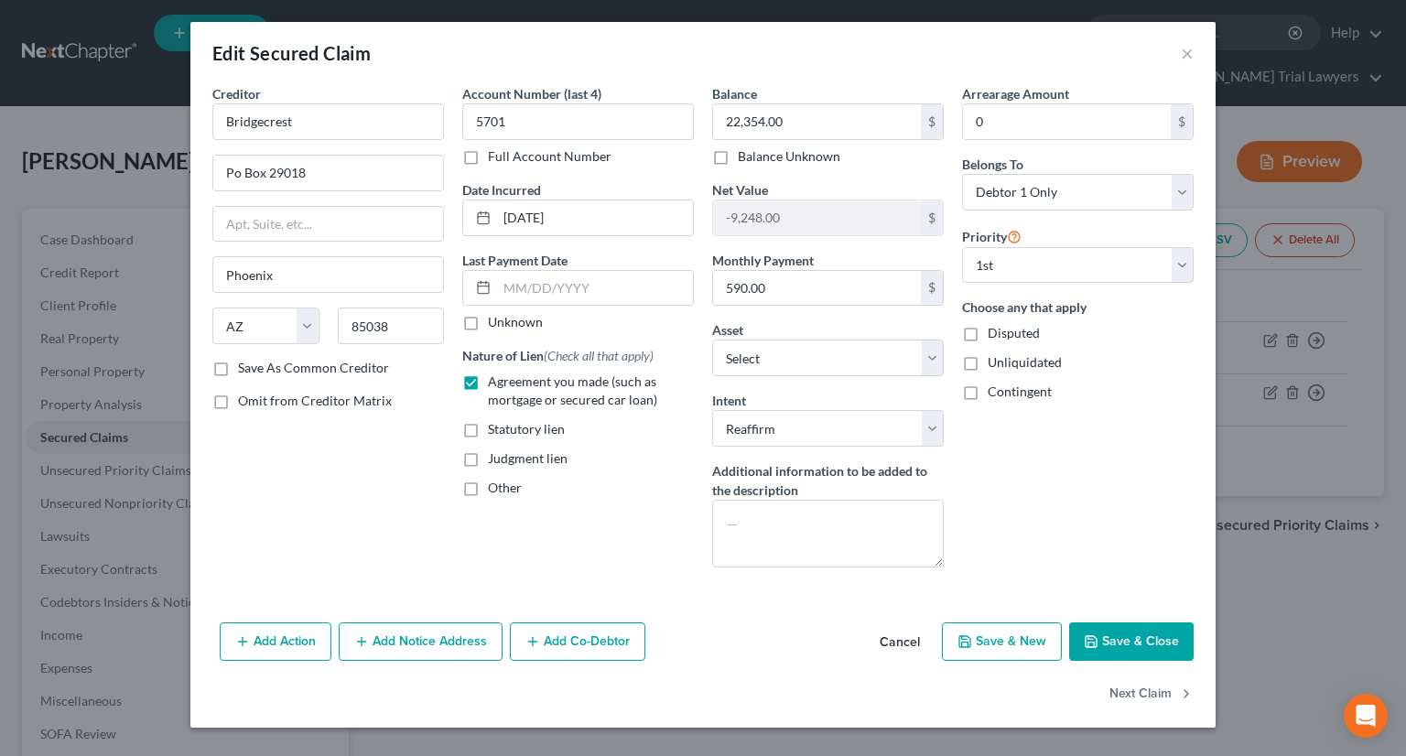
click at [1106, 622] on button "Save & Close" at bounding box center [1131, 641] width 124 height 38
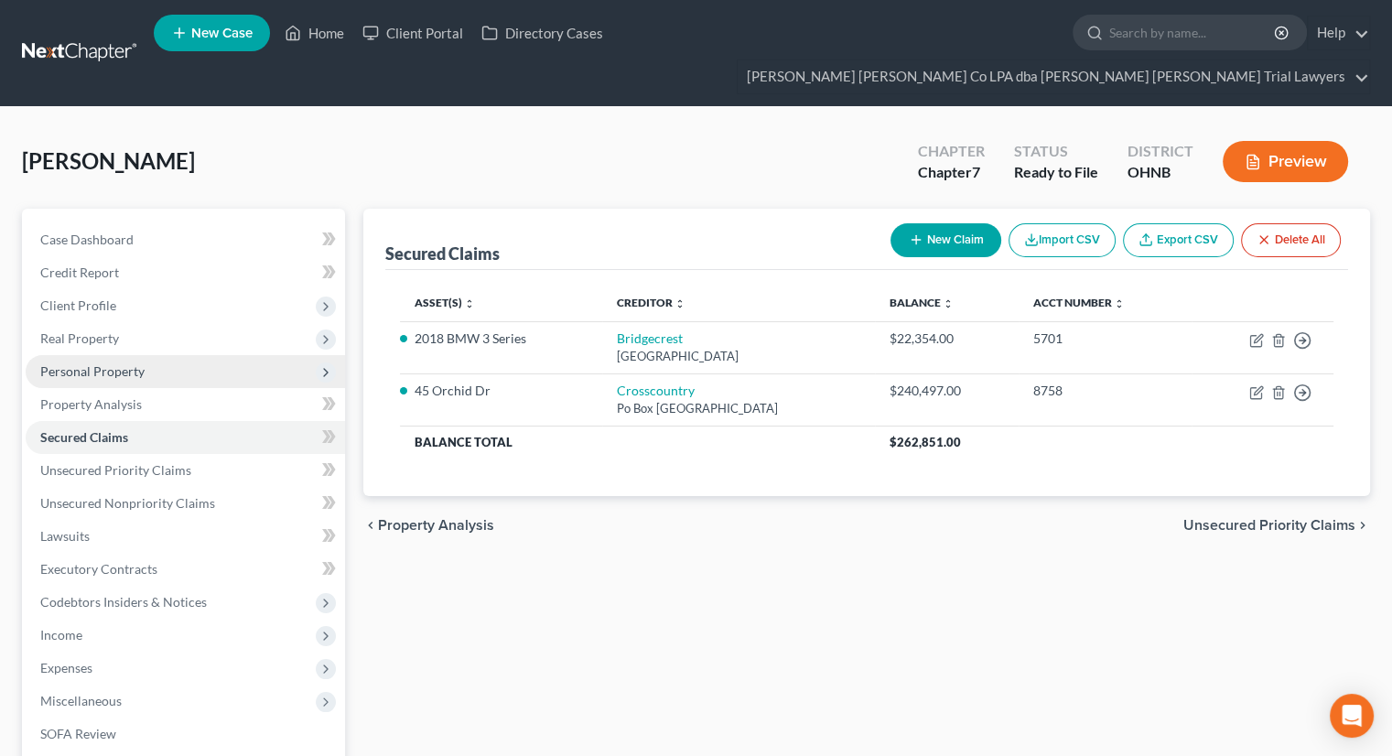
click at [119, 363] on span "Personal Property" at bounding box center [92, 371] width 104 height 16
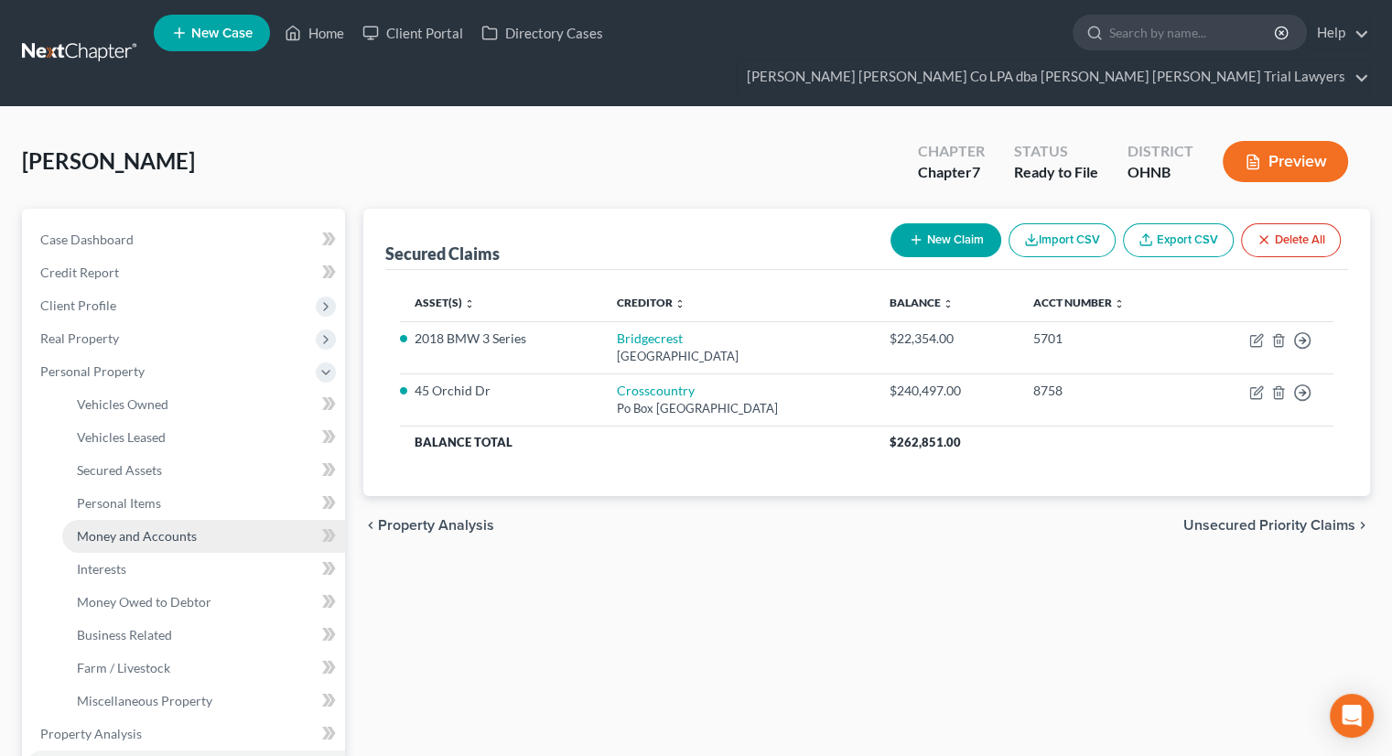
click at [157, 528] on span "Money and Accounts" at bounding box center [137, 536] width 120 height 16
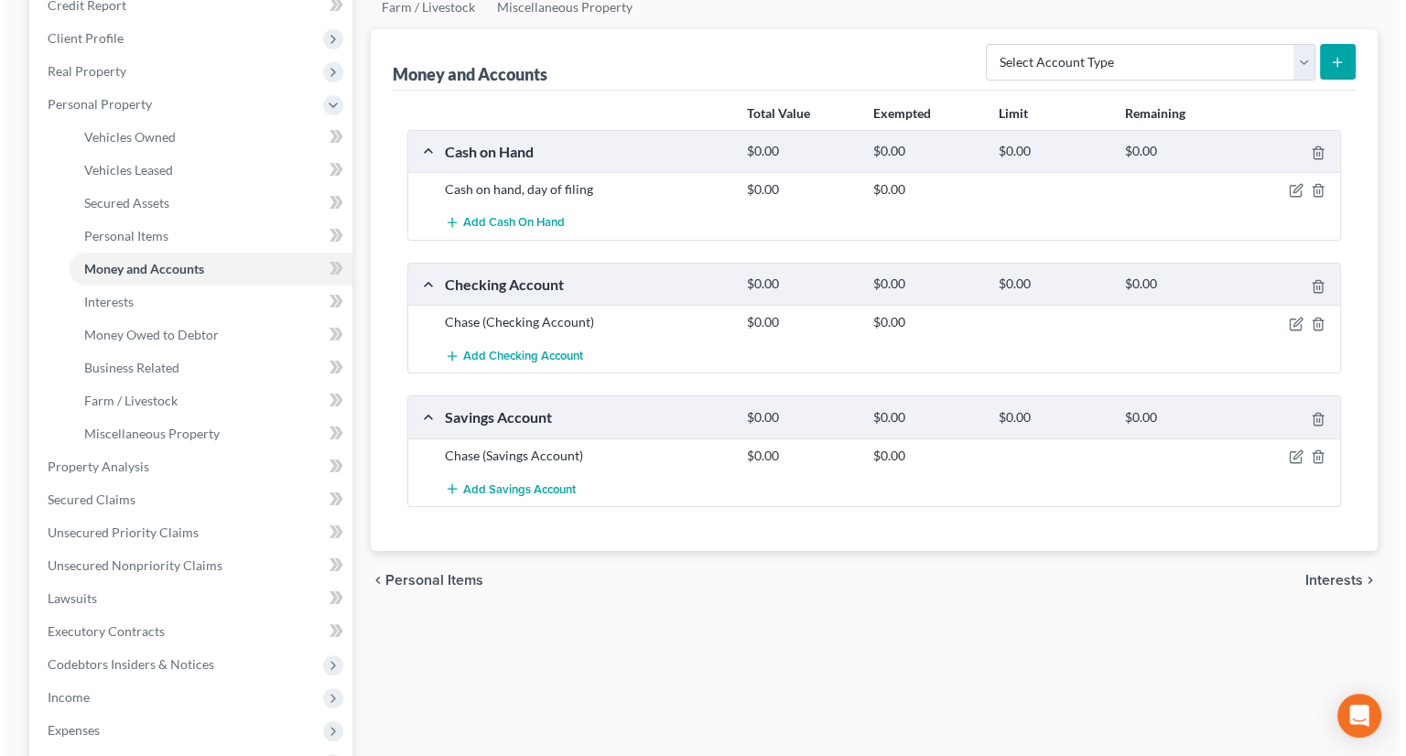
scroll to position [275, 0]
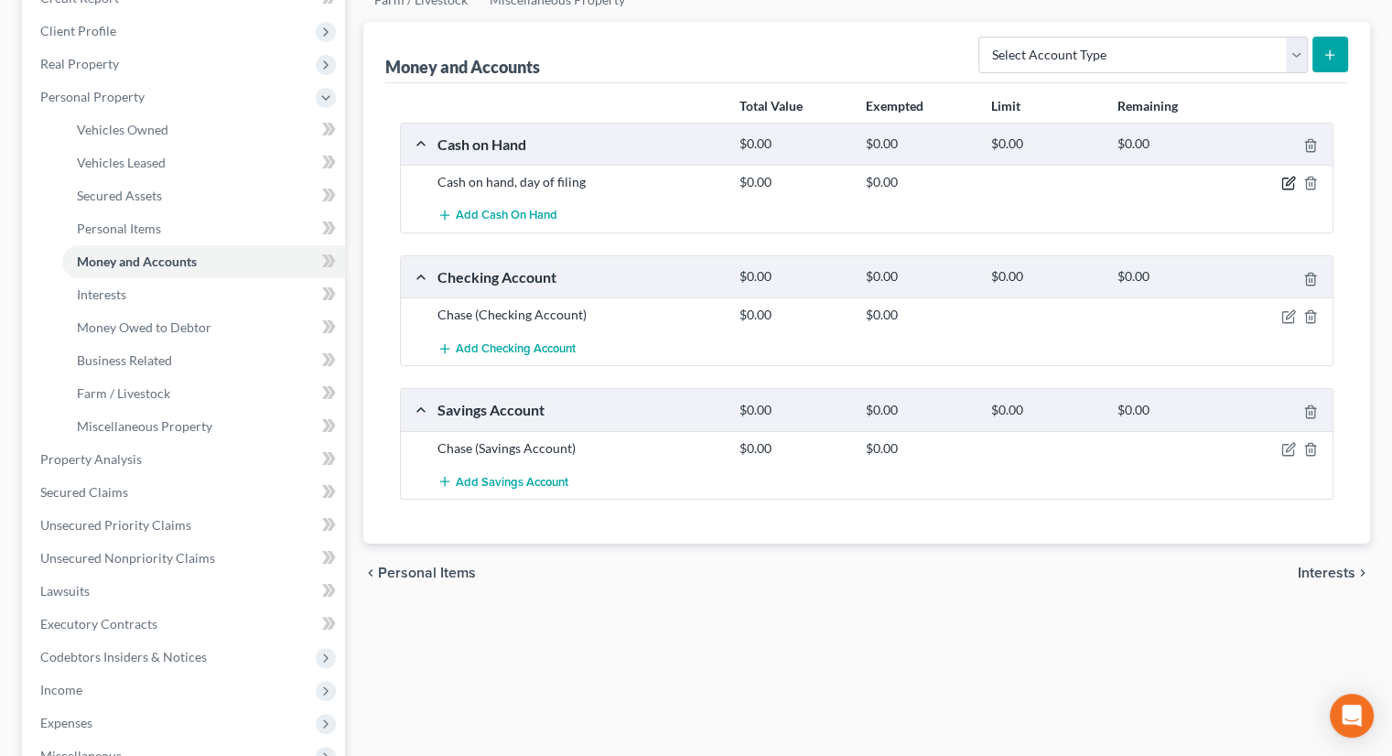
click at [1288, 176] on icon "button" at bounding box center [1288, 183] width 15 height 15
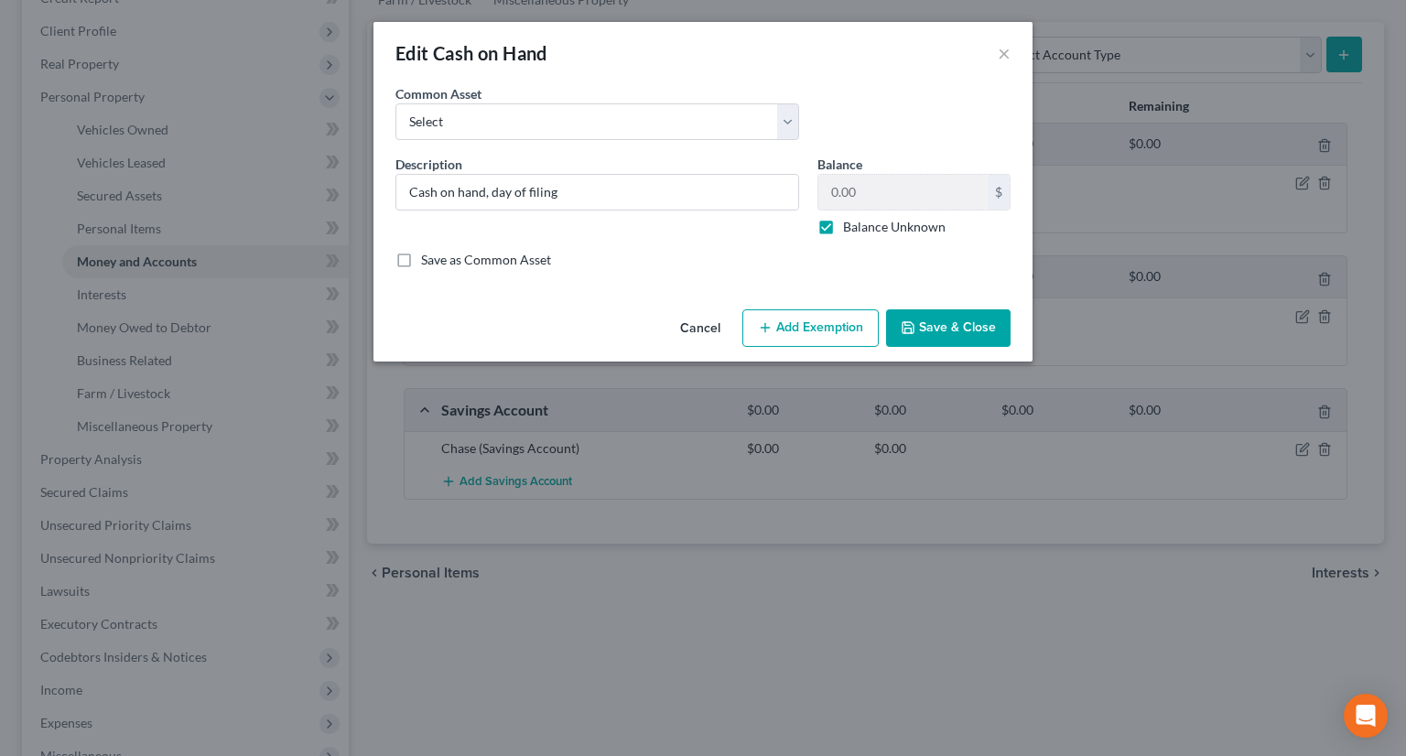
click at [843, 226] on label "Balance Unknown" at bounding box center [894, 227] width 102 height 18
click at [850, 226] on input "Balance Unknown" at bounding box center [856, 224] width 12 height 12
checkbox input "false"
click at [945, 334] on button "Save & Close" at bounding box center [948, 328] width 124 height 38
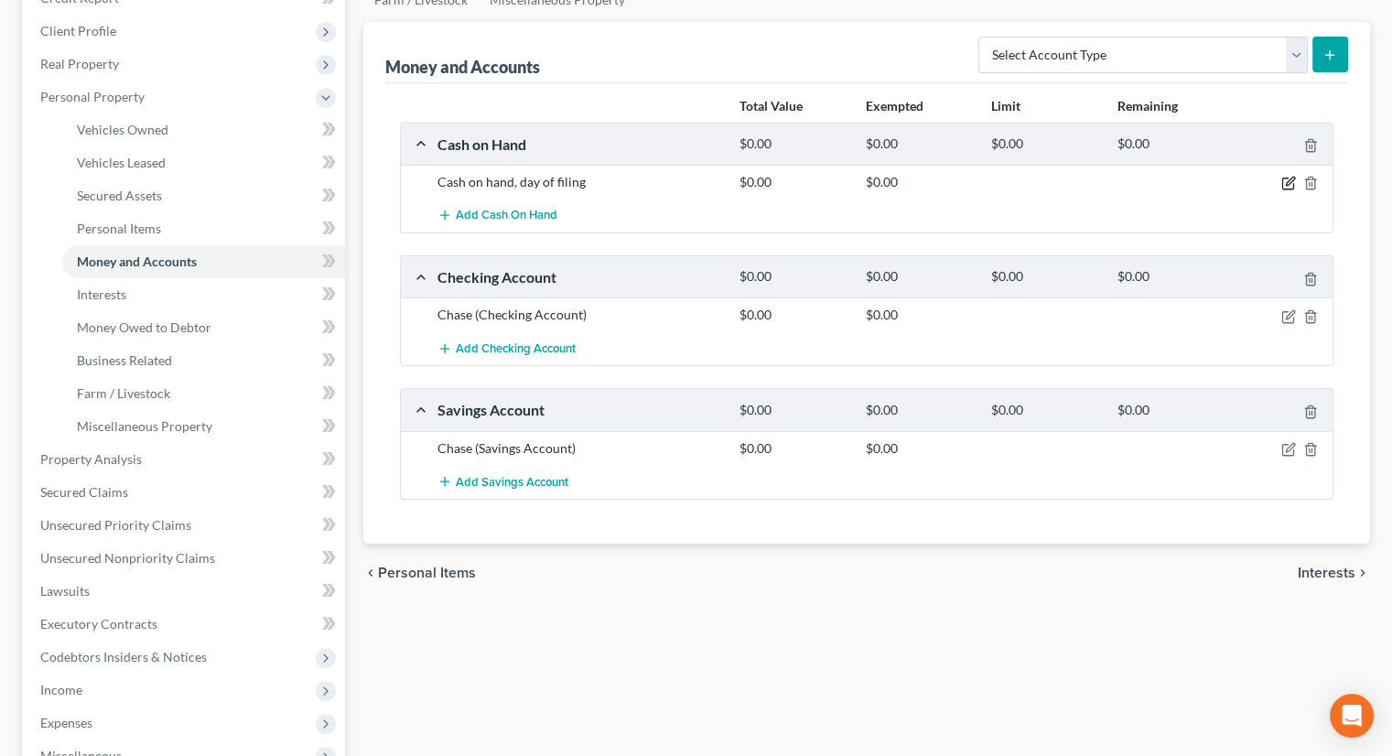
click at [1286, 178] on icon "button" at bounding box center [1290, 182] width 8 height 8
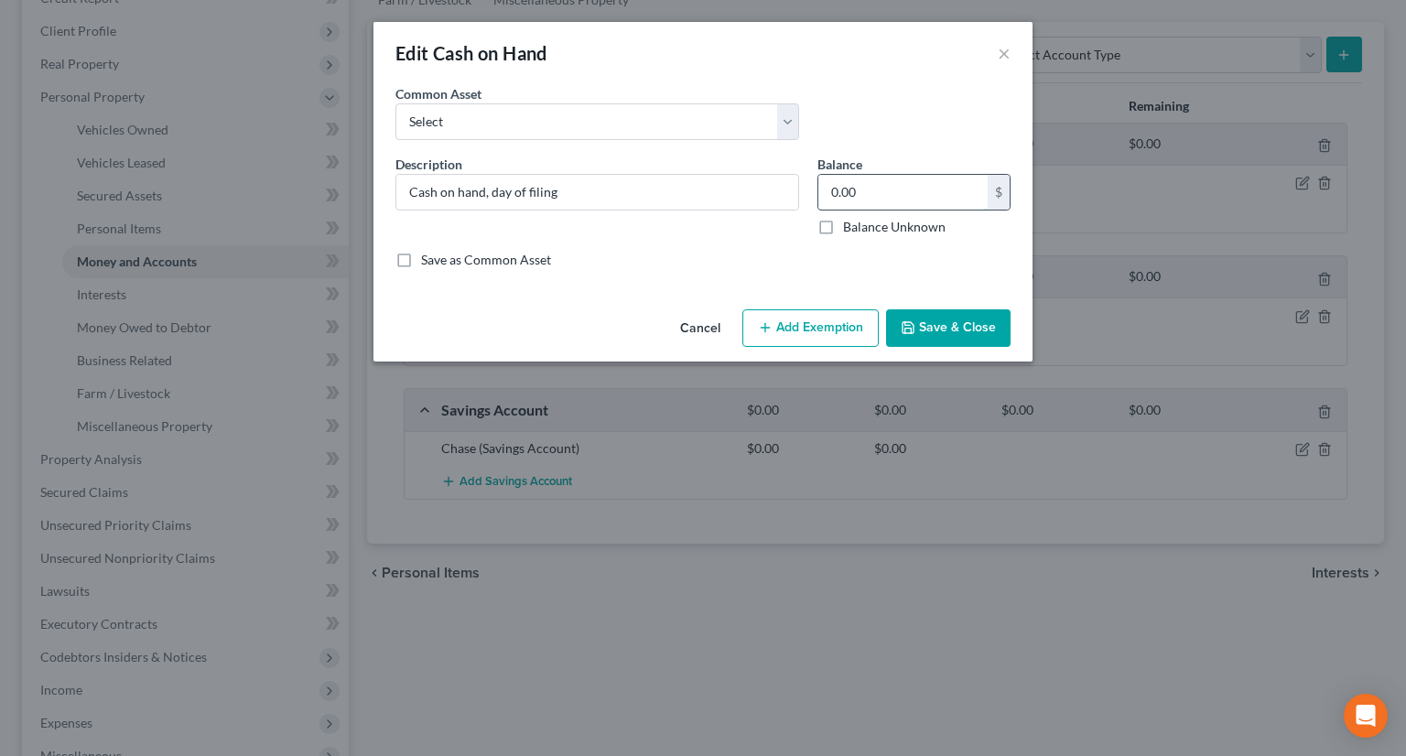
click at [887, 202] on input "0.00" at bounding box center [902, 192] width 169 height 35
type input "20"
click at [780, 334] on button "Add Exemption" at bounding box center [810, 328] width 136 height 38
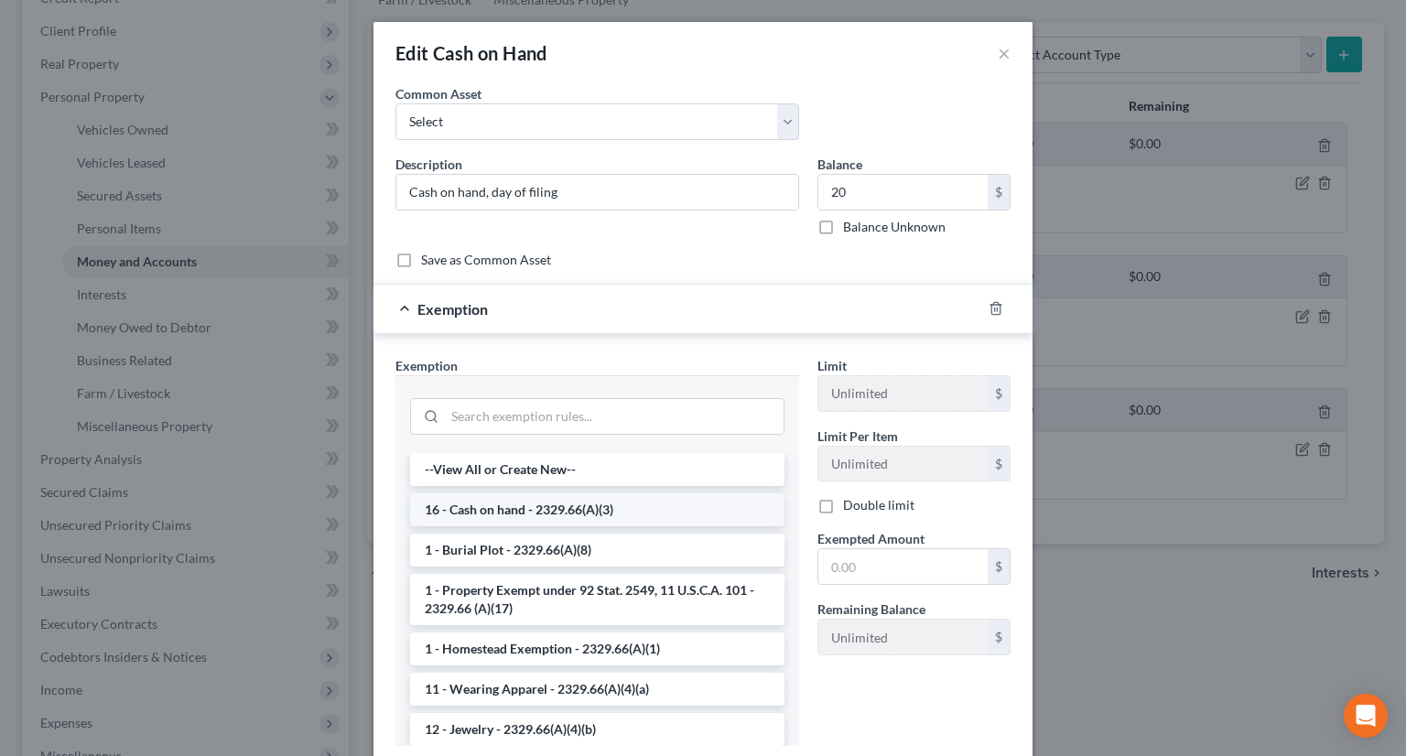
click at [581, 510] on li "16 - Cash on hand - 2329.66(A)(3)" at bounding box center [597, 509] width 374 height 33
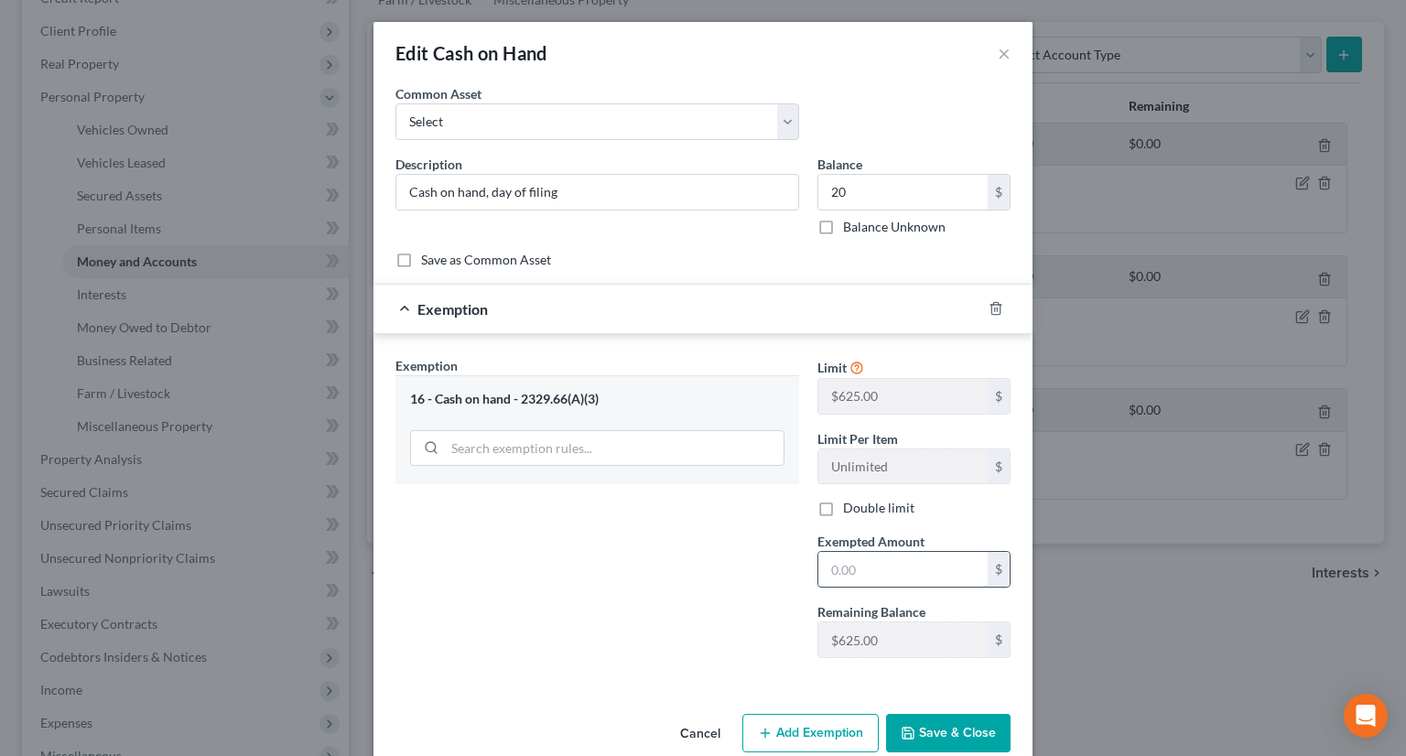
click at [842, 572] on input "text" at bounding box center [902, 569] width 169 height 35
type input "20"
click at [921, 735] on button "Save & Close" at bounding box center [948, 733] width 124 height 38
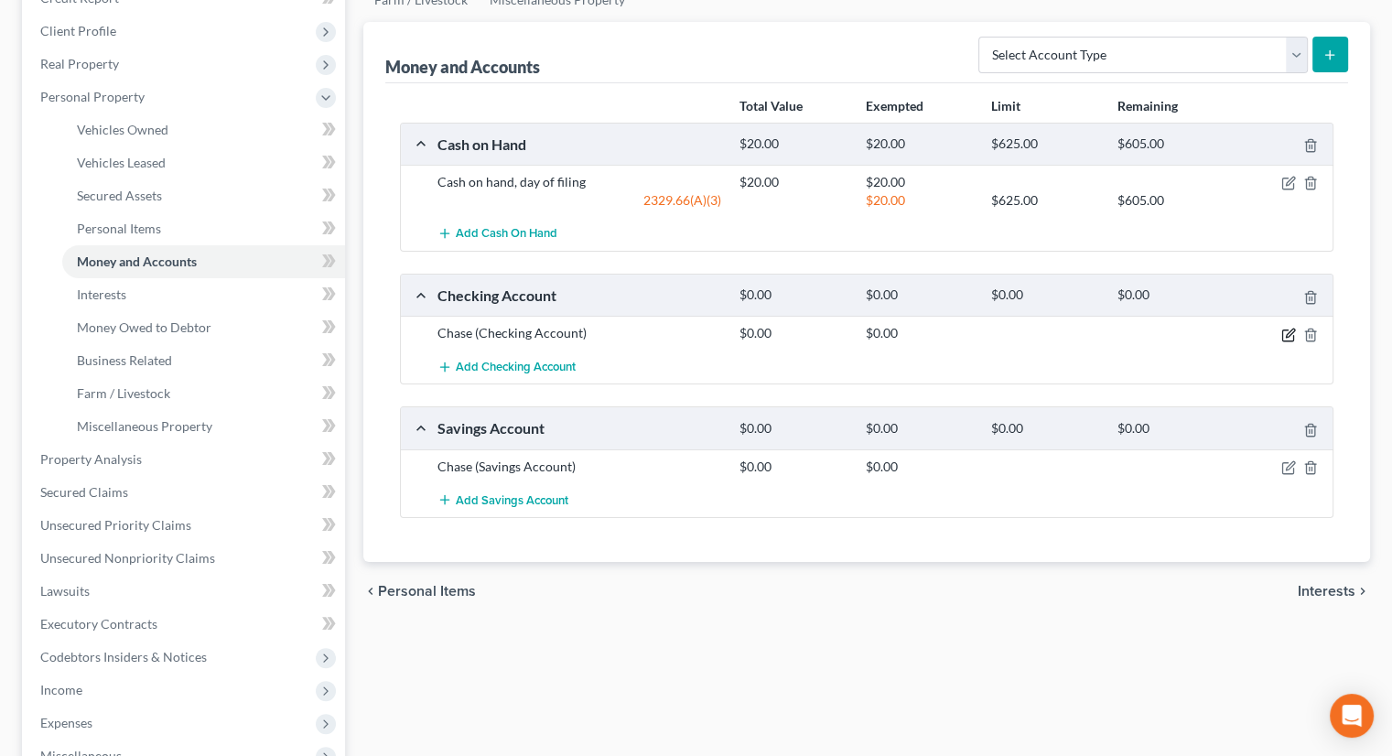
click at [1293, 328] on icon "button" at bounding box center [1288, 335] width 15 height 15
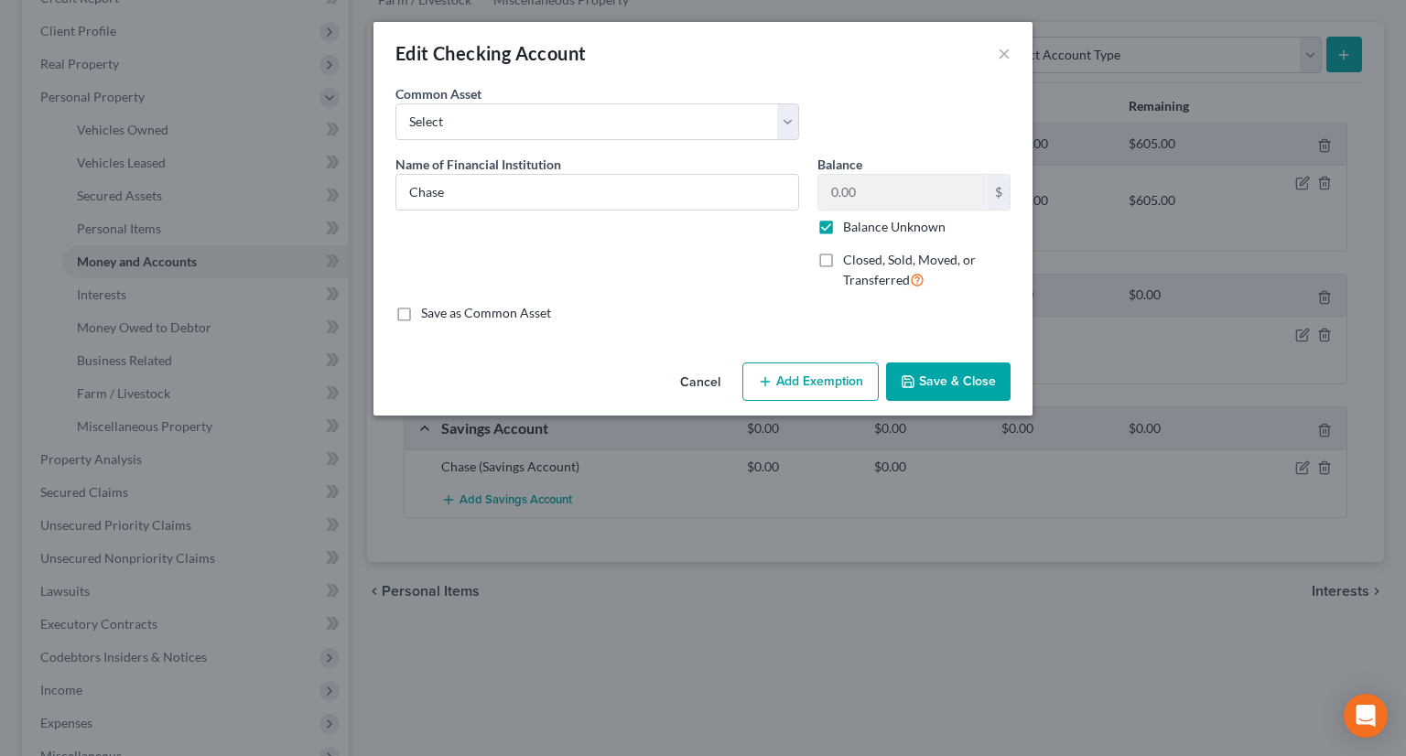
click at [843, 228] on label "Balance Unknown" at bounding box center [894, 227] width 102 height 18
click at [850, 228] on input "Balance Unknown" at bounding box center [856, 224] width 12 height 12
checkbox input "false"
click at [873, 193] on input "0.00" at bounding box center [902, 192] width 169 height 35
type input "448.77"
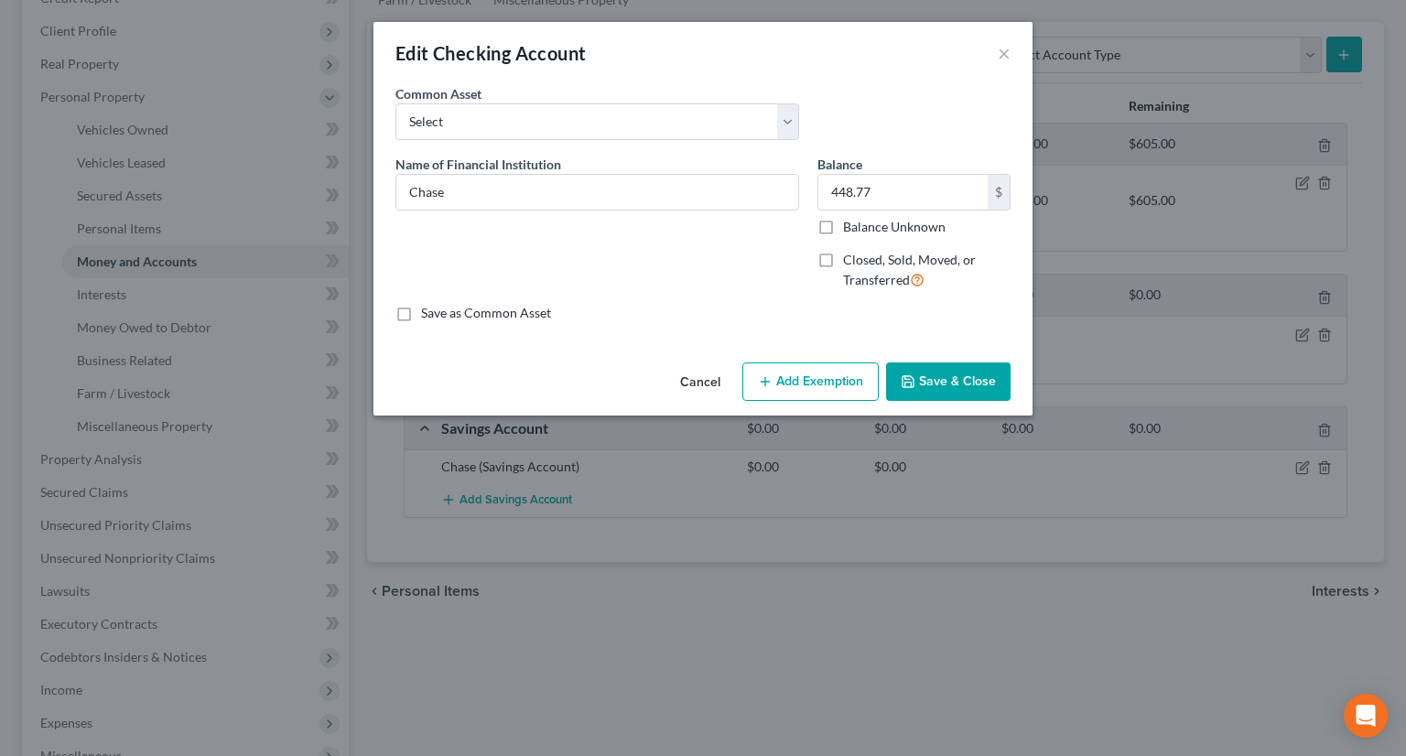
click at [817, 373] on button "Add Exemption" at bounding box center [810, 381] width 136 height 38
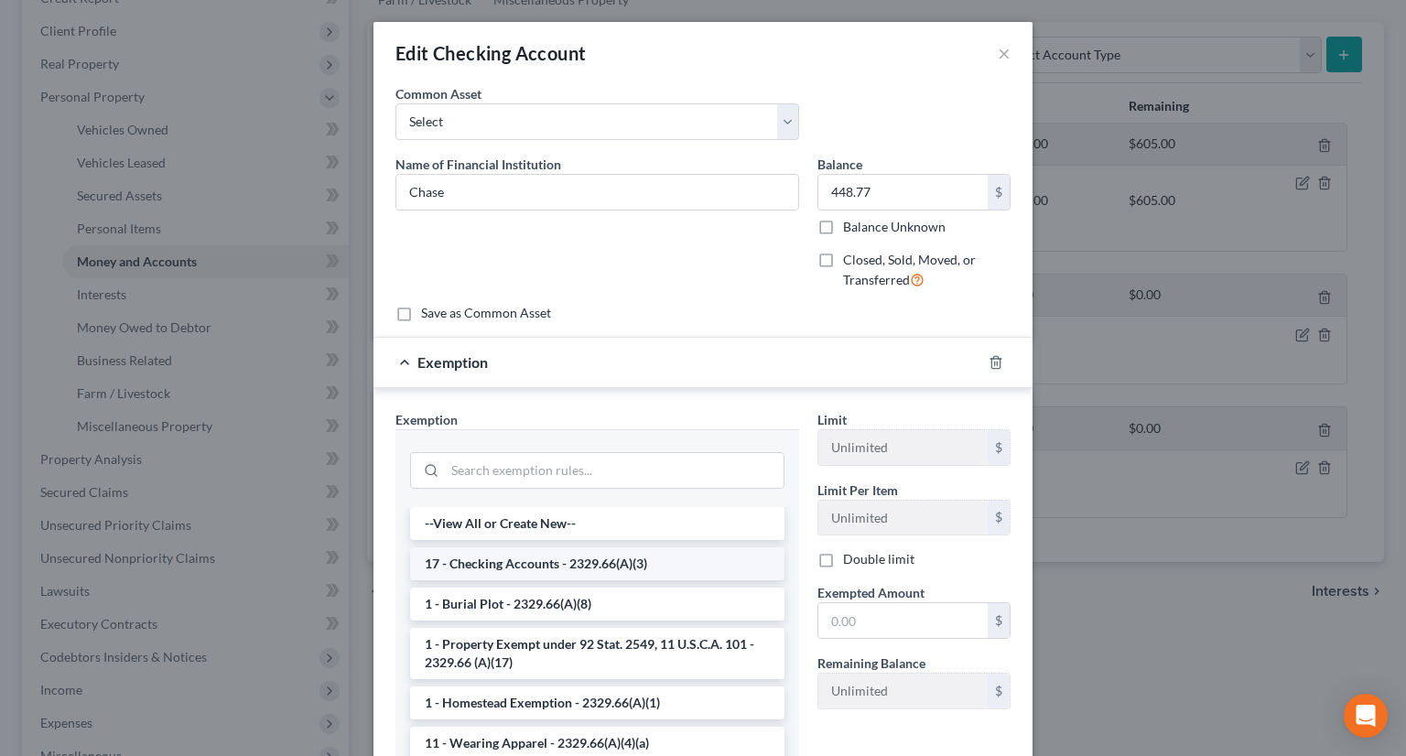
click at [534, 556] on li "17 - Checking Accounts - 2329.66(A)(3)" at bounding box center [597, 563] width 374 height 33
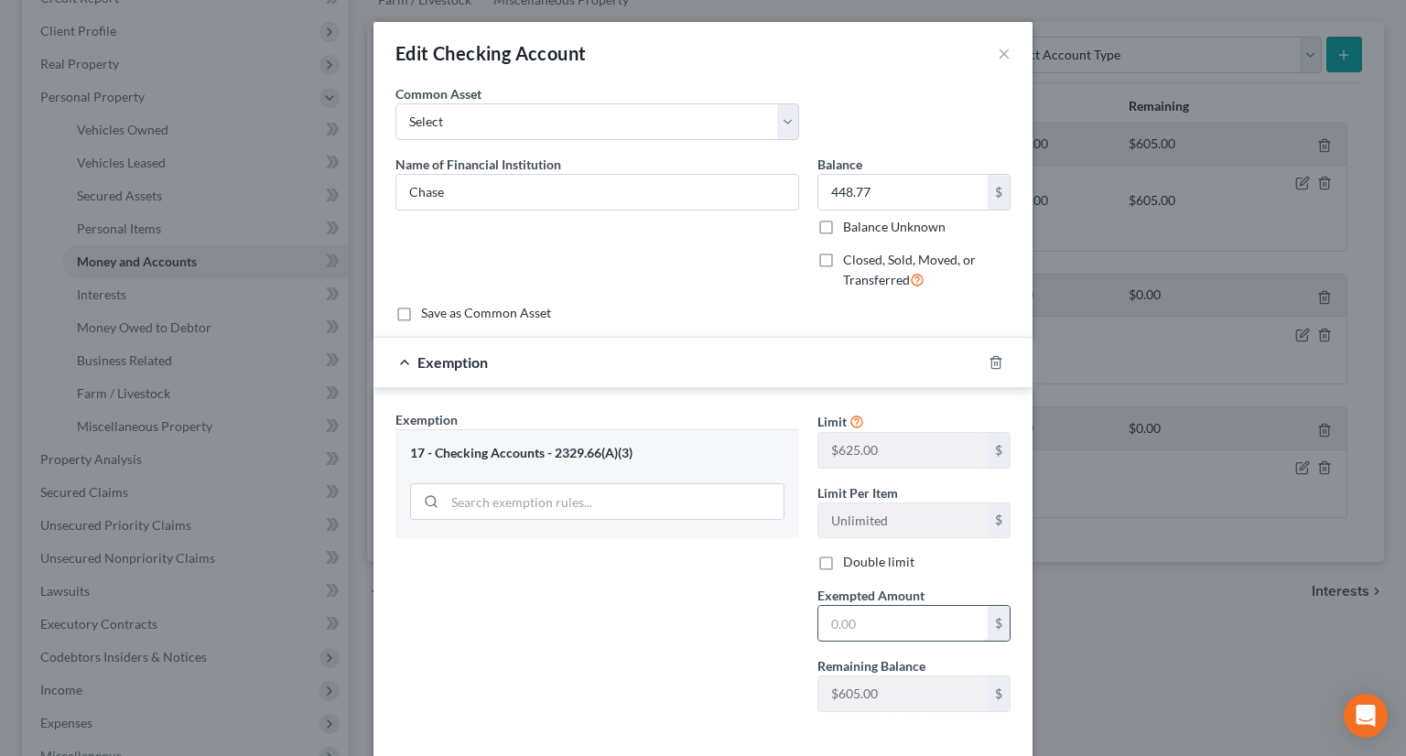
click at [853, 627] on input "text" at bounding box center [902, 623] width 169 height 35
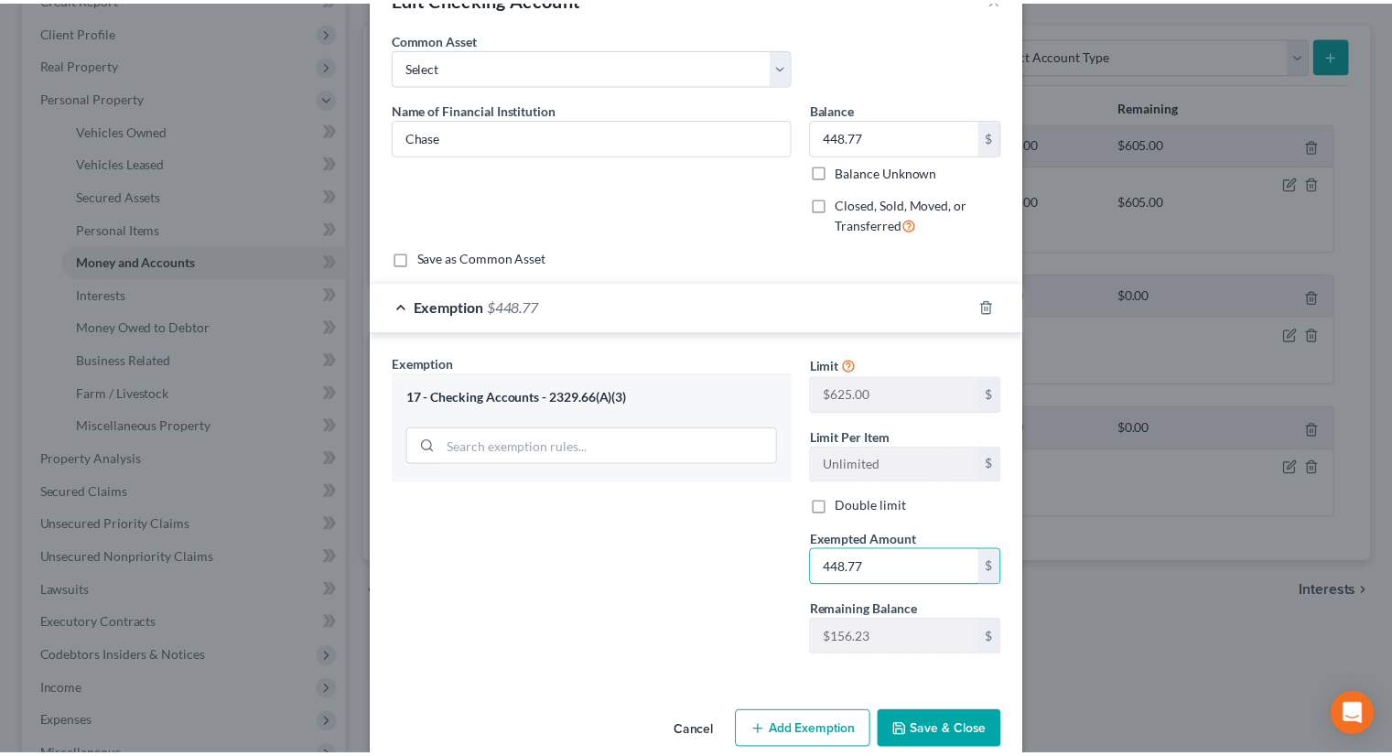
scroll to position [84, 0]
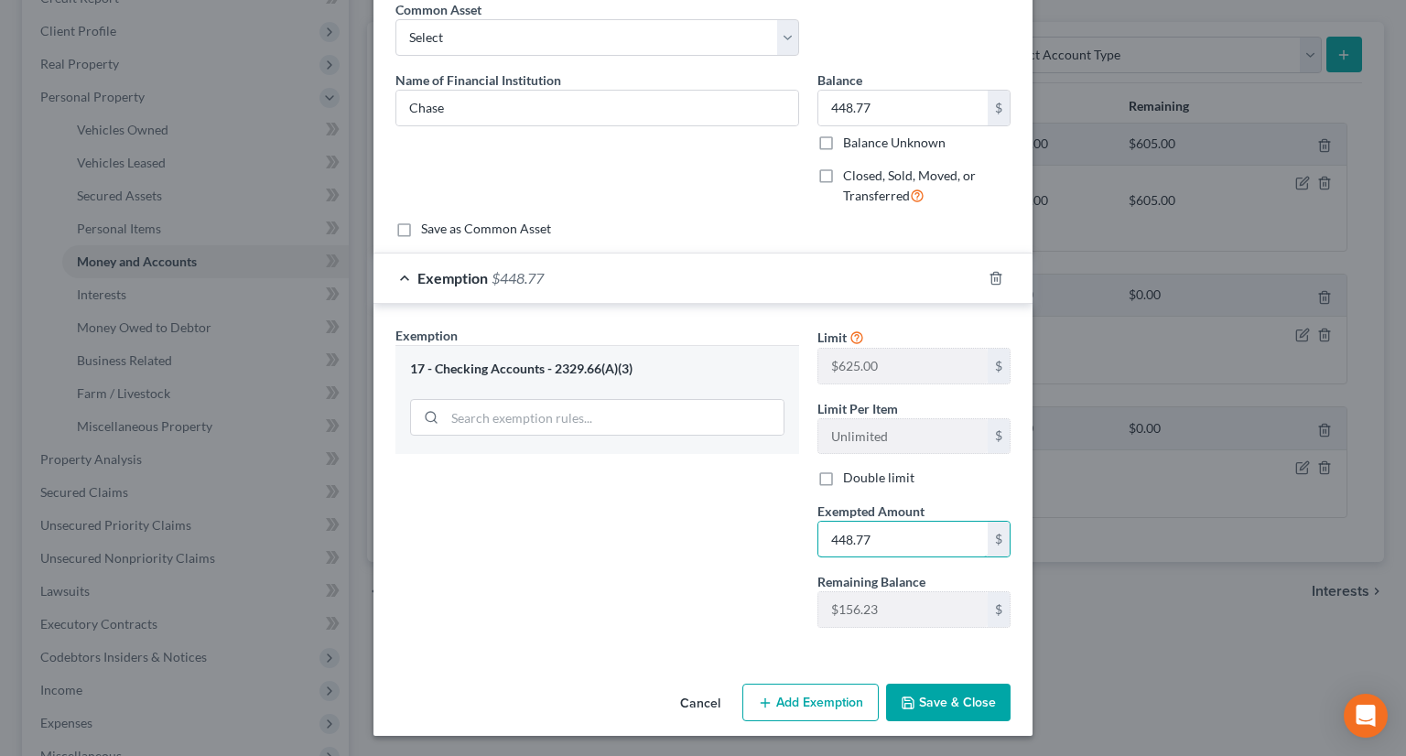
type input "448.77"
click at [926, 694] on button "Save & Close" at bounding box center [948, 703] width 124 height 38
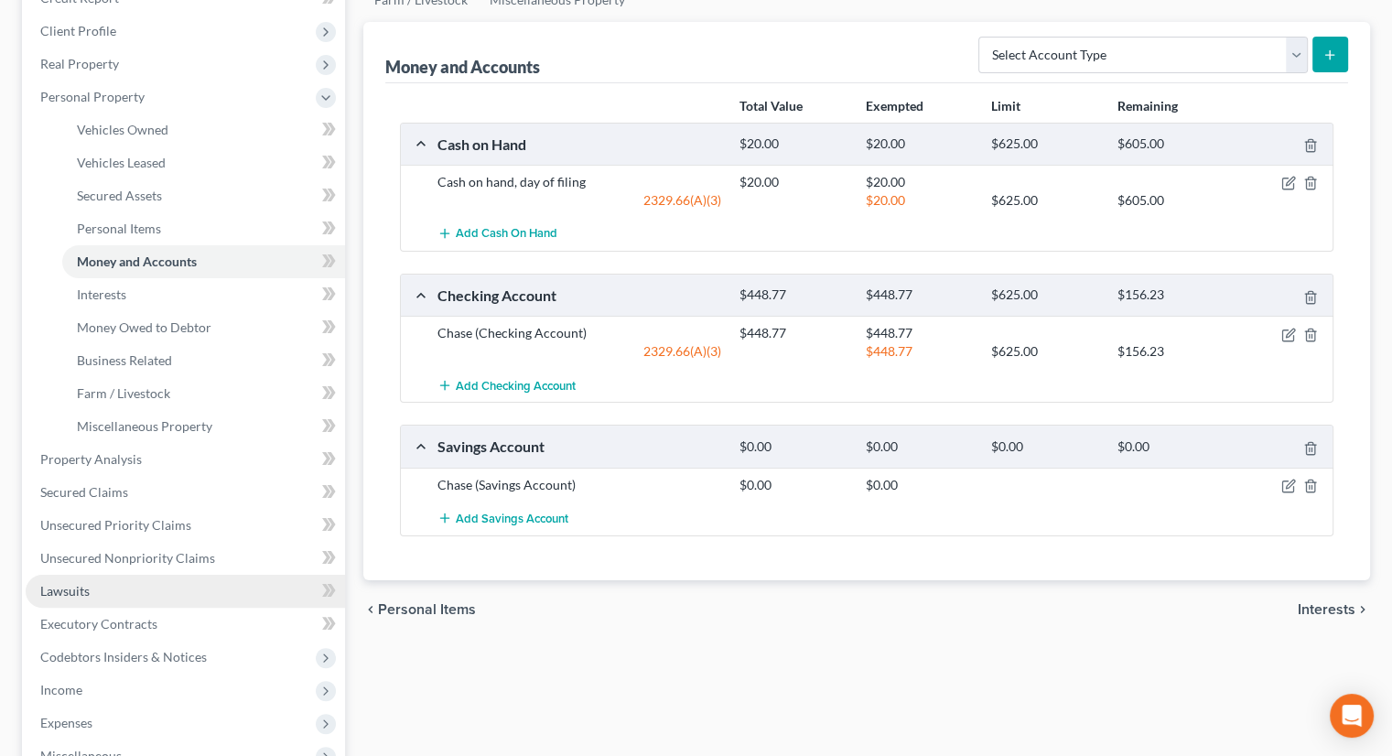
click at [128, 575] on link "Lawsuits" at bounding box center [185, 591] width 319 height 33
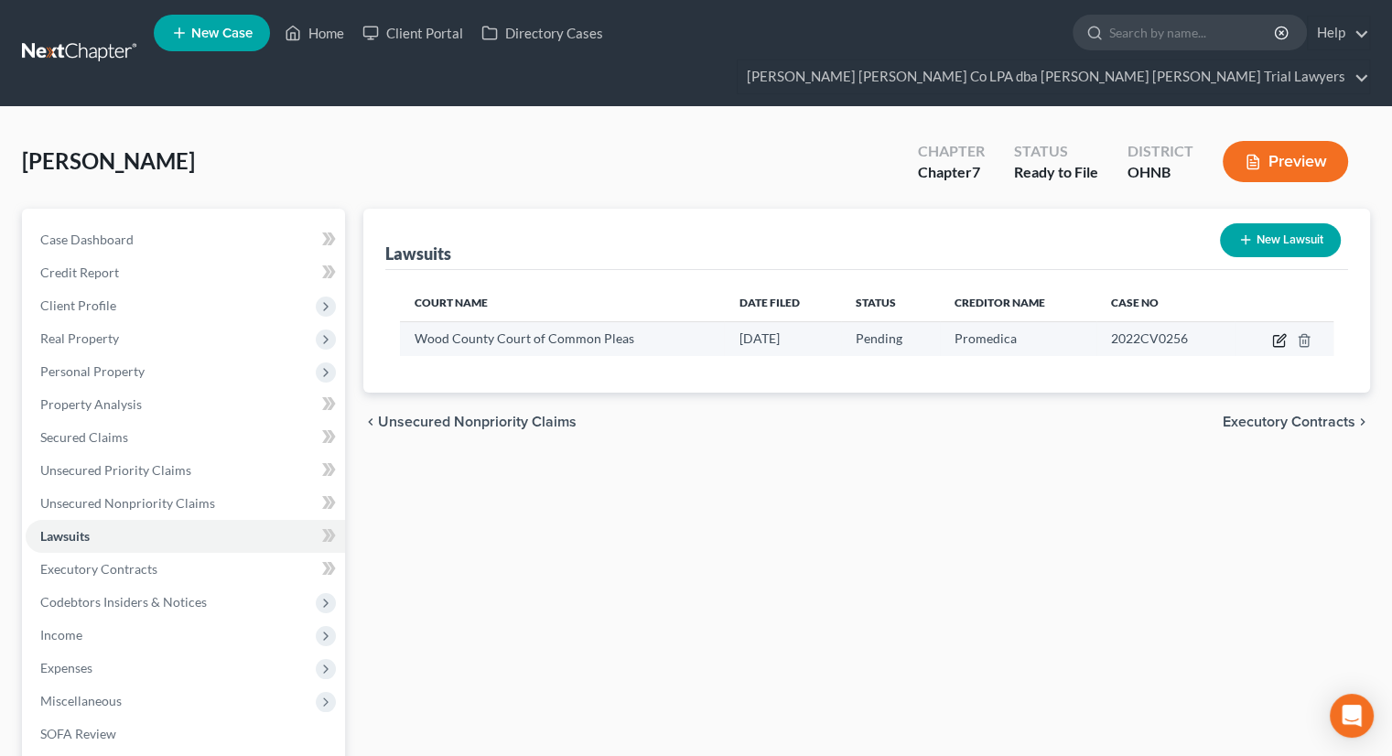
click at [1277, 334] on icon "button" at bounding box center [1281, 338] width 8 height 8
select select "36"
select select "0"
select select "1"
select select "36"
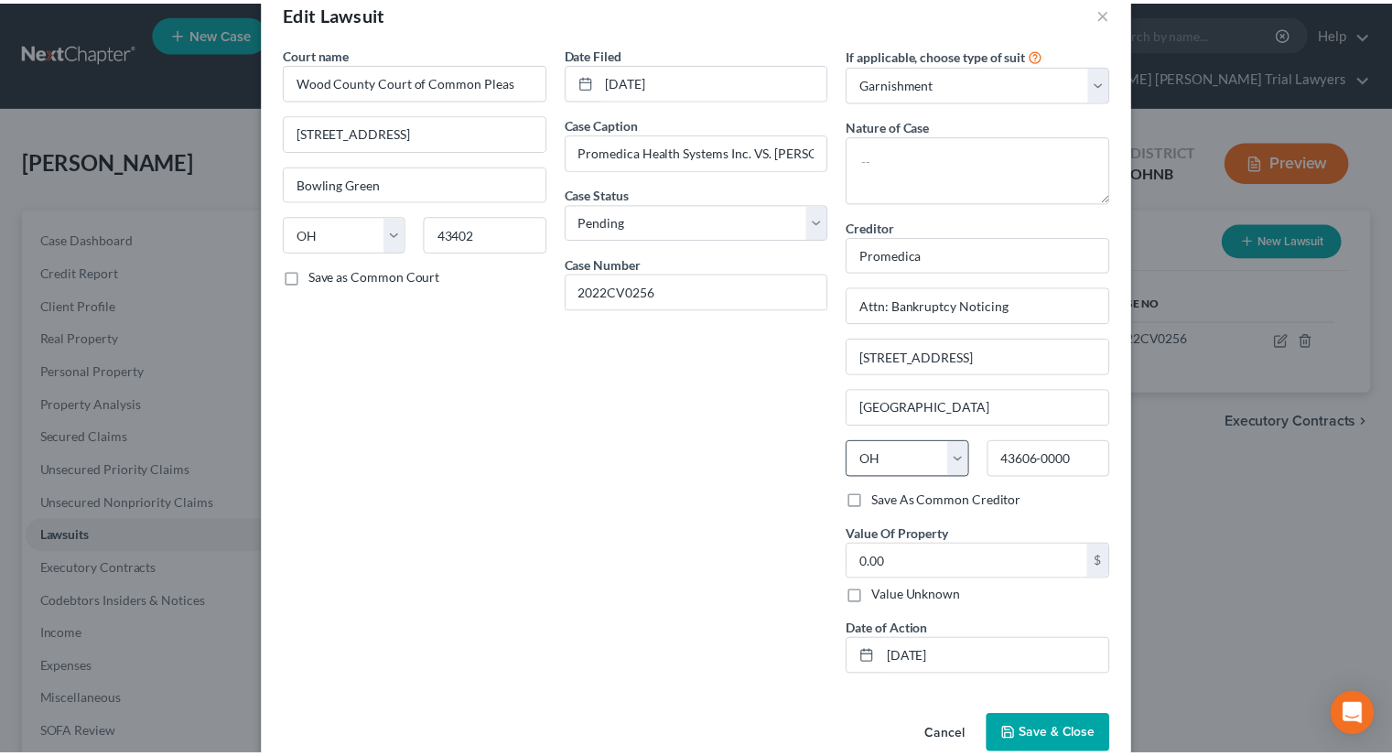
scroll to position [73, 0]
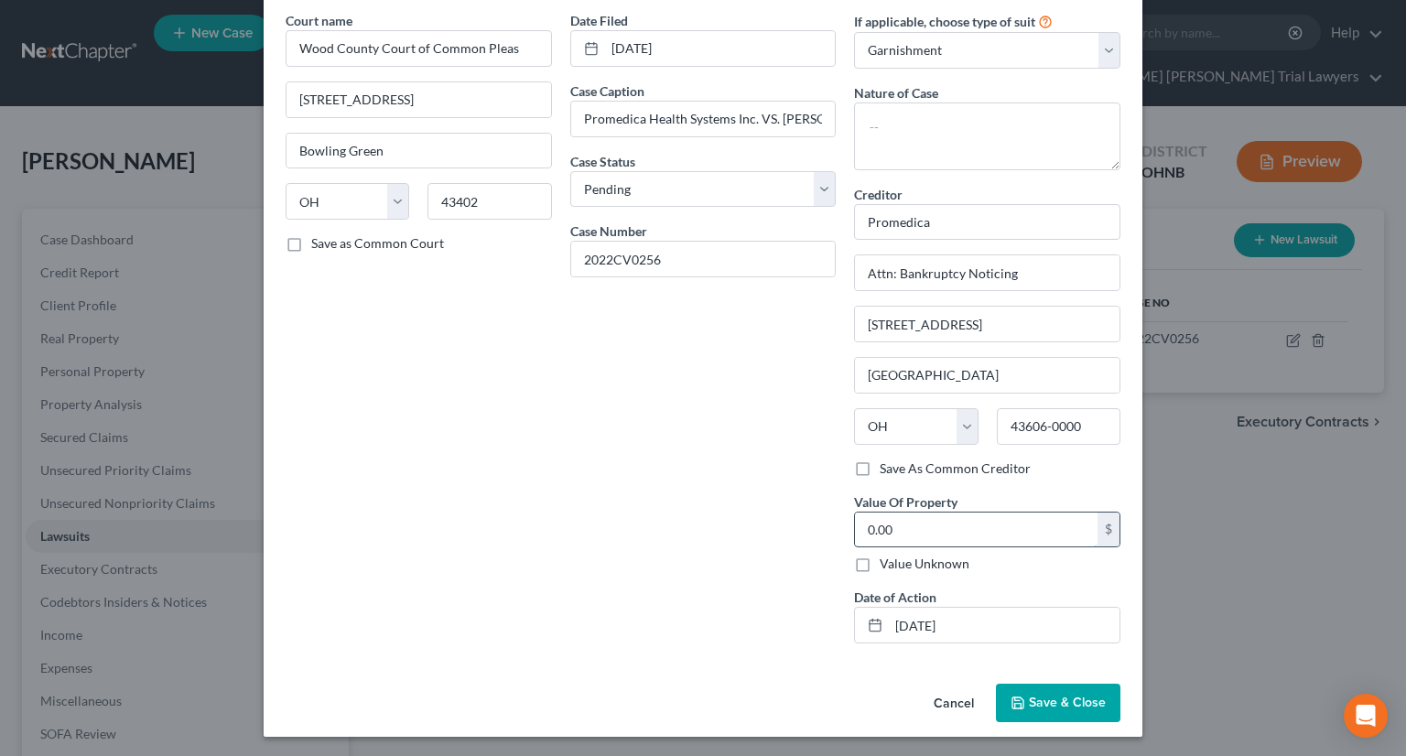
click at [910, 532] on input "0.00" at bounding box center [976, 529] width 242 height 35
click at [941, 705] on button "Cancel" at bounding box center [954, 703] width 70 height 37
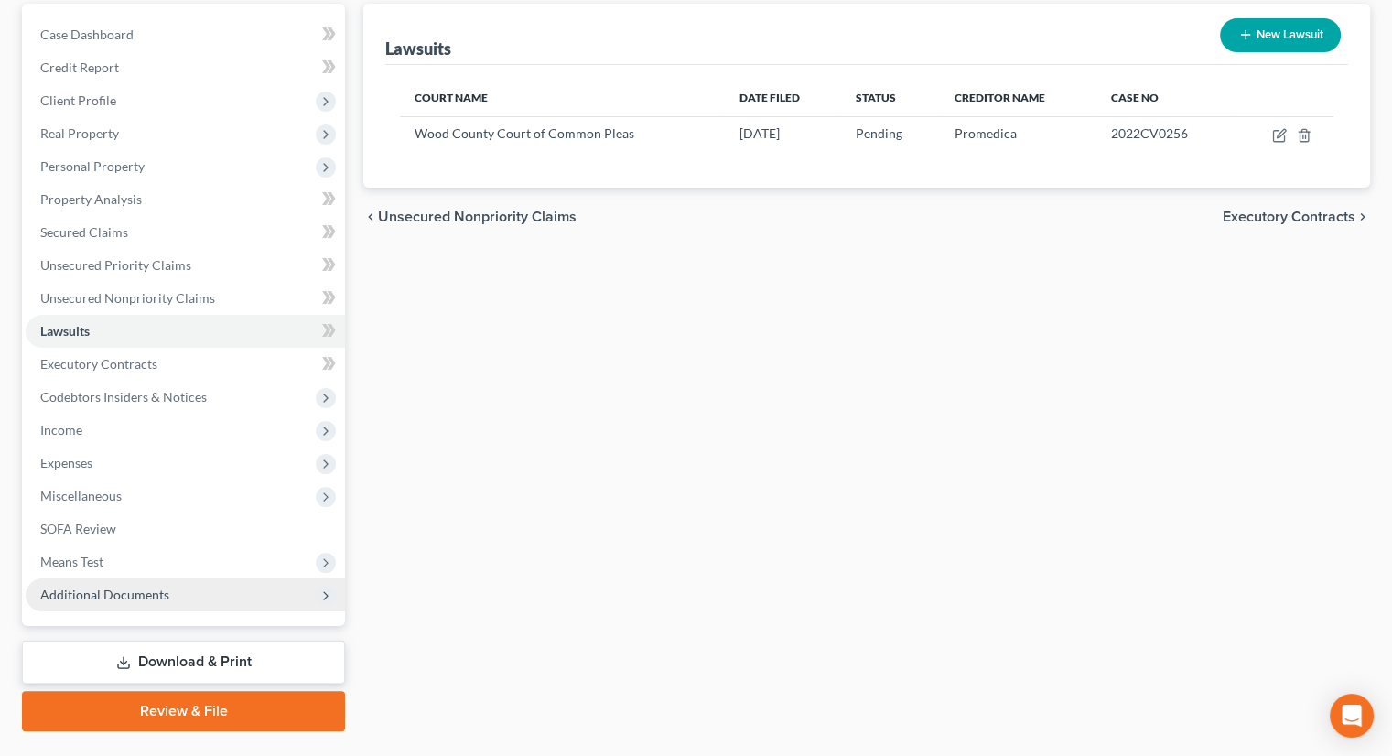
scroll to position [216, 0]
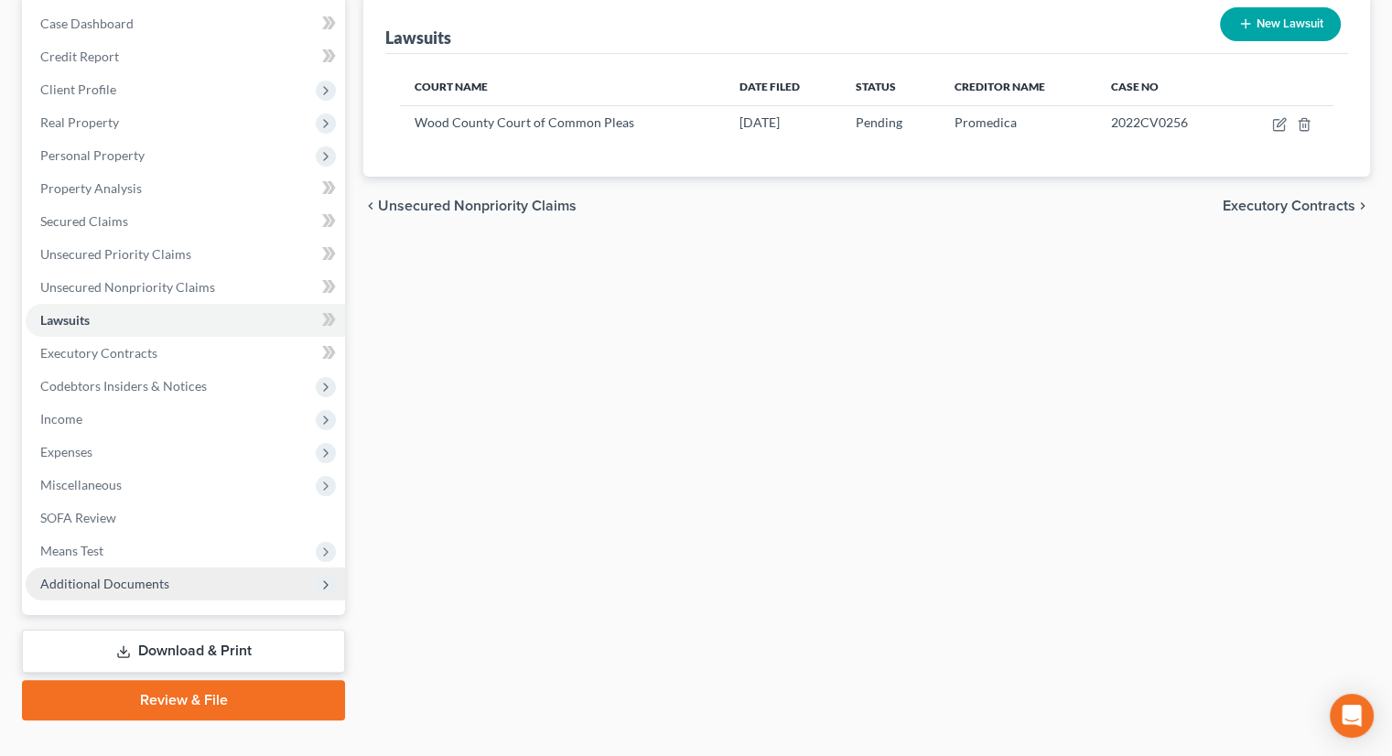
click at [92, 576] on span "Additional Documents" at bounding box center [104, 584] width 129 height 16
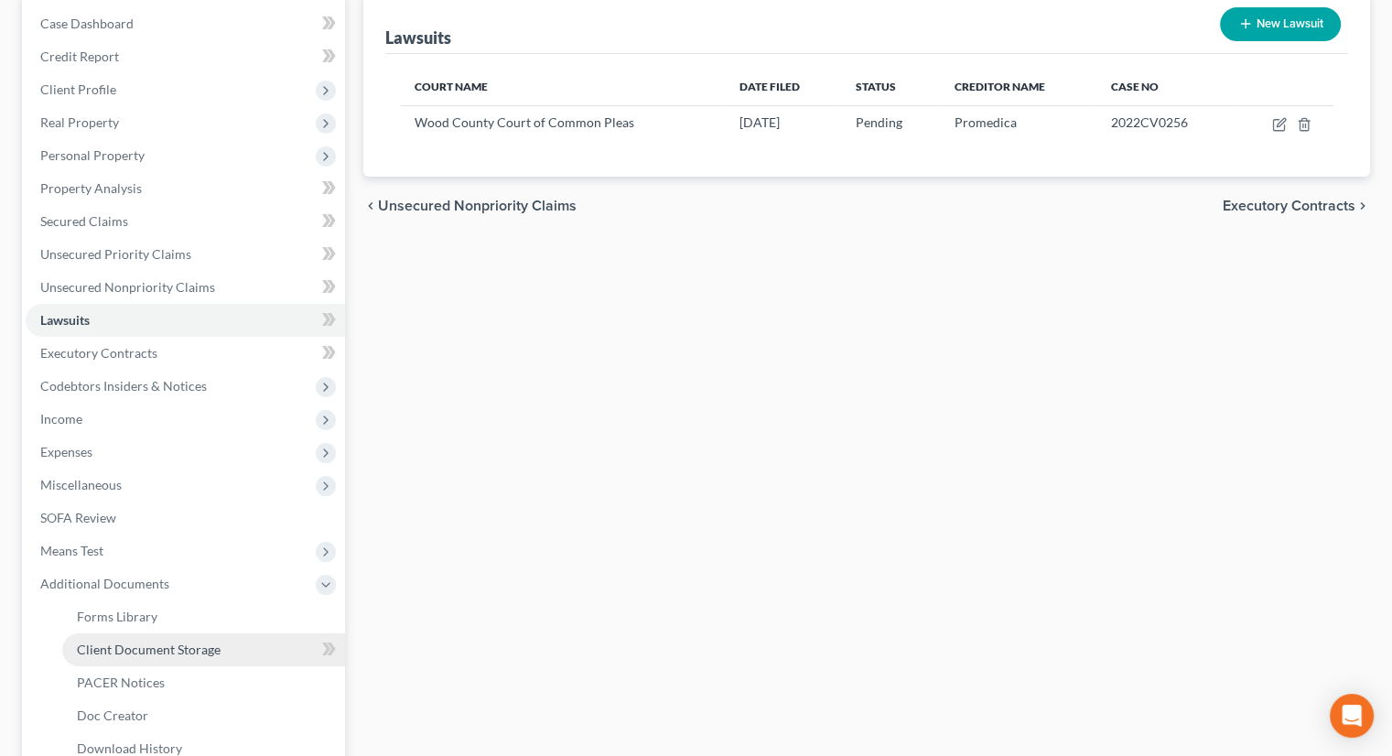
click at [128, 641] on span "Client Document Storage" at bounding box center [149, 649] width 144 height 16
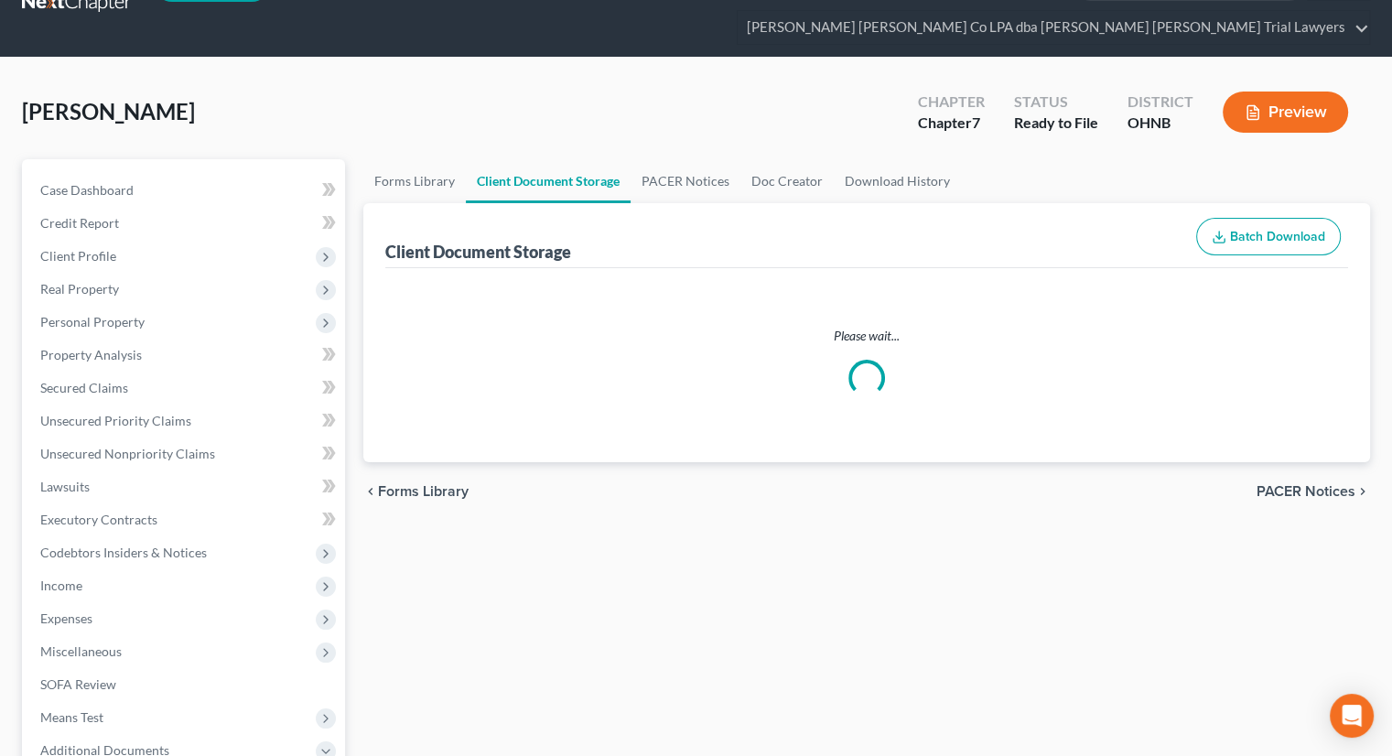
scroll to position [3, 0]
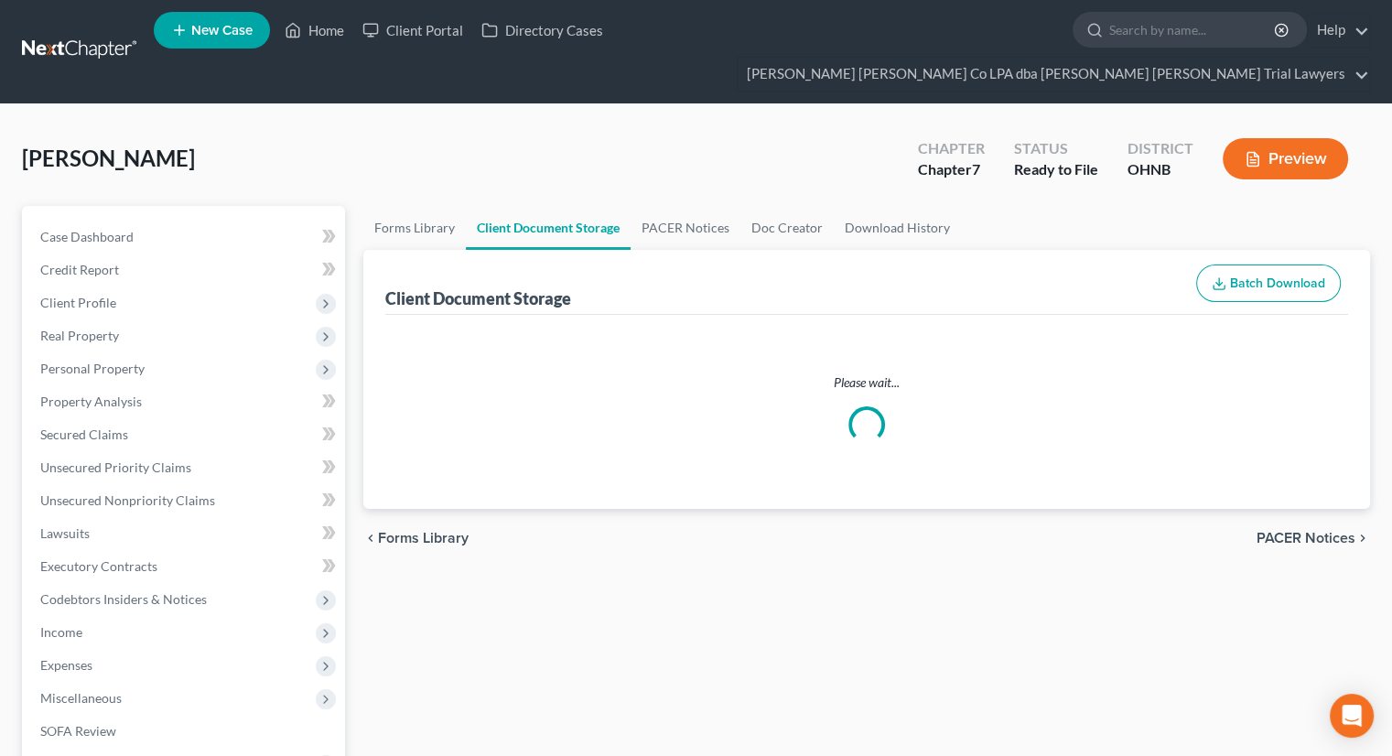
select select "20"
select select "5"
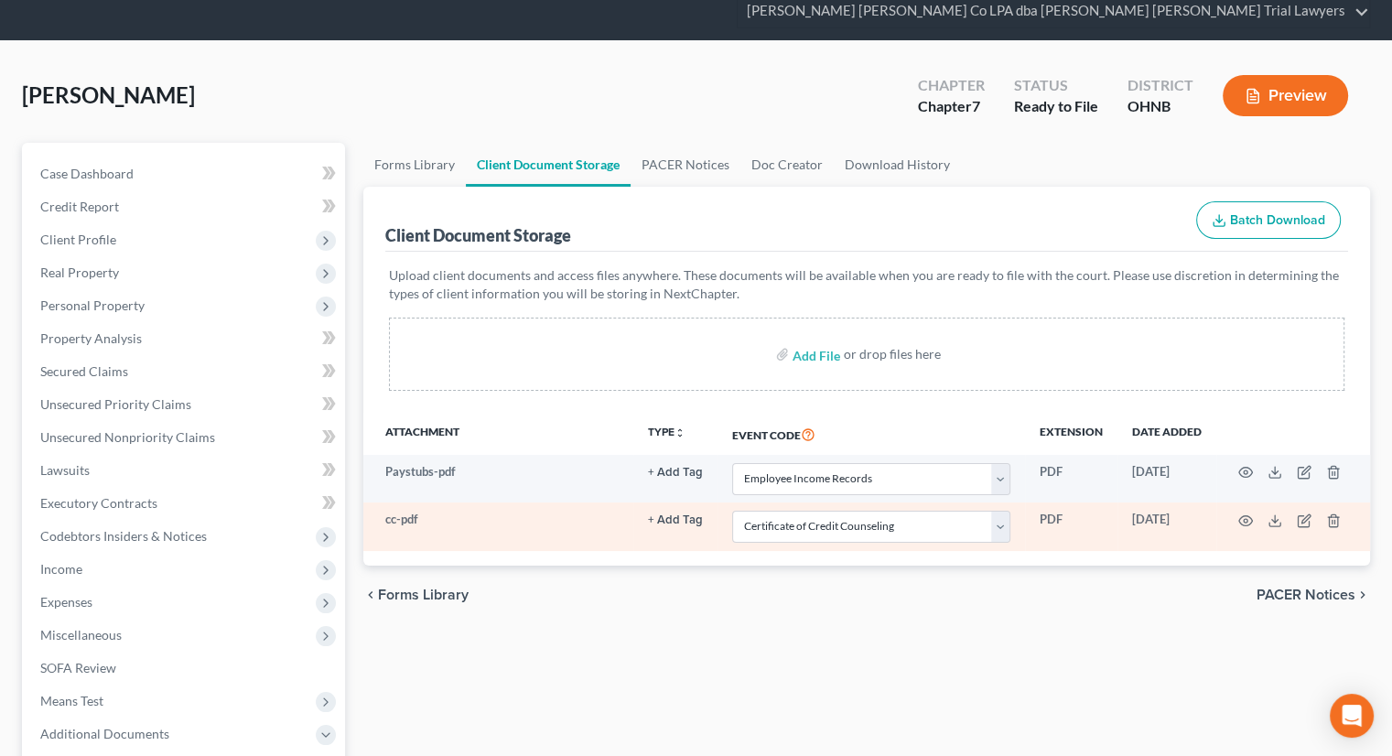
scroll to position [183, 0]
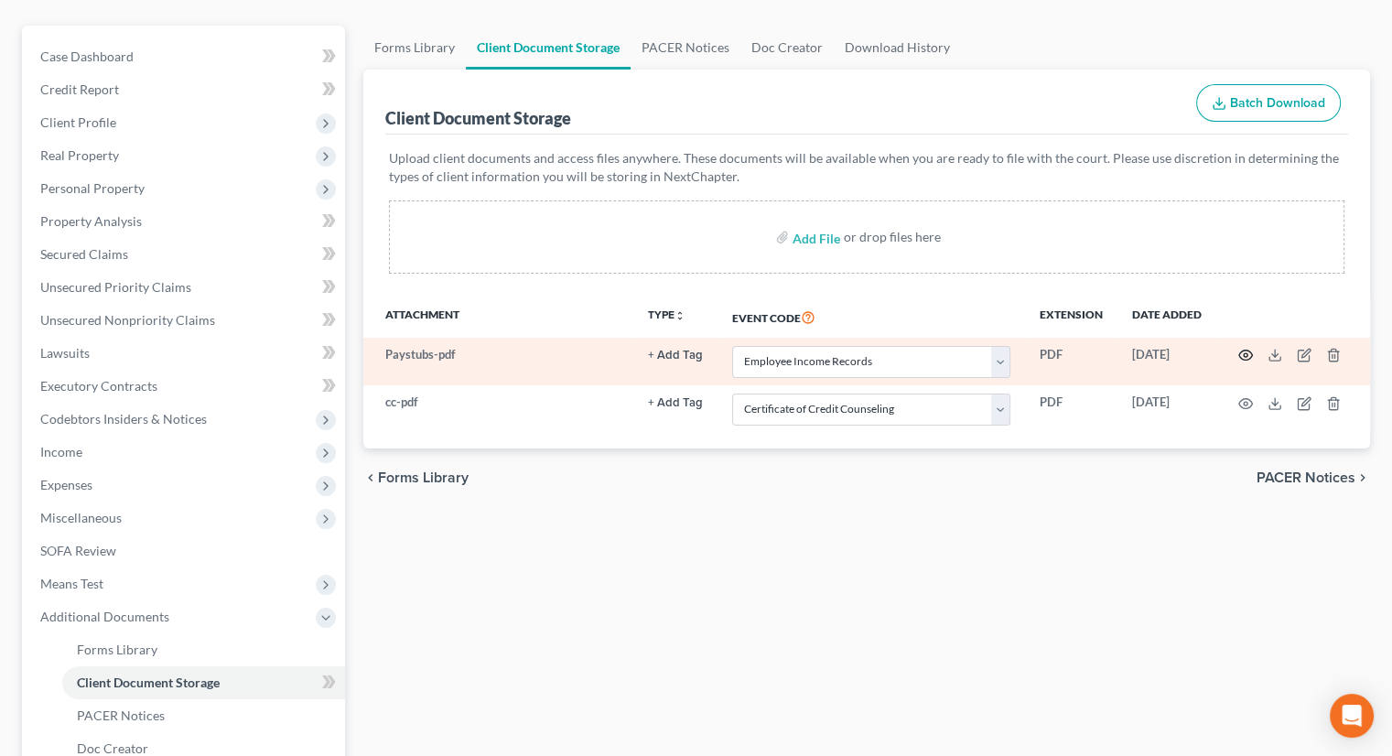
click at [1244, 350] on icon "button" at bounding box center [1246, 355] width 14 height 10
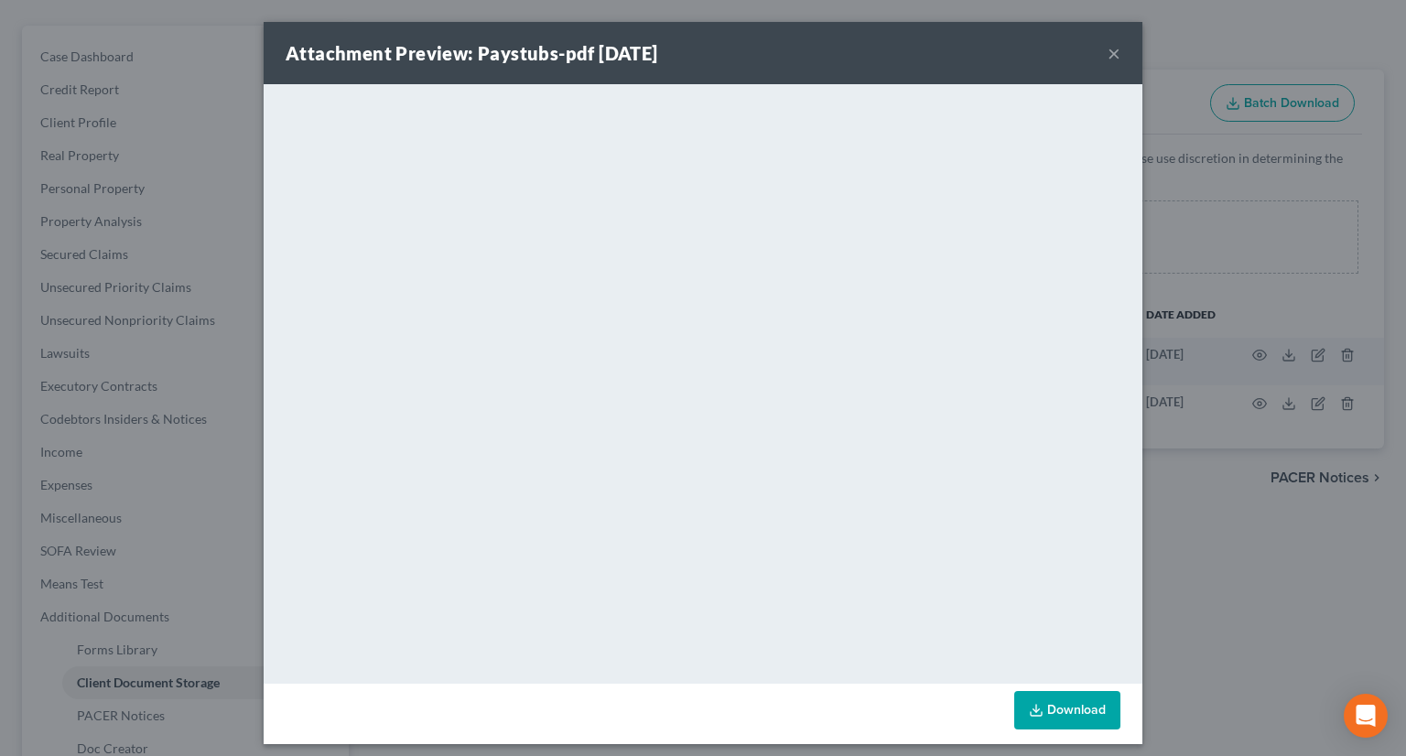
click at [1107, 53] on button "×" at bounding box center [1113, 53] width 13 height 22
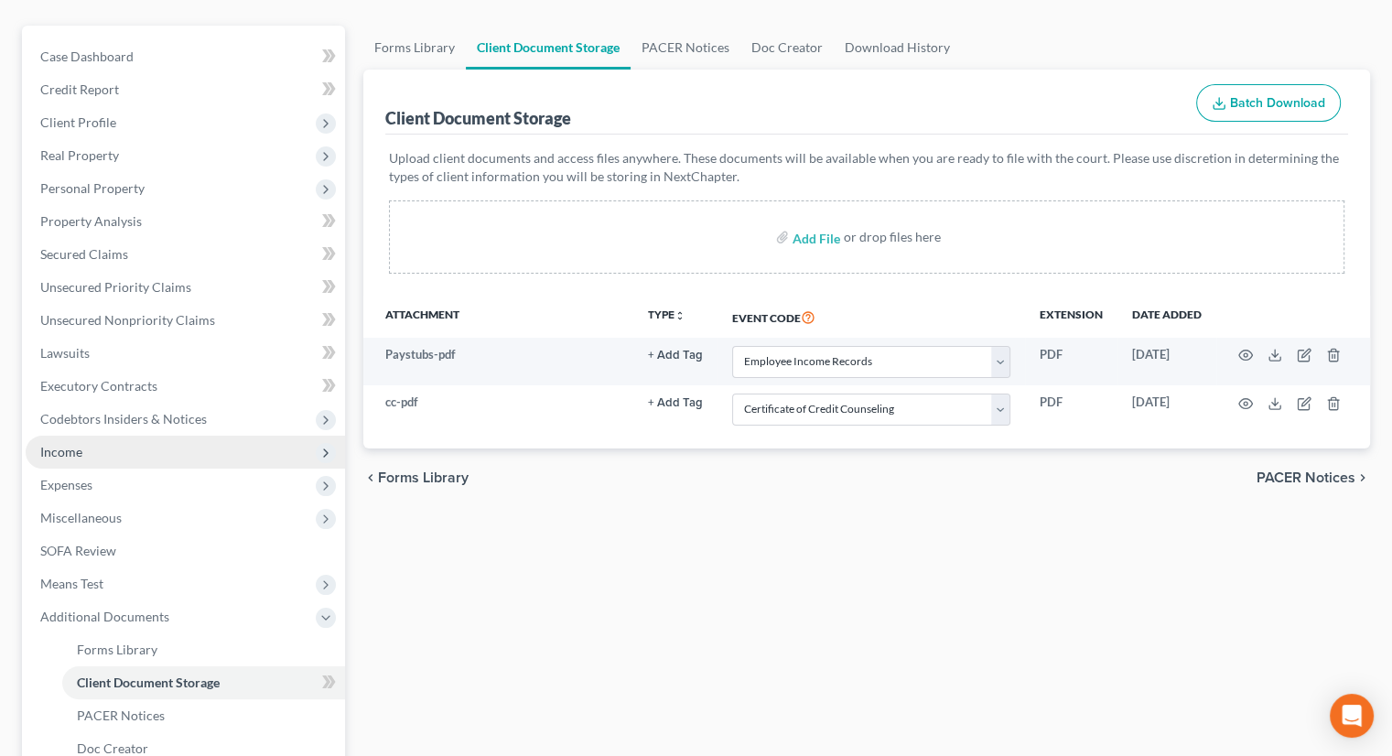
click at [134, 436] on span "Income" at bounding box center [185, 452] width 319 height 33
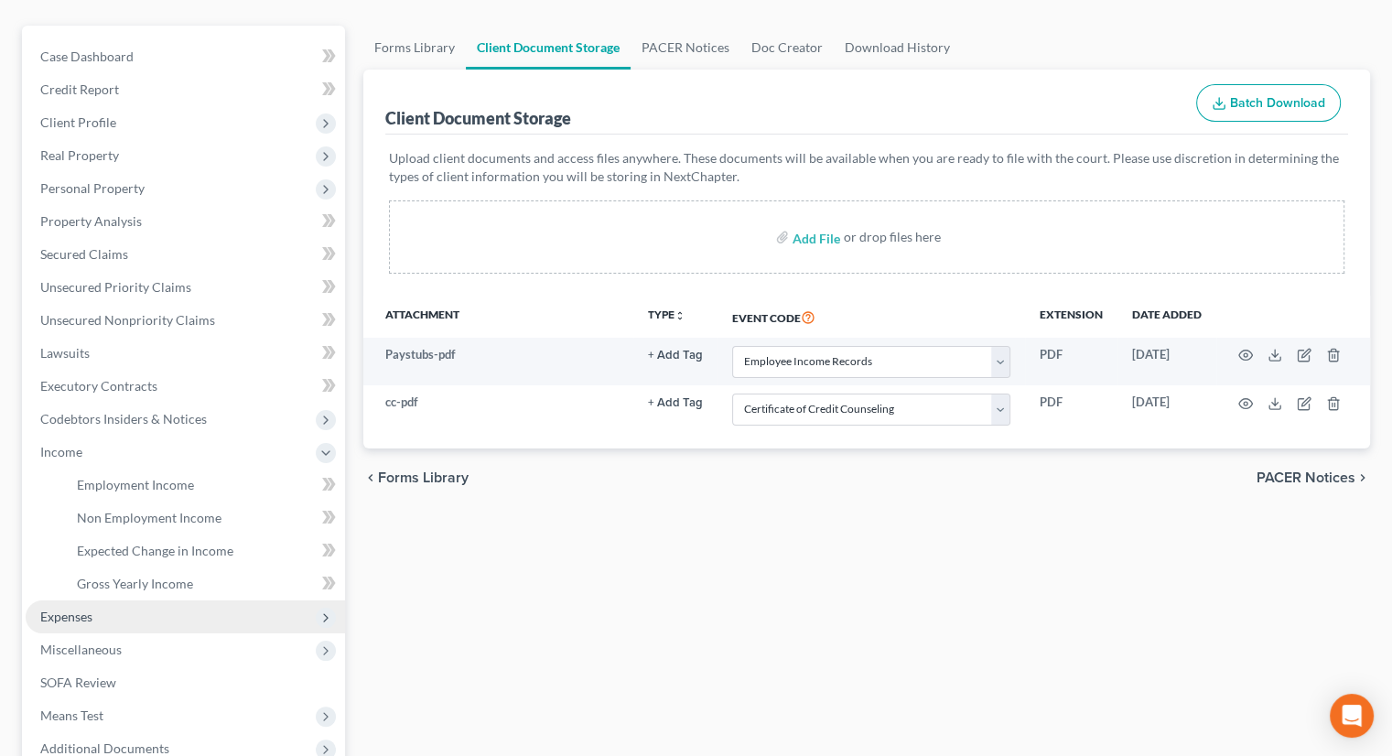
click at [124, 600] on span "Expenses" at bounding box center [185, 616] width 319 height 33
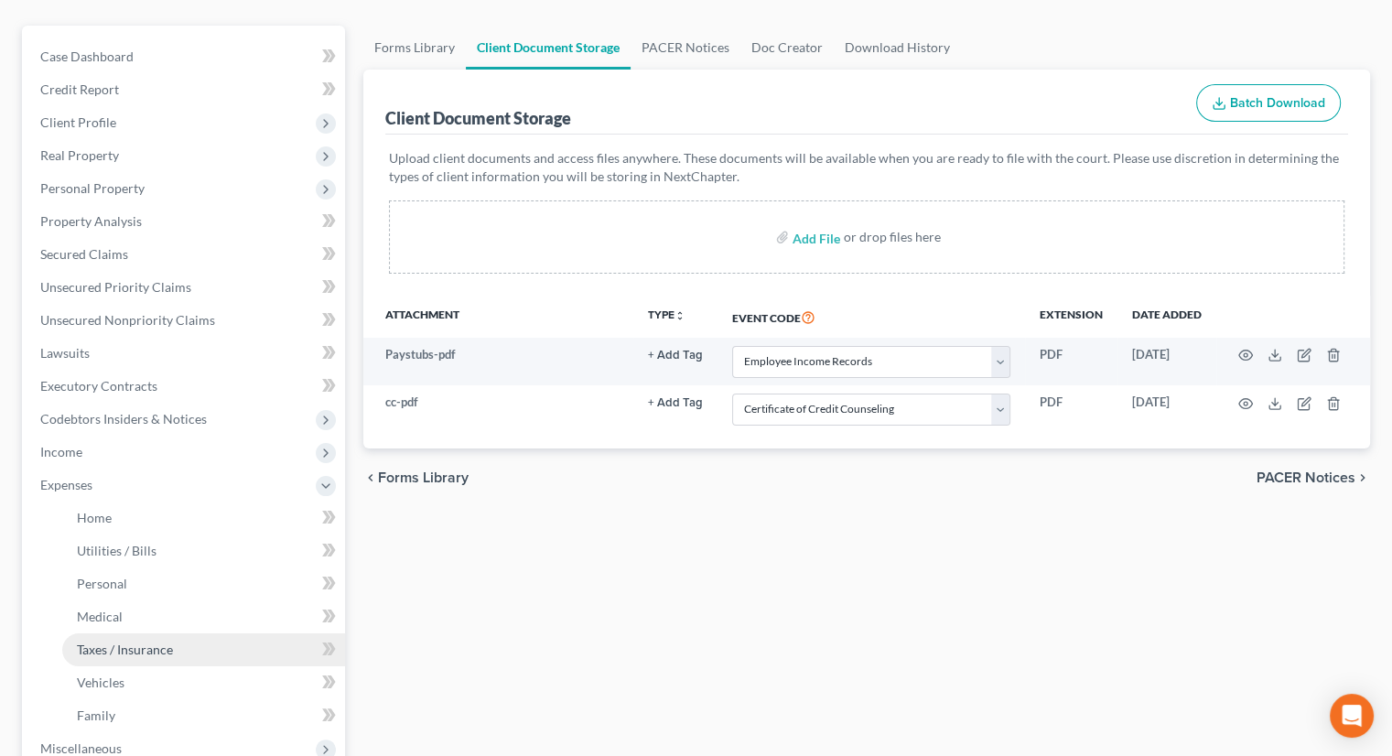
scroll to position [366, 0]
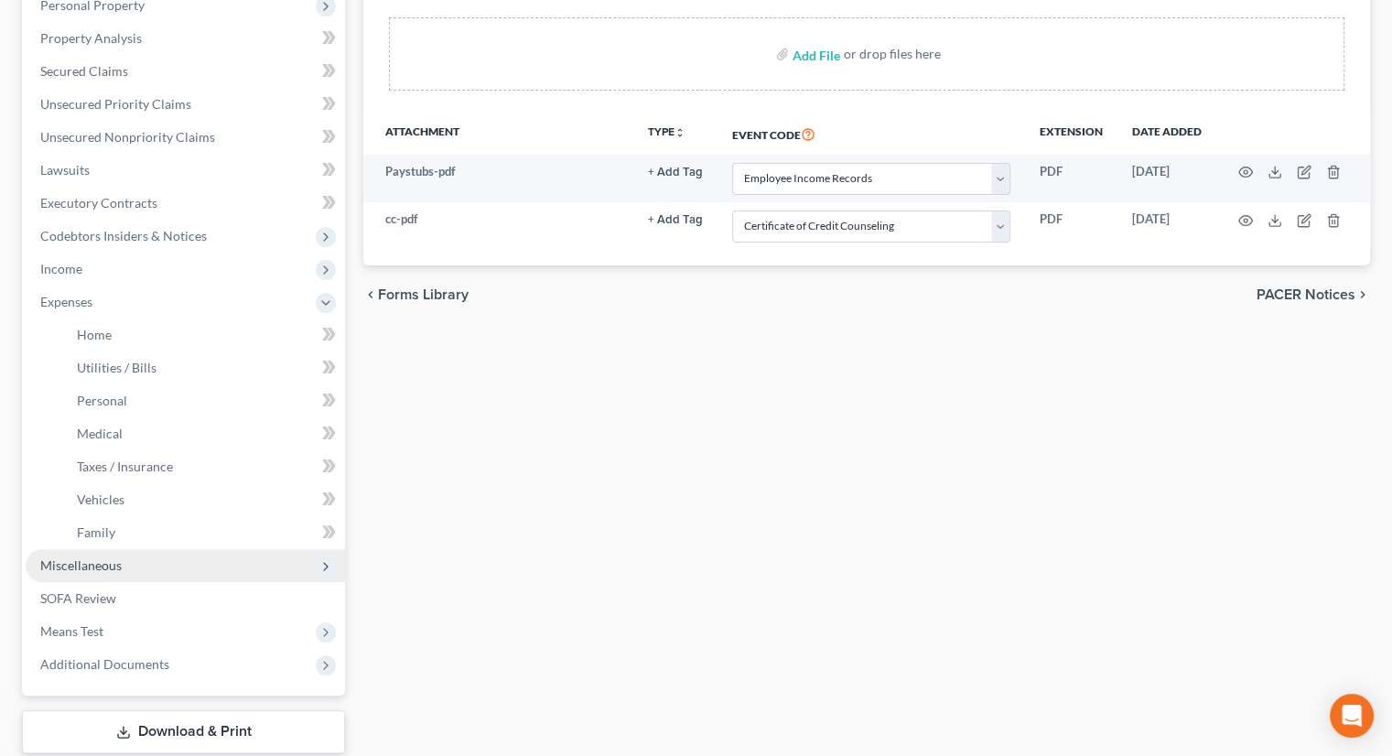
click at [124, 549] on span "Miscellaneous" at bounding box center [185, 565] width 319 height 33
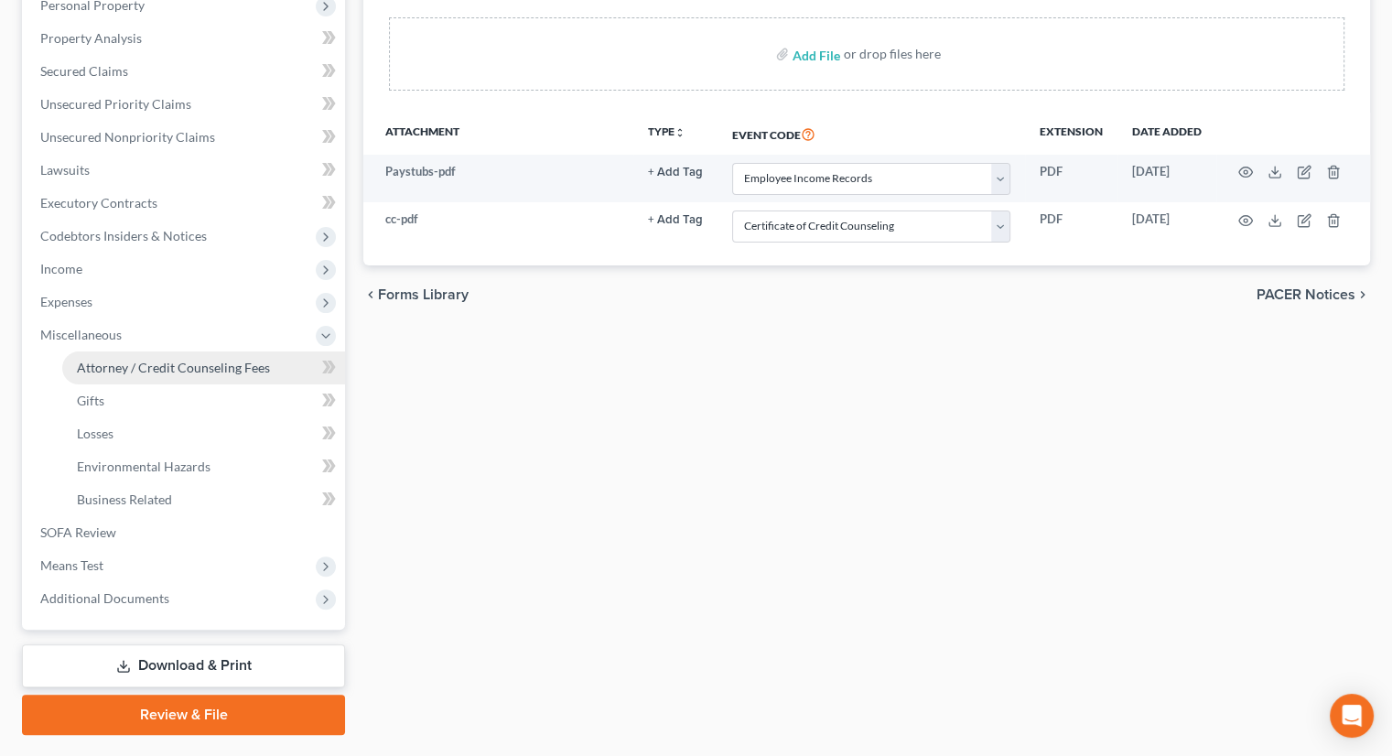
click at [234, 360] on span "Attorney / Credit Counseling Fees" at bounding box center [173, 368] width 193 height 16
select select "0"
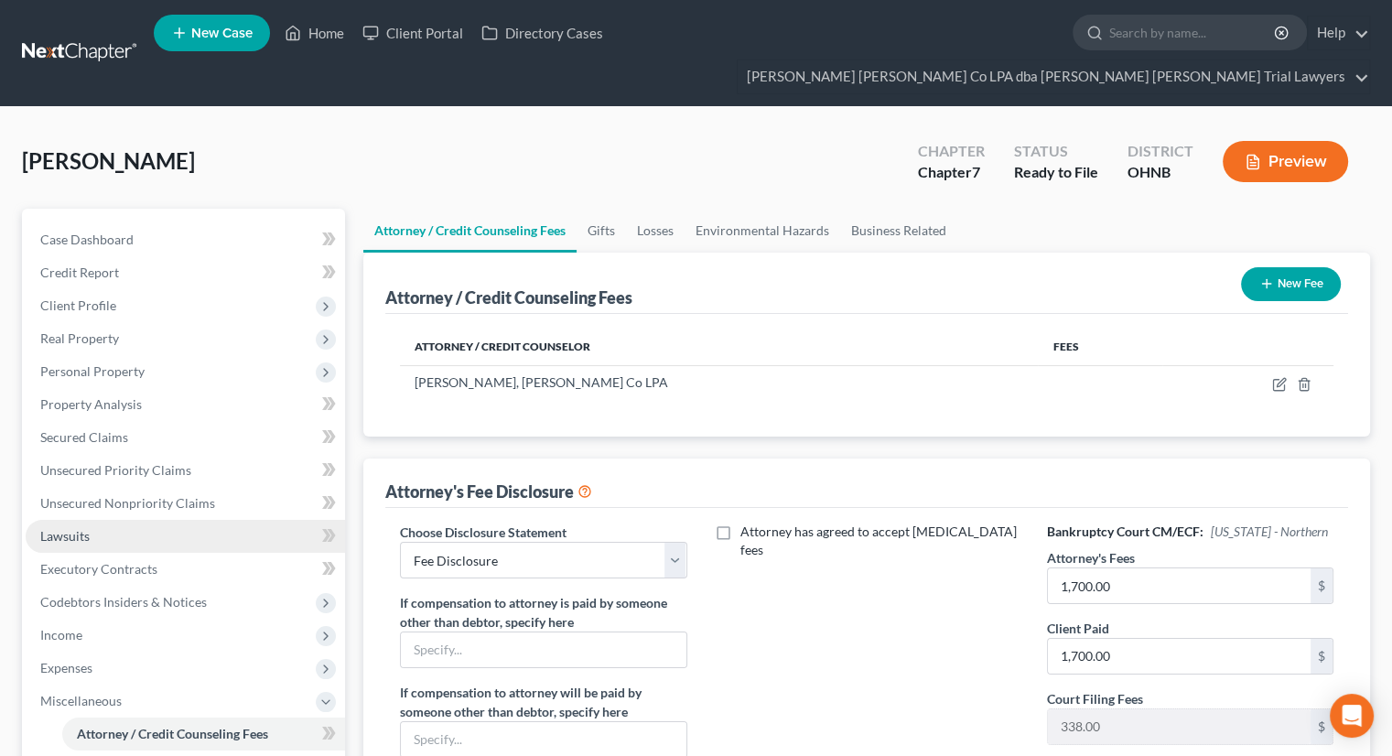
click at [126, 520] on link "Lawsuits" at bounding box center [185, 536] width 319 height 33
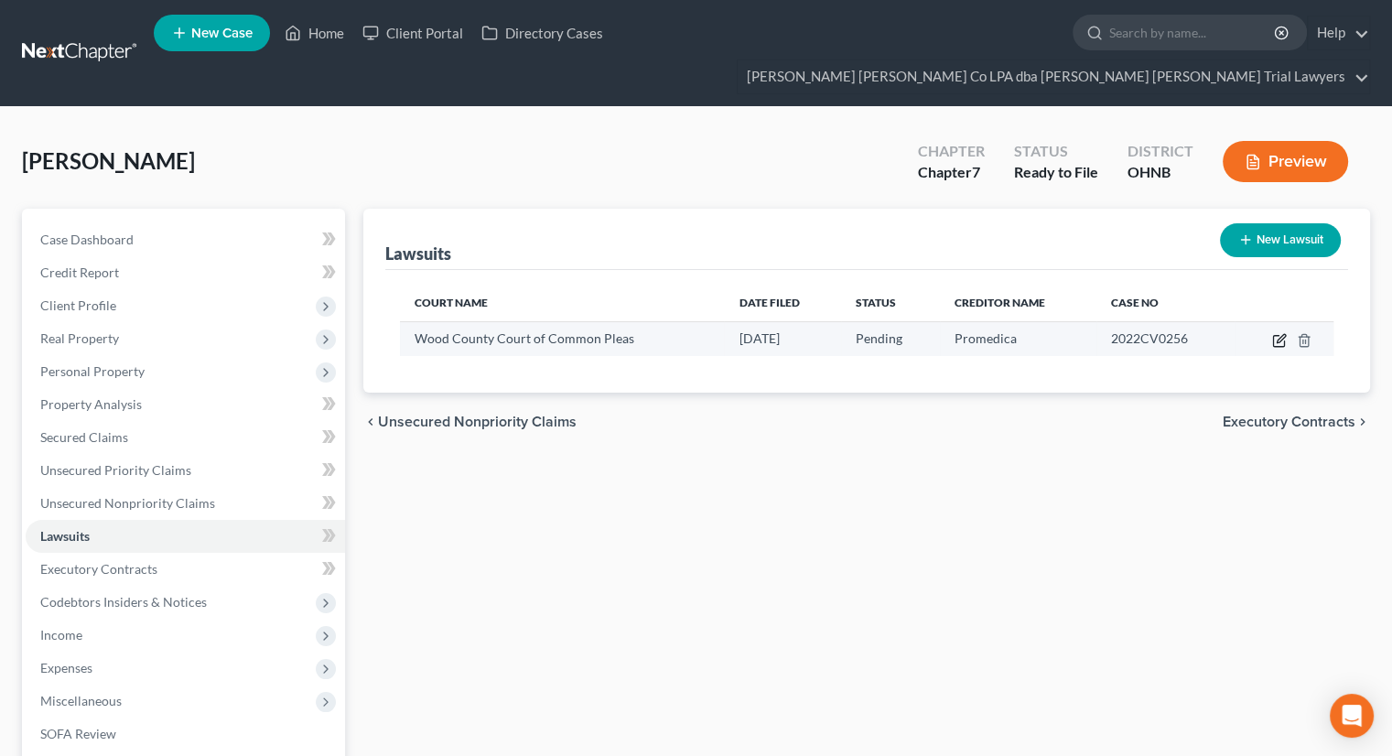
click at [1284, 336] on icon "button" at bounding box center [1278, 341] width 11 height 11
select select "36"
select select "0"
select select "1"
select select "36"
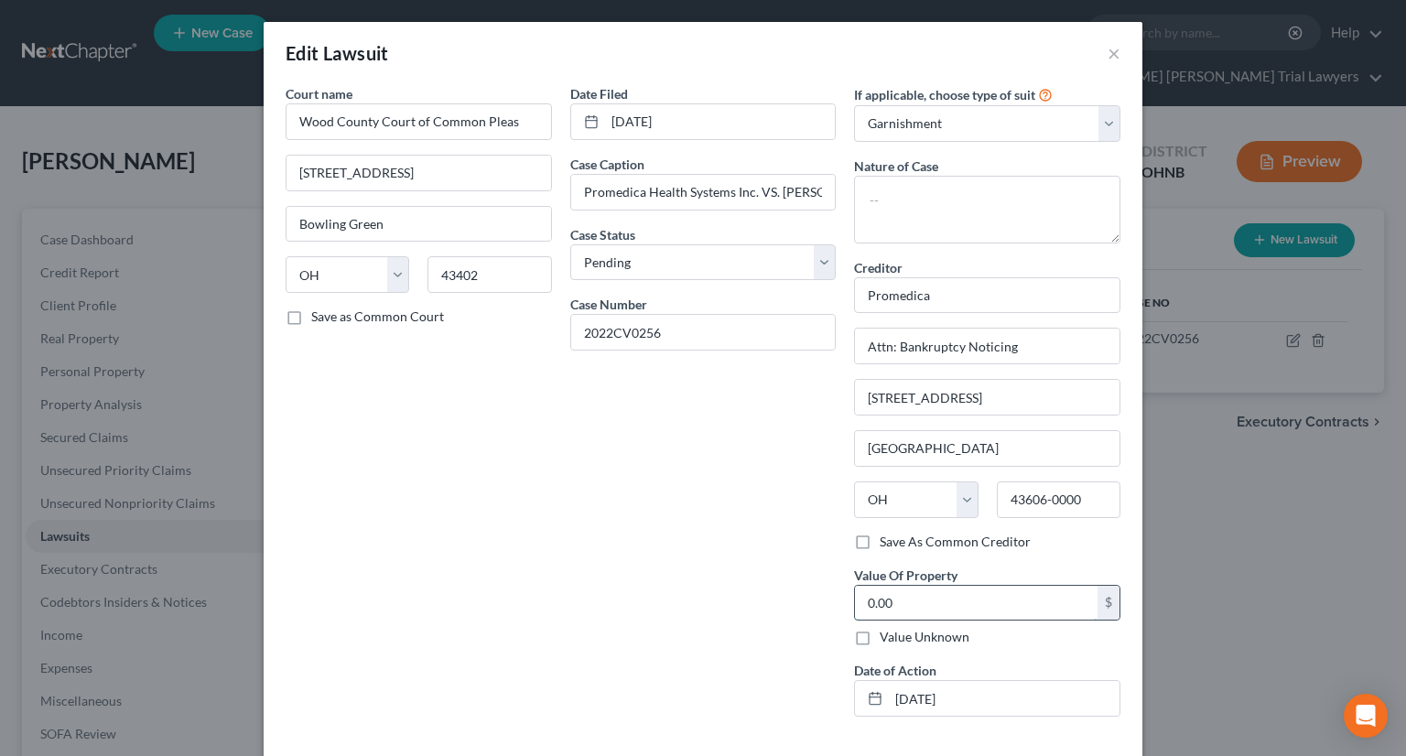
click at [910, 603] on input "0.00" at bounding box center [976, 603] width 242 height 35
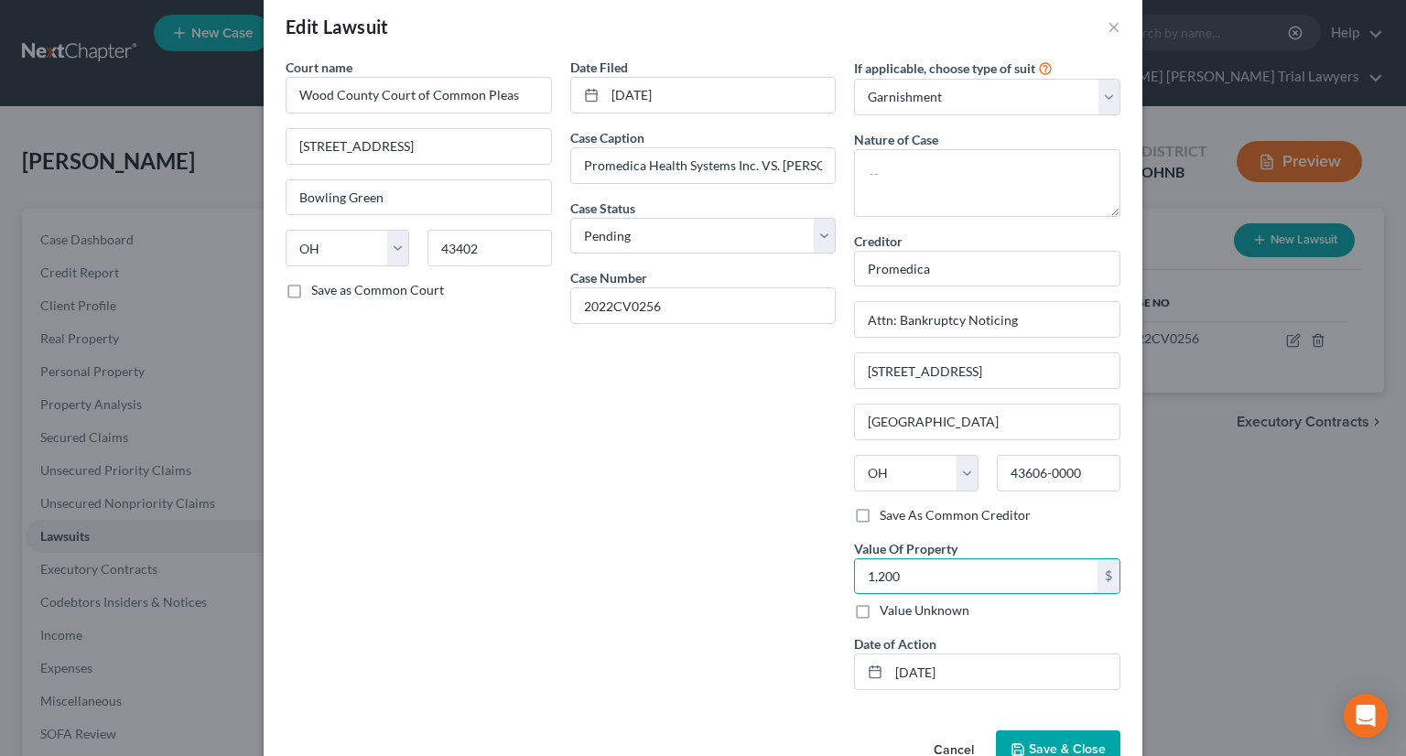
scroll to position [73, 0]
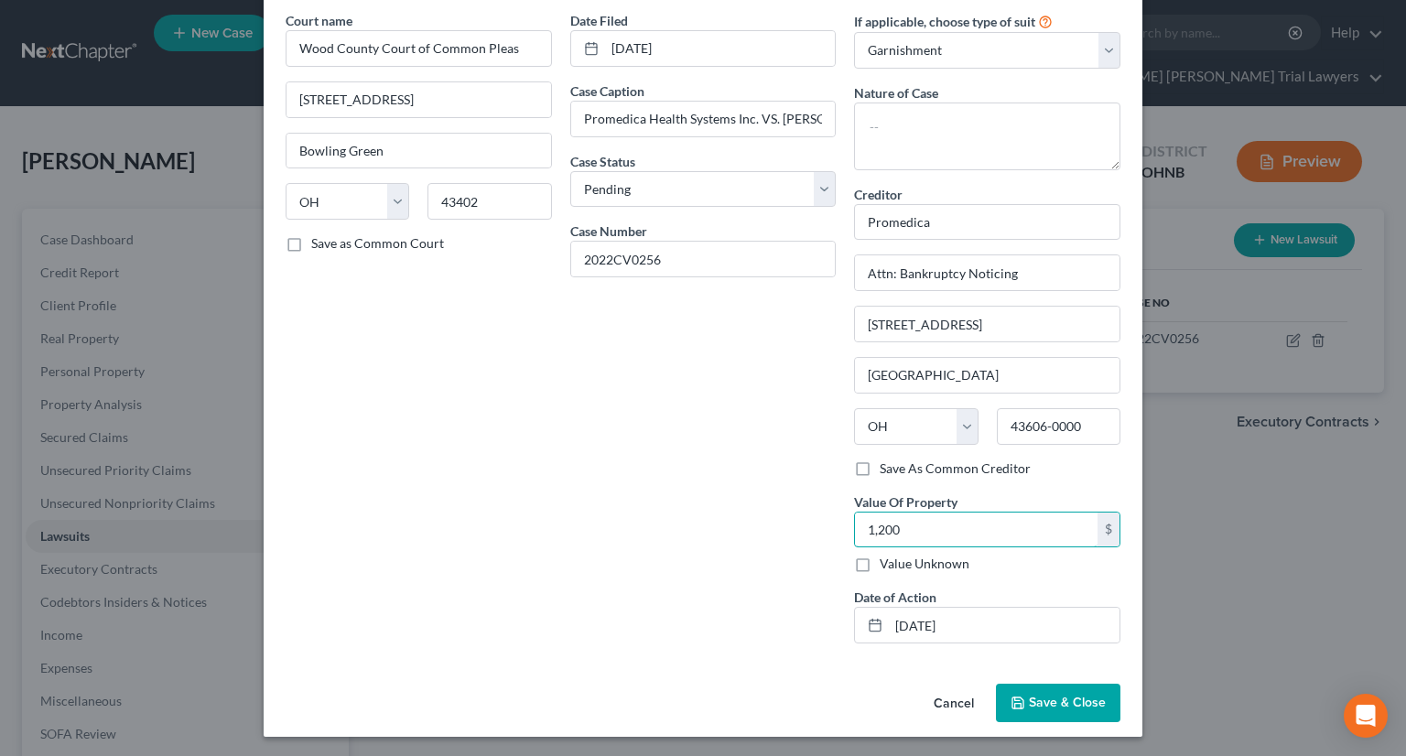
type input "1,200"
click at [1014, 704] on icon "button" at bounding box center [1017, 702] width 15 height 15
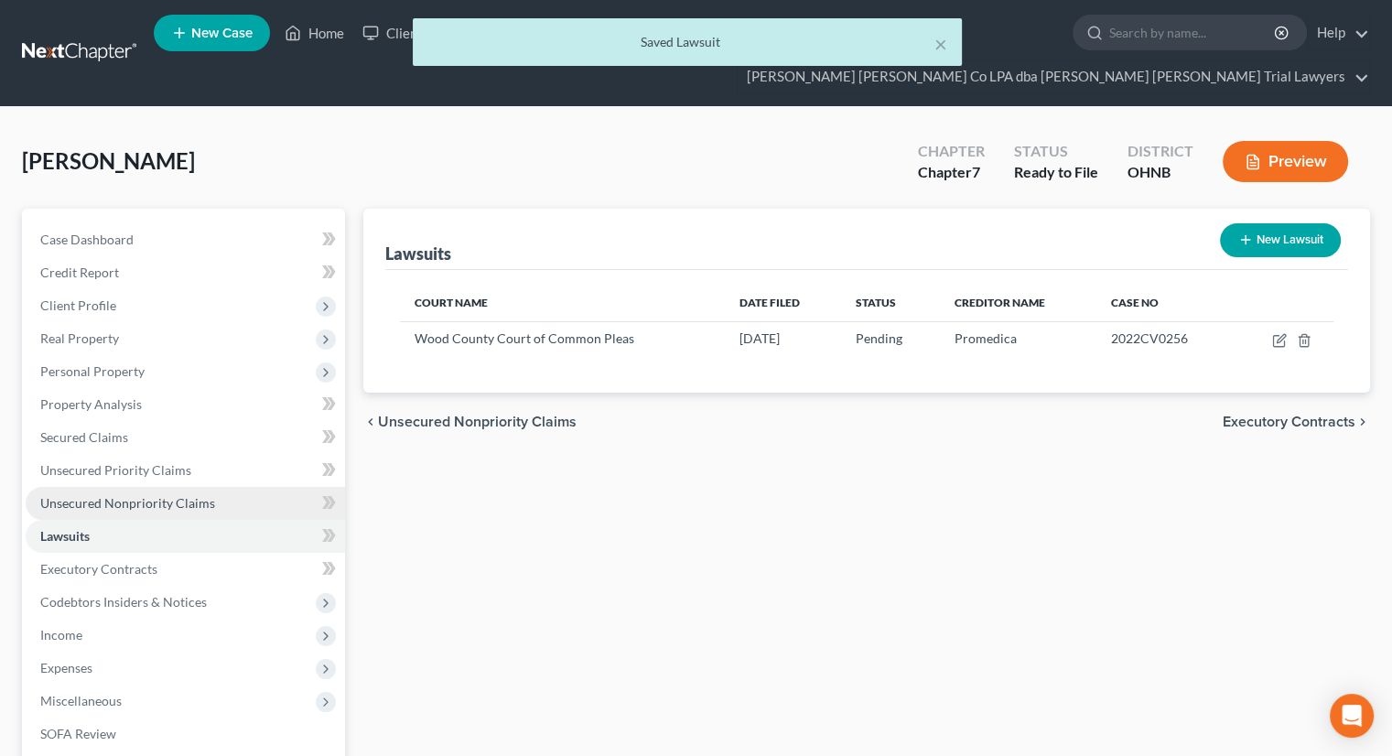
click at [154, 495] on span "Unsecured Nonpriority Claims" at bounding box center [127, 503] width 175 height 16
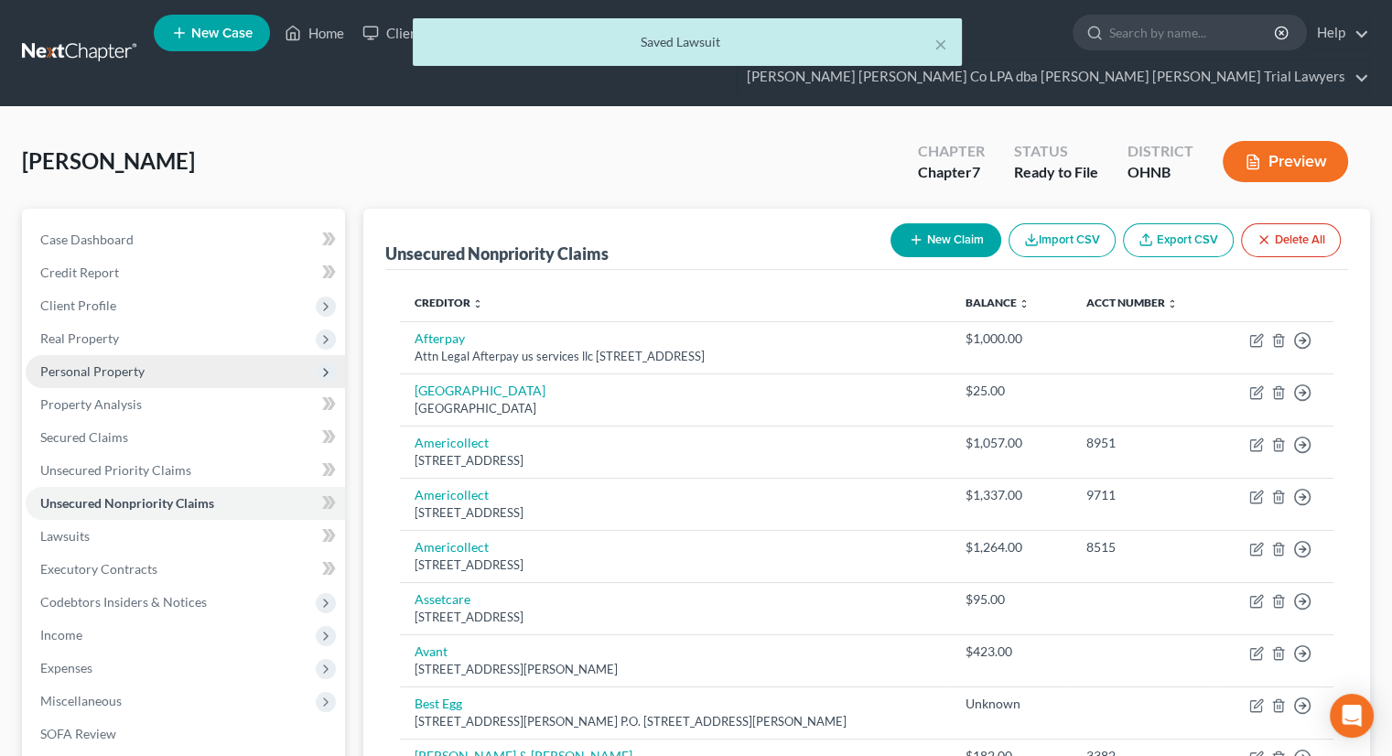
click at [127, 355] on span "Personal Property" at bounding box center [185, 371] width 319 height 33
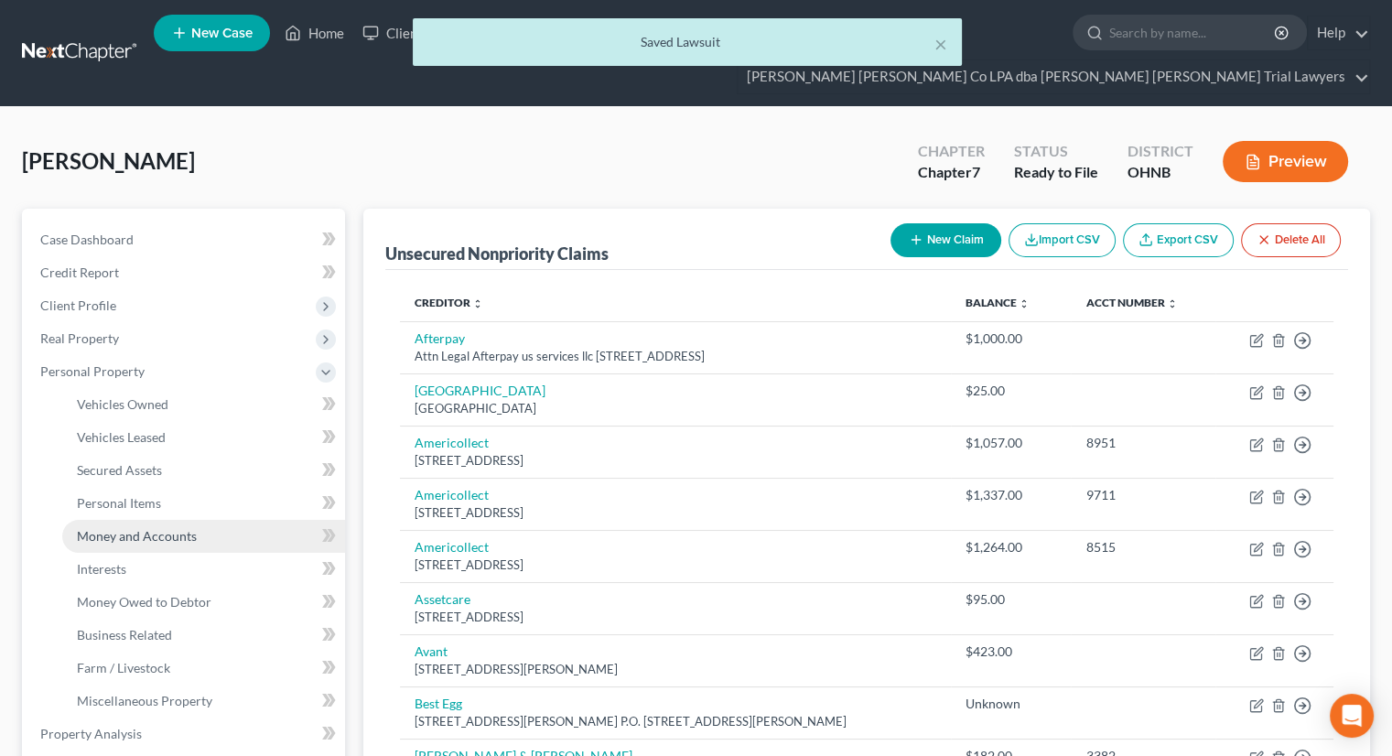
click at [155, 528] on span "Money and Accounts" at bounding box center [137, 536] width 120 height 16
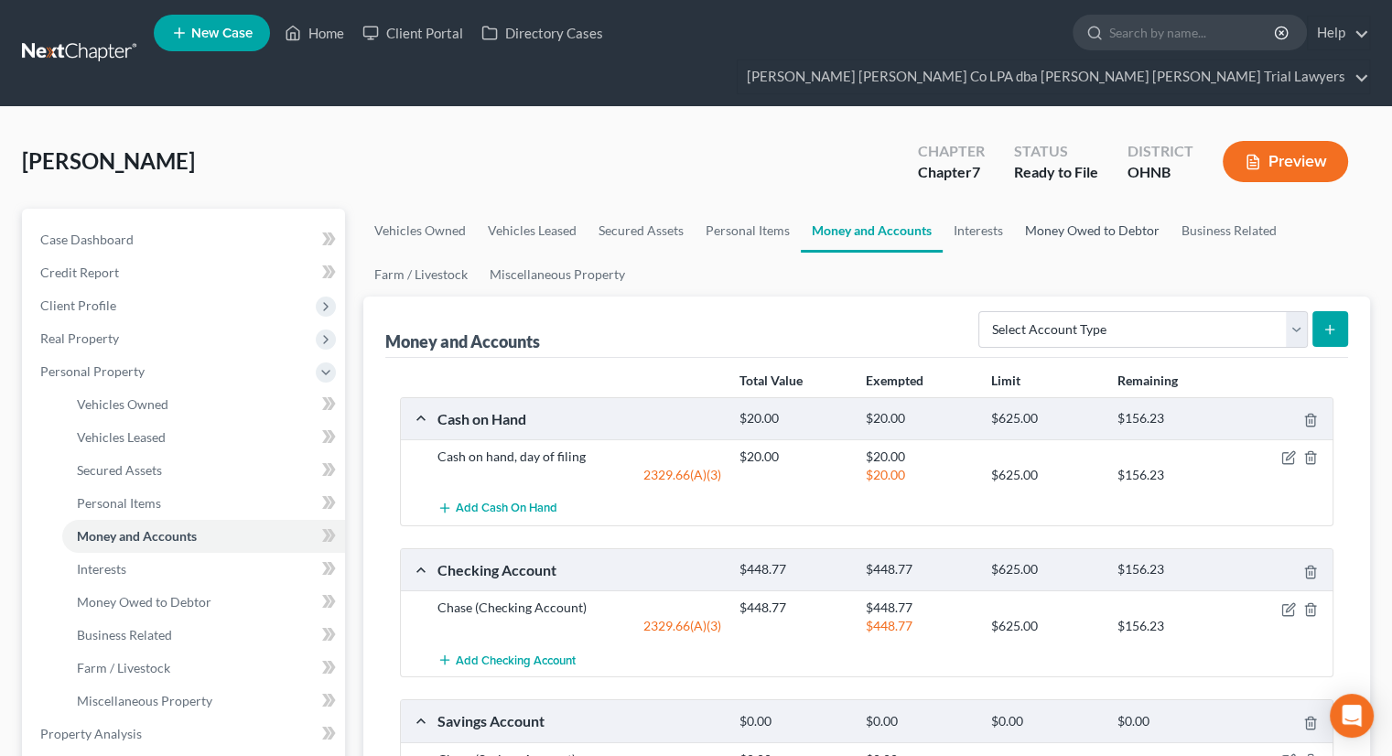
click at [1063, 209] on link "Money Owed to Debtor" at bounding box center [1092, 231] width 156 height 44
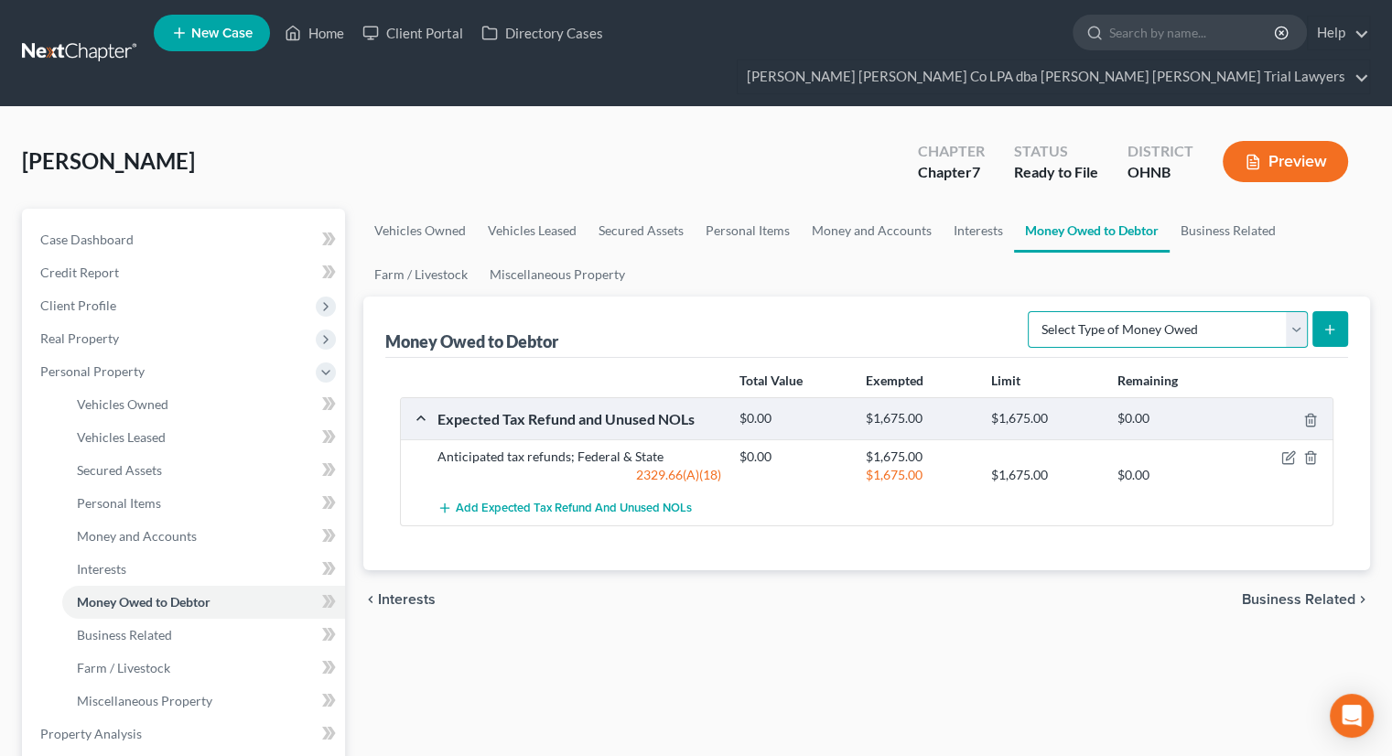
click at [1201, 311] on select "Select Type of Money Owed Accounts Receivable Alimony Child Support Claims Agai…" at bounding box center [1168, 329] width 280 height 37
select select "other_contingent_and_unliquidated_claims"
click at [1031, 311] on select "Select Type of Money Owed Accounts Receivable Alimony Child Support Claims Agai…" at bounding box center [1168, 329] width 280 height 37
click at [1331, 322] on icon "submit" at bounding box center [1329, 329] width 15 height 15
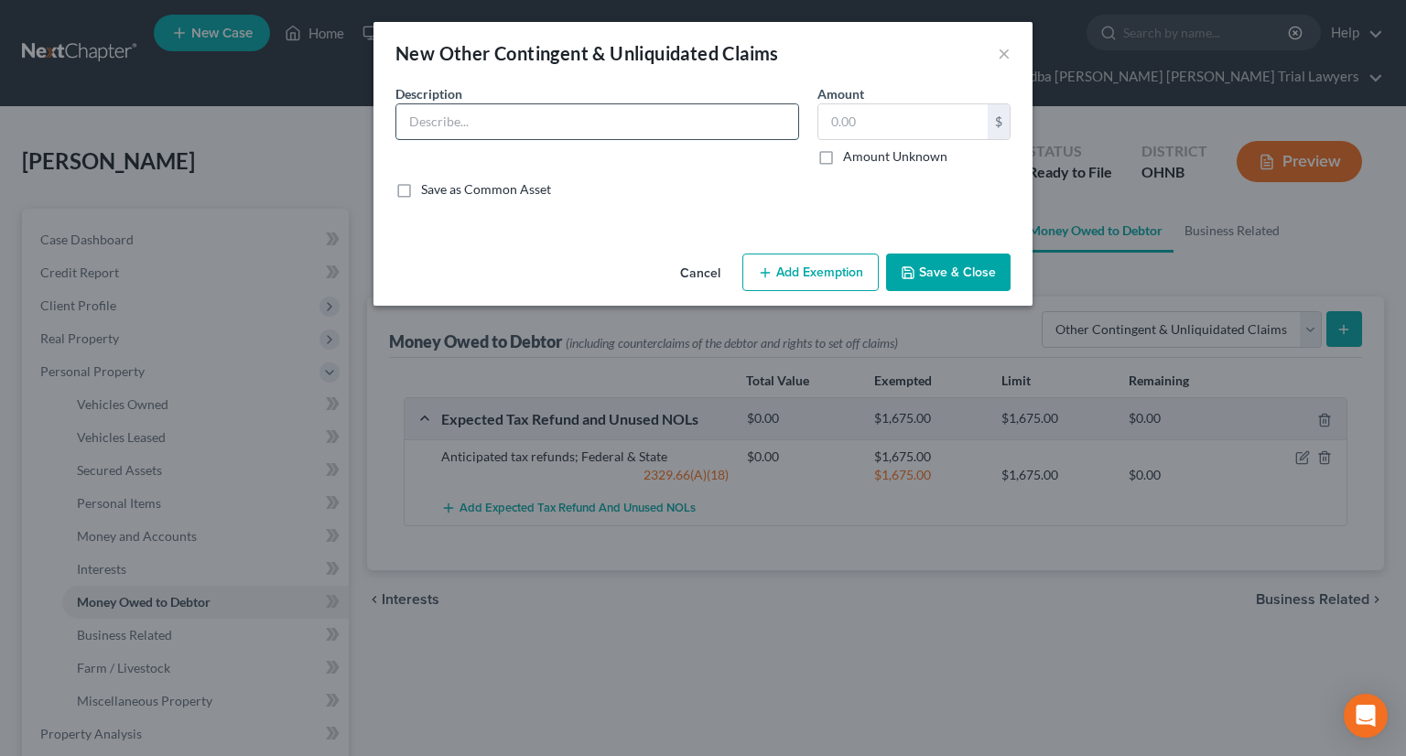
click at [520, 124] on input "text" at bounding box center [597, 121] width 402 height 35
type input "Garnishment 90 days prior to the bankruptcy filing"
click at [869, 117] on input "text" at bounding box center [902, 121] width 169 height 35
type input "1,200"
click at [807, 264] on button "Add Exemption" at bounding box center [810, 272] width 136 height 38
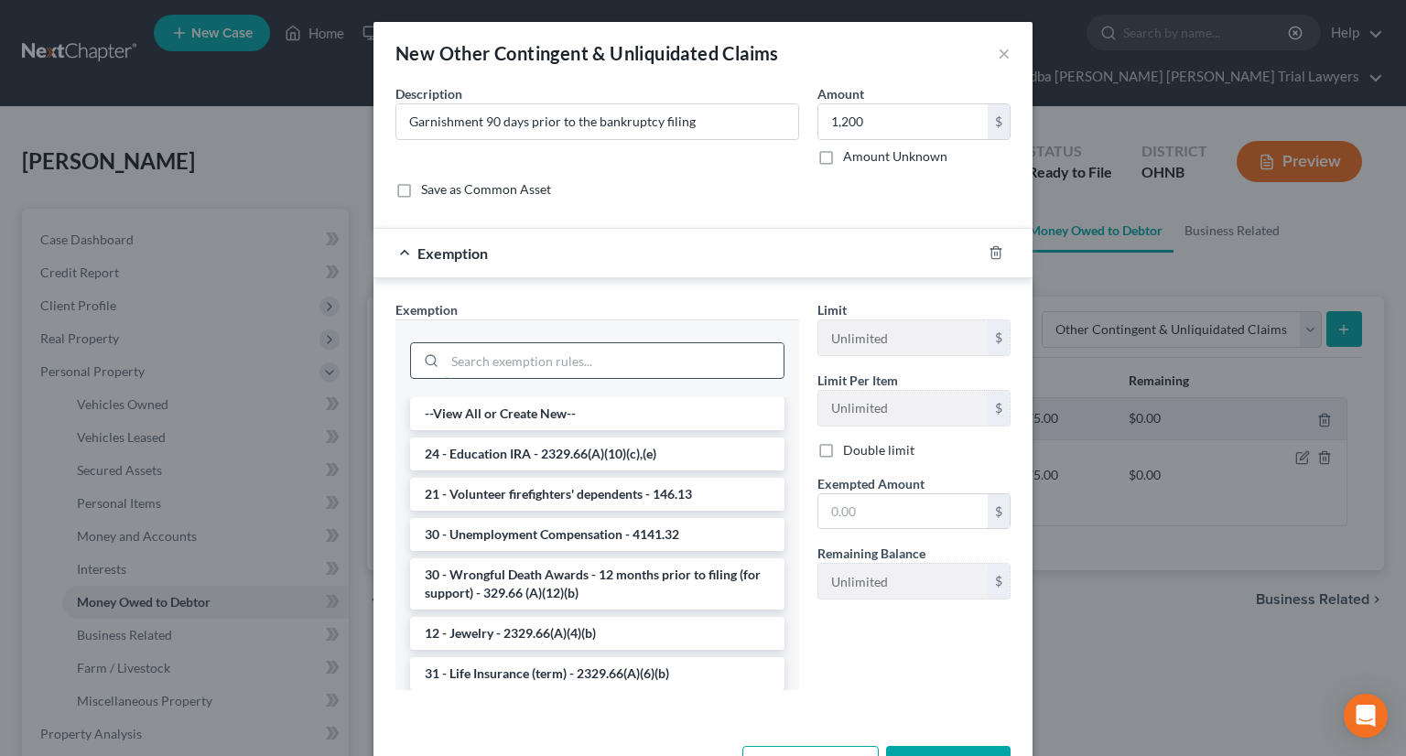
click at [560, 346] on input "search" at bounding box center [614, 360] width 339 height 35
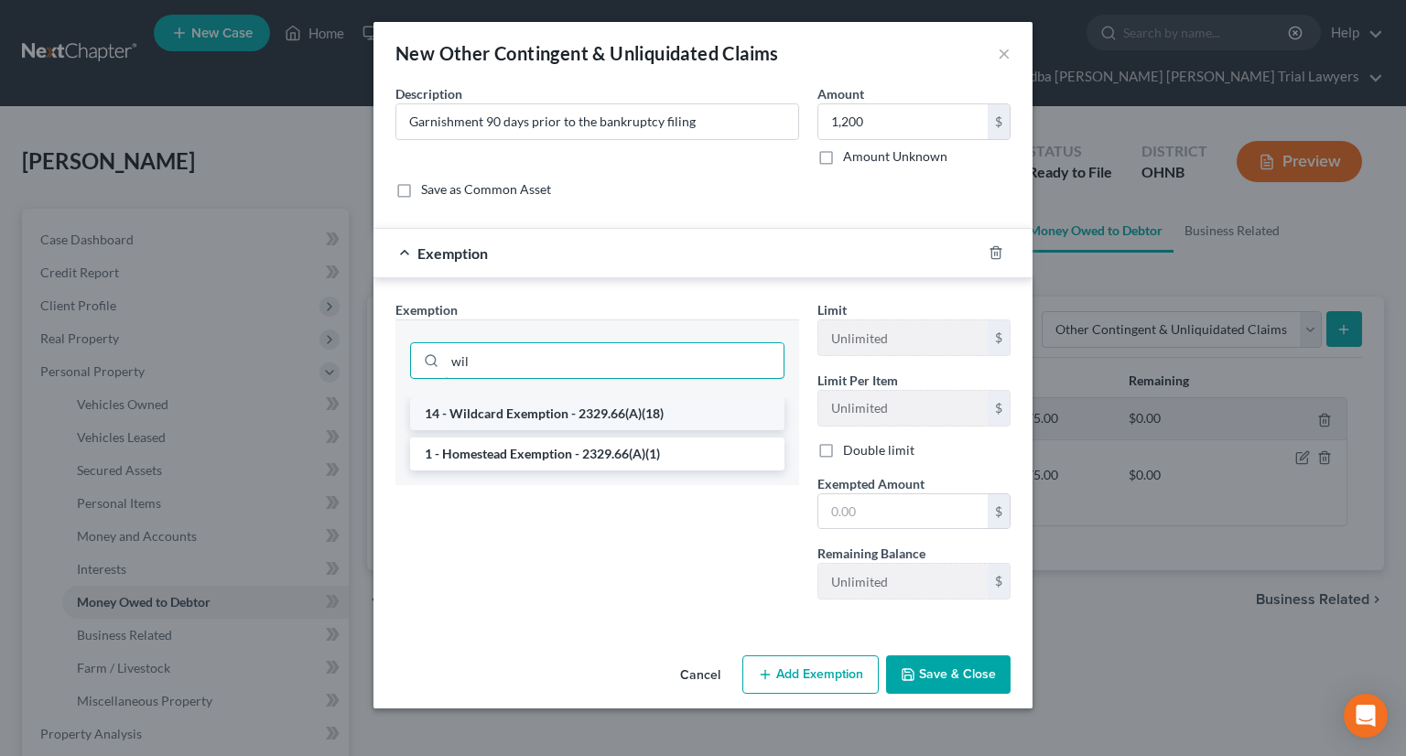
type input "wil"
click at [535, 406] on li "14 - Wildcard Exemption - 2329.66(A)(18)" at bounding box center [597, 413] width 374 height 33
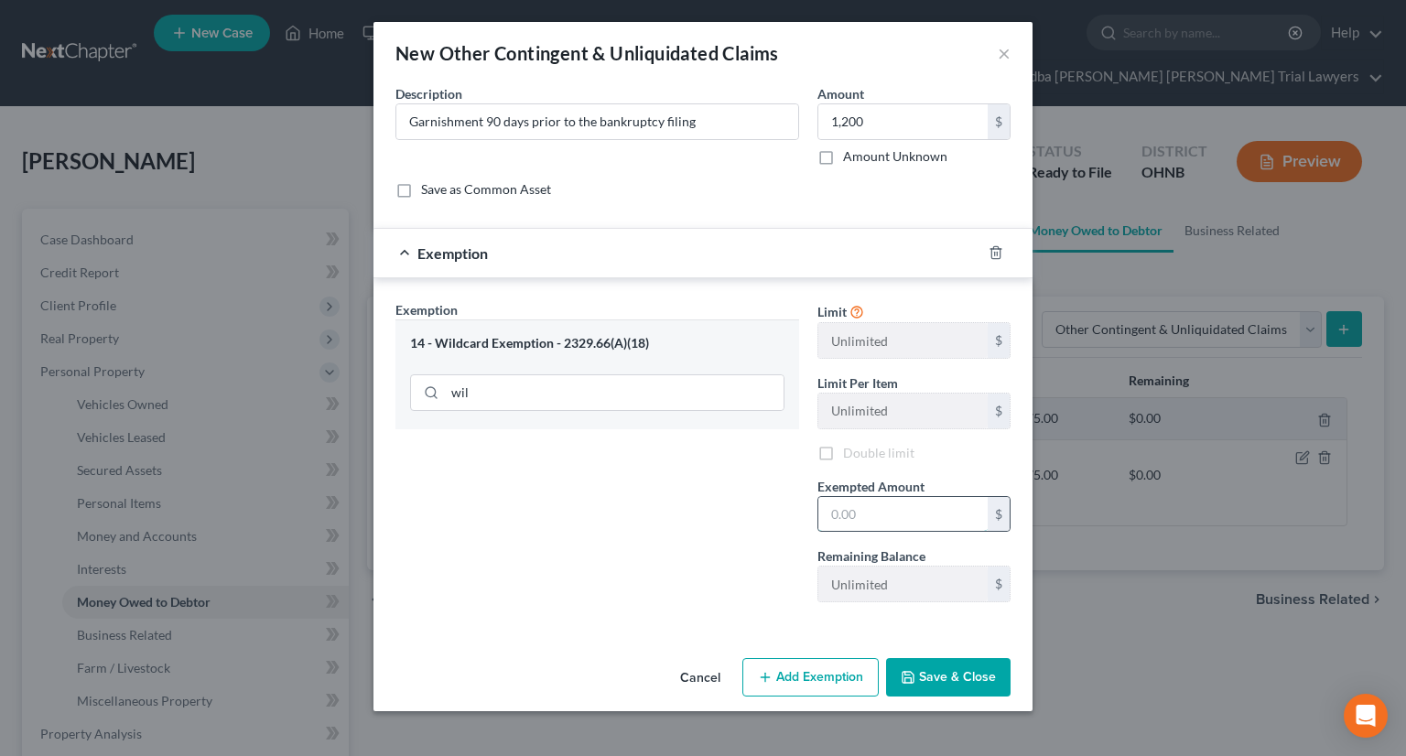
click at [848, 512] on input "text" at bounding box center [902, 514] width 169 height 35
type input "1,200"
click at [985, 671] on button "Save & Close" at bounding box center [948, 677] width 124 height 38
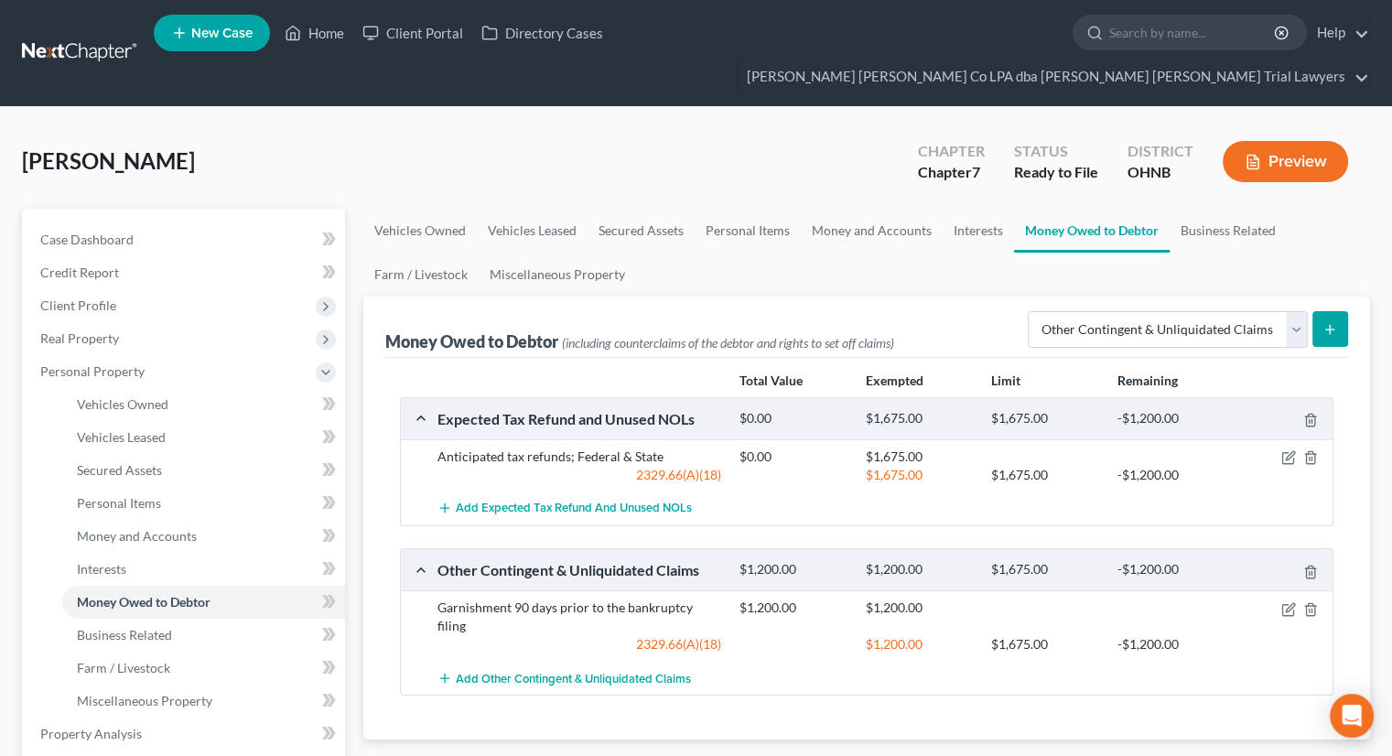
click at [1296, 447] on div at bounding box center [1284, 456] width 101 height 18
click at [1293, 450] on icon "button" at bounding box center [1288, 457] width 15 height 15
select select "0"
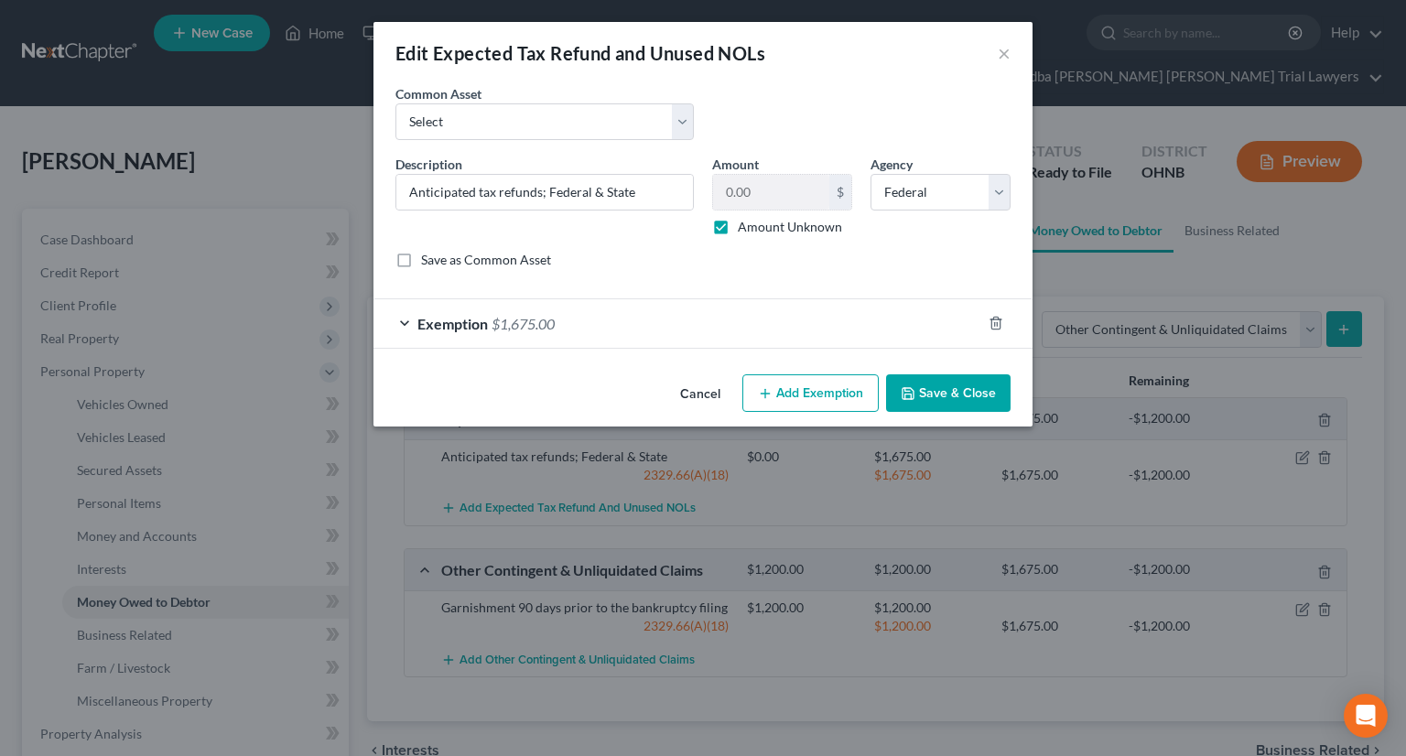
click at [689, 323] on div "Exemption $1,675.00" at bounding box center [677, 323] width 608 height 48
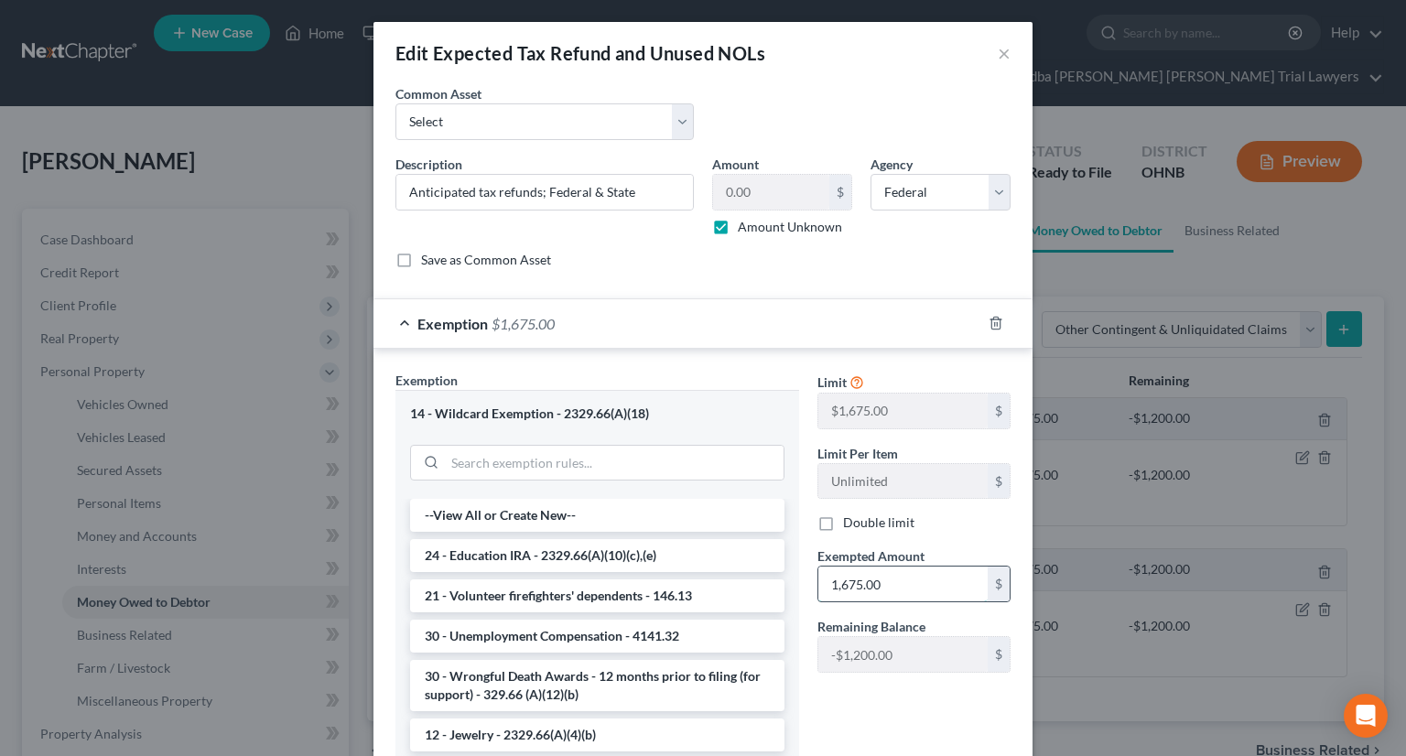
click at [878, 576] on input "1,675.00" at bounding box center [902, 583] width 169 height 35
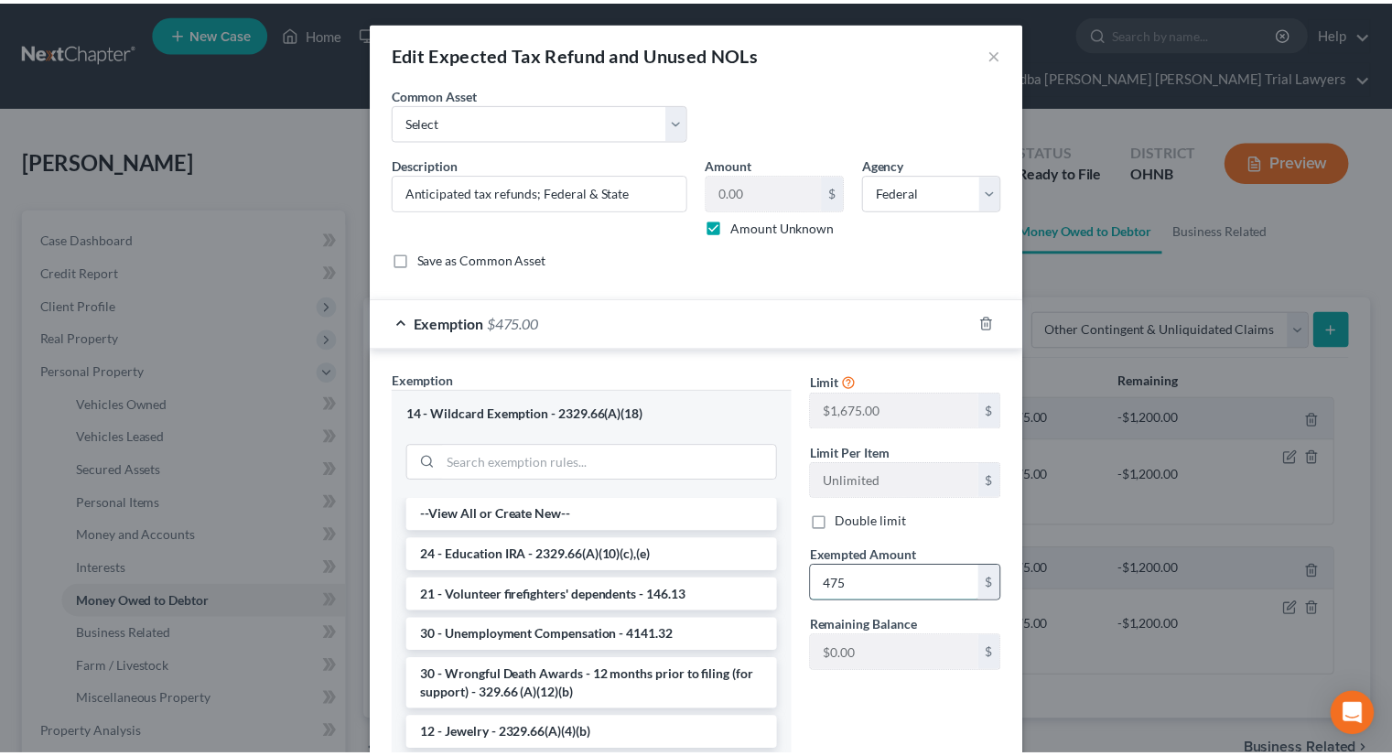
scroll to position [165, 0]
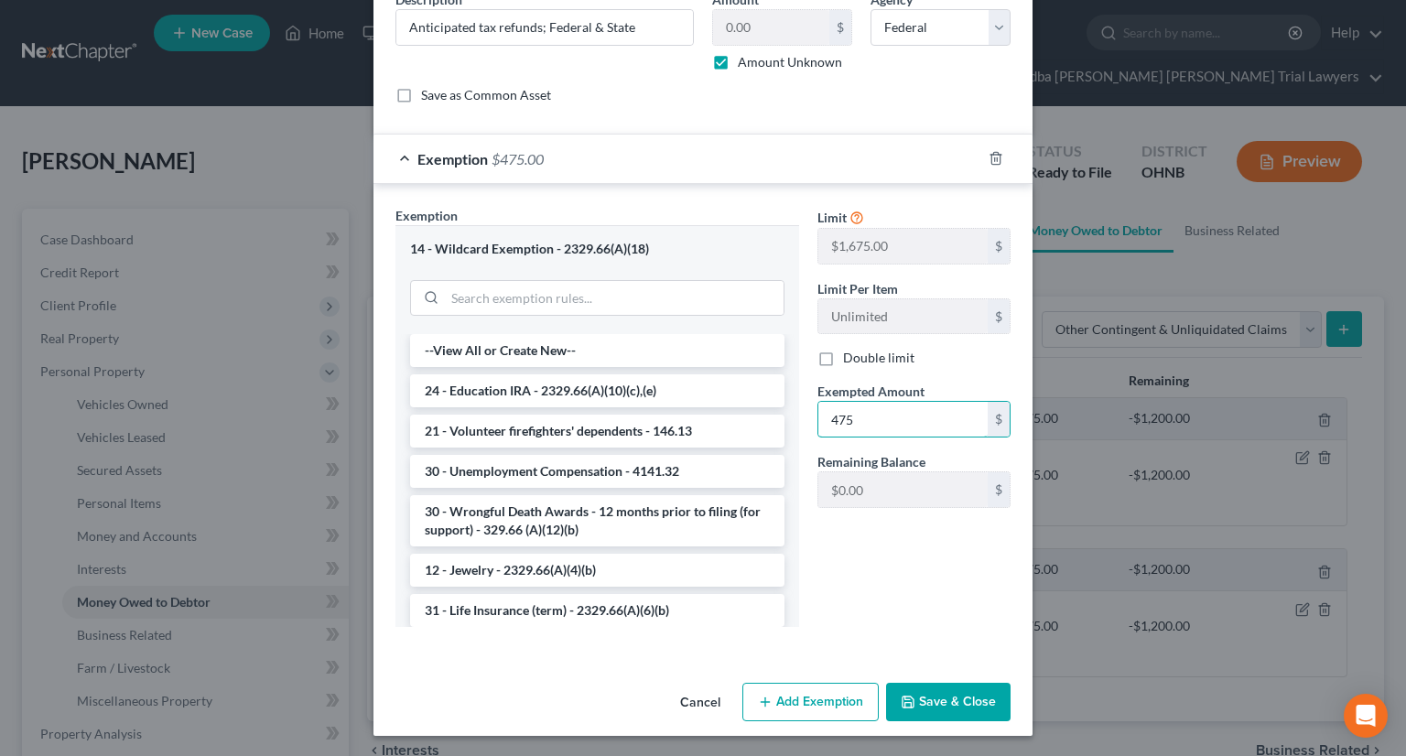
type input "475"
click at [979, 707] on button "Save & Close" at bounding box center [948, 702] width 124 height 38
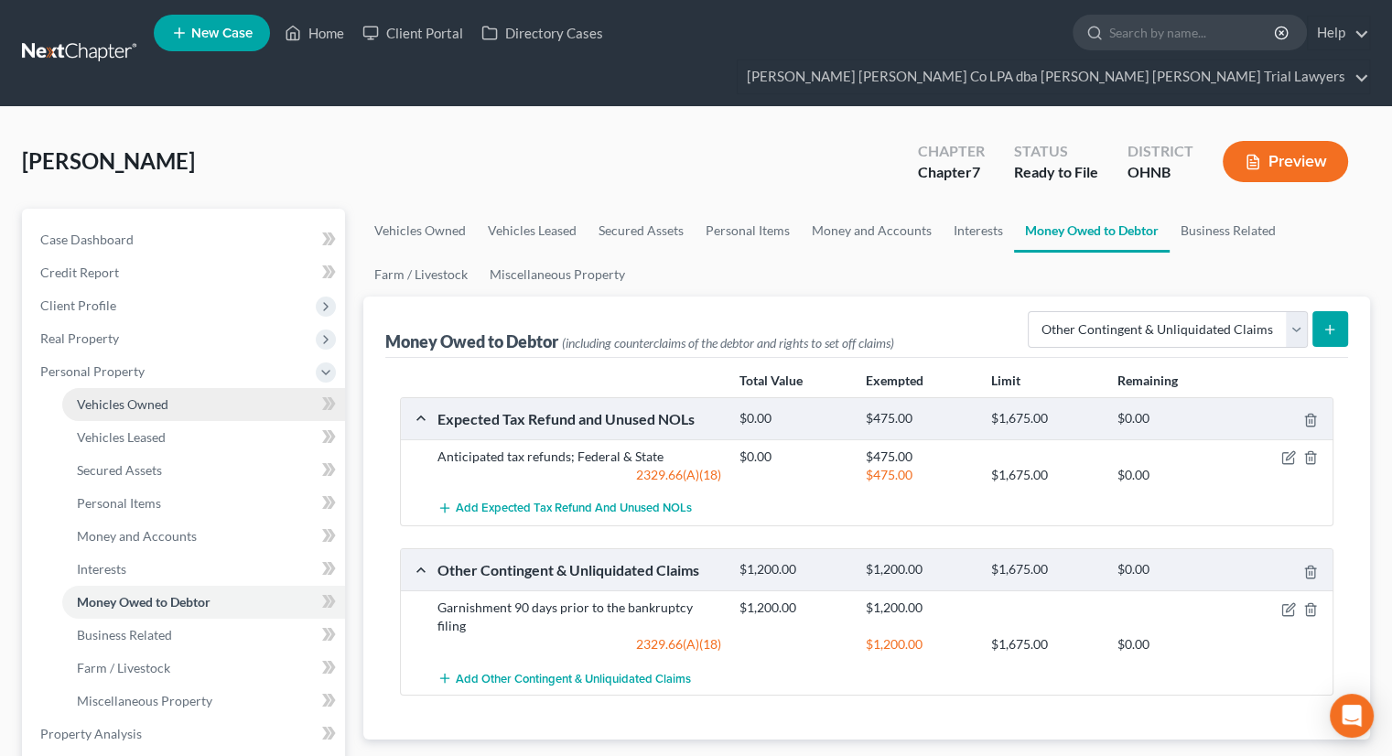
click at [157, 388] on link "Vehicles Owned" at bounding box center [203, 404] width 283 height 33
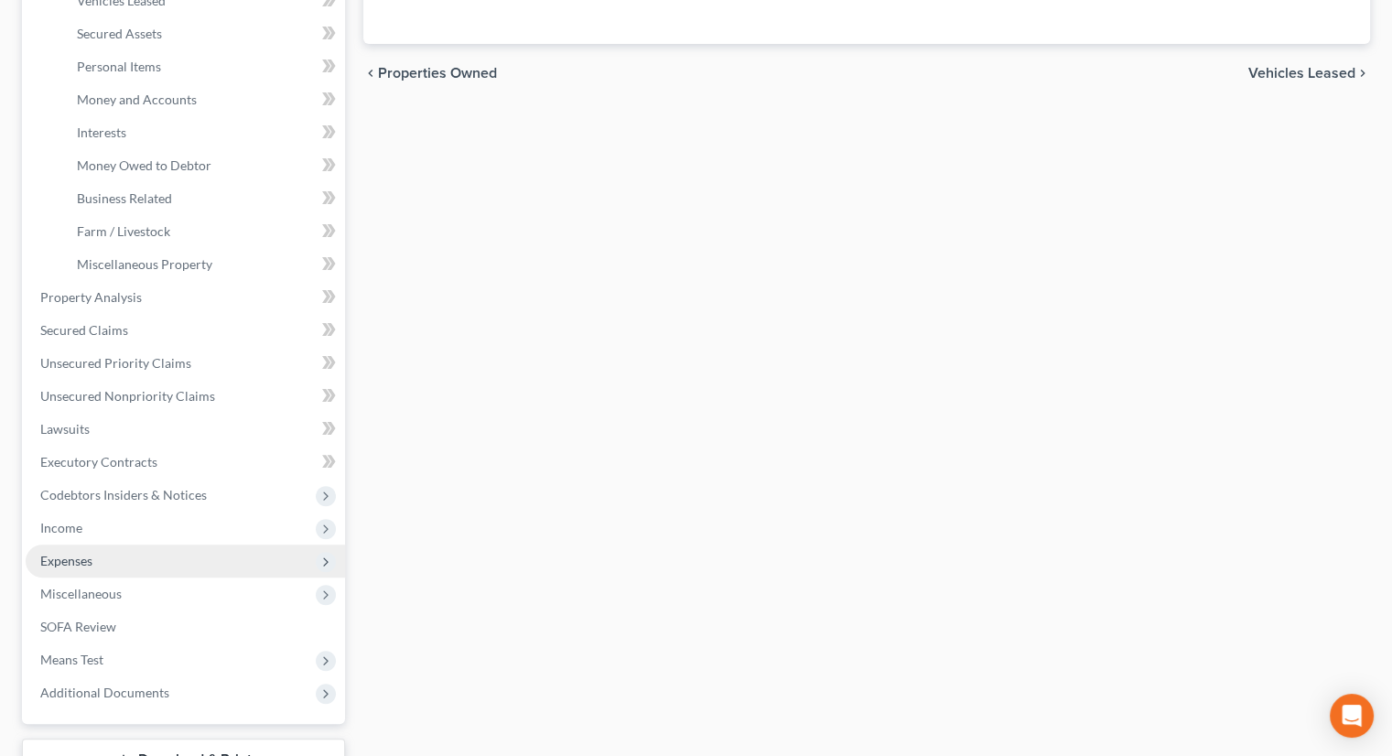
scroll to position [458, 0]
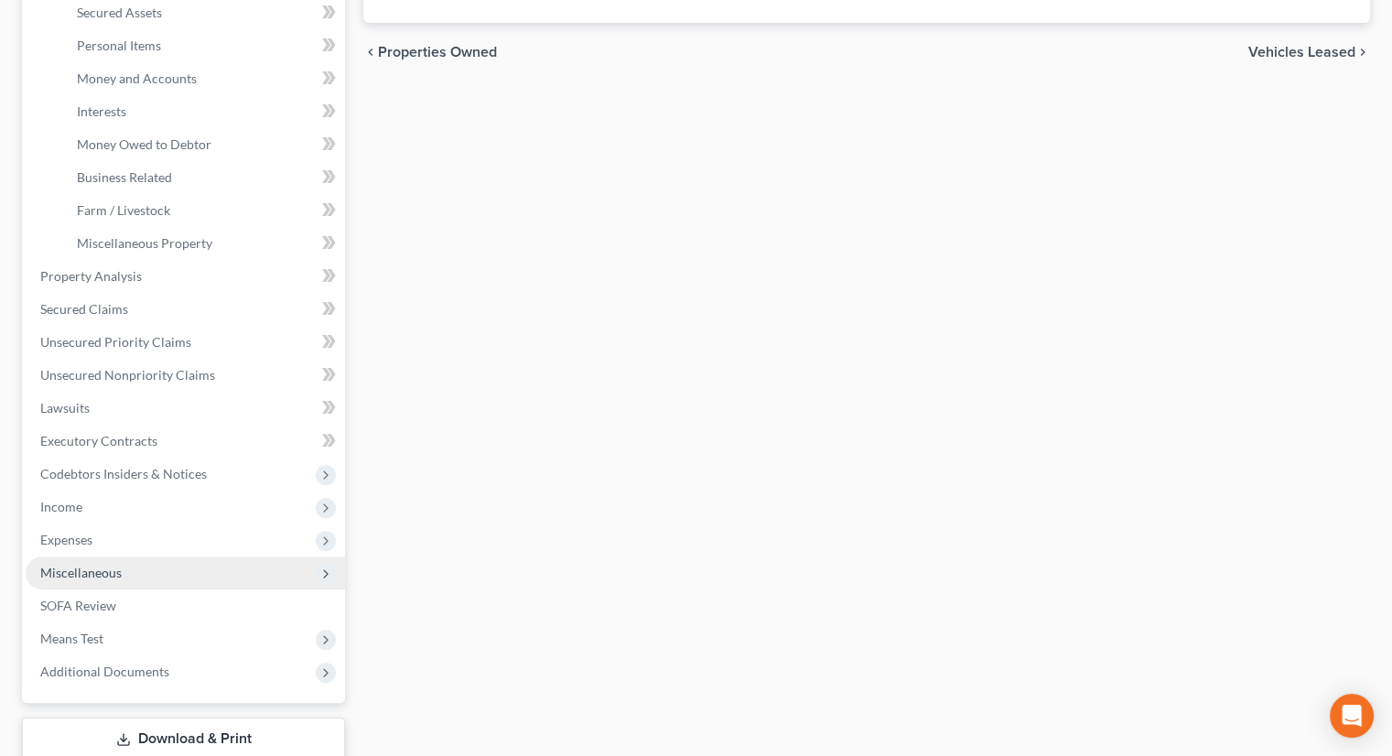
click at [126, 556] on span "Miscellaneous" at bounding box center [185, 572] width 319 height 33
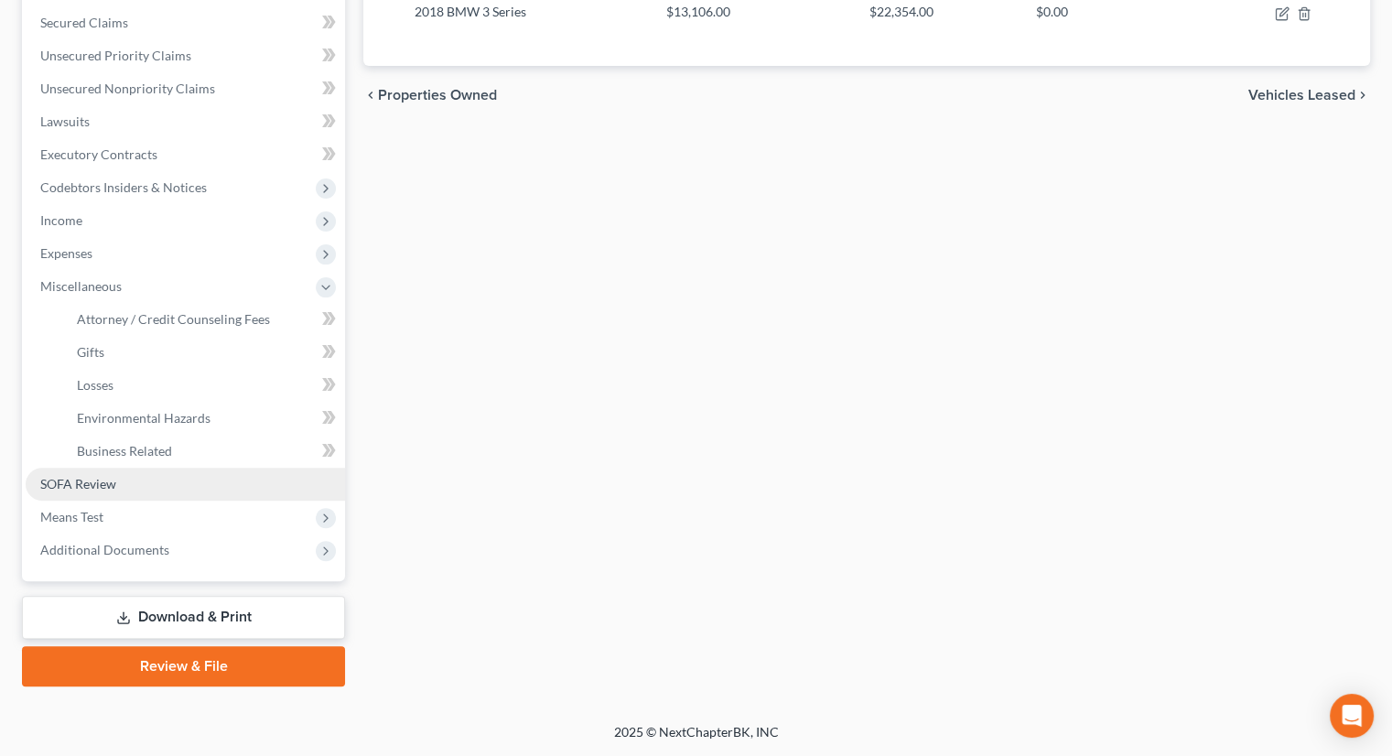
scroll to position [381, 0]
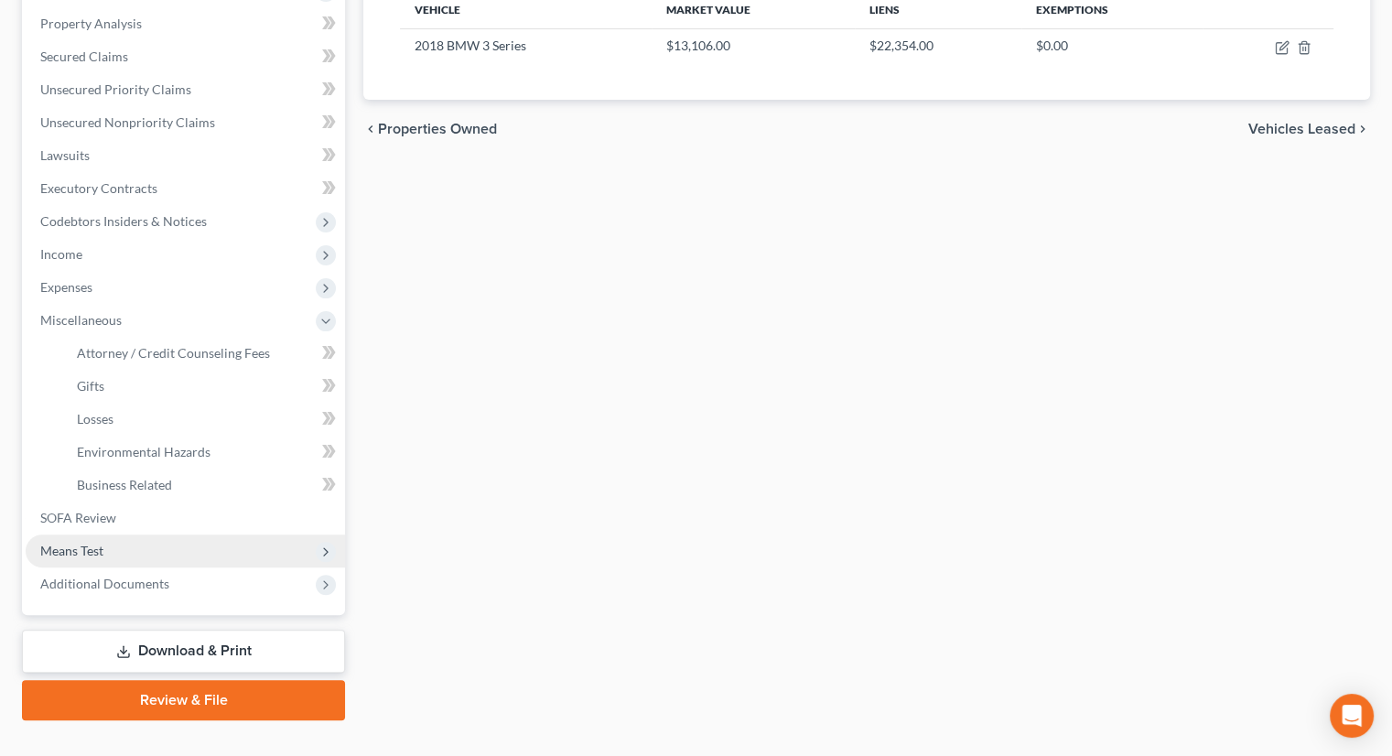
click at [167, 534] on span "Means Test" at bounding box center [185, 550] width 319 height 33
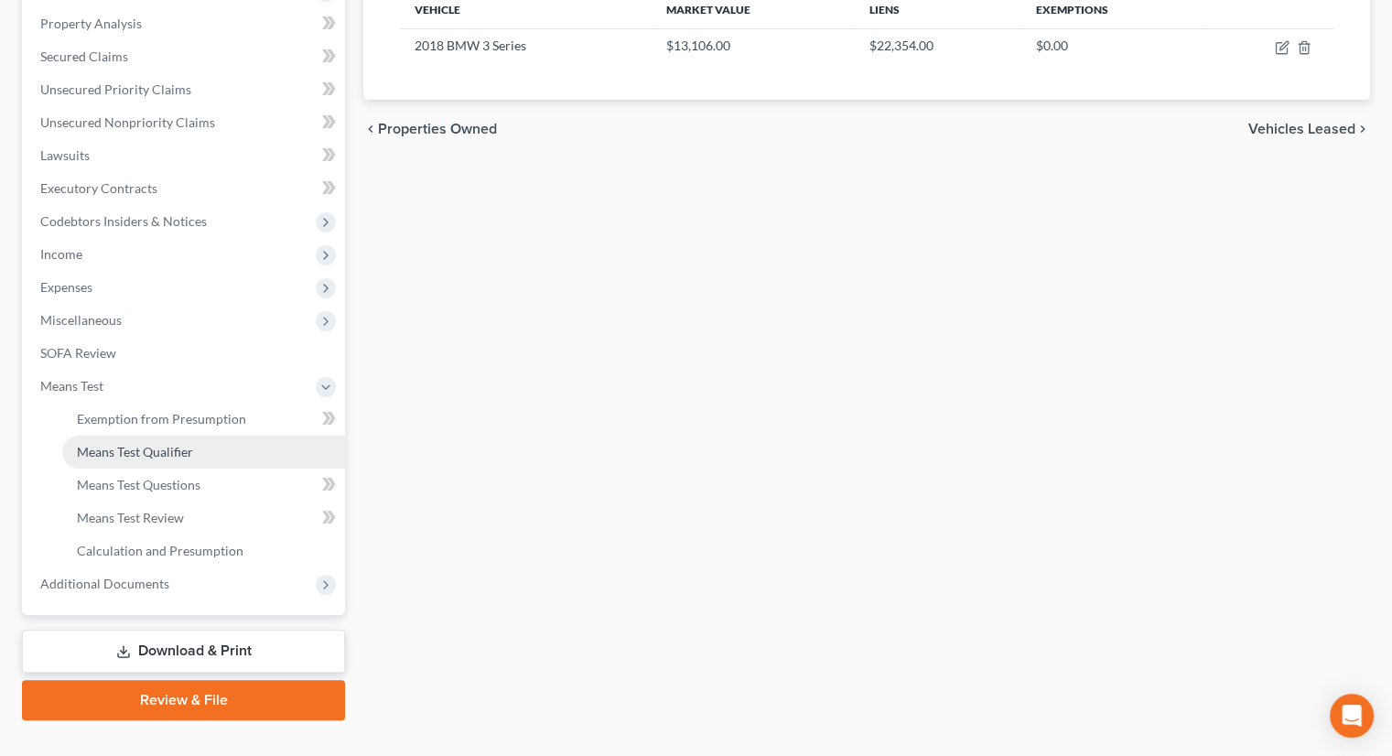
click at [178, 444] on span "Means Test Qualifier" at bounding box center [135, 452] width 116 height 16
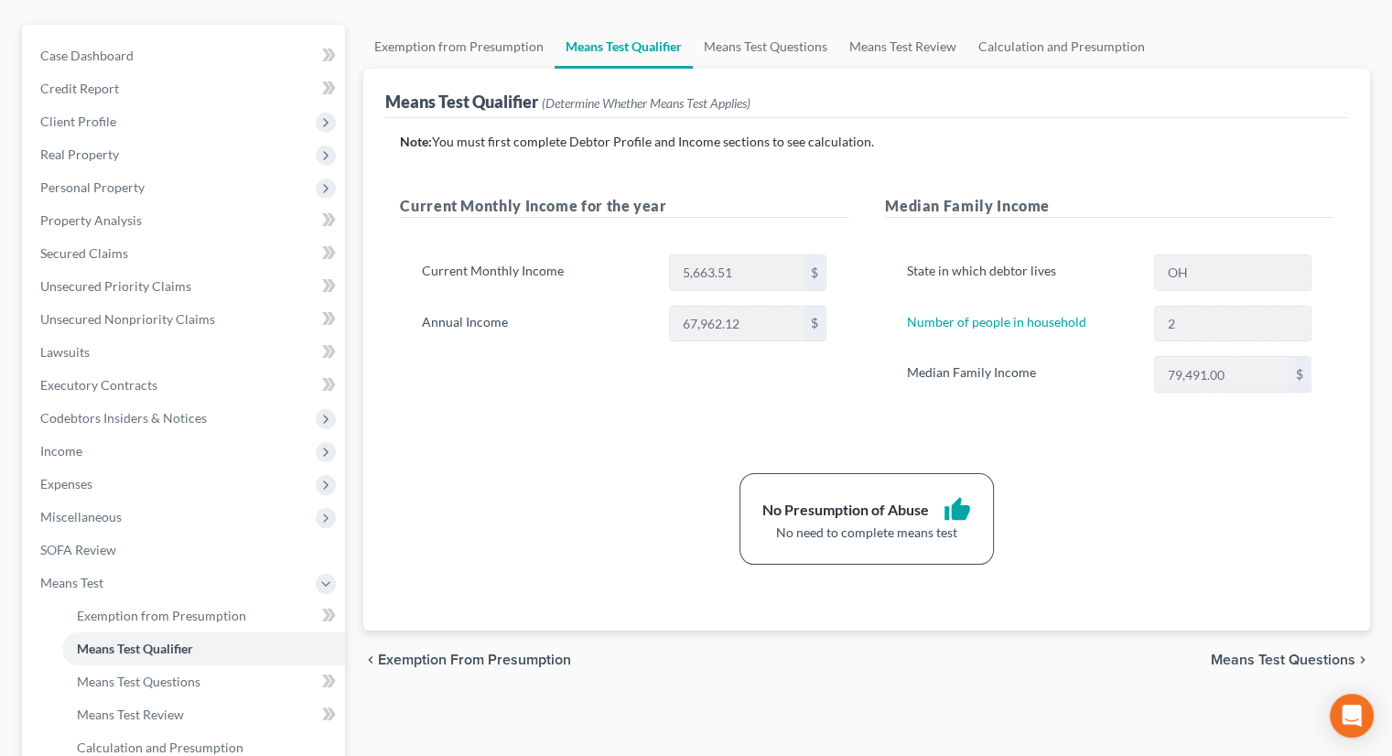
scroll to position [92, 0]
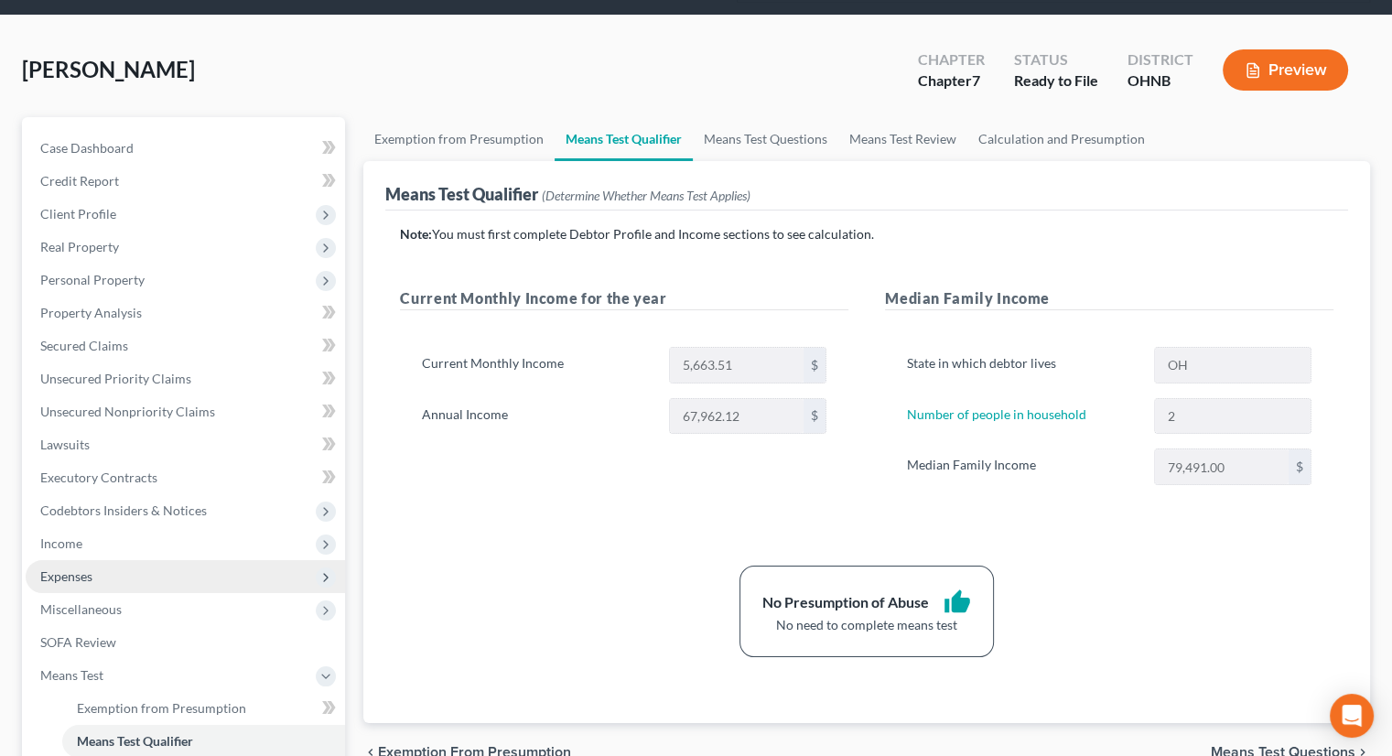
click at [102, 560] on span "Expenses" at bounding box center [185, 576] width 319 height 33
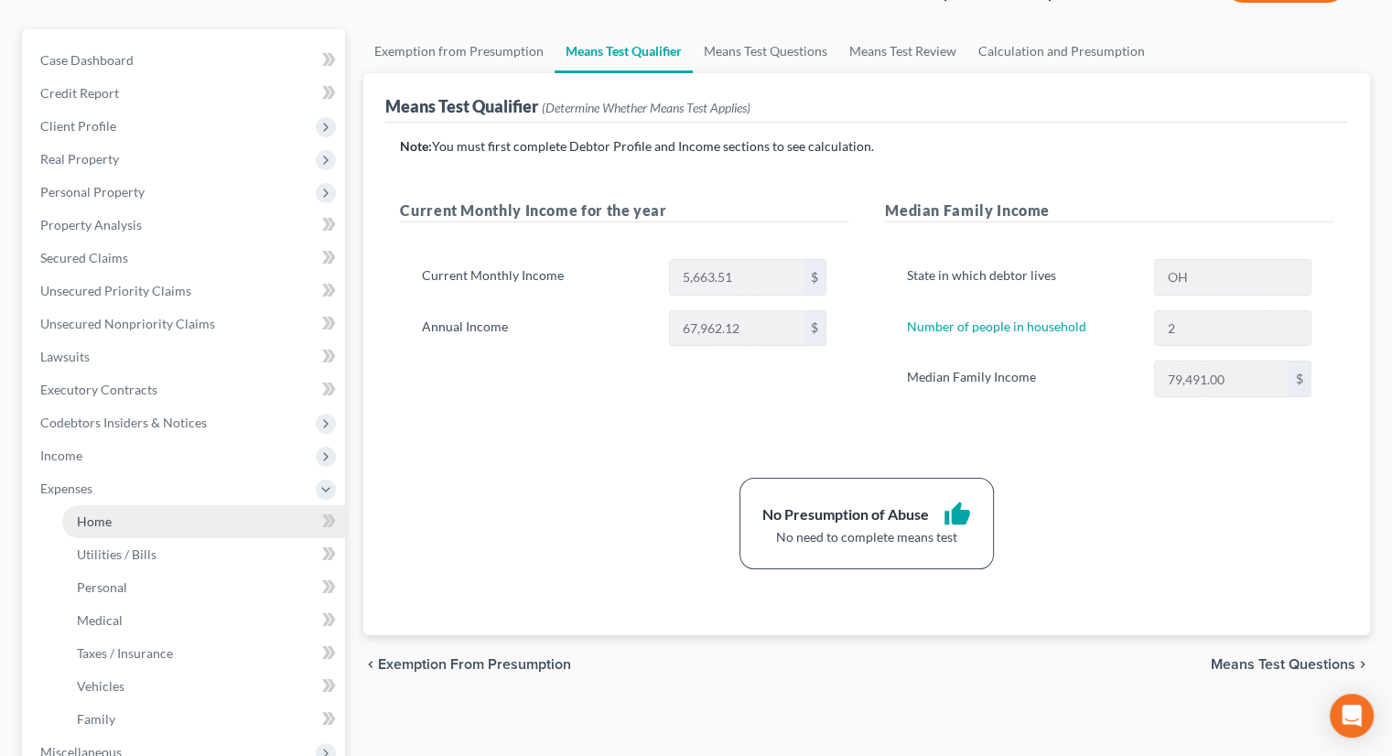
scroll to position [275, 0]
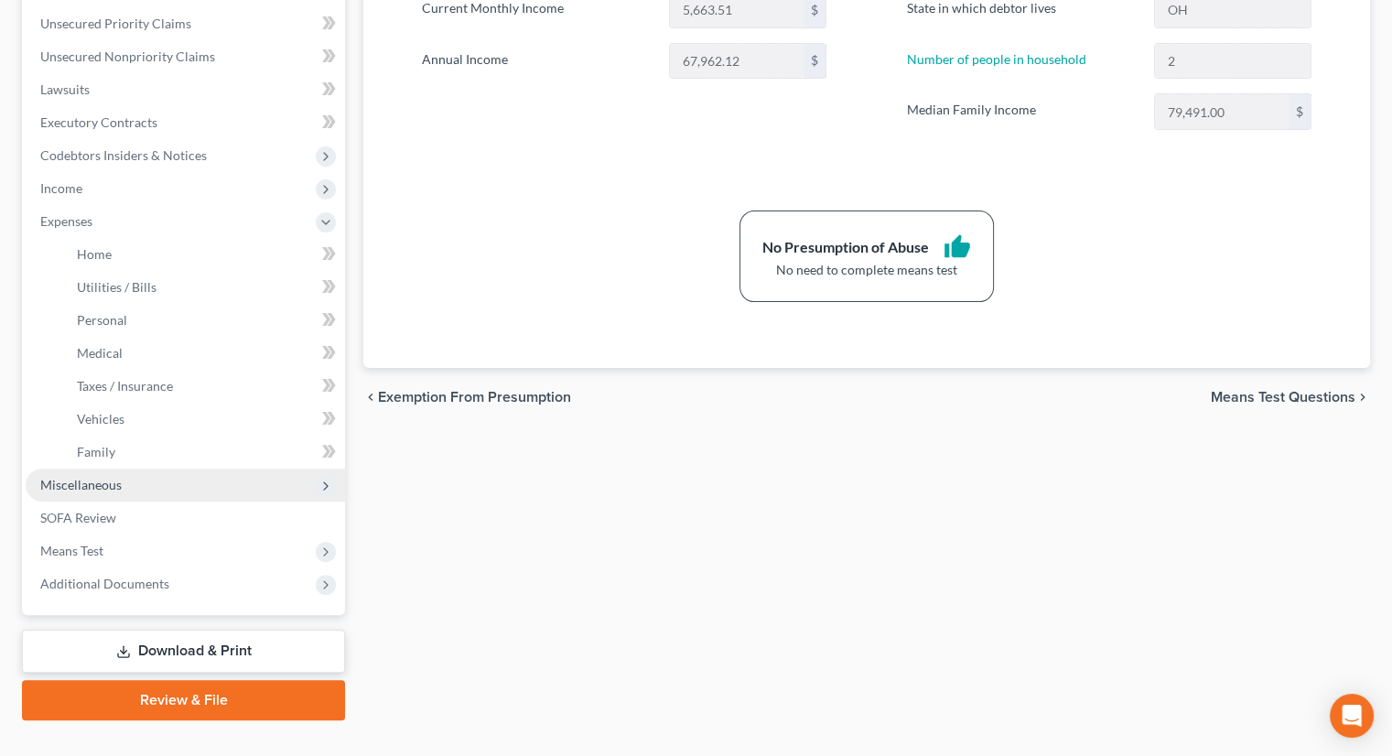
click at [88, 477] on span "Miscellaneous" at bounding box center [80, 485] width 81 height 16
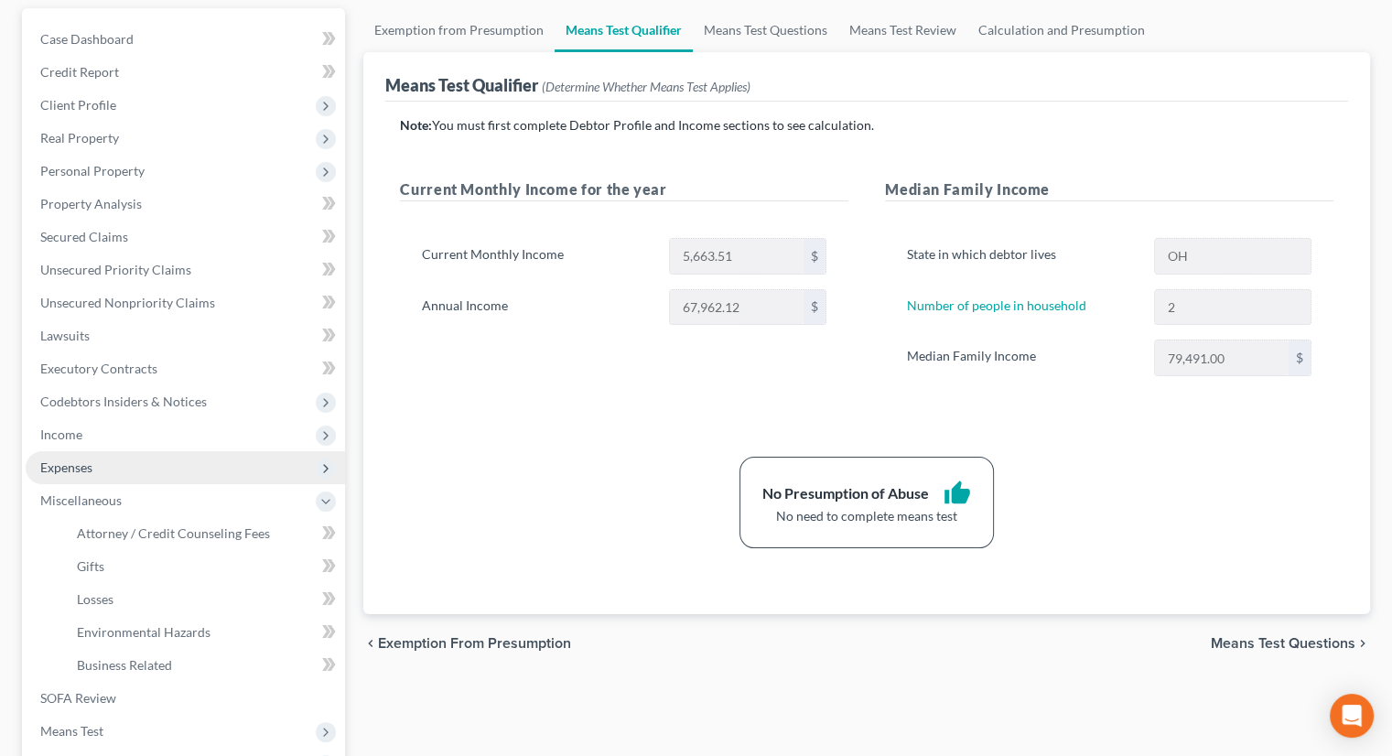
scroll to position [198, 0]
click at [113, 454] on span "Expenses" at bounding box center [185, 470] width 319 height 33
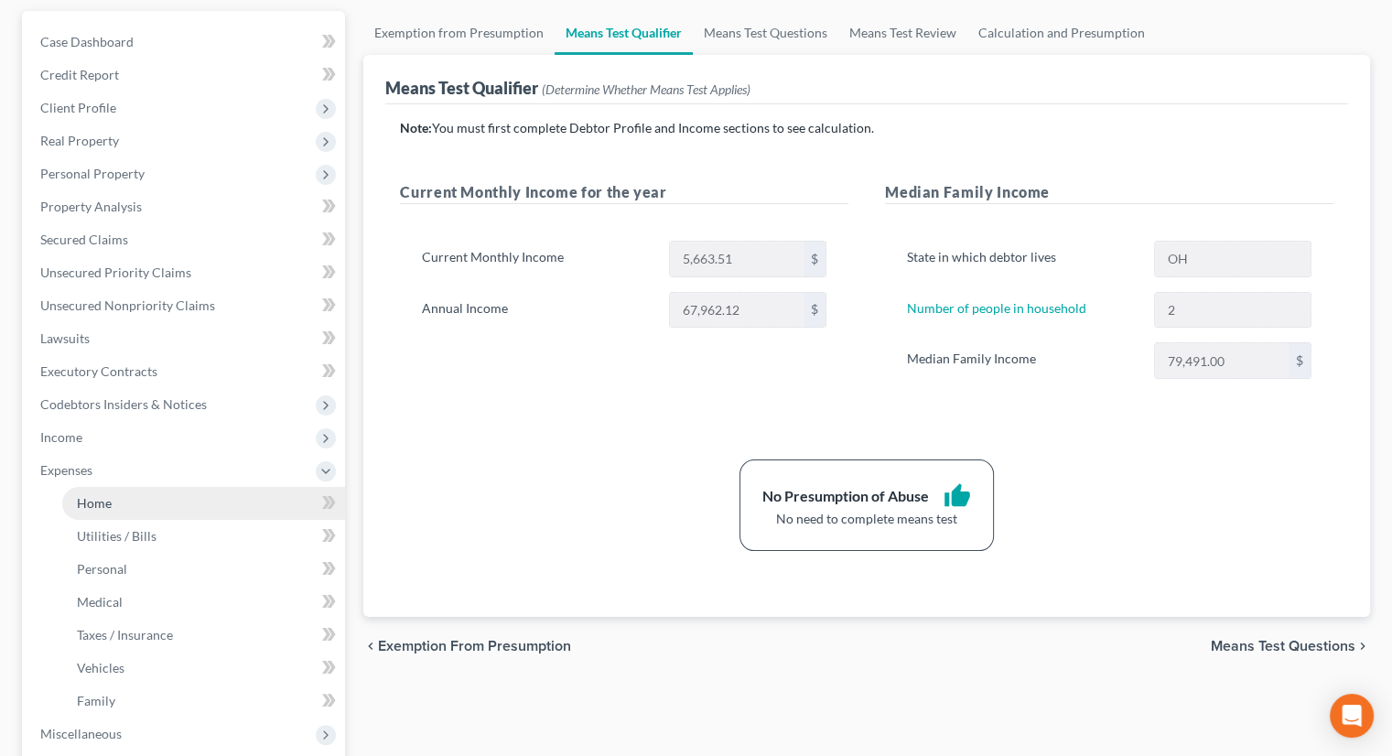
click at [118, 487] on link "Home" at bounding box center [203, 503] width 283 height 33
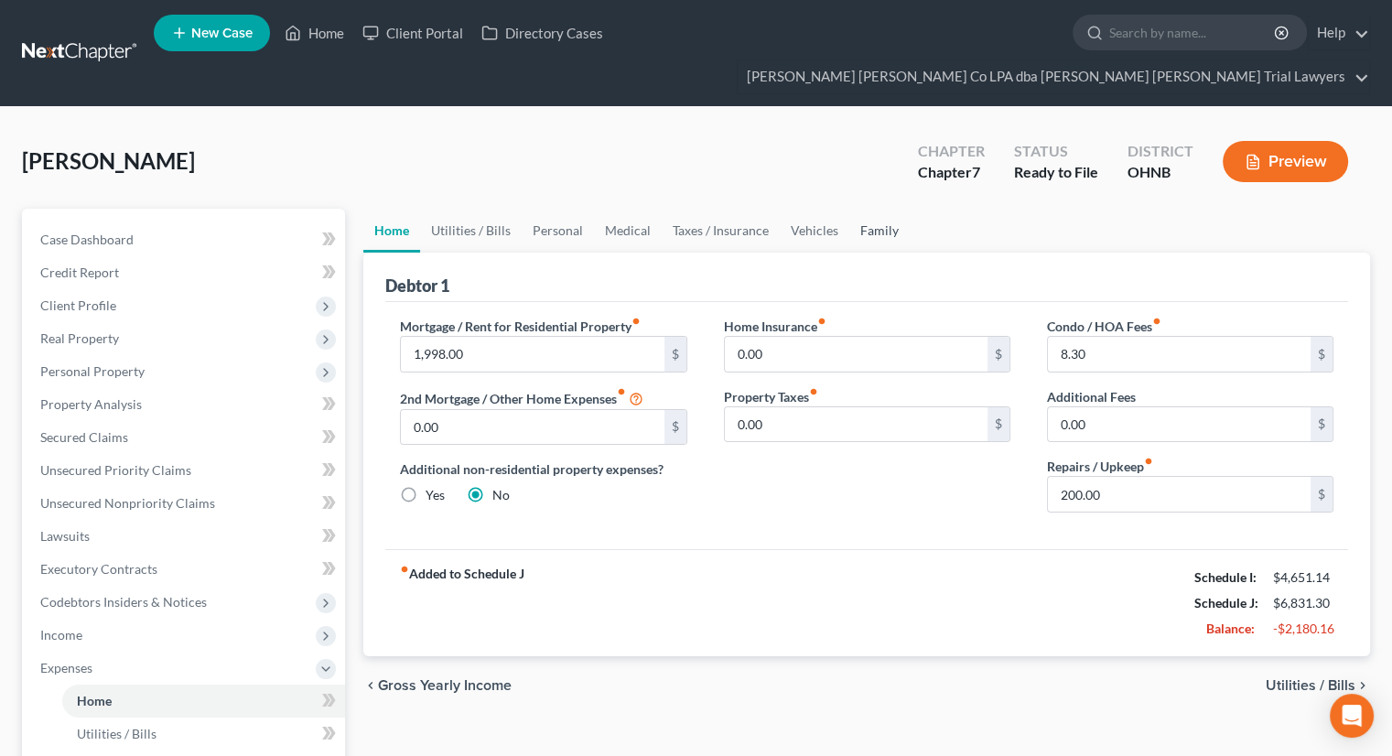
click at [879, 209] on link "Family" at bounding box center [879, 231] width 60 height 44
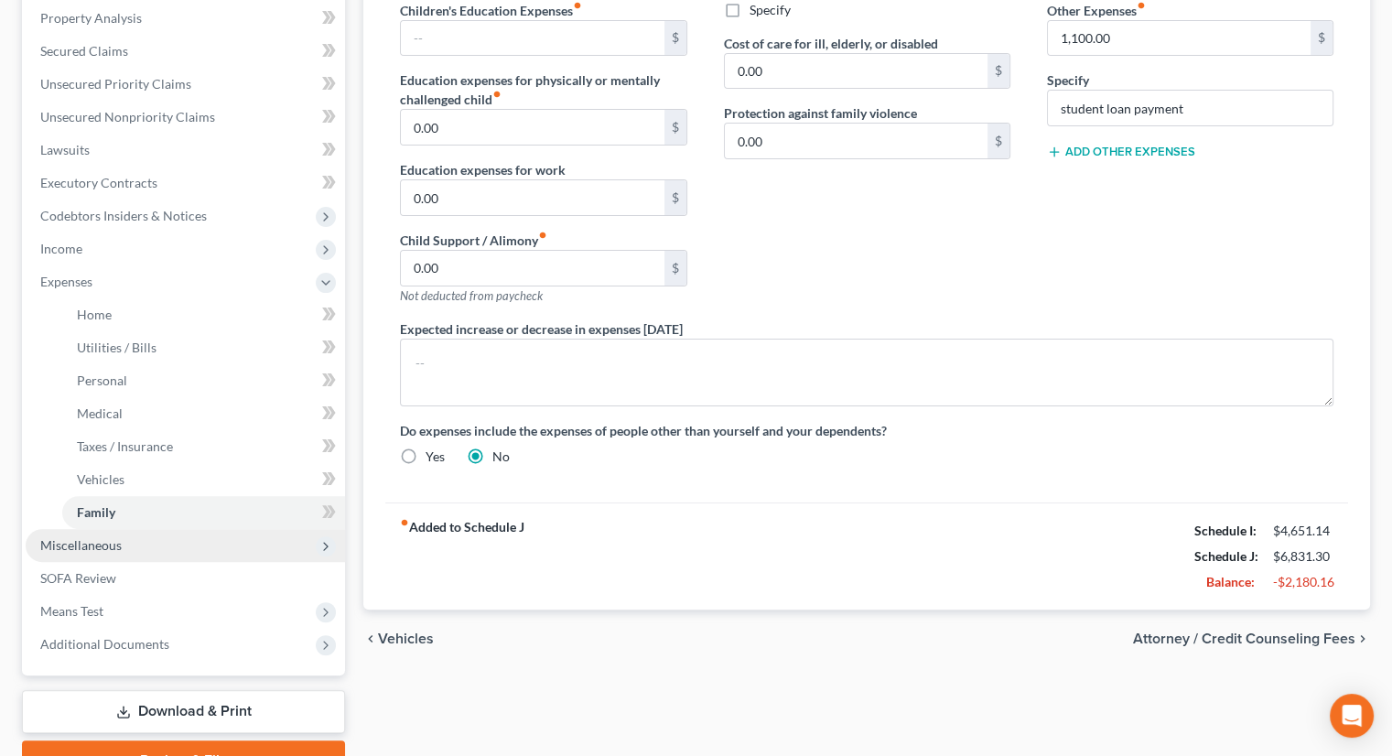
scroll to position [355, 0]
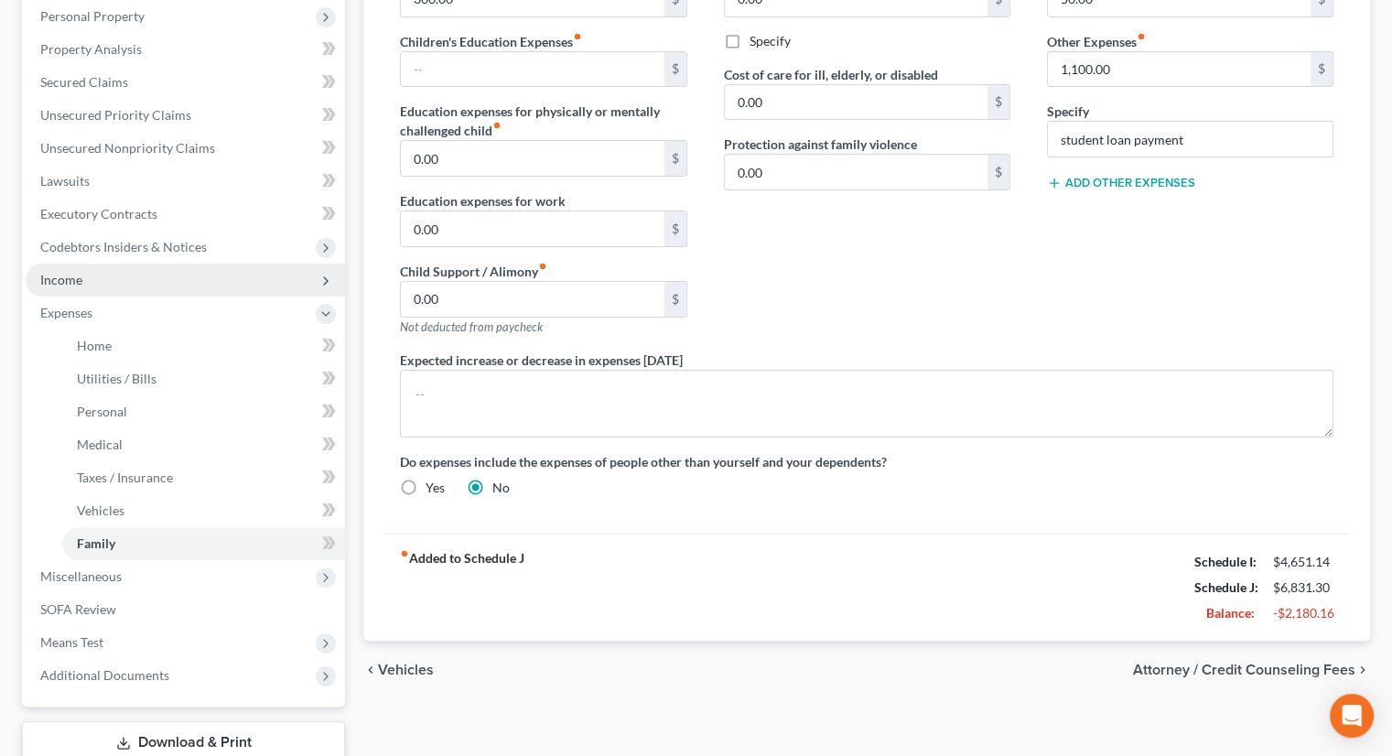
click at [82, 264] on span "Income" at bounding box center [185, 280] width 319 height 33
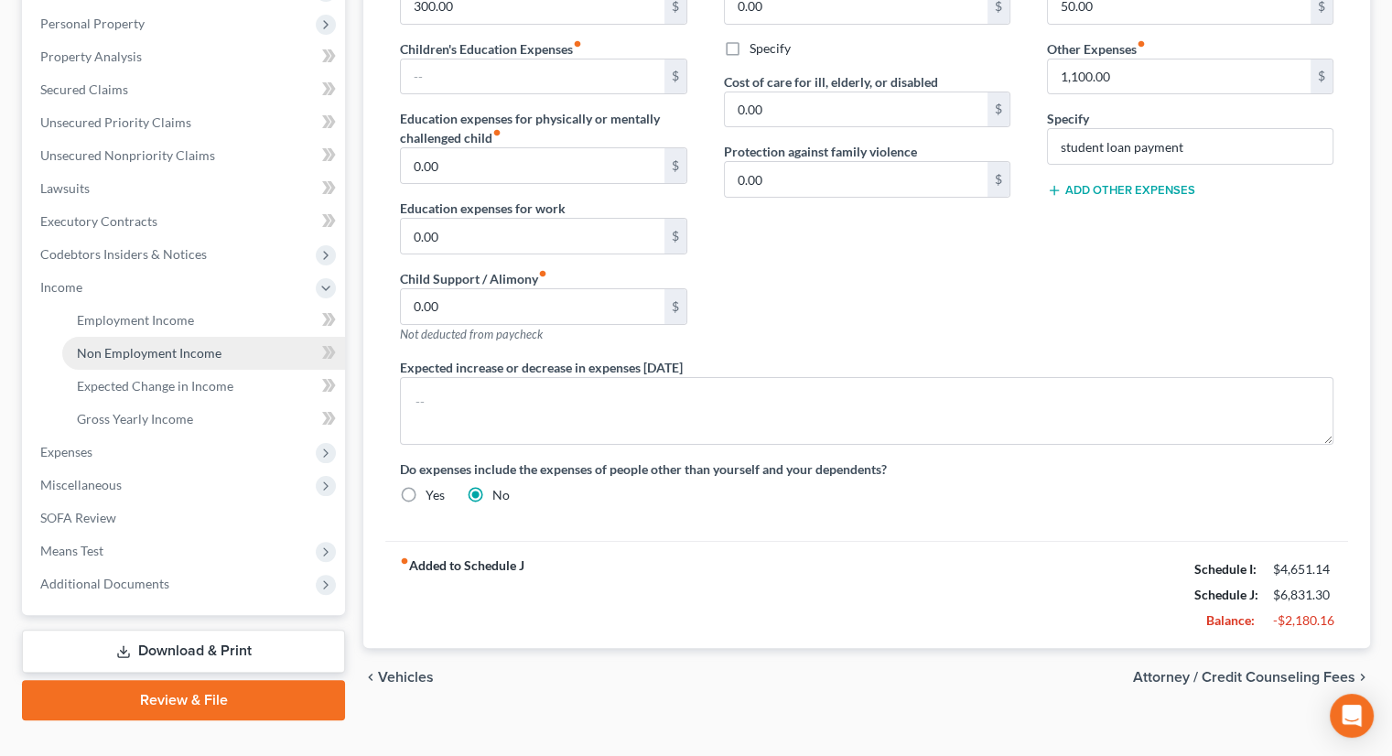
click at [106, 345] on span "Non Employment Income" at bounding box center [149, 353] width 145 height 16
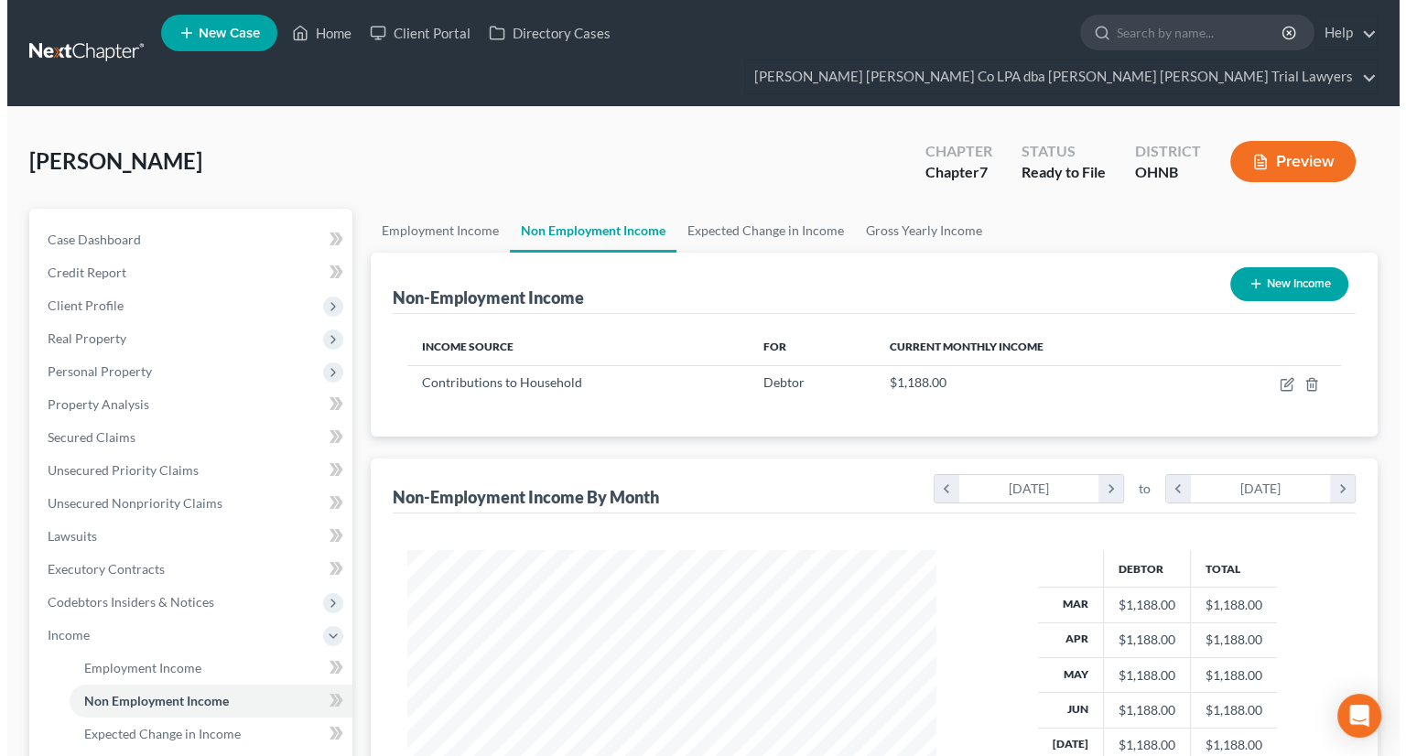
scroll to position [326, 565]
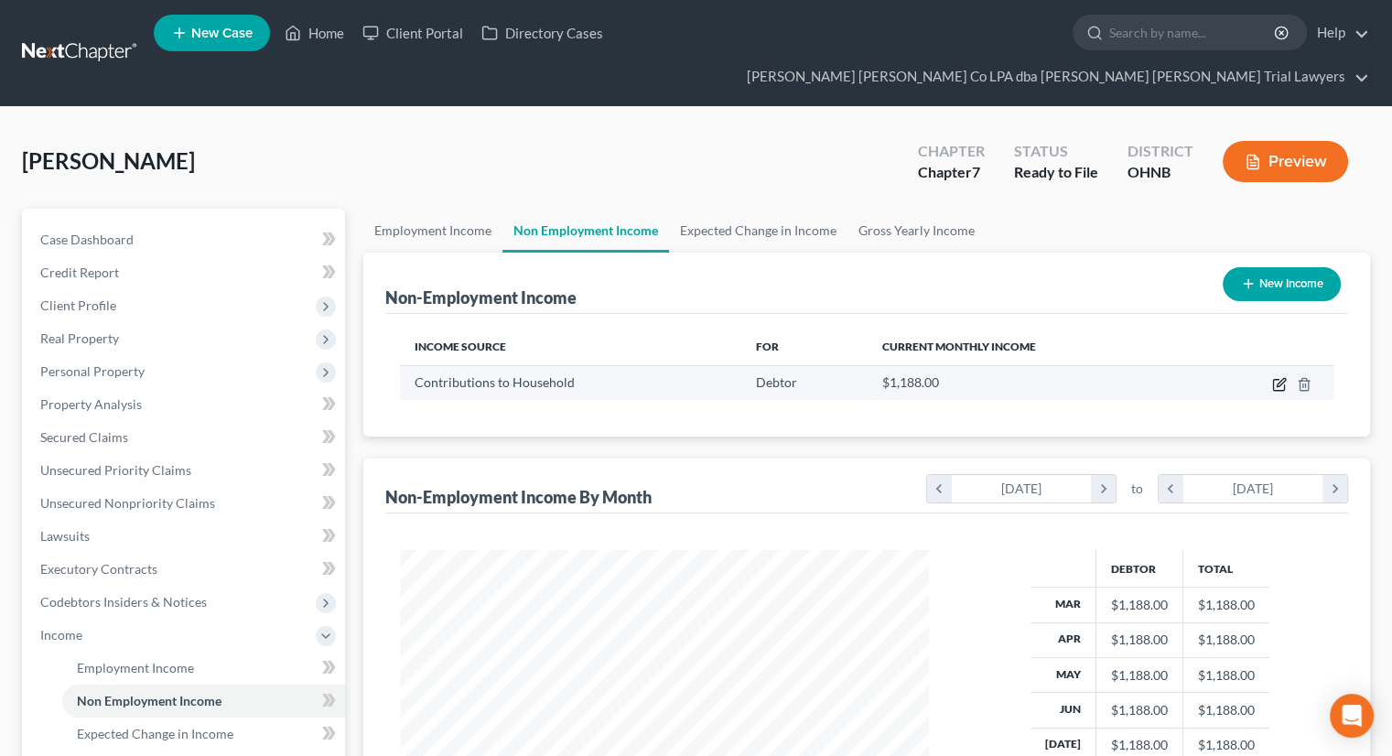
click at [1277, 377] on icon "button" at bounding box center [1279, 384] width 15 height 15
select select "8"
select select "0"
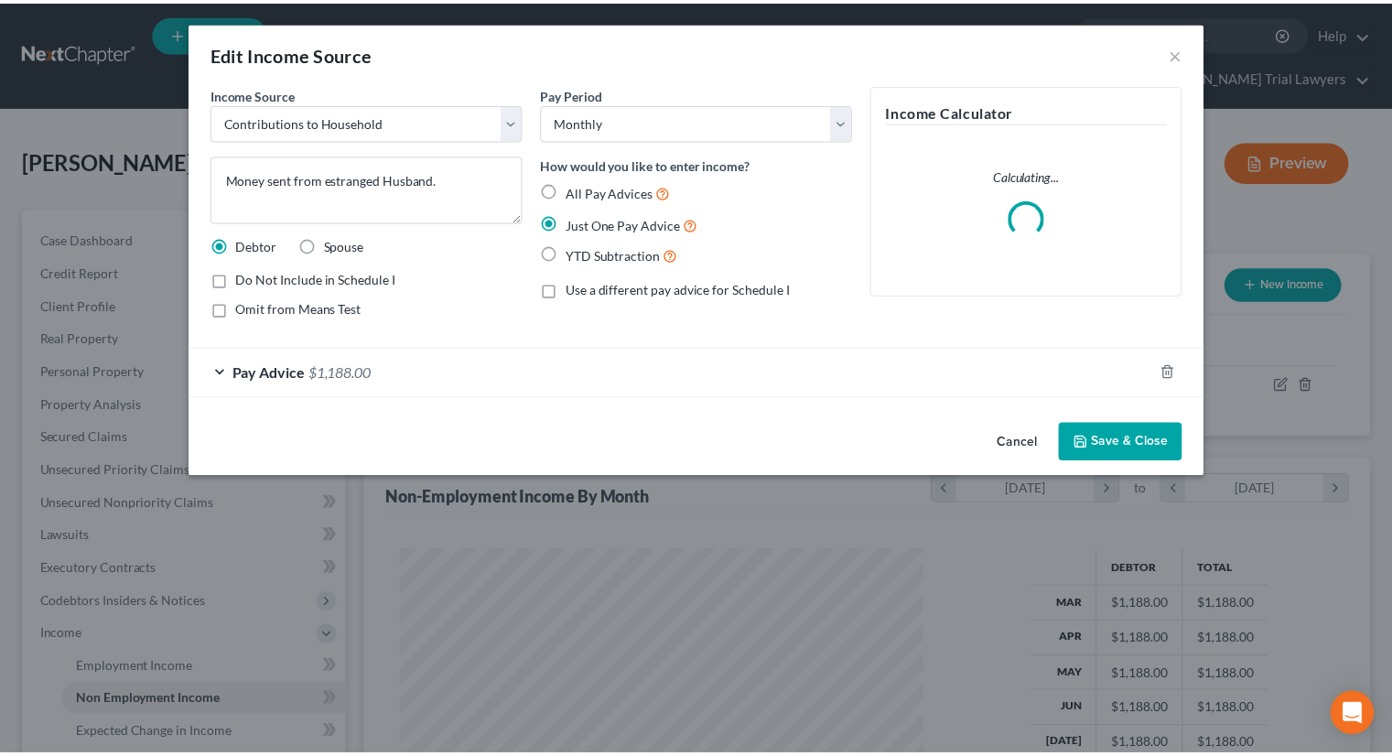
scroll to position [326, 571]
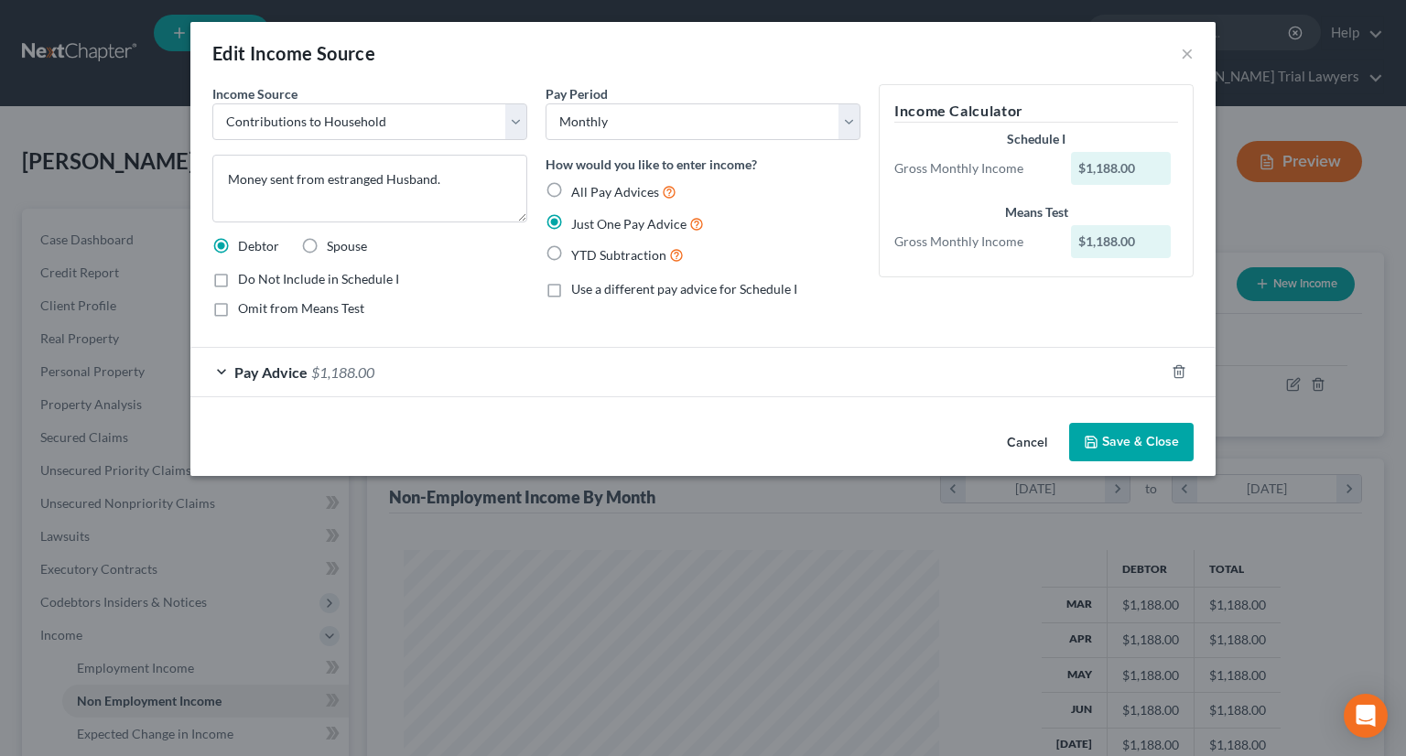
click at [1119, 451] on button "Save & Close" at bounding box center [1131, 442] width 124 height 38
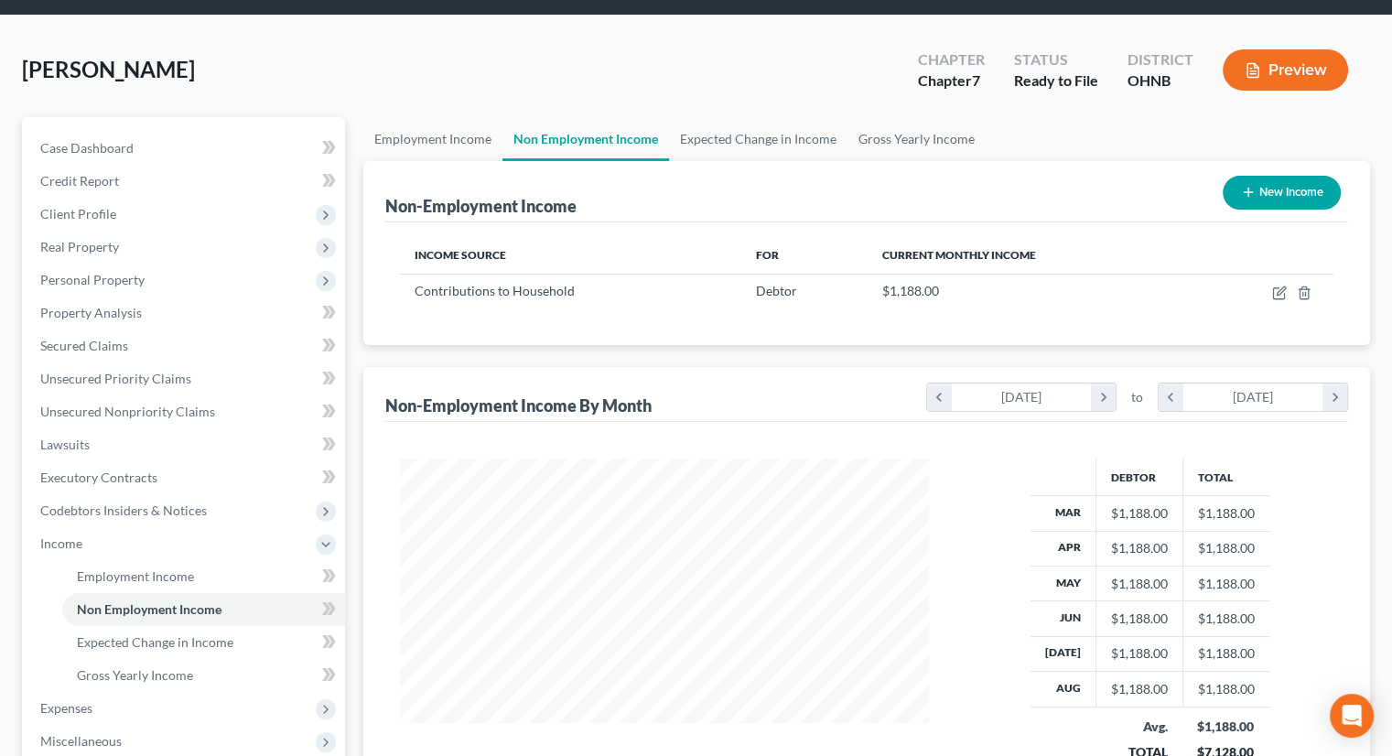
scroll to position [275, 0]
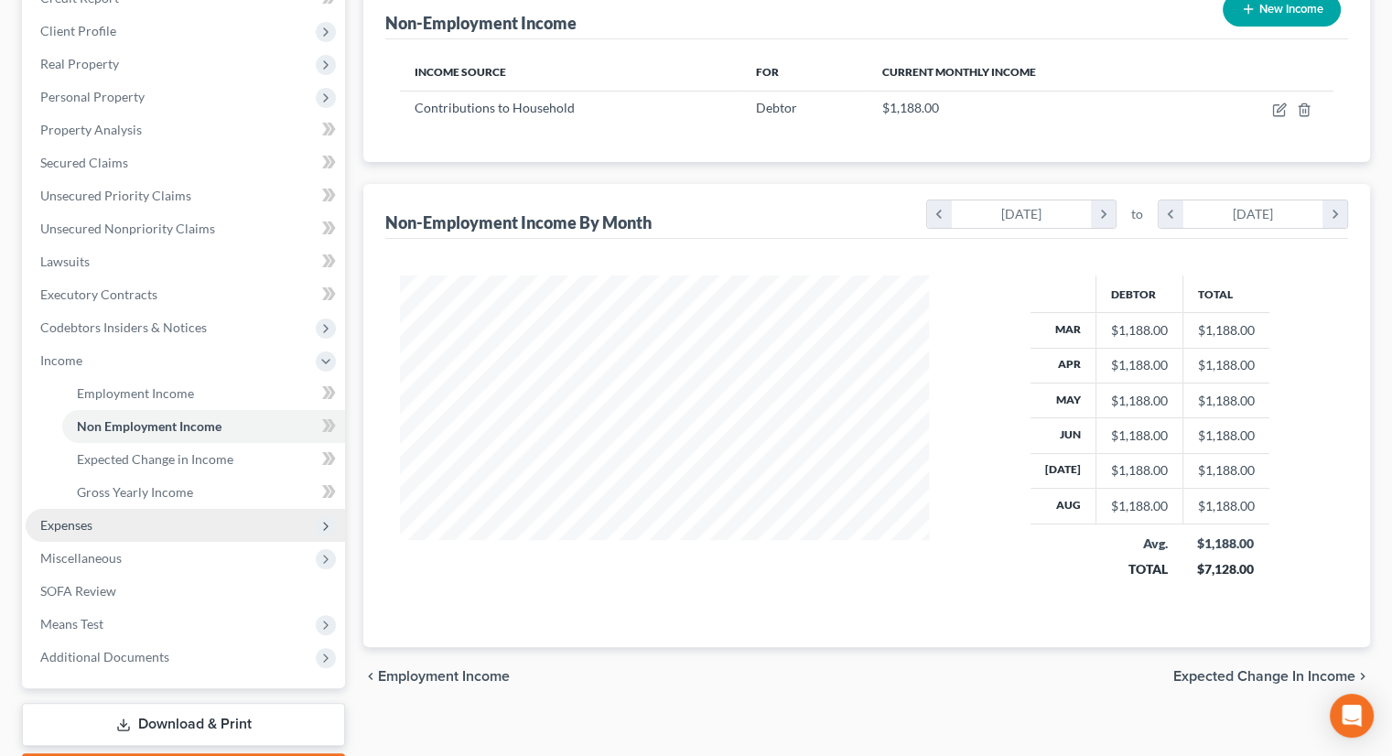
click at [152, 509] on span "Expenses" at bounding box center [185, 525] width 319 height 33
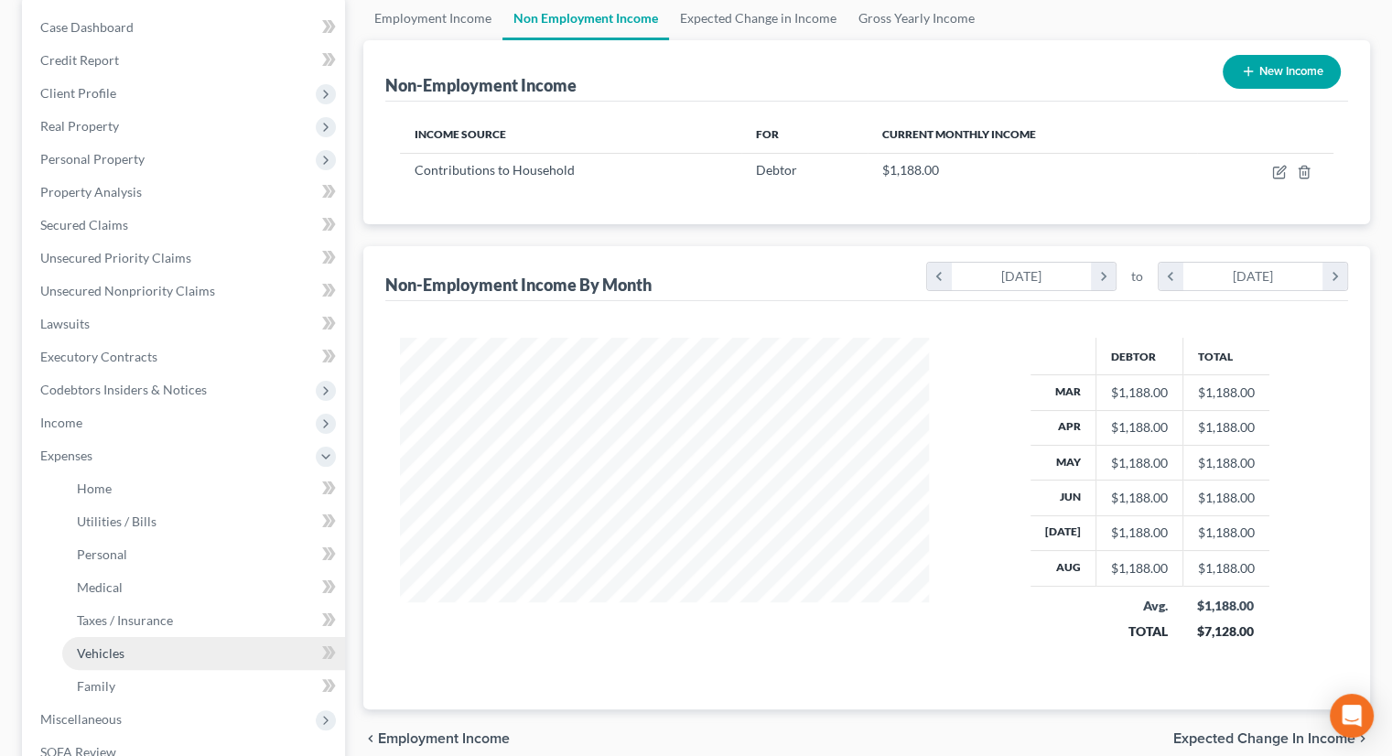
scroll to position [92, 0]
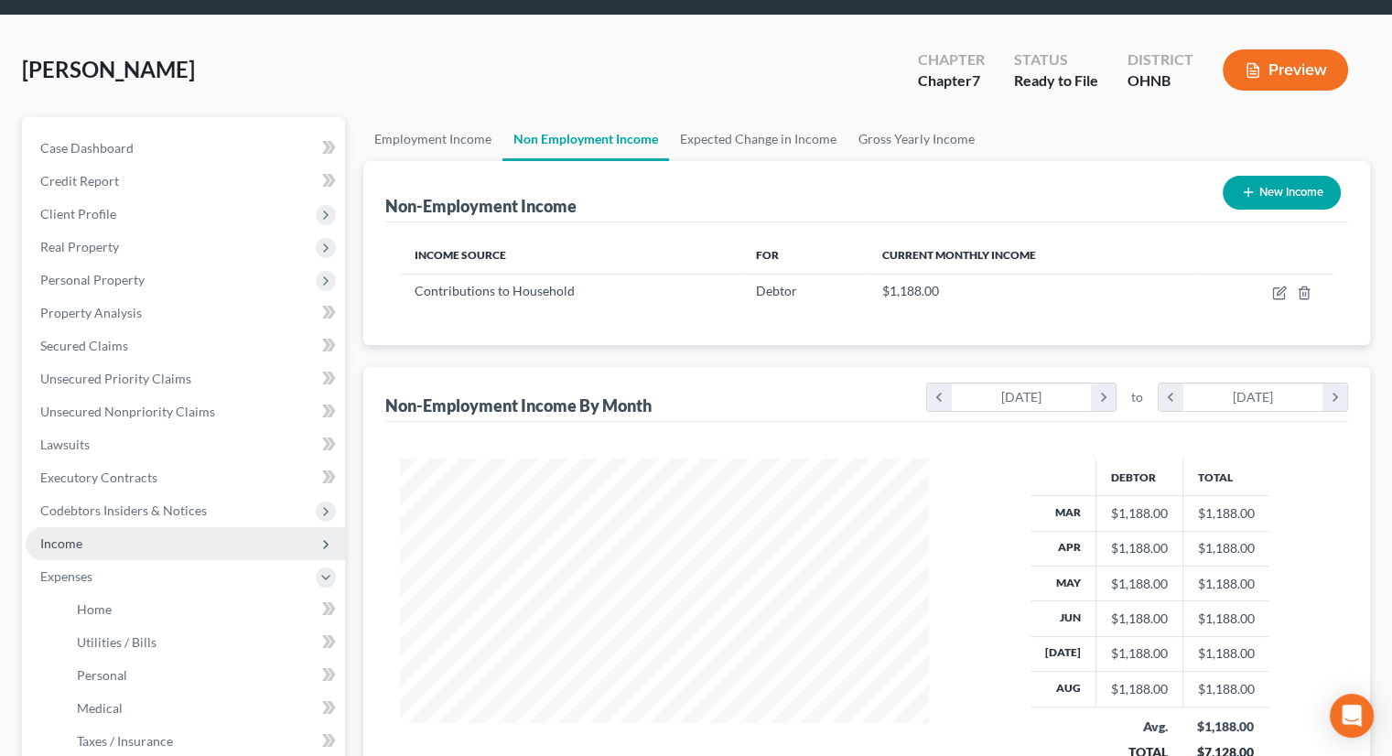
click at [139, 527] on span "Income" at bounding box center [185, 543] width 319 height 33
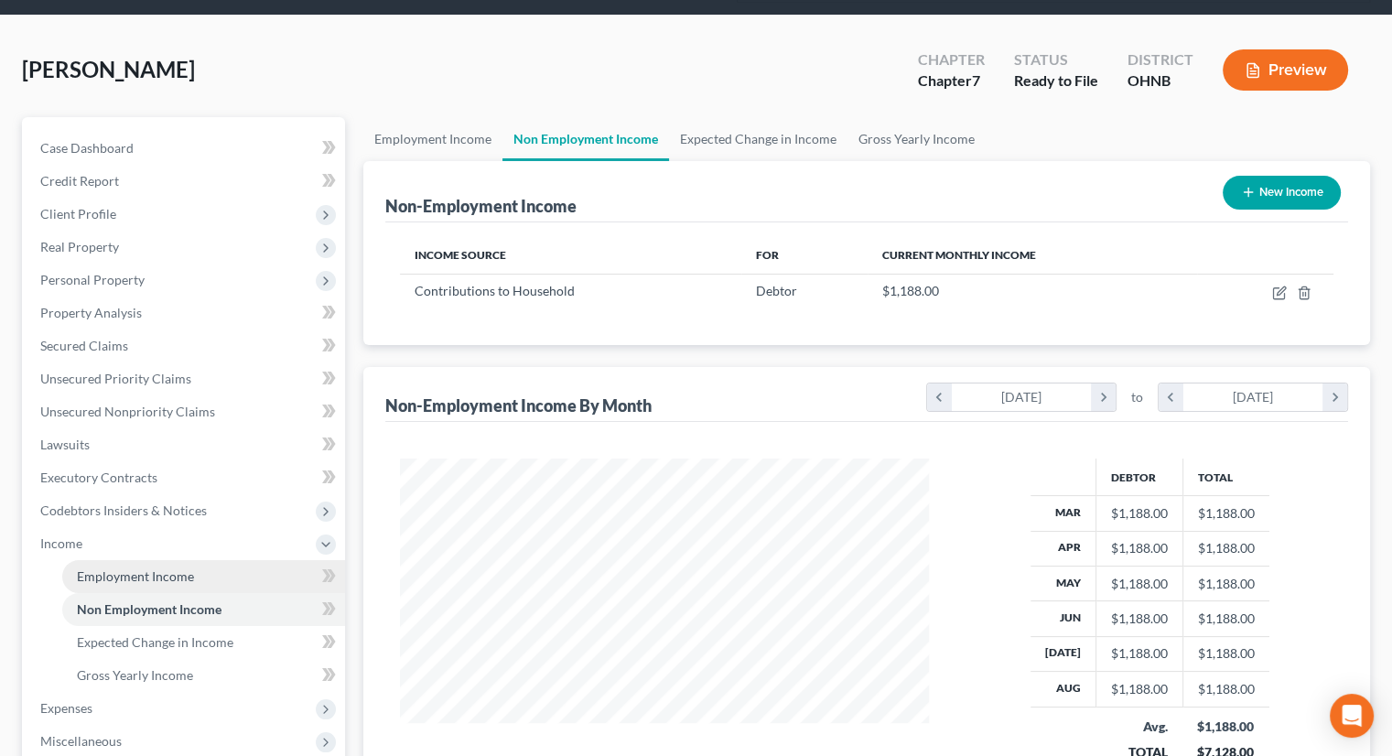
click at [150, 568] on span "Employment Income" at bounding box center [135, 576] width 117 height 16
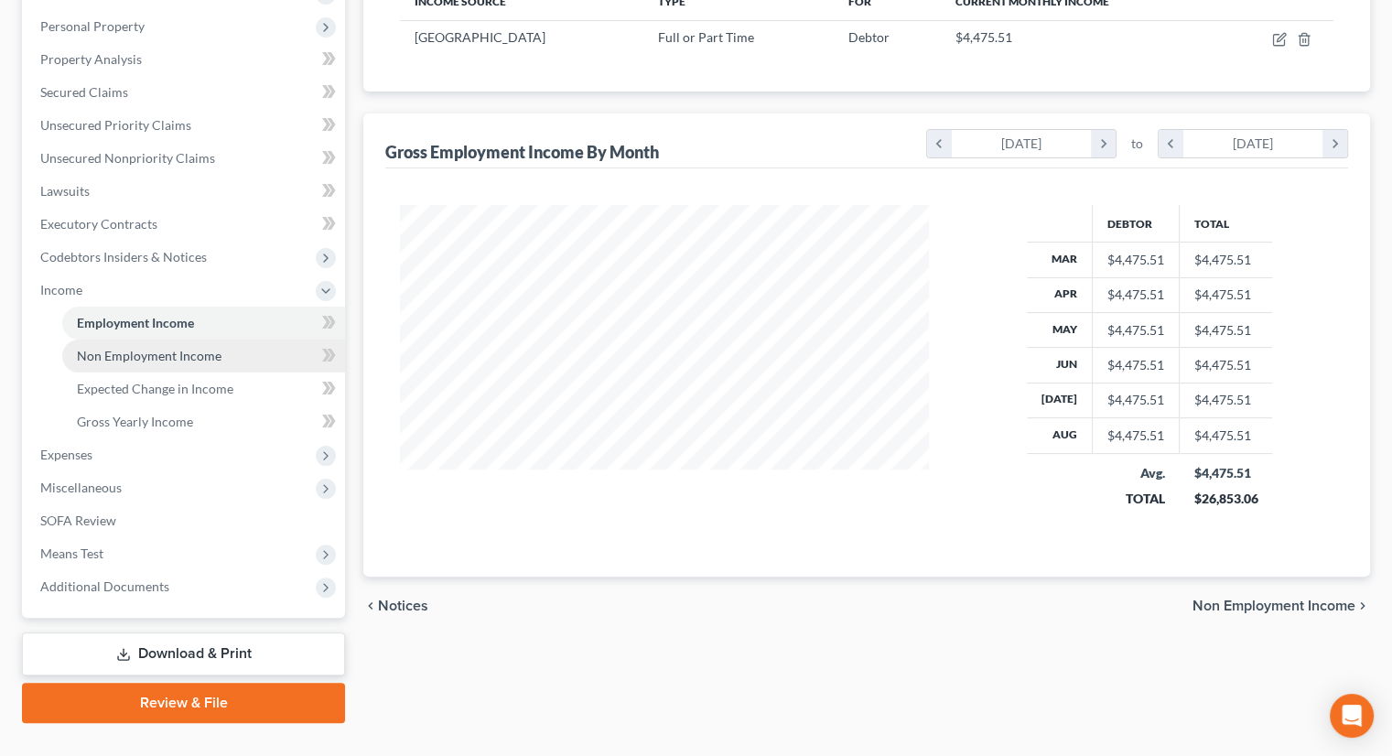
scroll to position [348, 0]
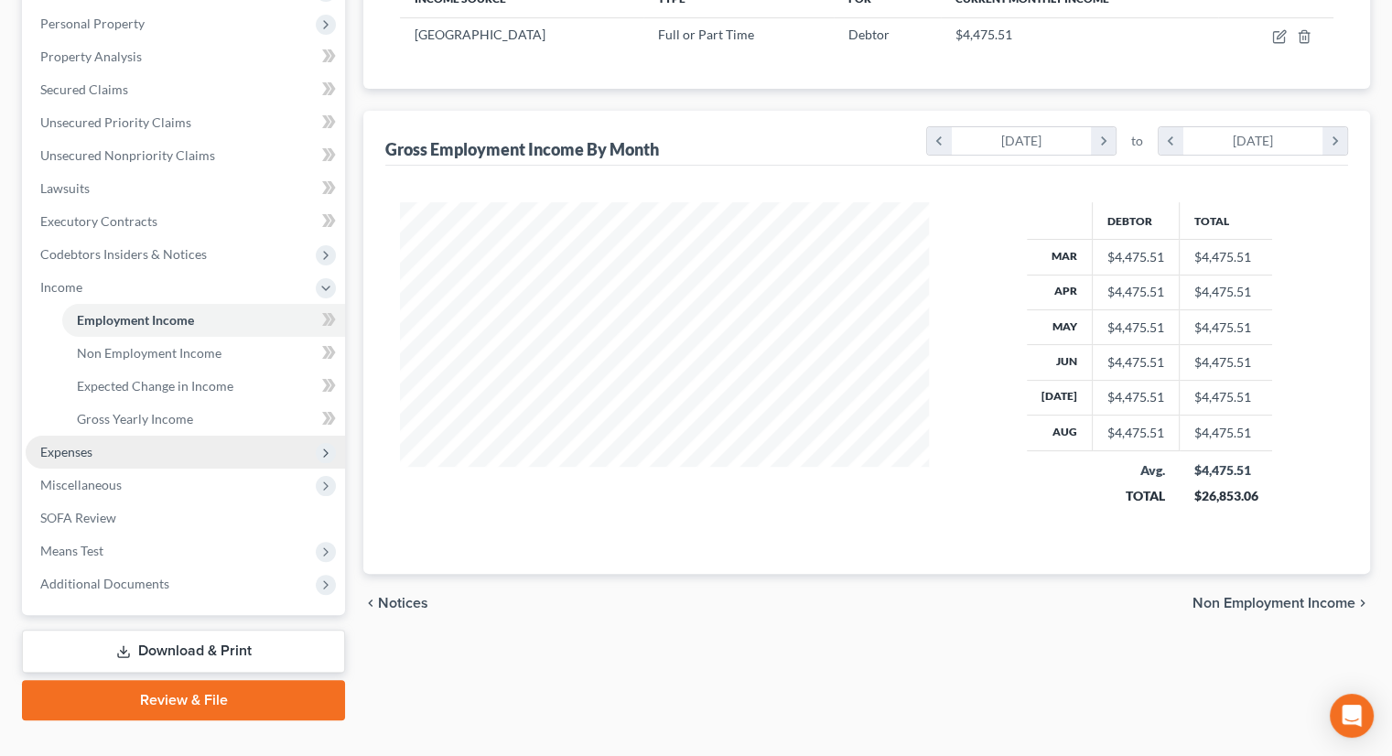
click at [81, 444] on span "Expenses" at bounding box center [66, 452] width 52 height 16
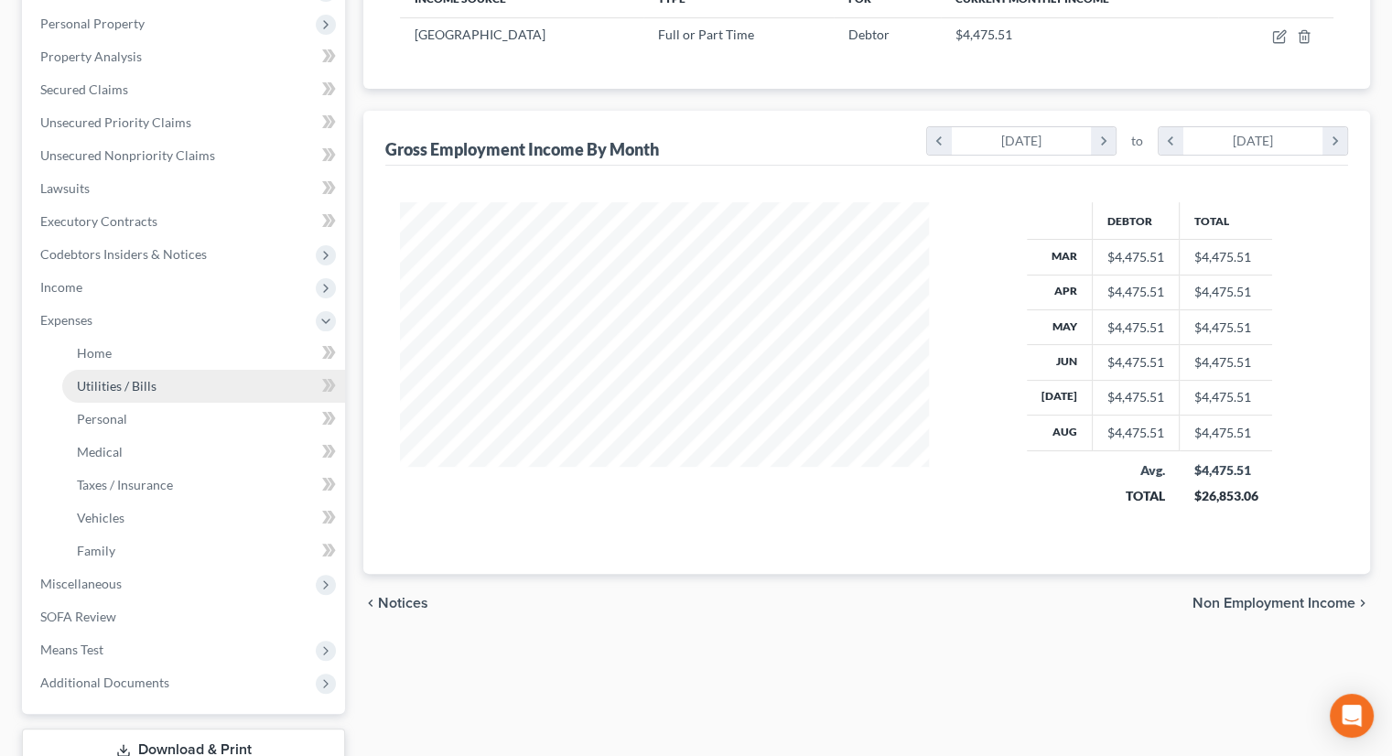
click at [115, 378] on span "Utilities / Bills" at bounding box center [117, 386] width 80 height 16
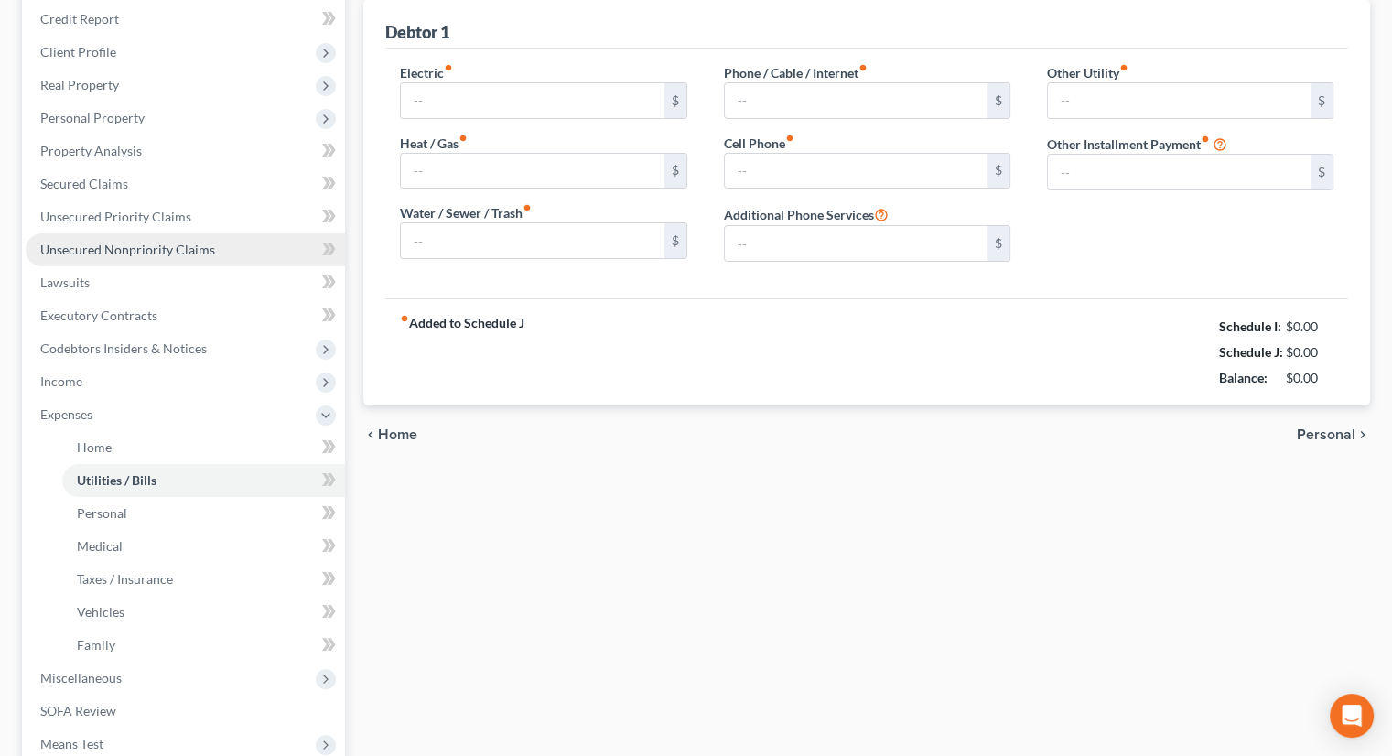
type input "150.00"
type input "100.00"
type input "75.00"
type input "100.00"
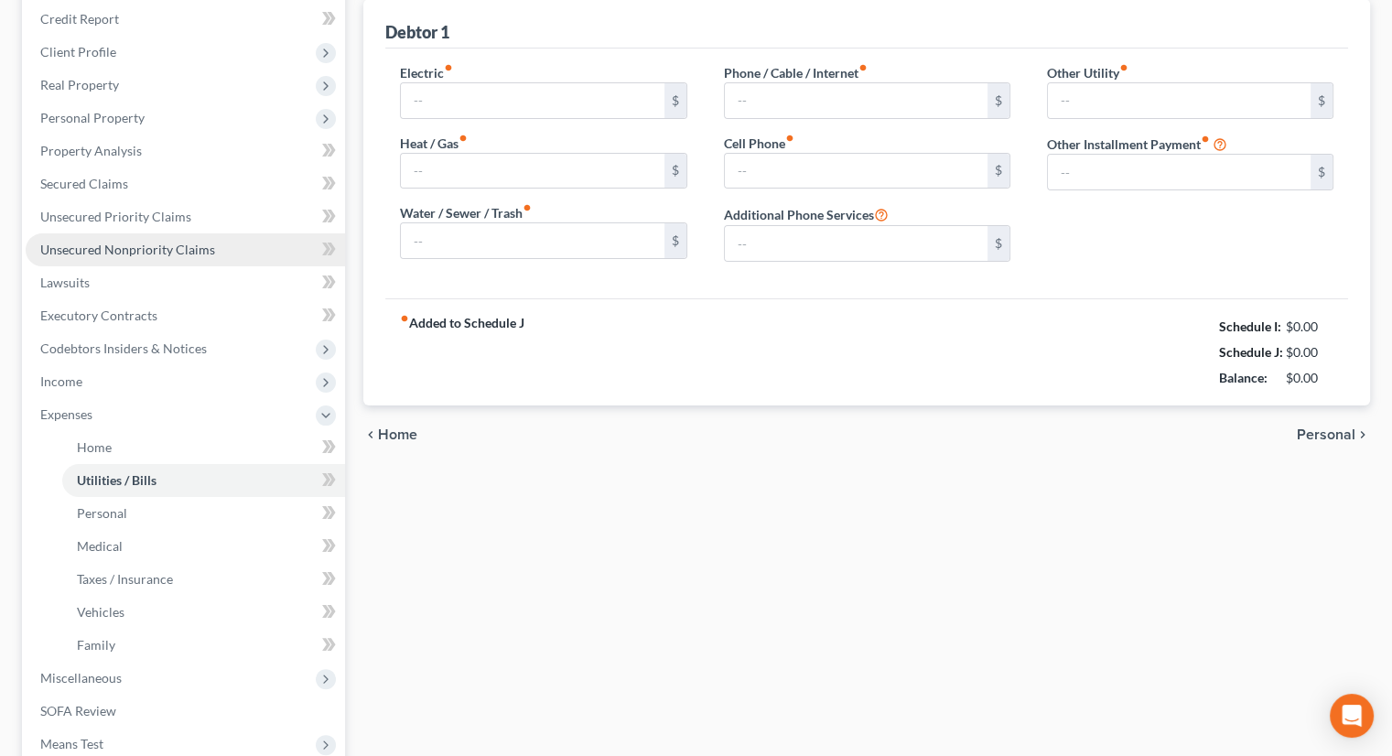
type input "0.00"
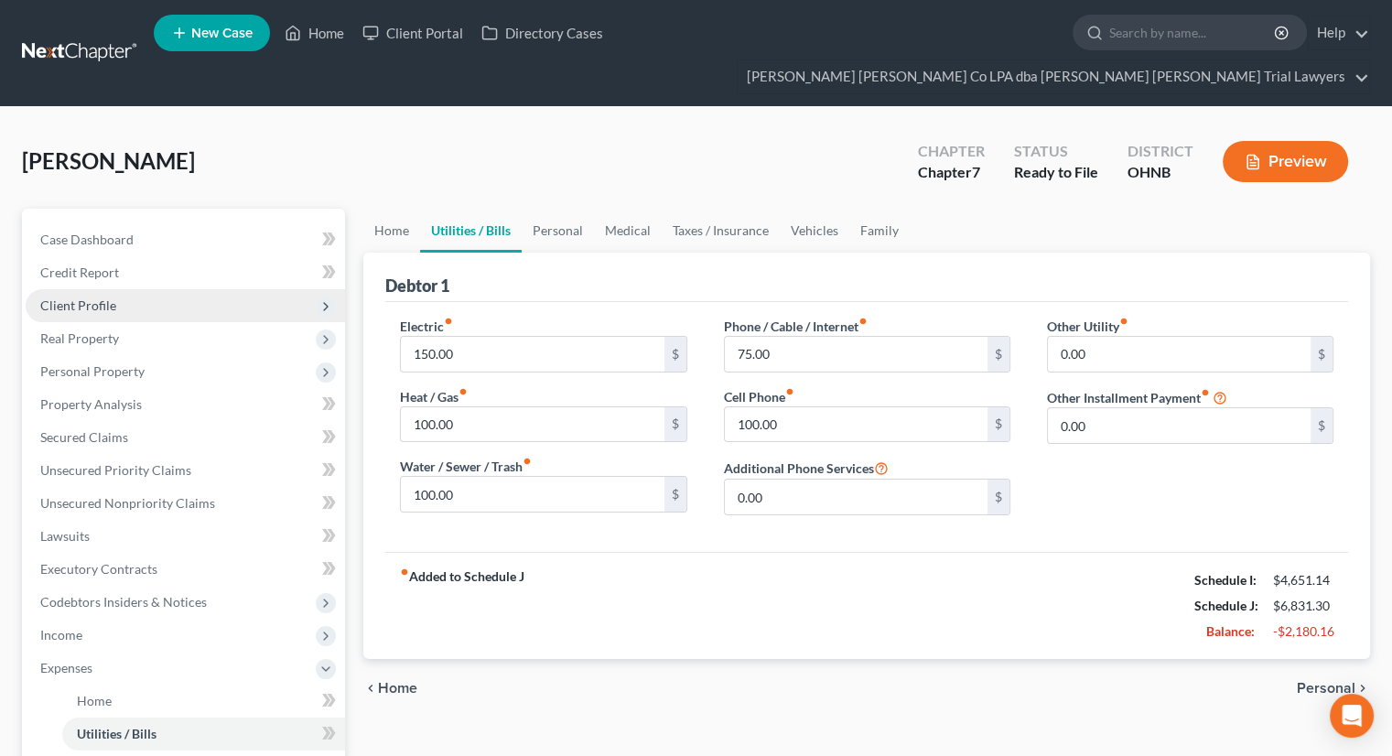
click at [145, 289] on span "Client Profile" at bounding box center [185, 305] width 319 height 33
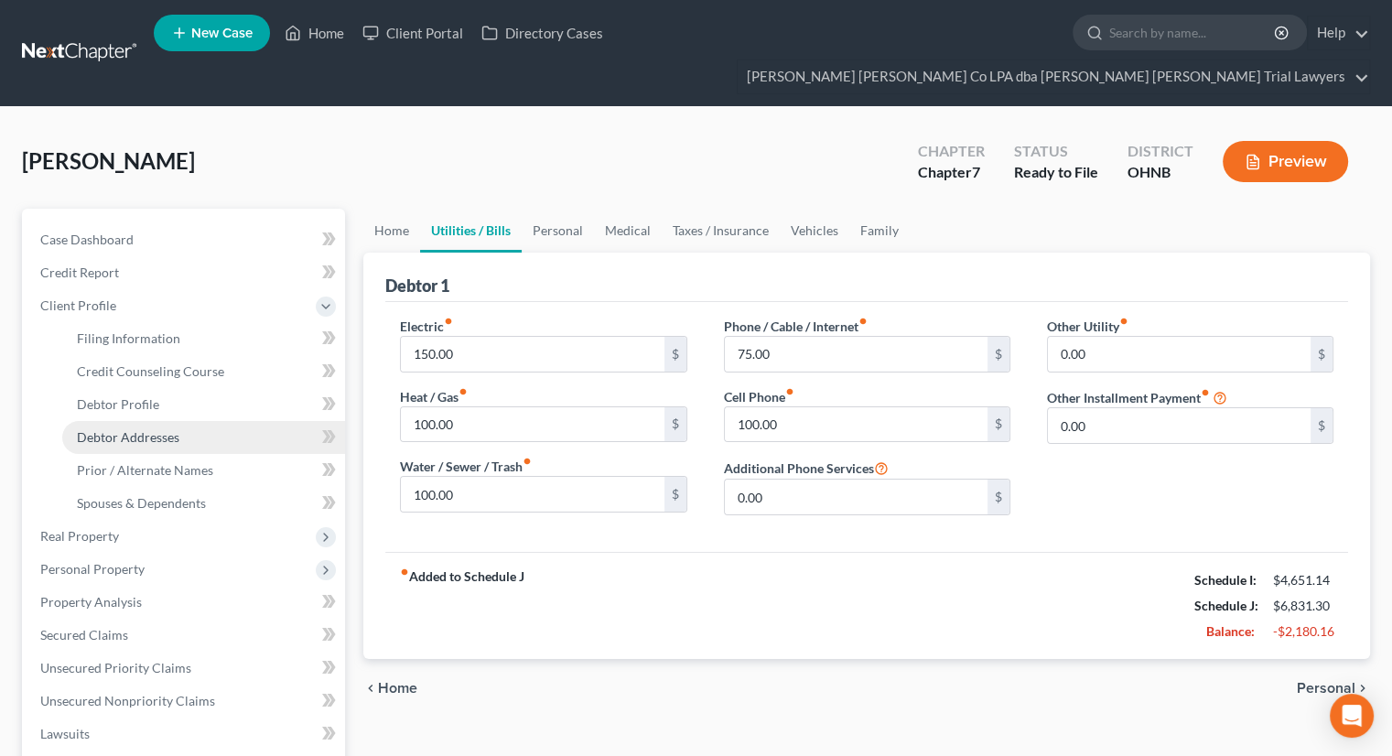
click at [165, 429] on span "Debtor Addresses" at bounding box center [128, 437] width 102 height 16
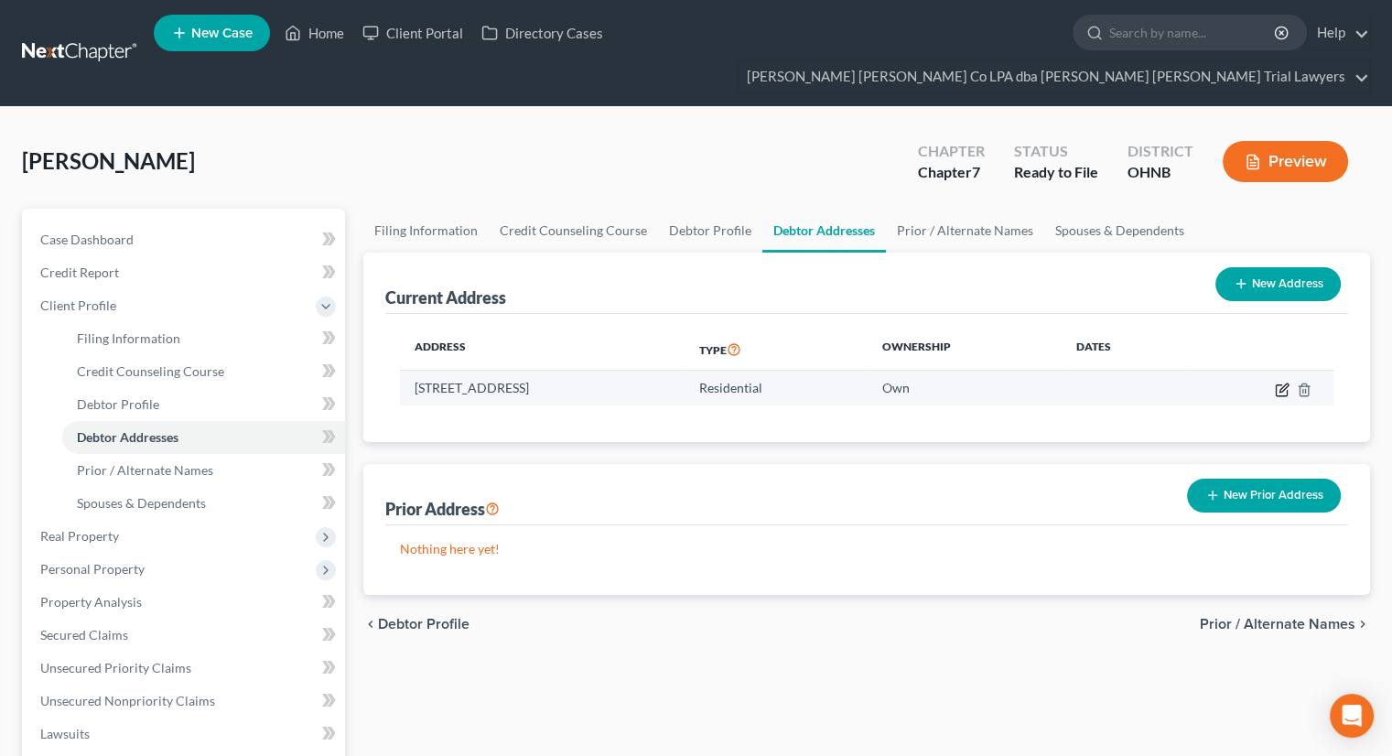
click at [1281, 382] on icon "button" at bounding box center [1282, 389] width 15 height 15
select select "36"
select select "47"
select select "0"
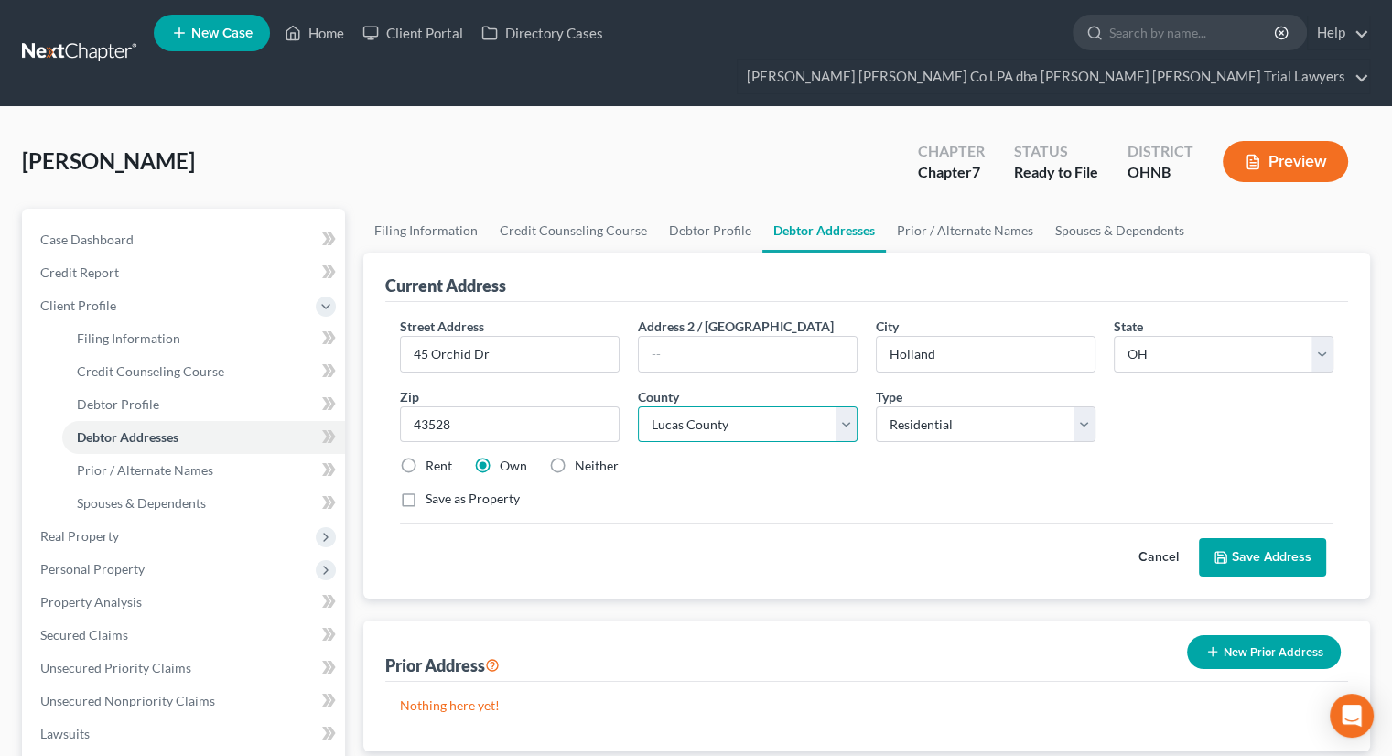
click at [688, 406] on select "County [GEOGRAPHIC_DATA] [GEOGRAPHIC_DATA] [GEOGRAPHIC_DATA] [GEOGRAPHIC_DATA] …" at bounding box center [748, 424] width 220 height 37
click at [1295, 538] on button "Save Address" at bounding box center [1262, 557] width 127 height 38
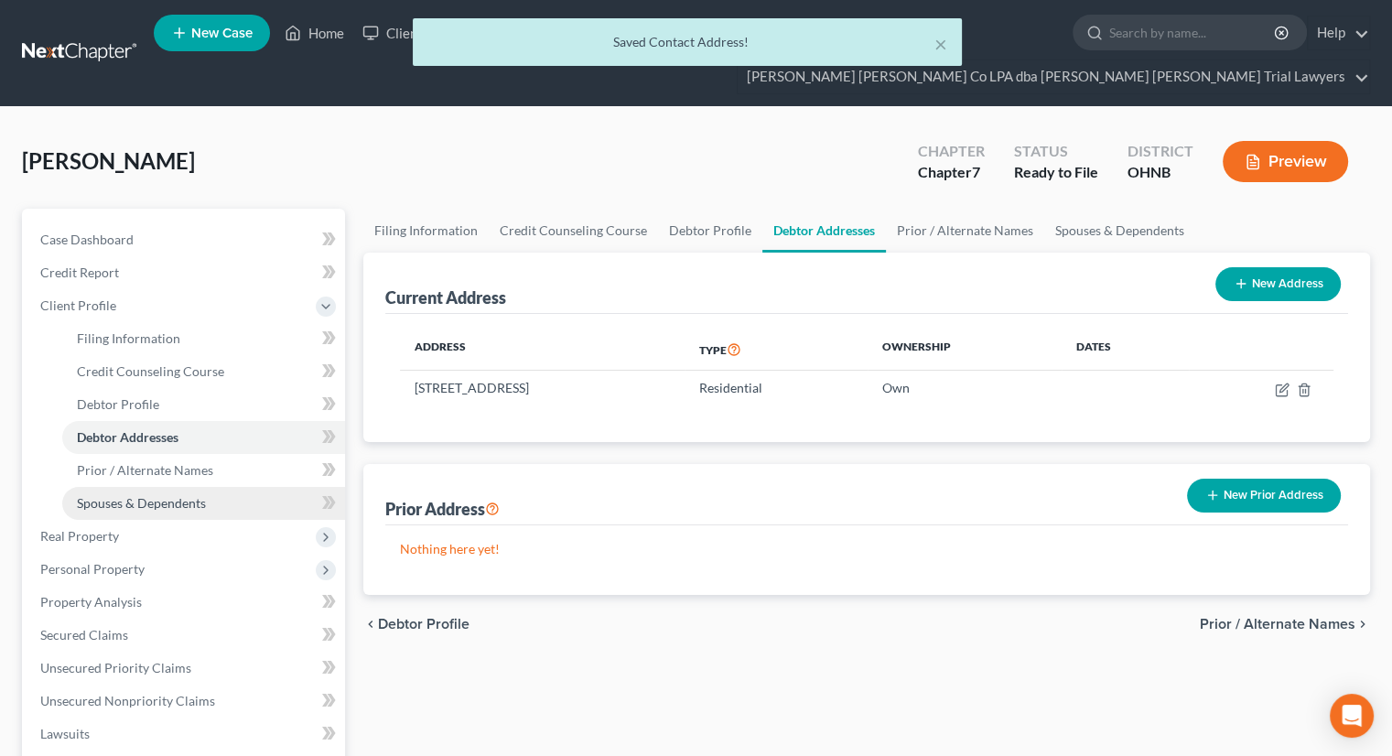
click at [176, 495] on span "Spouses & Dependents" at bounding box center [141, 503] width 129 height 16
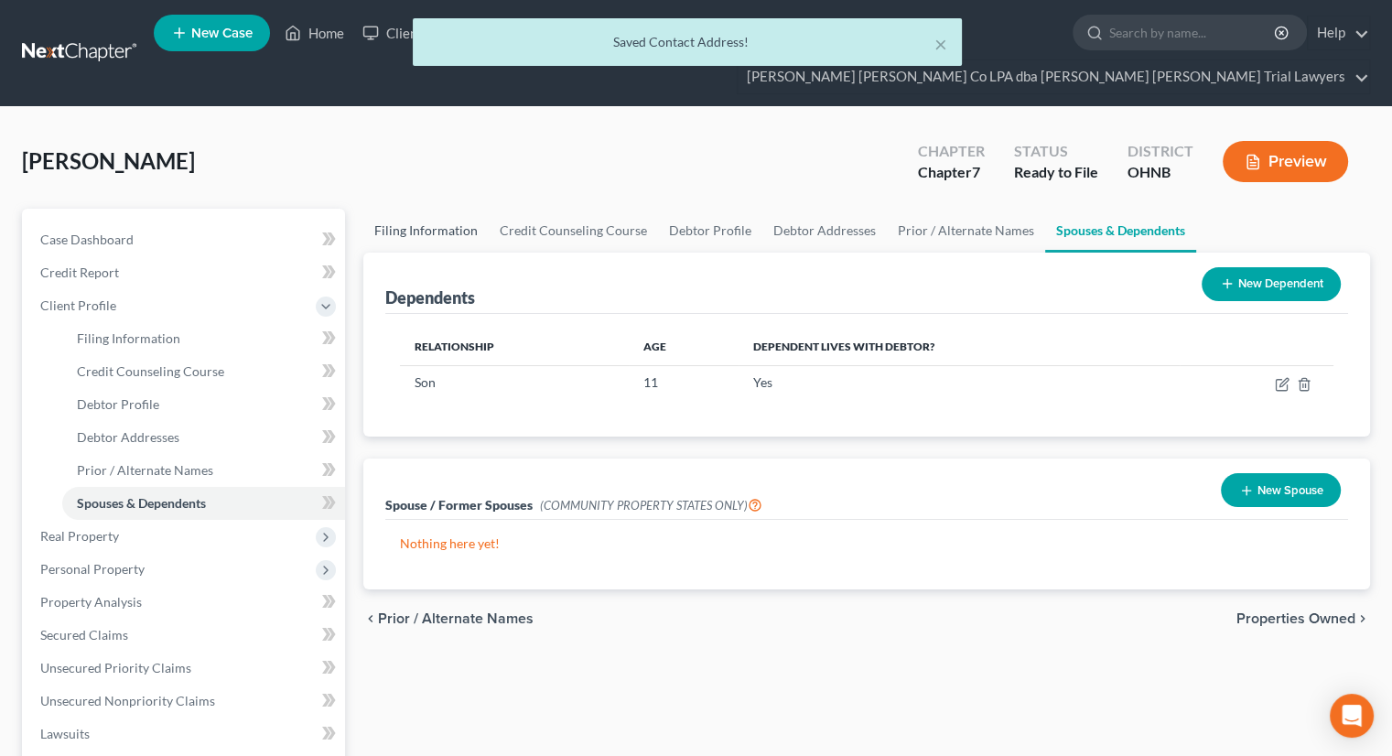
click at [427, 209] on link "Filing Information" at bounding box center [425, 231] width 125 height 44
select select "1"
select select "0"
select select "36"
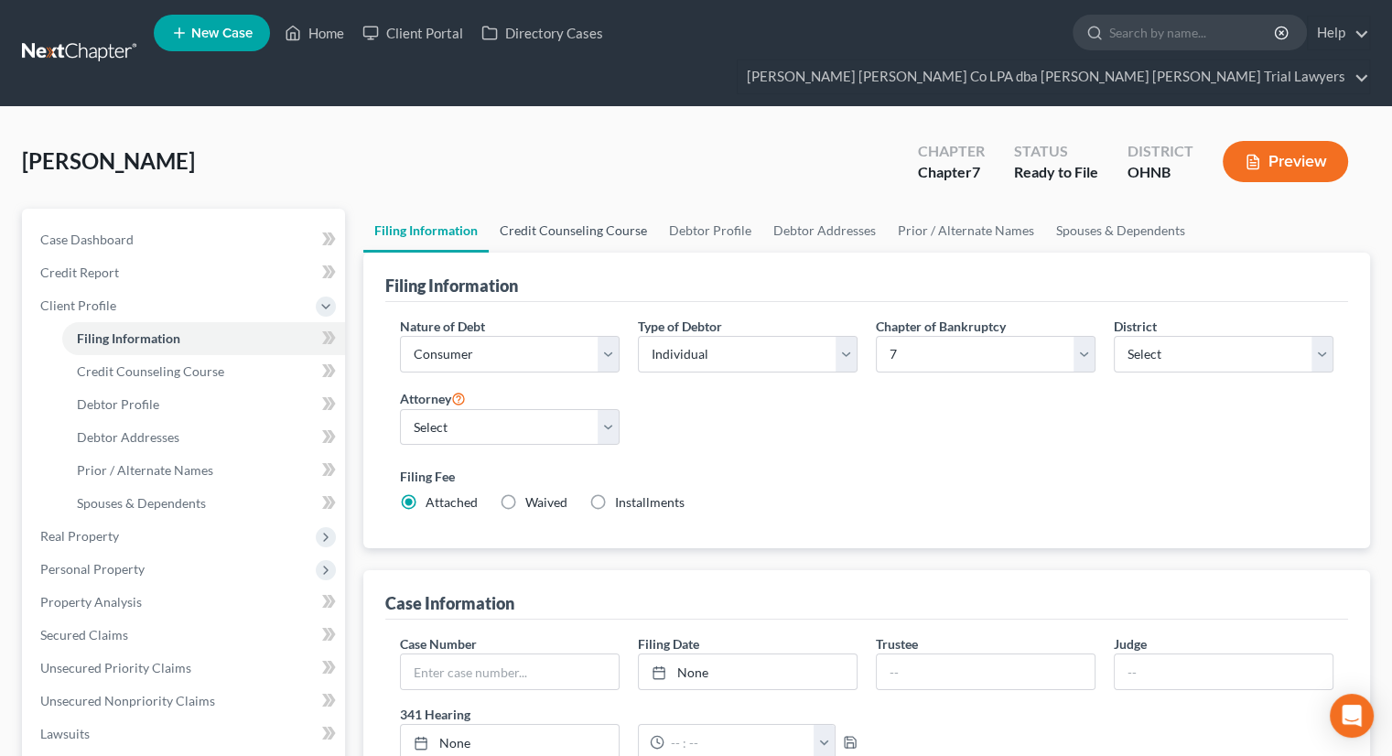
click at [603, 209] on link "Credit Counseling Course" at bounding box center [573, 231] width 169 height 44
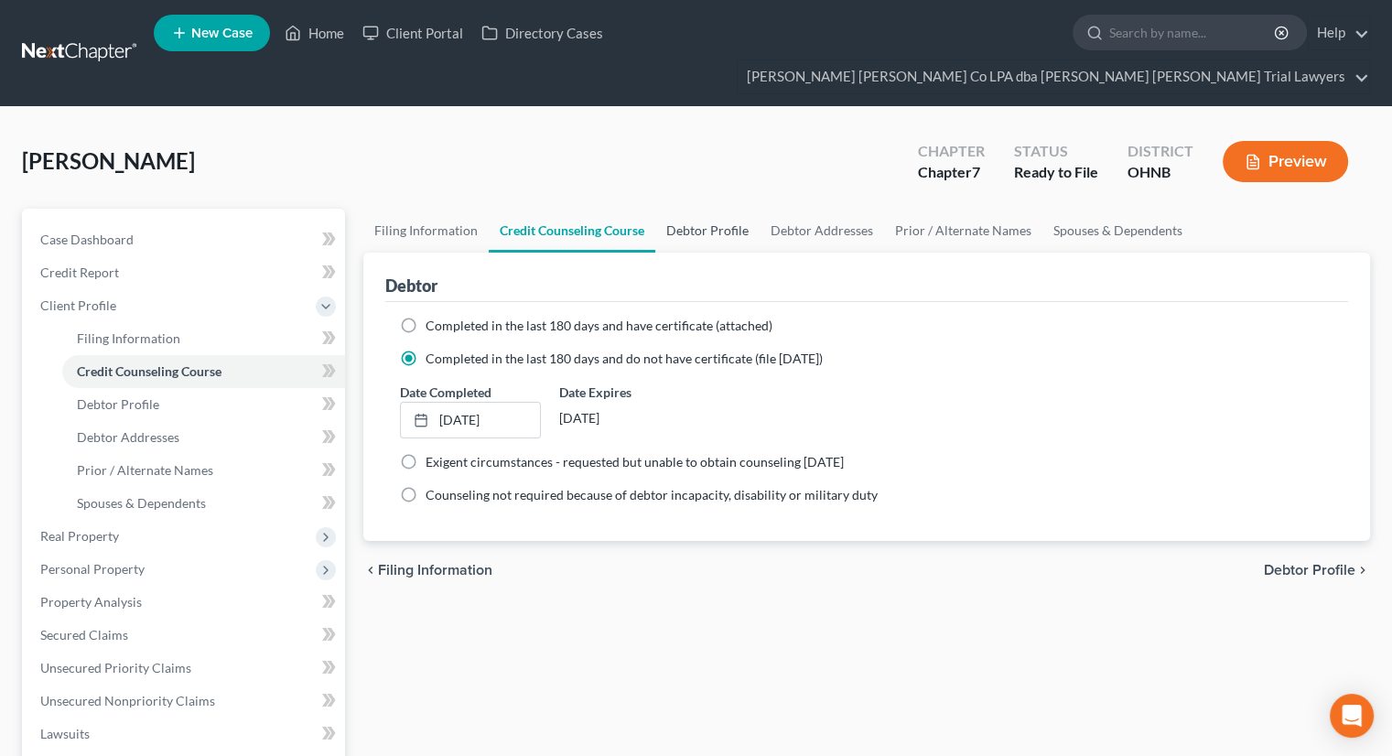
click at [681, 209] on link "Debtor Profile" at bounding box center [707, 231] width 104 height 44
select select "2"
select select "1"
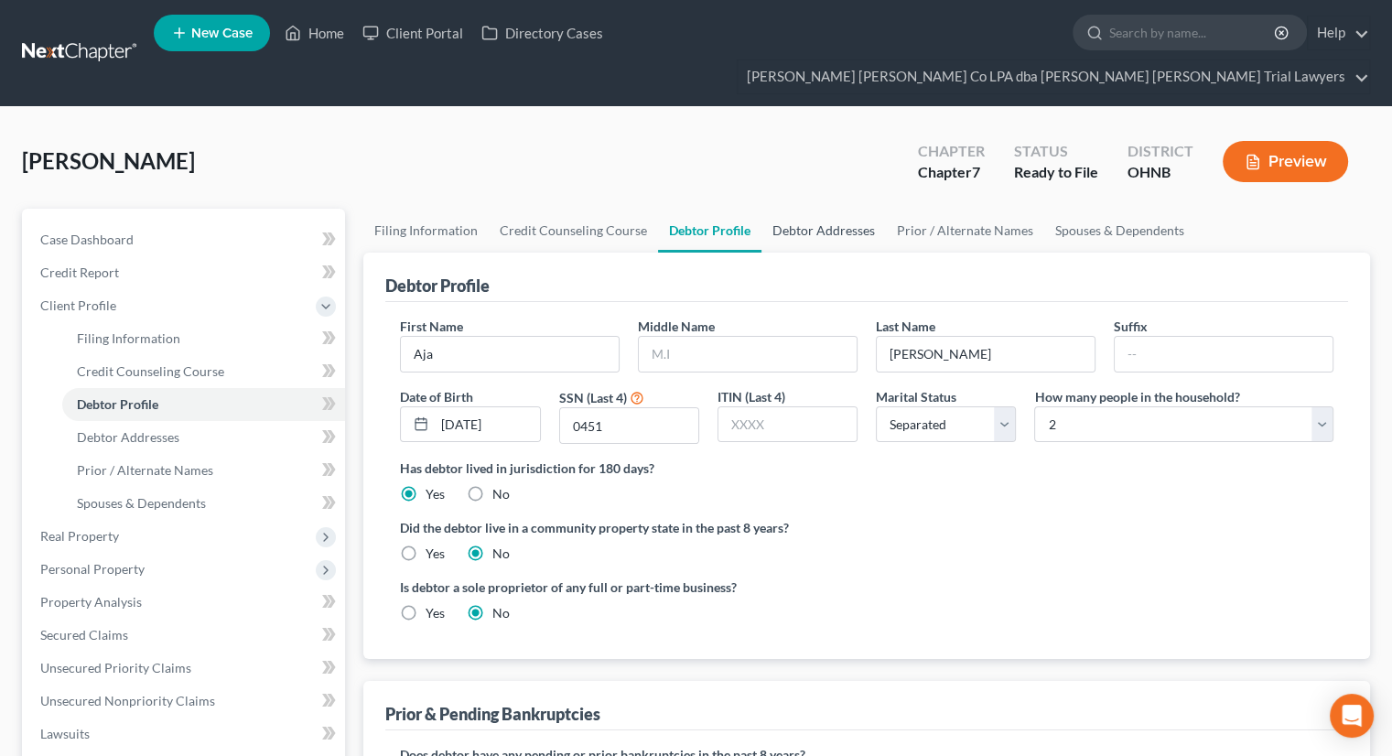
click at [831, 209] on link "Debtor Addresses" at bounding box center [823, 231] width 124 height 44
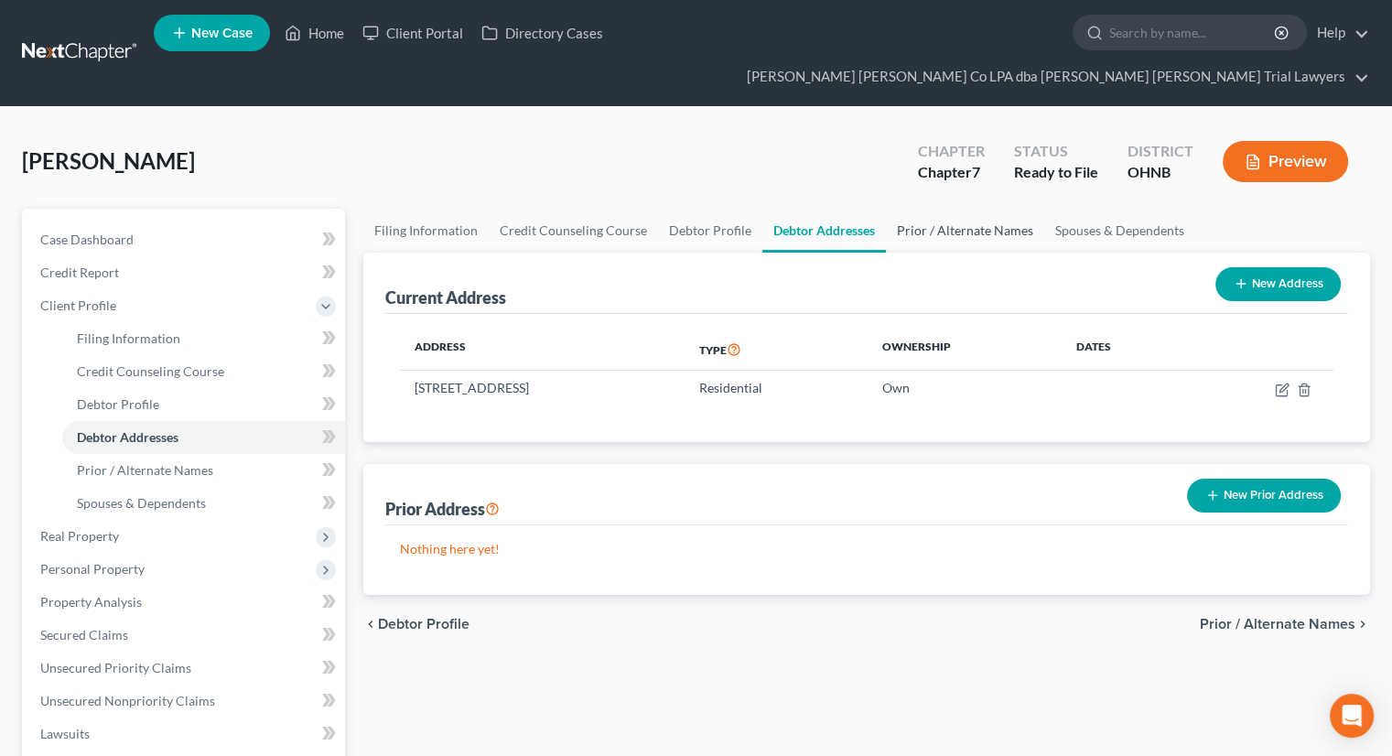
click at [945, 209] on link "Prior / Alternate Names" at bounding box center [965, 231] width 158 height 44
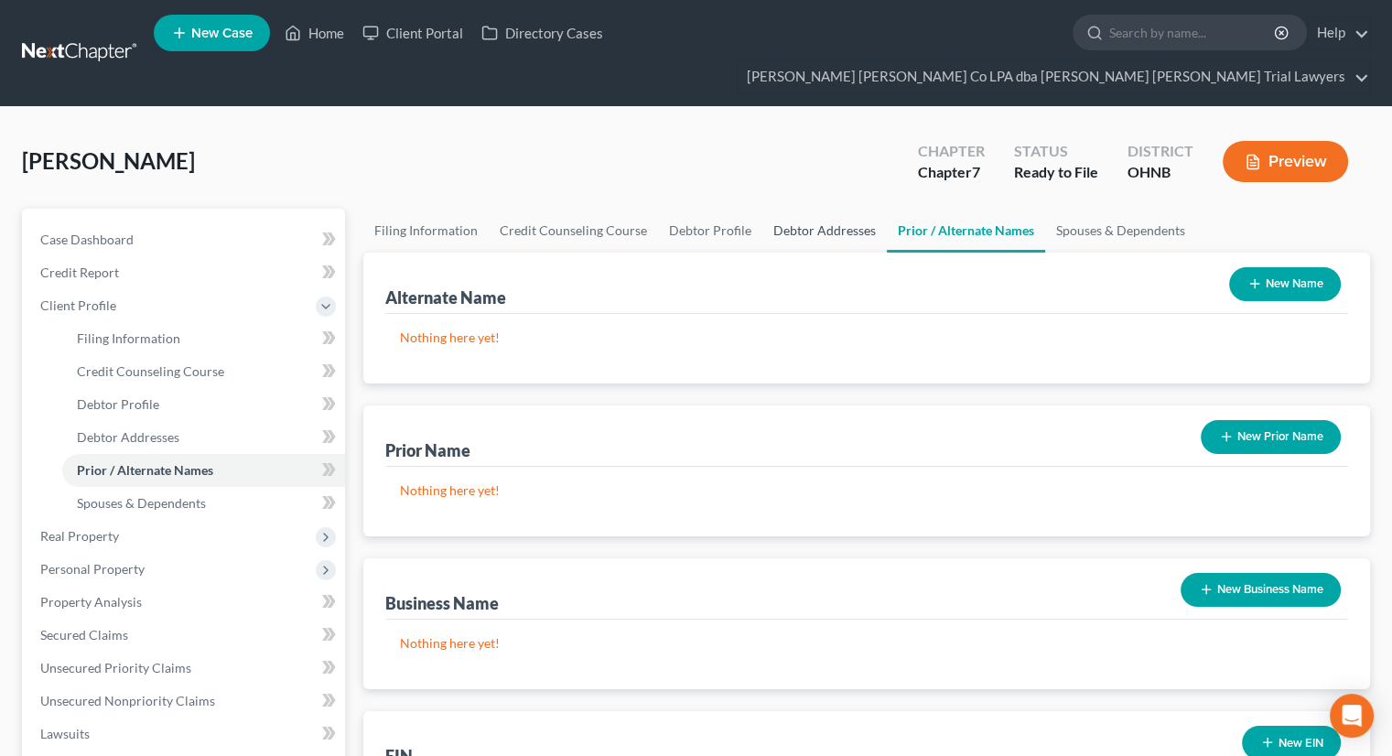
click at [805, 209] on link "Debtor Addresses" at bounding box center [824, 231] width 124 height 44
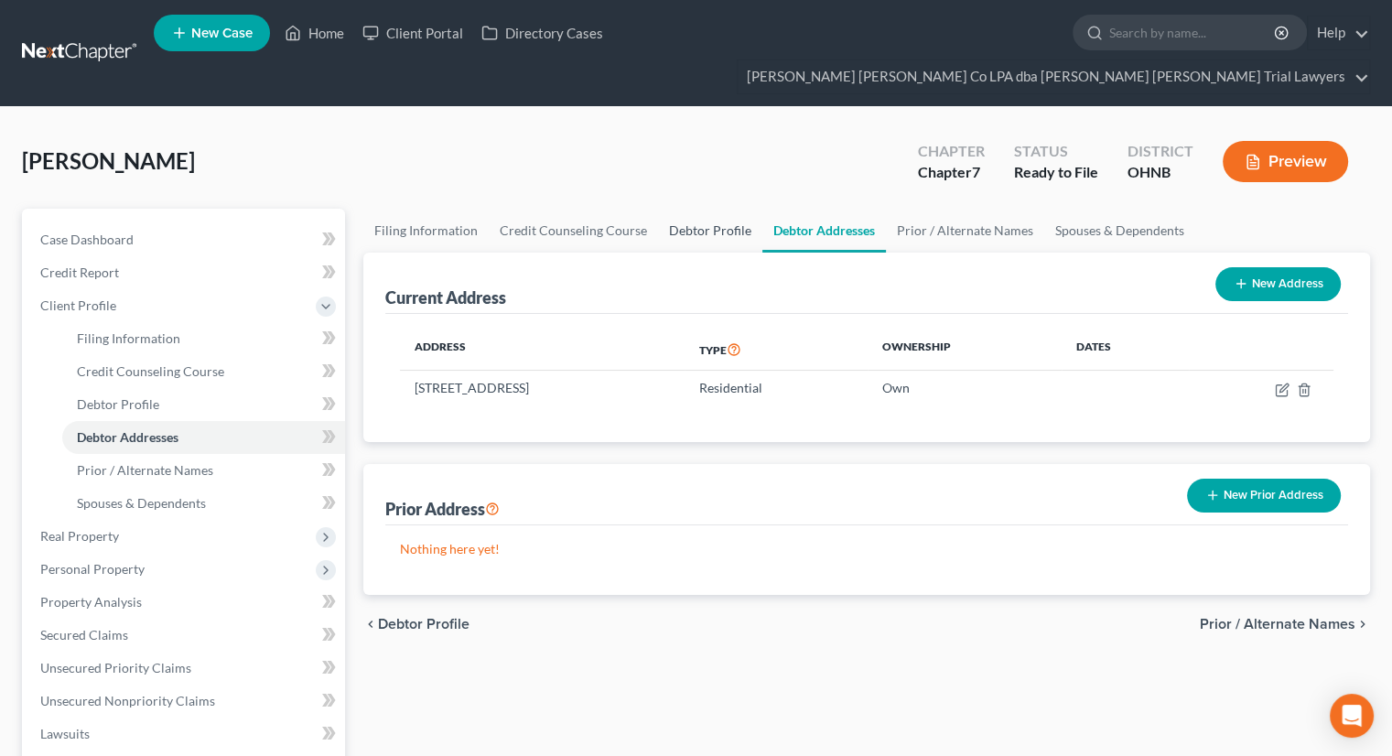
click at [706, 209] on link "Debtor Profile" at bounding box center [710, 231] width 104 height 44
select select "2"
select select "1"
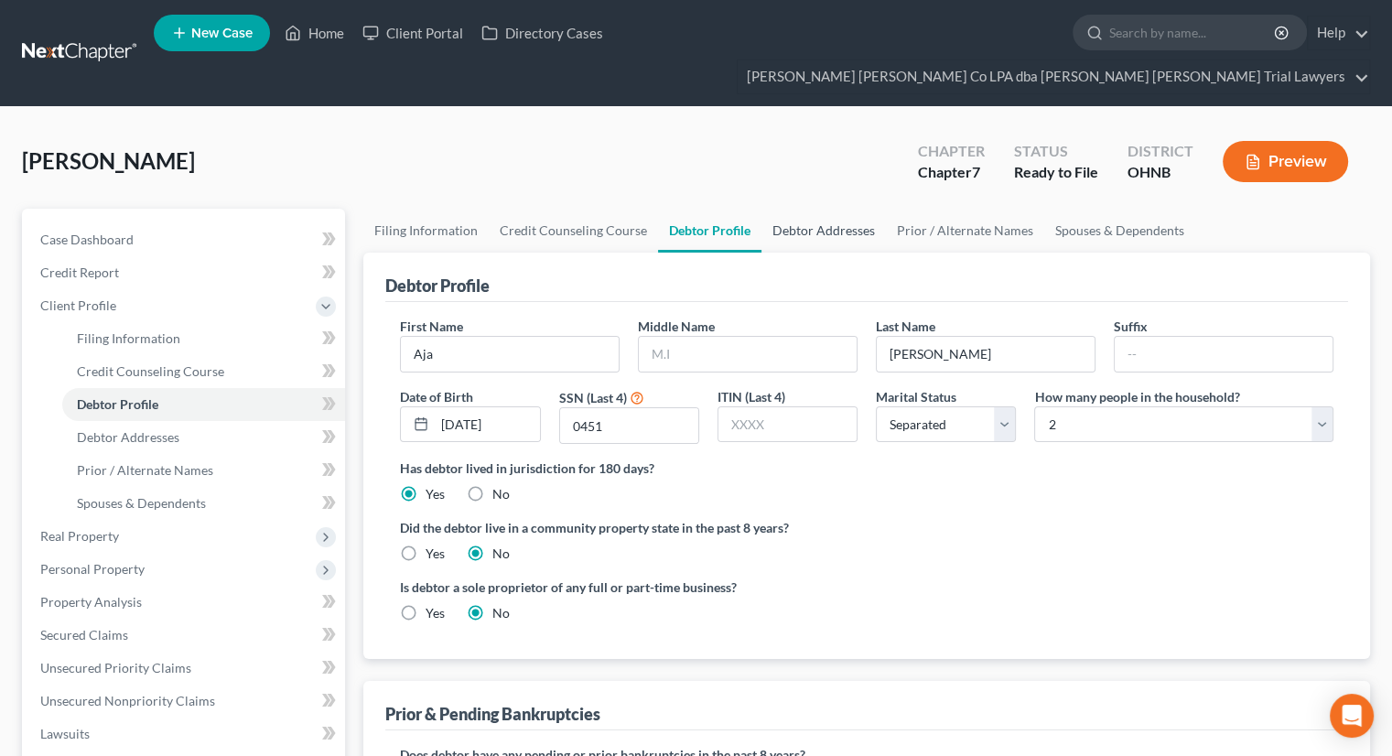
click at [791, 209] on link "Debtor Addresses" at bounding box center [823, 231] width 124 height 44
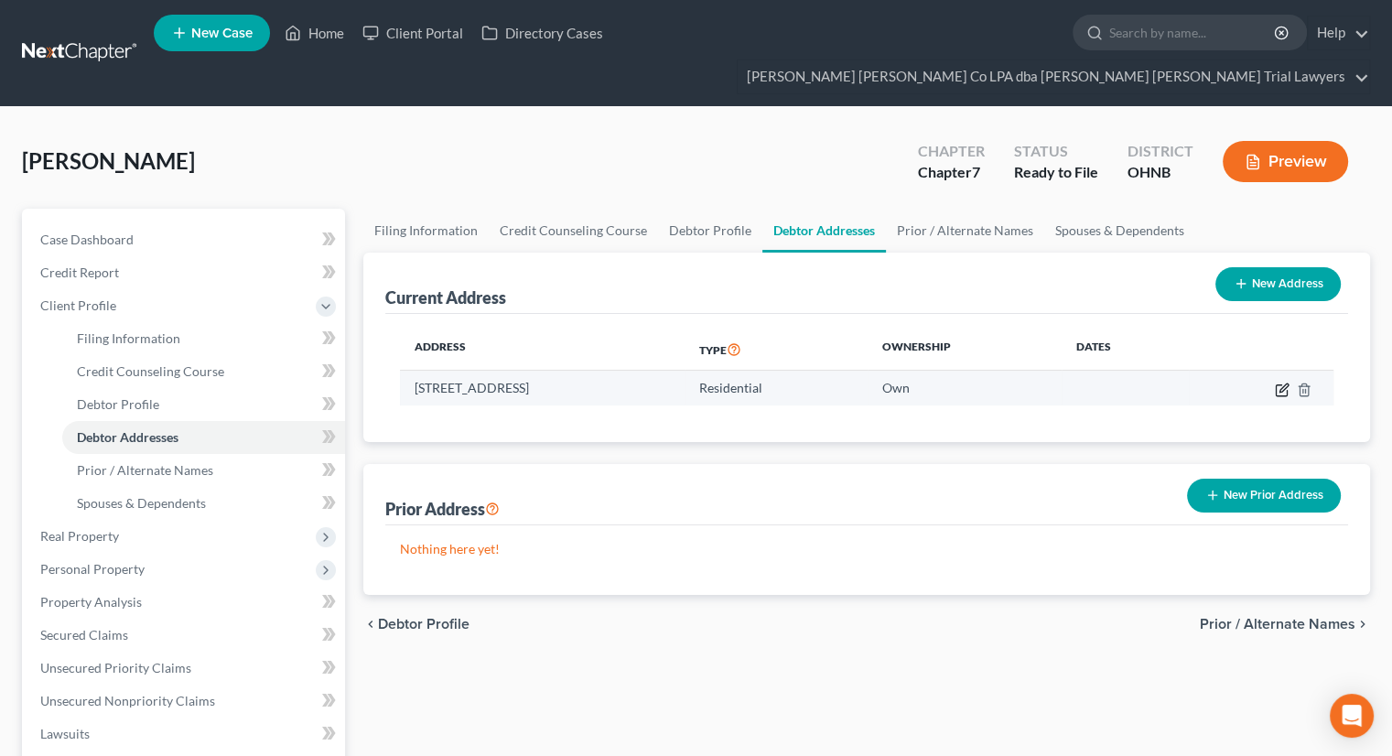
click at [1278, 382] on icon "button" at bounding box center [1282, 389] width 15 height 15
select select "36"
select select "47"
select select "0"
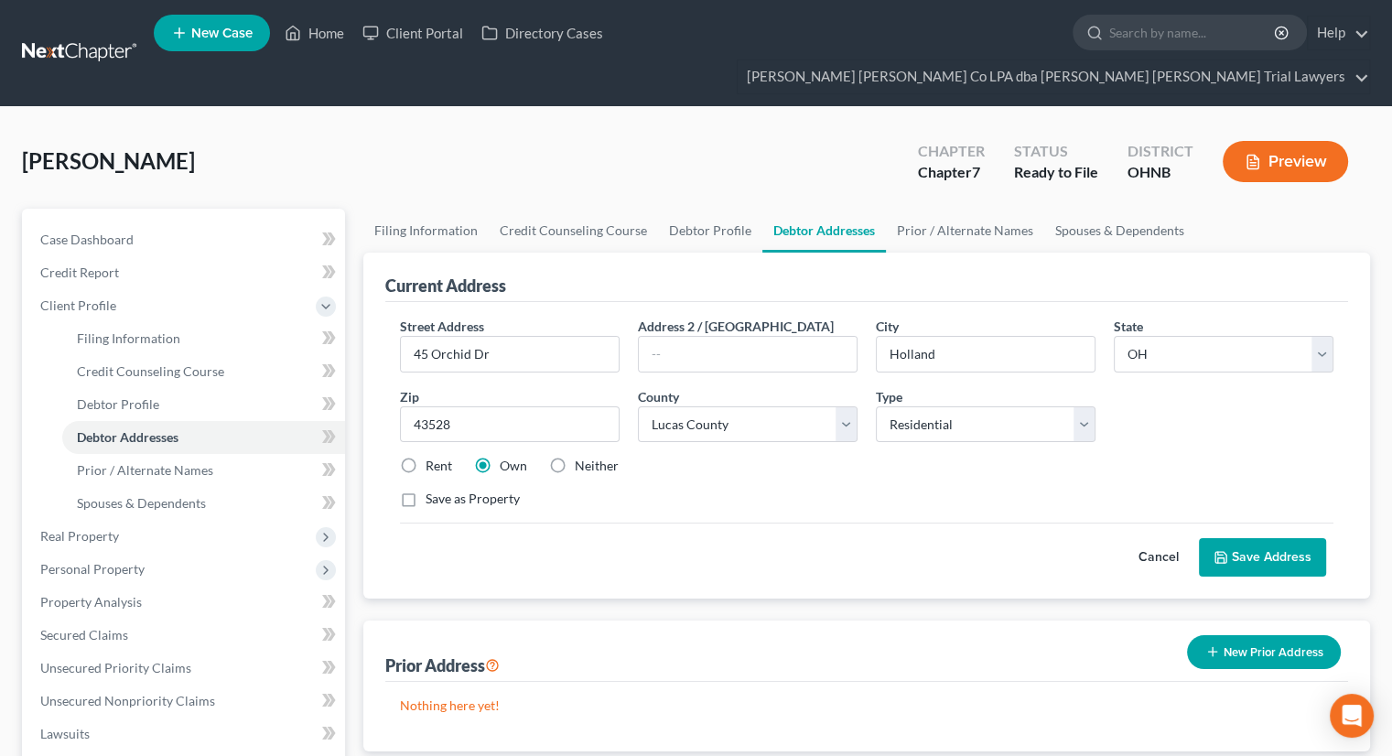
click at [1264, 538] on button "Save Address" at bounding box center [1262, 557] width 127 height 38
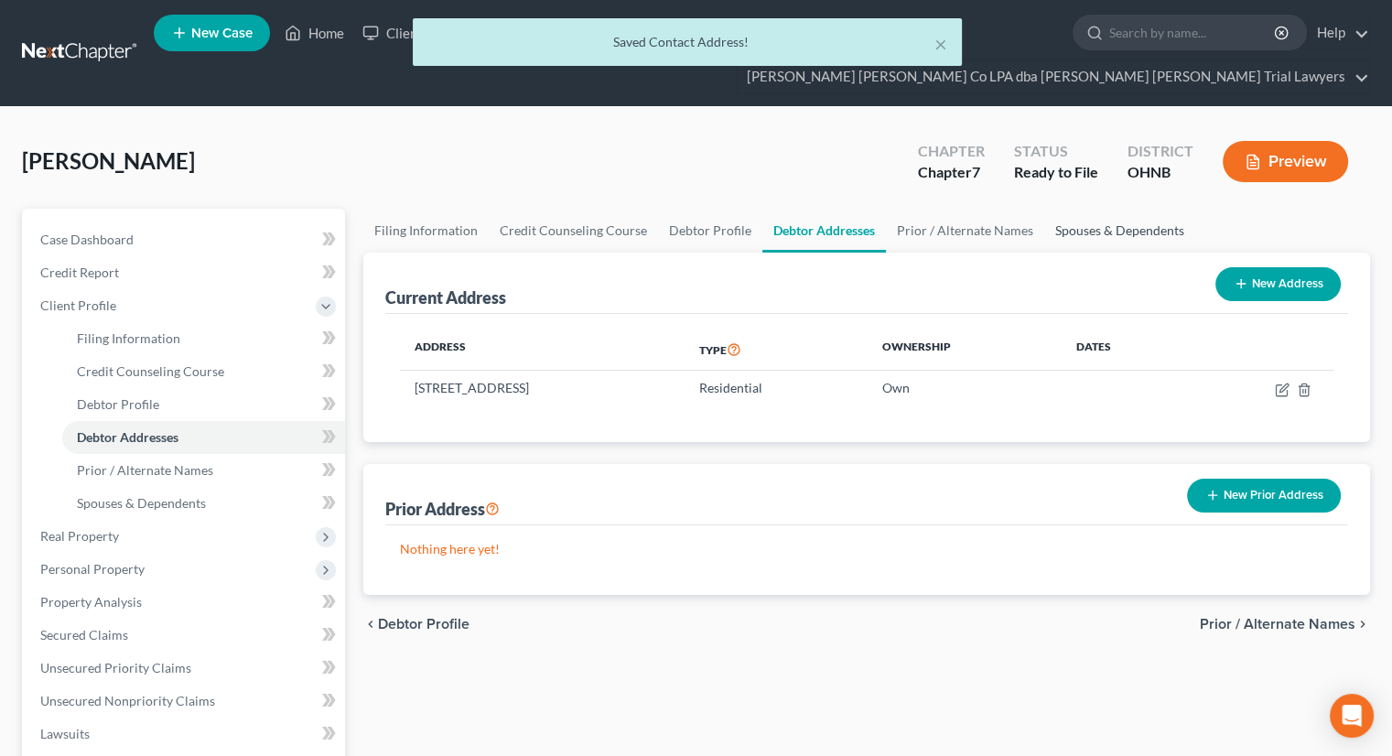
click at [1072, 209] on link "Spouses & Dependents" at bounding box center [1119, 231] width 151 height 44
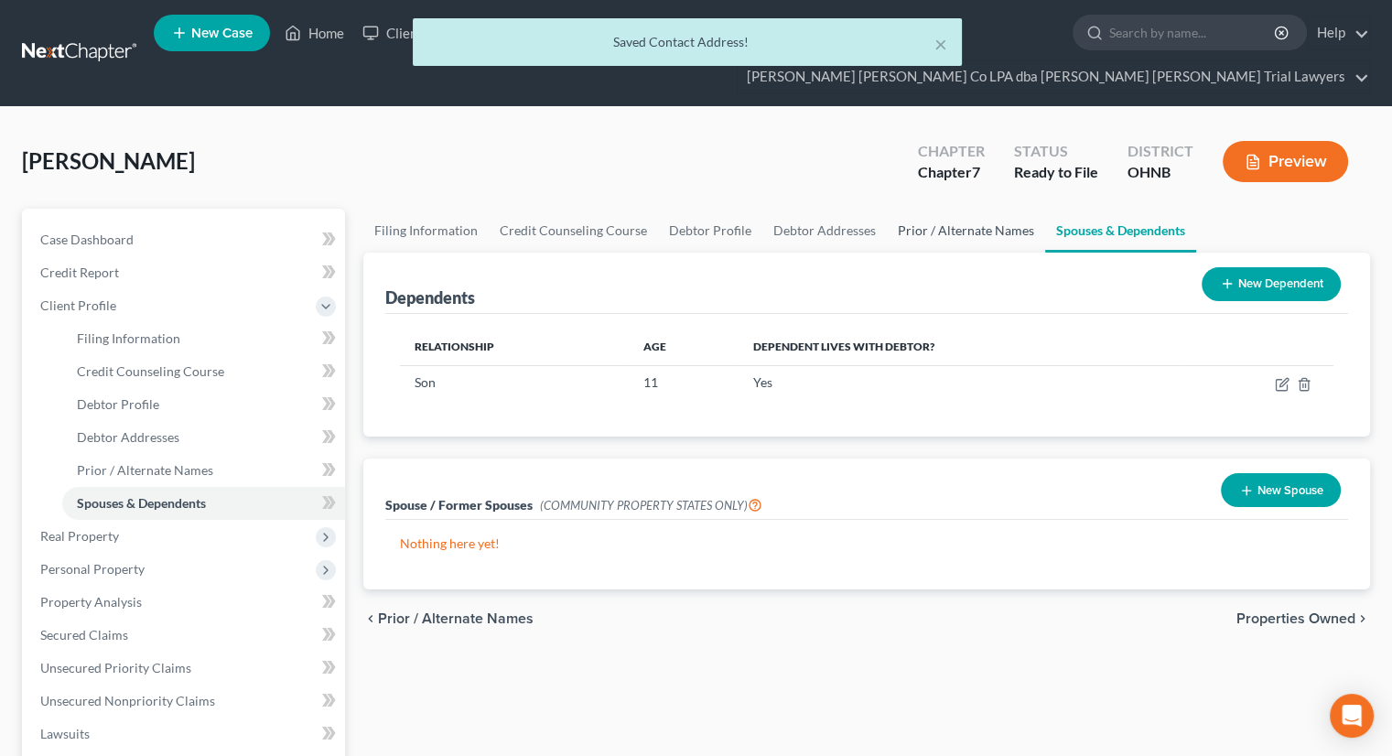
click at [992, 209] on link "Prior / Alternate Names" at bounding box center [966, 231] width 158 height 44
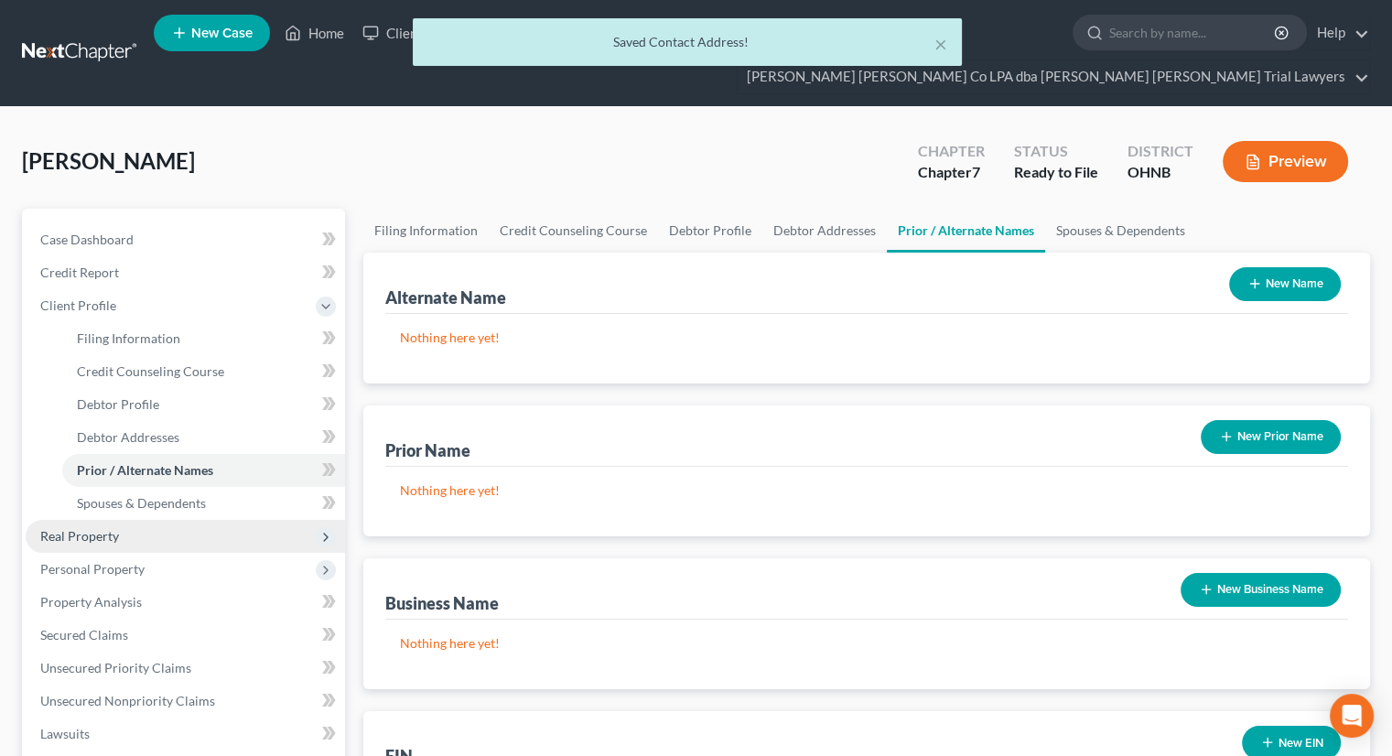
click at [135, 520] on span "Real Property" at bounding box center [185, 536] width 319 height 33
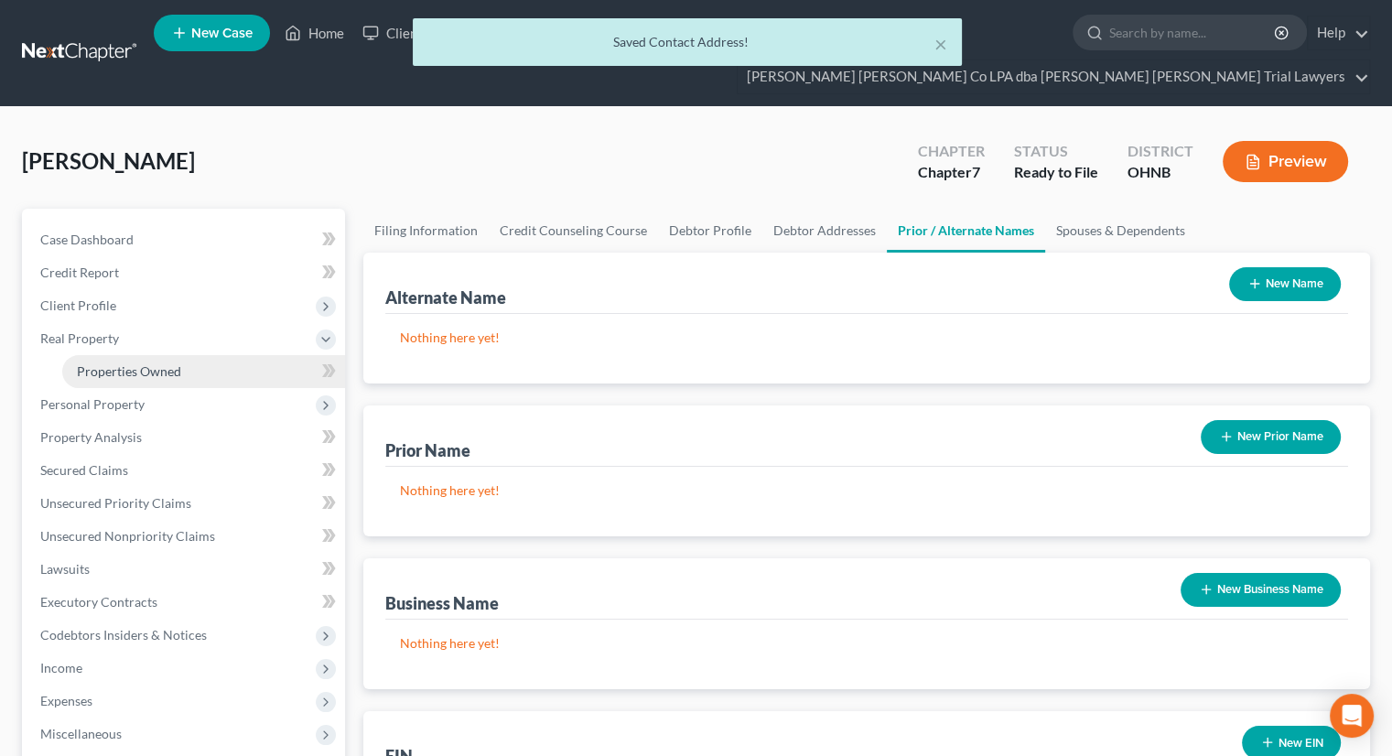
click at [178, 355] on link "Properties Owned" at bounding box center [203, 371] width 283 height 33
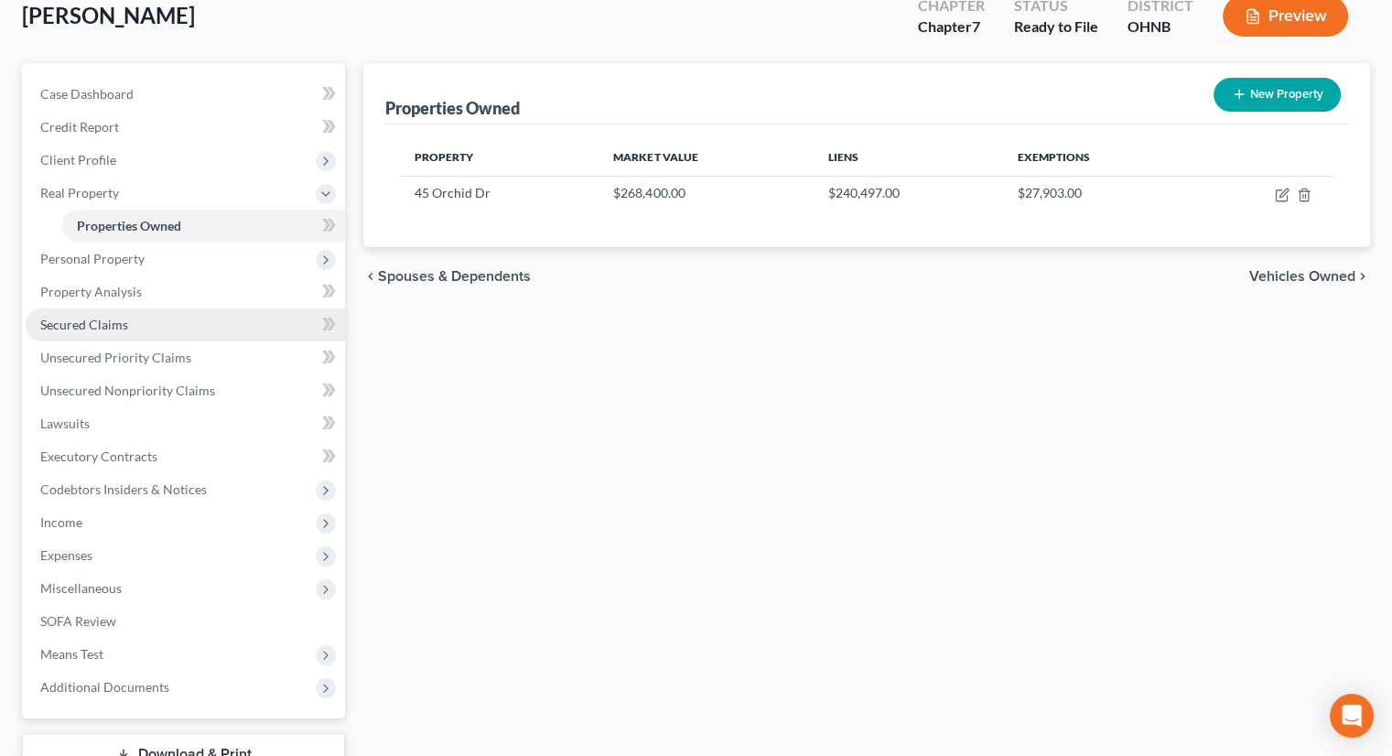
scroll to position [249, 0]
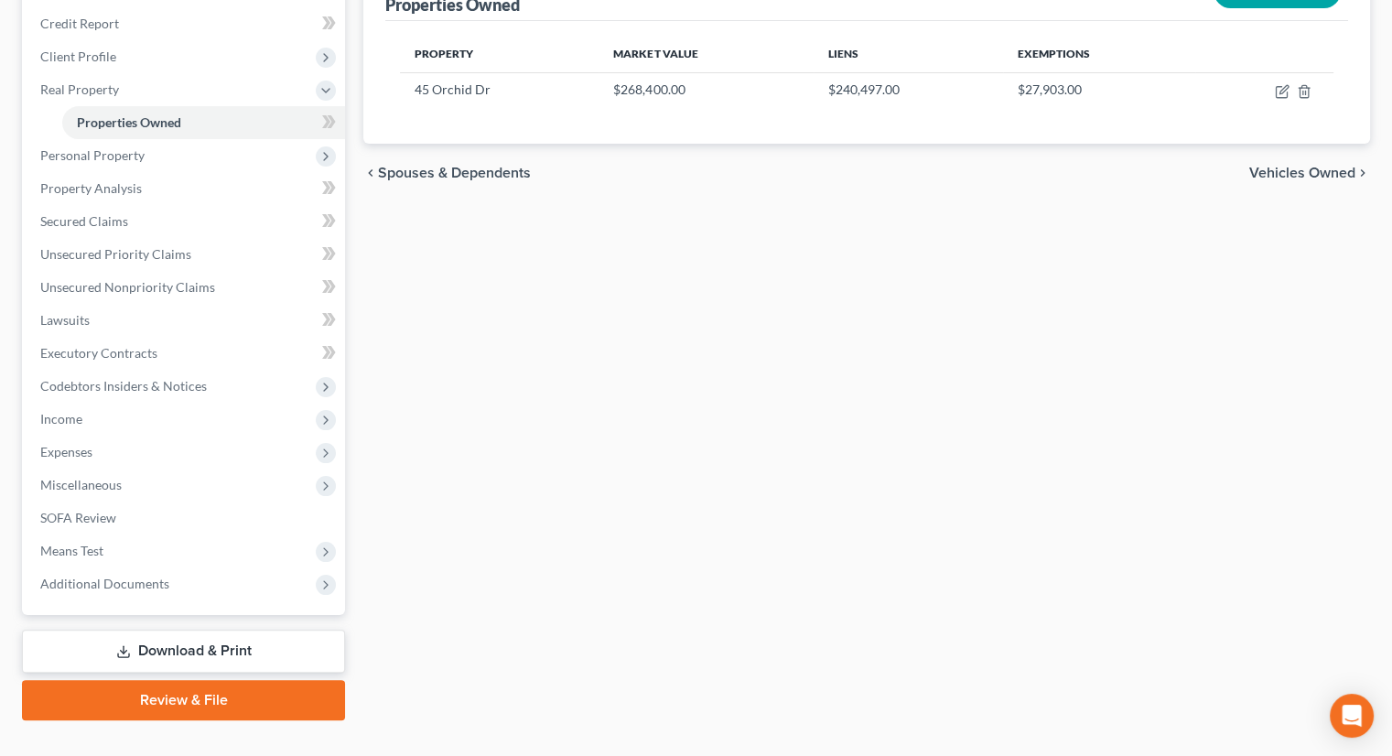
click at [199, 680] on link "Review & File" at bounding box center [183, 700] width 323 height 40
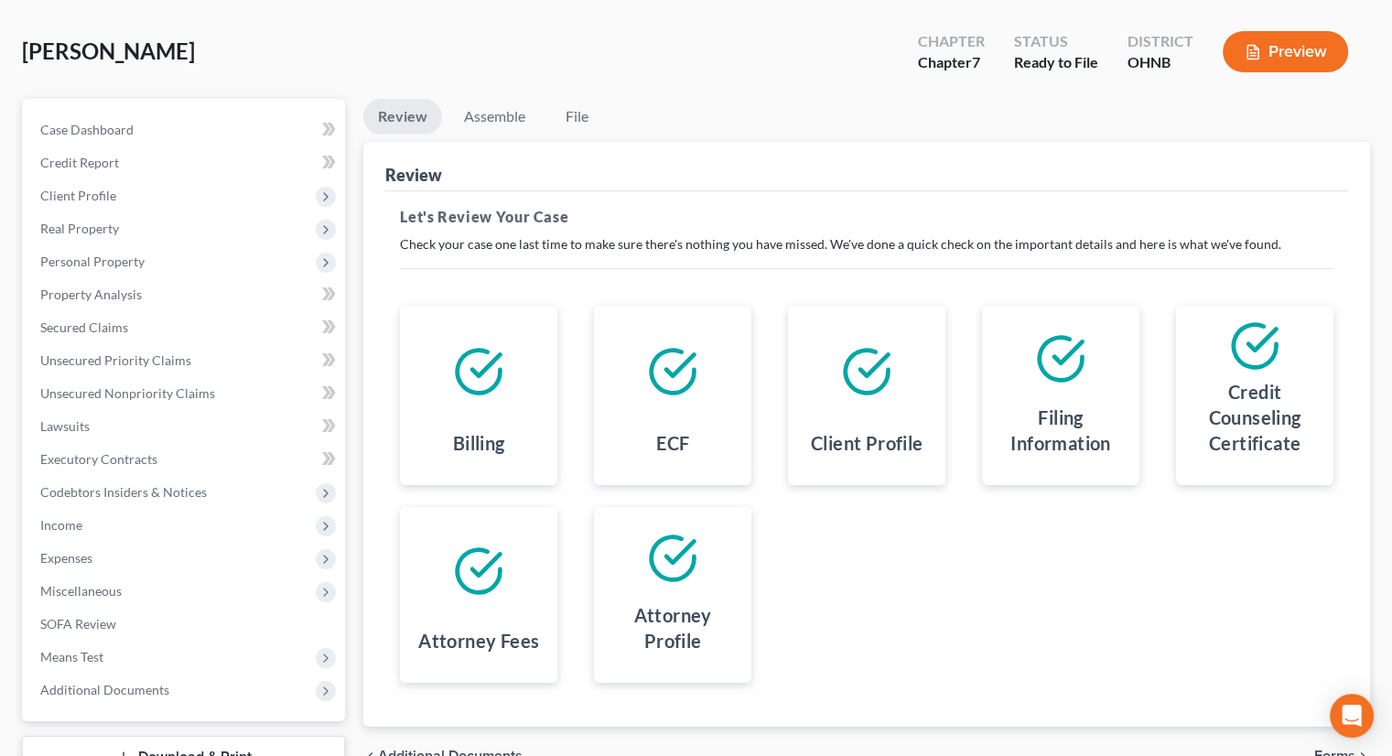
scroll to position [216, 0]
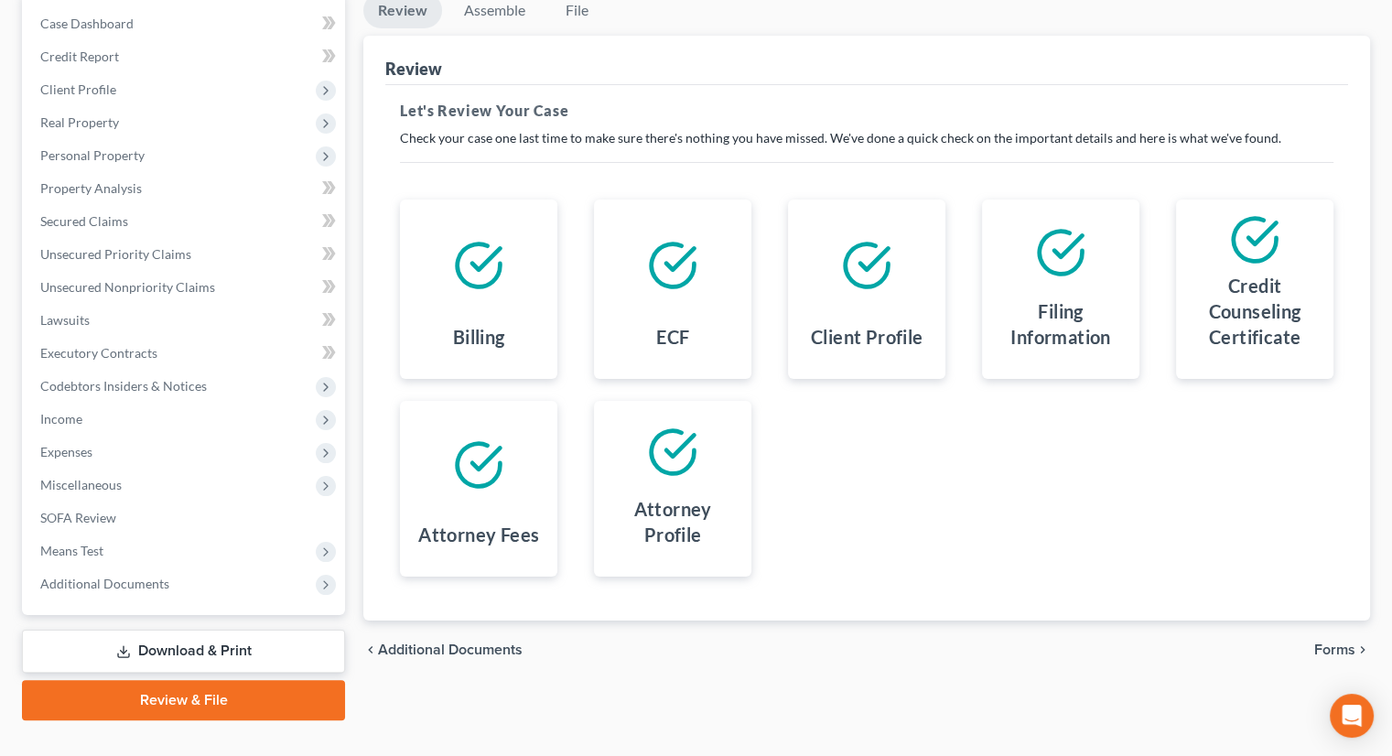
drag, startPoint x: 1314, startPoint y: 611, endPoint x: 1303, endPoint y: 612, distance: 11.0
click at [1314, 642] on span "Forms" at bounding box center [1334, 649] width 41 height 15
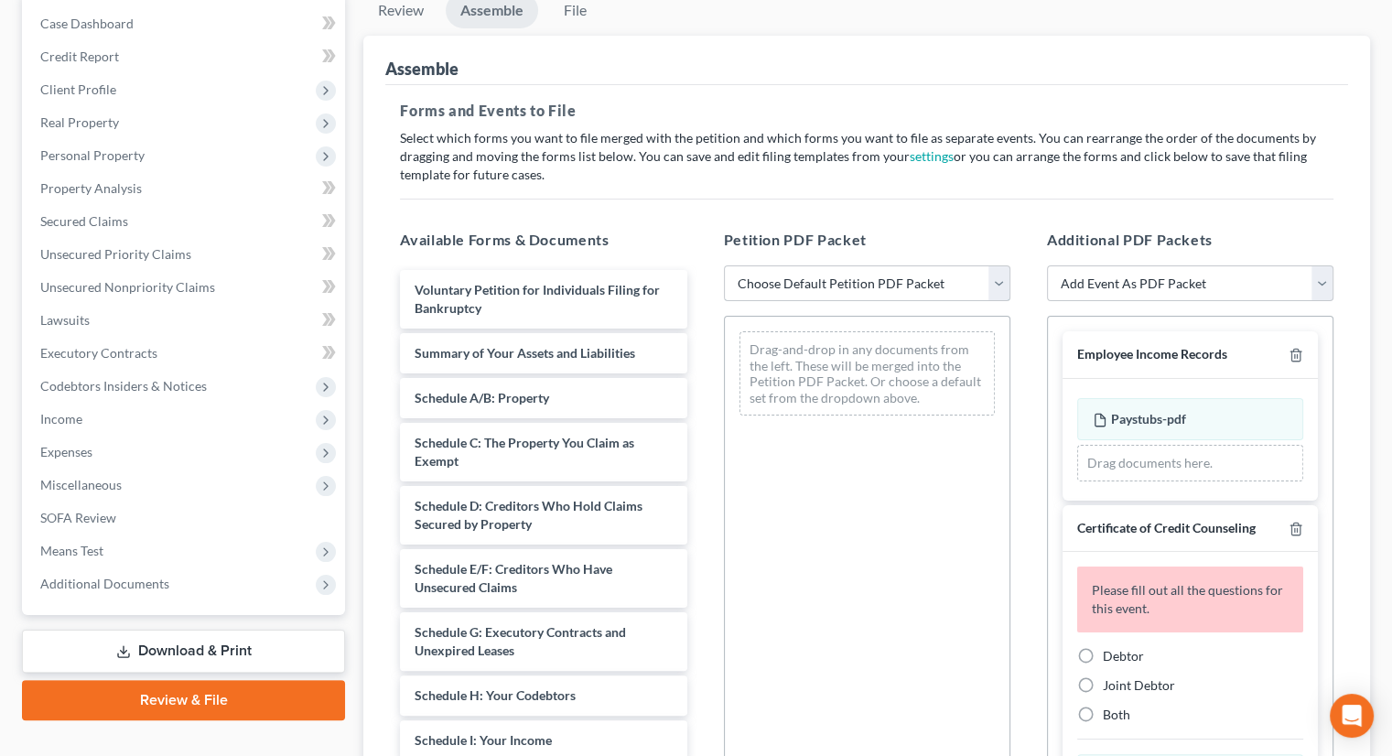
click at [783, 265] on select "Choose Default Petition PDF Packet Complete Bankruptcy Petition (all forms and …" at bounding box center [867, 283] width 286 height 37
select select "0"
click at [724, 265] on select "Choose Default Petition PDF Packet Complete Bankruptcy Petition (all forms and …" at bounding box center [867, 283] width 286 height 37
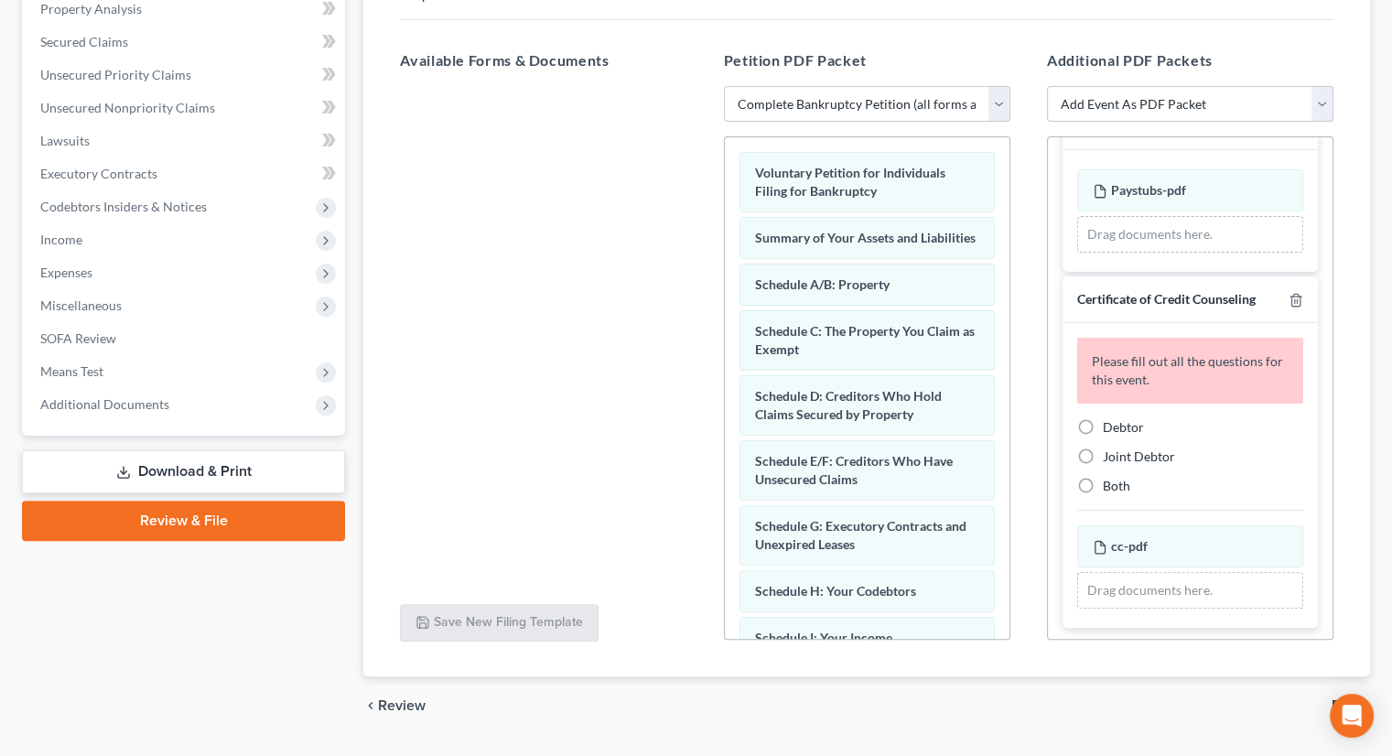
scroll to position [410, 0]
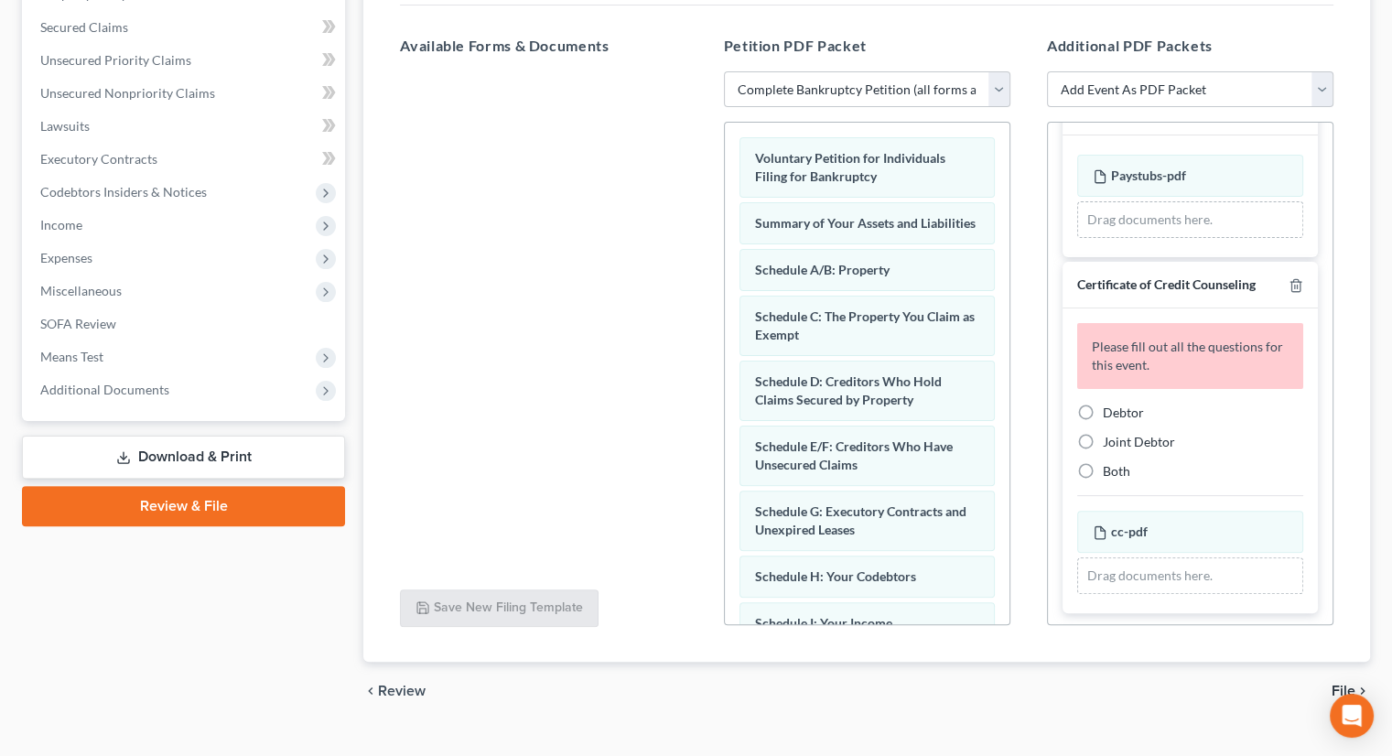
click at [1103, 404] on label "Debtor" at bounding box center [1123, 413] width 41 height 18
click at [1110, 404] on input "Debtor" at bounding box center [1116, 410] width 12 height 12
radio input "true"
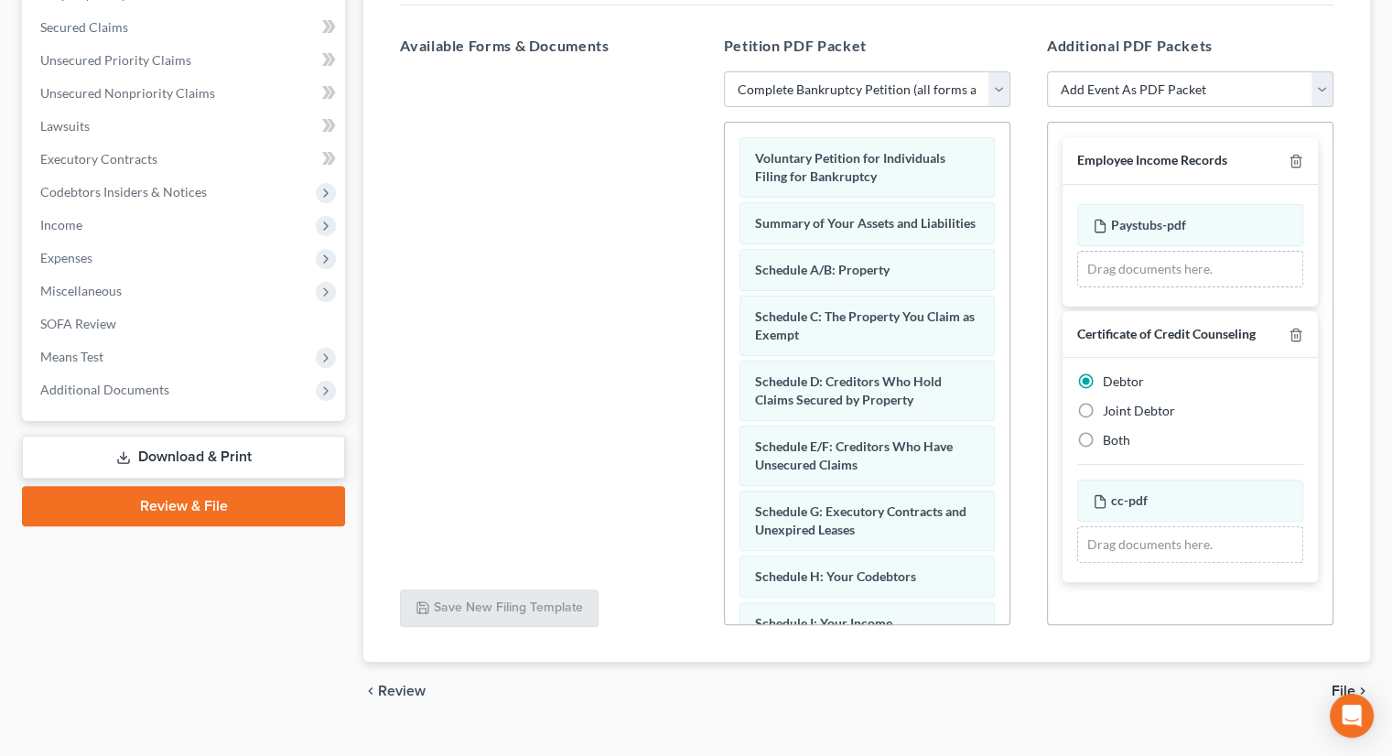
scroll to position [0, 0]
click at [1335, 684] on span "File" at bounding box center [1343, 691] width 24 height 15
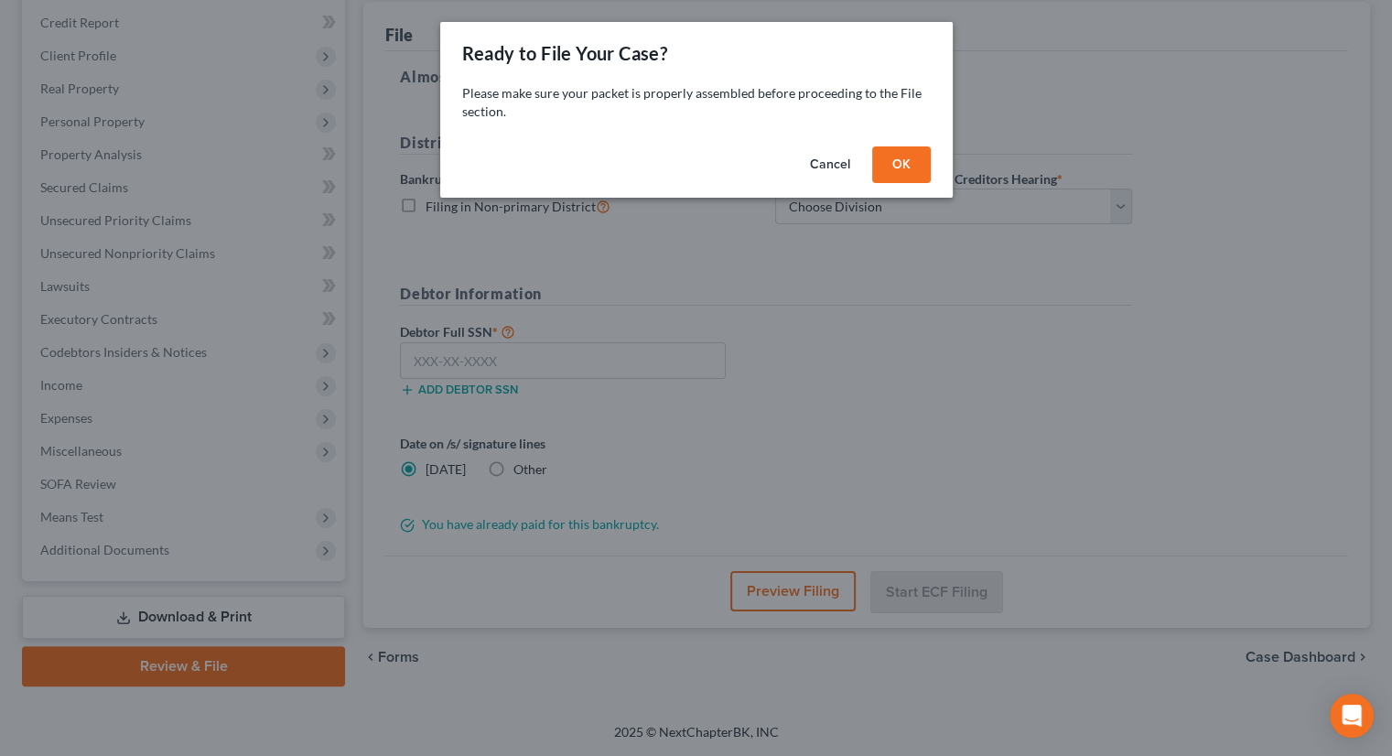
scroll to position [216, 0]
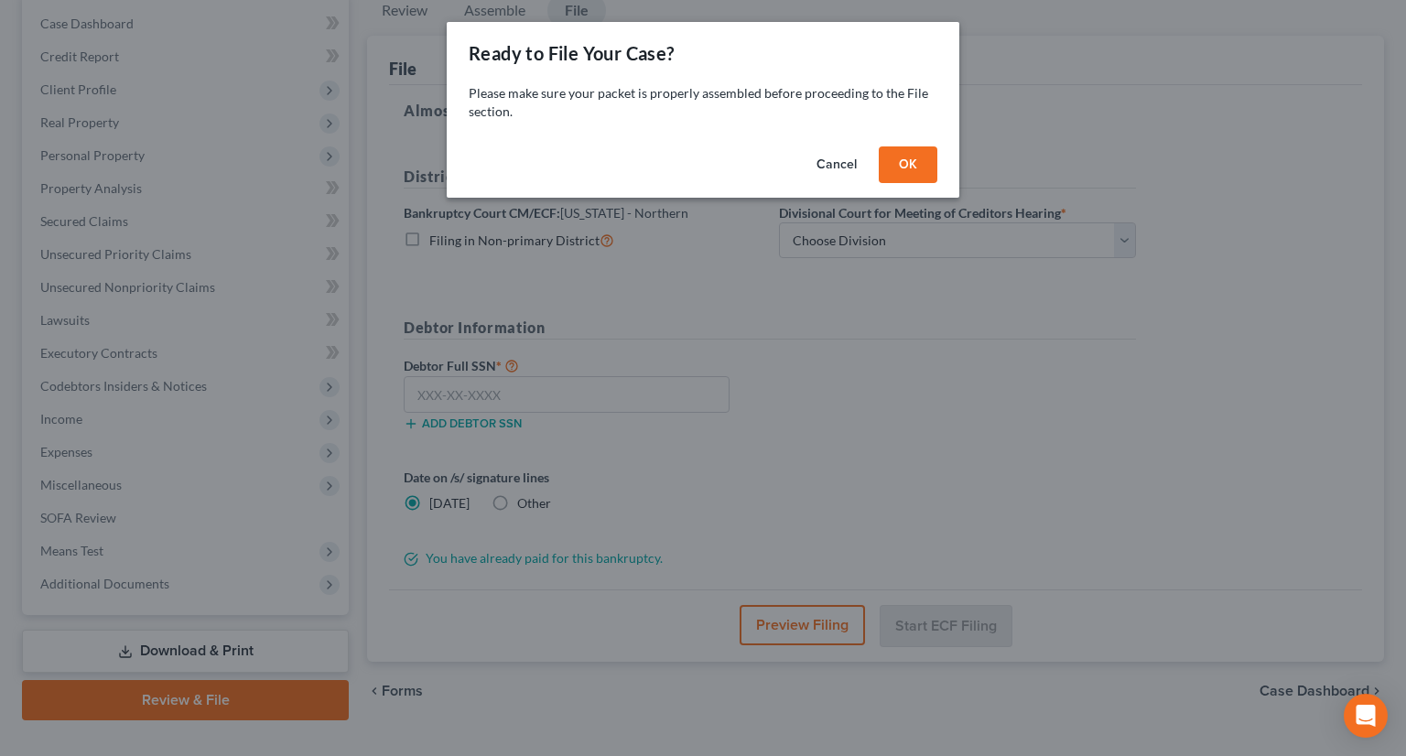
click at [916, 156] on button "OK" at bounding box center [907, 164] width 59 height 37
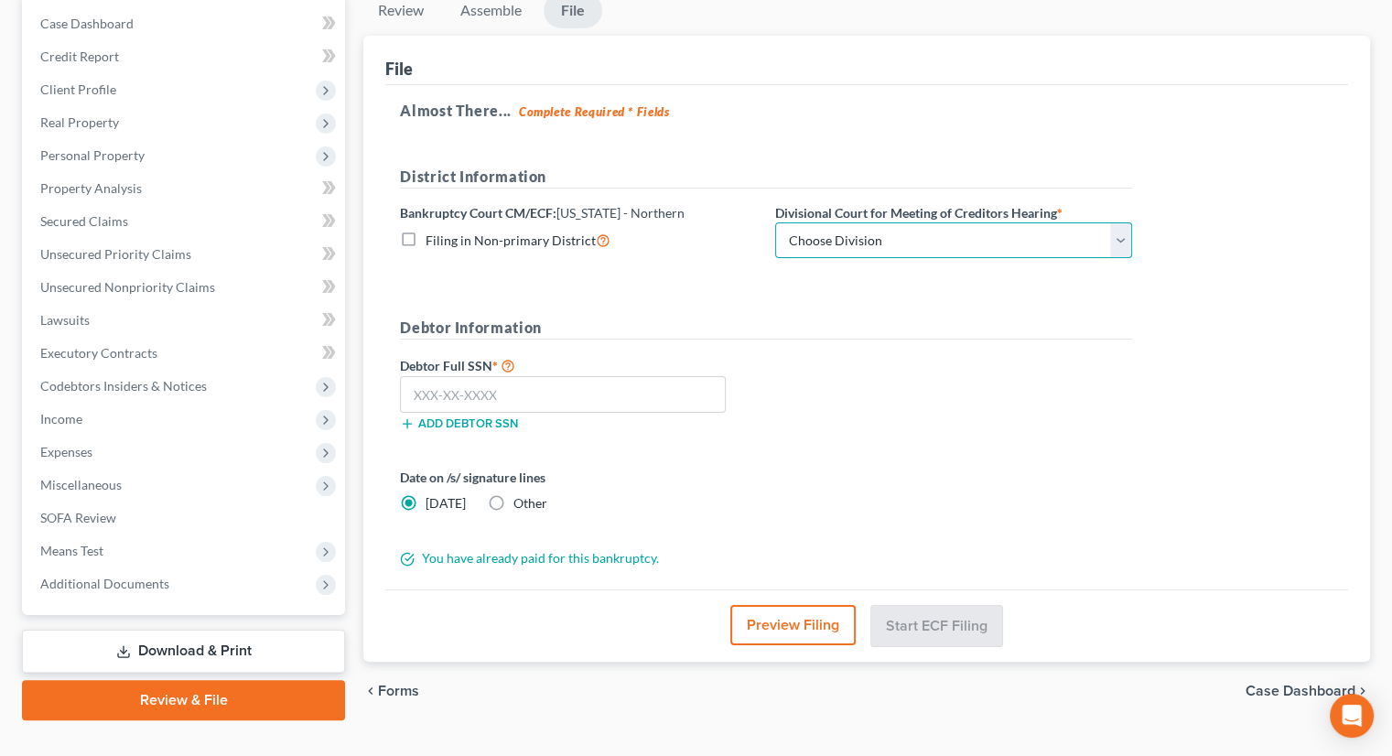
click at [880, 222] on select "Choose Division Akron [GEOGRAPHIC_DATA] [GEOGRAPHIC_DATA] [GEOGRAPHIC_DATA] [GE…" at bounding box center [953, 240] width 357 height 37
select select "3"
click at [775, 222] on select "Choose Division Akron [GEOGRAPHIC_DATA] [GEOGRAPHIC_DATA] [GEOGRAPHIC_DATA] [GE…" at bounding box center [953, 240] width 357 height 37
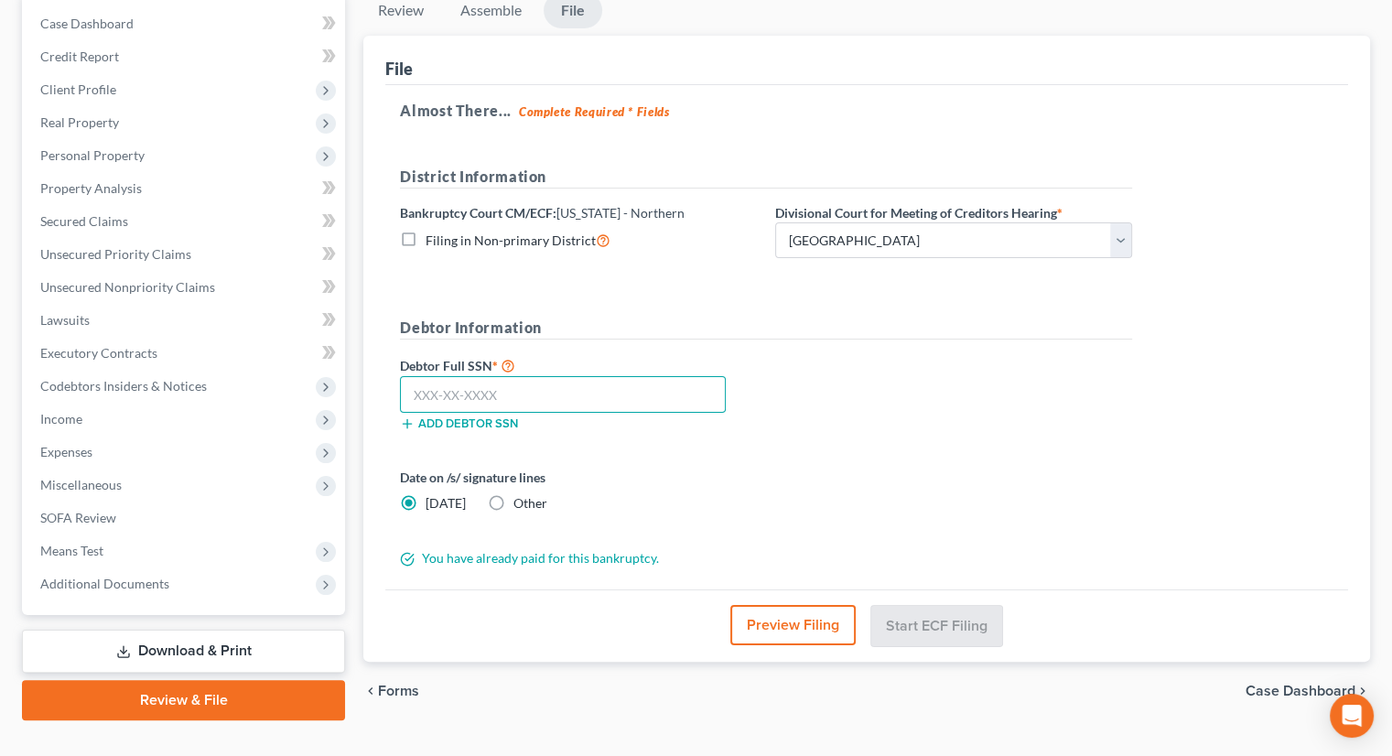
click at [570, 376] on input "text" at bounding box center [563, 394] width 326 height 37
type input "283-84-0451"
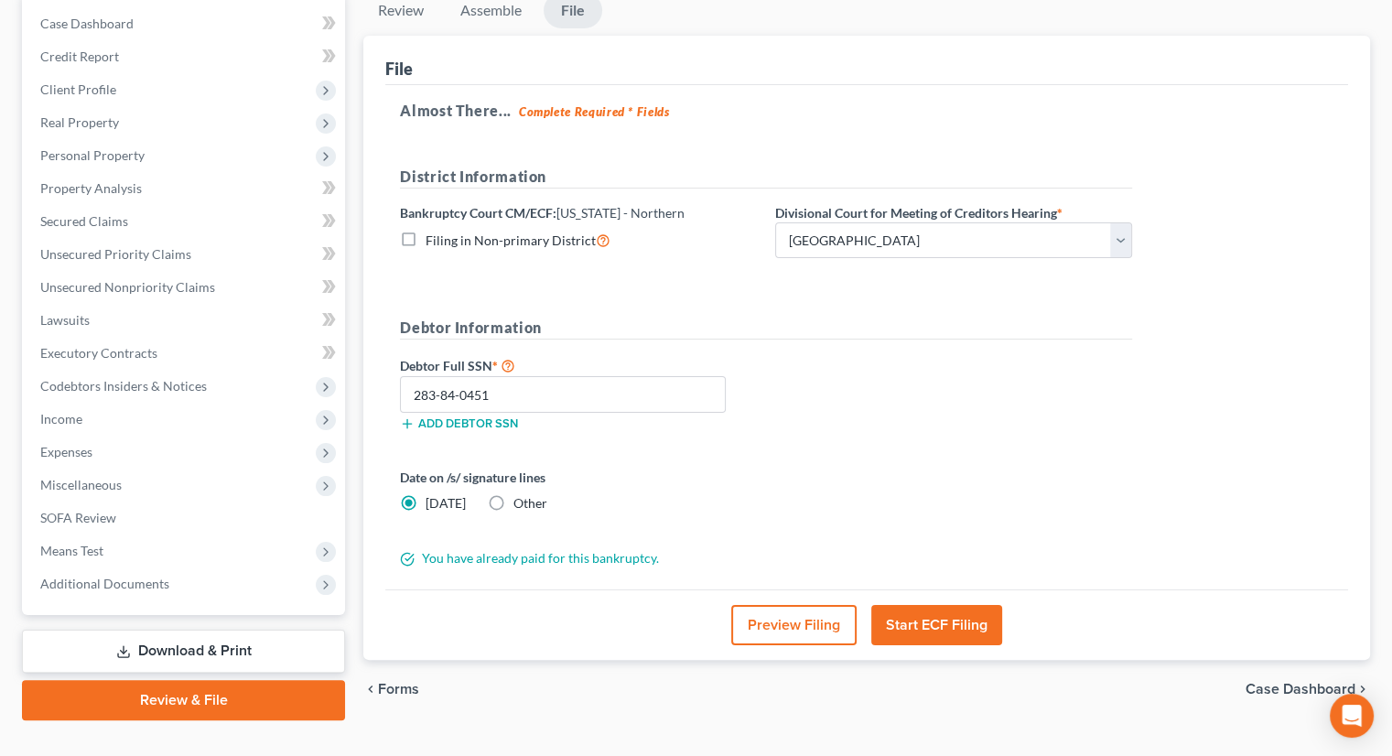
click at [918, 605] on button "Start ECF Filing" at bounding box center [936, 625] width 131 height 40
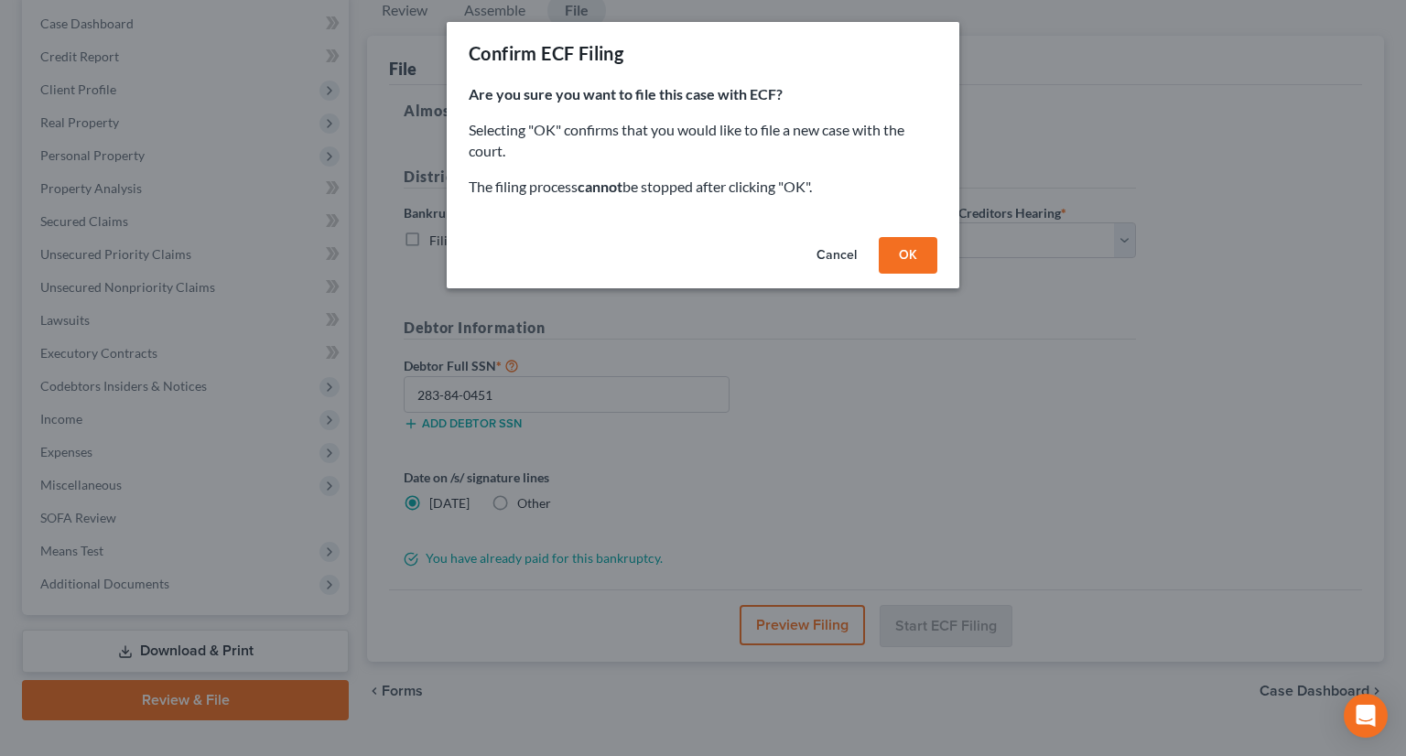
click at [908, 257] on button "OK" at bounding box center [907, 255] width 59 height 37
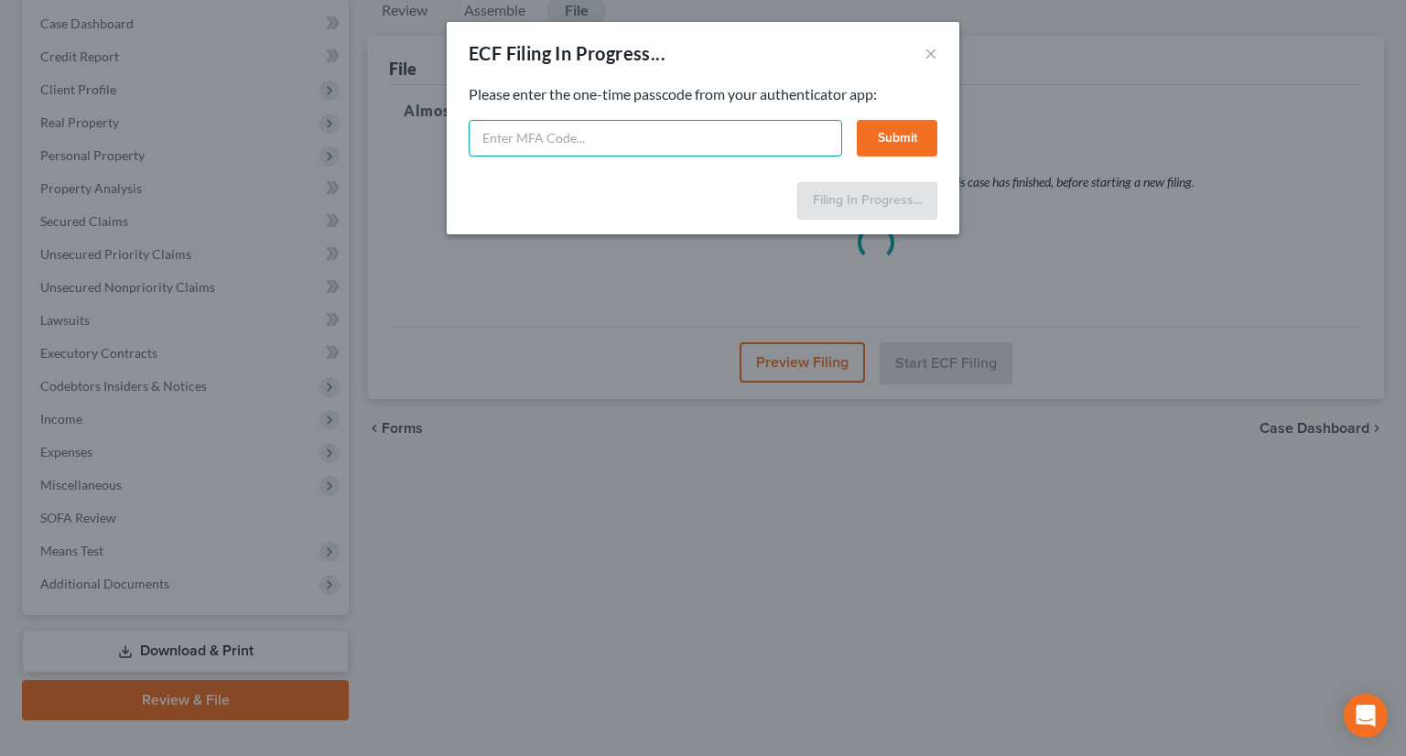
click at [585, 130] on input "text" at bounding box center [655, 138] width 373 height 37
type input "066556"
click at [921, 127] on button "Submit" at bounding box center [897, 138] width 81 height 37
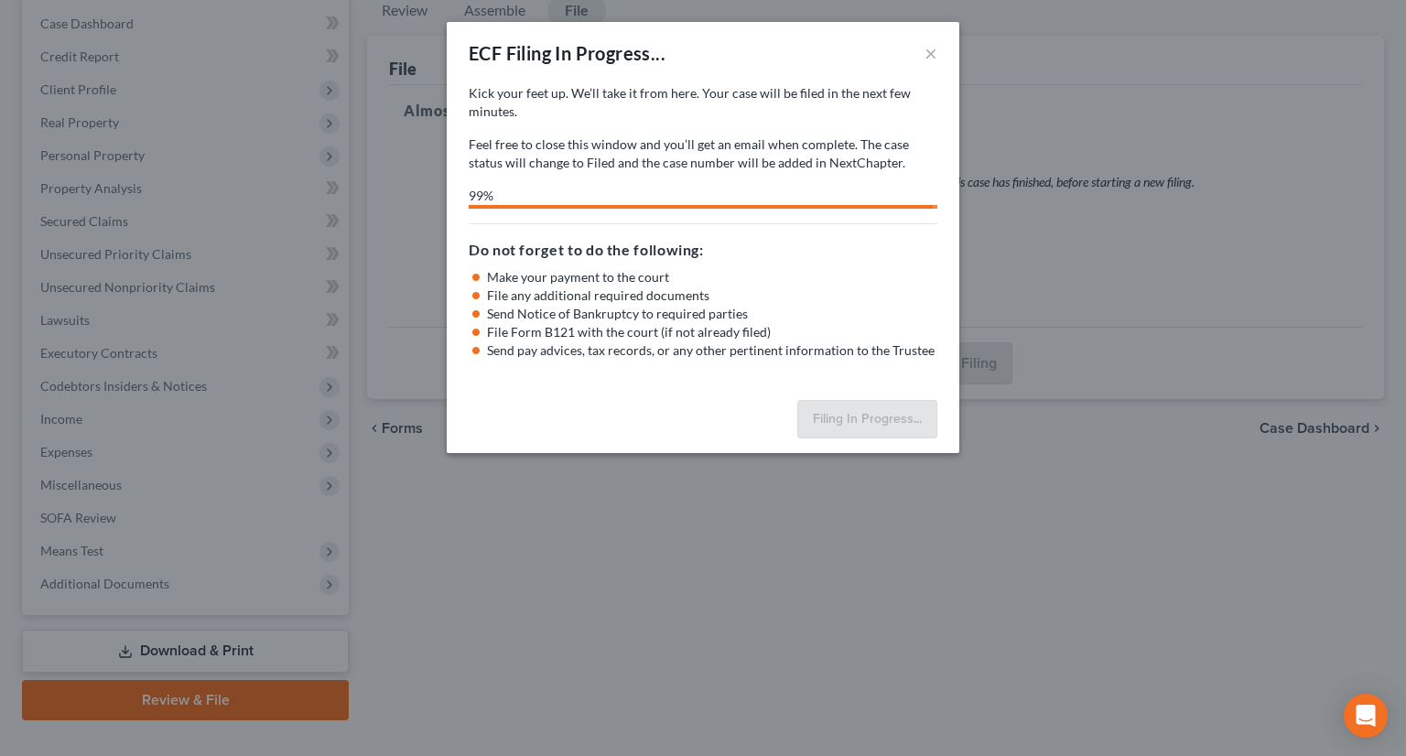
select select "3"
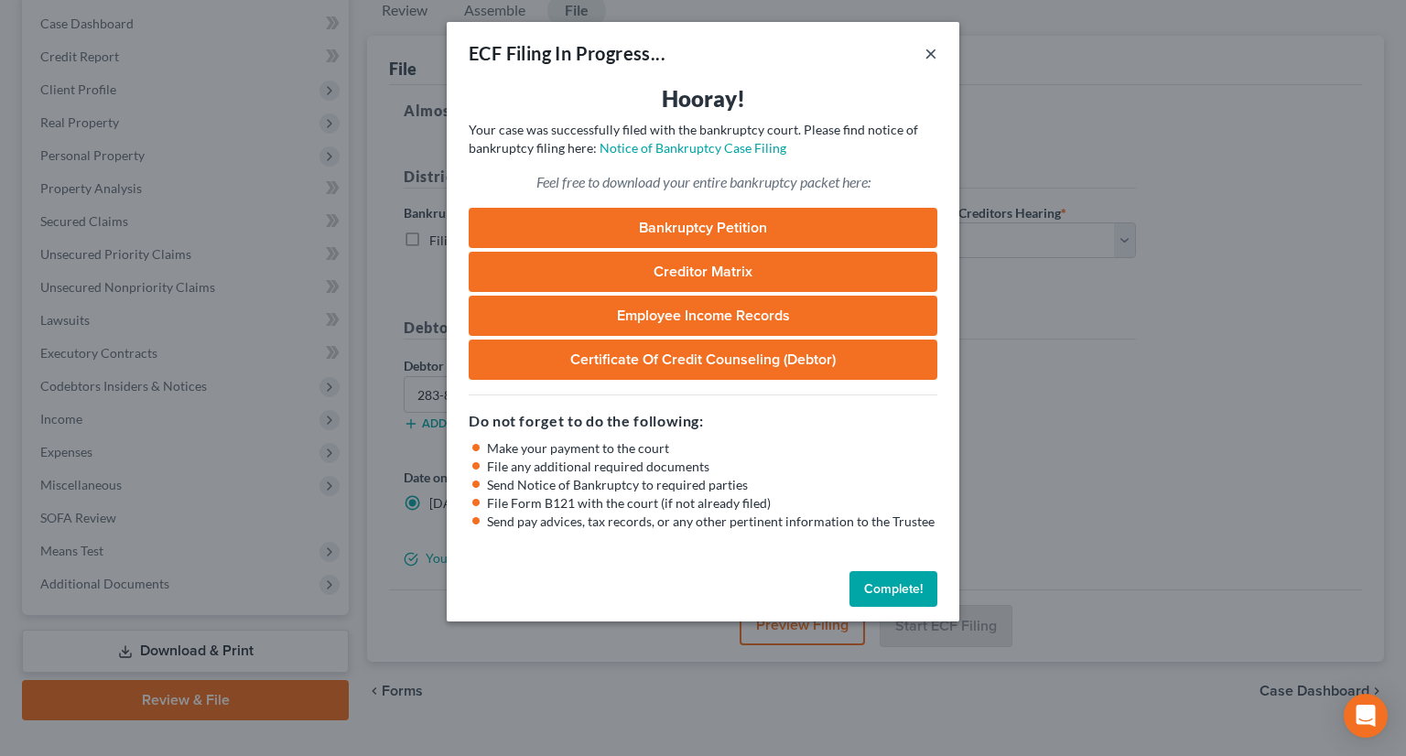
click at [928, 60] on button "×" at bounding box center [930, 53] width 13 height 22
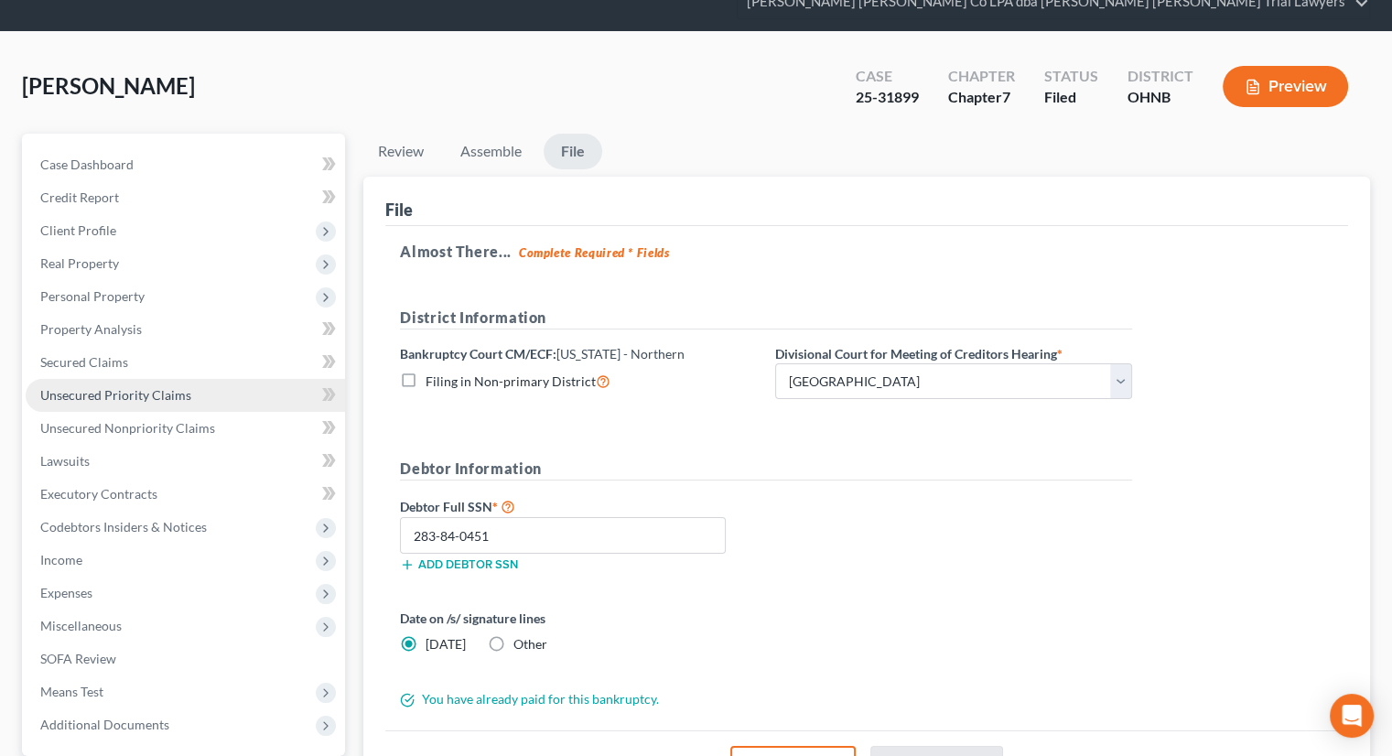
scroll to position [0, 0]
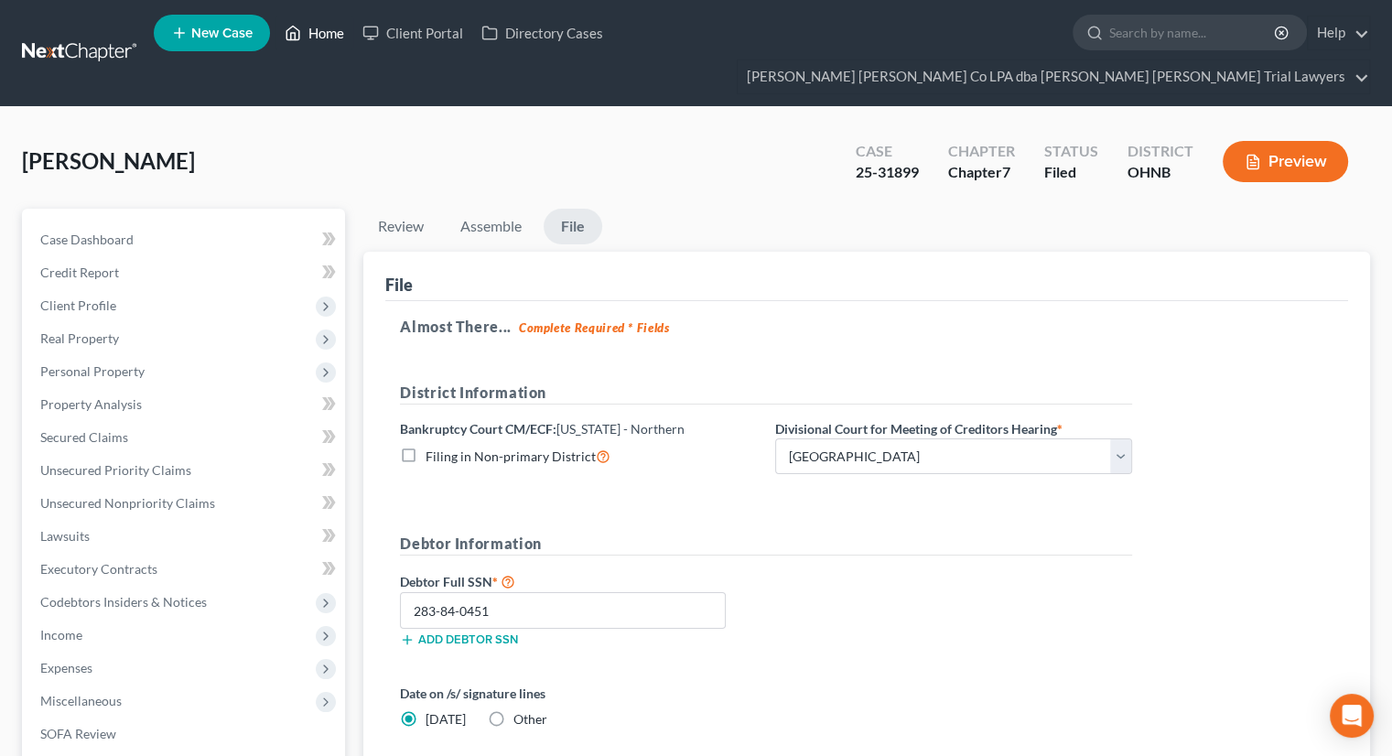
click at [311, 31] on link "Home" at bounding box center [314, 32] width 78 height 33
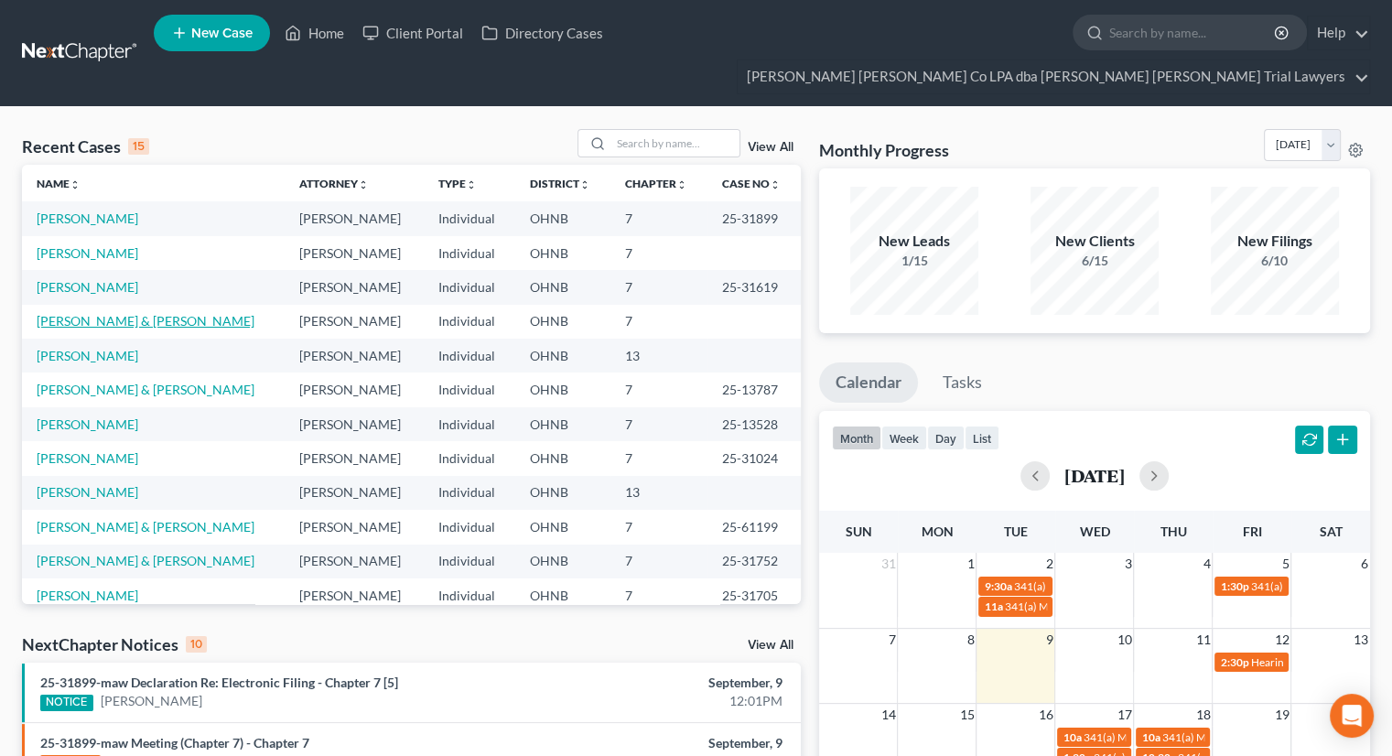
click at [109, 313] on link "[PERSON_NAME] & [PERSON_NAME]" at bounding box center [146, 321] width 218 height 16
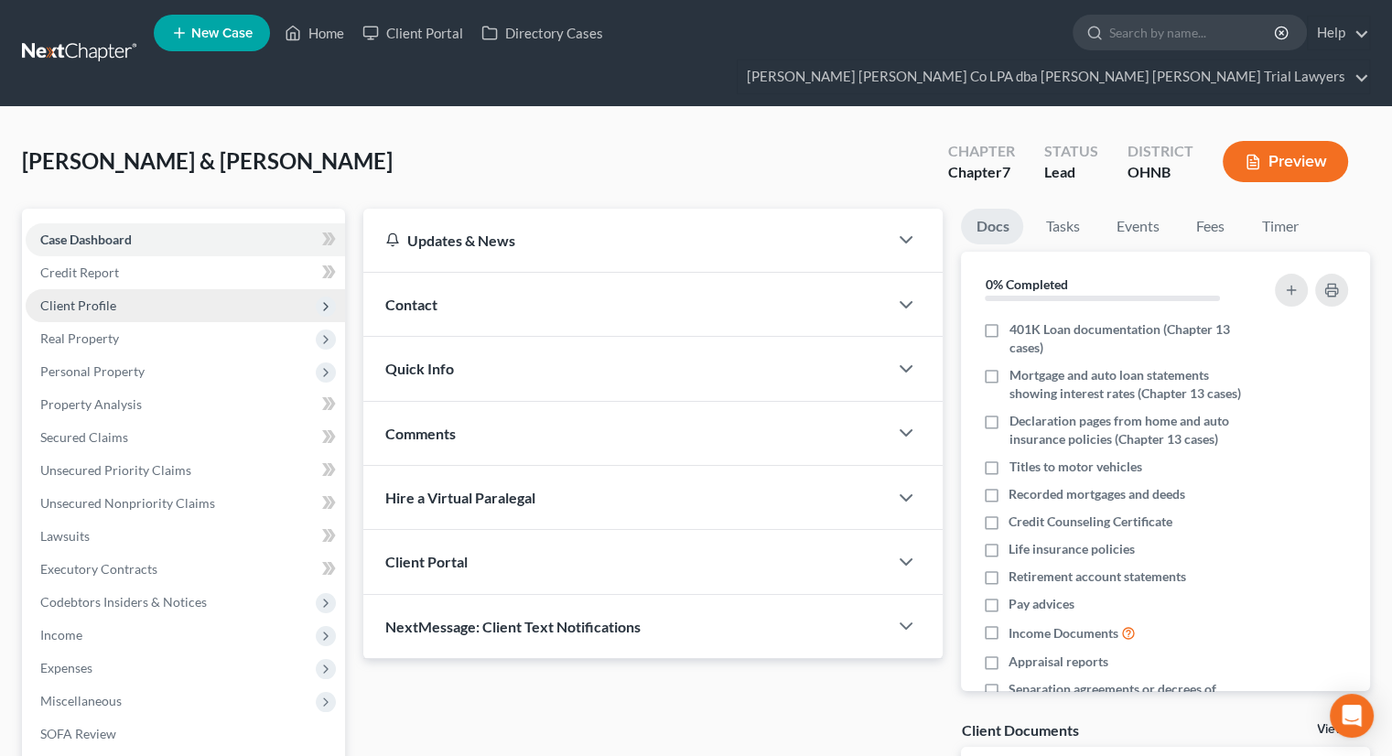
click at [134, 289] on span "Client Profile" at bounding box center [185, 305] width 319 height 33
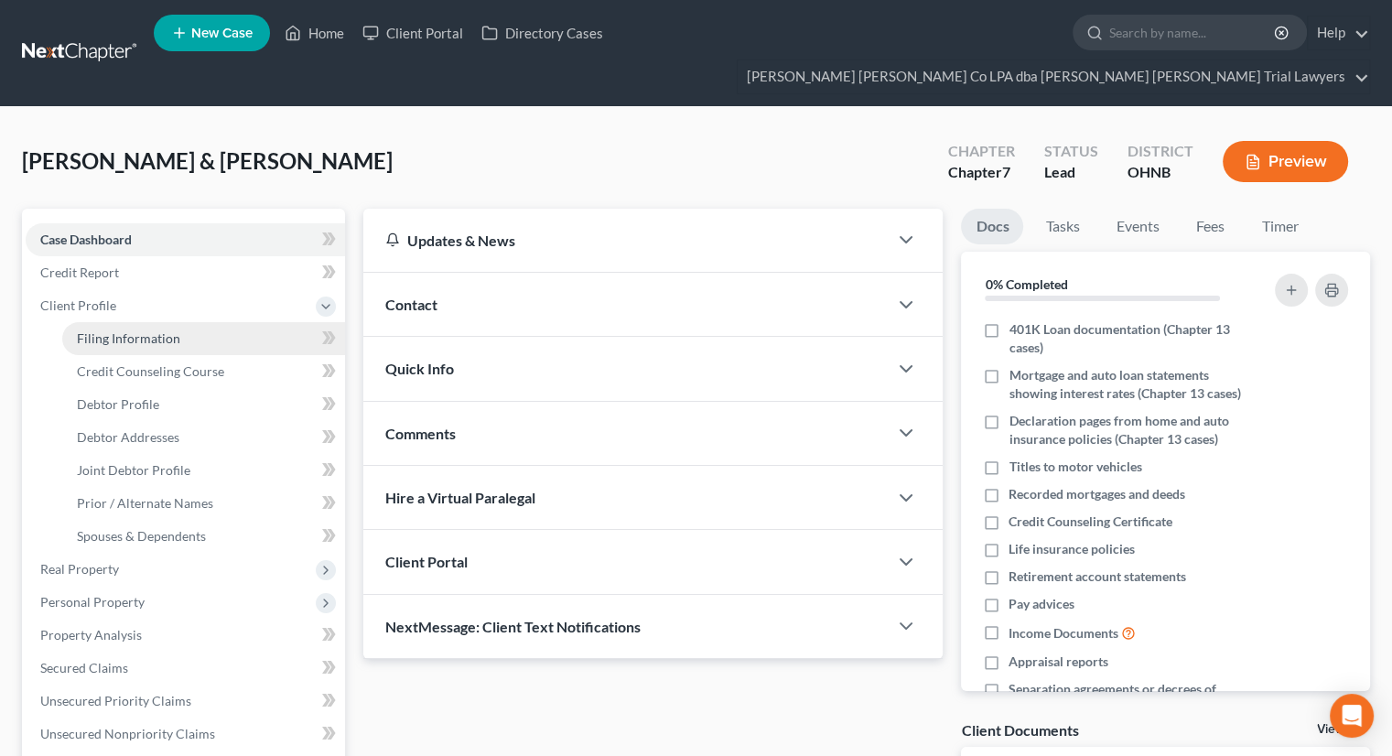
click at [139, 322] on link "Filing Information" at bounding box center [203, 338] width 283 height 33
select select "1"
select select "0"
select select "61"
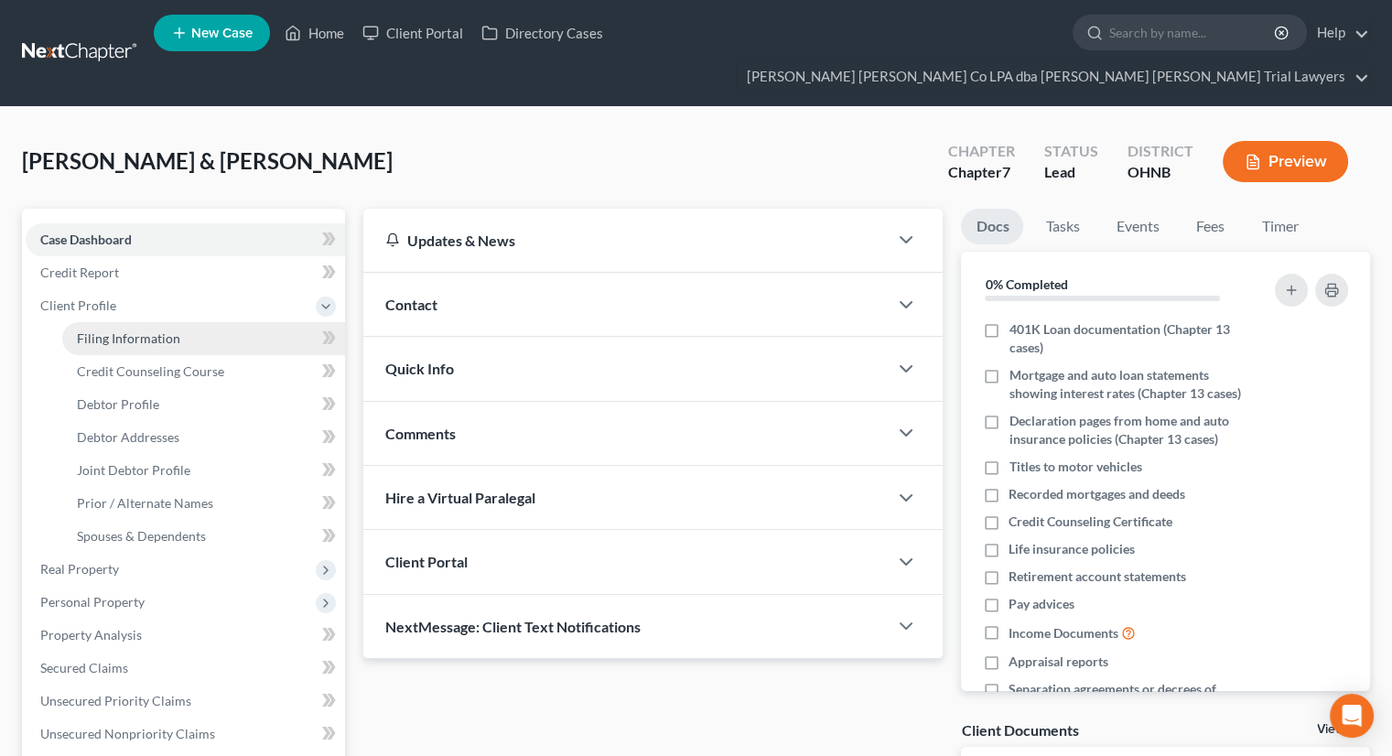
select select "0"
select select "36"
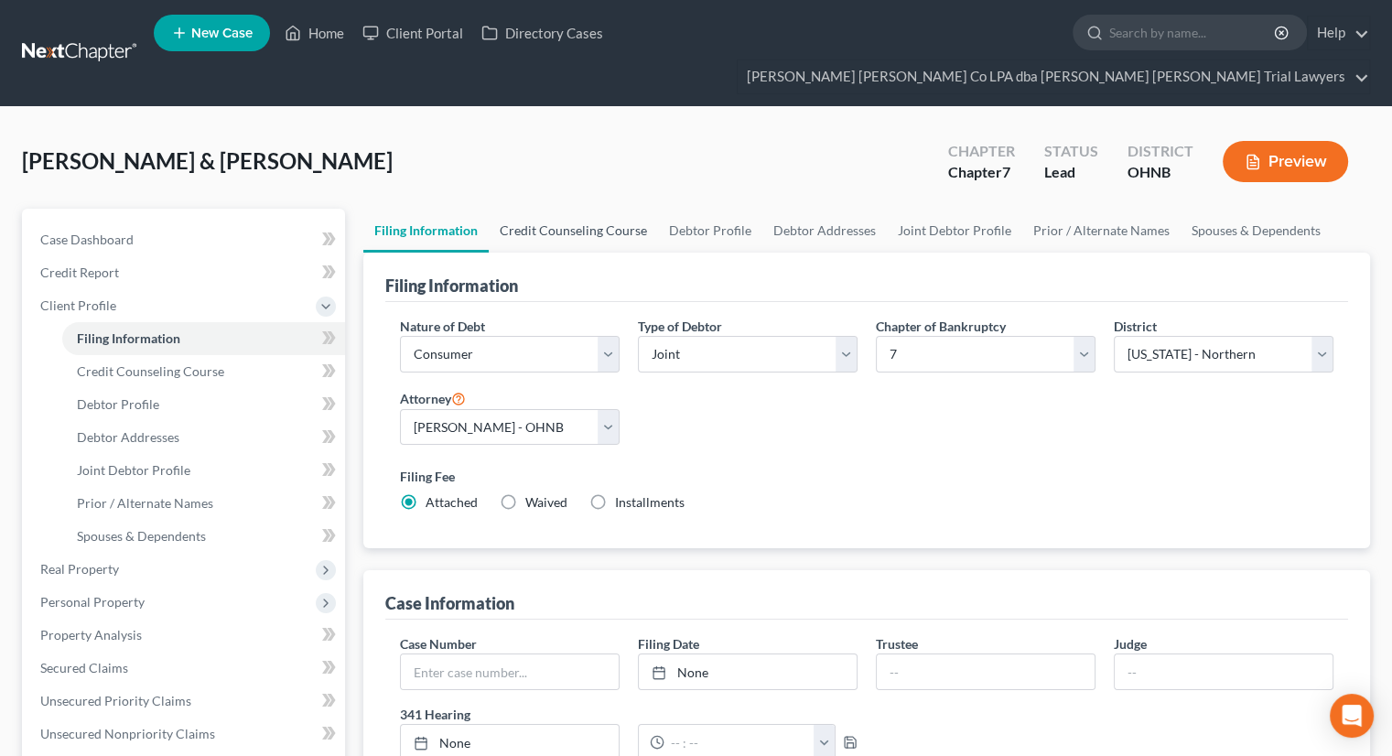
click at [602, 209] on link "Credit Counseling Course" at bounding box center [573, 231] width 169 height 44
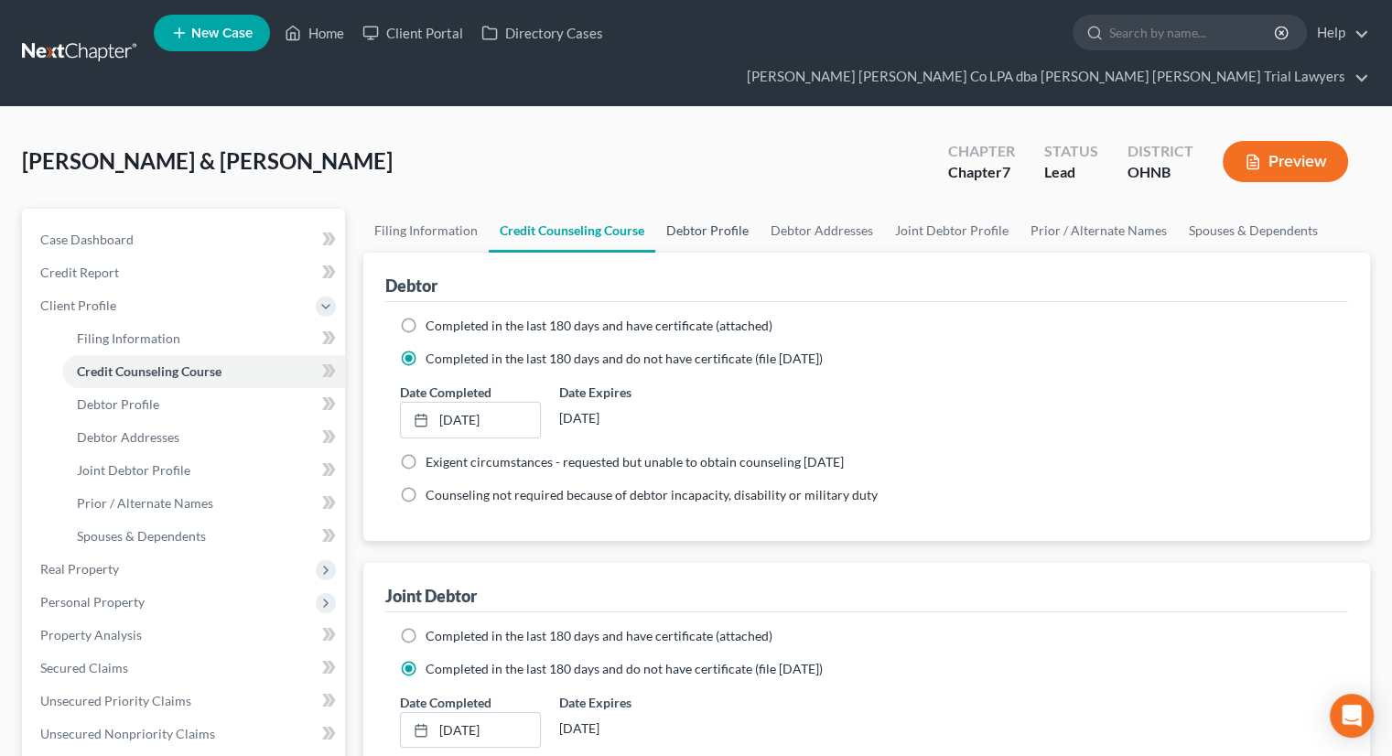
click at [710, 209] on link "Debtor Profile" at bounding box center [707, 231] width 104 height 44
select select "1"
select select "5"
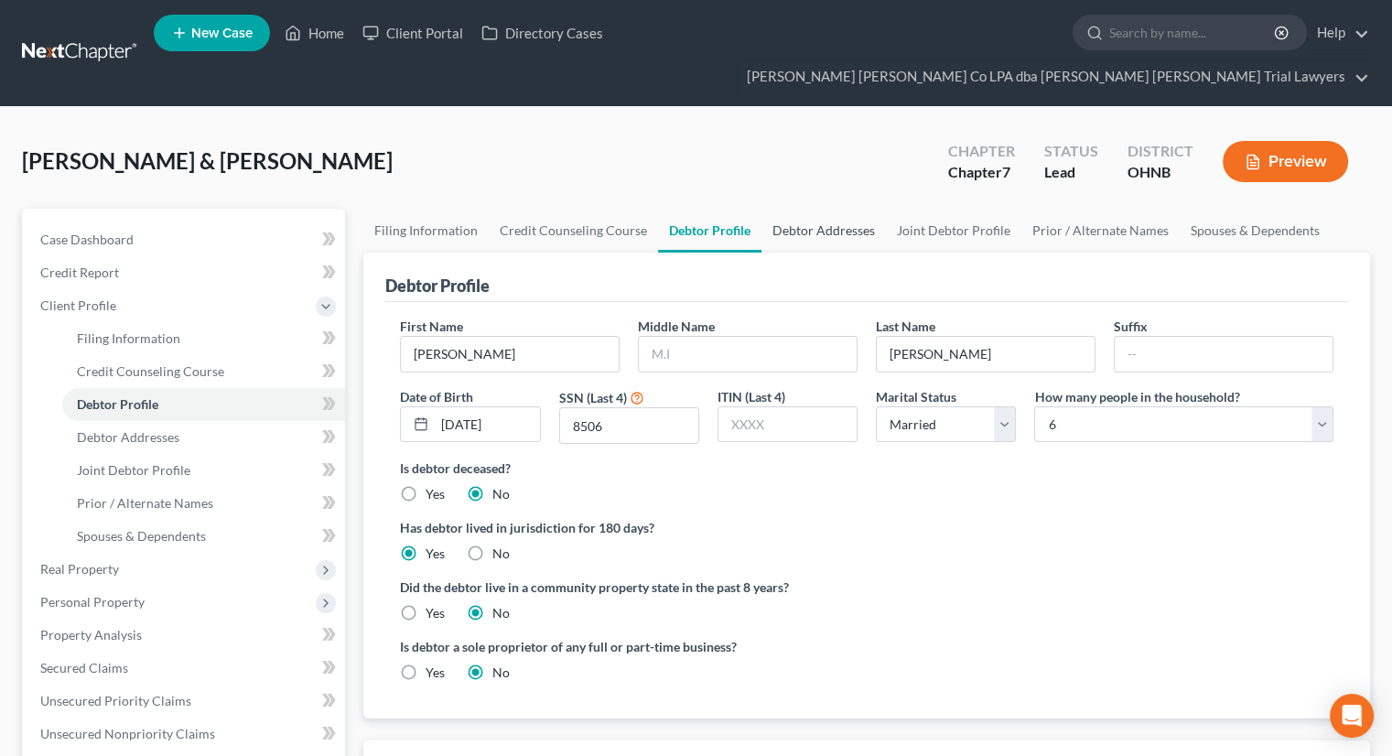
click at [801, 209] on link "Debtor Addresses" at bounding box center [823, 231] width 124 height 44
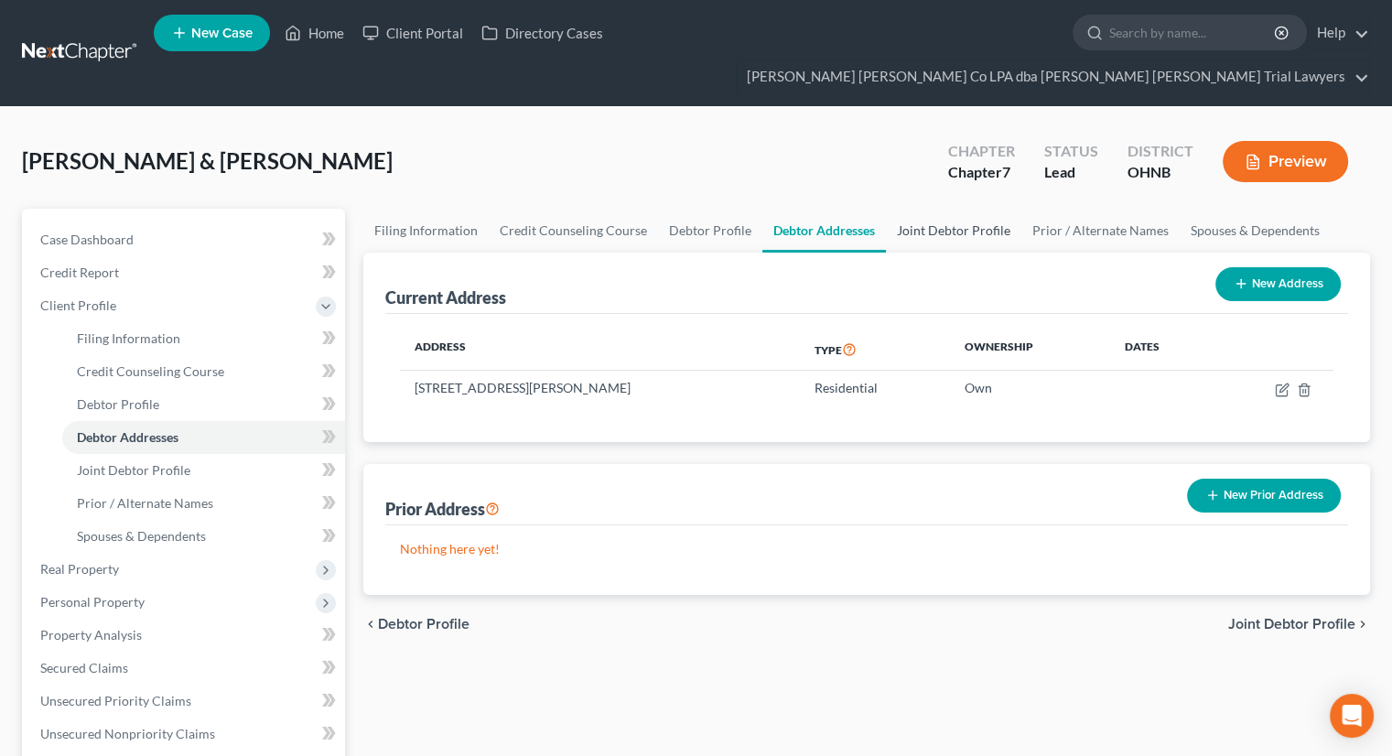
click at [938, 209] on link "Joint Debtor Profile" at bounding box center [953, 231] width 135 height 44
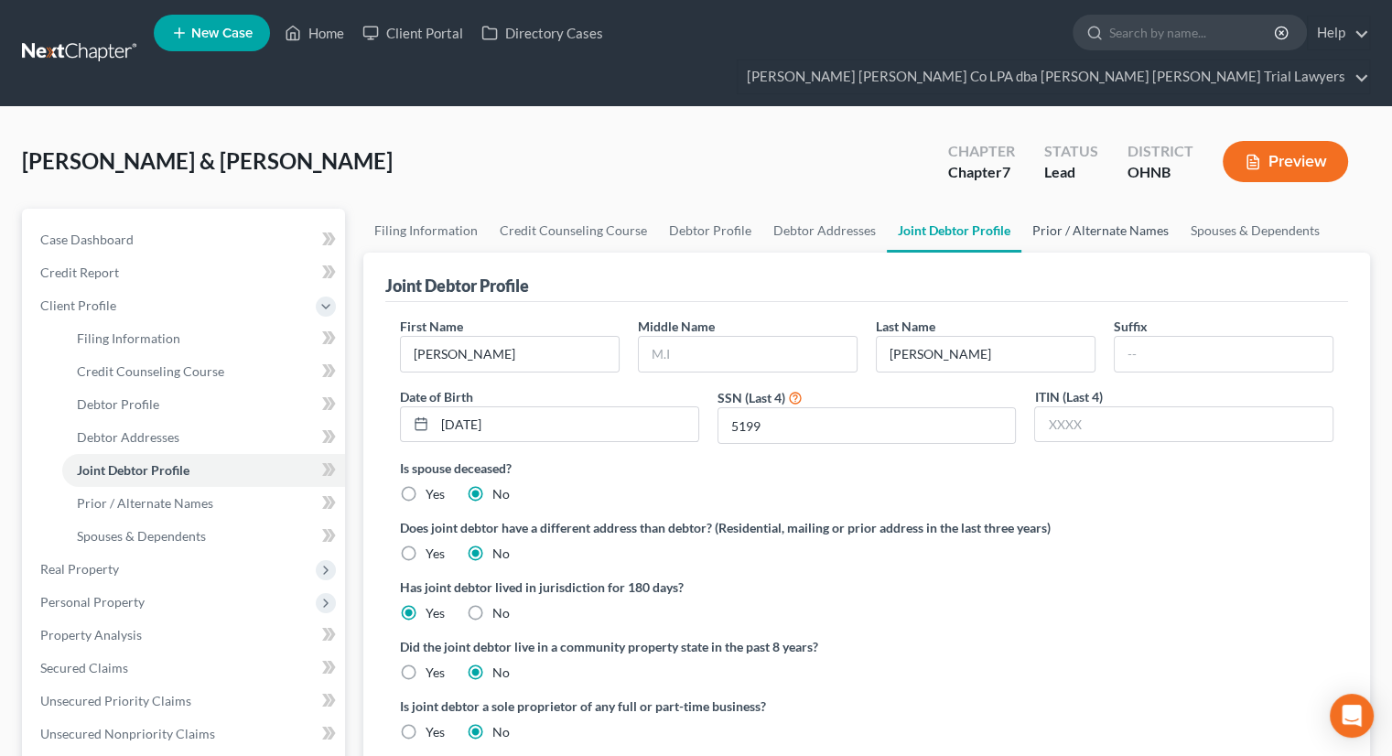
click at [1073, 209] on link "Prior / Alternate Names" at bounding box center [1100, 231] width 158 height 44
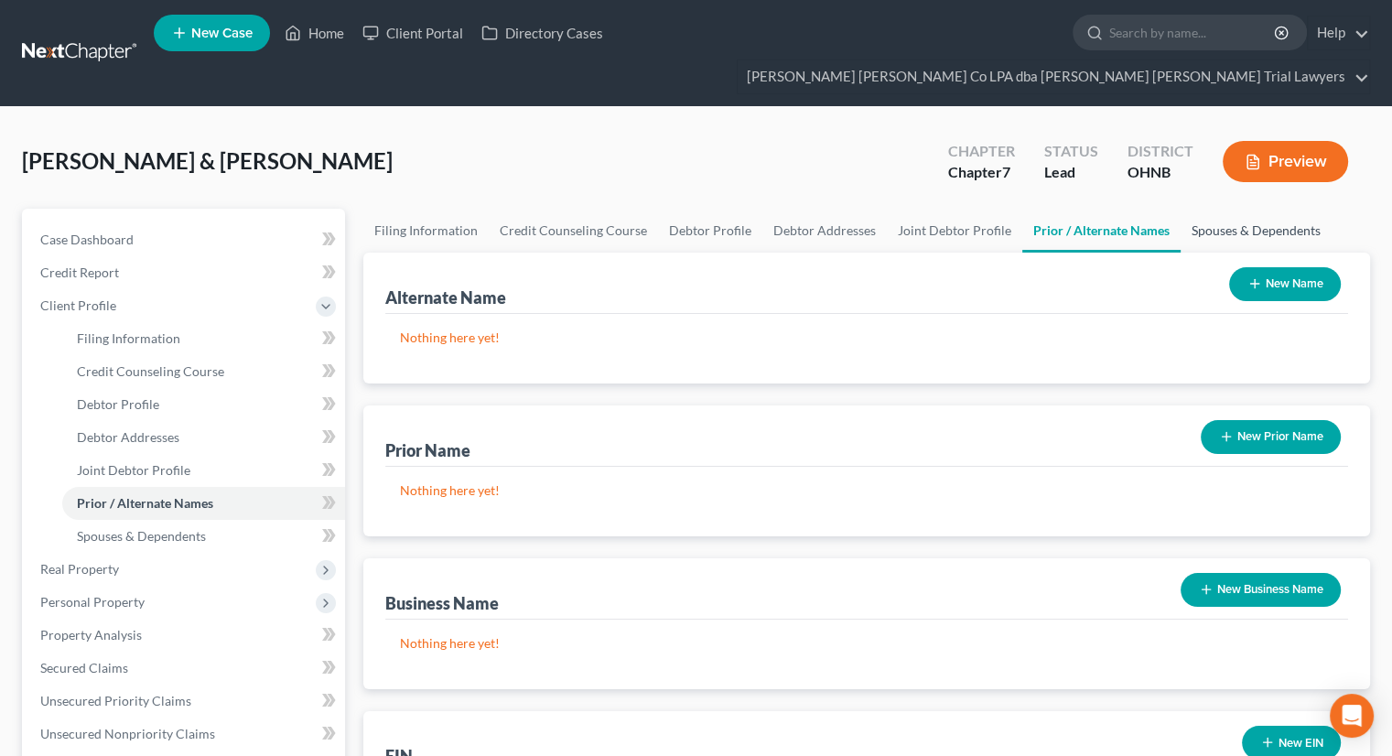
click at [1199, 209] on link "Spouses & Dependents" at bounding box center [1255, 231] width 151 height 44
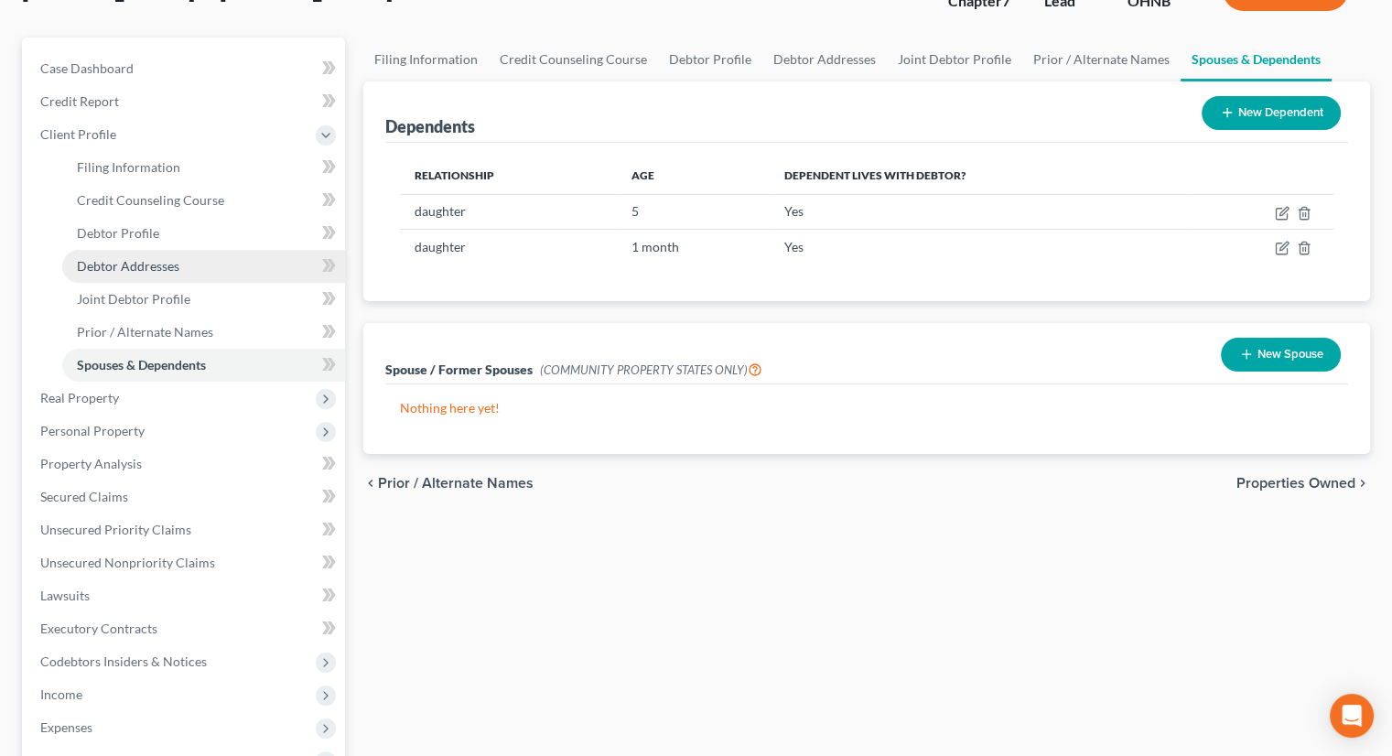
scroll to position [183, 0]
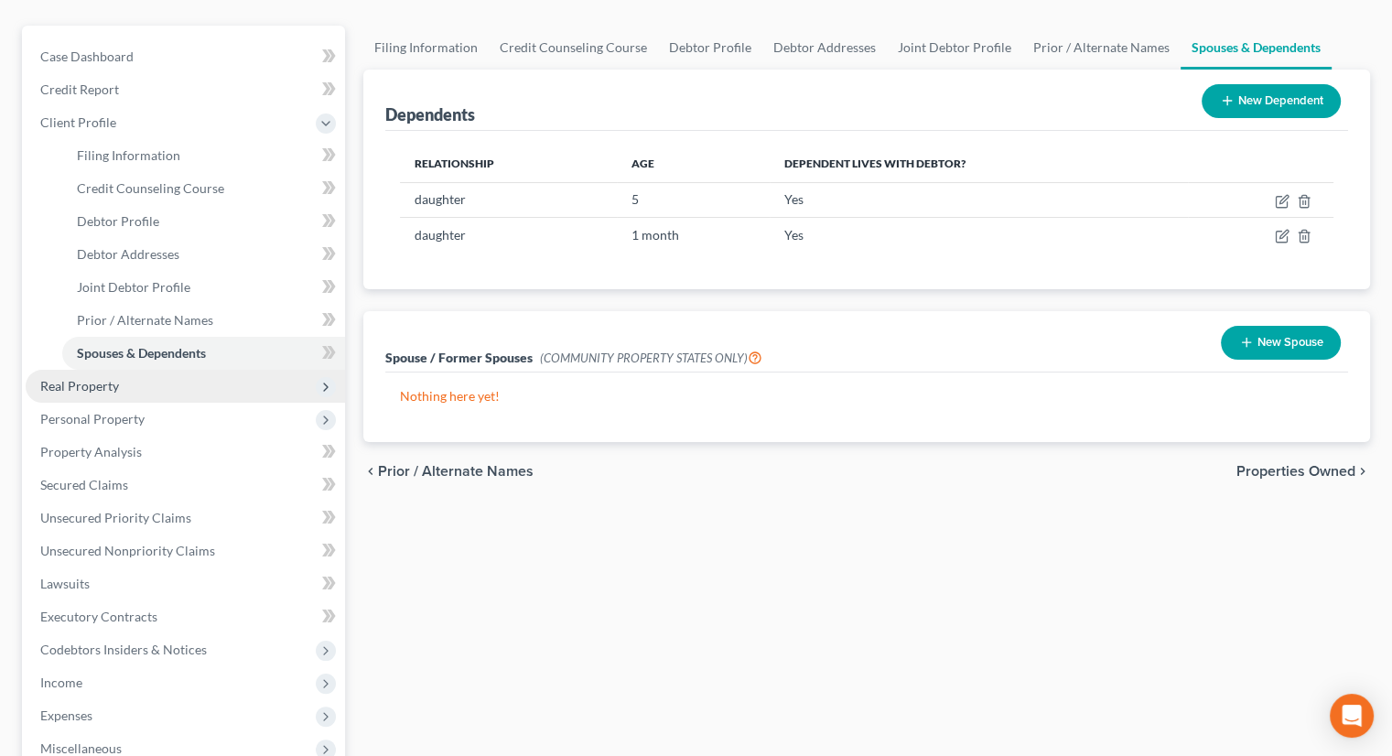
click at [130, 370] on span "Real Property" at bounding box center [185, 386] width 319 height 33
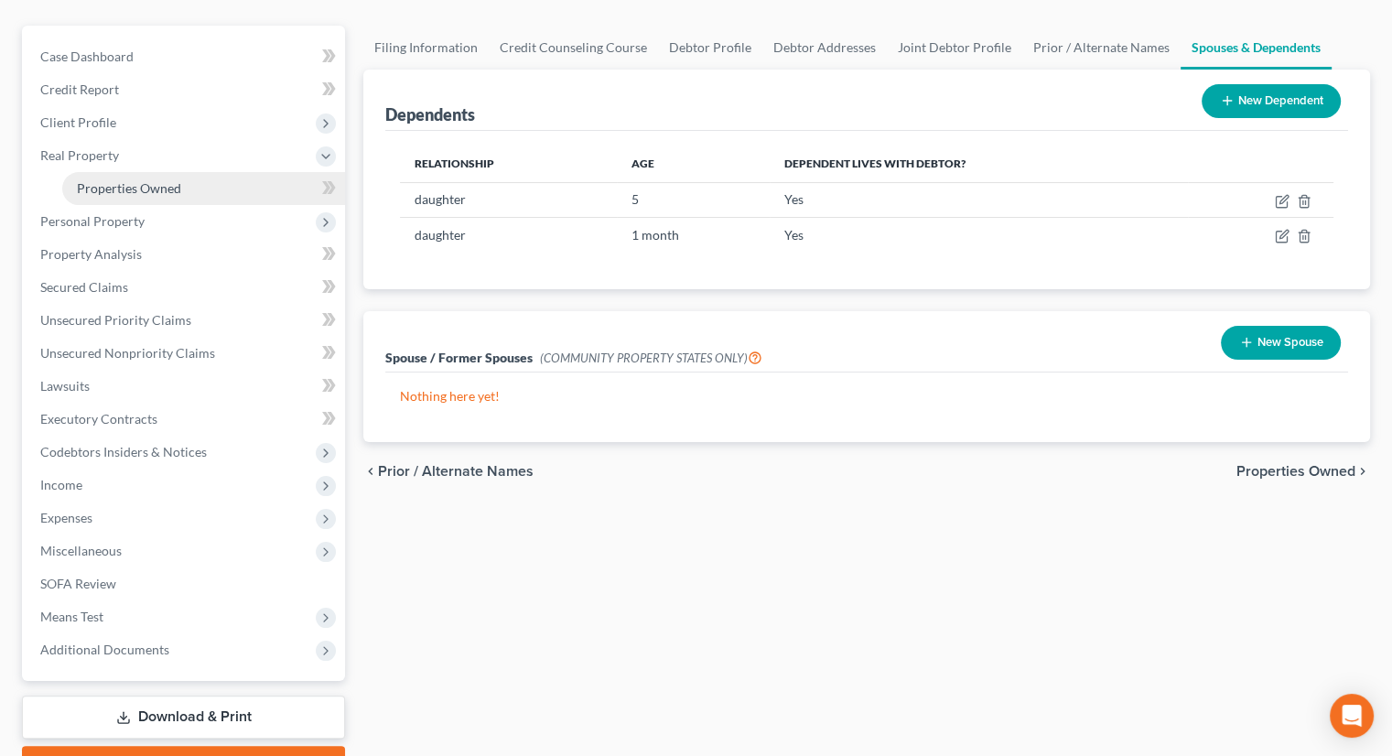
click at [131, 172] on link "Properties Owned" at bounding box center [203, 188] width 283 height 33
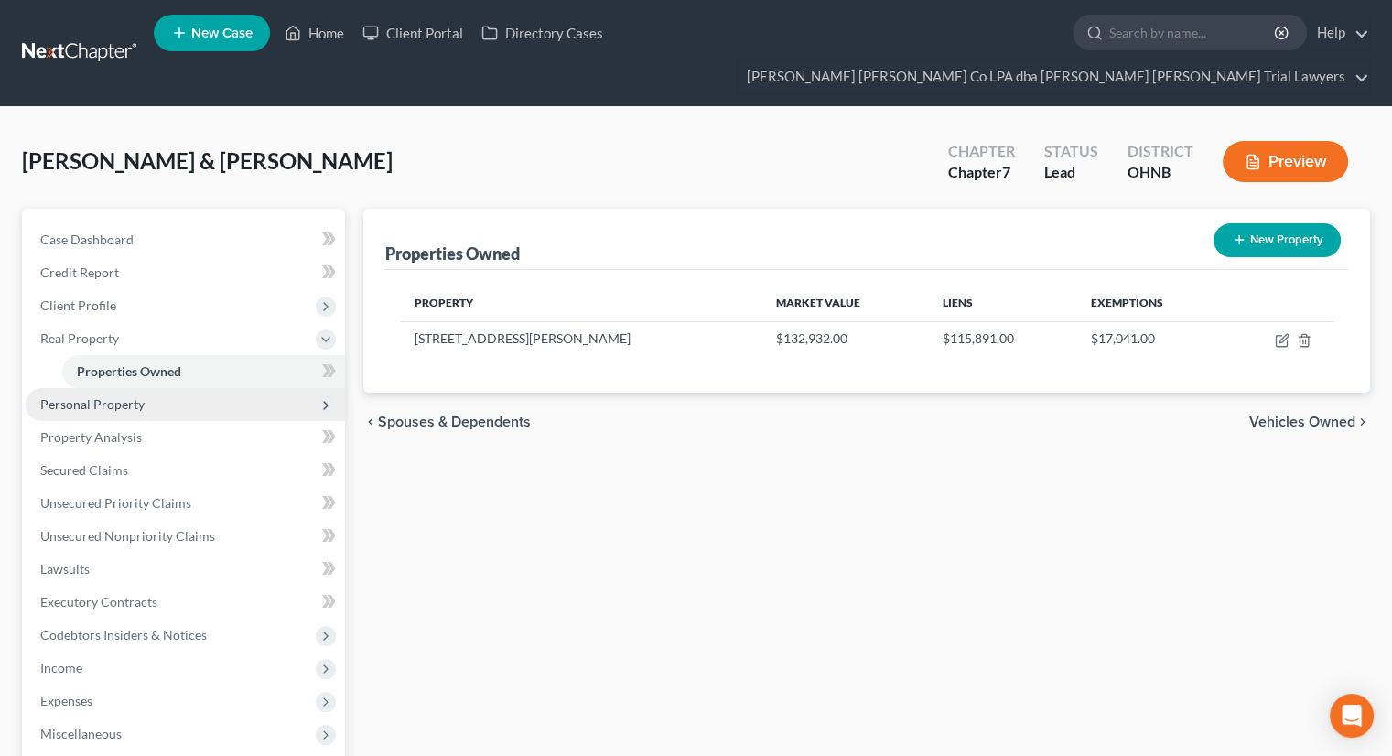
click at [154, 388] on span "Personal Property" at bounding box center [185, 404] width 319 height 33
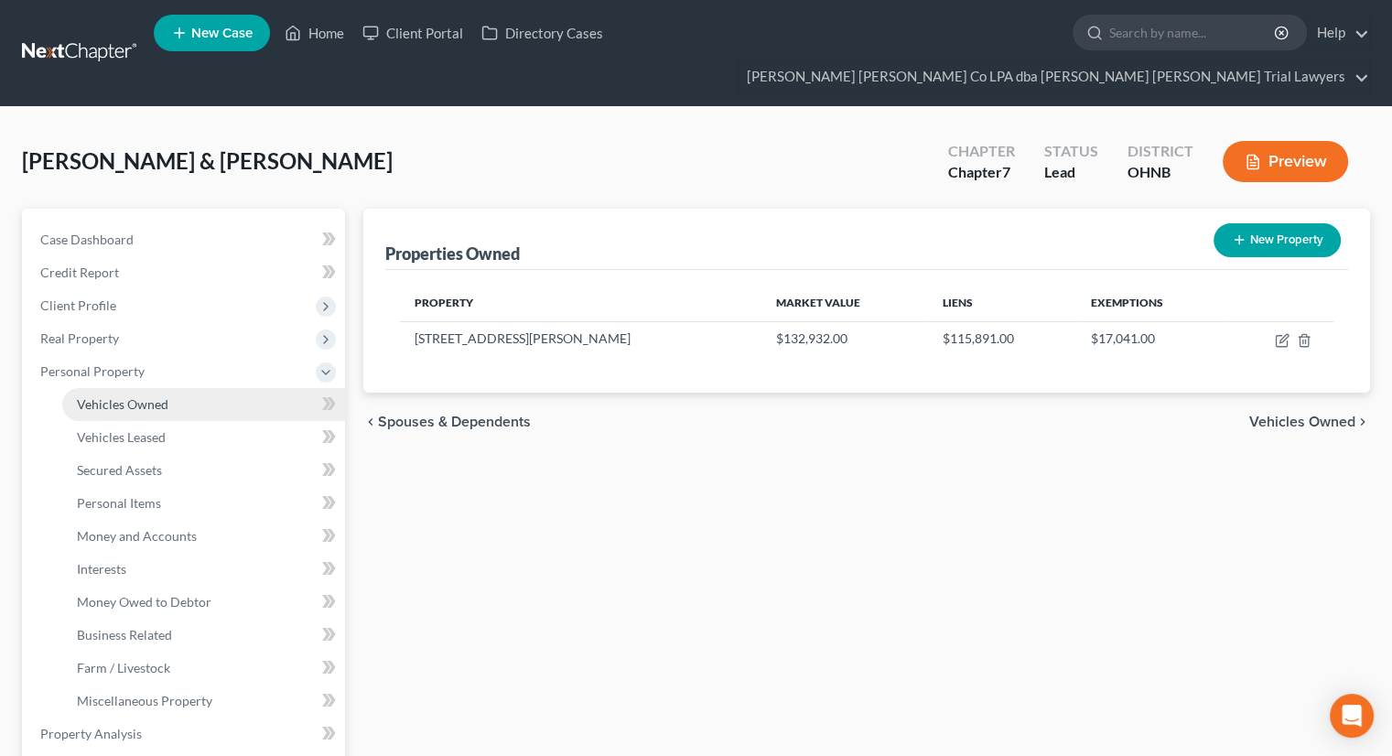
click at [153, 396] on span "Vehicles Owned" at bounding box center [123, 404] width 92 height 16
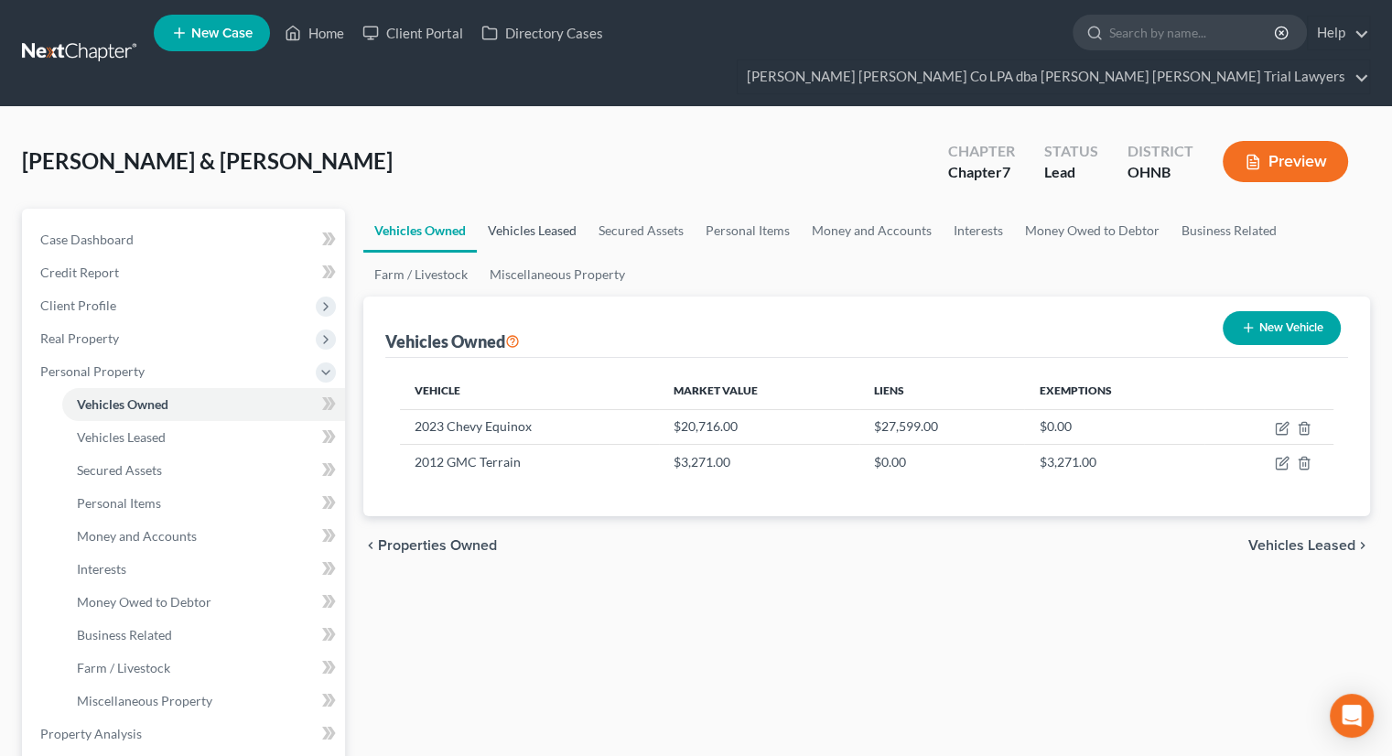
click at [527, 209] on link "Vehicles Leased" at bounding box center [532, 231] width 111 height 44
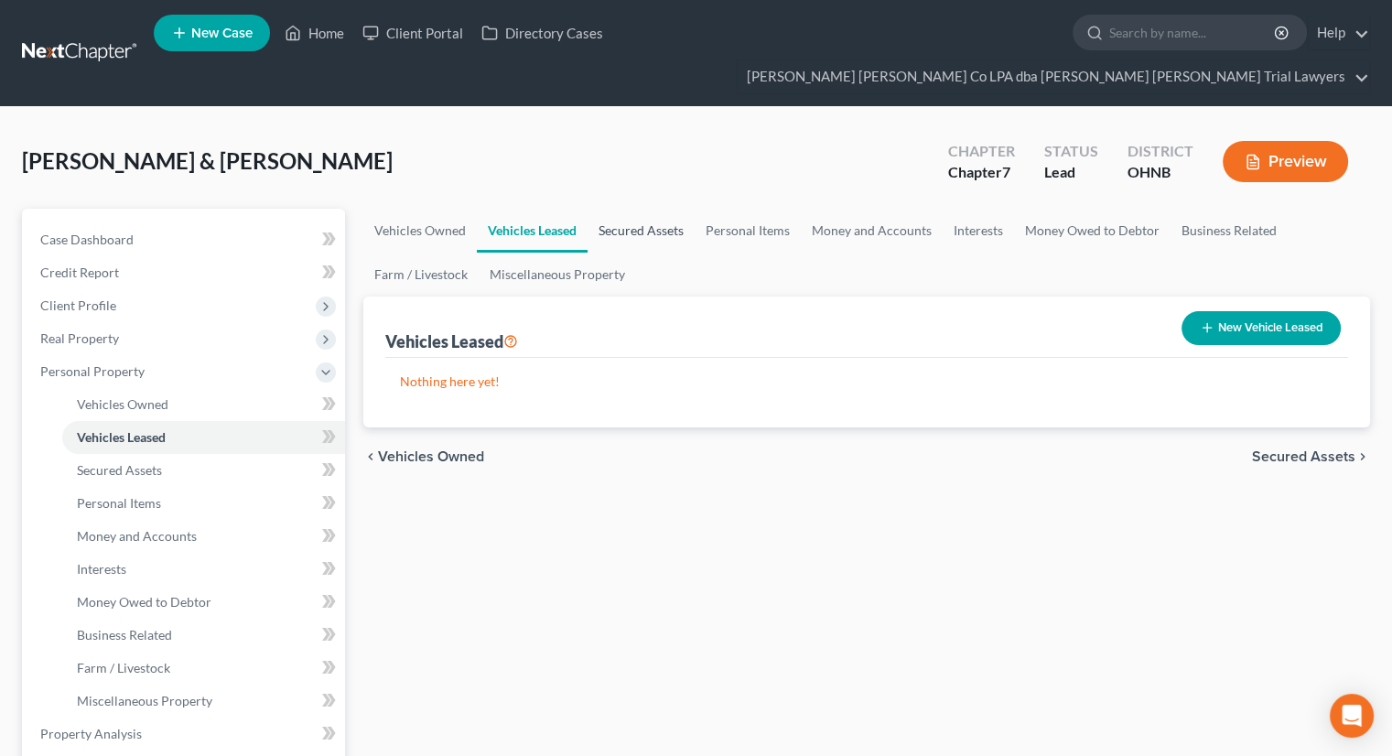
click at [633, 209] on link "Secured Assets" at bounding box center [640, 231] width 107 height 44
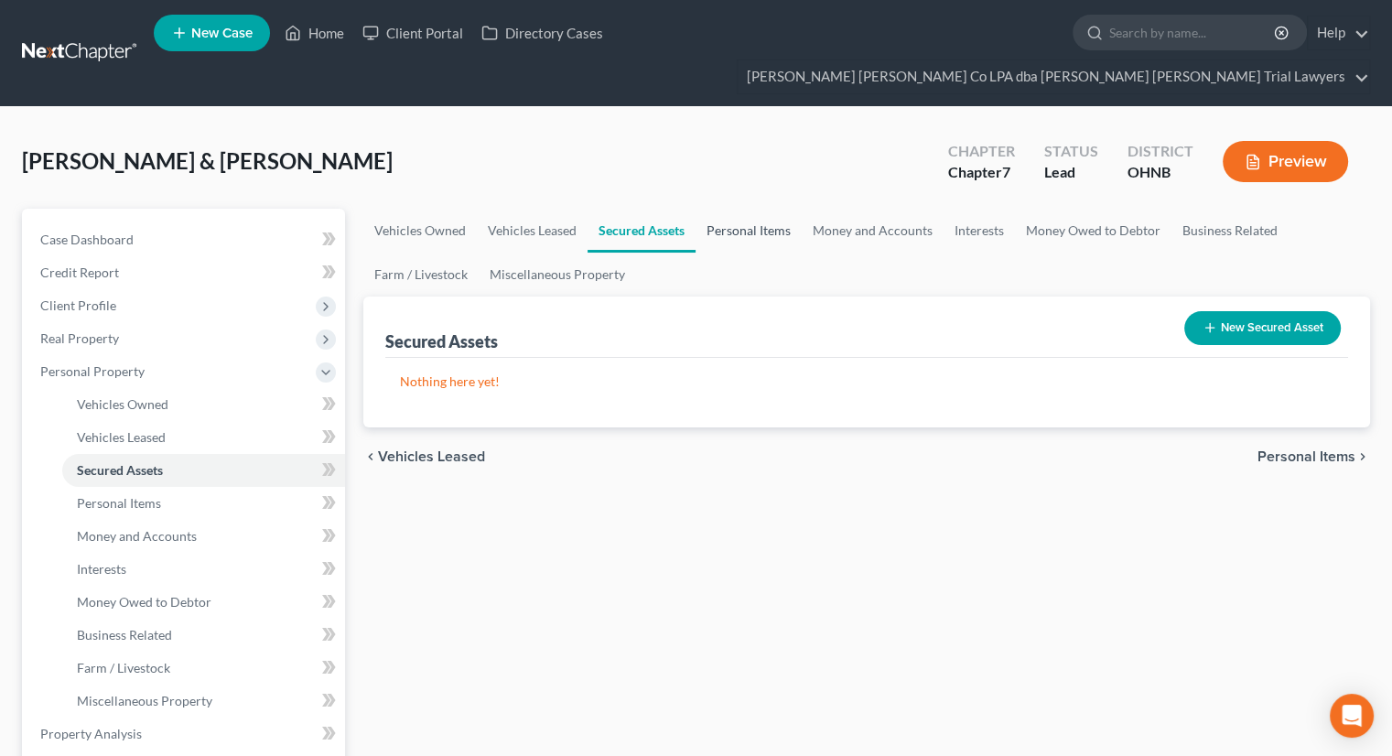
click at [766, 209] on link "Personal Items" at bounding box center [748, 231] width 106 height 44
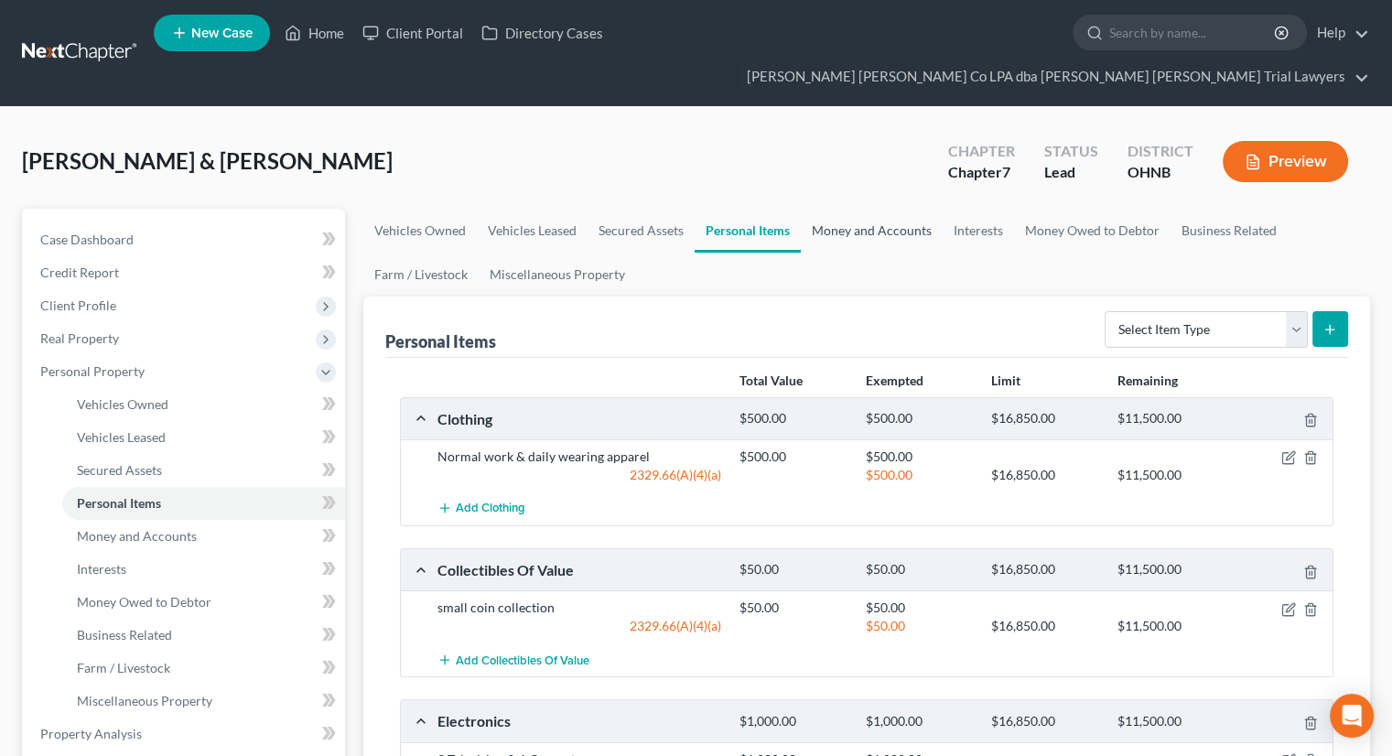
click at [841, 209] on link "Money and Accounts" at bounding box center [872, 231] width 142 height 44
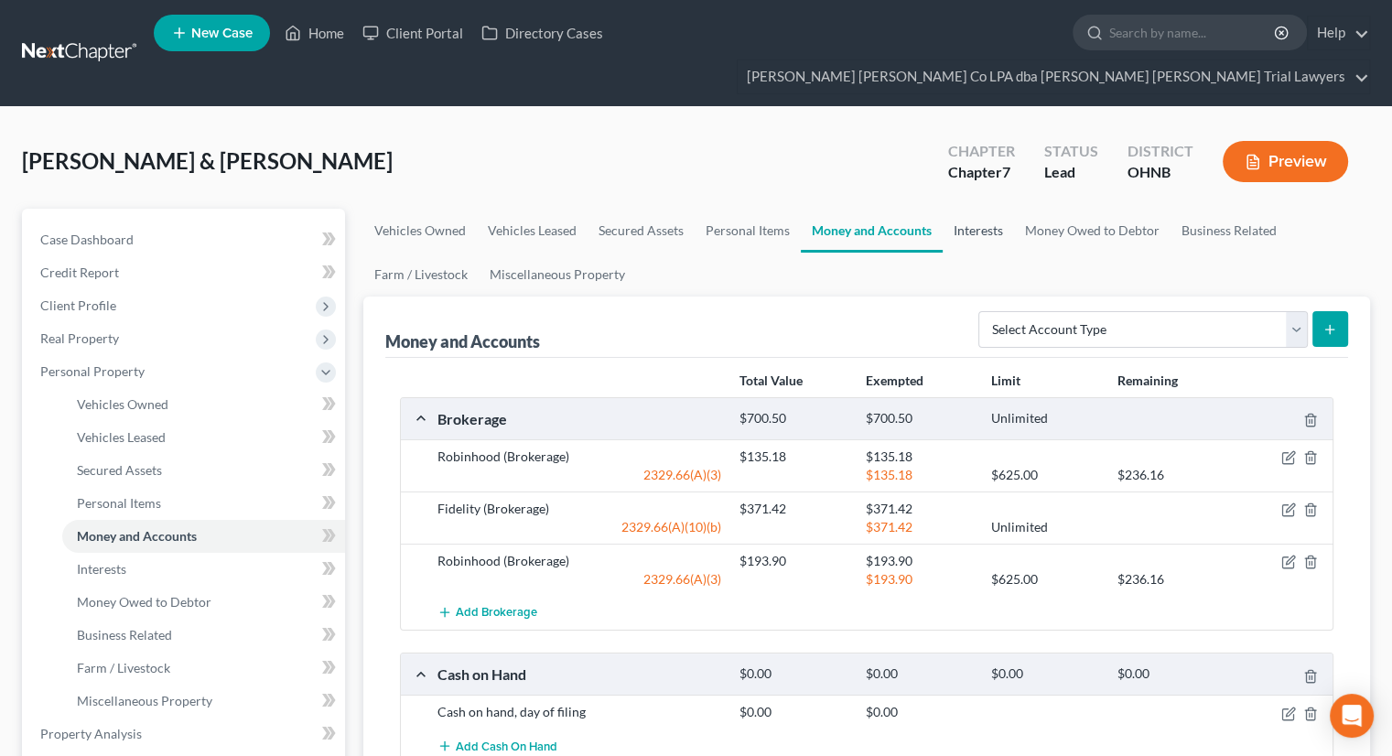
click at [986, 209] on link "Interests" at bounding box center [978, 231] width 71 height 44
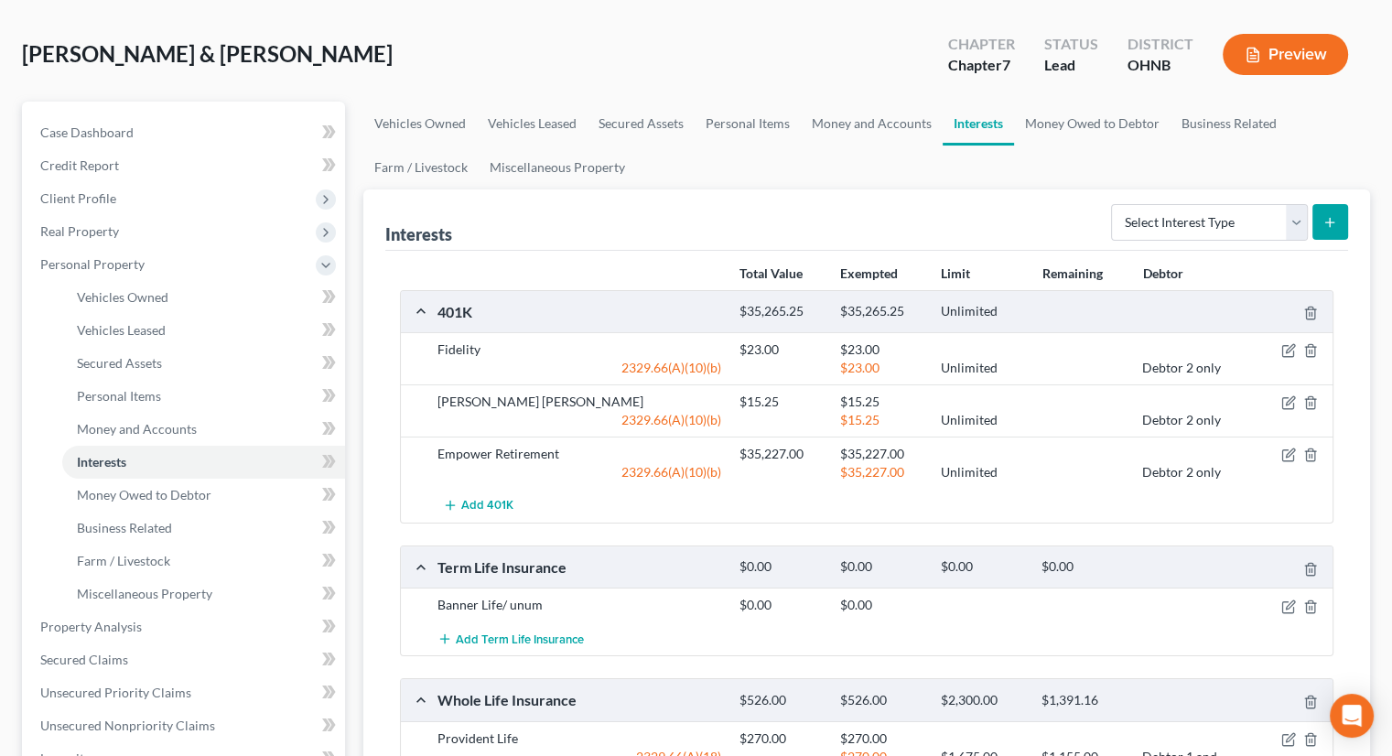
scroll to position [88, 0]
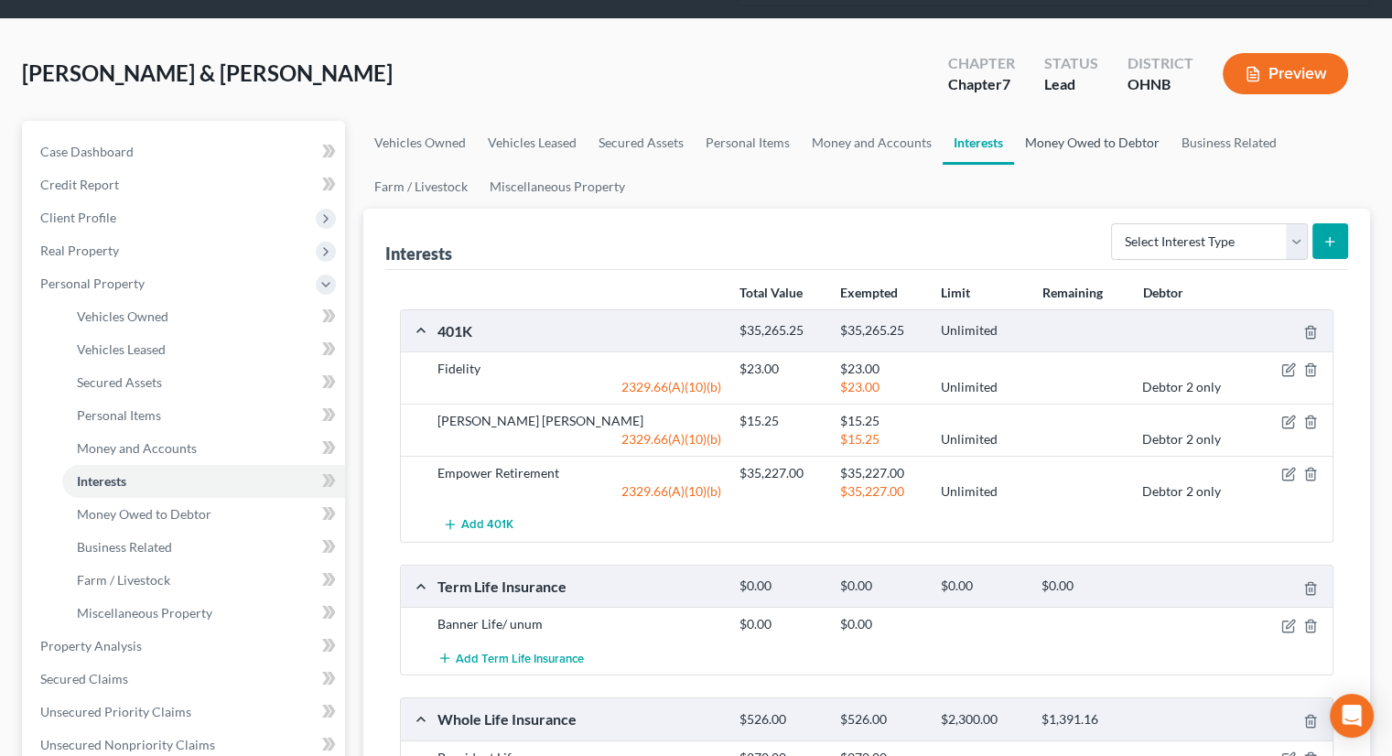
click at [1036, 121] on link "Money Owed to Debtor" at bounding box center [1092, 143] width 156 height 44
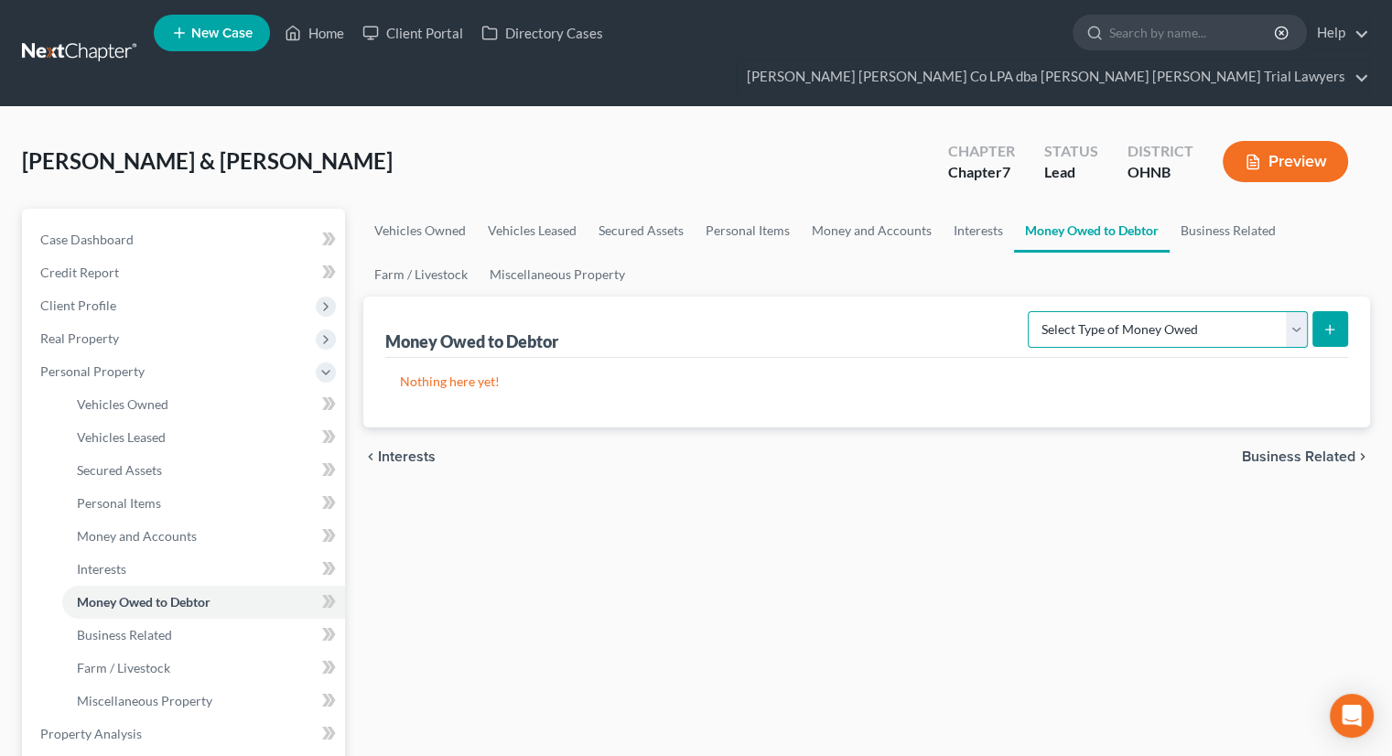
click at [1130, 311] on select "Select Type of Money Owed Accounts Receivable Alimony Child Support Claims Agai…" at bounding box center [1168, 329] width 280 height 37
select select "expected_tax_refund"
click at [1031, 311] on select "Select Type of Money Owed Accounts Receivable Alimony Child Support Claims Agai…" at bounding box center [1168, 329] width 280 height 37
click at [1322, 322] on icon "submit" at bounding box center [1329, 329] width 15 height 15
select select "0"
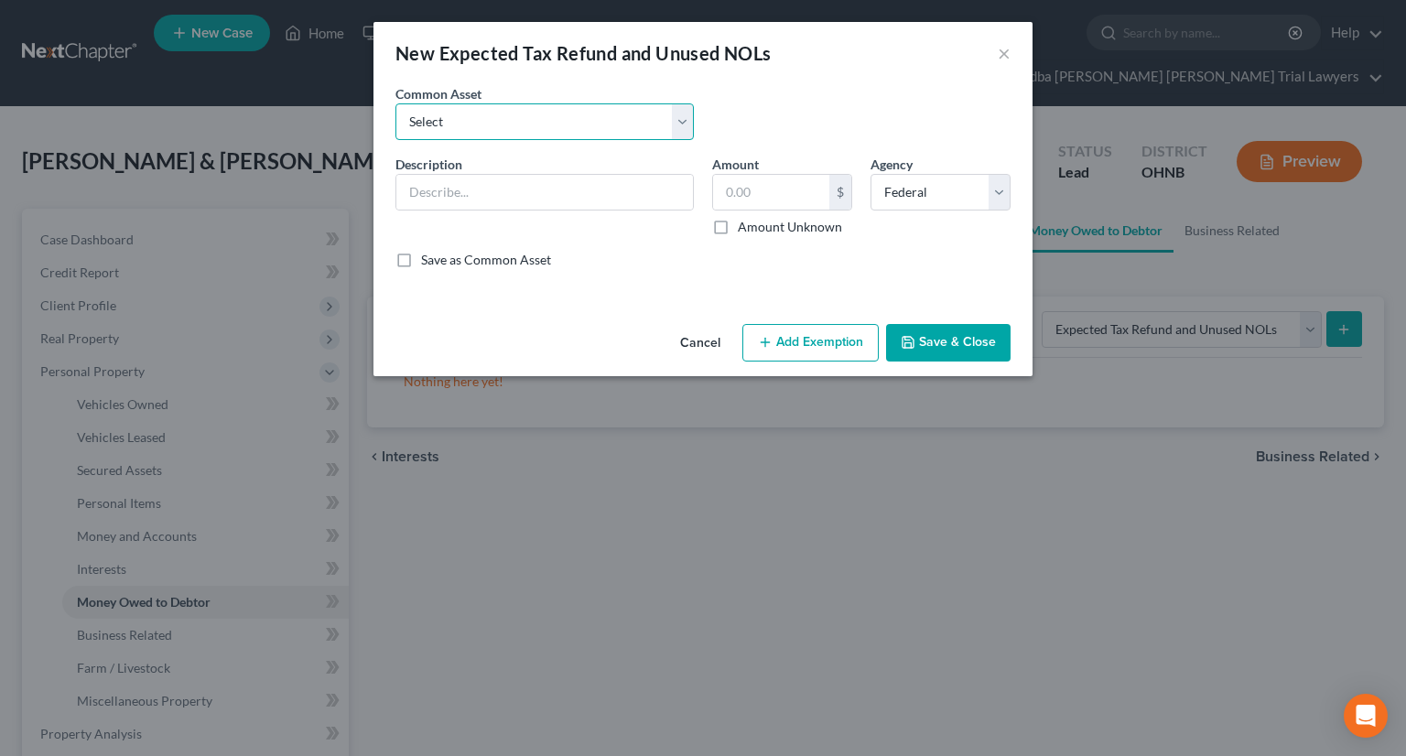
click at [590, 124] on select "Select Anticipated tax refunds; Federal & State Anticipated tax refunds; Federa…" at bounding box center [544, 121] width 298 height 37
select select "0"
click at [395, 103] on select "Select Anticipated tax refunds; Federal & State Anticipated tax refunds; Federa…" at bounding box center [544, 121] width 298 height 37
type input "Anticipated tax refunds; Federal & State"
type input "0.00"
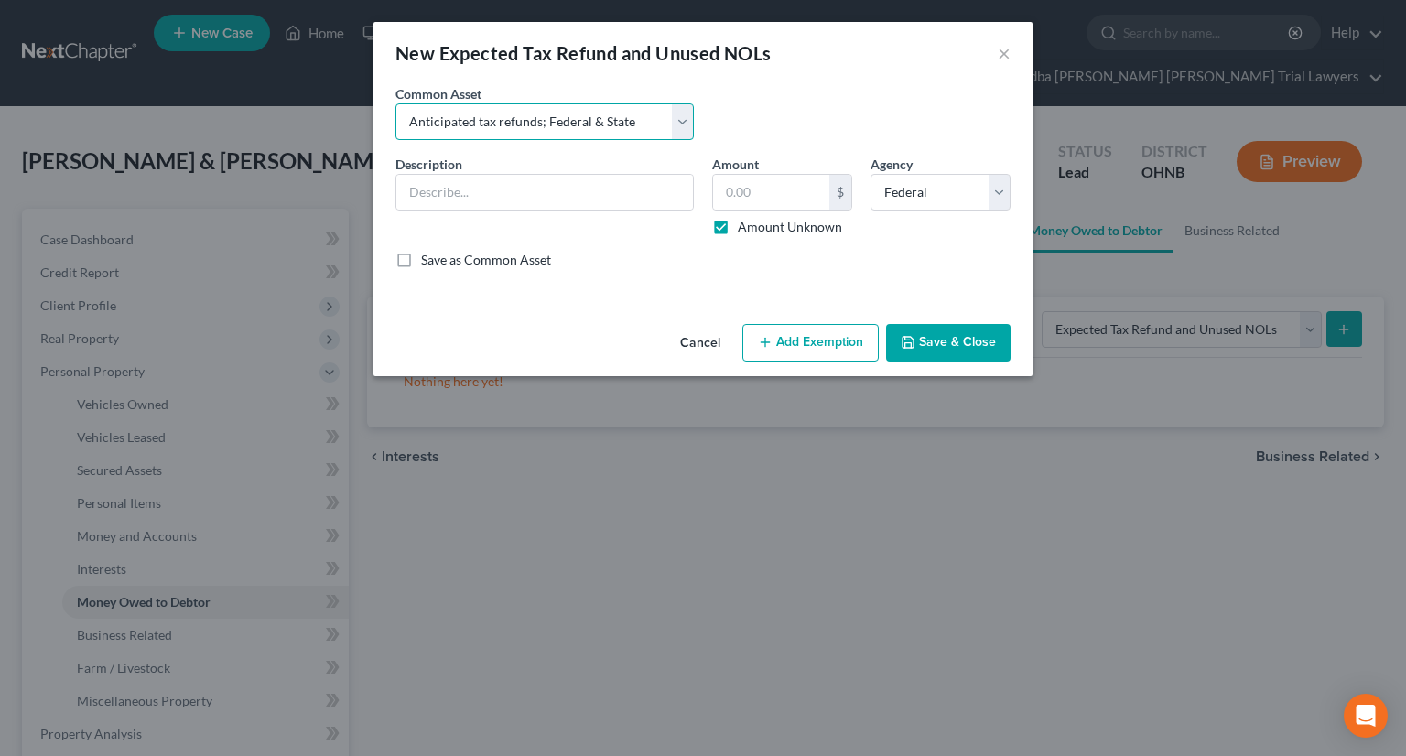
checkbox input "true"
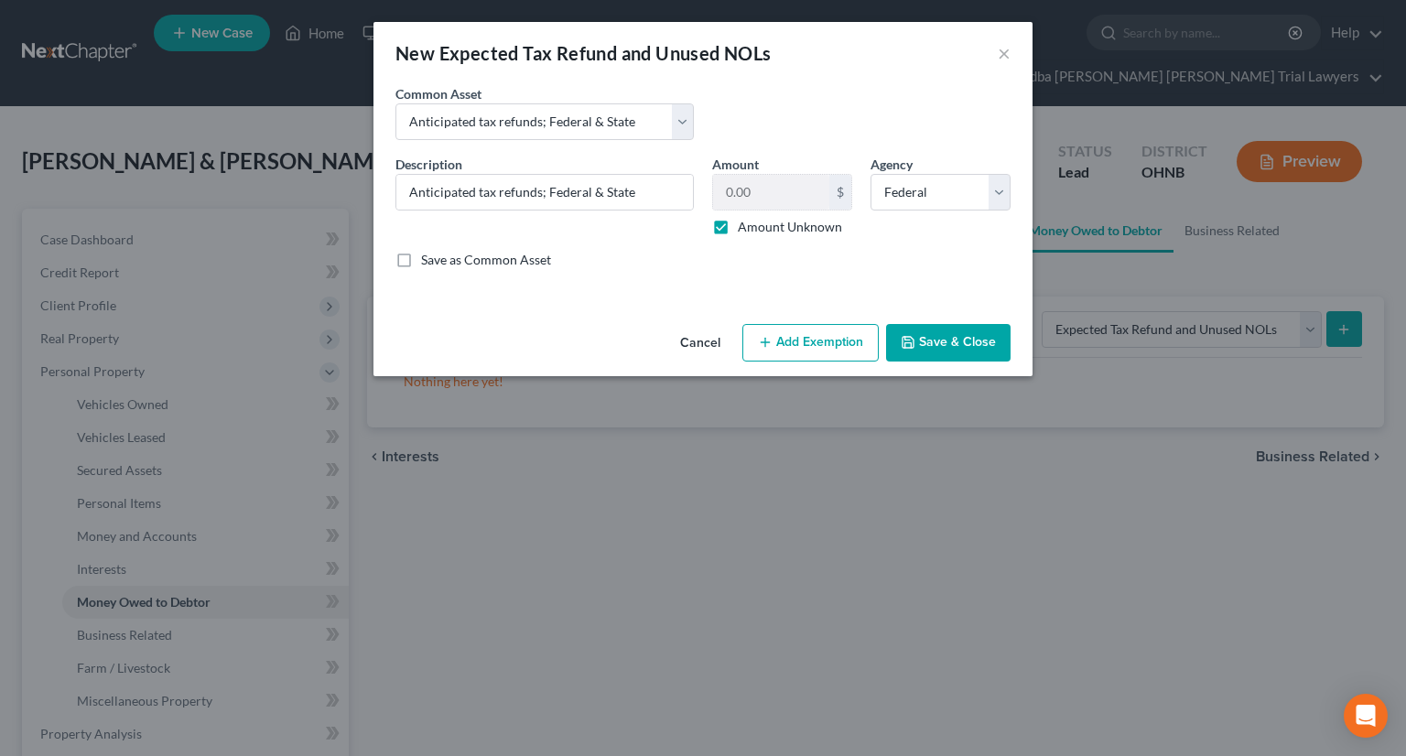
click at [842, 351] on button "Add Exemption" at bounding box center [810, 343] width 136 height 38
select select "2"
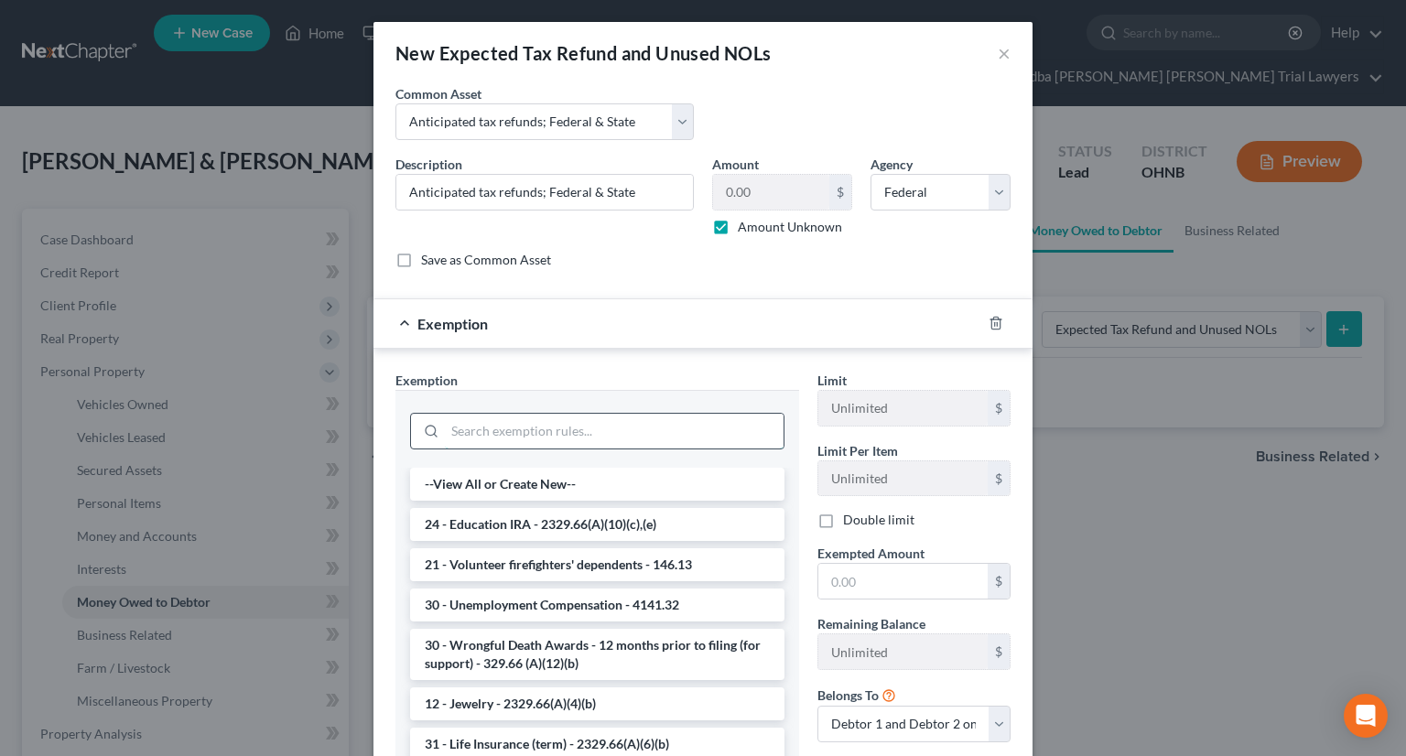
click at [515, 435] on input "search" at bounding box center [614, 431] width 339 height 35
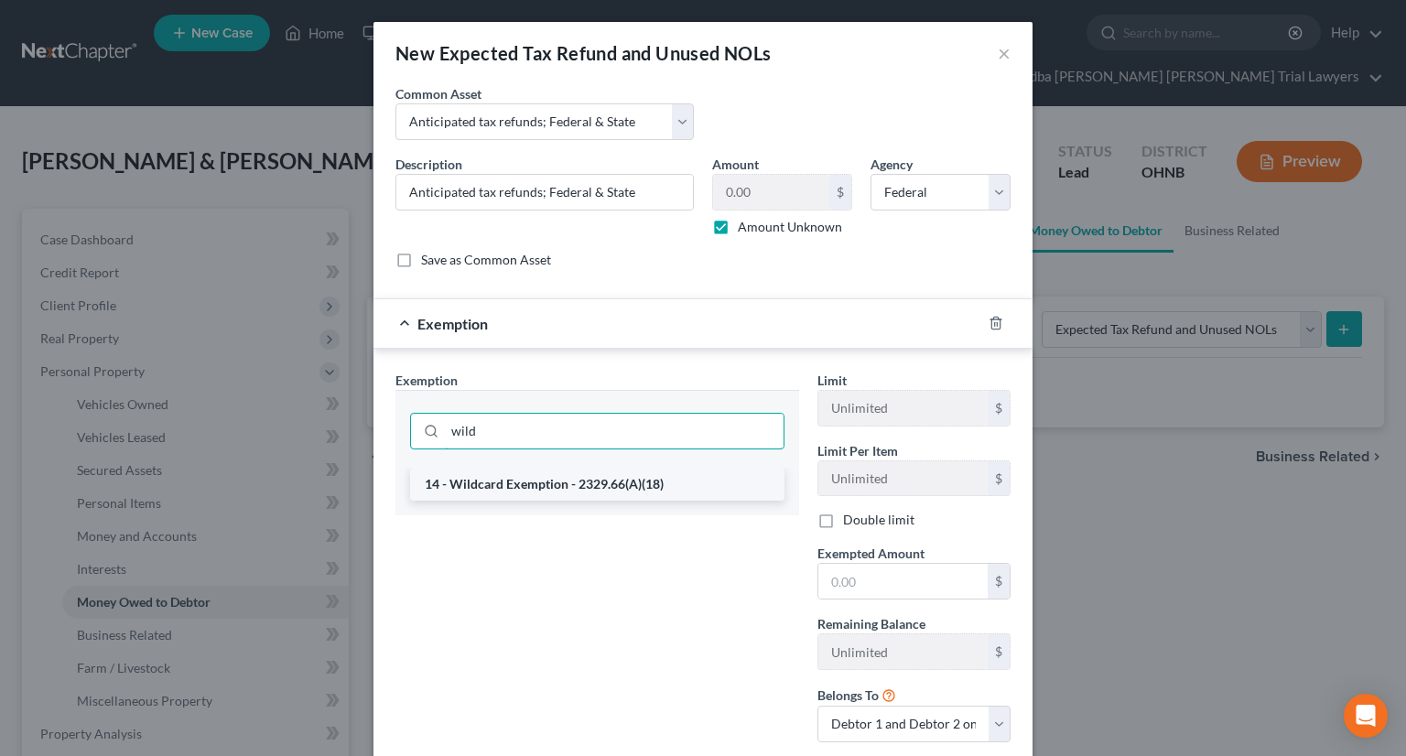
type input "wild"
click at [526, 475] on li "14 - Wildcard Exemption - 2329.66(A)(18)" at bounding box center [597, 484] width 374 height 33
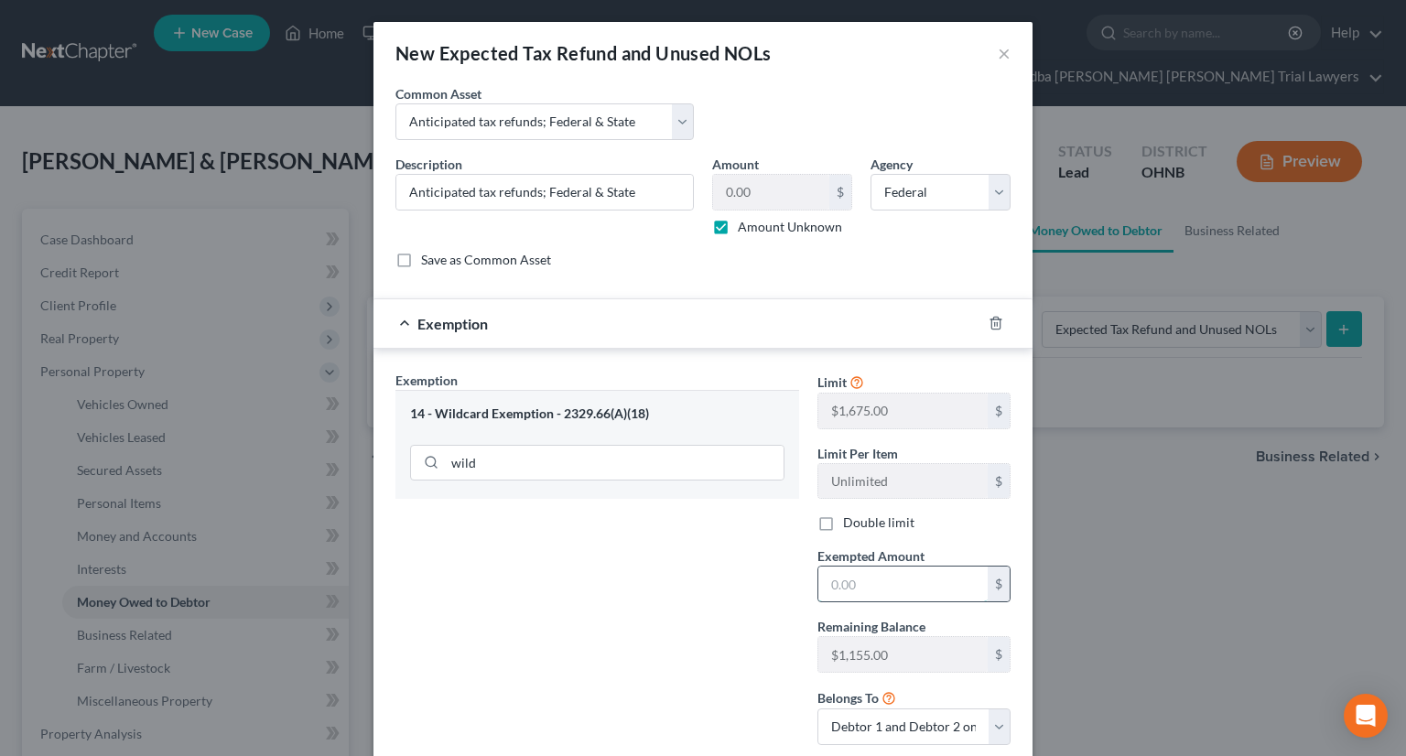
click at [933, 583] on input "text" at bounding box center [902, 583] width 169 height 35
drag, startPoint x: 823, startPoint y: 521, endPoint x: 845, endPoint y: 576, distance: 59.1
click at [843, 521] on label "Double limit" at bounding box center [878, 522] width 71 height 18
click at [850, 521] on input "Double limit" at bounding box center [856, 519] width 12 height 12
checkbox input "true"
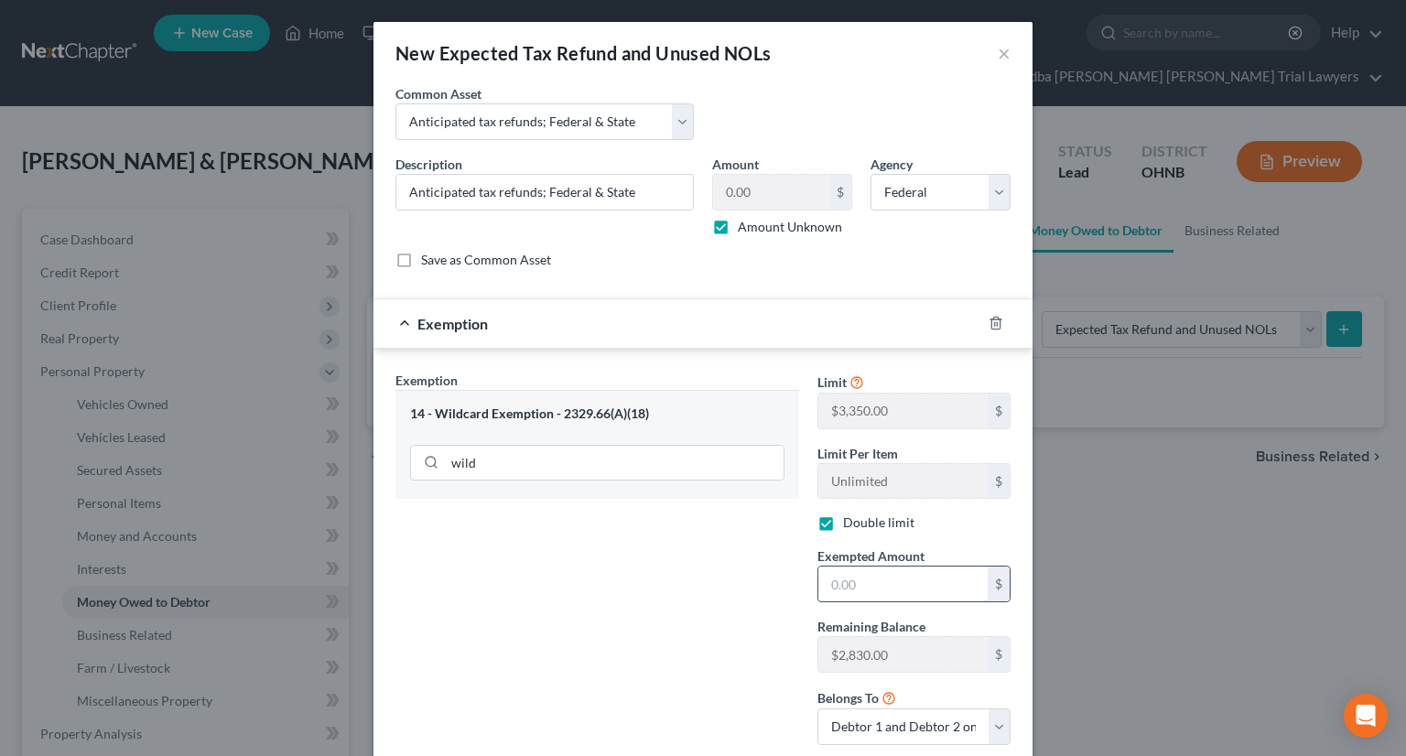
click at [853, 594] on input "text" at bounding box center [902, 583] width 169 height 35
type input "2,828"
click at [654, 590] on div "Exemption Set must be selected for CA. Exemption * 14 - Wildcard Exemption - 23…" at bounding box center [597, 565] width 422 height 389
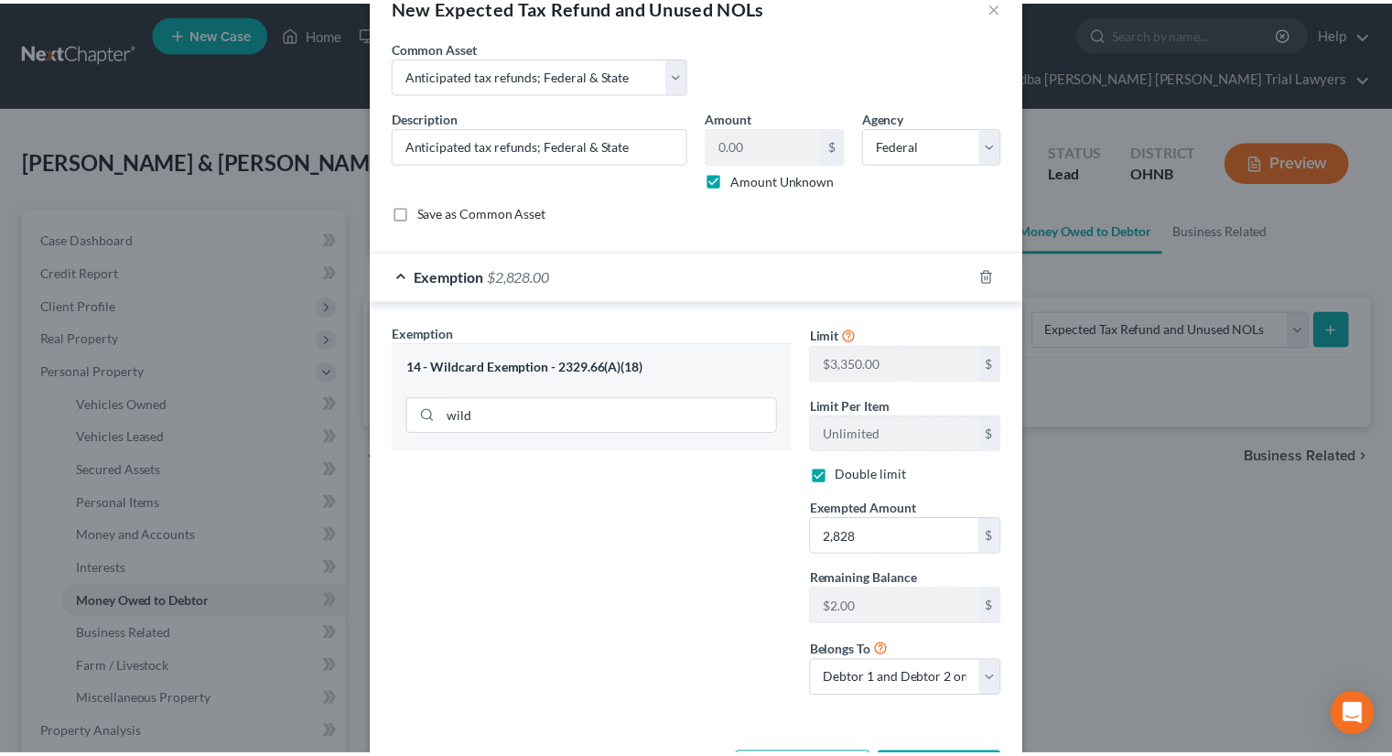
scroll to position [92, 0]
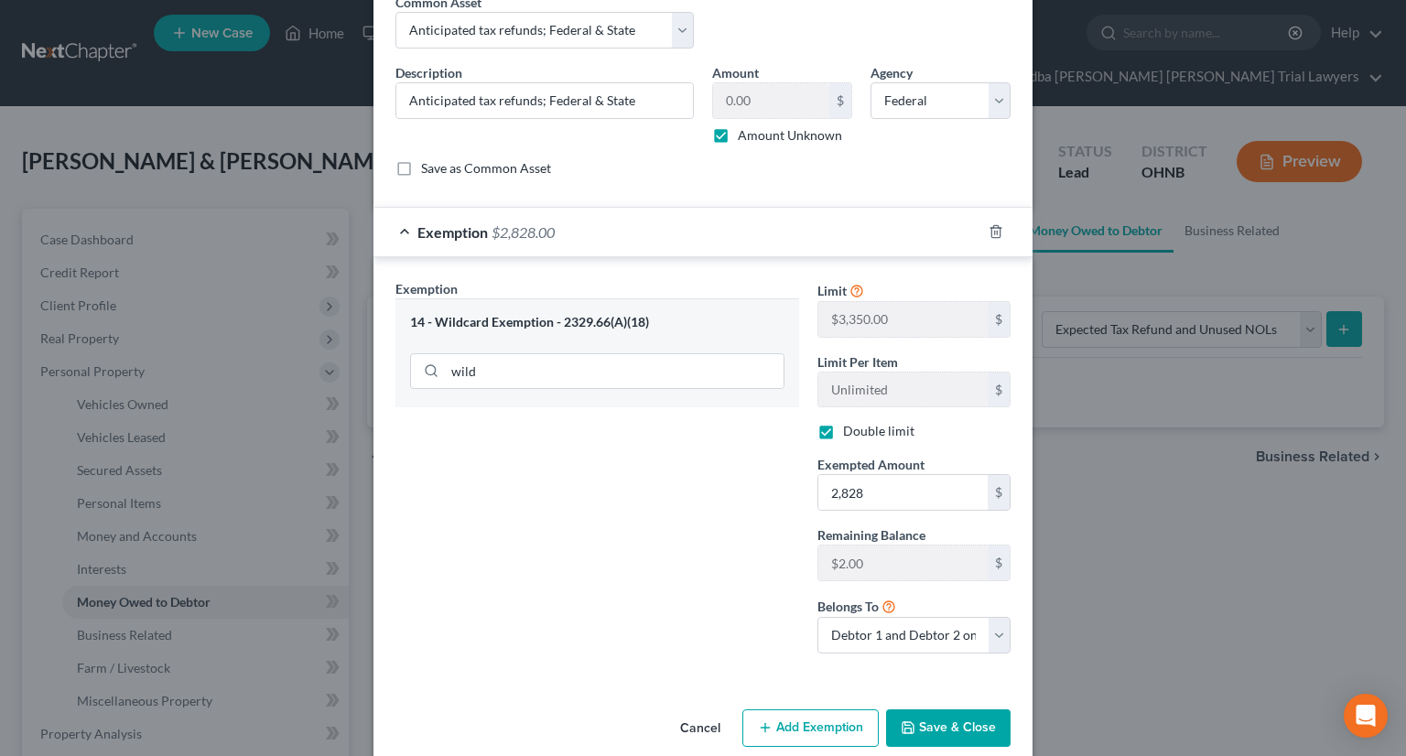
click at [954, 719] on button "Save & Close" at bounding box center [948, 728] width 124 height 38
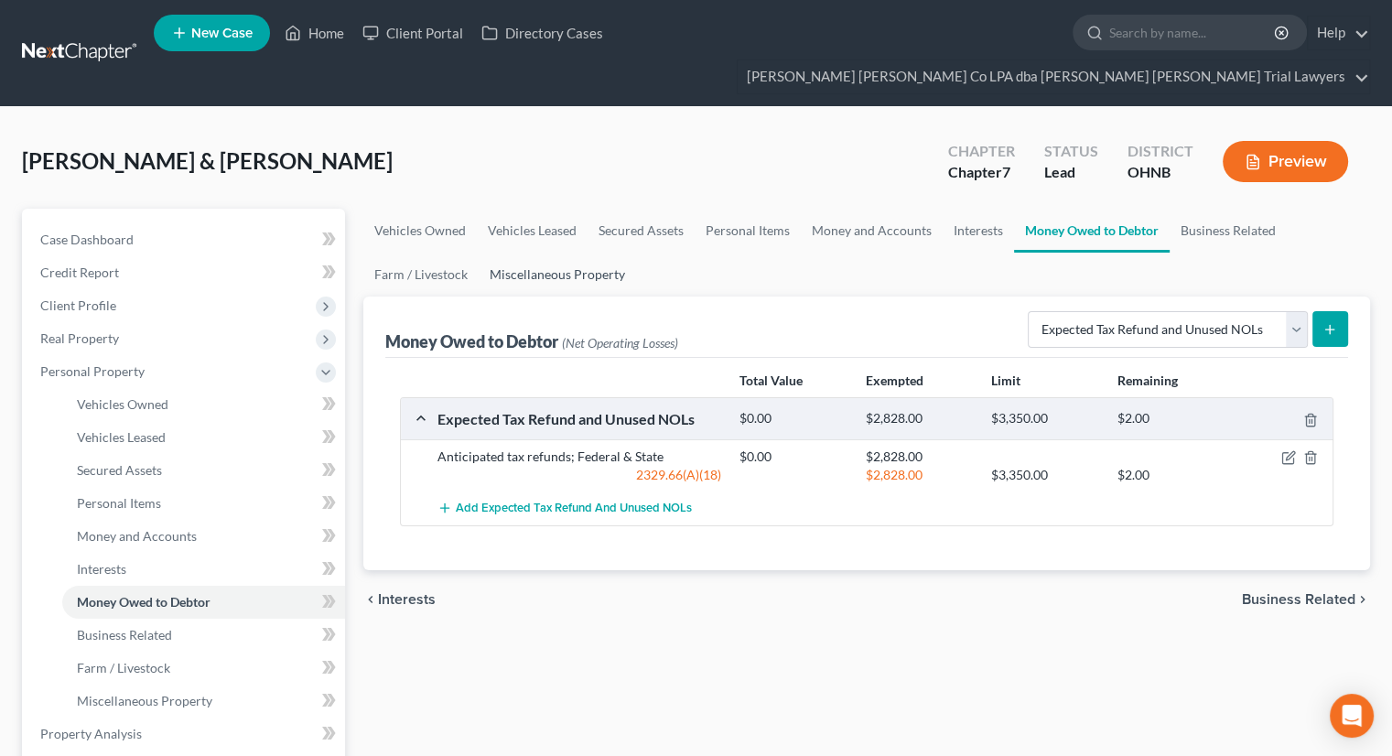
click at [545, 253] on link "Miscellaneous Property" at bounding box center [557, 275] width 157 height 44
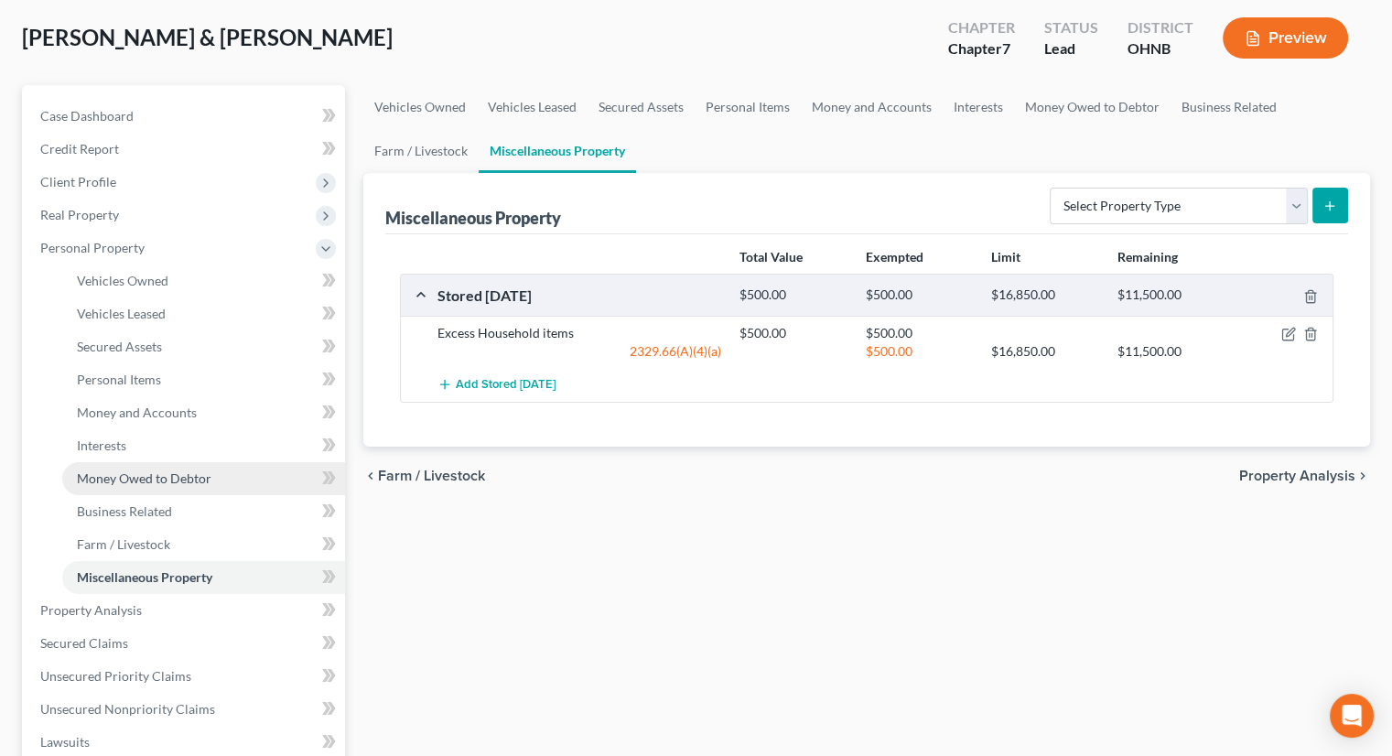
scroll to position [92, 0]
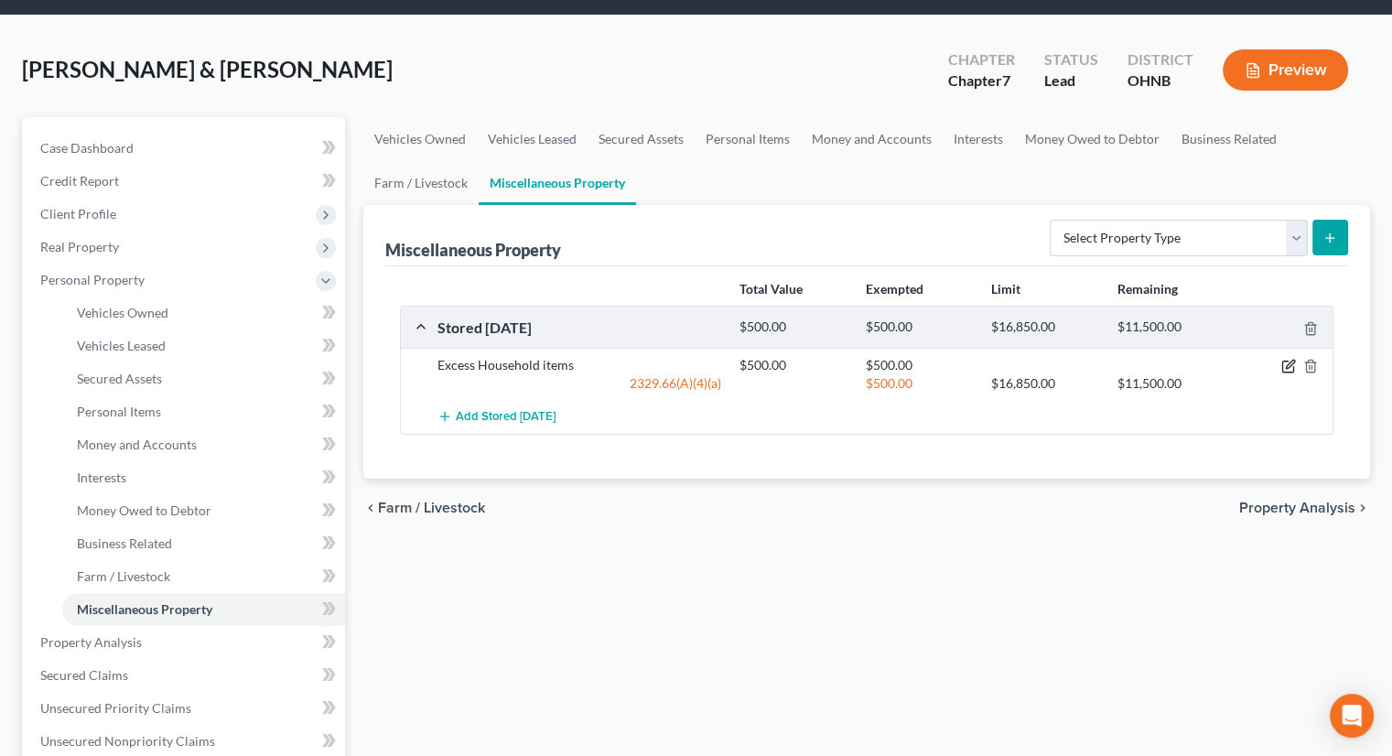
click at [1284, 359] on icon "button" at bounding box center [1288, 366] width 15 height 15
select select "36"
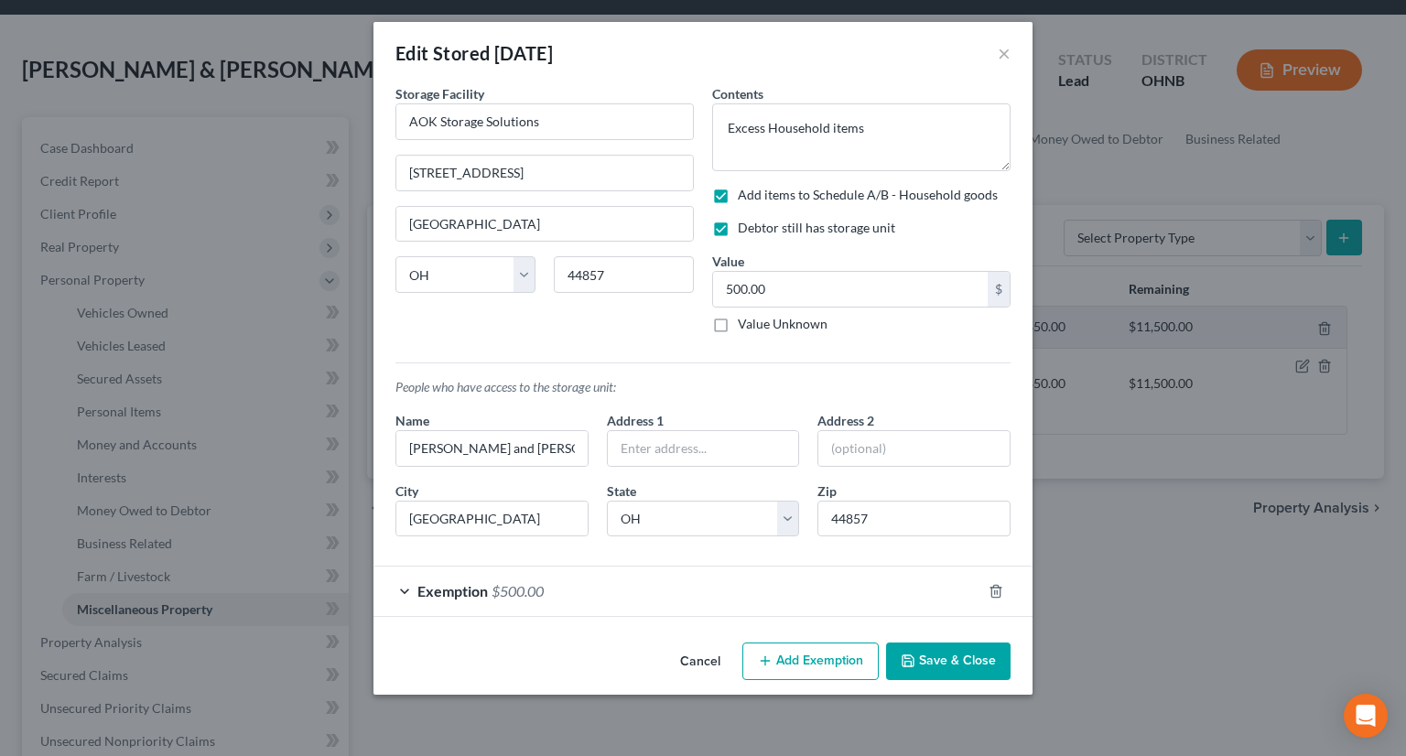
click at [975, 656] on button "Save & Close" at bounding box center [948, 661] width 124 height 38
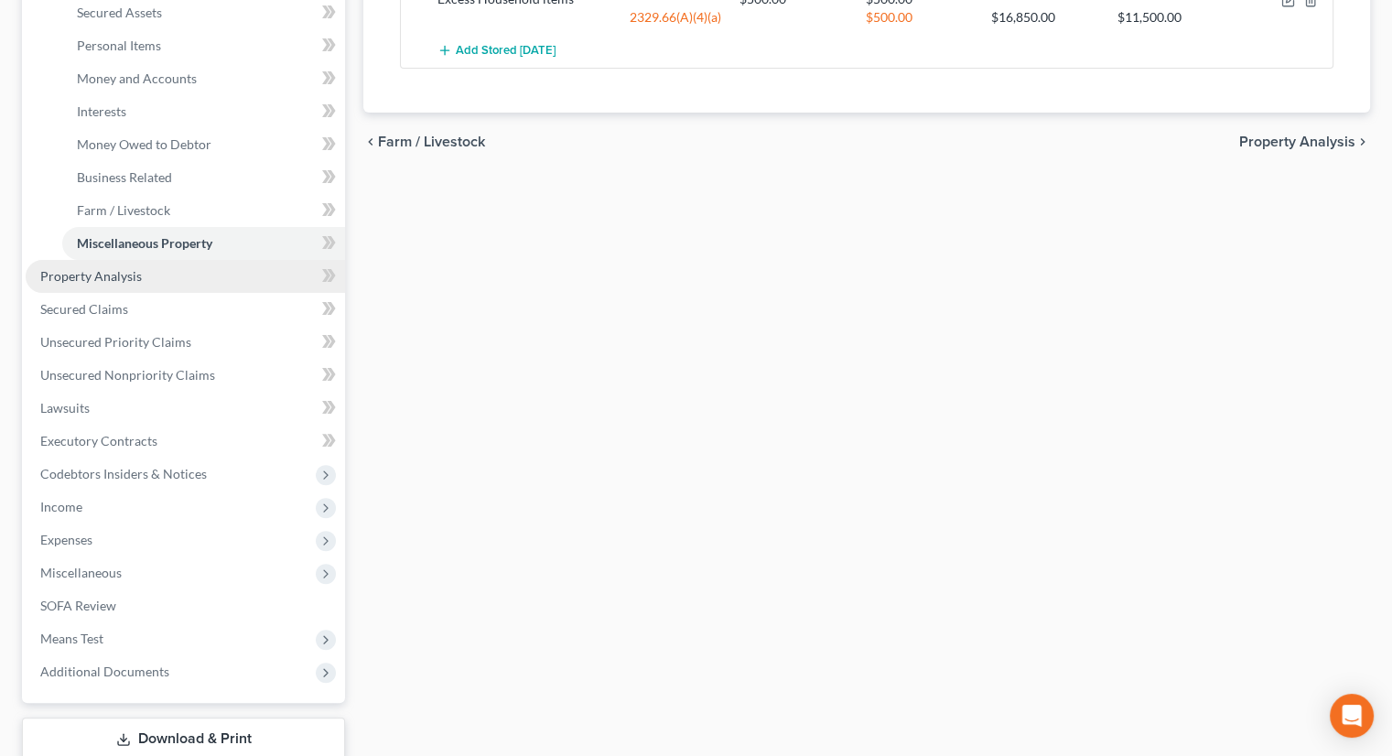
click at [119, 268] on span "Property Analysis" at bounding box center [91, 276] width 102 height 16
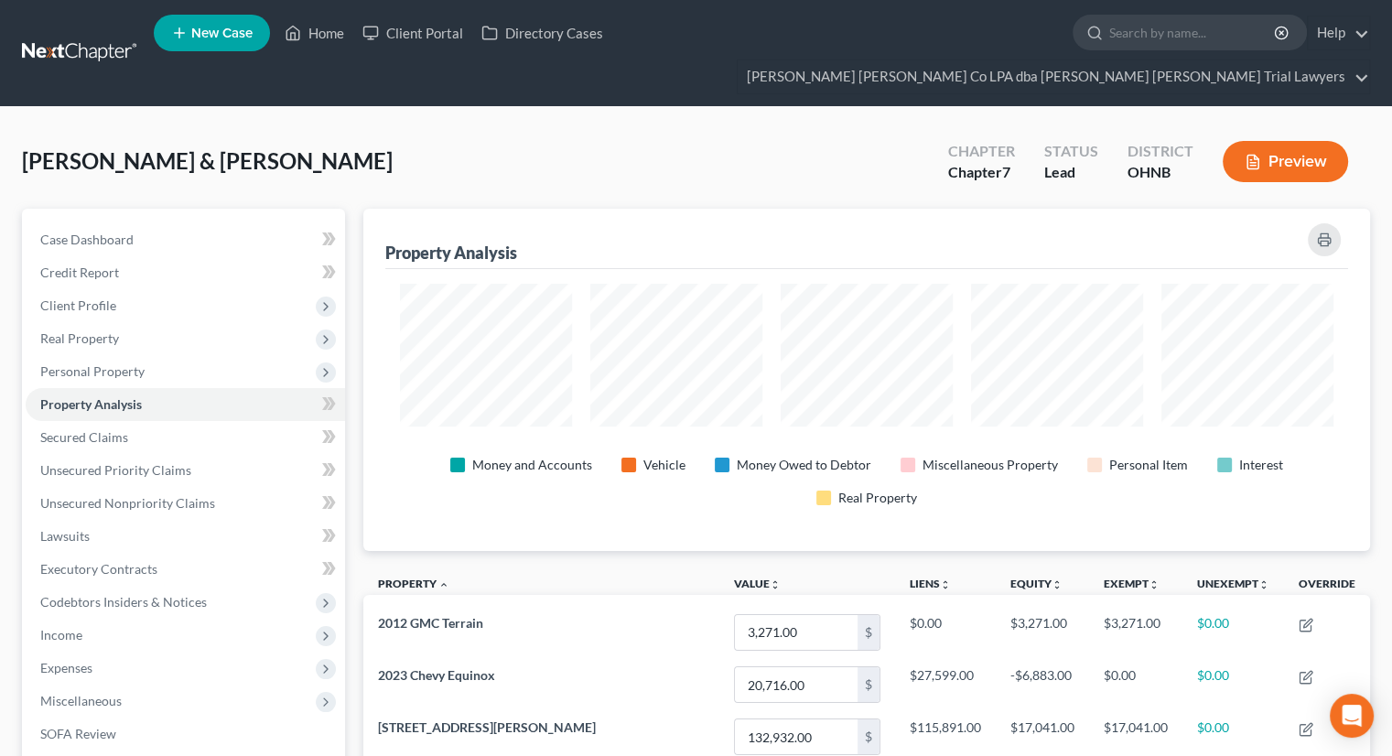
scroll to position [342, 1006]
click at [150, 421] on link "Secured Claims" at bounding box center [185, 437] width 319 height 33
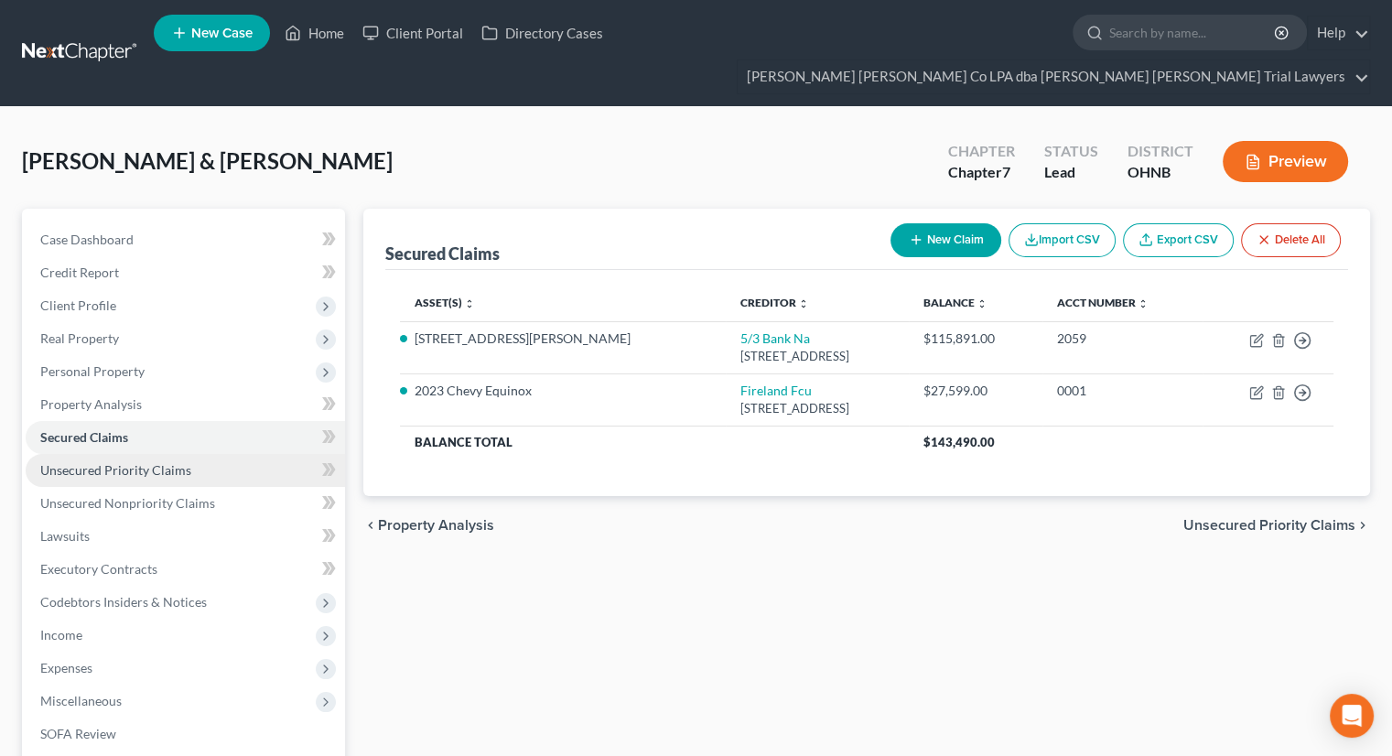
click at [133, 462] on span "Unsecured Priority Claims" at bounding box center [115, 470] width 151 height 16
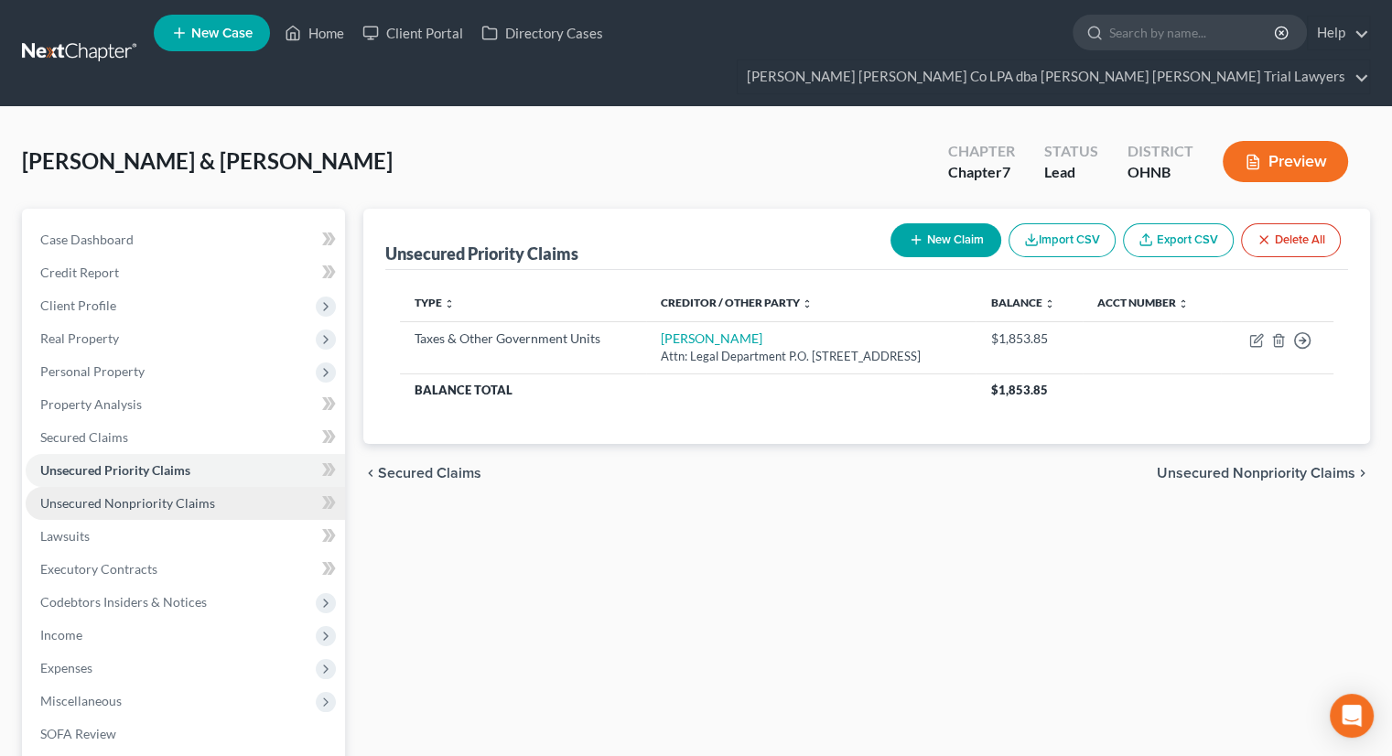
click at [145, 495] on span "Unsecured Nonpriority Claims" at bounding box center [127, 503] width 175 height 16
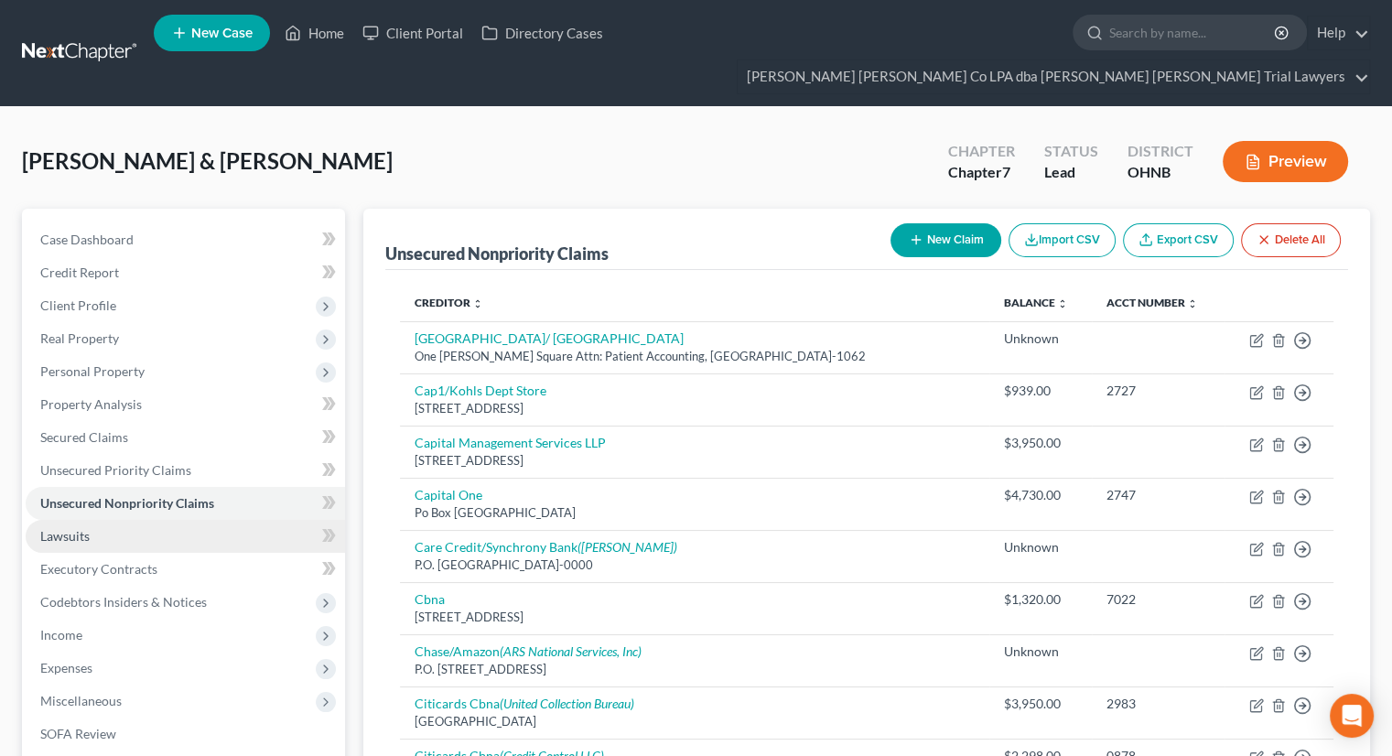
click at [145, 520] on link "Lawsuits" at bounding box center [185, 536] width 319 height 33
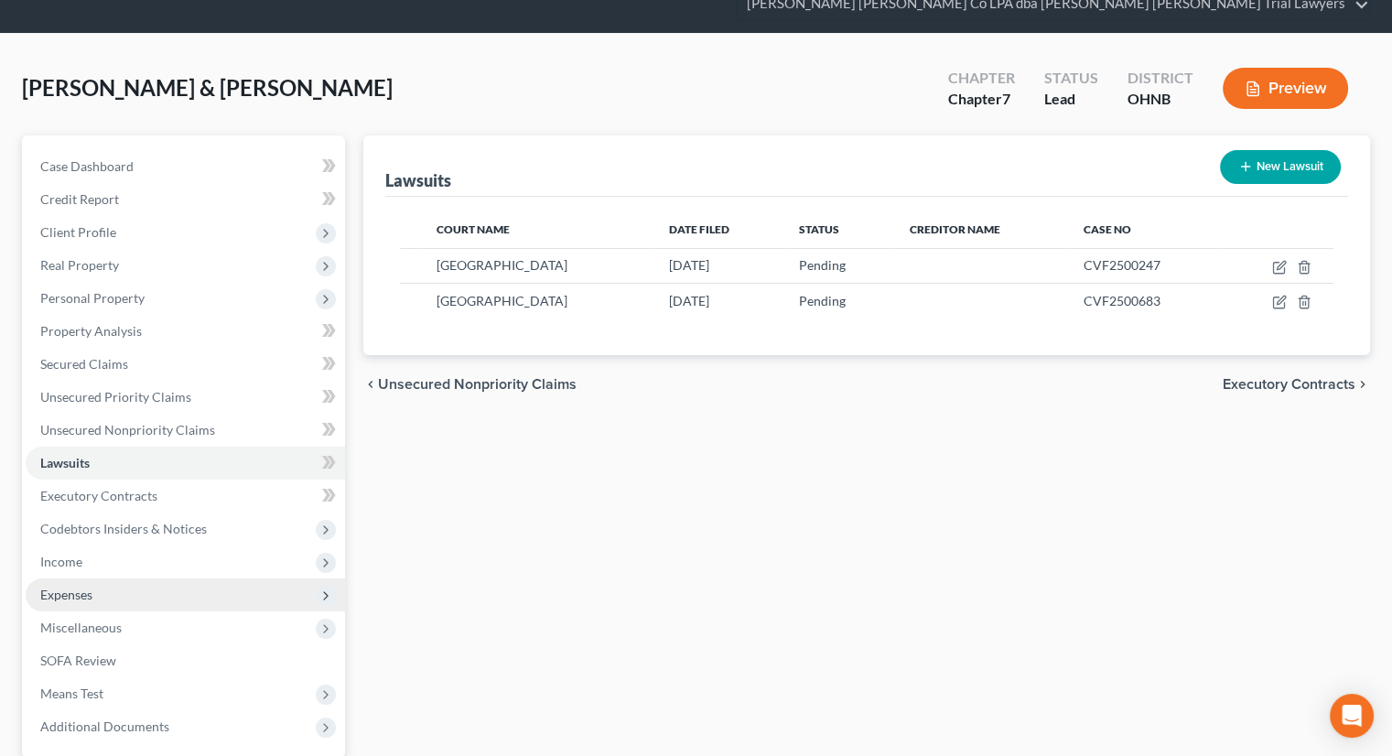
scroll to position [183, 0]
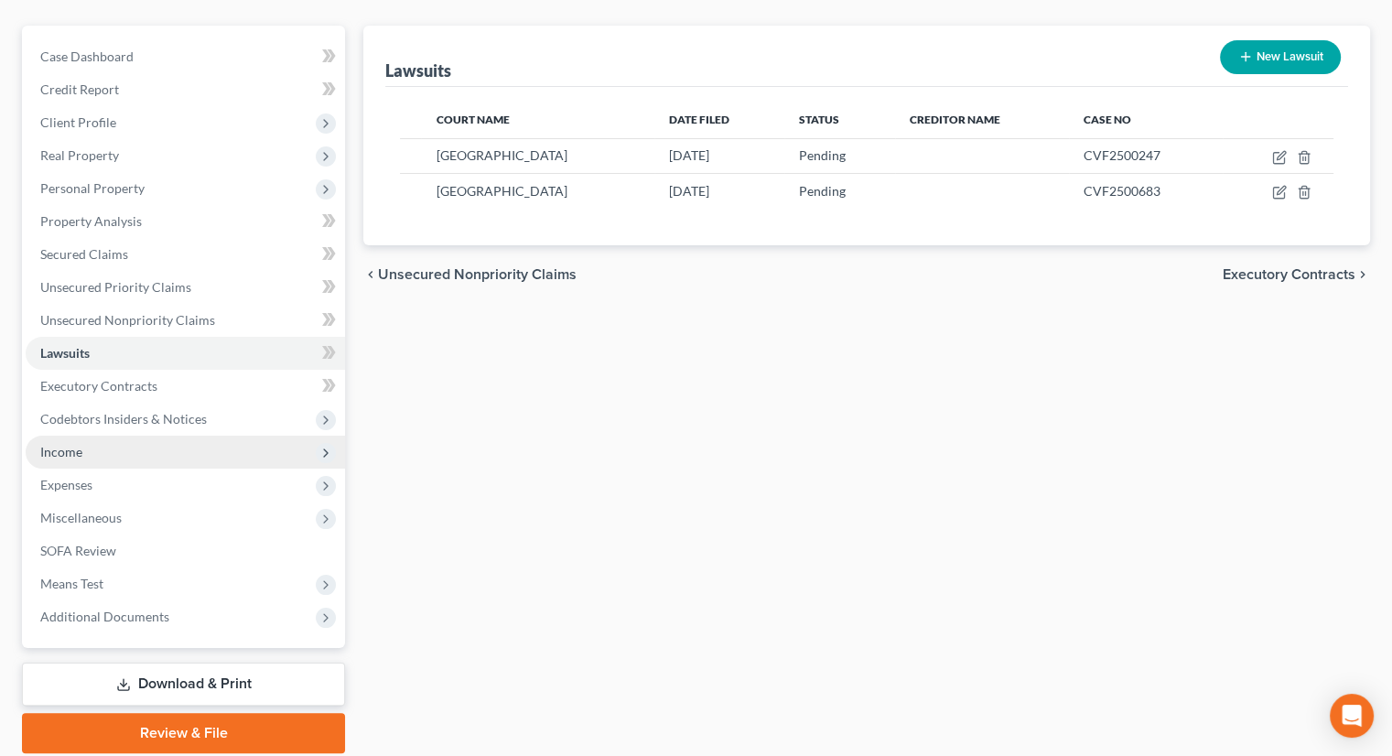
click at [114, 436] on span "Income" at bounding box center [185, 452] width 319 height 33
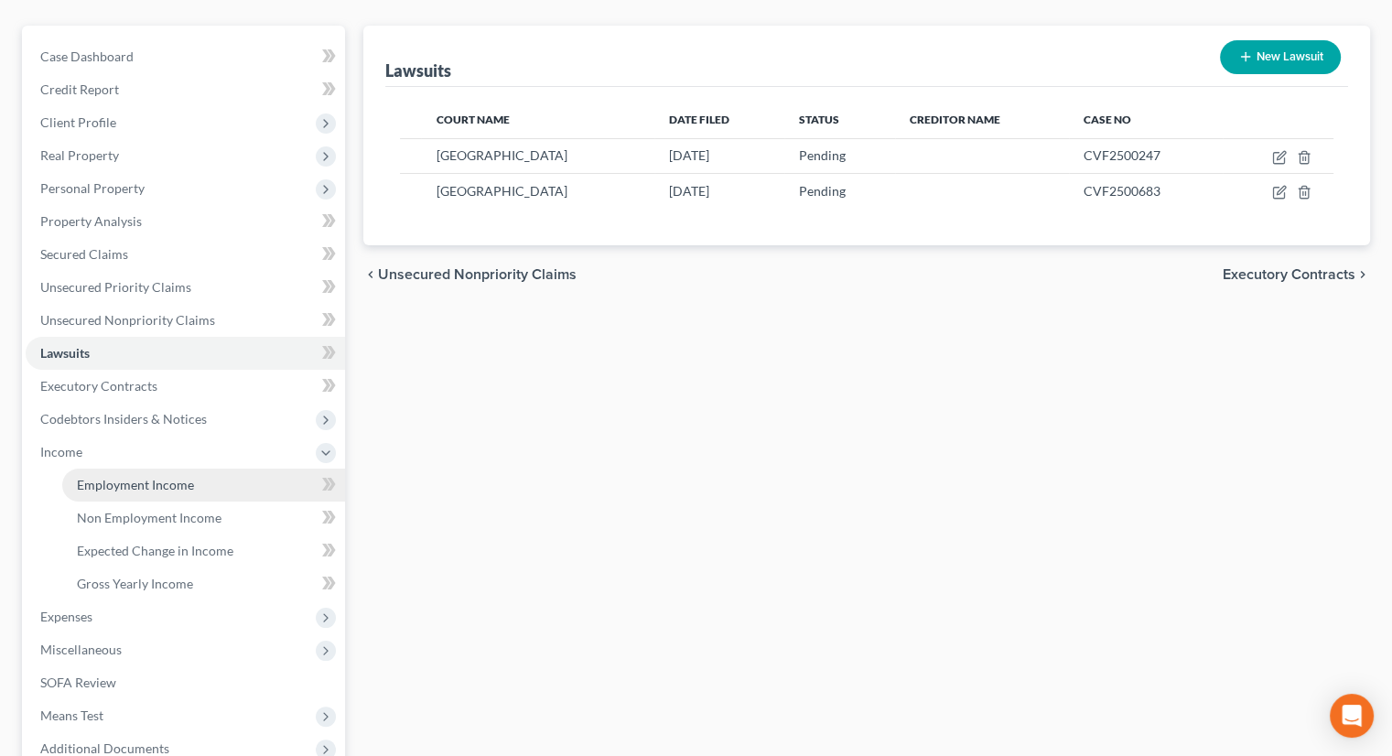
click at [126, 477] on span "Employment Income" at bounding box center [135, 485] width 117 height 16
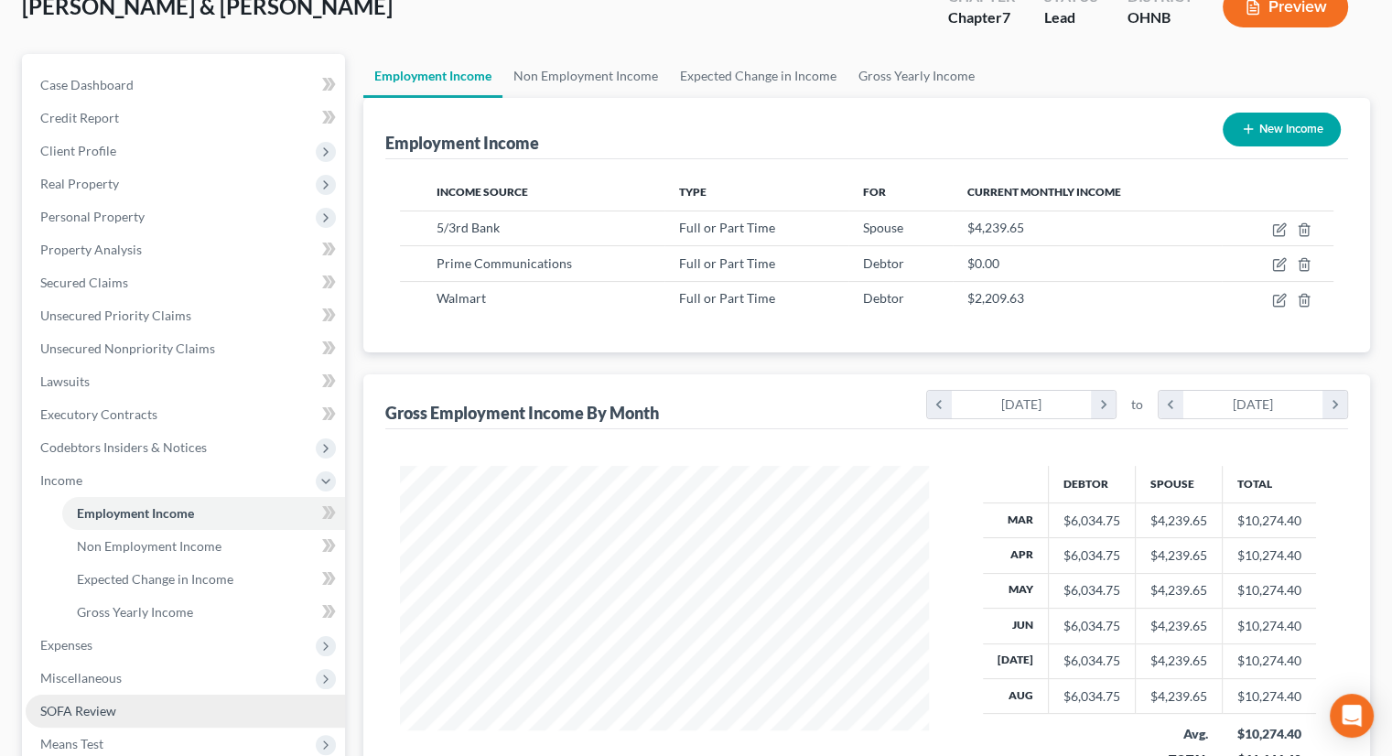
scroll to position [275, 0]
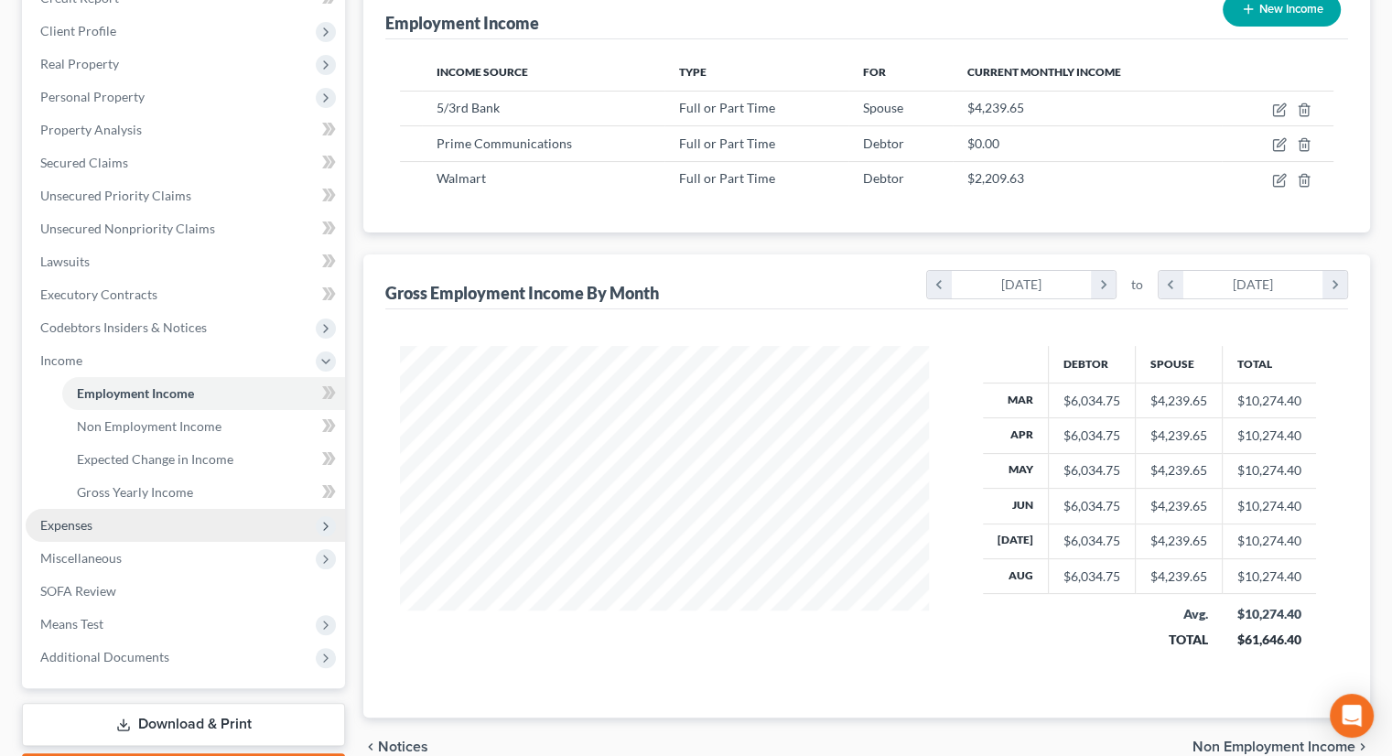
click at [136, 509] on span "Expenses" at bounding box center [185, 525] width 319 height 33
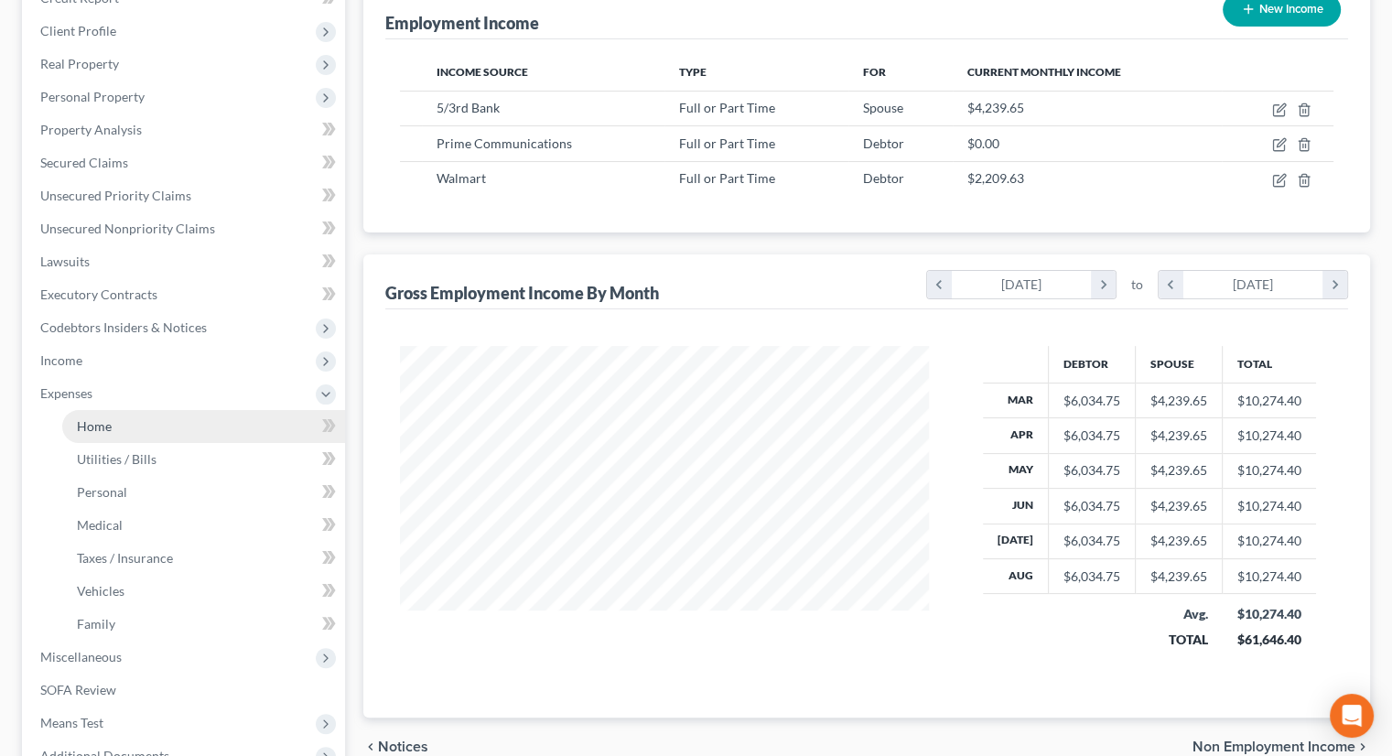
click at [167, 410] on link "Home" at bounding box center [203, 426] width 283 height 33
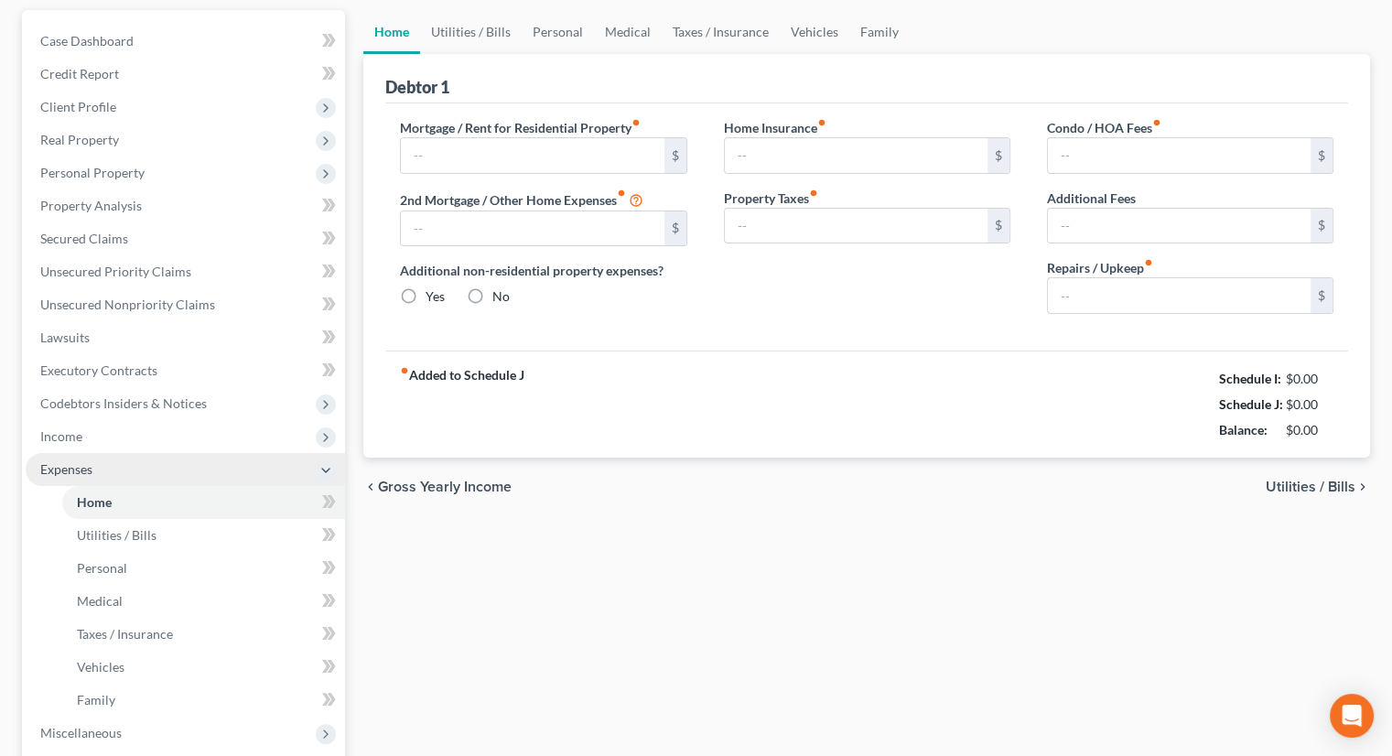
type input "811.38"
type input "0.00"
radio input "true"
type input "125.00"
type input "145.00"
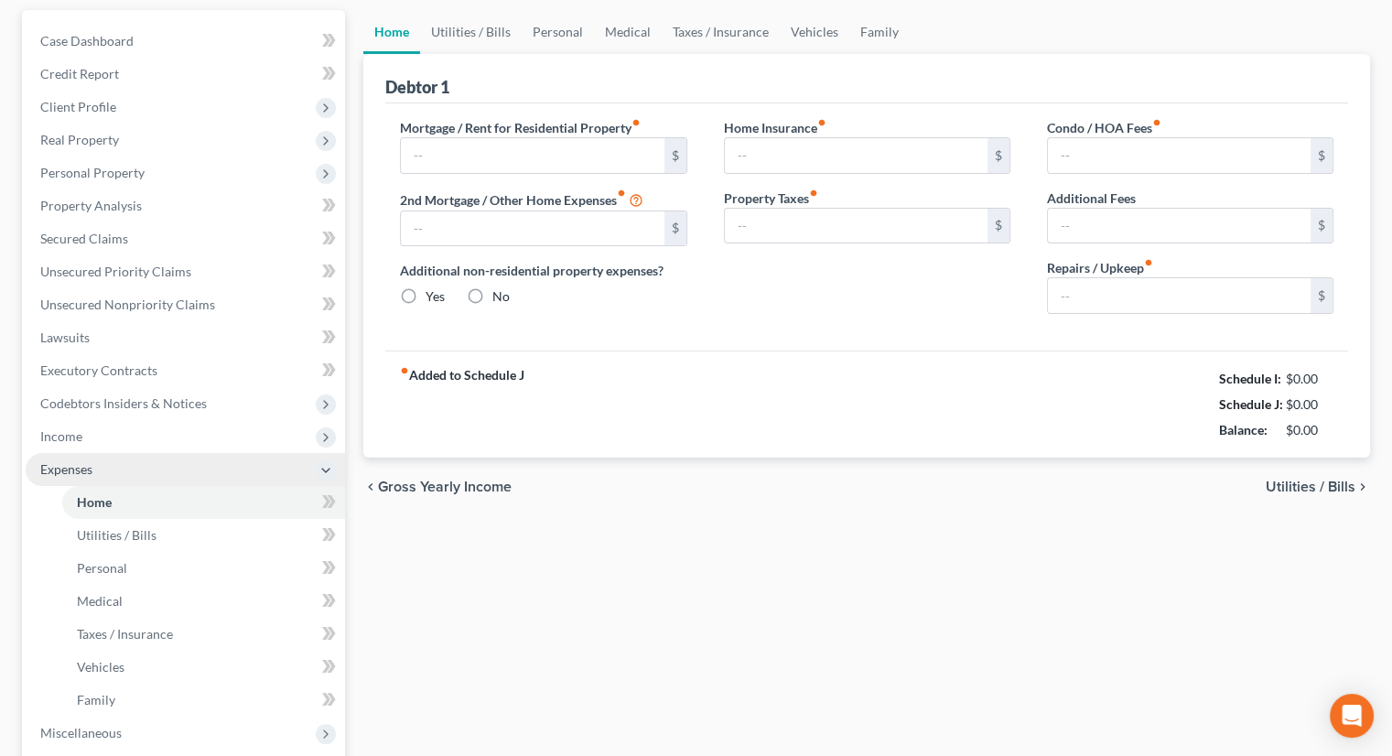
type input "0.00"
type input "100.00"
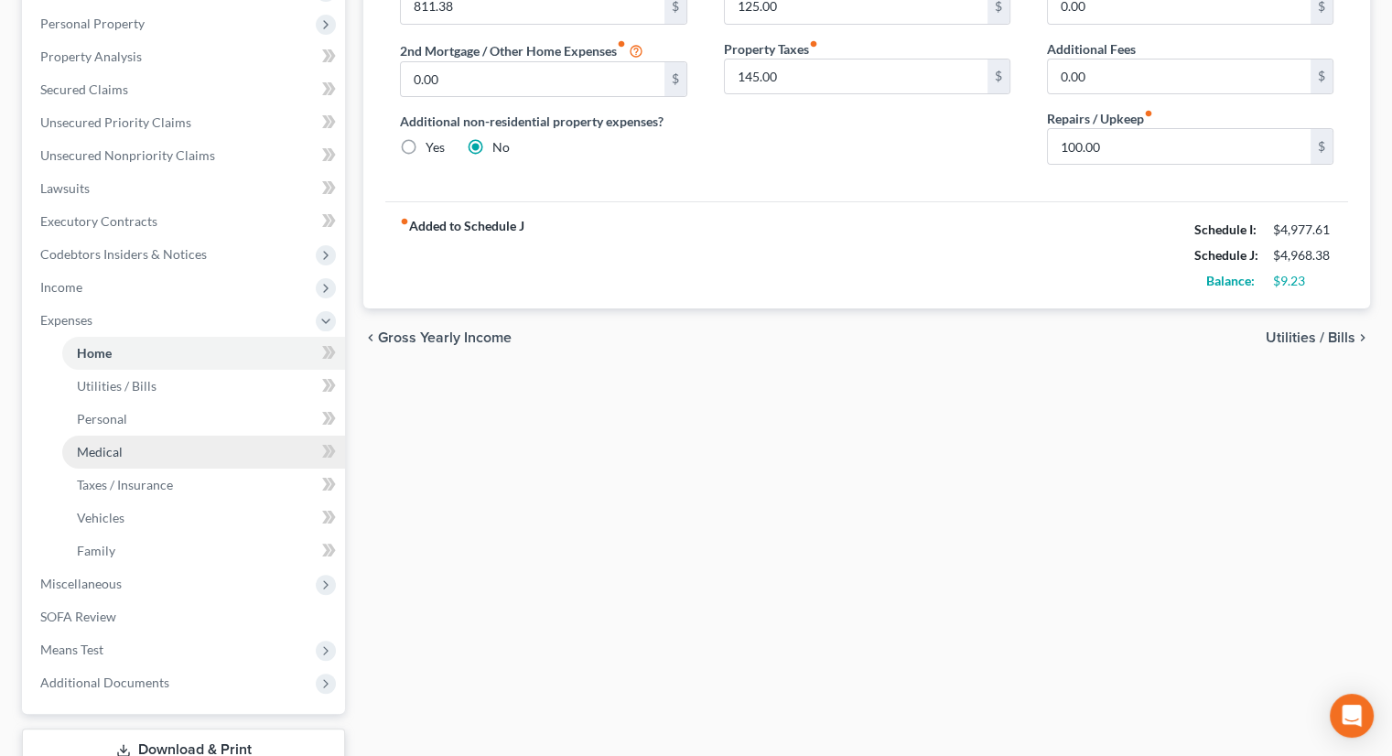
scroll to position [366, 0]
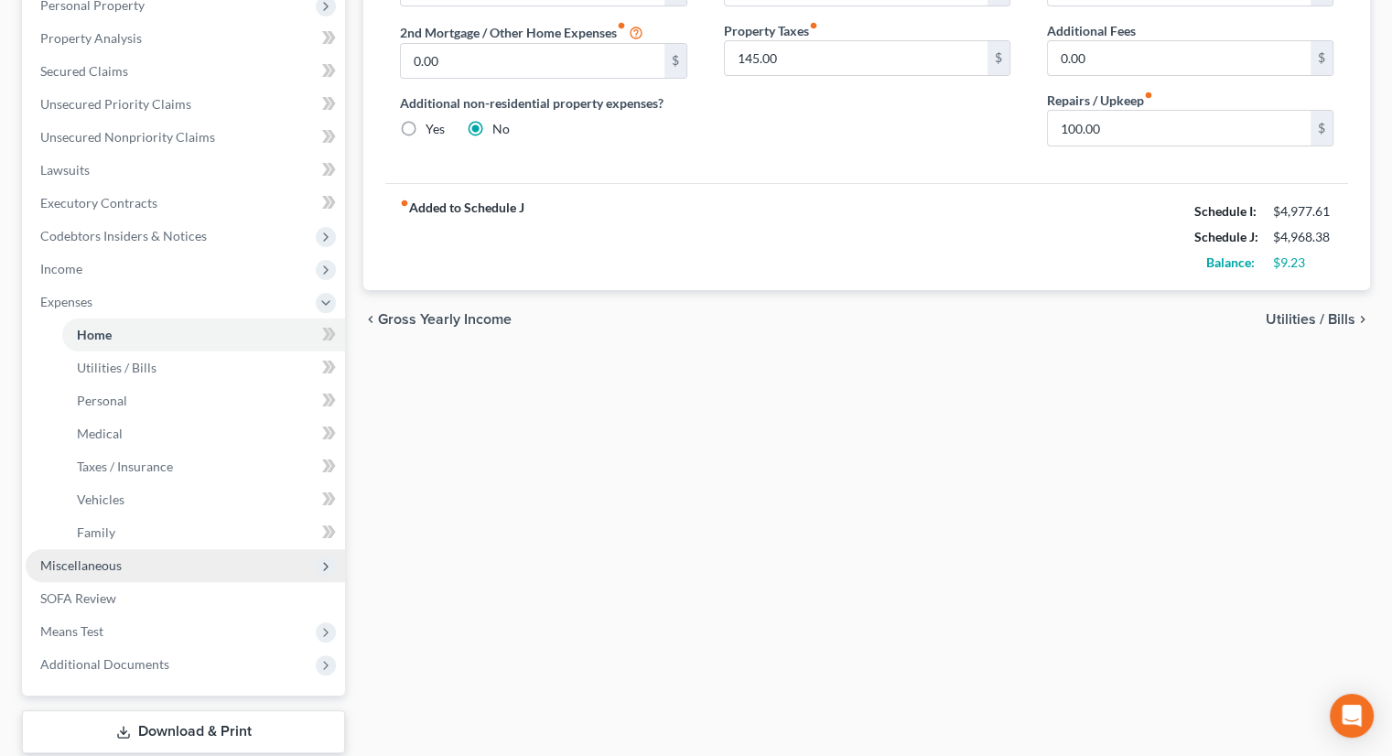
click at [113, 557] on span "Miscellaneous" at bounding box center [80, 565] width 81 height 16
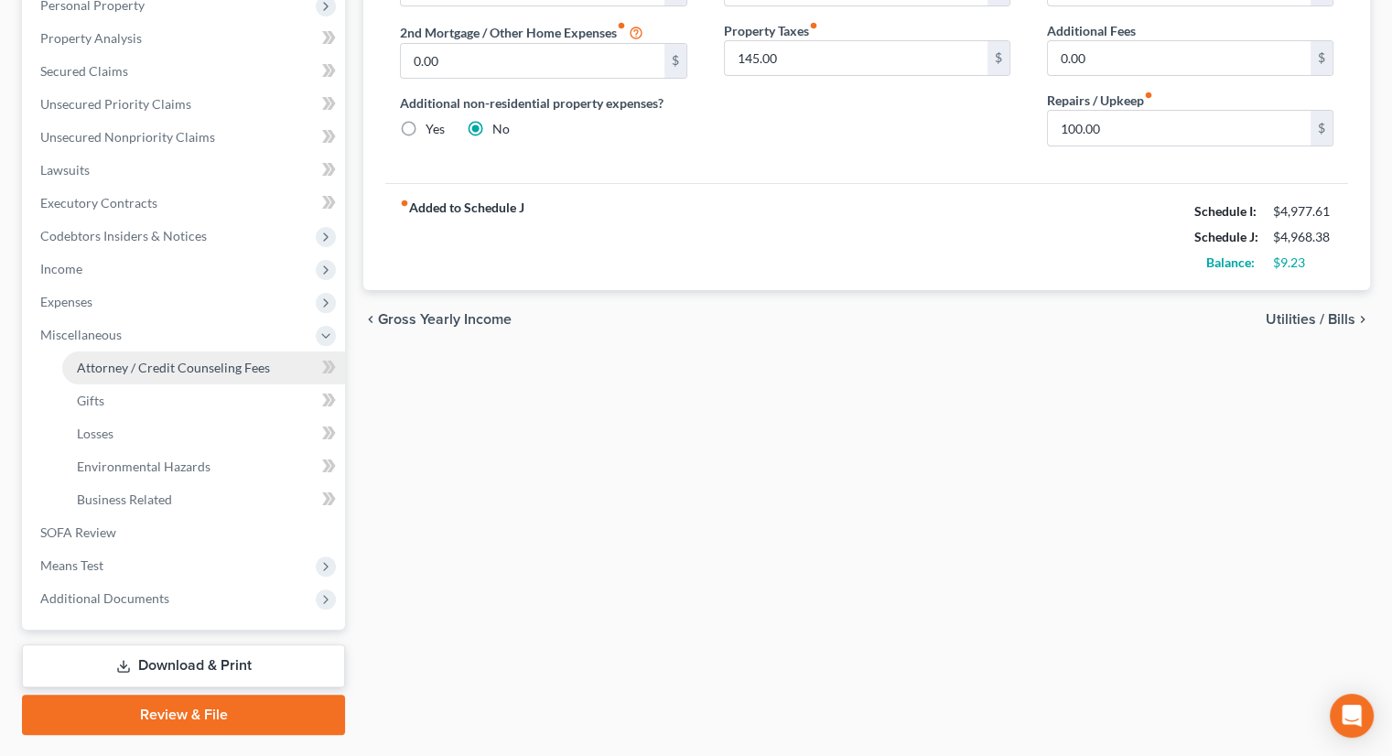
click at [211, 360] on span "Attorney / Credit Counseling Fees" at bounding box center [173, 368] width 193 height 16
select select "0"
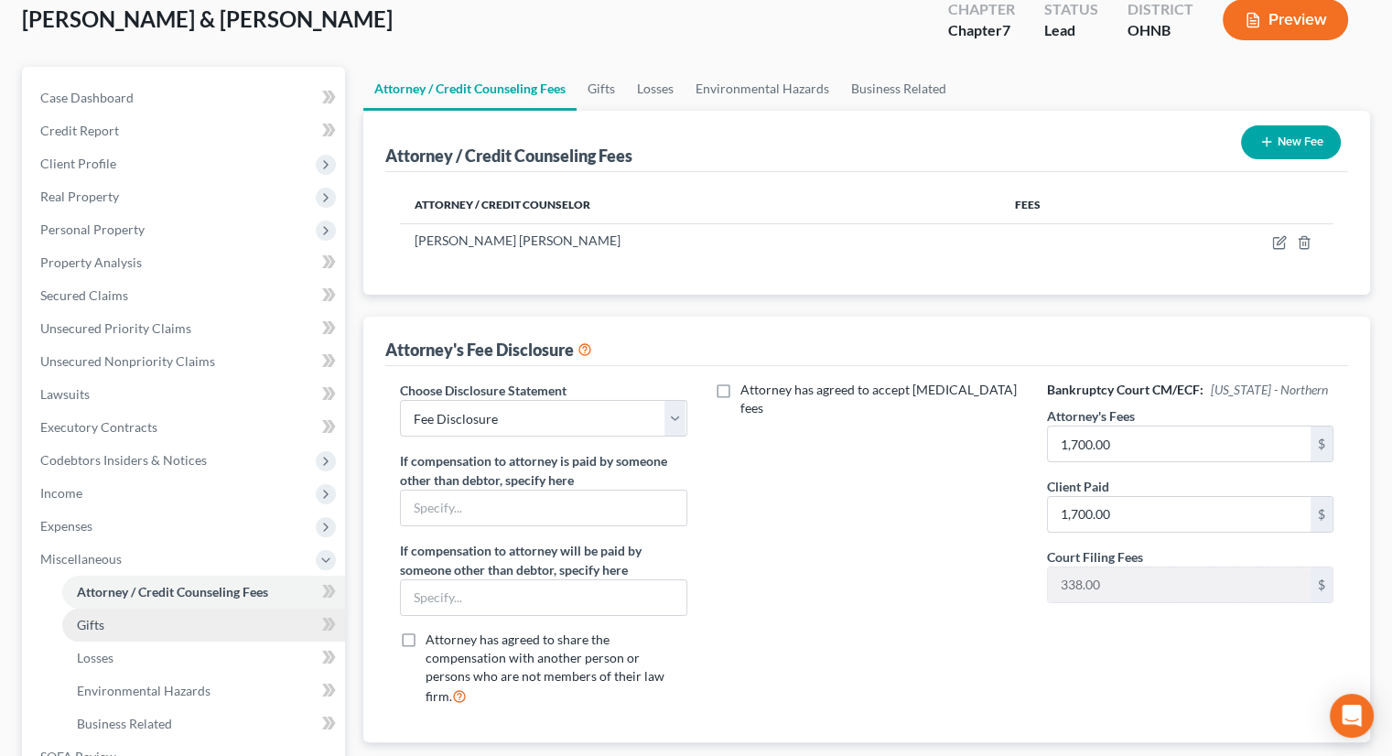
scroll to position [381, 0]
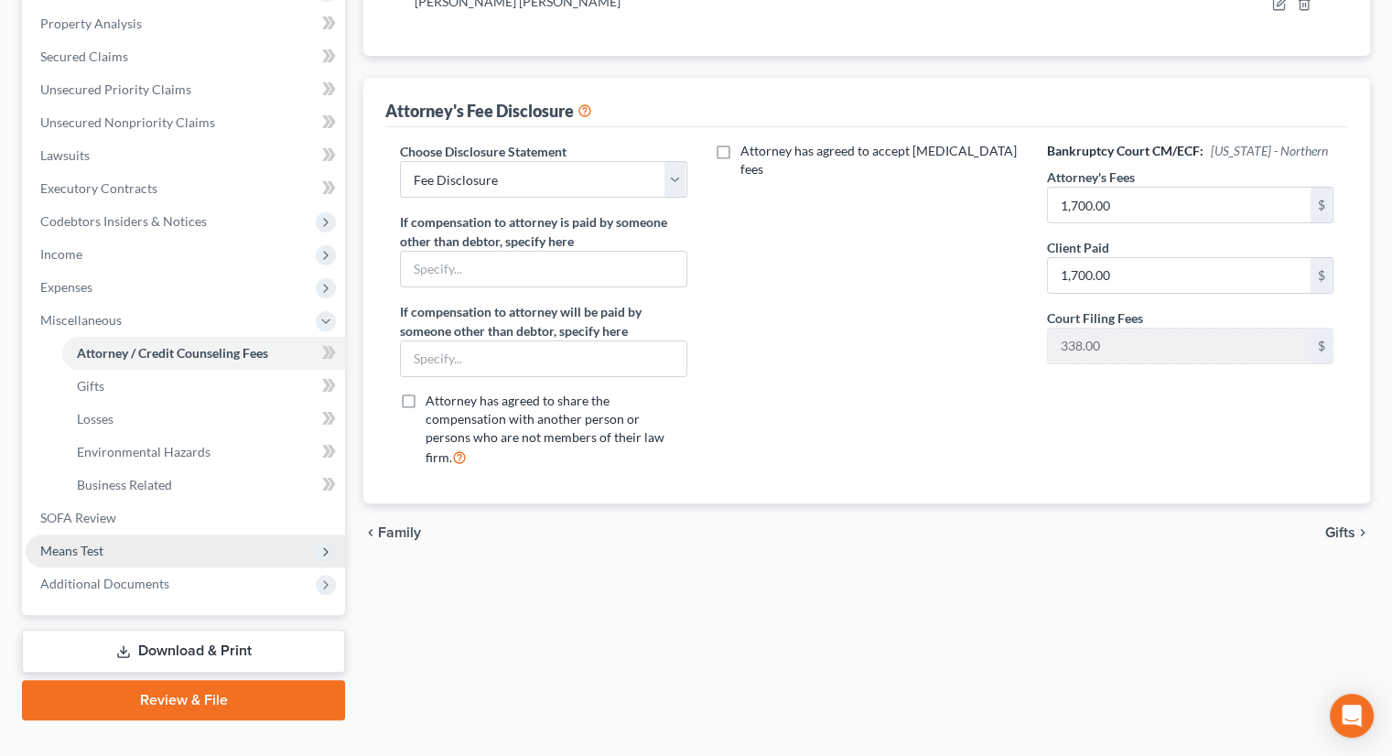
click at [125, 534] on span "Means Test" at bounding box center [185, 550] width 319 height 33
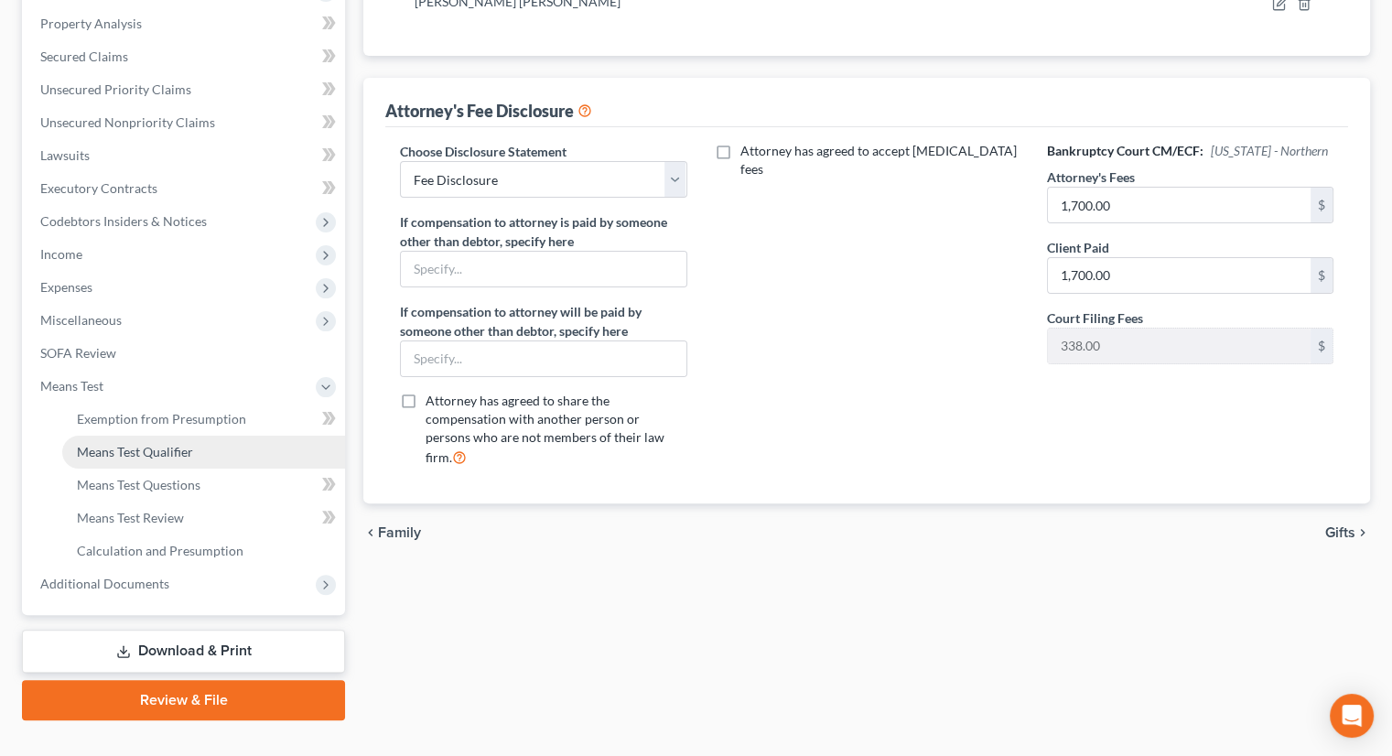
click at [133, 444] on span "Means Test Qualifier" at bounding box center [135, 452] width 116 height 16
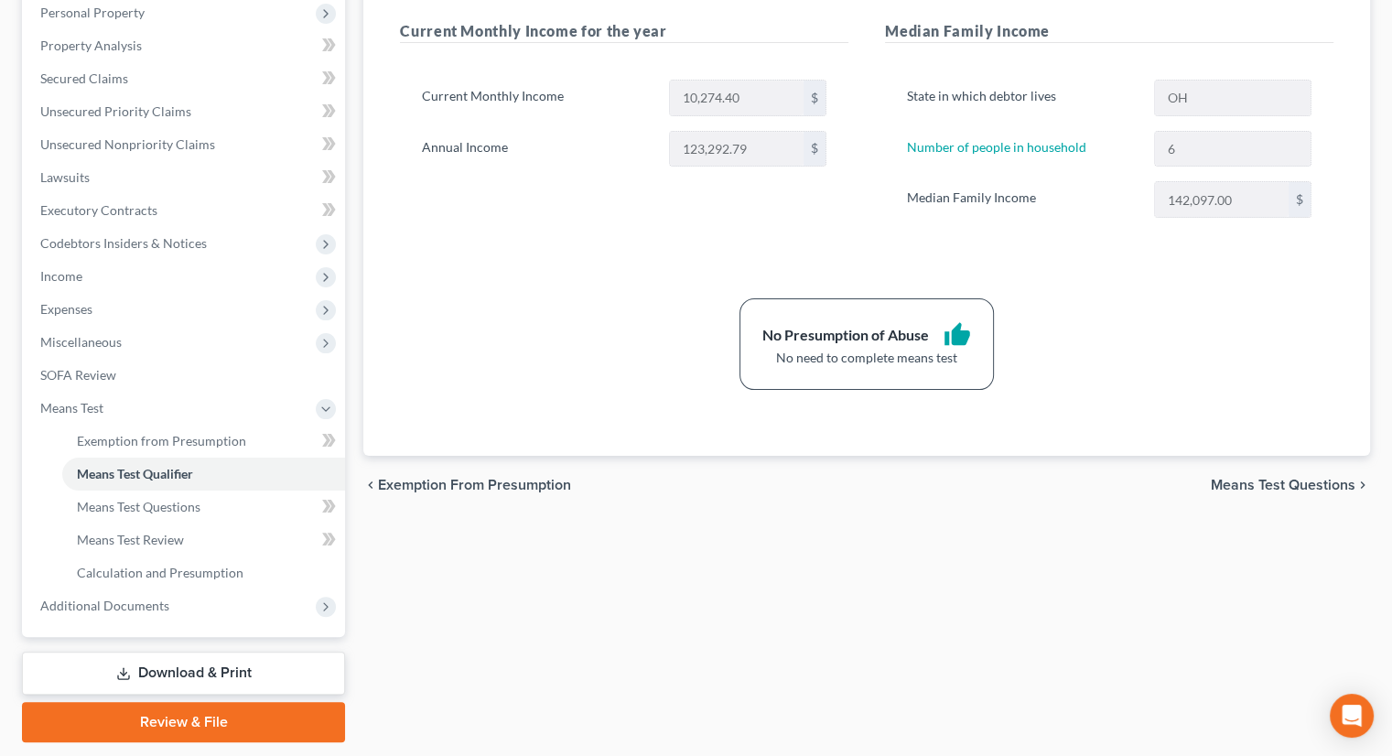
scroll to position [366, 0]
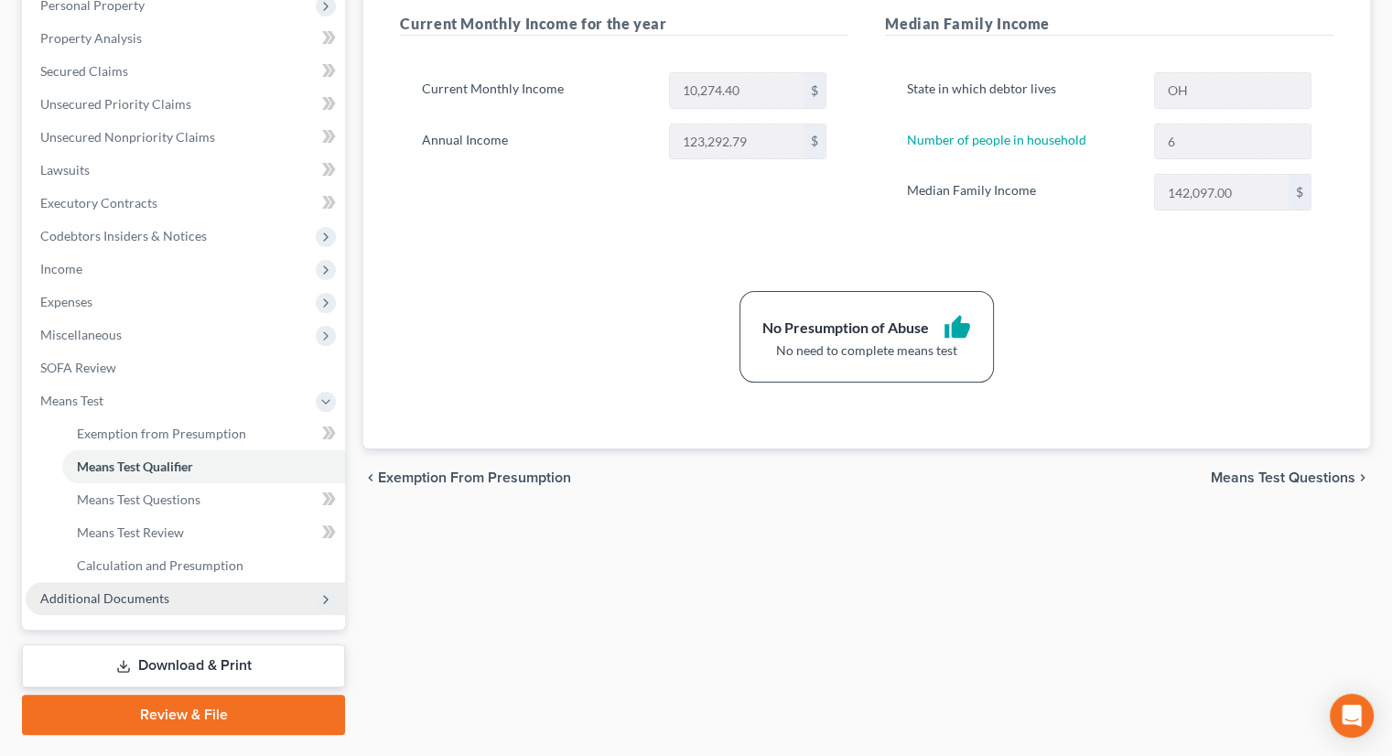
click at [161, 590] on span "Additional Documents" at bounding box center [104, 598] width 129 height 16
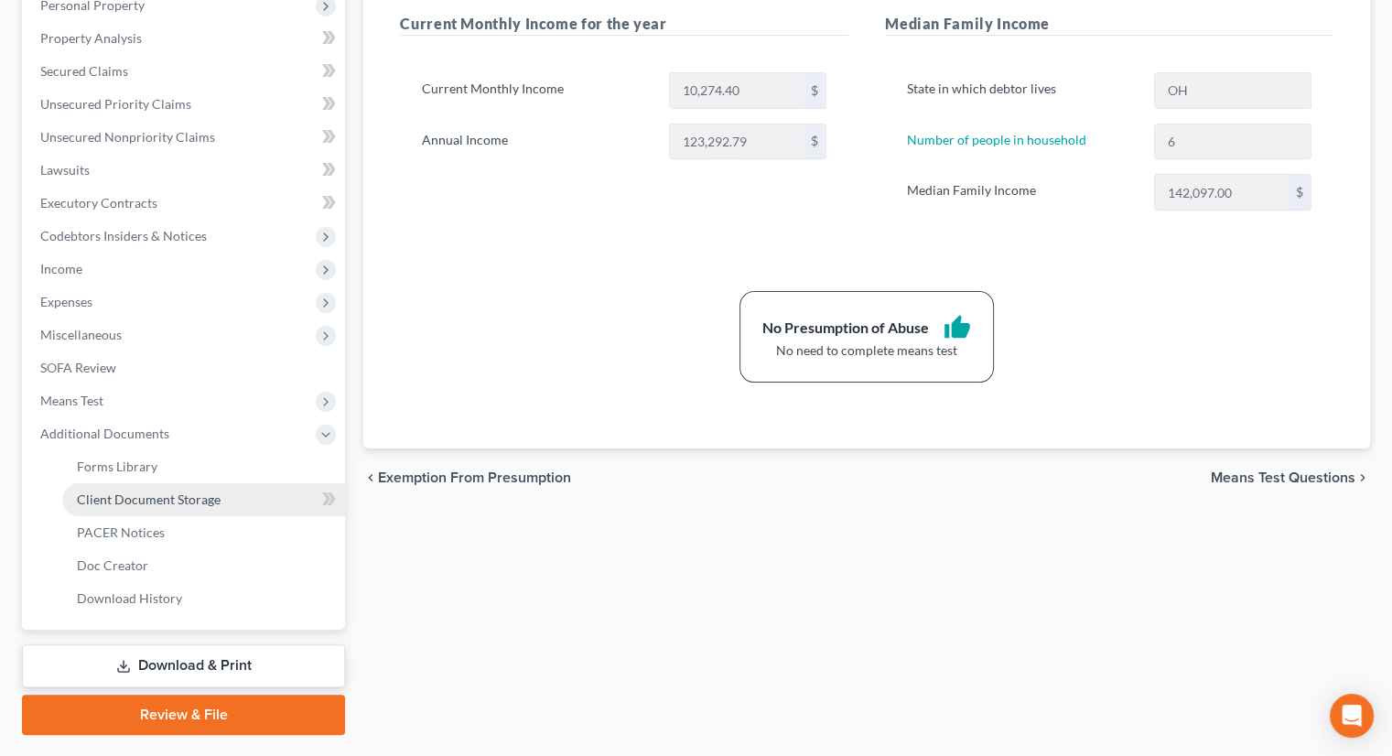
click at [181, 491] on span "Client Document Storage" at bounding box center [149, 499] width 144 height 16
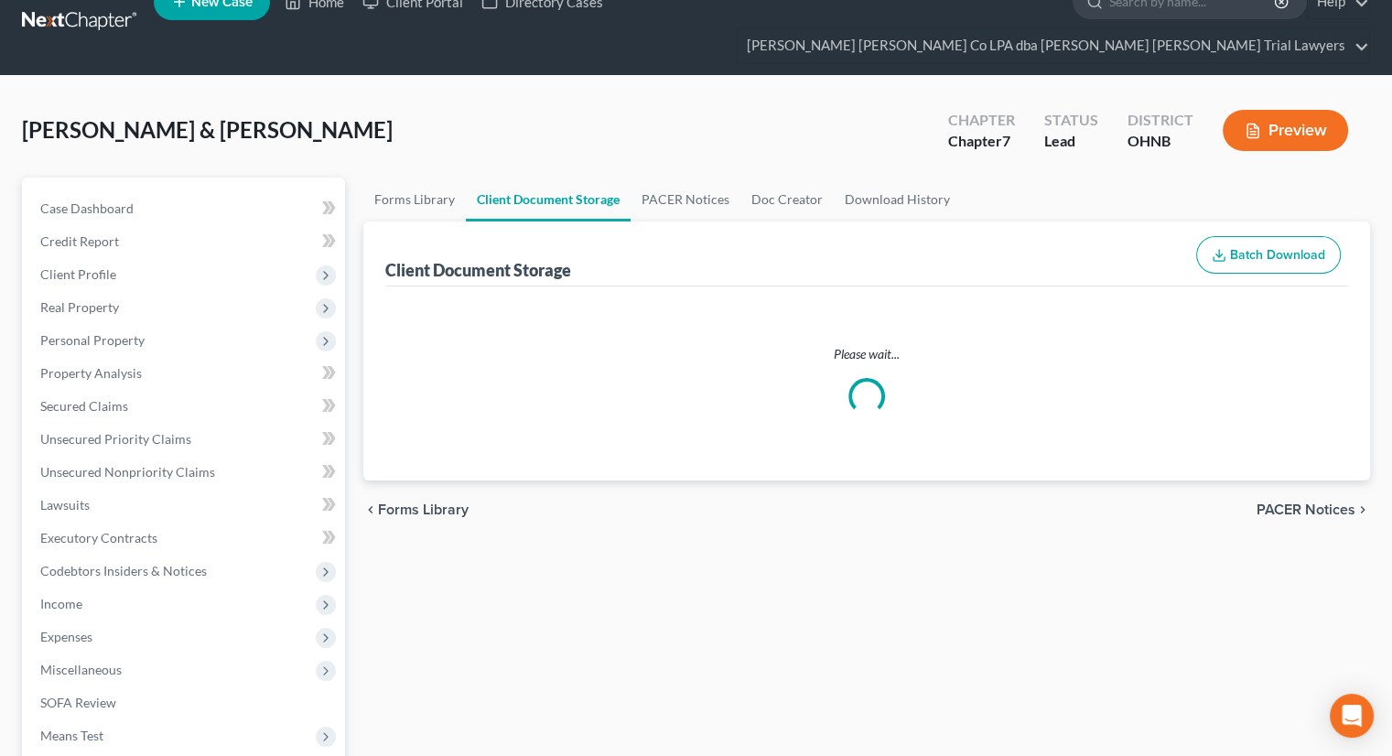
select select "5"
select select "20"
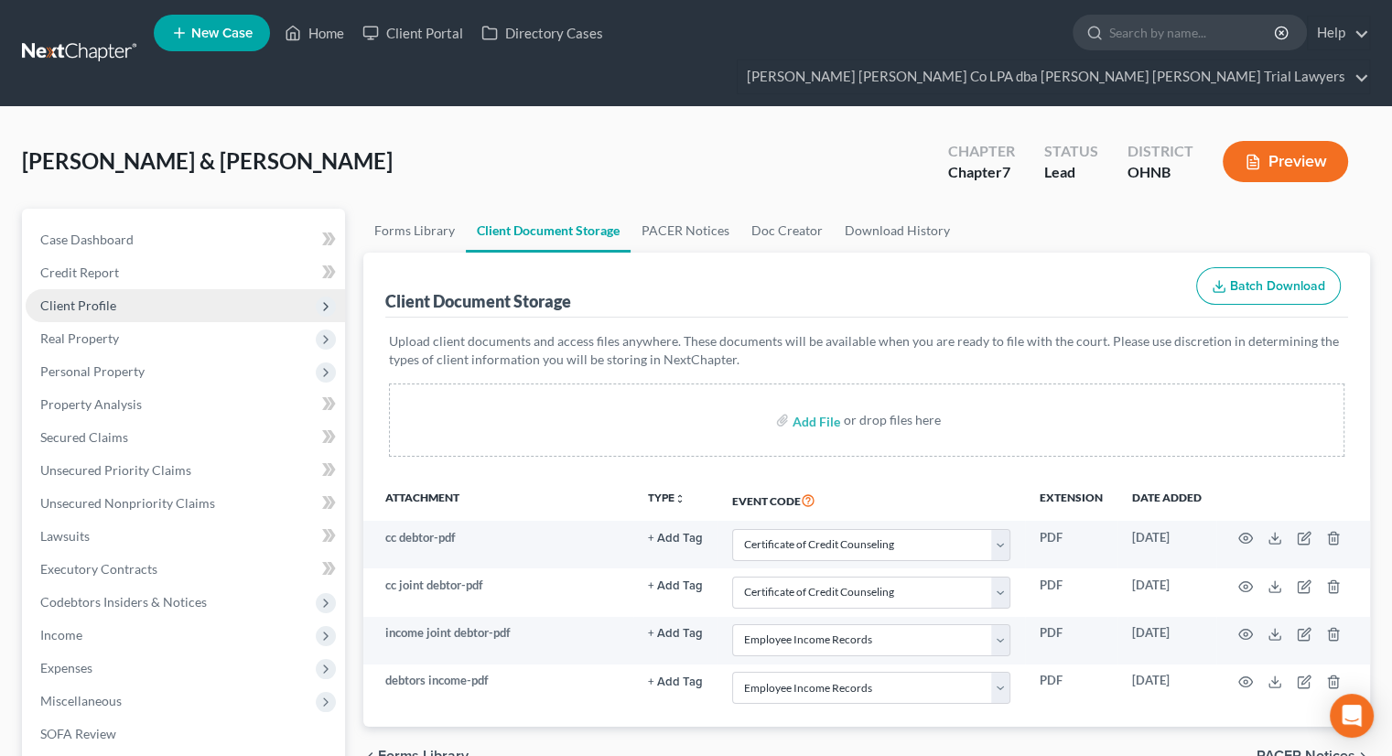
click at [112, 297] on span "Client Profile" at bounding box center [78, 305] width 76 height 16
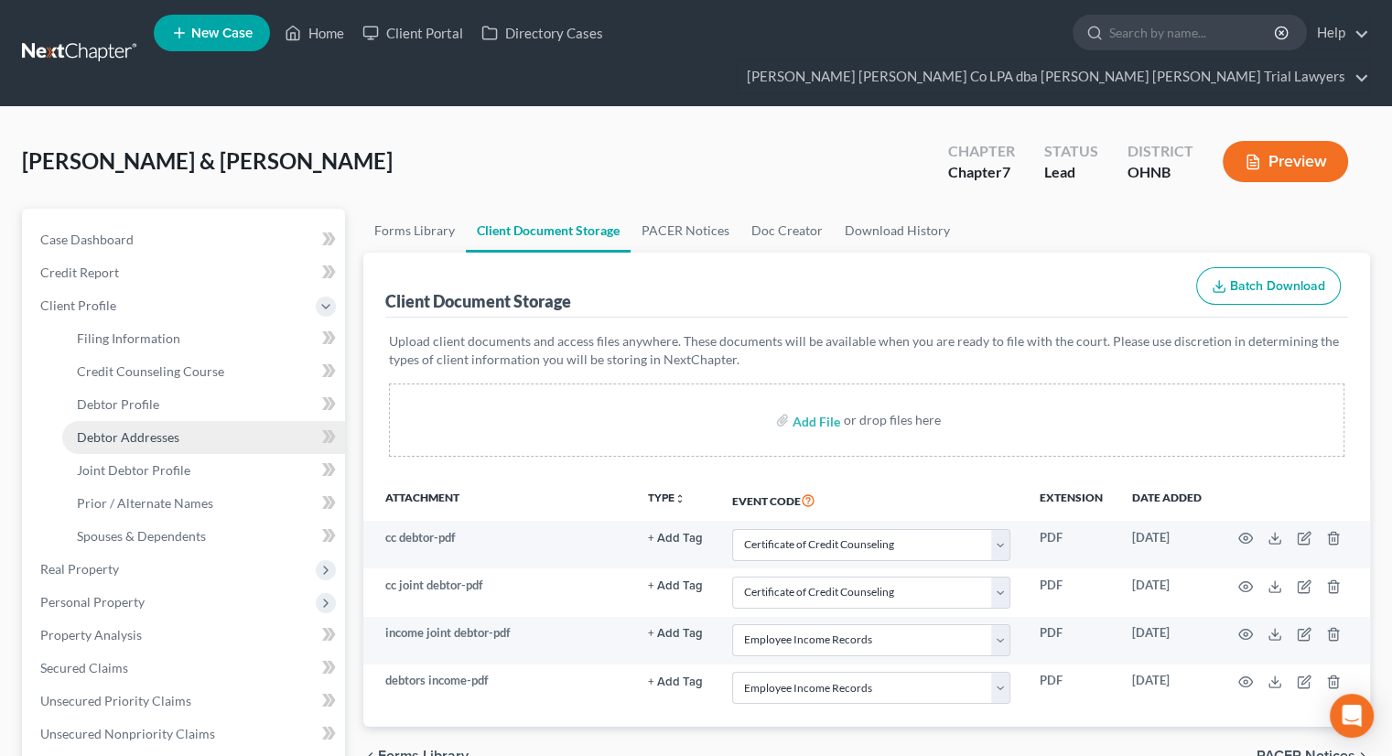
click at [137, 429] on span "Debtor Addresses" at bounding box center [128, 437] width 102 height 16
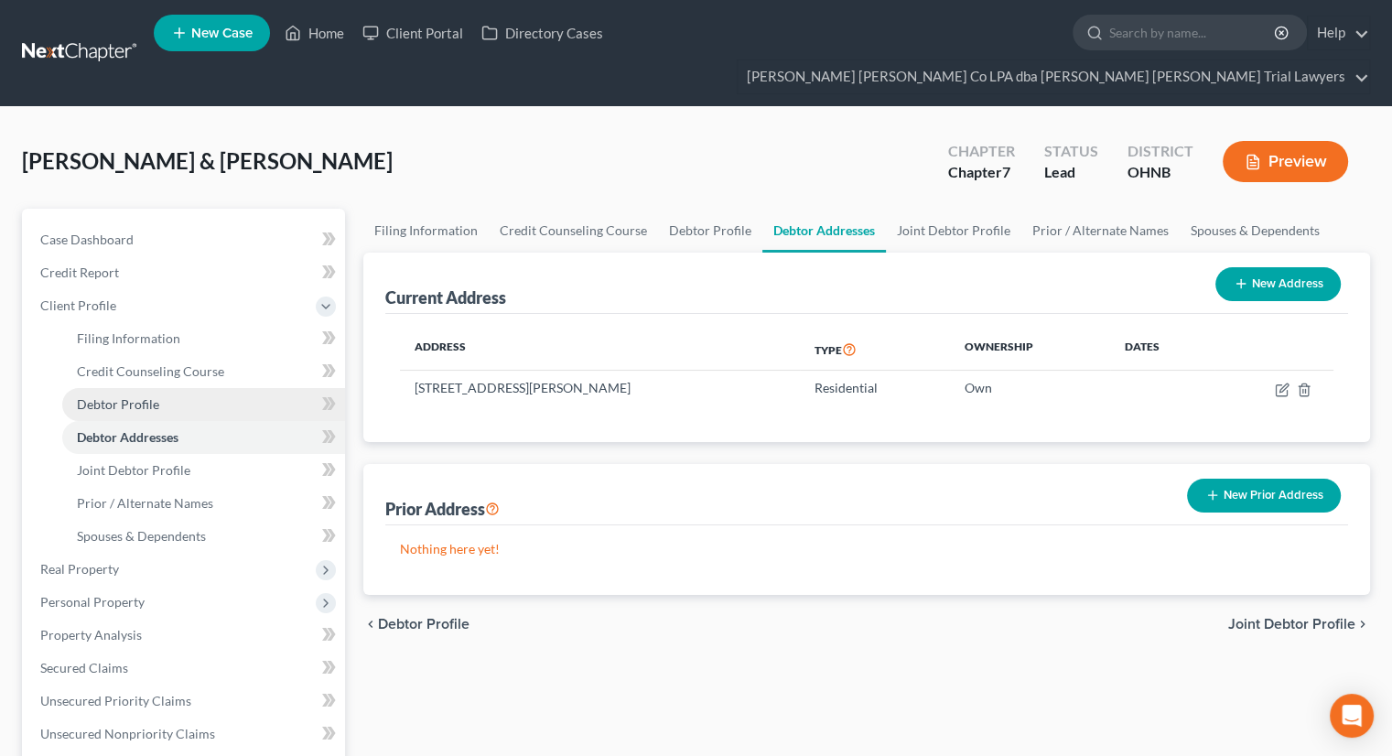
click at [135, 396] on span "Debtor Profile" at bounding box center [118, 404] width 82 height 16
select select "1"
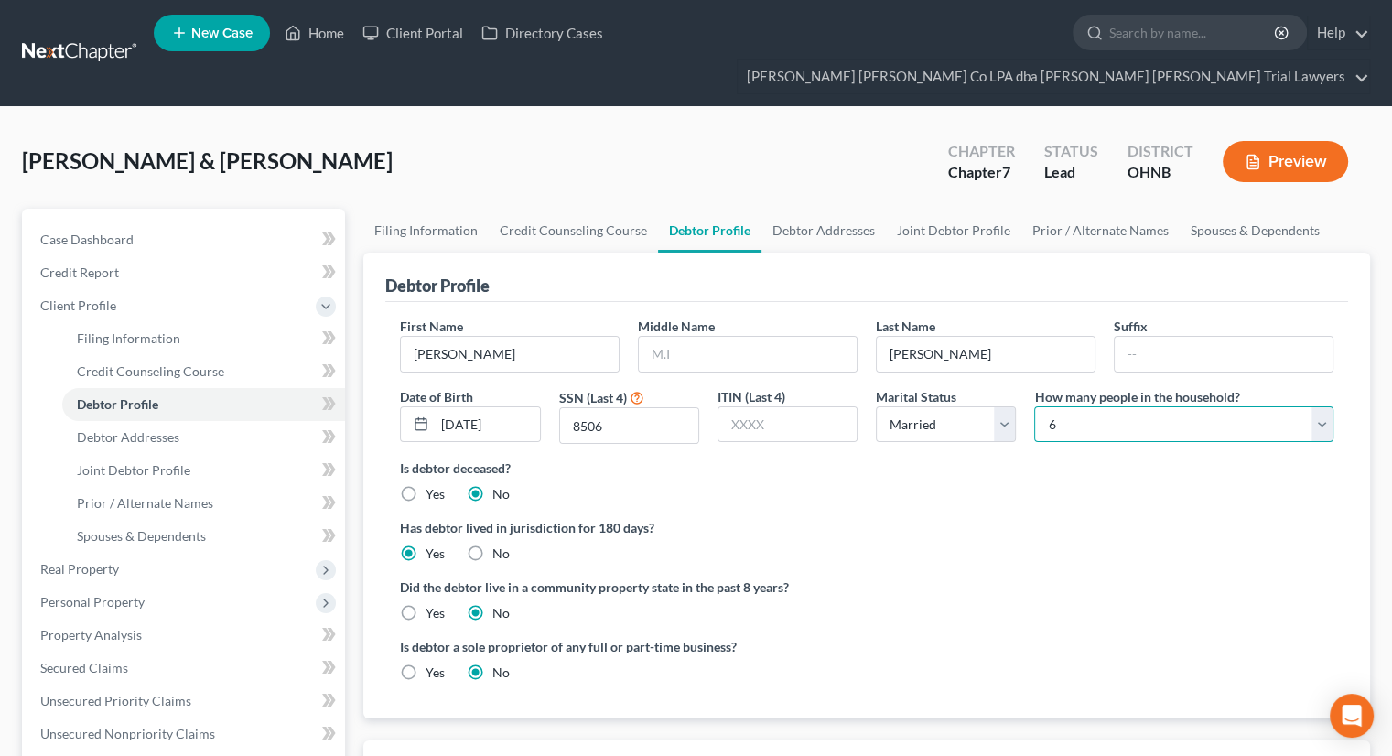
click at [1102, 406] on select "Select 1 2 3 4 5 6 7 8 9 10 11 12 13 14 15 16 17 18 19 20" at bounding box center [1183, 424] width 299 height 37
select select "3"
click at [1034, 406] on select "Select 1 2 3 4 5 6 7 8 9 10 11 12 13 14 15 16 17 18 19 20" at bounding box center [1183, 424] width 299 height 37
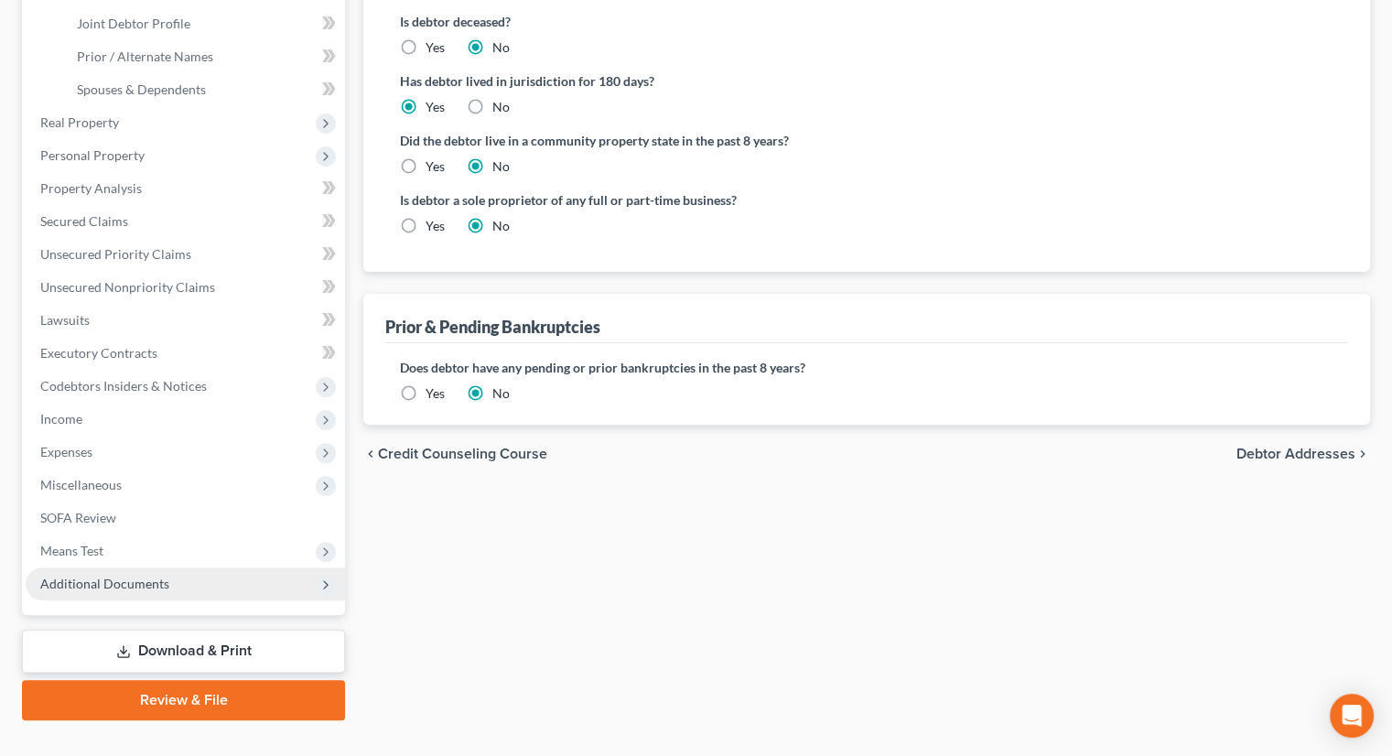
click at [148, 576] on span "Additional Documents" at bounding box center [104, 584] width 129 height 16
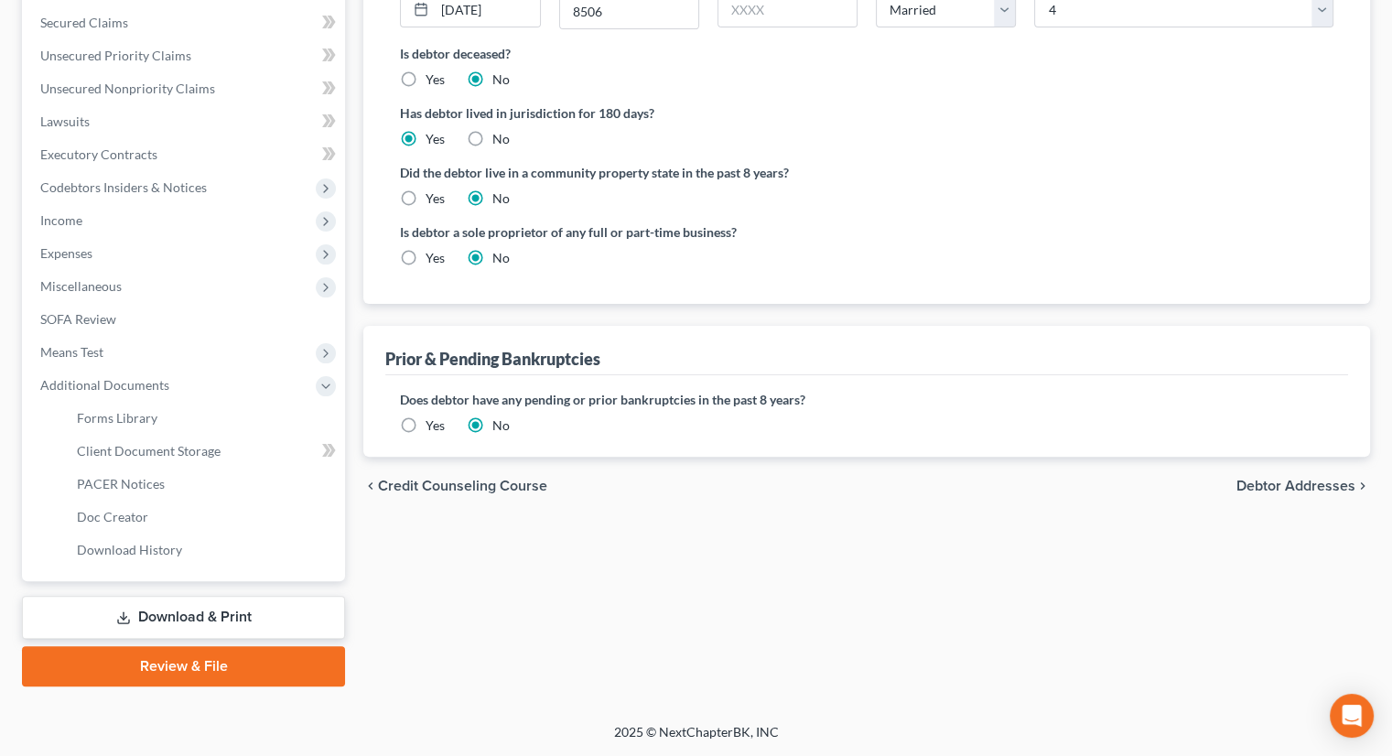
scroll to position [381, 0]
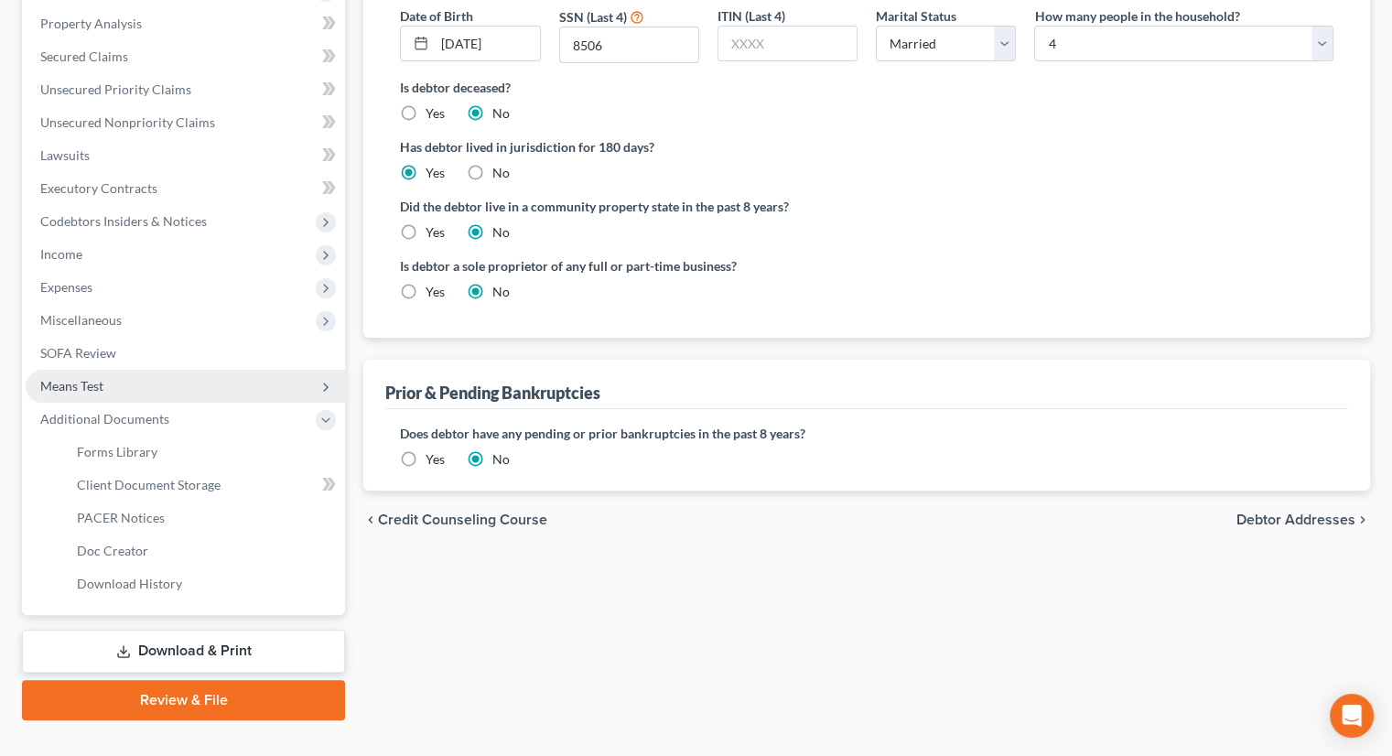
click at [136, 370] on span "Means Test" at bounding box center [185, 386] width 319 height 33
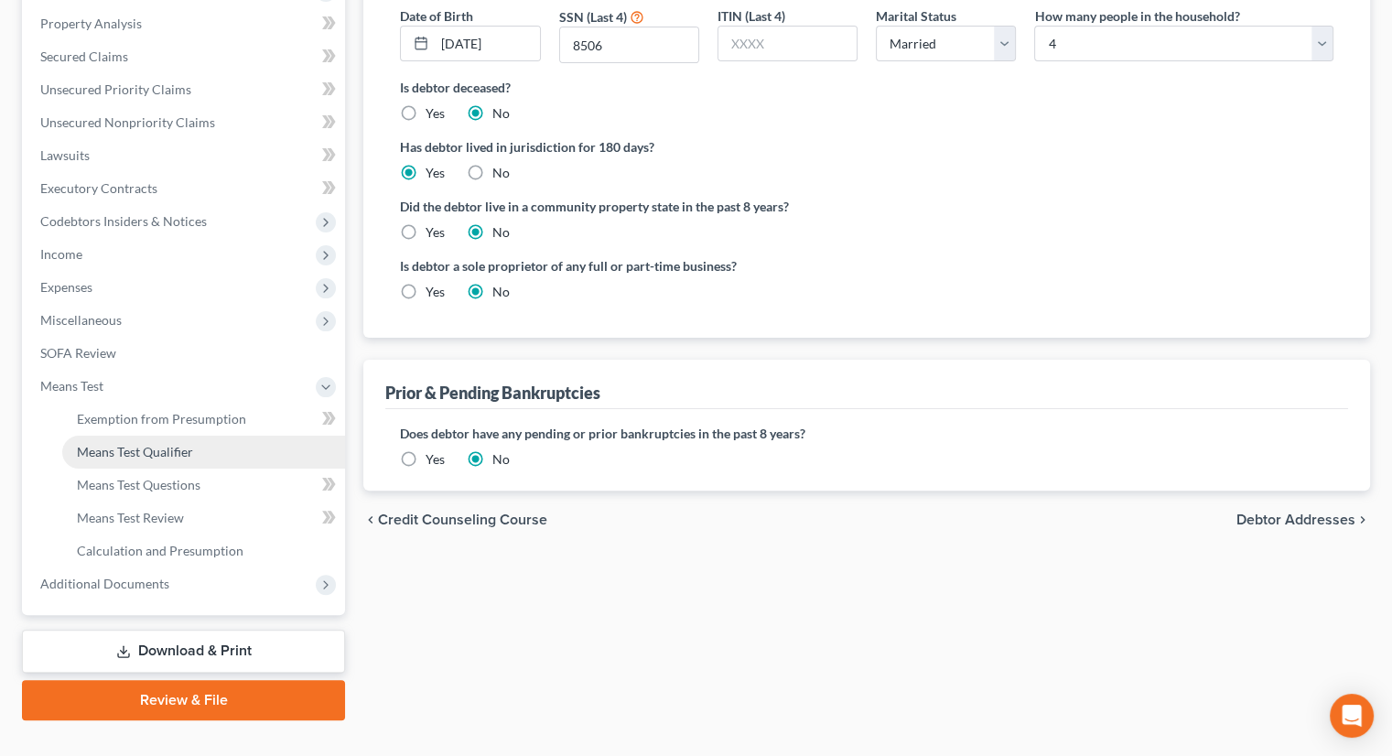
click at [142, 444] on span "Means Test Qualifier" at bounding box center [135, 452] width 116 height 16
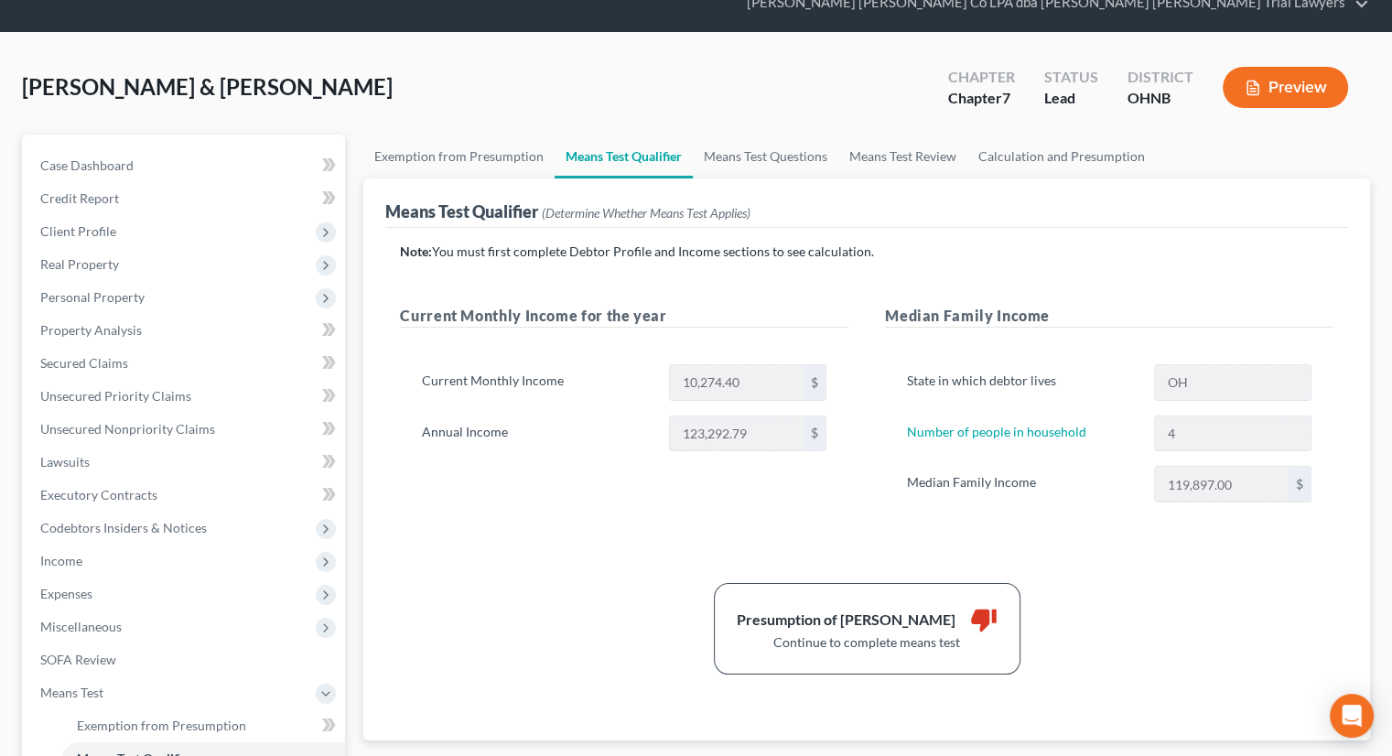
scroll to position [183, 0]
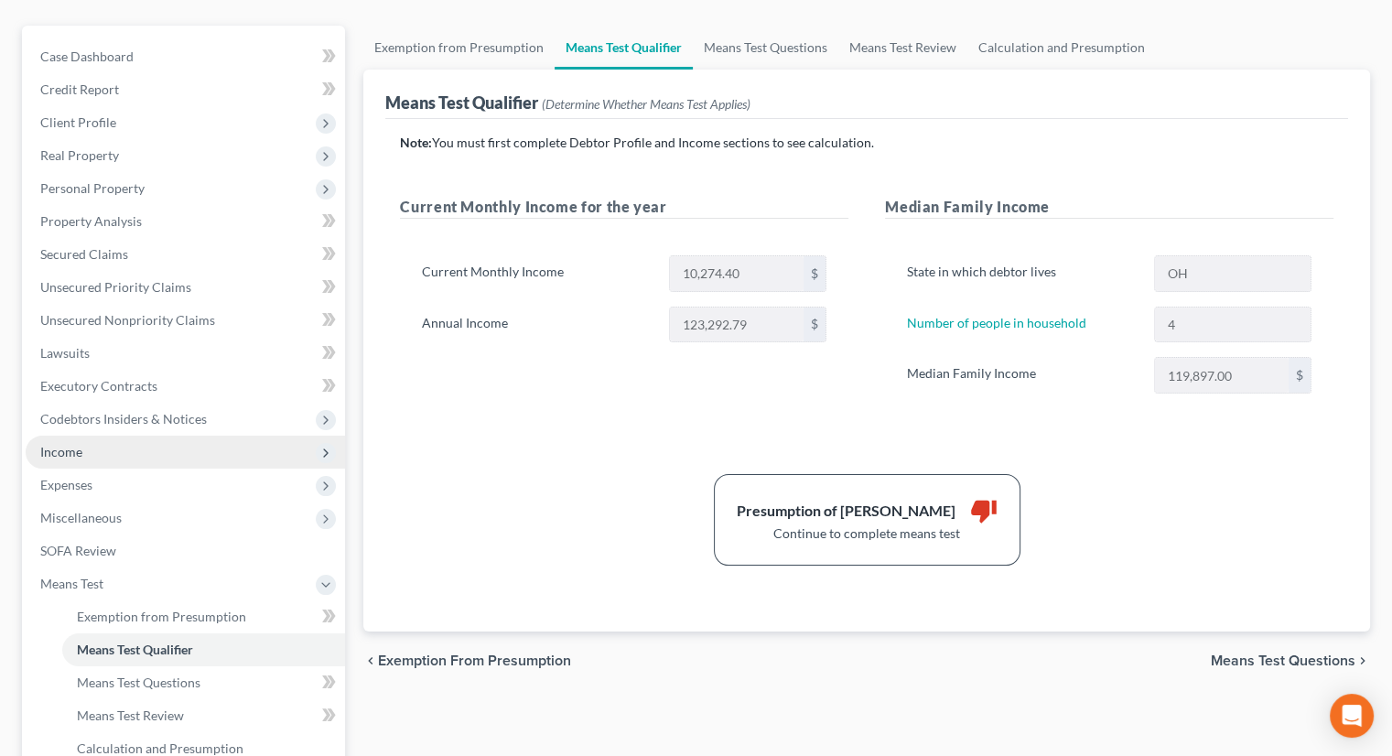
click at [135, 436] on span "Income" at bounding box center [185, 452] width 319 height 33
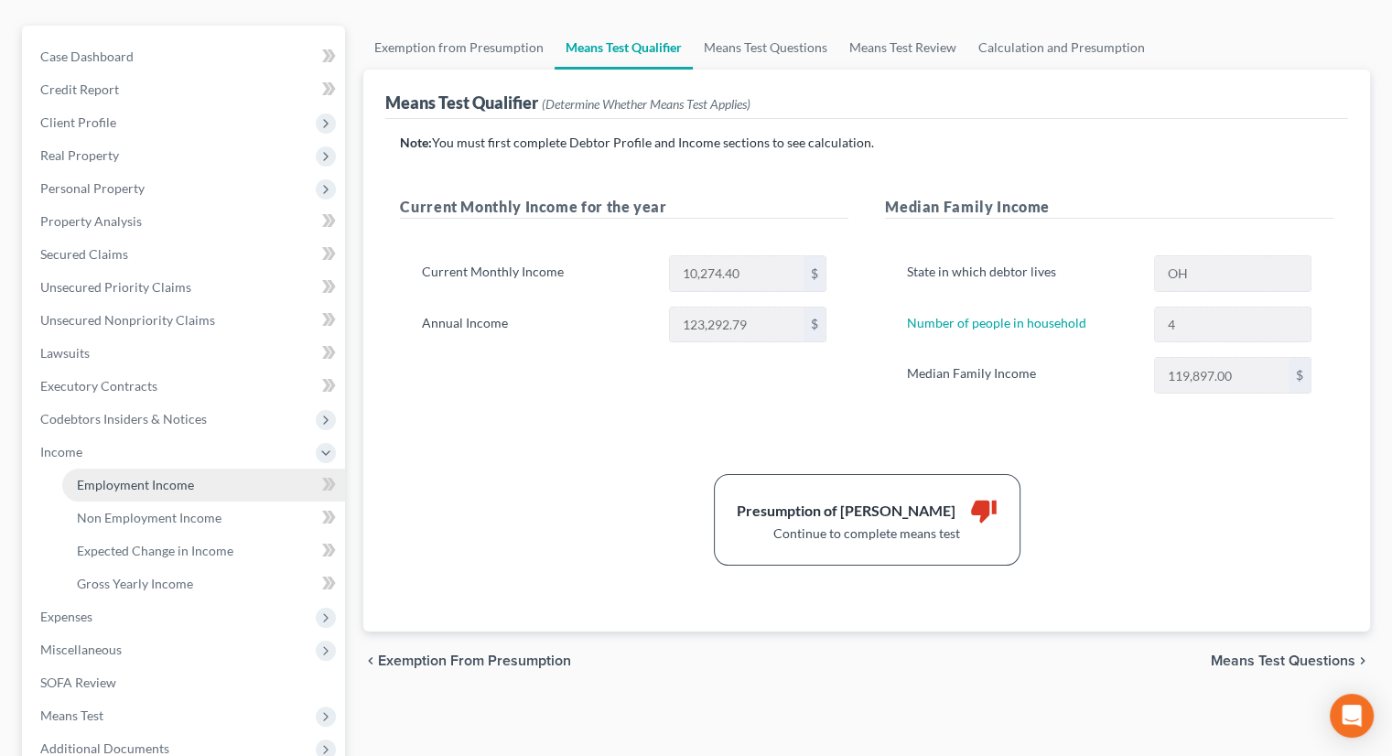
click at [147, 477] on span "Employment Income" at bounding box center [135, 485] width 117 height 16
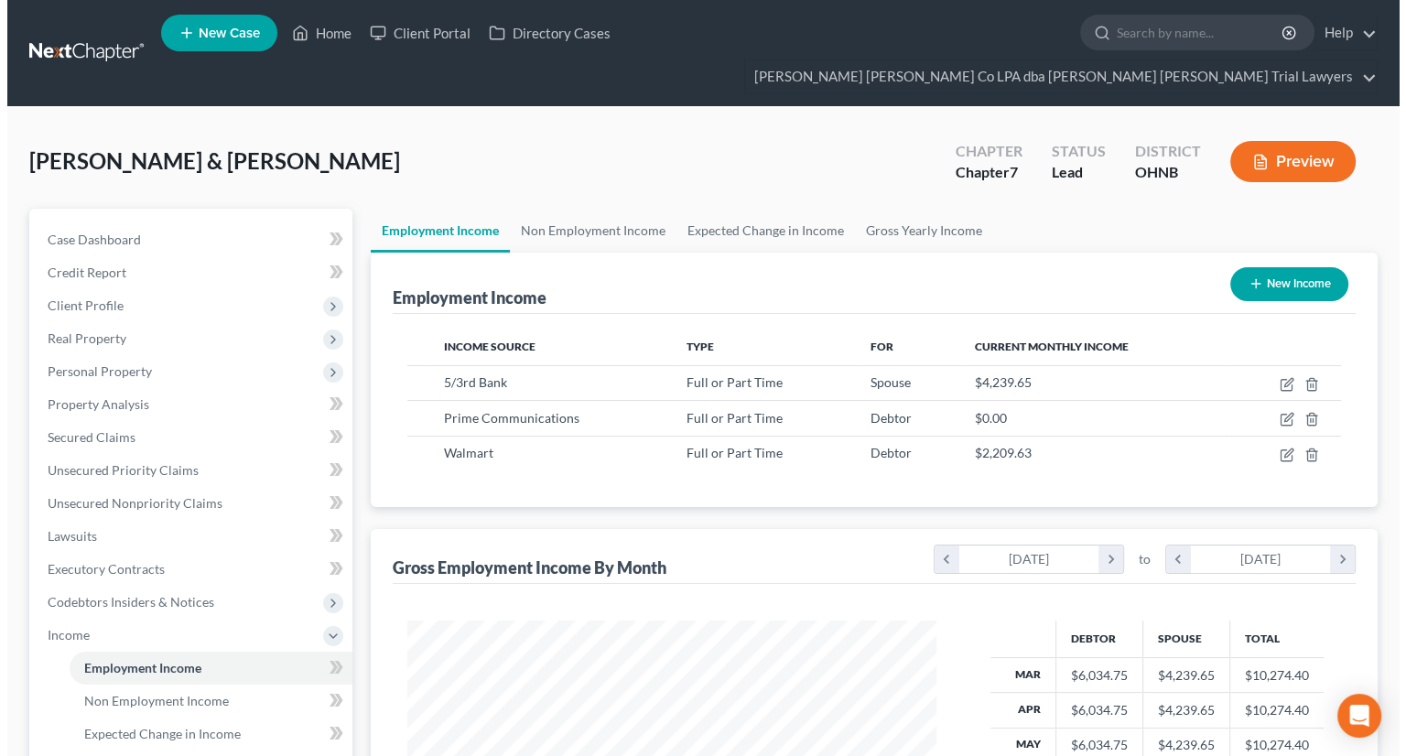
scroll to position [326, 565]
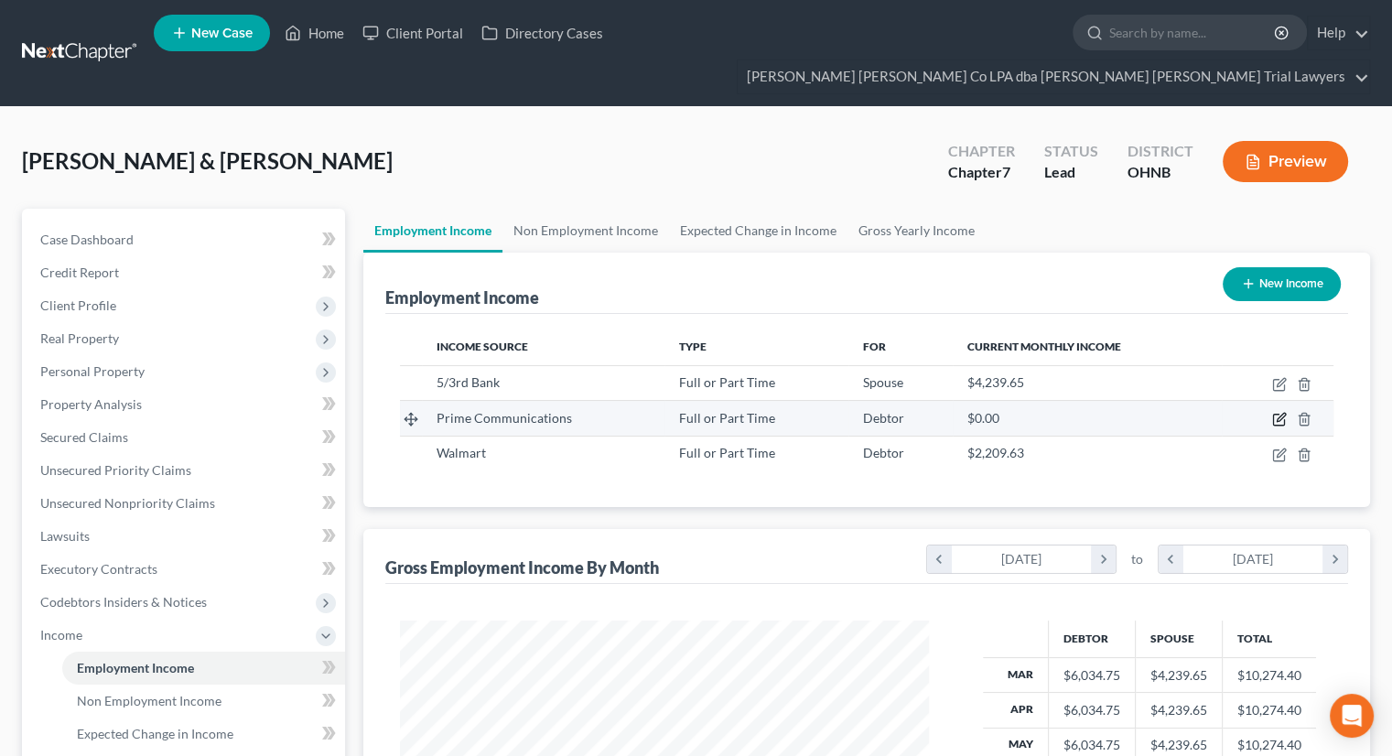
click at [1275, 412] on icon "button" at bounding box center [1279, 419] width 15 height 15
select select "0"
select select "36"
select select "2"
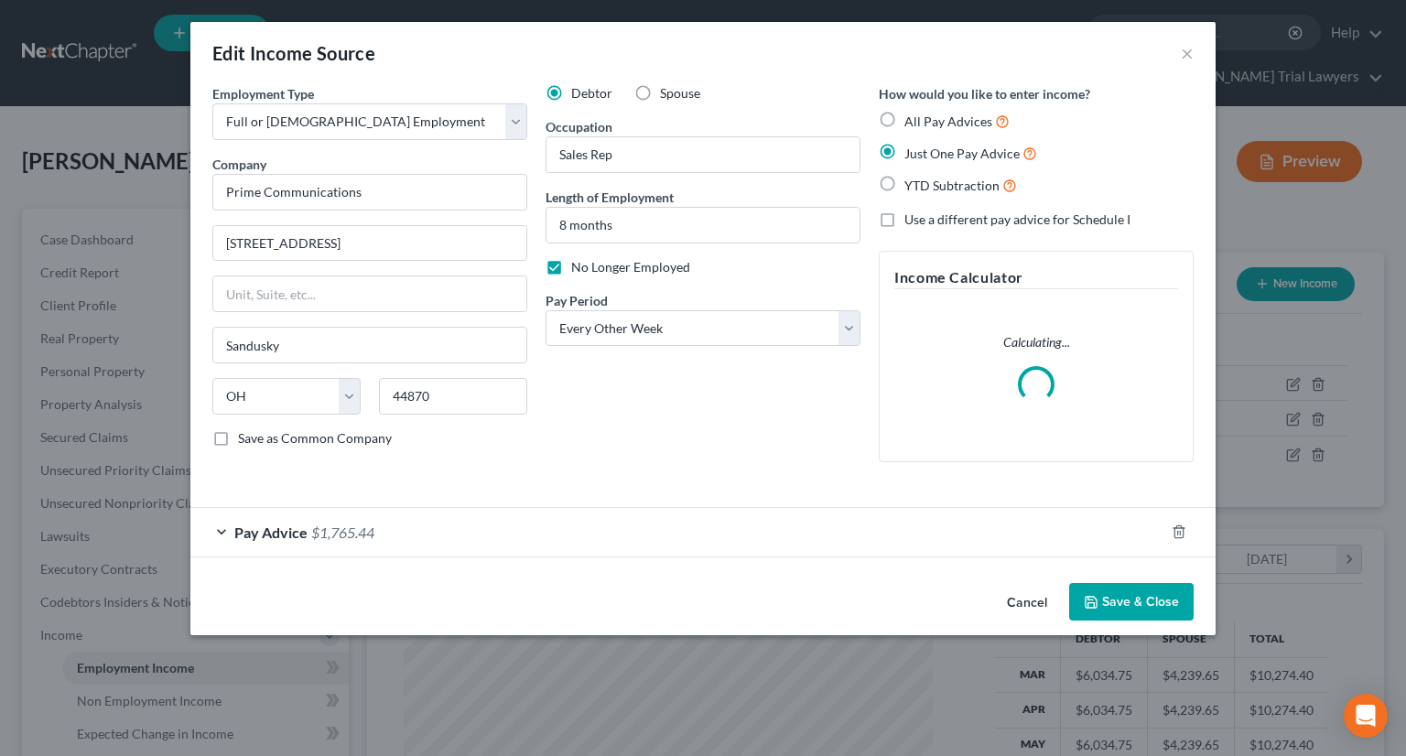
scroll to position [326, 571]
click at [578, 529] on div "Pay Advice $1,765.44" at bounding box center [677, 532] width 974 height 48
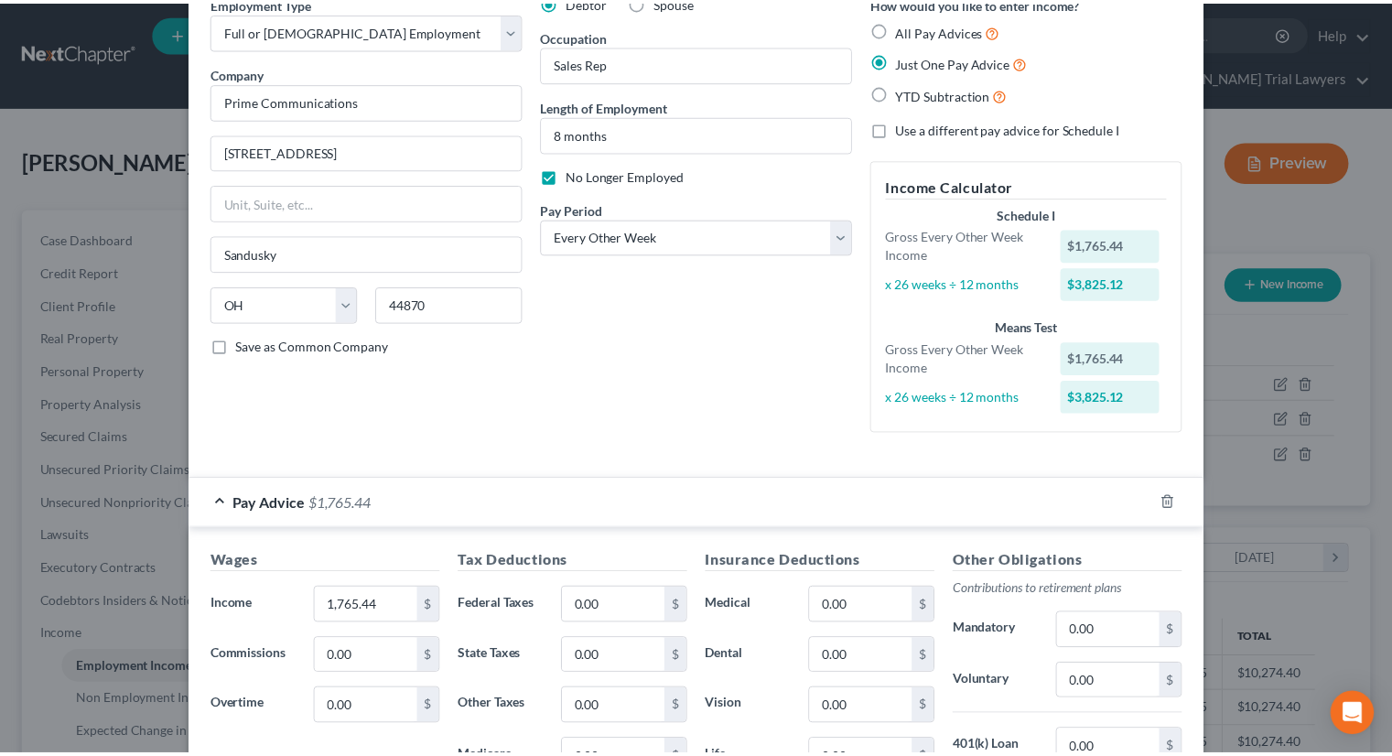
scroll to position [0, 0]
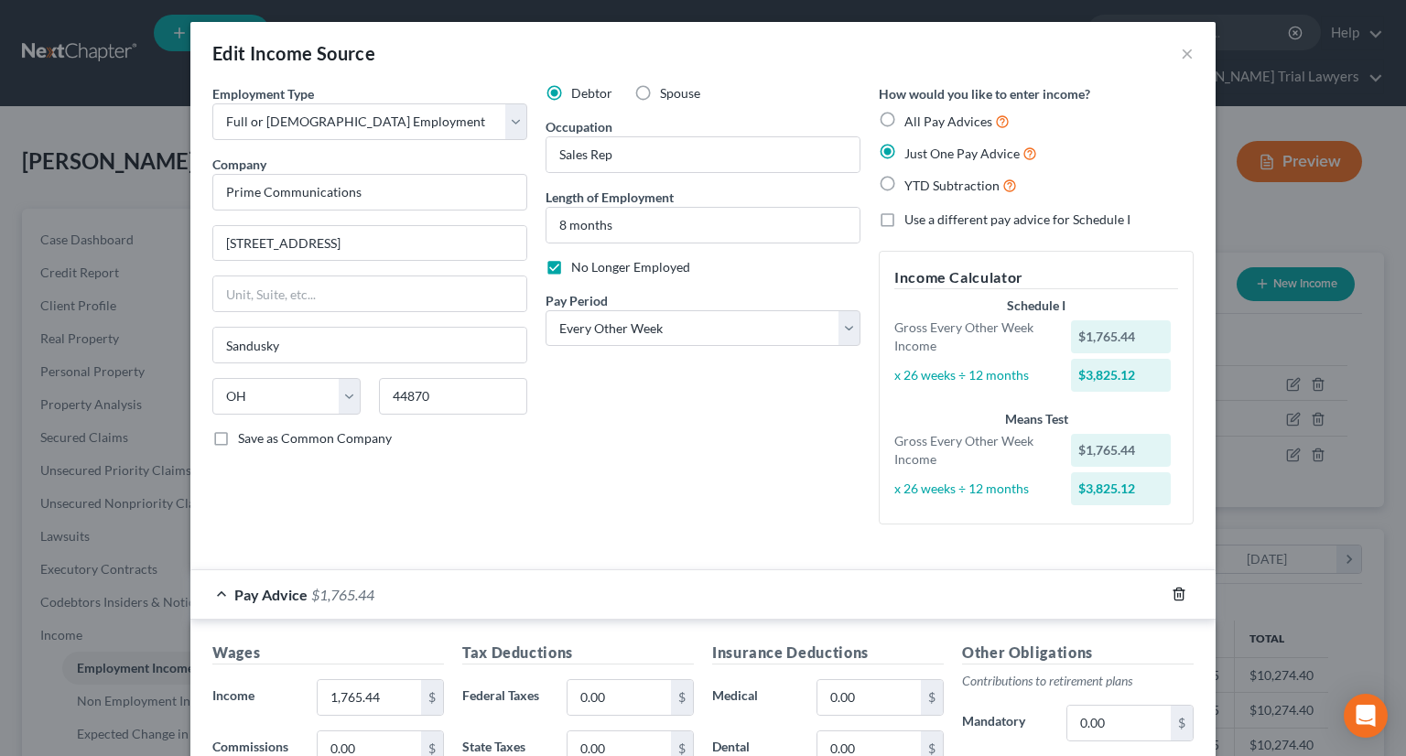
click at [1175, 595] on icon "button" at bounding box center [1178, 594] width 15 height 15
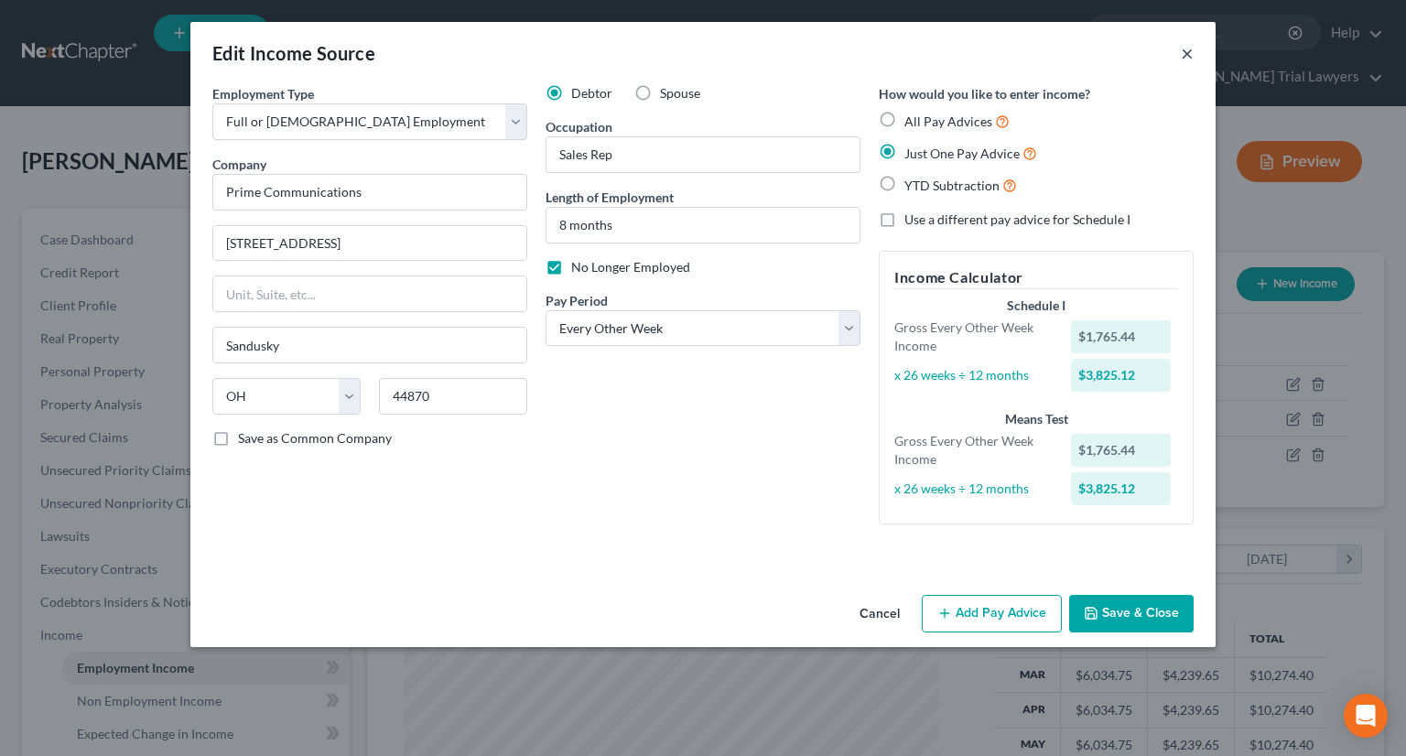
click at [1185, 51] on button "×" at bounding box center [1186, 53] width 13 height 22
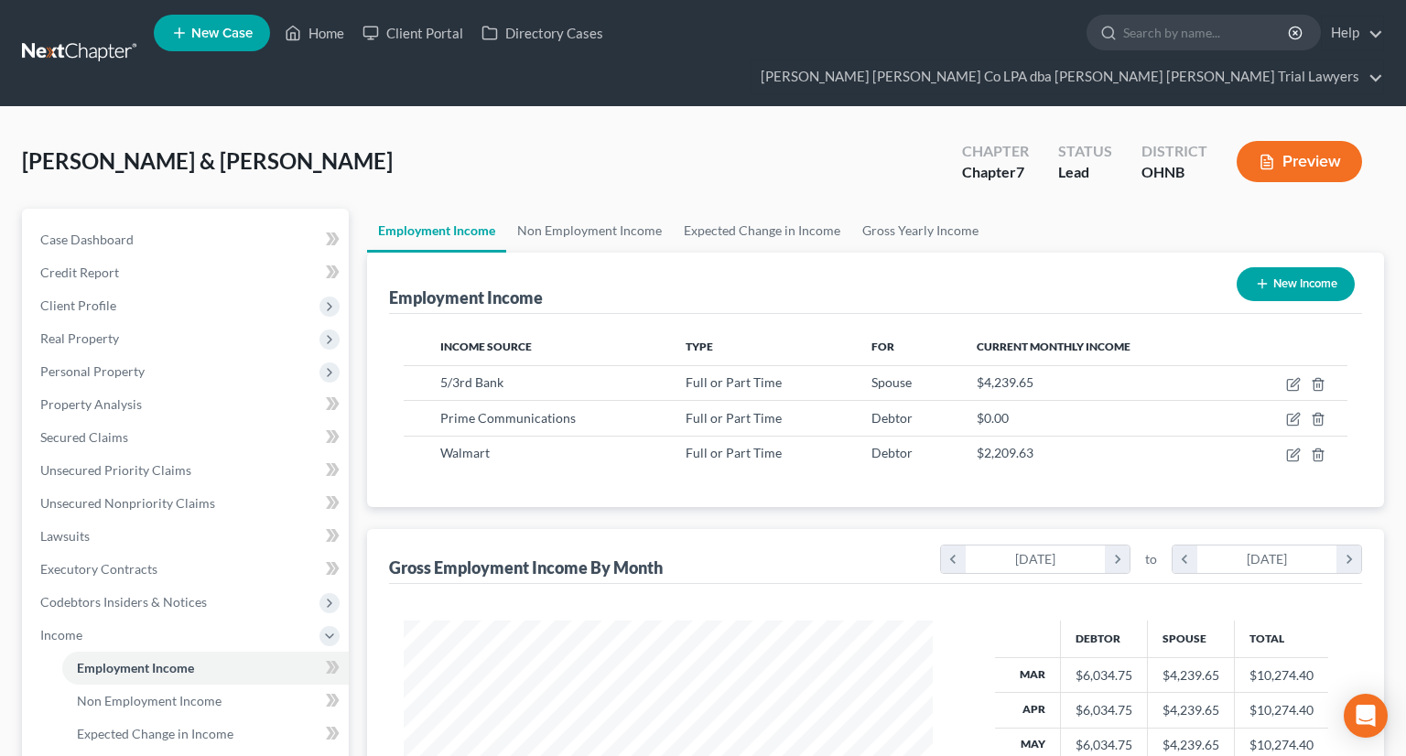
scroll to position [914745, 914505]
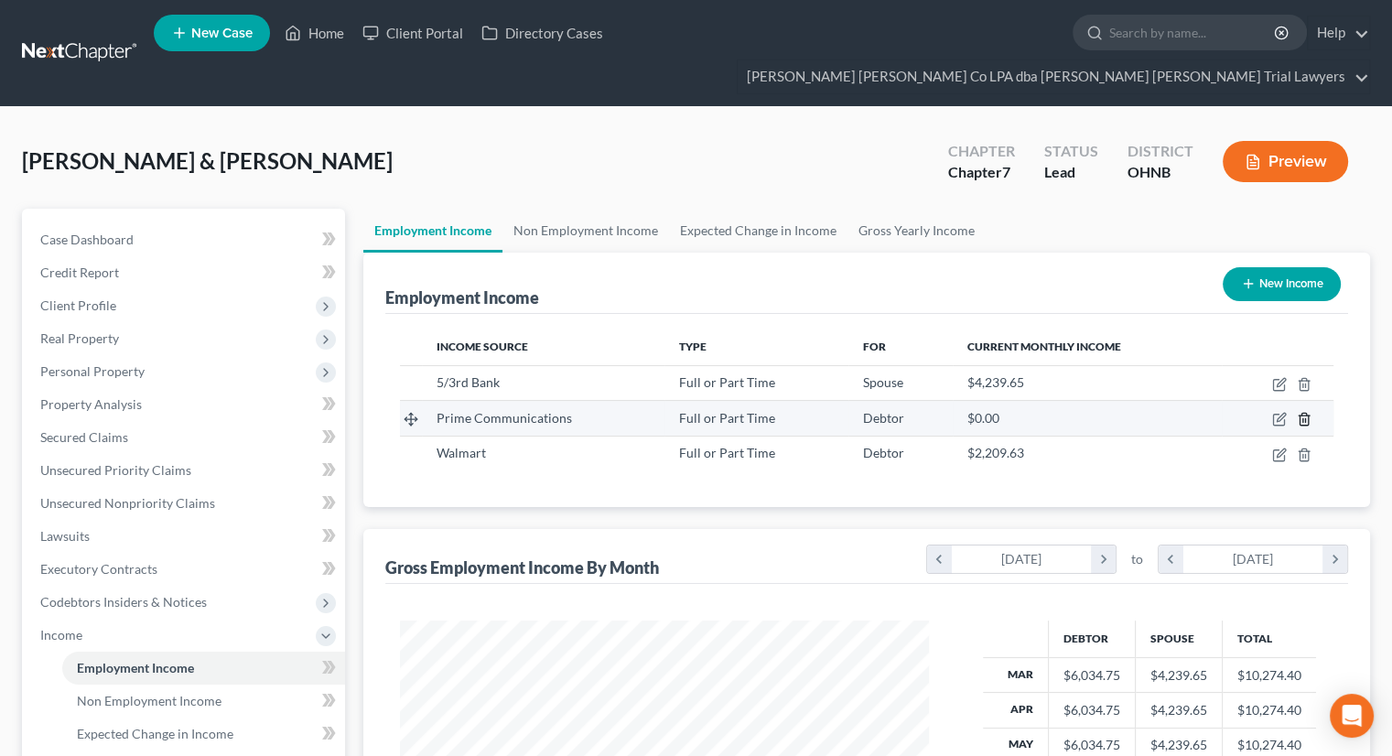
click at [1299, 414] on icon "button" at bounding box center [1303, 420] width 8 height 12
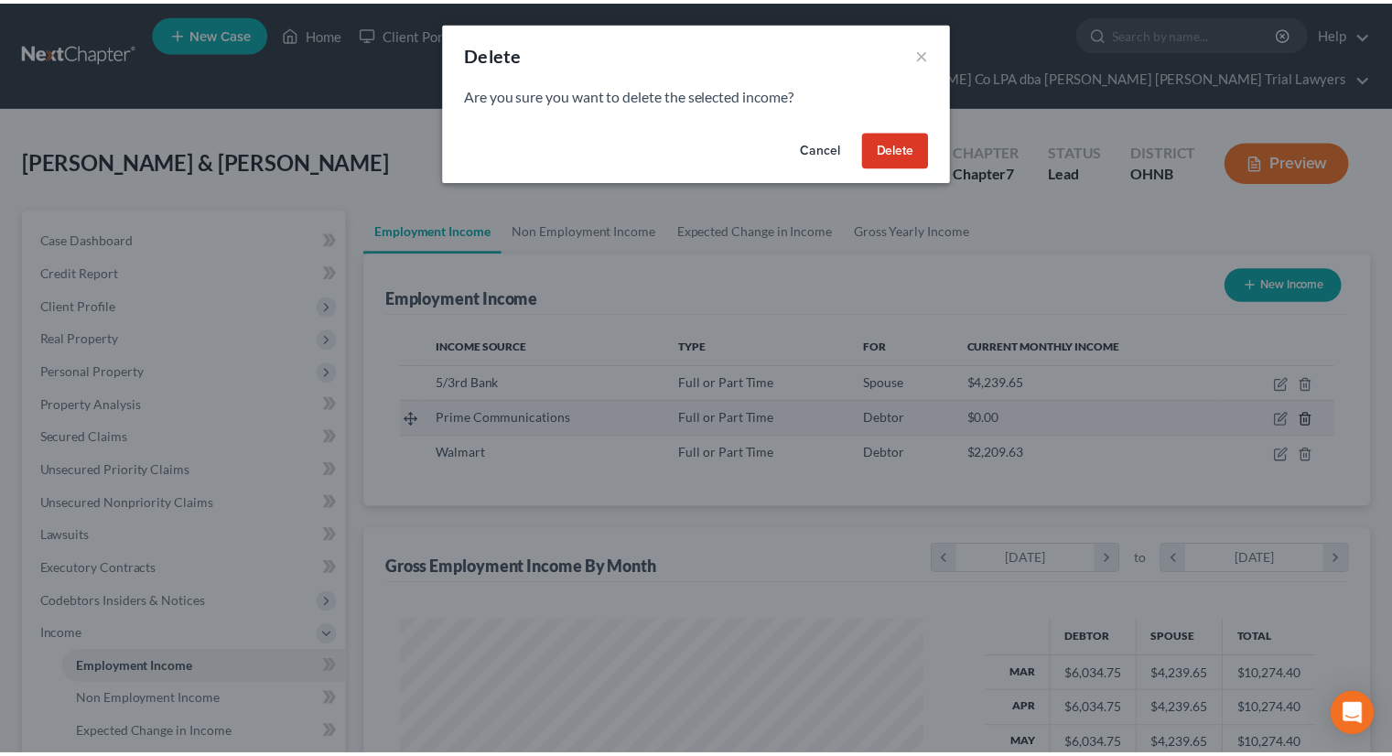
scroll to position [326, 571]
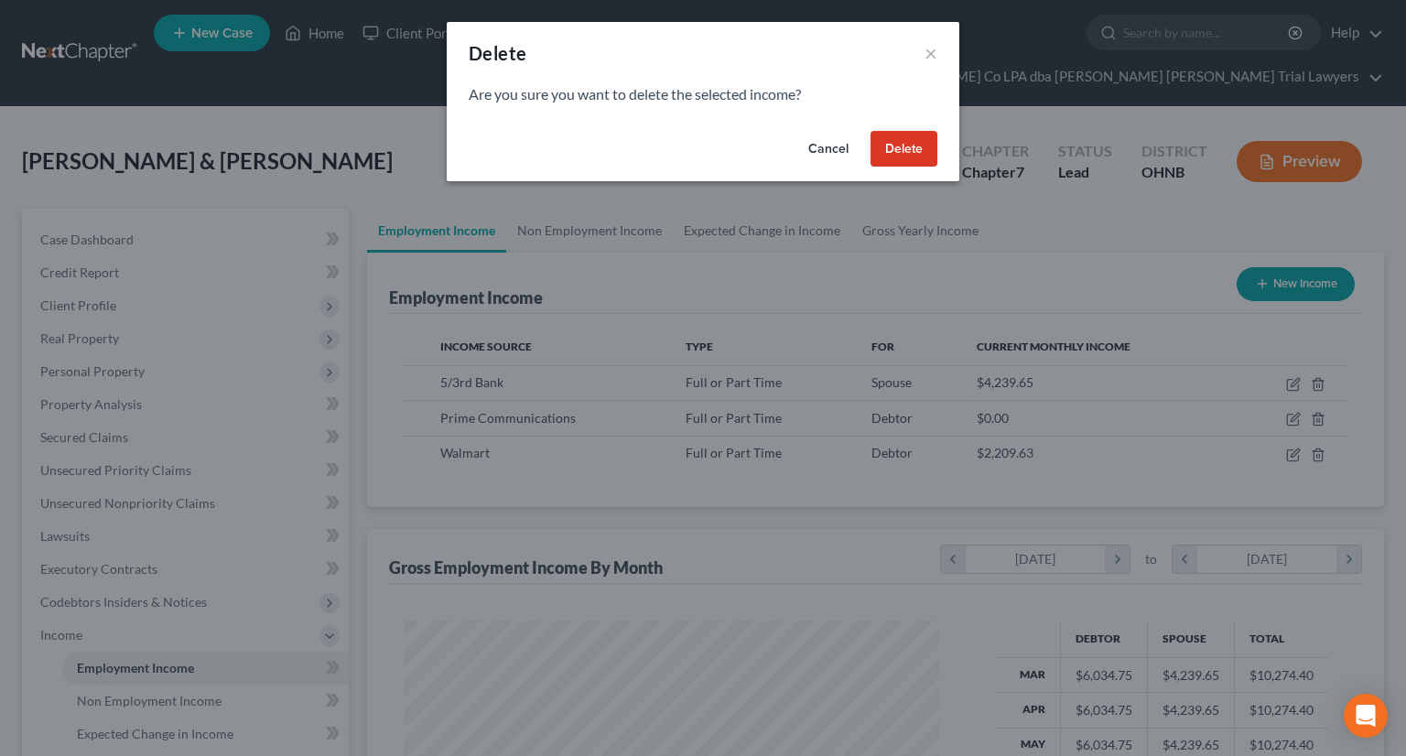
click at [889, 158] on button "Delete" at bounding box center [903, 149] width 67 height 37
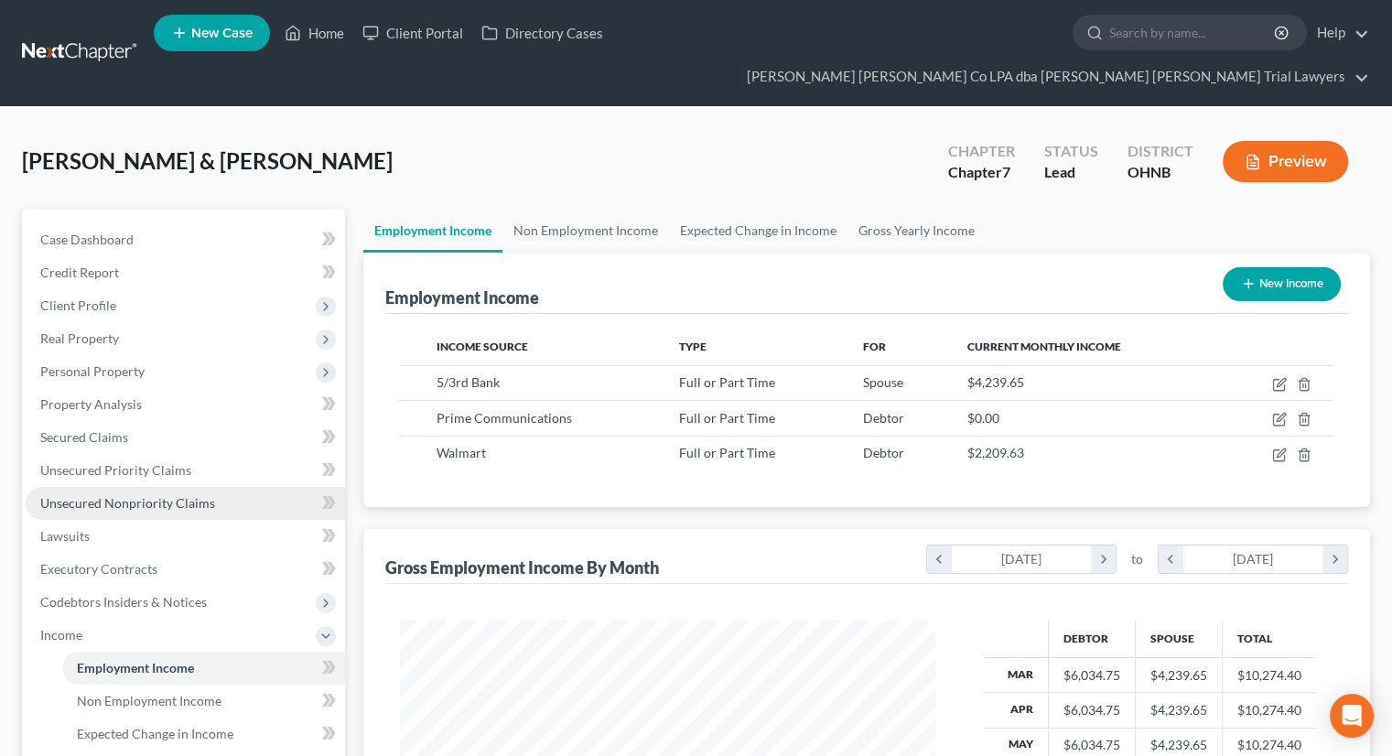
scroll to position [914745, 914505]
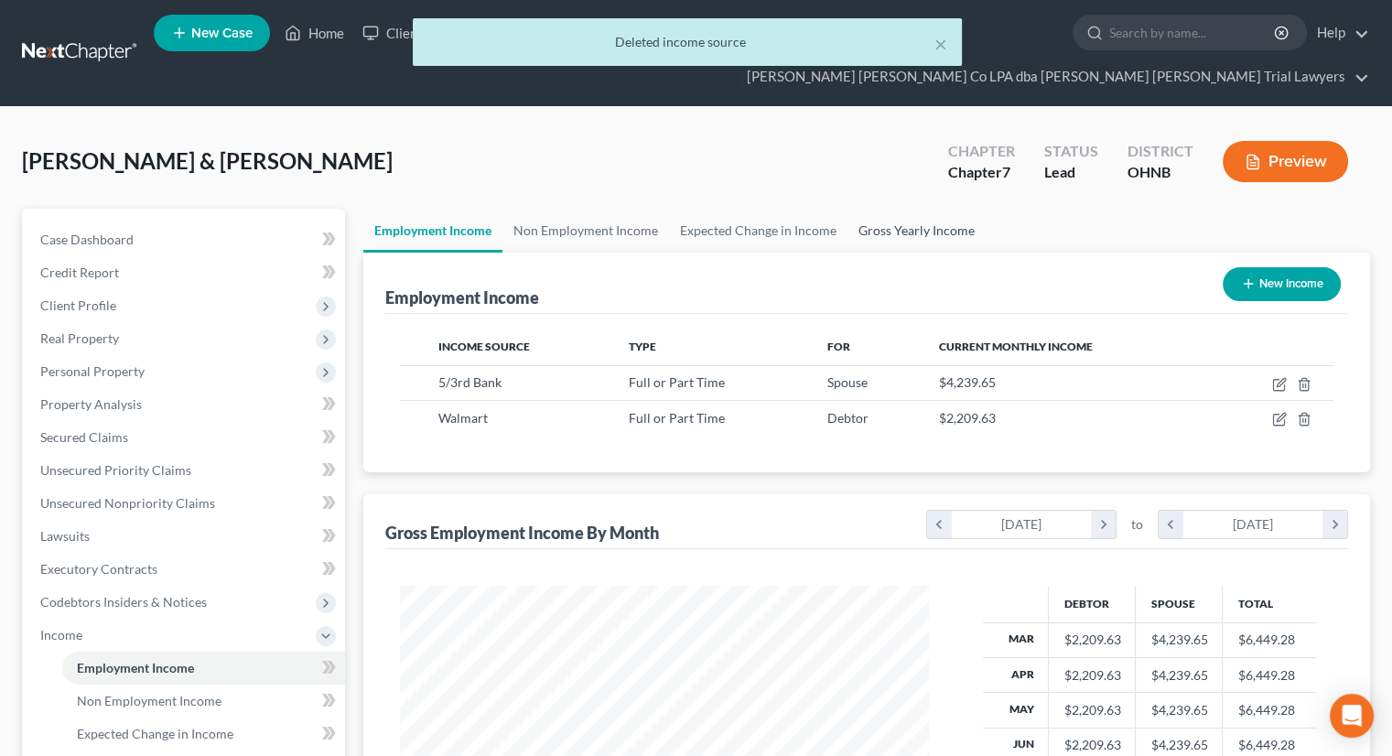
click at [886, 209] on link "Gross Yearly Income" at bounding box center [916, 231] width 138 height 44
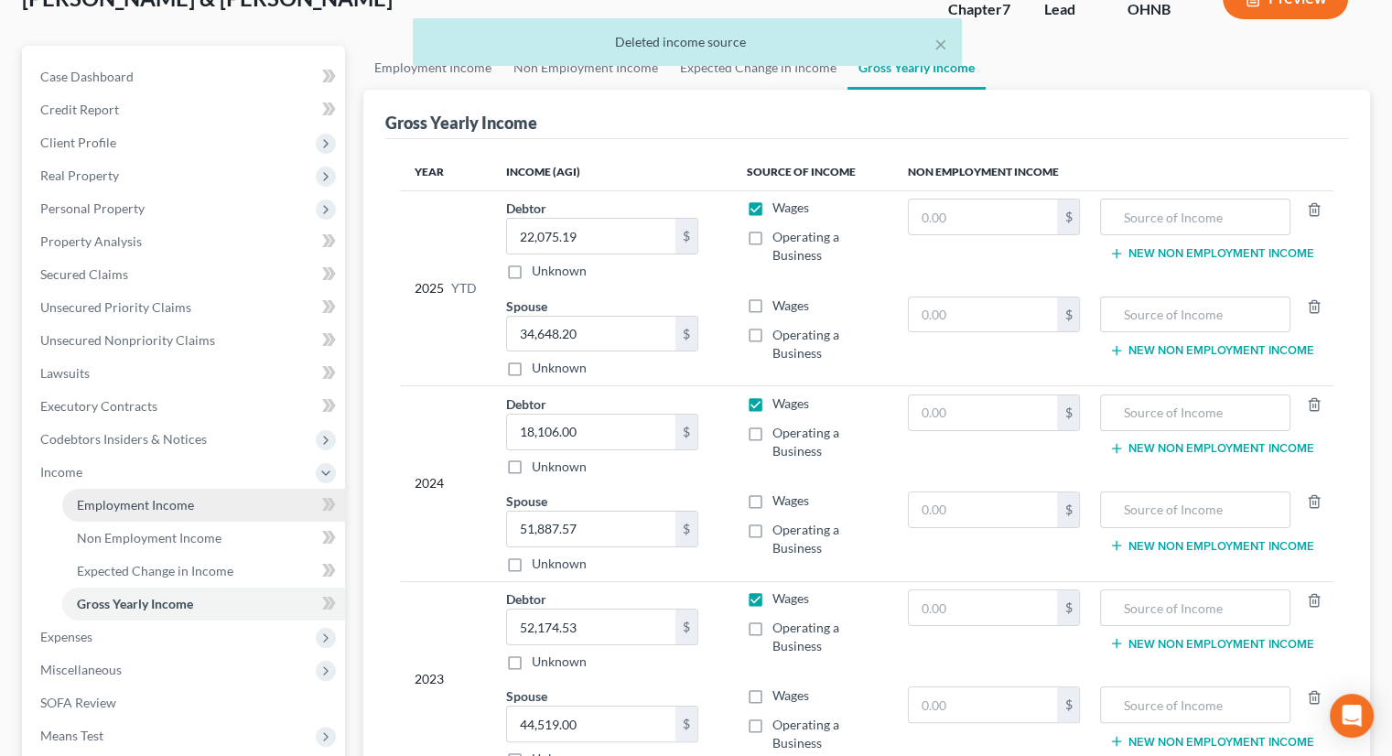
scroll to position [348, 0]
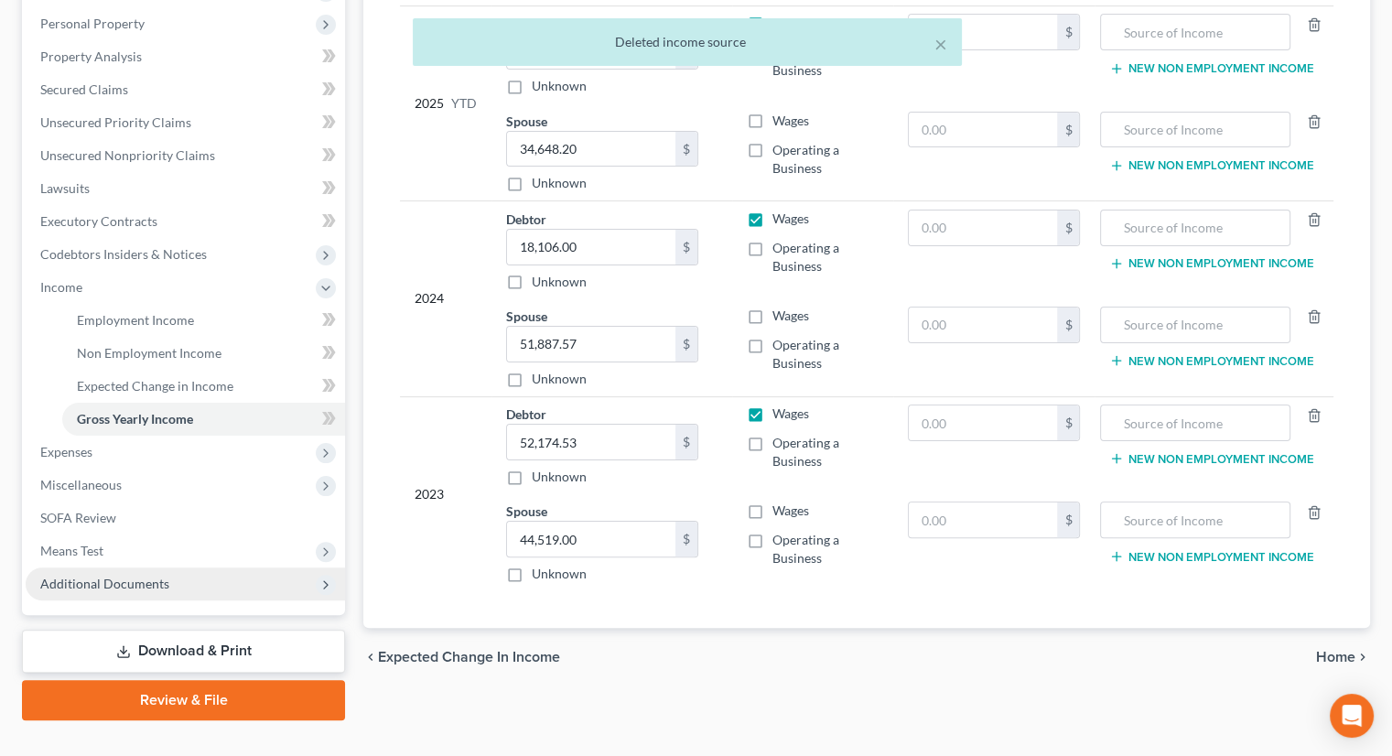
click at [104, 576] on span "Additional Documents" at bounding box center [104, 584] width 129 height 16
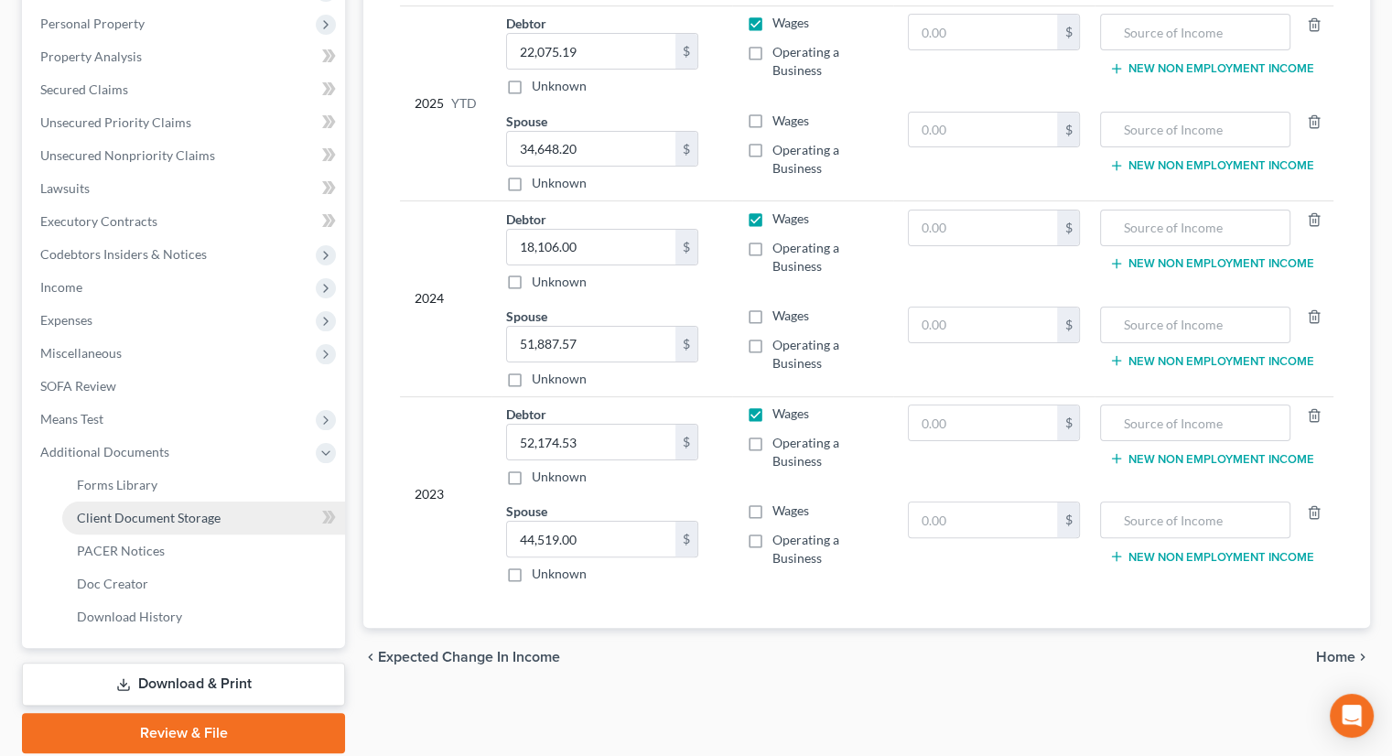
click at [149, 510] on span "Client Document Storage" at bounding box center [149, 518] width 144 height 16
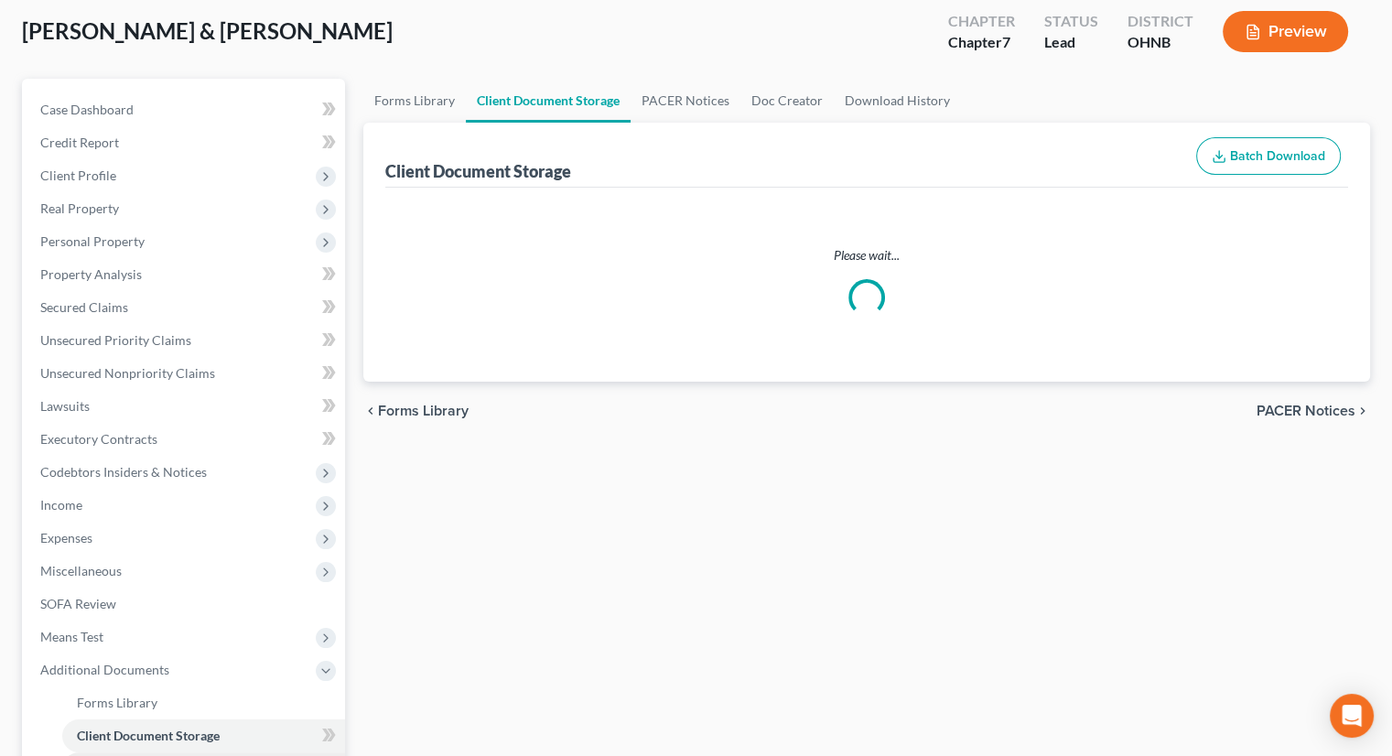
scroll to position [20, 0]
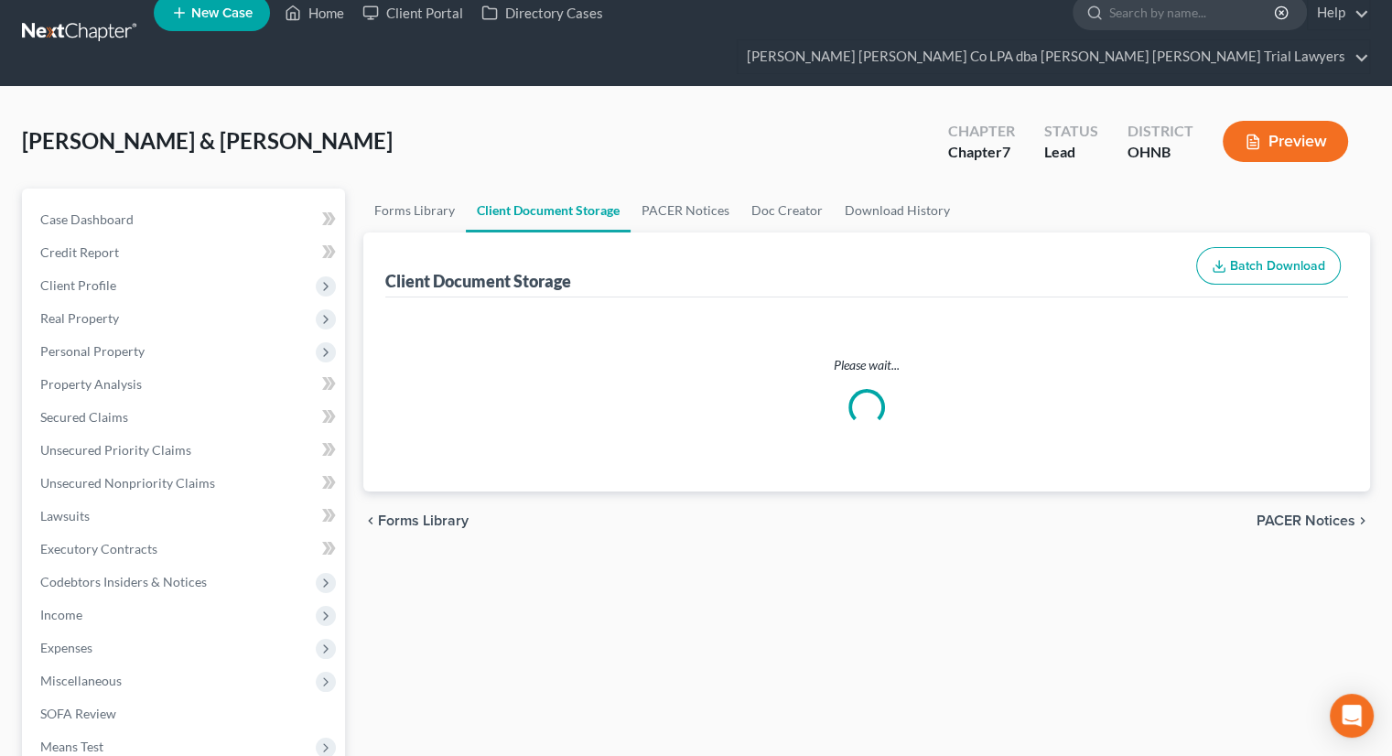
select select "5"
select select "20"
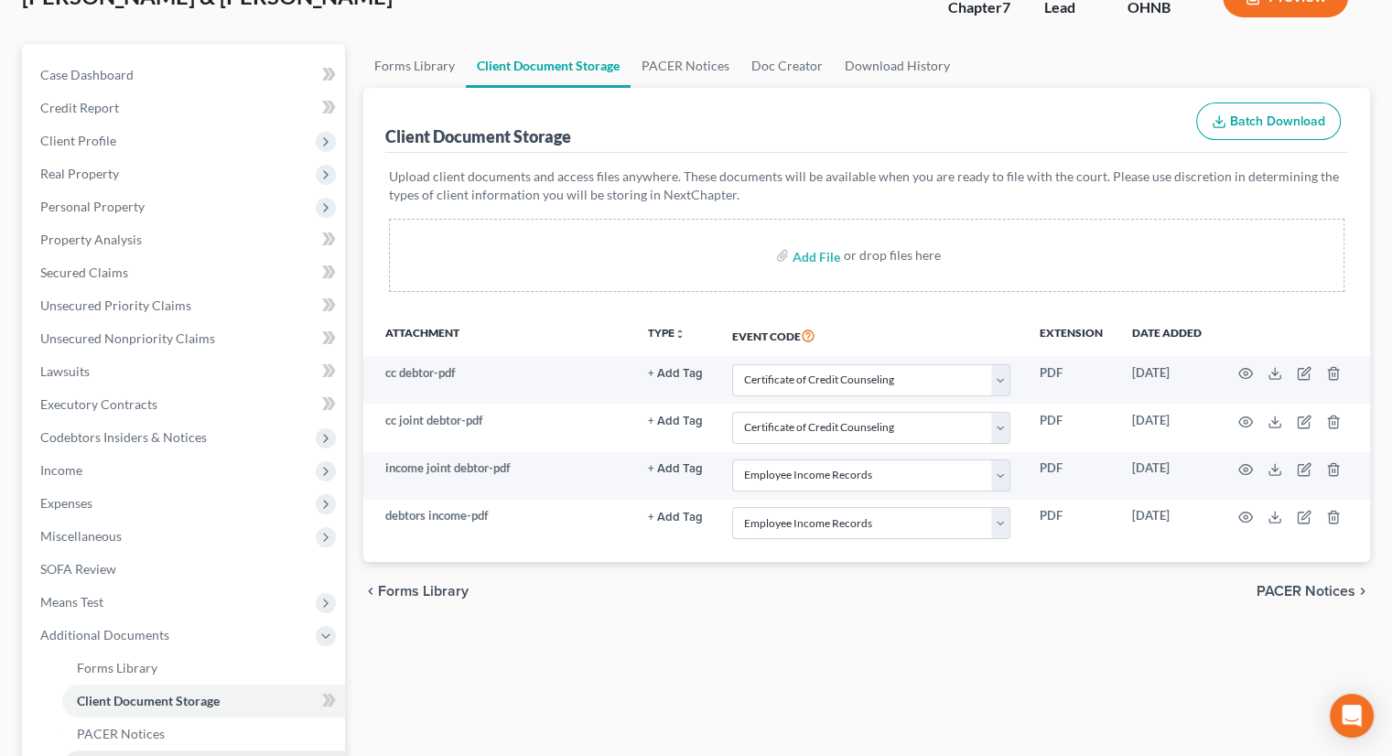
scroll to position [366, 0]
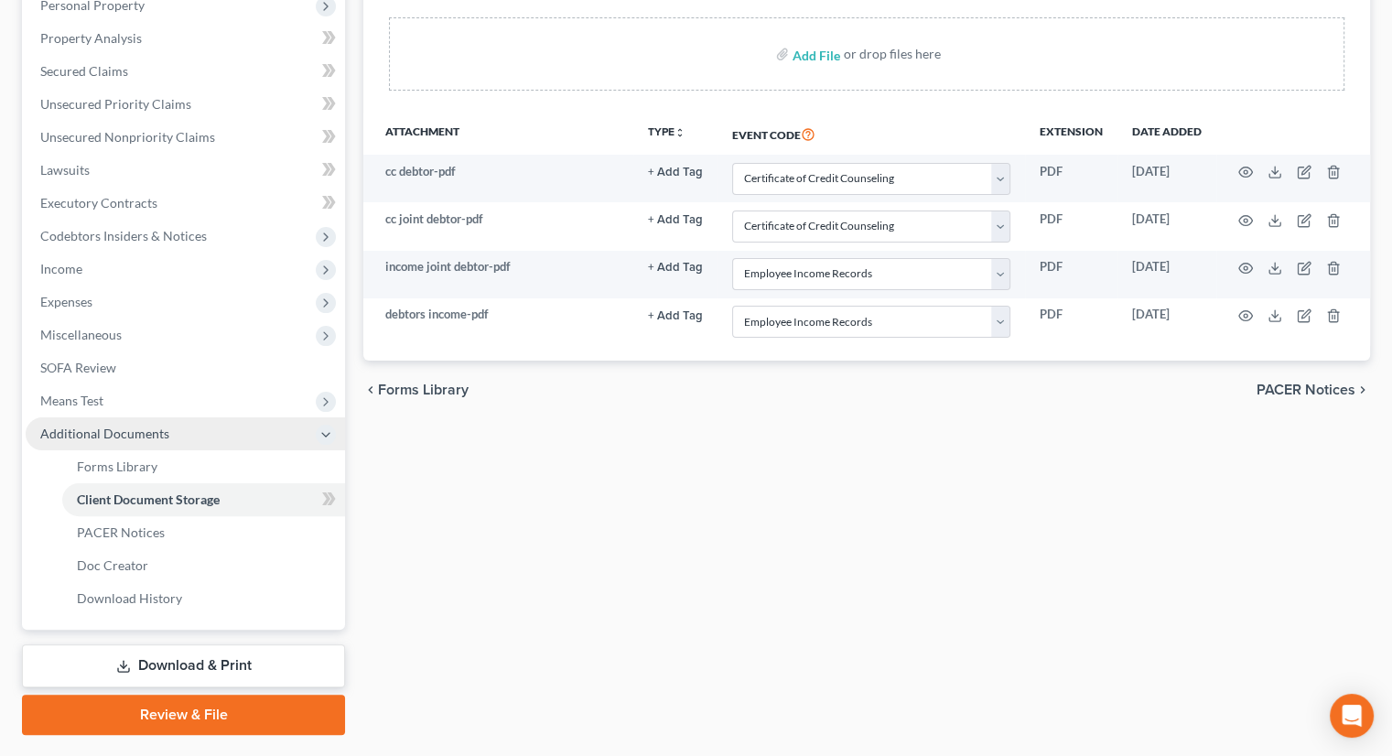
click at [128, 417] on span "Additional Documents" at bounding box center [185, 433] width 319 height 33
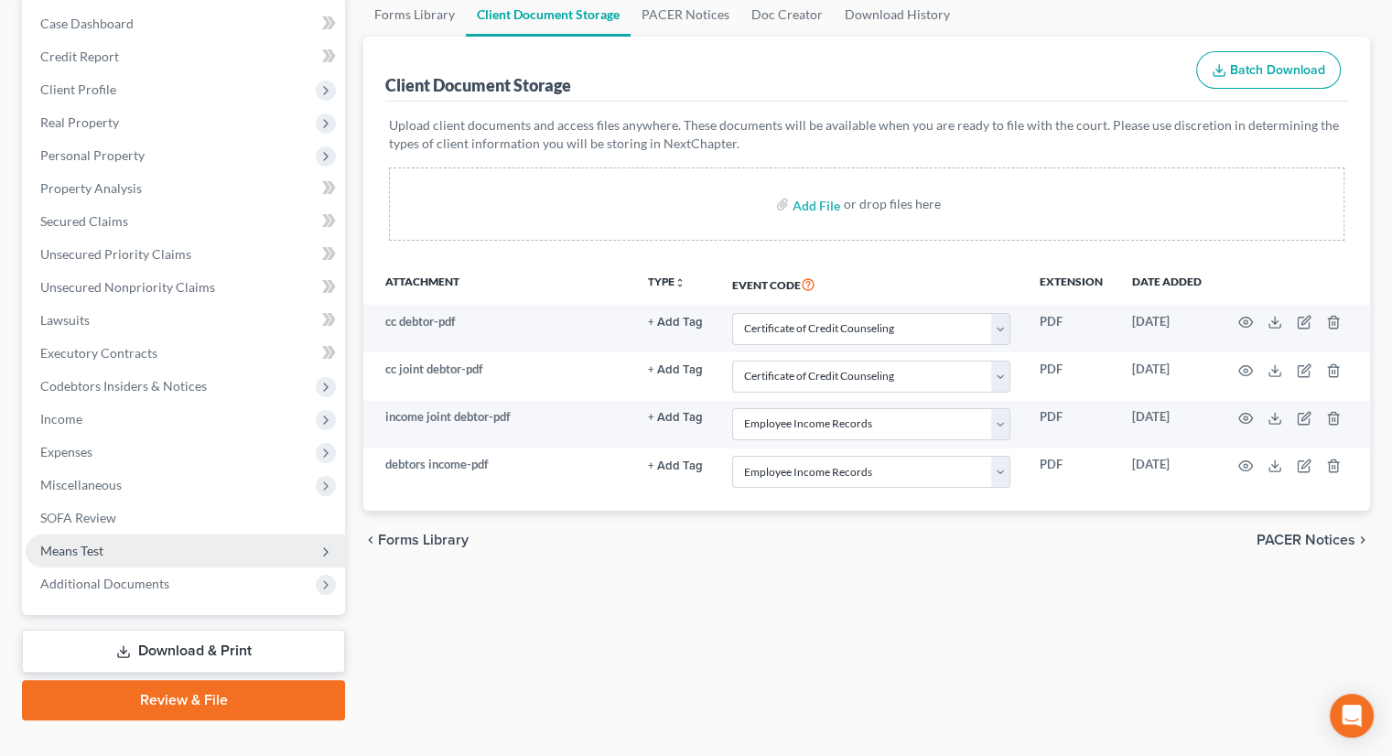
click at [121, 534] on span "Means Test" at bounding box center [185, 550] width 319 height 33
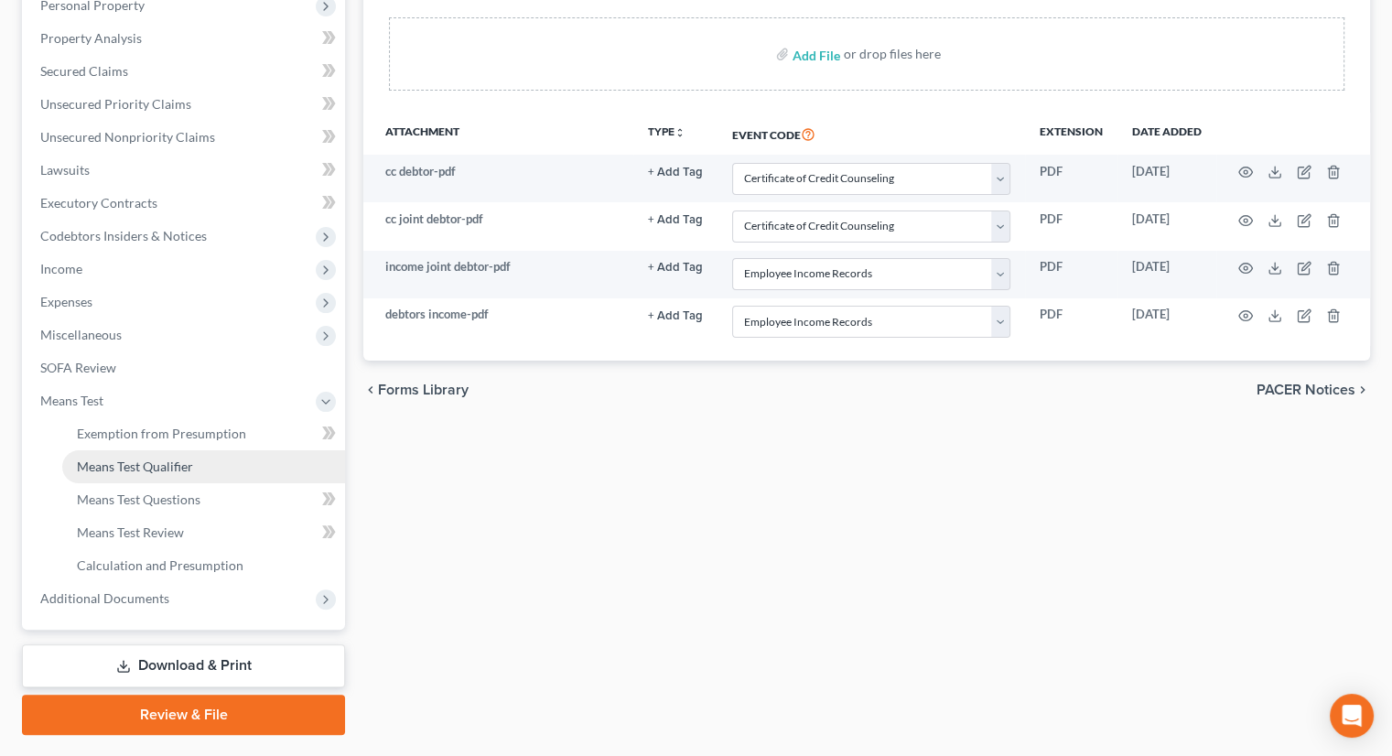
click at [148, 450] on link "Means Test Qualifier" at bounding box center [203, 466] width 283 height 33
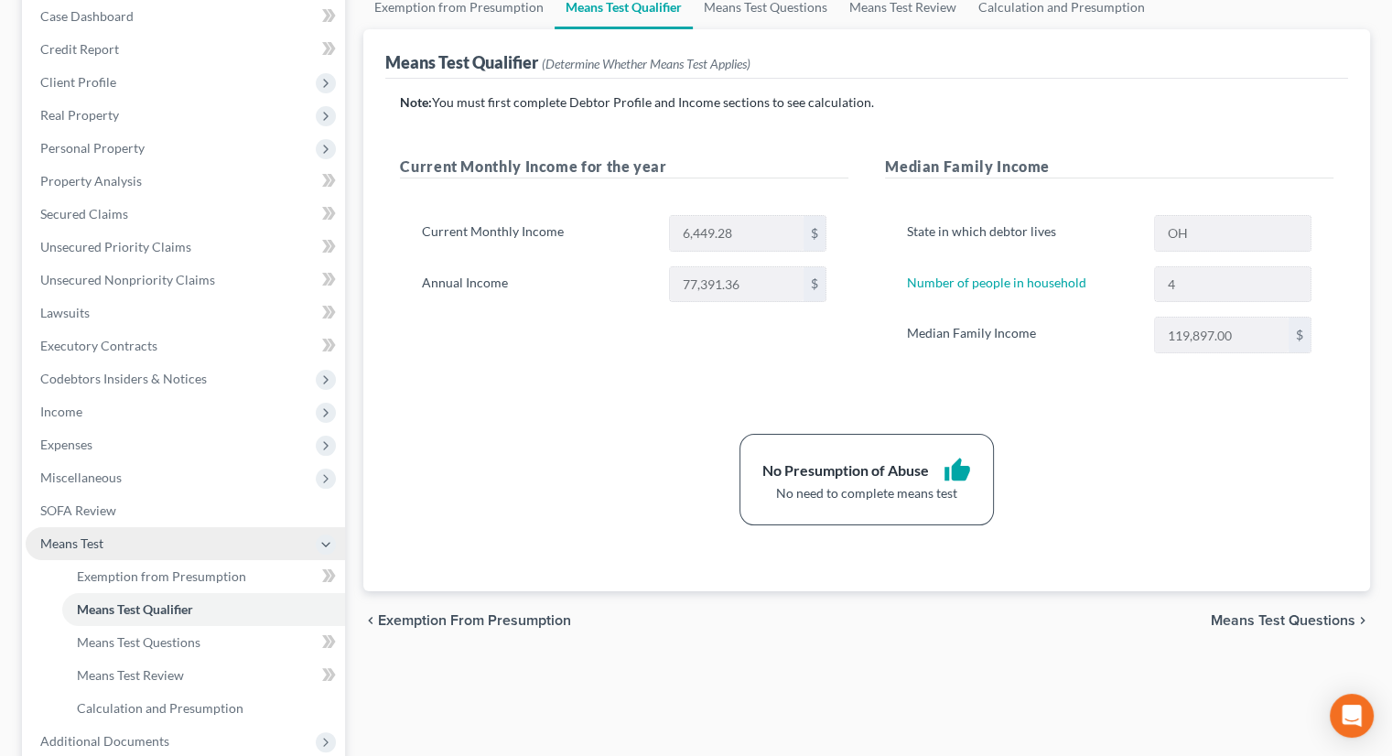
scroll to position [381, 0]
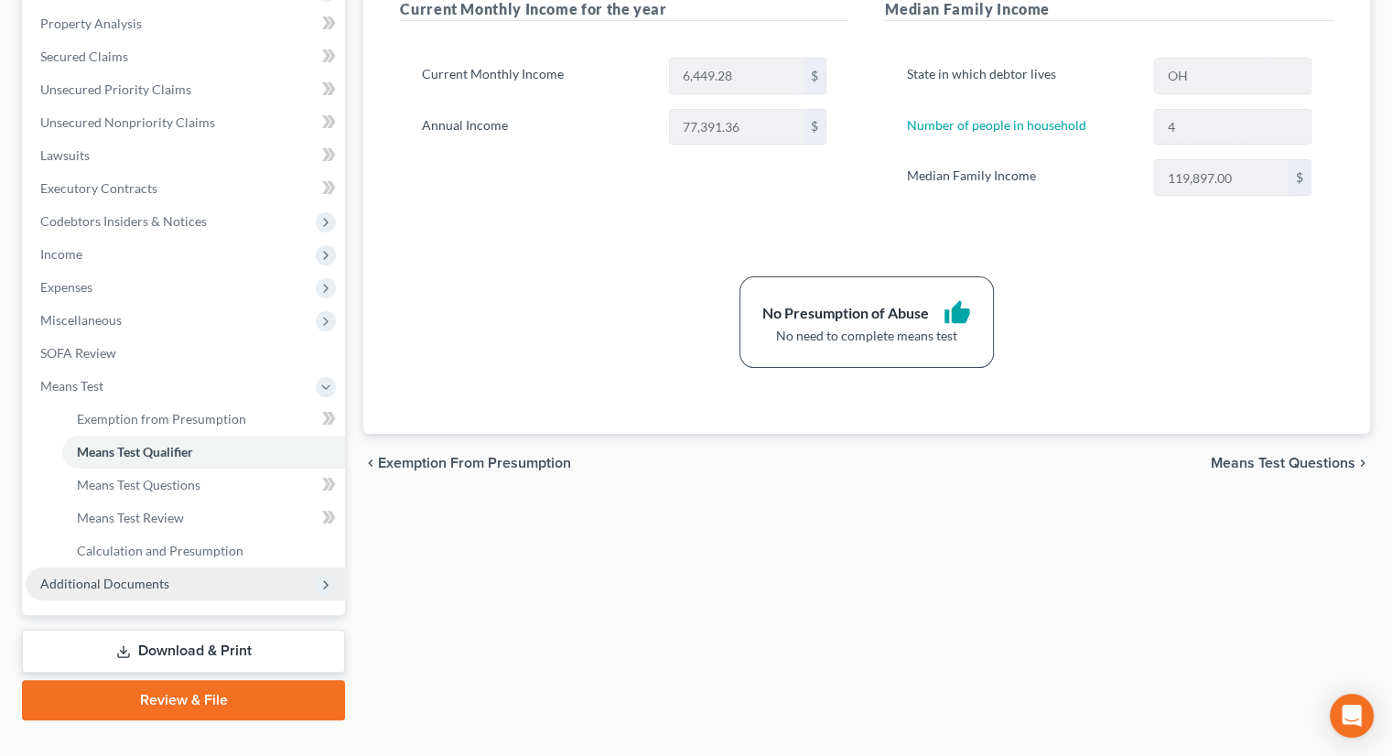
click at [176, 567] on span "Additional Documents" at bounding box center [185, 583] width 319 height 33
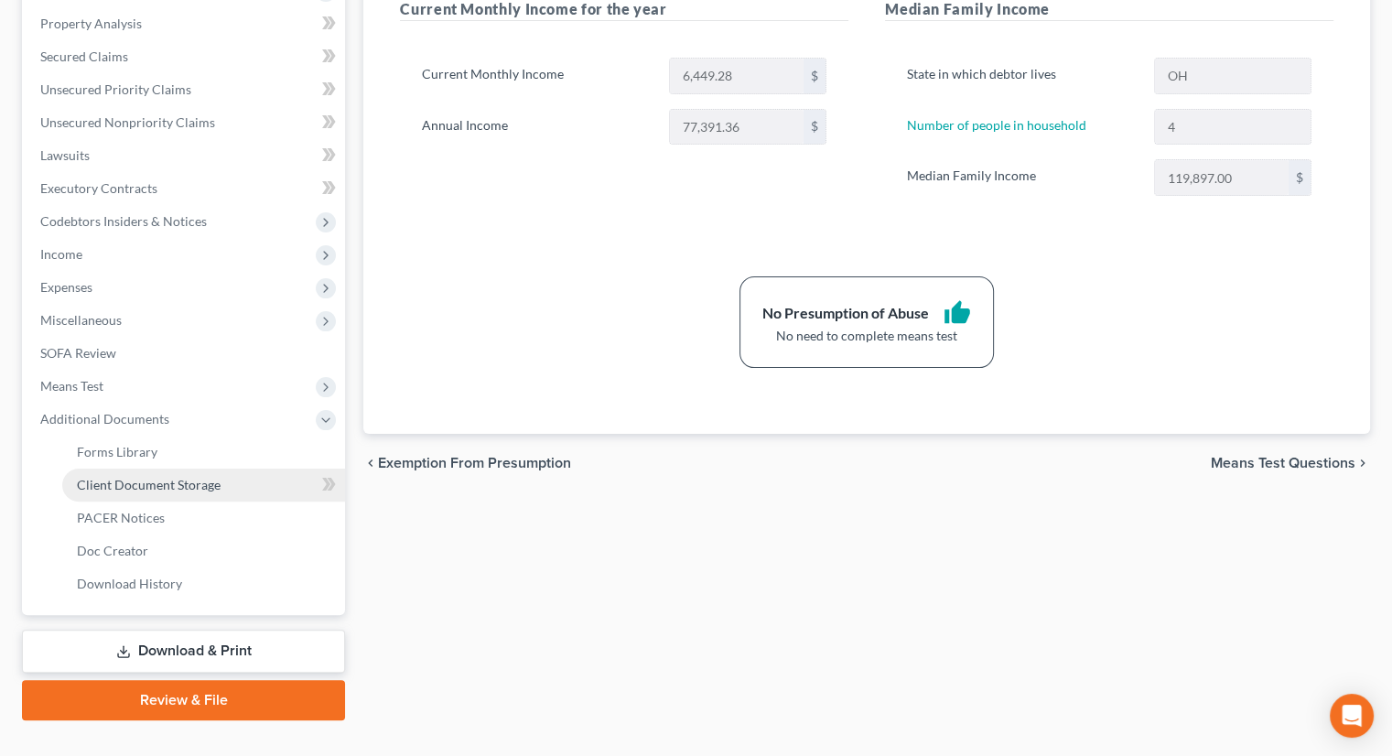
click at [165, 469] on link "Client Document Storage" at bounding box center [203, 485] width 283 height 33
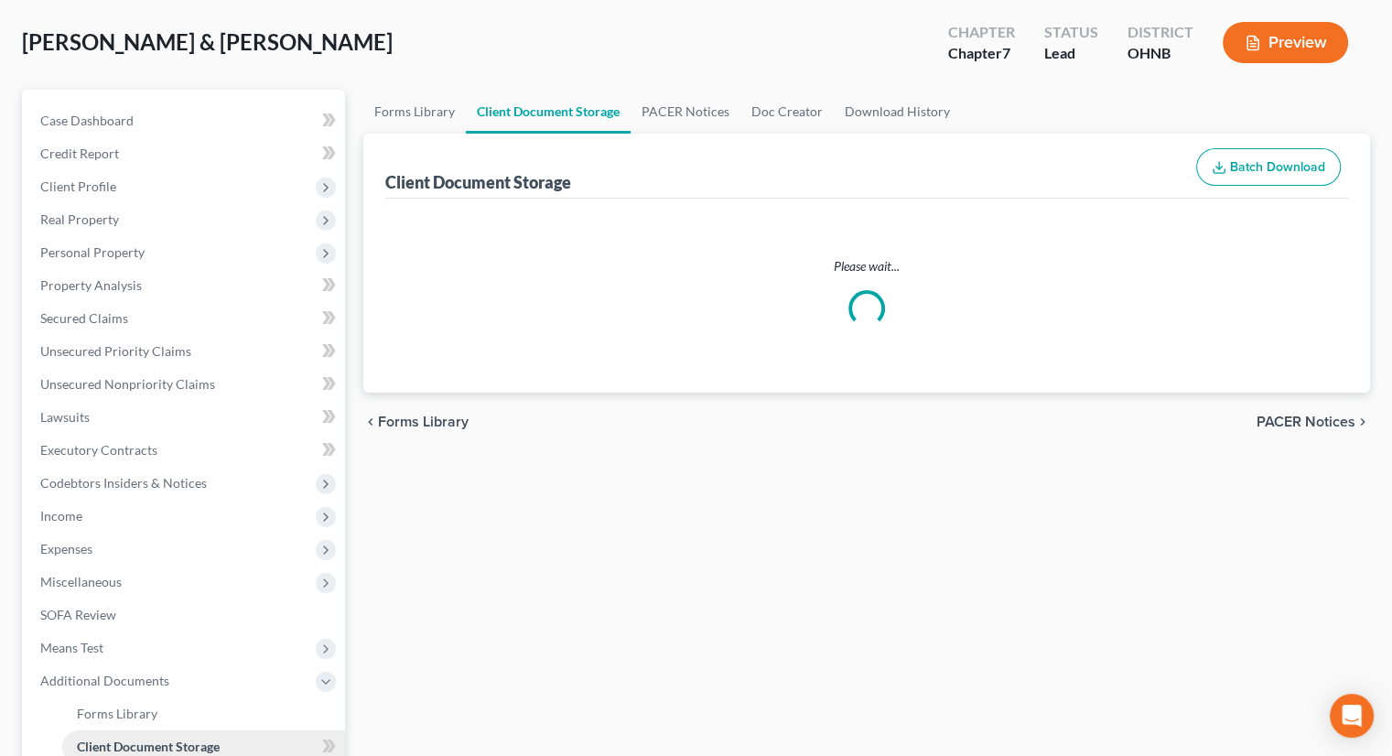
select select "5"
select select "20"
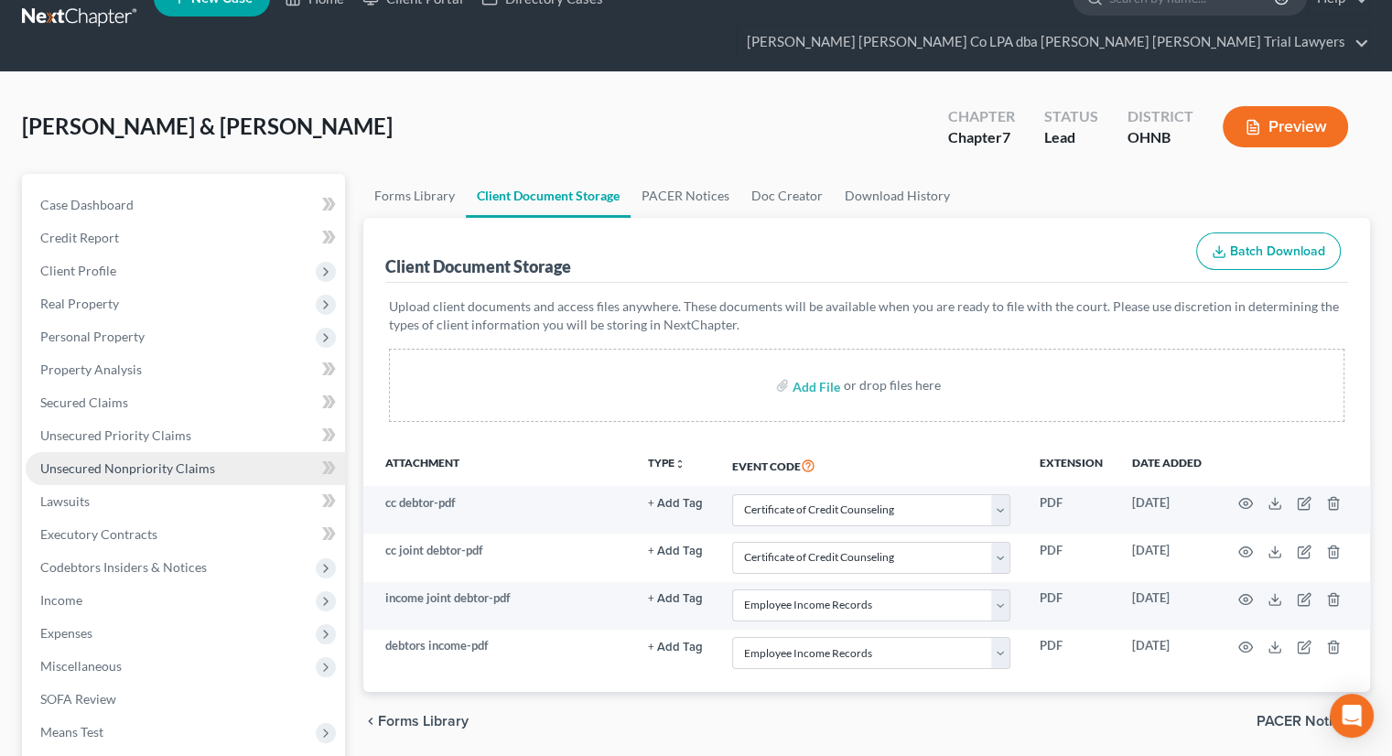
scroll to position [2, 0]
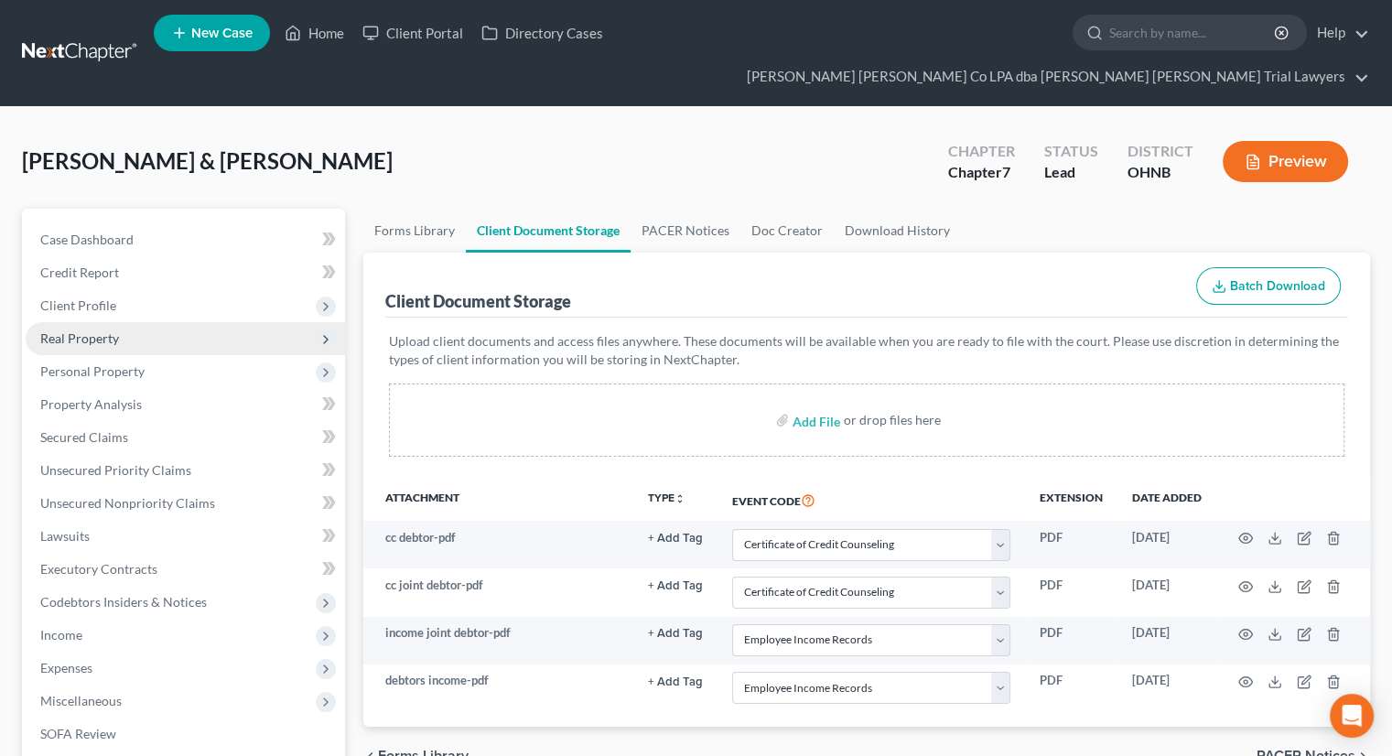
click at [178, 322] on span "Real Property" at bounding box center [185, 338] width 319 height 33
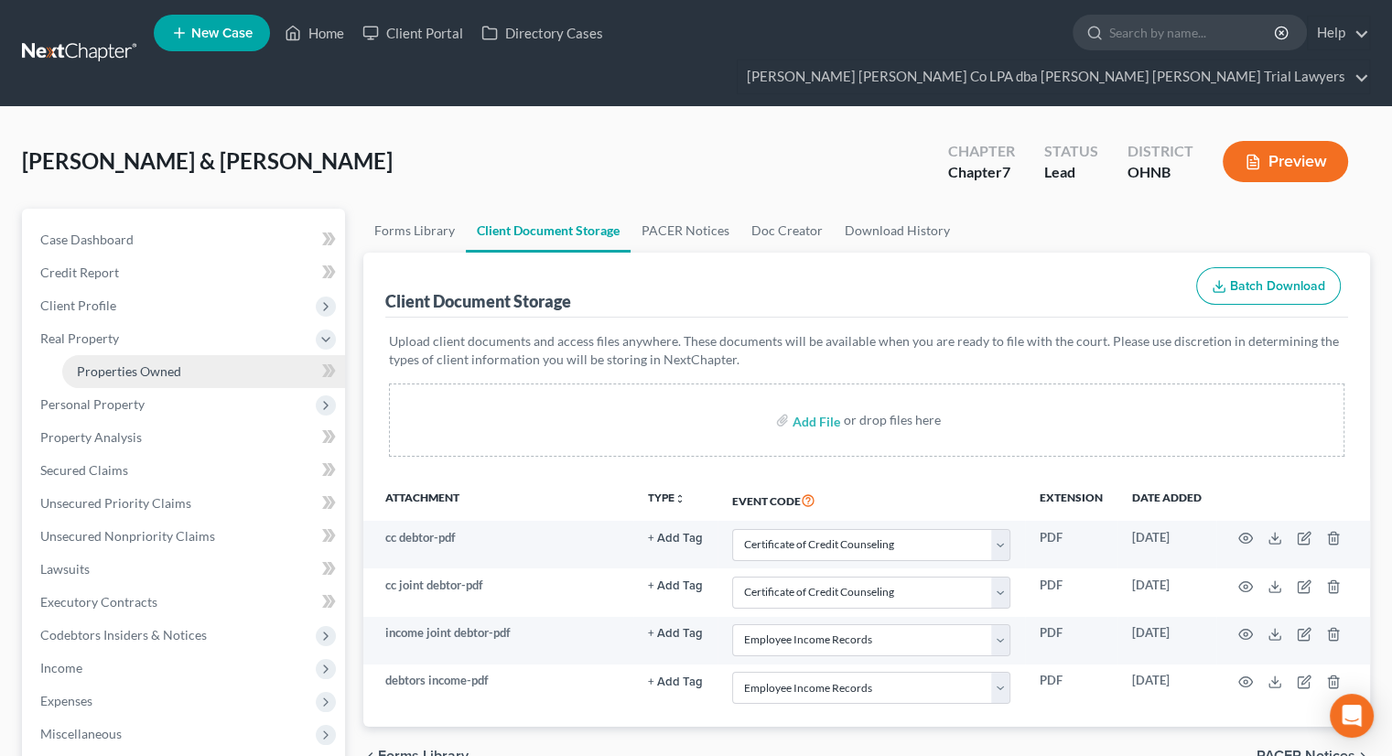
click at [189, 355] on link "Properties Owned" at bounding box center [203, 371] width 283 height 33
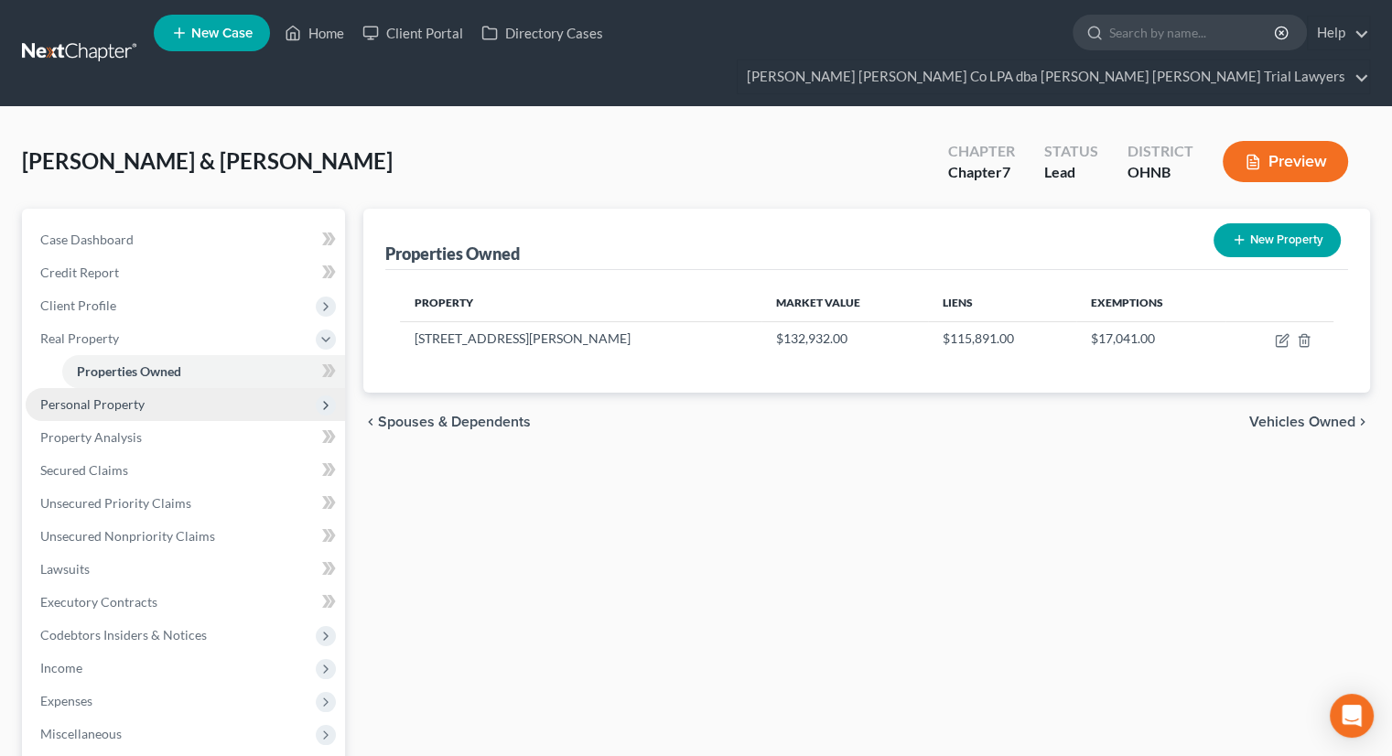
click at [168, 388] on span "Personal Property" at bounding box center [185, 404] width 319 height 33
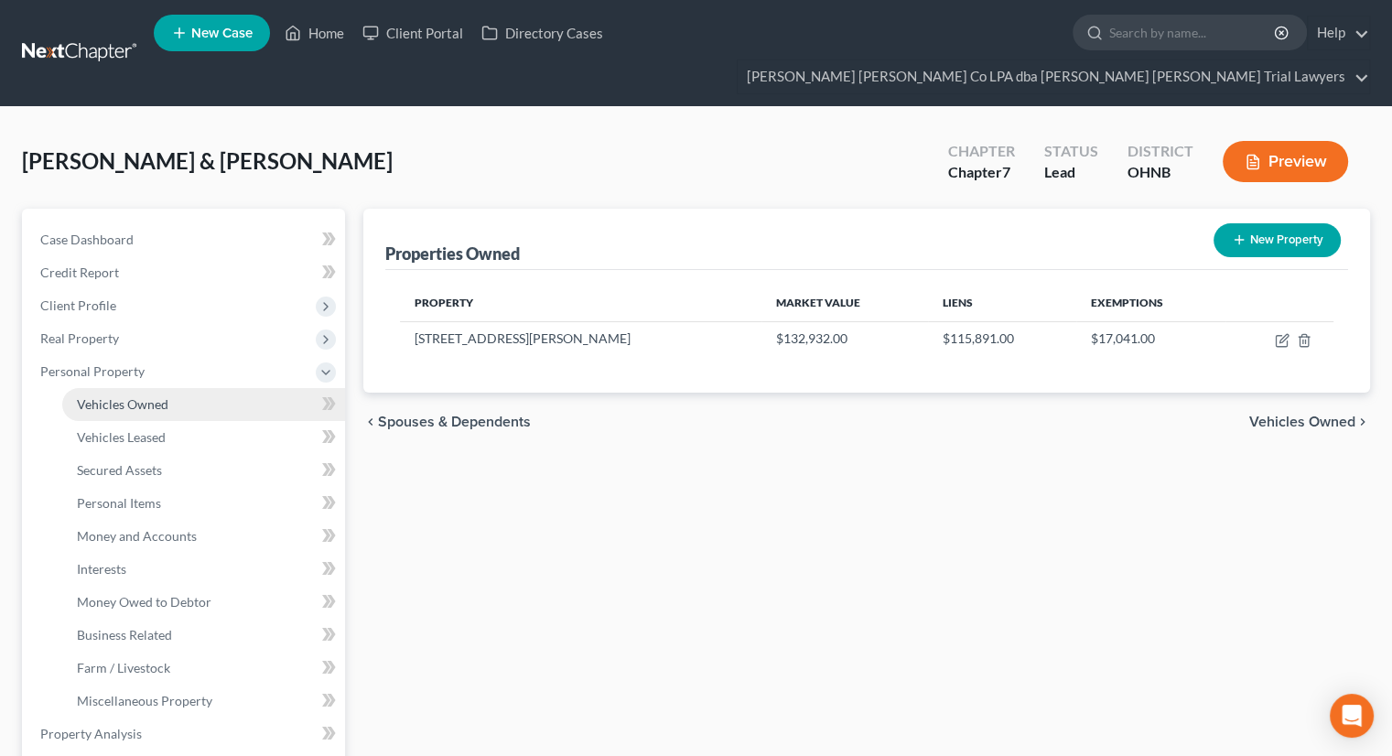
click at [175, 388] on link "Vehicles Owned" at bounding box center [203, 404] width 283 height 33
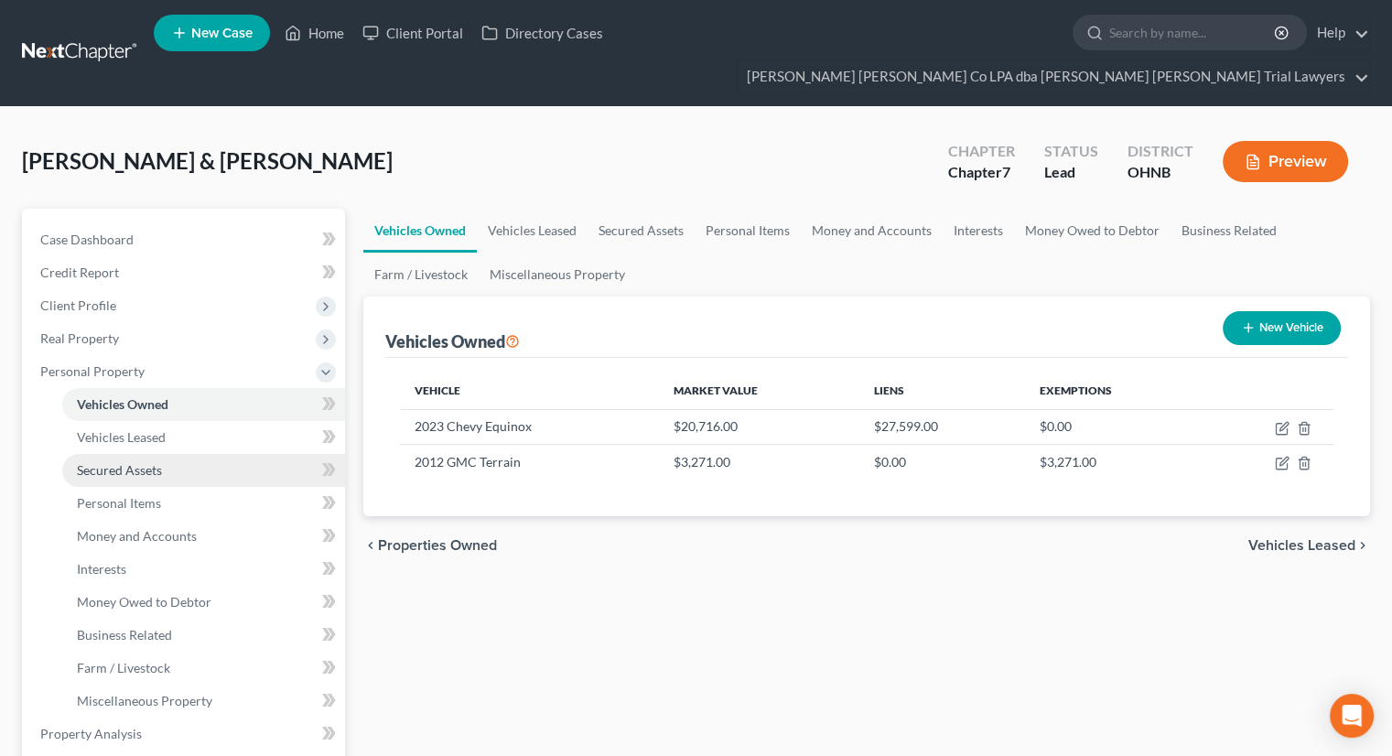
click at [165, 454] on link "Secured Assets" at bounding box center [203, 470] width 283 height 33
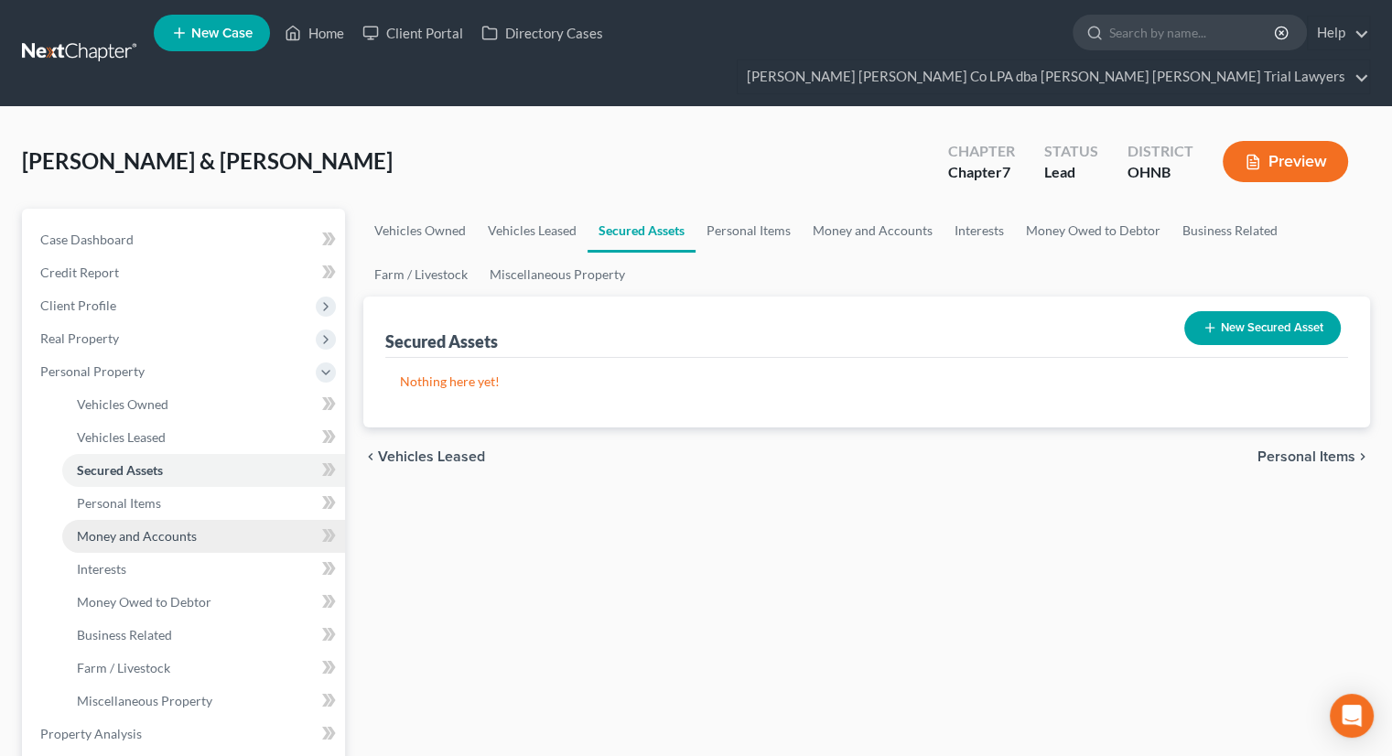
click at [169, 528] on span "Money and Accounts" at bounding box center [137, 536] width 120 height 16
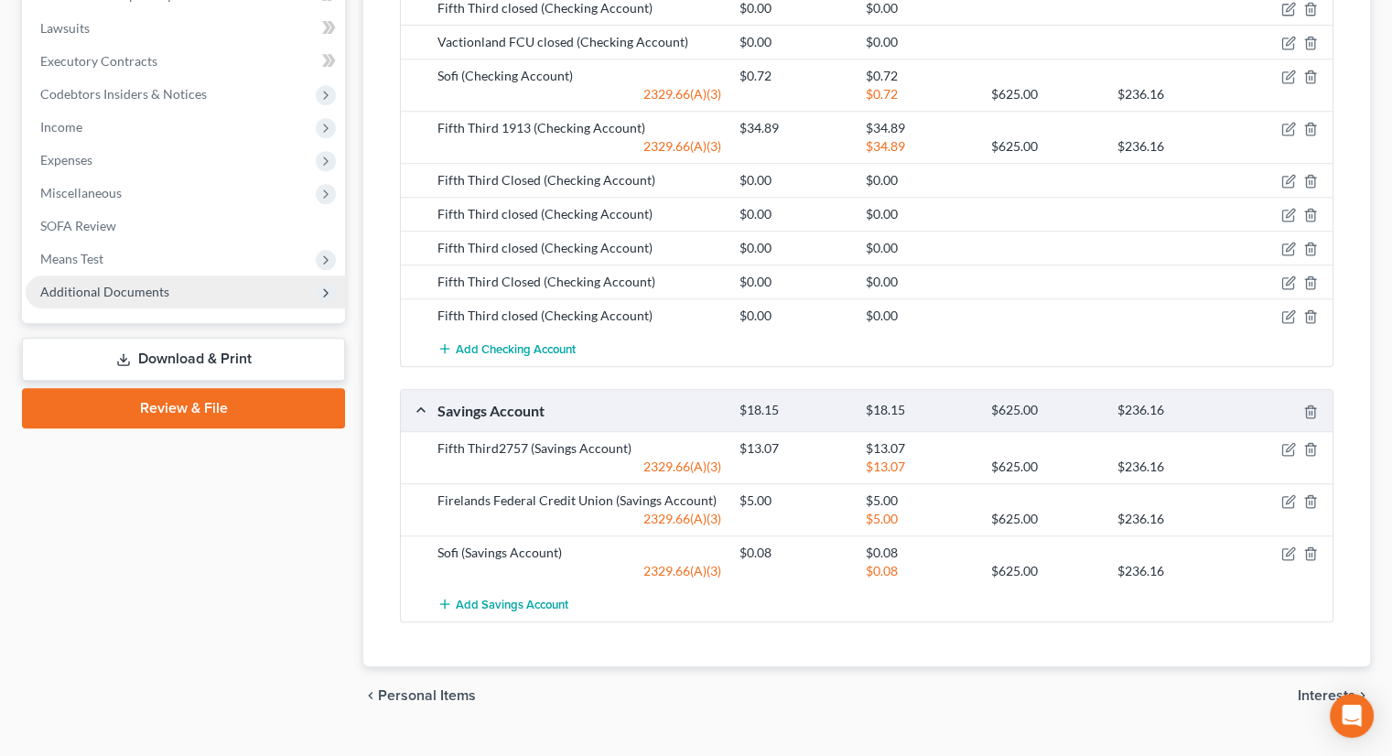
click at [156, 275] on span "Additional Documents" at bounding box center [185, 291] width 319 height 33
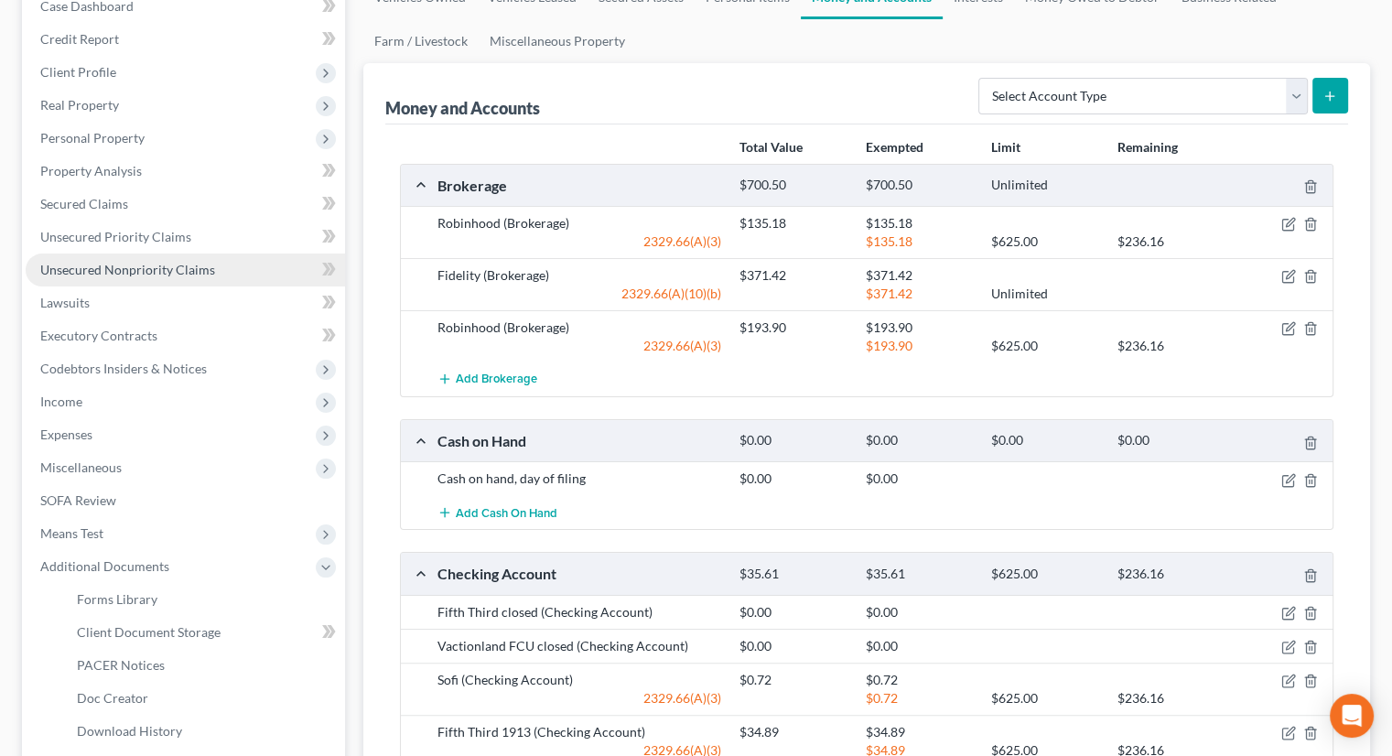
click at [127, 262] on span "Unsecured Nonpriority Claims" at bounding box center [127, 270] width 175 height 16
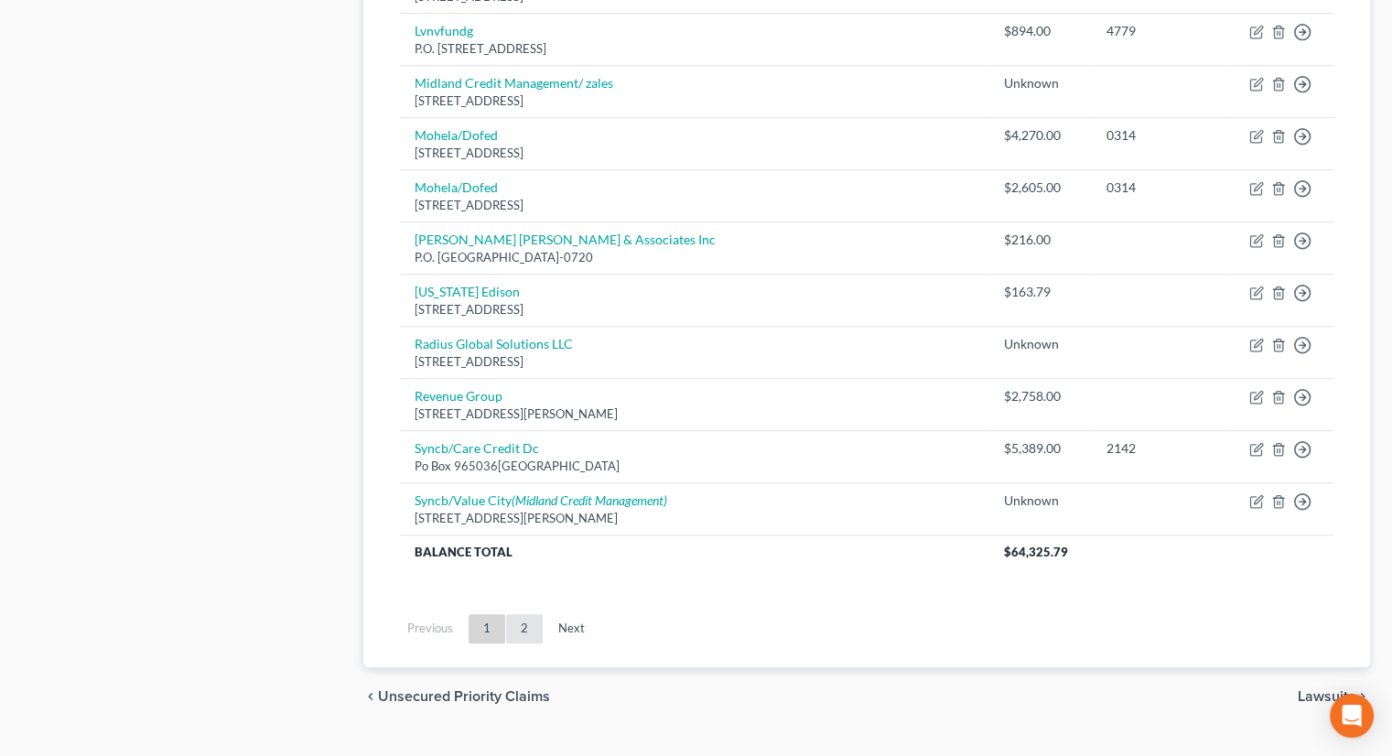
click at [528, 614] on link "2" at bounding box center [524, 628] width 37 height 29
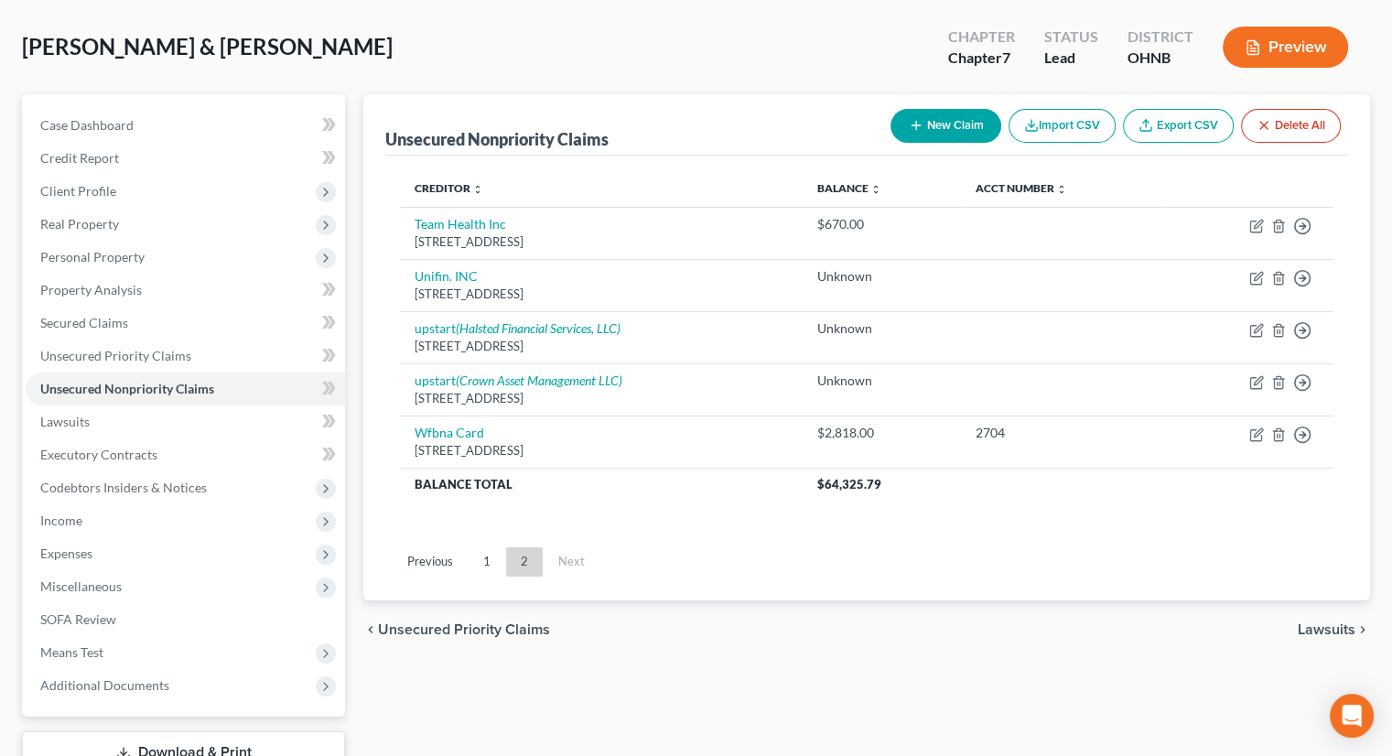
scroll to position [216, 0]
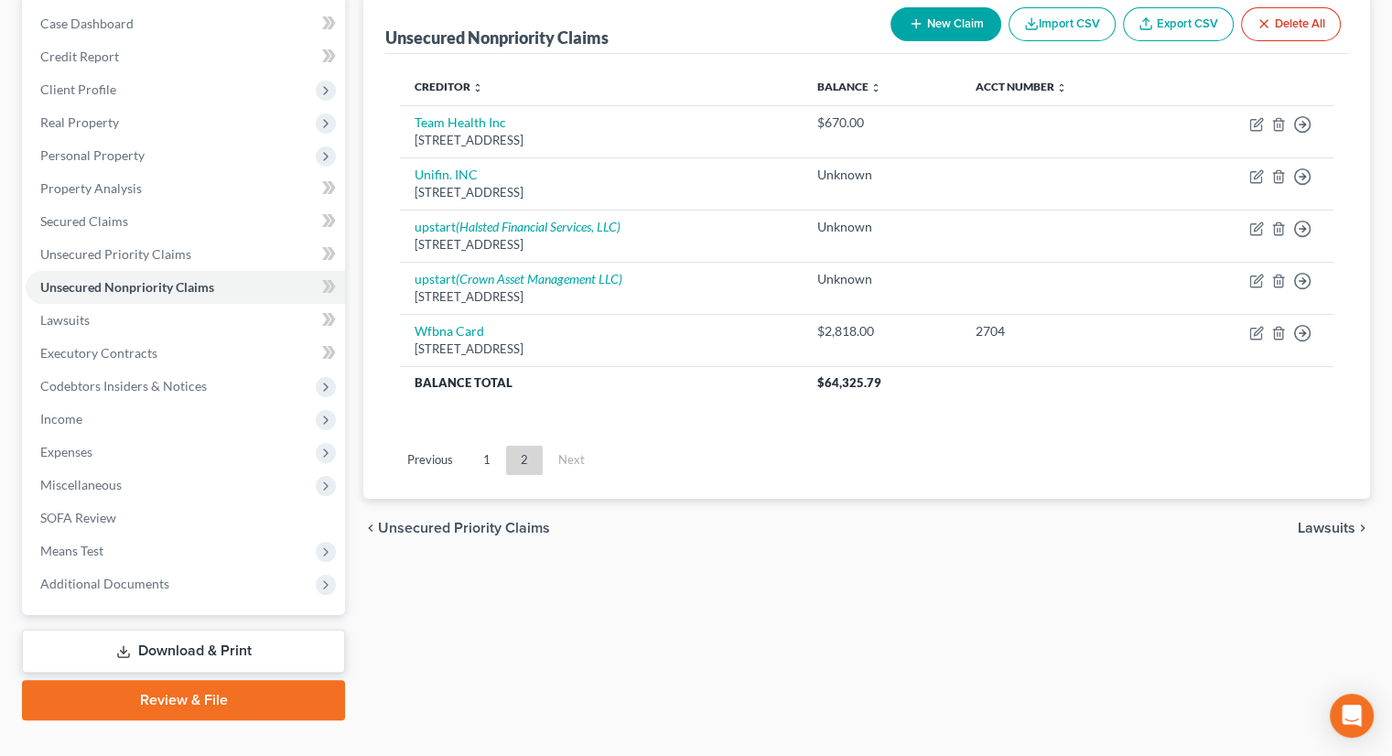
drag, startPoint x: 190, startPoint y: 667, endPoint x: 955, endPoint y: 434, distance: 799.8
click at [190, 680] on link "Review & File" at bounding box center [183, 700] width 323 height 40
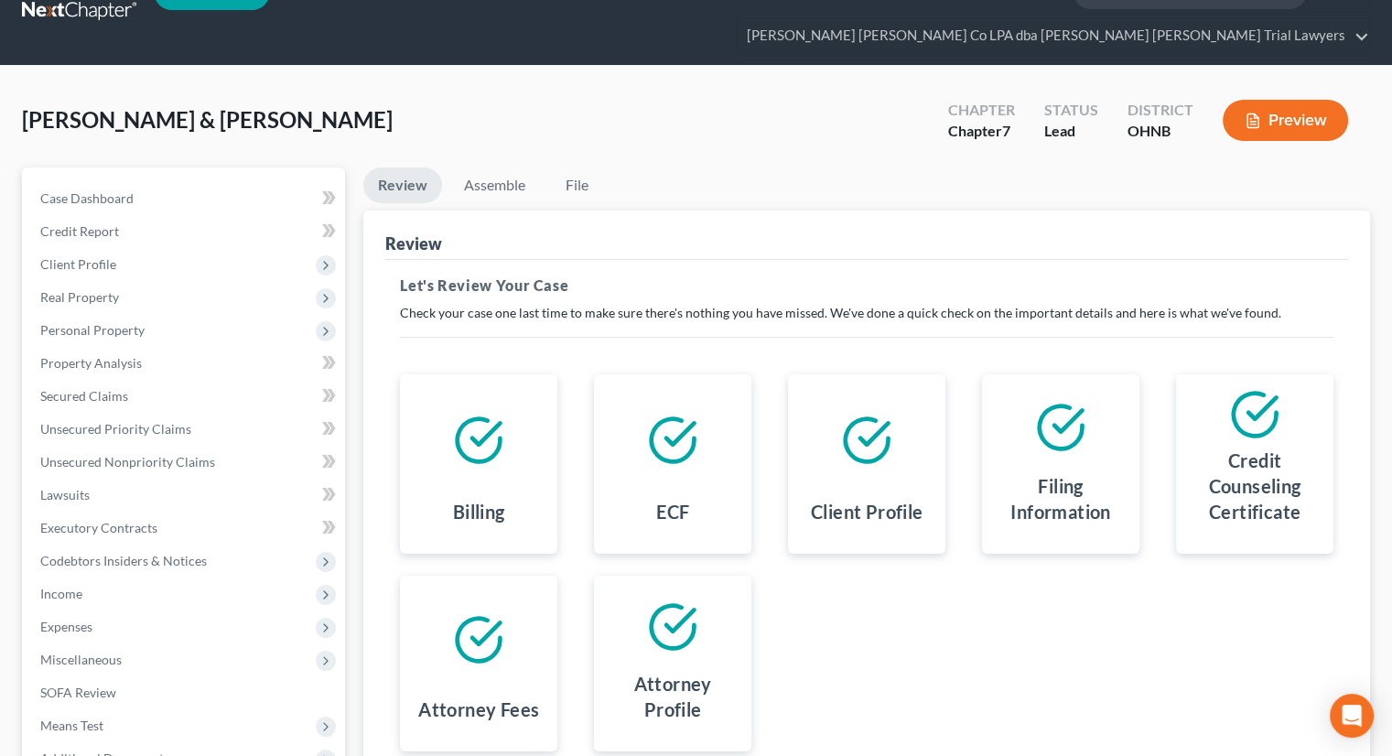
scroll to position [216, 0]
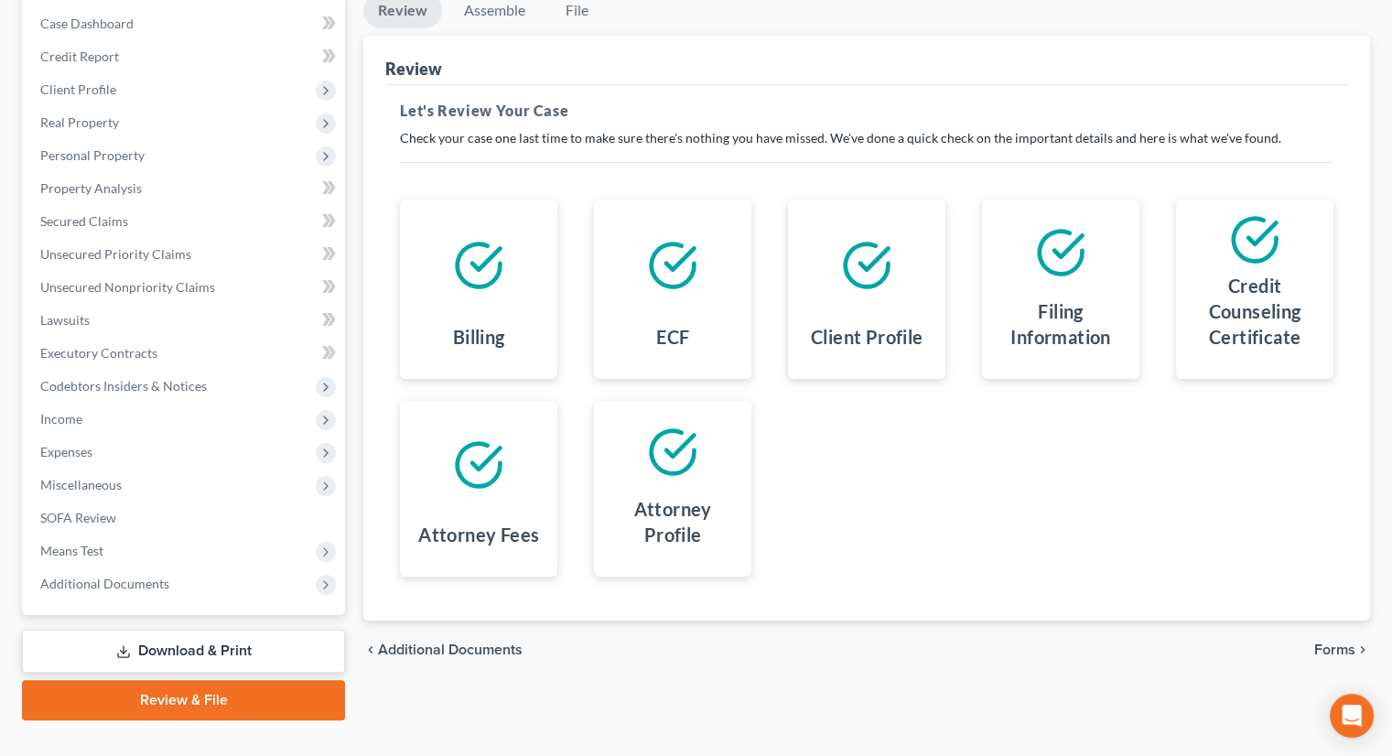
click at [1351, 642] on span "Forms" at bounding box center [1334, 649] width 41 height 15
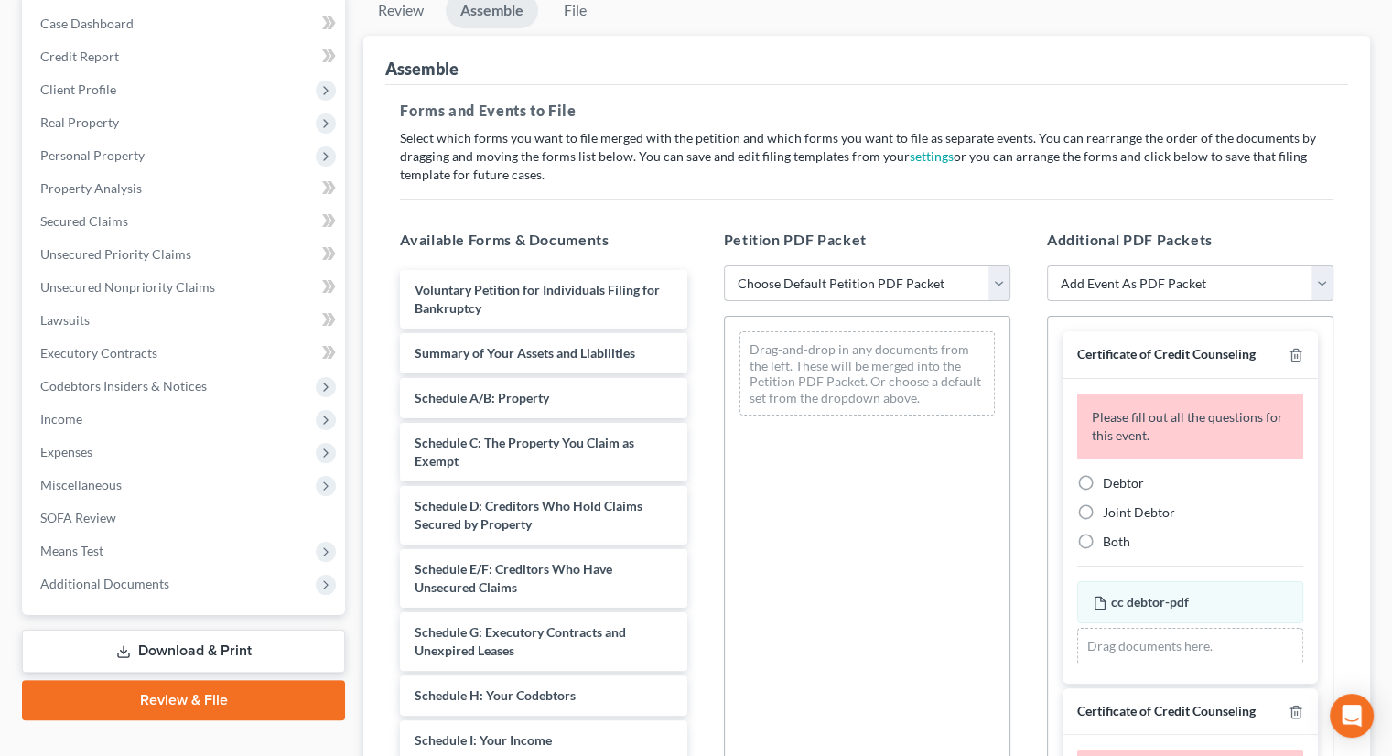
click at [782, 265] on select "Choose Default Petition PDF Packet Complete Bankruptcy Petition (all forms and …" at bounding box center [867, 283] width 286 height 37
select select "0"
click at [724, 265] on select "Choose Default Petition PDF Packet Complete Bankruptcy Petition (all forms and …" at bounding box center [867, 283] width 286 height 37
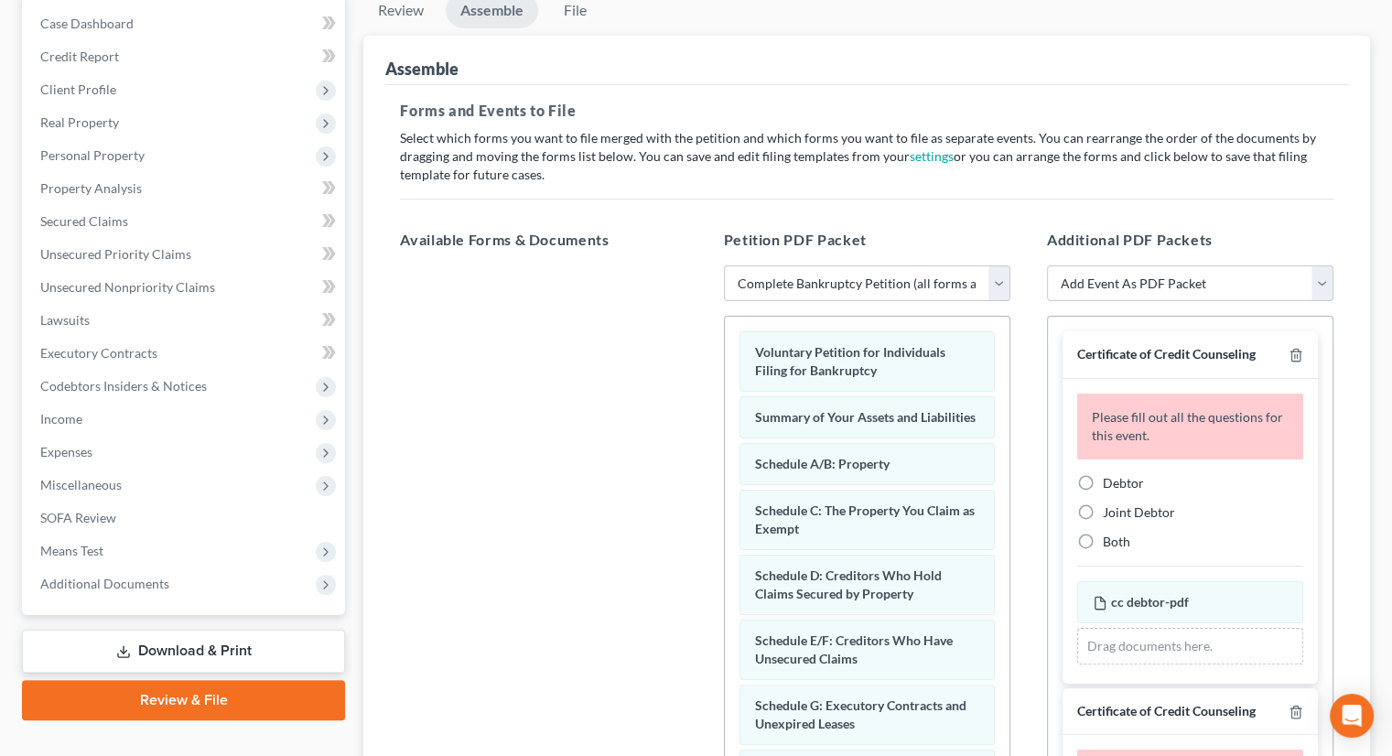
click at [1103, 474] on label "Debtor" at bounding box center [1123, 483] width 41 height 18
click at [1110, 474] on input "Debtor" at bounding box center [1116, 480] width 12 height 12
radio input "true"
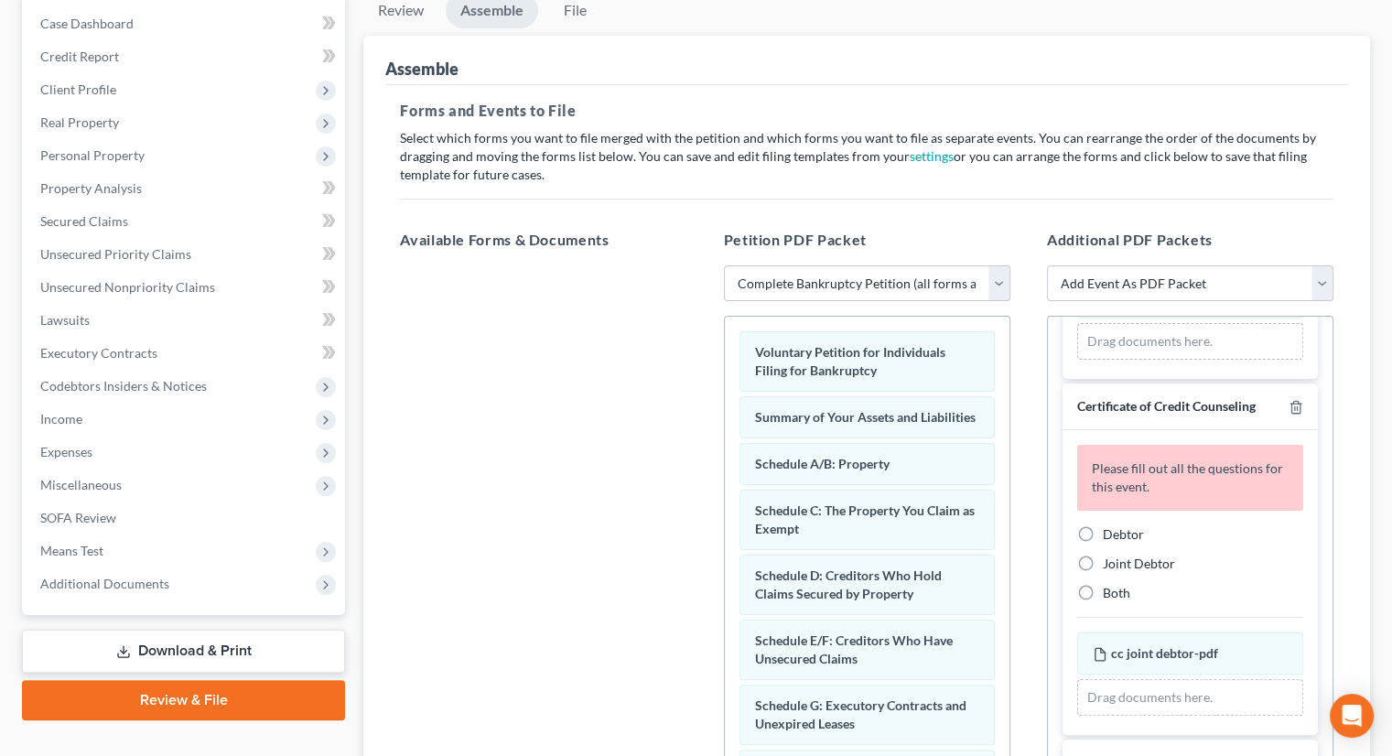
scroll to position [275, 0]
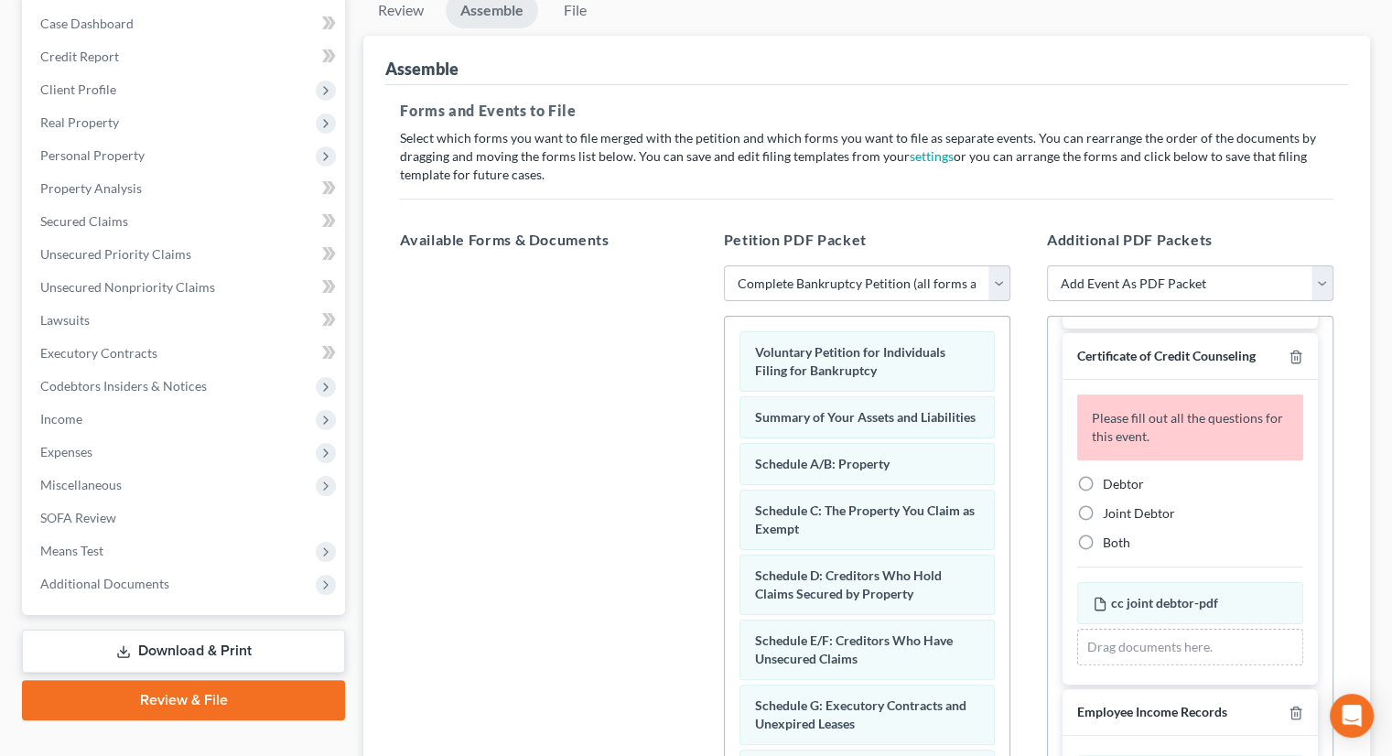
click at [1103, 504] on label "Joint Debtor" at bounding box center [1139, 513] width 72 height 18
click at [1110, 504] on input "Joint Debtor" at bounding box center [1116, 510] width 12 height 12
radio input "true"
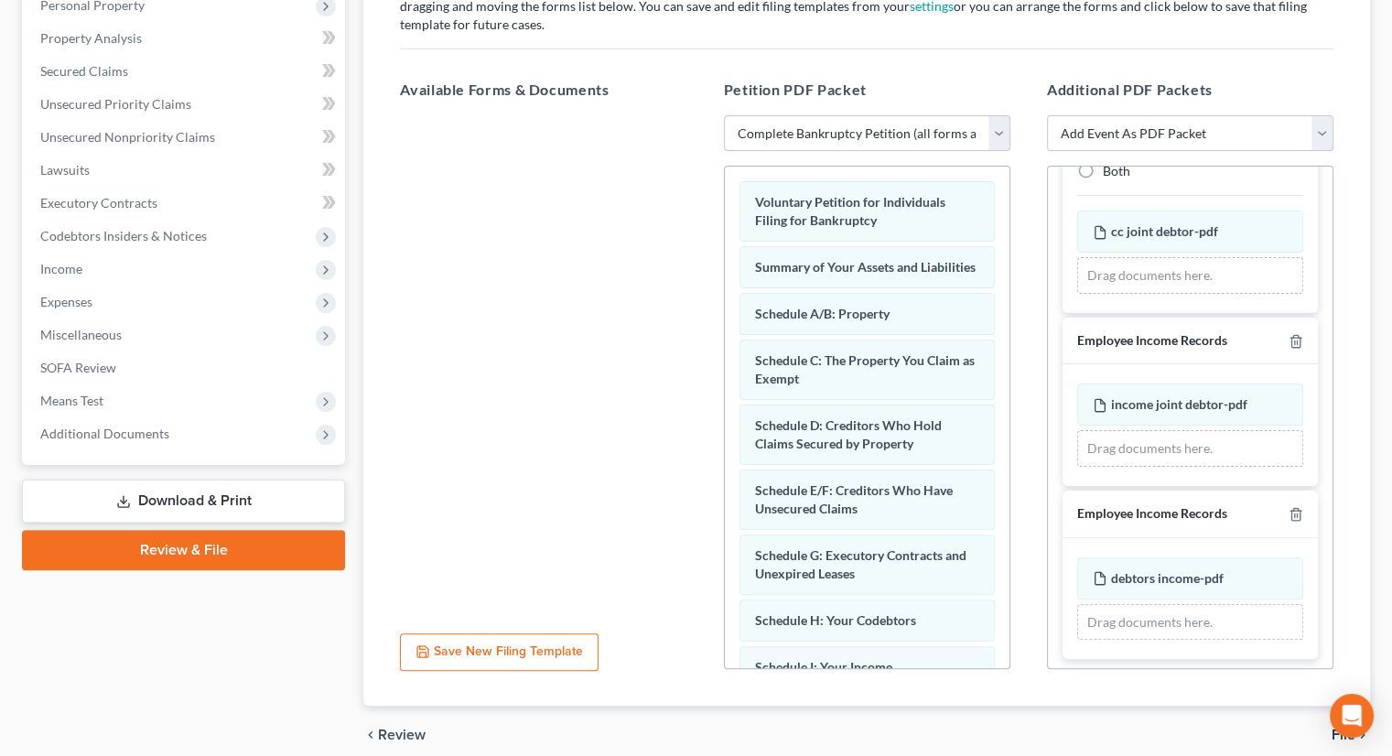
scroll to position [410, 0]
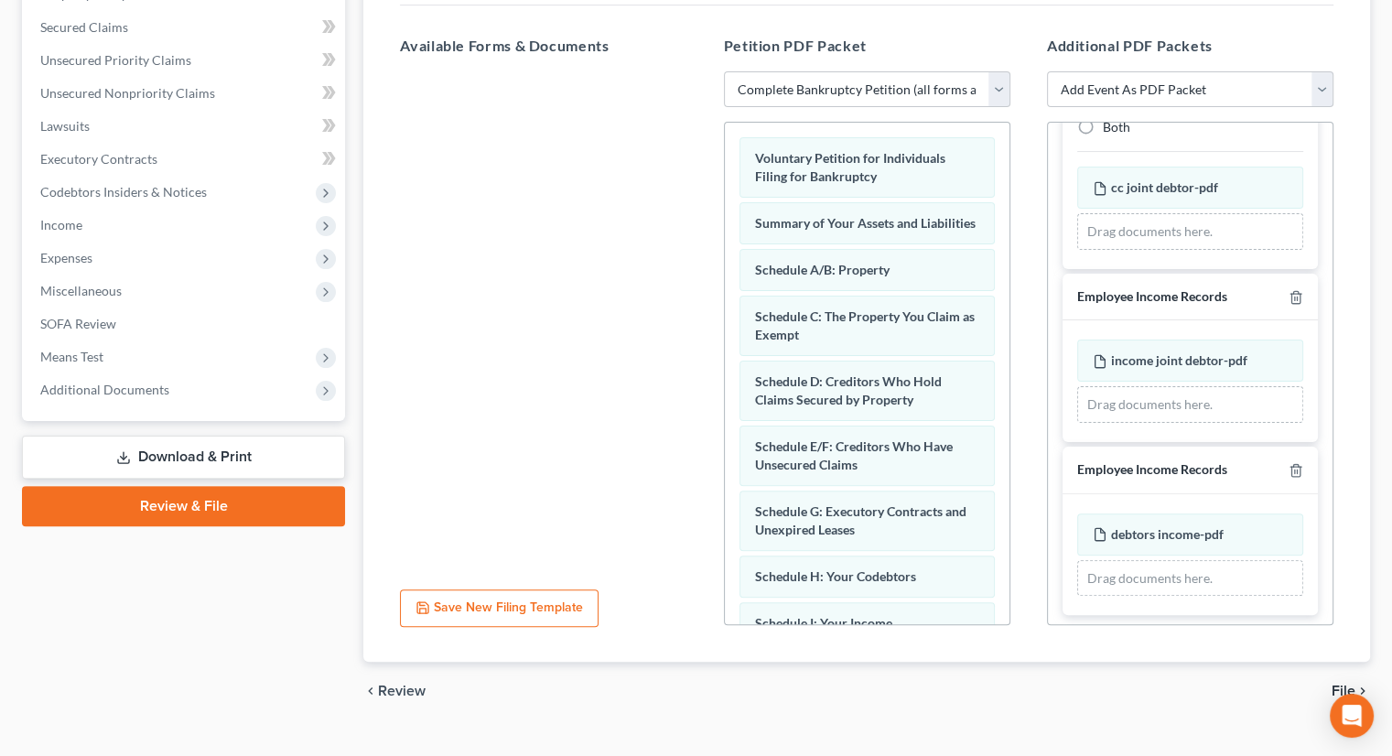
click at [1339, 684] on span "File" at bounding box center [1343, 691] width 24 height 15
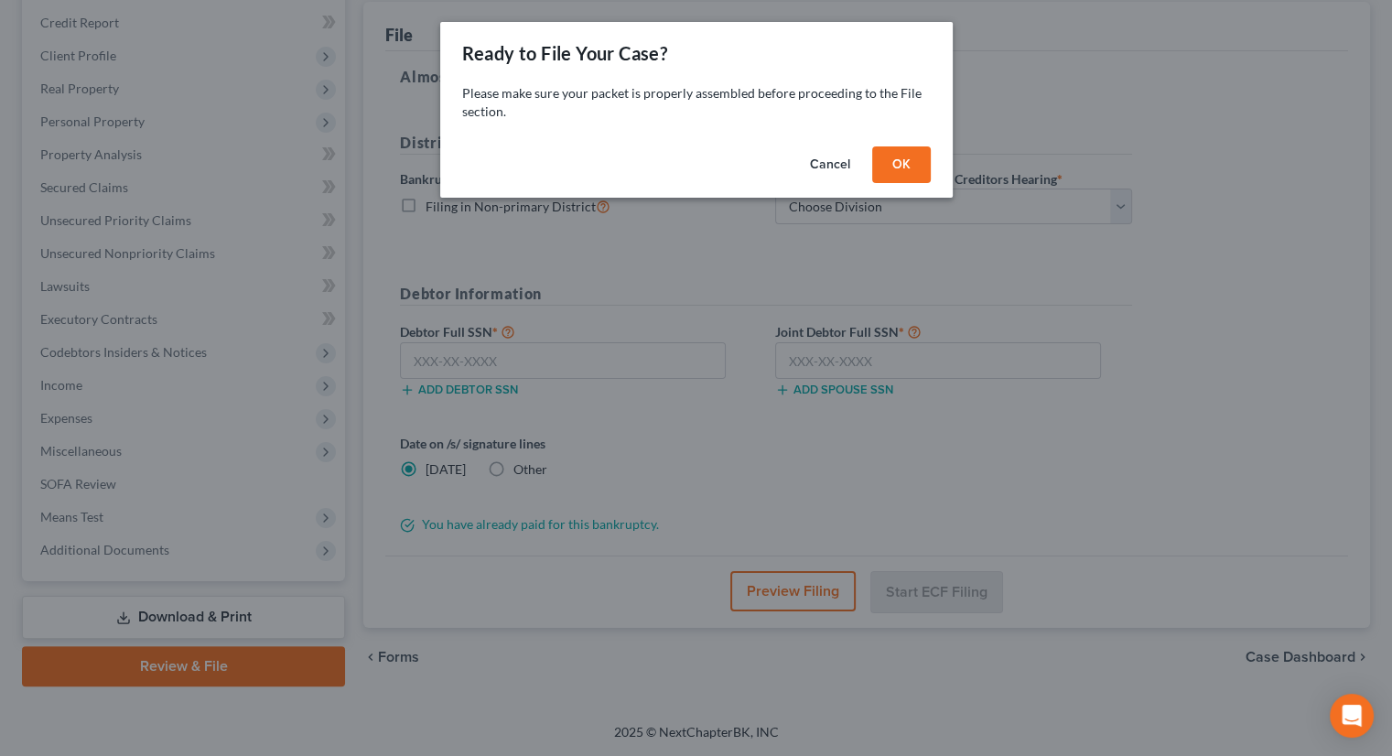
scroll to position [216, 0]
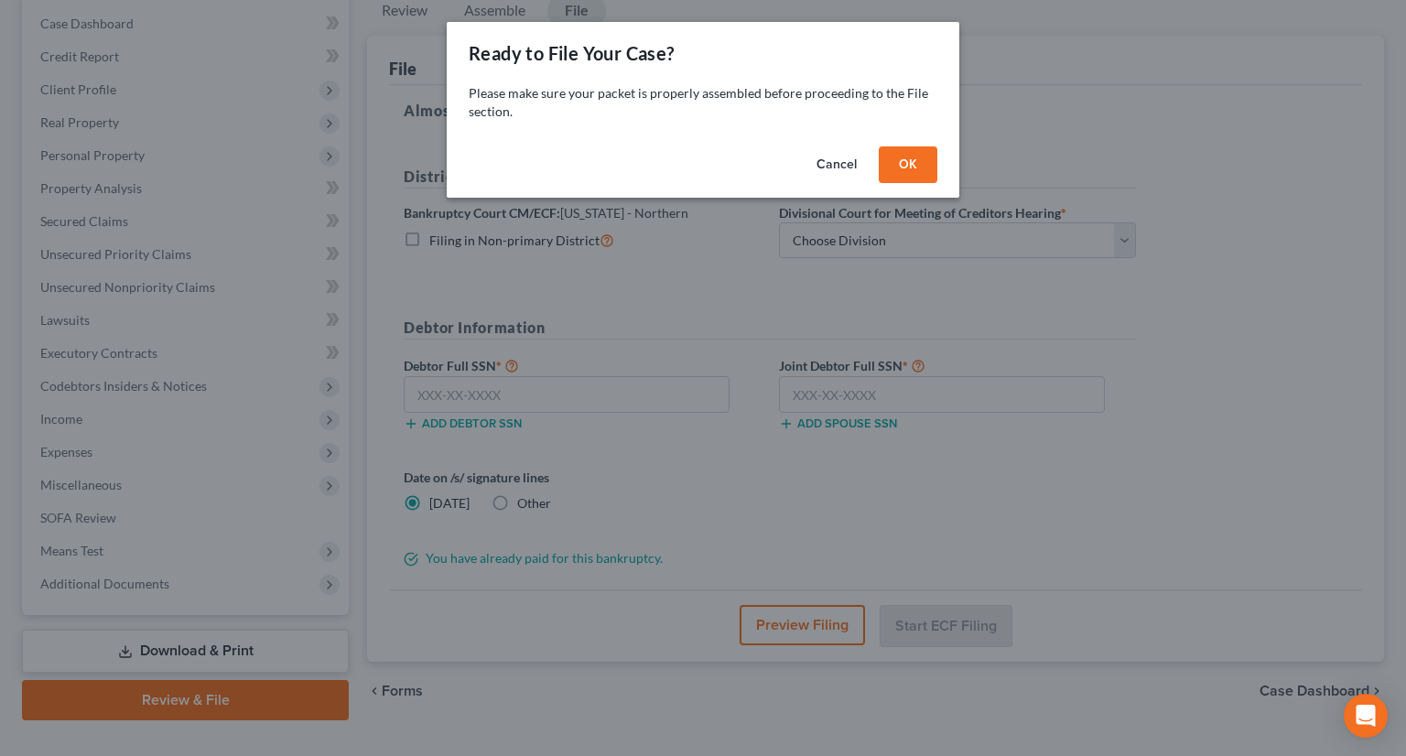
click at [895, 164] on button "OK" at bounding box center [907, 164] width 59 height 37
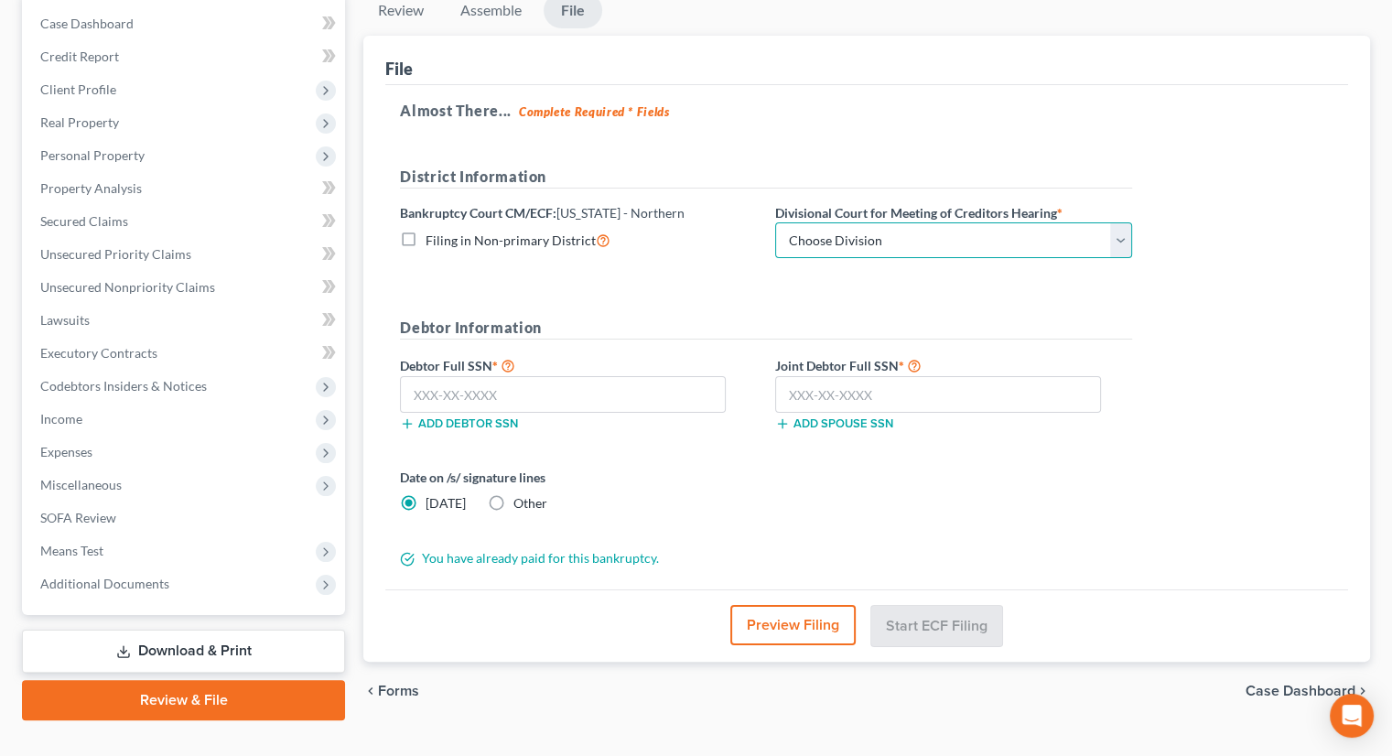
click at [873, 222] on select "Choose Division Akron [GEOGRAPHIC_DATA] [GEOGRAPHIC_DATA] [GEOGRAPHIC_DATA] [GE…" at bounding box center [953, 240] width 357 height 37
select select "3"
click at [775, 222] on select "Choose Division Akron [GEOGRAPHIC_DATA] [GEOGRAPHIC_DATA] [GEOGRAPHIC_DATA] [GE…" at bounding box center [953, 240] width 357 height 37
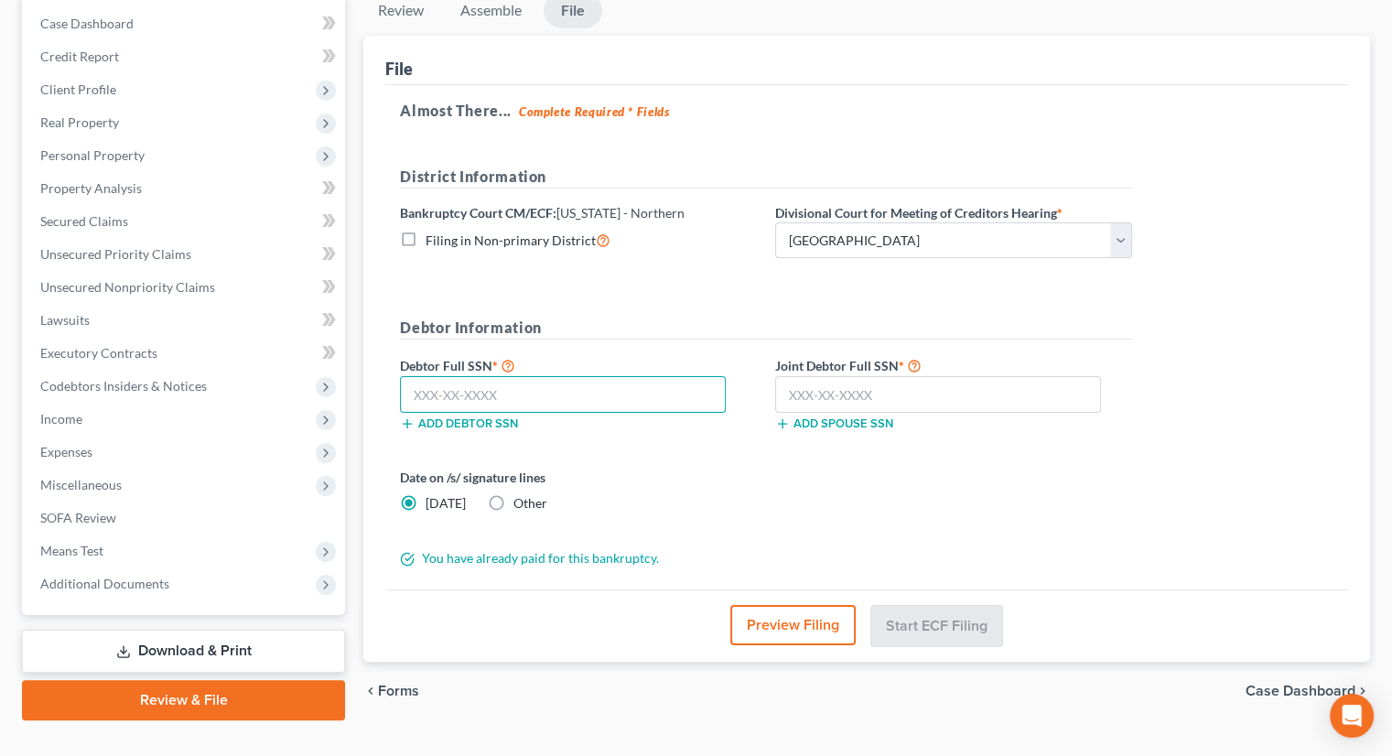
click at [609, 376] on input "text" at bounding box center [563, 394] width 326 height 37
type input "302-02-8506"
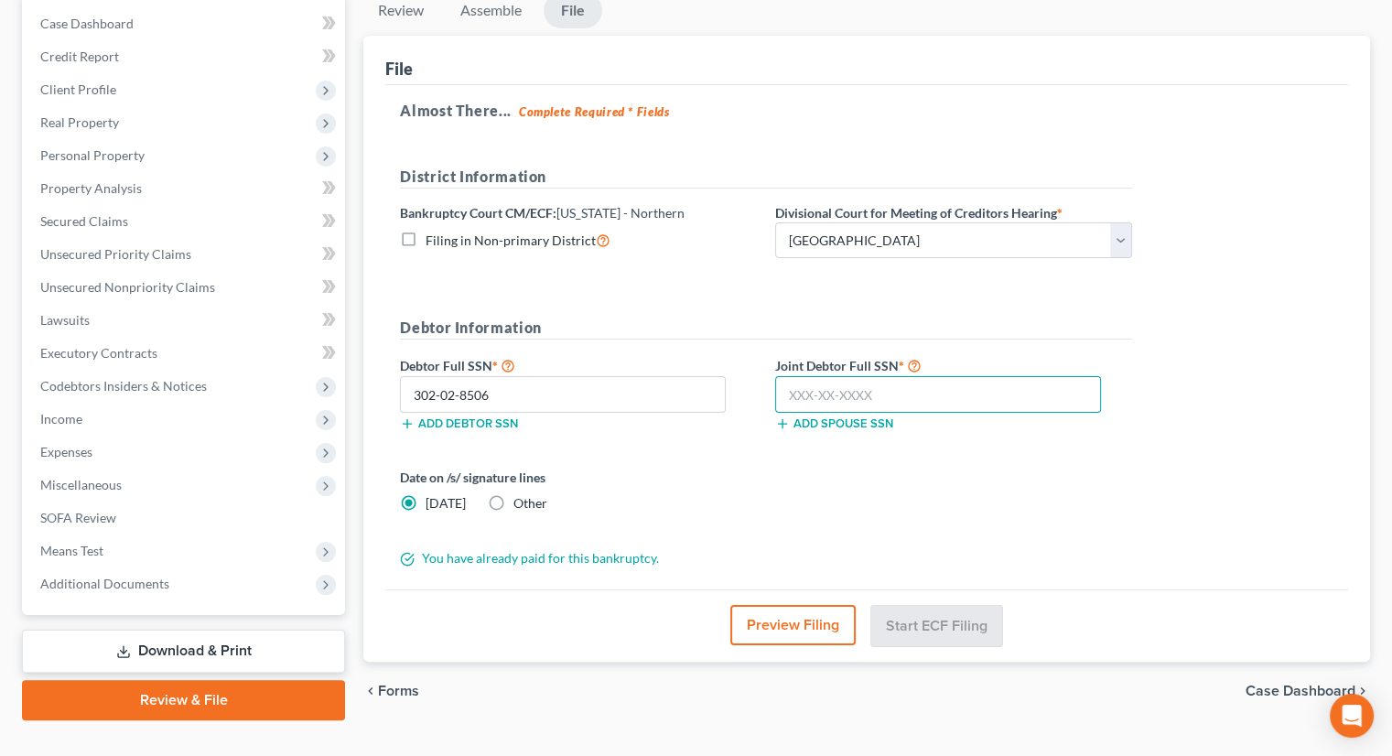
click at [838, 376] on input "text" at bounding box center [938, 394] width 326 height 37
type input "281-04-5199"
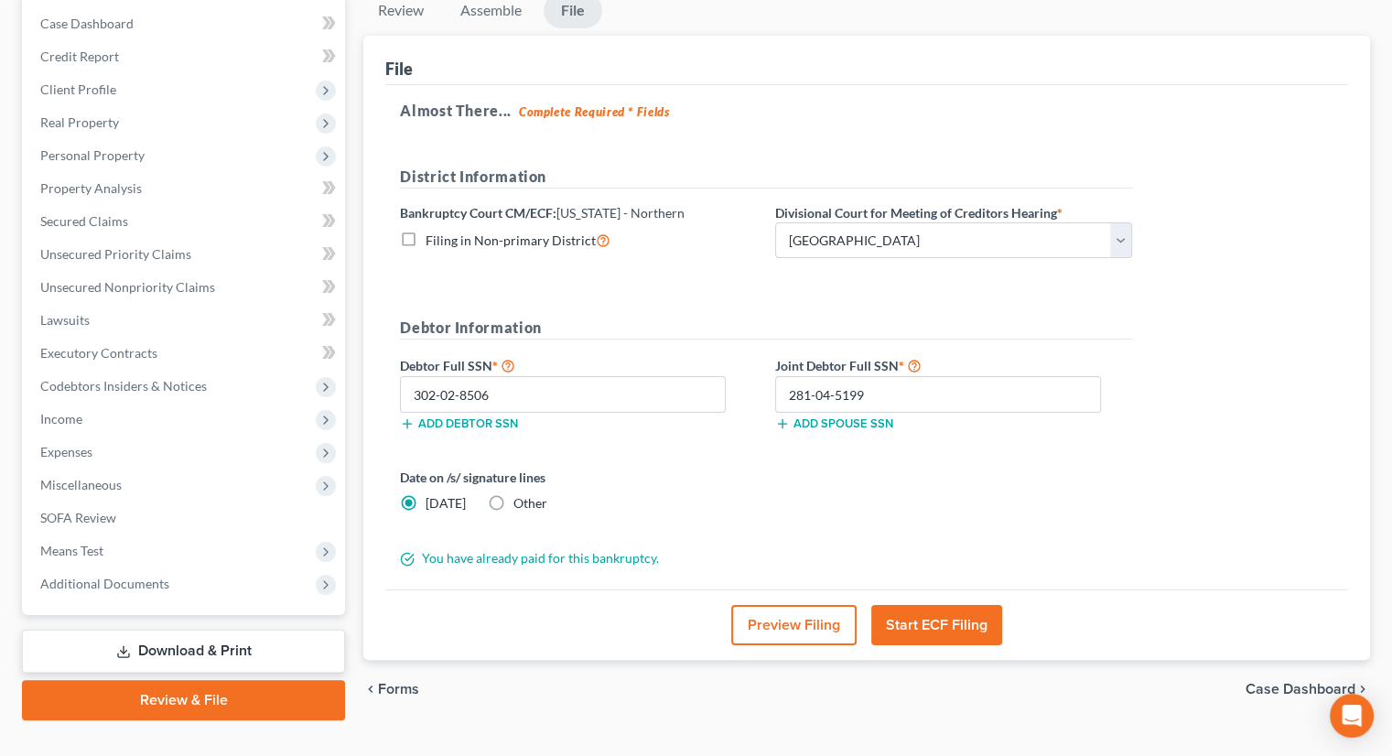
click at [981, 605] on button "Start ECF Filing" at bounding box center [936, 625] width 131 height 40
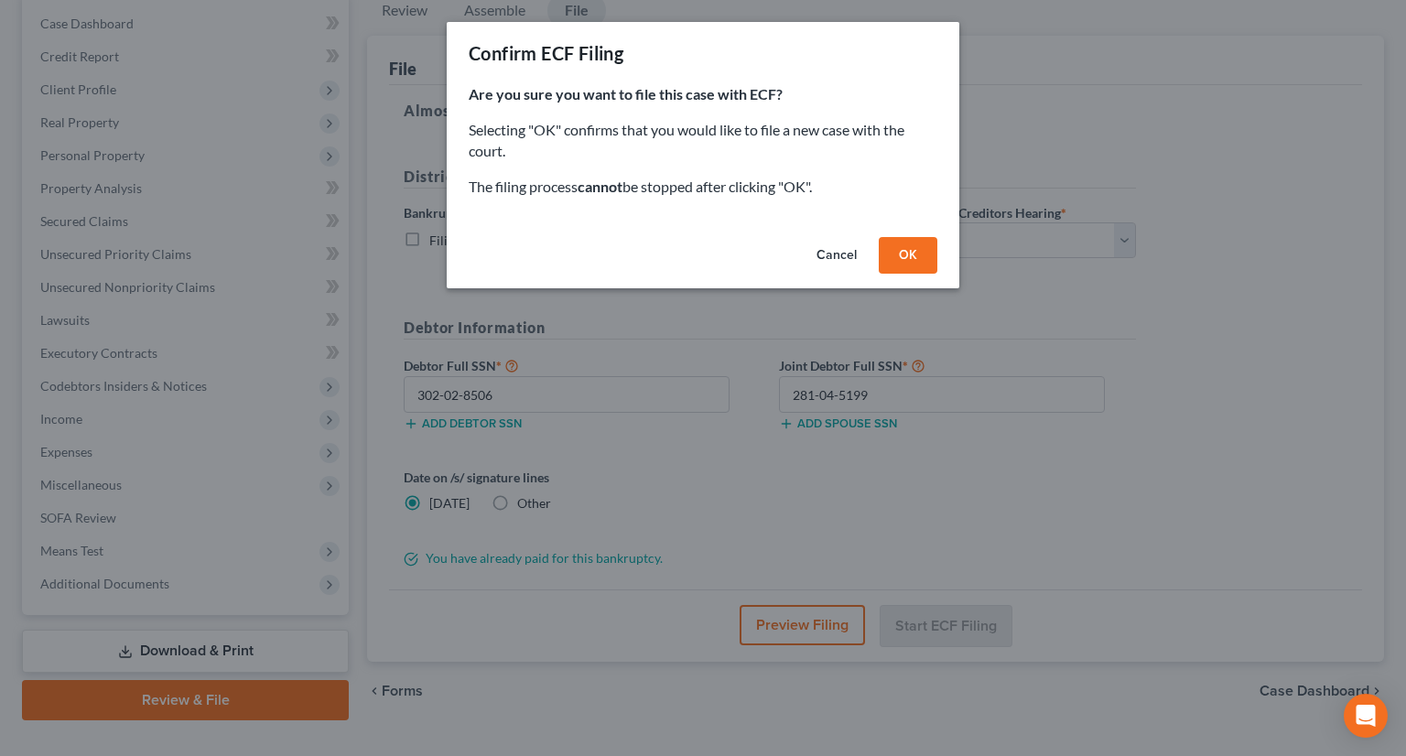
click at [918, 263] on button "OK" at bounding box center [907, 255] width 59 height 37
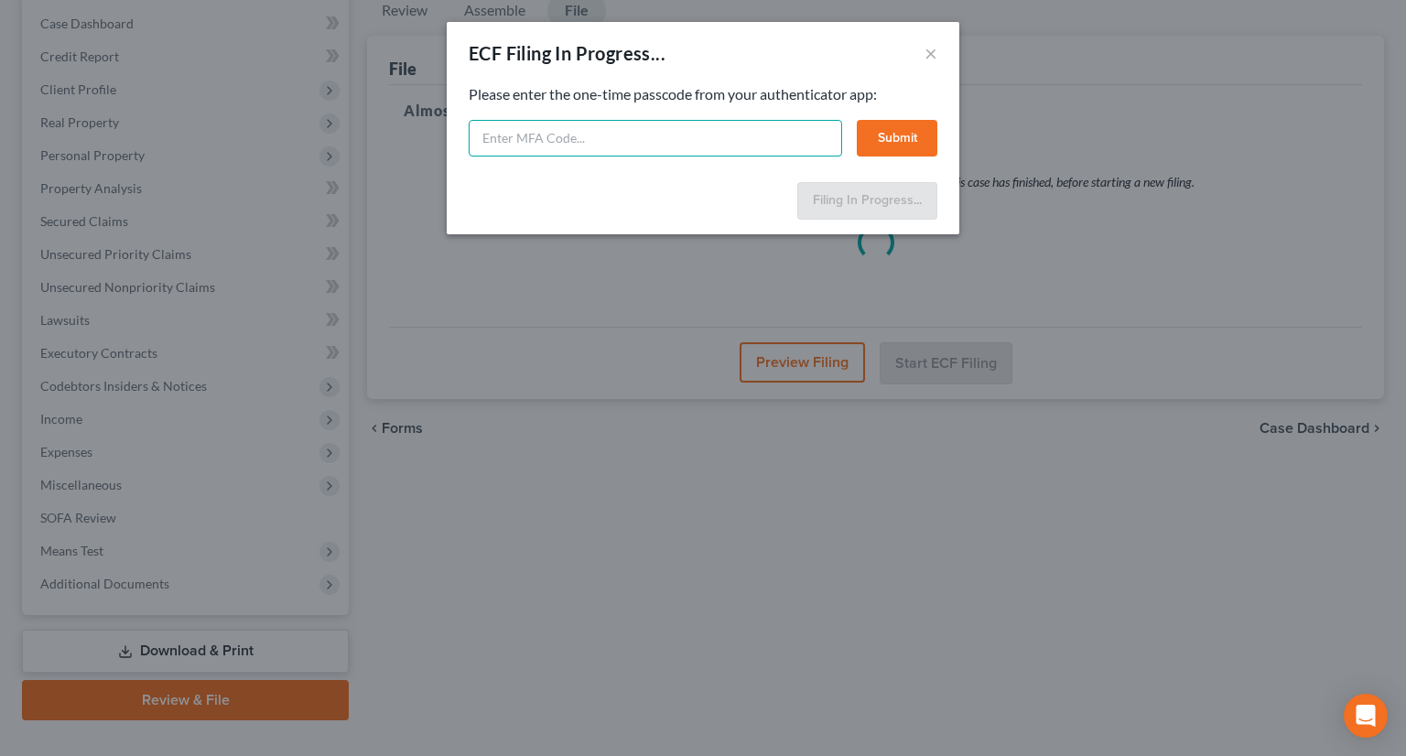
click at [577, 144] on input "text" at bounding box center [655, 138] width 373 height 37
type input "377090"
click at [904, 133] on button "Submit" at bounding box center [897, 138] width 81 height 37
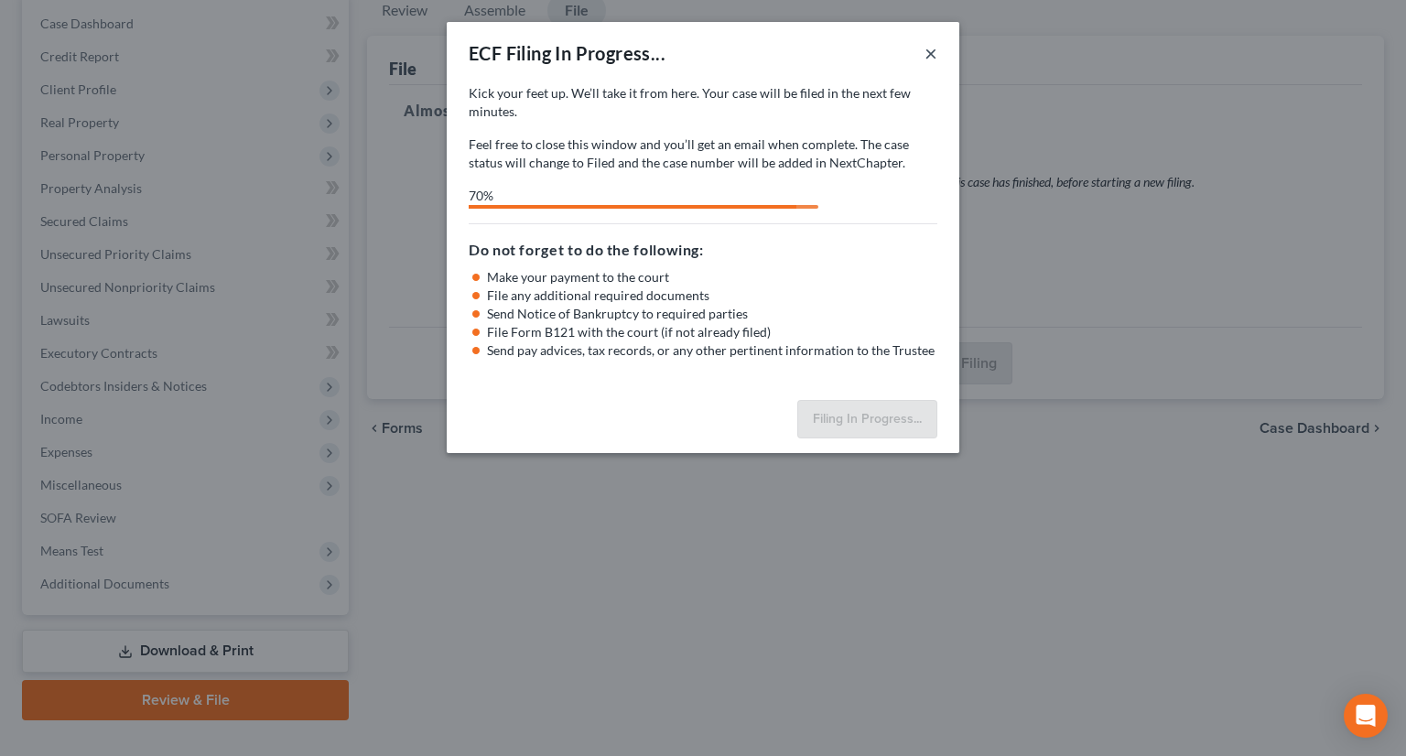
click at [929, 54] on button "×" at bounding box center [930, 53] width 13 height 22
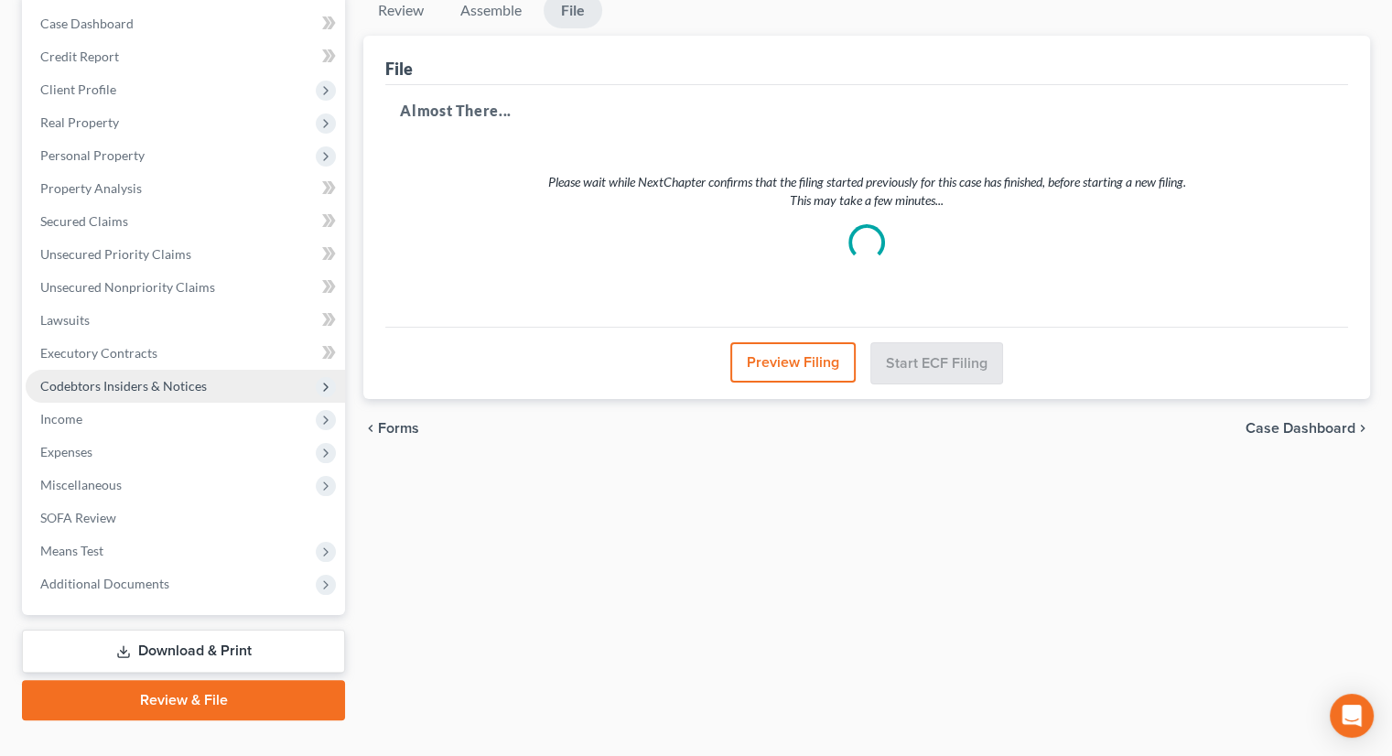
scroll to position [0, 0]
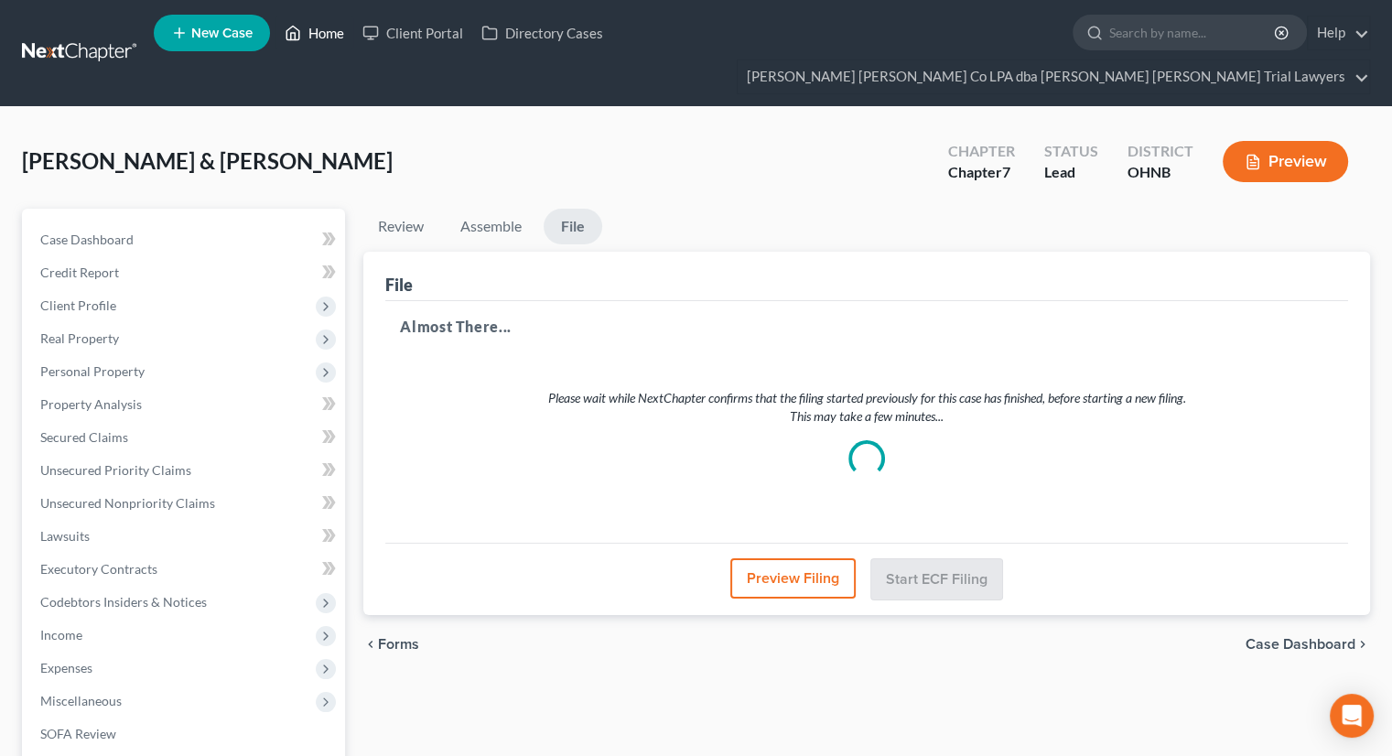
click at [326, 43] on link "Home" at bounding box center [314, 32] width 78 height 33
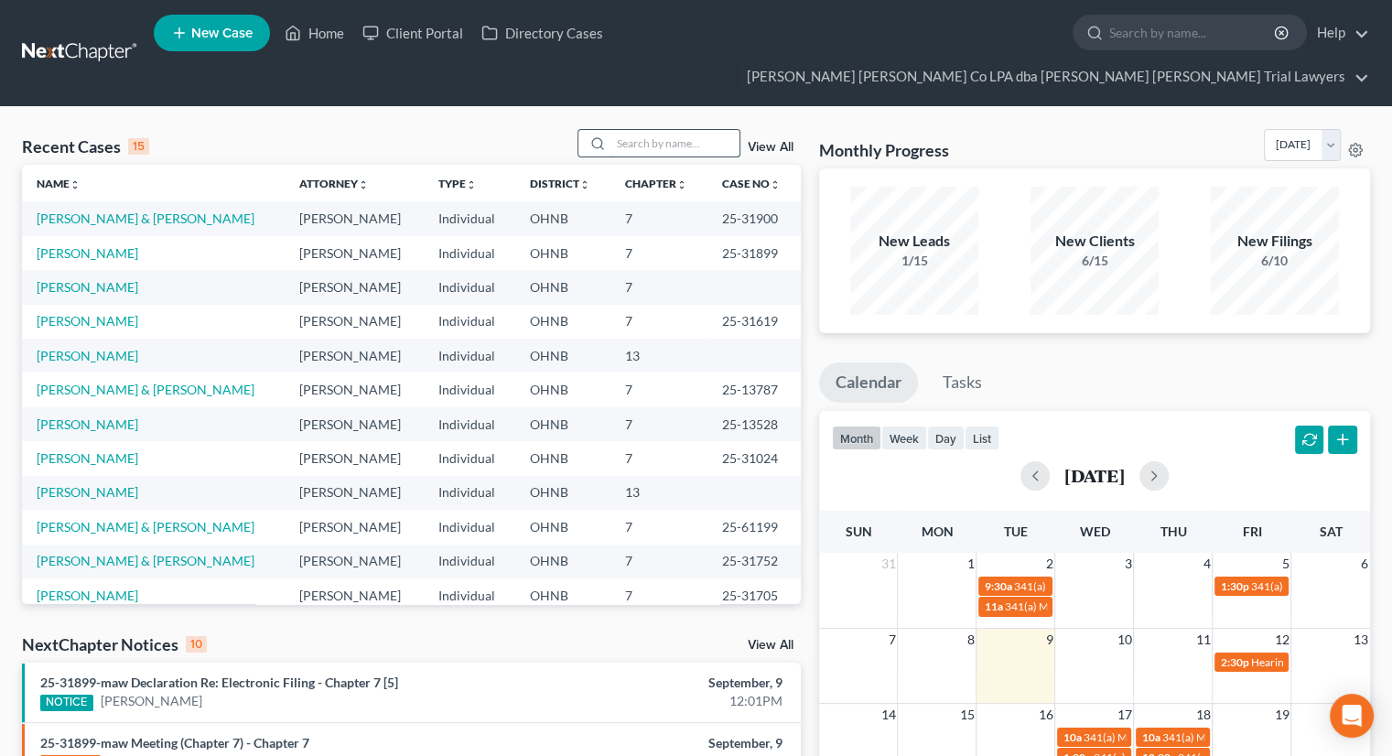
click at [696, 130] on input "search" at bounding box center [675, 143] width 128 height 27
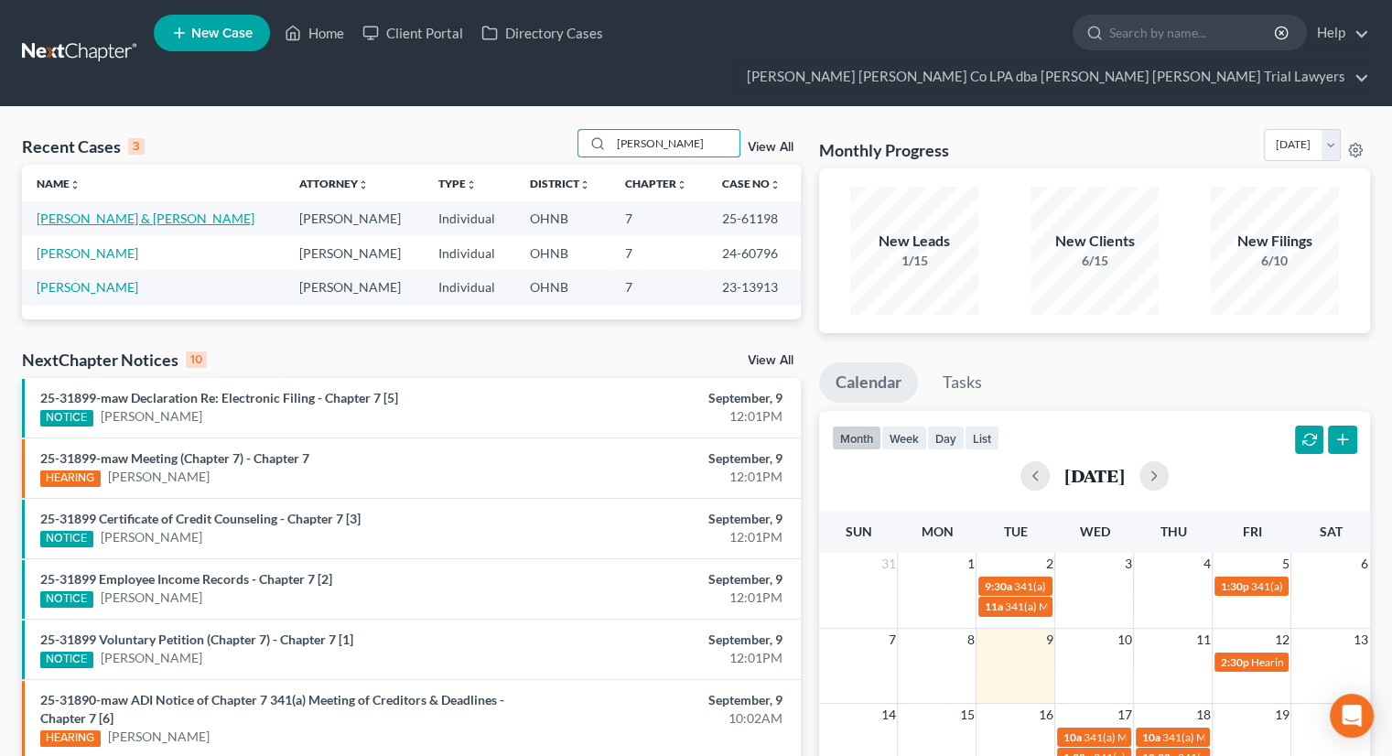
type input "[PERSON_NAME]"
click at [155, 210] on link "[PERSON_NAME] & [PERSON_NAME]" at bounding box center [146, 218] width 218 height 16
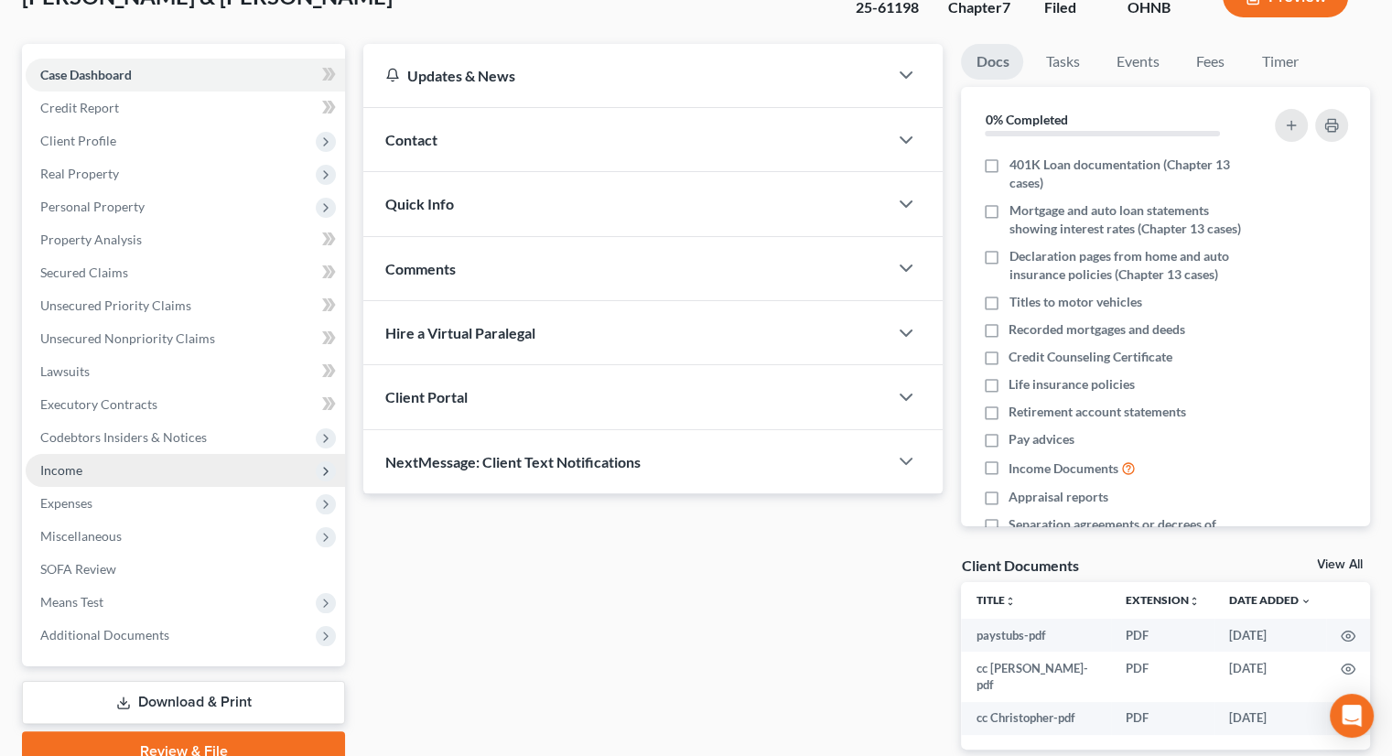
scroll to position [183, 0]
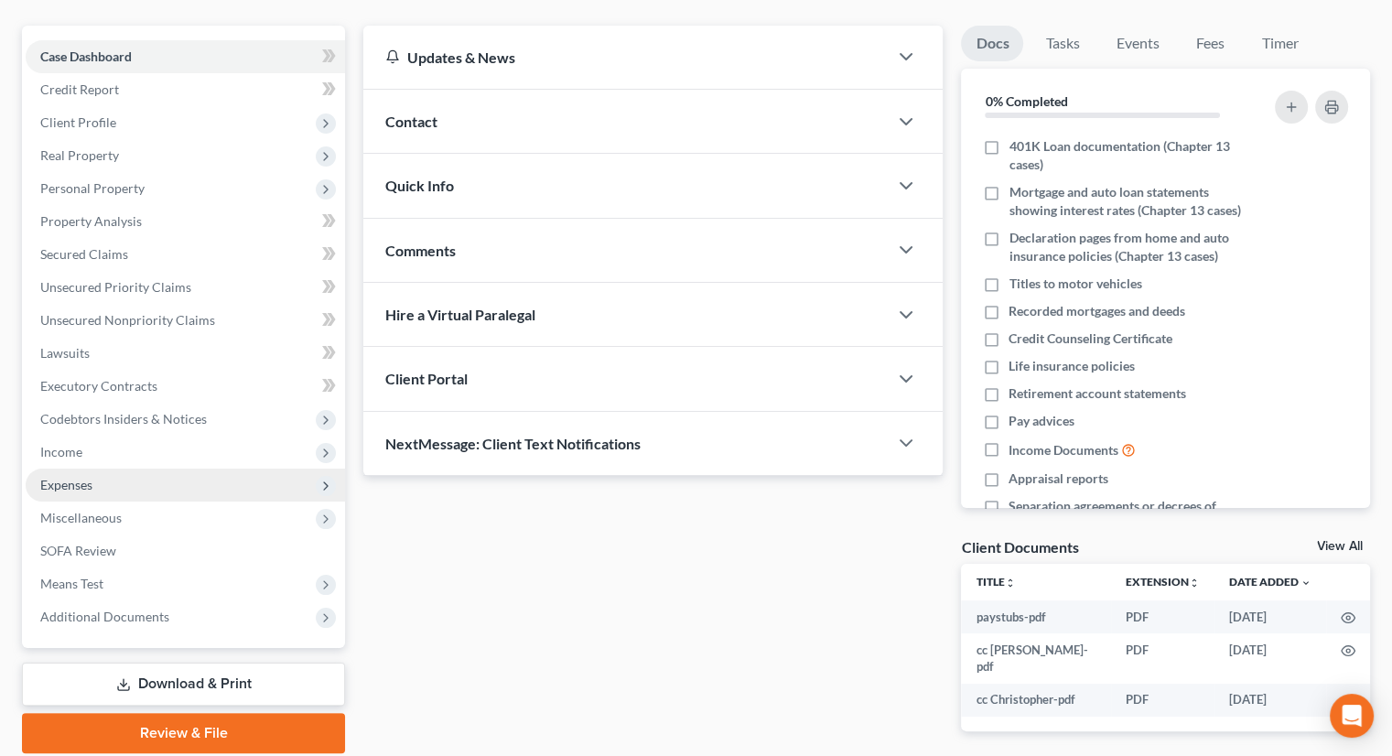
click at [135, 469] on span "Expenses" at bounding box center [185, 485] width 319 height 33
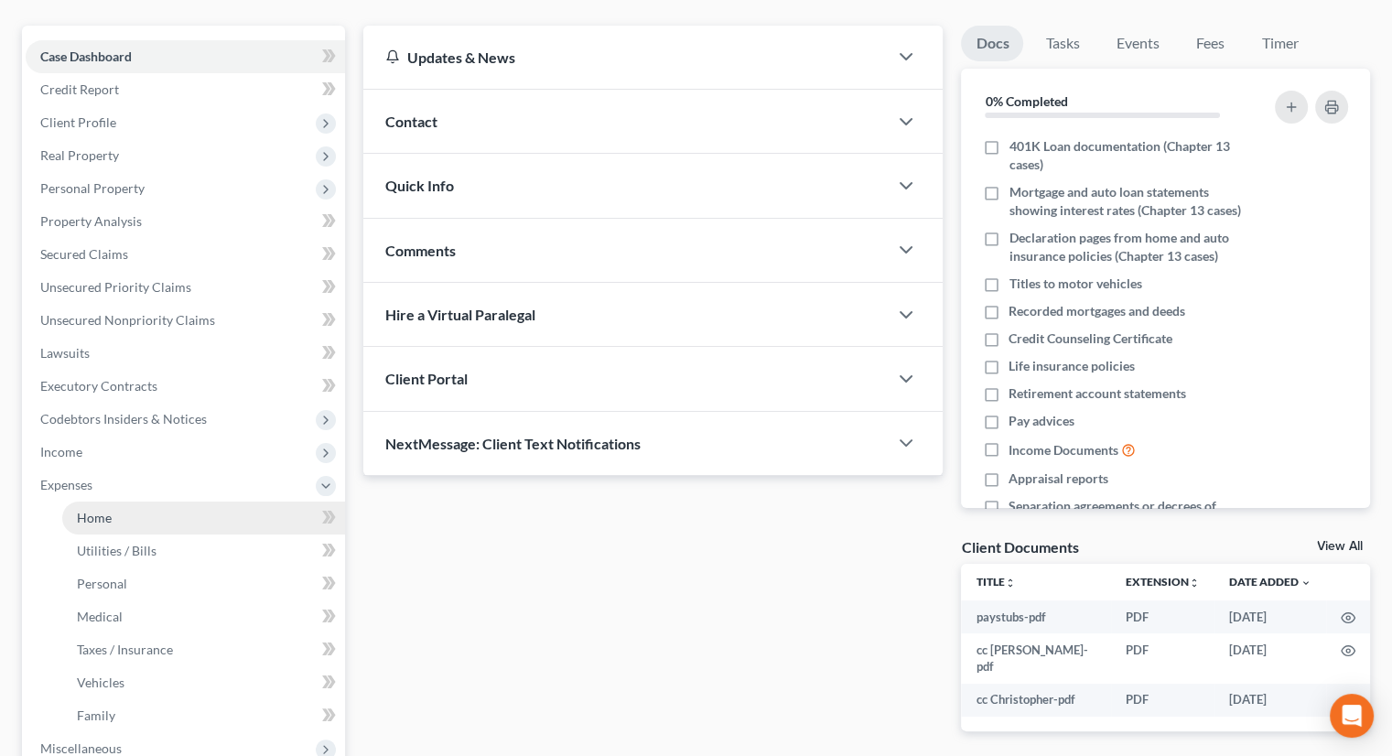
click at [139, 501] on link "Home" at bounding box center [203, 517] width 283 height 33
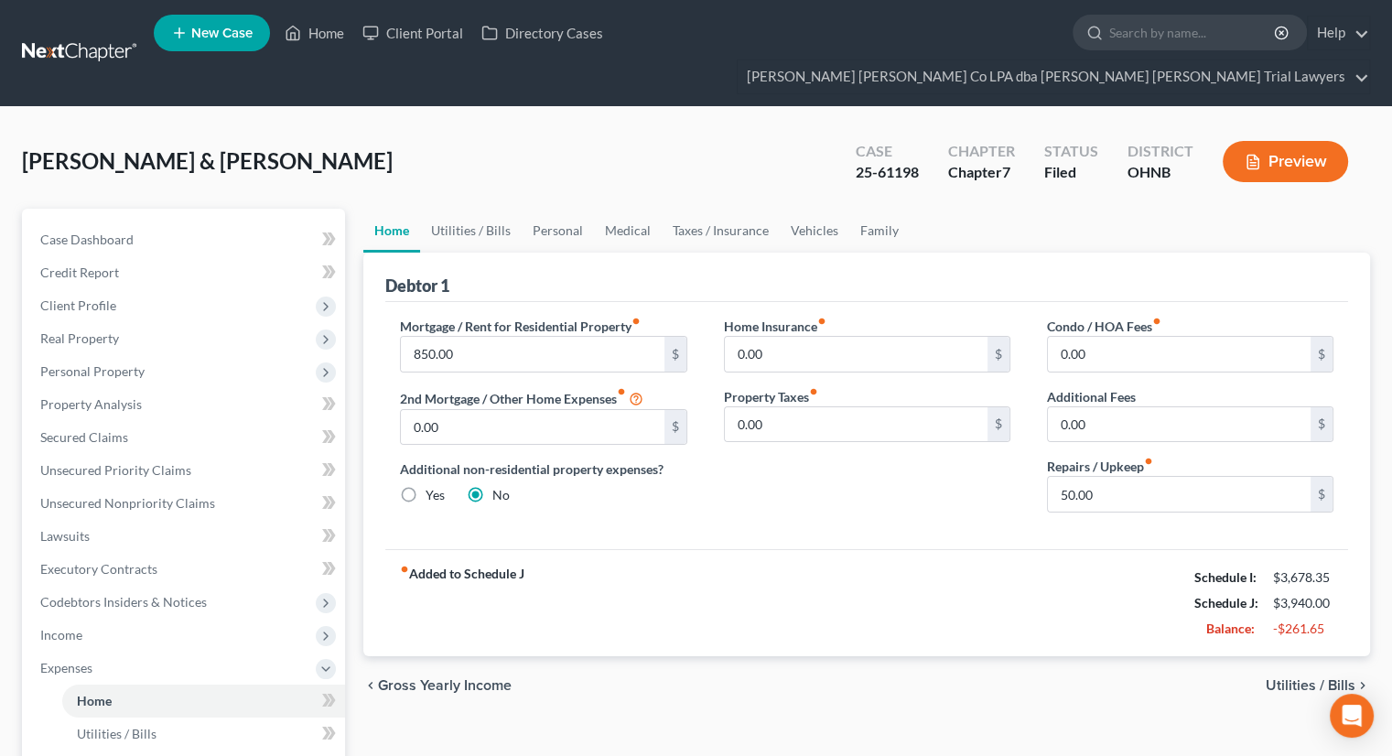
scroll to position [92, 0]
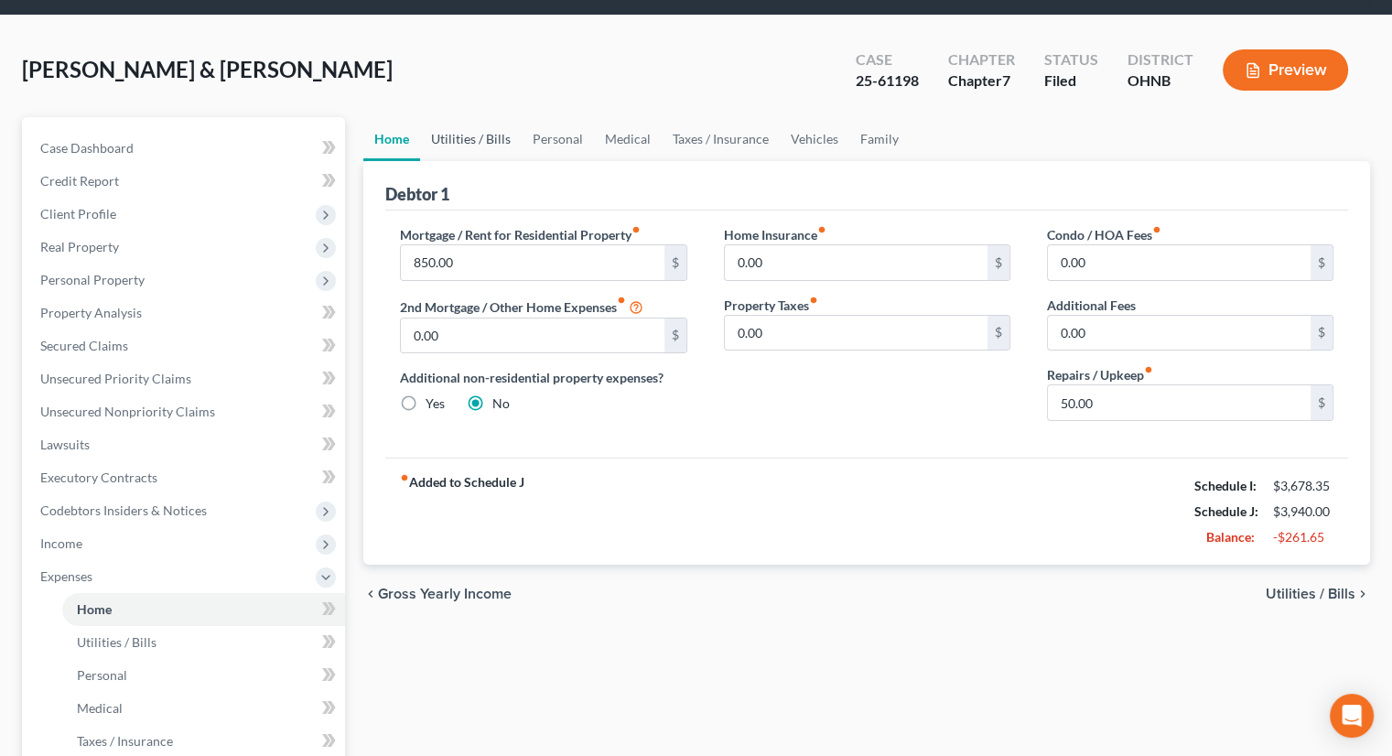
click at [459, 117] on link "Utilities / Bills" at bounding box center [471, 139] width 102 height 44
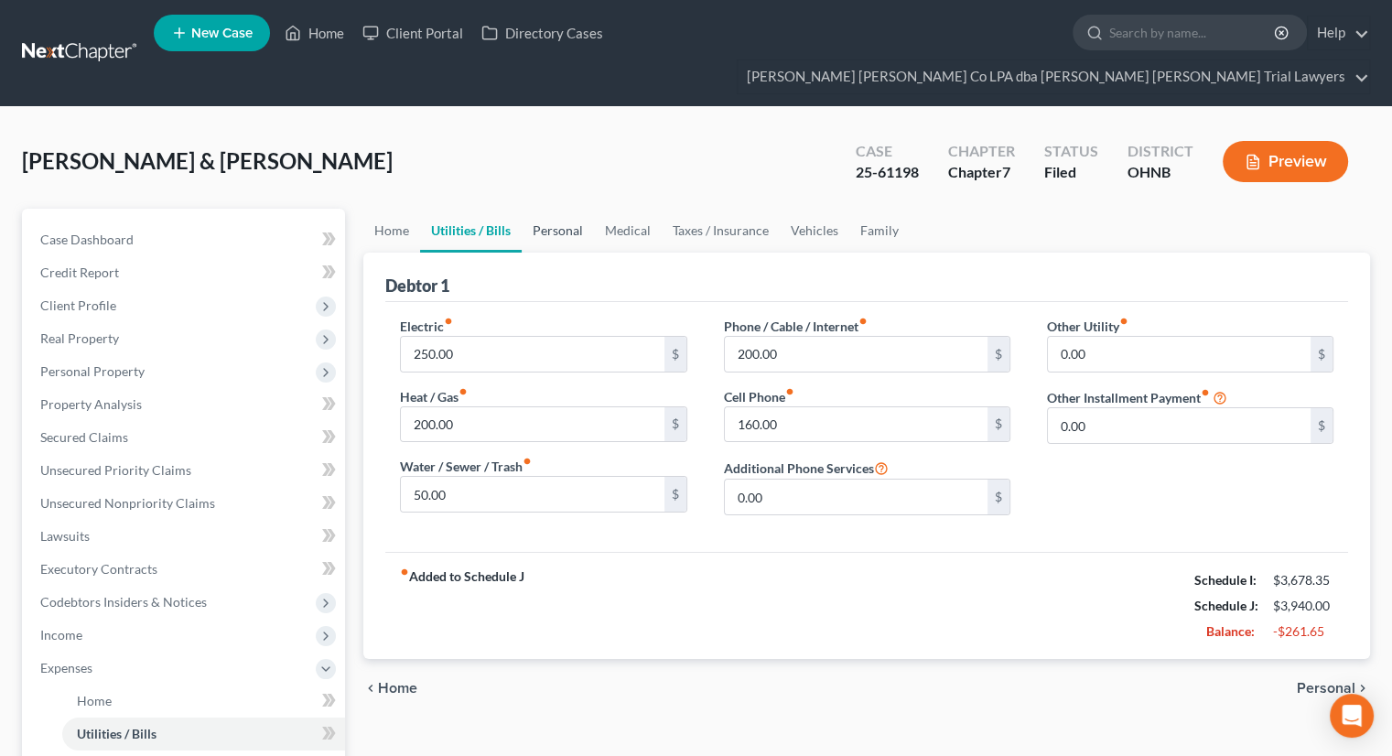
click at [561, 209] on link "Personal" at bounding box center [558, 231] width 72 height 44
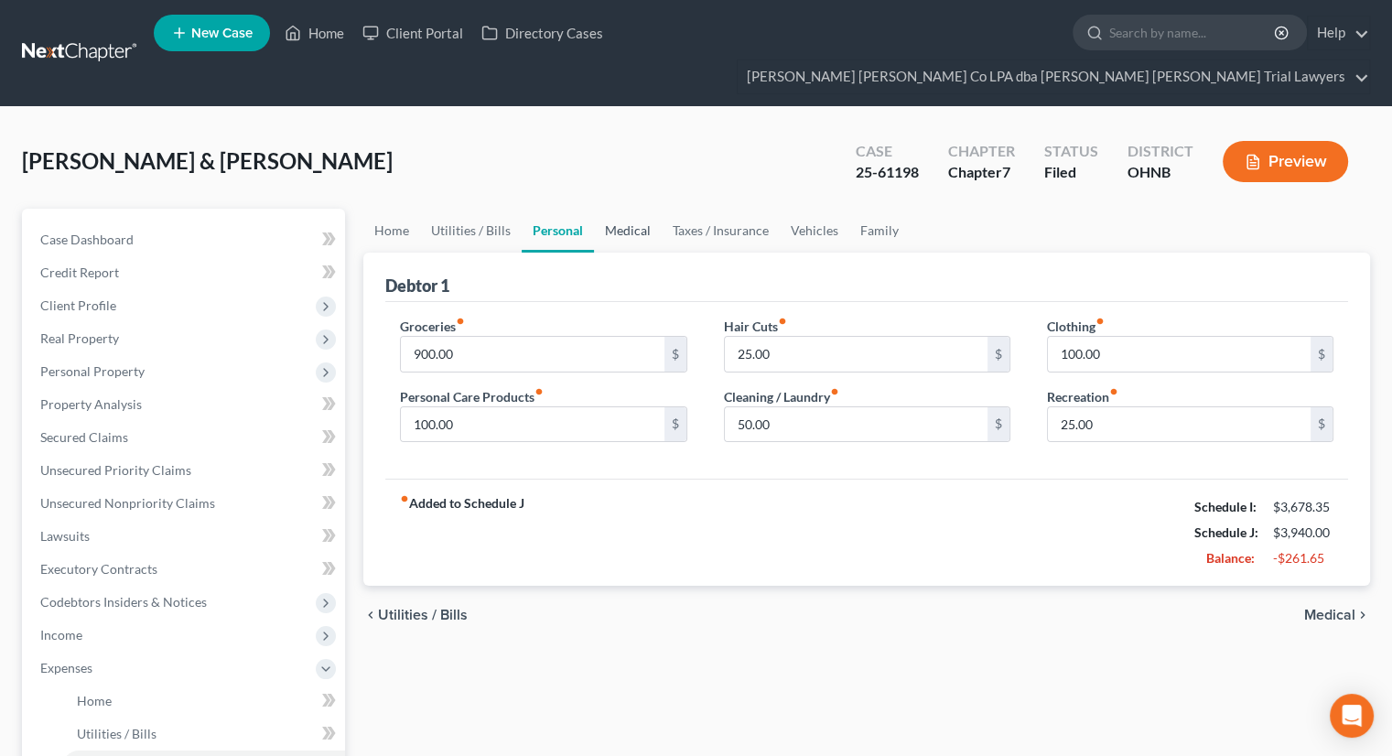
click at [620, 209] on link "Medical" at bounding box center [628, 231] width 68 height 44
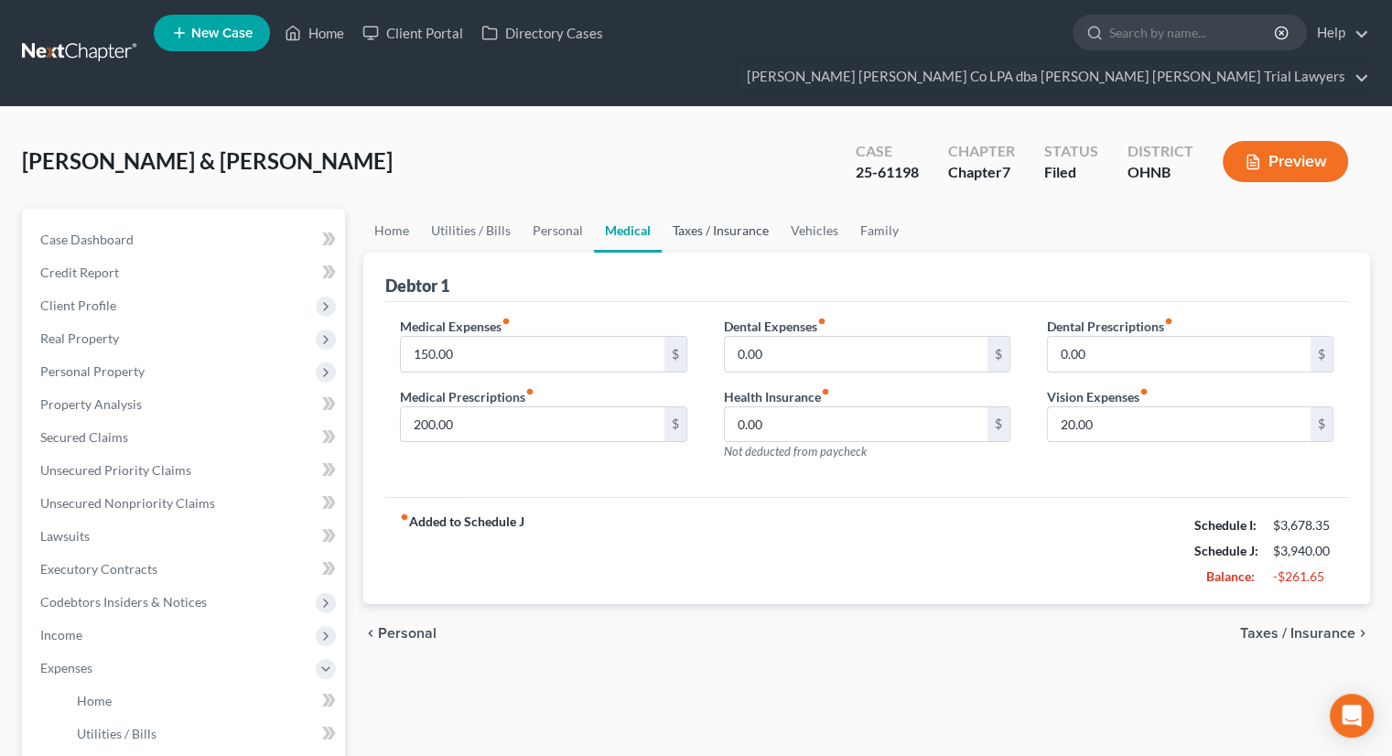
click at [680, 209] on link "Taxes / Insurance" at bounding box center [721, 231] width 118 height 44
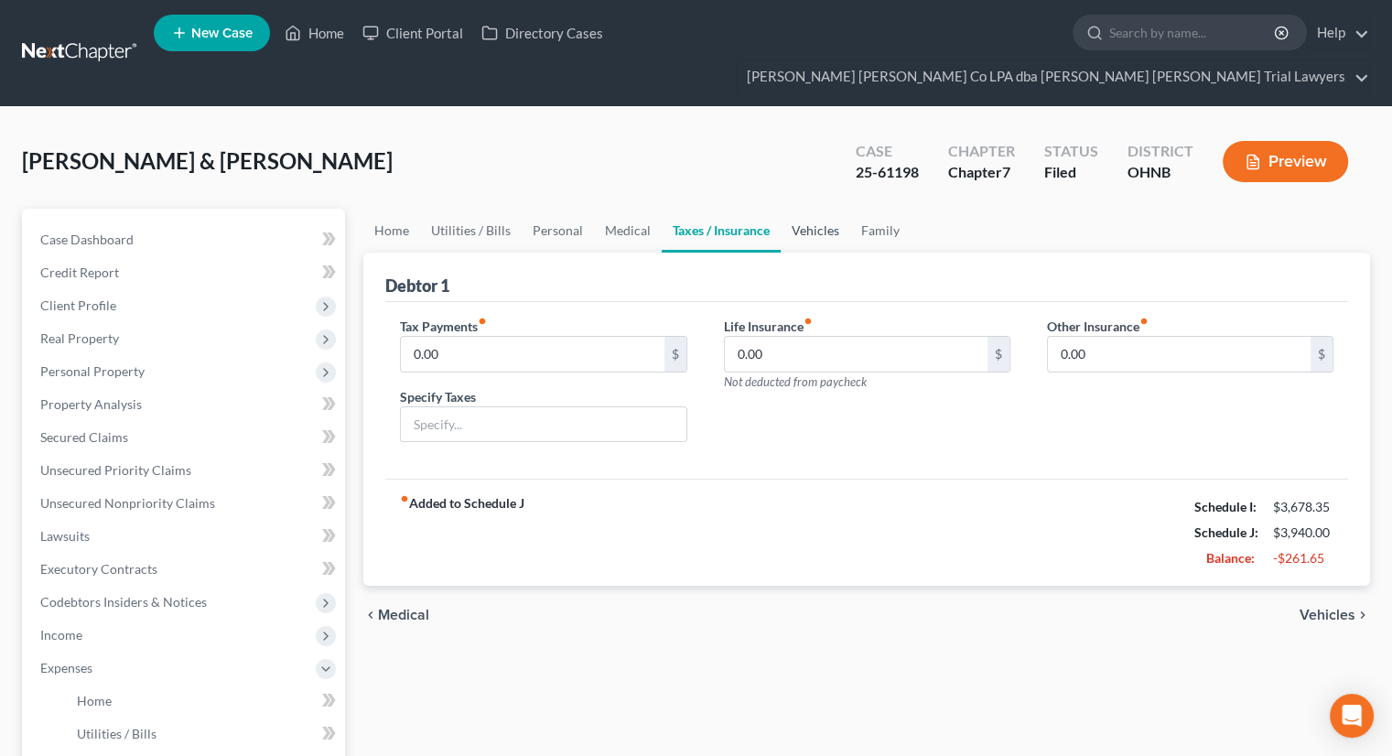
click at [781, 209] on link "Vehicles" at bounding box center [816, 231] width 70 height 44
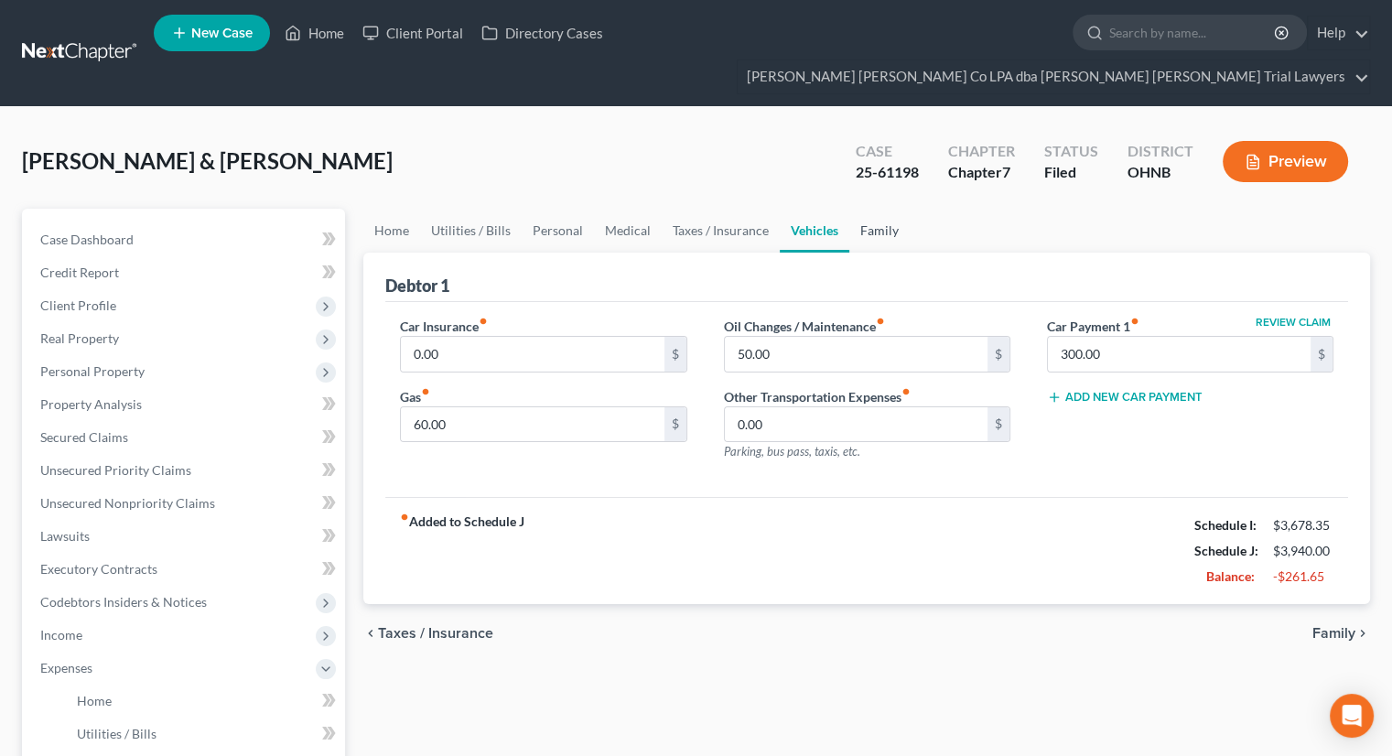
click at [864, 209] on link "Family" at bounding box center [879, 231] width 60 height 44
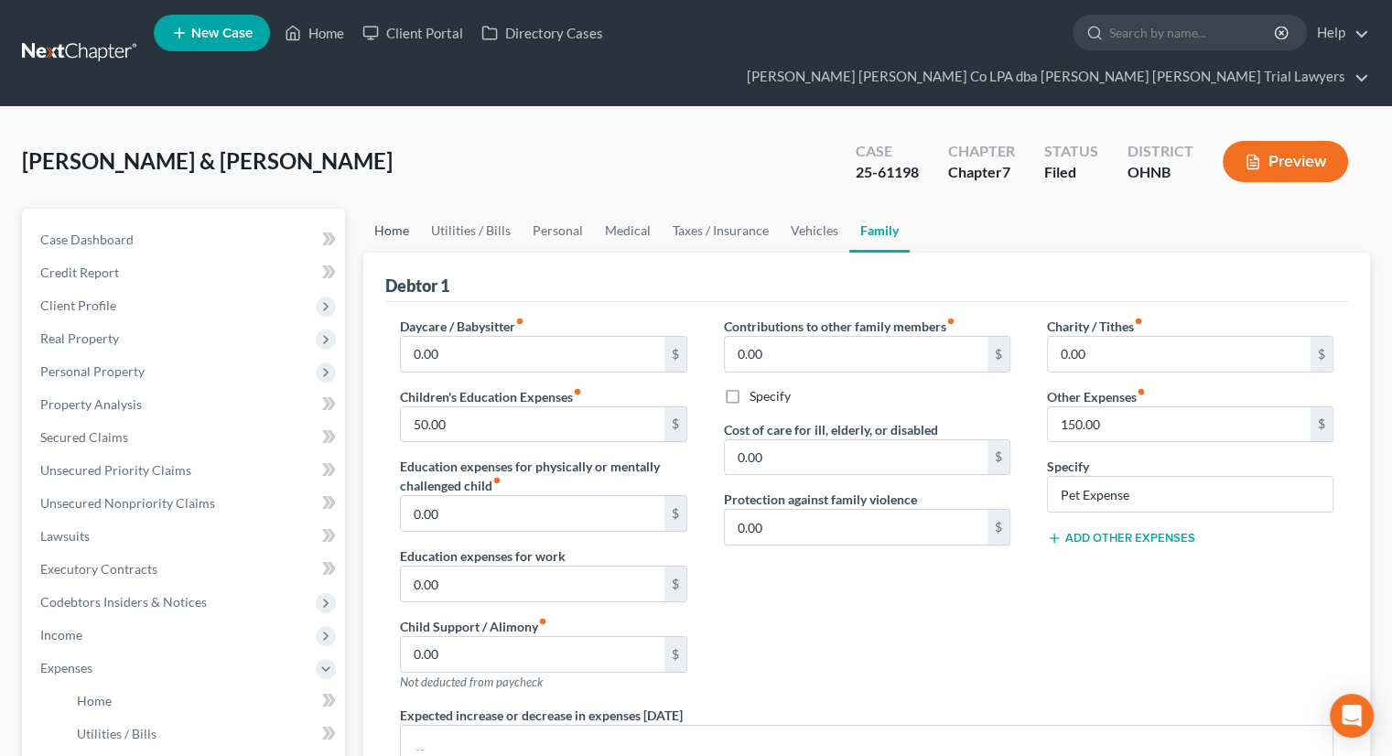
click at [399, 209] on link "Home" at bounding box center [391, 231] width 57 height 44
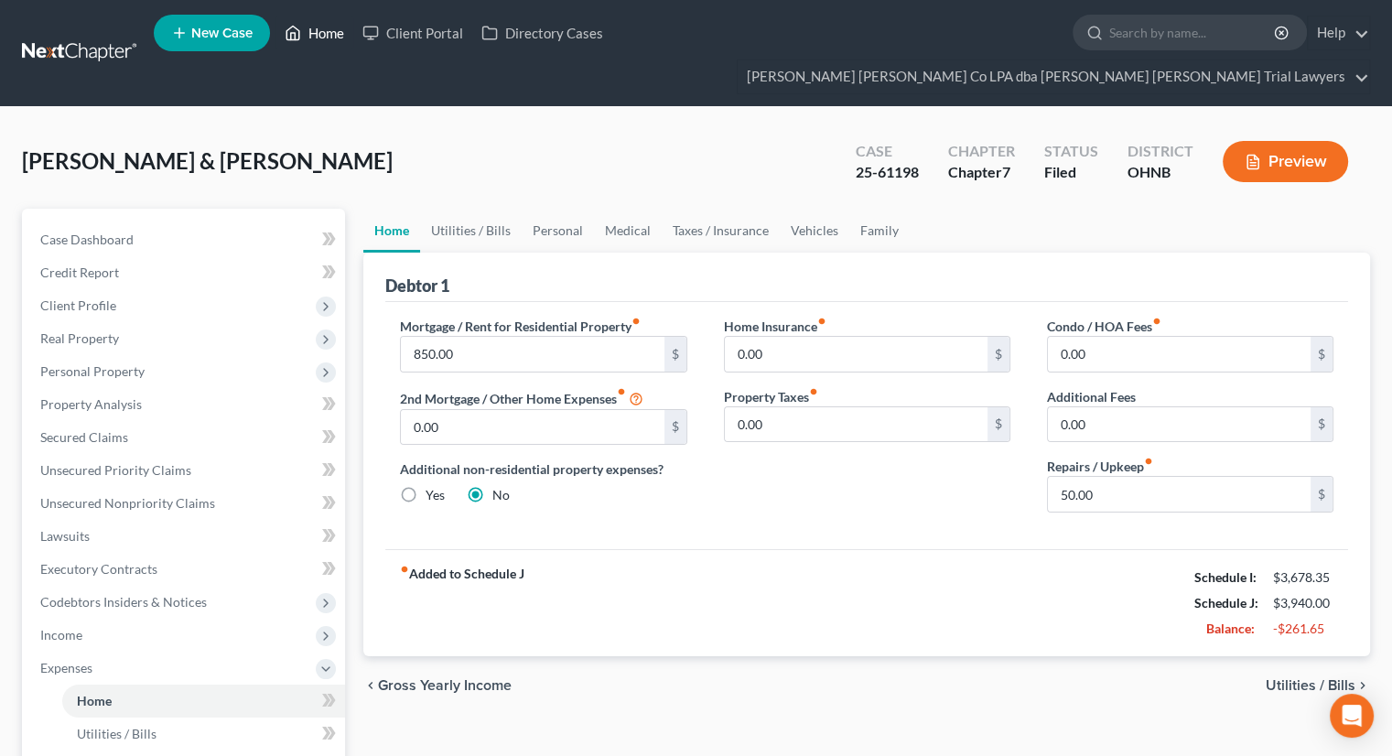
click at [315, 34] on link "Home" at bounding box center [314, 32] width 78 height 33
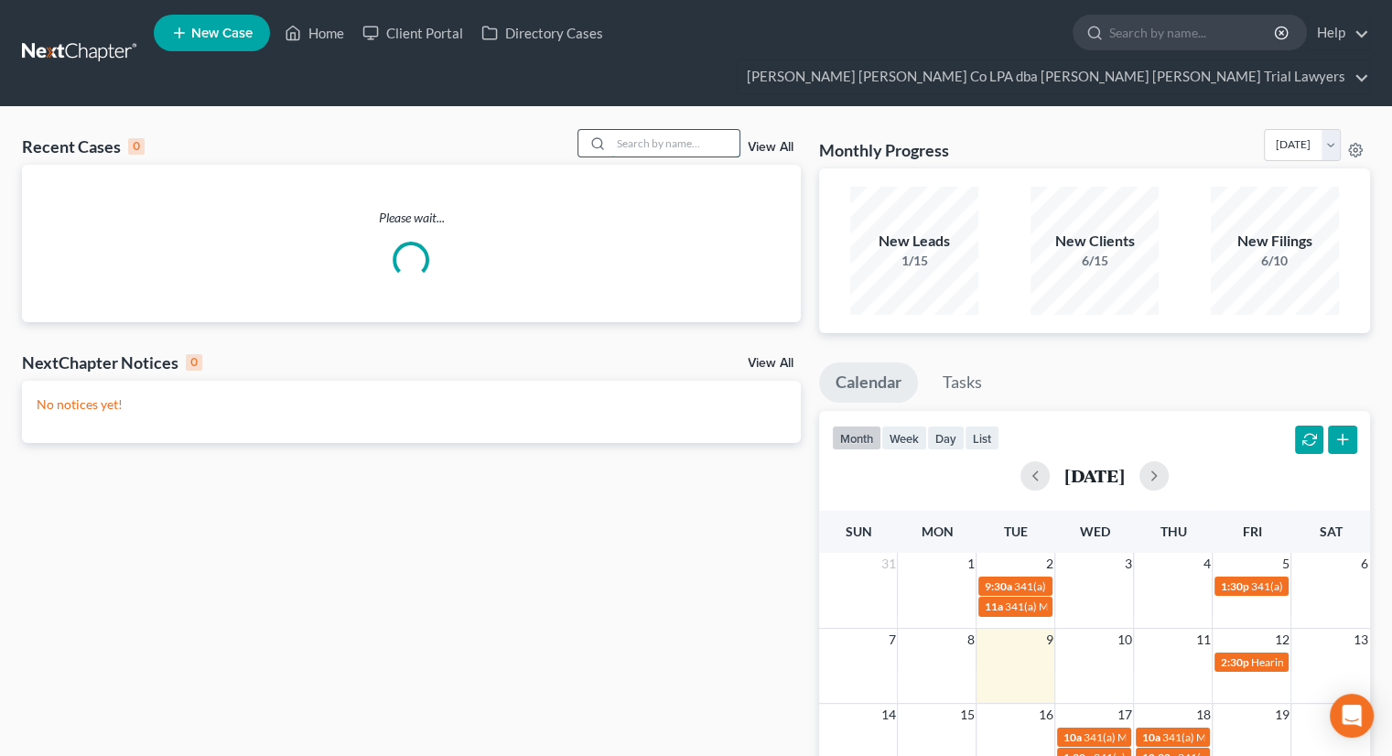
click at [637, 130] on input "search" at bounding box center [675, 143] width 128 height 27
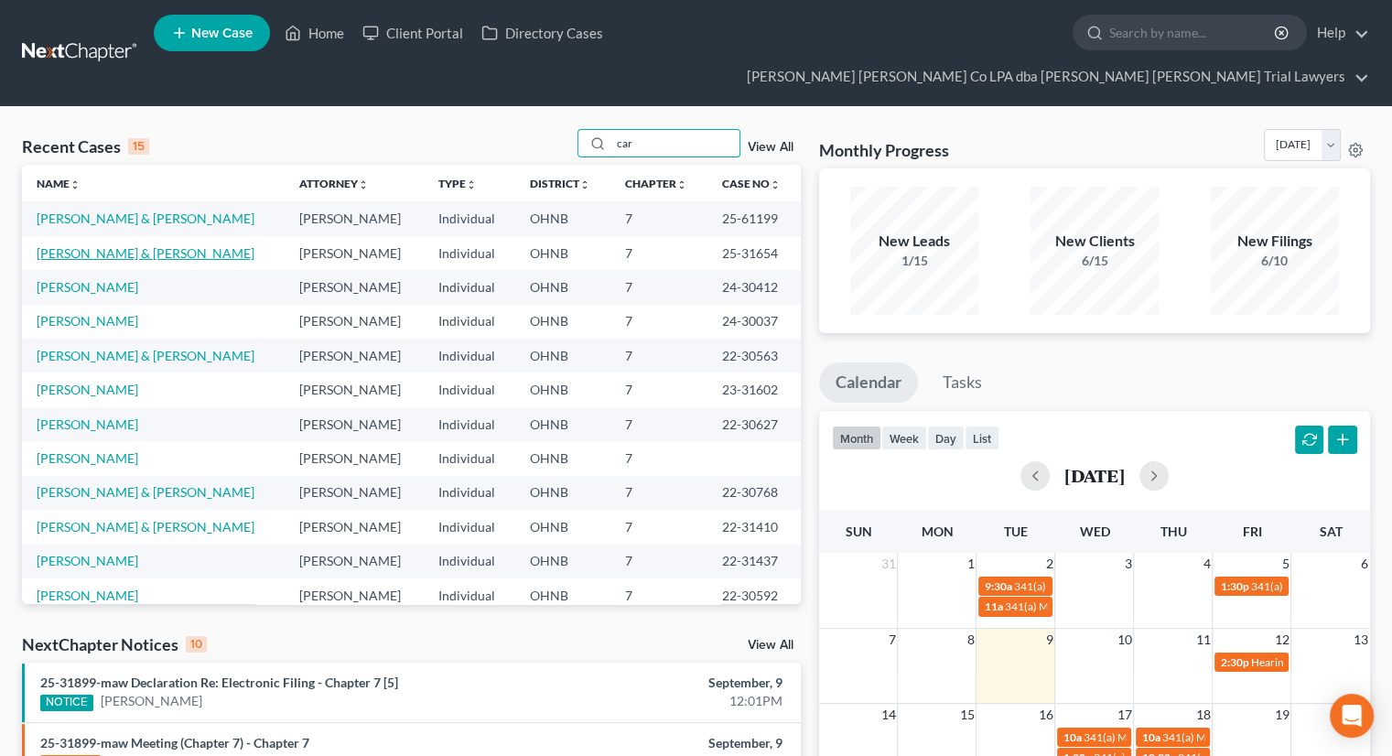
type input "car"
click at [105, 245] on link "[PERSON_NAME] & [PERSON_NAME]" at bounding box center [146, 253] width 218 height 16
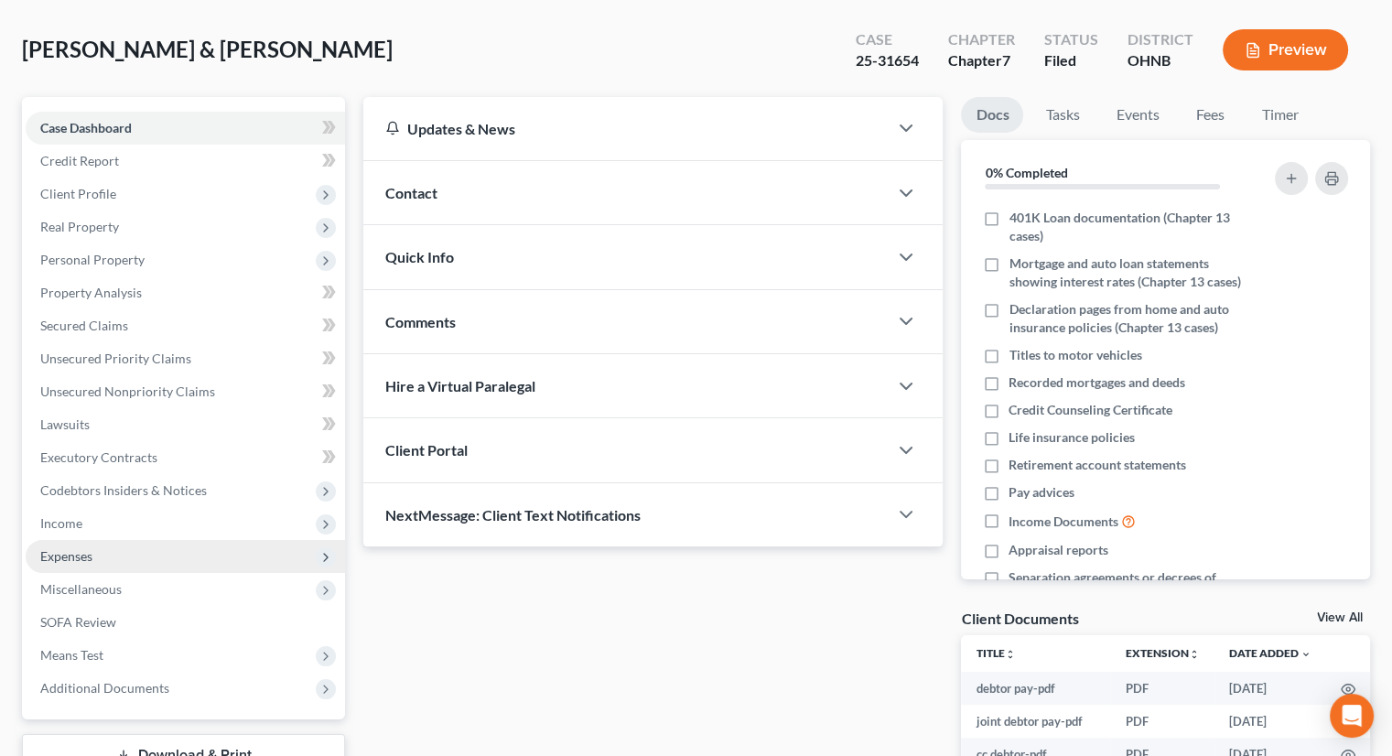
scroll to position [183, 0]
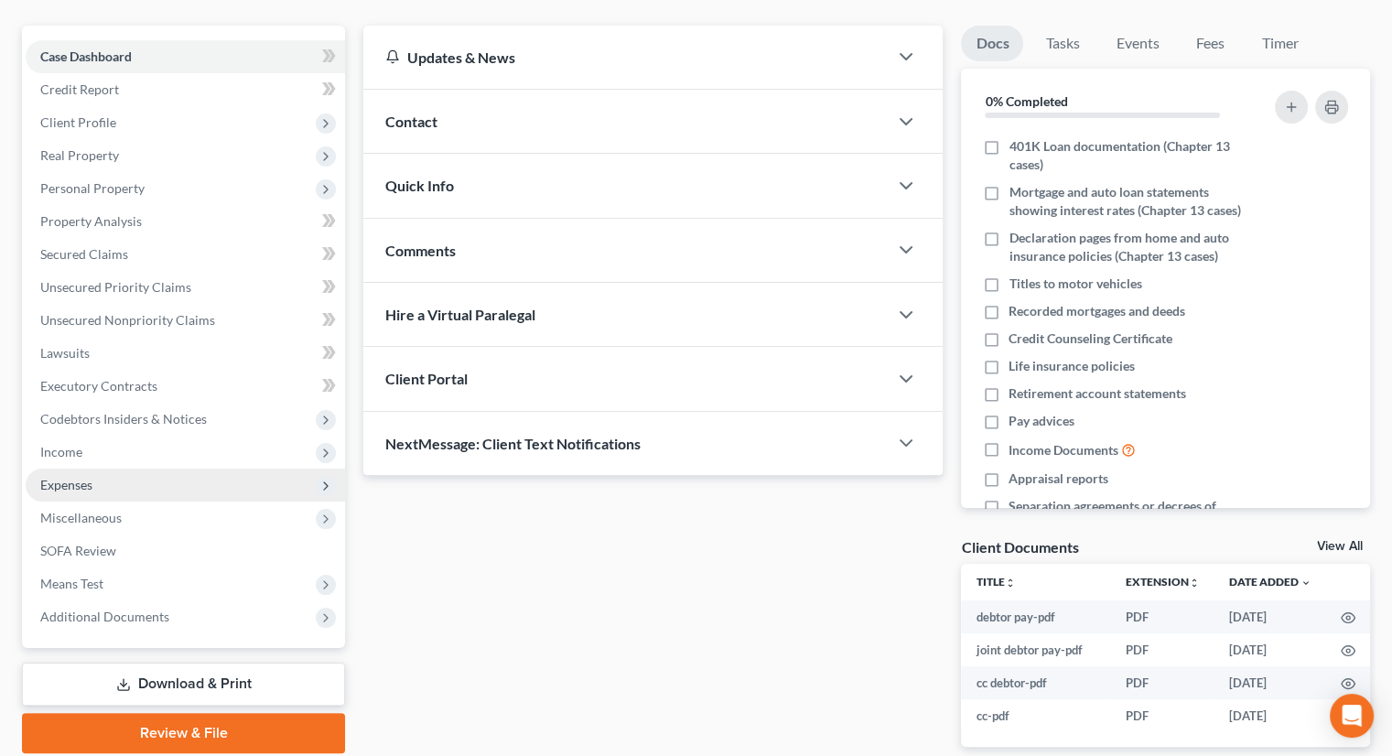
click at [121, 469] on span "Expenses" at bounding box center [185, 485] width 319 height 33
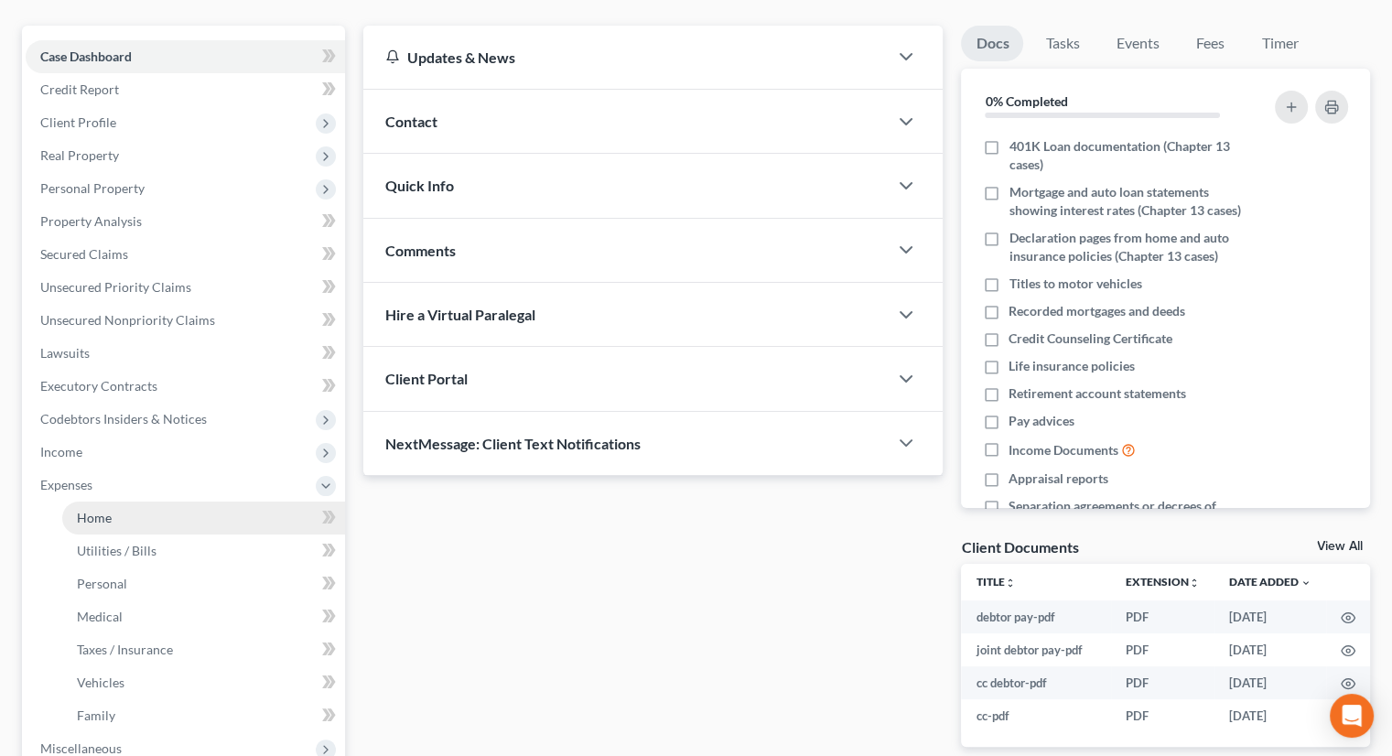
click at [124, 501] on link "Home" at bounding box center [203, 517] width 283 height 33
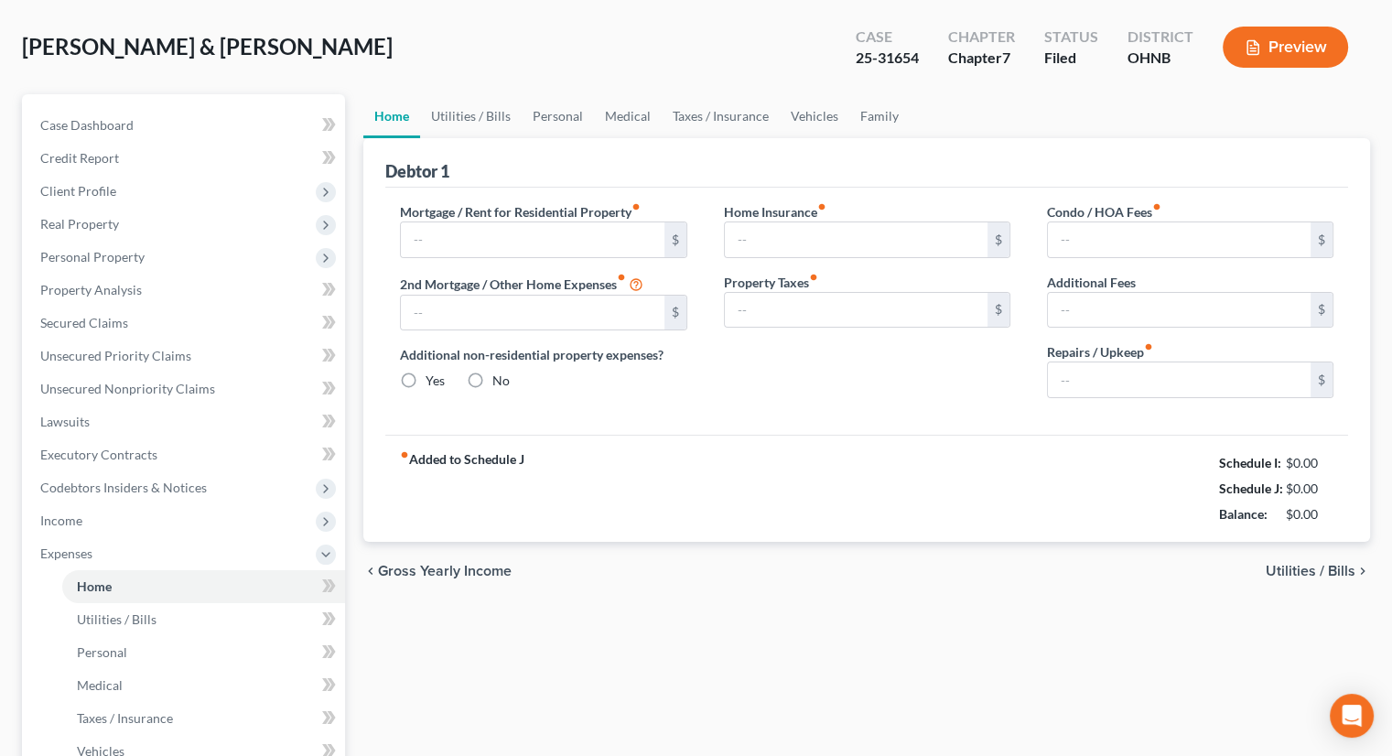
type input "2,174.81"
type input "0.00"
radio input "true"
type input "0.00"
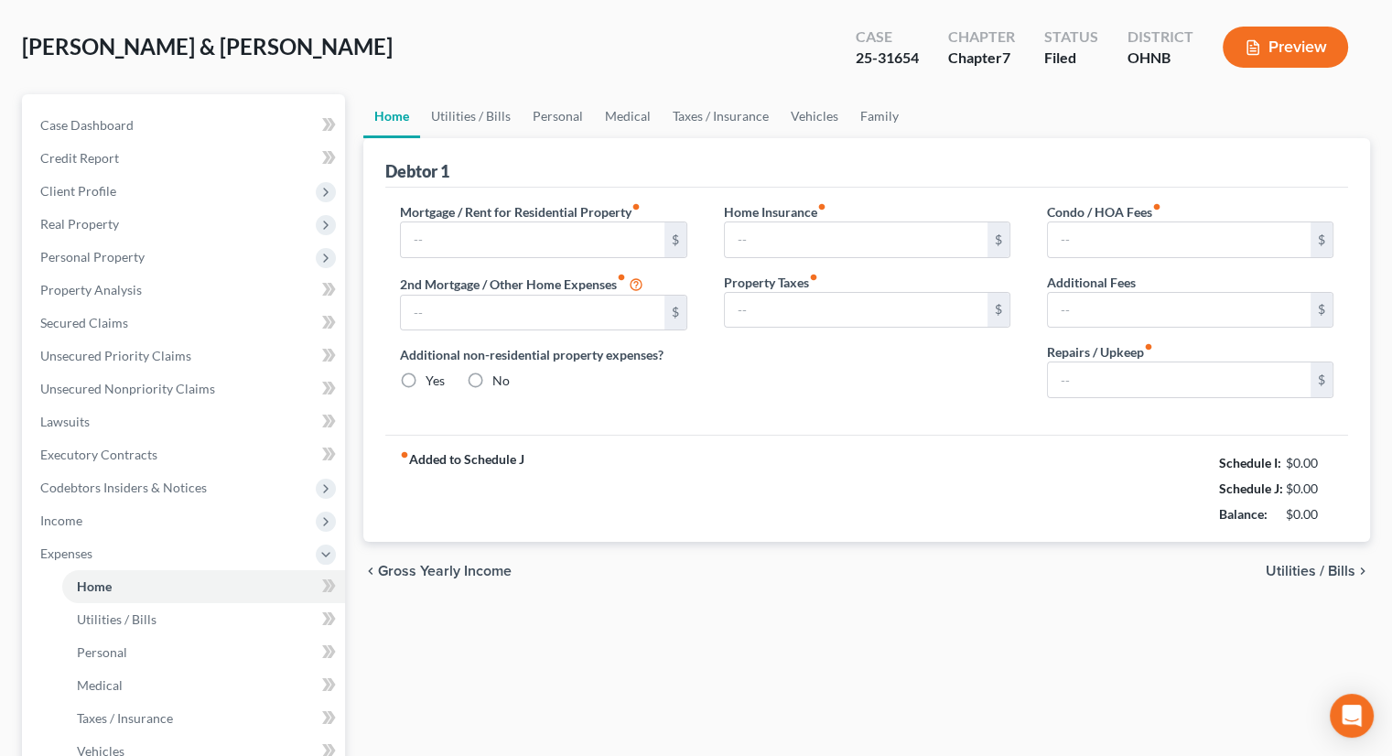
type input "0.00"
type input "100.00"
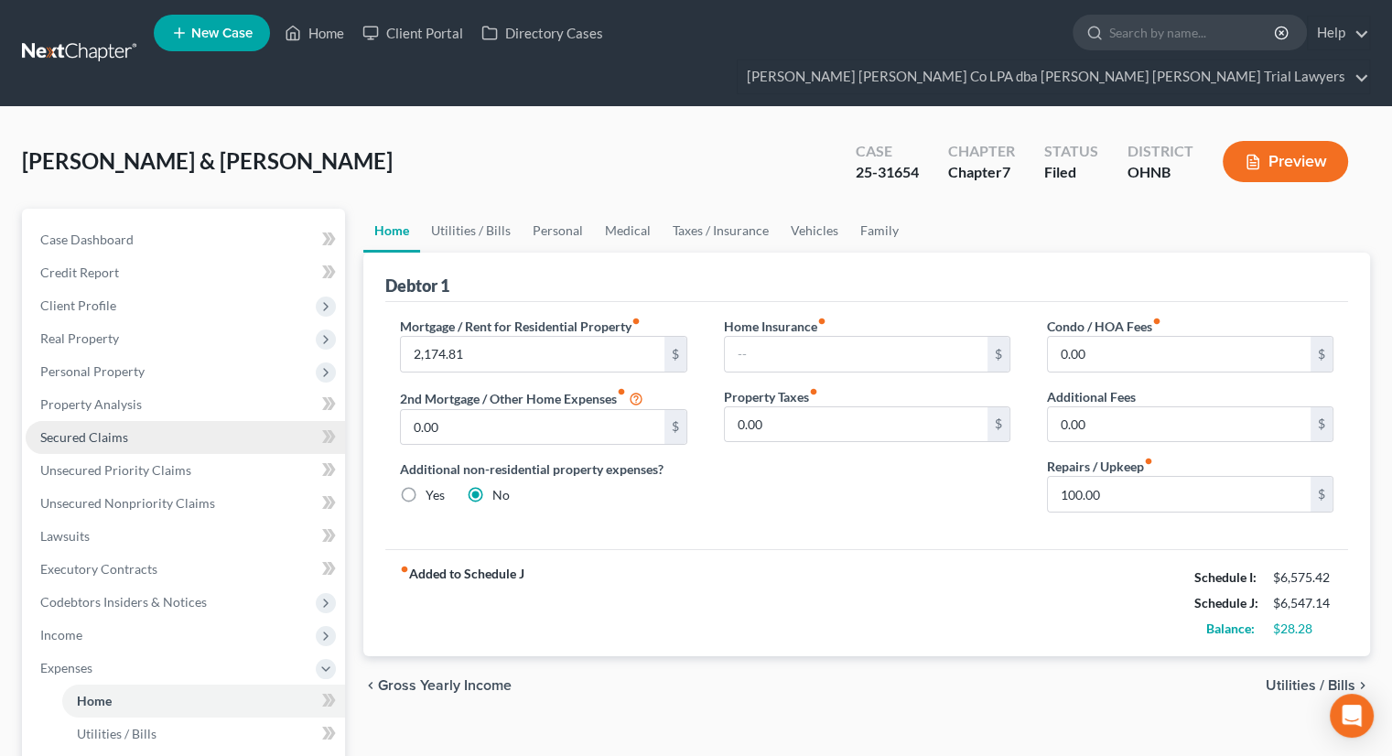
click at [124, 429] on span "Secured Claims" at bounding box center [84, 437] width 88 height 16
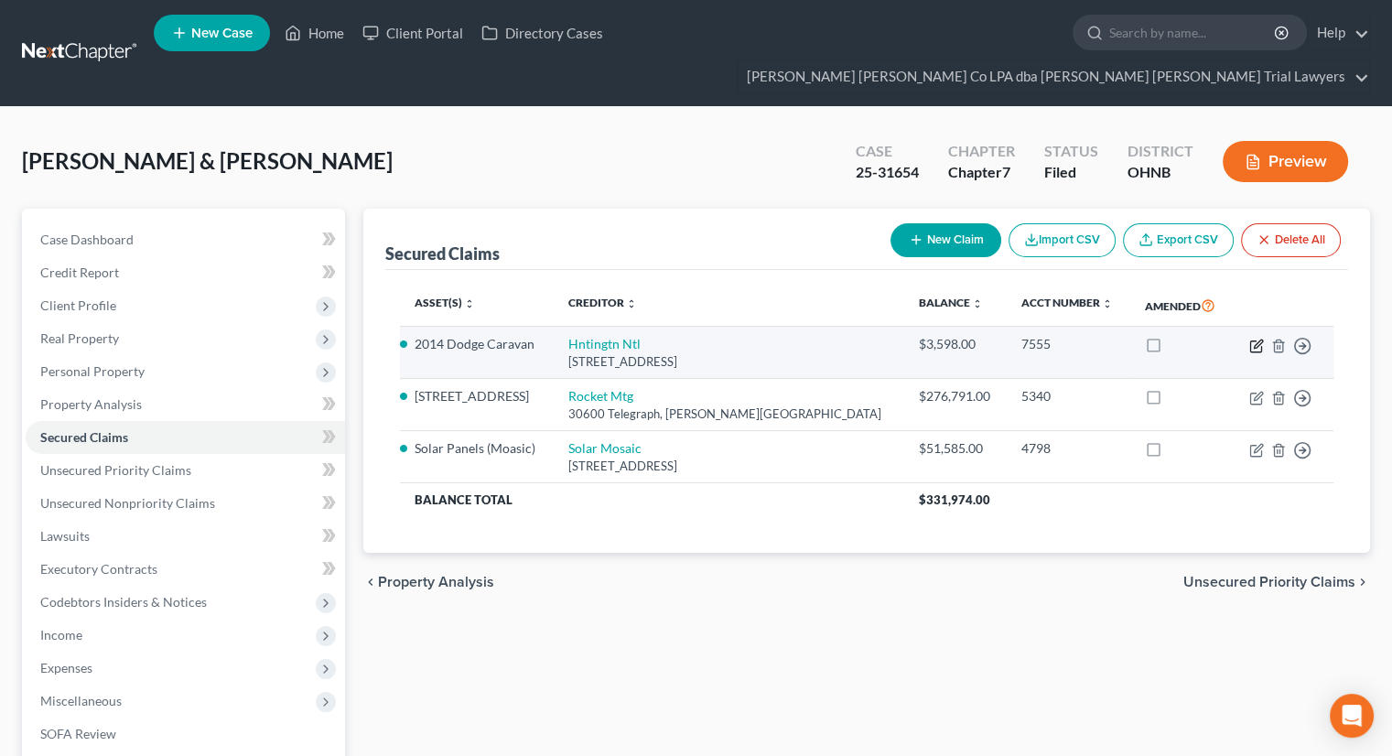
click at [1256, 339] on icon "button" at bounding box center [1256, 346] width 15 height 15
select select "36"
select select "3"
select select "2"
select select "1"
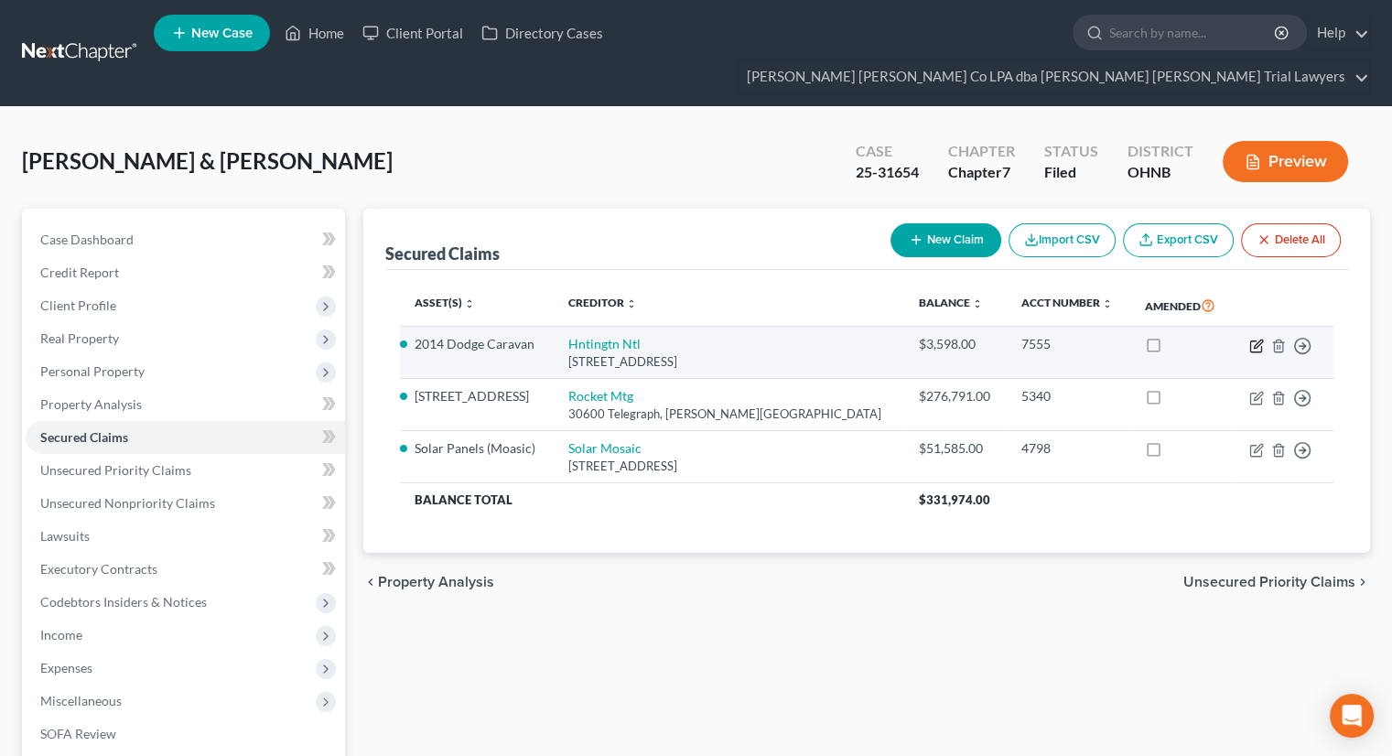
select select "0"
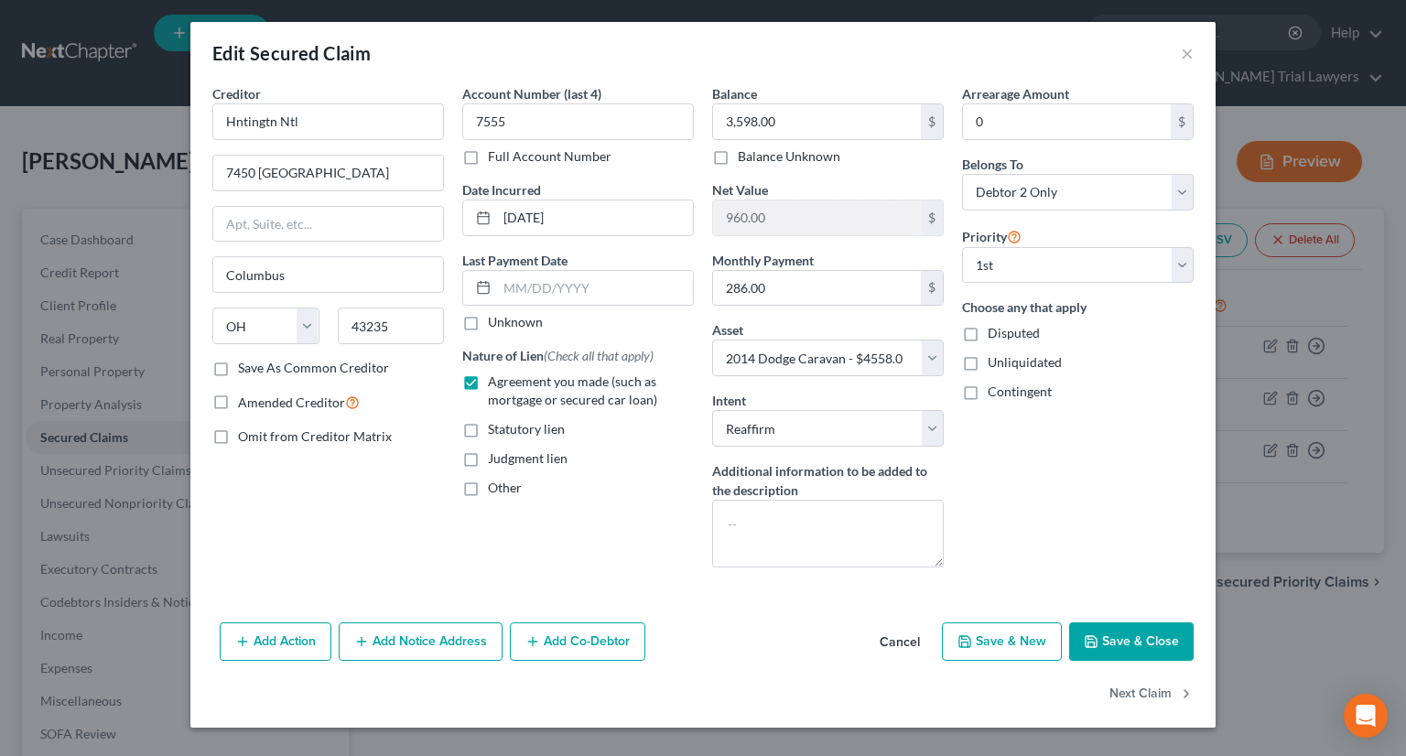
click at [900, 641] on button "Cancel" at bounding box center [900, 642] width 70 height 37
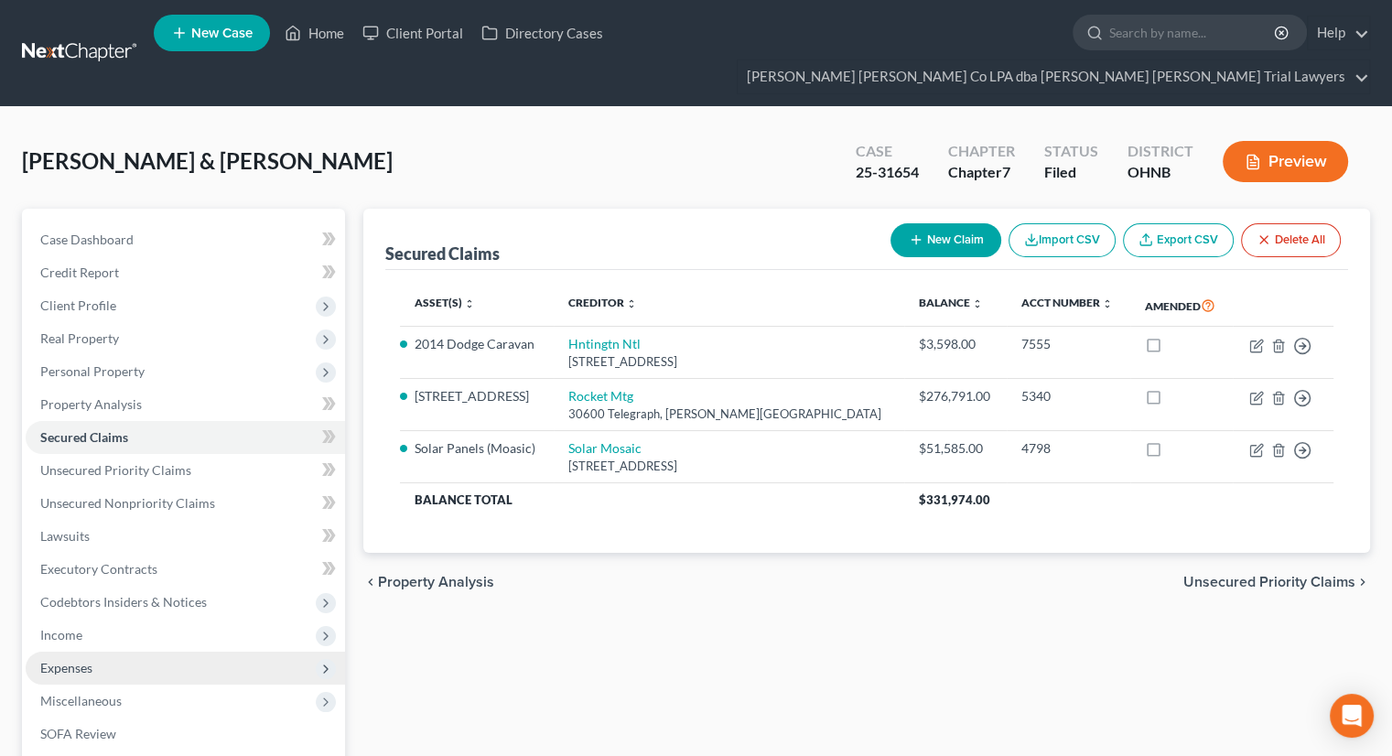
click at [106, 652] on span "Expenses" at bounding box center [185, 668] width 319 height 33
drag, startPoint x: 108, startPoint y: 661, endPoint x: 761, endPoint y: 586, distance: 657.7
click at [108, 693] on span "Home" at bounding box center [94, 701] width 35 height 16
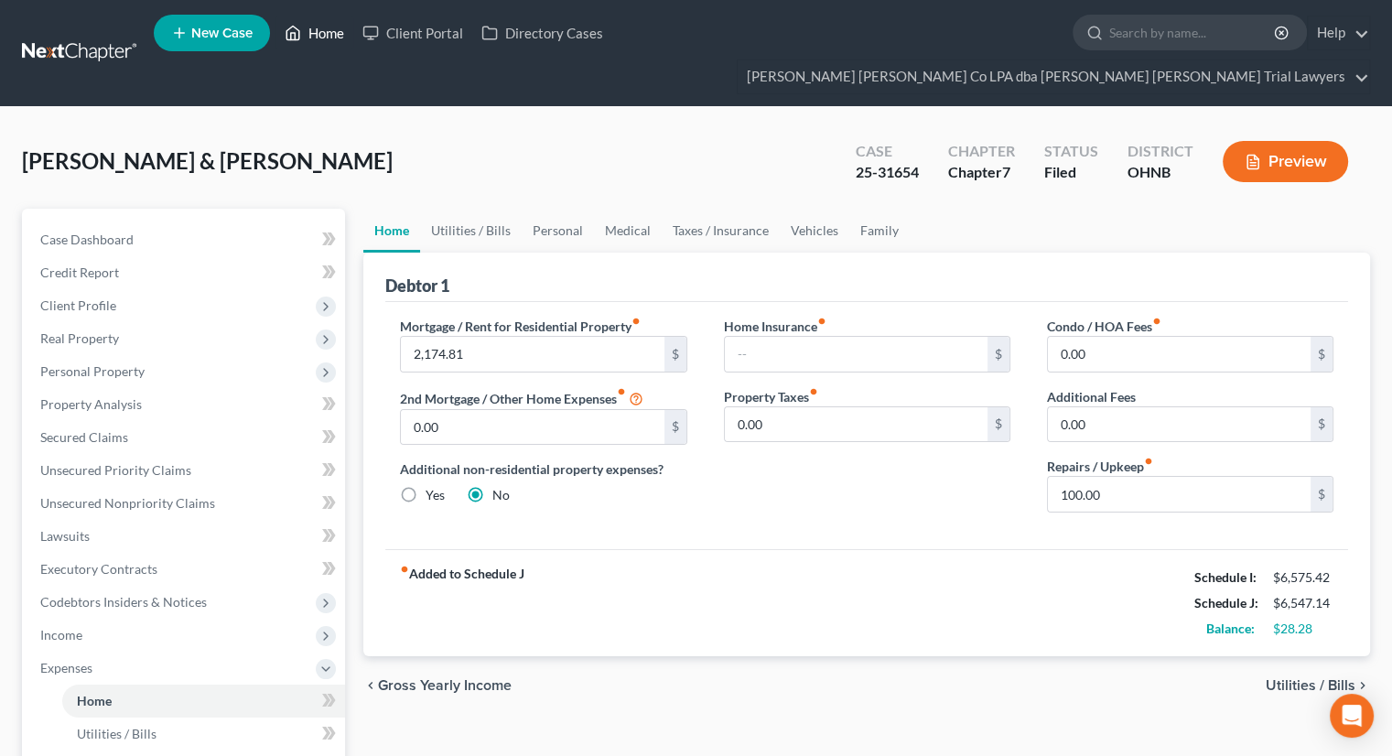
click at [318, 38] on link "Home" at bounding box center [314, 32] width 78 height 33
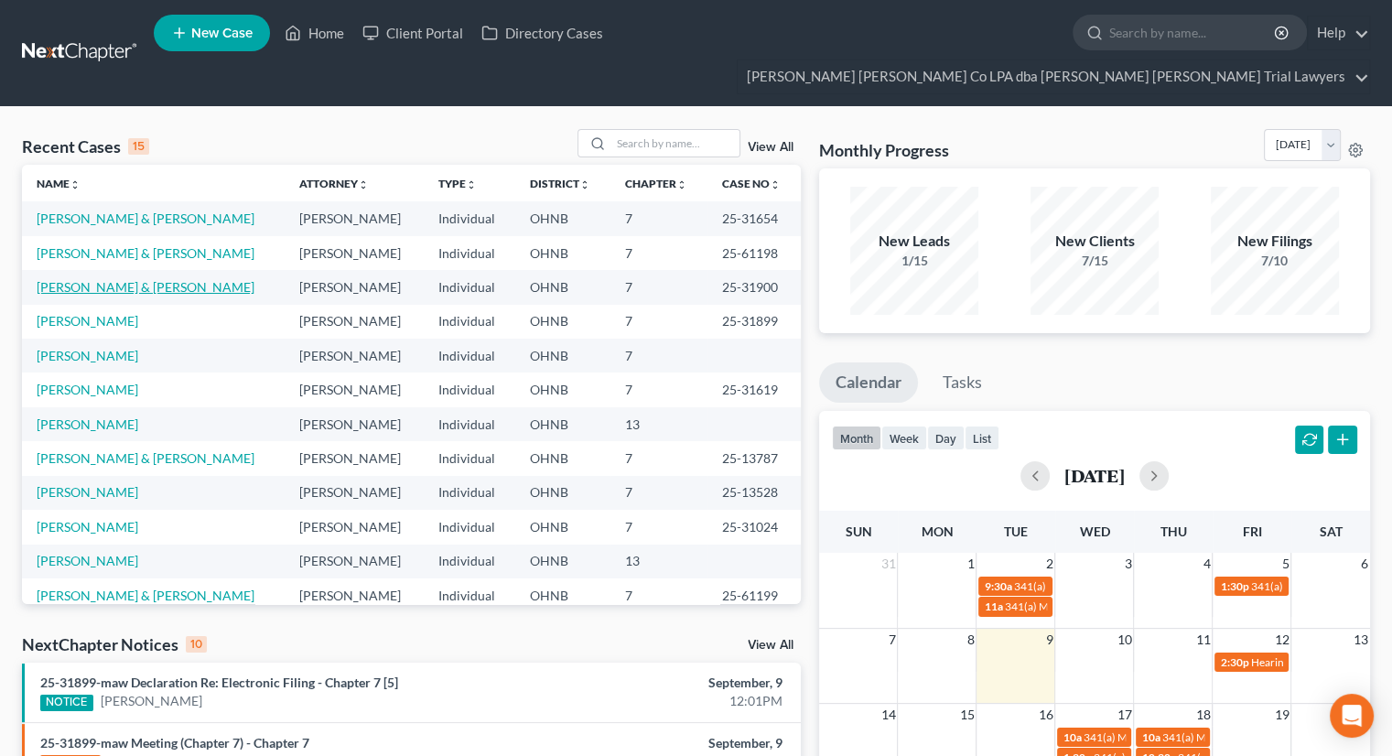
click at [121, 279] on link "[PERSON_NAME] & [PERSON_NAME]" at bounding box center [146, 287] width 218 height 16
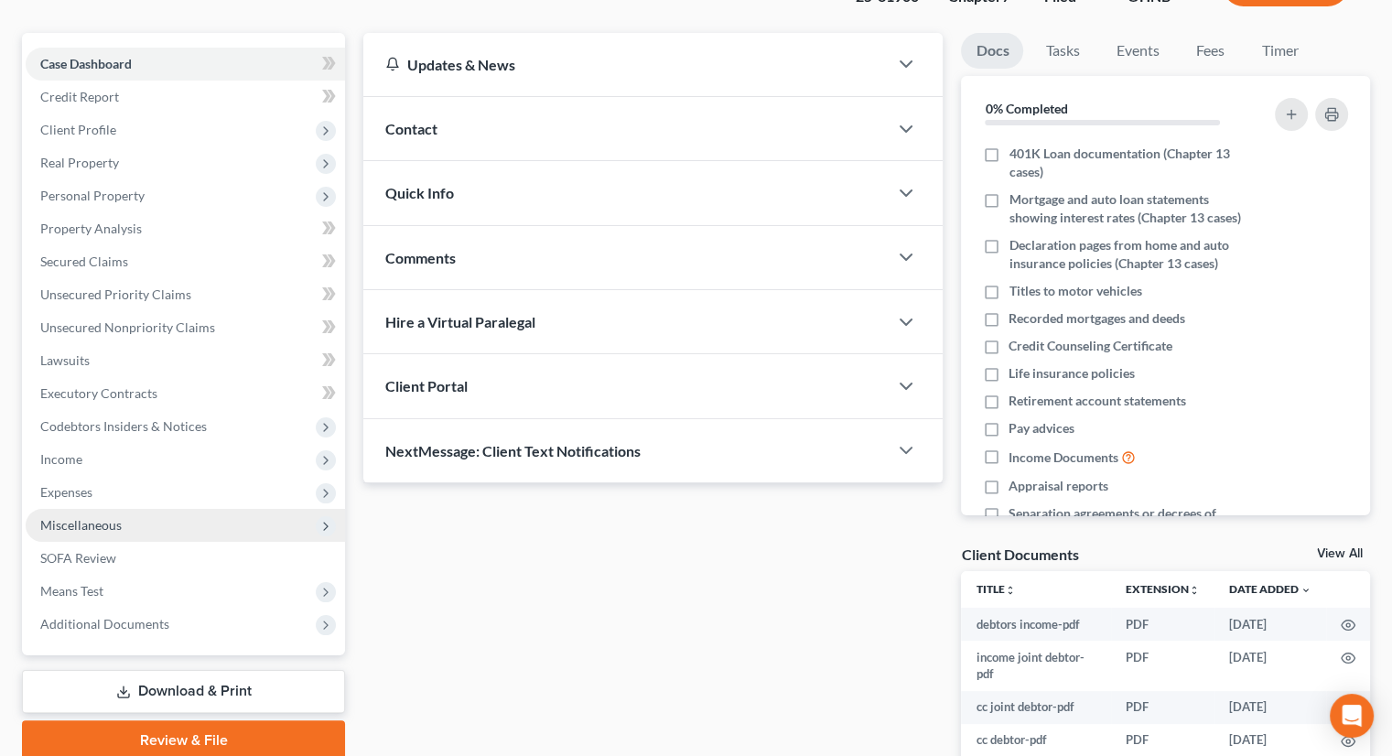
scroll to position [183, 0]
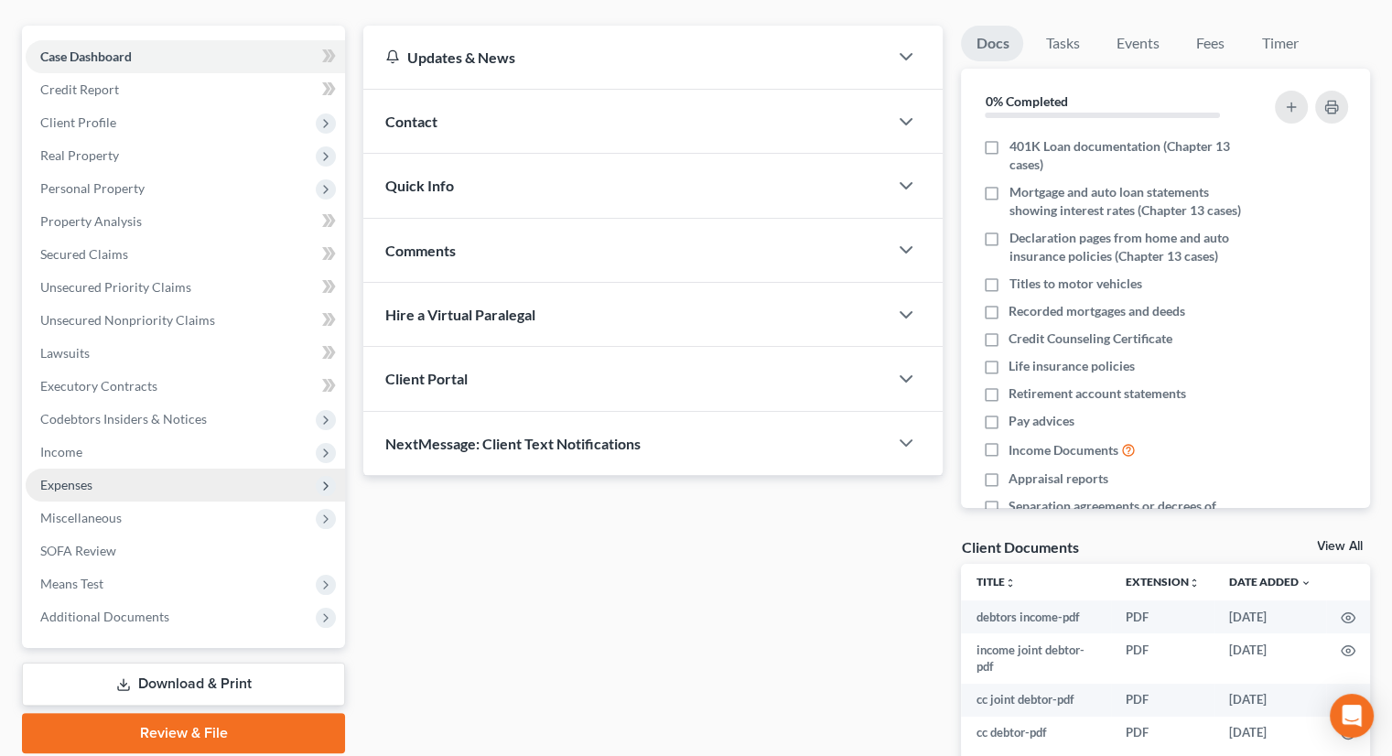
click at [112, 469] on span "Expenses" at bounding box center [185, 485] width 319 height 33
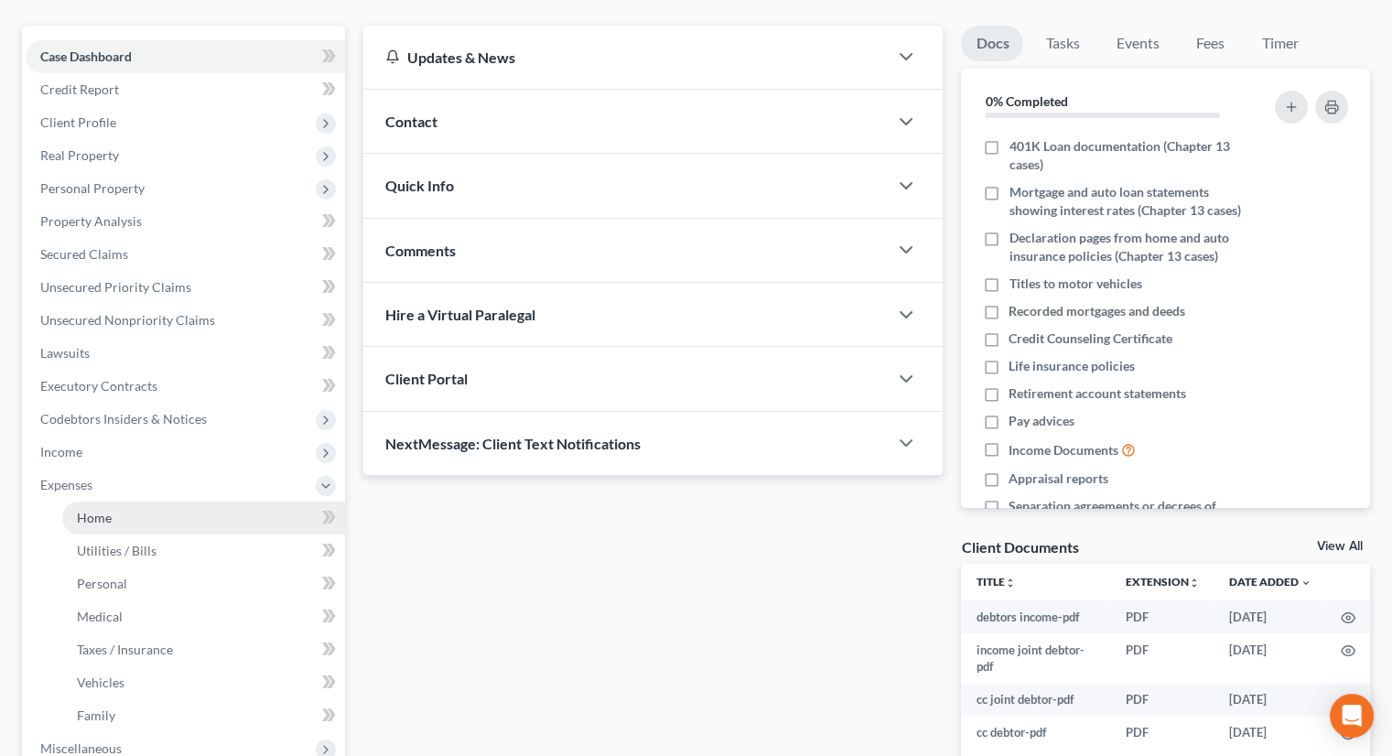
click at [121, 501] on link "Home" at bounding box center [203, 517] width 283 height 33
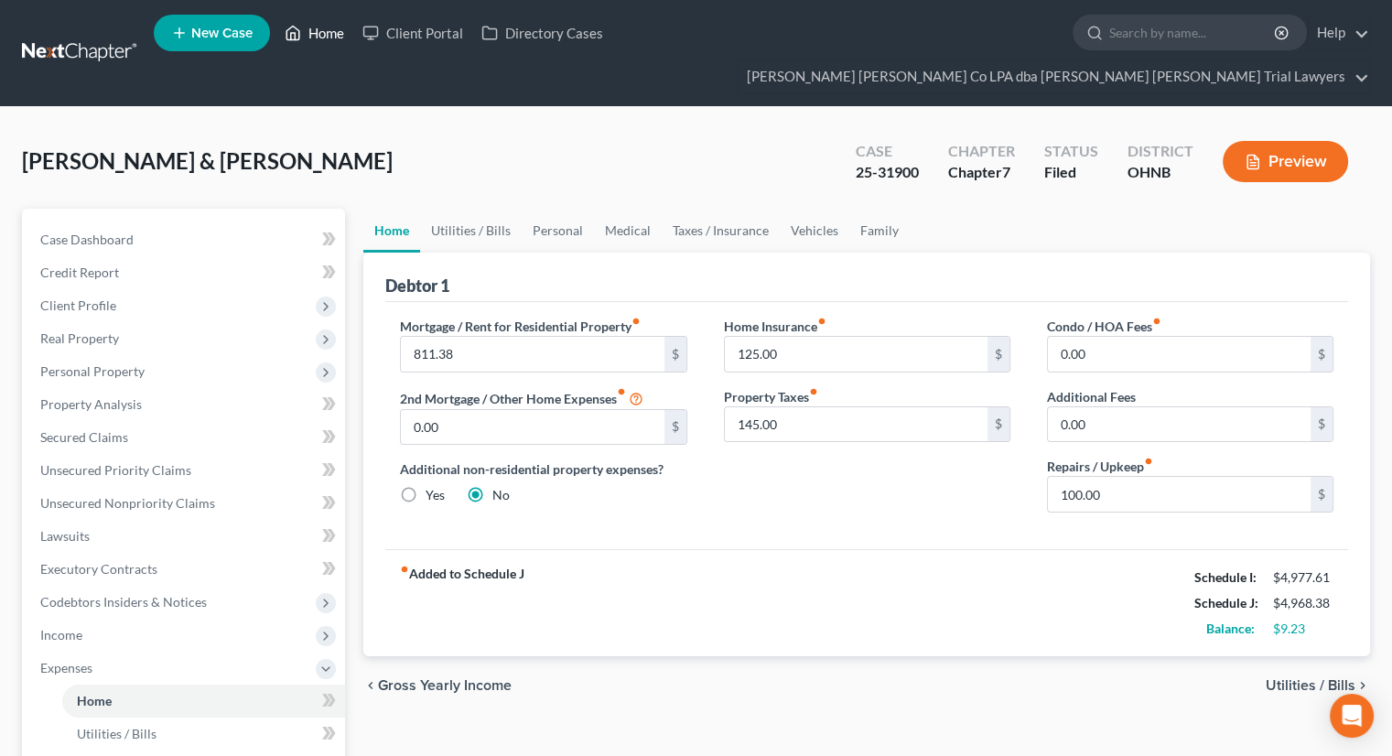
drag, startPoint x: 342, startPoint y: 35, endPoint x: 442, endPoint y: 469, distance: 445.1
click at [342, 35] on link "Home" at bounding box center [314, 32] width 78 height 33
